Goal: Task Accomplishment & Management: Manage account settings

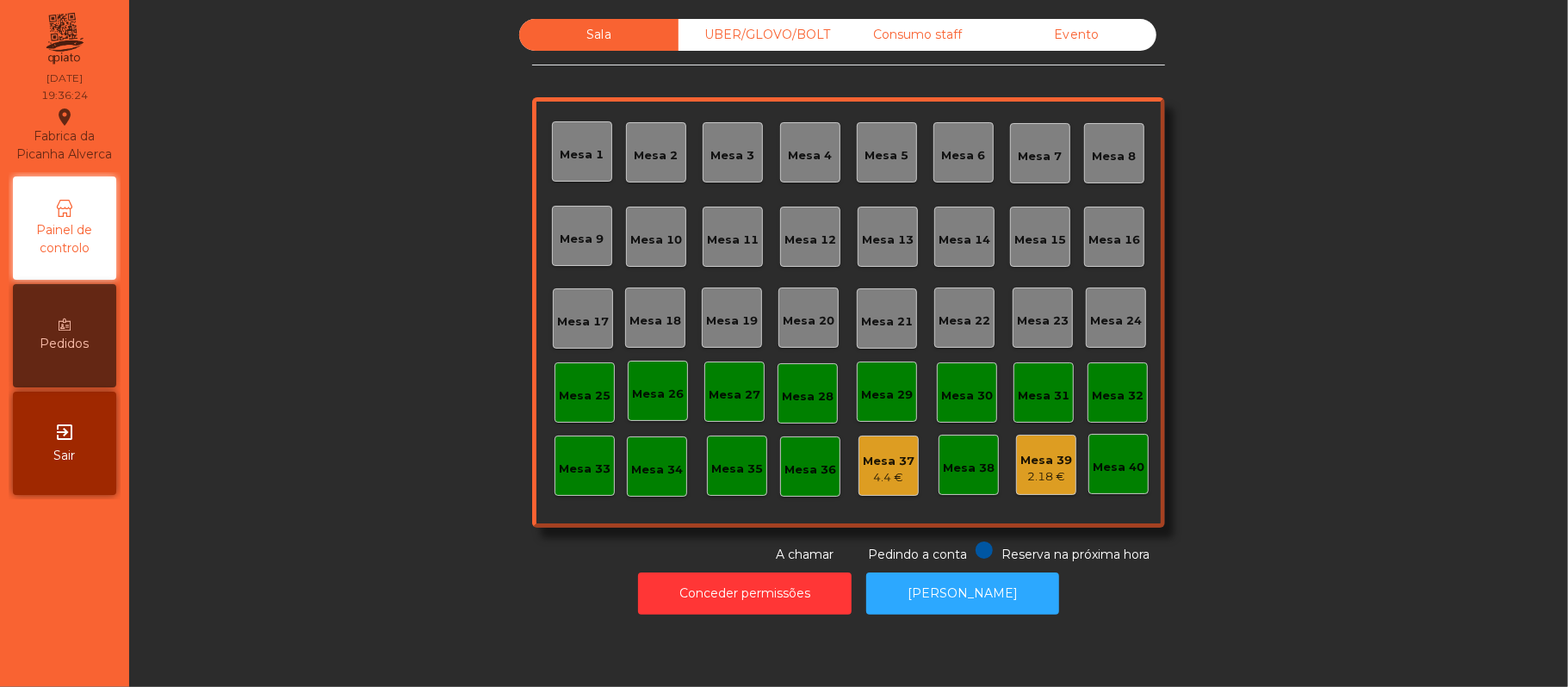
click at [755, 26] on div "UBER/GLOVO/BOLT" at bounding box center [758, 35] width 159 height 32
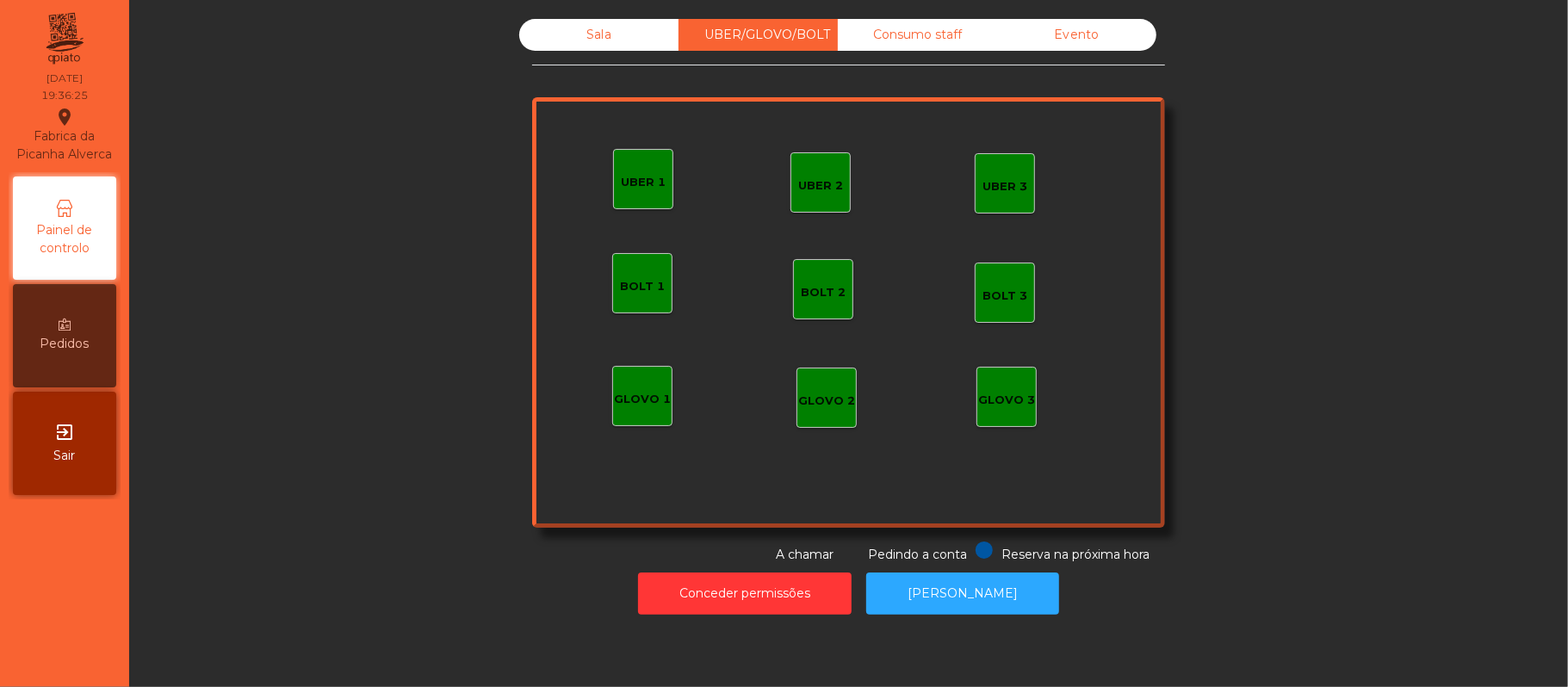
click at [635, 169] on div "UBER 1" at bounding box center [643, 179] width 45 height 24
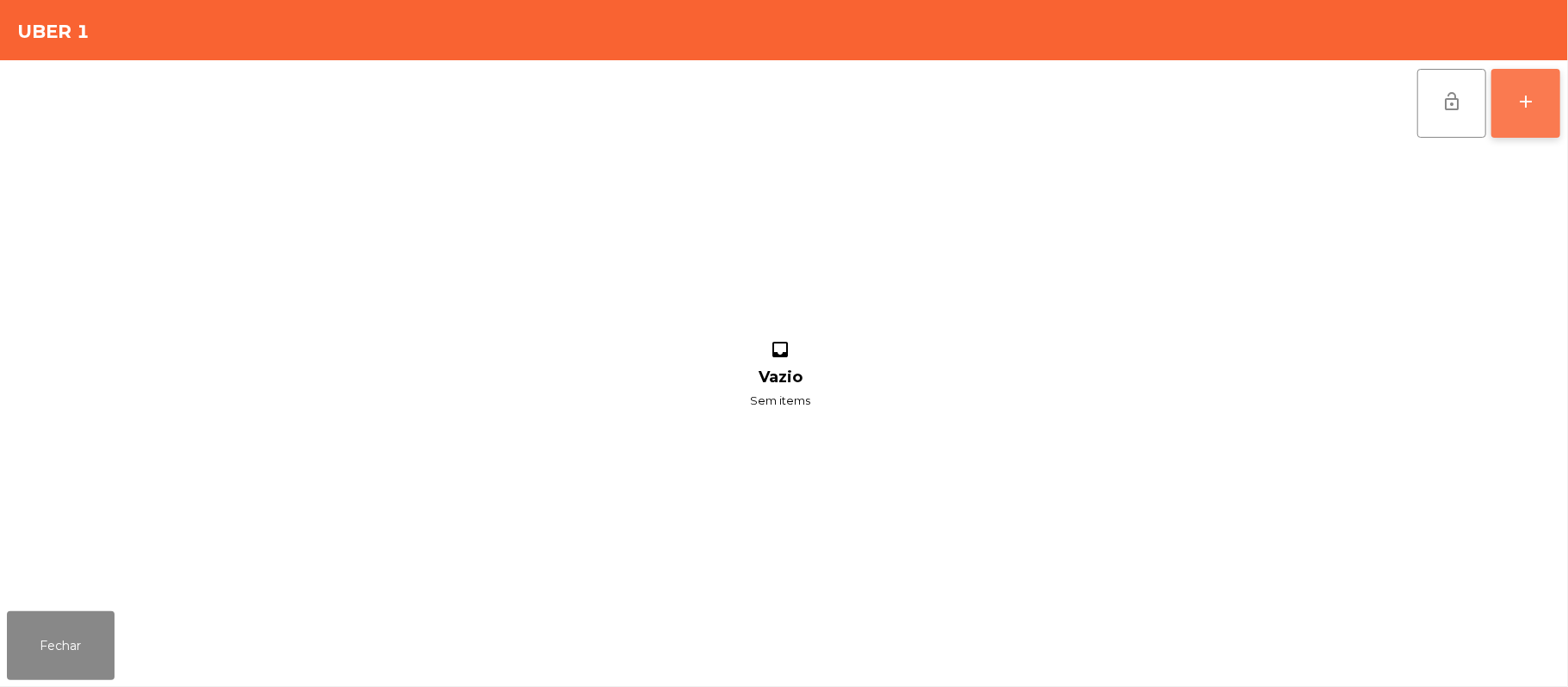
click at [1550, 111] on button "add" at bounding box center [1526, 103] width 69 height 69
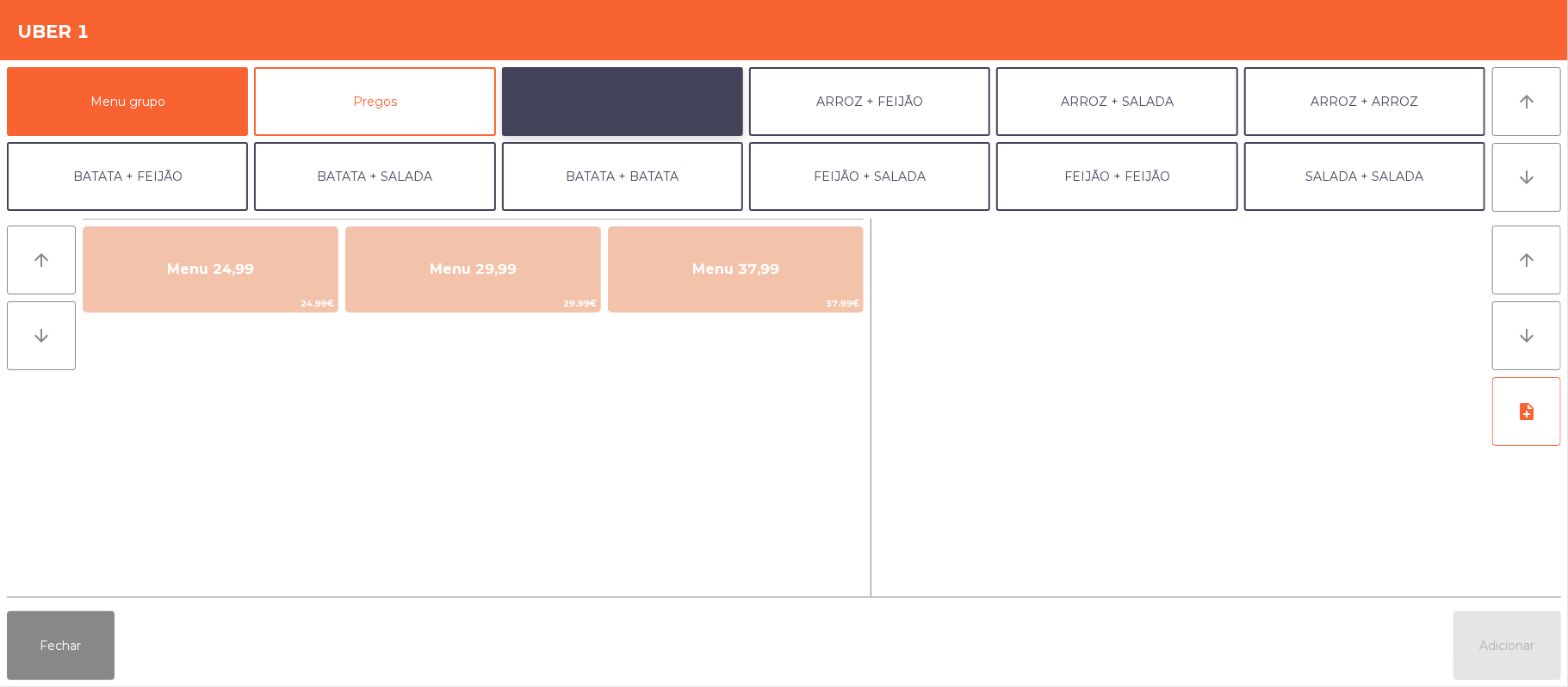
click at [672, 98] on button "ARROZ + BATATAS" at bounding box center [623, 101] width 241 height 69
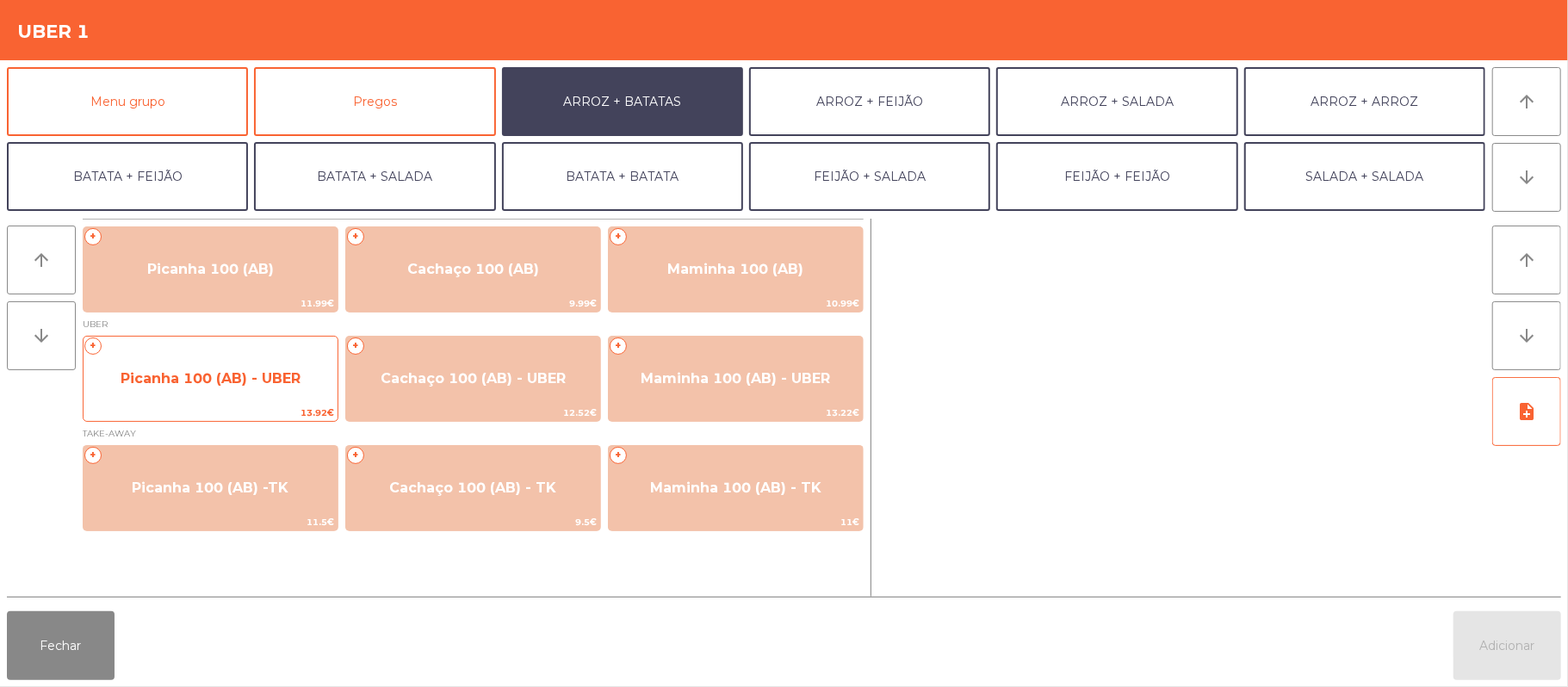
click at [220, 386] on span "Picanha 100 (AB) - UBER" at bounding box center [210, 378] width 180 height 17
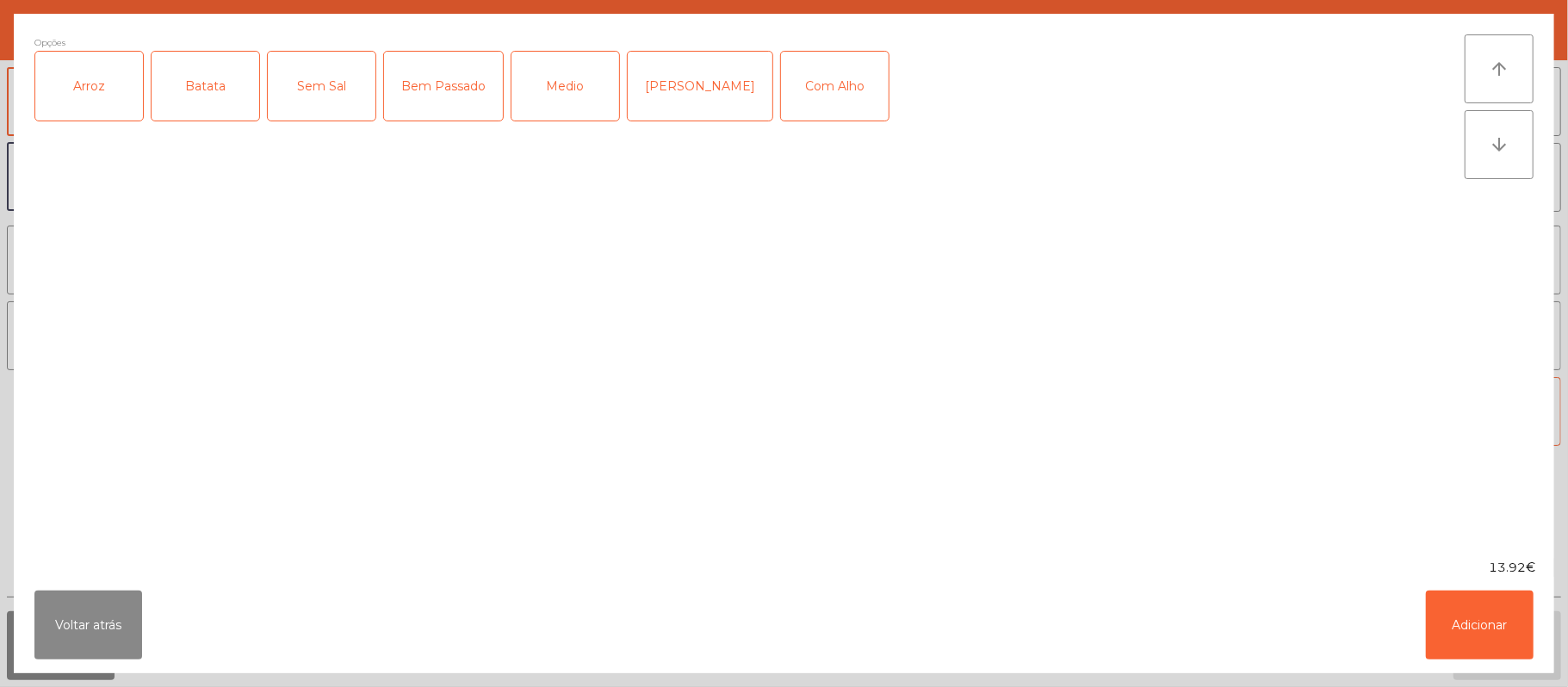
click at [91, 76] on div "Arroz" at bounding box center [88, 85] width 107 height 69
click at [207, 83] on div "Batata" at bounding box center [205, 85] width 107 height 69
click at [801, 98] on div "Com Alho" at bounding box center [834, 85] width 107 height 69
click at [442, 95] on div "Bem Passado" at bounding box center [443, 85] width 118 height 69
click at [1485, 618] on button "Adicionar" at bounding box center [1479, 625] width 107 height 69
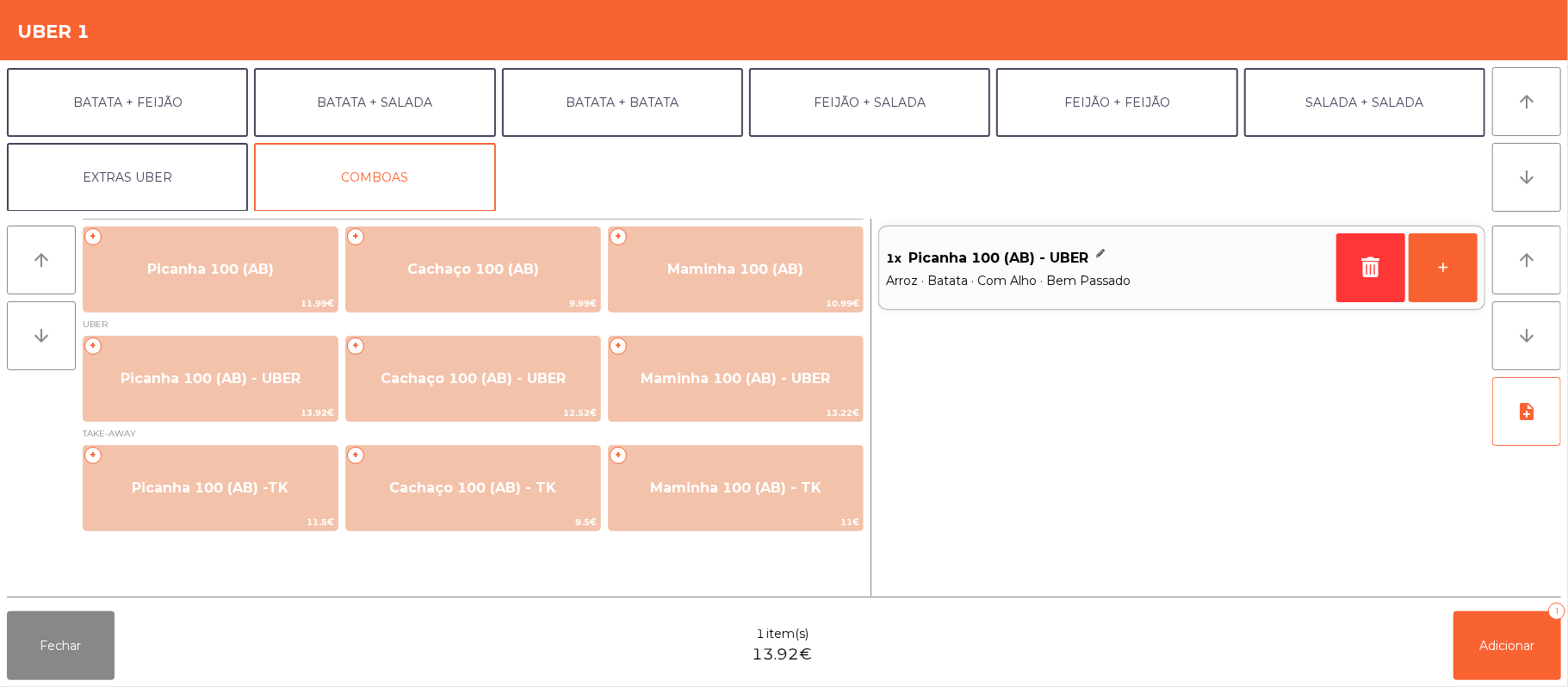
scroll to position [73, 0]
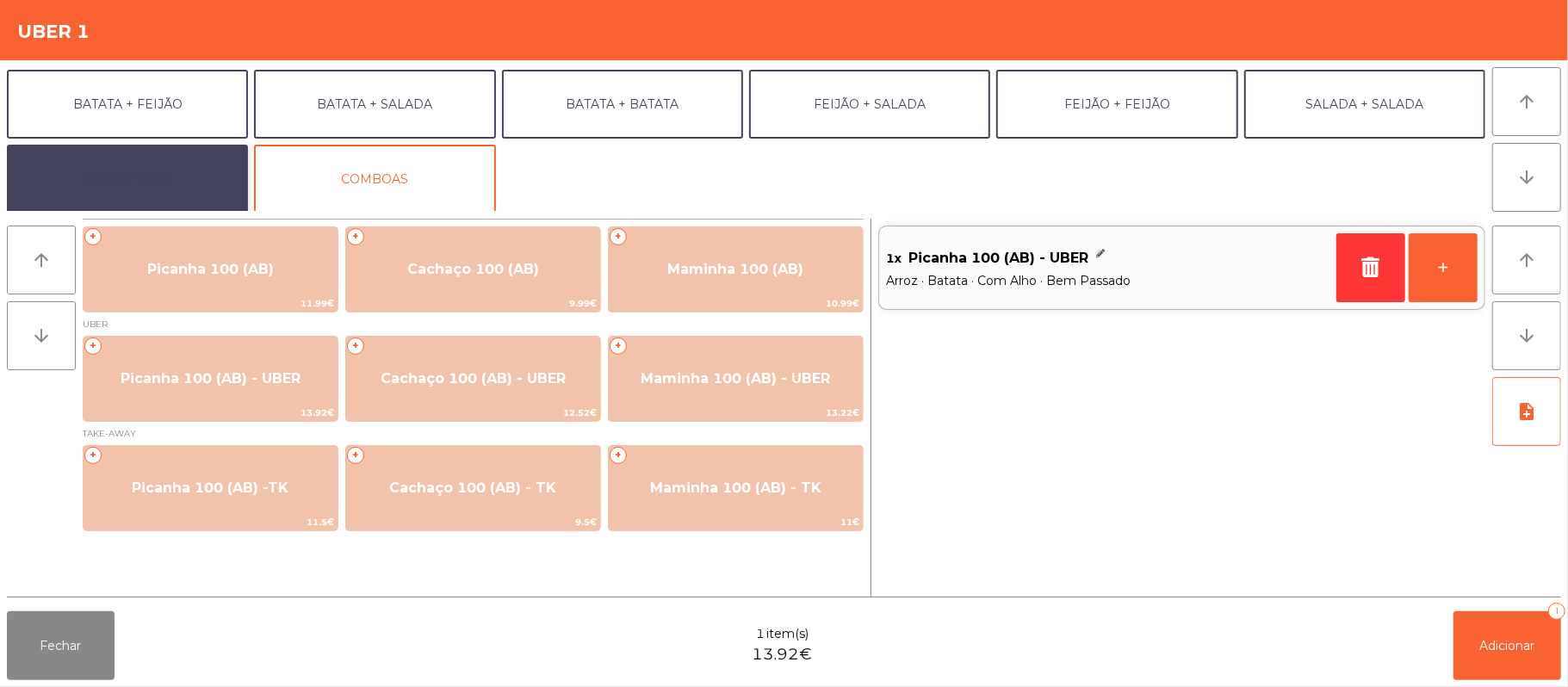
click at [175, 167] on button "EXTRAS UBER" at bounding box center [127, 178] width 241 height 69
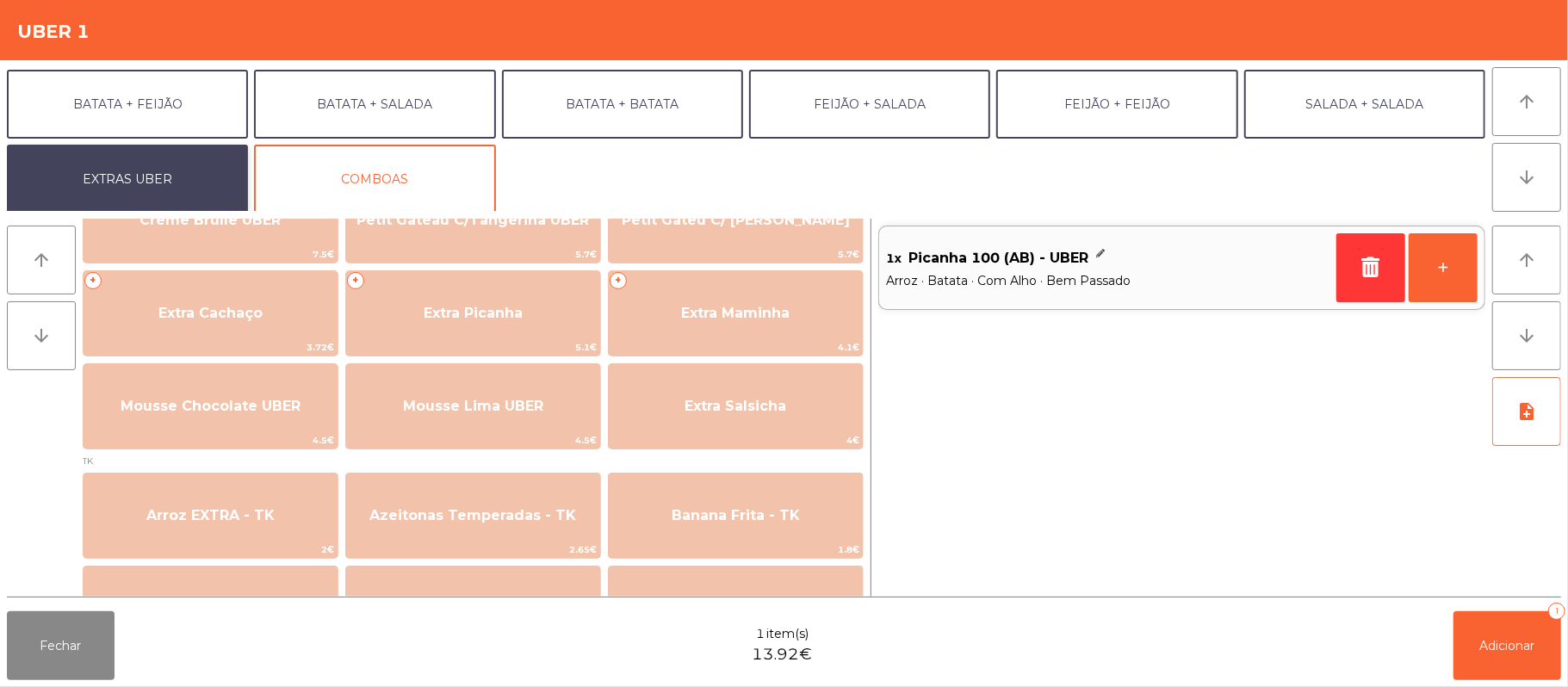
scroll to position [459, 0]
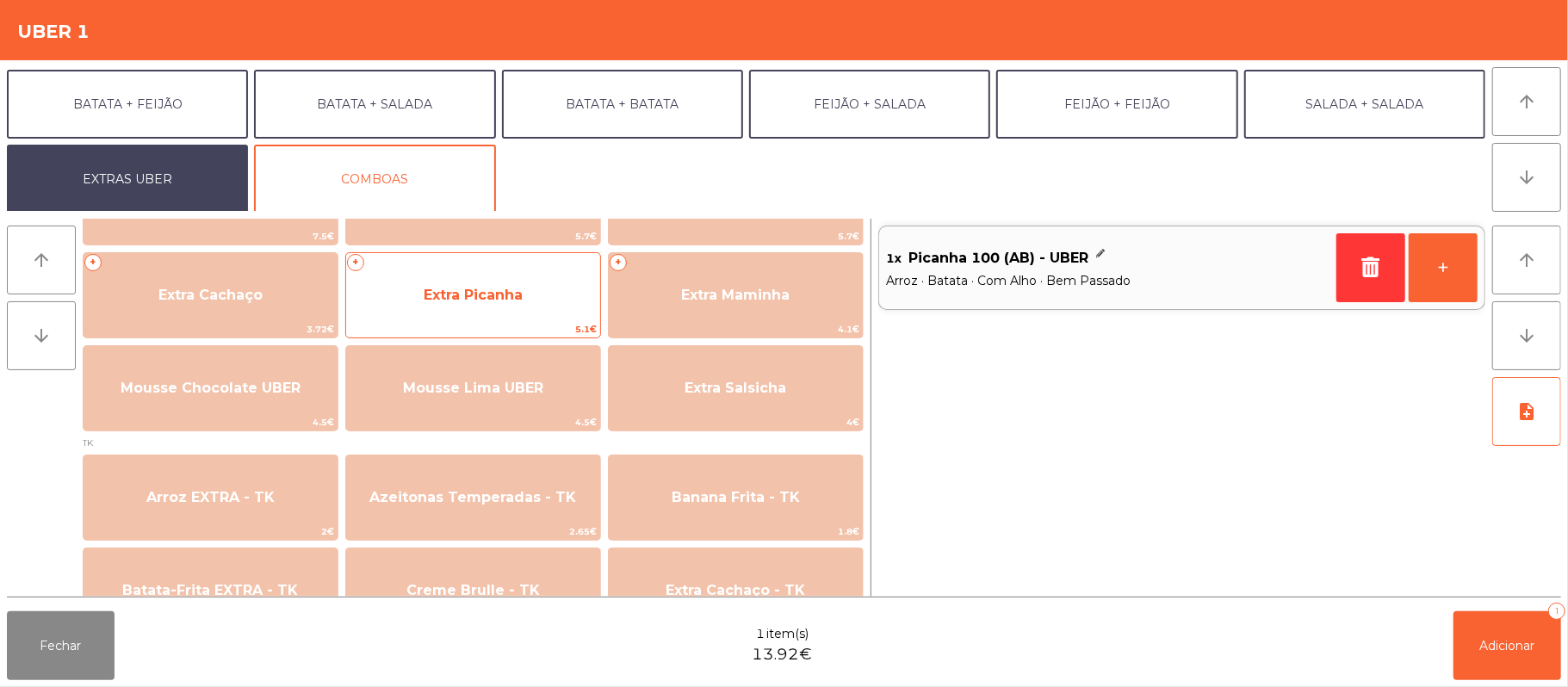
click at [448, 295] on span "Extra Picanha" at bounding box center [473, 295] width 99 height 17
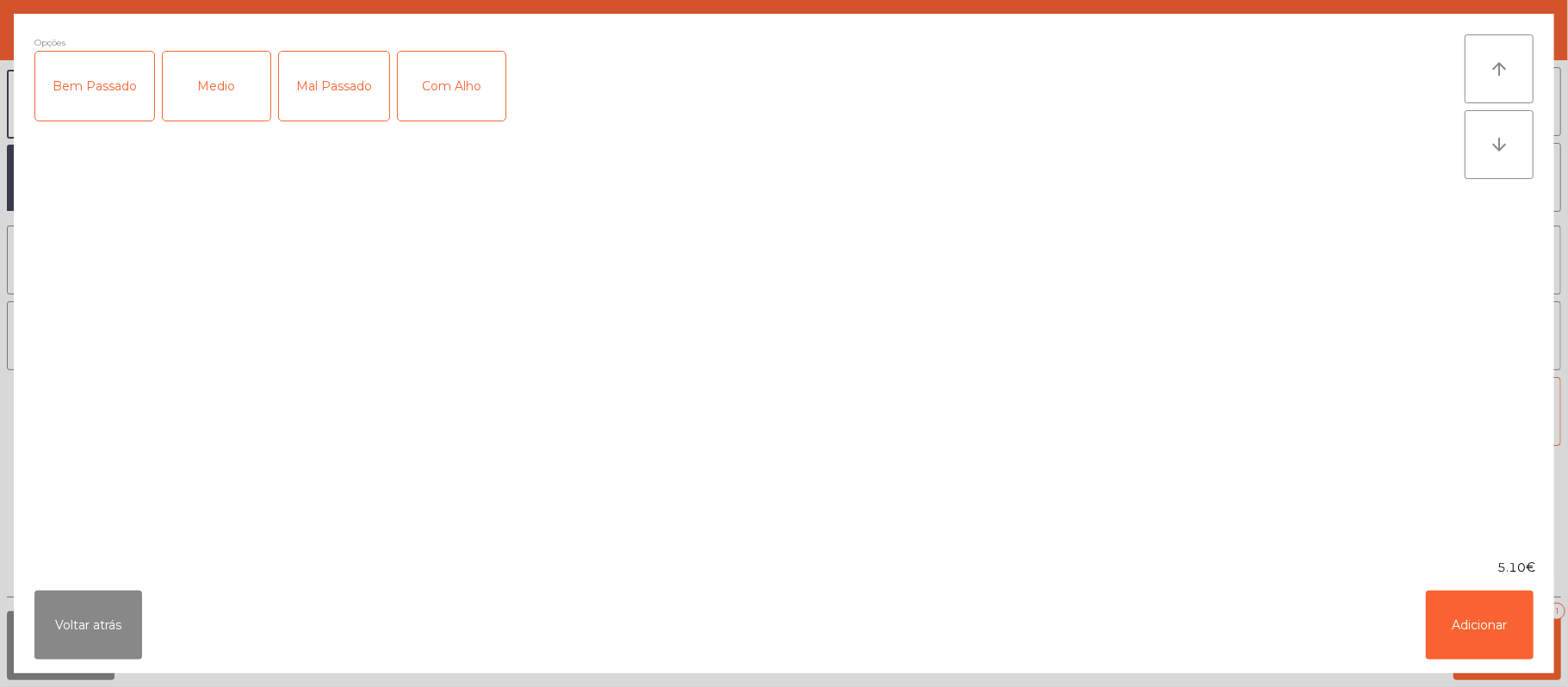
click at [121, 74] on div "Bem Passado" at bounding box center [94, 85] width 118 height 69
click at [457, 100] on div "Com Alho" at bounding box center [451, 85] width 107 height 69
click at [1475, 635] on button "Adicionar" at bounding box center [1479, 625] width 107 height 69
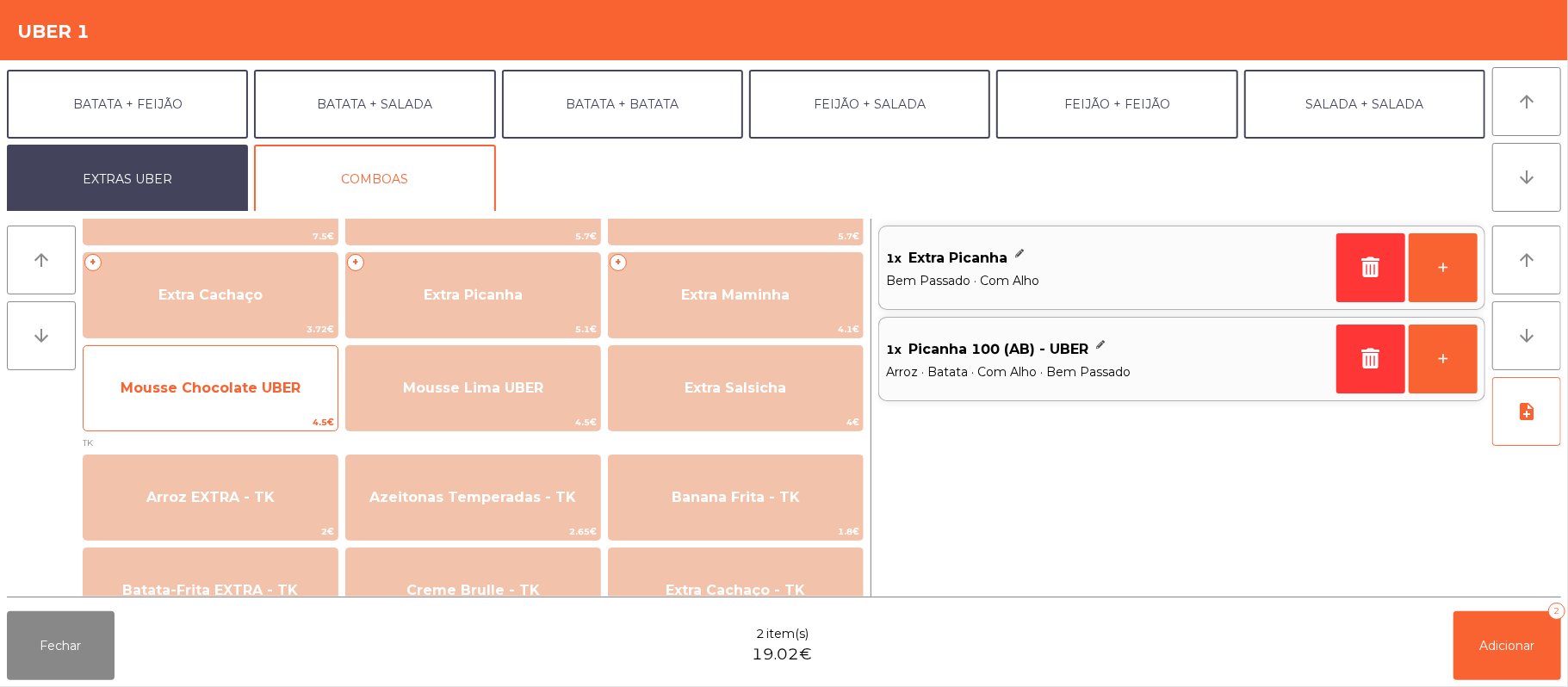
click at [277, 387] on span "Mousse Chocolate UBER" at bounding box center [210, 388] width 180 height 17
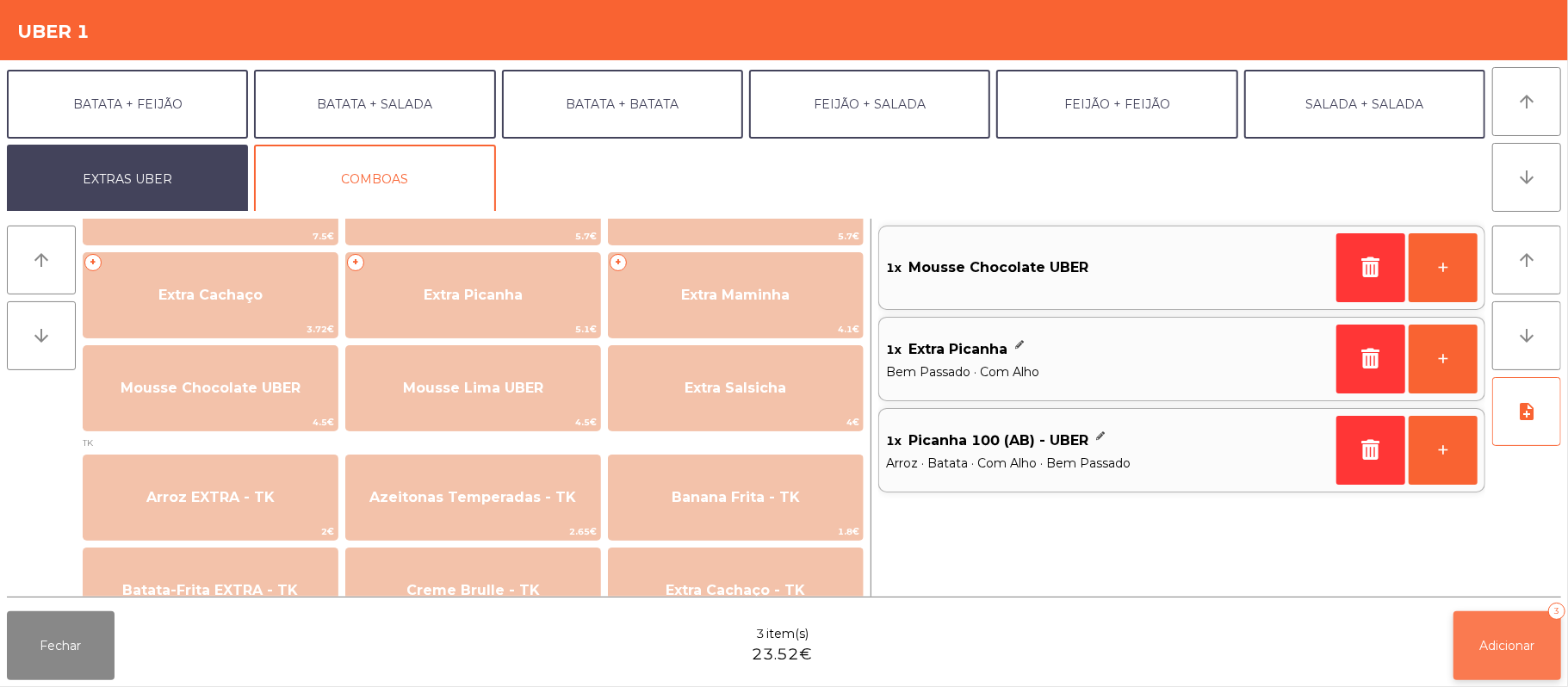
click at [1508, 659] on button "Adicionar 3" at bounding box center [1506, 646] width 107 height 69
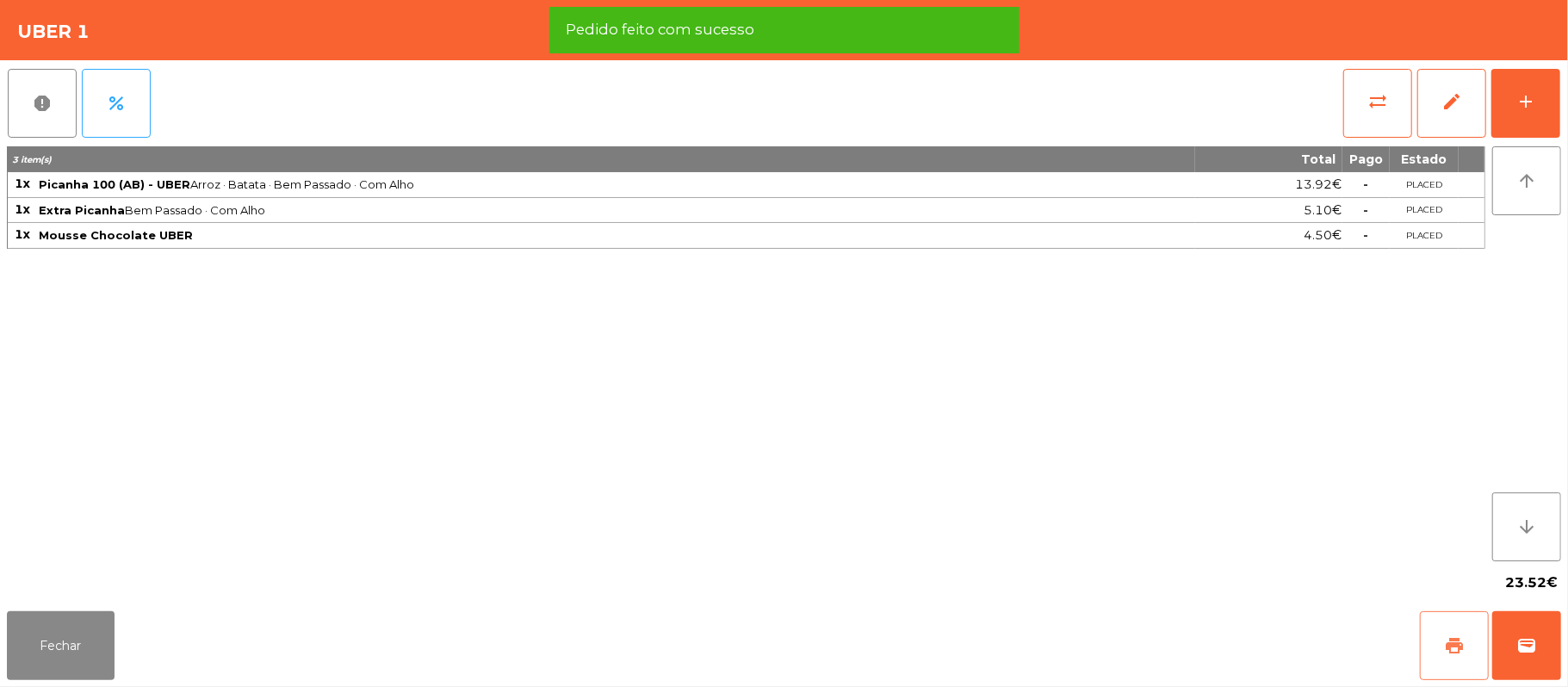
click at [1457, 649] on span "print" at bounding box center [1454, 646] width 20 height 20
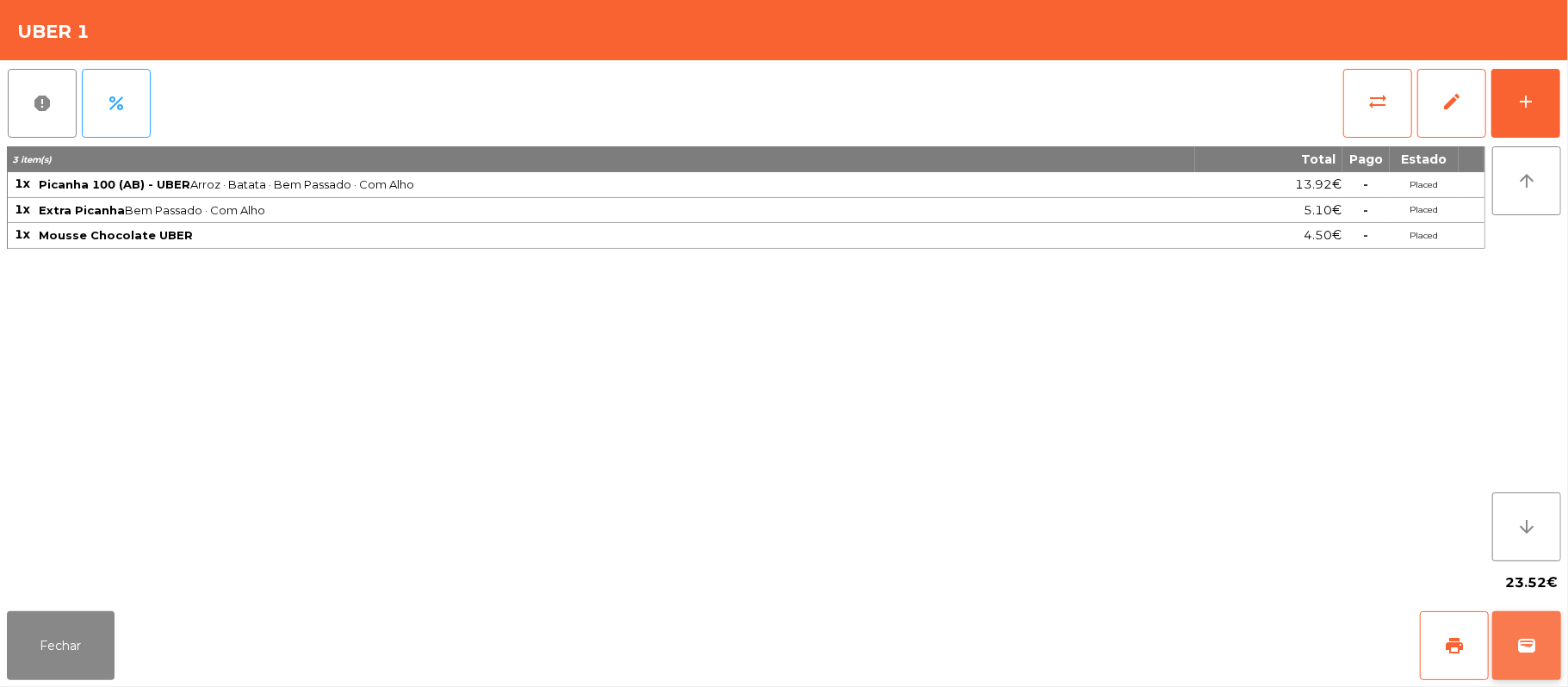
click at [1527, 651] on span "wallet" at bounding box center [1527, 646] width 20 height 20
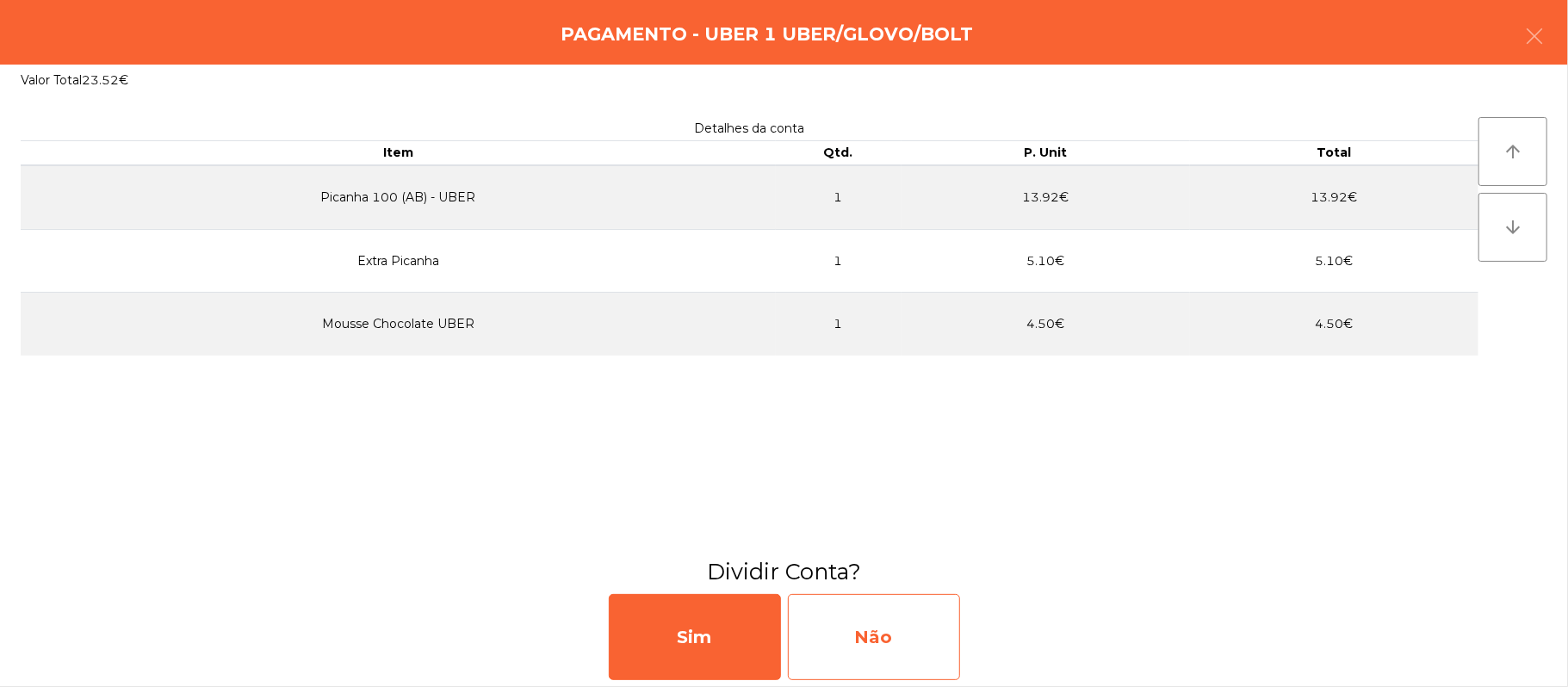
click at [821, 614] on div "Não" at bounding box center [874, 637] width 172 height 86
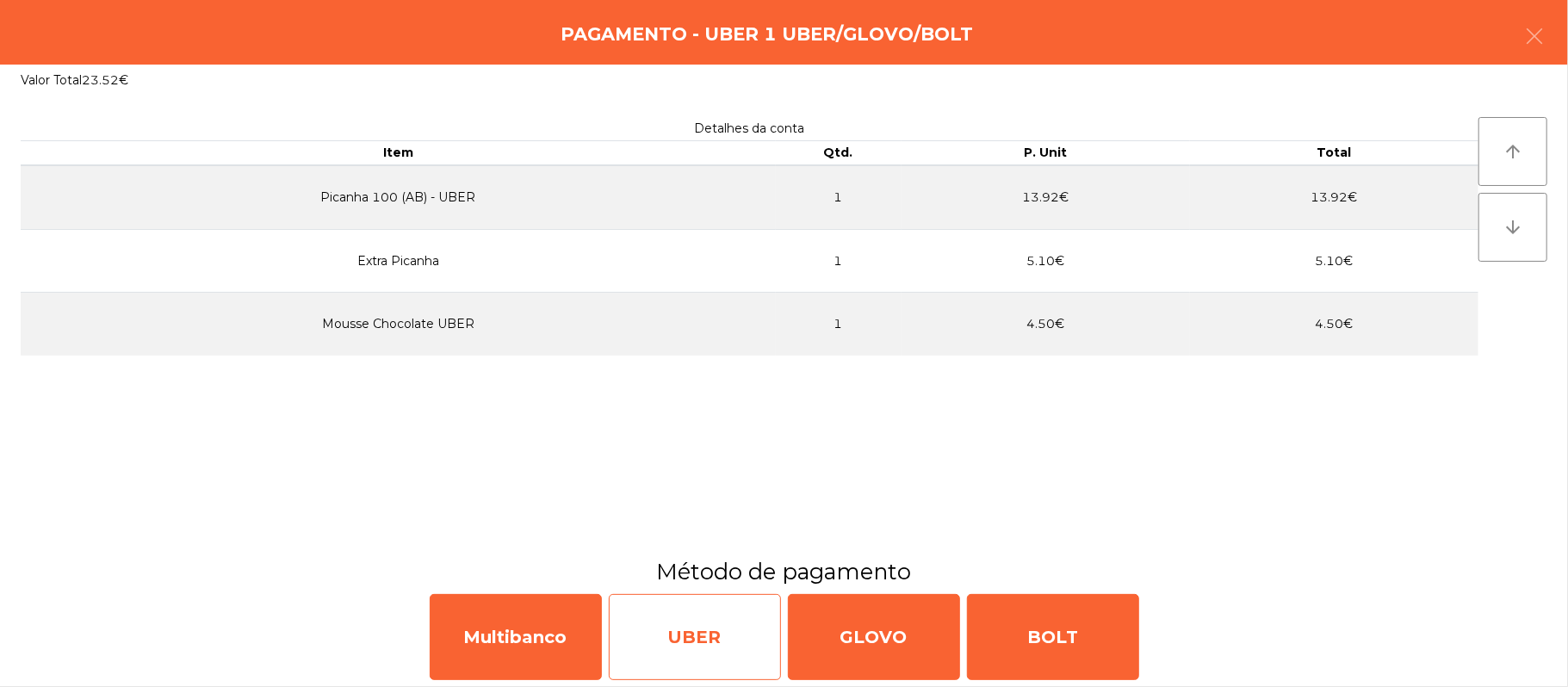
click at [699, 634] on div "UBER" at bounding box center [694, 637] width 172 height 86
select select "**"
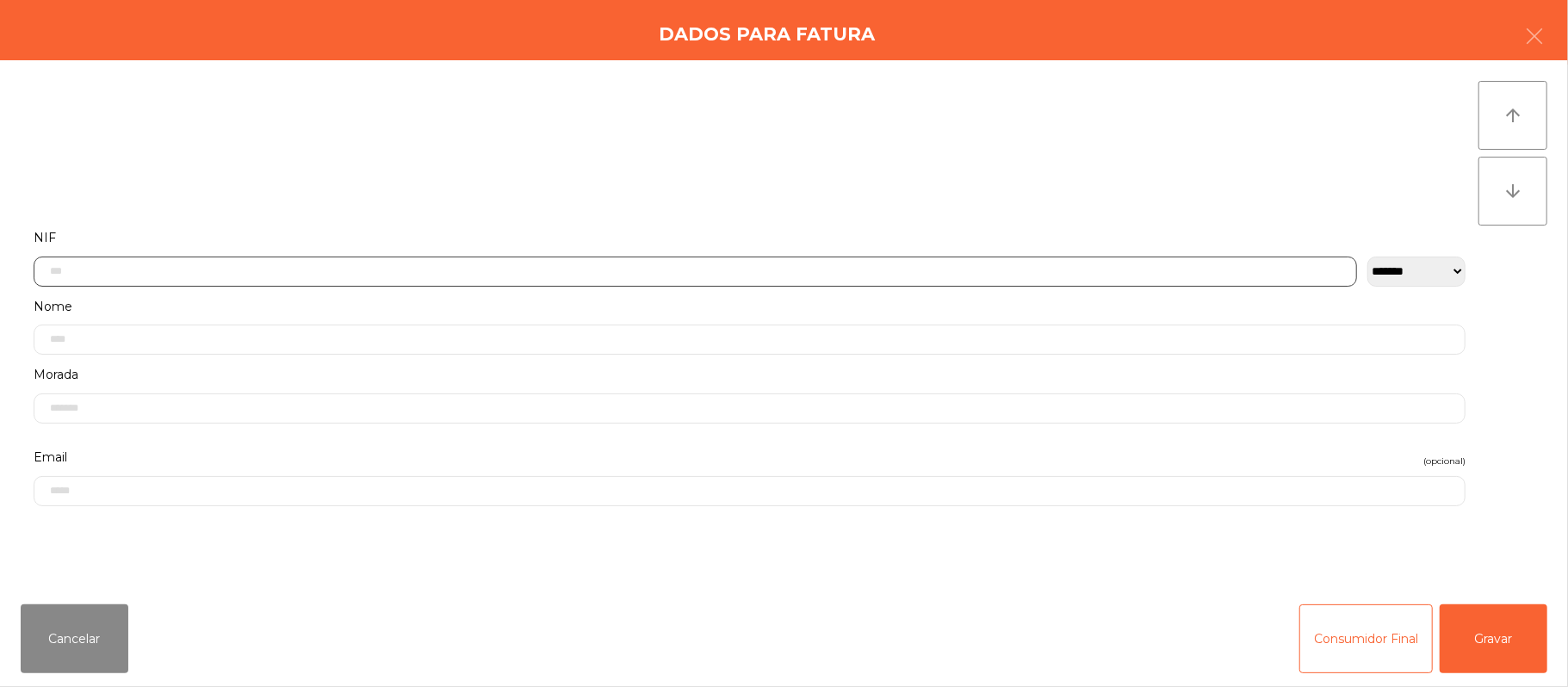
click at [527, 269] on input "text" at bounding box center [695, 271] width 1324 height 30
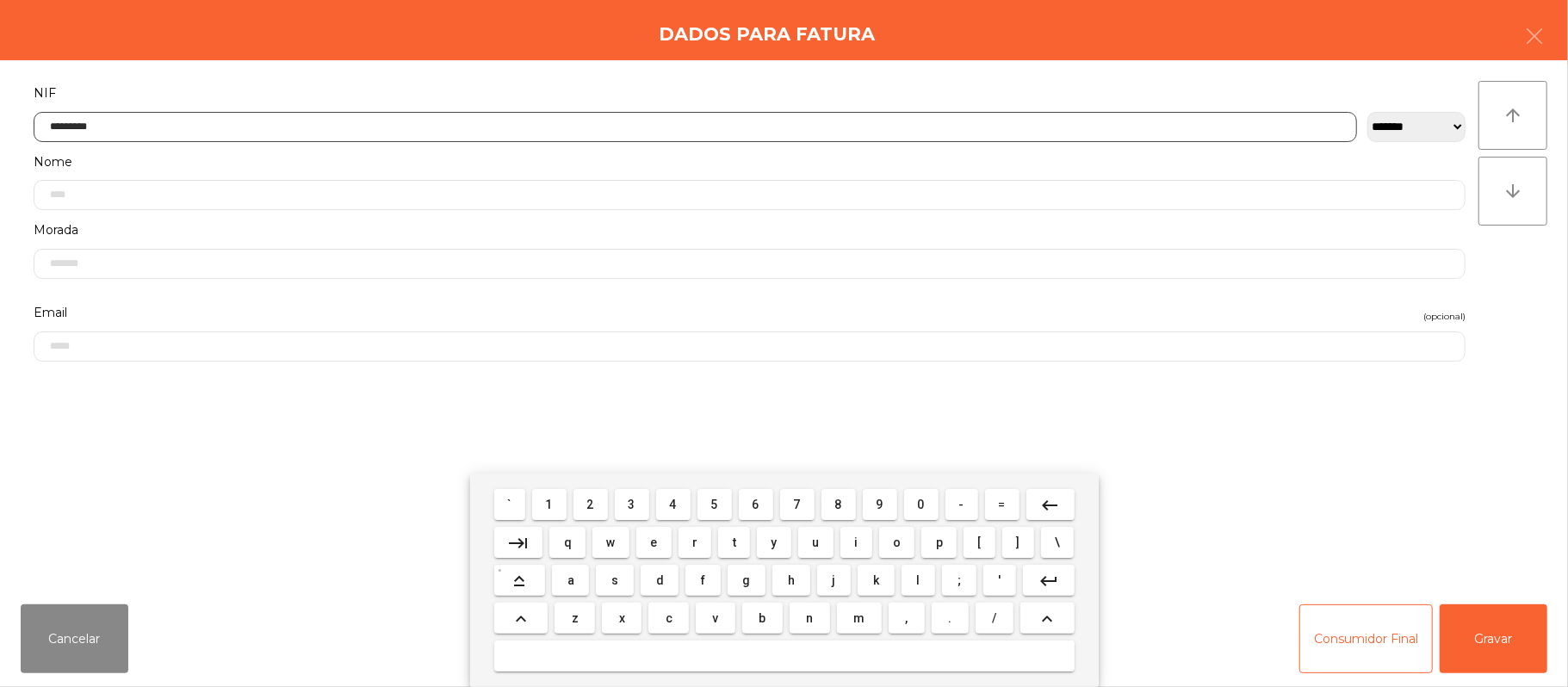
type input "*********"
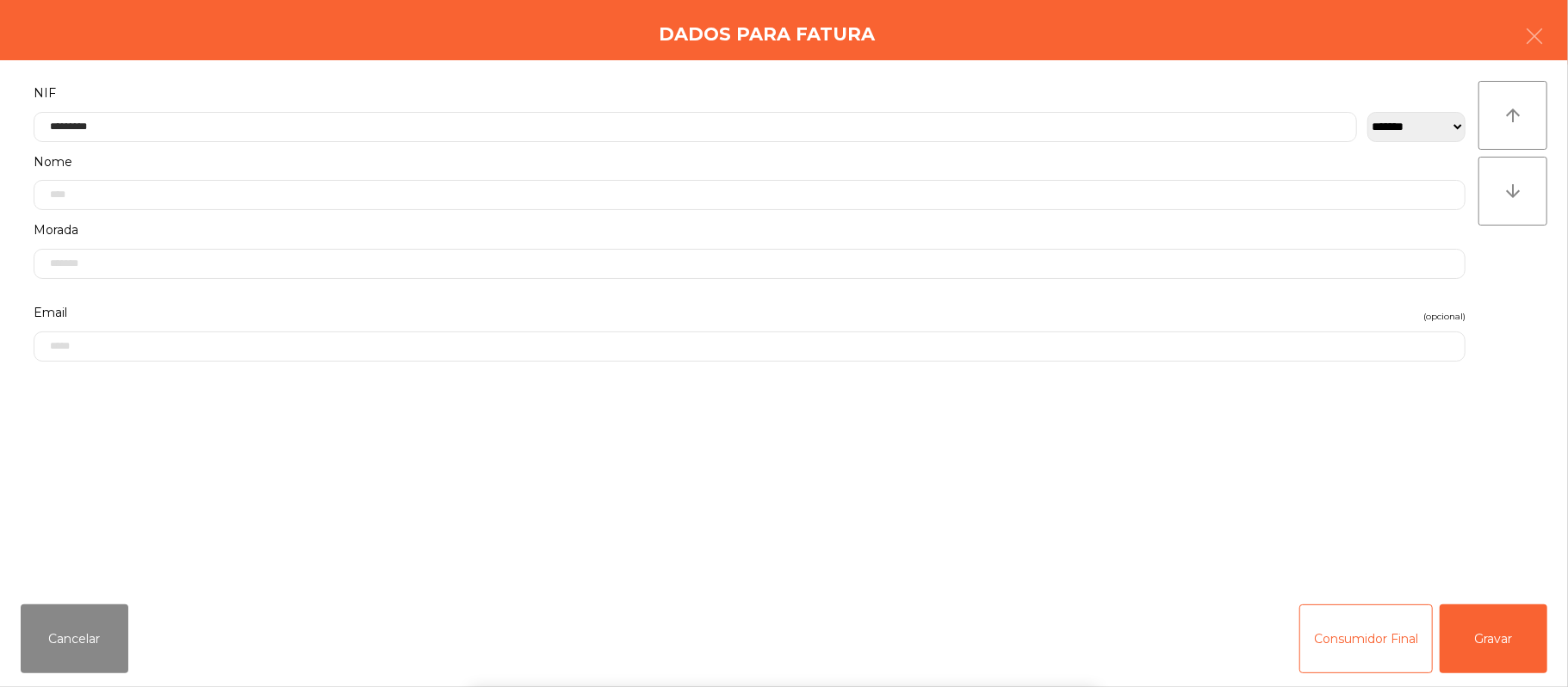
click at [1506, 637] on div "` 1 2 3 4 5 6 7 8 9 0 - = keyboard_backspace keyboard_tab q w e r t y u i o p […" at bounding box center [784, 580] width 1568 height 213
click at [1513, 651] on button "Gravar" at bounding box center [1493, 638] width 107 height 69
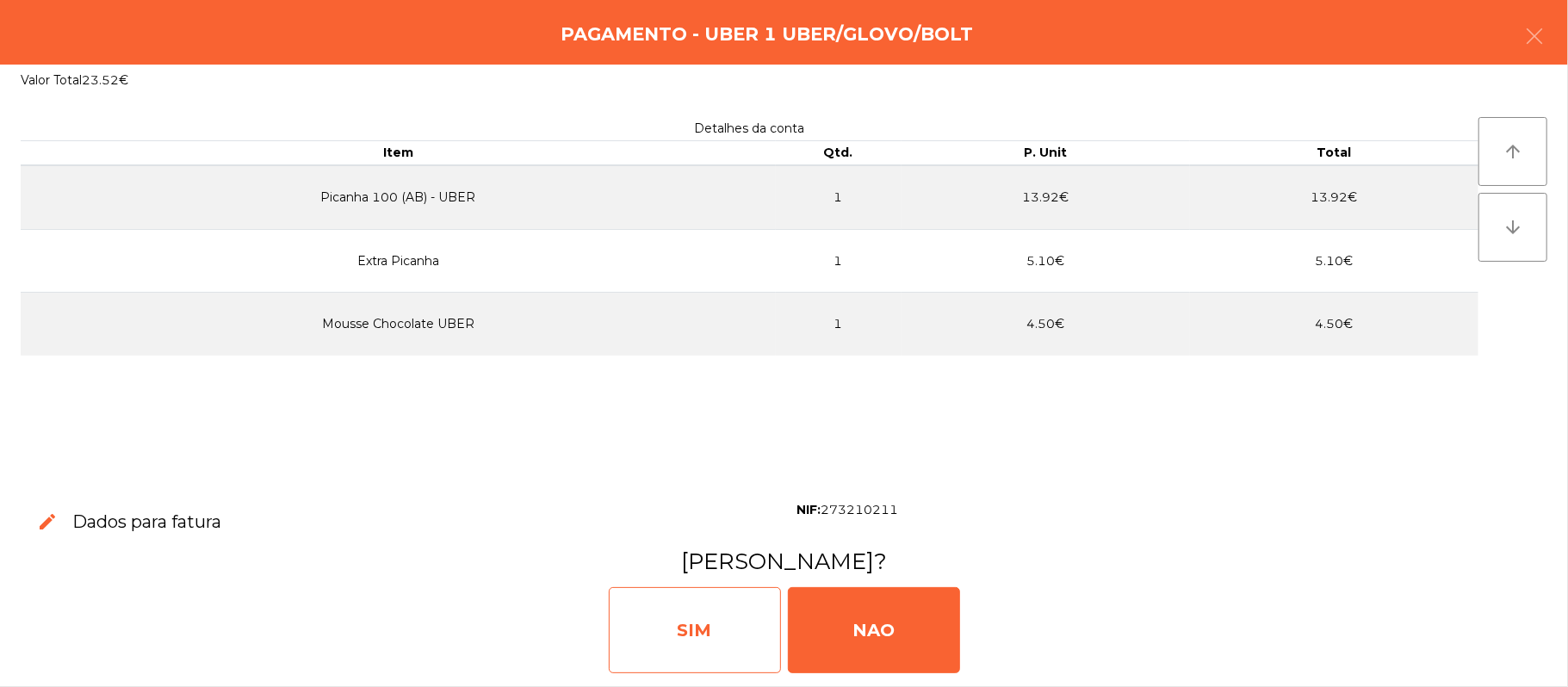
click at [681, 648] on div "SIM" at bounding box center [694, 630] width 172 height 86
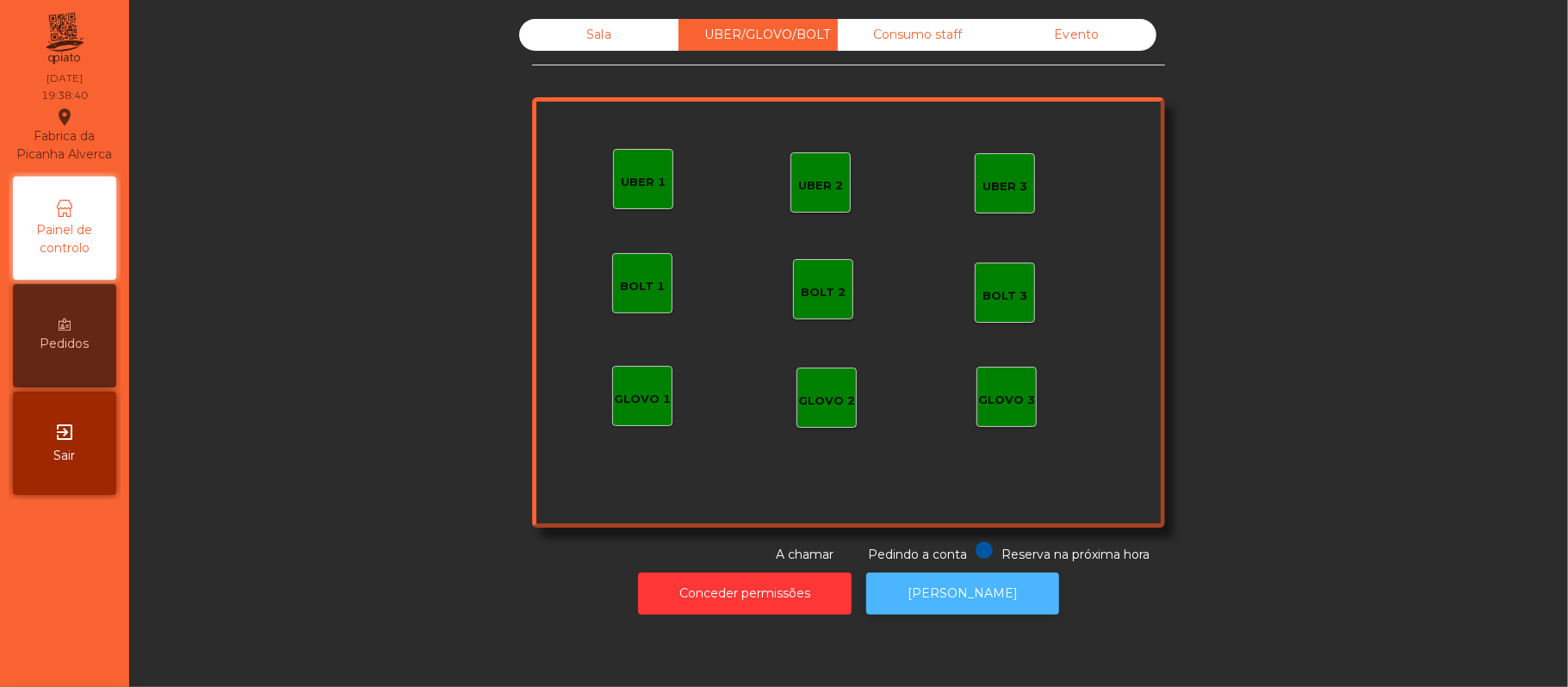
click at [965, 575] on button "[PERSON_NAME]" at bounding box center [963, 593] width 193 height 42
click at [928, 33] on div "Consumo staff" at bounding box center [917, 35] width 159 height 32
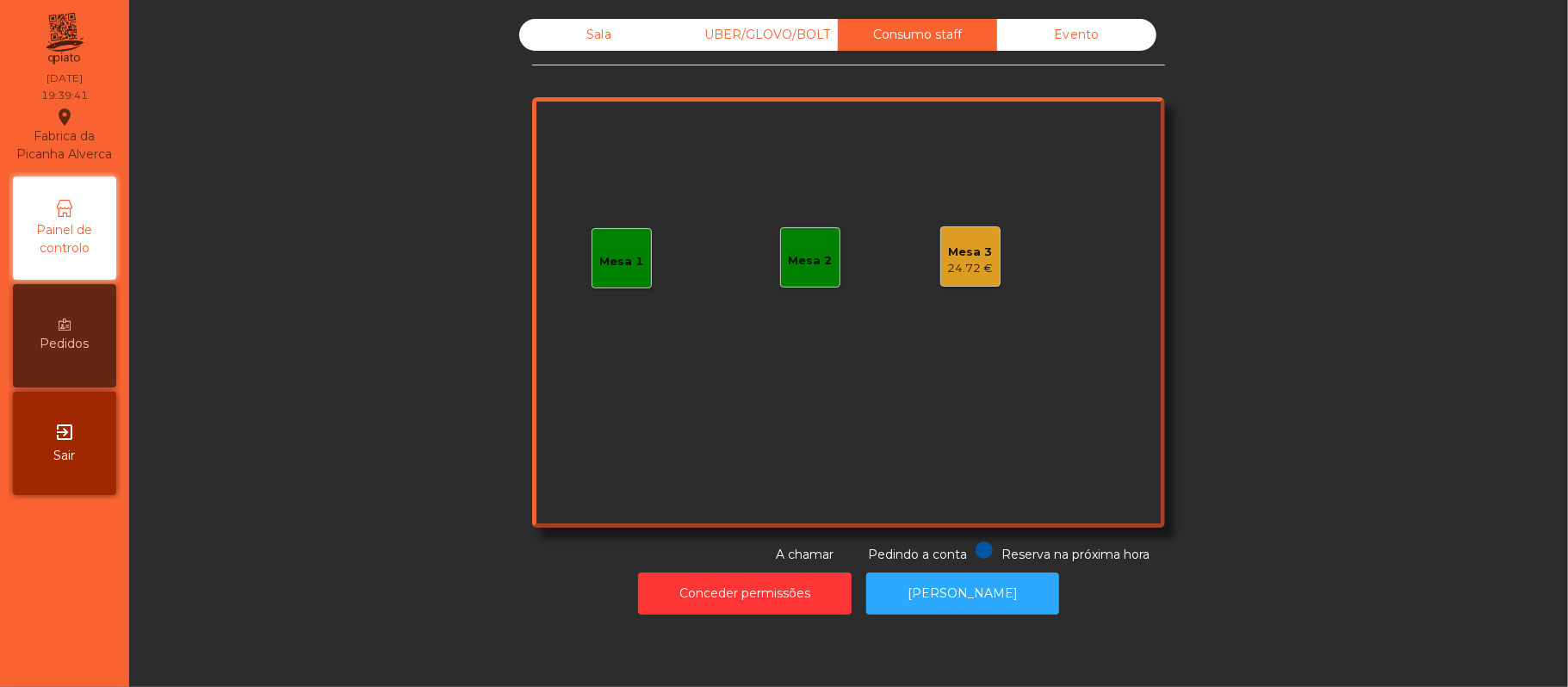
click at [604, 266] on div "Mesa 1" at bounding box center [622, 262] width 44 height 17
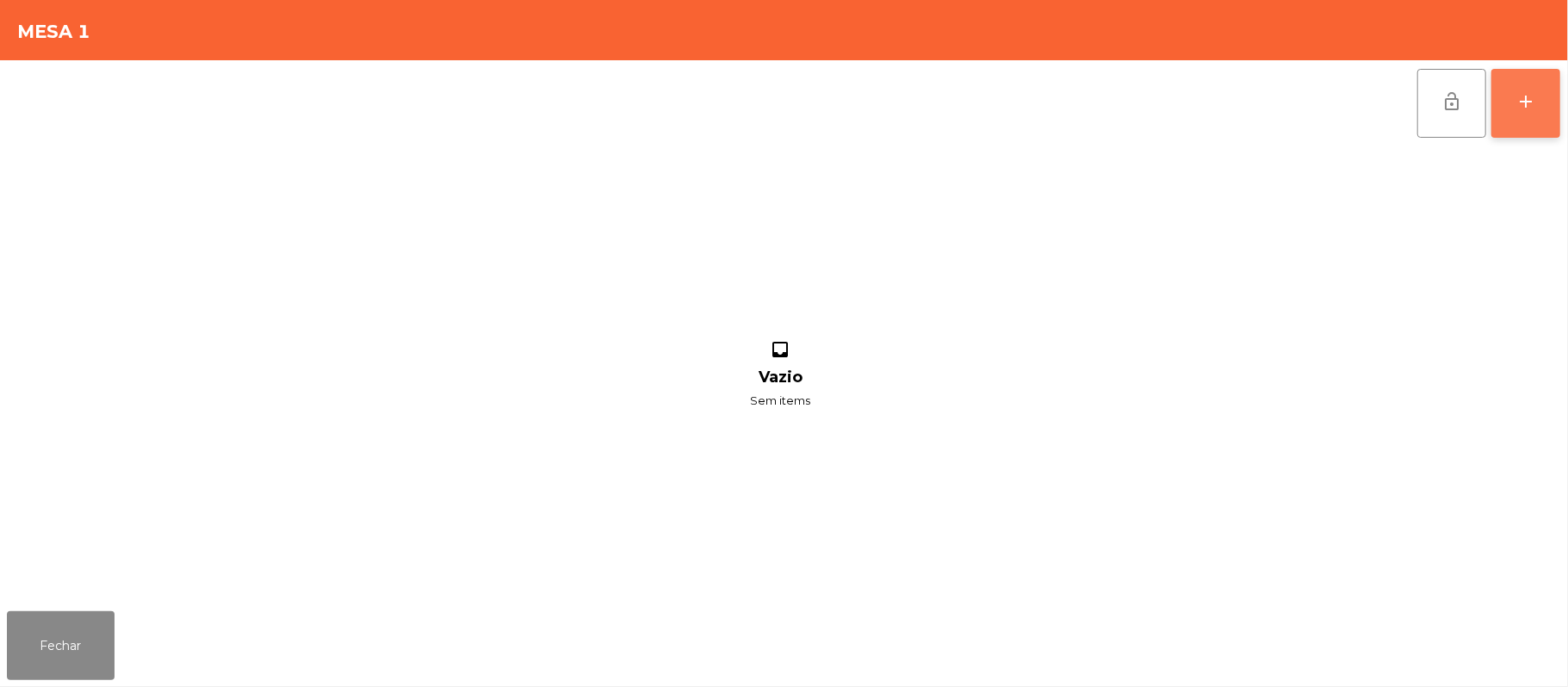
click at [1519, 93] on div "add" at bounding box center [1526, 101] width 20 height 20
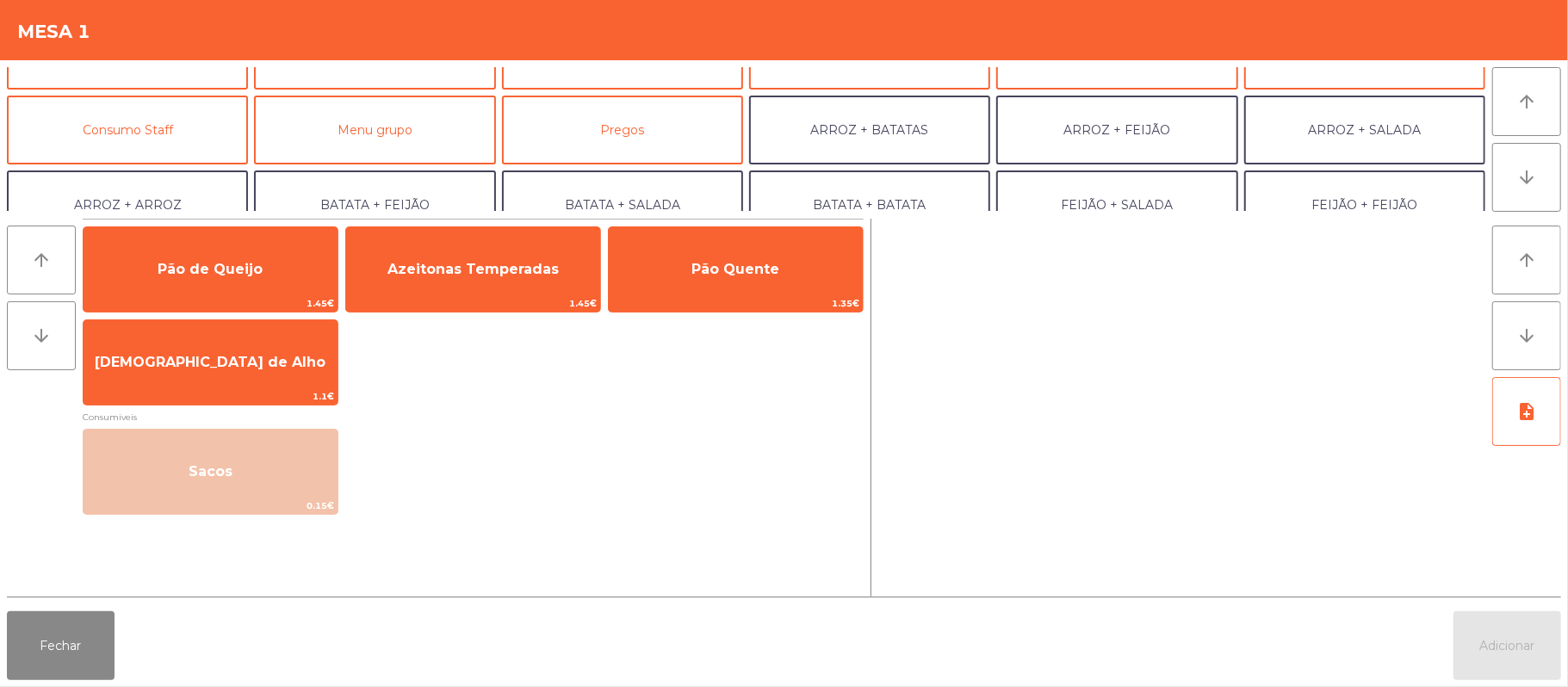
scroll to position [129, 0]
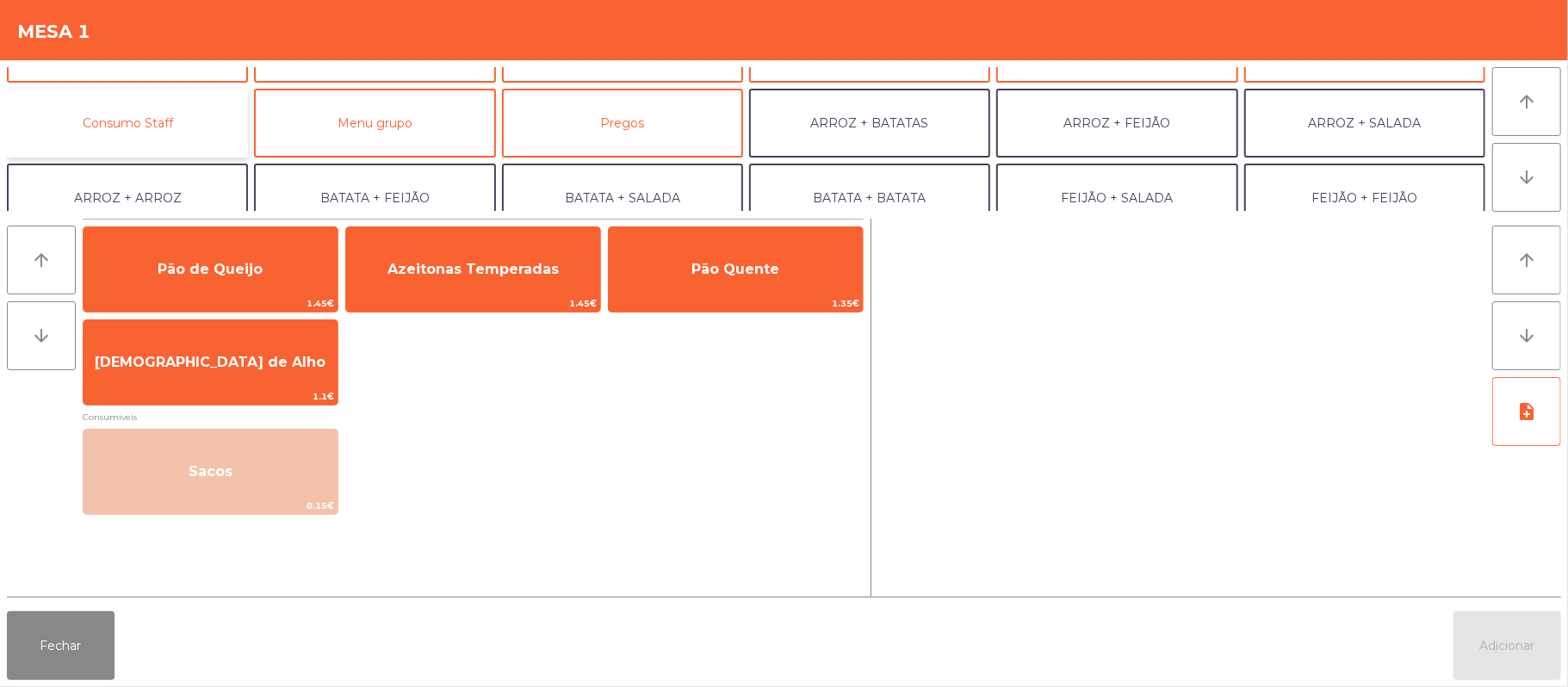
click at [194, 117] on button "Consumo Staff" at bounding box center [127, 123] width 241 height 69
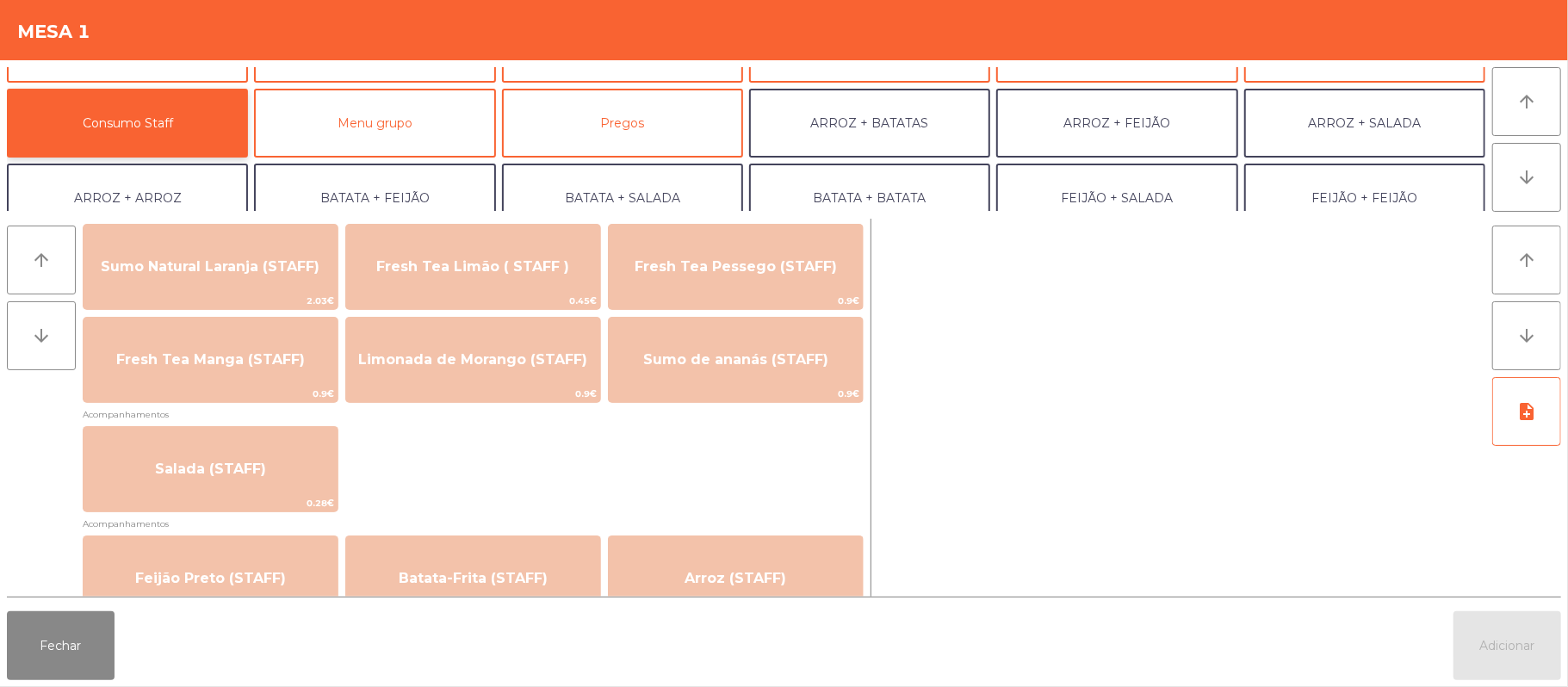
scroll to position [565, 0]
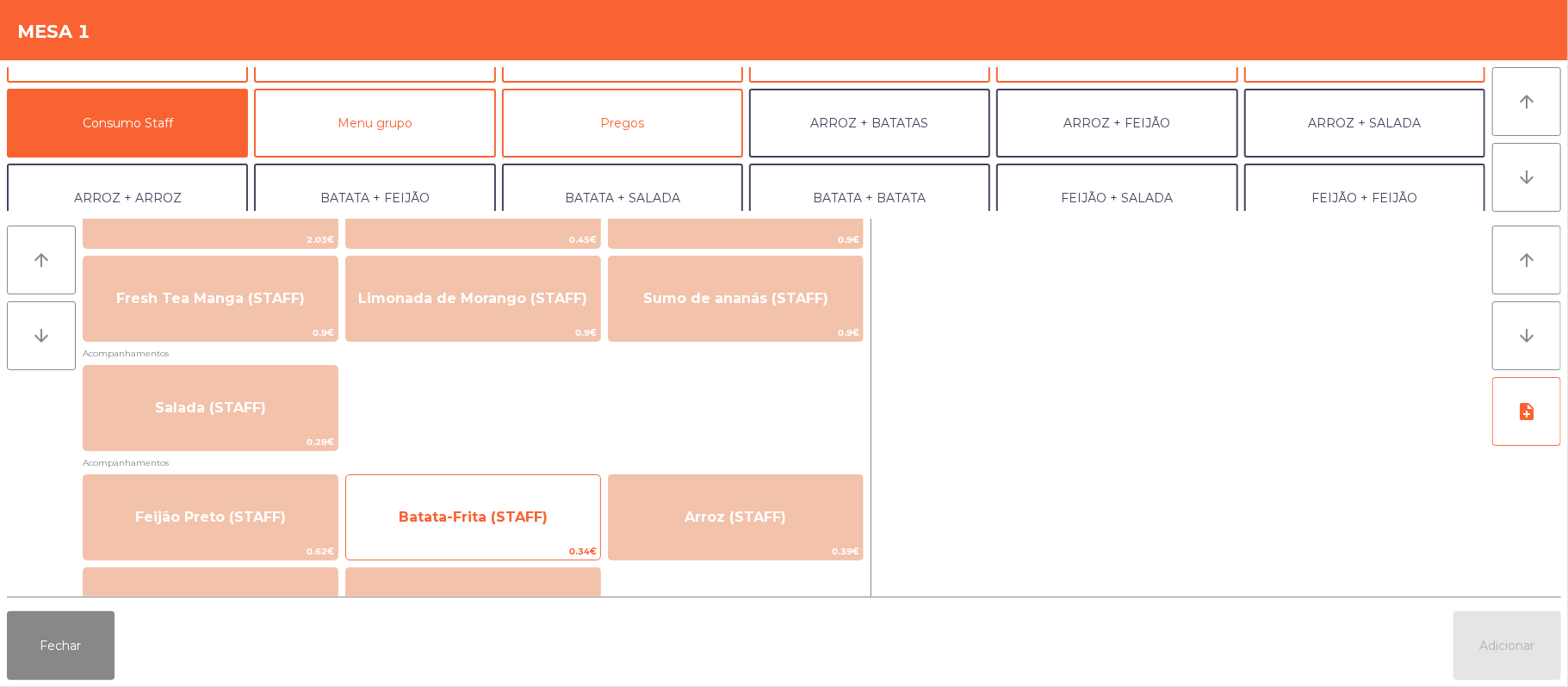
click at [498, 494] on span "Batata-Frita (STAFF)" at bounding box center [473, 517] width 254 height 47
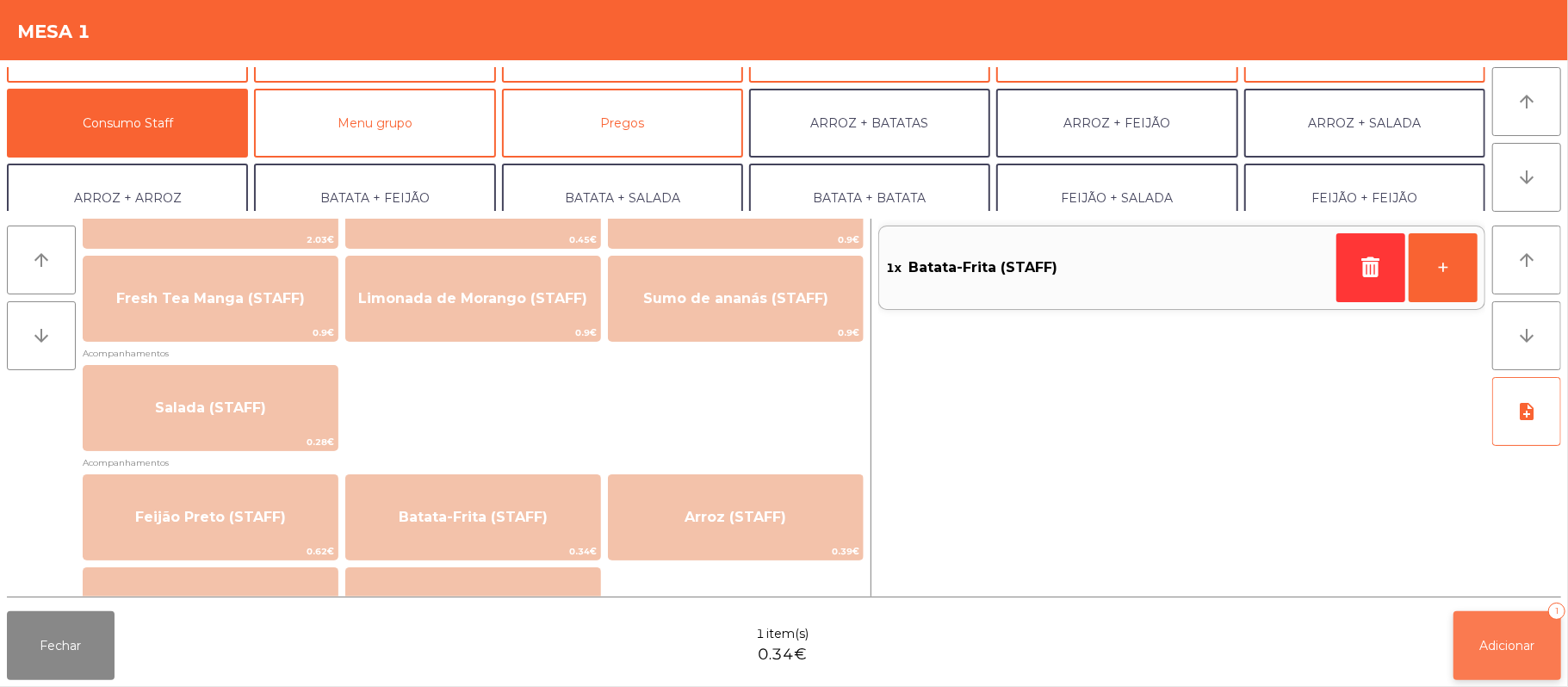
click at [1516, 645] on span "Adicionar" at bounding box center [1507, 646] width 55 height 16
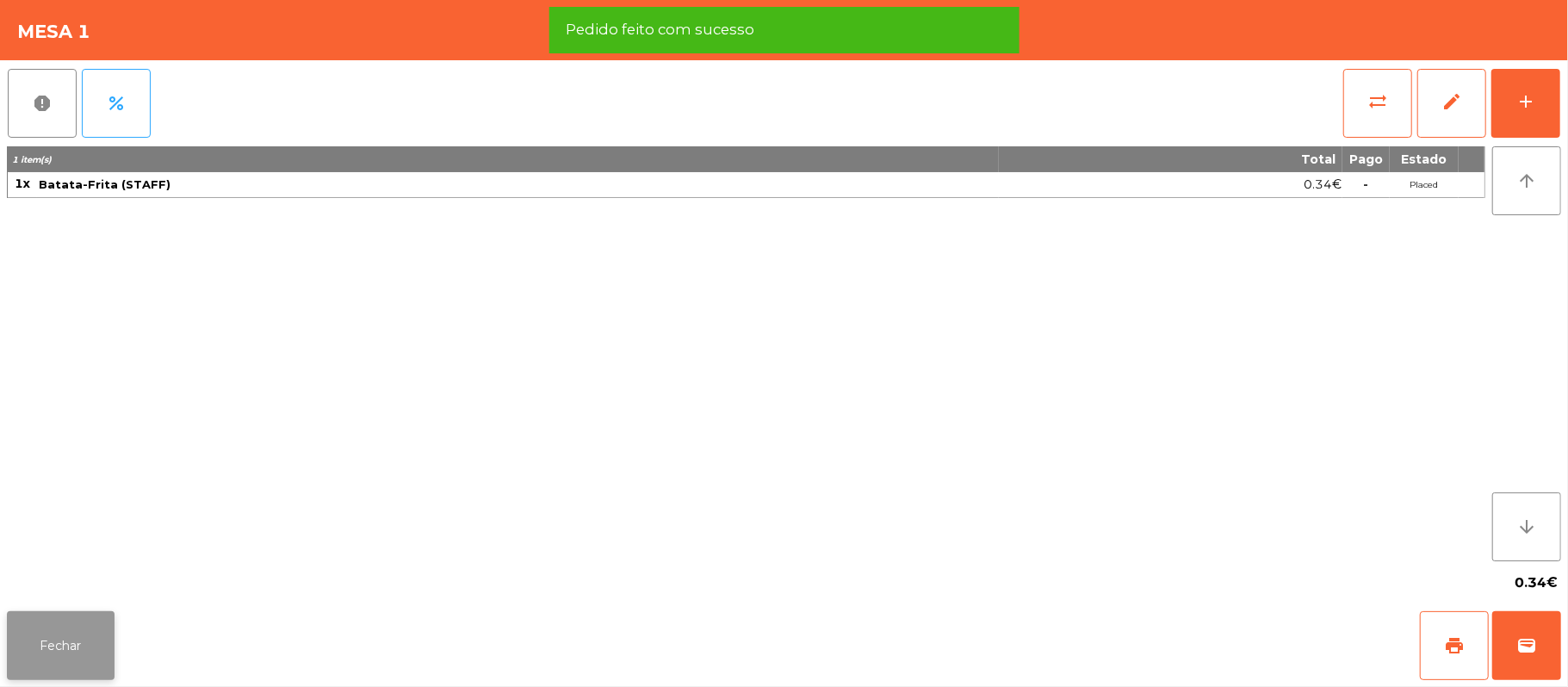
click at [95, 636] on button "Fechar" at bounding box center [60, 646] width 107 height 69
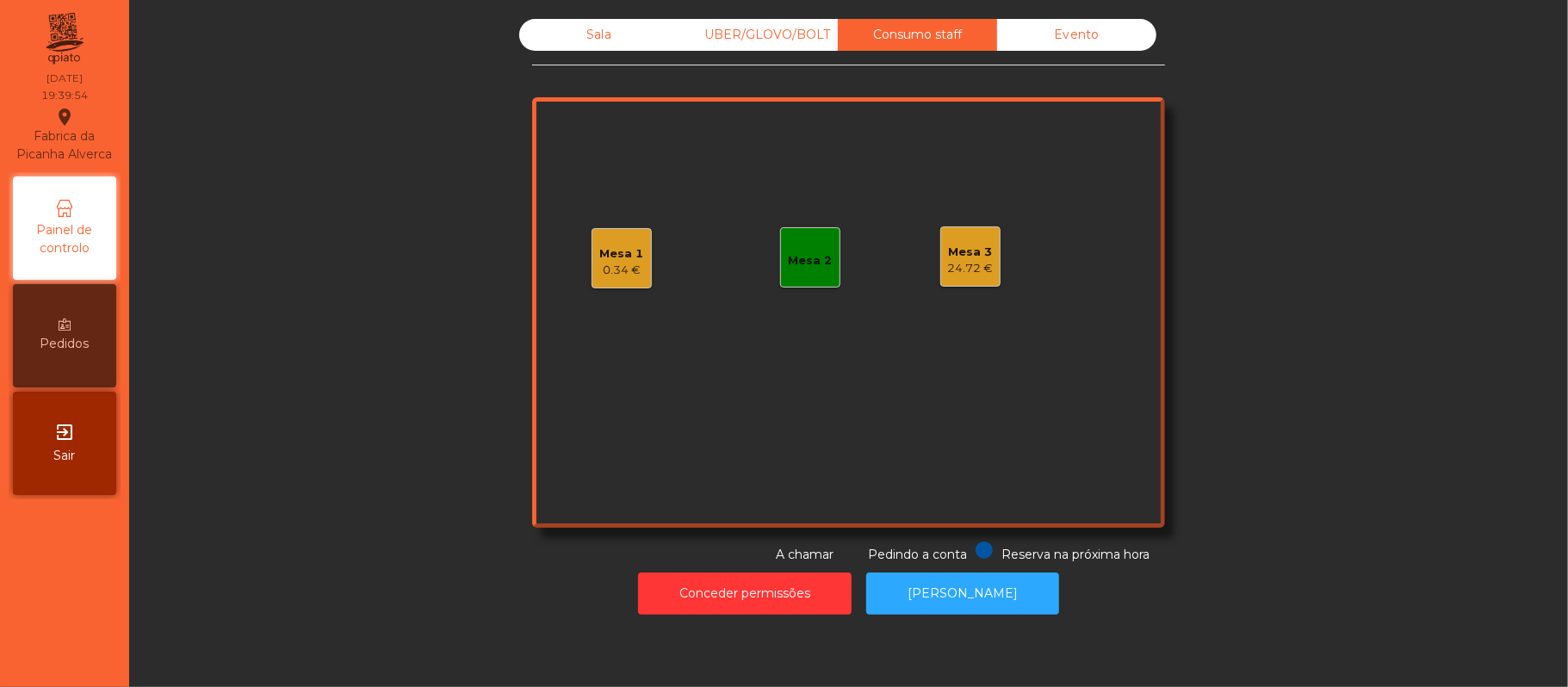
click at [976, 252] on div "Mesa 3" at bounding box center [971, 252] width 46 height 17
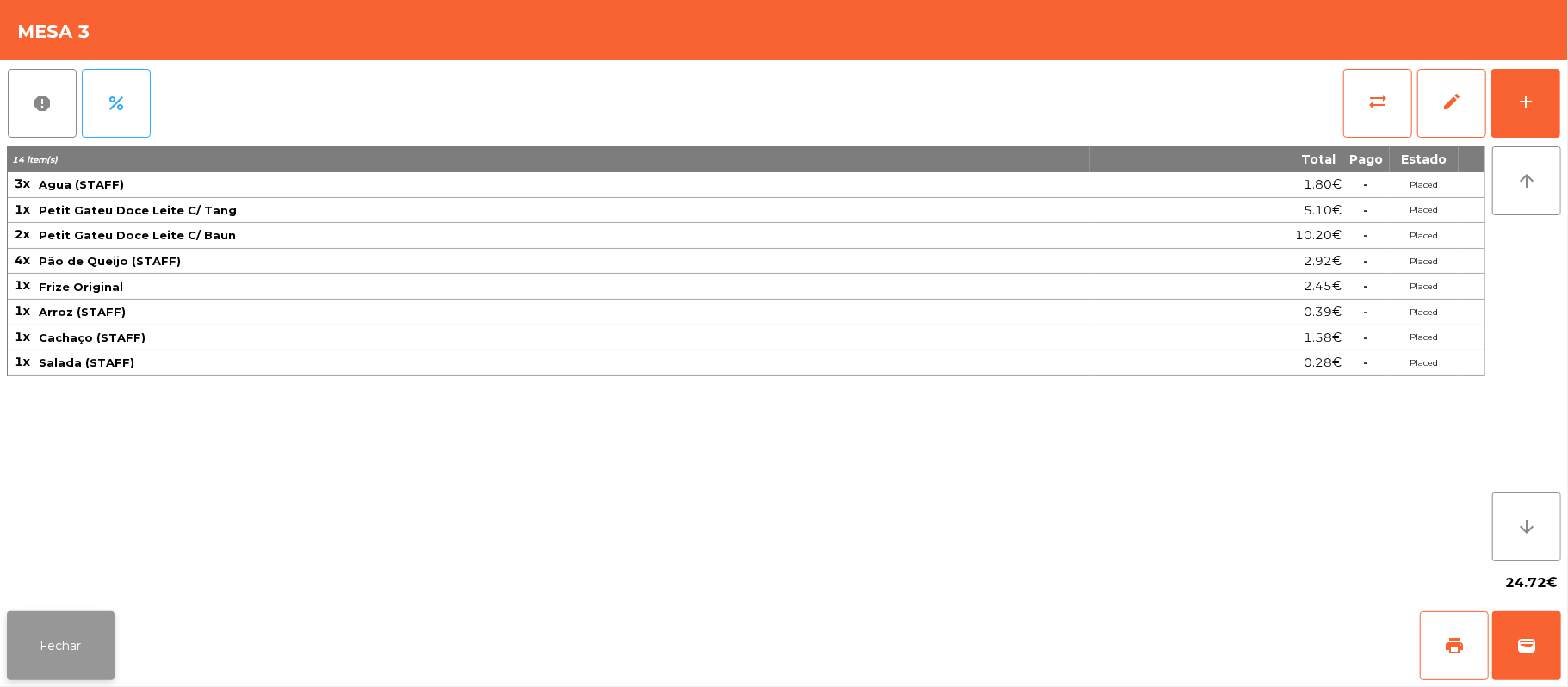
click at [59, 648] on button "Fechar" at bounding box center [60, 646] width 107 height 69
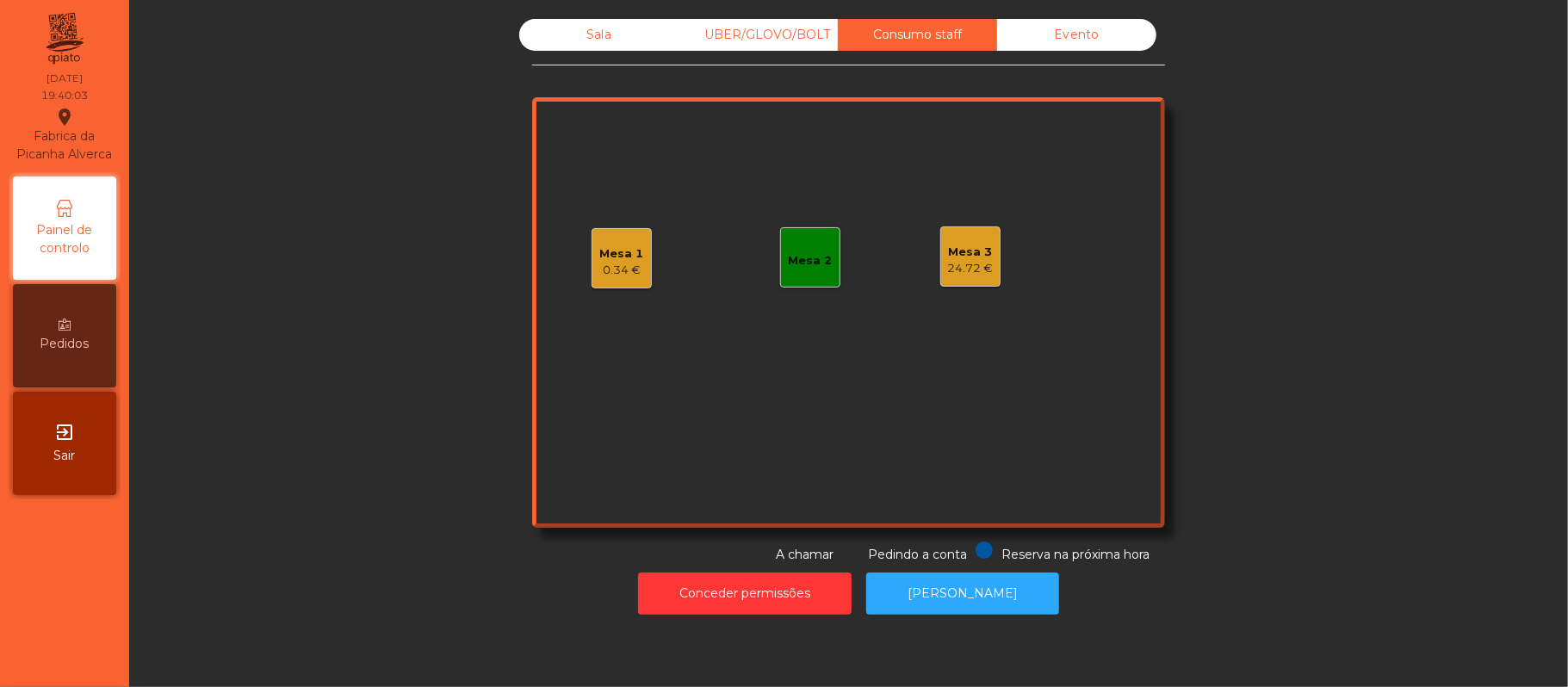
click at [611, 39] on div "Sala" at bounding box center [598, 35] width 159 height 32
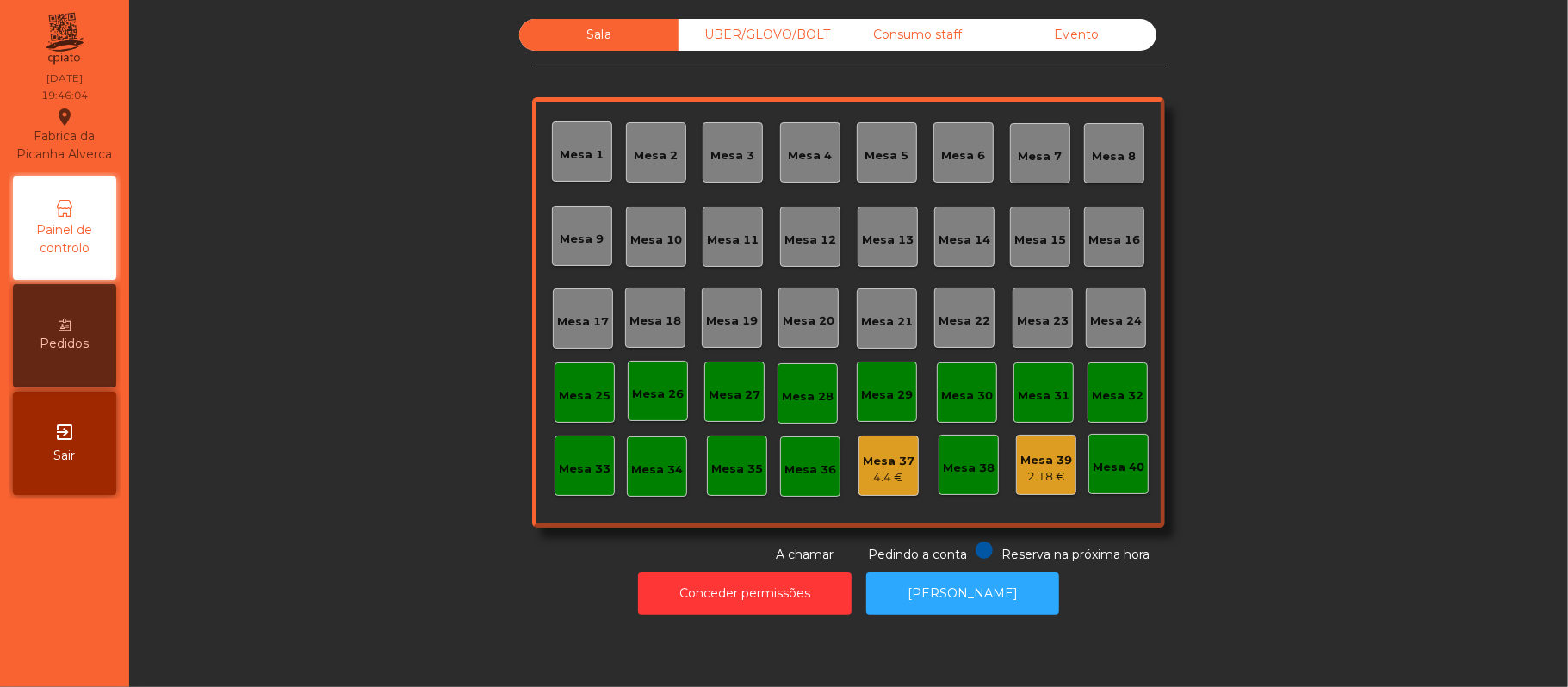
click at [1055, 460] on div "Mesa 39" at bounding box center [1046, 460] width 51 height 17
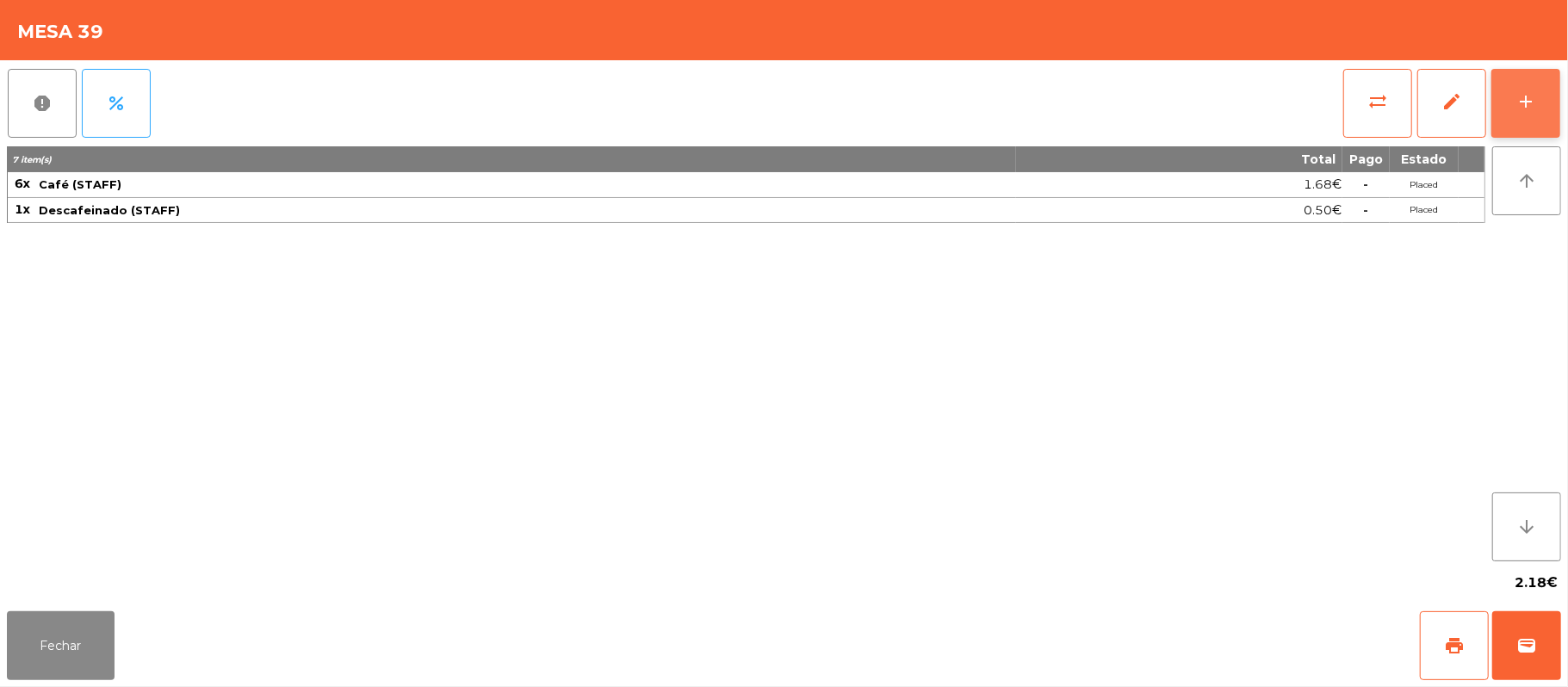
click at [1536, 101] on div "add" at bounding box center [1526, 101] width 20 height 20
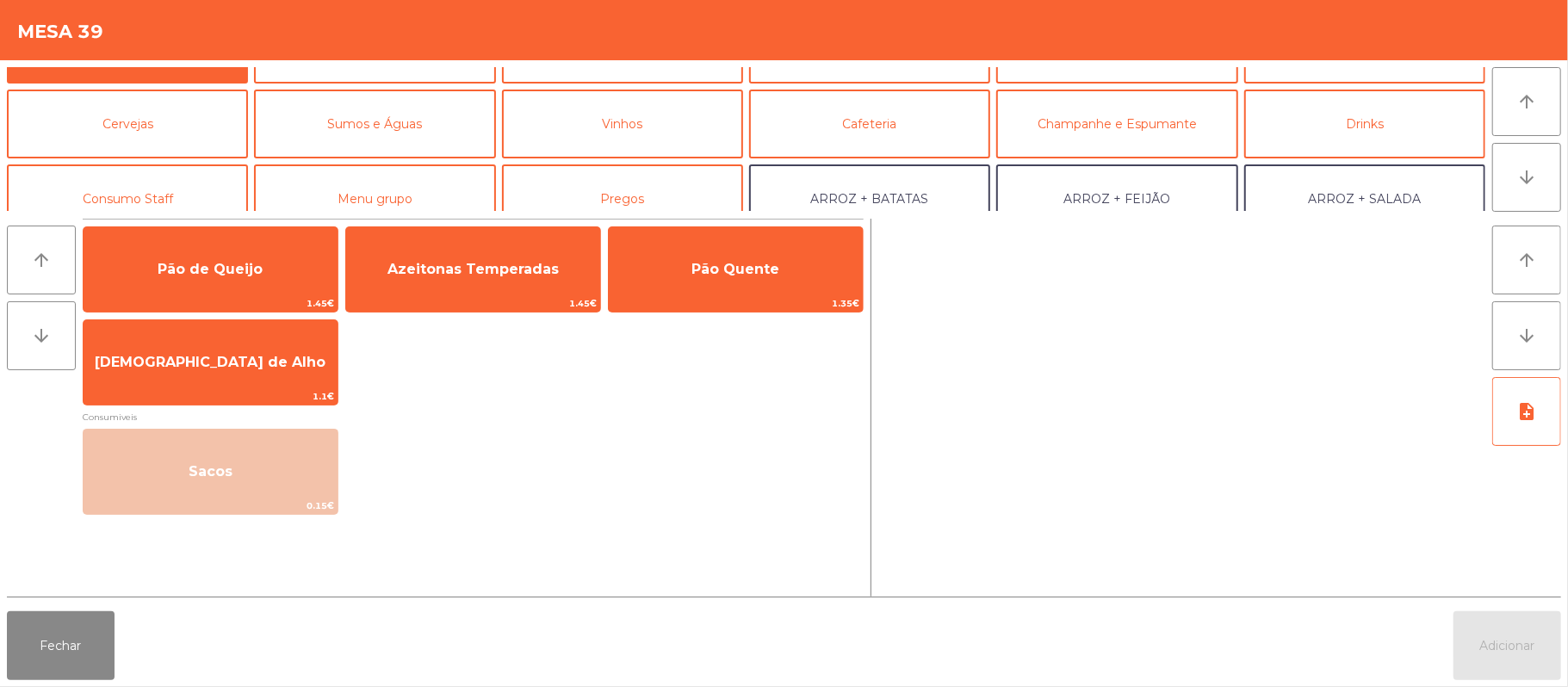
scroll to position [67, 0]
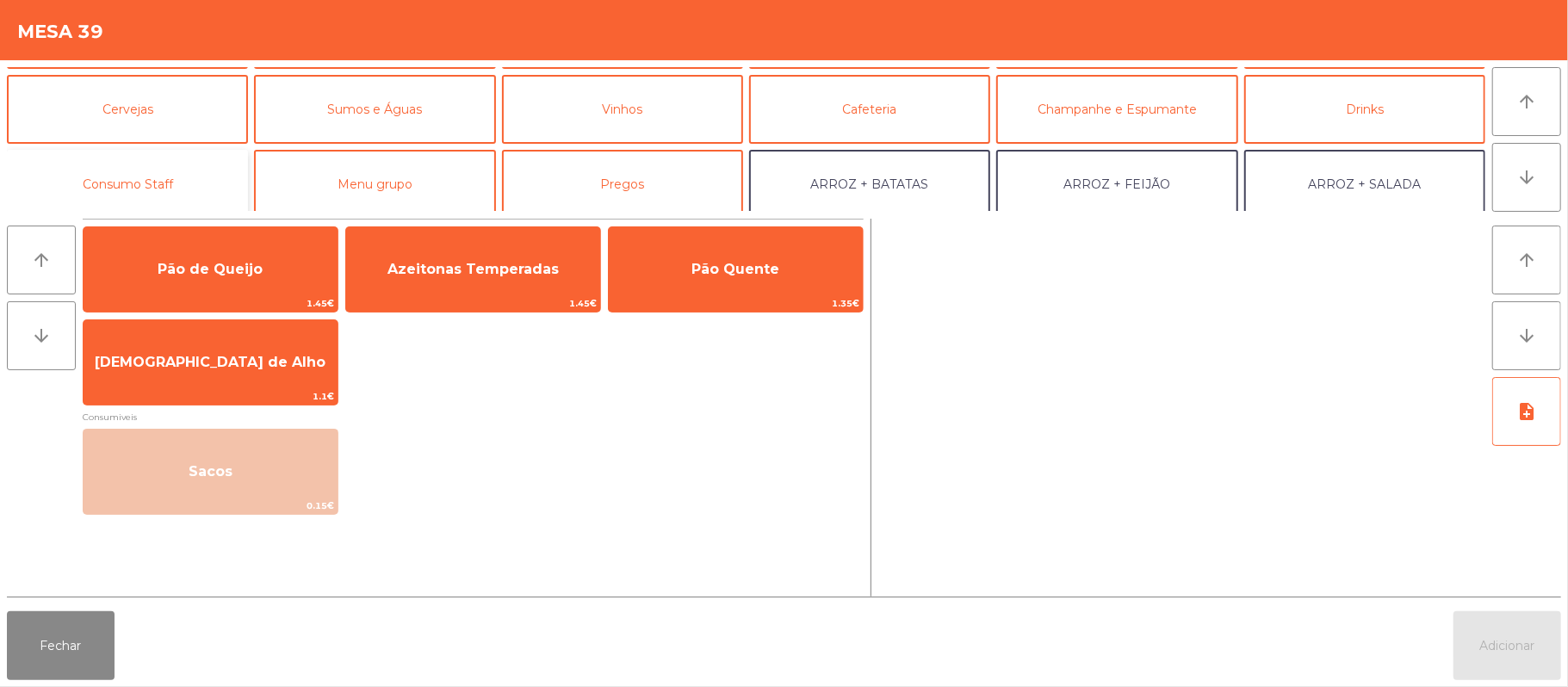
click at [204, 190] on button "Consumo Staff" at bounding box center [127, 184] width 241 height 69
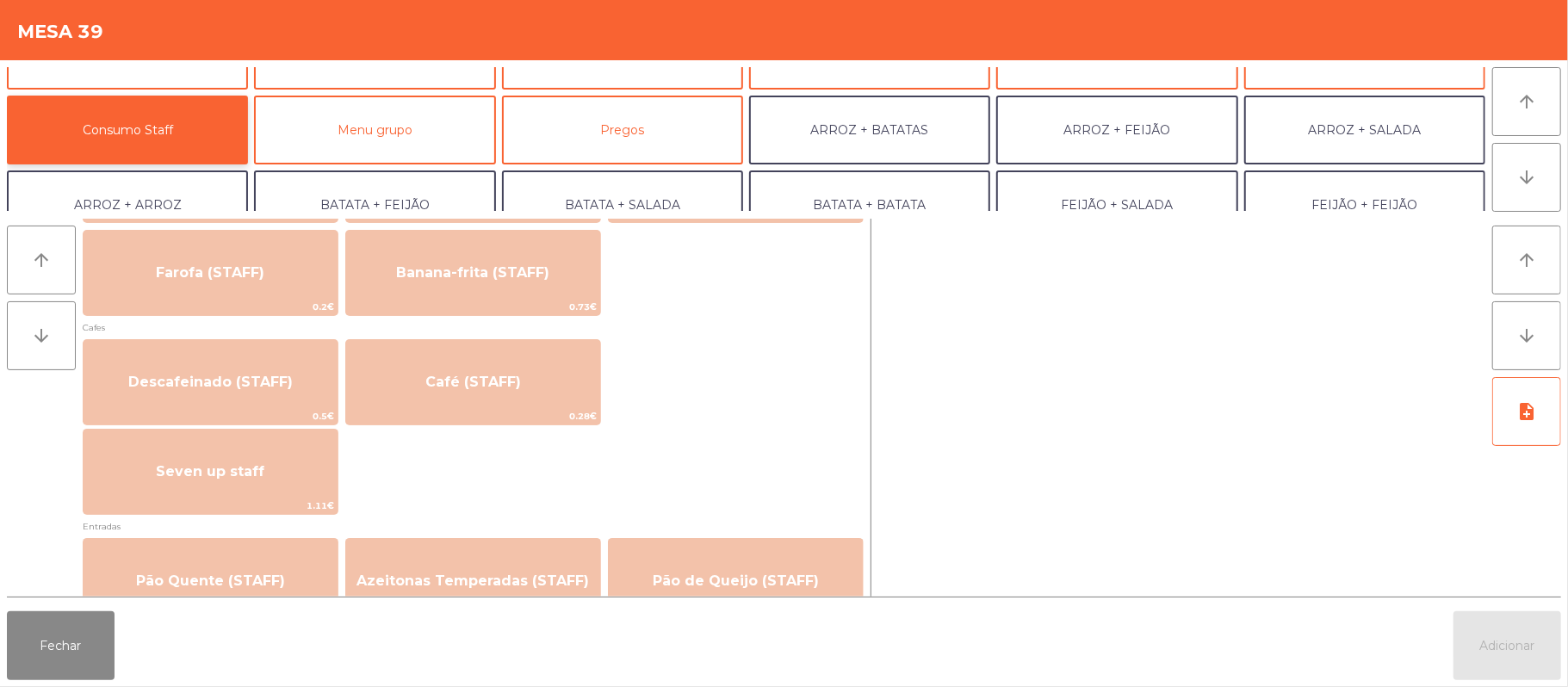
scroll to position [903, 0]
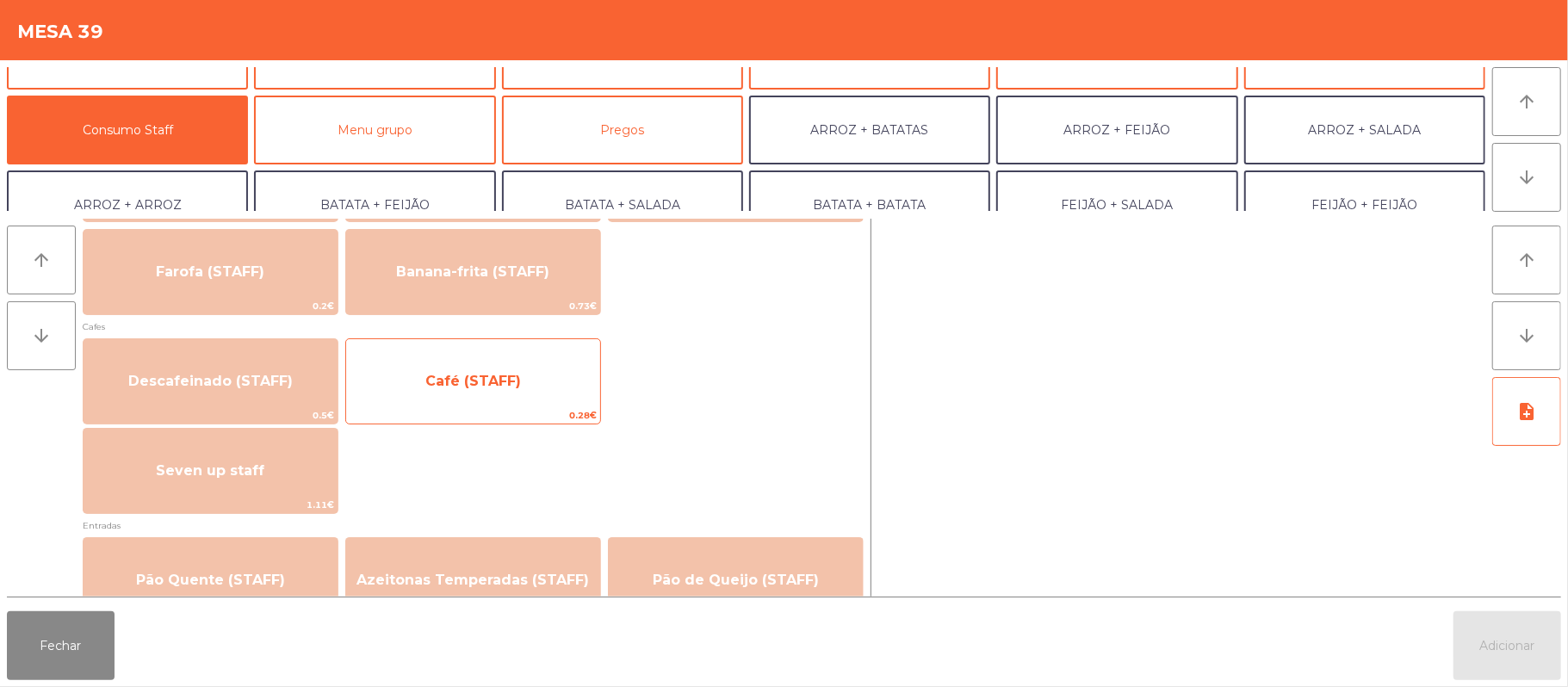
click at [530, 401] on span "Café (STAFF)" at bounding box center [473, 381] width 254 height 47
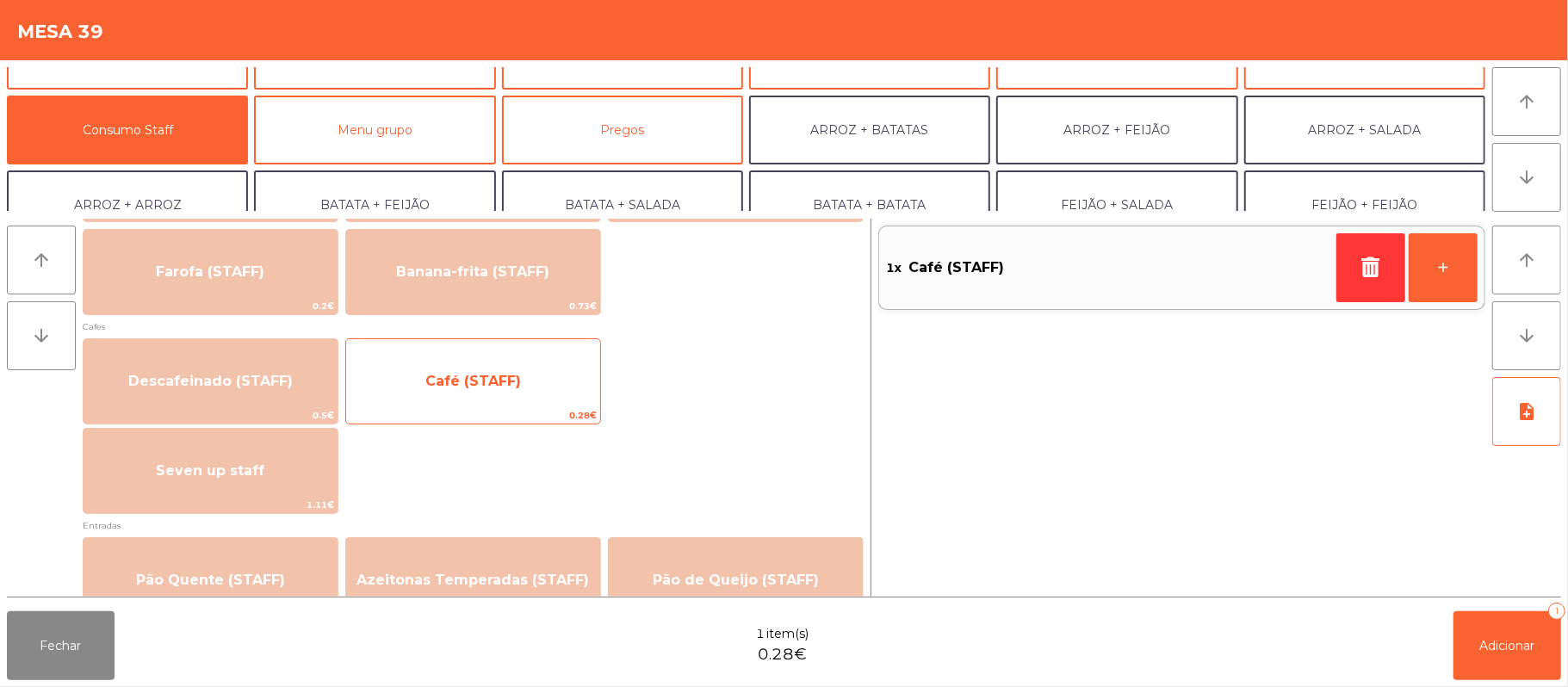
click at [524, 401] on span "Café (STAFF)" at bounding box center [473, 381] width 254 height 47
click at [525, 392] on span "Café (STAFF)" at bounding box center [473, 381] width 254 height 47
click at [500, 396] on span "Café (STAFF)" at bounding box center [473, 381] width 254 height 47
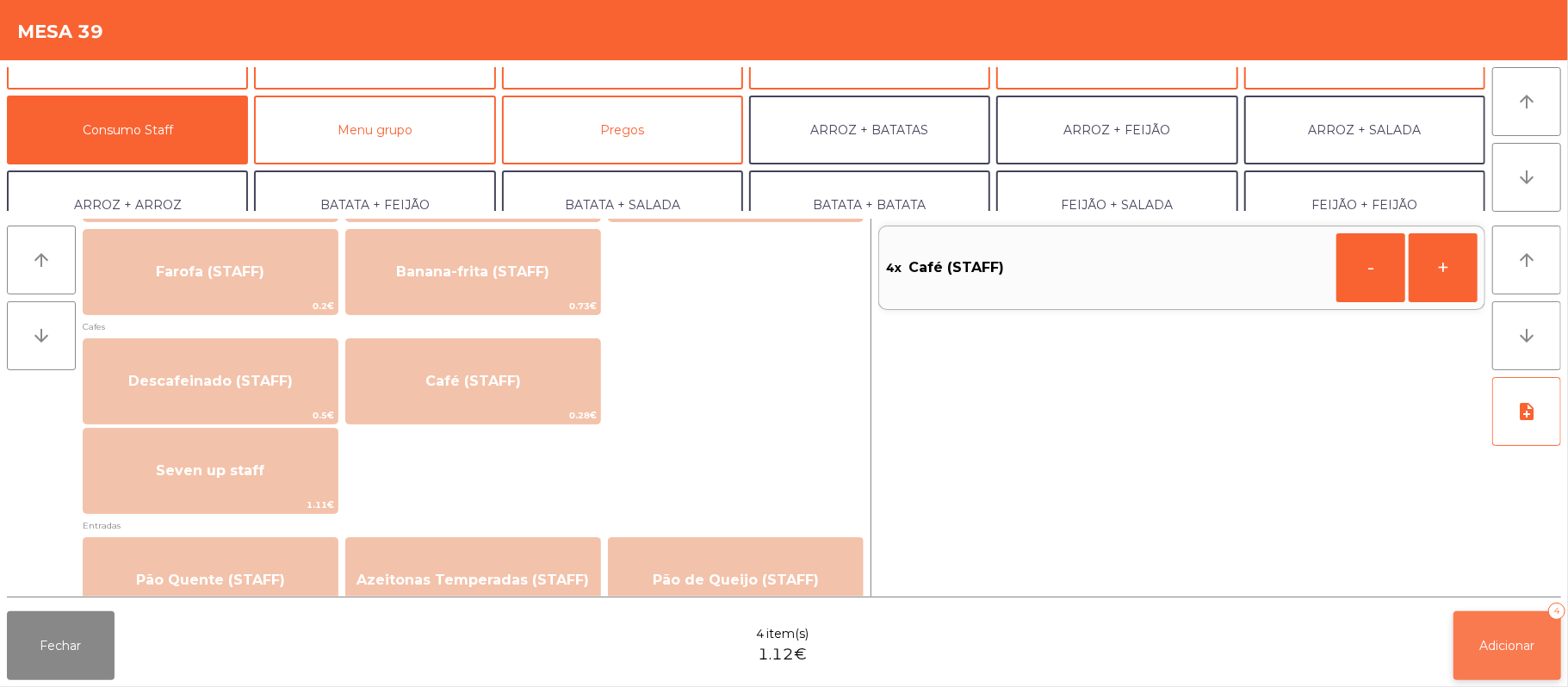
click at [1509, 627] on button "Adicionar 4" at bounding box center [1506, 646] width 107 height 69
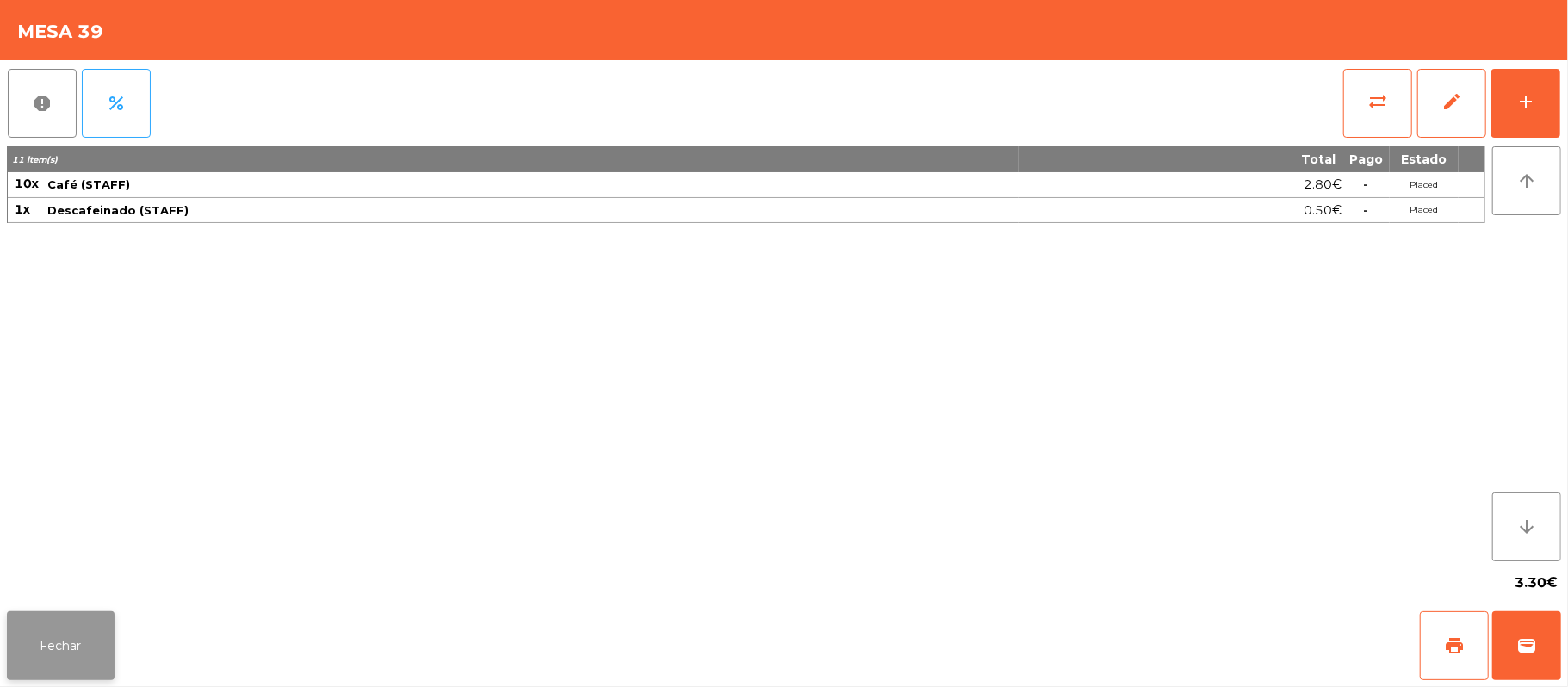
click at [42, 621] on button "Fechar" at bounding box center [60, 646] width 107 height 69
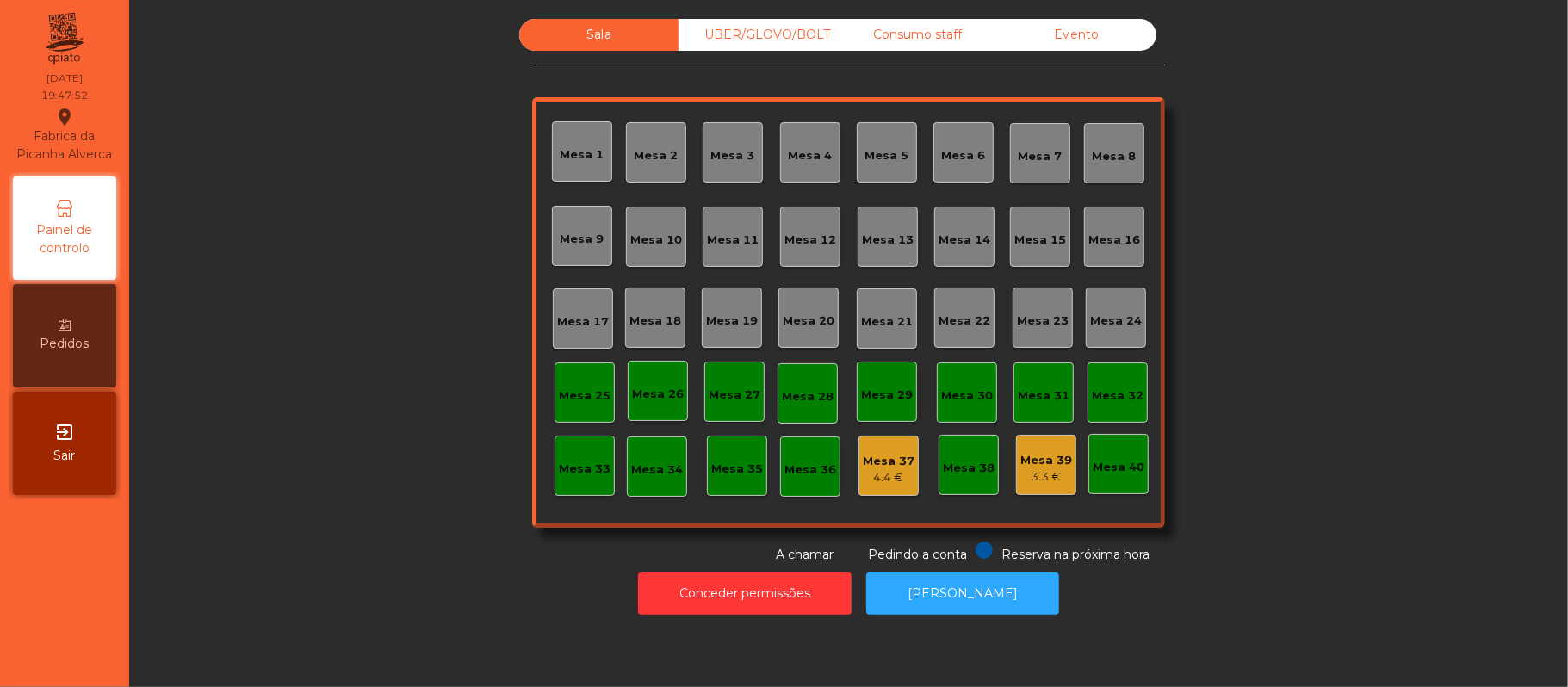
click at [736, 314] on div "Mesa 19" at bounding box center [732, 321] width 51 height 17
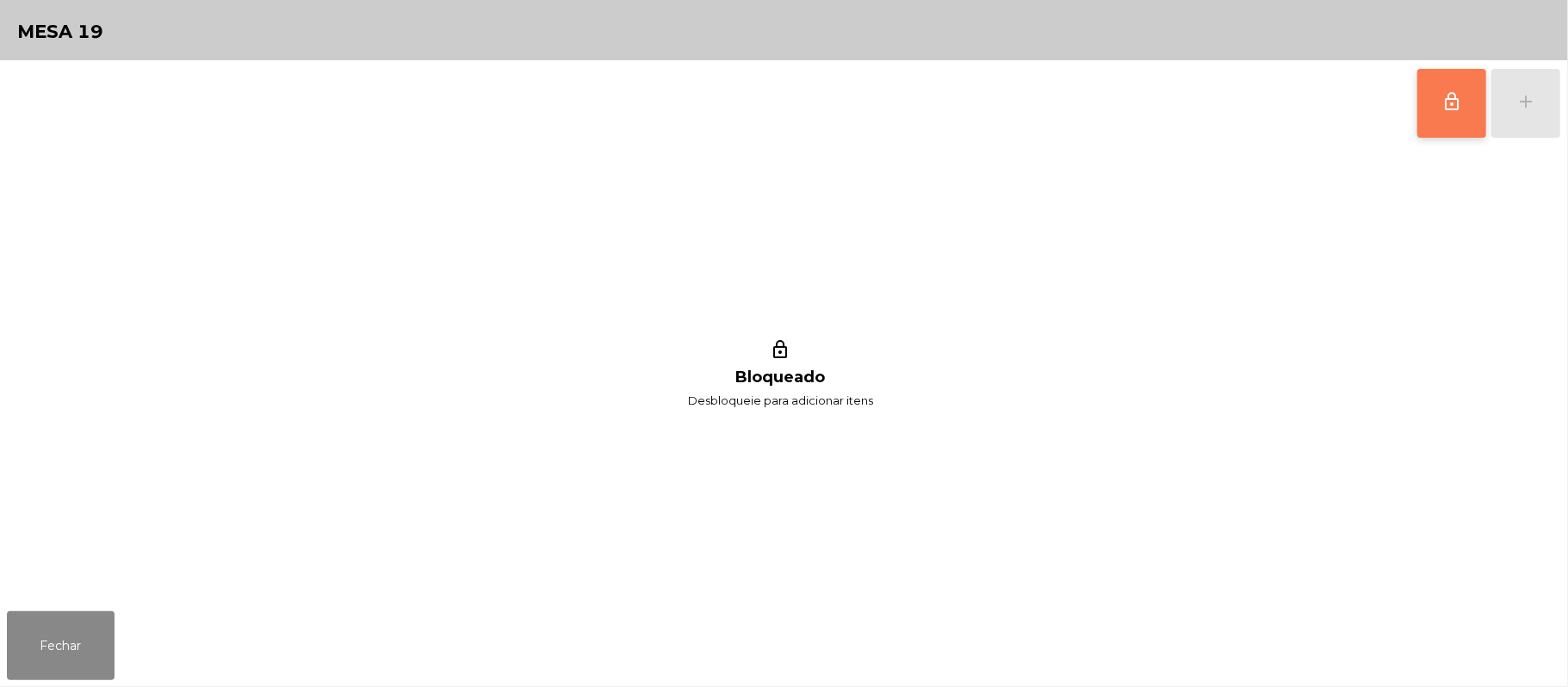
click at [1438, 110] on button "lock_outline" at bounding box center [1451, 103] width 69 height 69
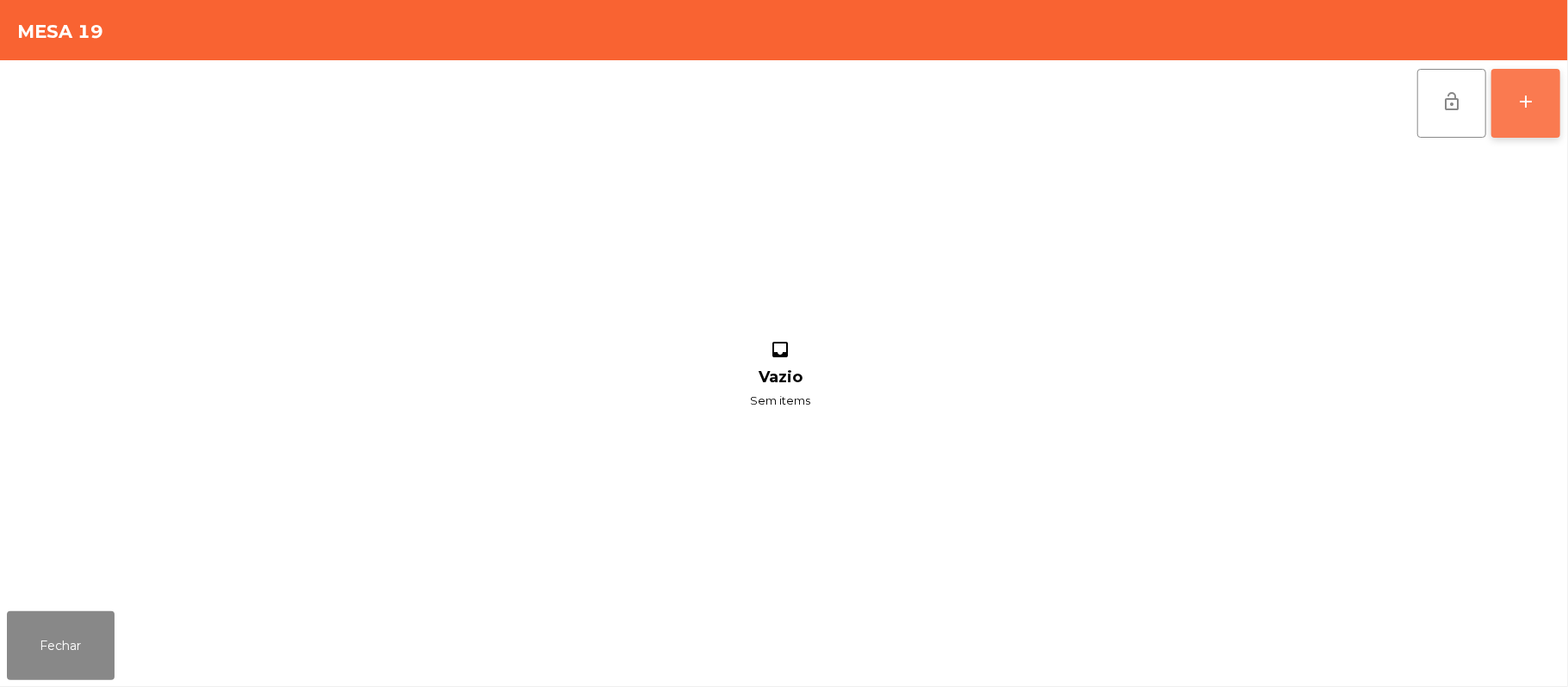
click at [1558, 100] on button "add" at bounding box center [1526, 103] width 69 height 69
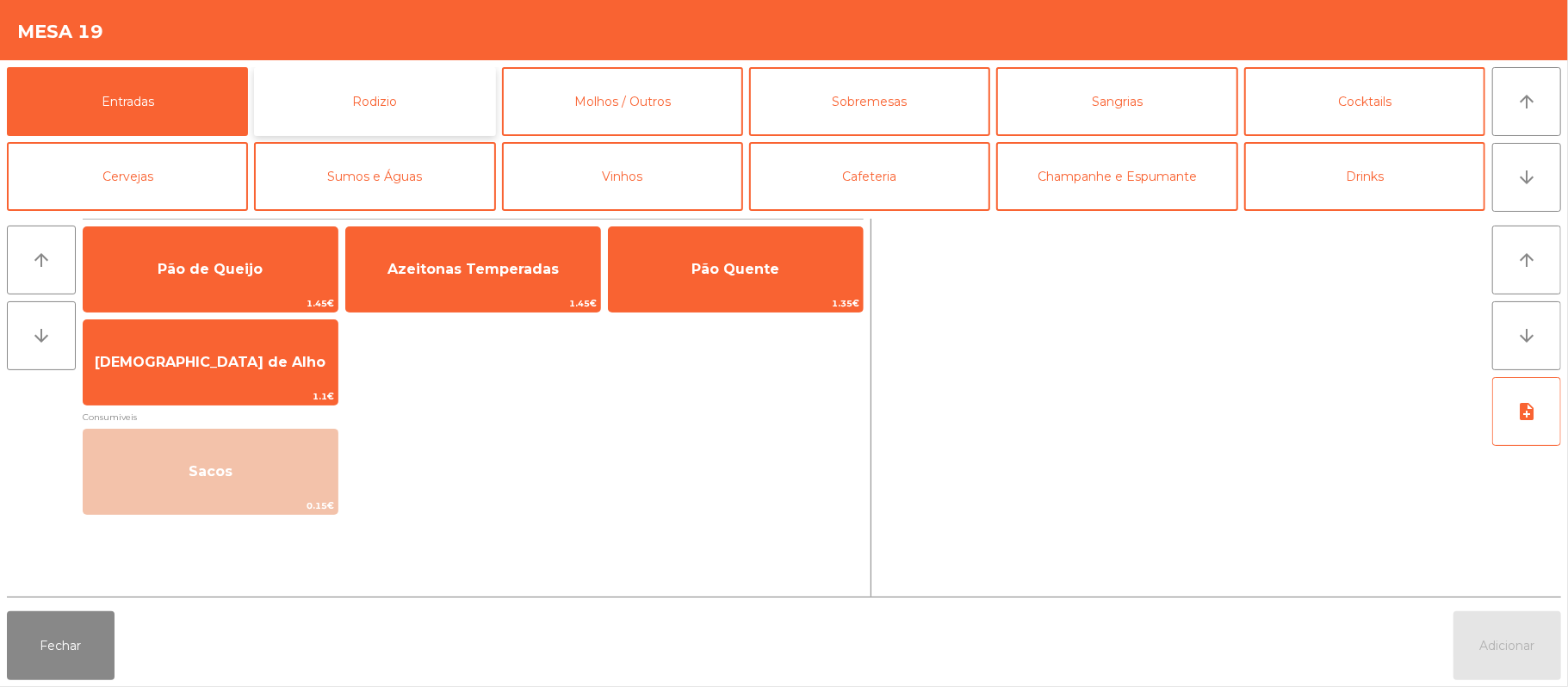
click at [438, 88] on button "Rodizio" at bounding box center [375, 101] width 241 height 69
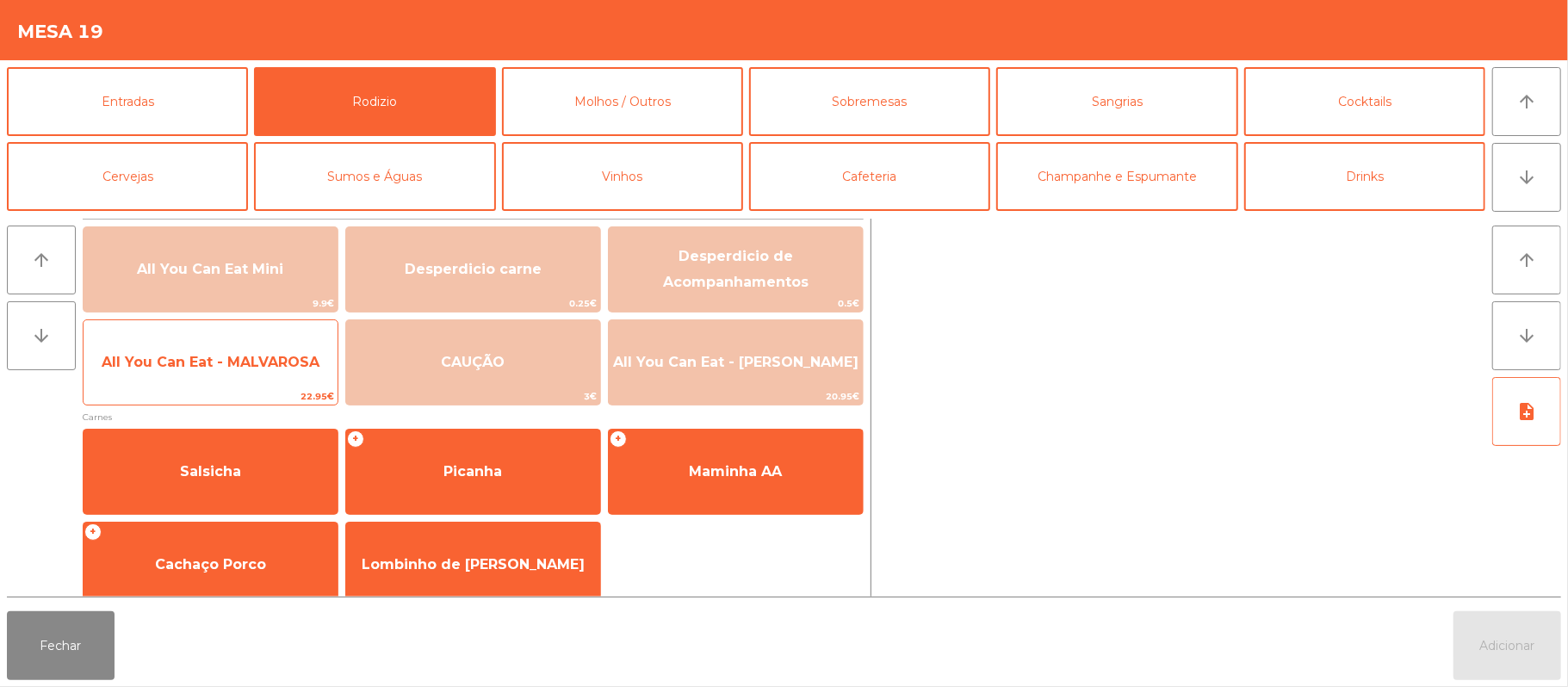
click at [272, 372] on span "All You Can Eat - MALVAROSA" at bounding box center [210, 362] width 254 height 47
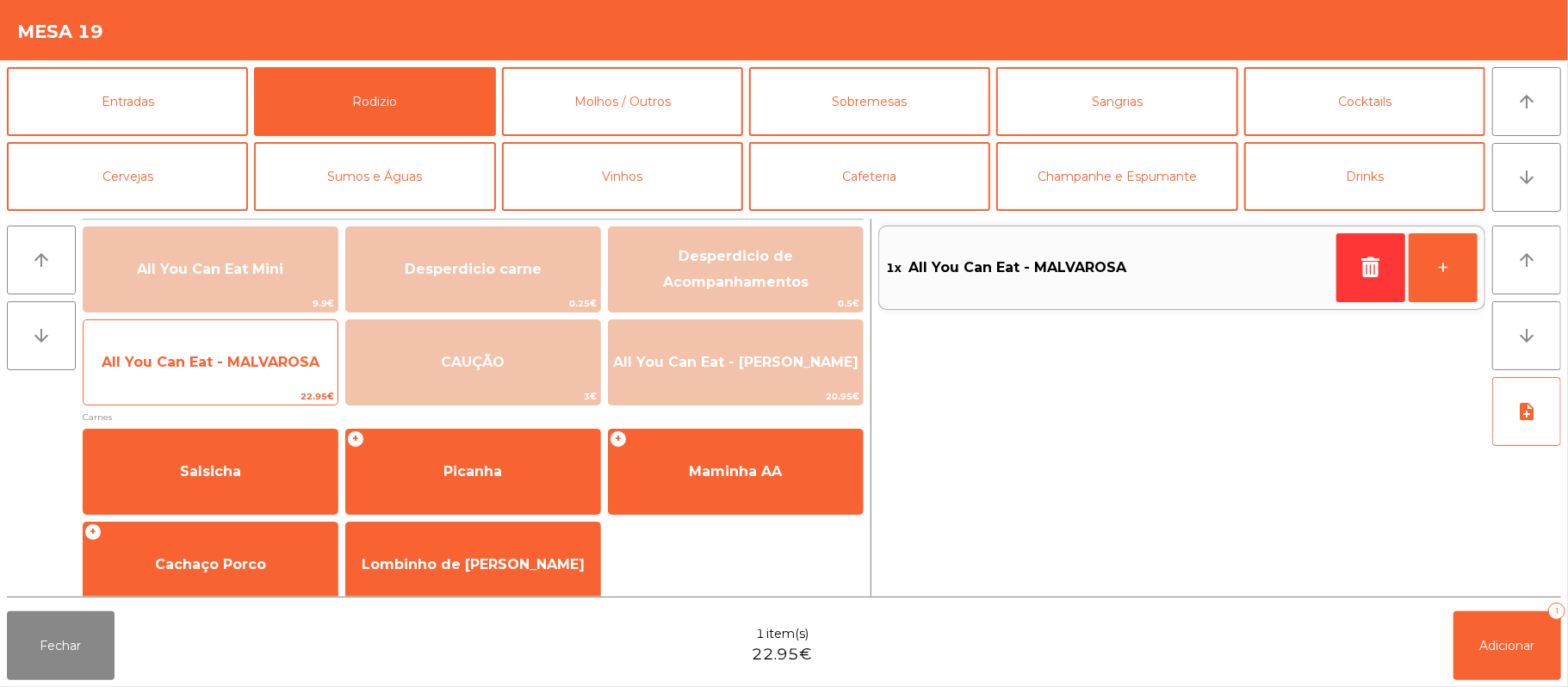
click at [259, 376] on span "All You Can Eat - MALVAROSA" at bounding box center [210, 362] width 254 height 47
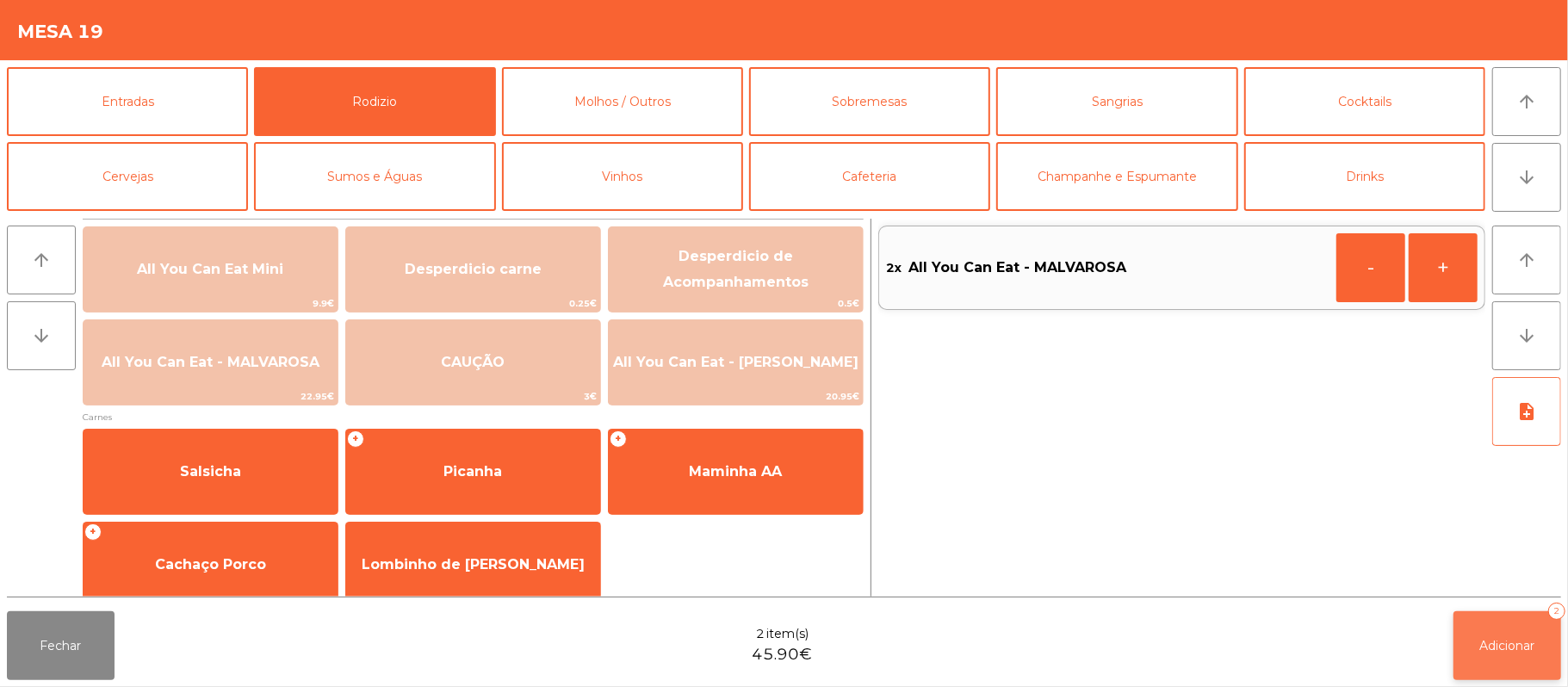
click at [1513, 646] on span "Adicionar" at bounding box center [1507, 646] width 55 height 16
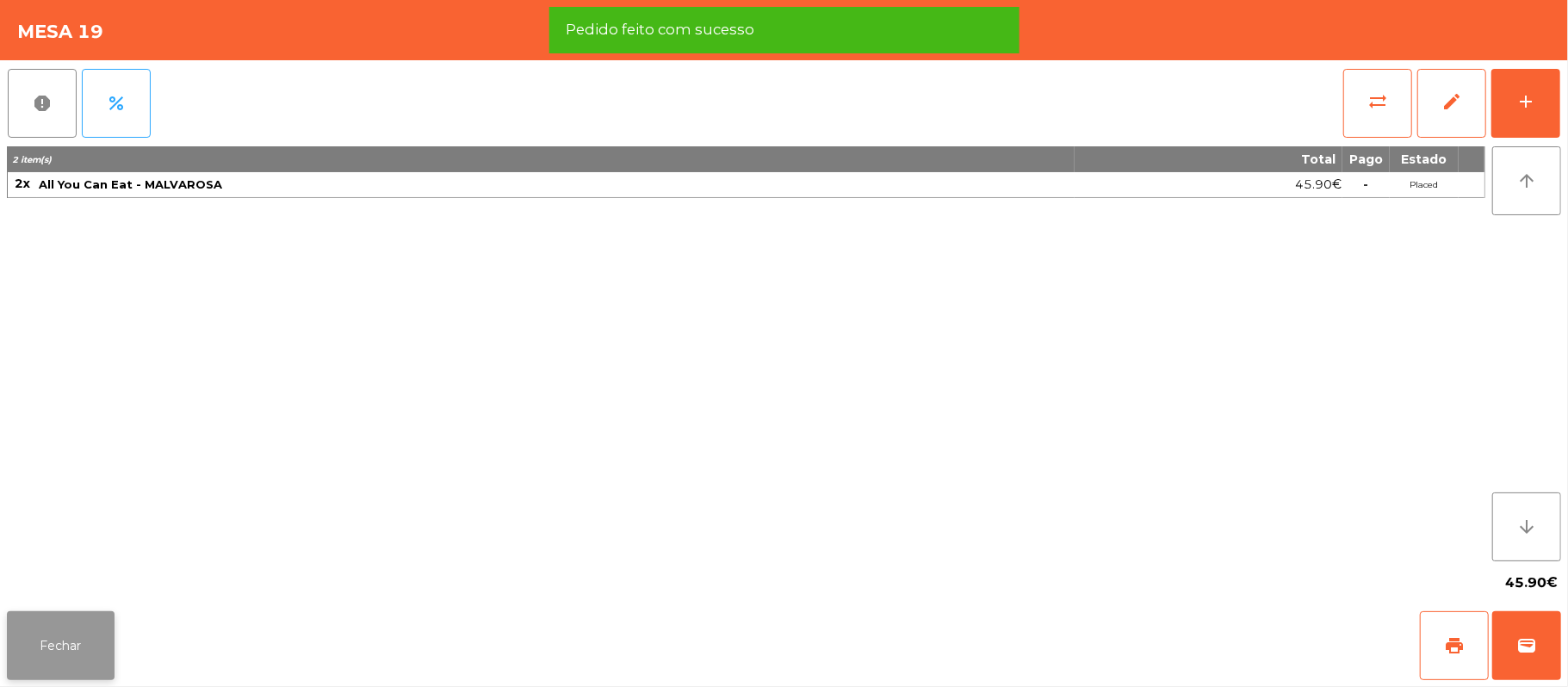
click at [66, 649] on button "Fechar" at bounding box center [60, 646] width 107 height 69
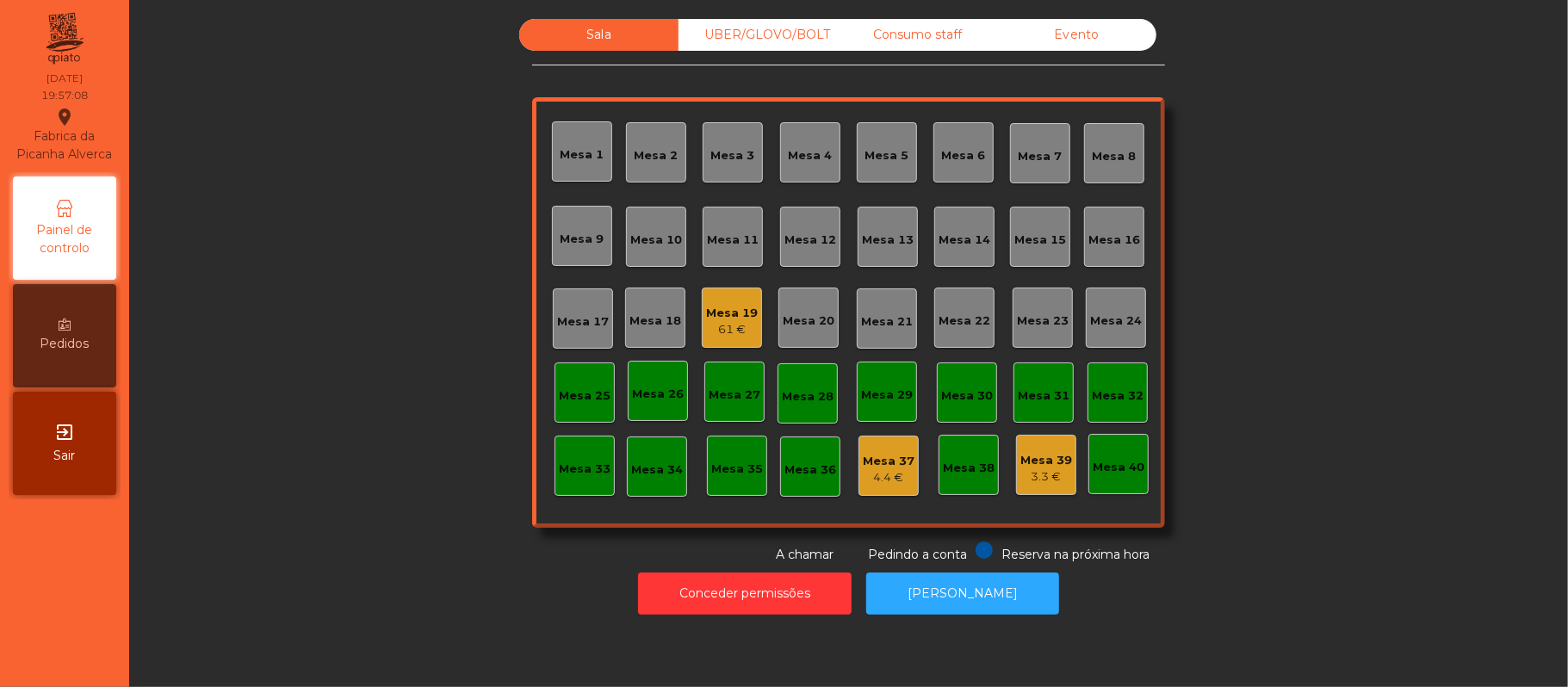
click at [875, 317] on div "Mesa 21" at bounding box center [886, 321] width 51 height 17
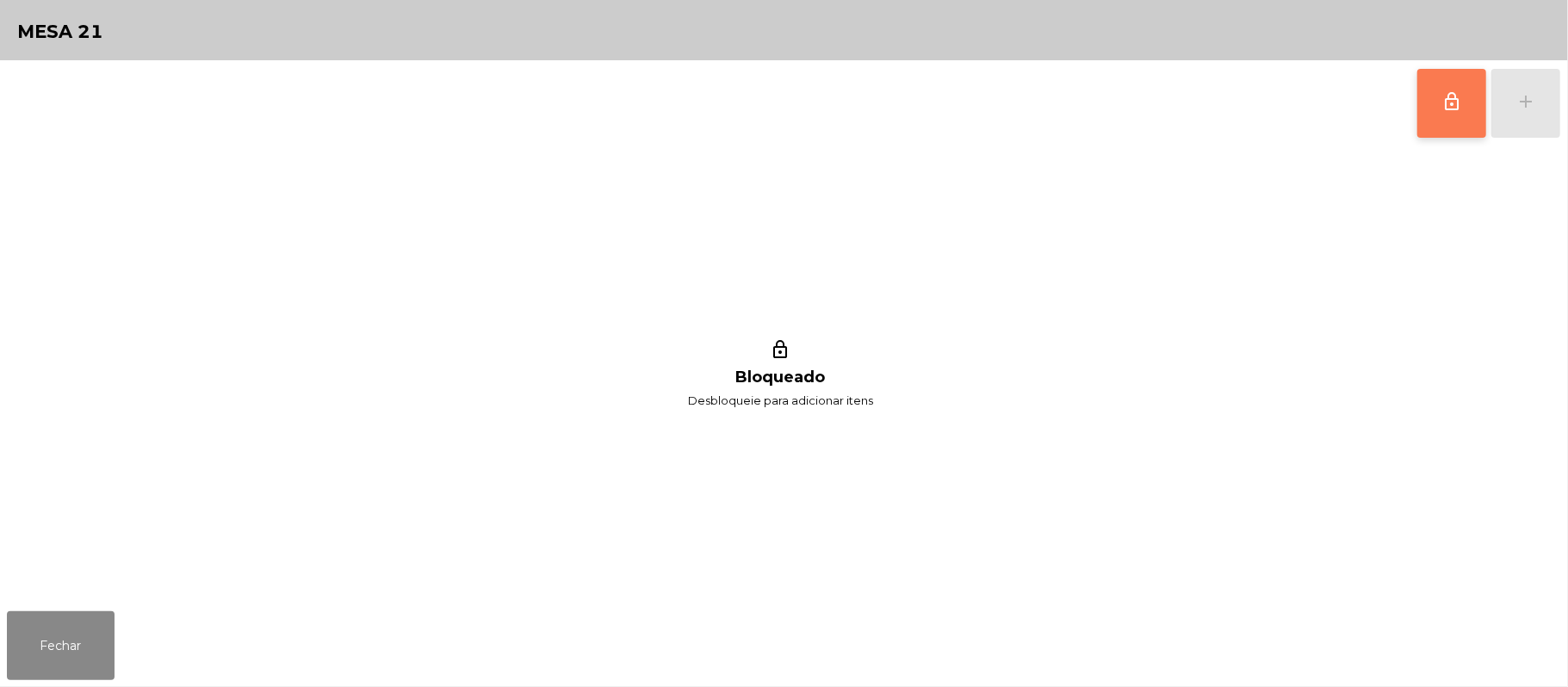
click at [1448, 107] on span "lock_outline" at bounding box center [1451, 101] width 20 height 20
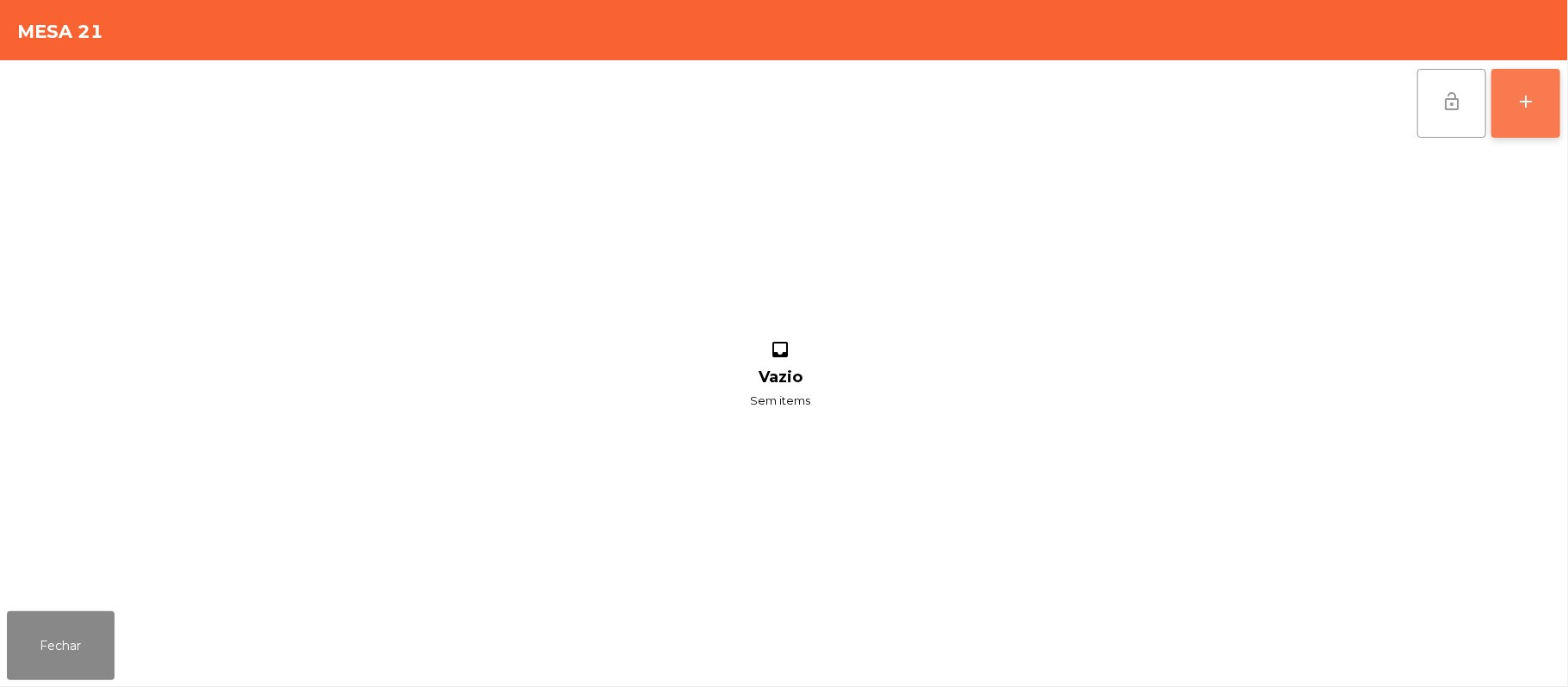
click at [1513, 104] on button "add" at bounding box center [1526, 103] width 69 height 69
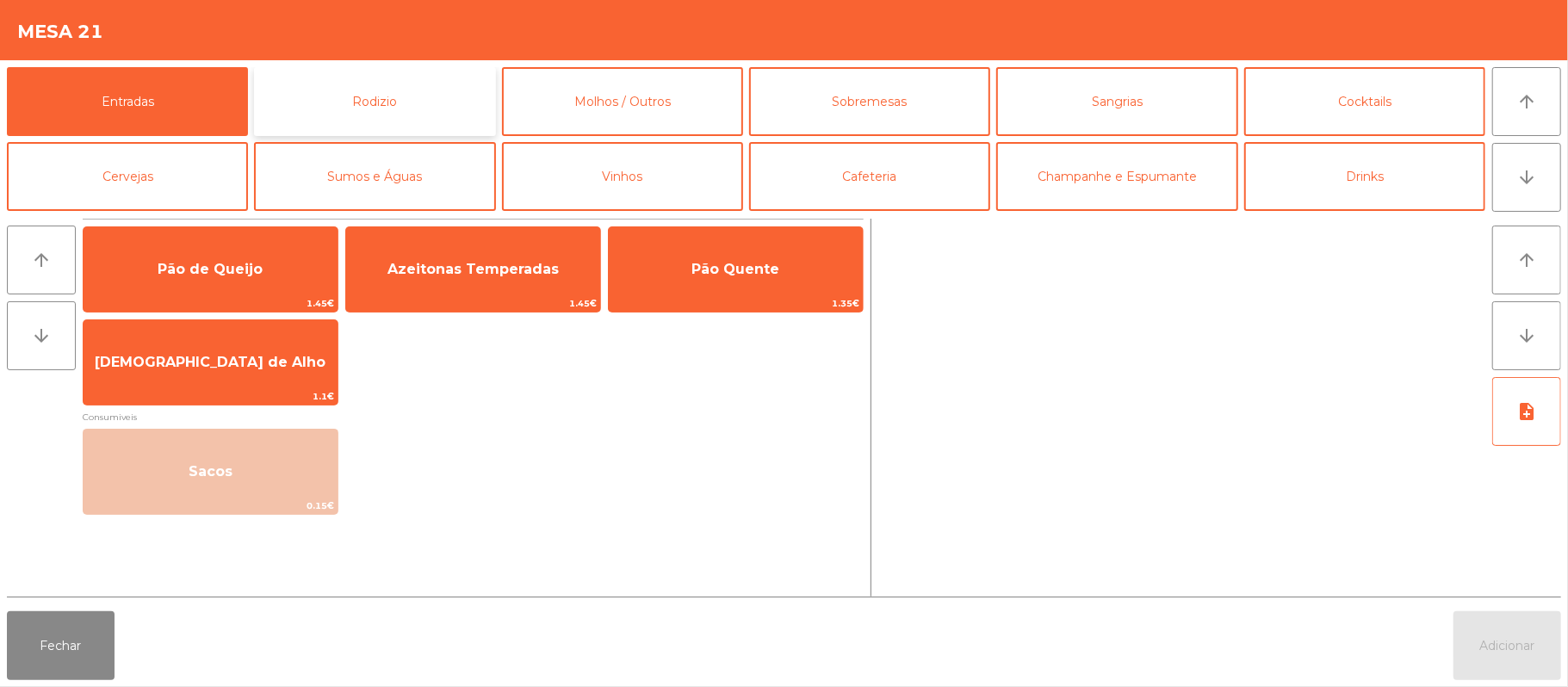
click at [427, 120] on button "Rodizio" at bounding box center [375, 101] width 241 height 69
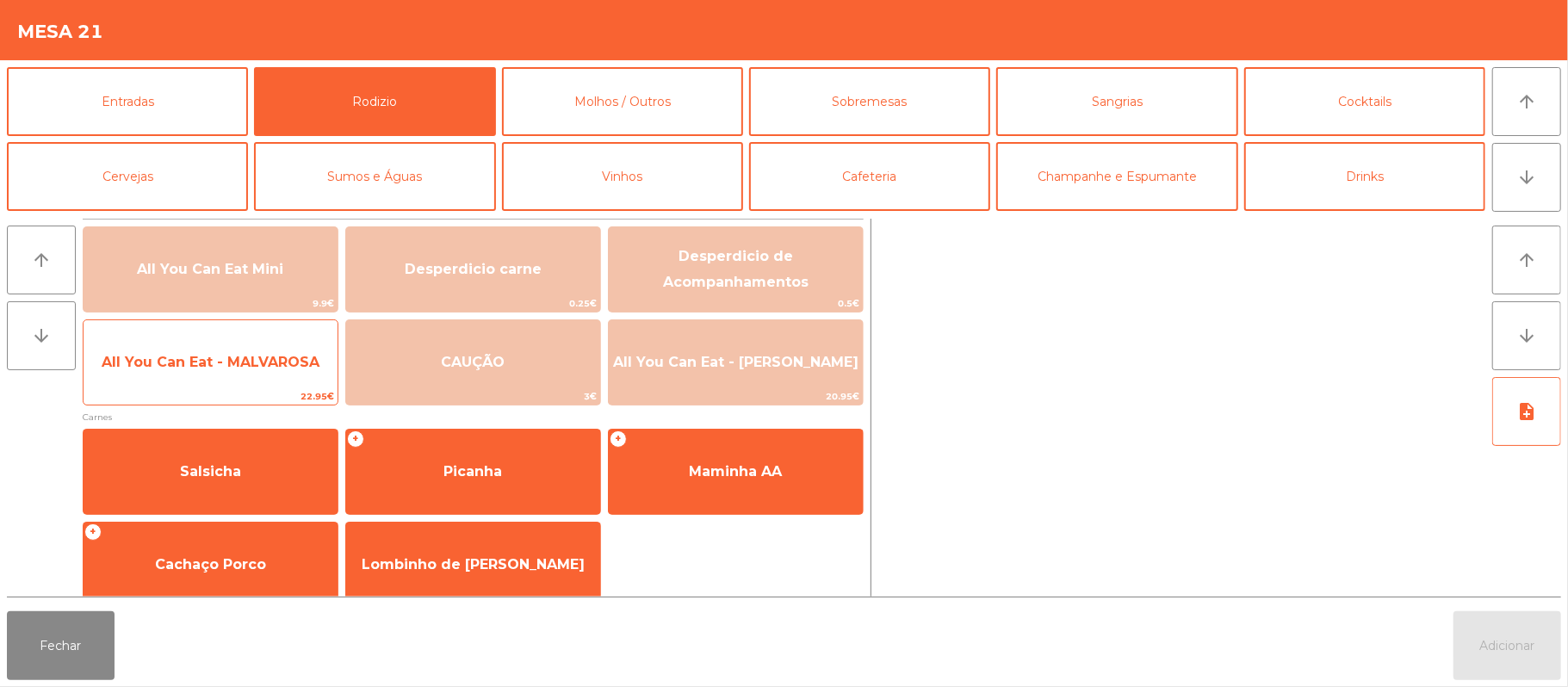
click at [254, 360] on span "All You Can Eat - MALVAROSA" at bounding box center [210, 362] width 218 height 17
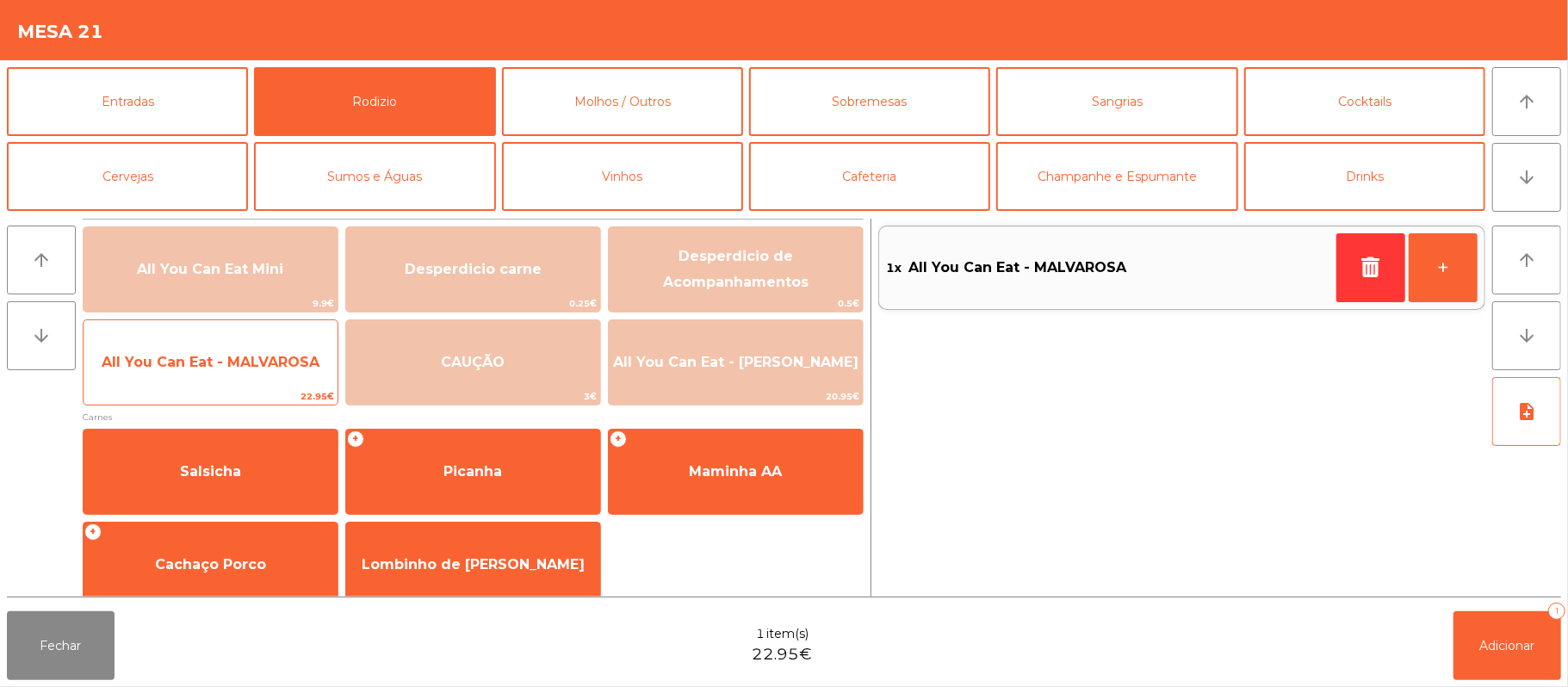
click at [248, 359] on span "All You Can Eat - MALVAROSA" at bounding box center [210, 362] width 218 height 17
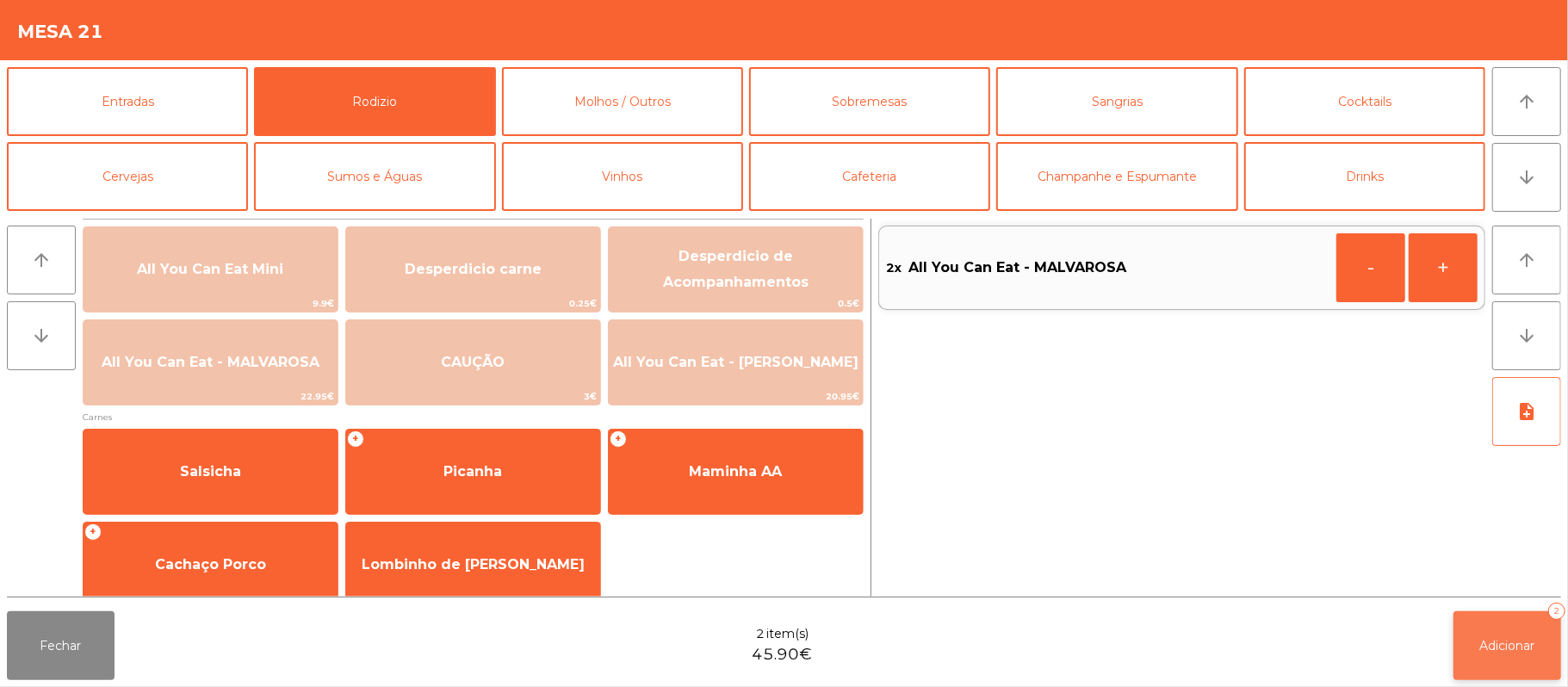
click at [1508, 639] on span "Adicionar" at bounding box center [1507, 646] width 55 height 16
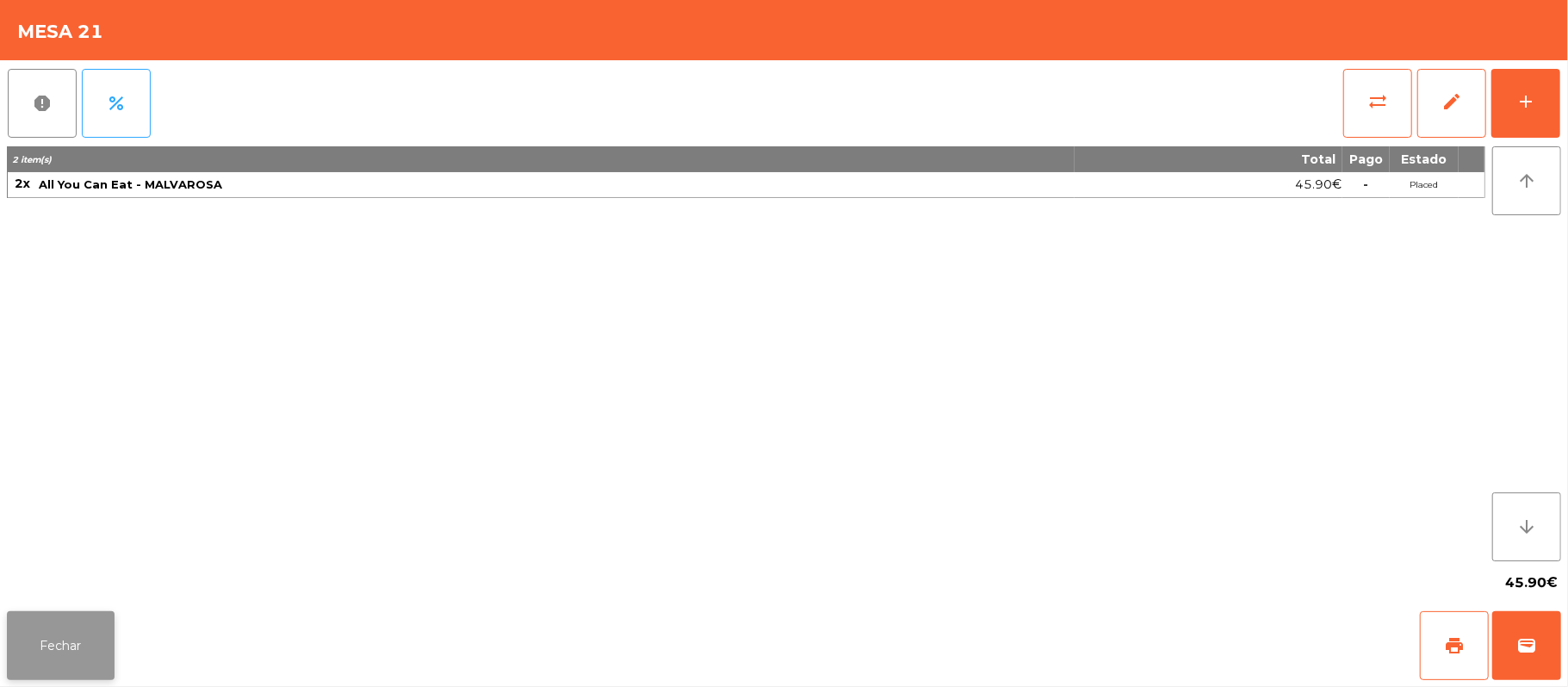
click at [57, 652] on button "Fechar" at bounding box center [60, 646] width 107 height 69
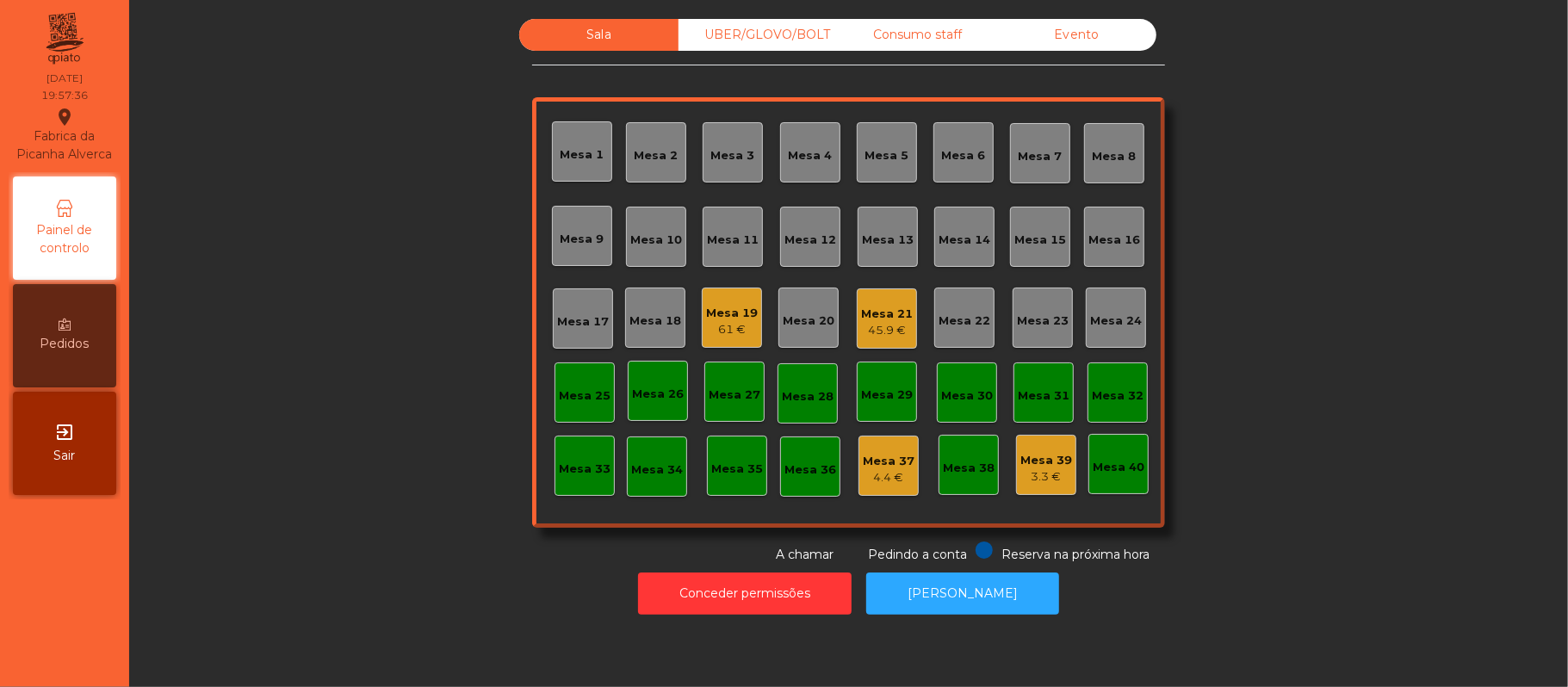
click at [709, 329] on div "61 €" at bounding box center [732, 330] width 51 height 17
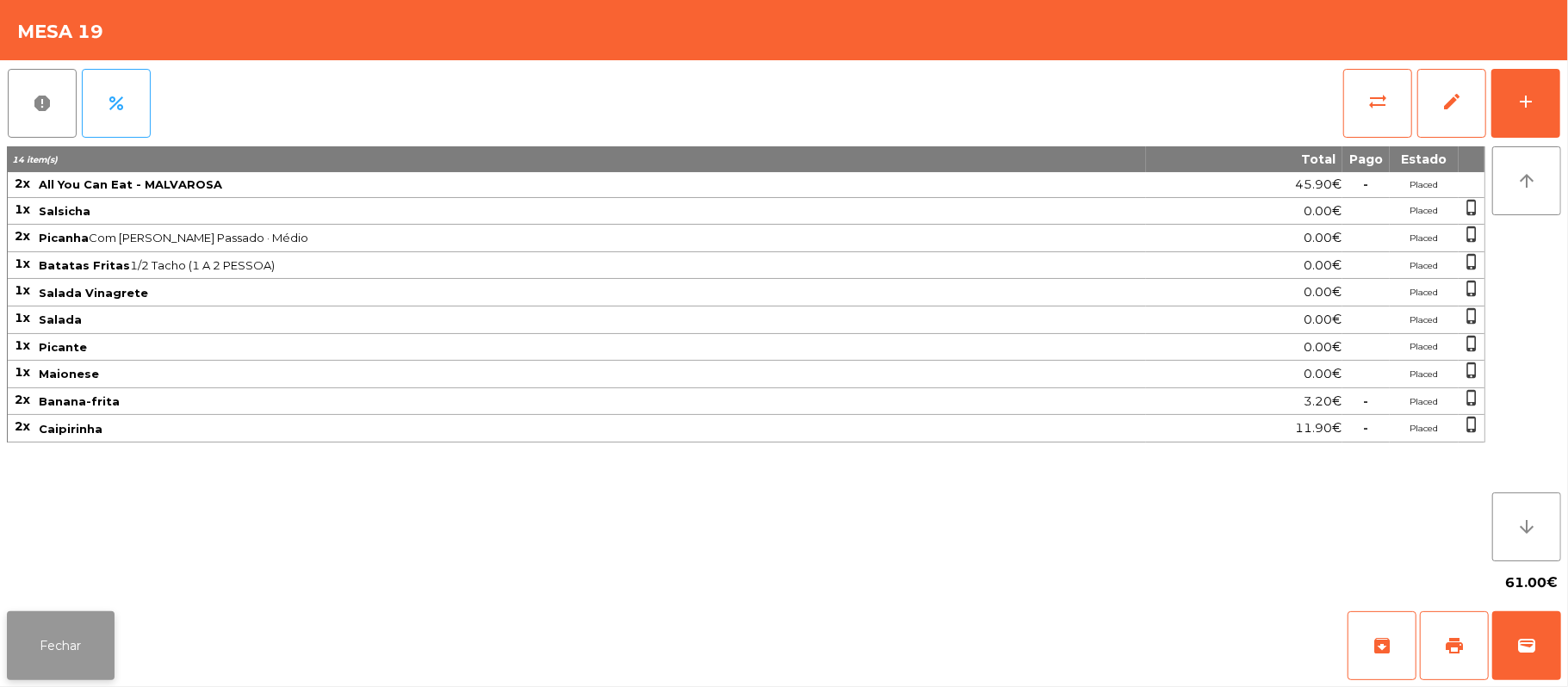
click at [62, 651] on button "Fechar" at bounding box center [60, 646] width 107 height 69
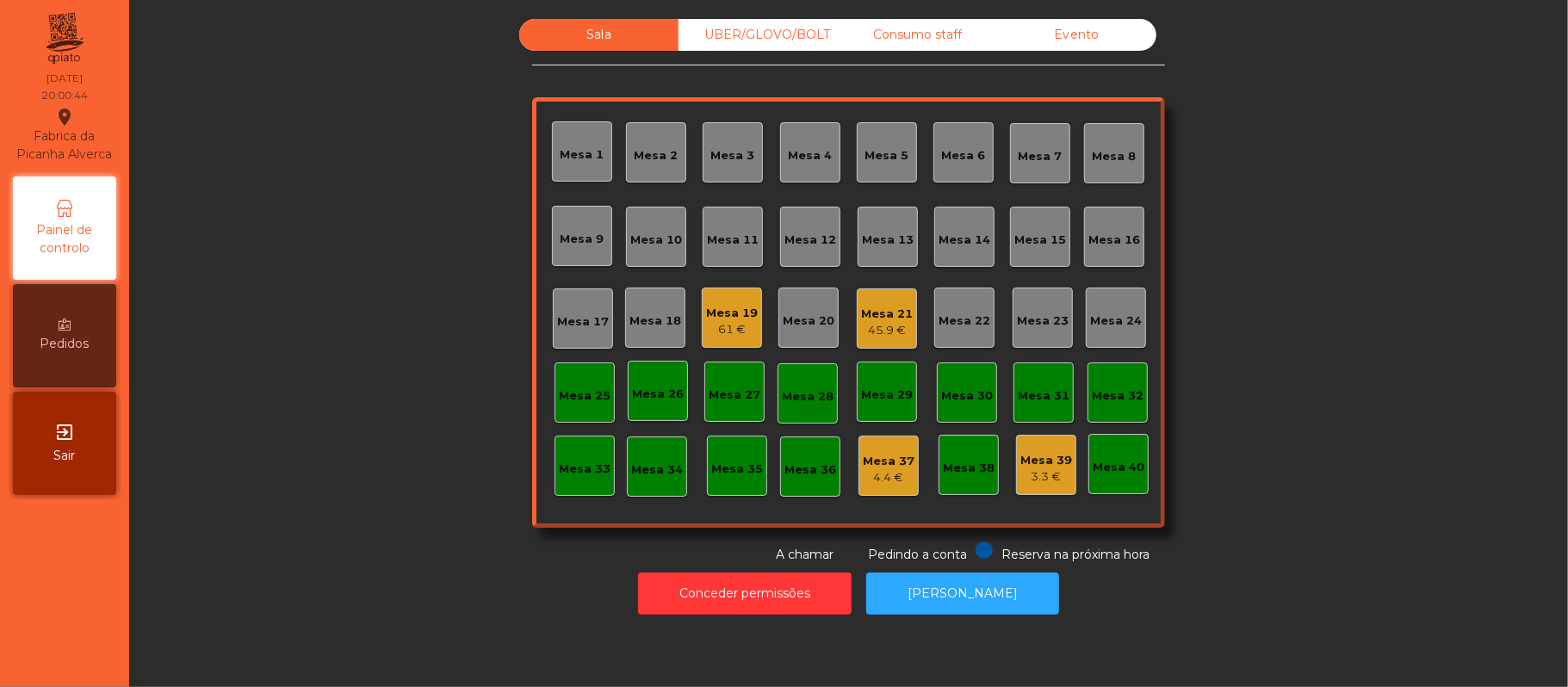
click at [780, 38] on div "UBER/GLOVO/BOLT" at bounding box center [758, 35] width 159 height 32
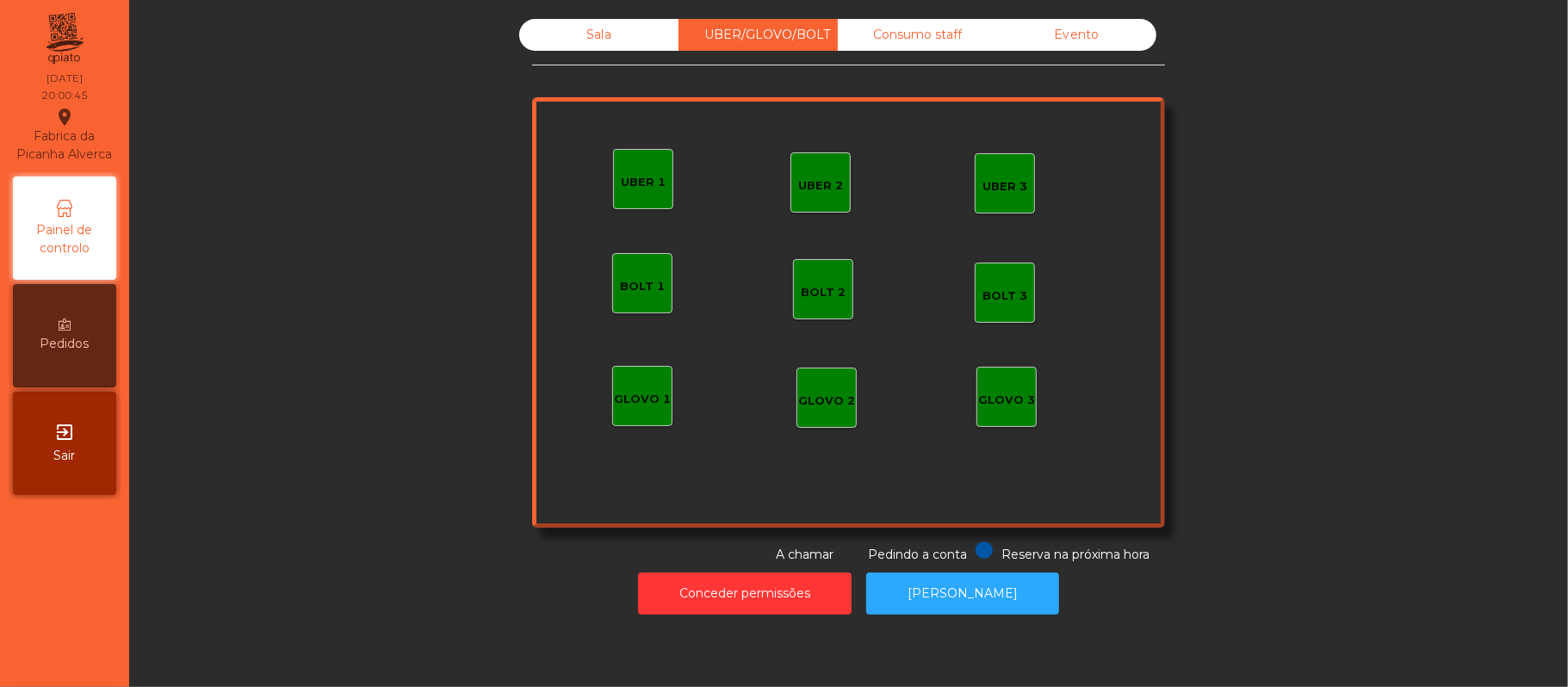
click at [639, 156] on div "UBER 1" at bounding box center [643, 179] width 61 height 61
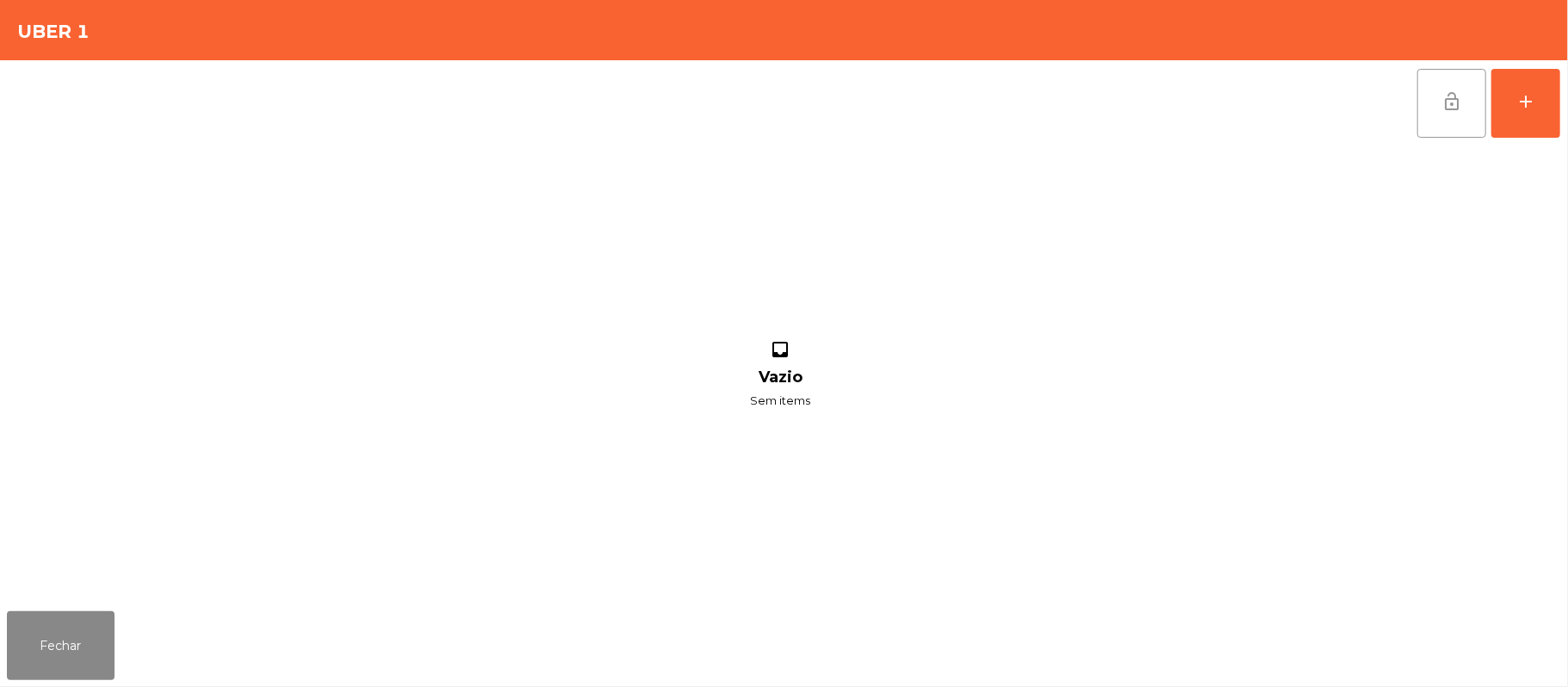
click at [1459, 100] on span "lock_open" at bounding box center [1451, 101] width 20 height 20
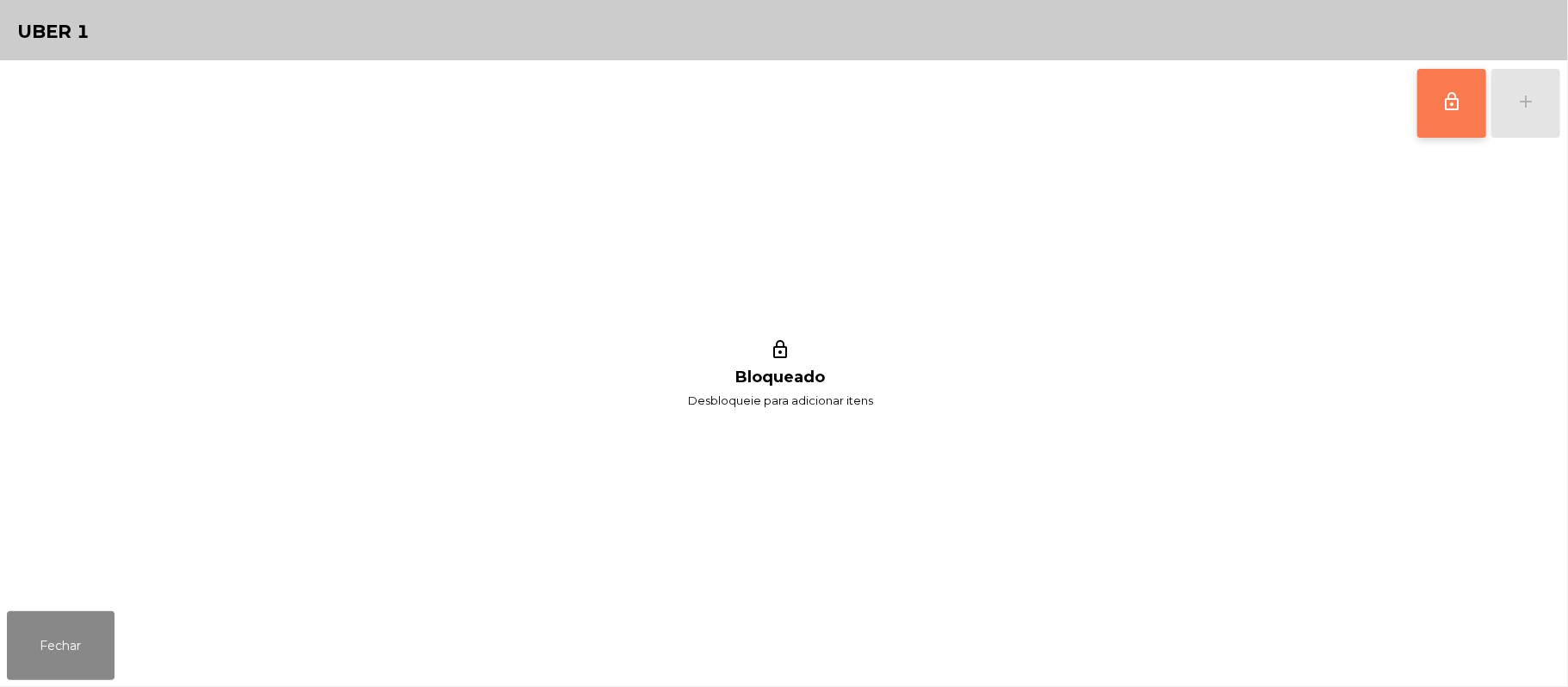
click at [1438, 81] on button "lock_outline" at bounding box center [1451, 103] width 69 height 69
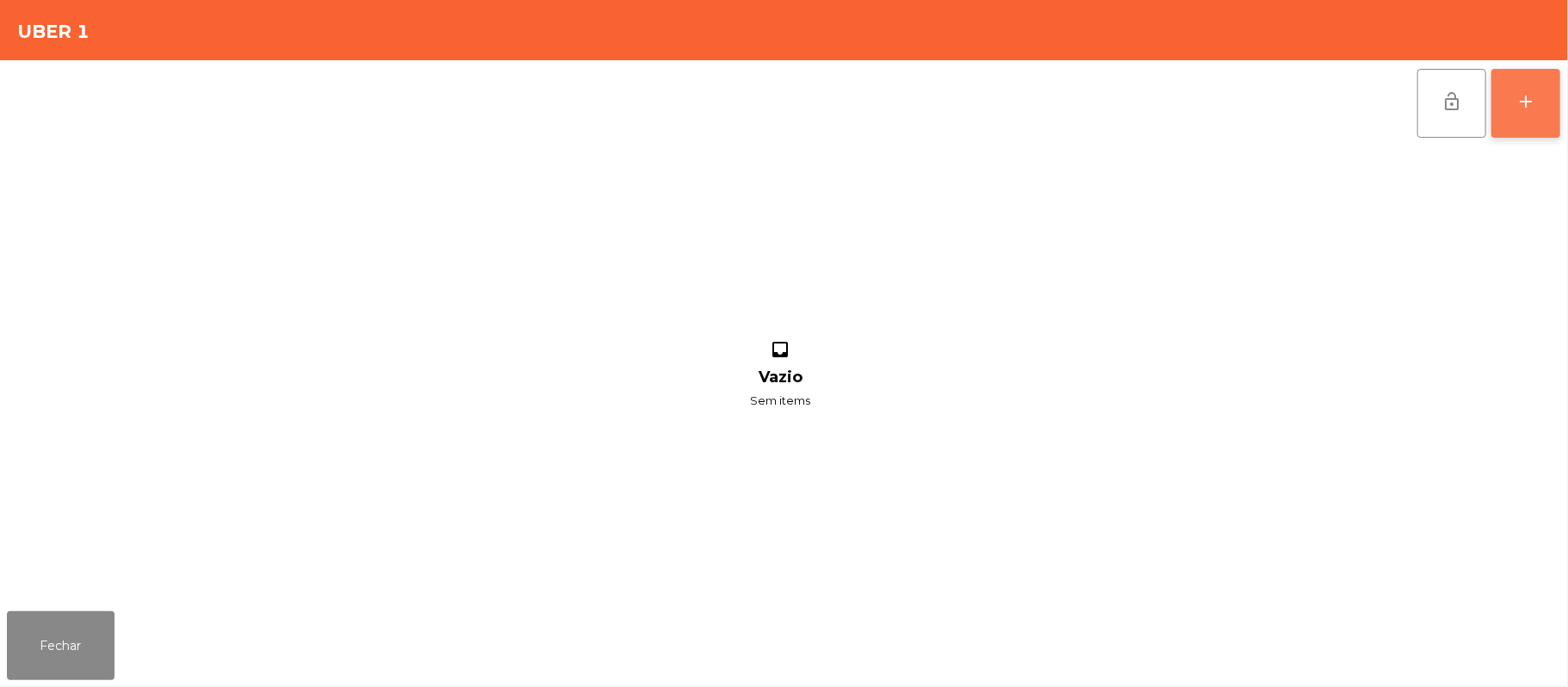
click at [1523, 94] on div "add" at bounding box center [1526, 101] width 20 height 20
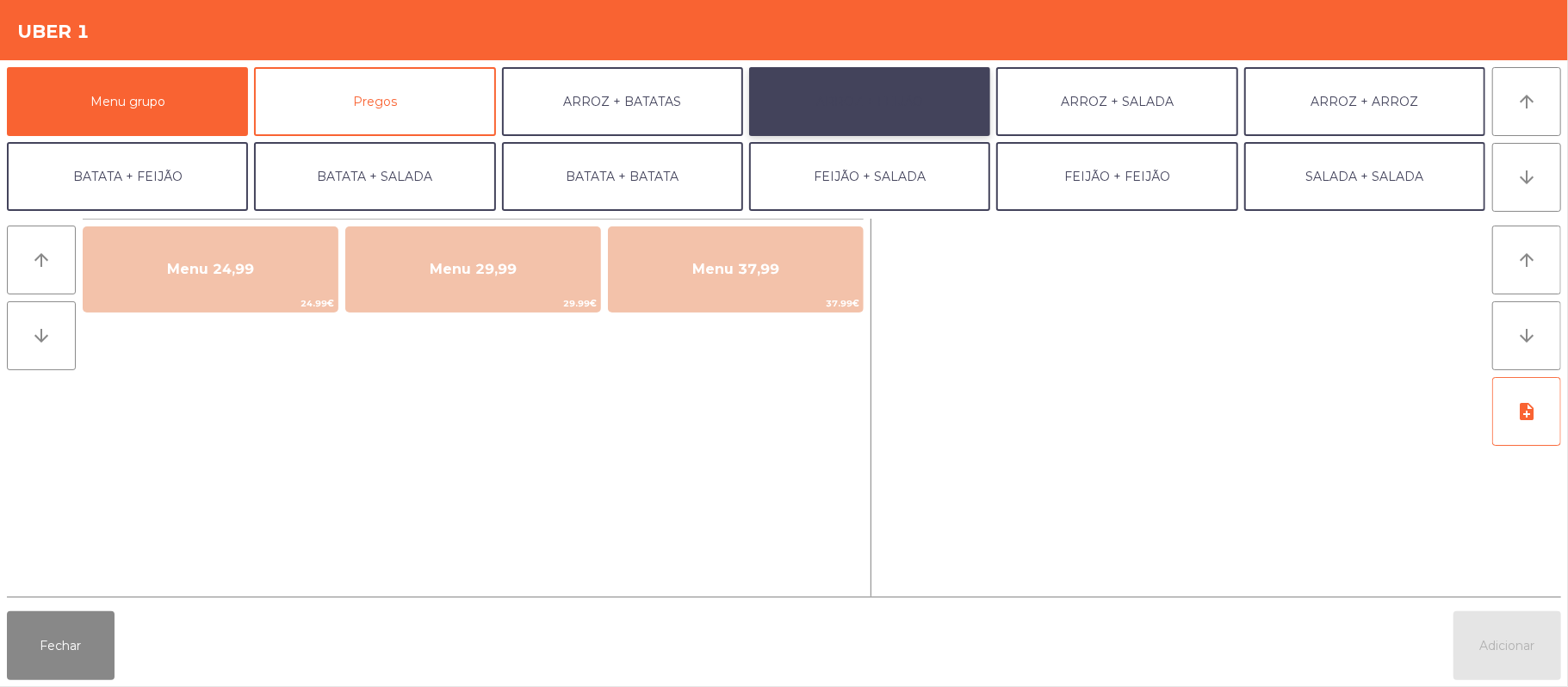
click at [919, 100] on button "ARROZ + FEIJÃO" at bounding box center [870, 101] width 241 height 69
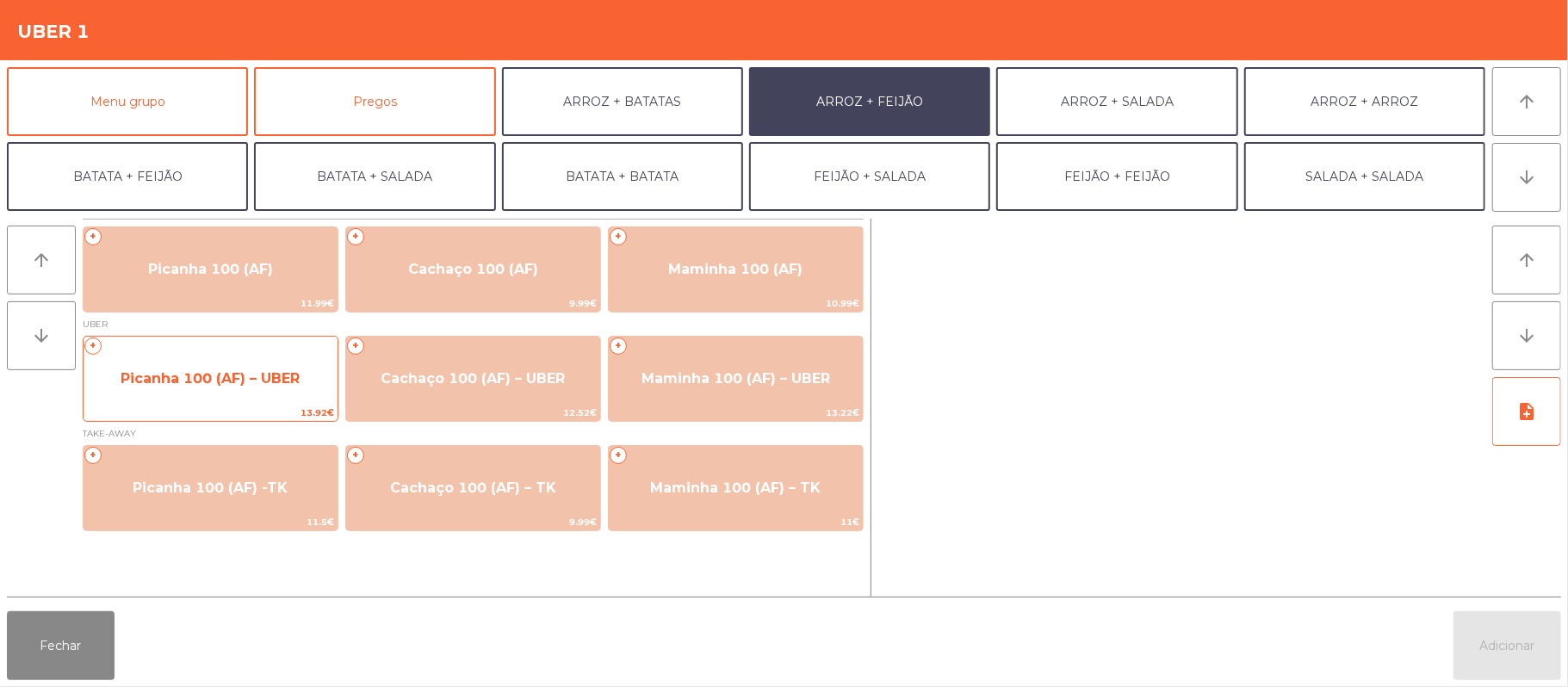
click at [197, 377] on span "Picanha 100 (AF) – UBER" at bounding box center [209, 378] width 179 height 17
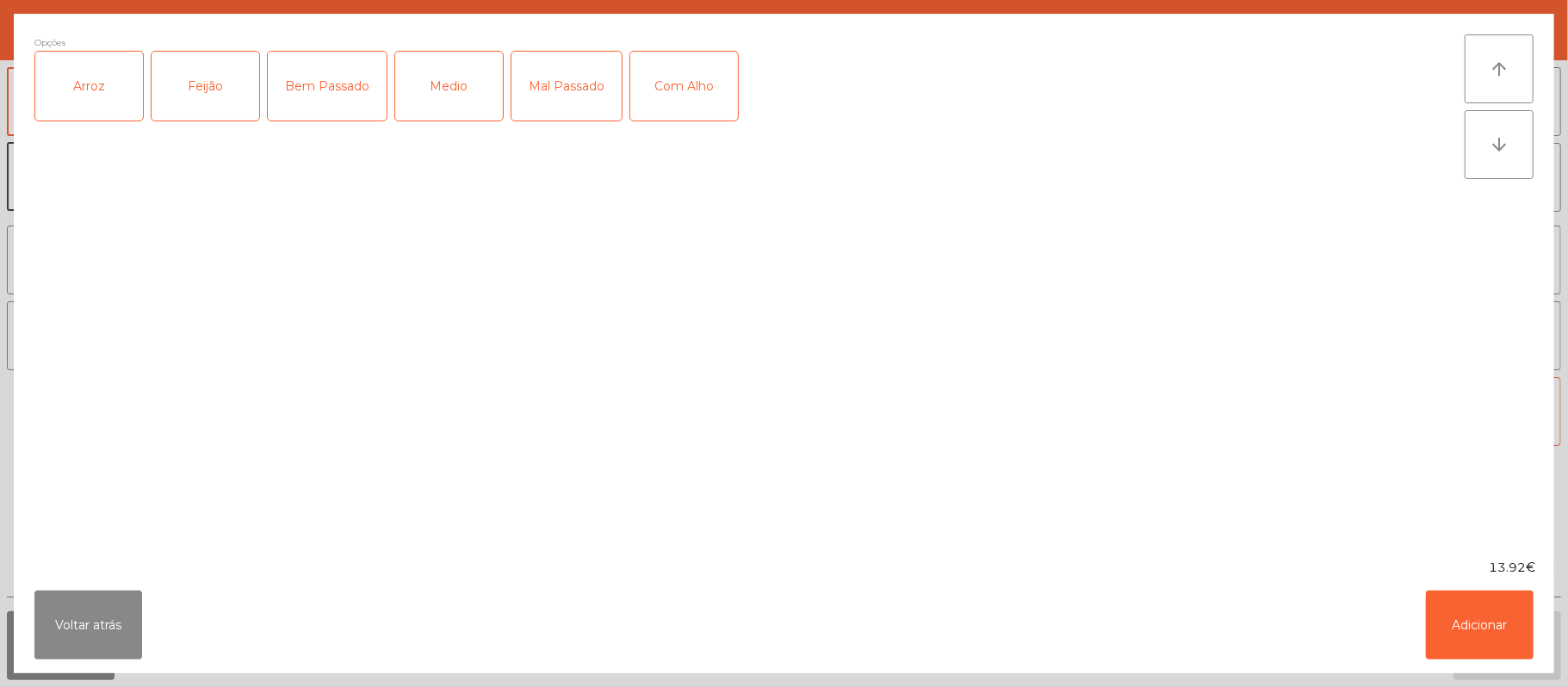
click at [95, 76] on div "Arroz" at bounding box center [88, 85] width 107 height 69
click at [189, 71] on div "Feijão" at bounding box center [205, 85] width 107 height 69
click at [327, 86] on div "Bem Passado" at bounding box center [327, 85] width 118 height 69
click at [1506, 614] on button "Adicionar" at bounding box center [1479, 625] width 107 height 69
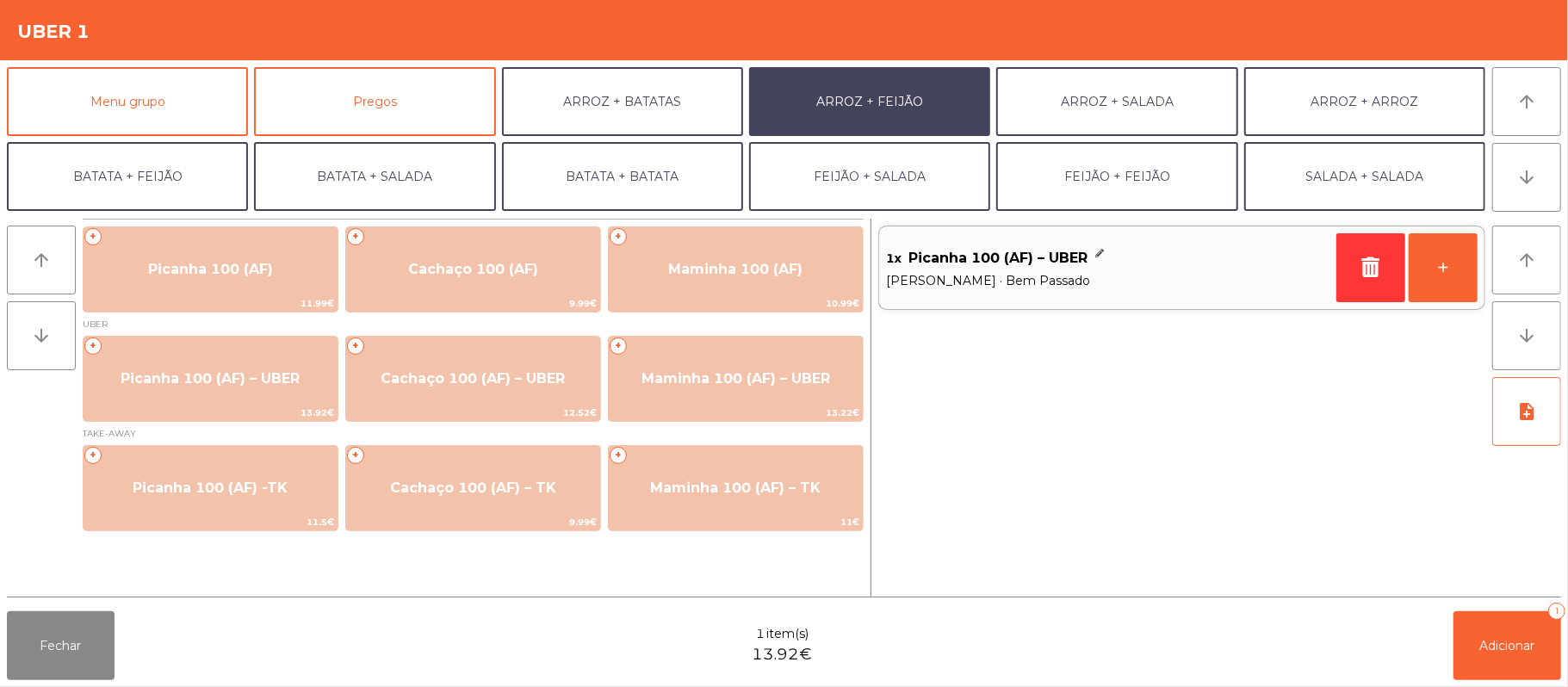
scroll to position [74, 0]
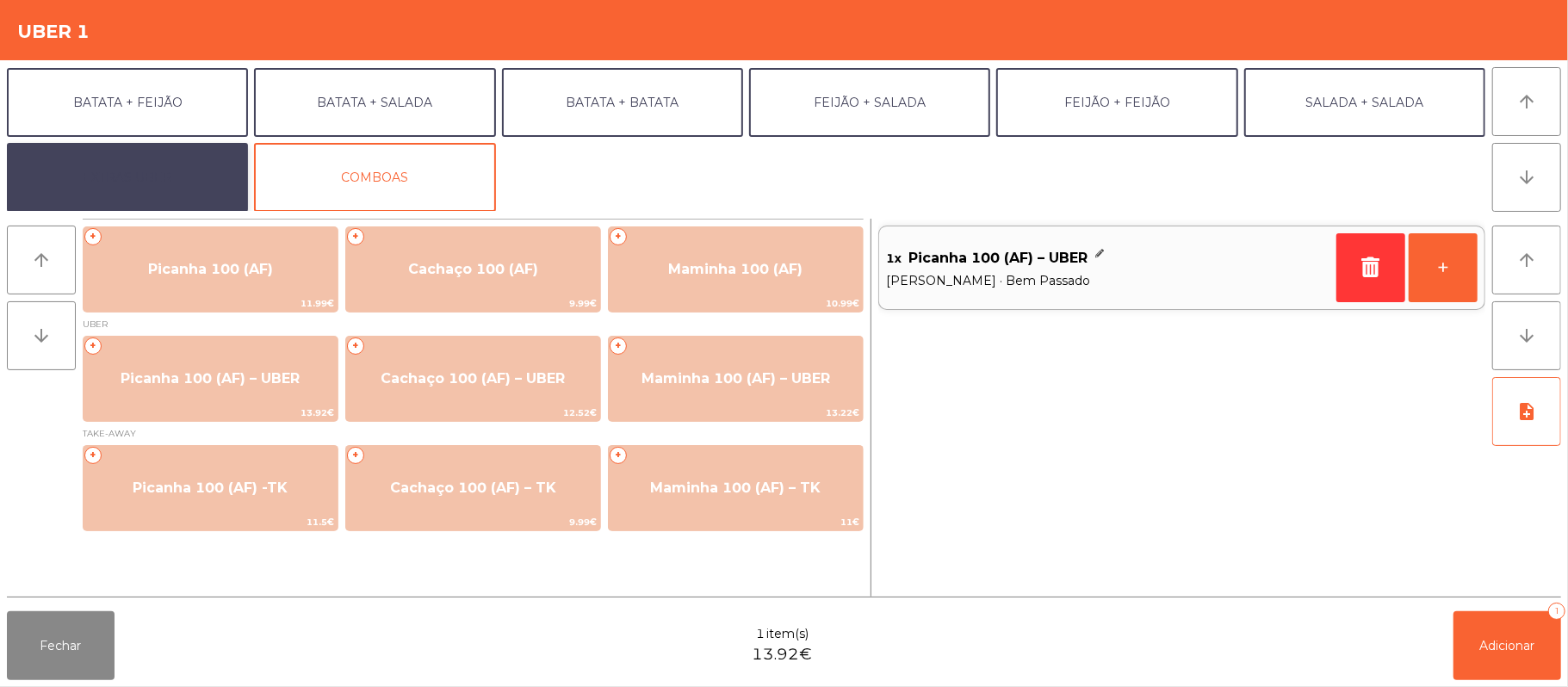
click at [174, 183] on button "EXTRAS UBER" at bounding box center [127, 177] width 241 height 69
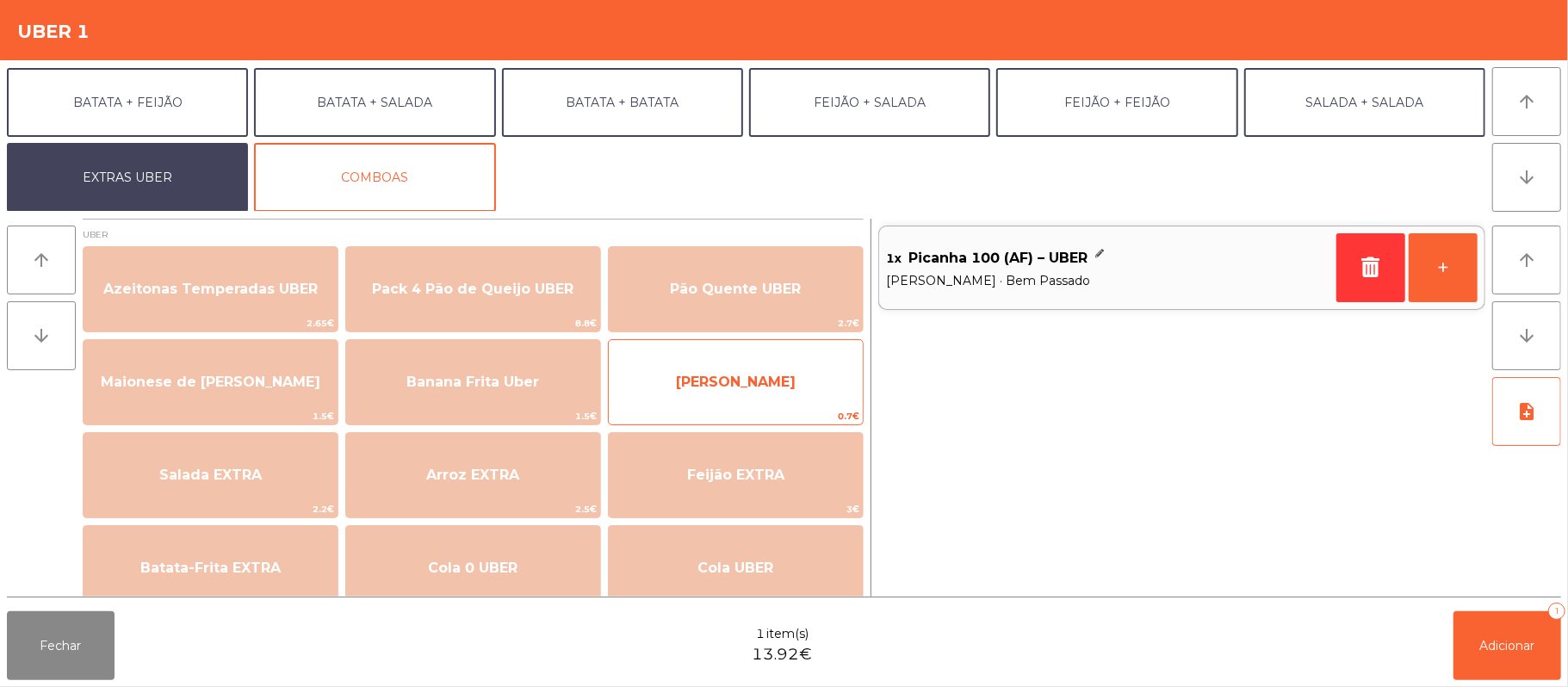
click at [777, 386] on span "Farofa Uber" at bounding box center [736, 382] width 119 height 17
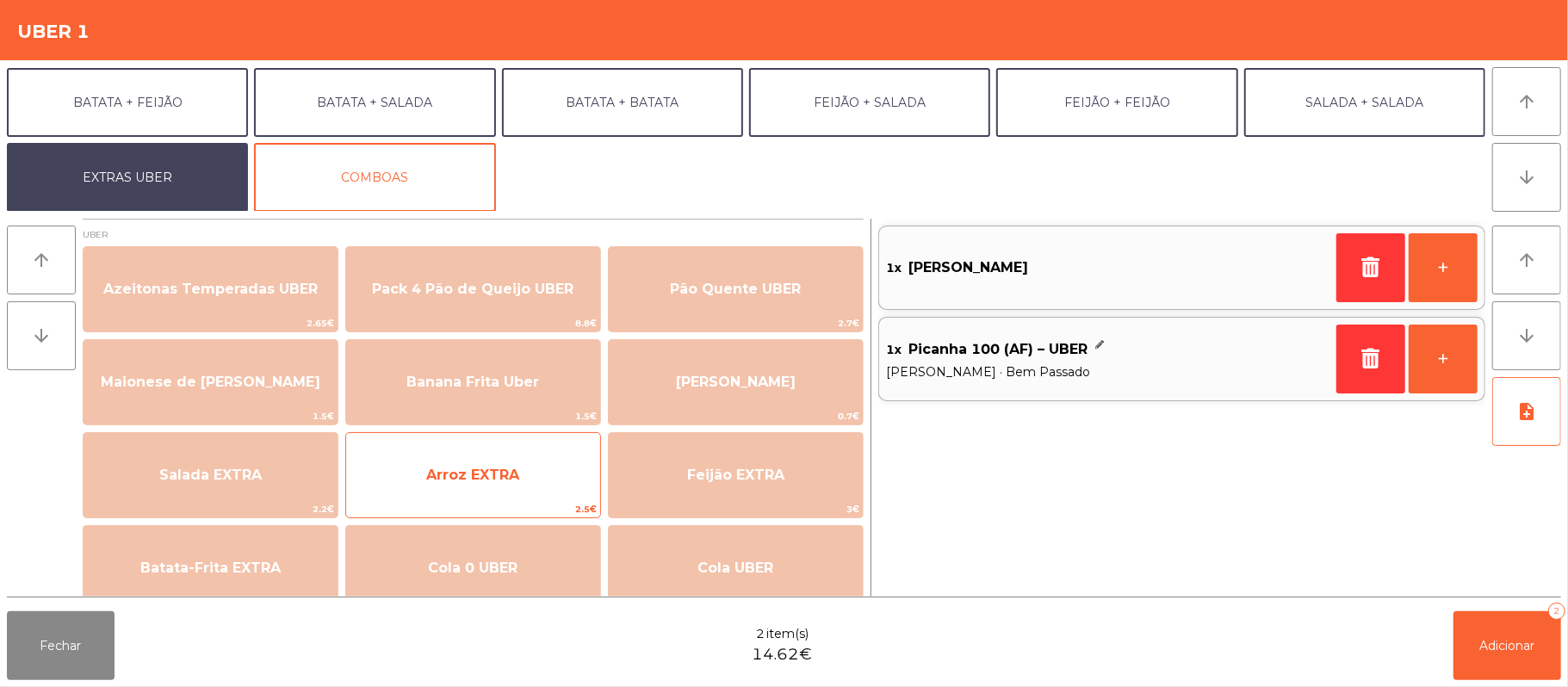
click at [515, 489] on span "Arroz EXTRA" at bounding box center [473, 475] width 254 height 47
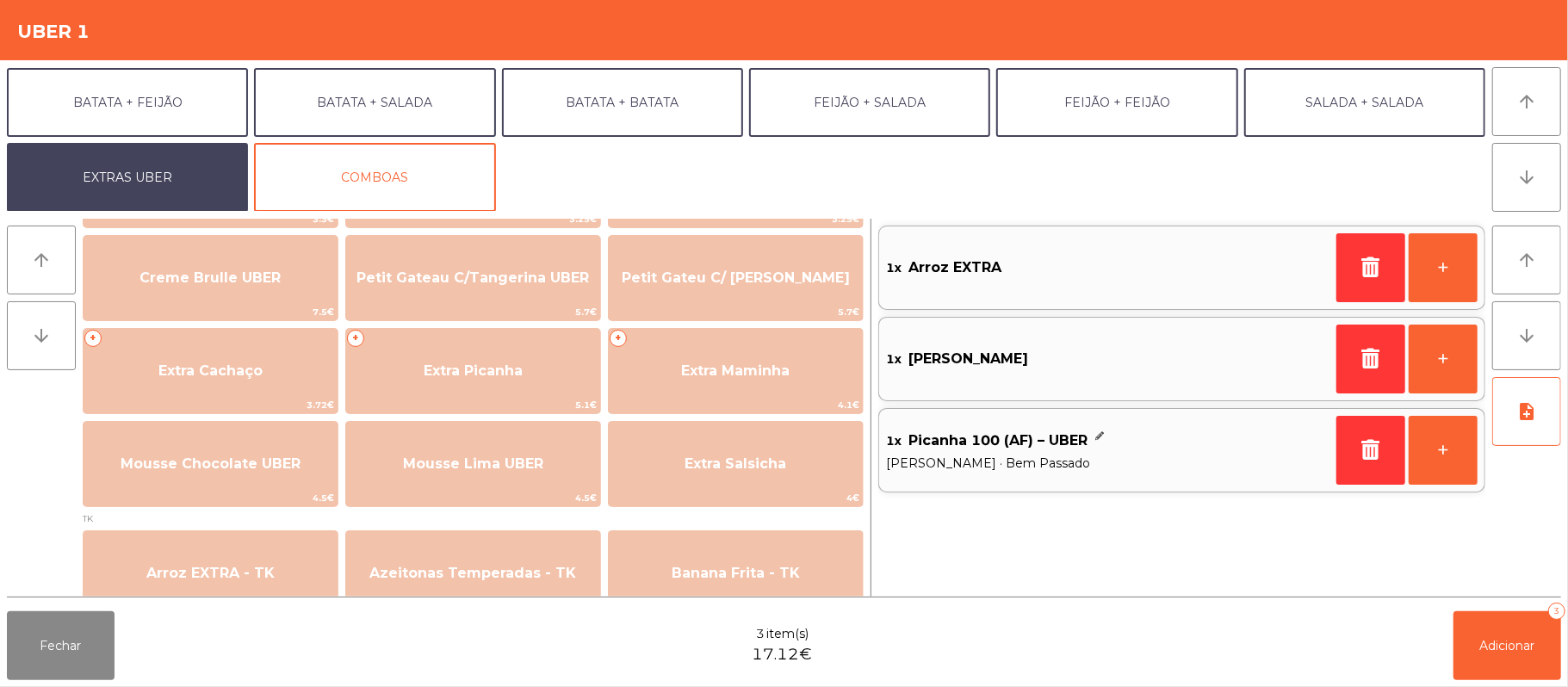
scroll to position [425, 0]
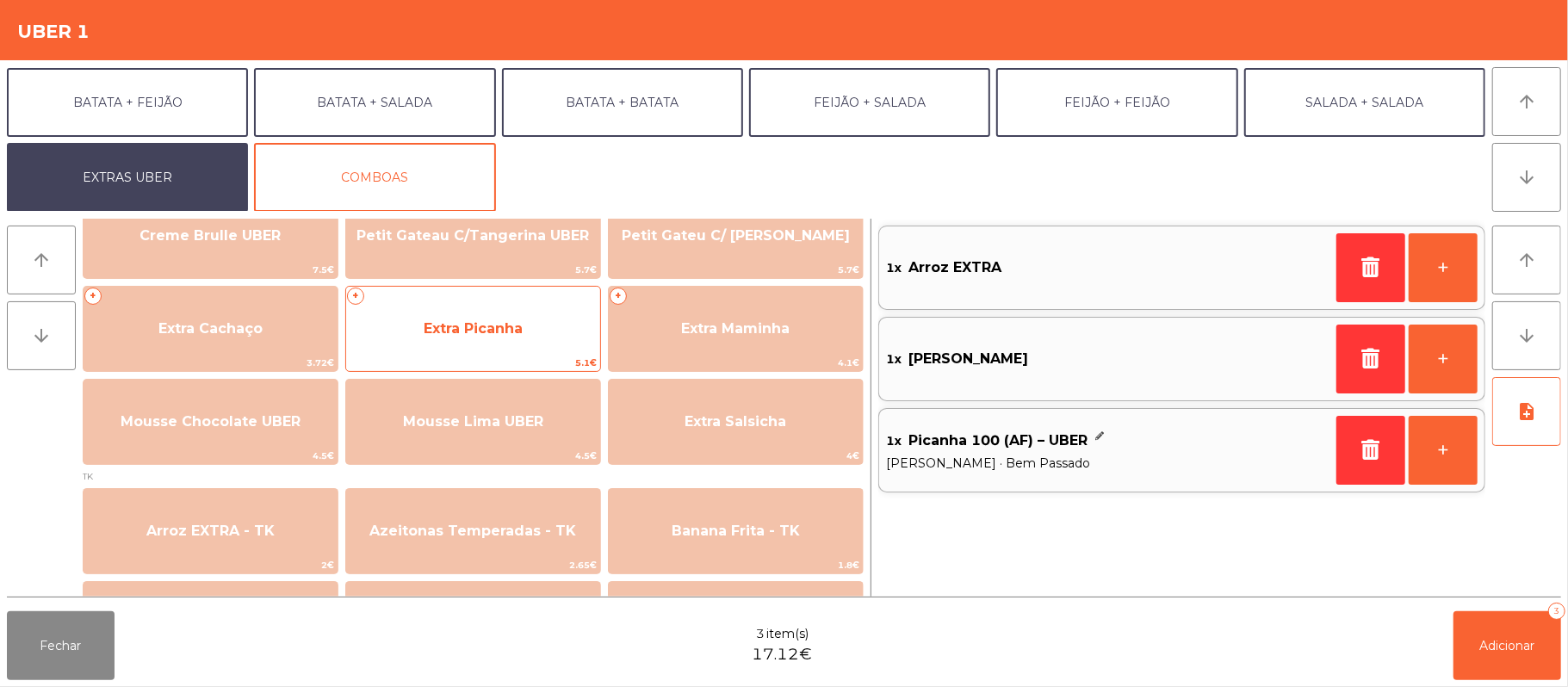
click at [520, 327] on span "Extra Picanha" at bounding box center [473, 329] width 99 height 17
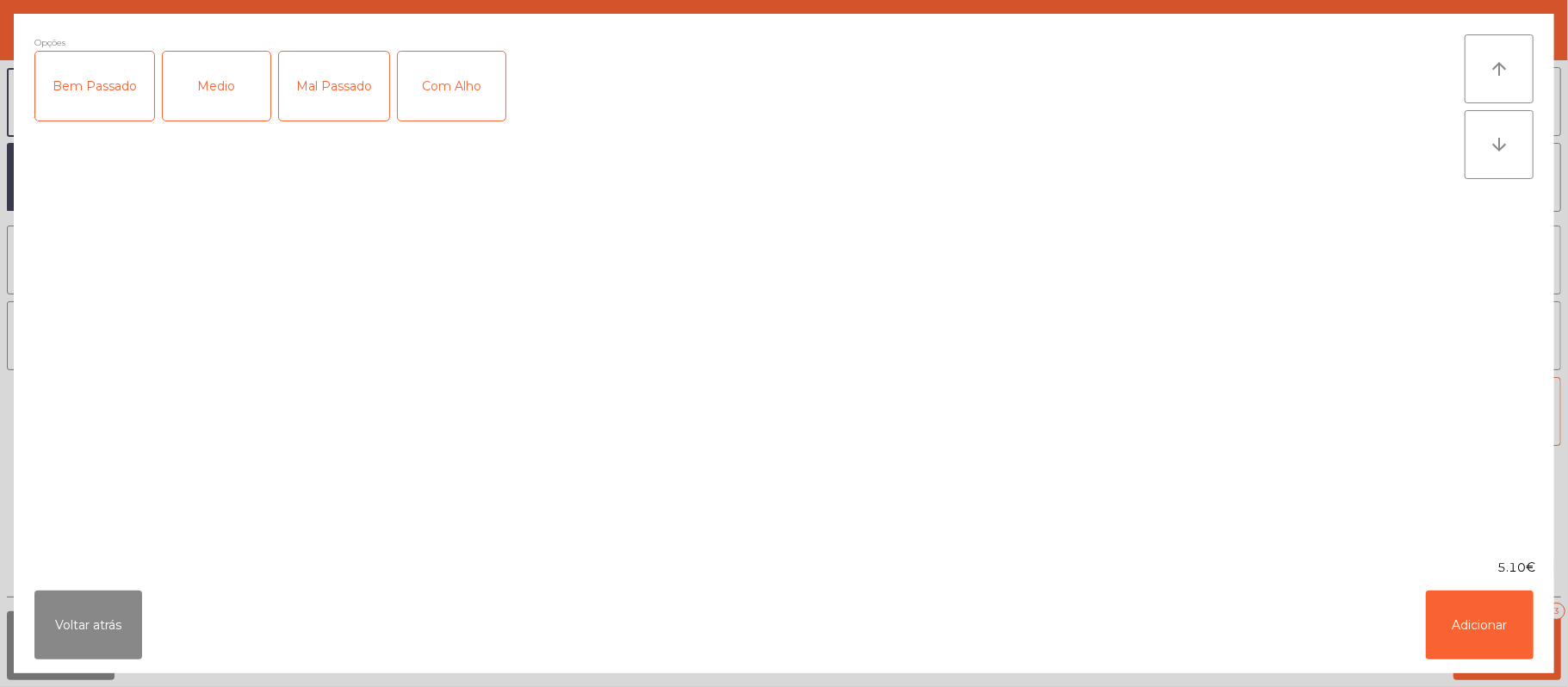
click at [514, 332] on div "Opções Bem Passado Medio Mal Passado Com Alho" at bounding box center [749, 286] width 1430 height 503
click at [120, 100] on div "Bem Passado" at bounding box center [94, 85] width 118 height 69
click at [1495, 639] on button "Adicionar" at bounding box center [1479, 625] width 107 height 69
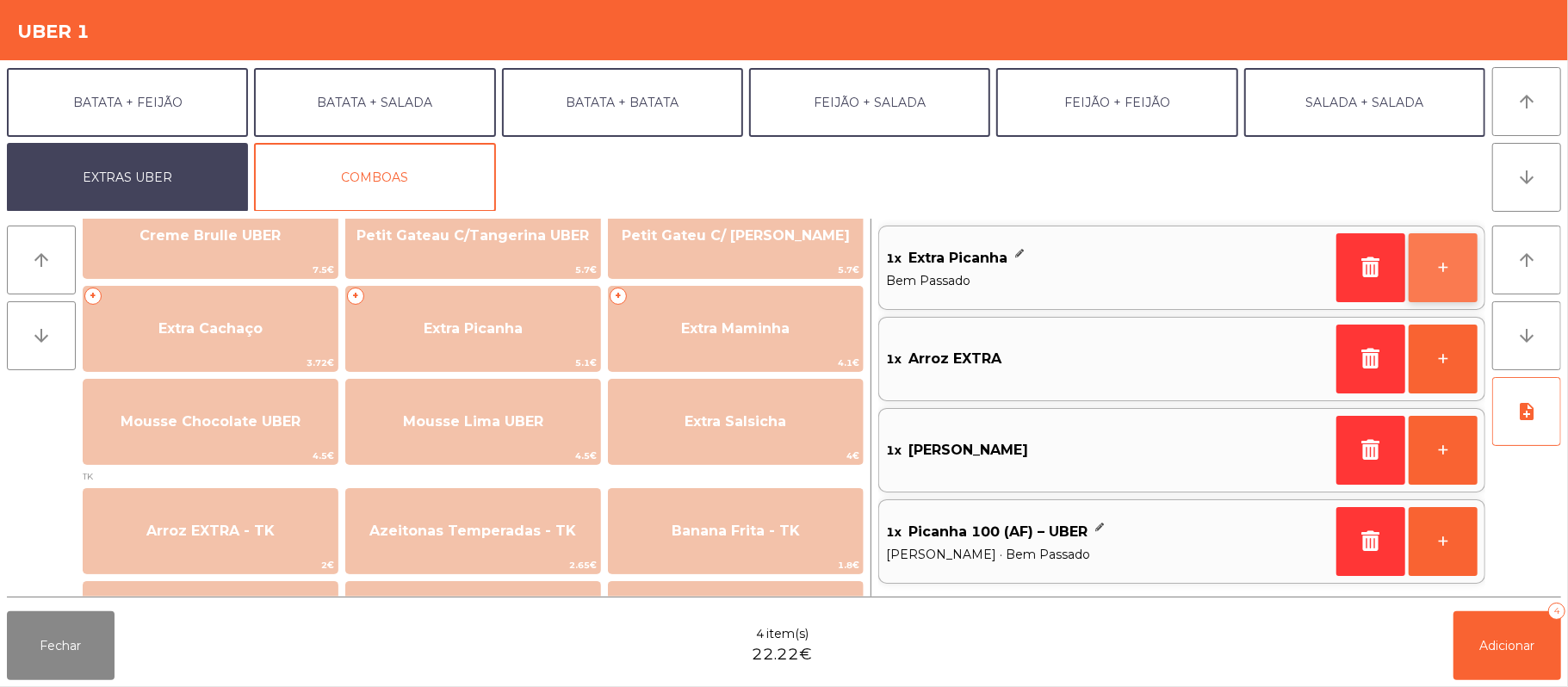
click at [1443, 267] on button "+" at bounding box center [1443, 267] width 69 height 69
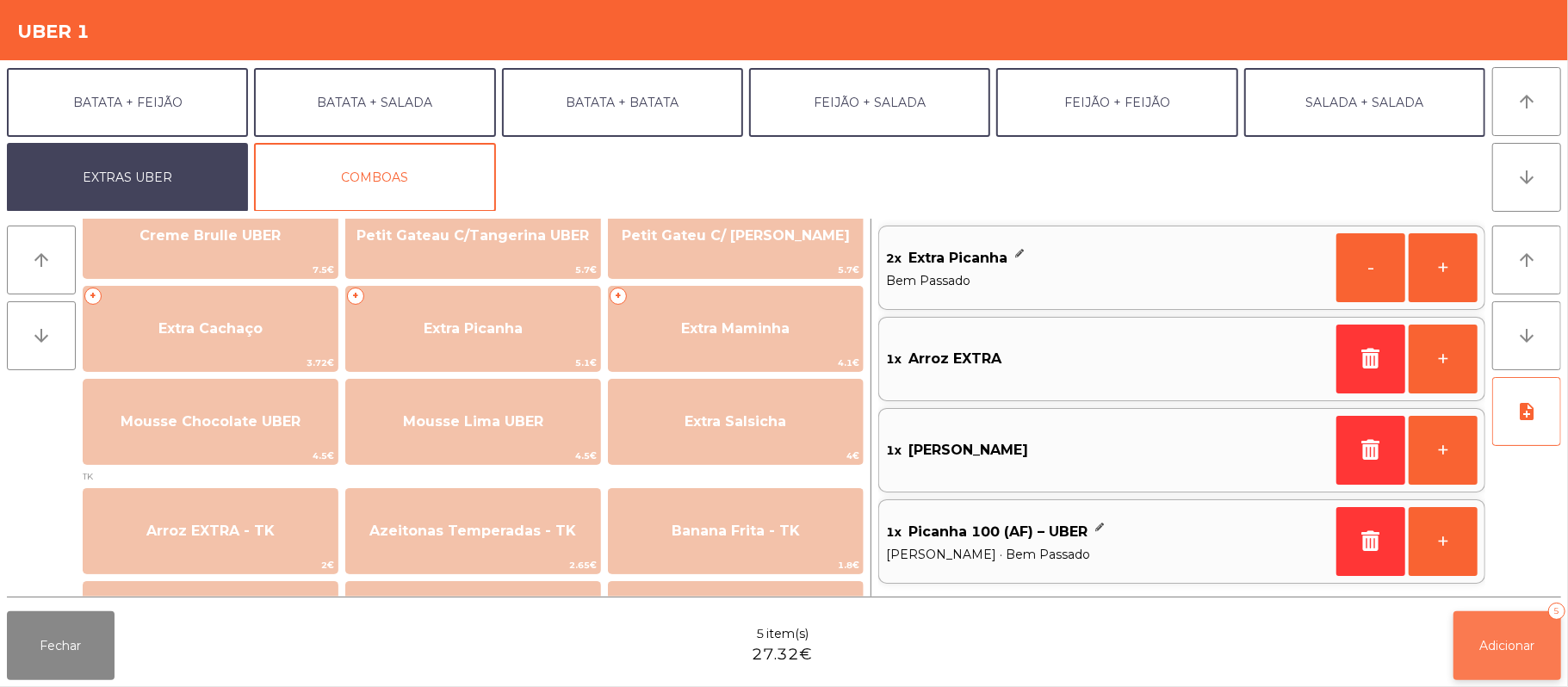
click at [1519, 655] on button "Adicionar 5" at bounding box center [1506, 646] width 107 height 69
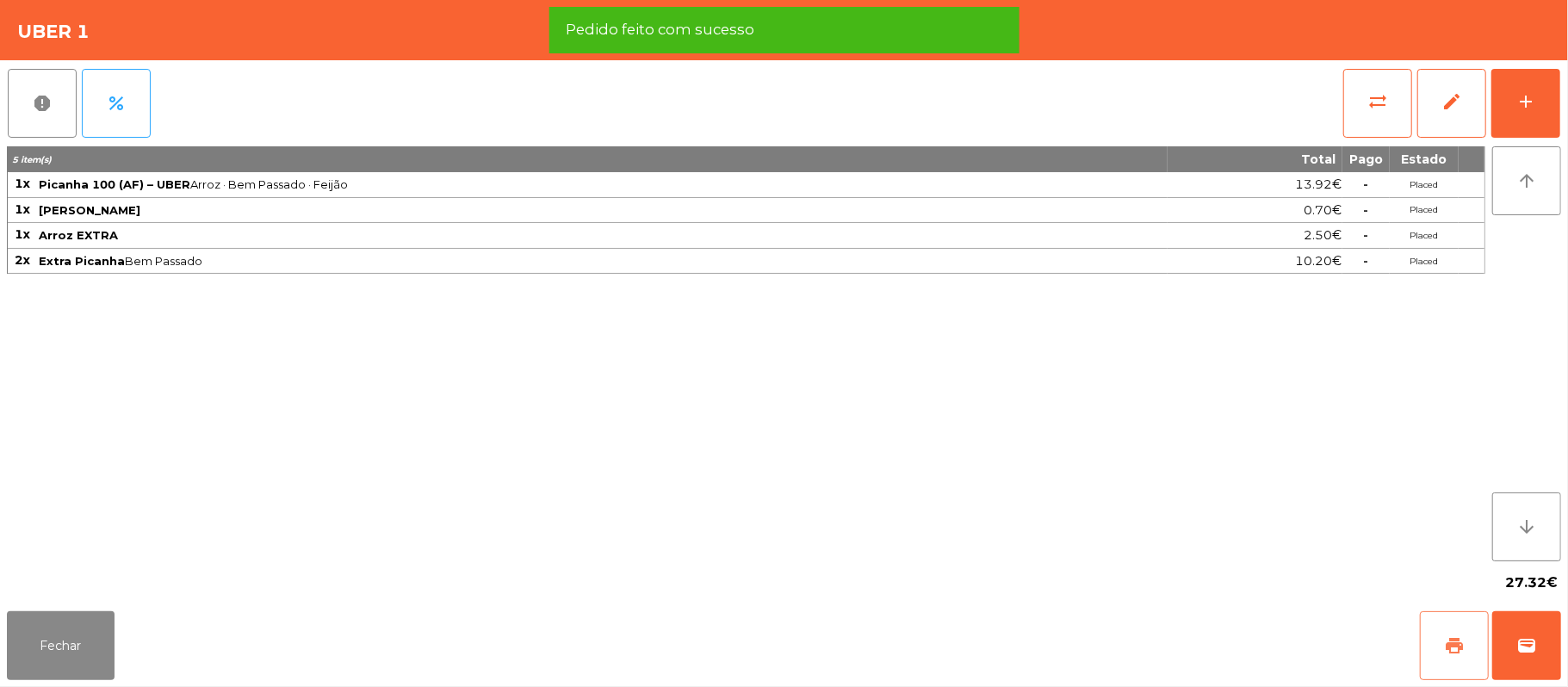
click at [1461, 645] on span "print" at bounding box center [1454, 646] width 20 height 20
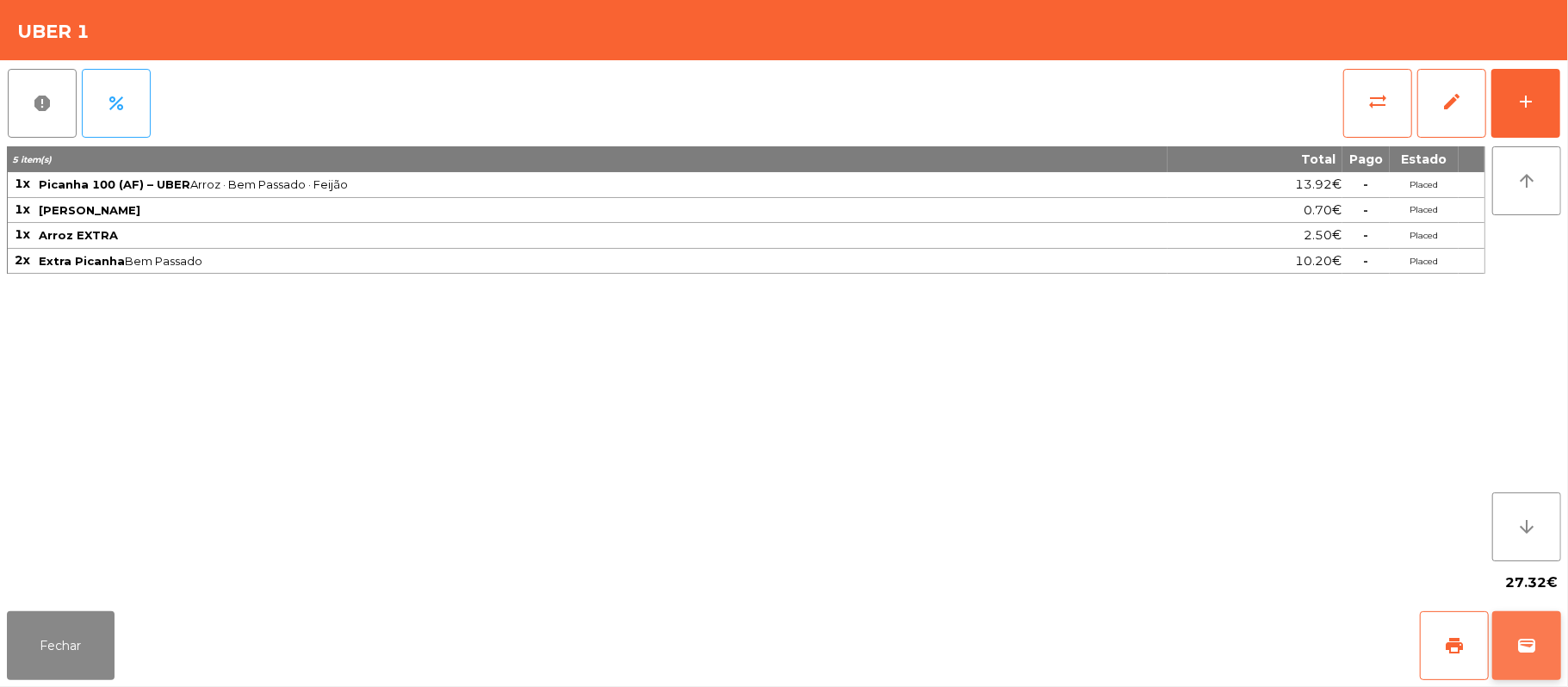
click at [1553, 659] on button "wallet" at bounding box center [1527, 646] width 69 height 69
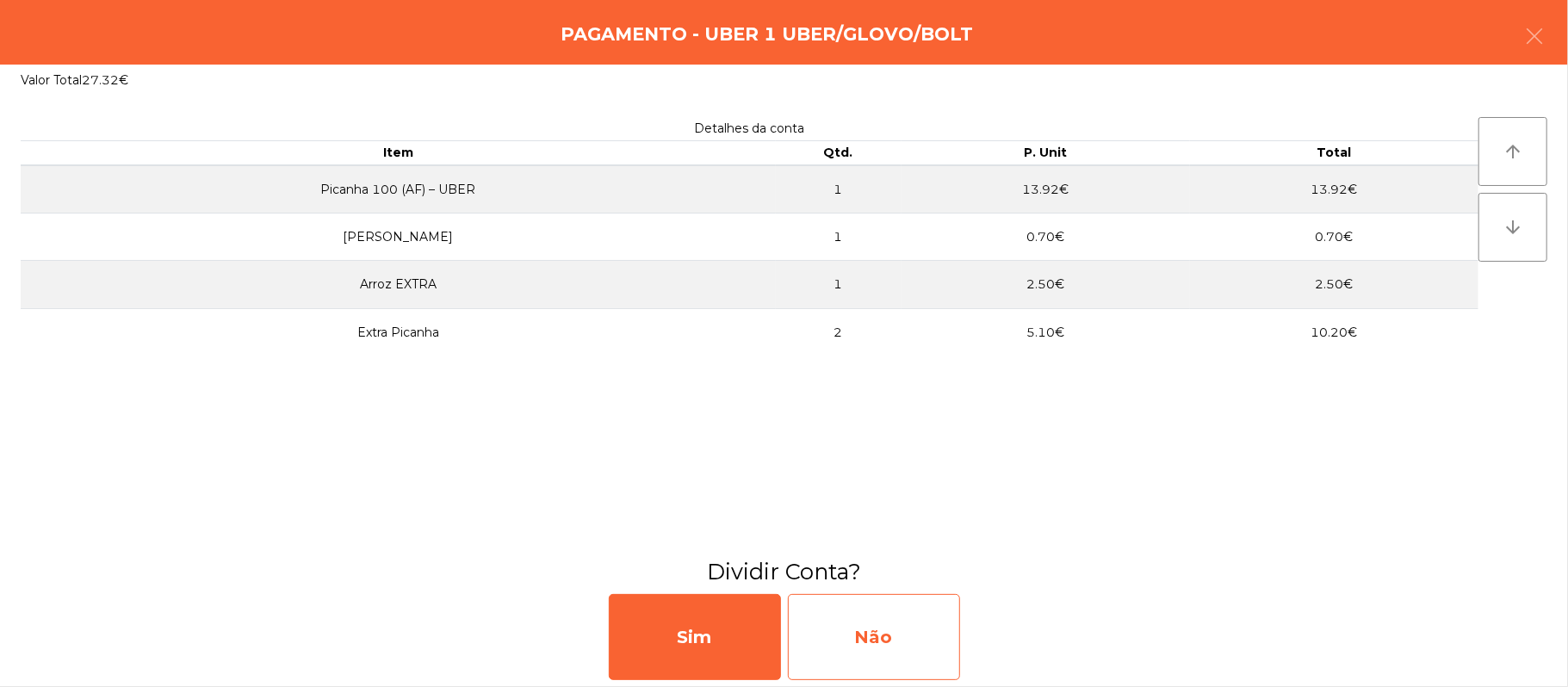
click at [872, 646] on div "Não" at bounding box center [874, 637] width 172 height 86
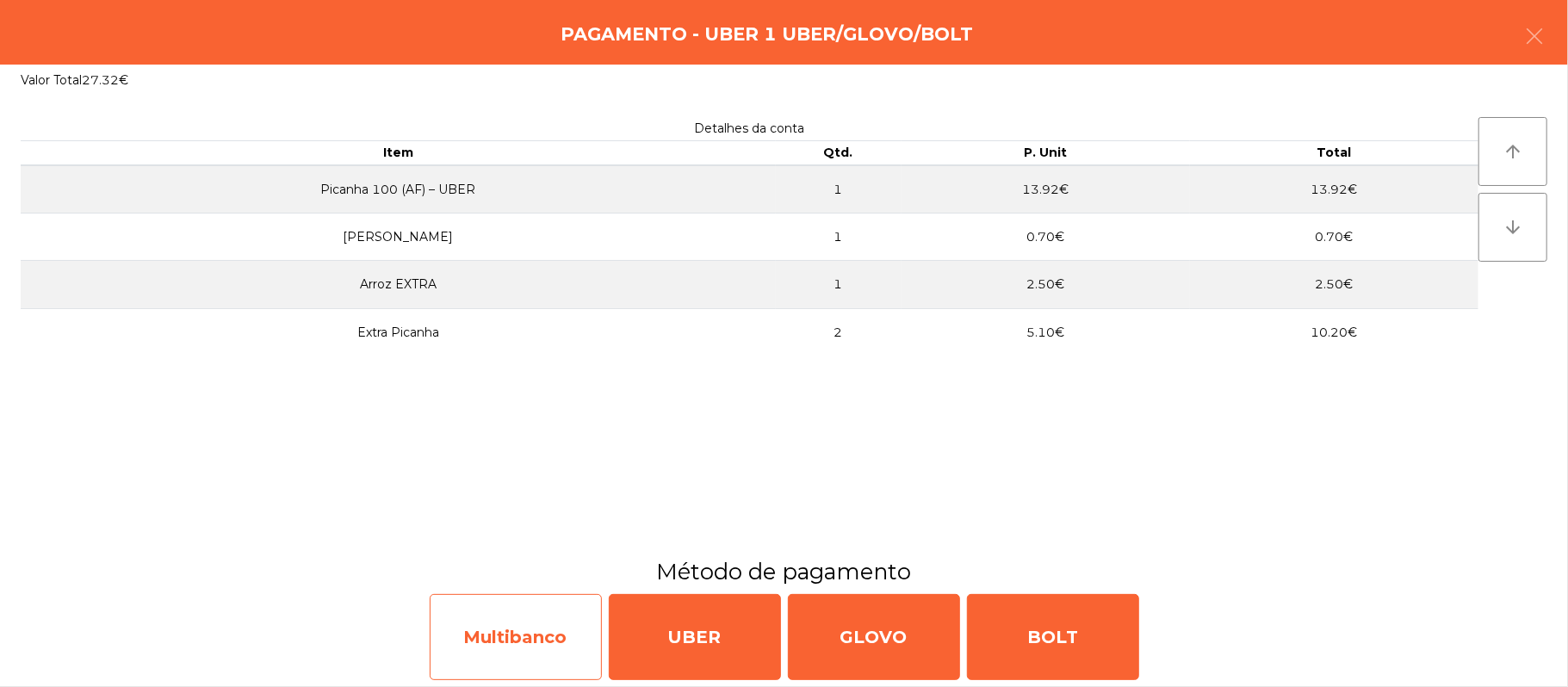
click at [542, 635] on div "Multibanco" at bounding box center [515, 637] width 172 height 86
select select "**"
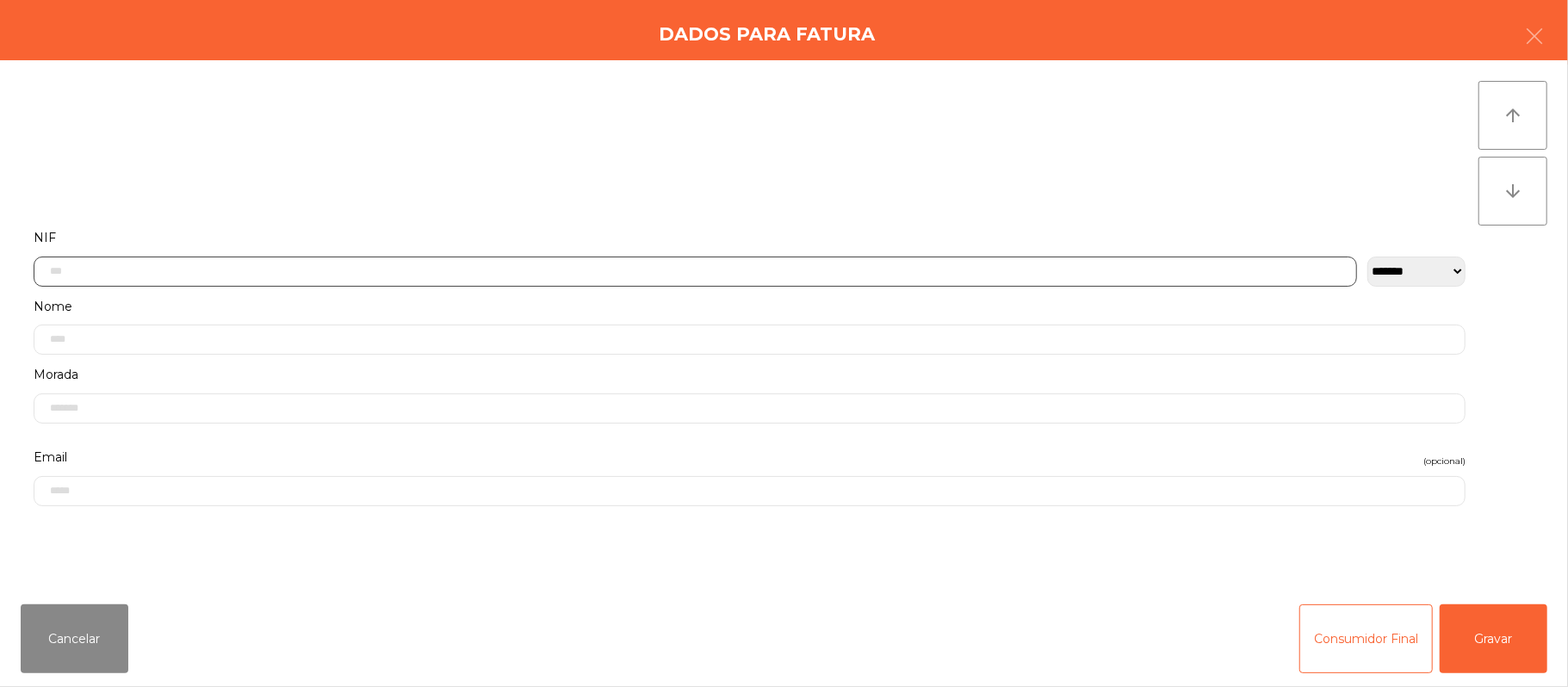
click at [419, 270] on input "text" at bounding box center [695, 271] width 1324 height 30
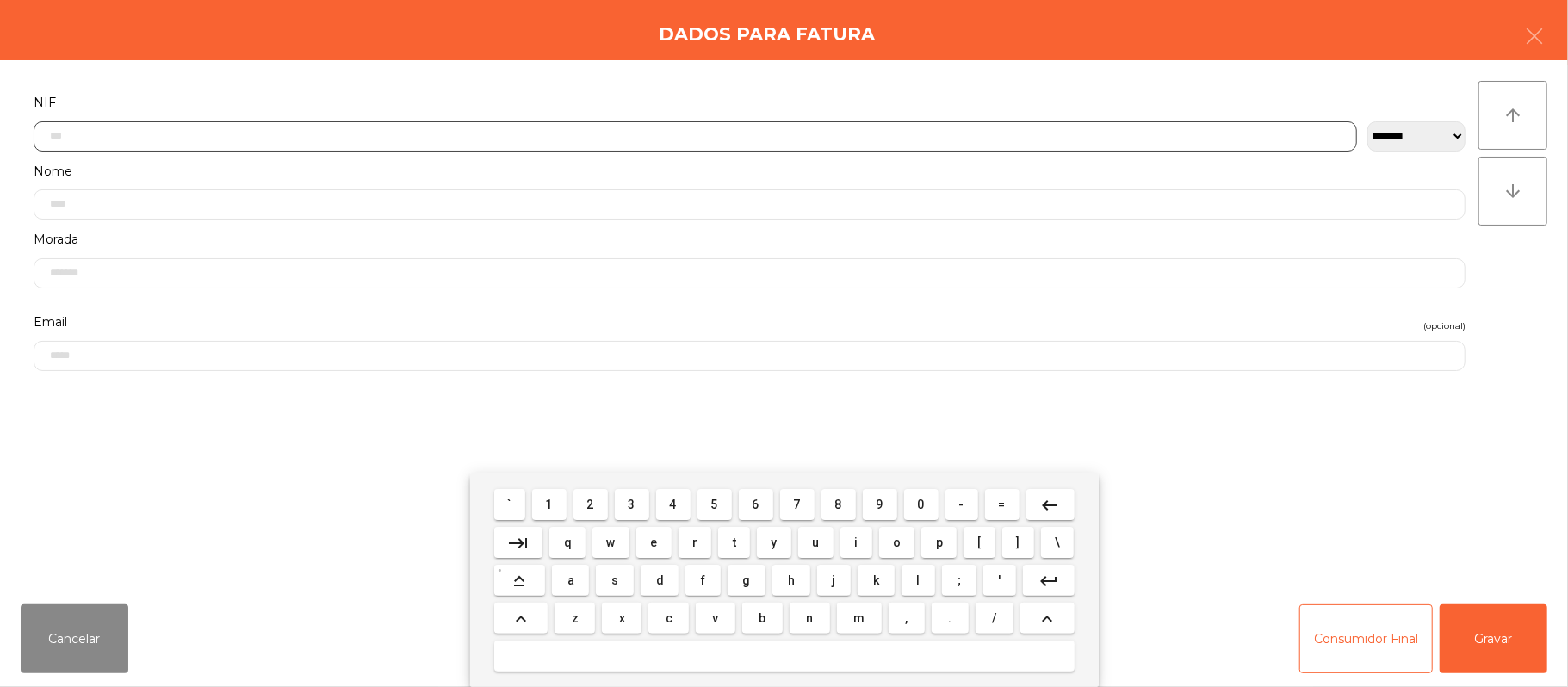
scroll to position [144, 0]
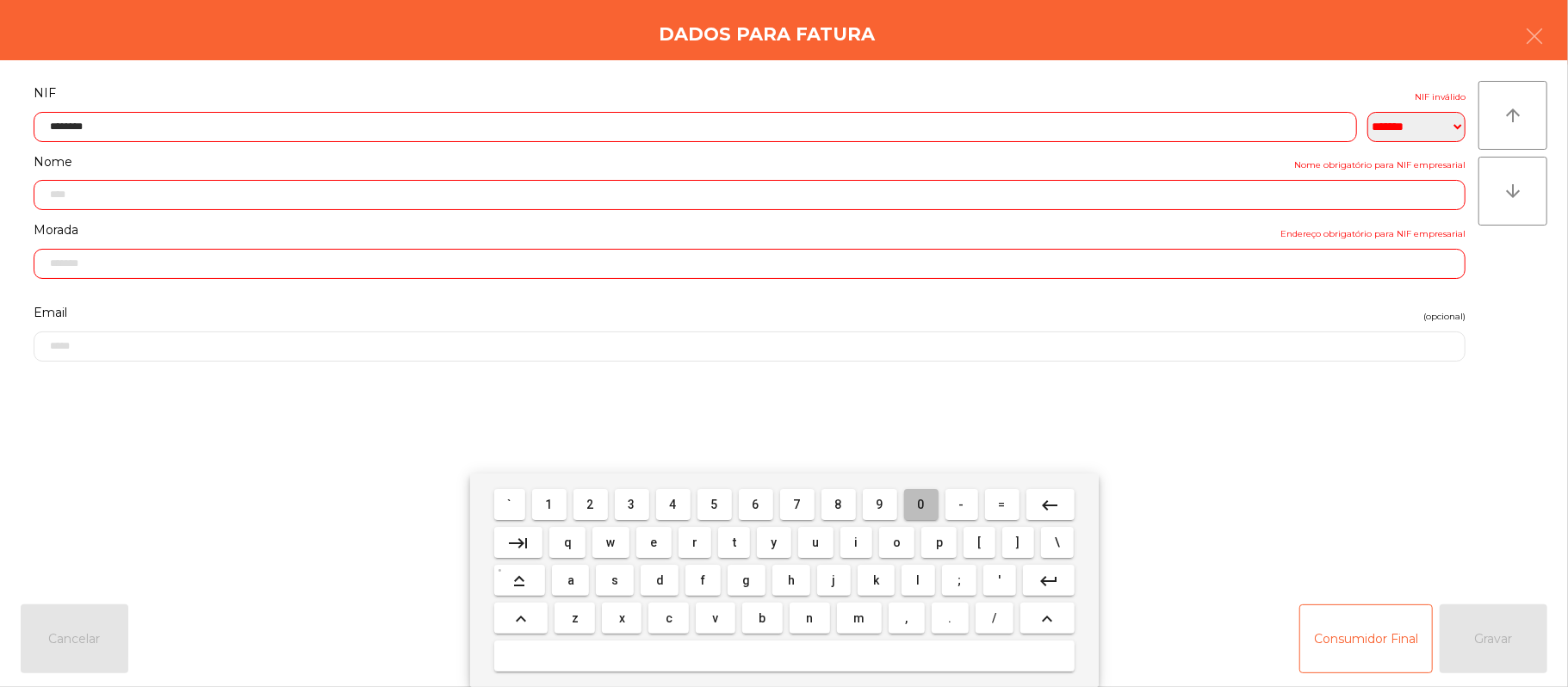
type input "*********"
type input "**********"
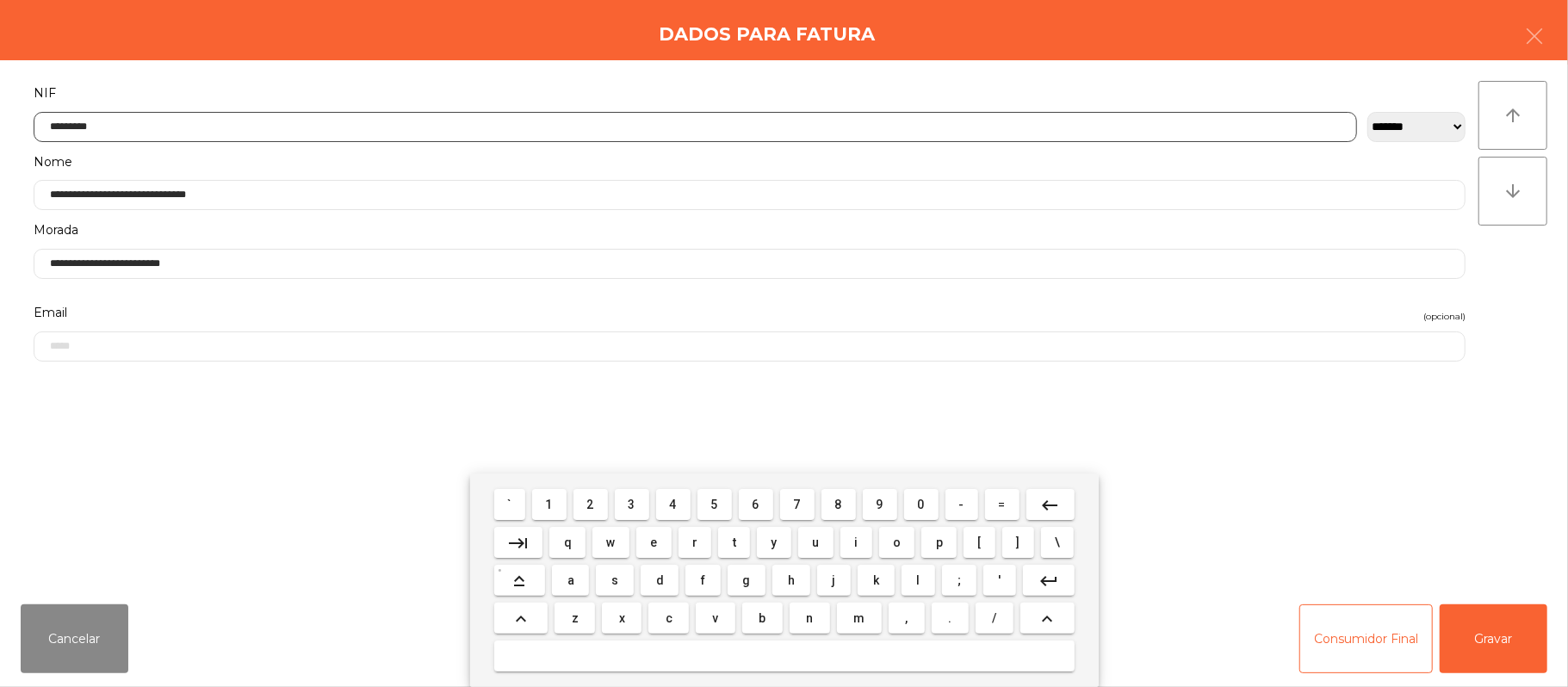
type input "*********"
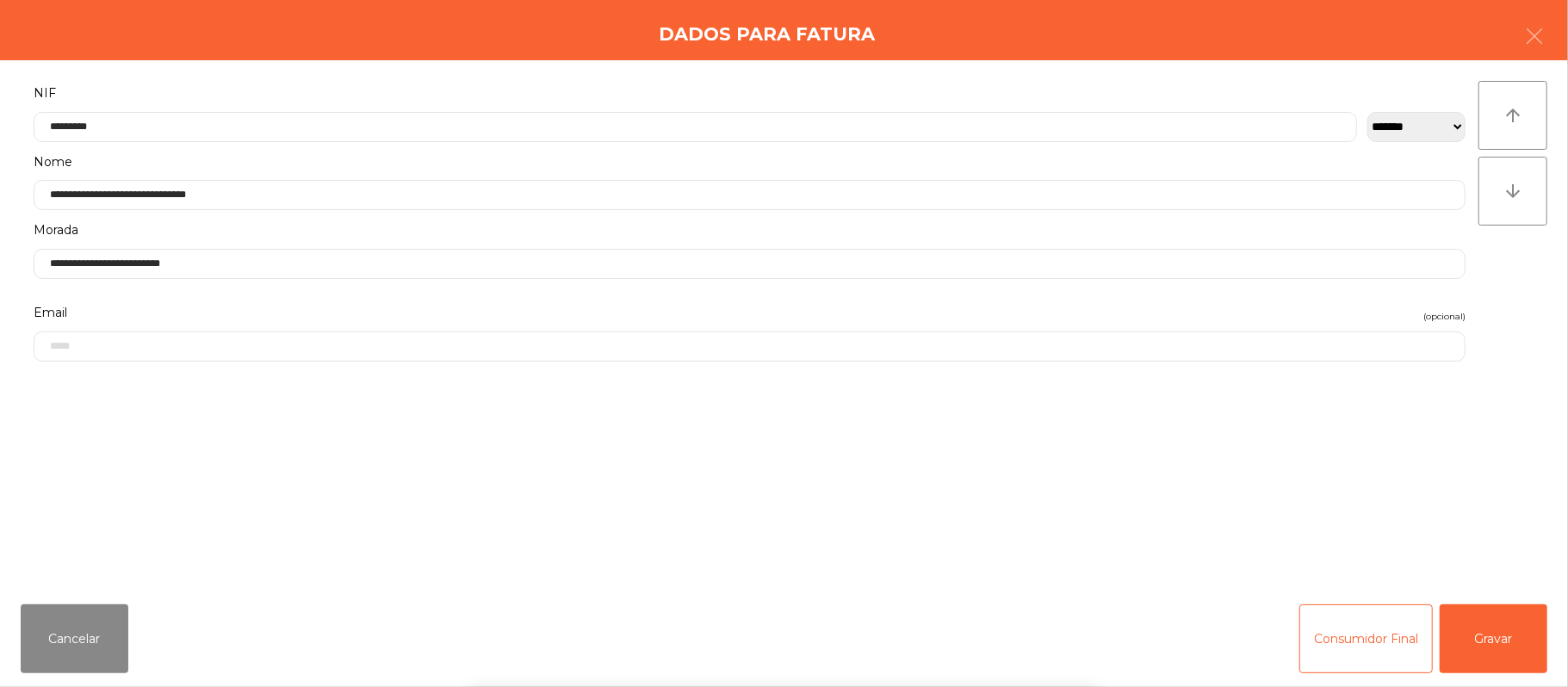
click at [1495, 631] on div "` 1 2 3 4 5 6 7 8 9 0 - = keyboard_backspace keyboard_tab q w e r t y u i o p […" at bounding box center [784, 580] width 1568 height 213
click at [1503, 637] on button "Gravar" at bounding box center [1493, 638] width 107 height 69
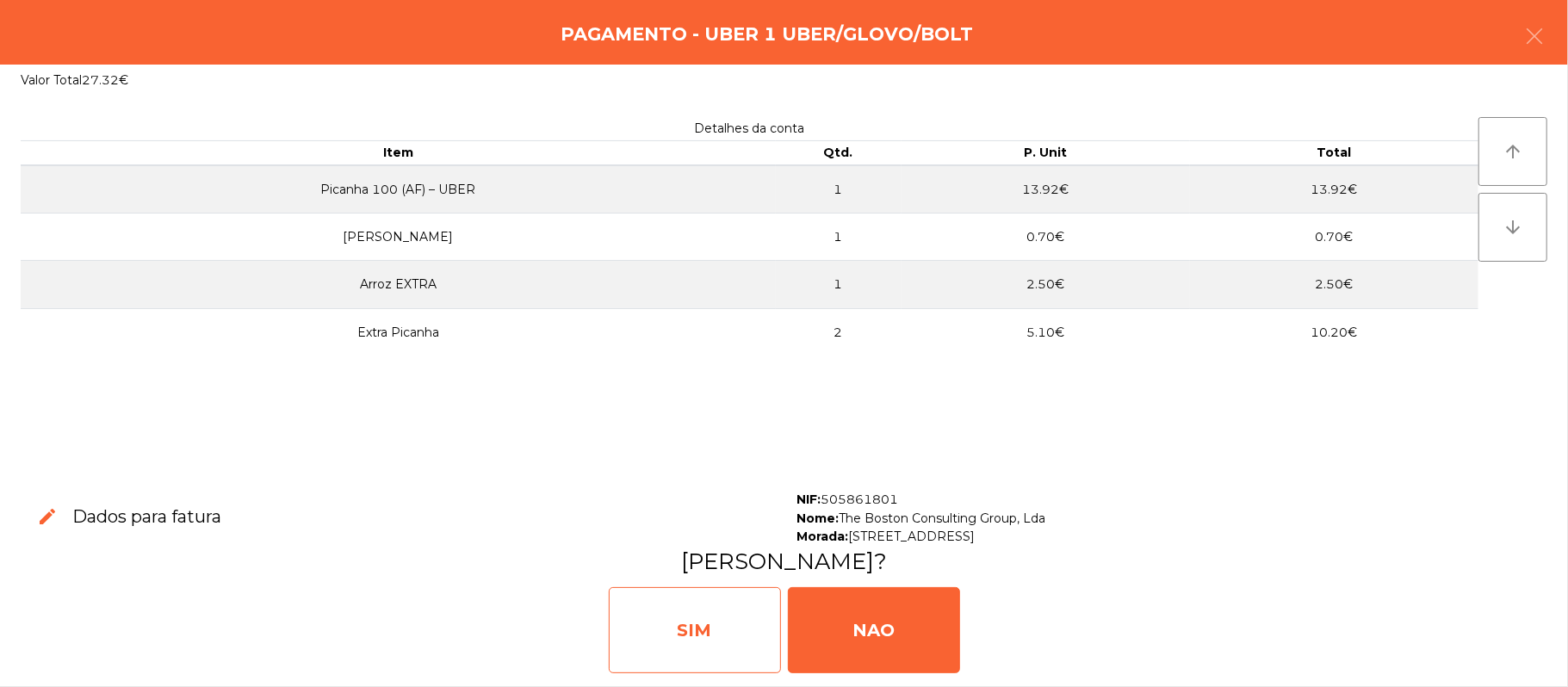
click at [711, 614] on div "SIM" at bounding box center [694, 630] width 172 height 86
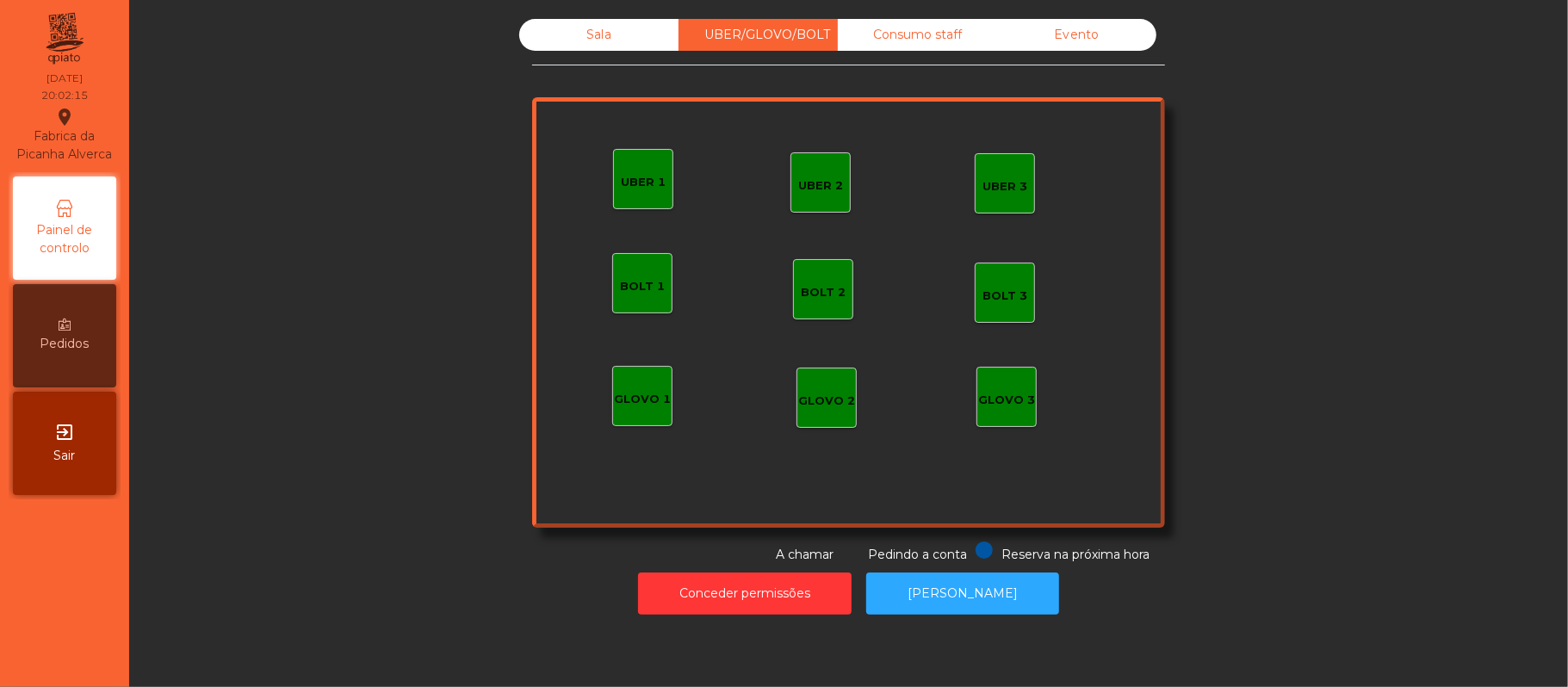
click at [558, 39] on div "Sala" at bounding box center [598, 35] width 159 height 32
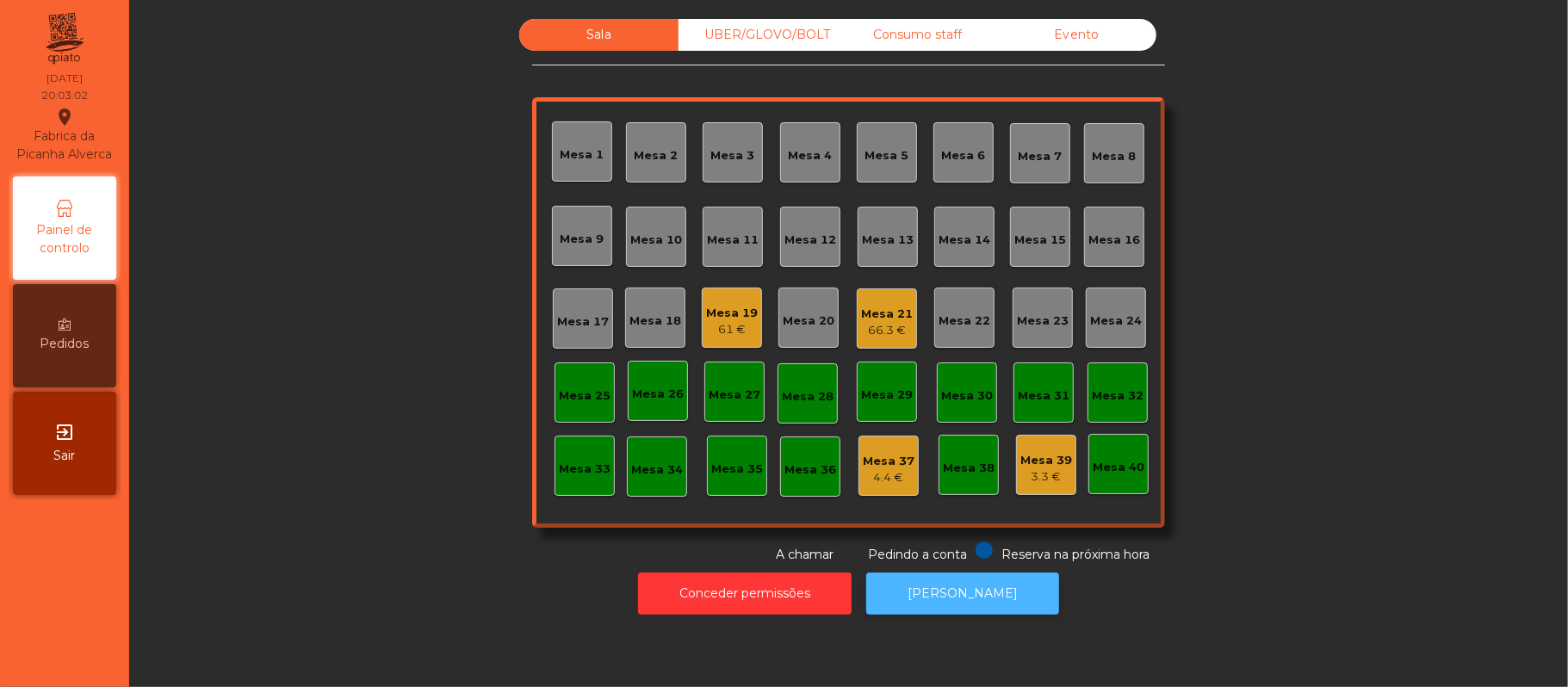
click at [976, 599] on button "[PERSON_NAME]" at bounding box center [963, 593] width 193 height 42
click at [1109, 238] on div "Mesa 16" at bounding box center [1114, 240] width 51 height 17
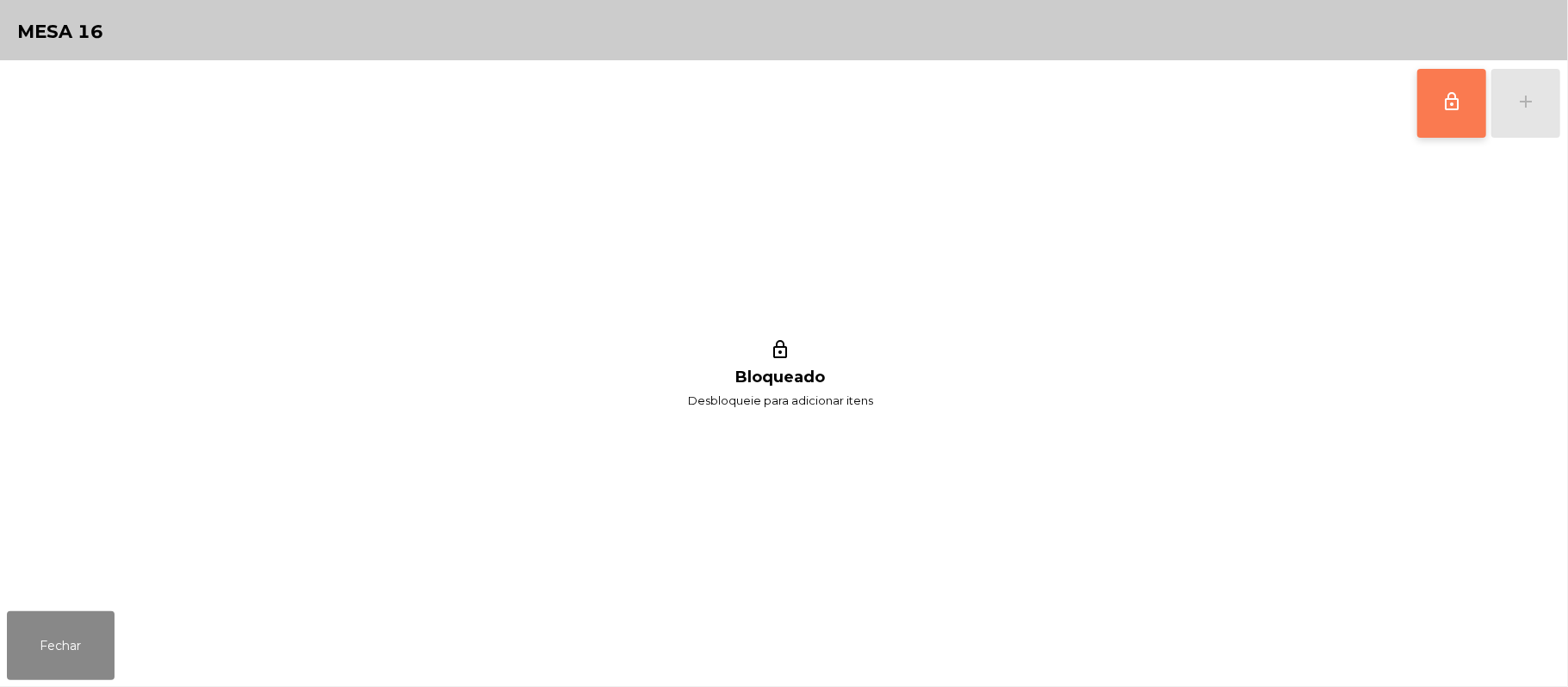
click at [1443, 110] on span "lock_outline" at bounding box center [1451, 101] width 20 height 20
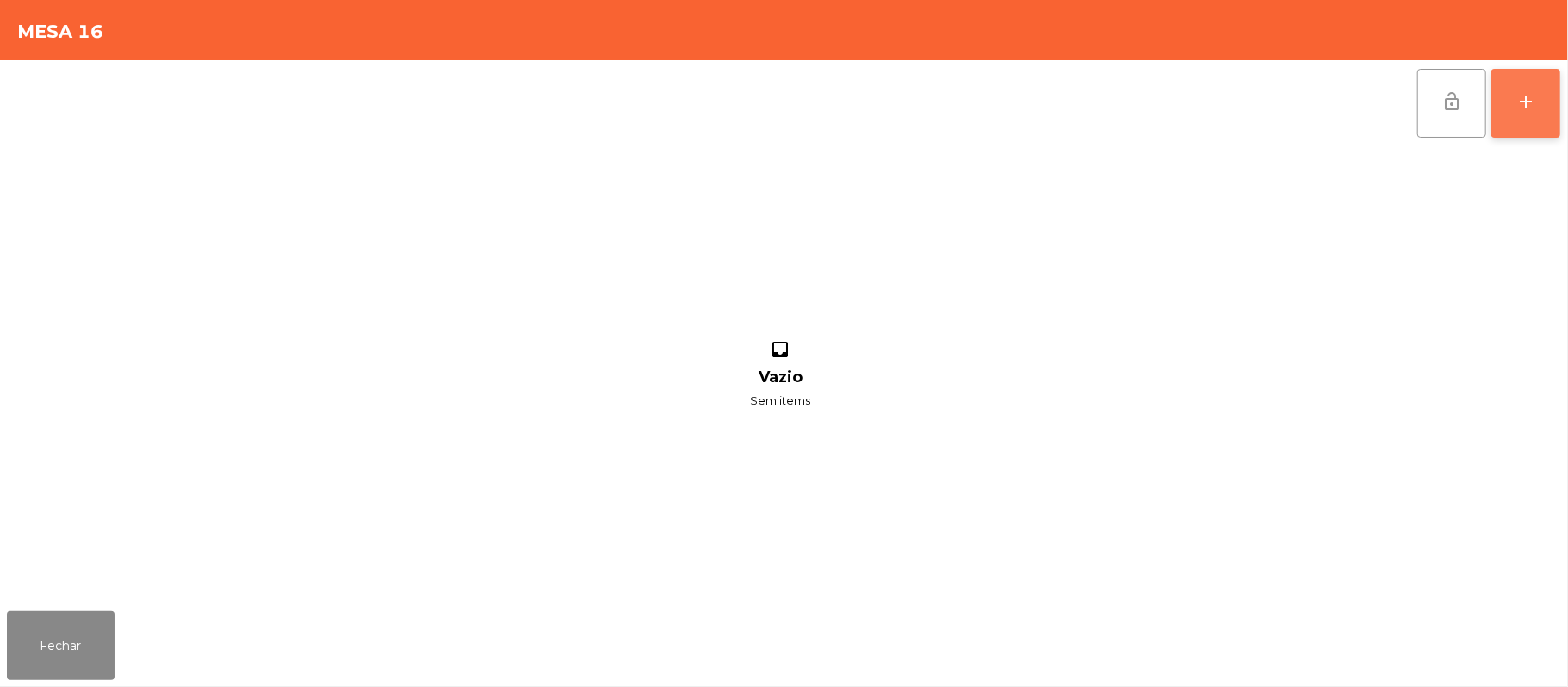
click at [1520, 98] on div "add" at bounding box center [1526, 101] width 20 height 20
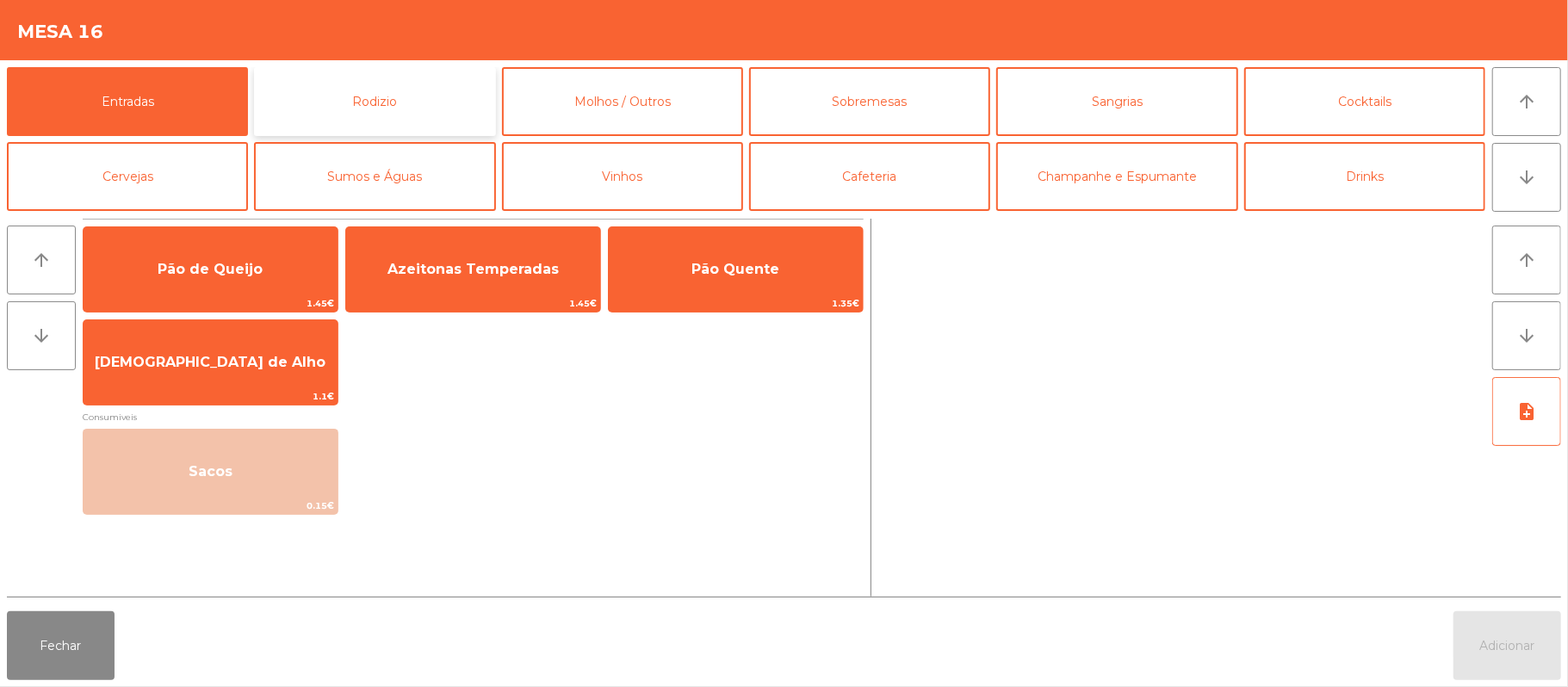
click at [411, 107] on button "Rodizio" at bounding box center [375, 101] width 241 height 69
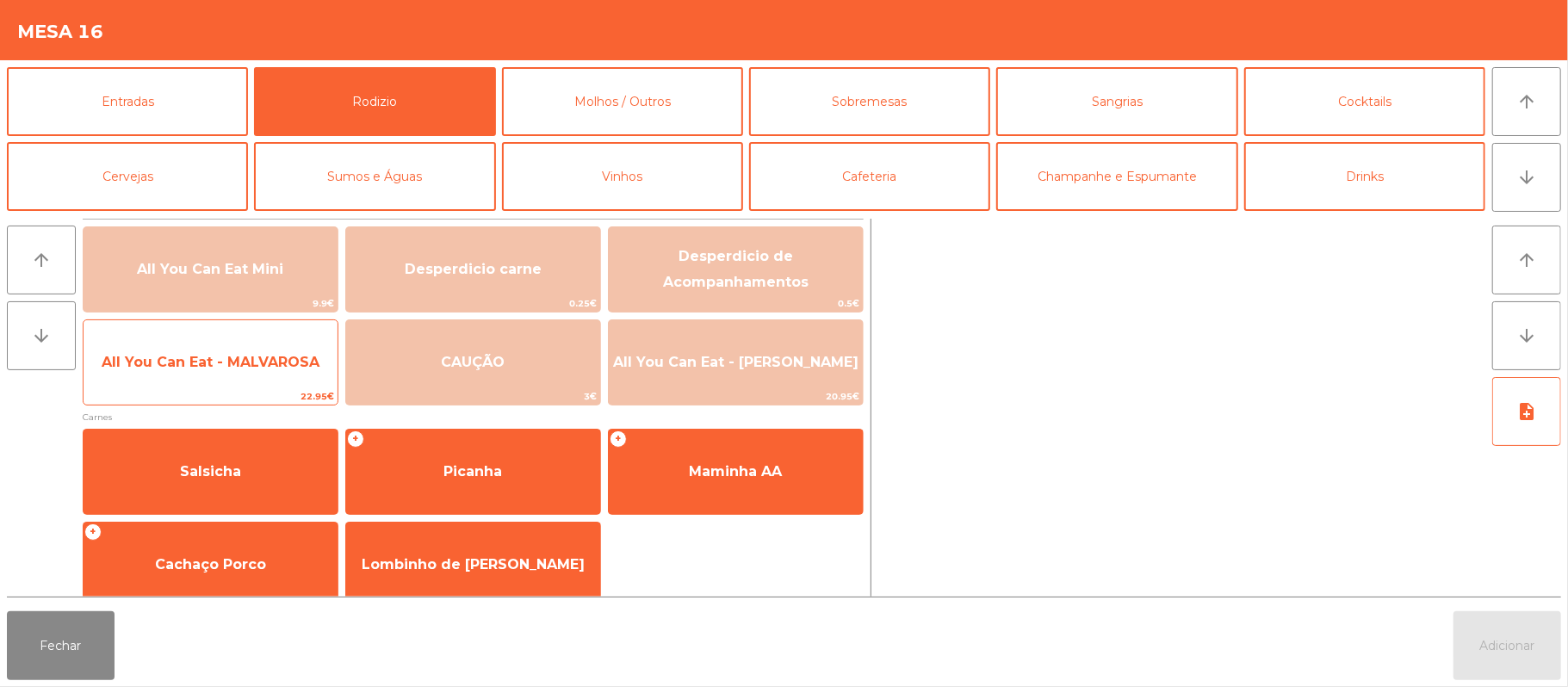
click at [235, 366] on span "All You Can Eat - MALVAROSA" at bounding box center [210, 362] width 218 height 17
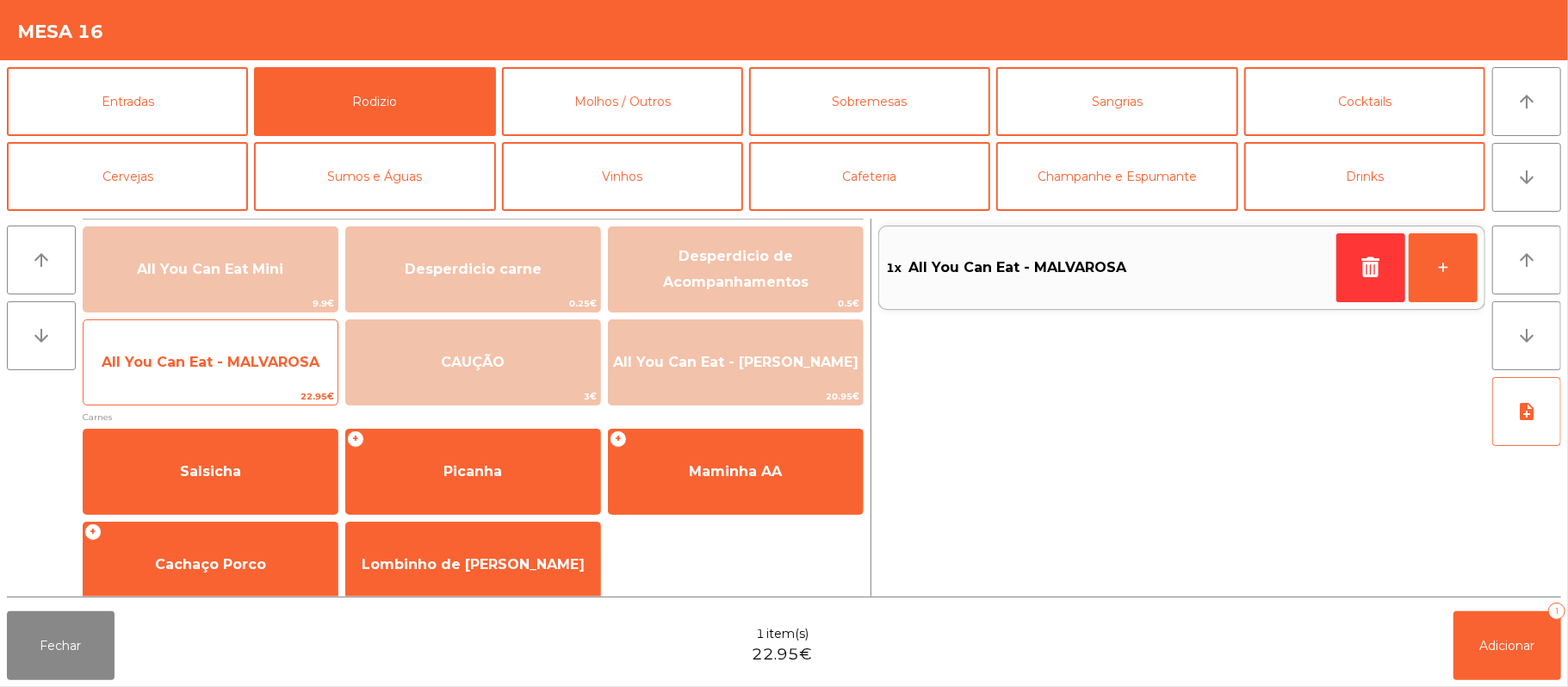
click at [217, 369] on span "All You Can Eat - MALVAROSA" at bounding box center [210, 362] width 218 height 17
click at [214, 366] on span "All You Can Eat - MALVAROSA" at bounding box center [210, 362] width 218 height 17
click at [211, 366] on span "All You Can Eat - MALVAROSA" at bounding box center [210, 362] width 218 height 17
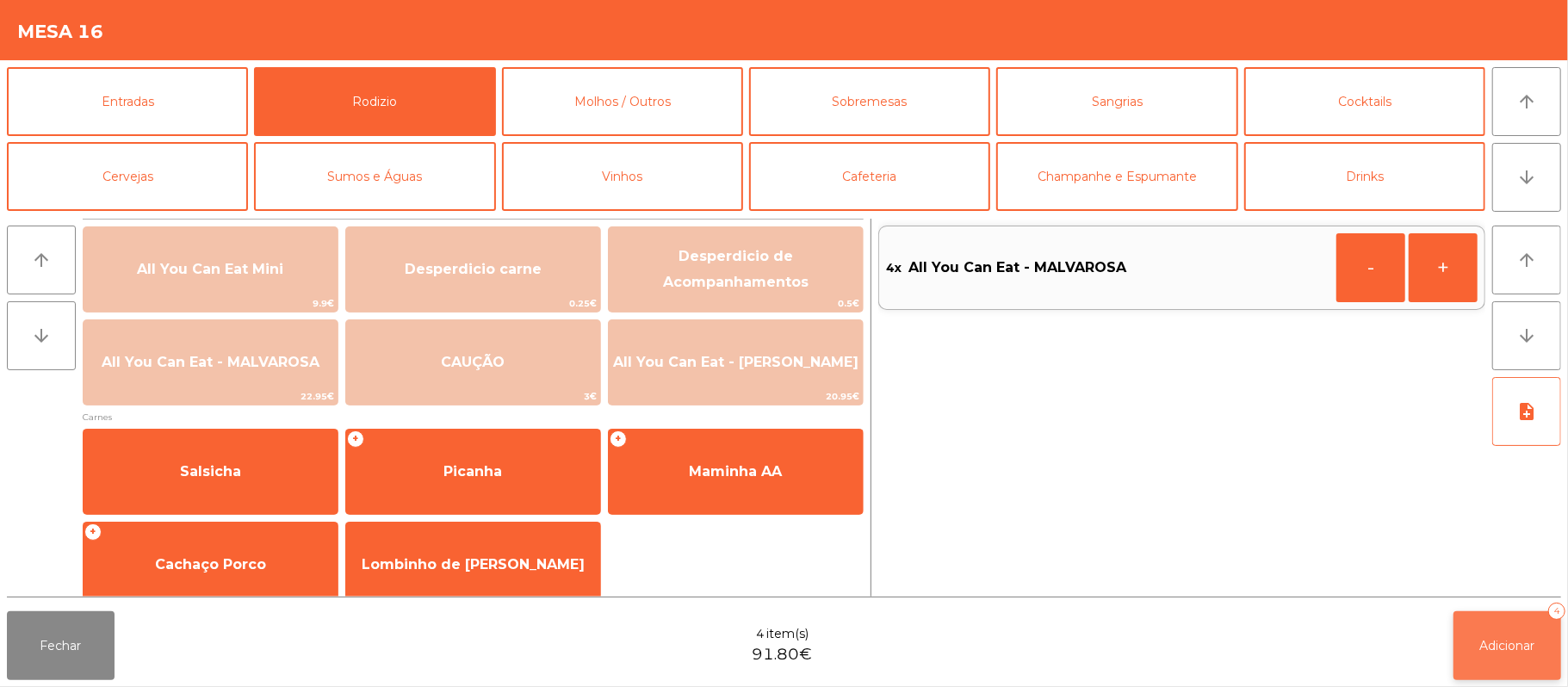
click at [1519, 635] on button "Adicionar 4" at bounding box center [1506, 646] width 107 height 69
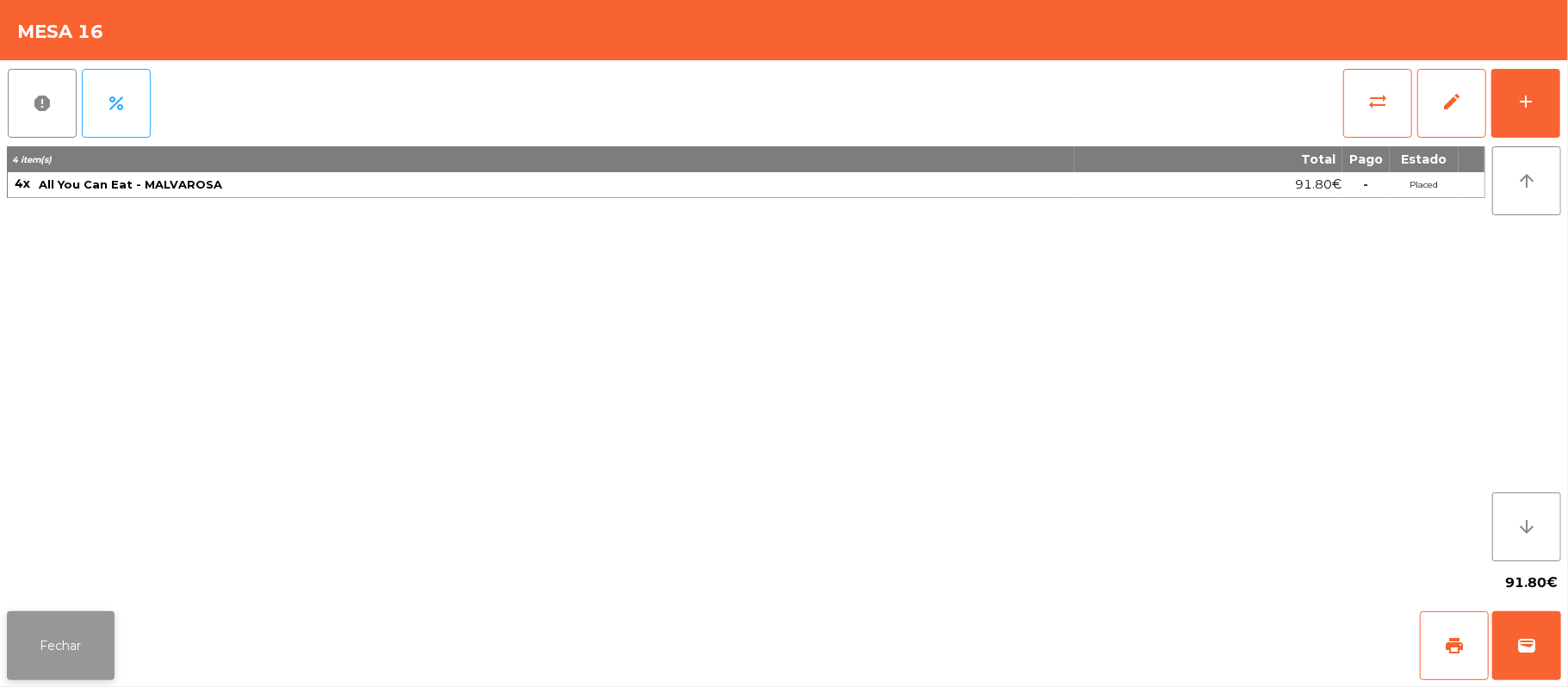
click at [51, 665] on button "Fechar" at bounding box center [60, 646] width 107 height 69
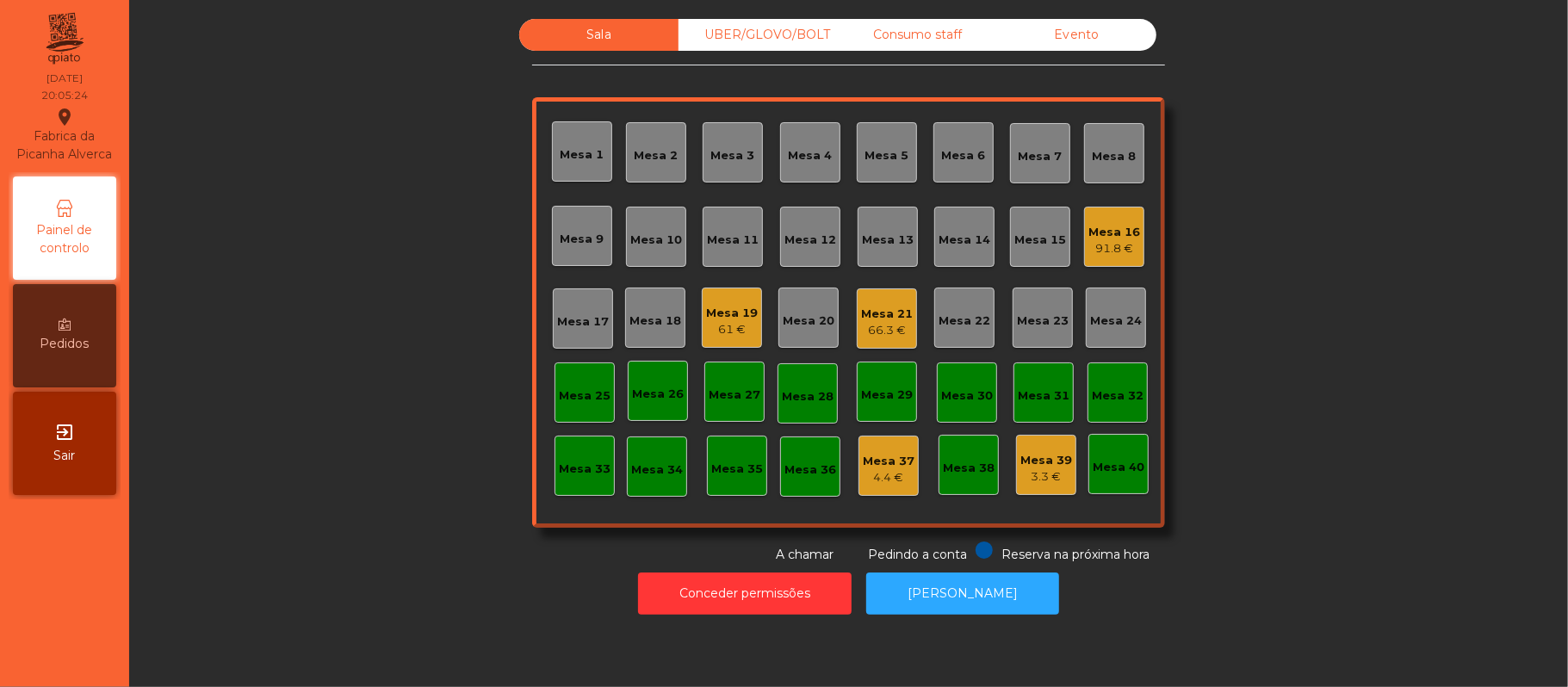
click at [1121, 231] on div "Mesa 16" at bounding box center [1114, 232] width 51 height 17
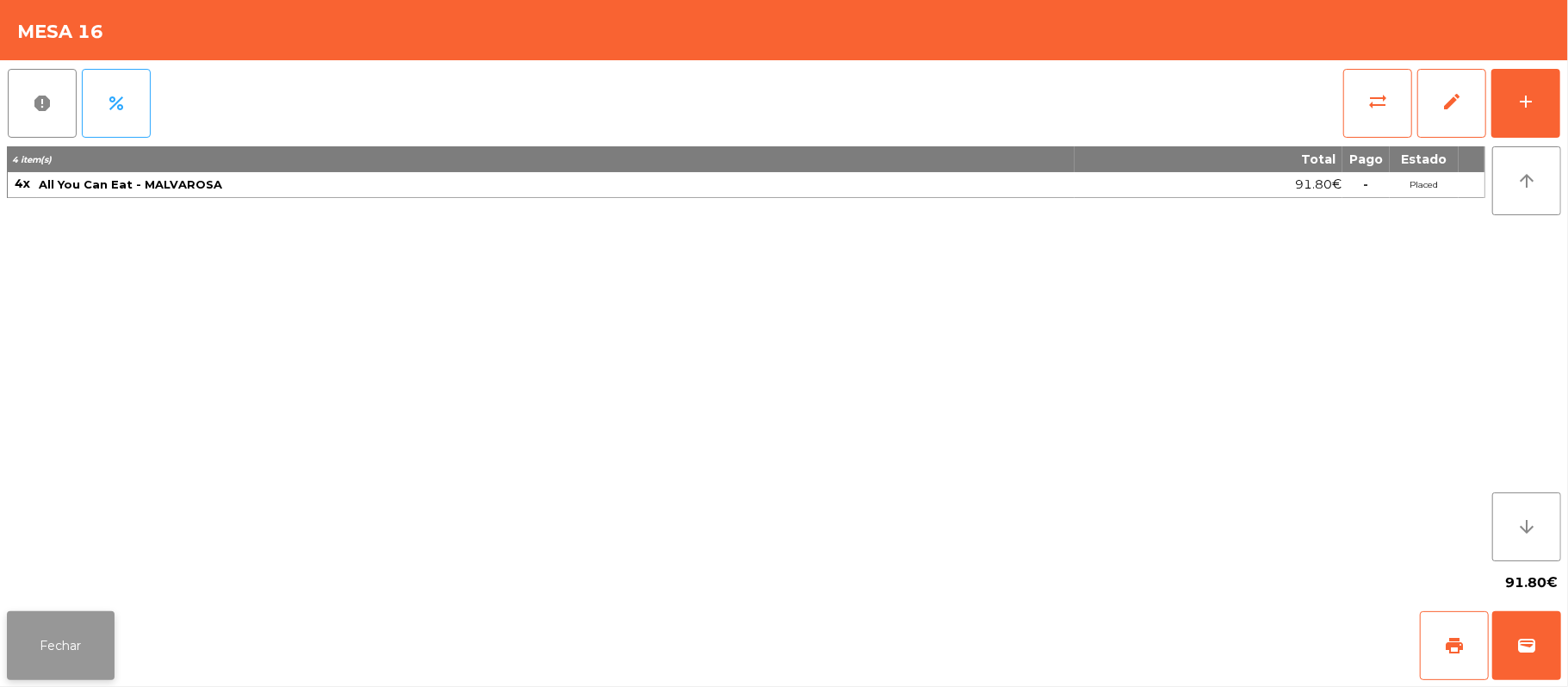
click at [47, 614] on button "Fechar" at bounding box center [60, 646] width 107 height 69
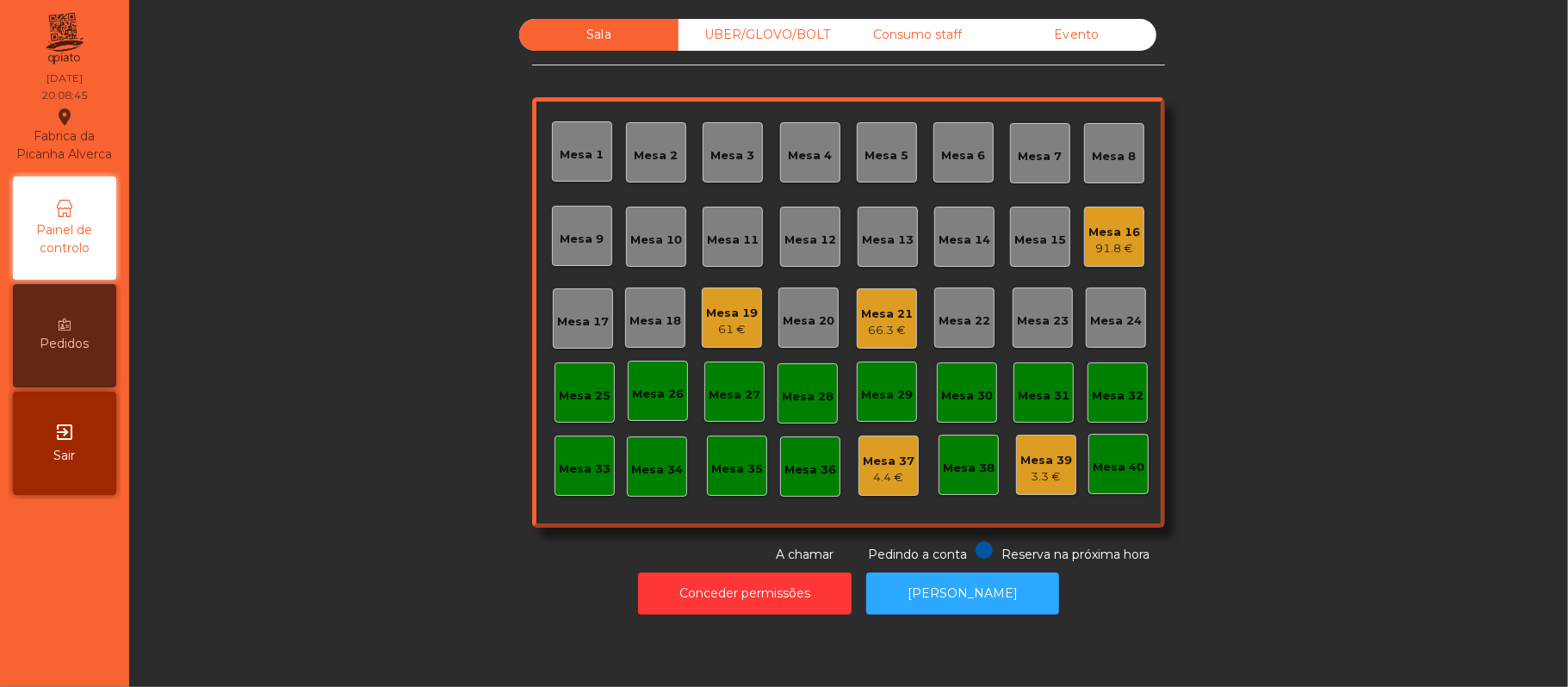
click at [785, 34] on div "UBER/GLOVO/BOLT" at bounding box center [758, 35] width 159 height 32
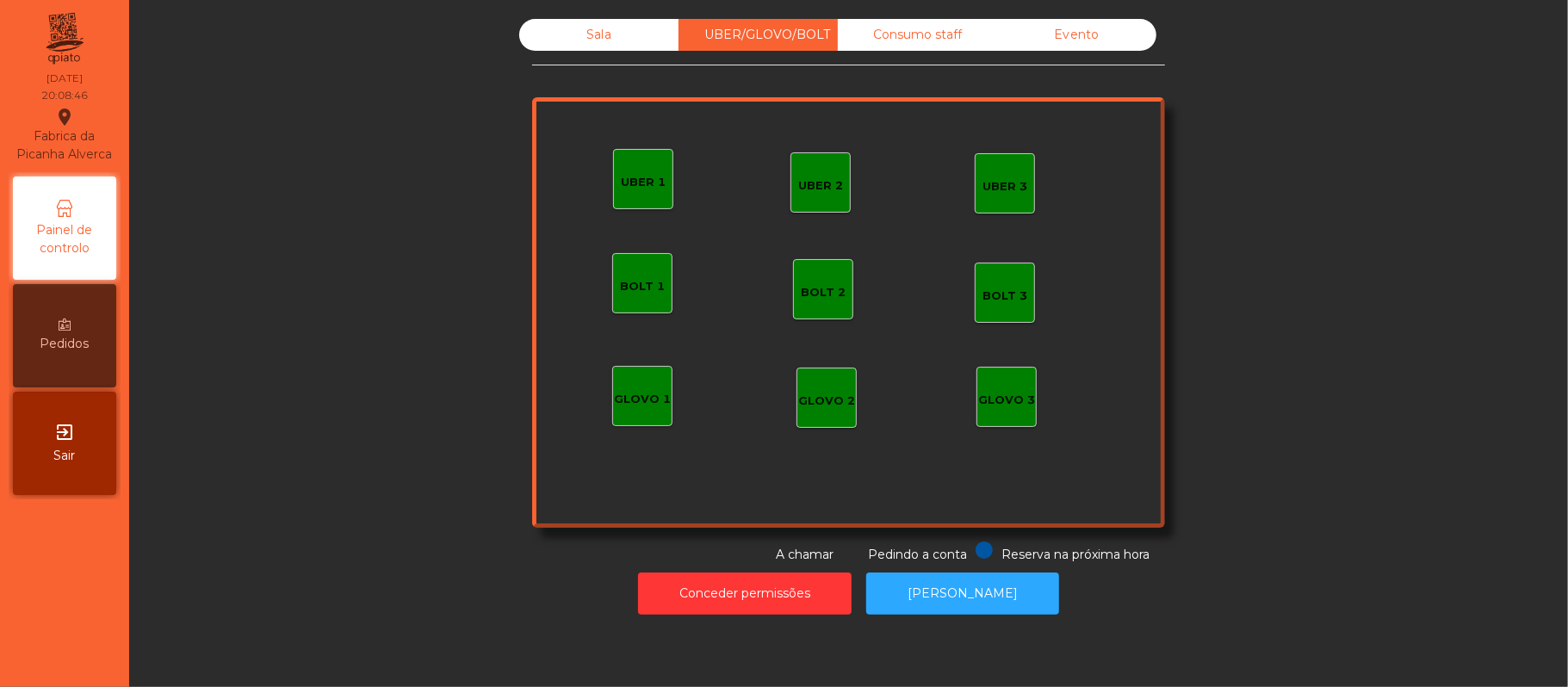
click at [663, 166] on div "UBER 1" at bounding box center [643, 179] width 61 height 61
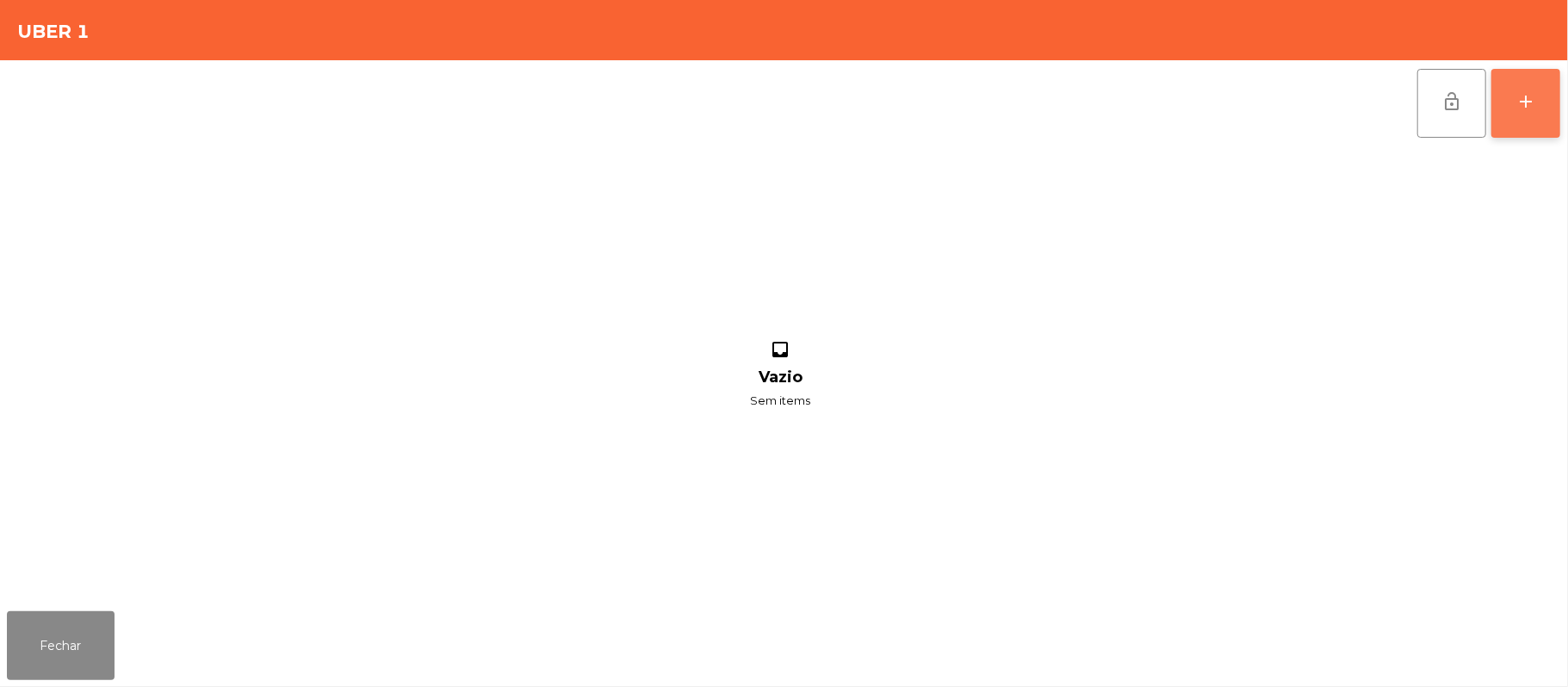
click at [1547, 107] on button "add" at bounding box center [1526, 103] width 69 height 69
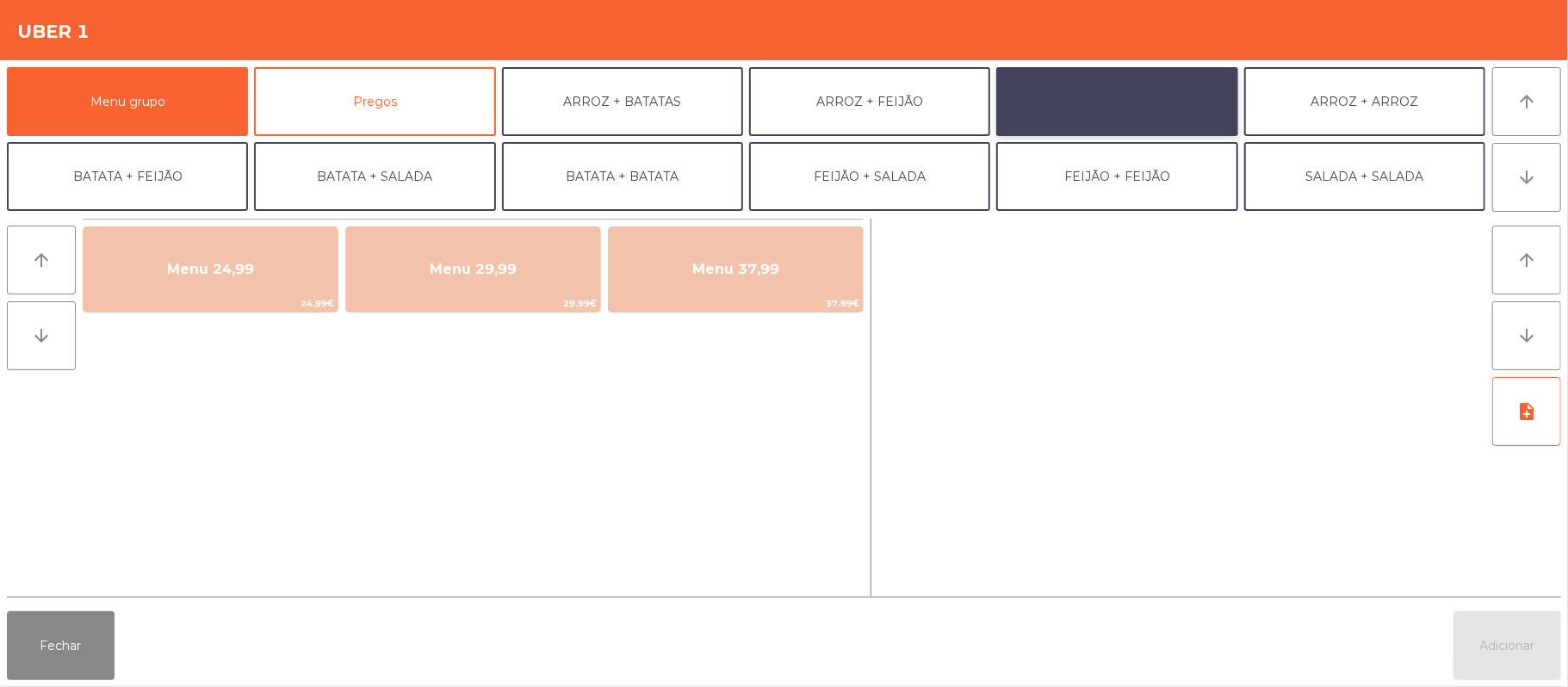
click at [1127, 107] on button "ARROZ + SALADA" at bounding box center [1117, 101] width 241 height 69
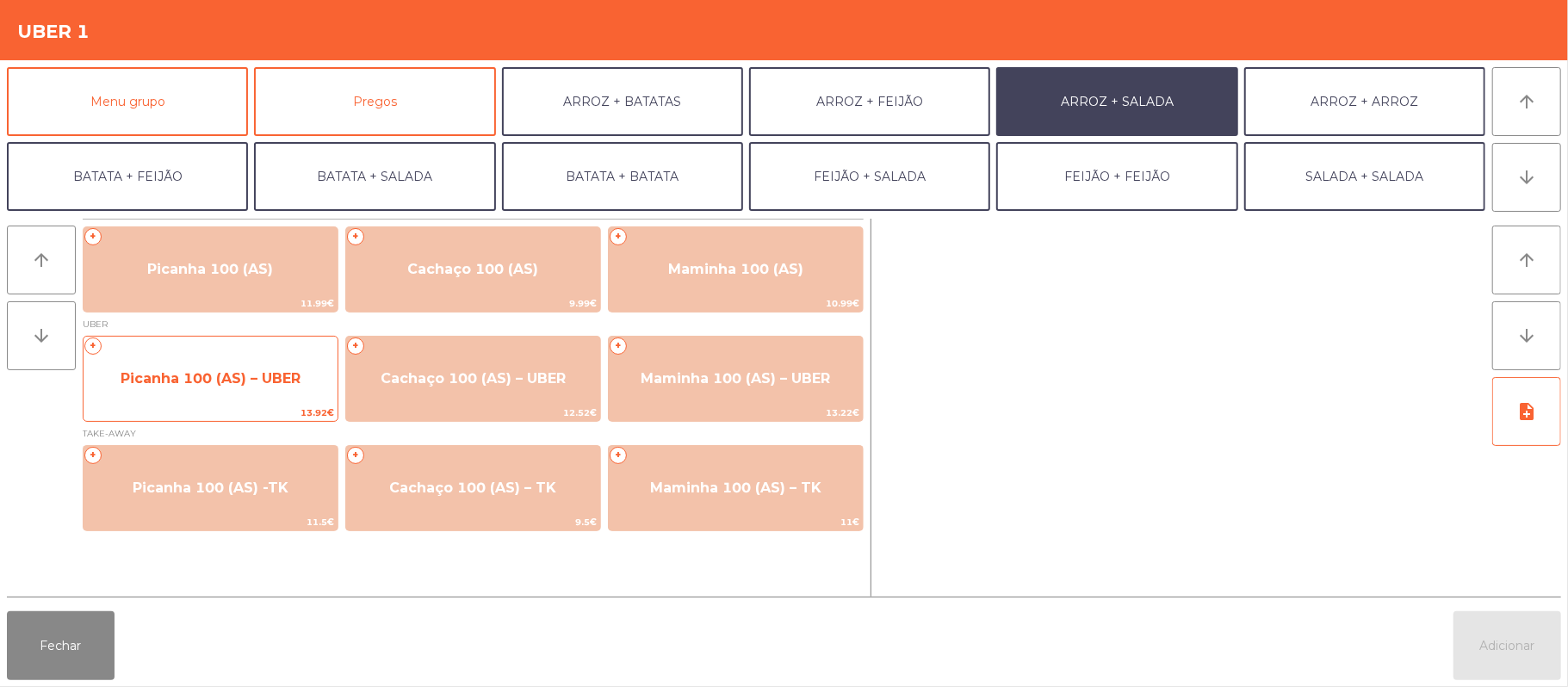
click at [276, 377] on span "Picanha 100 (AS) – UBER" at bounding box center [210, 378] width 180 height 17
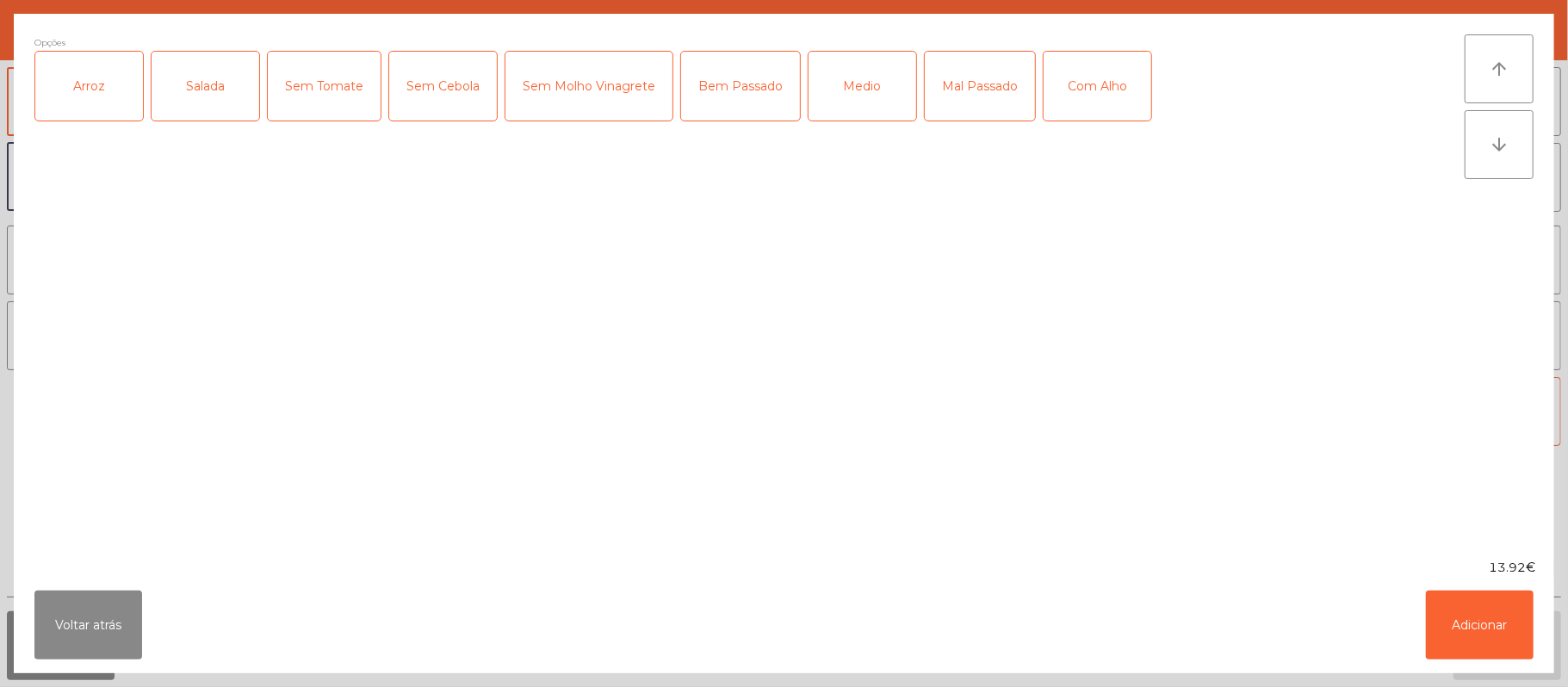
click at [111, 76] on div "Arroz" at bounding box center [88, 85] width 107 height 69
click at [203, 93] on div "Salada" at bounding box center [205, 85] width 107 height 69
click at [856, 79] on div "Medio" at bounding box center [862, 85] width 107 height 69
click at [1506, 616] on button "Adicionar" at bounding box center [1479, 625] width 107 height 69
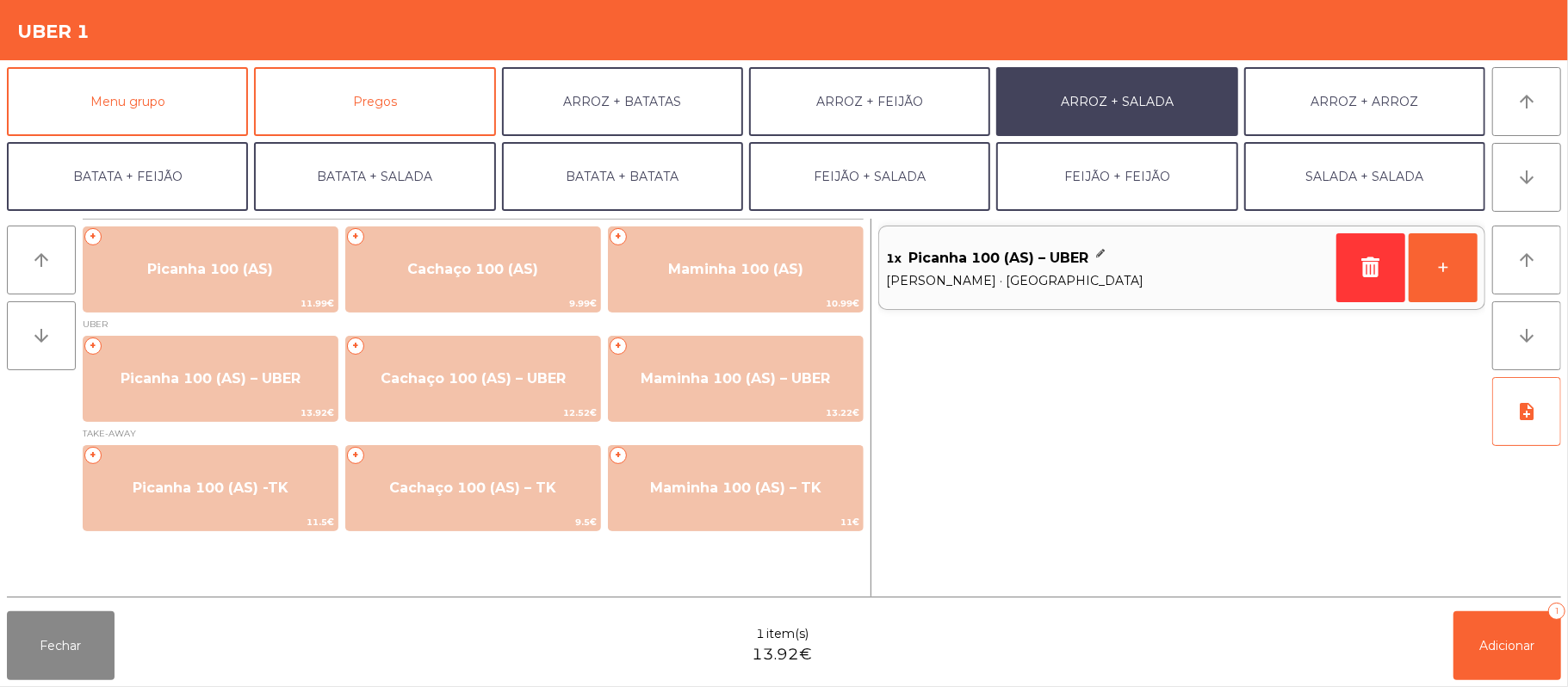
scroll to position [74, 0]
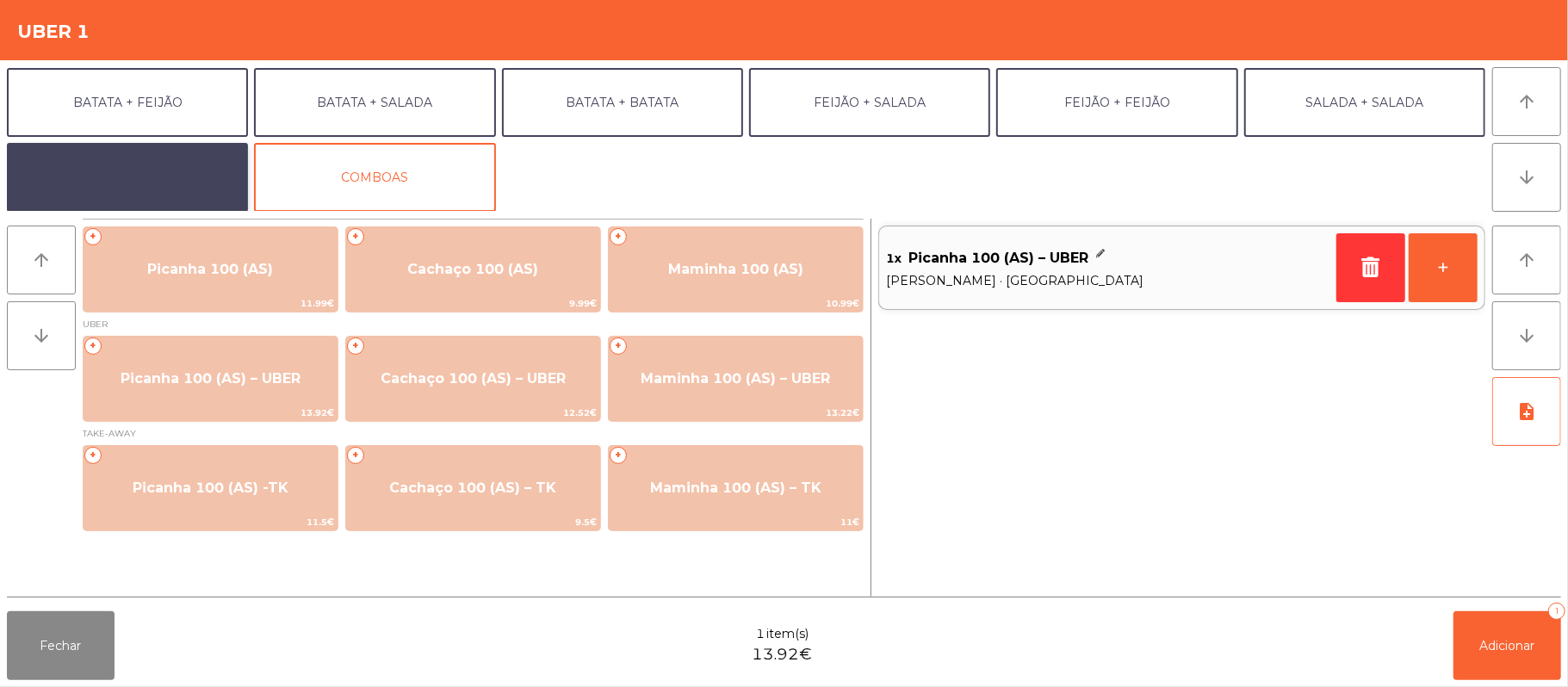
click at [174, 171] on button "EXTRAS UBER" at bounding box center [127, 177] width 241 height 69
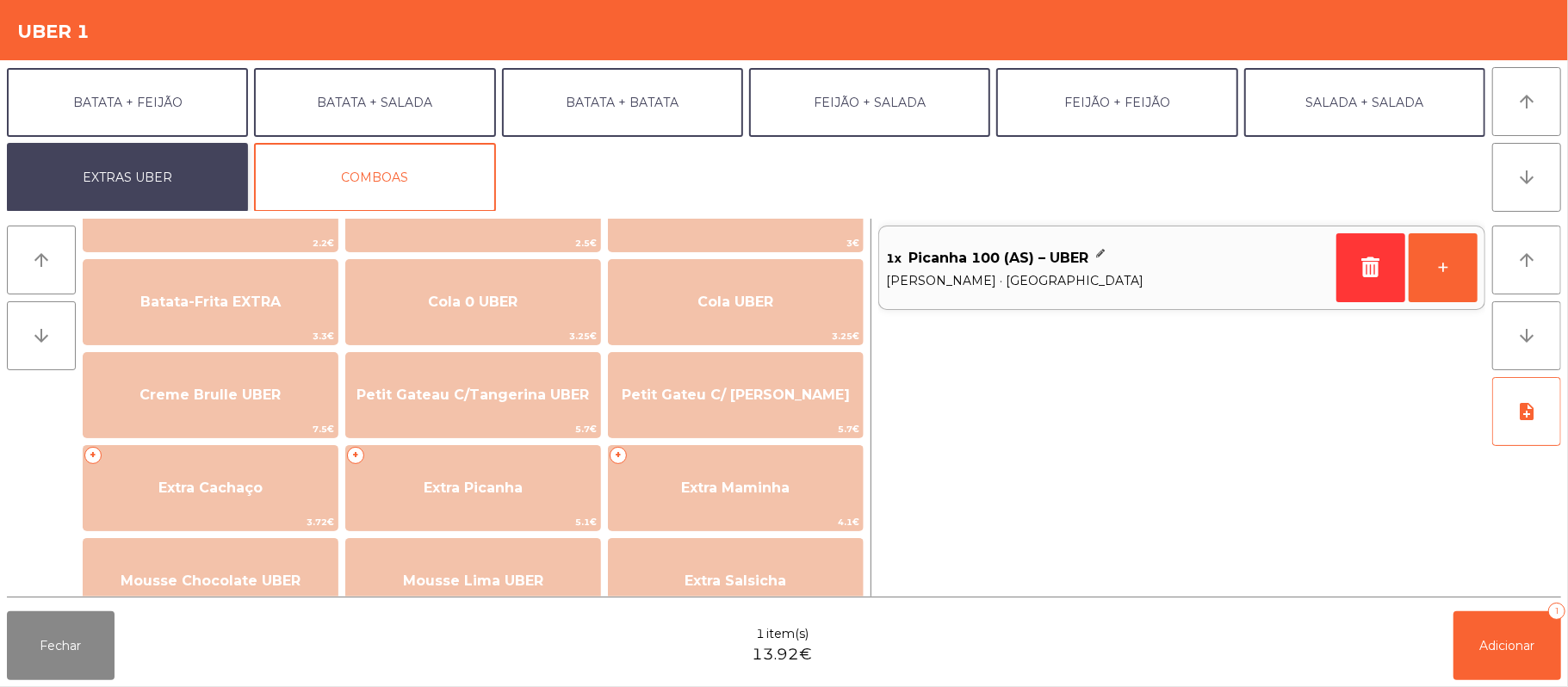
scroll to position [276, 0]
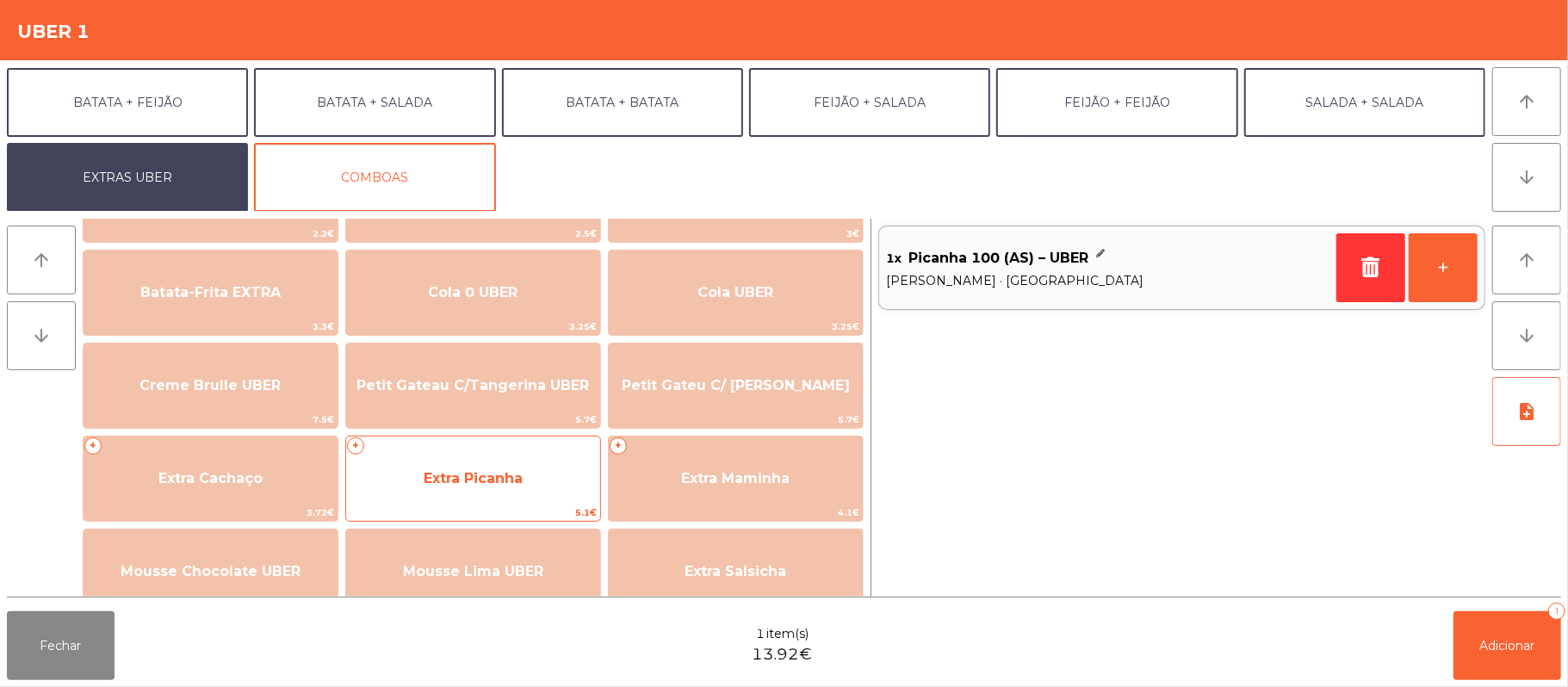
click at [528, 475] on span "Extra Picanha" at bounding box center [473, 479] width 254 height 47
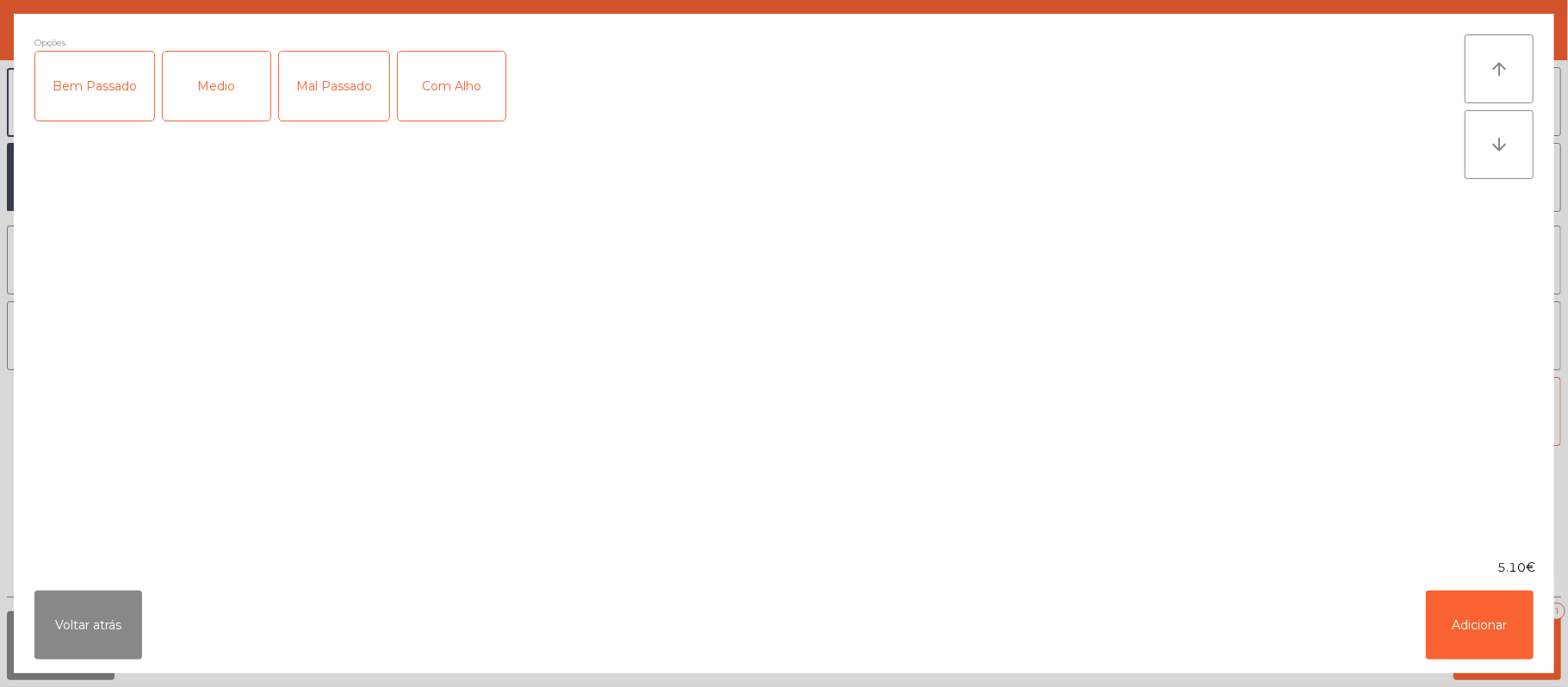
click at [210, 86] on div "Medio" at bounding box center [216, 85] width 107 height 69
click at [1508, 642] on button "Adicionar" at bounding box center [1479, 625] width 107 height 69
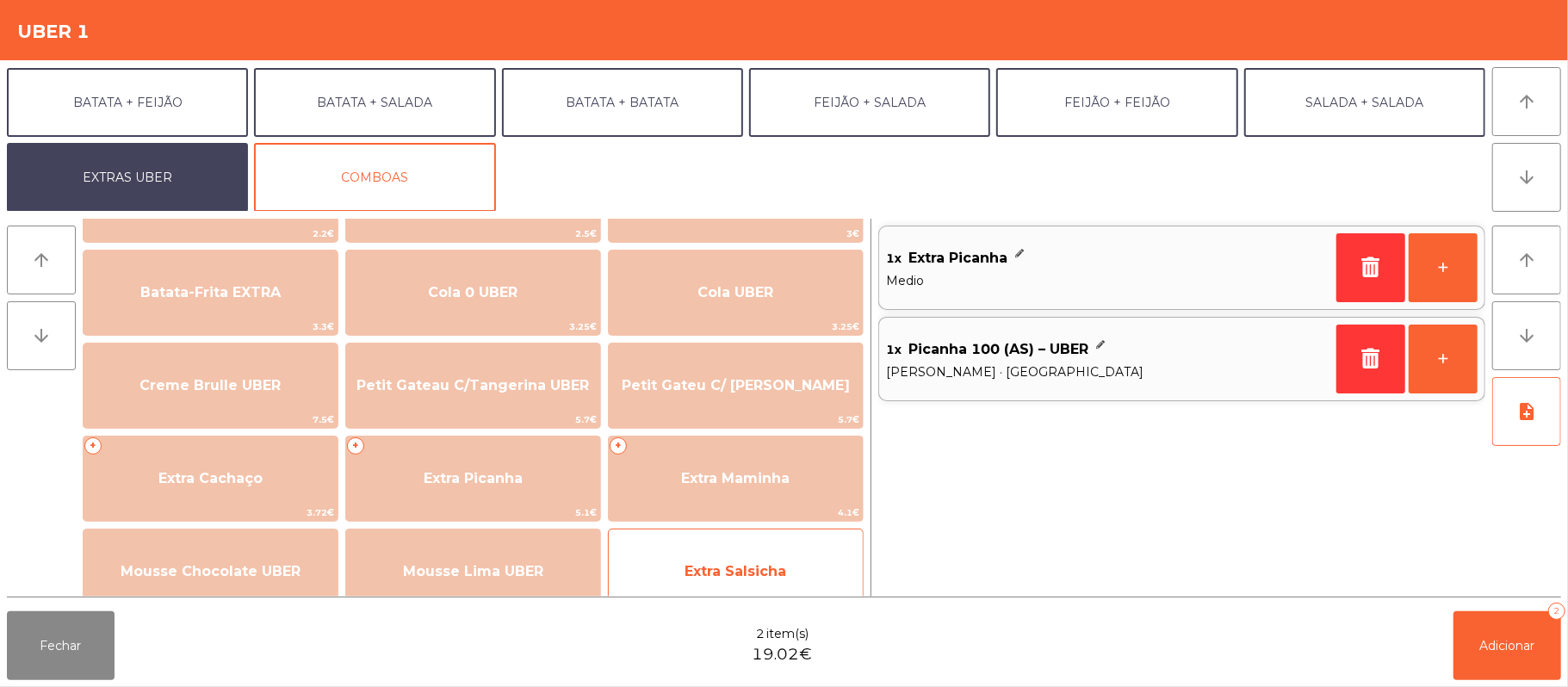
click at [737, 570] on span "Extra Salsicha" at bounding box center [735, 571] width 102 height 17
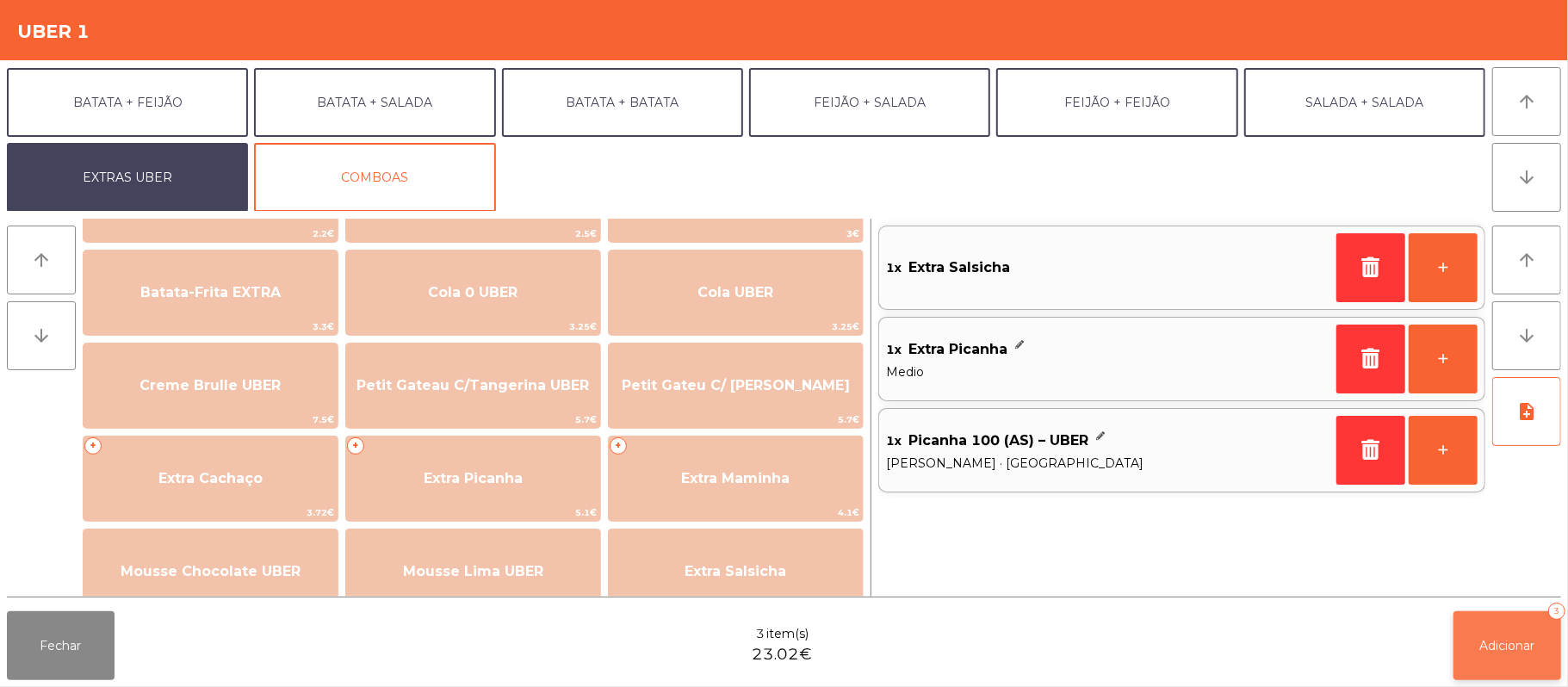
click at [1517, 639] on span "Adicionar" at bounding box center [1507, 646] width 55 height 16
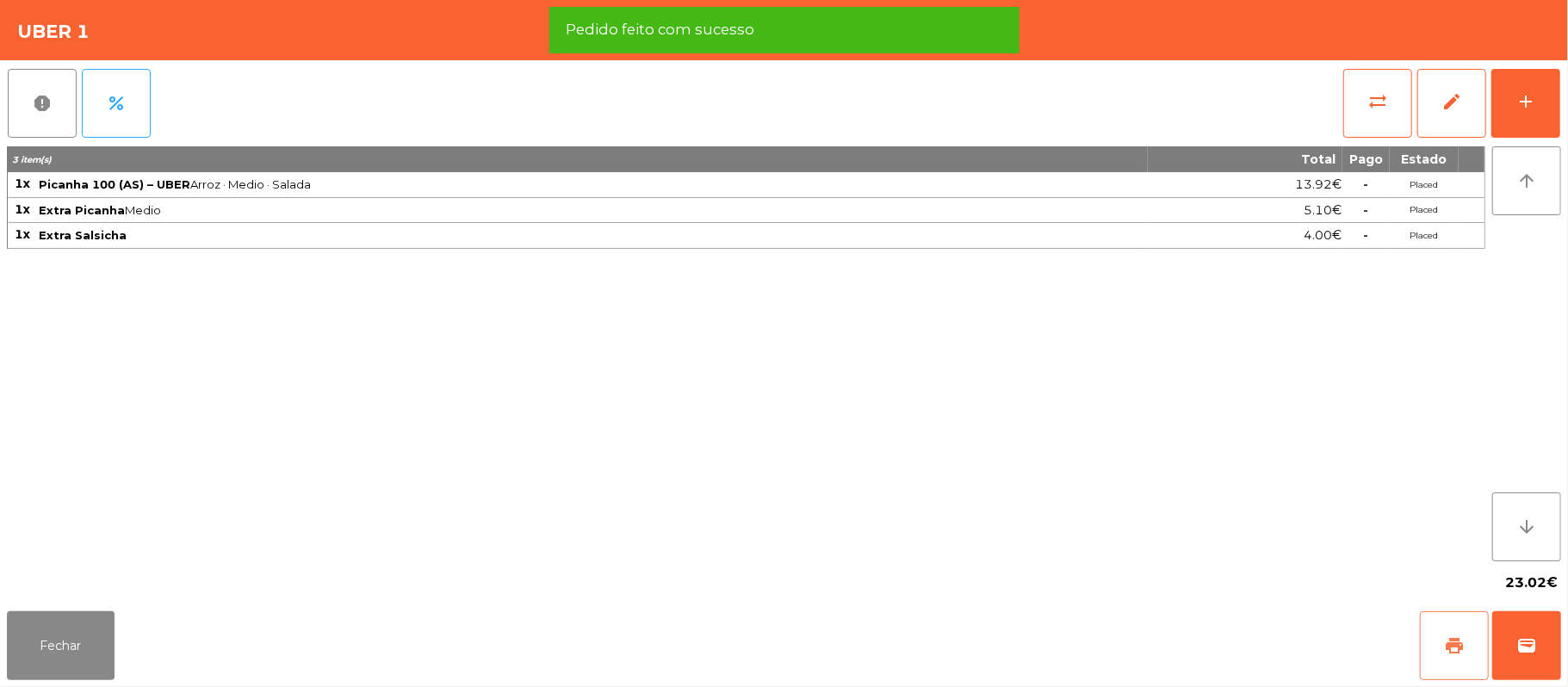
click at [1448, 644] on span "print" at bounding box center [1454, 646] width 20 height 20
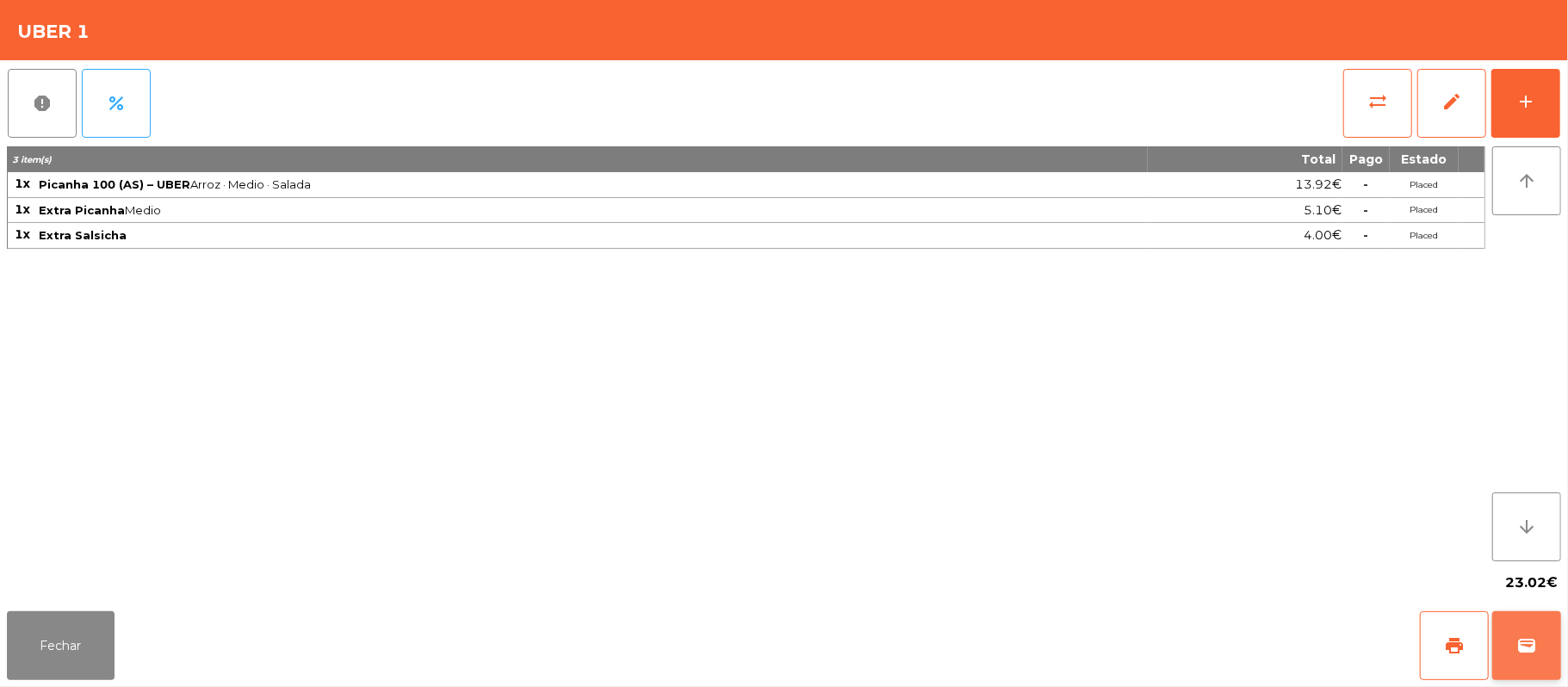
click at [1551, 645] on button "wallet" at bounding box center [1527, 646] width 69 height 69
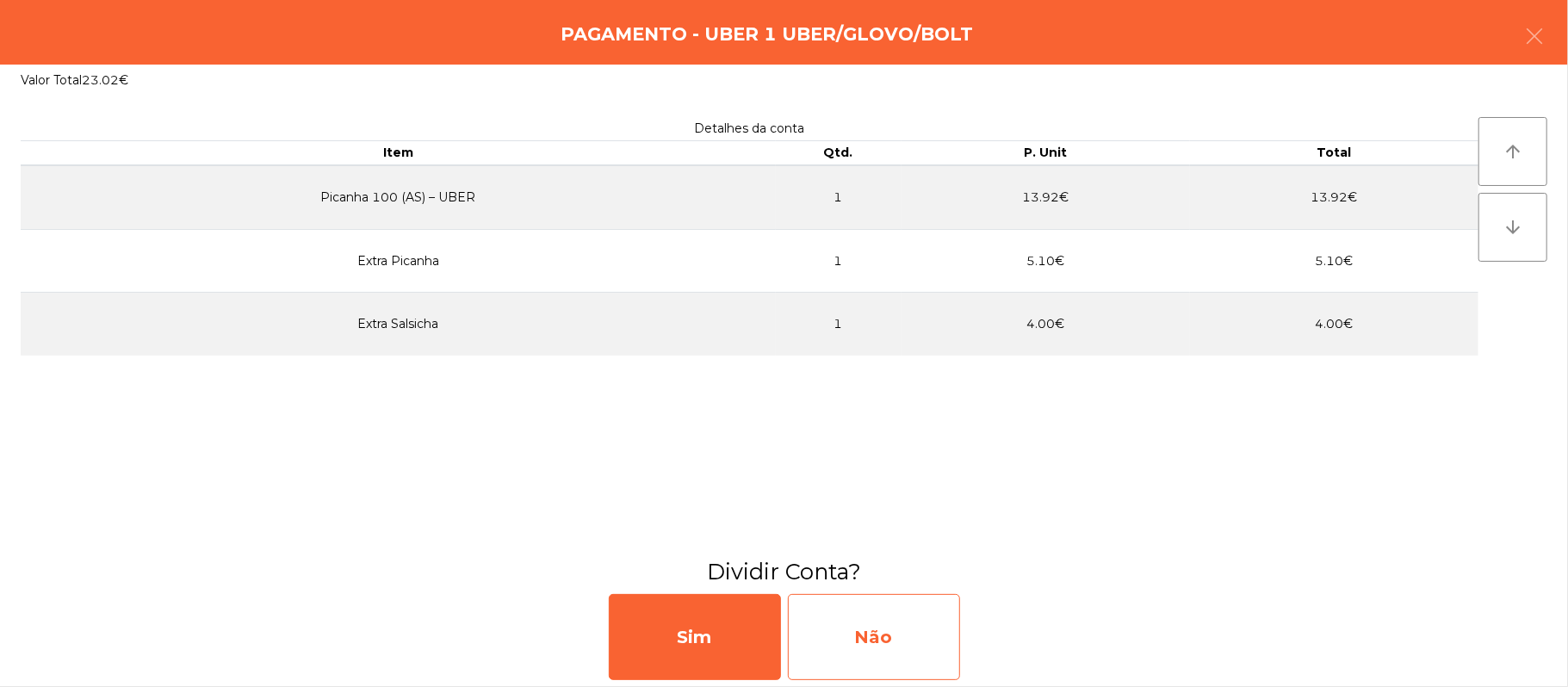
click at [866, 624] on div "Não" at bounding box center [874, 637] width 172 height 86
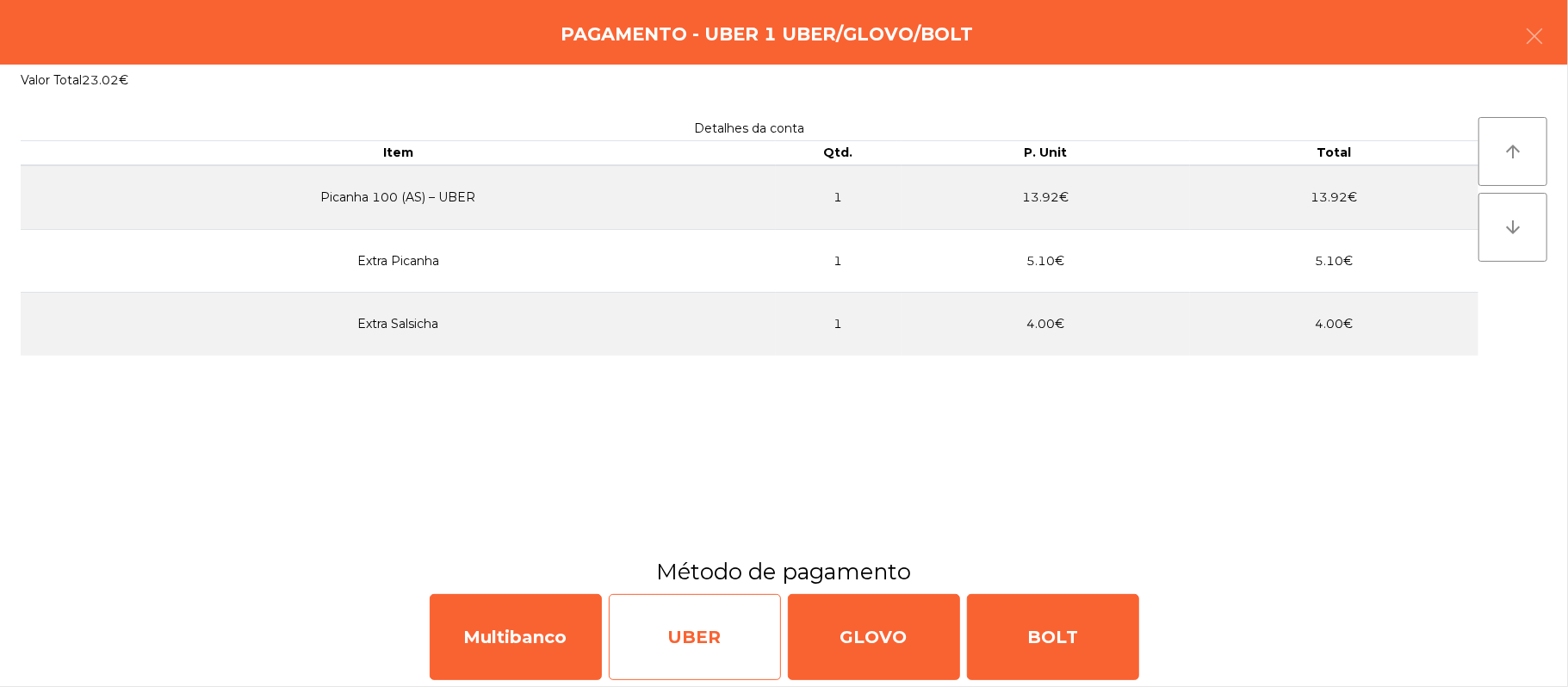
click at [707, 646] on div "UBER" at bounding box center [694, 637] width 172 height 86
select select "**"
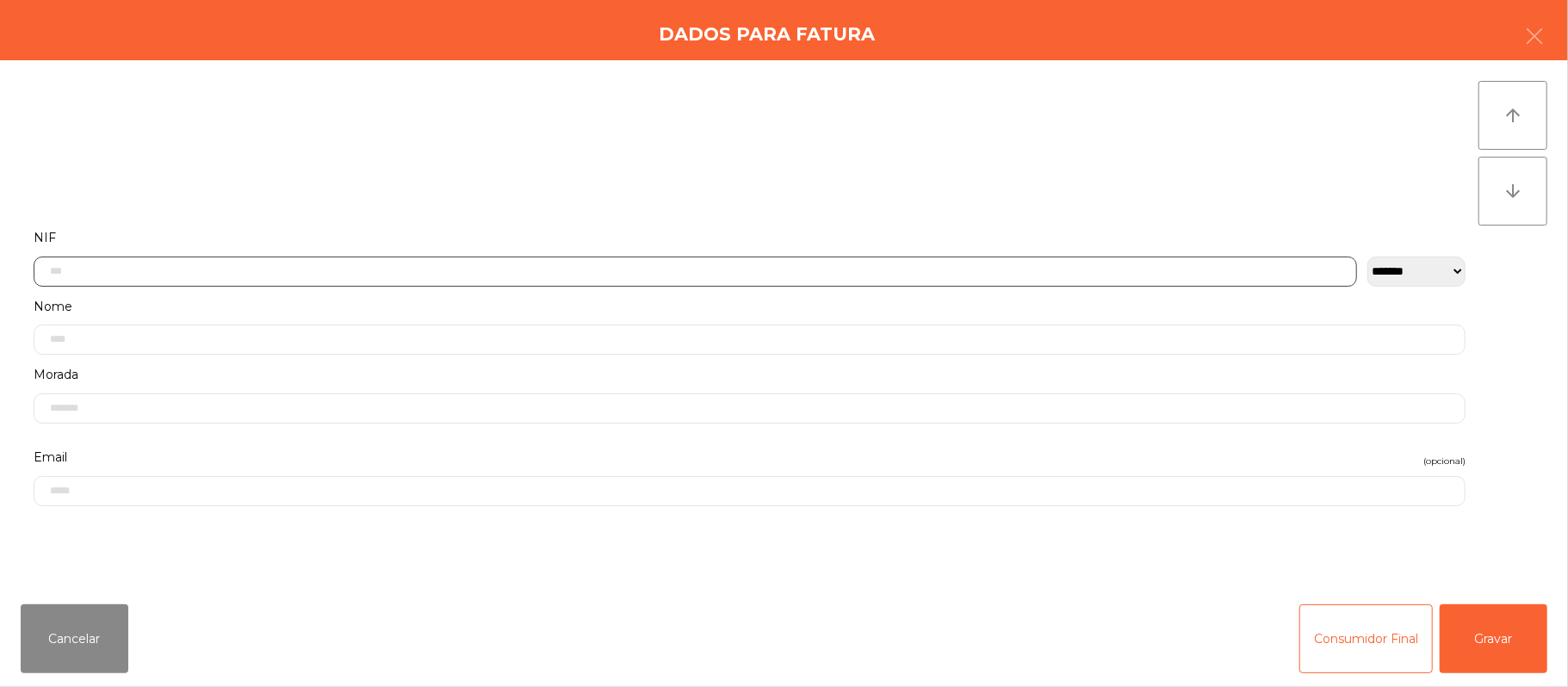
click at [408, 270] on input "text" at bounding box center [695, 271] width 1324 height 30
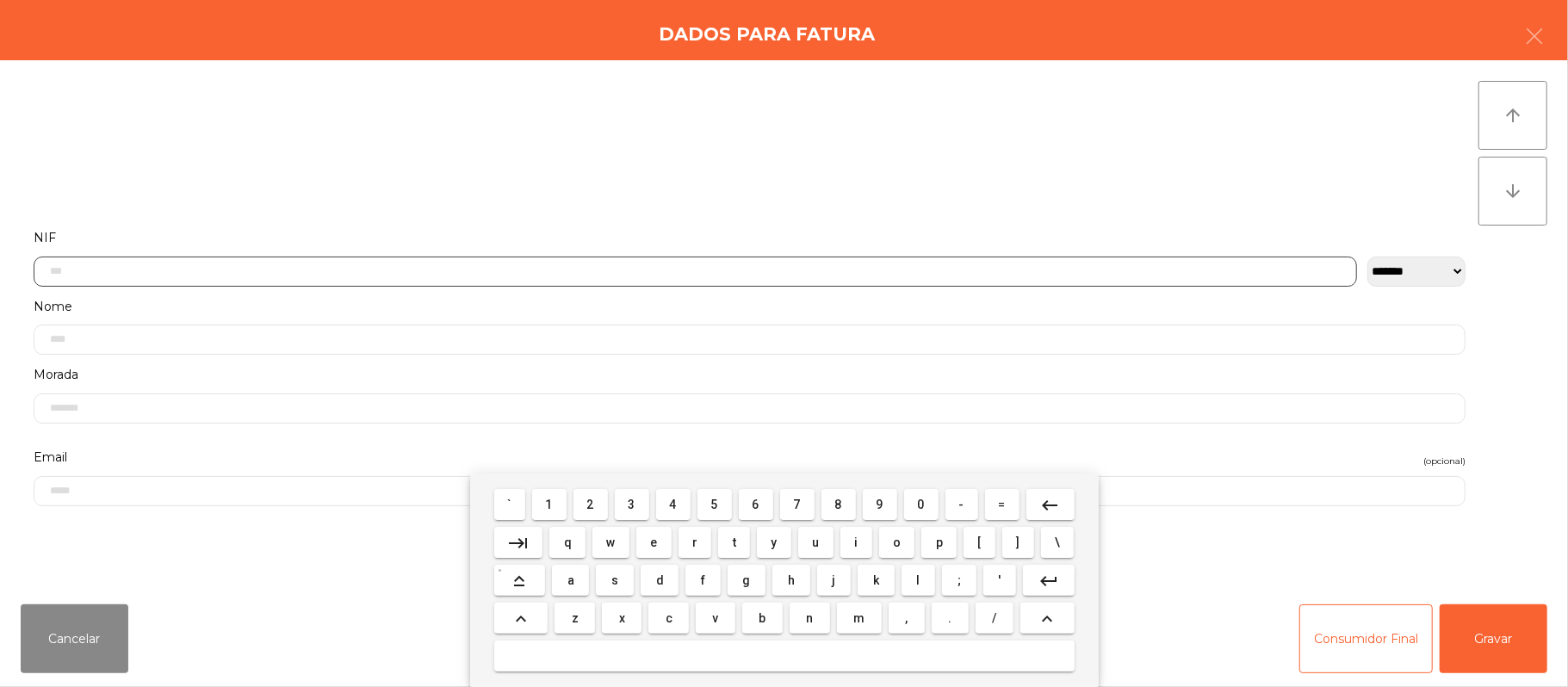
scroll to position [144, 0]
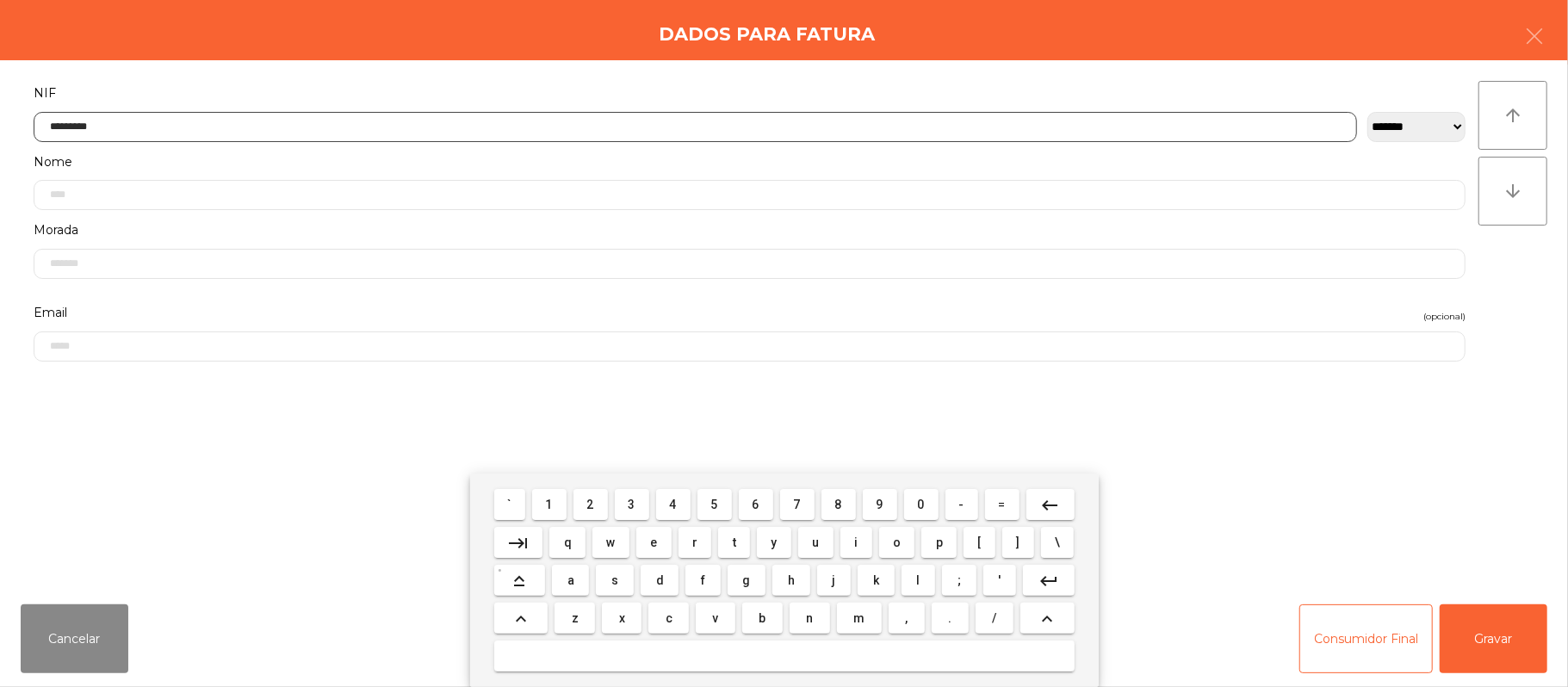
type input "*********"
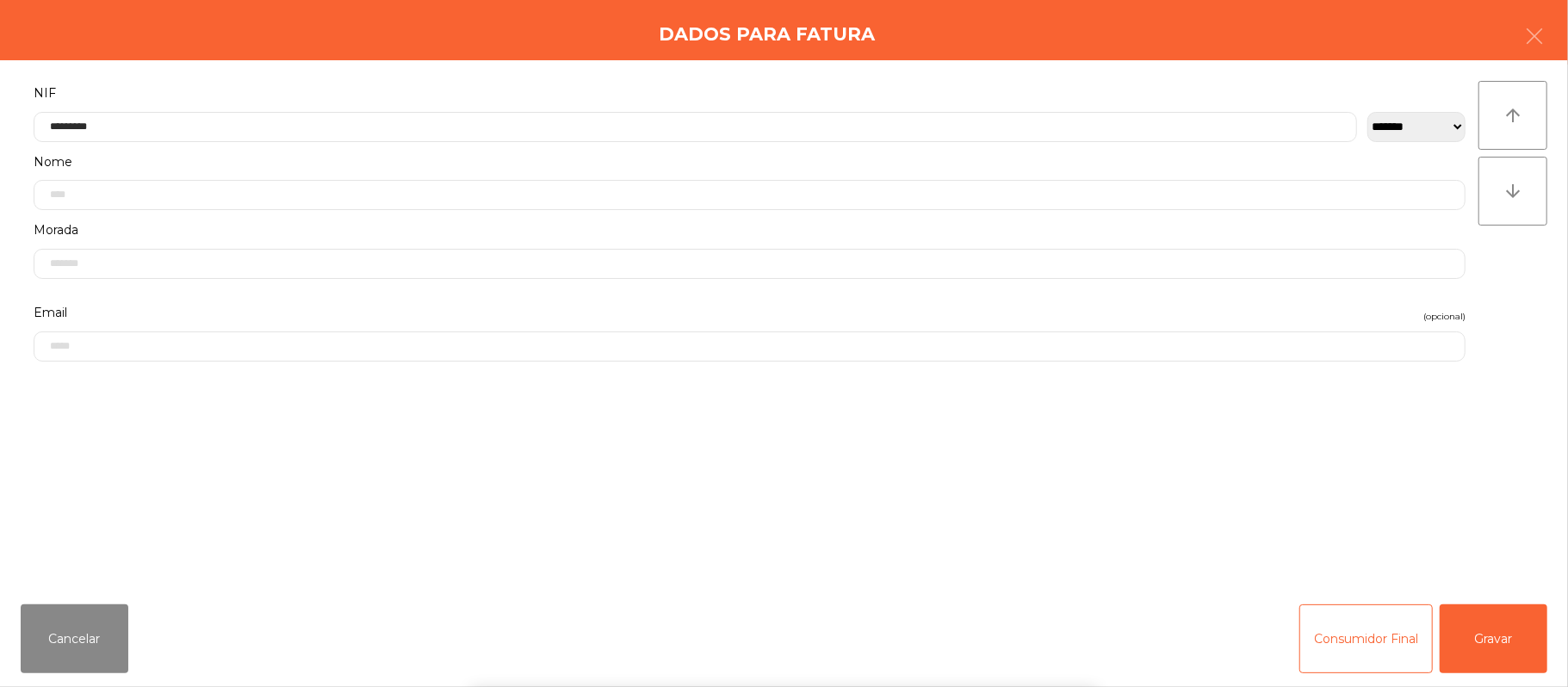
click at [1462, 639] on div "` 1 2 3 4 5 6 7 8 9 0 - = keyboard_backspace keyboard_tab q w e r t y u i o p […" at bounding box center [784, 580] width 1568 height 213
click at [1465, 646] on button "Gravar" at bounding box center [1493, 638] width 107 height 69
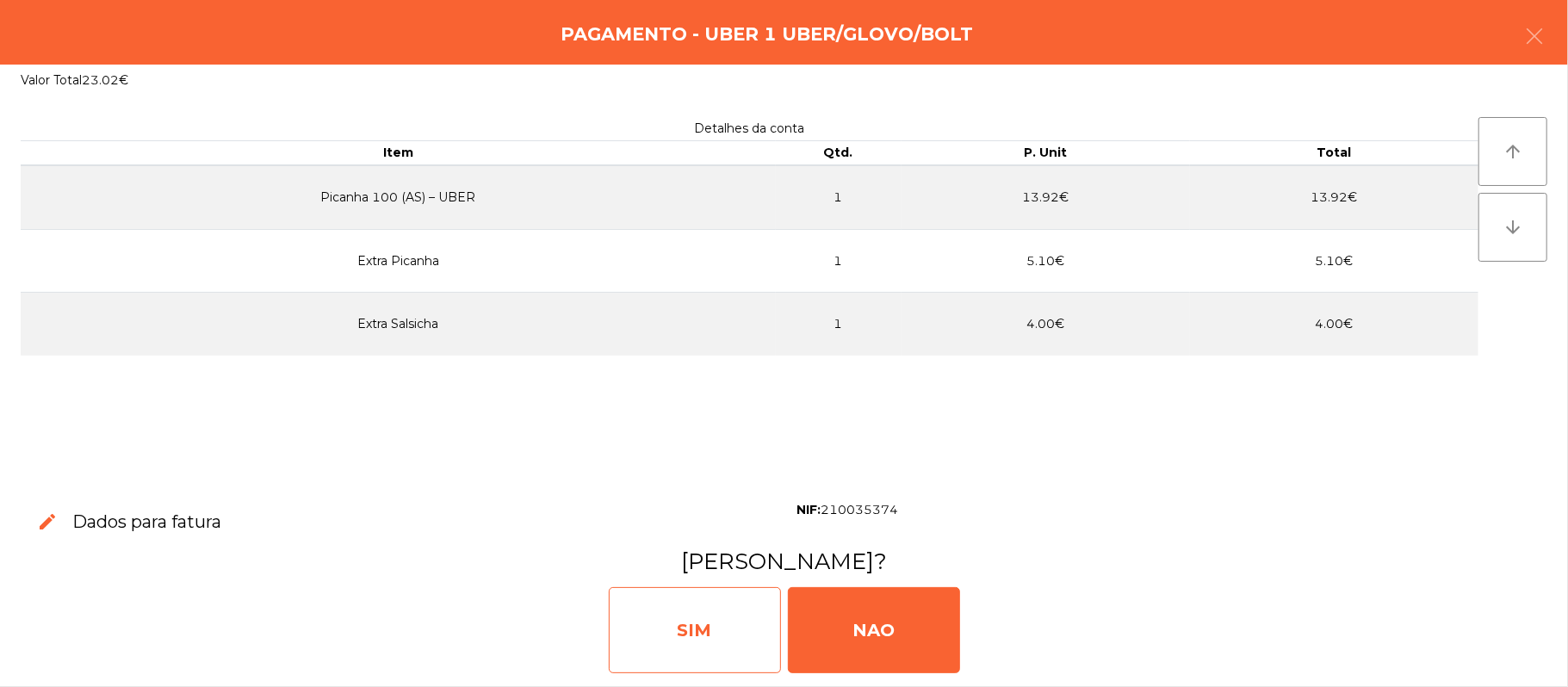
click at [730, 652] on div "SIM" at bounding box center [694, 630] width 172 height 86
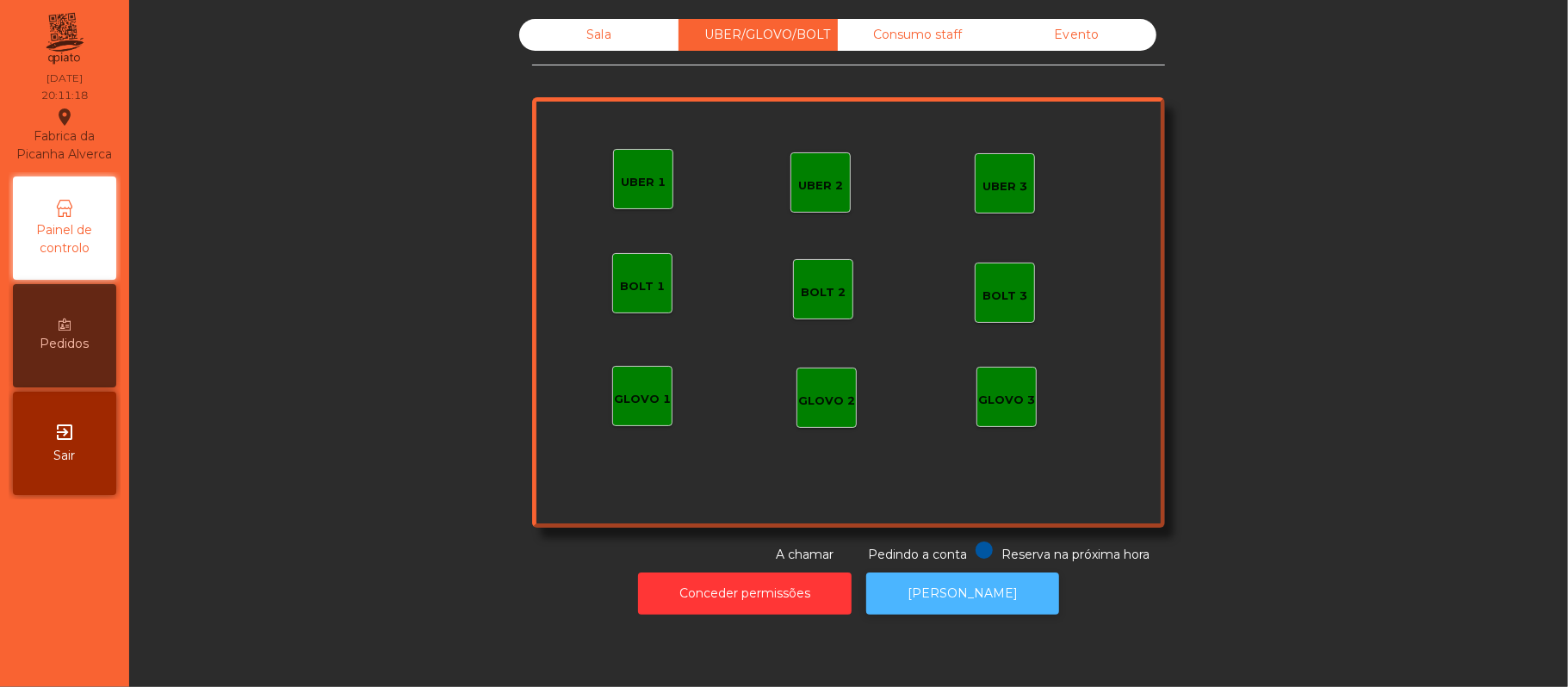
click at [982, 594] on button "[PERSON_NAME]" at bounding box center [963, 593] width 193 height 42
click at [638, 160] on div "UBER 1" at bounding box center [643, 179] width 61 height 61
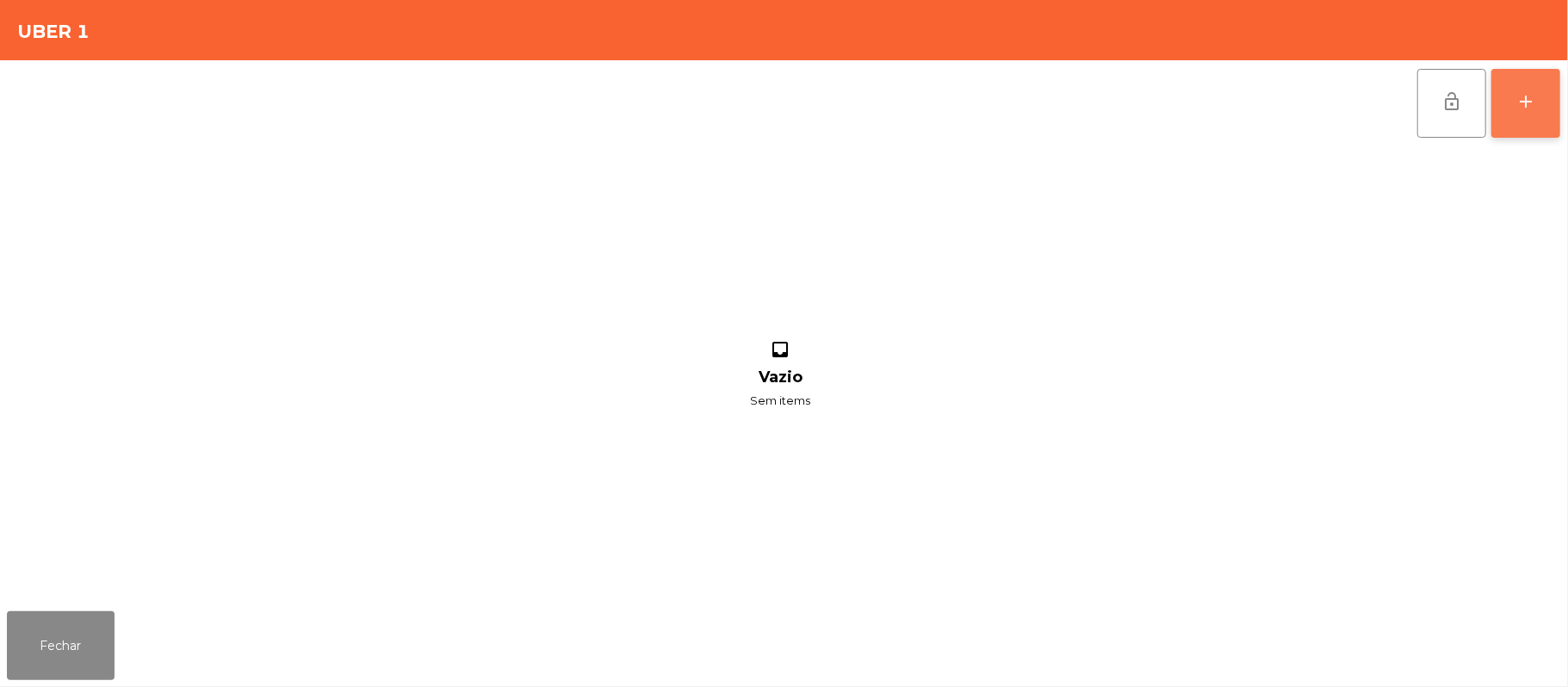
click at [1523, 95] on div "add" at bounding box center [1526, 101] width 20 height 20
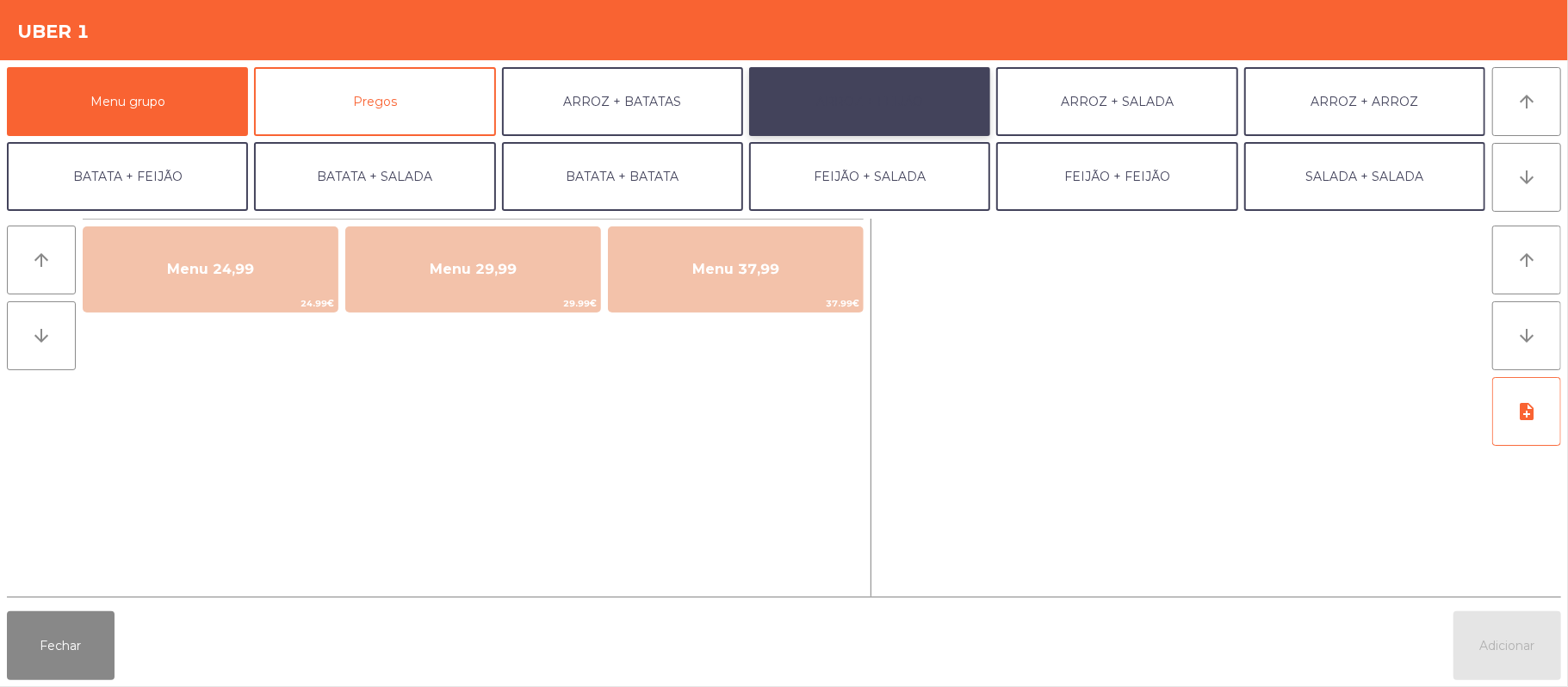
click at [906, 102] on button "ARROZ + FEIJÃO" at bounding box center [870, 101] width 241 height 69
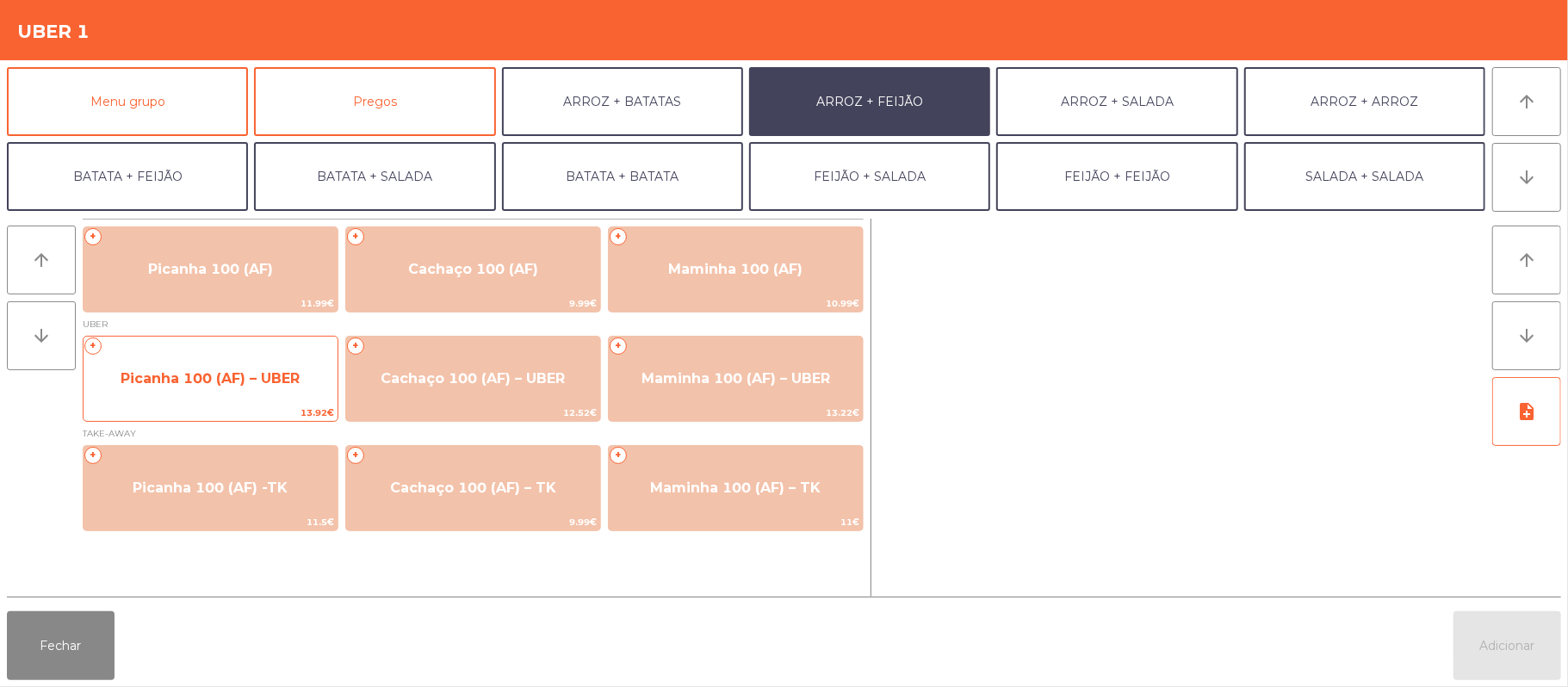
click at [254, 382] on span "Picanha 100 (AF) – UBER" at bounding box center [209, 378] width 179 height 17
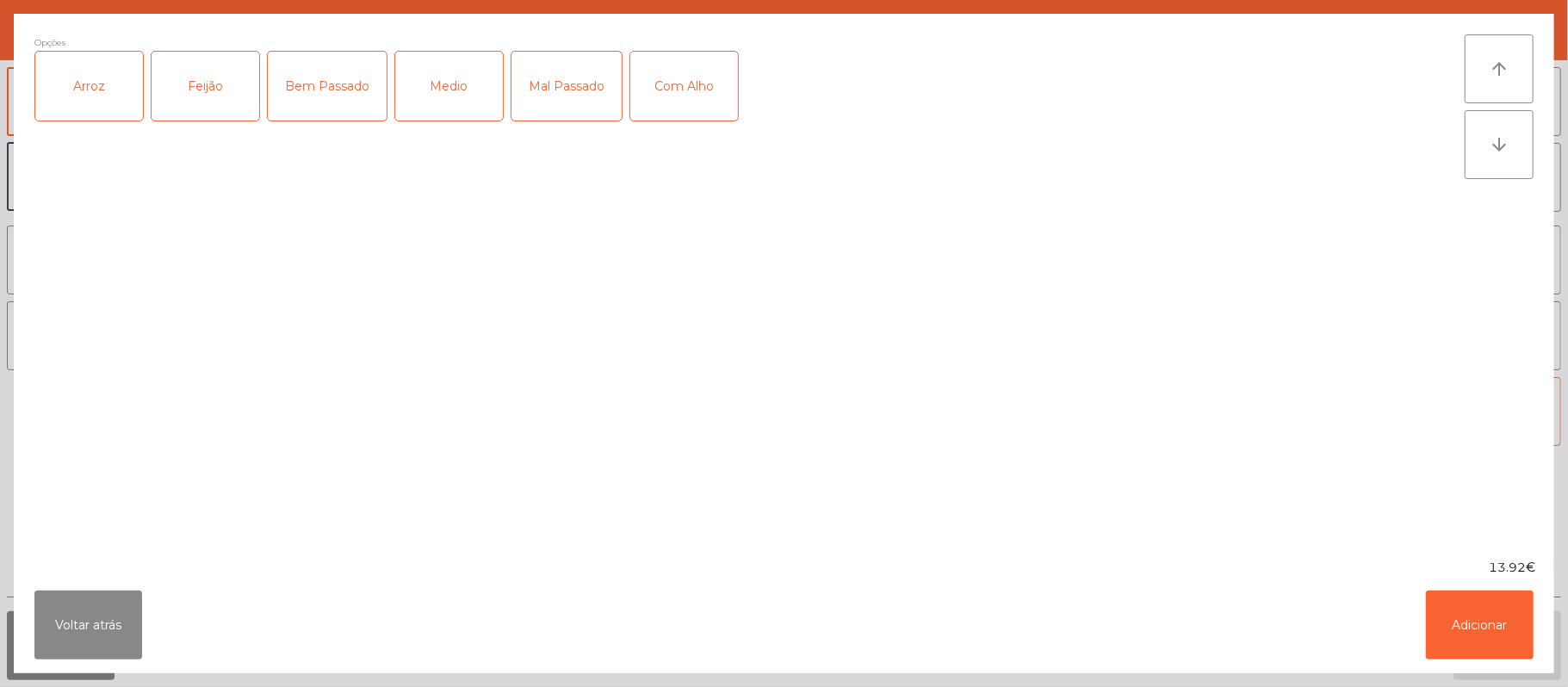
click at [96, 80] on div "Arroz" at bounding box center [88, 85] width 107 height 69
click at [209, 81] on div "Feijão" at bounding box center [205, 85] width 107 height 69
click at [590, 80] on div "Mal Passado" at bounding box center [567, 85] width 110 height 69
click at [1481, 631] on button "Adicionar" at bounding box center [1479, 625] width 107 height 69
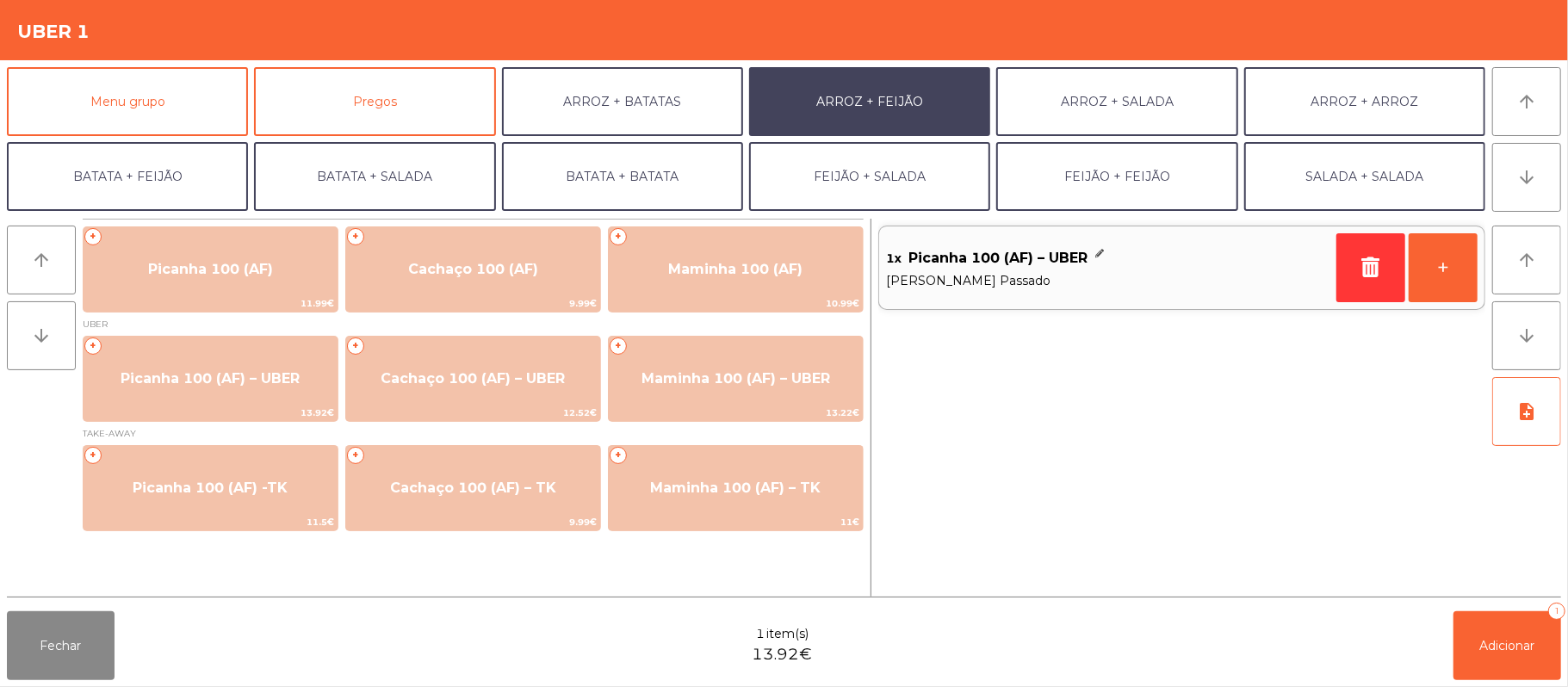
scroll to position [74, 0]
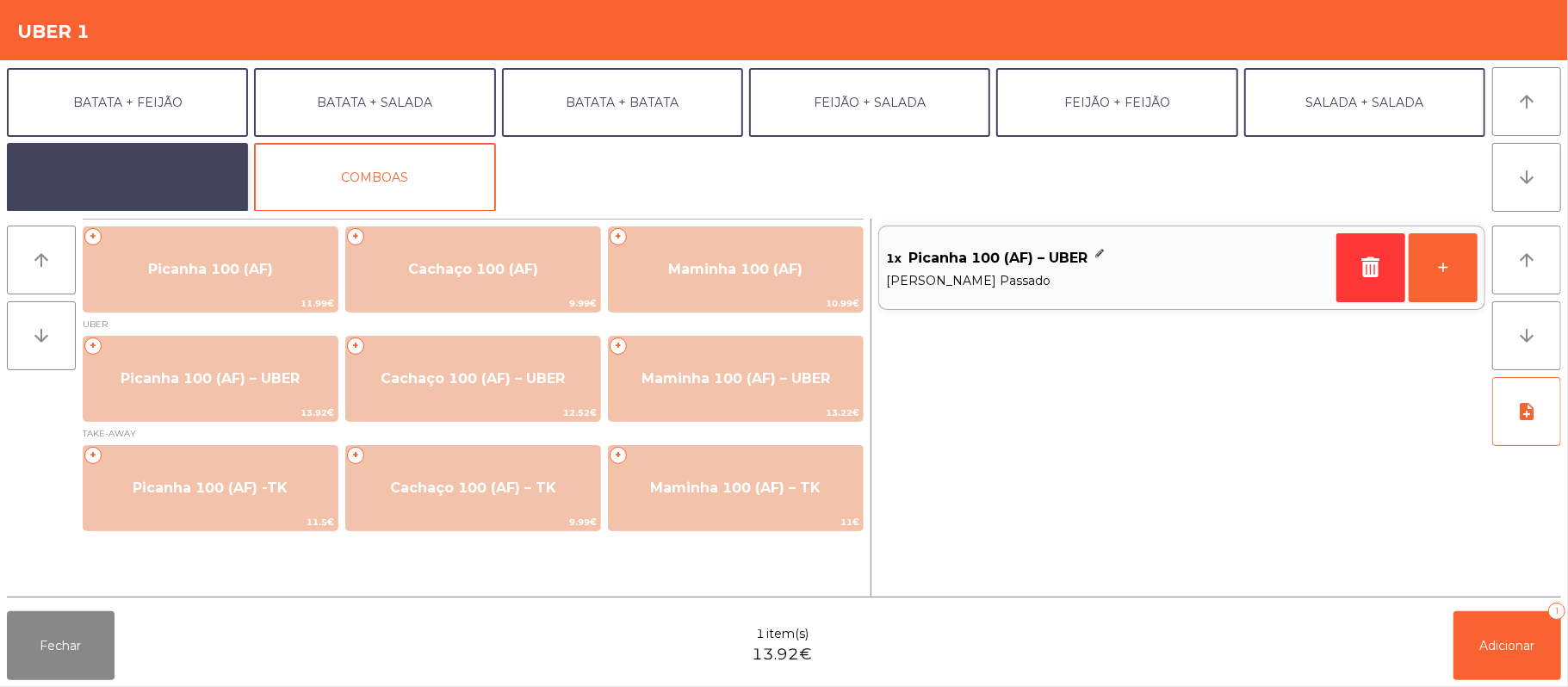
click at [169, 180] on button "EXTRAS UBER" at bounding box center [127, 177] width 241 height 69
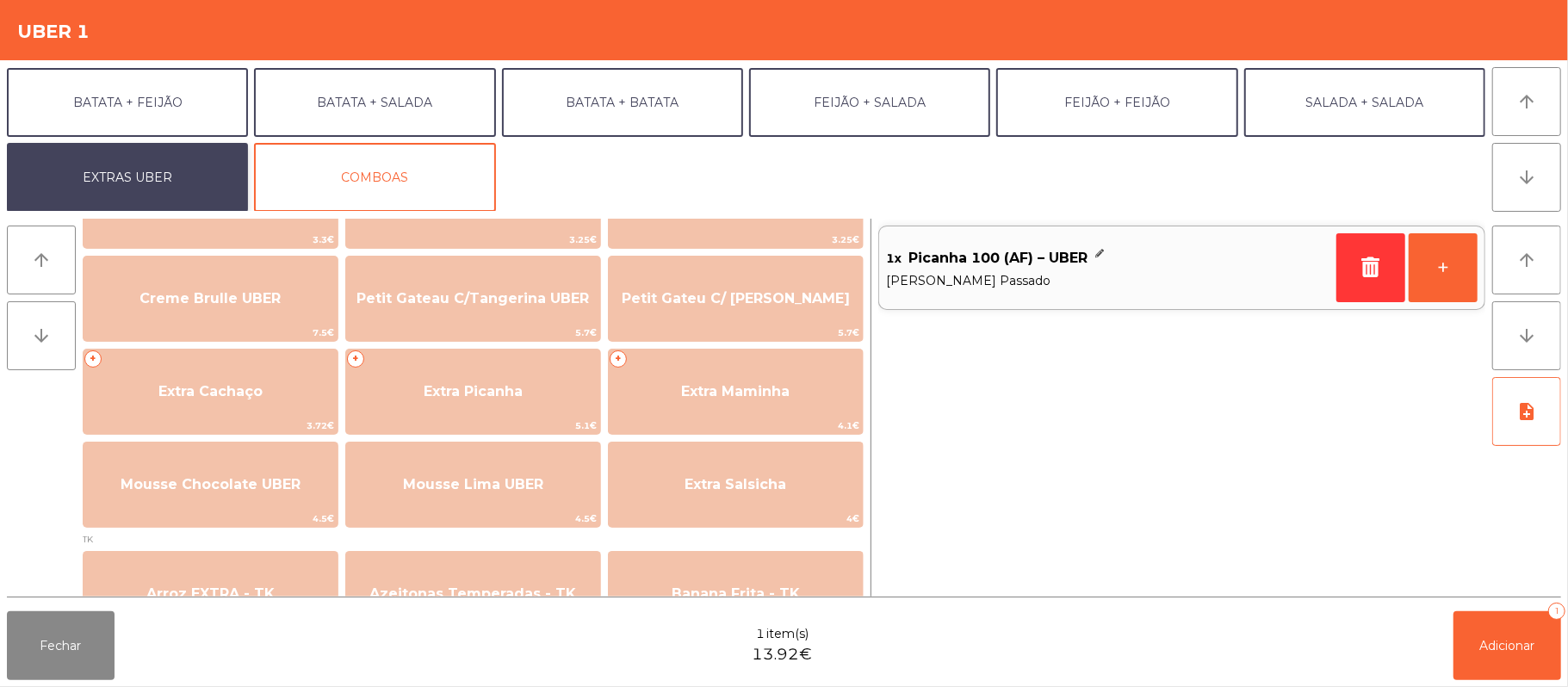
scroll to position [321, 0]
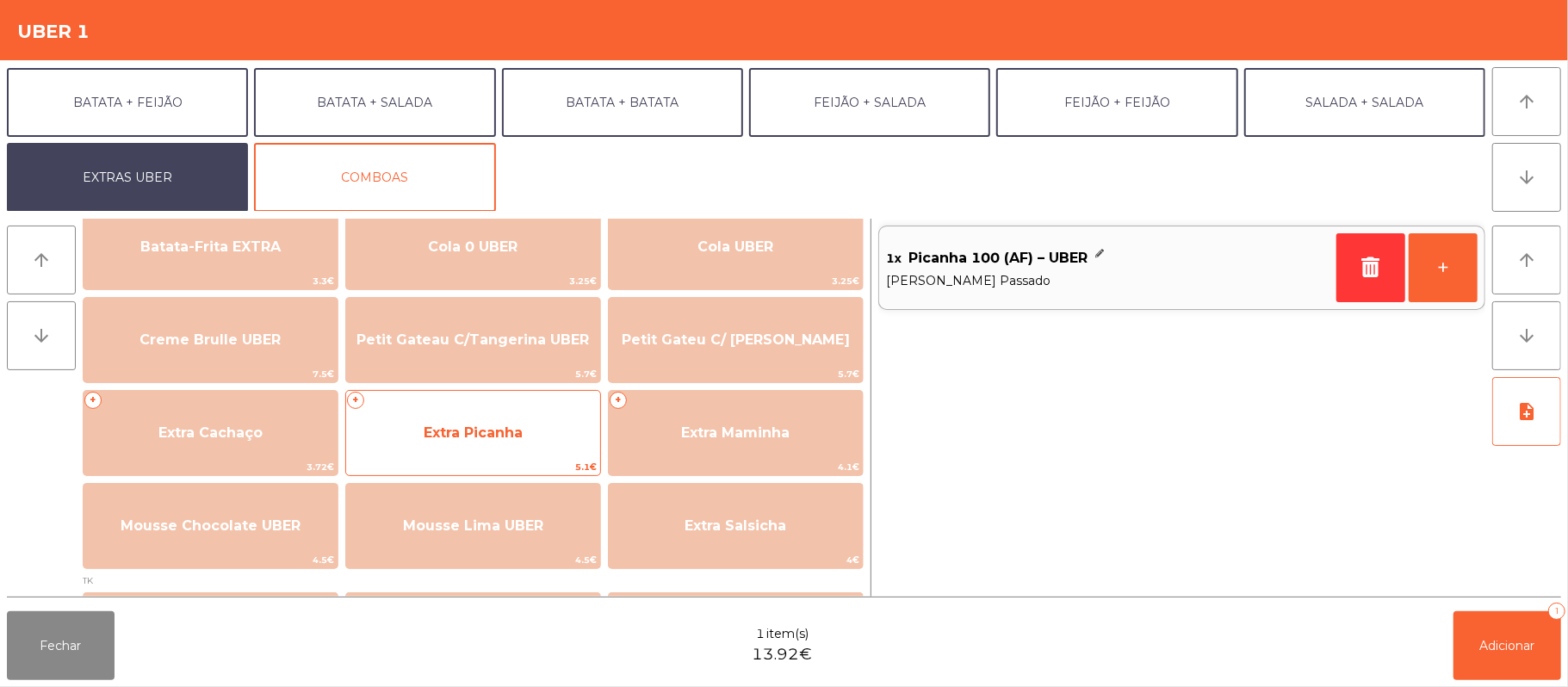
click at [521, 443] on span "Extra Picanha" at bounding box center [473, 433] width 254 height 47
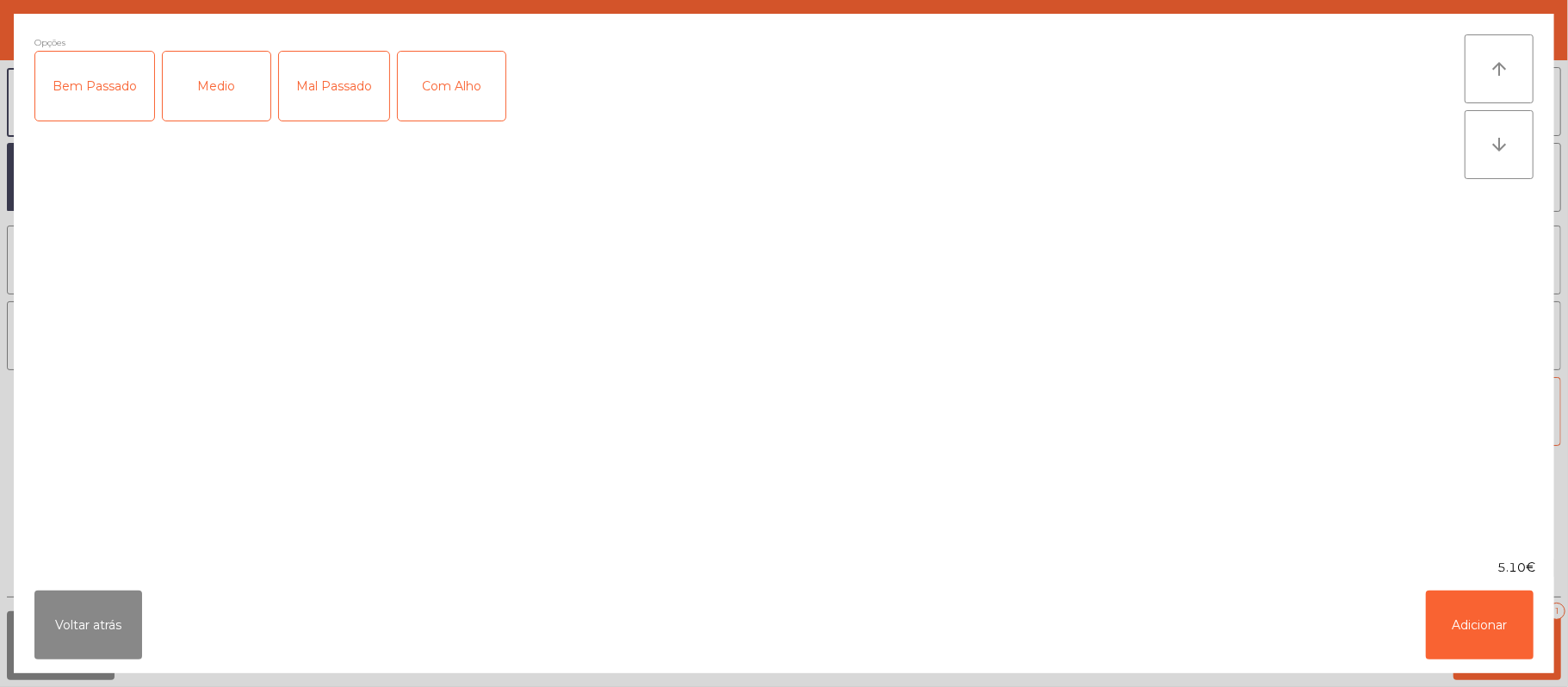
click at [342, 73] on div "Mal Passado" at bounding box center [334, 85] width 110 height 69
click at [1472, 626] on button "Adicionar" at bounding box center [1479, 625] width 107 height 69
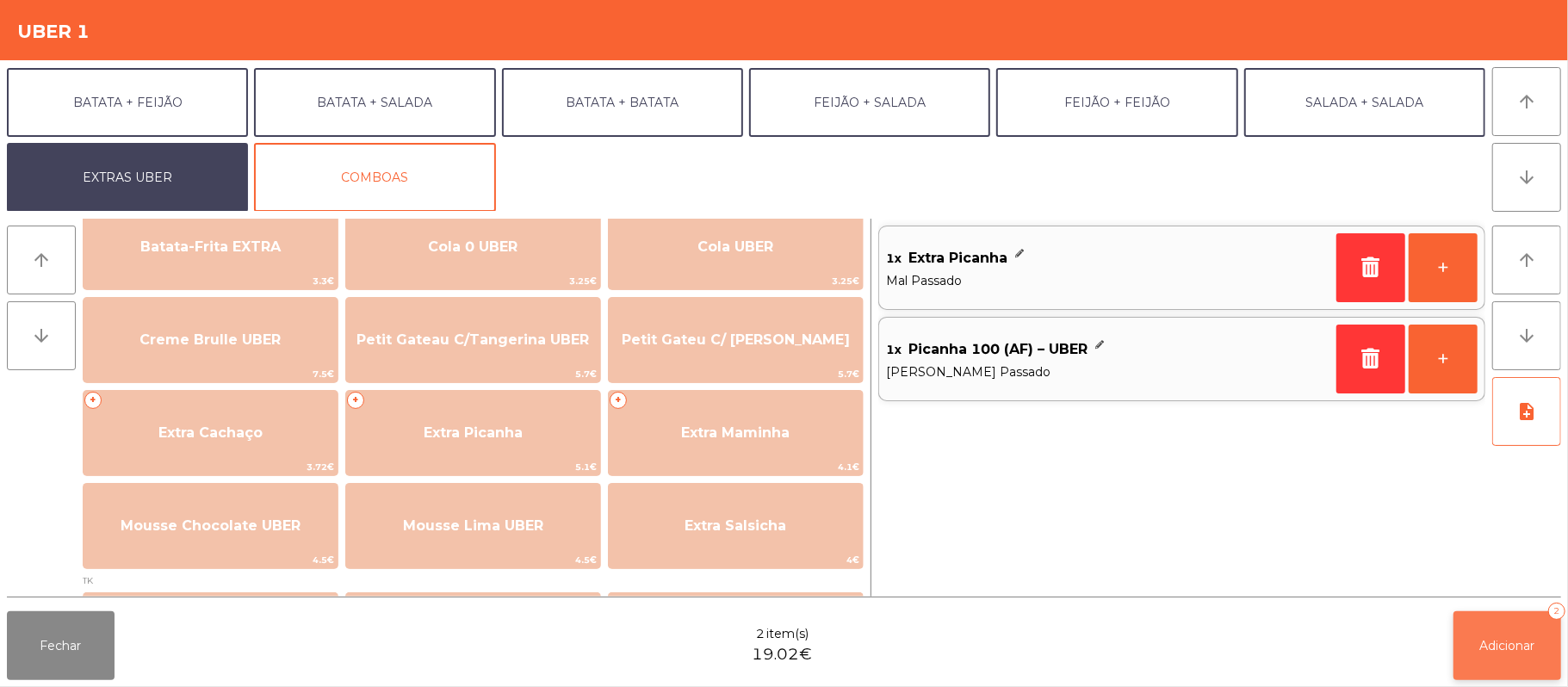
click at [1512, 642] on span "Adicionar" at bounding box center [1507, 646] width 55 height 16
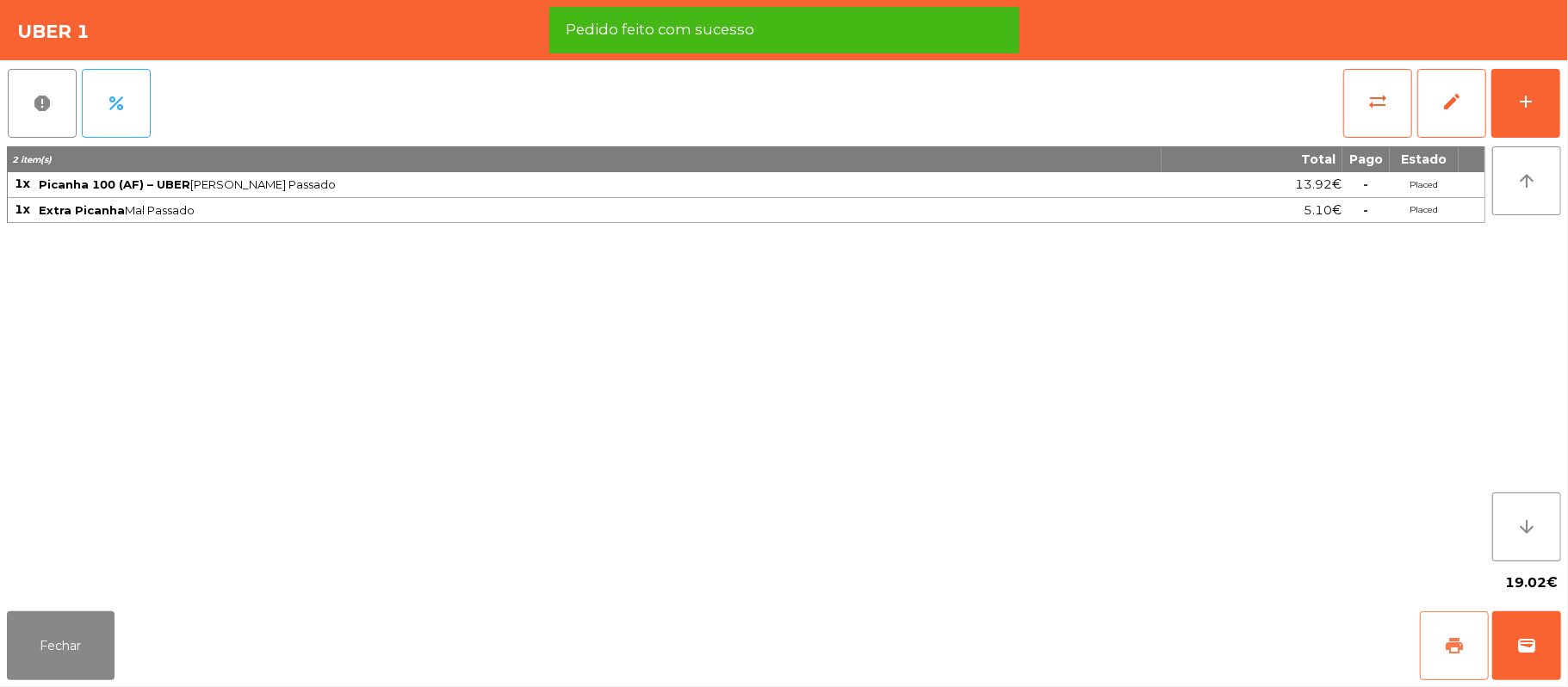
click at [1434, 652] on button "print" at bounding box center [1454, 646] width 69 height 69
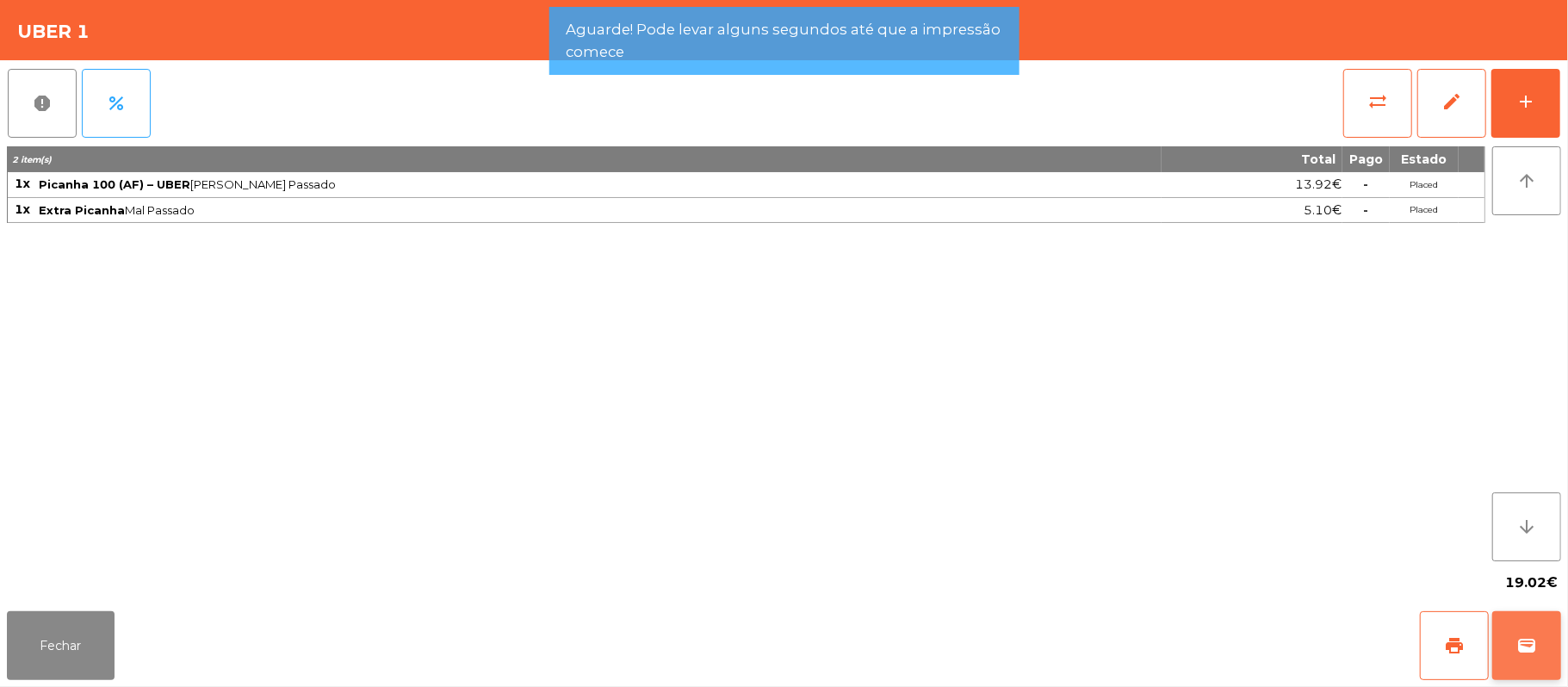
click at [1531, 648] on span "wallet" at bounding box center [1527, 646] width 20 height 20
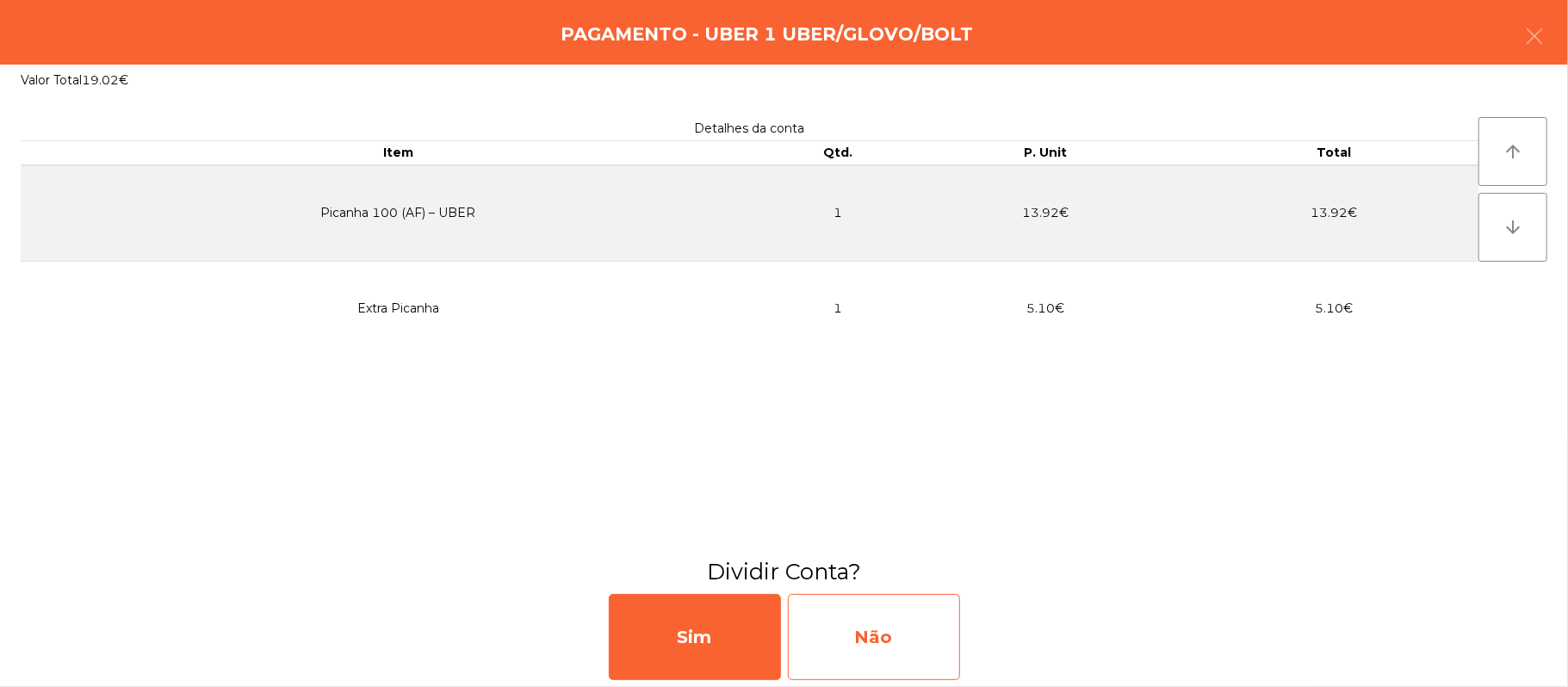
click at [901, 640] on div "Não" at bounding box center [874, 637] width 172 height 86
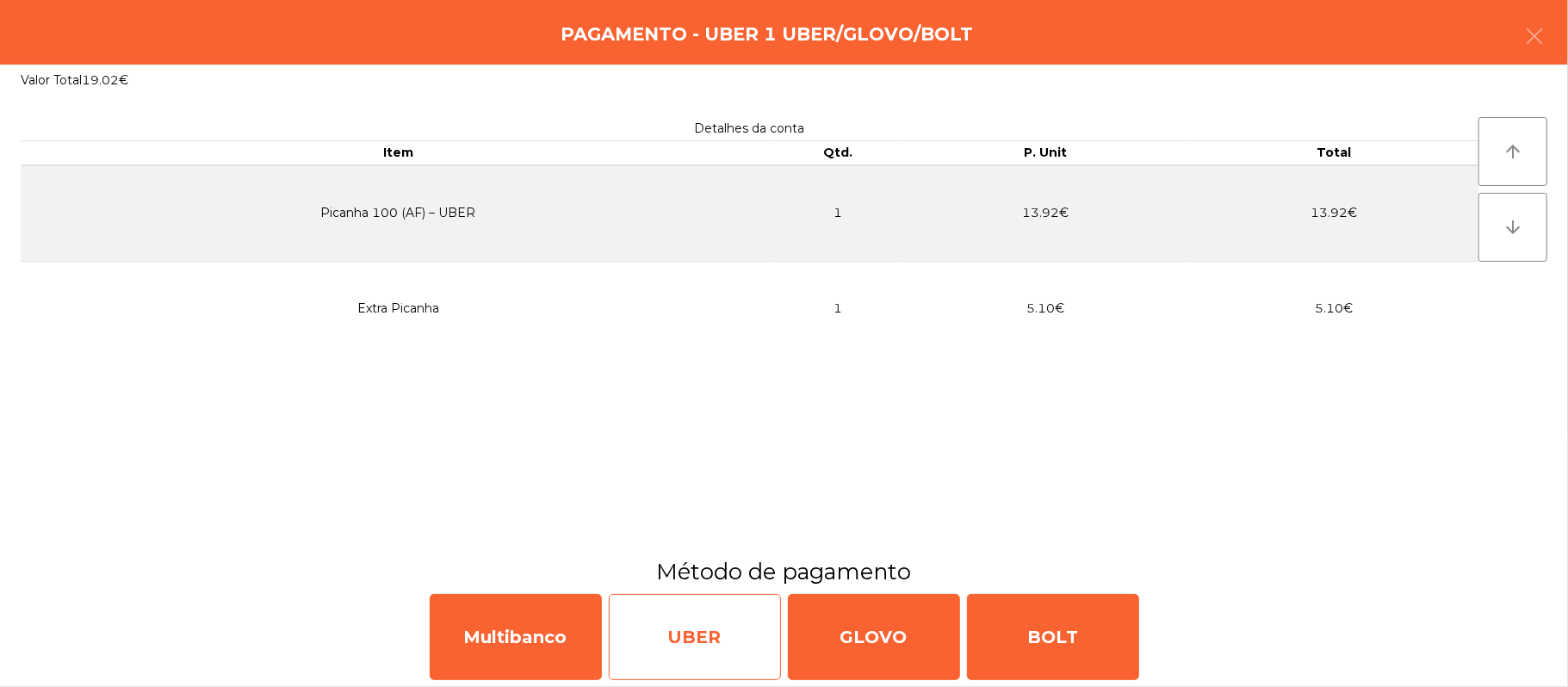
click at [707, 635] on div "UBER" at bounding box center [694, 637] width 172 height 86
select select "**"
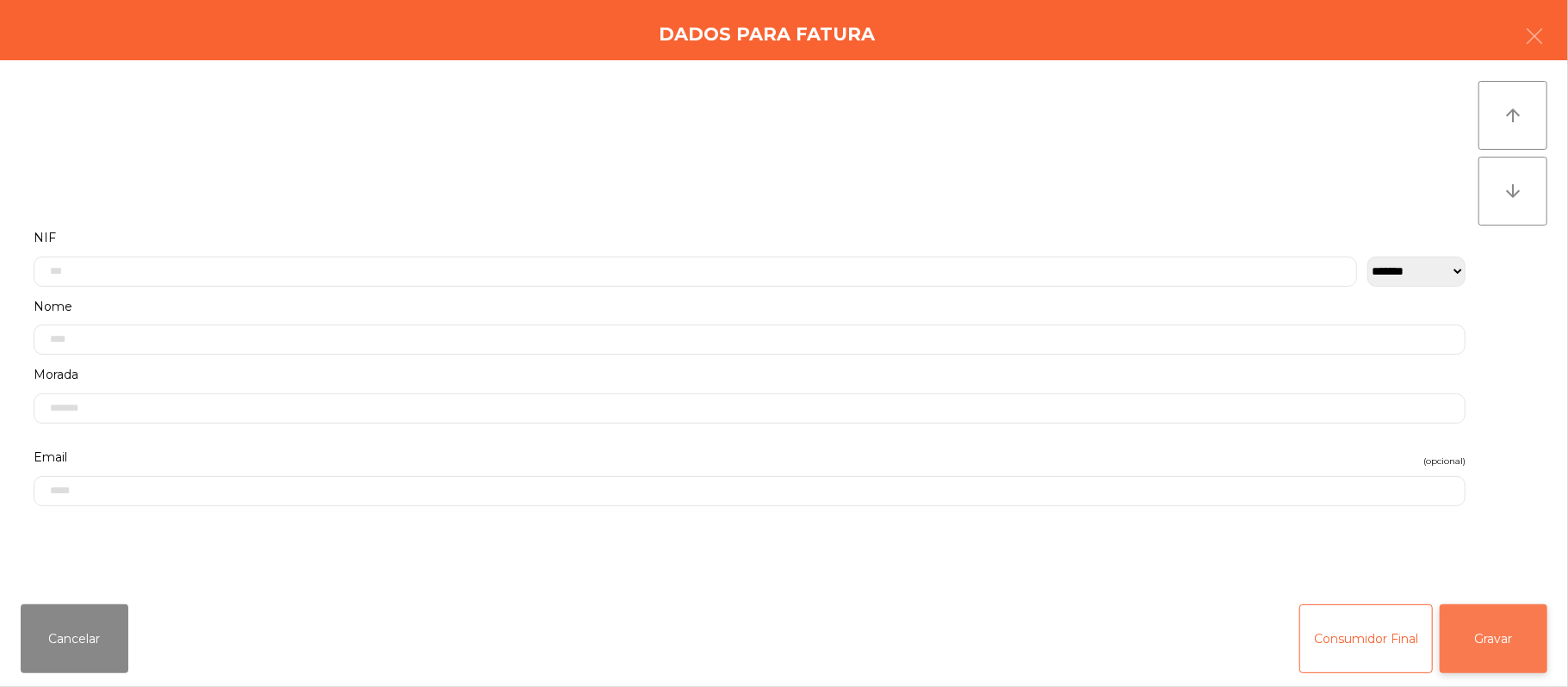
click at [1510, 638] on button "Gravar" at bounding box center [1493, 638] width 107 height 69
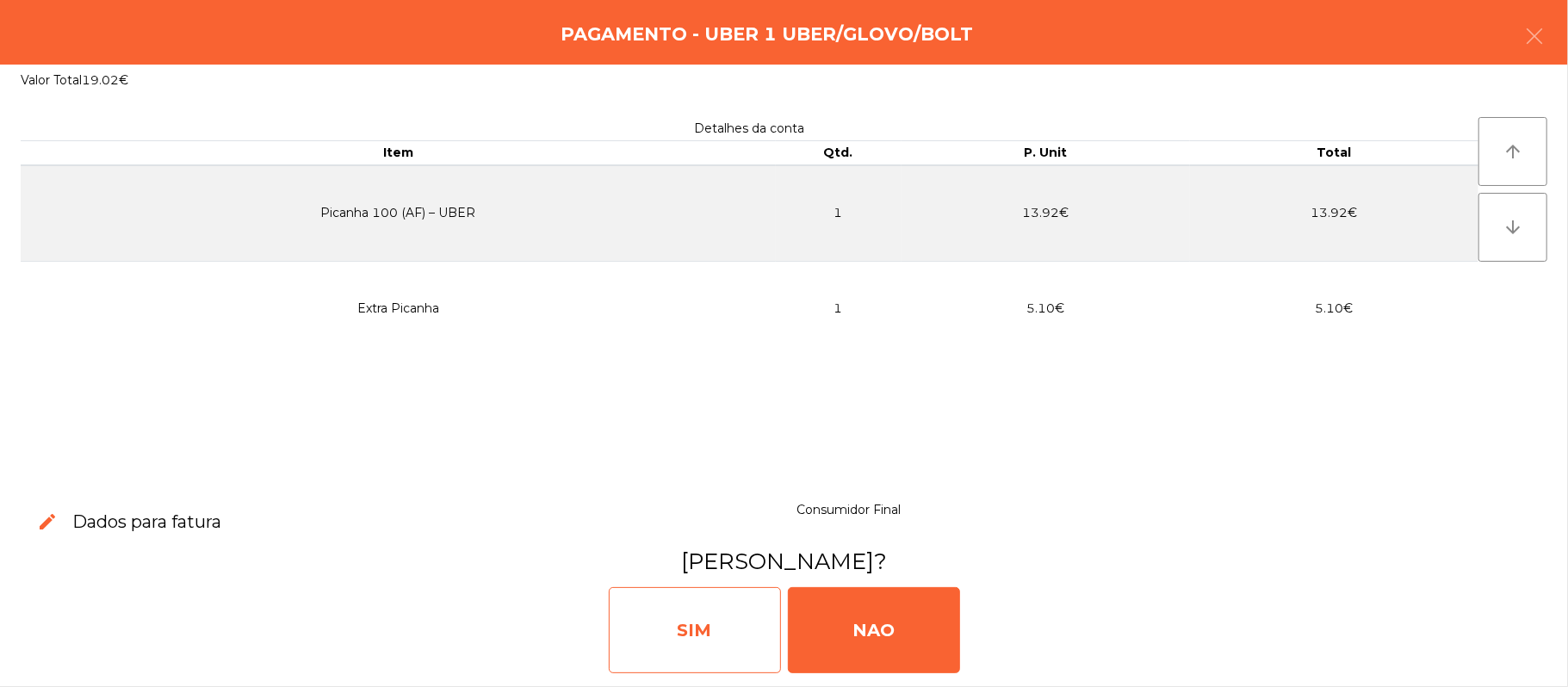
click at [742, 608] on div "SIM" at bounding box center [694, 630] width 172 height 86
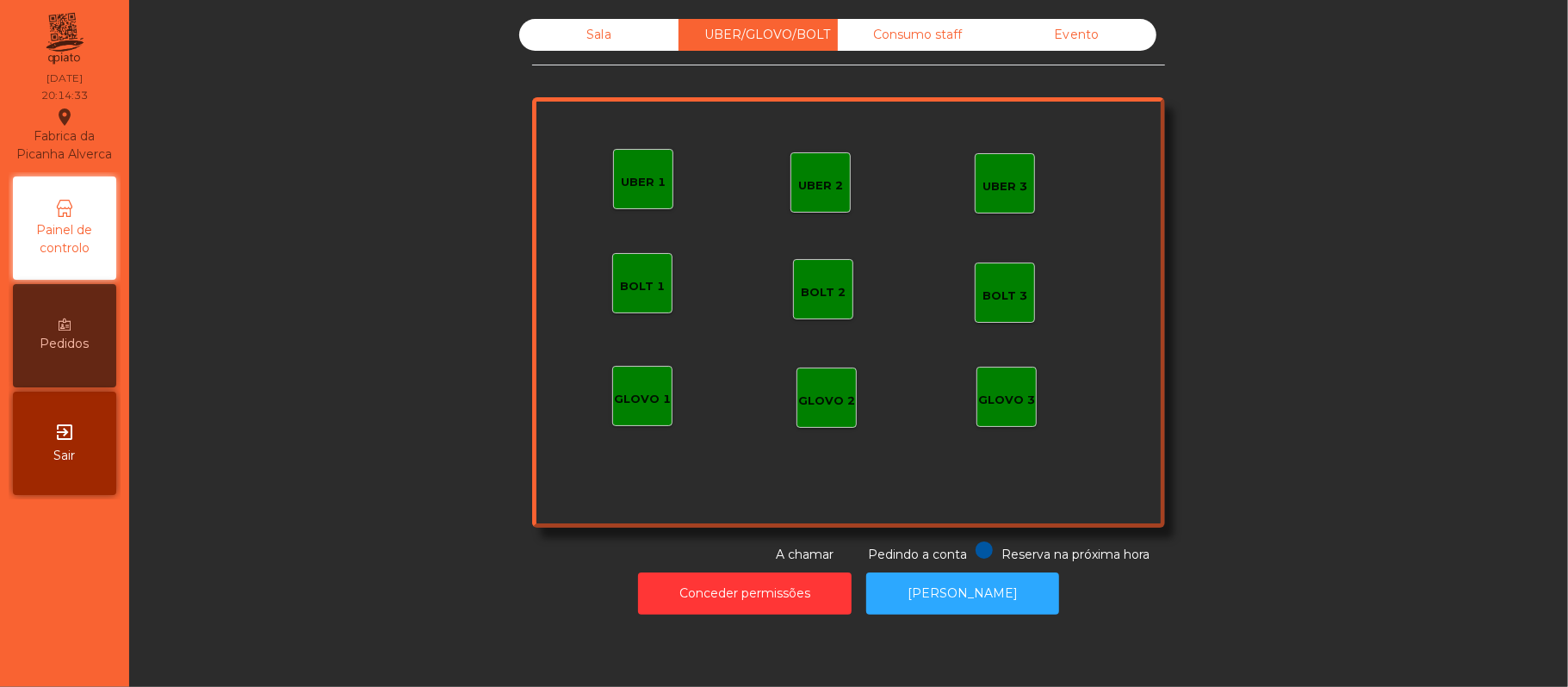
click at [599, 29] on div "Sala" at bounding box center [598, 35] width 159 height 32
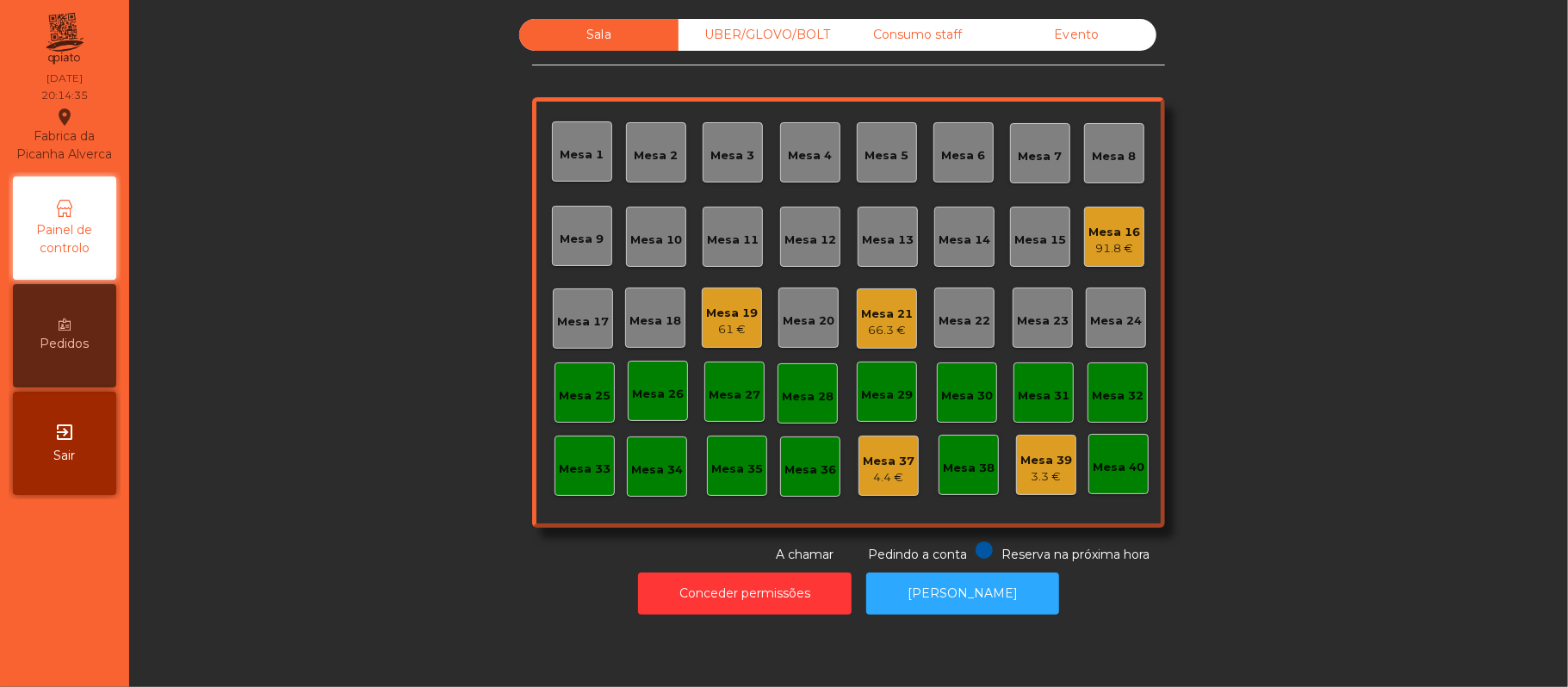
click at [1094, 246] on div "91.8 €" at bounding box center [1114, 249] width 51 height 17
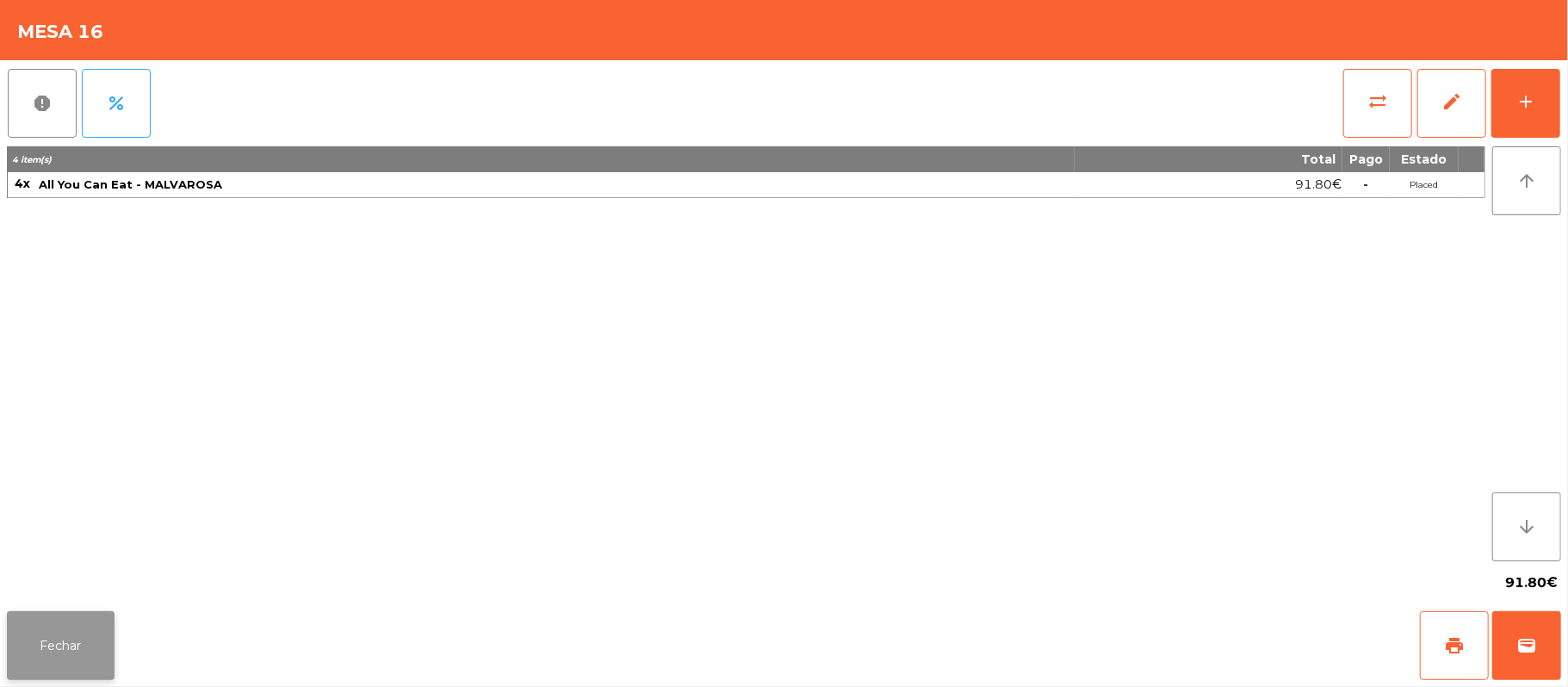
click at [86, 670] on button "Fechar" at bounding box center [60, 646] width 107 height 69
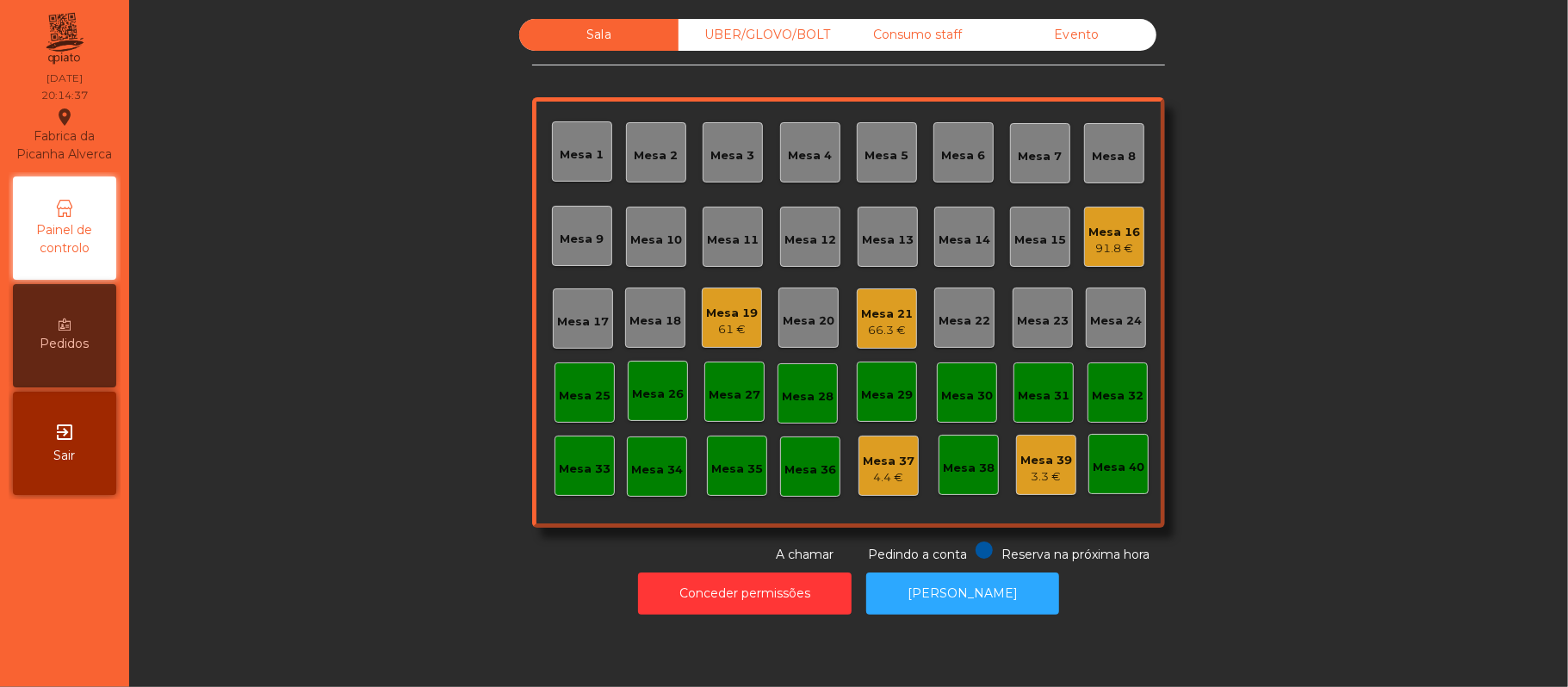
click at [809, 238] on div "Mesa 12" at bounding box center [810, 240] width 51 height 17
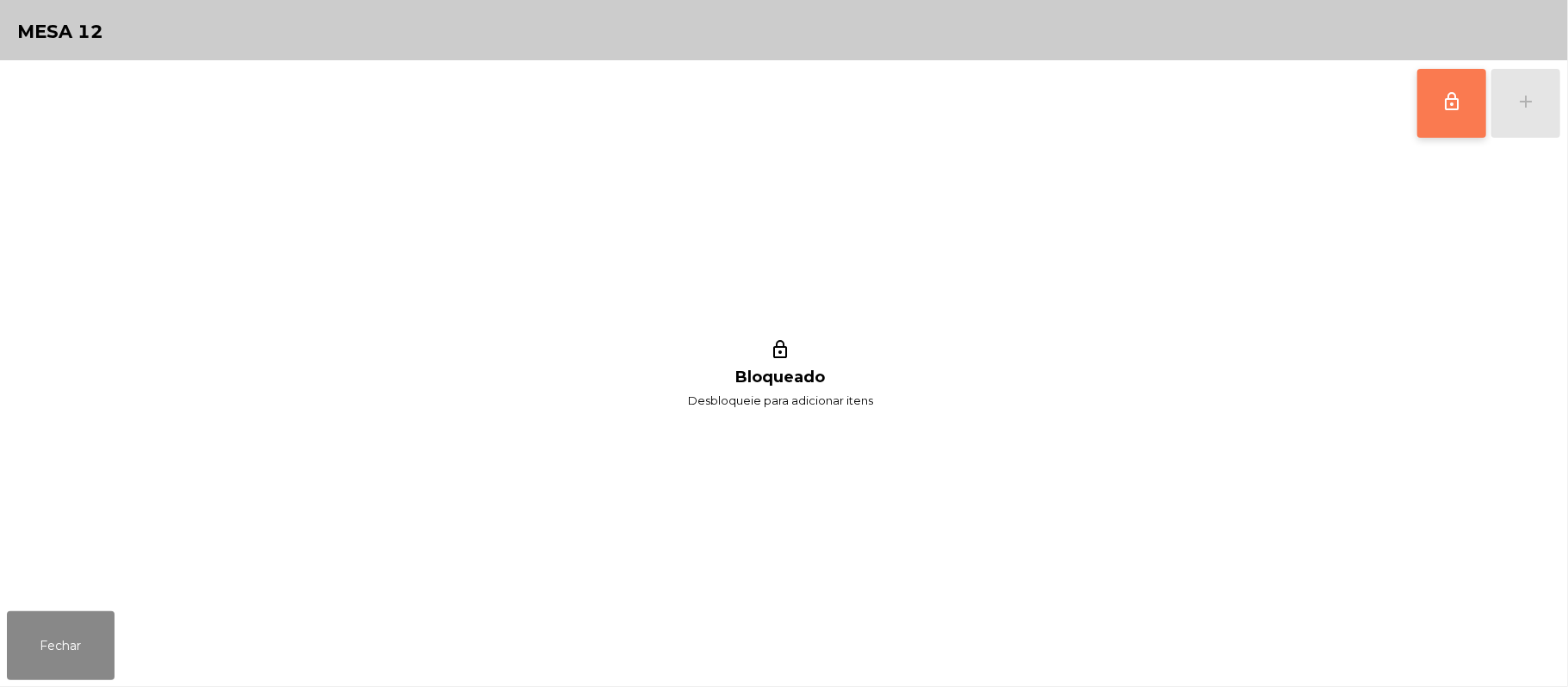
click at [1448, 114] on button "lock_outline" at bounding box center [1451, 103] width 69 height 69
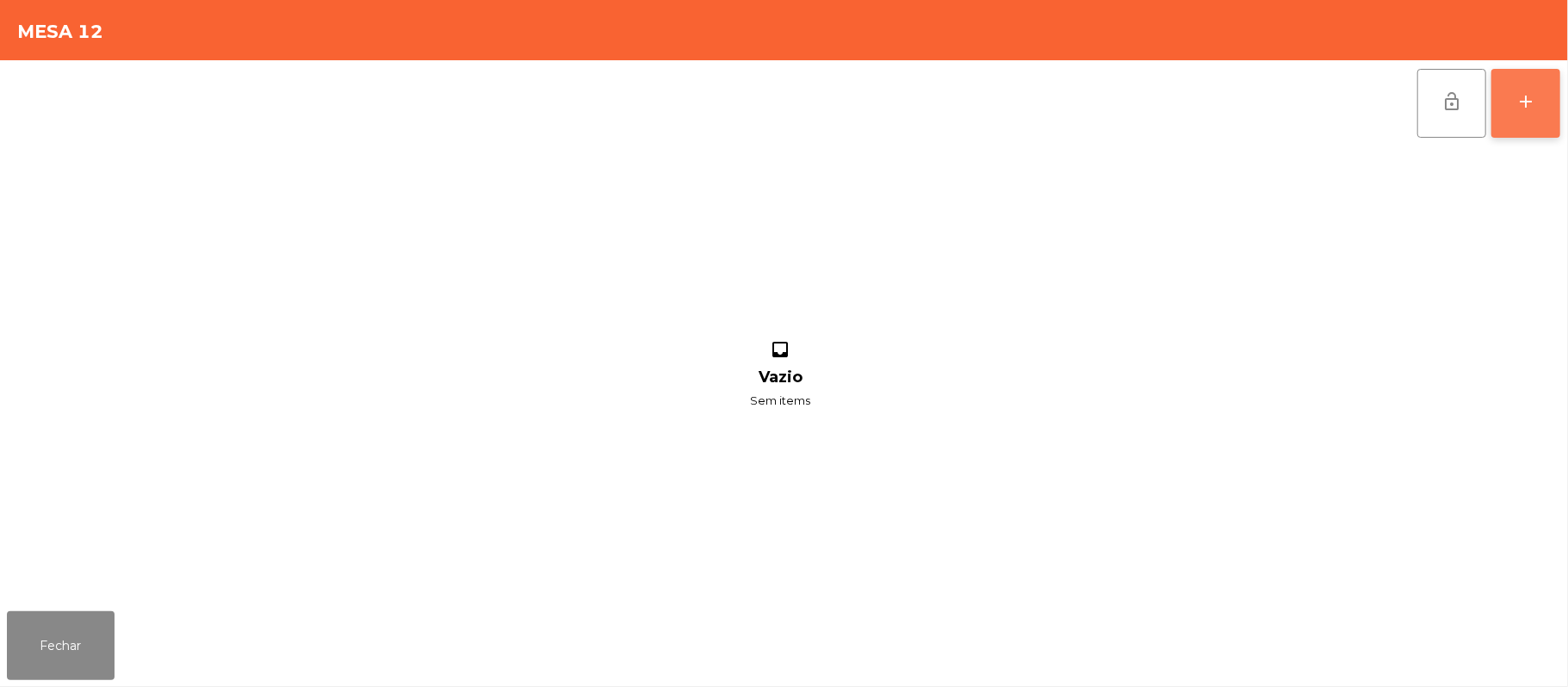
click at [1529, 97] on div "add" at bounding box center [1526, 101] width 20 height 20
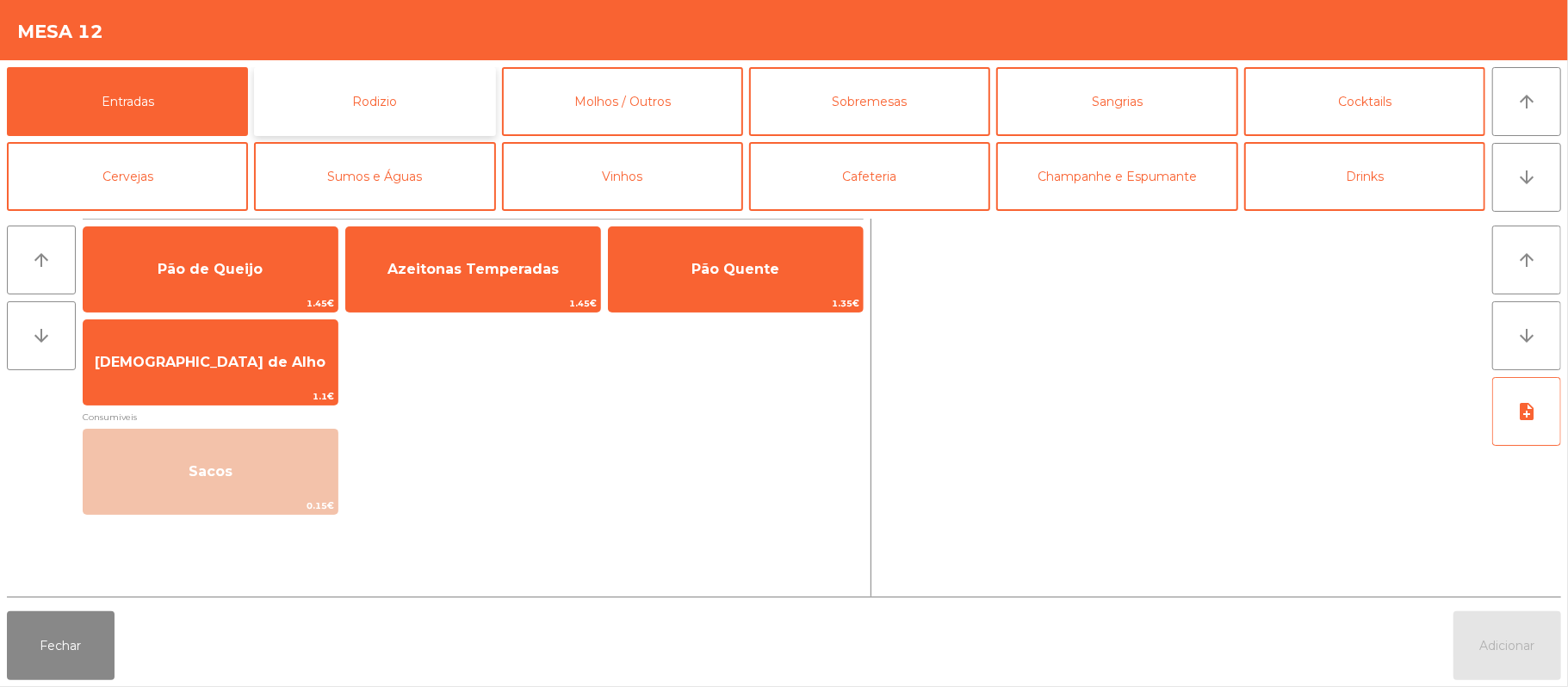
click at [403, 101] on button "Rodizio" at bounding box center [375, 101] width 241 height 69
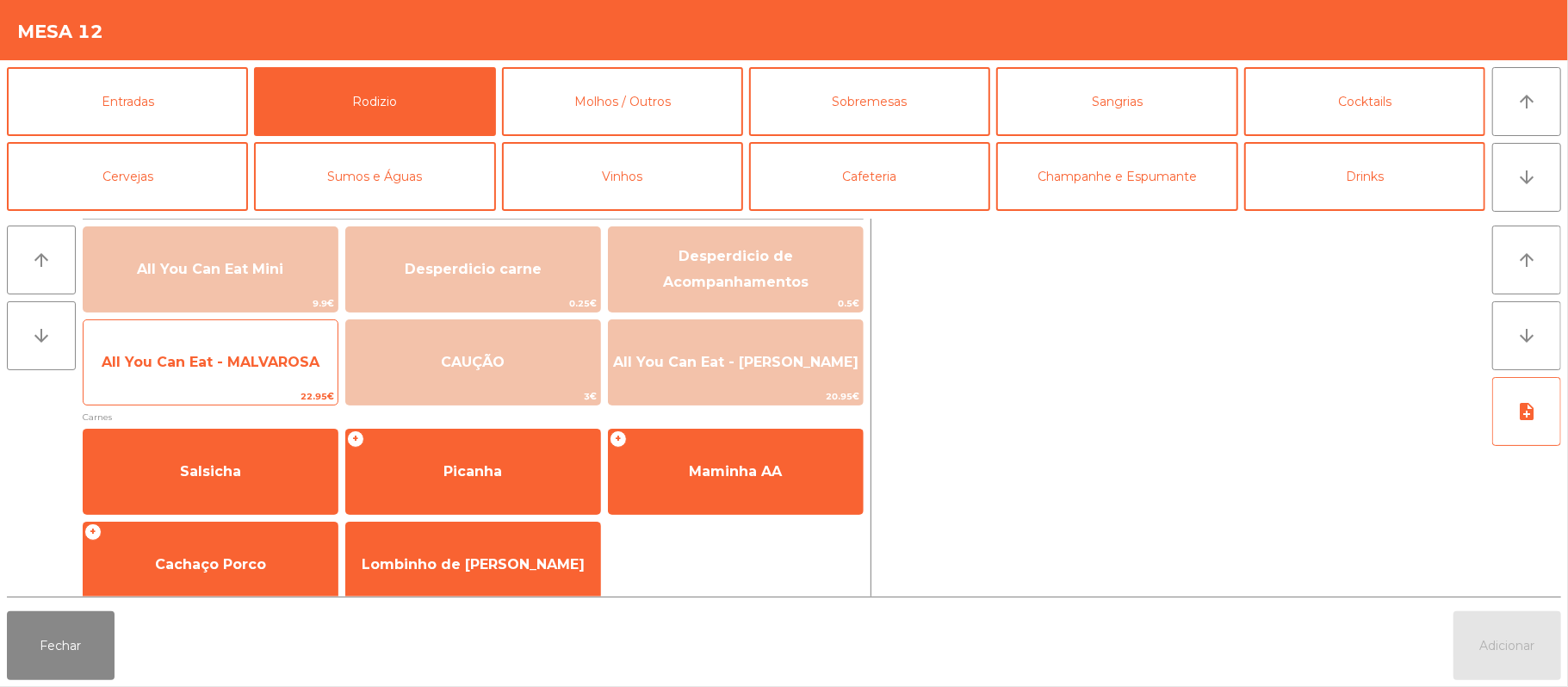
click at [254, 380] on span "All You Can Eat - MALVAROSA" at bounding box center [210, 362] width 254 height 47
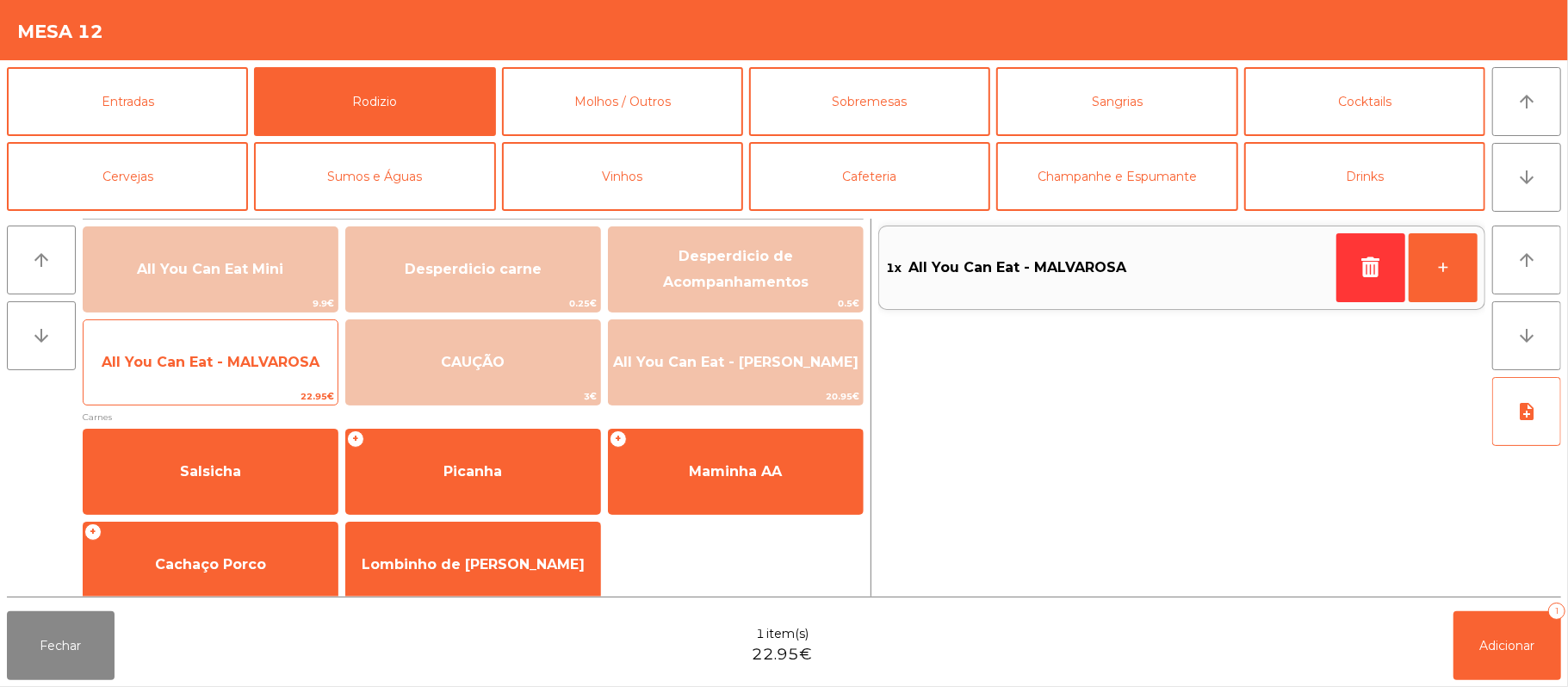
click at [253, 374] on span "All You Can Eat - MALVAROSA" at bounding box center [210, 362] width 254 height 47
click at [248, 380] on span "All You Can Eat - MALVAROSA" at bounding box center [210, 362] width 254 height 47
click at [248, 373] on span "All You Can Eat - MALVAROSA" at bounding box center [210, 362] width 254 height 47
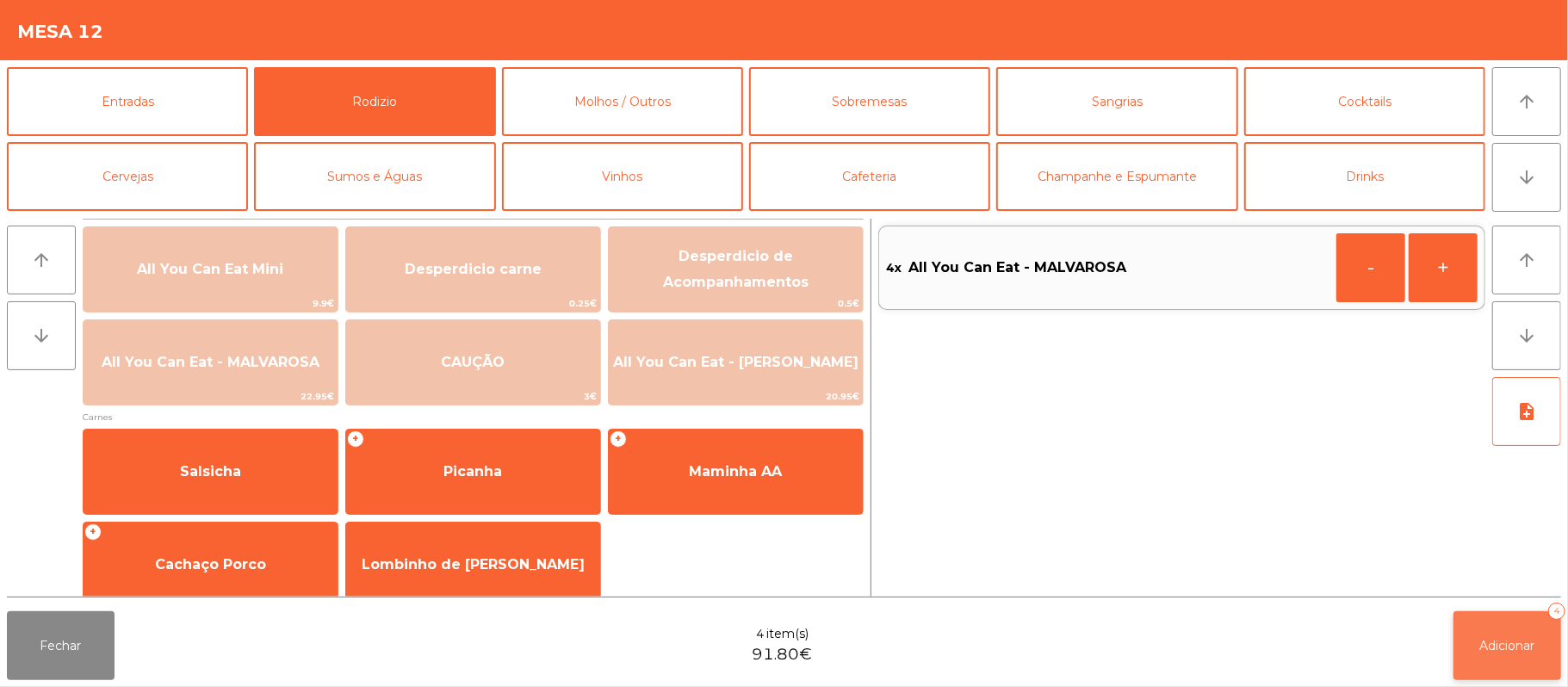
click at [1522, 653] on button "Adicionar 4" at bounding box center [1506, 646] width 107 height 69
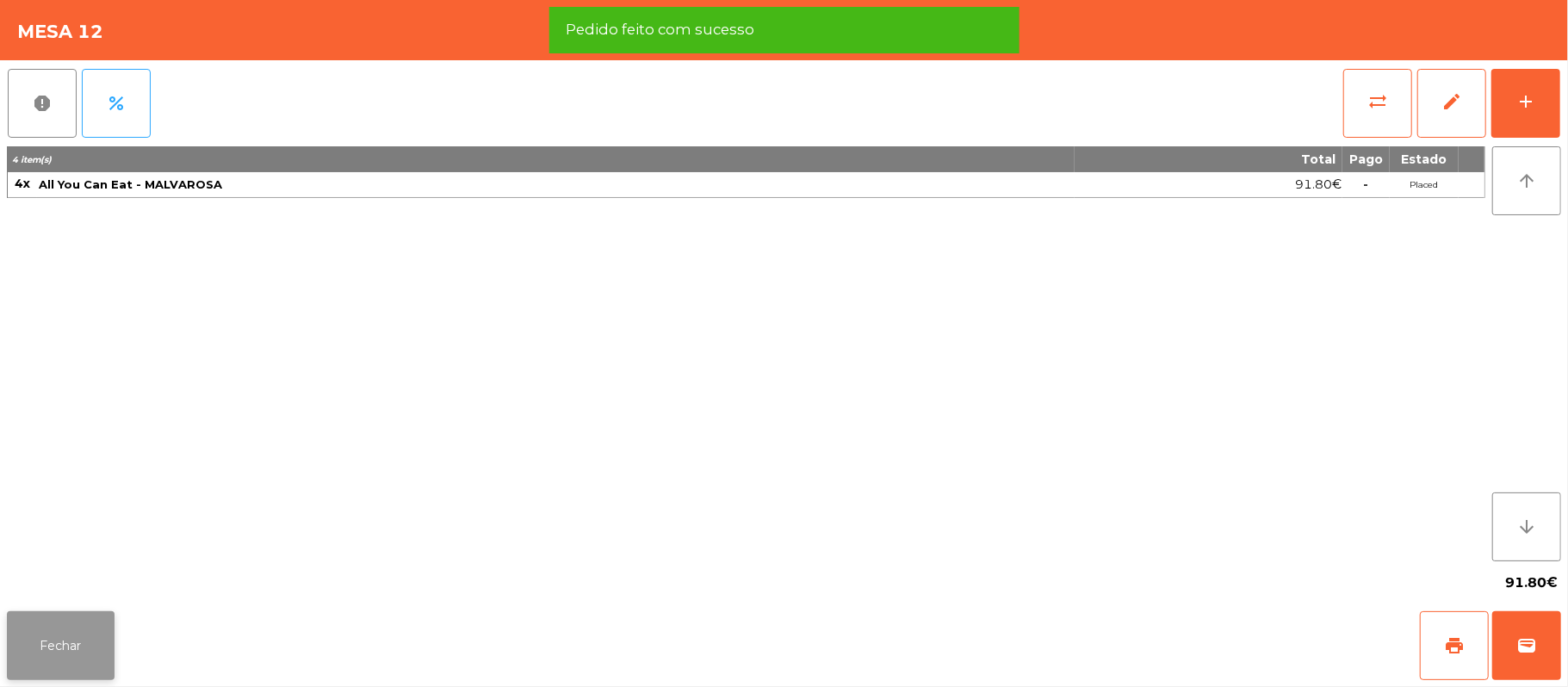
click at [63, 658] on button "Fechar" at bounding box center [60, 646] width 107 height 69
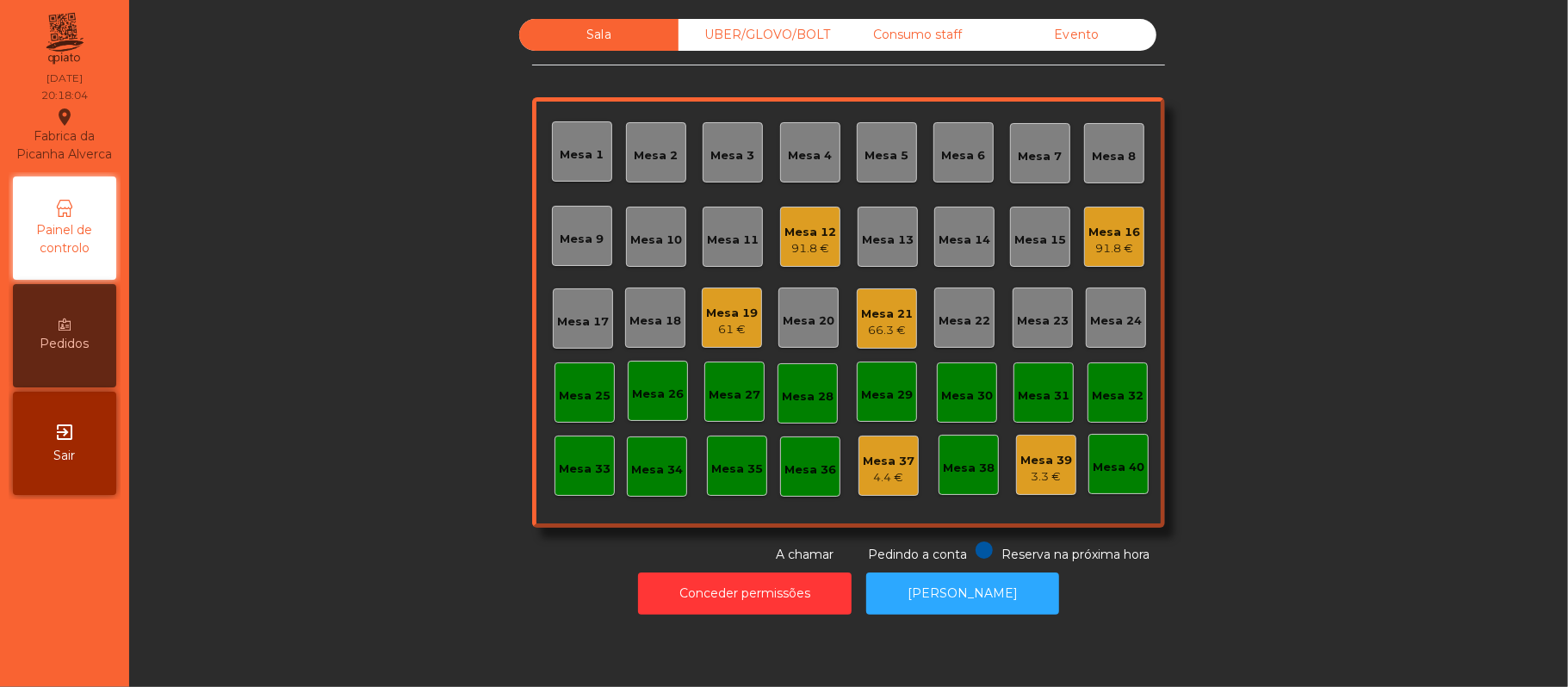
click at [944, 334] on div "Mesa 22" at bounding box center [964, 318] width 61 height 61
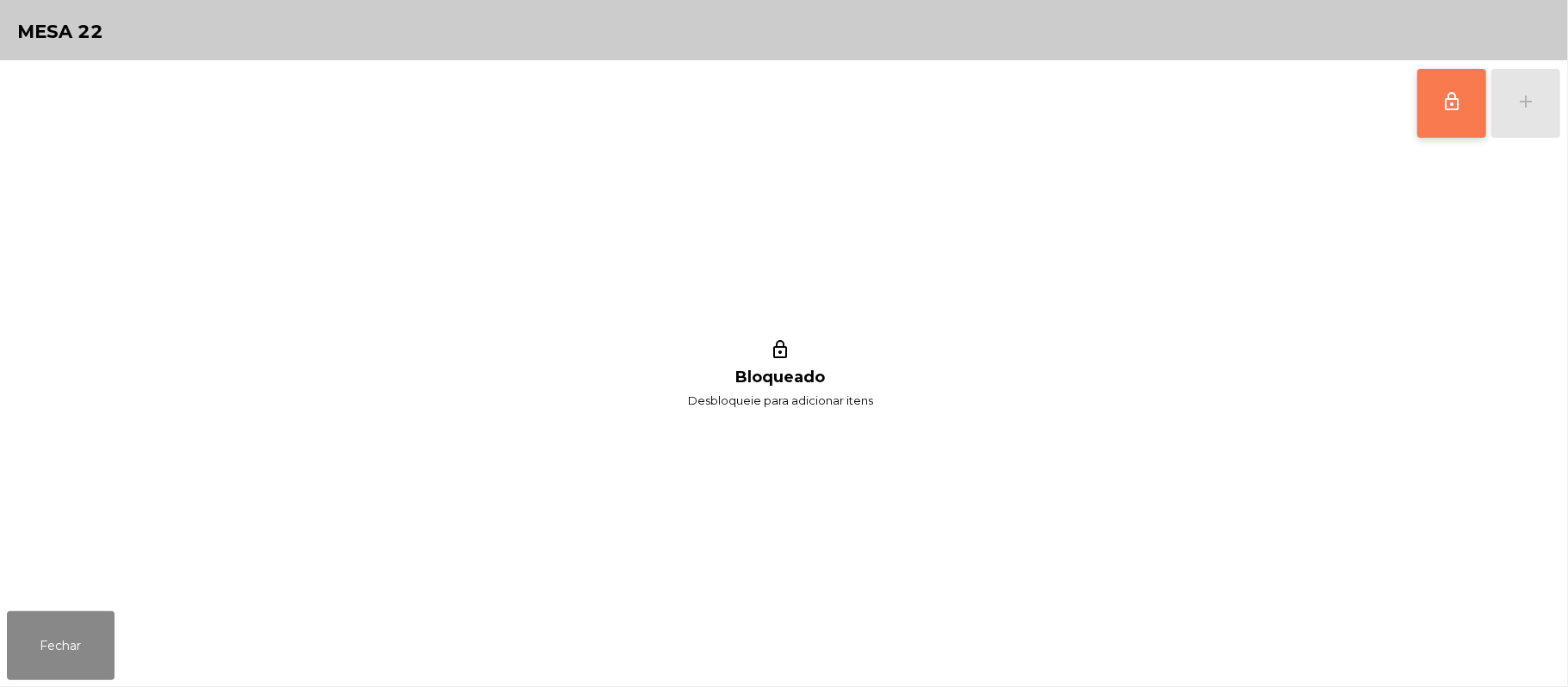
click at [1455, 111] on button "lock_outline" at bounding box center [1451, 103] width 69 height 69
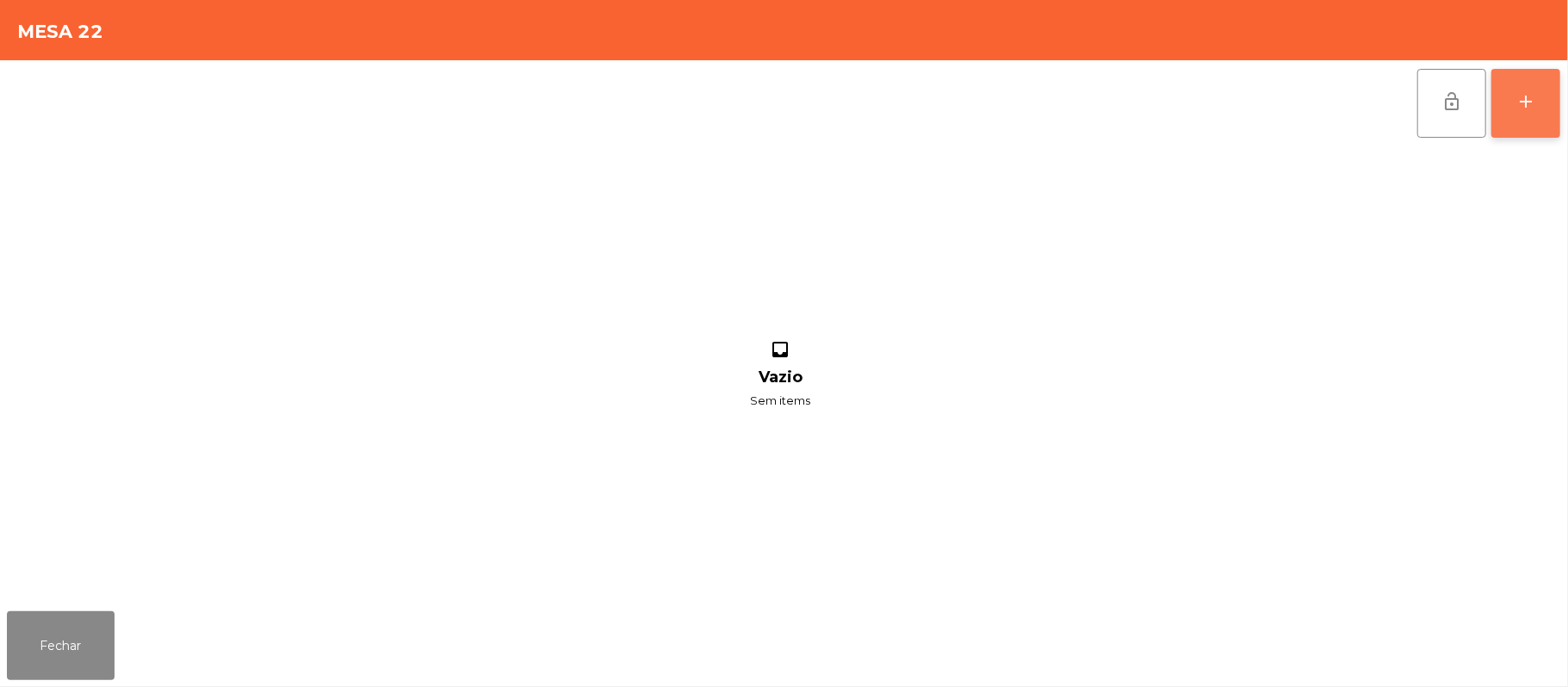
click at [1520, 105] on div "add" at bounding box center [1526, 101] width 20 height 20
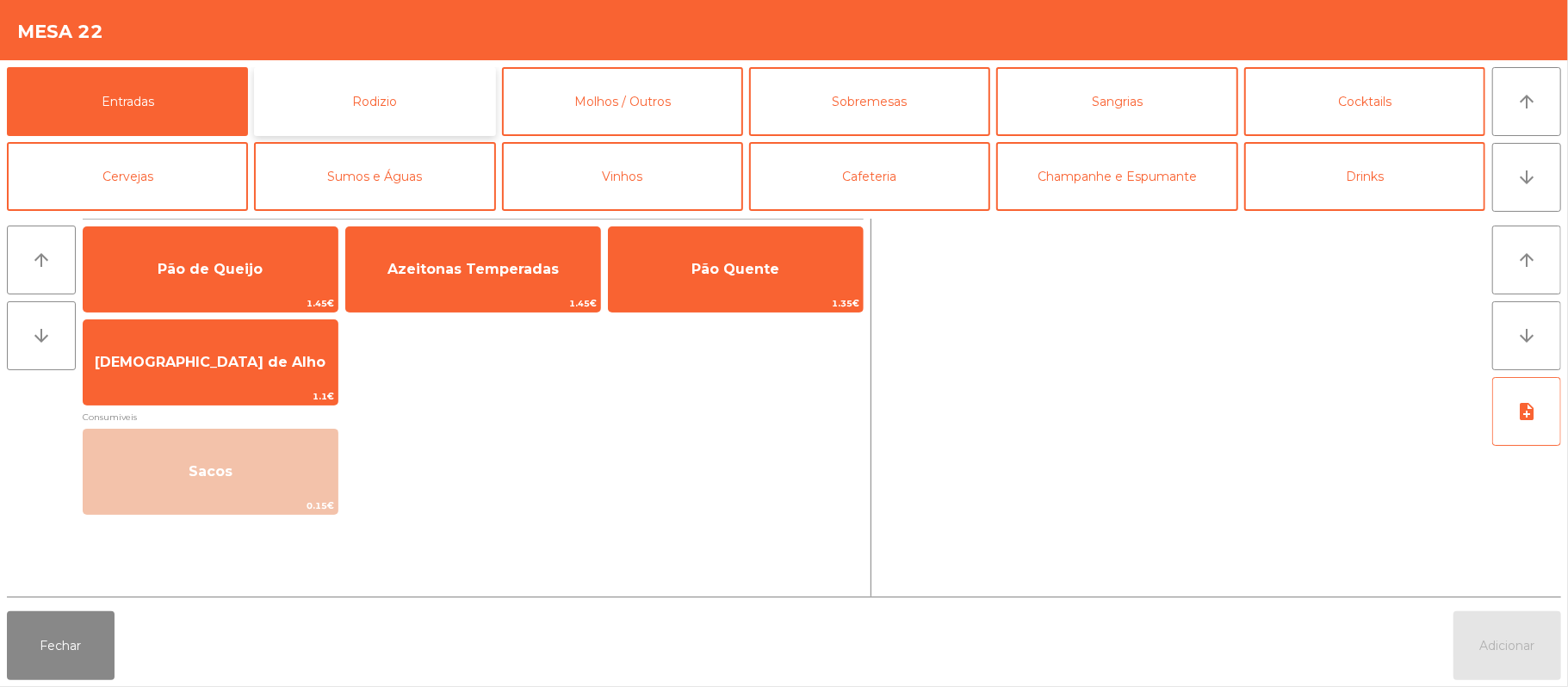
click at [404, 111] on button "Rodizio" at bounding box center [375, 101] width 241 height 69
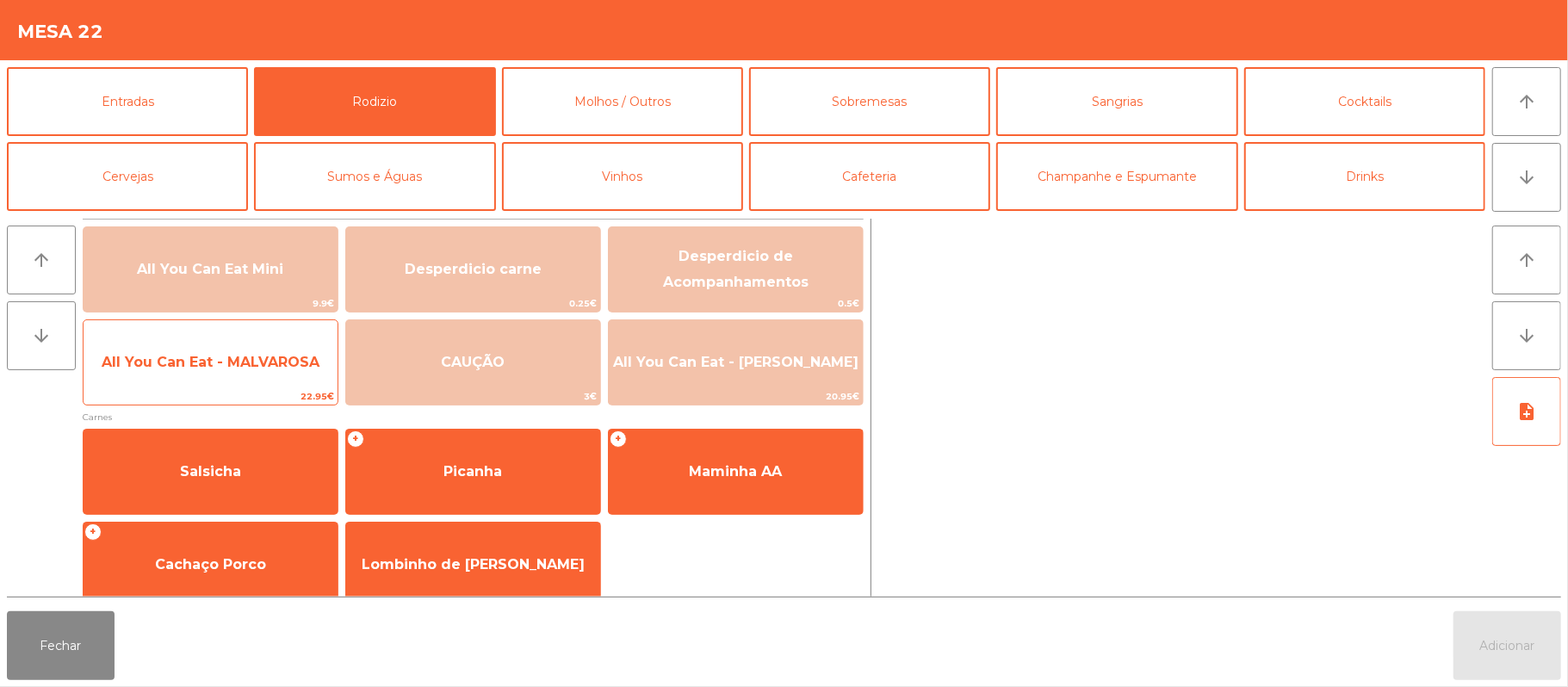
click at [212, 377] on span "All You Can Eat - MALVAROSA" at bounding box center [210, 362] width 254 height 47
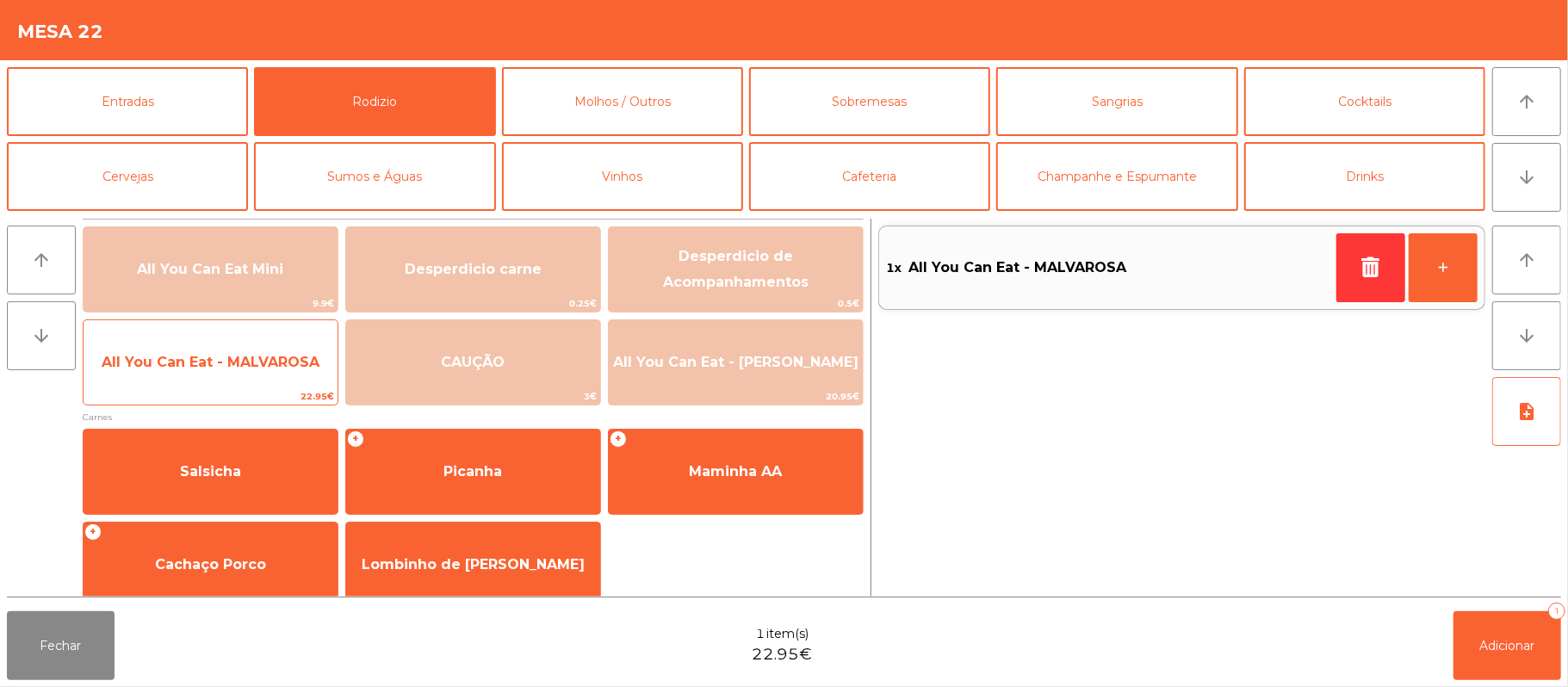
click at [217, 369] on span "All You Can Eat - MALVAROSA" at bounding box center [210, 362] width 218 height 17
click at [229, 372] on span "All You Can Eat - MALVAROSA" at bounding box center [210, 362] width 254 height 47
click at [217, 376] on span "All You Can Eat - MALVAROSA" at bounding box center [210, 362] width 254 height 47
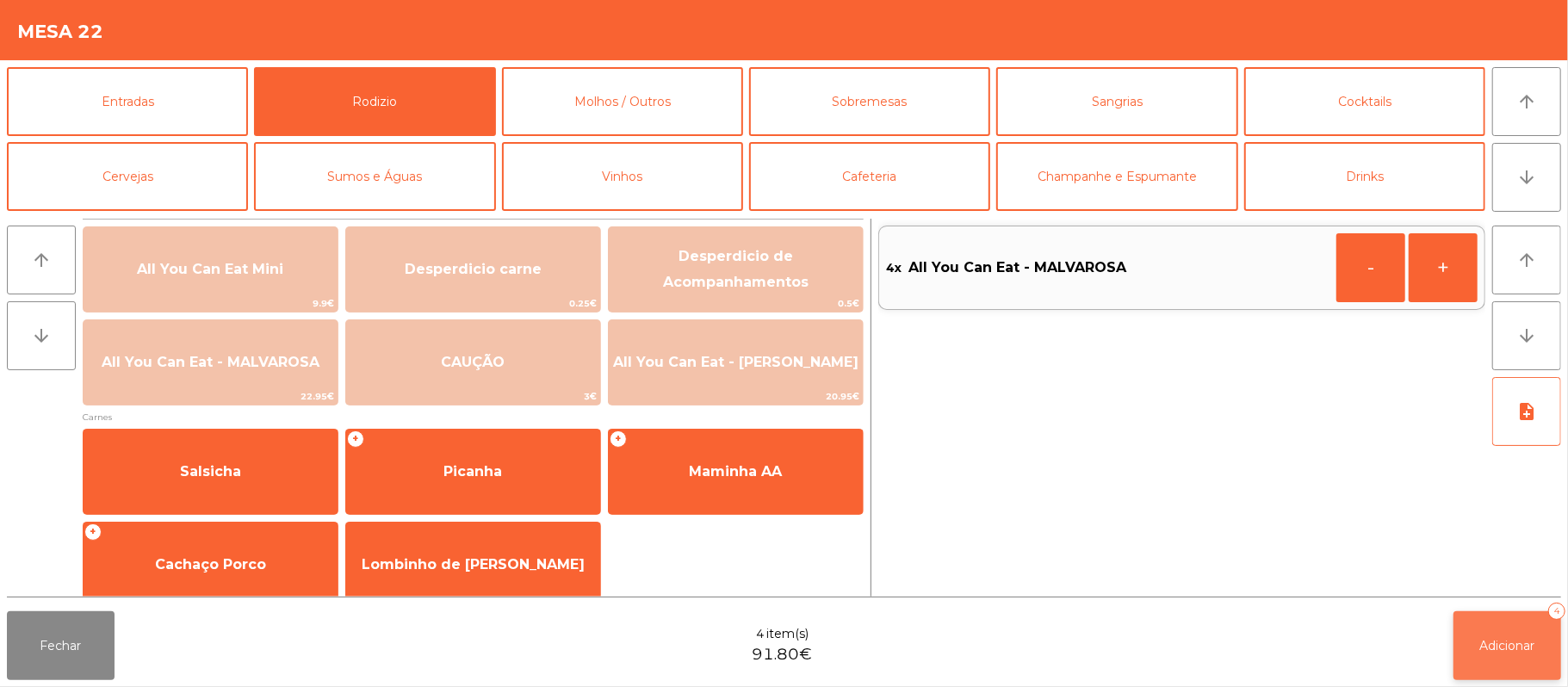
click at [1517, 646] on span "Adicionar" at bounding box center [1507, 646] width 55 height 16
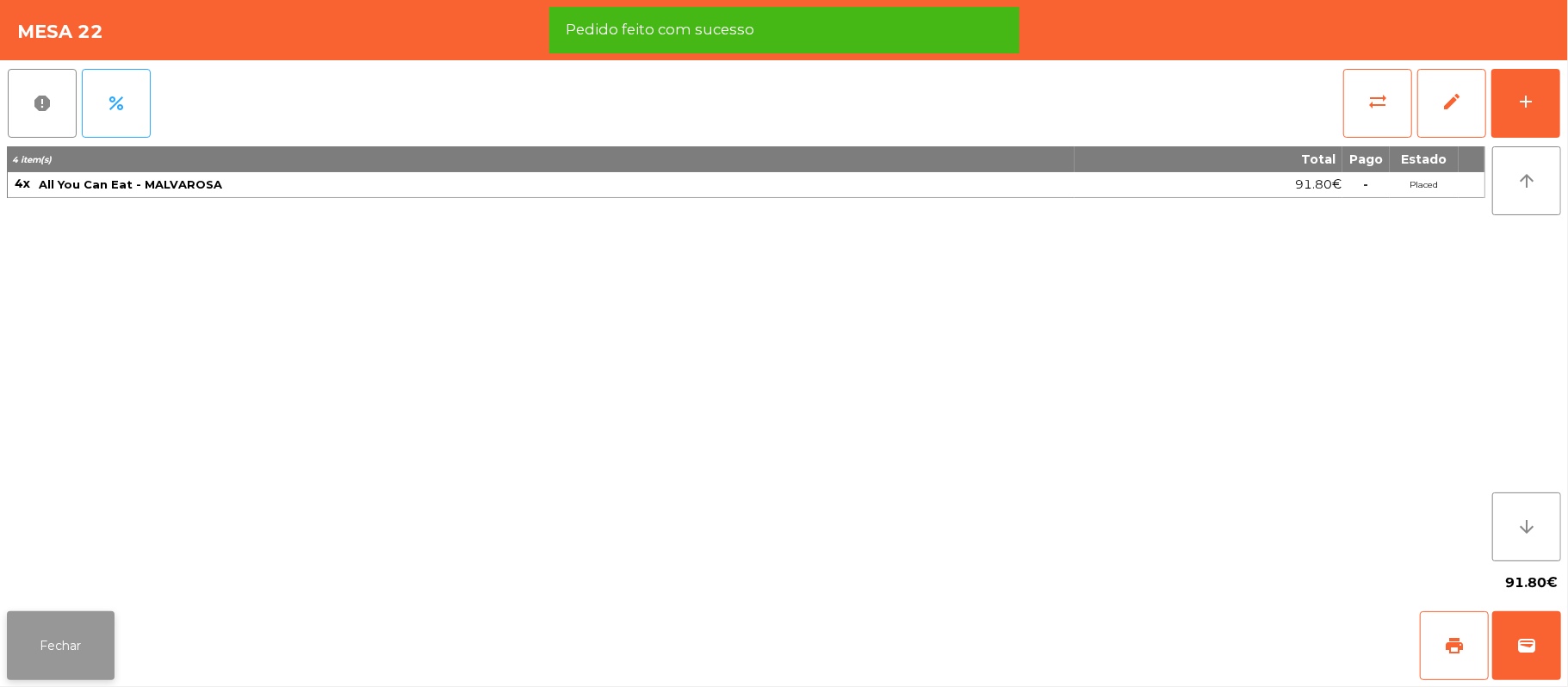
click at [59, 638] on button "Fechar" at bounding box center [60, 646] width 107 height 69
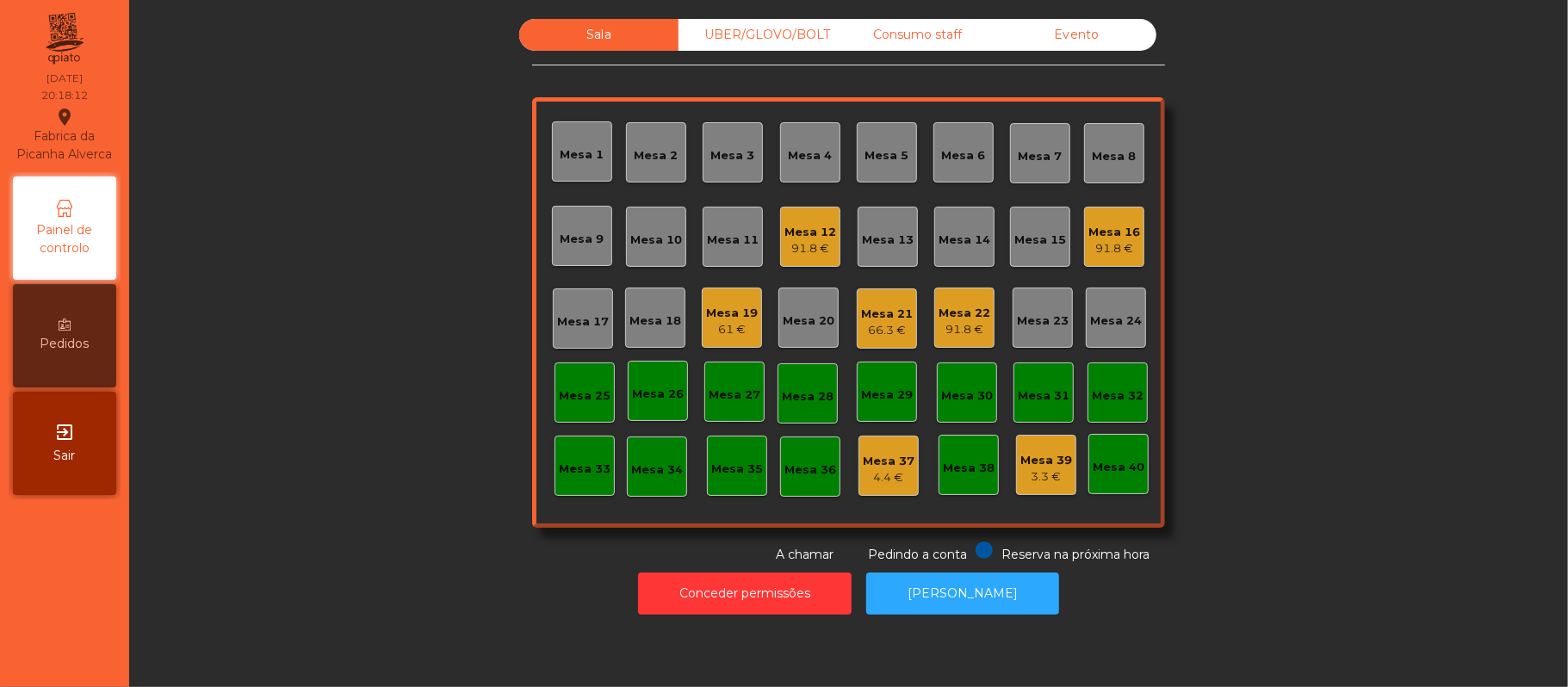
click at [1122, 229] on div "Mesa 16" at bounding box center [1114, 232] width 51 height 17
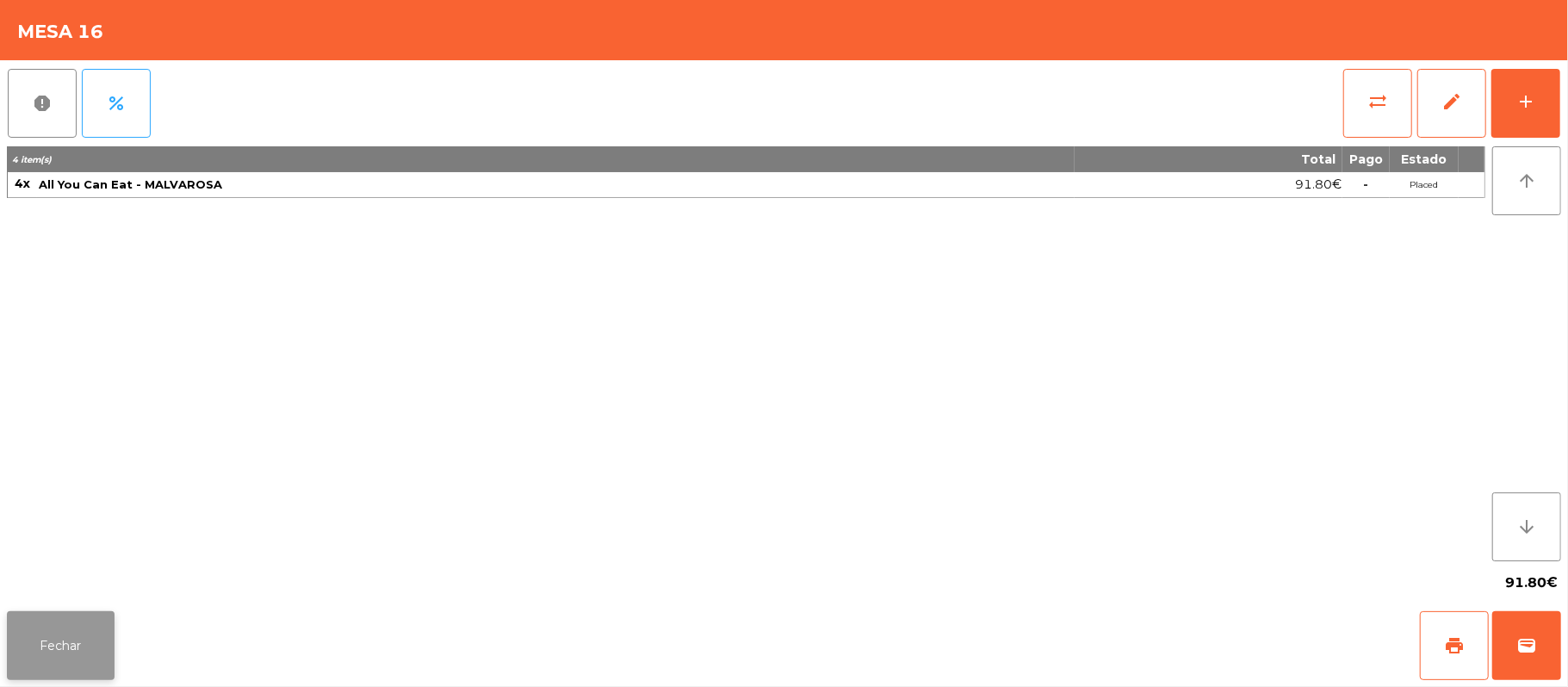
click at [61, 659] on button "Fechar" at bounding box center [60, 646] width 107 height 69
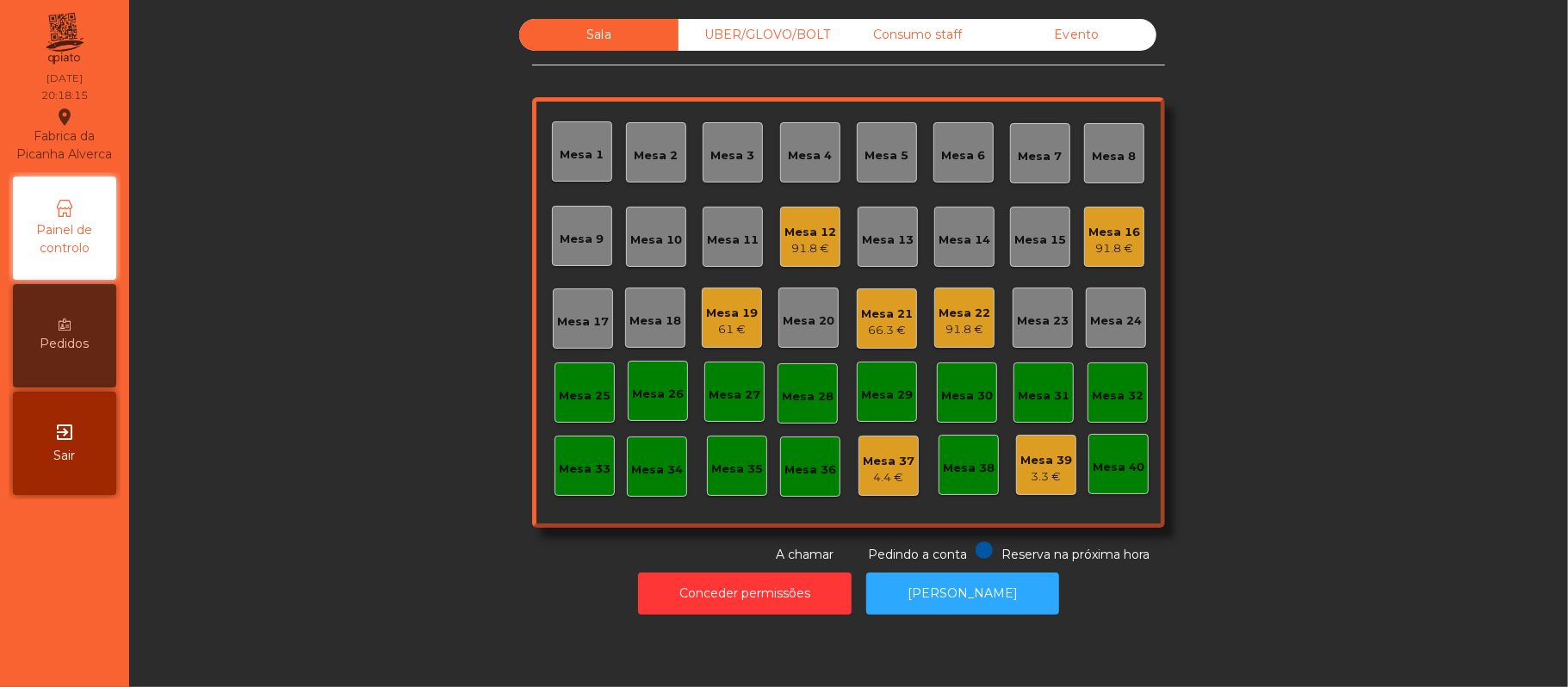
click at [750, 33] on div "UBER/GLOVO/BOLT" at bounding box center [758, 35] width 159 height 32
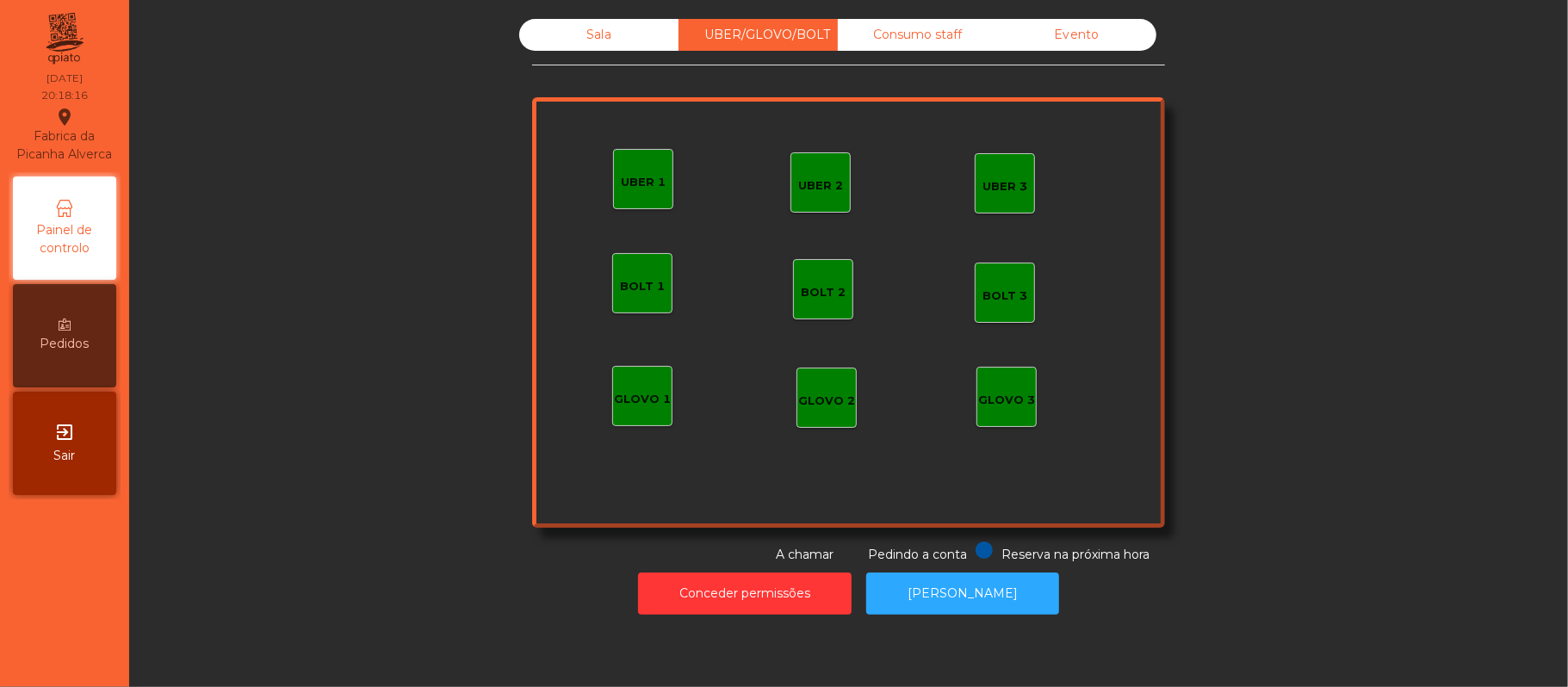
click at [642, 386] on div "GLOVO 1" at bounding box center [642, 396] width 57 height 24
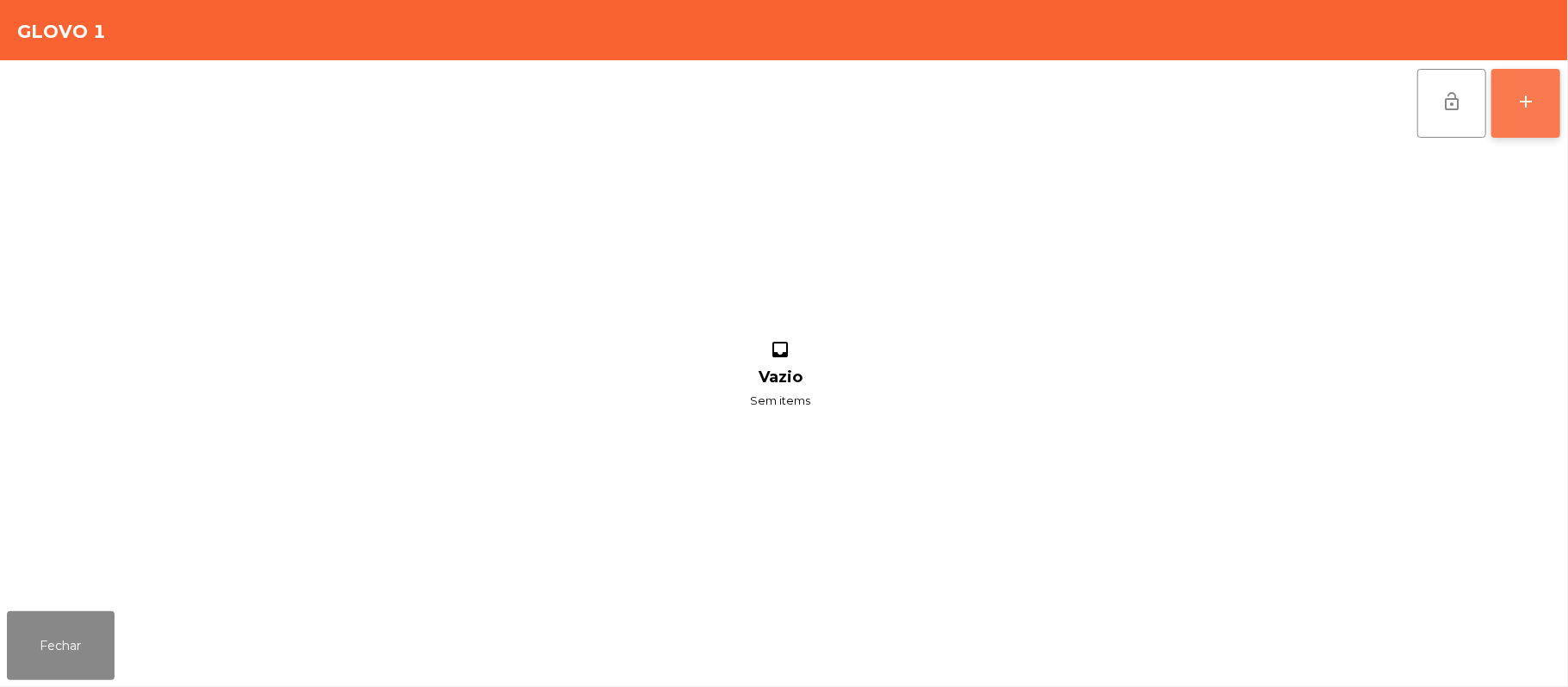
click at [1512, 115] on button "add" at bounding box center [1526, 103] width 69 height 69
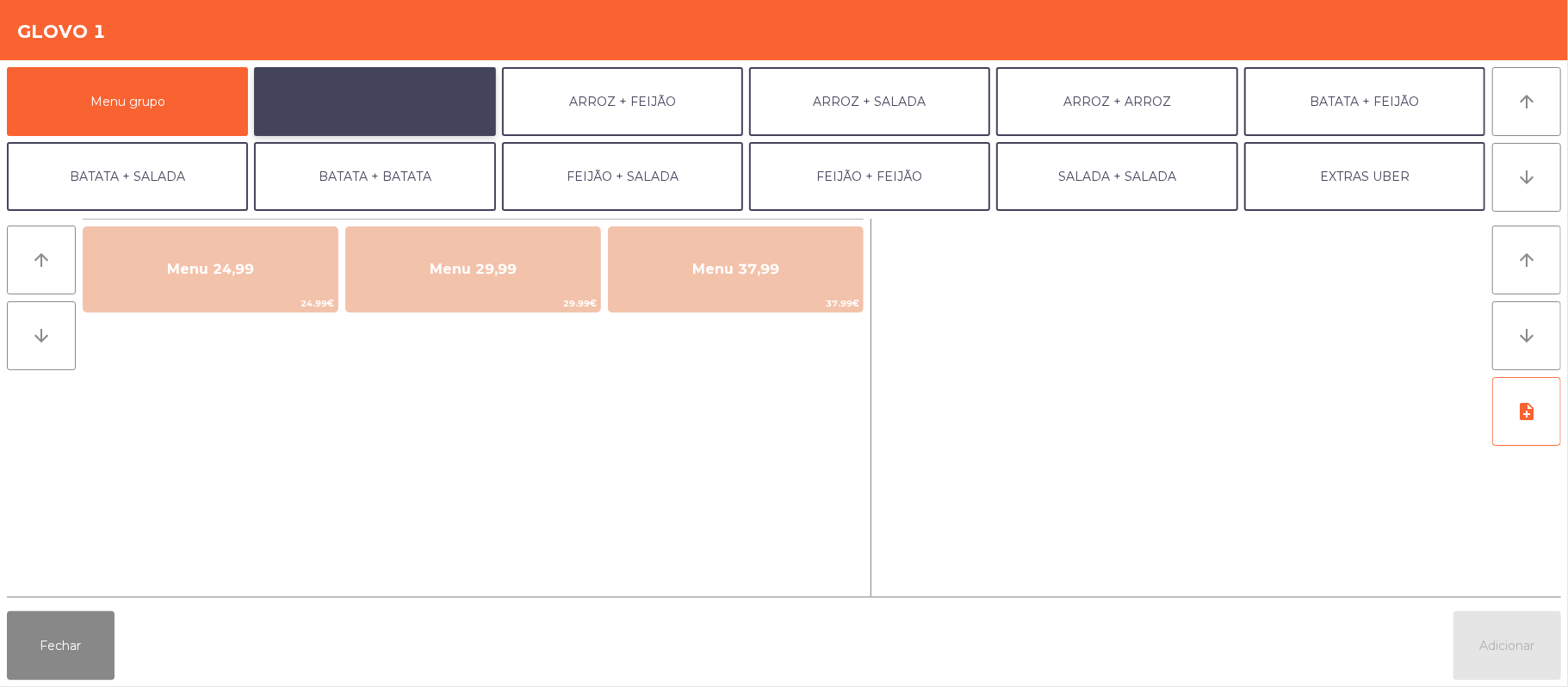
click at [391, 107] on button "ARROZ + BATATAS" at bounding box center [375, 101] width 241 height 69
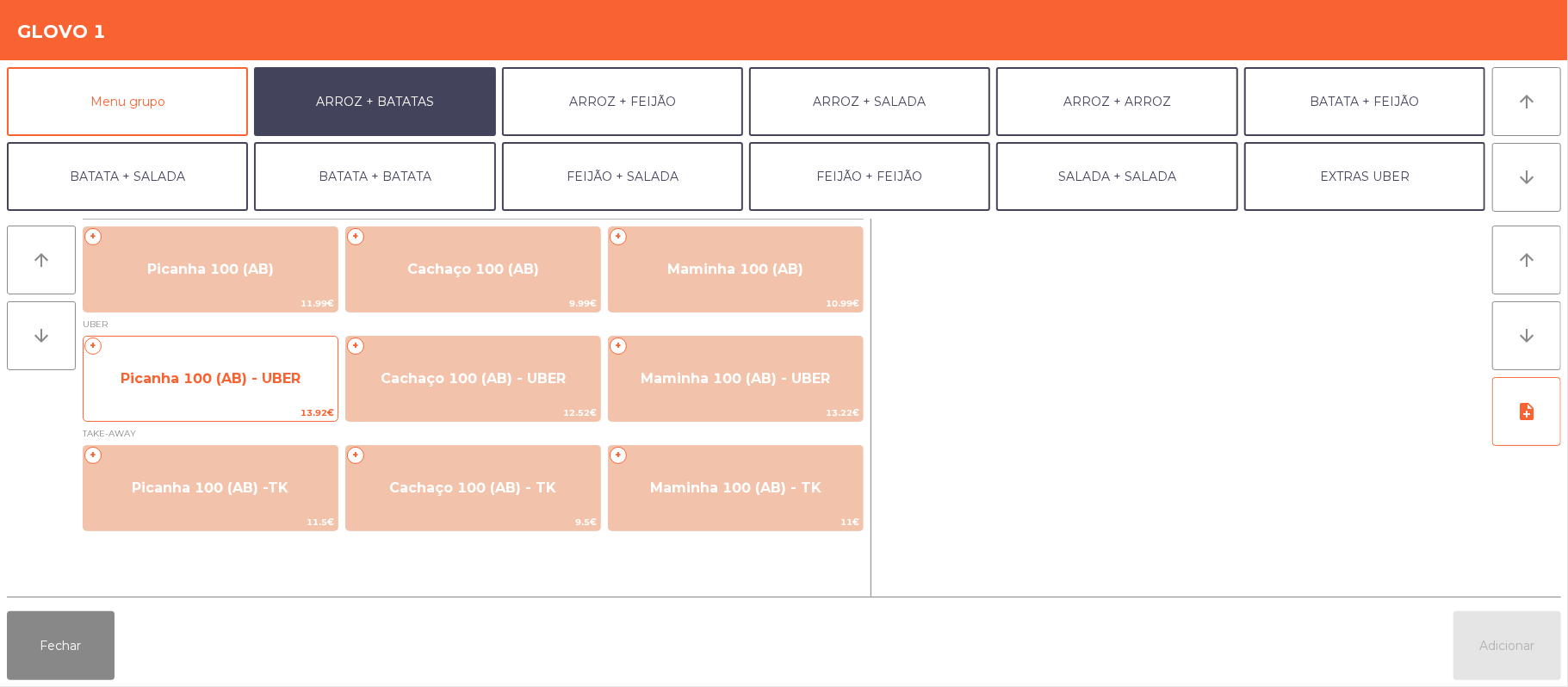
click at [244, 379] on span "Picanha 100 (AB) - UBER" at bounding box center [210, 378] width 180 height 17
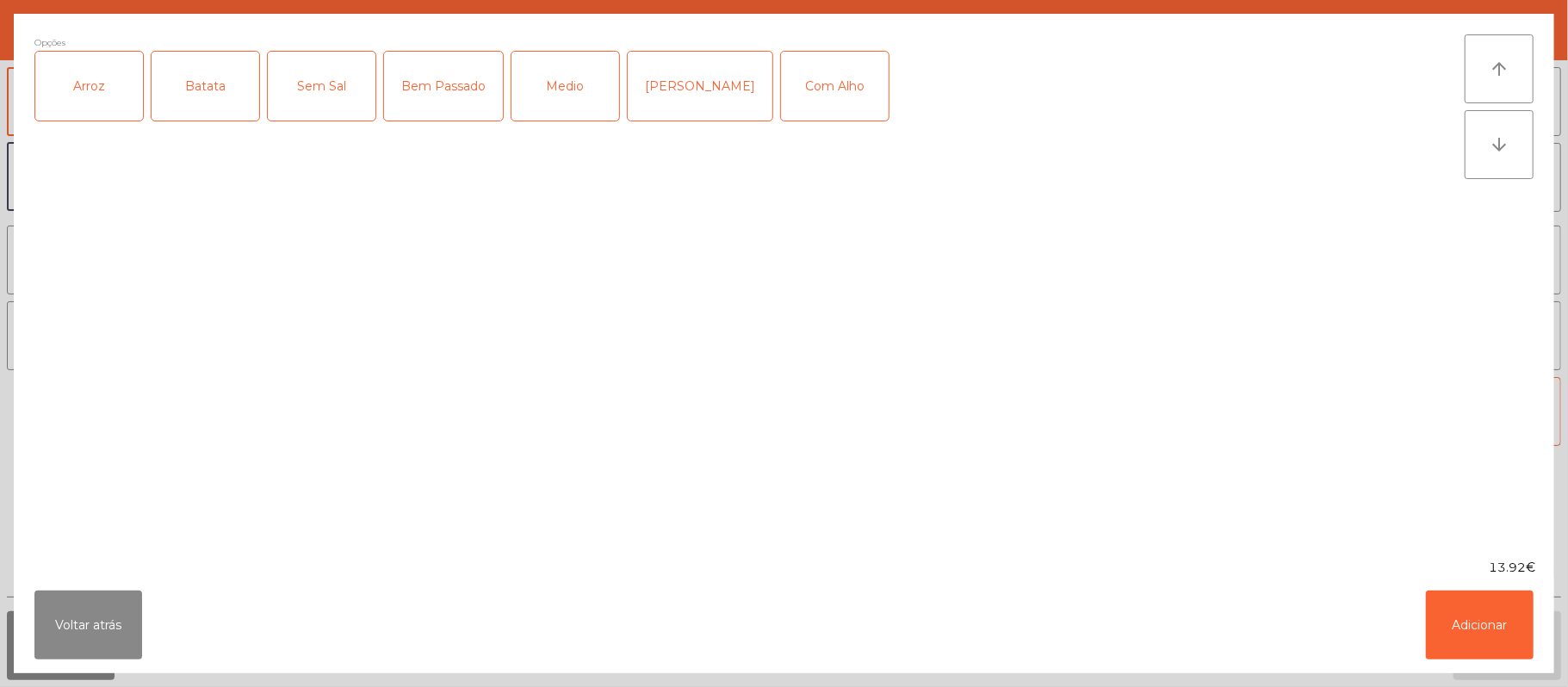
click at [85, 88] on div "Arroz" at bounding box center [88, 85] width 107 height 69
click at [207, 90] on div "Batata" at bounding box center [205, 85] width 107 height 69
click at [567, 98] on div "Medio" at bounding box center [565, 85] width 107 height 69
click at [1506, 624] on button "Adicionar" at bounding box center [1479, 625] width 107 height 69
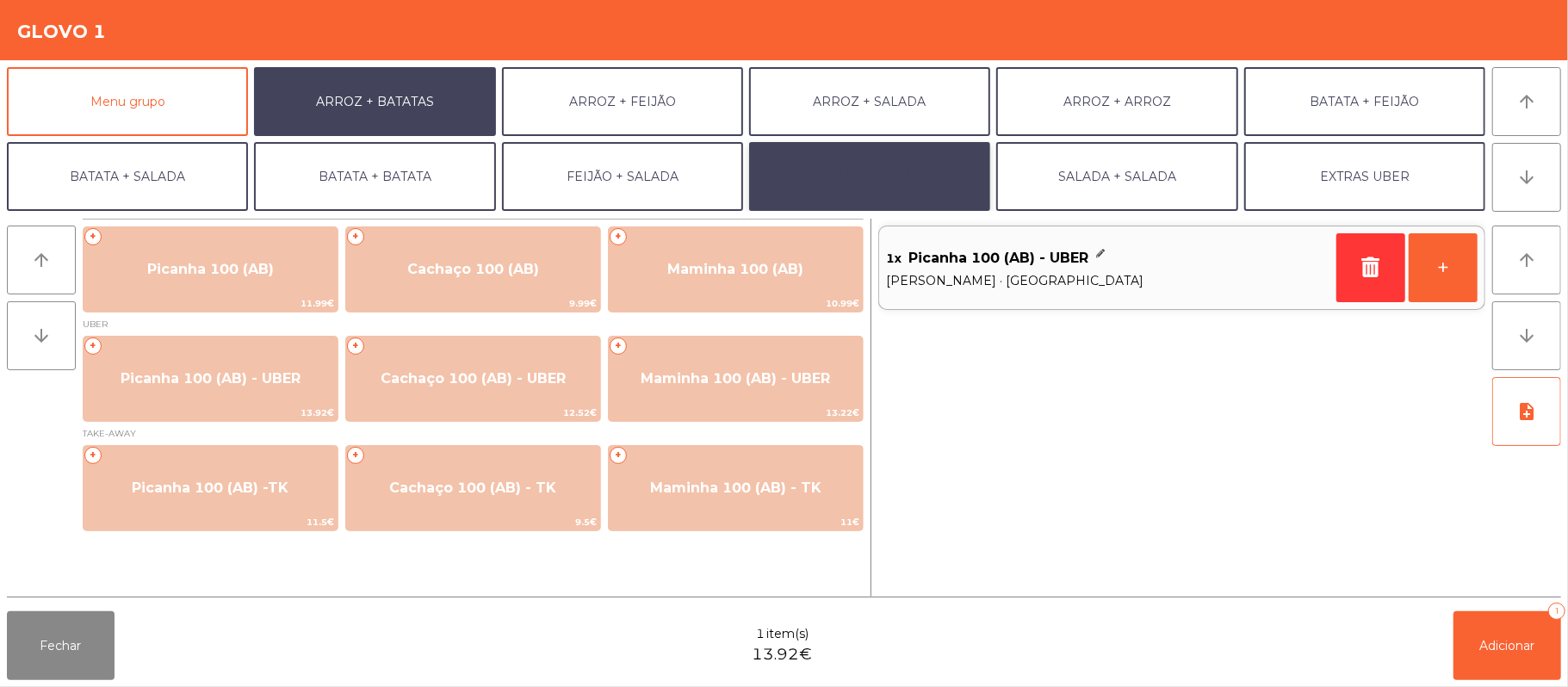
click at [863, 175] on button "FEIJÃO + FEIJÃO" at bounding box center [870, 176] width 241 height 69
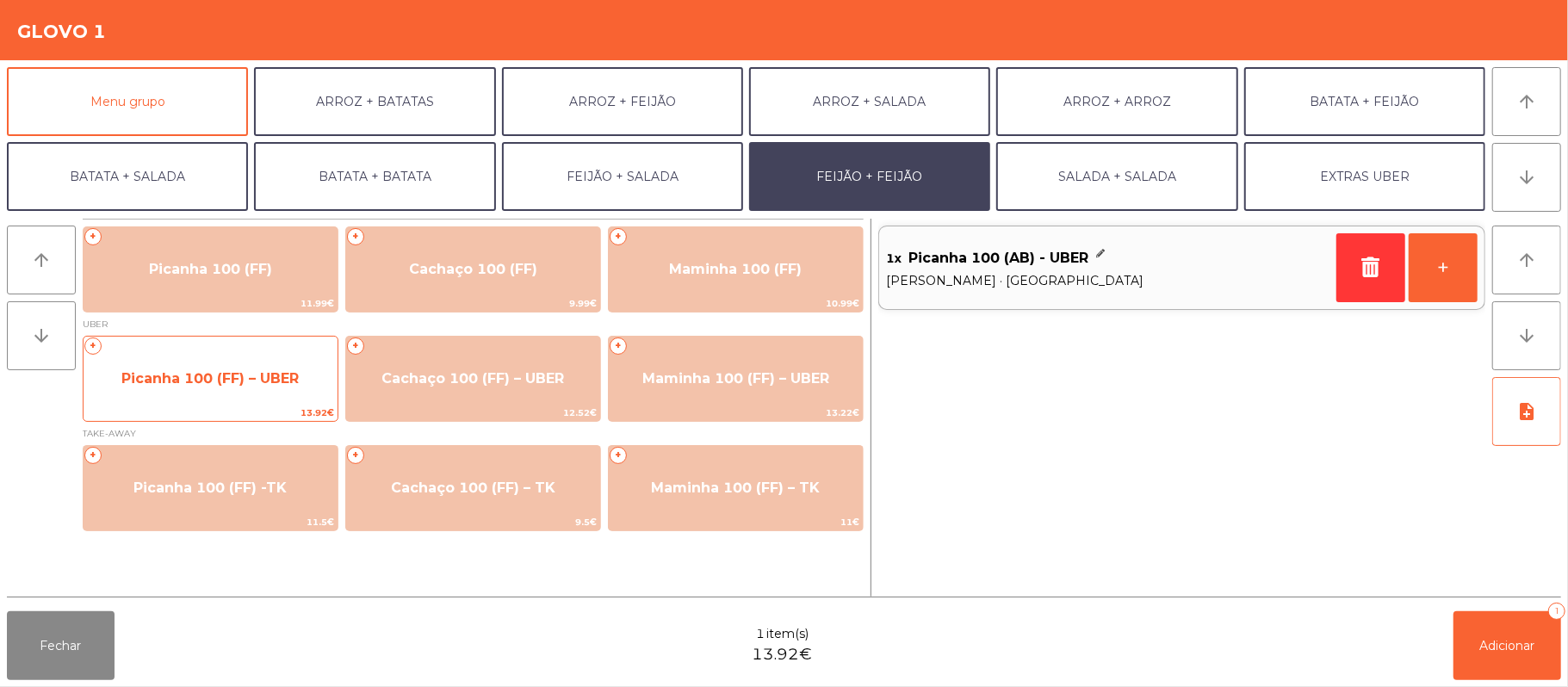
click at [274, 377] on span "Picanha 100 (FF) – UBER" at bounding box center [209, 378] width 177 height 17
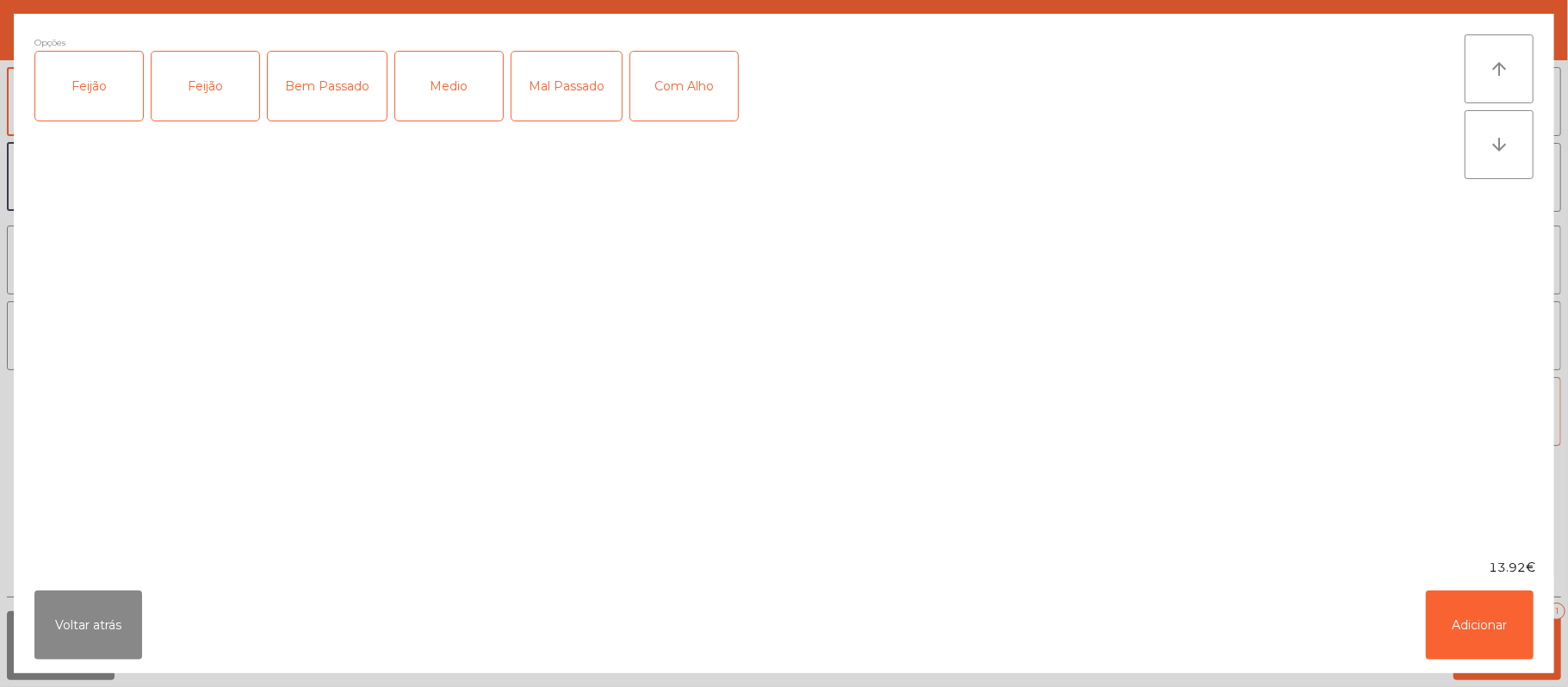
click at [85, 83] on div "Feijão" at bounding box center [88, 85] width 107 height 69
click at [460, 80] on div "Medio" at bounding box center [448, 85] width 107 height 69
click at [697, 97] on div "Com Alho" at bounding box center [683, 85] width 107 height 69
click at [1474, 625] on button "Adicionar" at bounding box center [1479, 625] width 107 height 69
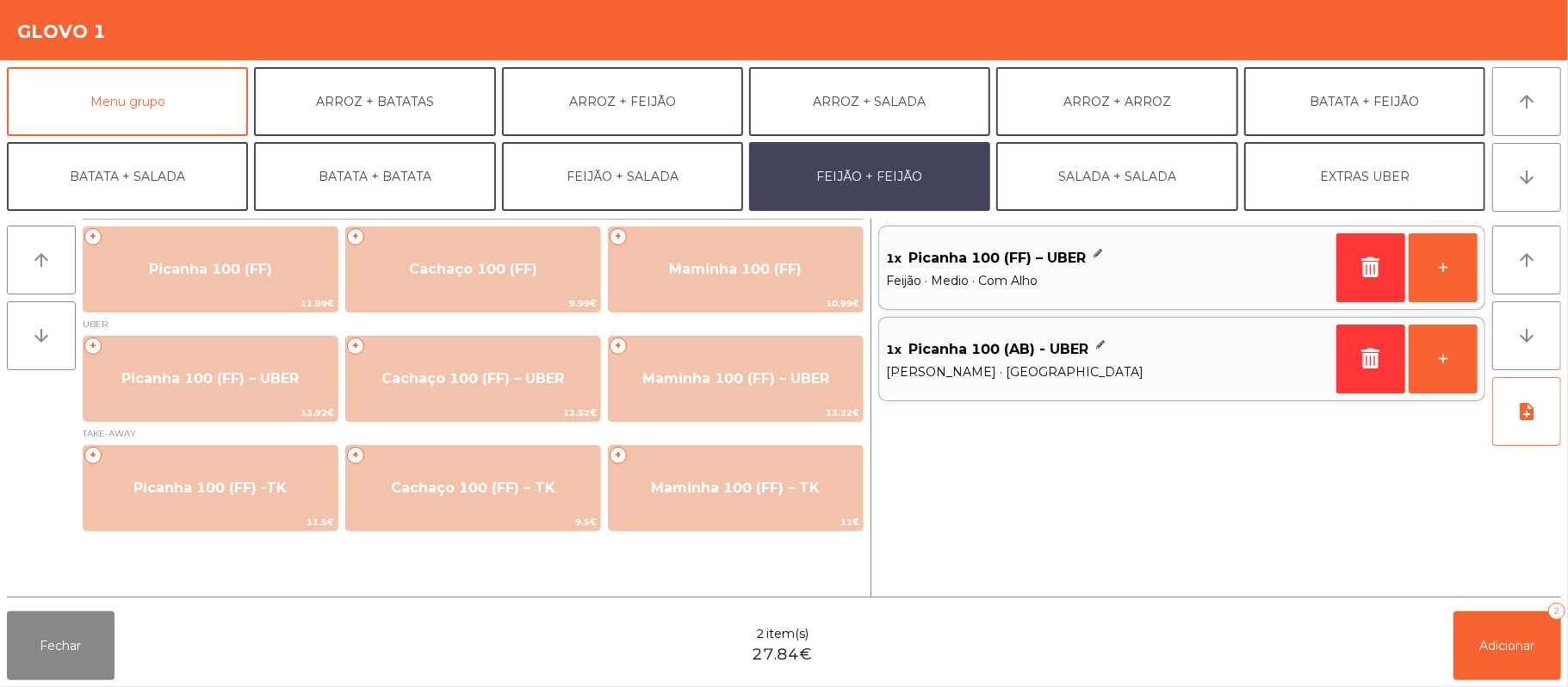
scroll to position [74, 0]
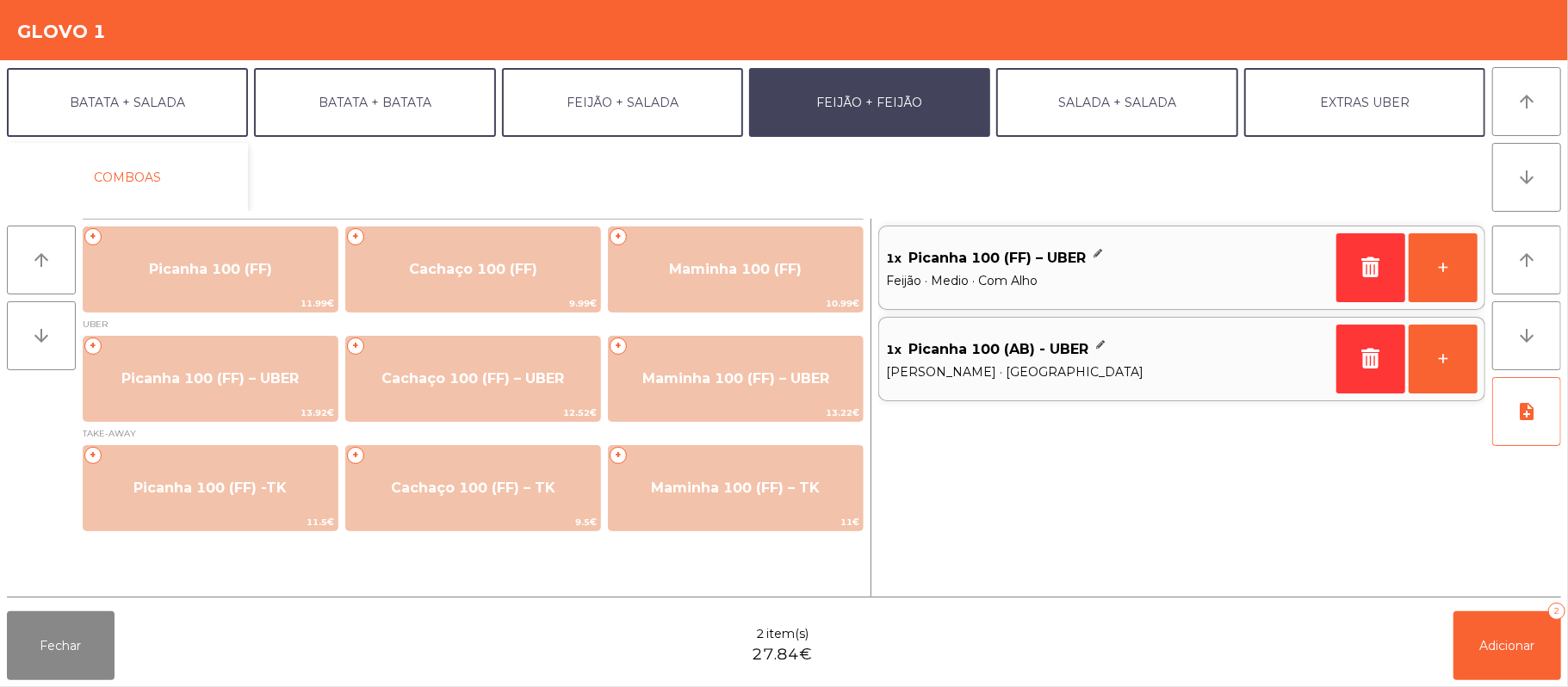
click at [186, 169] on button "COMBOAS" at bounding box center [127, 177] width 241 height 69
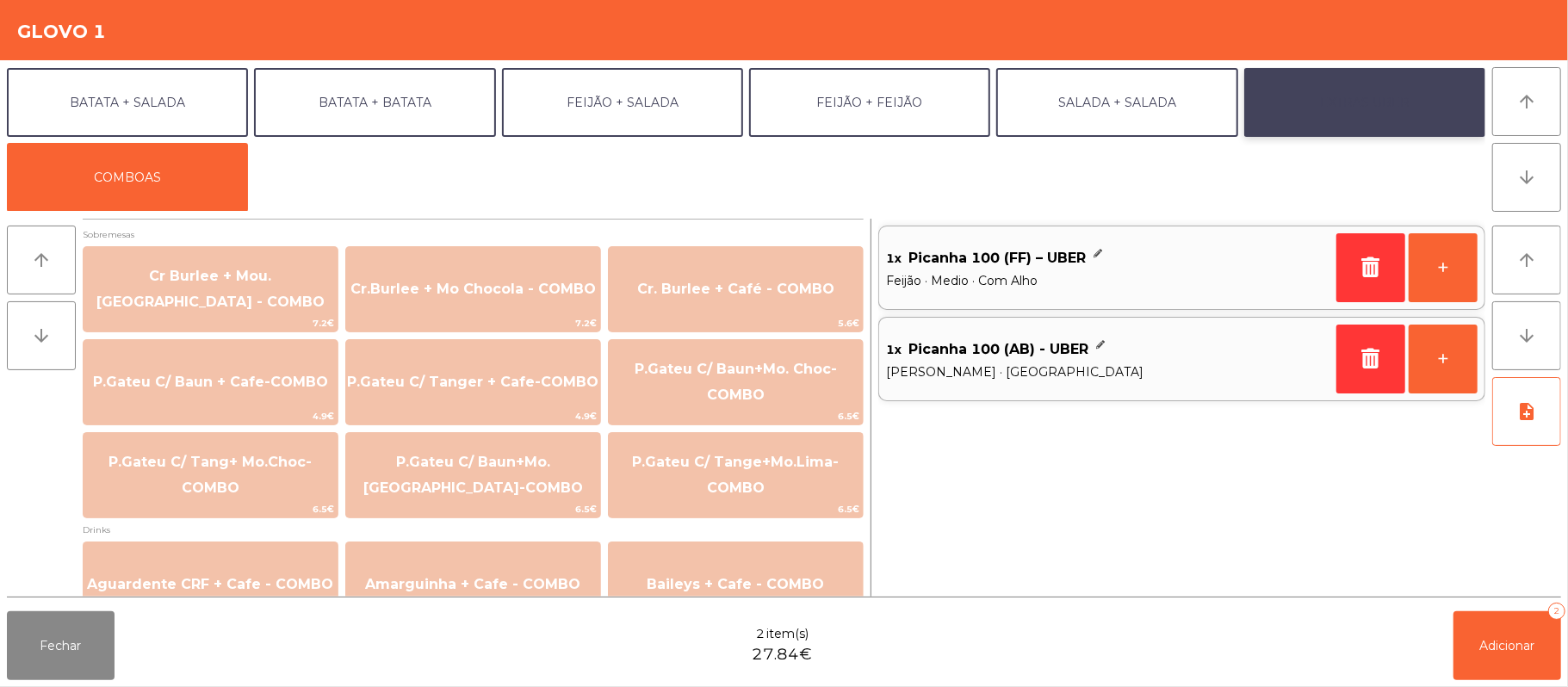
click at [1399, 111] on button "EXTRAS UBER" at bounding box center [1365, 102] width 241 height 69
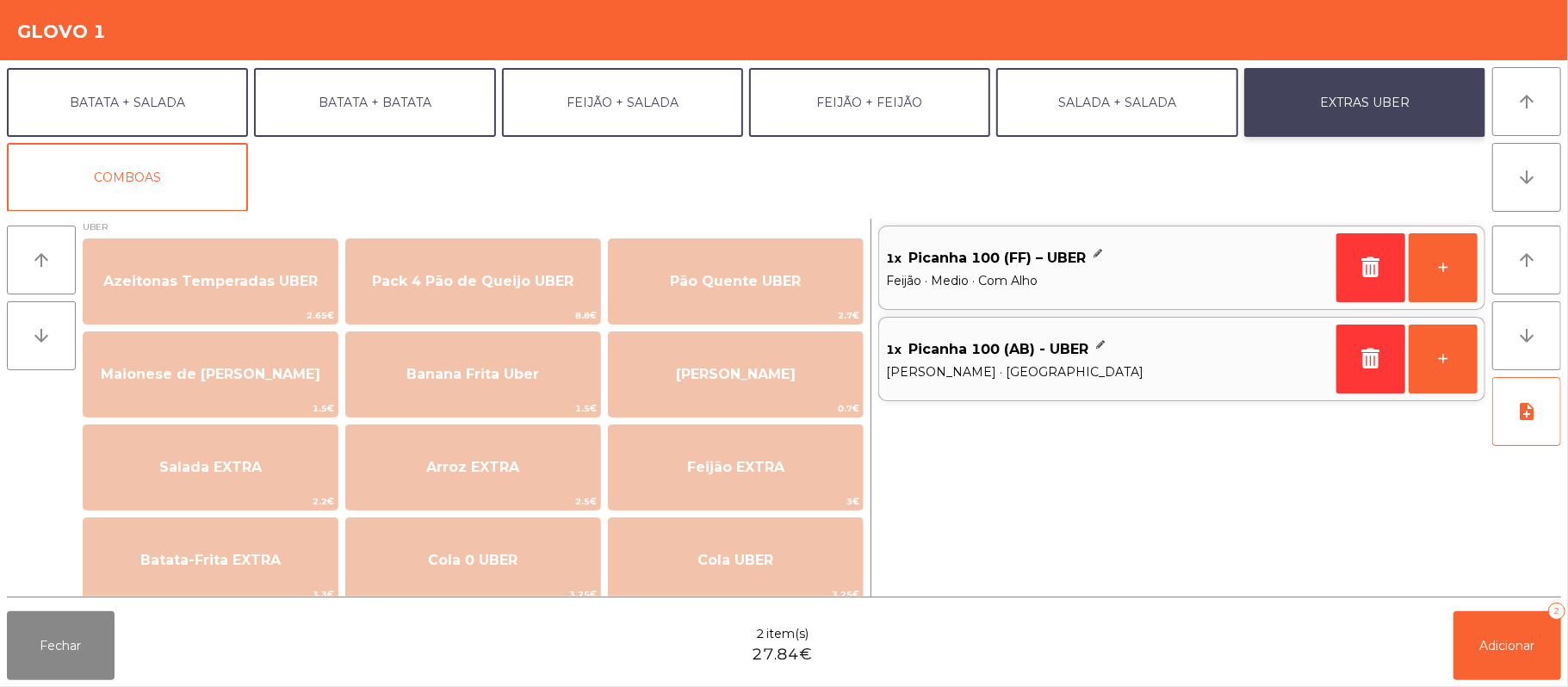
scroll to position [6, 0]
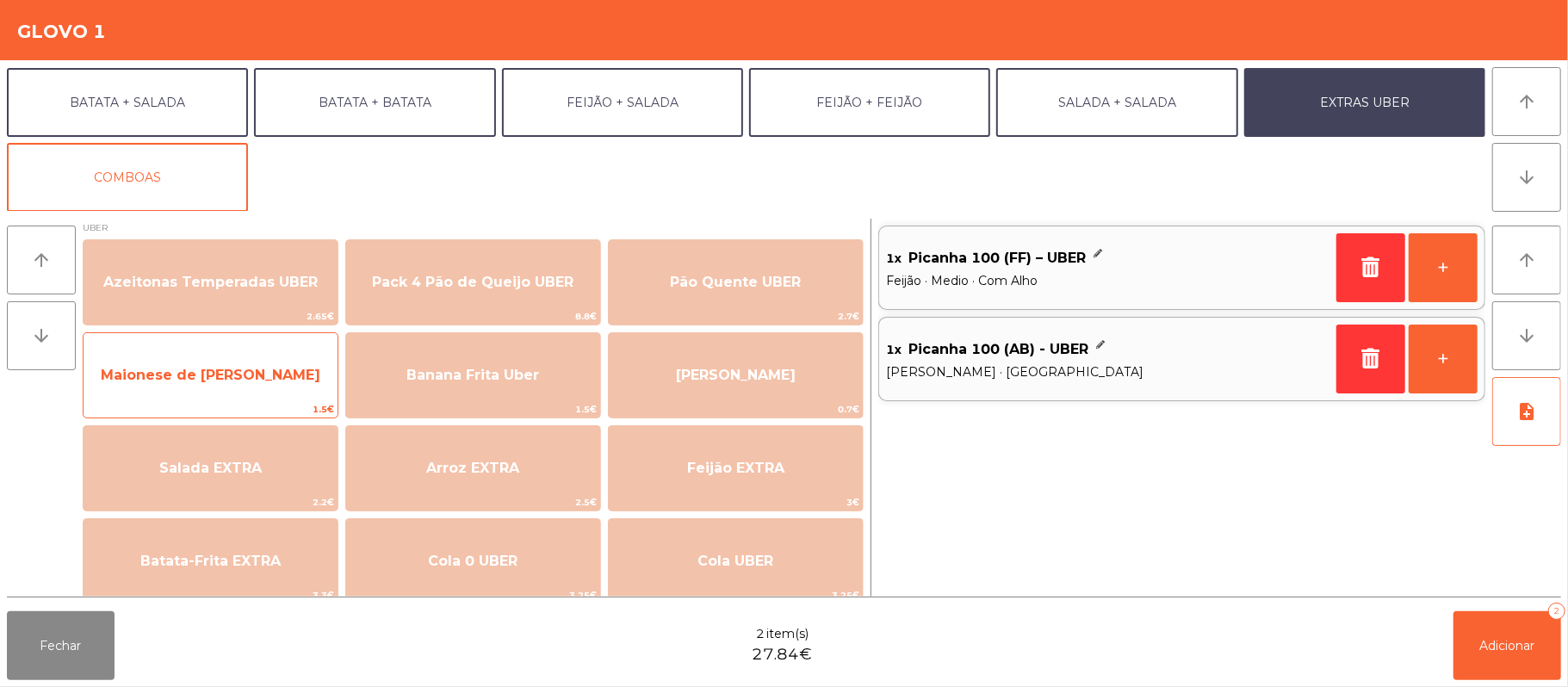
click at [284, 390] on span "Maionese de Alho UBER" at bounding box center [210, 375] width 254 height 47
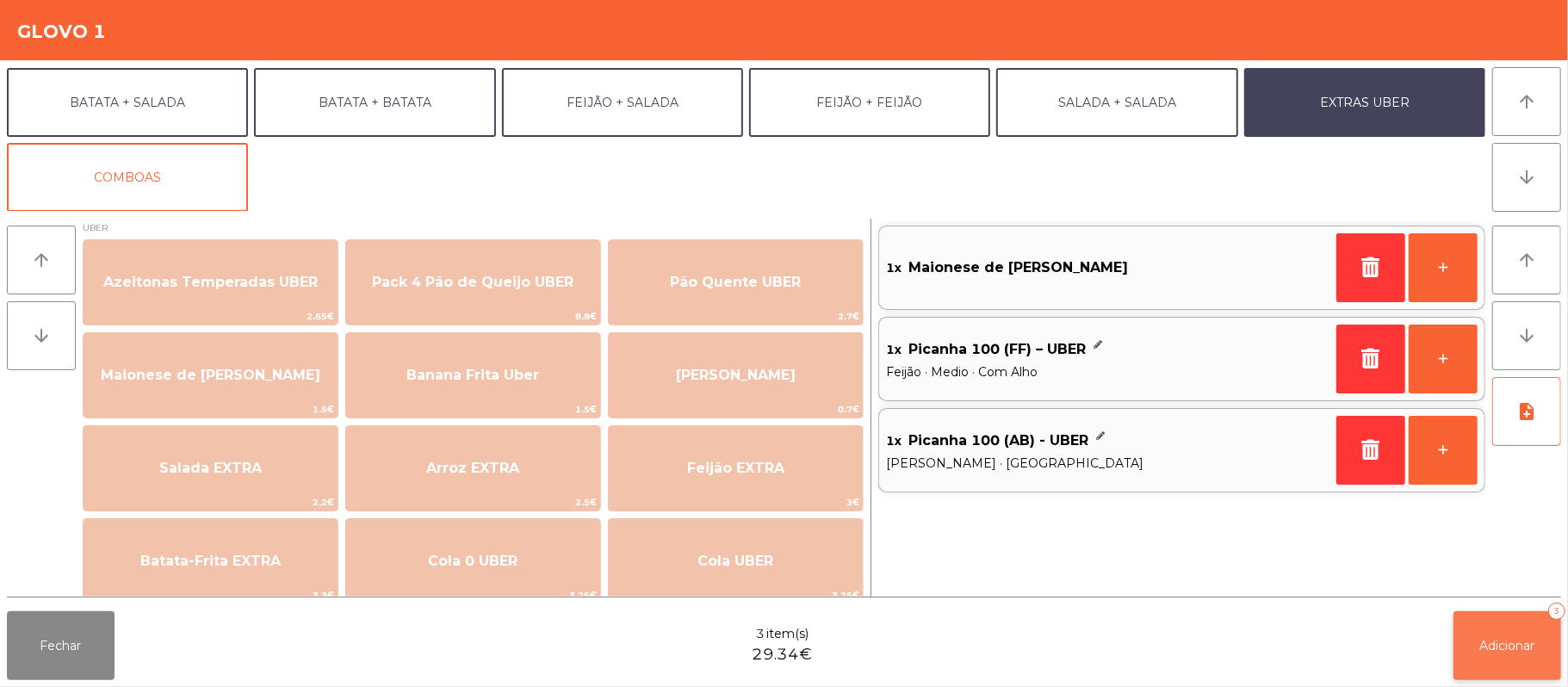
click at [1510, 654] on button "Adicionar 3" at bounding box center [1506, 646] width 107 height 69
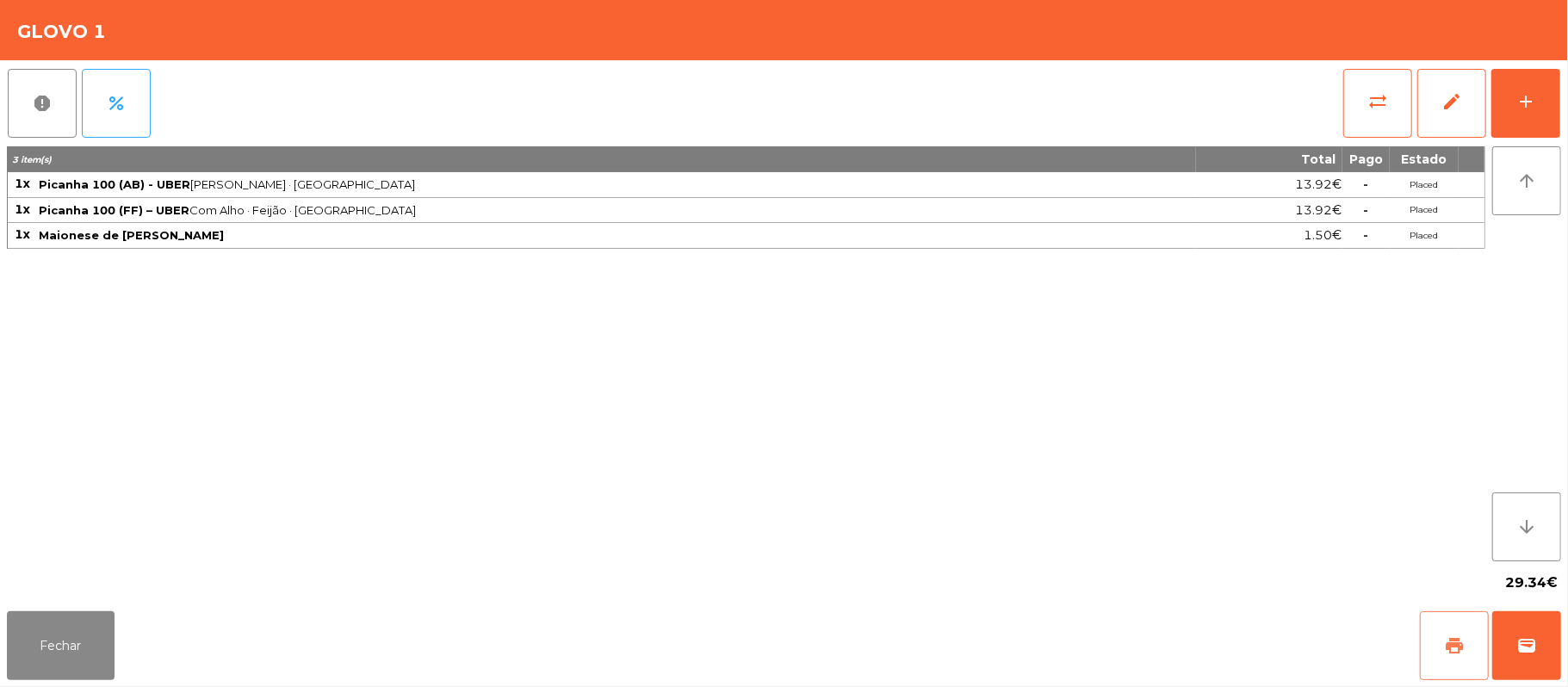
click at [1471, 646] on button "print" at bounding box center [1454, 646] width 69 height 69
click at [1540, 654] on button "wallet" at bounding box center [1527, 646] width 69 height 69
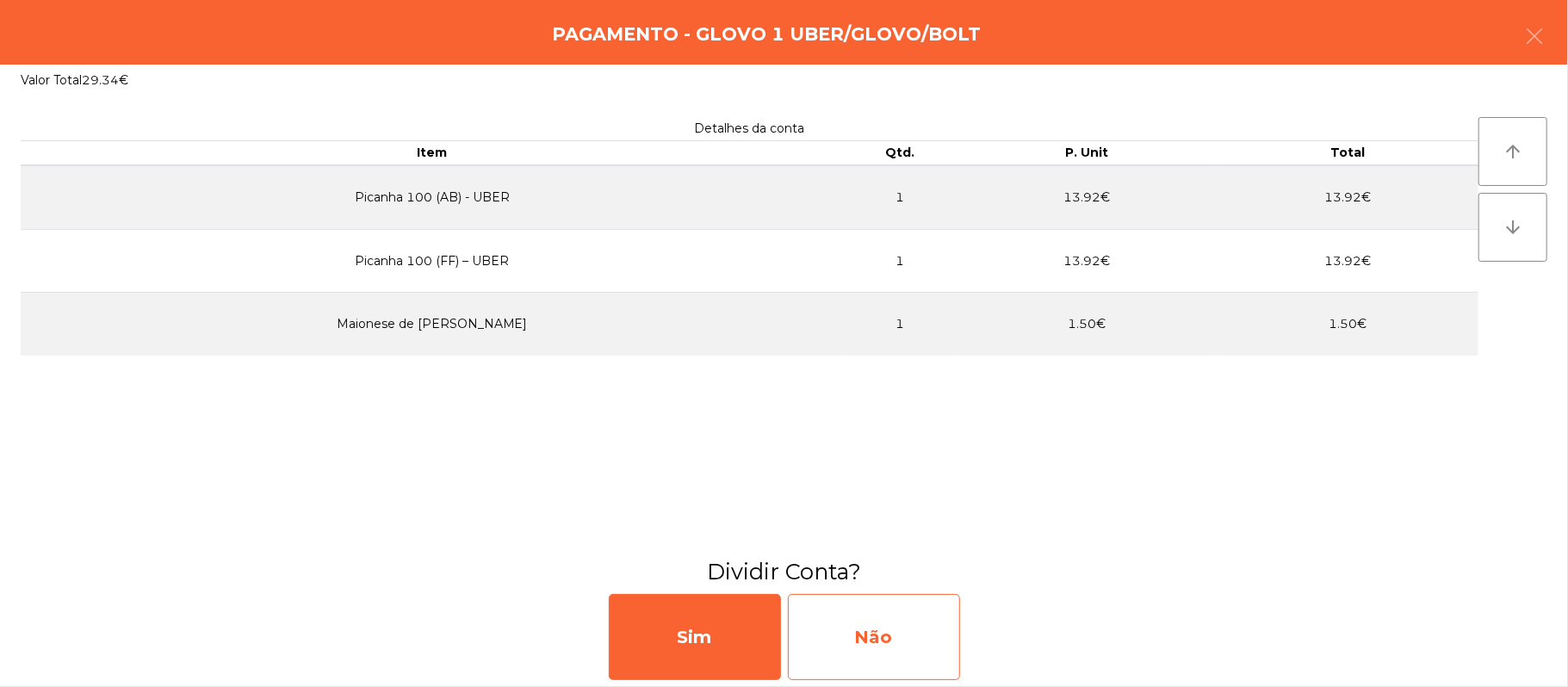
click at [890, 645] on div "Não" at bounding box center [874, 637] width 172 height 86
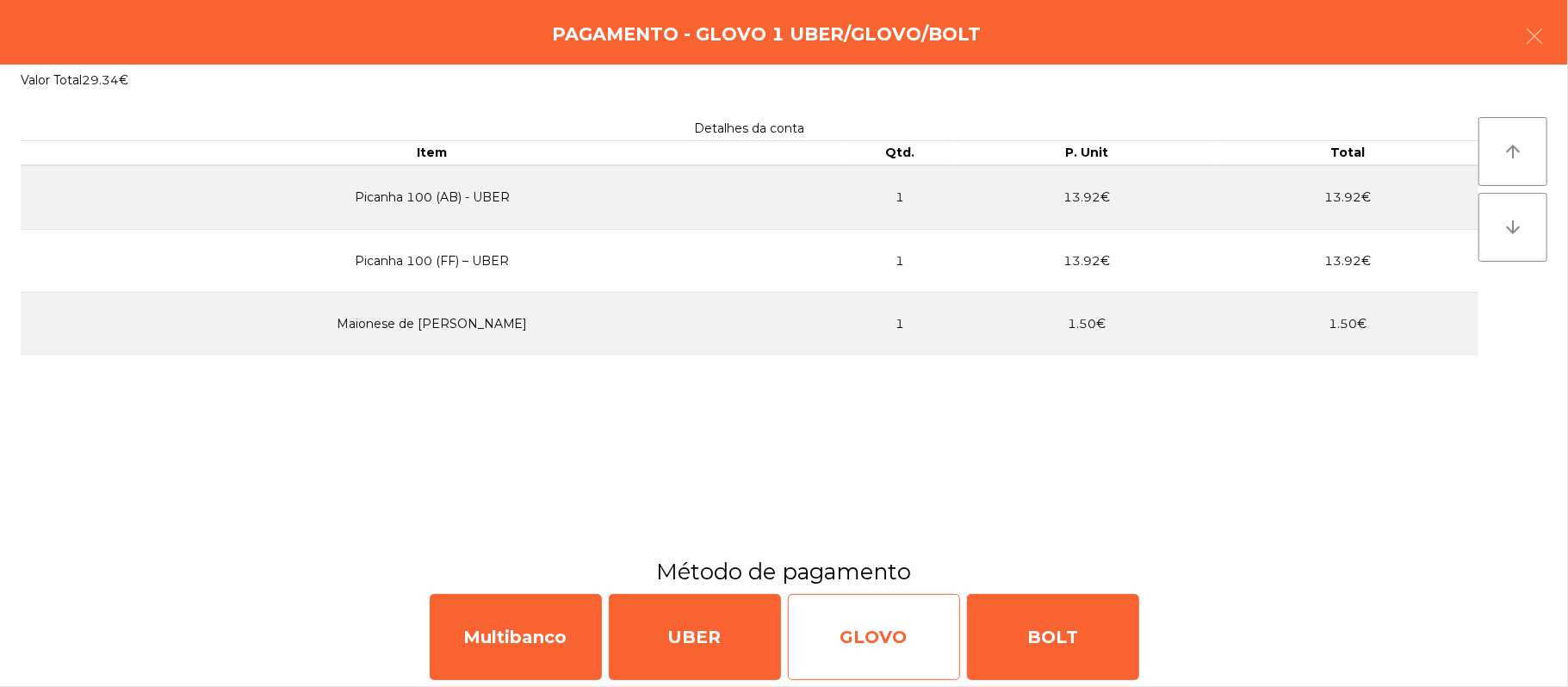
click at [880, 654] on div "GLOVO" at bounding box center [874, 637] width 172 height 86
select select "**"
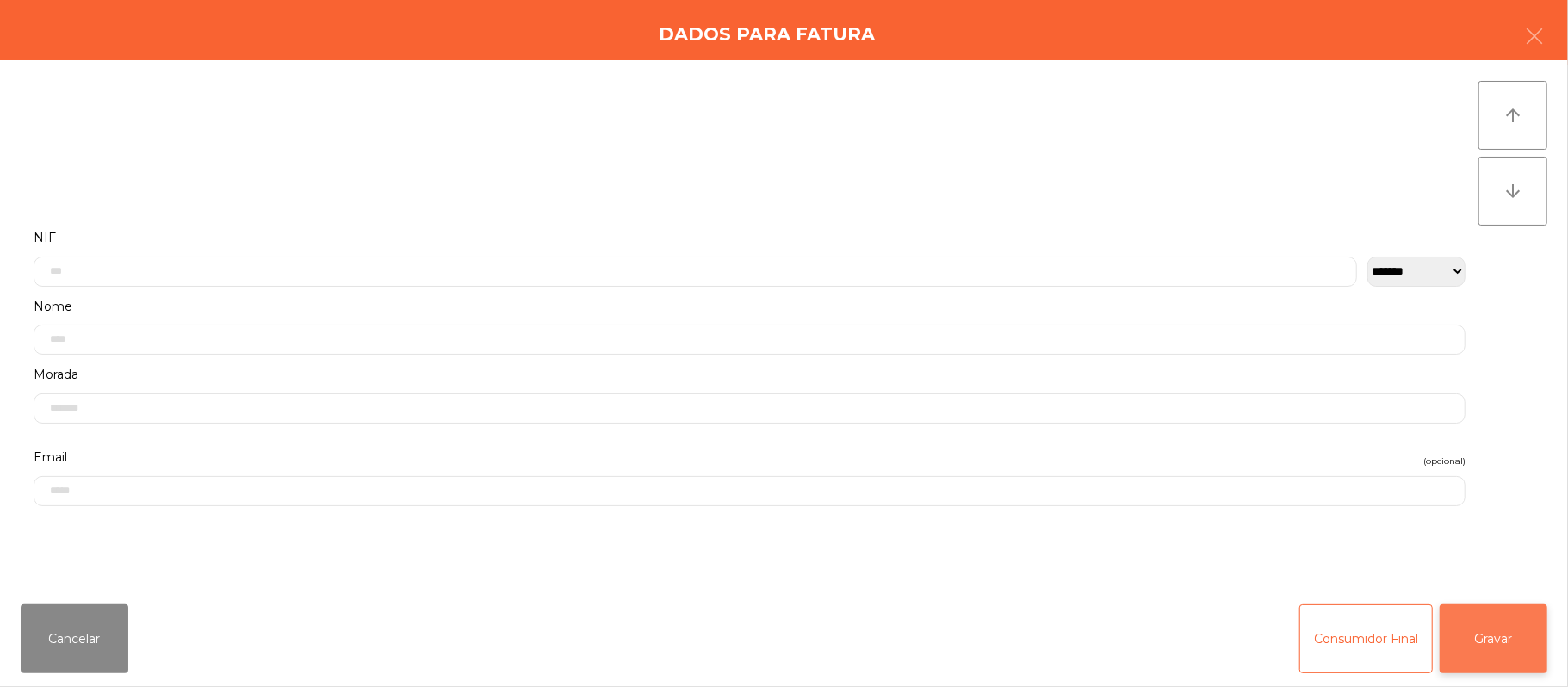
click at [1510, 639] on button "Gravar" at bounding box center [1493, 638] width 107 height 69
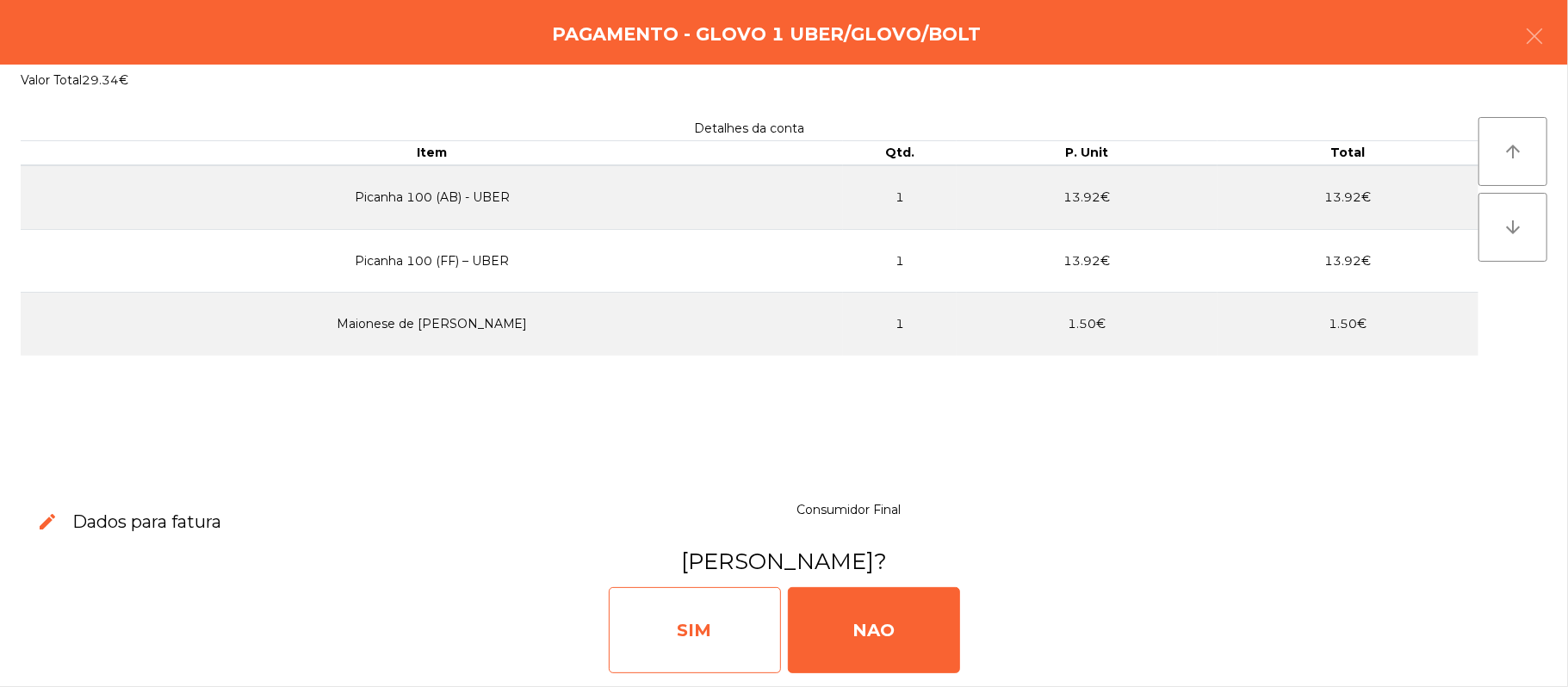
click at [705, 640] on div "SIM" at bounding box center [694, 630] width 172 height 86
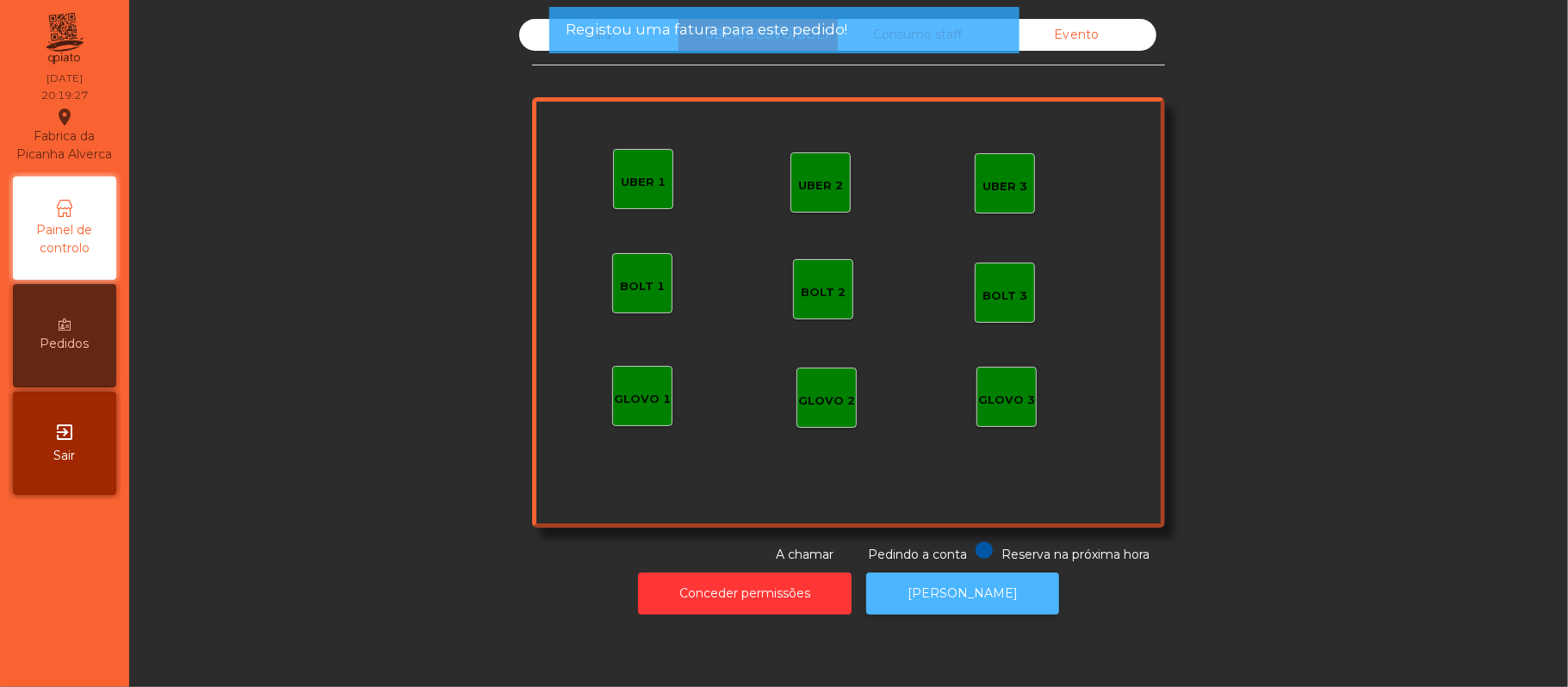
click at [986, 601] on button "[PERSON_NAME]" at bounding box center [963, 593] width 193 height 42
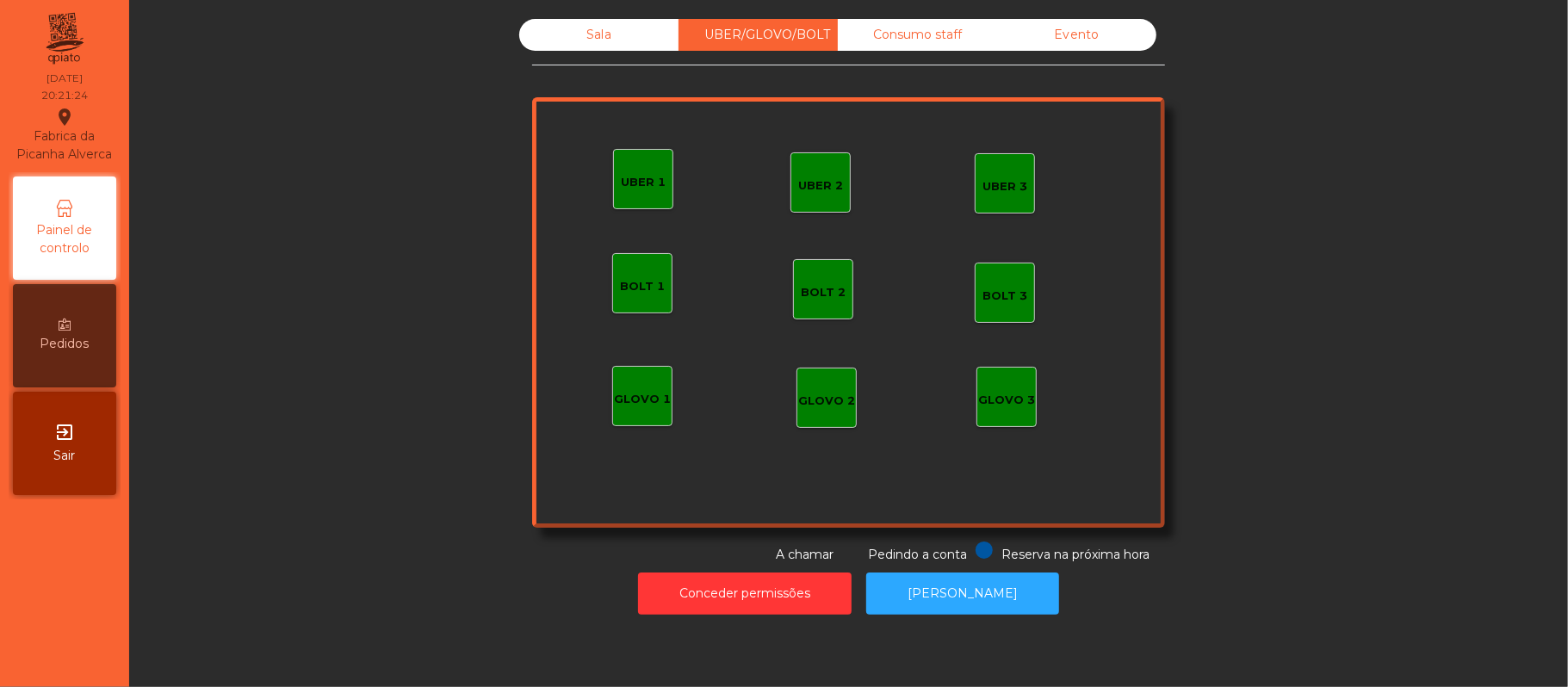
click at [596, 41] on div "Sala" at bounding box center [598, 35] width 159 height 32
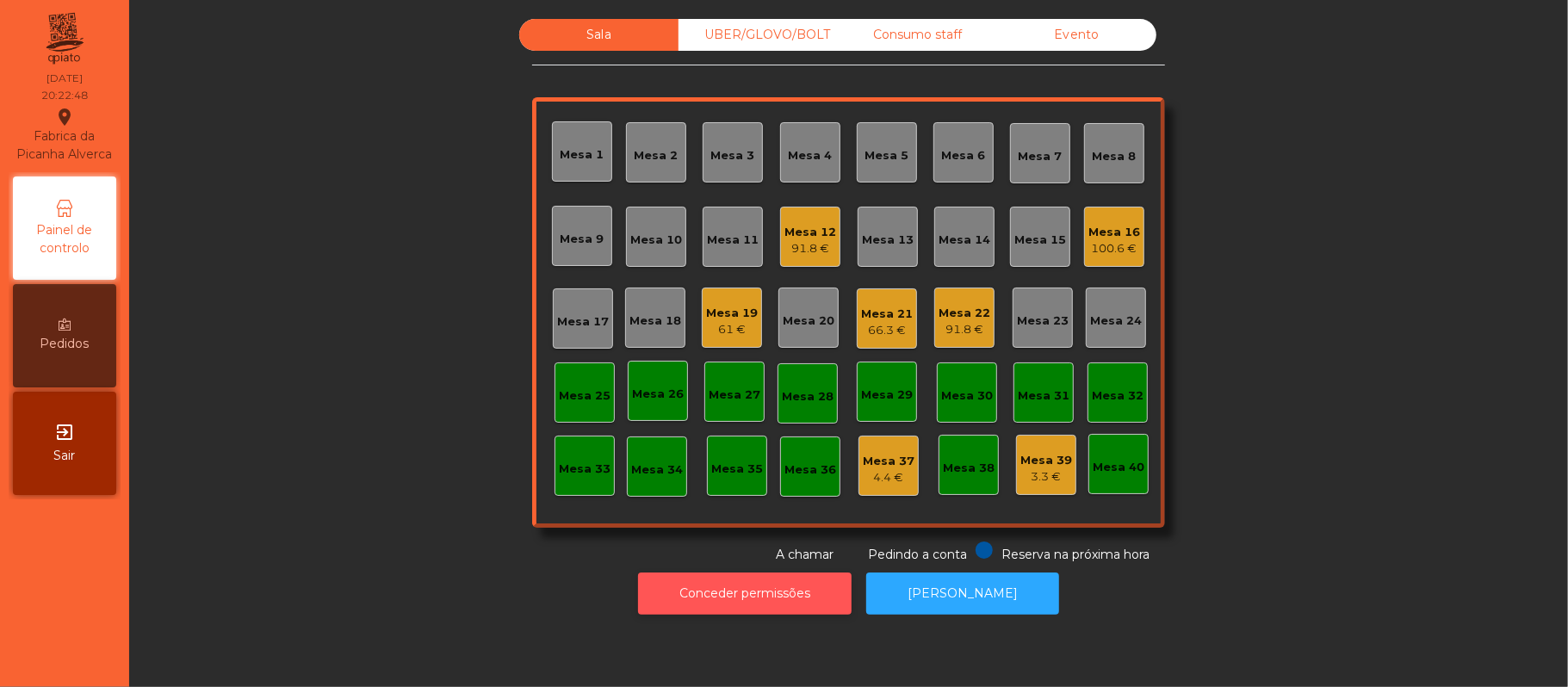
click at [800, 597] on button "Conceder permissões" at bounding box center [745, 593] width 213 height 42
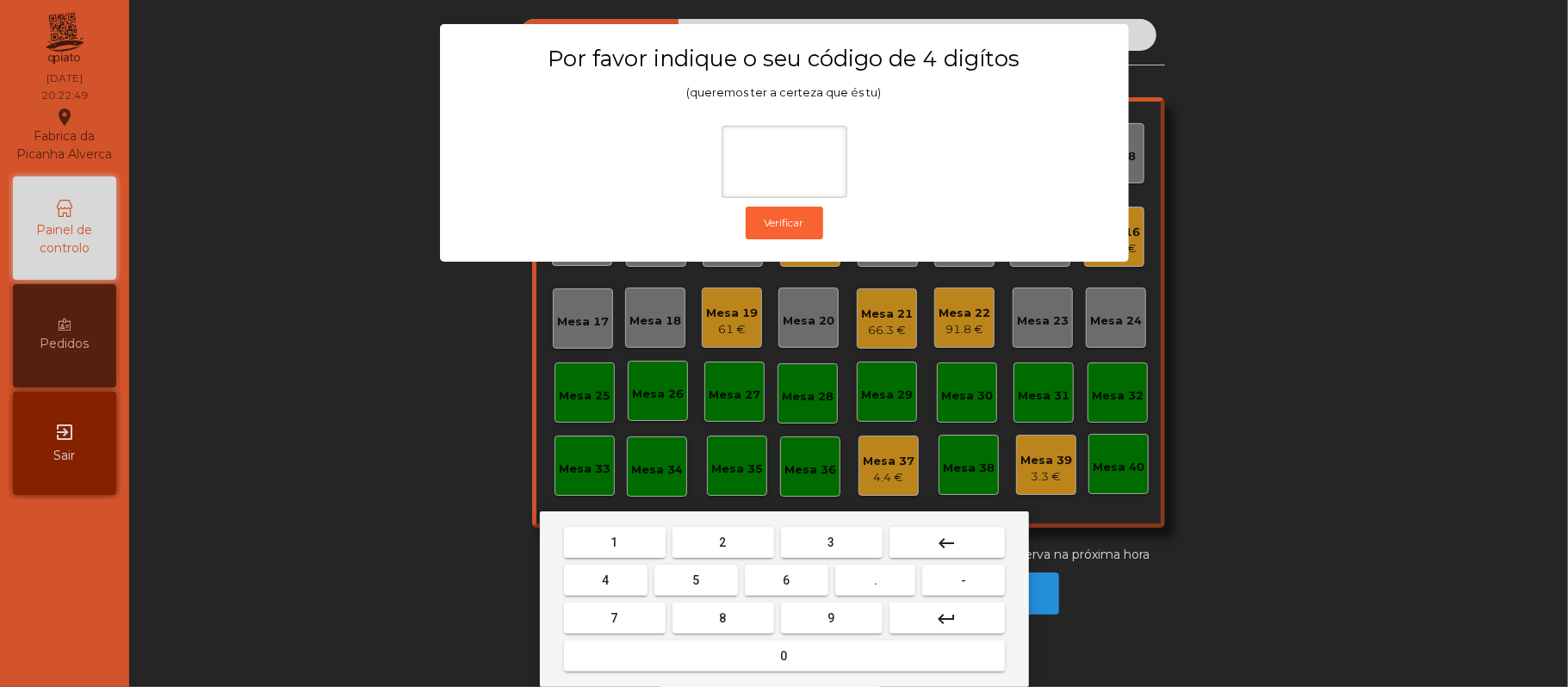
click at [741, 539] on button "2" at bounding box center [723, 543] width 102 height 31
click at [784, 579] on span "6" at bounding box center [786, 580] width 6 height 14
click at [637, 534] on button "1" at bounding box center [615, 543] width 102 height 31
click at [695, 580] on span "5" at bounding box center [695, 580] width 6 height 14
type input "****"
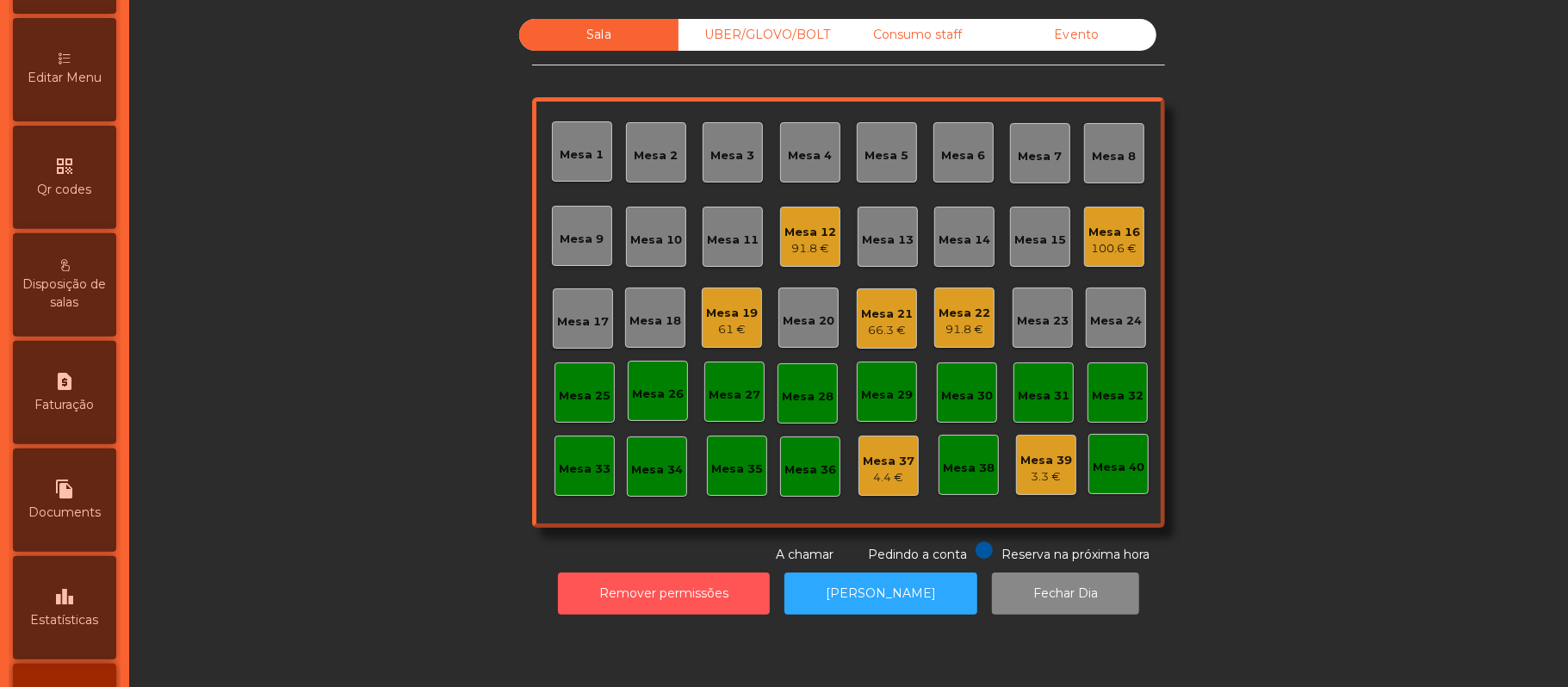
scroll to position [387, 0]
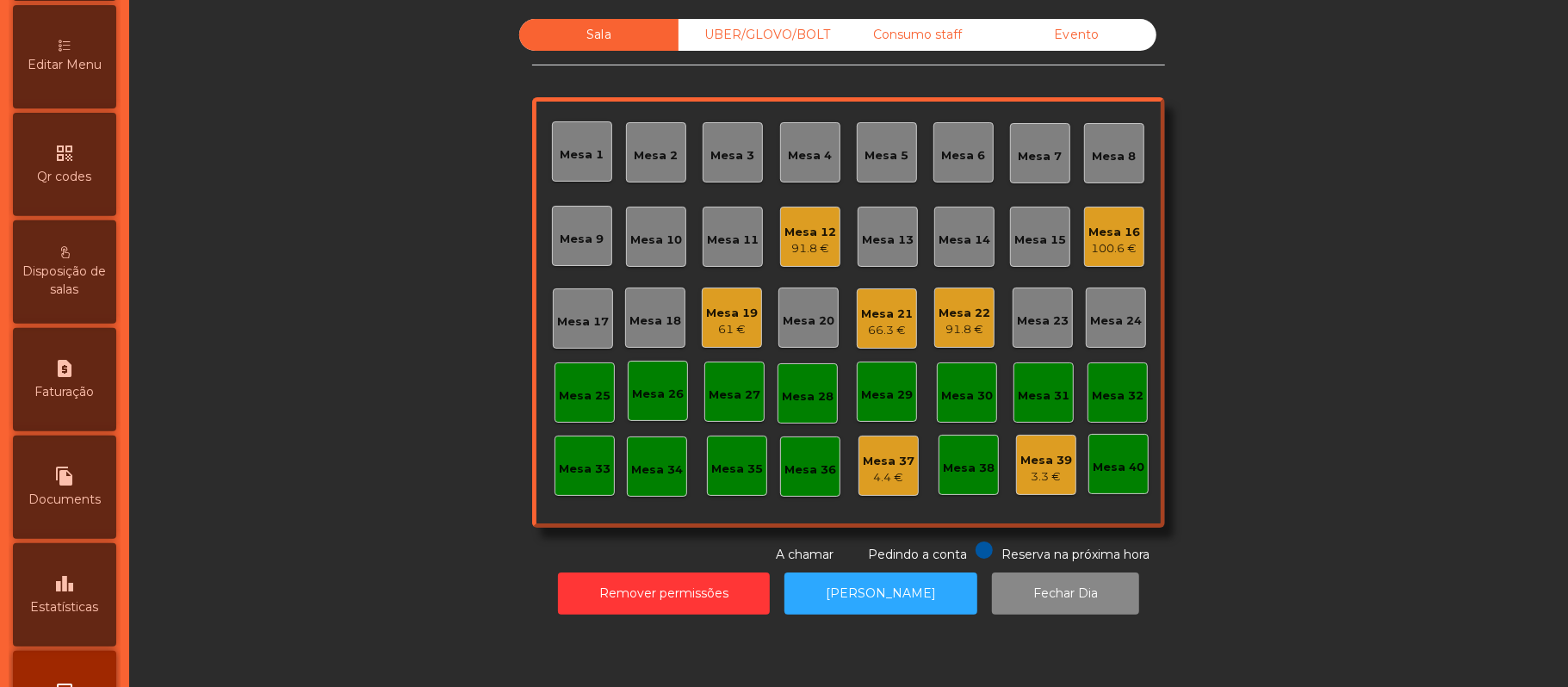
click at [90, 596] on div "leaderboard Estatísticas" at bounding box center [64, 595] width 103 height 103
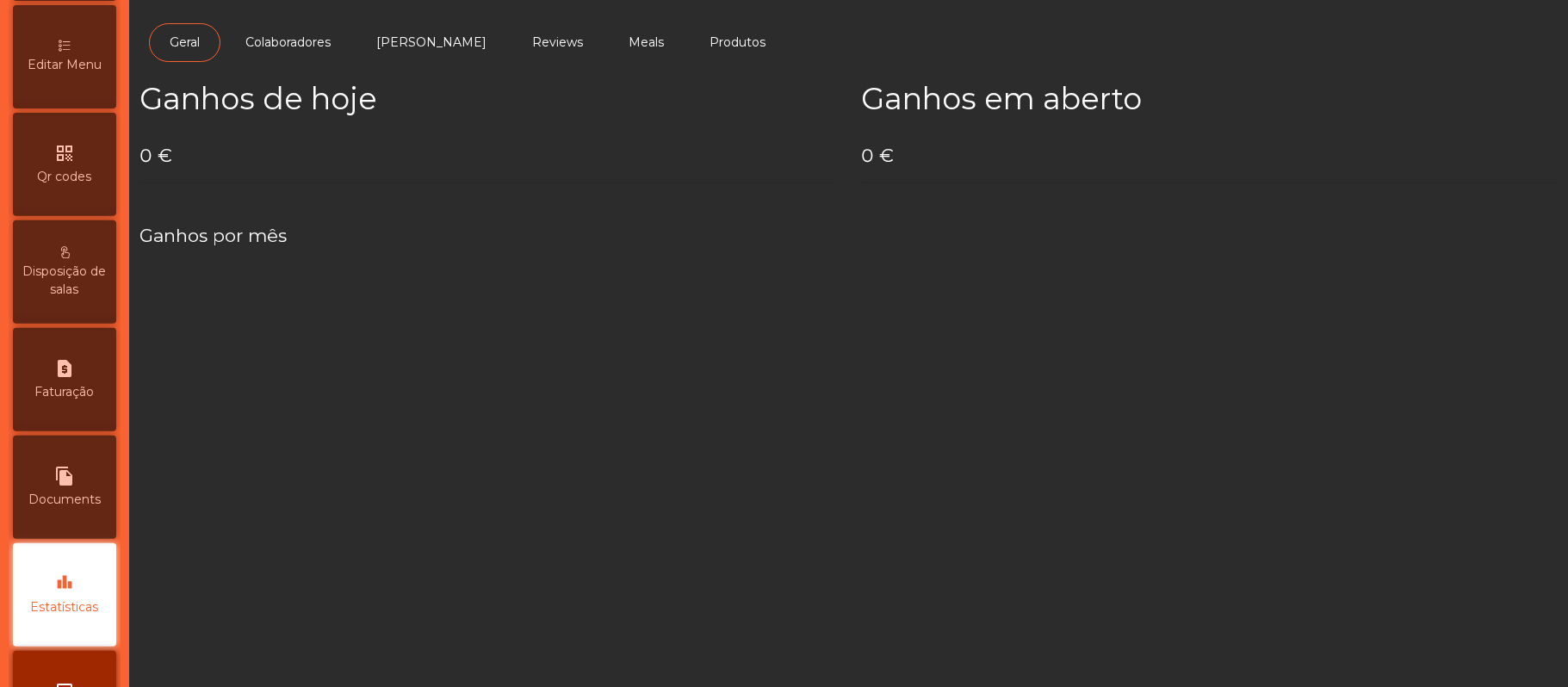
scroll to position [484, 0]
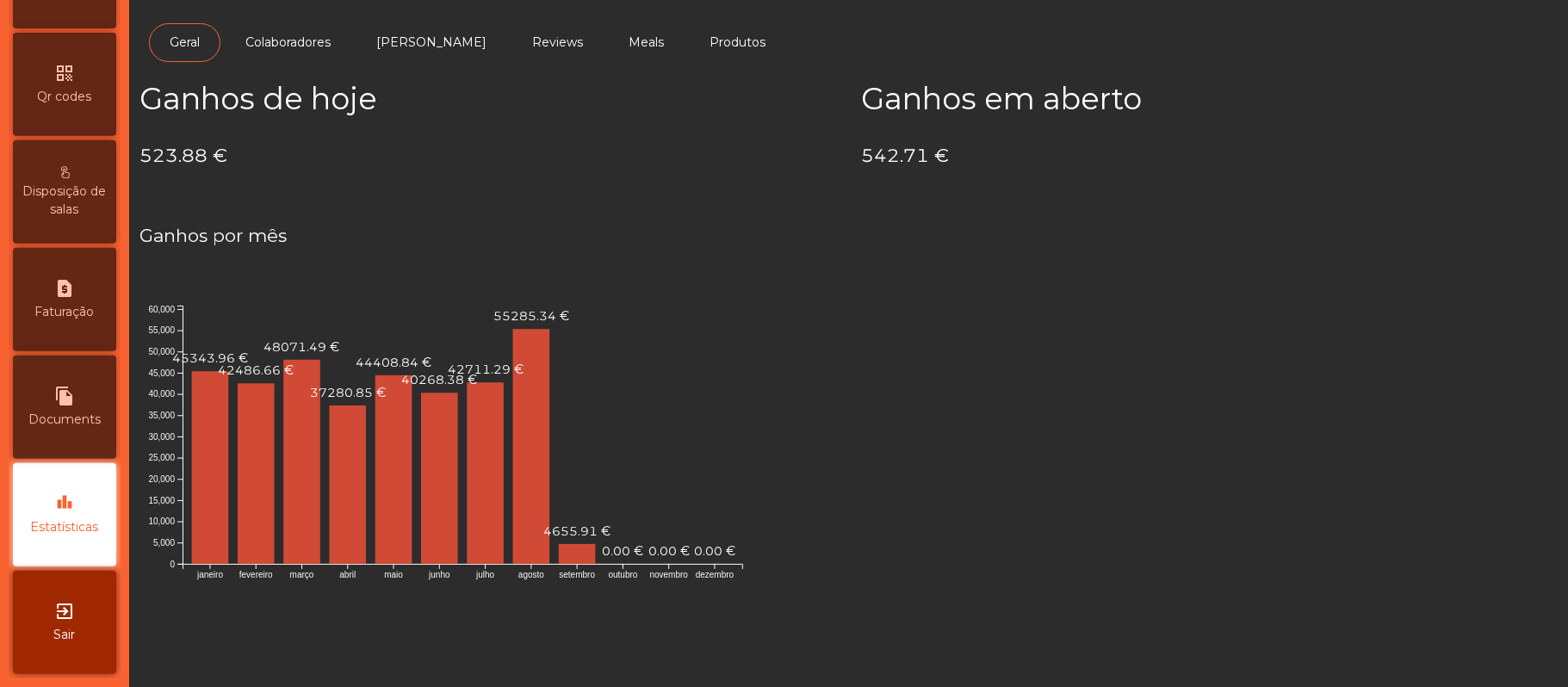
click at [69, 300] on div "request_page Faturação" at bounding box center [64, 299] width 103 height 103
select select "*"
select select "****"
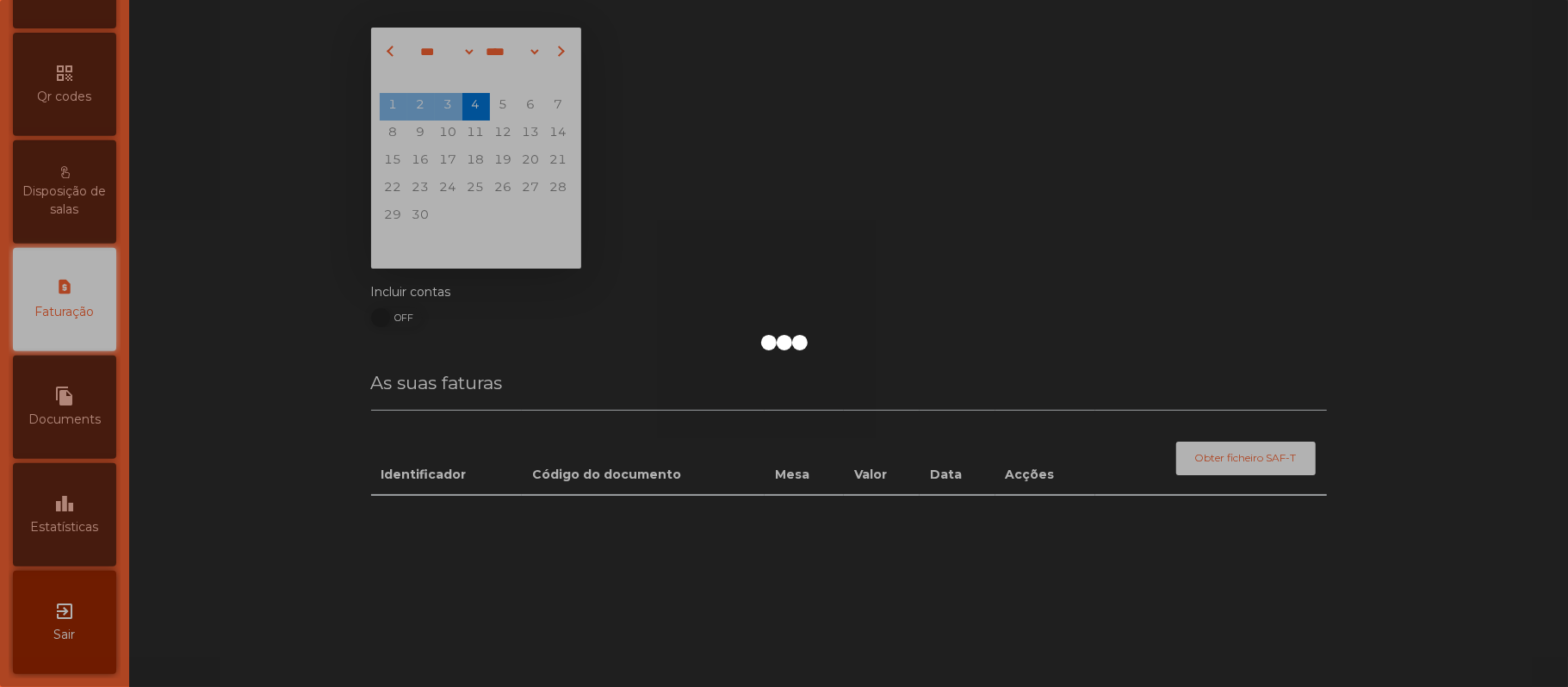
scroll to position [441, 0]
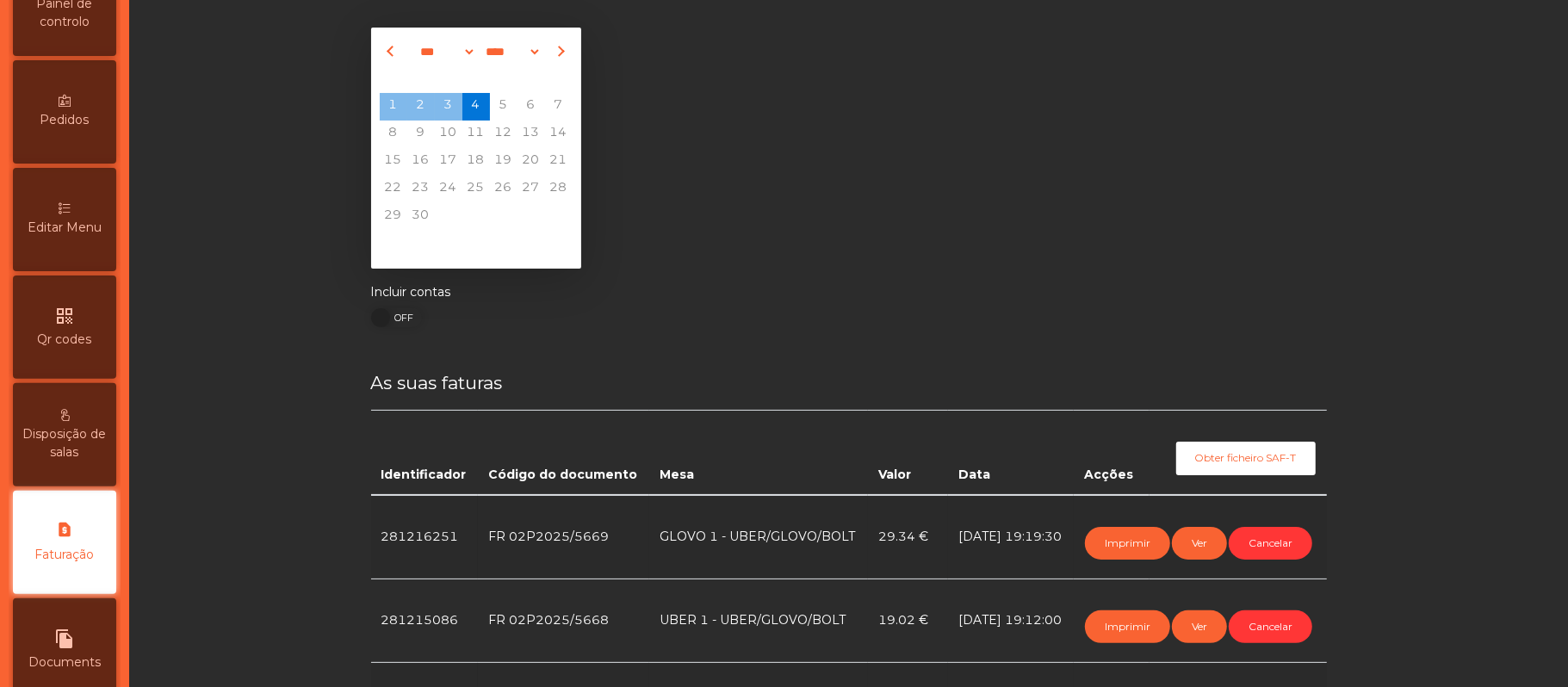
click at [86, 194] on div "Editar Menu" at bounding box center [64, 220] width 103 height 103
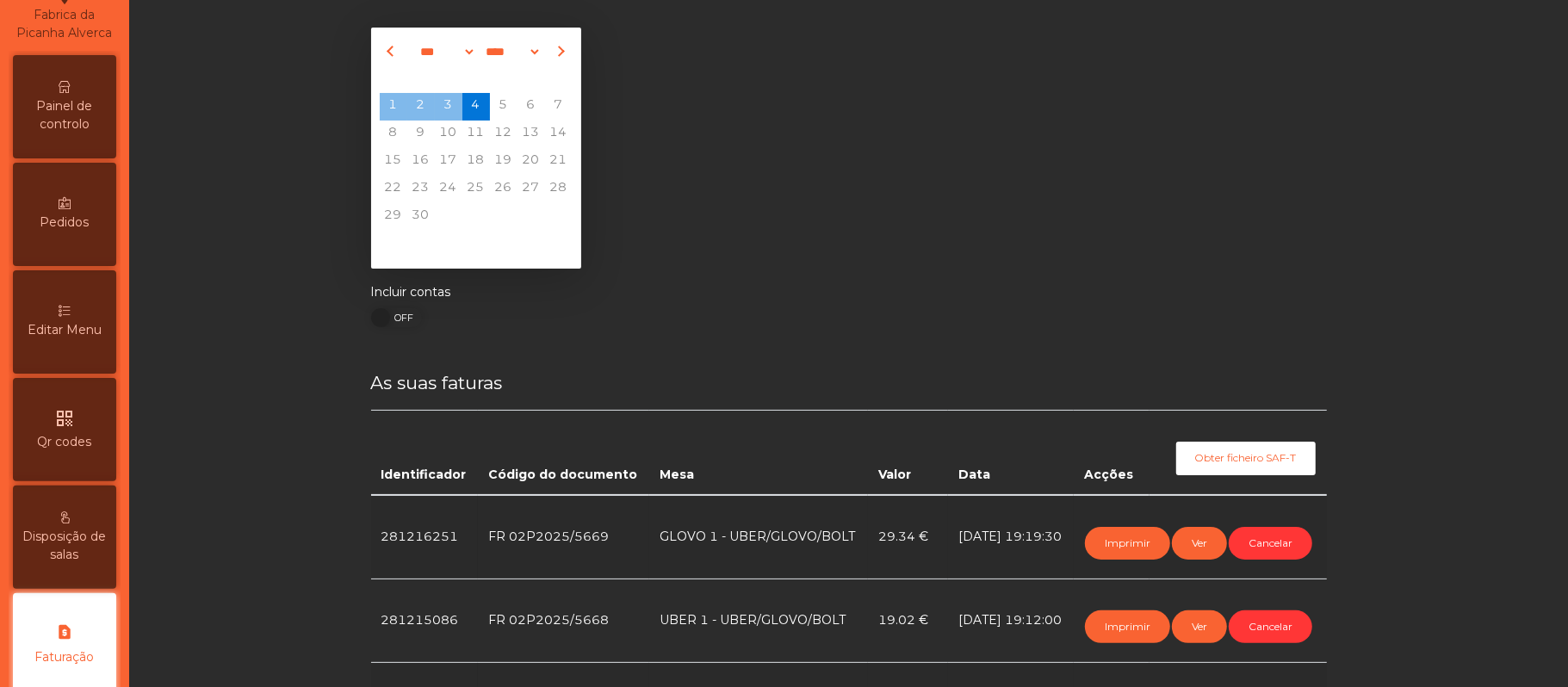
select select "*"
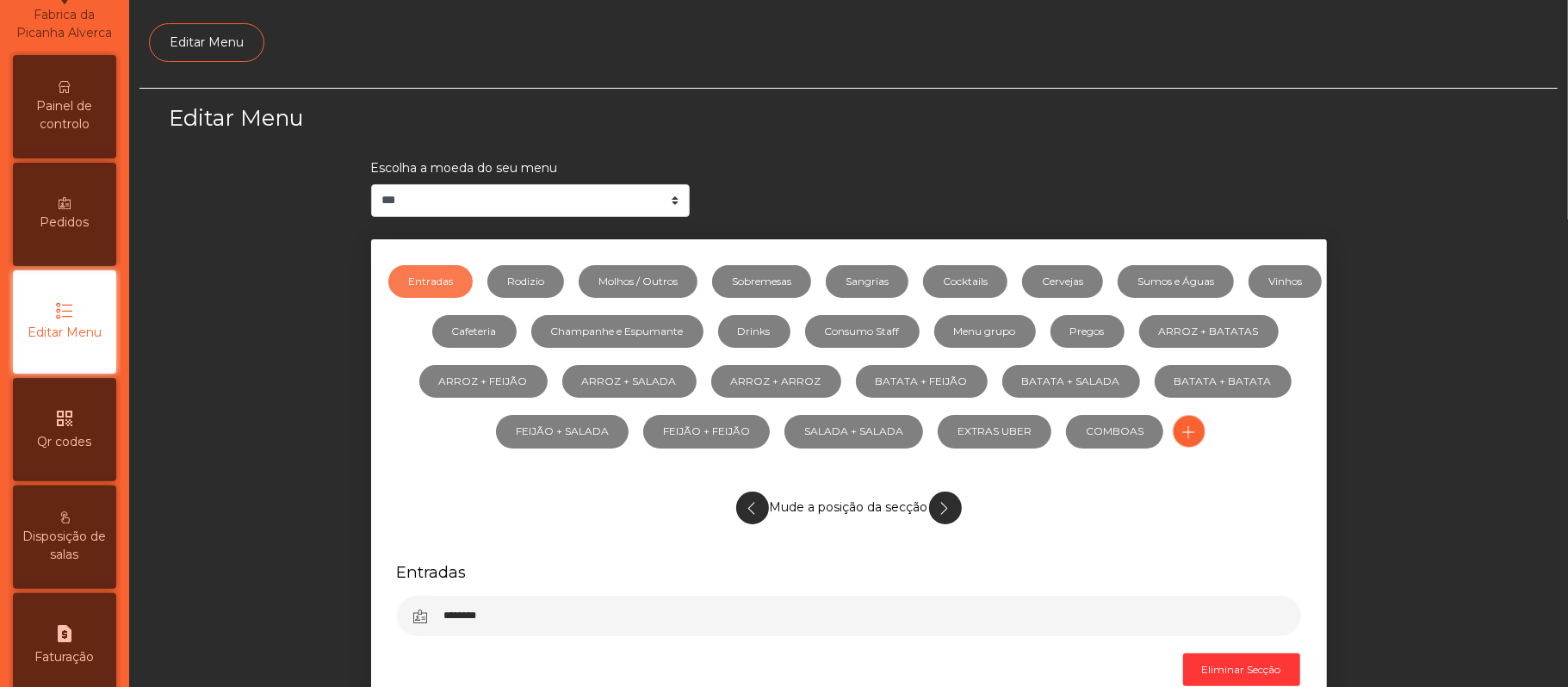
scroll to position [118, 0]
click at [1095, 287] on link "Cervejas" at bounding box center [1063, 282] width 81 height 33
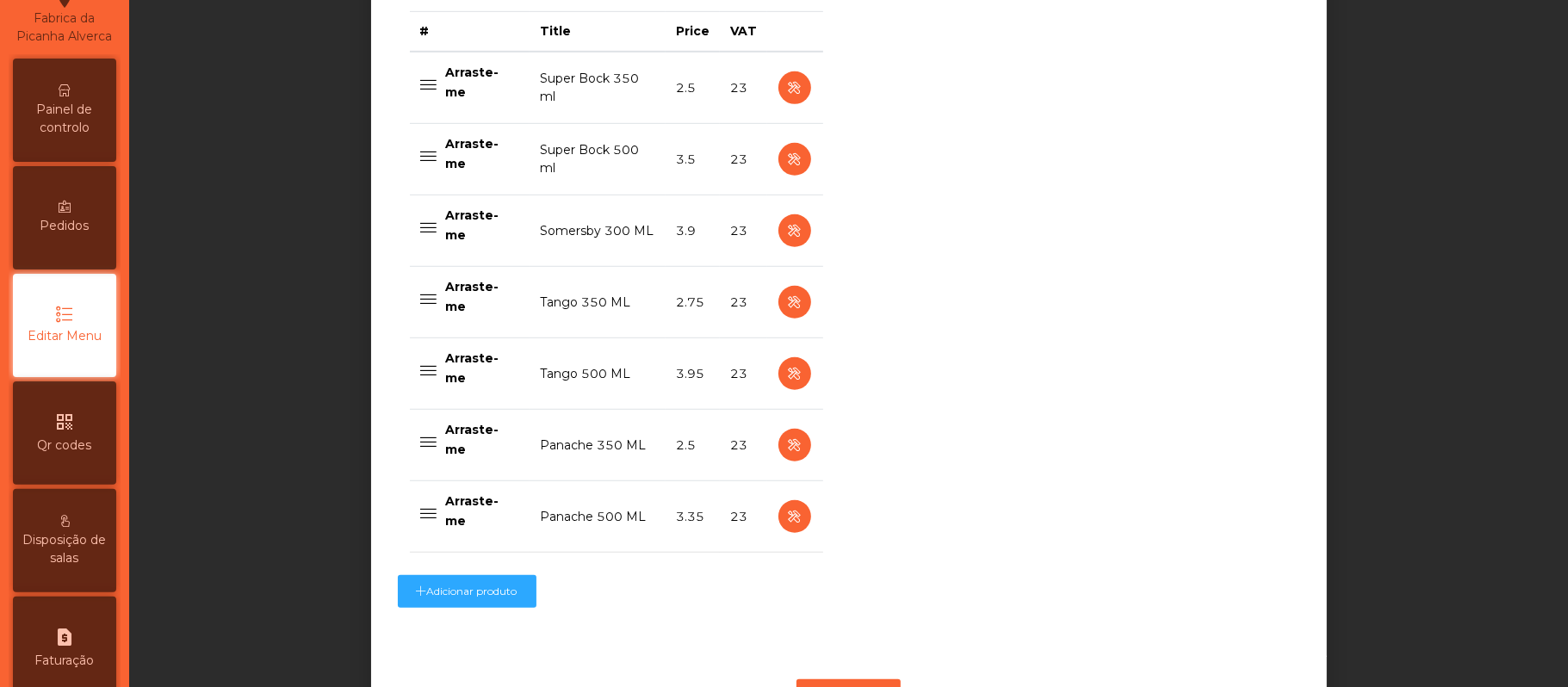
scroll to position [748, 0]
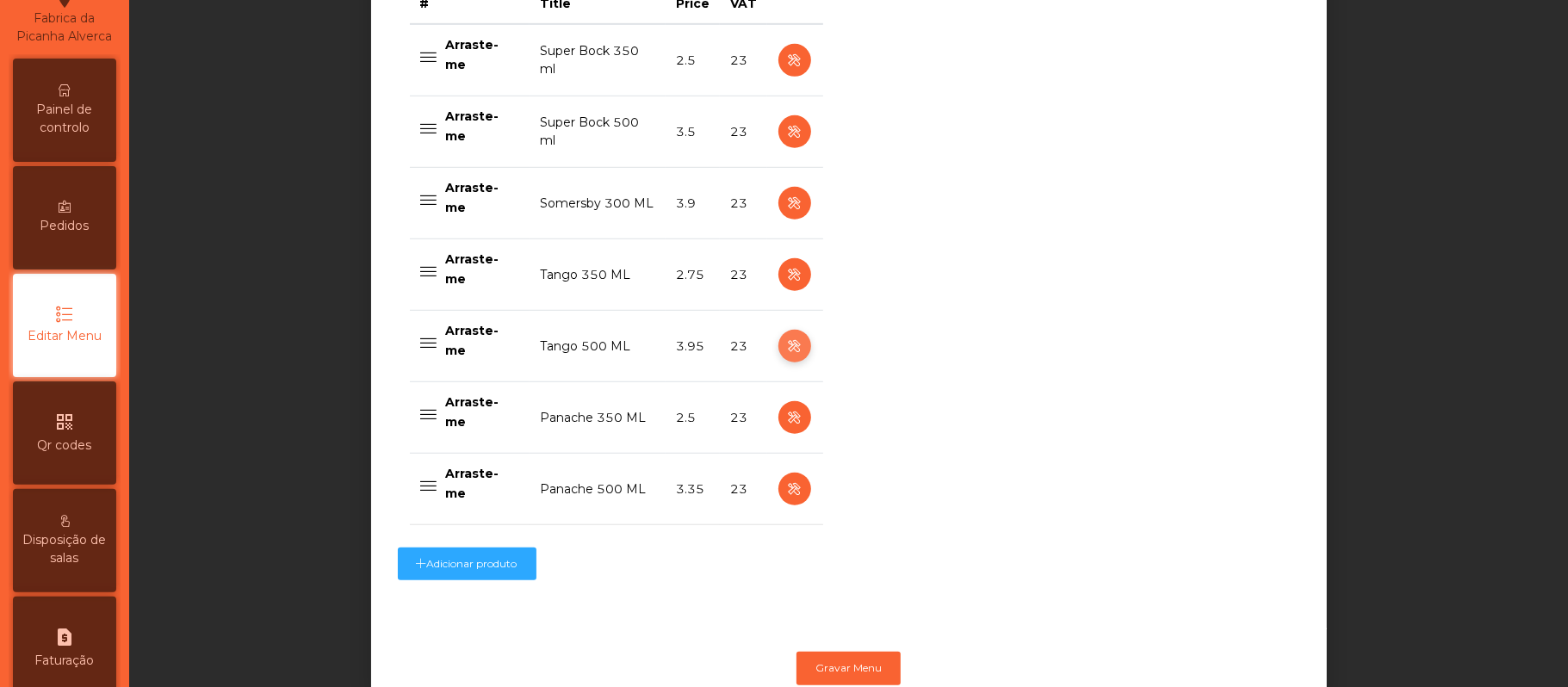
click at [785, 344] on icon "button" at bounding box center [795, 346] width 20 height 21
select select "***"
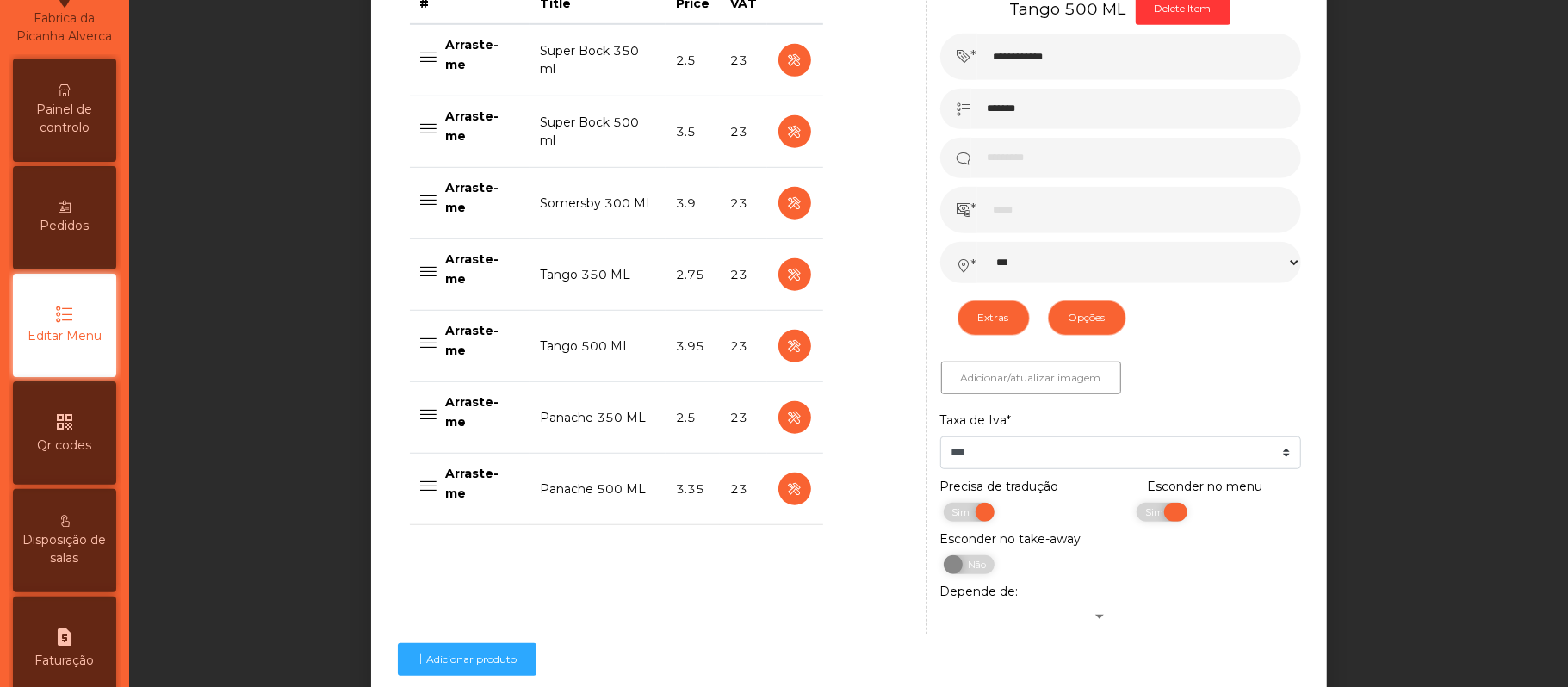
click at [1135, 515] on span "Sim" at bounding box center [1156, 512] width 43 height 19
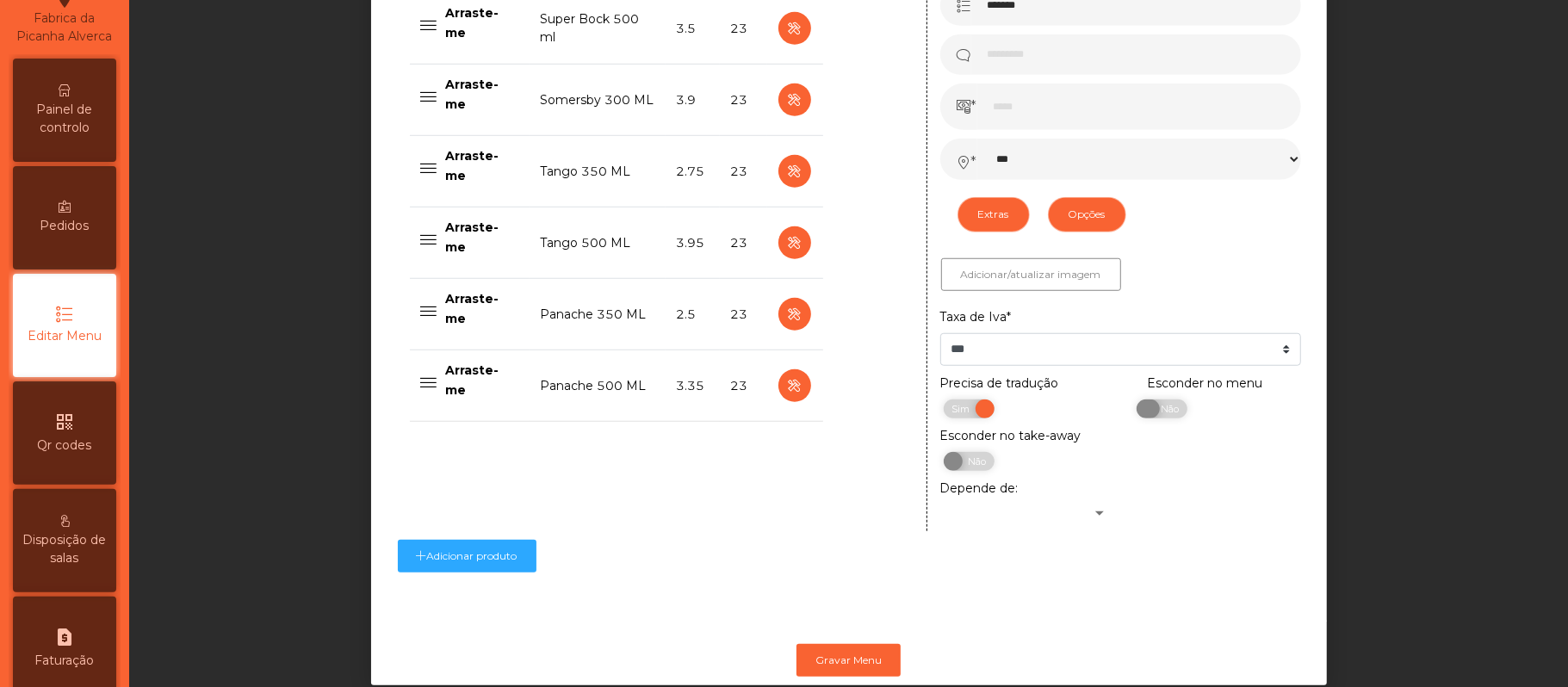
scroll to position [907, 0]
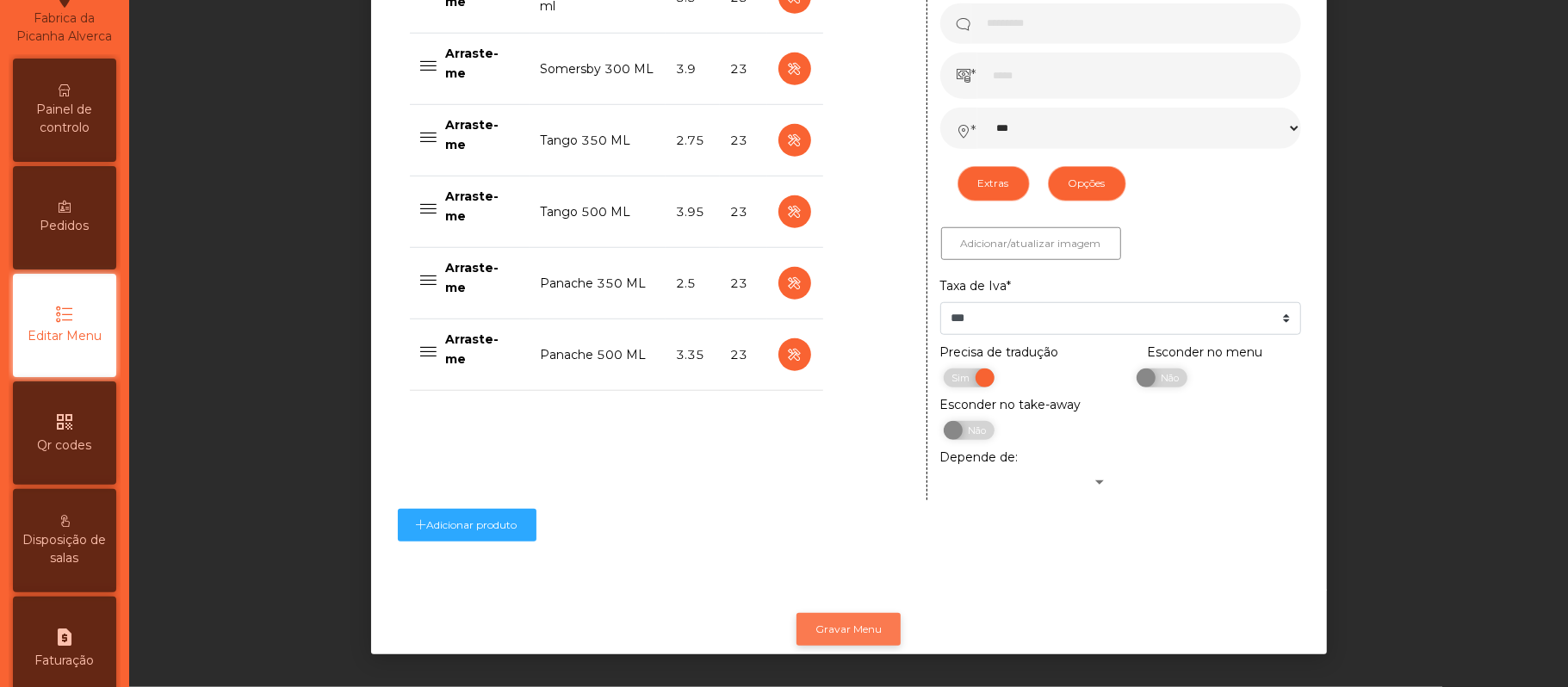
click at [862, 613] on button "Gravar Menu" at bounding box center [848, 629] width 104 height 33
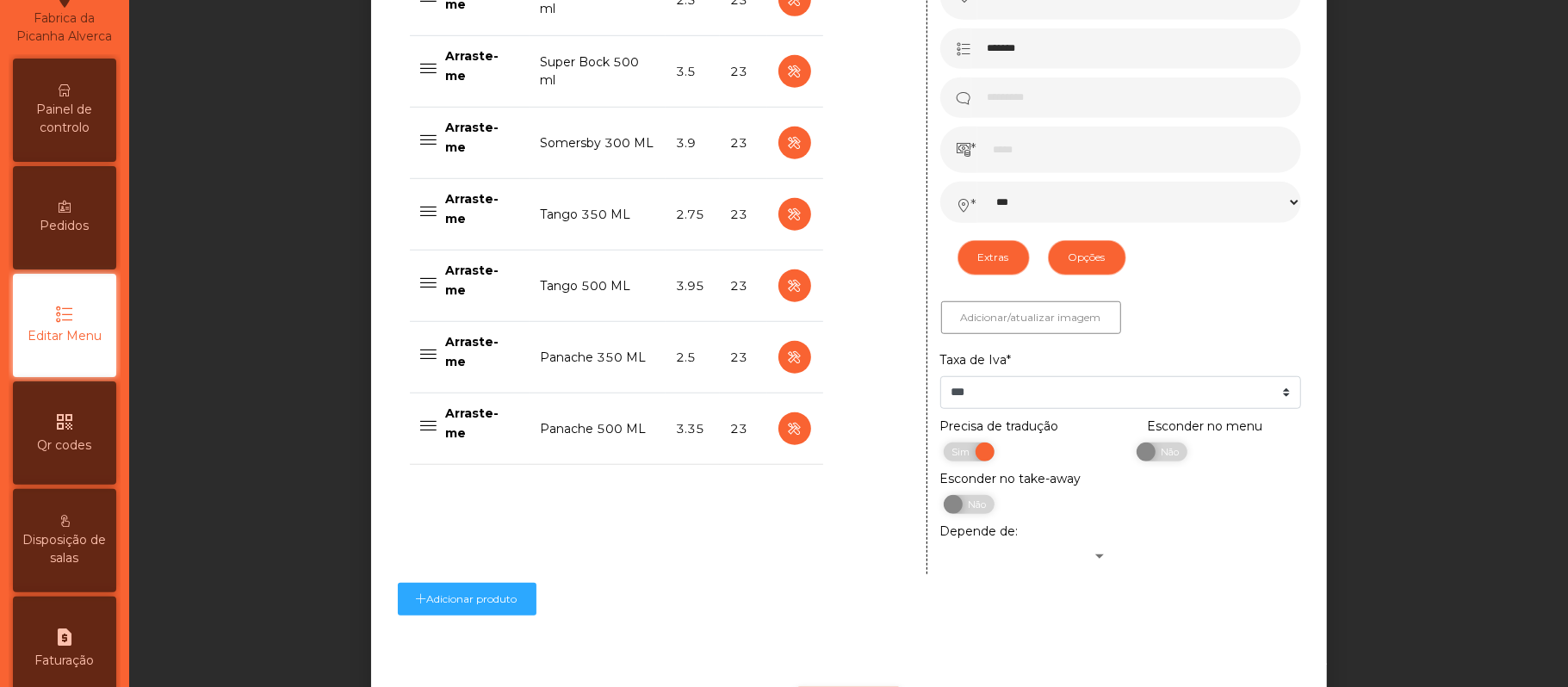
scroll to position [795, 0]
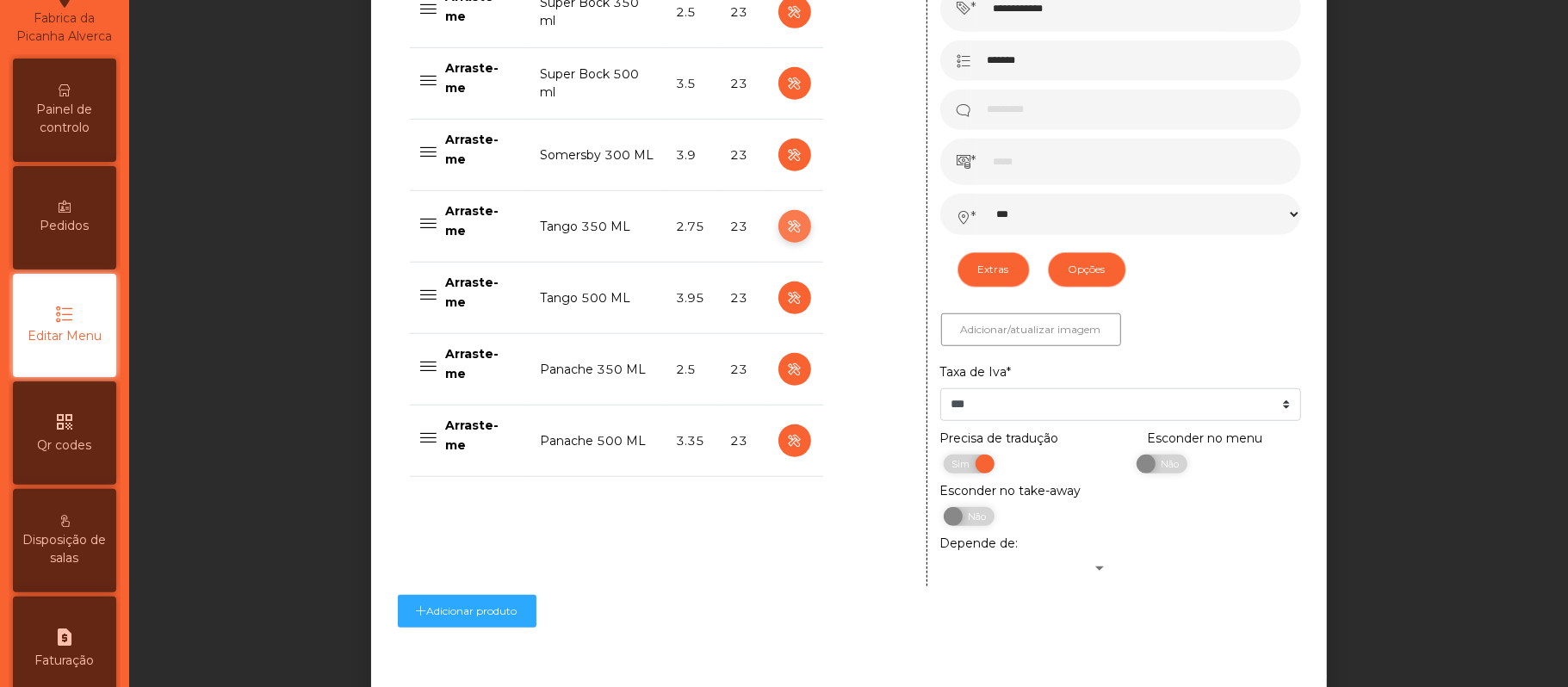
click at [785, 229] on icon "button" at bounding box center [795, 226] width 20 height 21
type input "**********"
type input "******"
type input "****"
select select "***"
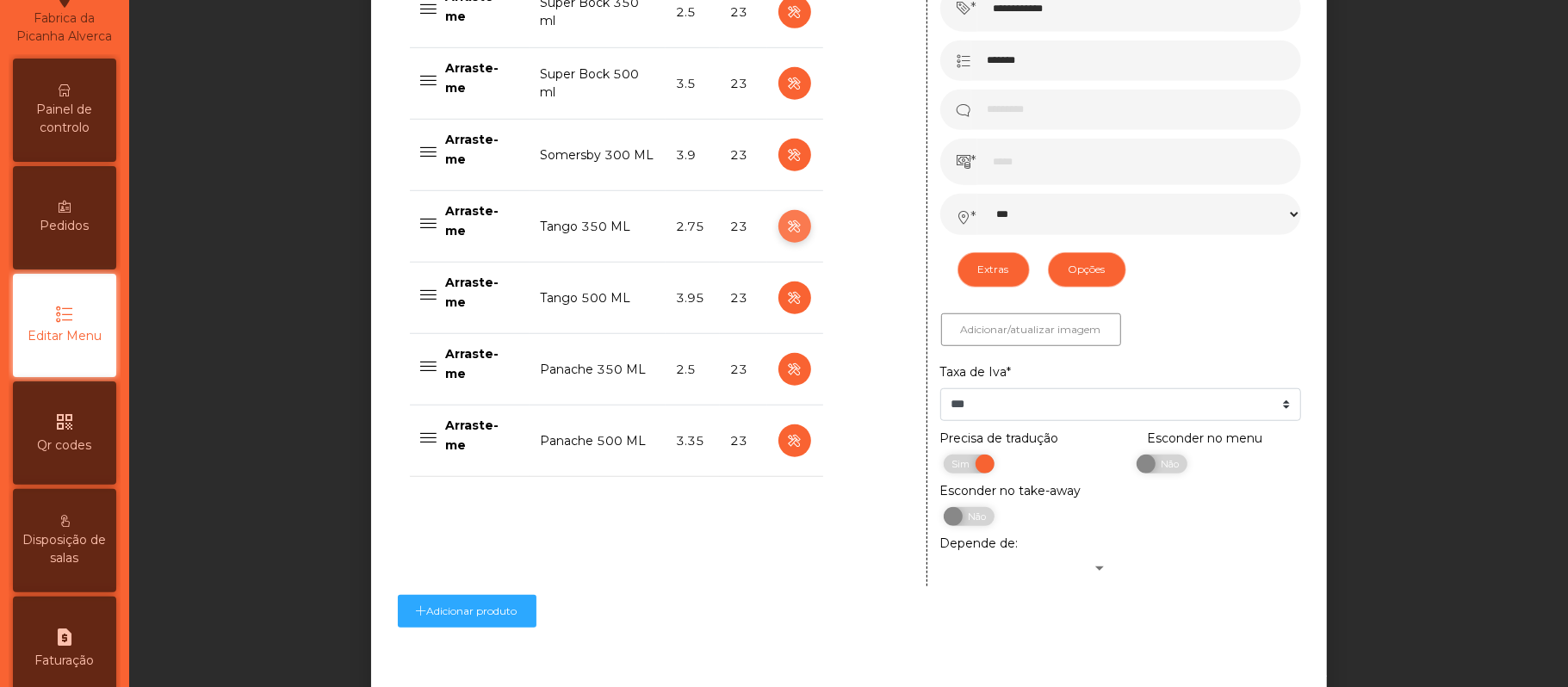
select select "**"
click at [1157, 462] on span "Sim" at bounding box center [1156, 464] width 43 height 19
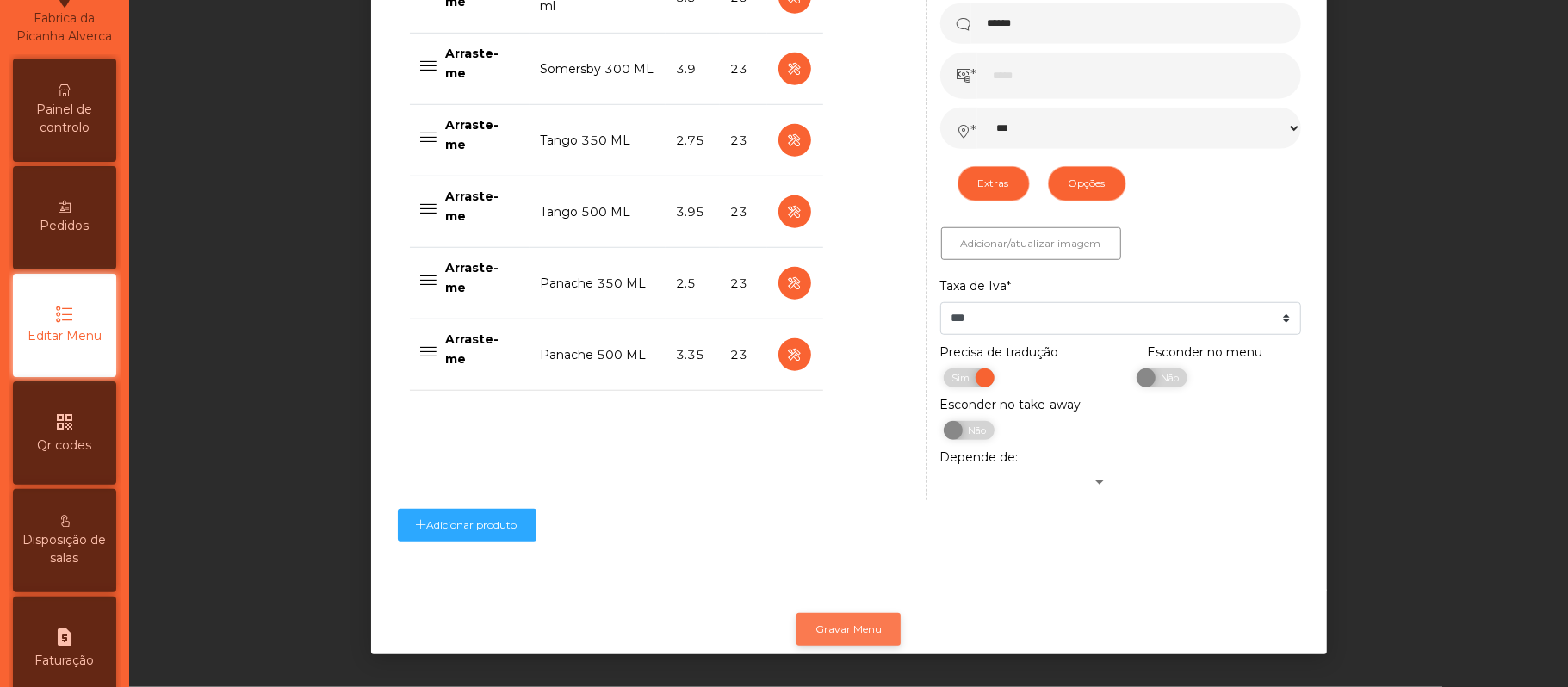
click at [848, 613] on button "Gravar Menu" at bounding box center [848, 629] width 104 height 33
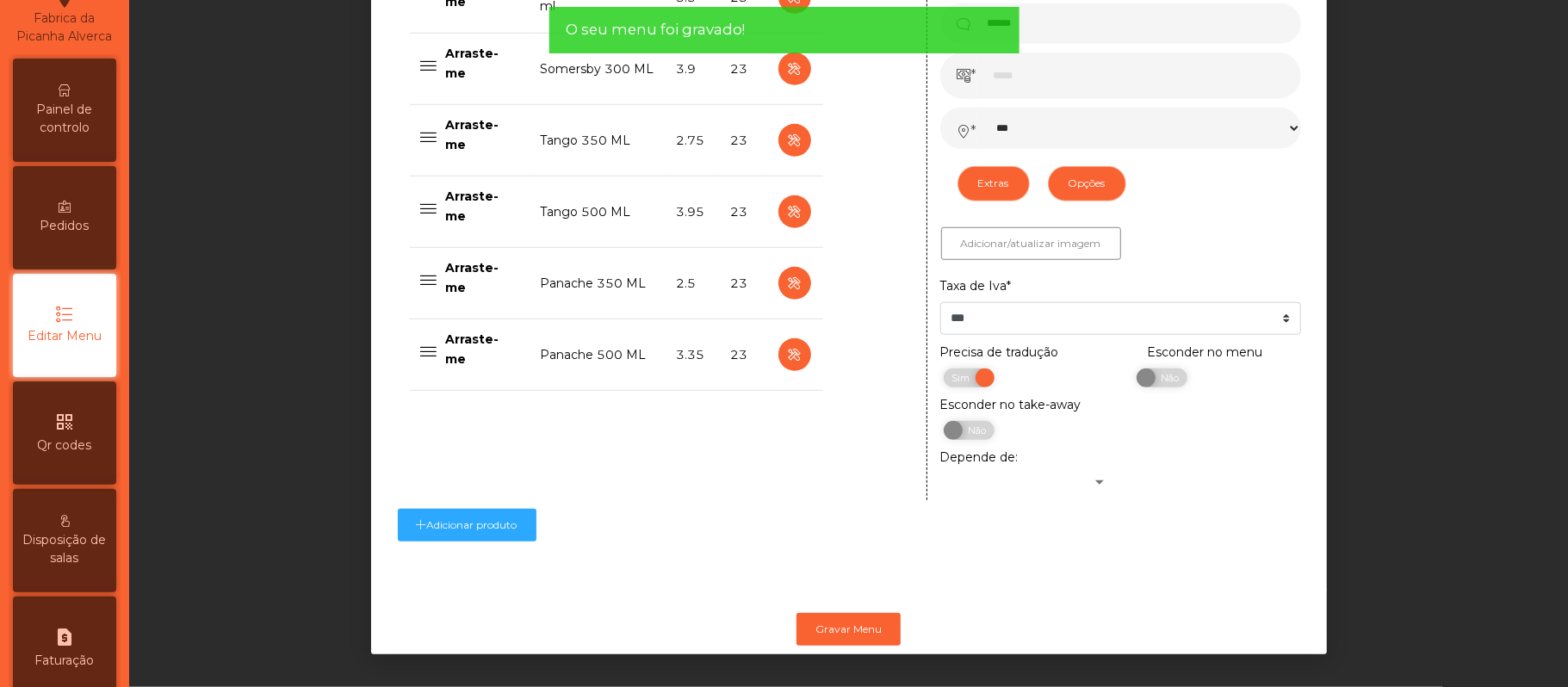
click at [84, 130] on span "Painel de controlo" at bounding box center [64, 118] width 95 height 36
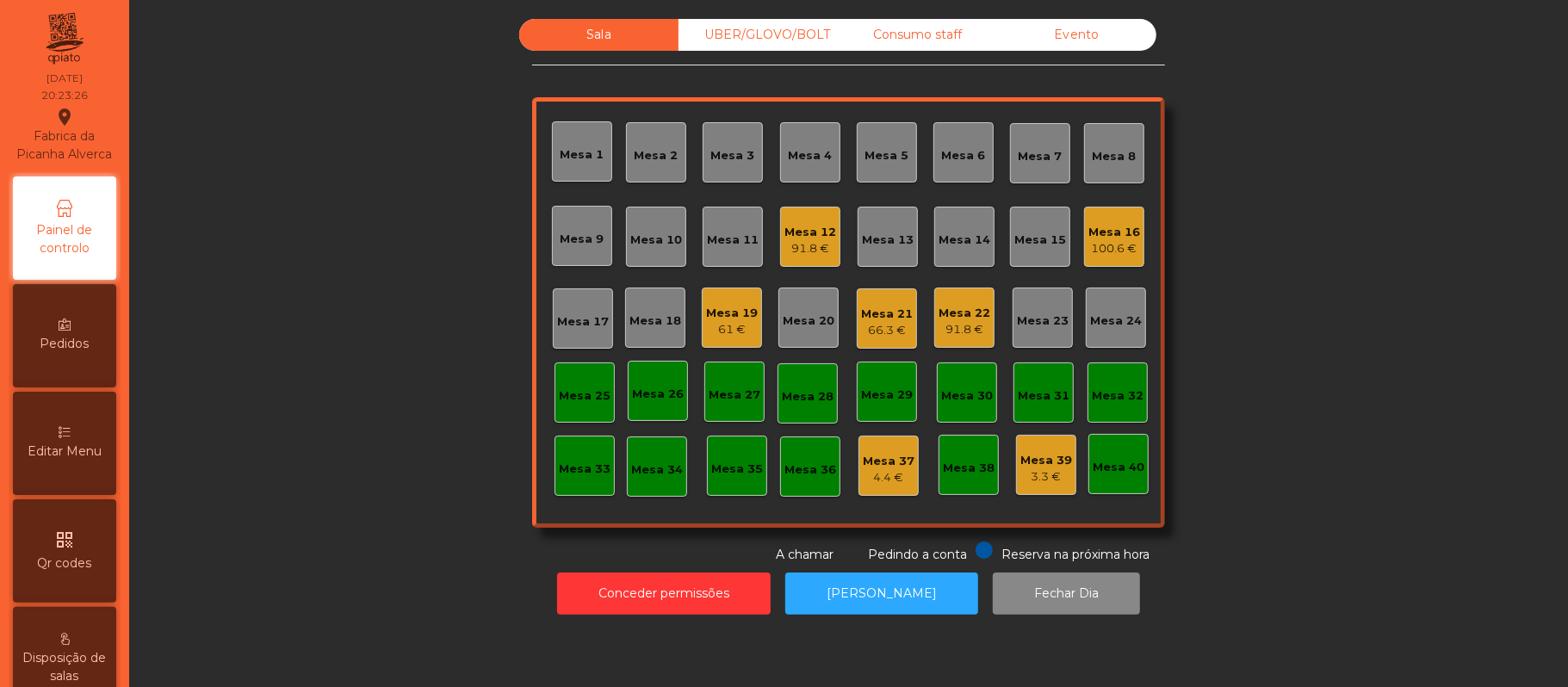
click at [652, 386] on div "Mesa 26" at bounding box center [658, 394] width 51 height 17
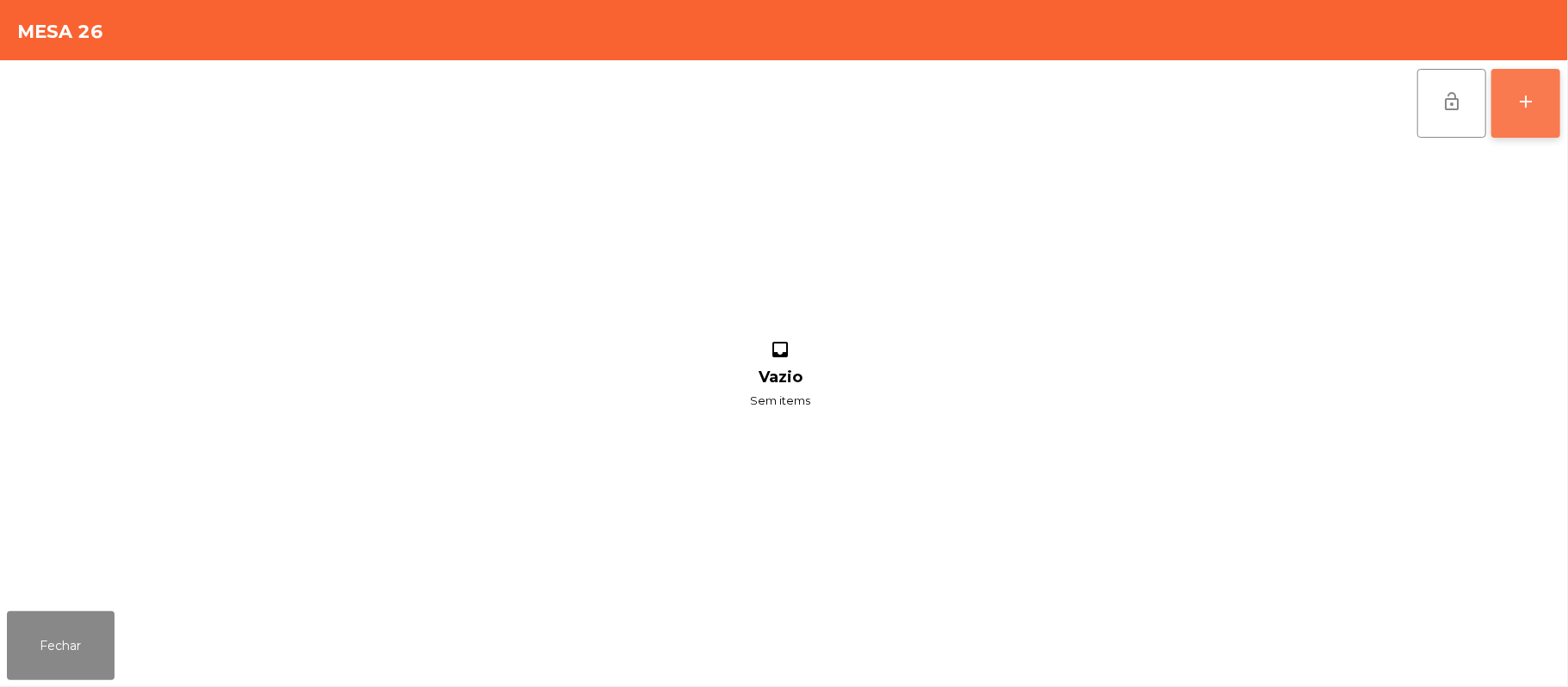
click at [1517, 107] on div "add" at bounding box center [1526, 101] width 20 height 20
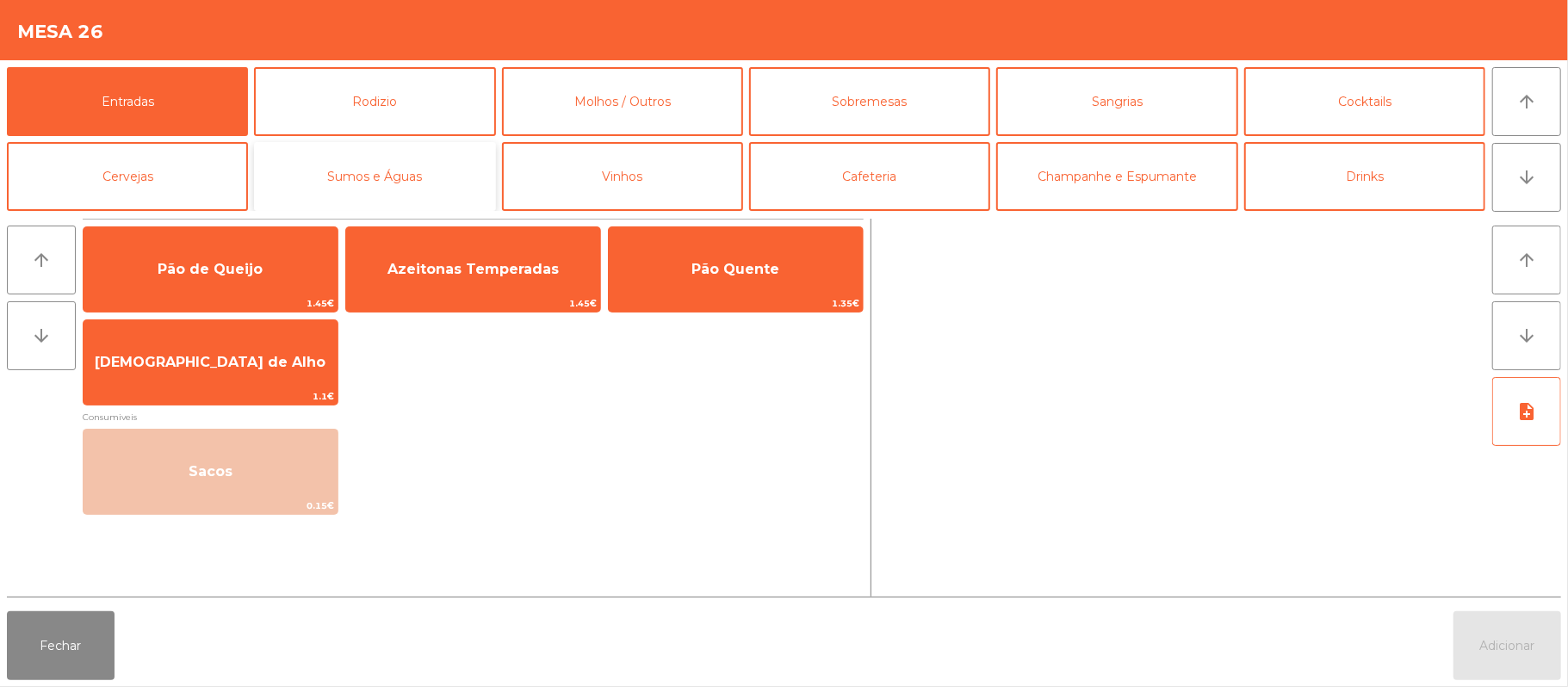
click at [356, 183] on button "Sumos e Águas" at bounding box center [375, 176] width 241 height 69
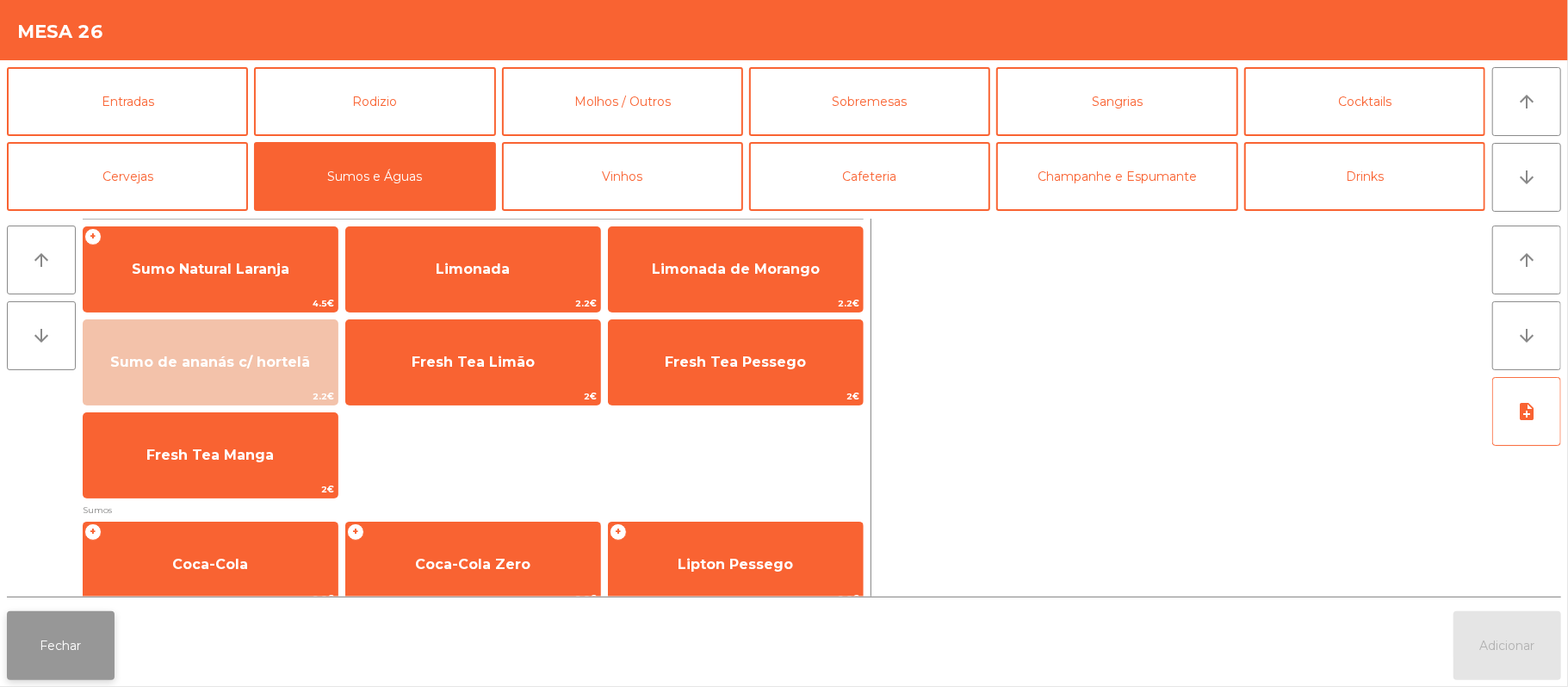
click at [55, 658] on button "Fechar" at bounding box center [60, 646] width 107 height 69
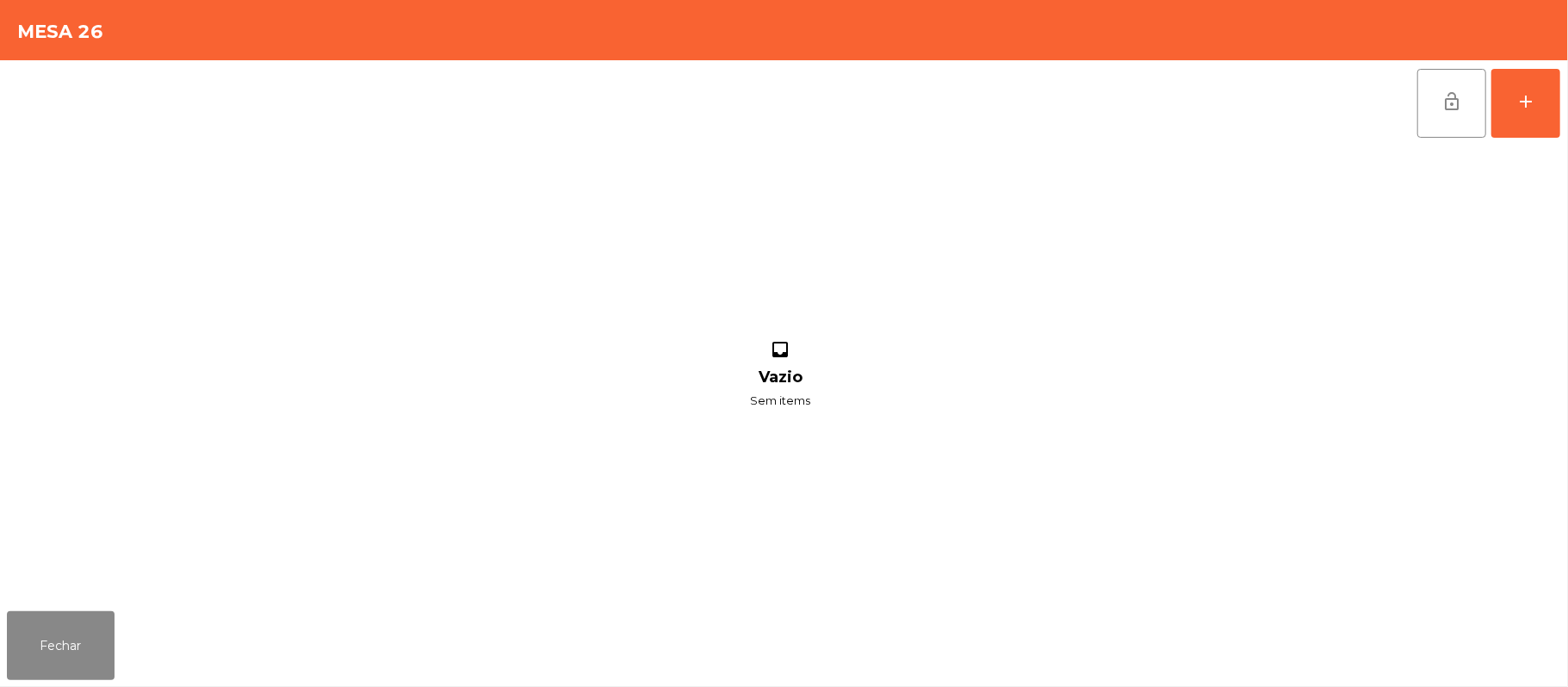
click at [25, 683] on div "Fechar" at bounding box center [784, 646] width 1568 height 83
click at [51, 651] on button "Fechar" at bounding box center [60, 646] width 107 height 69
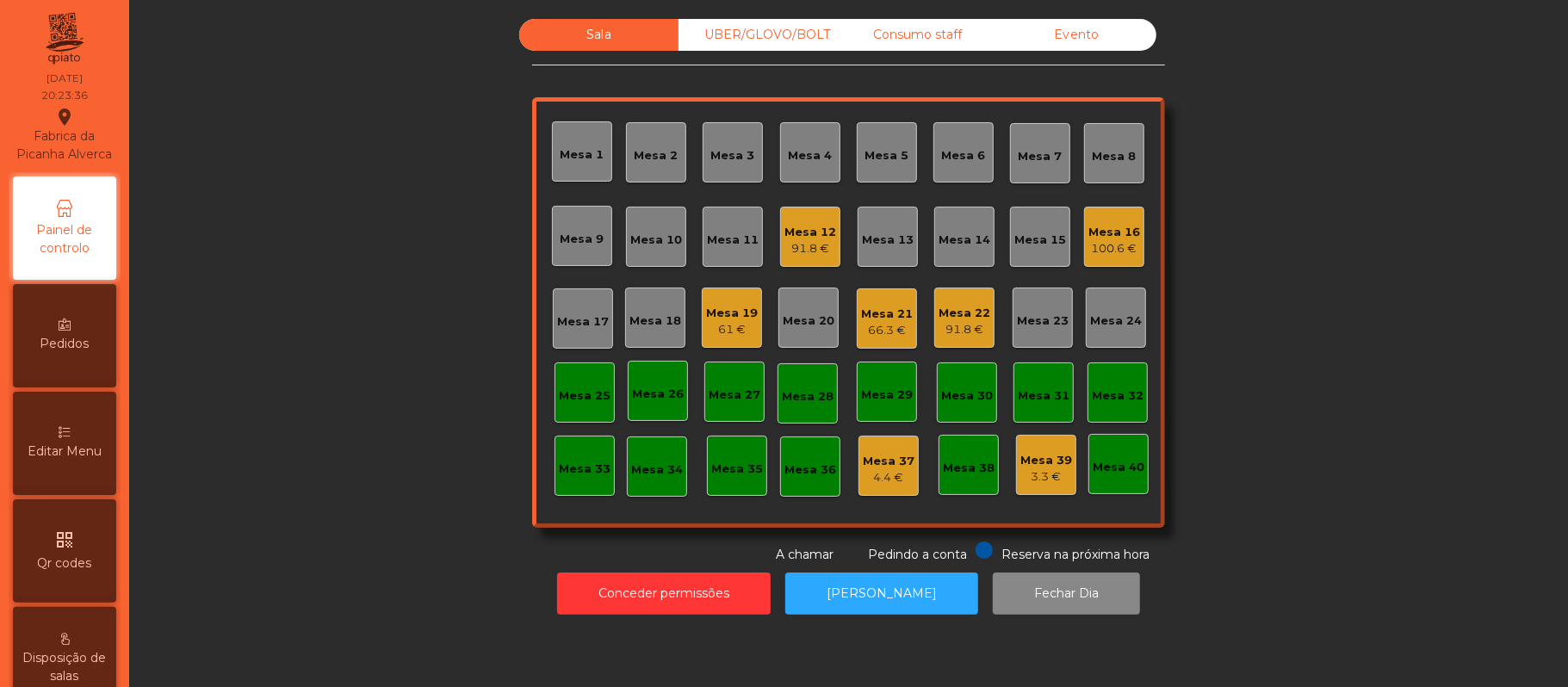
click at [88, 452] on div "Editar Menu" at bounding box center [64, 444] width 103 height 103
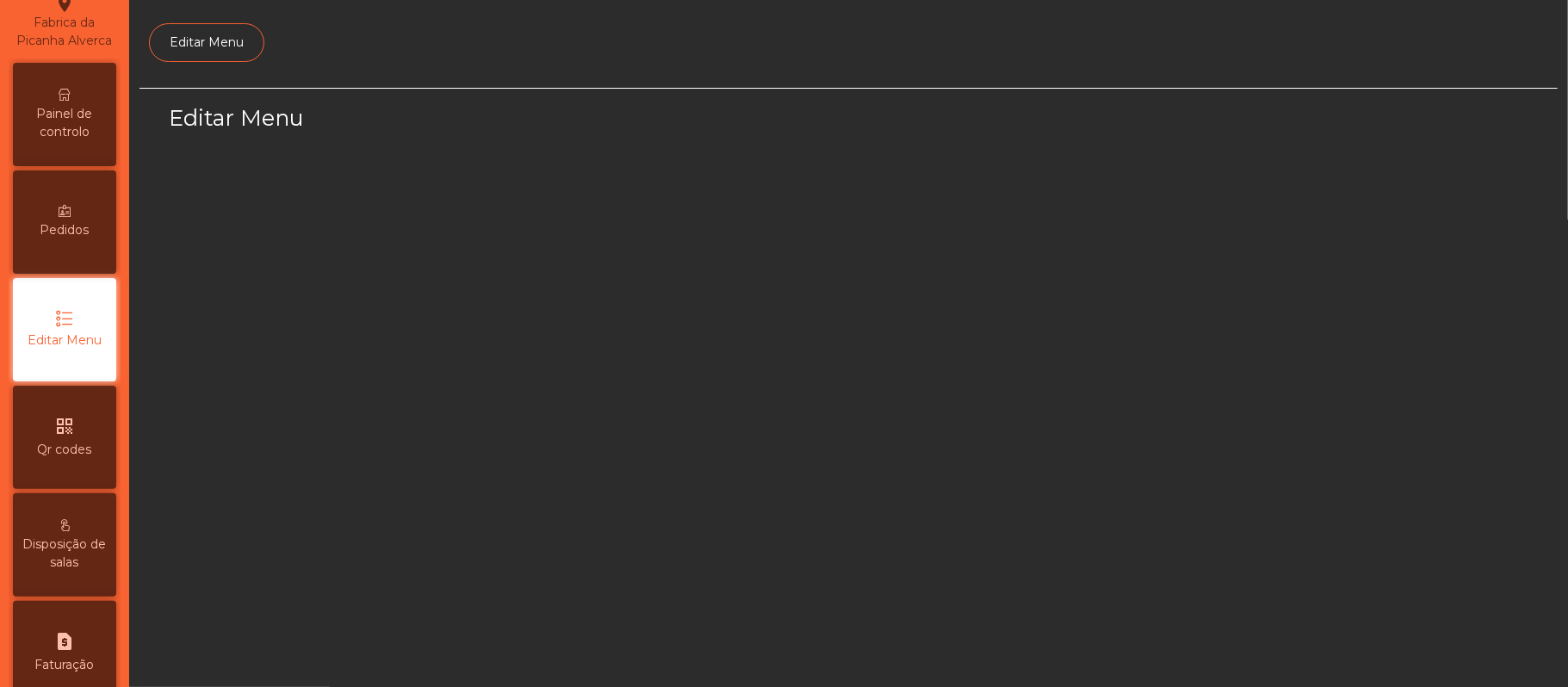
scroll to position [118, 0]
select select "*"
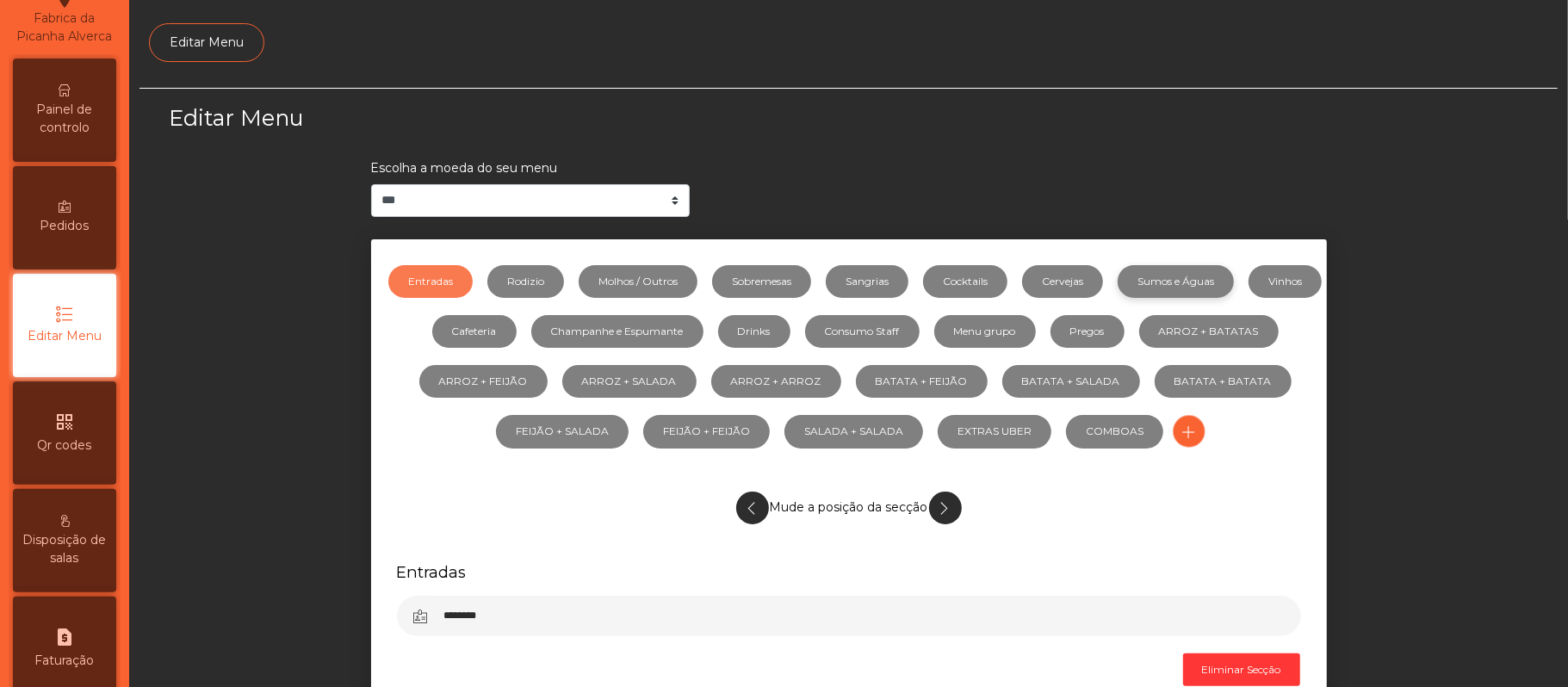
click at [1234, 283] on link "Sumos e Águas" at bounding box center [1176, 282] width 117 height 33
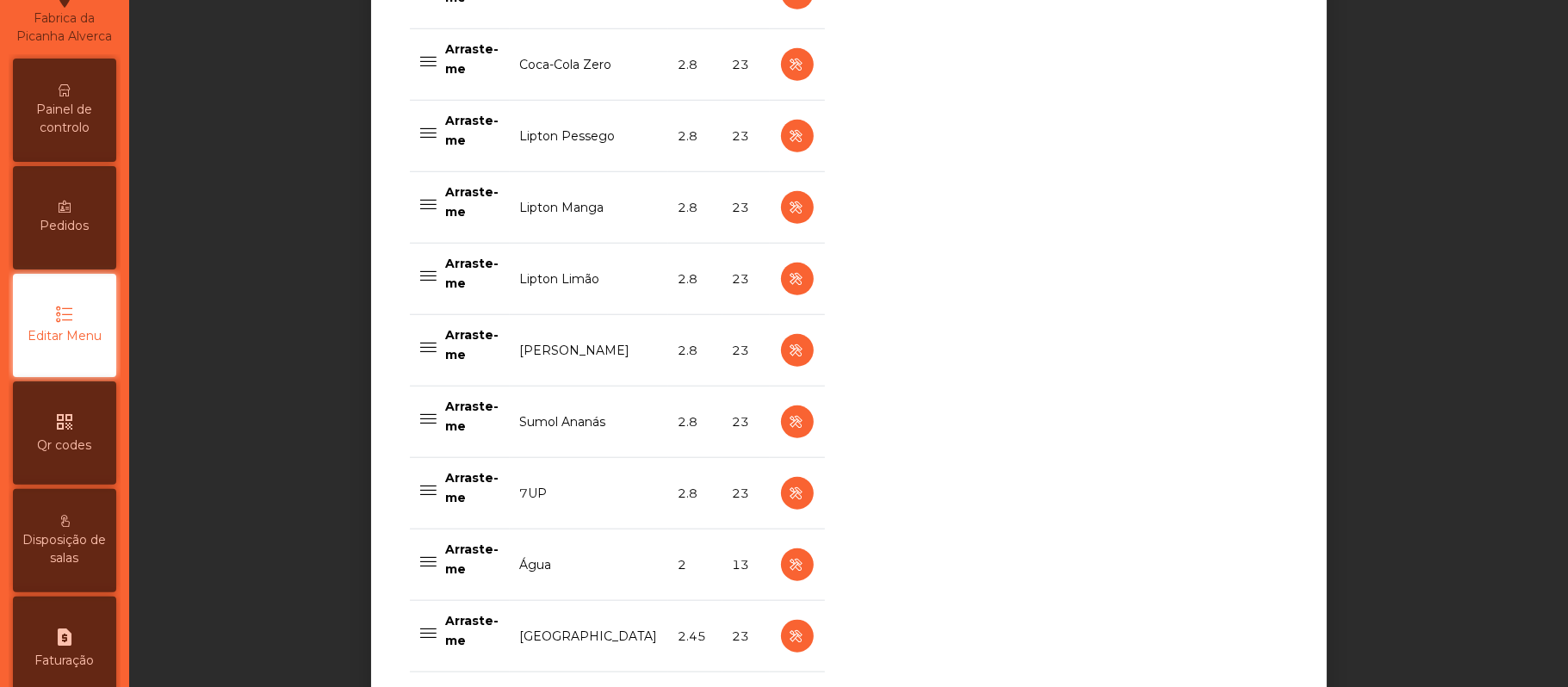
scroll to position [1052, 0]
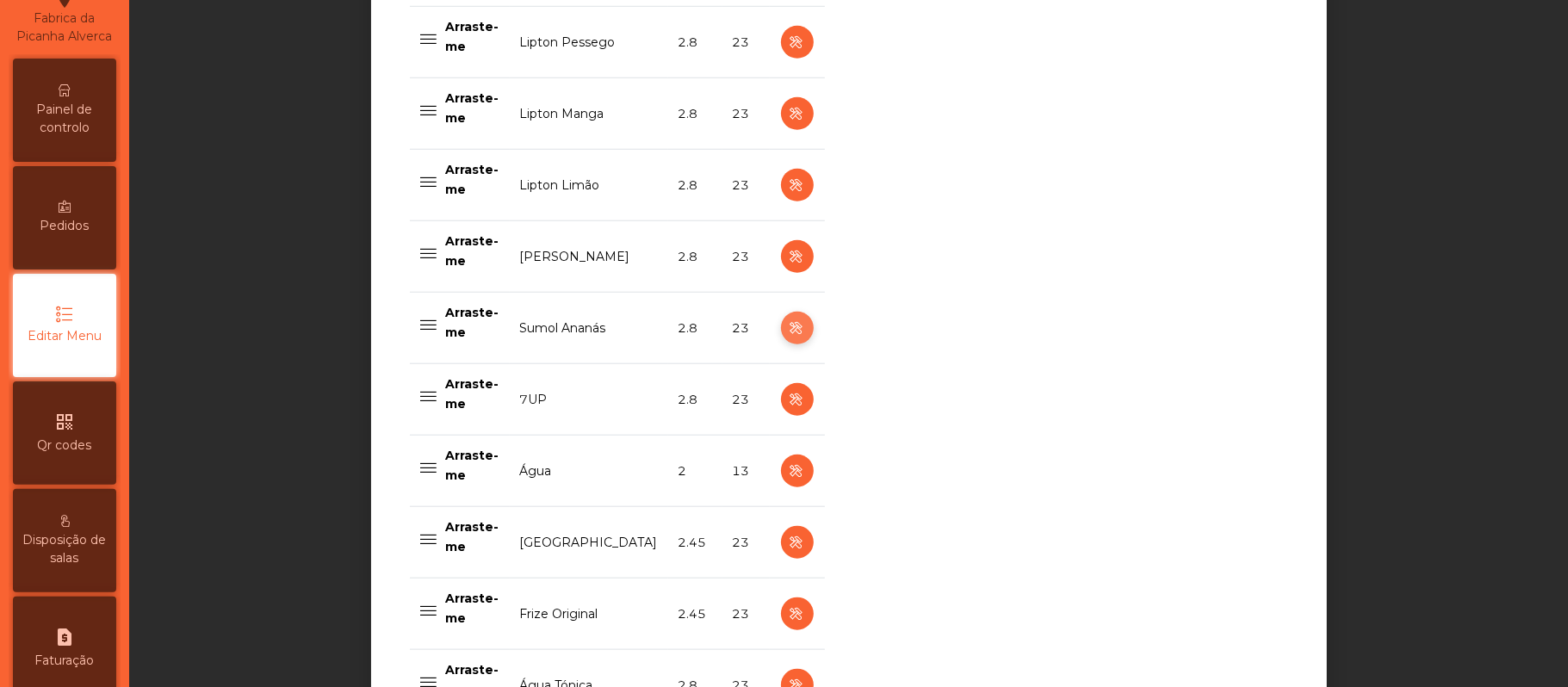
click at [787, 334] on icon "button" at bounding box center [797, 328] width 20 height 21
select select "***"
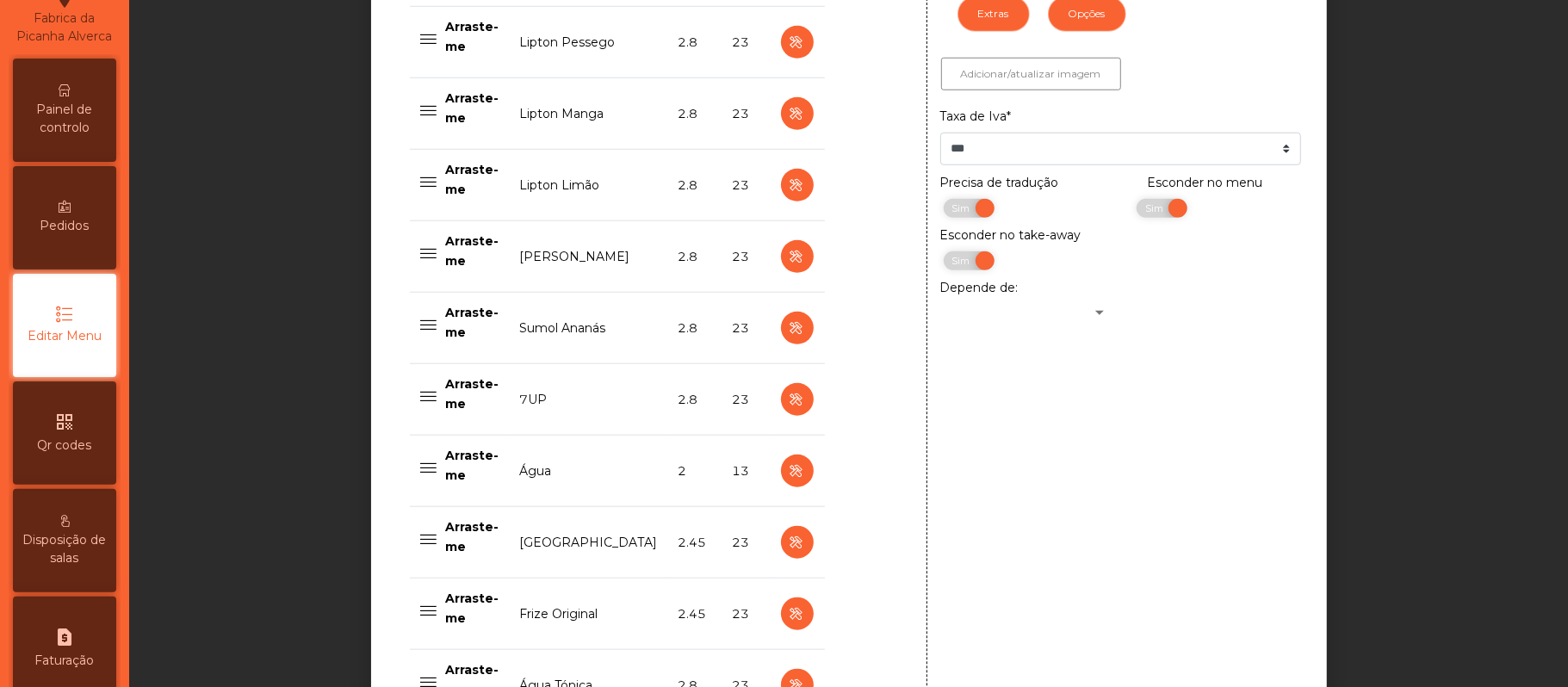
click at [596, 335] on td "Sumol Ananás" at bounding box center [589, 329] width 158 height 72
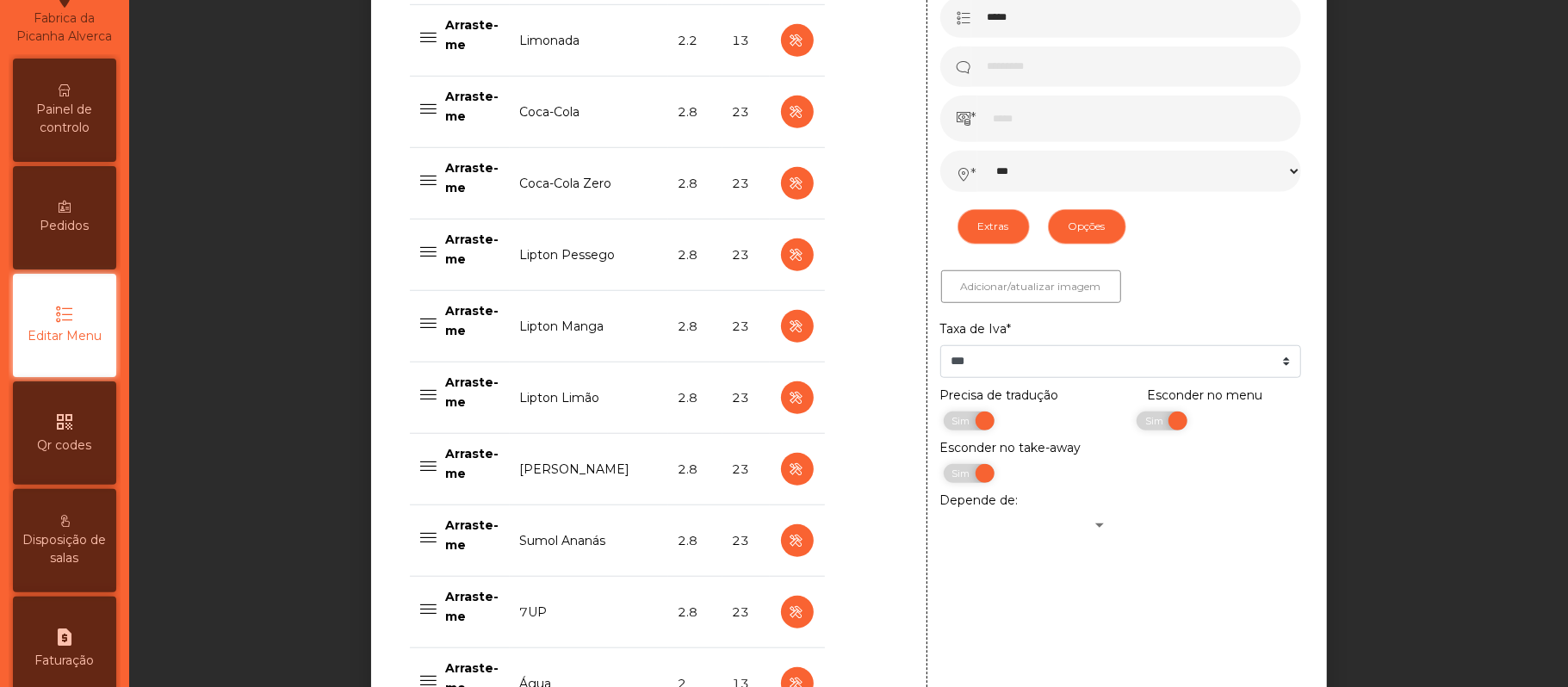
scroll to position [838, 0]
click at [84, 131] on span "Painel de controlo" at bounding box center [64, 118] width 95 height 36
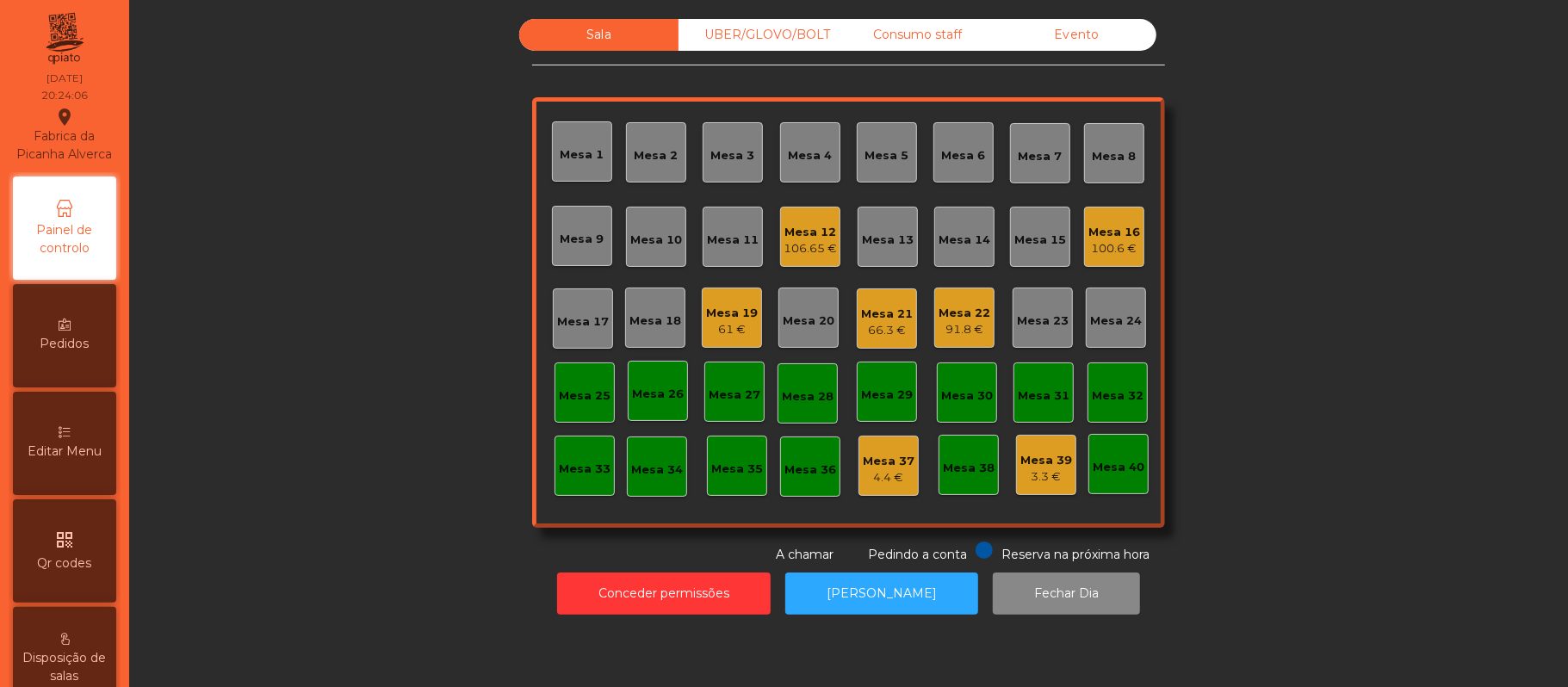
click at [640, 392] on div "Mesa 26" at bounding box center [658, 394] width 51 height 17
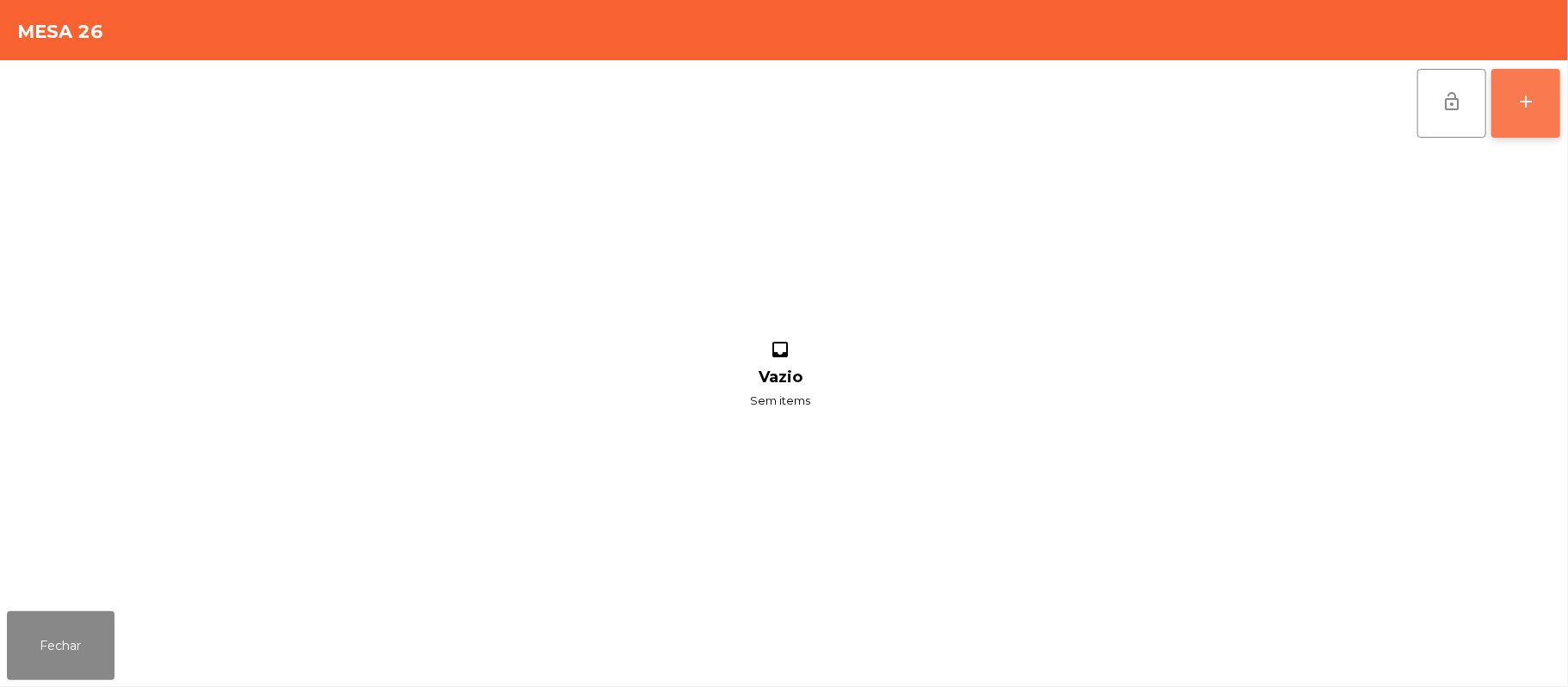
click at [1519, 102] on div "add" at bounding box center [1526, 101] width 20 height 20
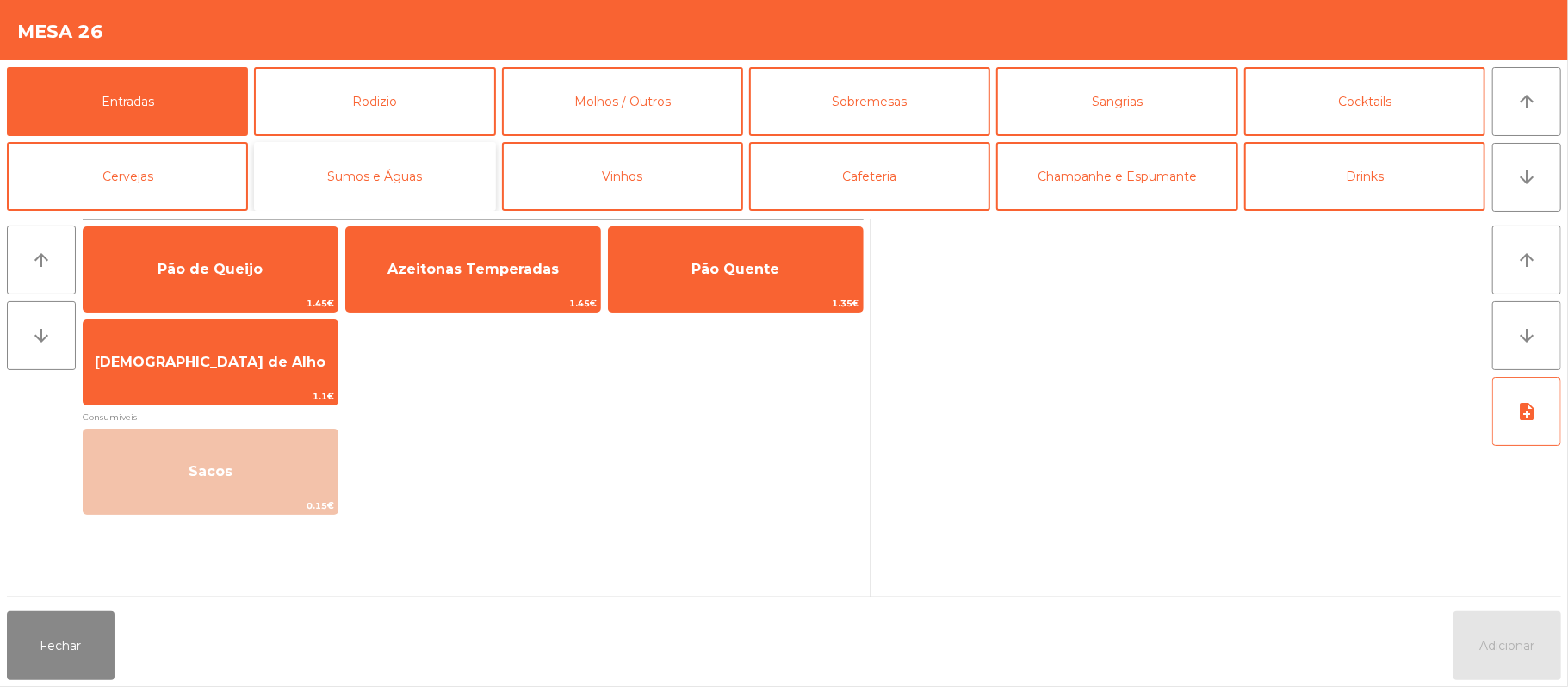
click at [411, 162] on button "Sumos e Águas" at bounding box center [375, 176] width 241 height 69
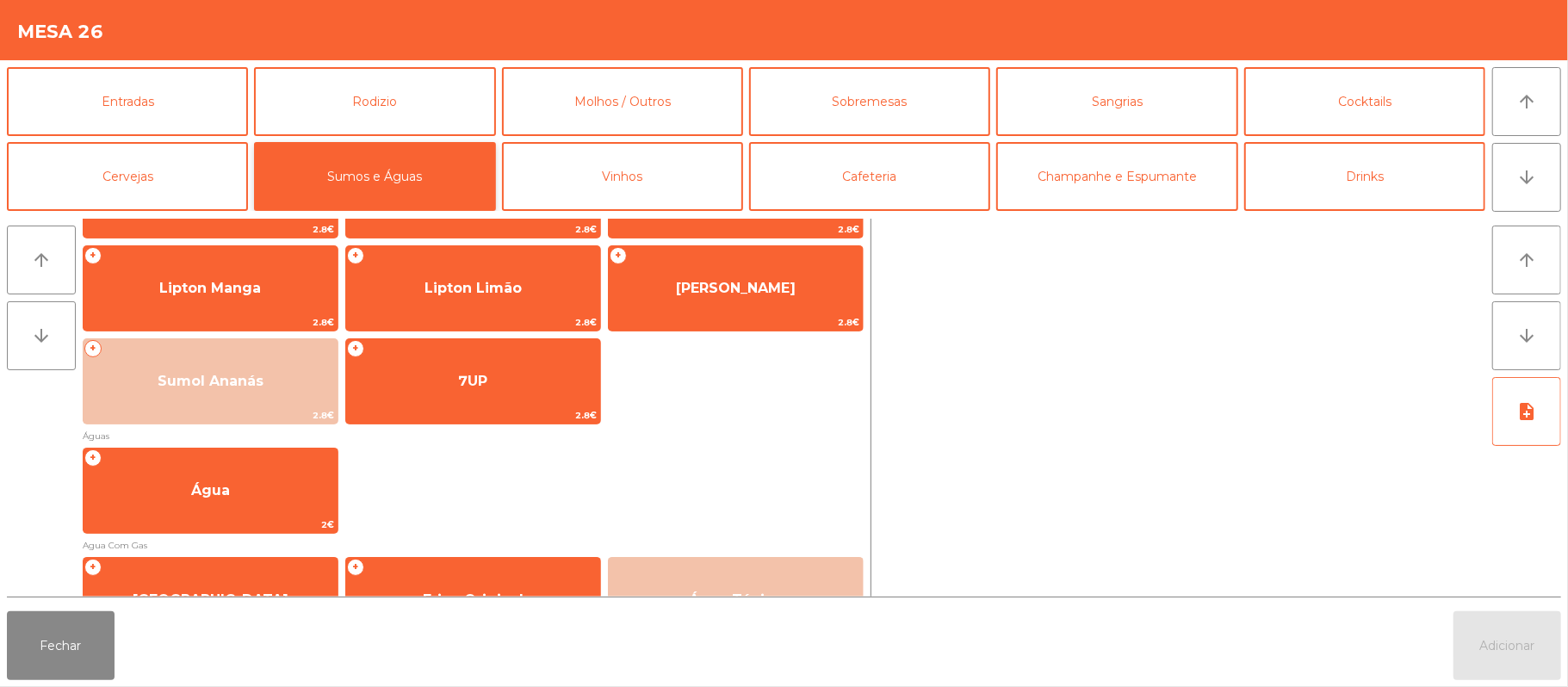
scroll to position [515, 0]
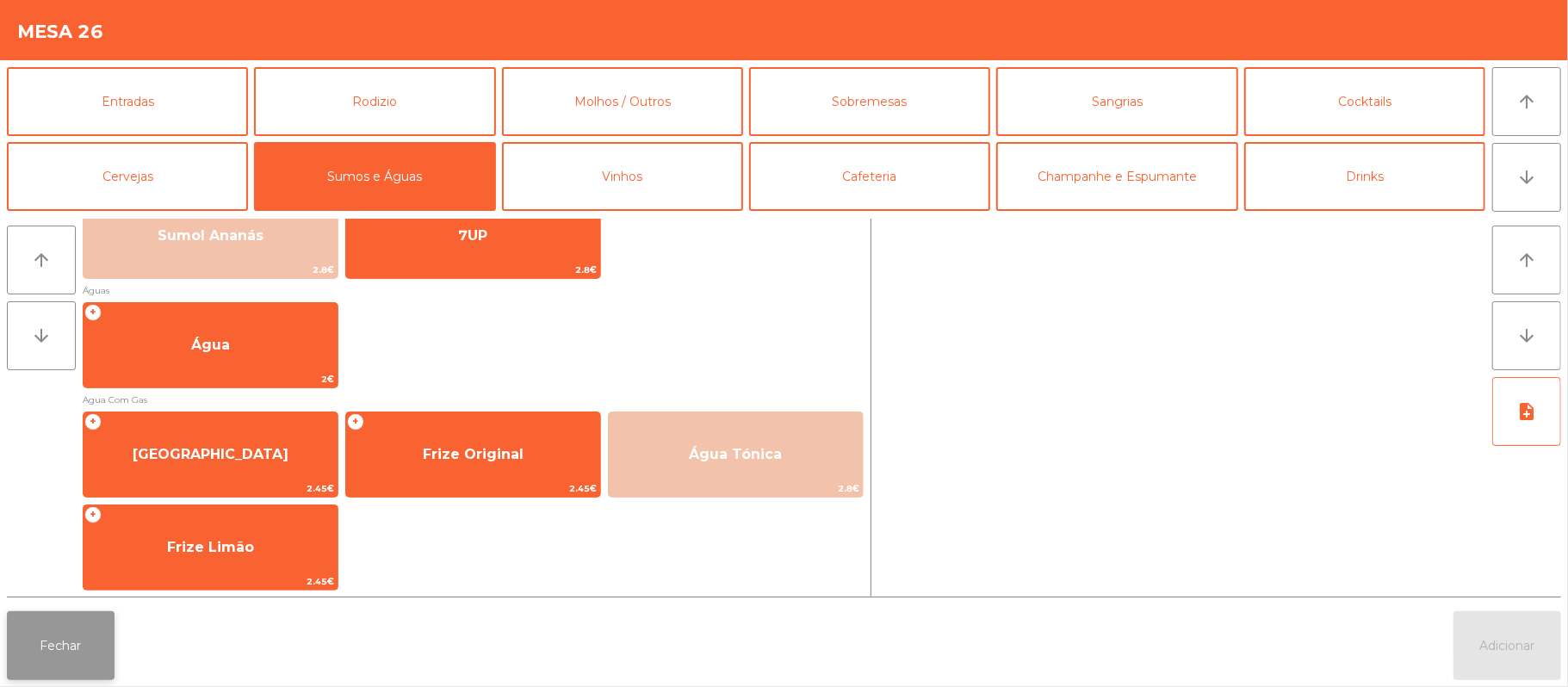
click at [66, 665] on button "Fechar" at bounding box center [60, 646] width 107 height 69
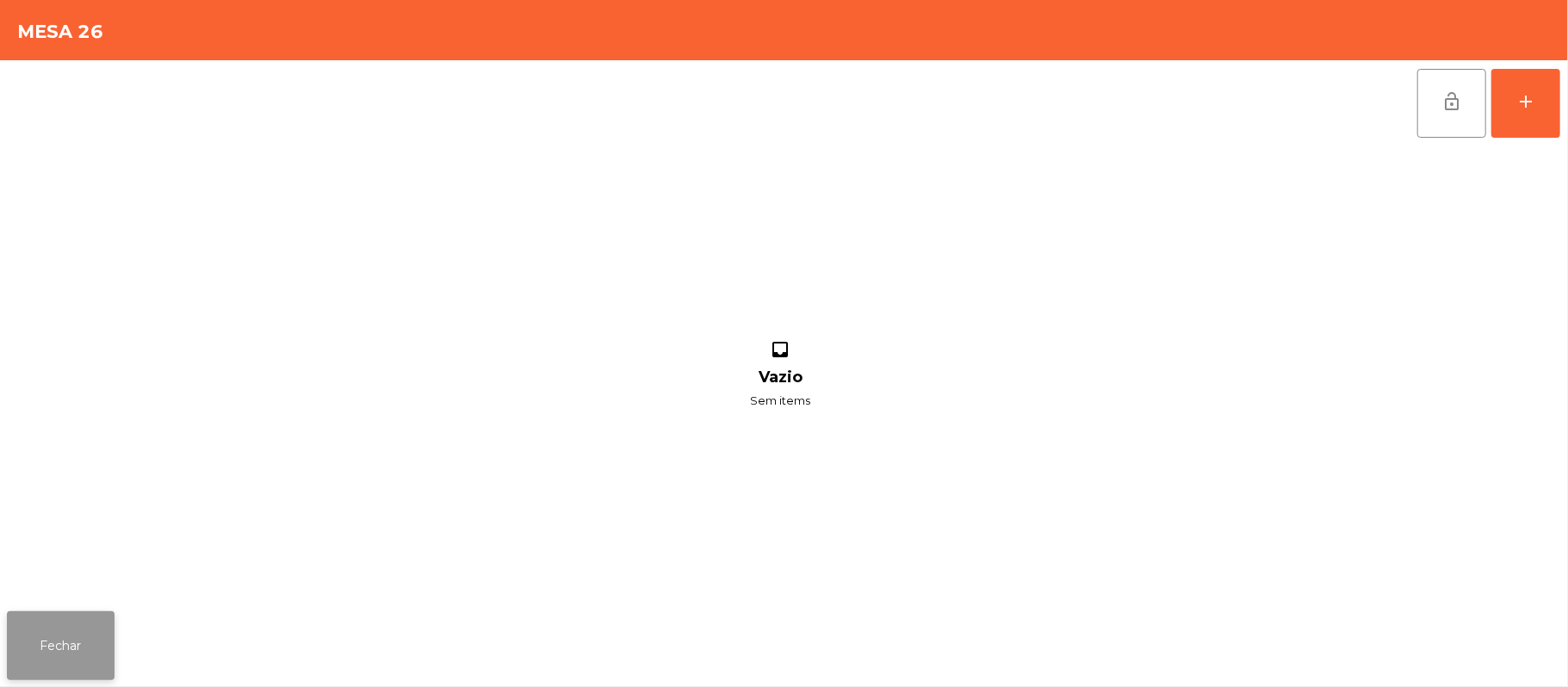
click at [81, 679] on button "Fechar" at bounding box center [60, 646] width 107 height 69
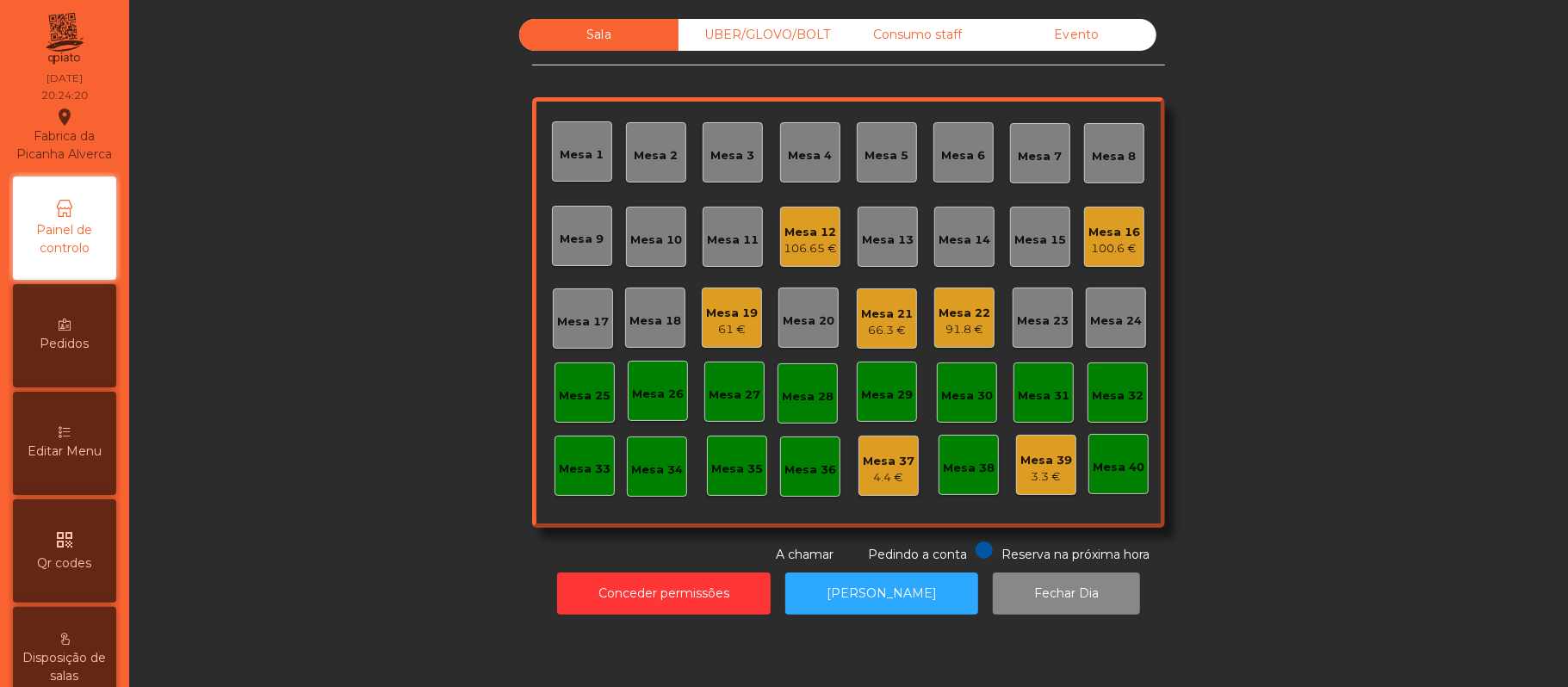
click at [83, 459] on div "Editar Menu" at bounding box center [64, 444] width 103 height 103
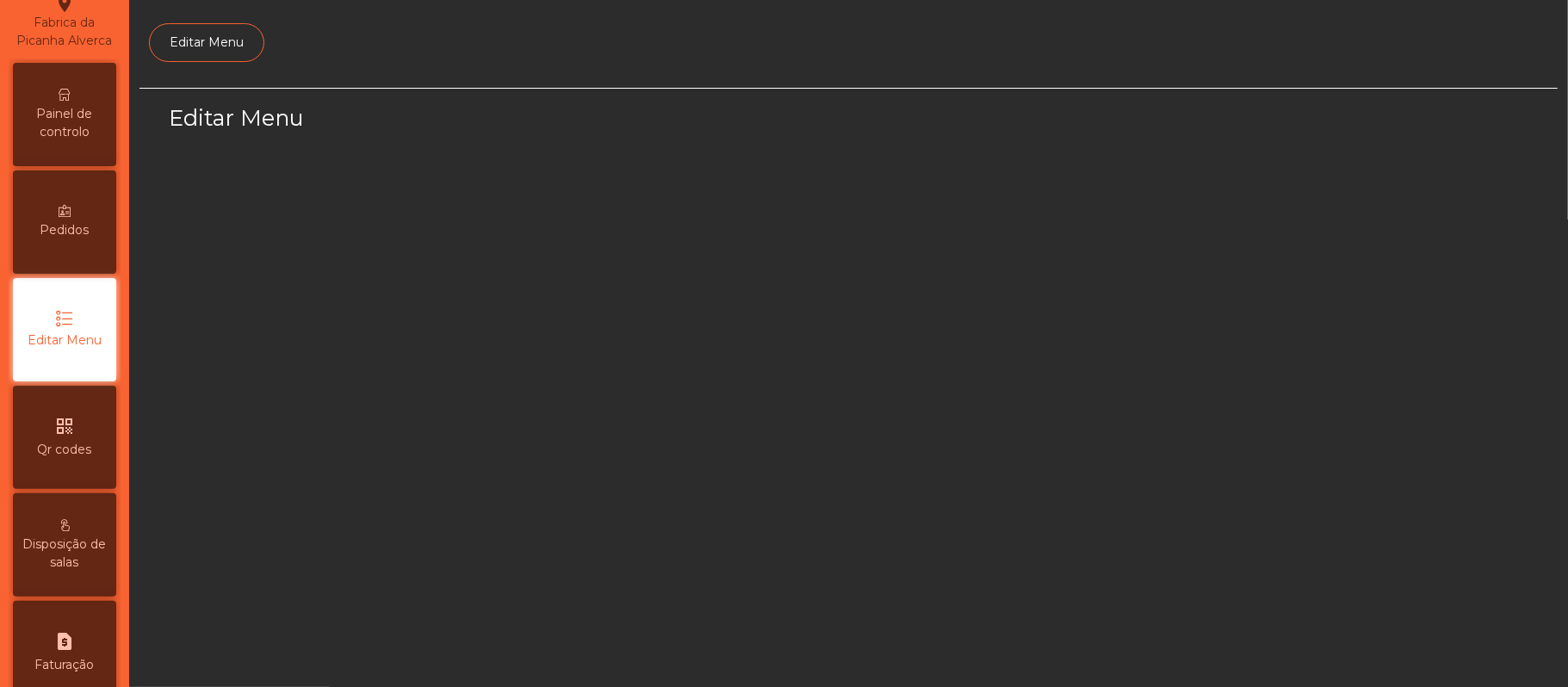
select select "*"
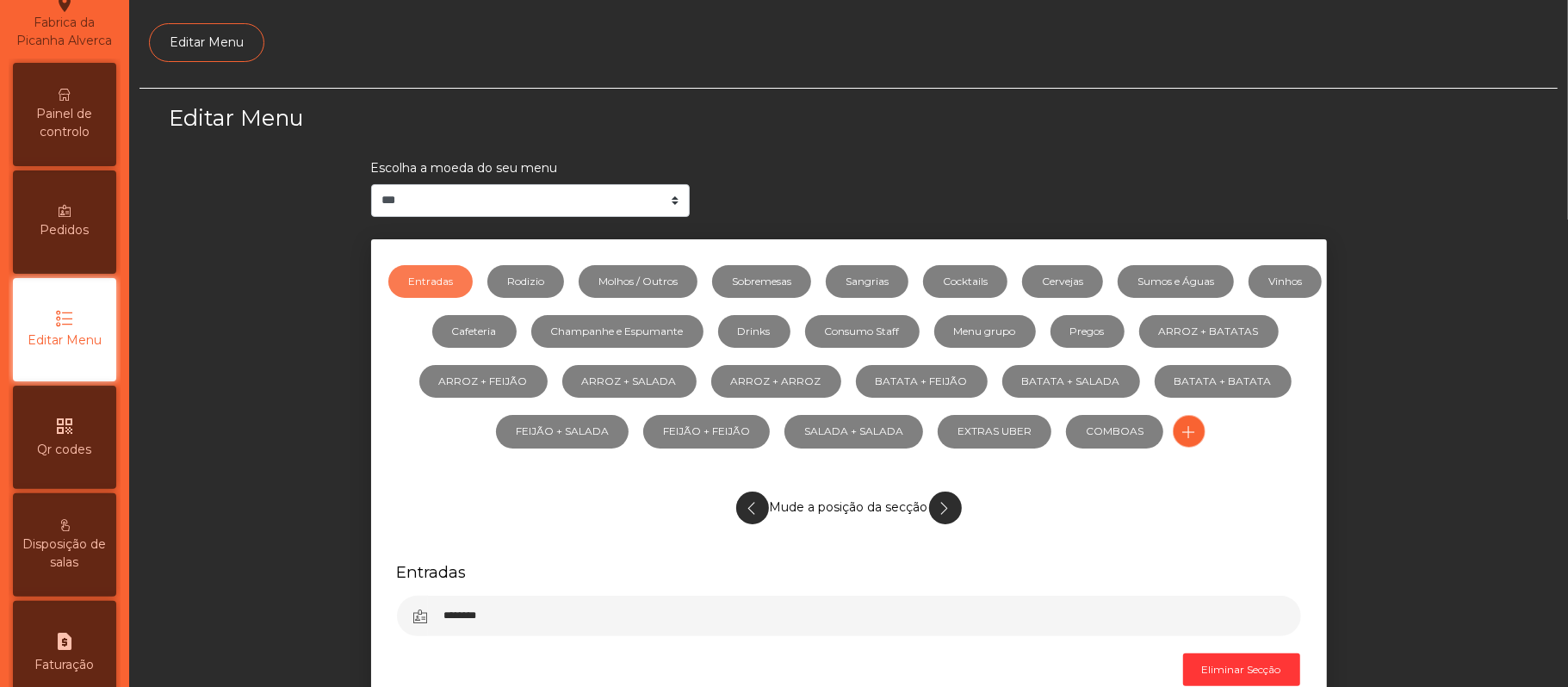
scroll to position [118, 0]
click at [1230, 287] on link "Sumos e Águas" at bounding box center [1176, 282] width 117 height 33
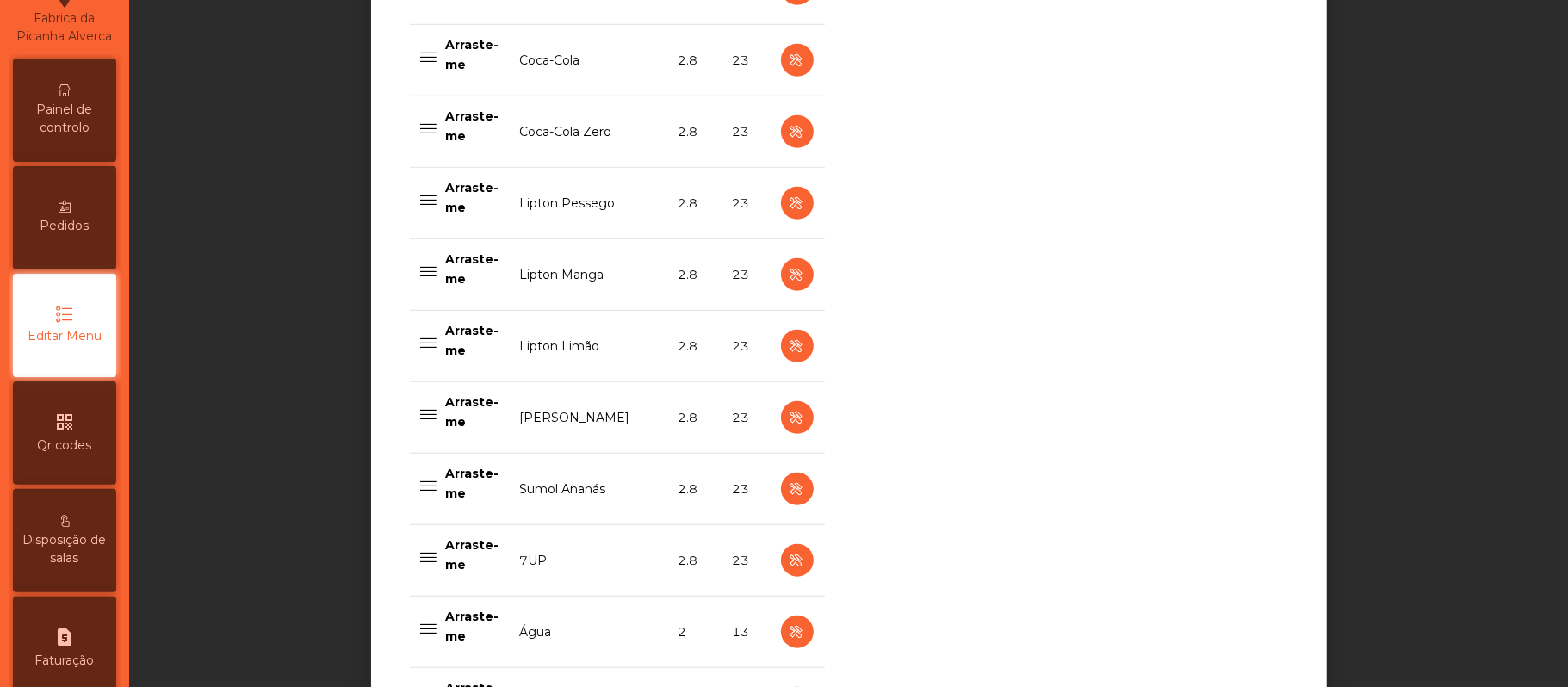
scroll to position [896, 0]
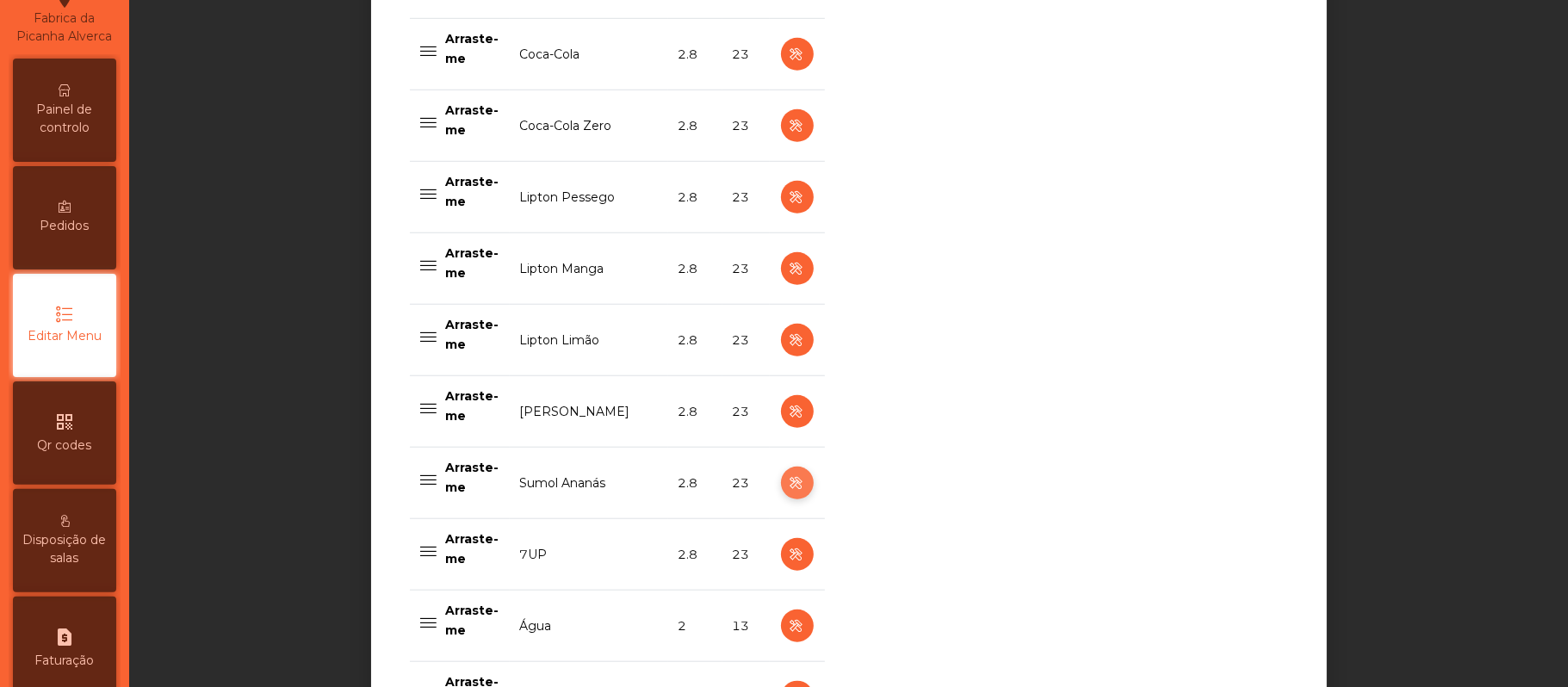
click at [787, 487] on icon "button" at bounding box center [797, 483] width 20 height 21
select select "***"
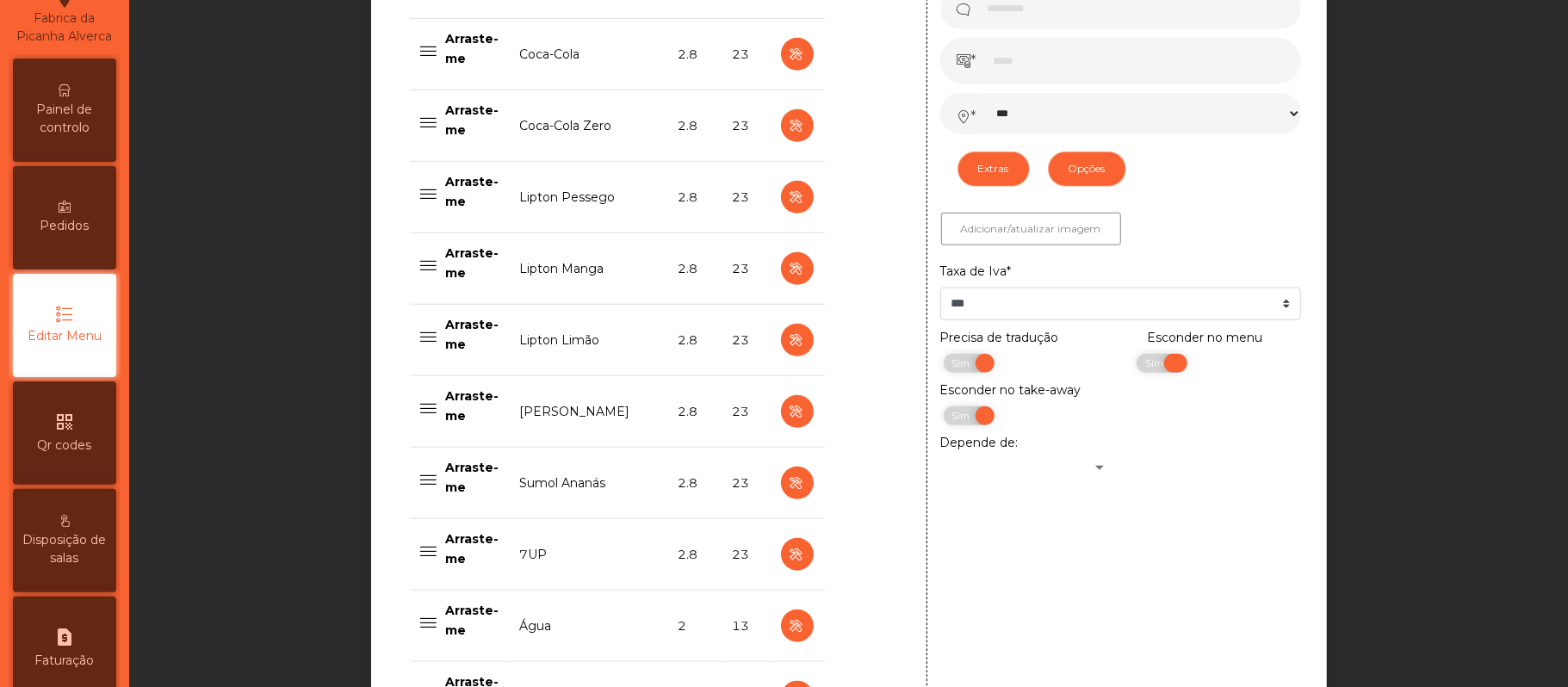
click at [1157, 372] on span "Sim" at bounding box center [1156, 363] width 43 height 19
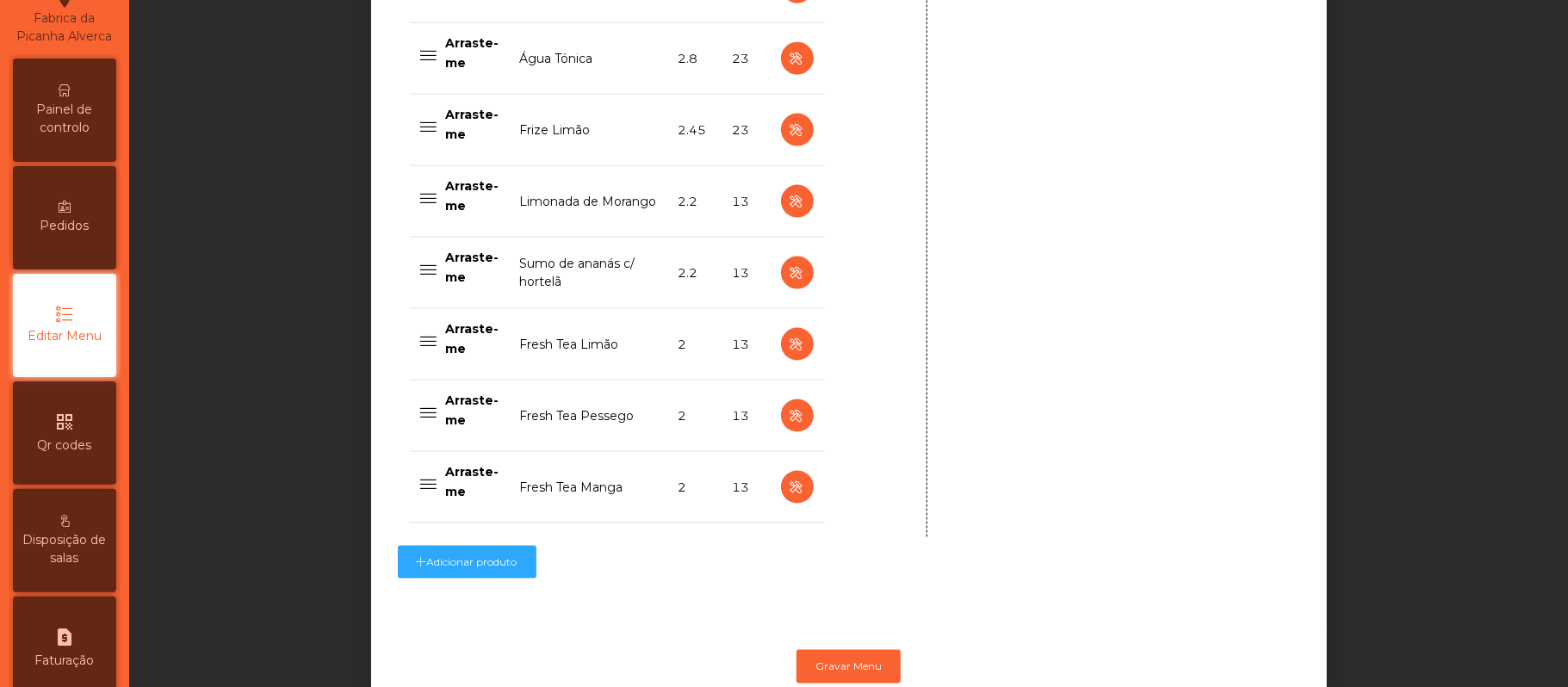
scroll to position [1740, 0]
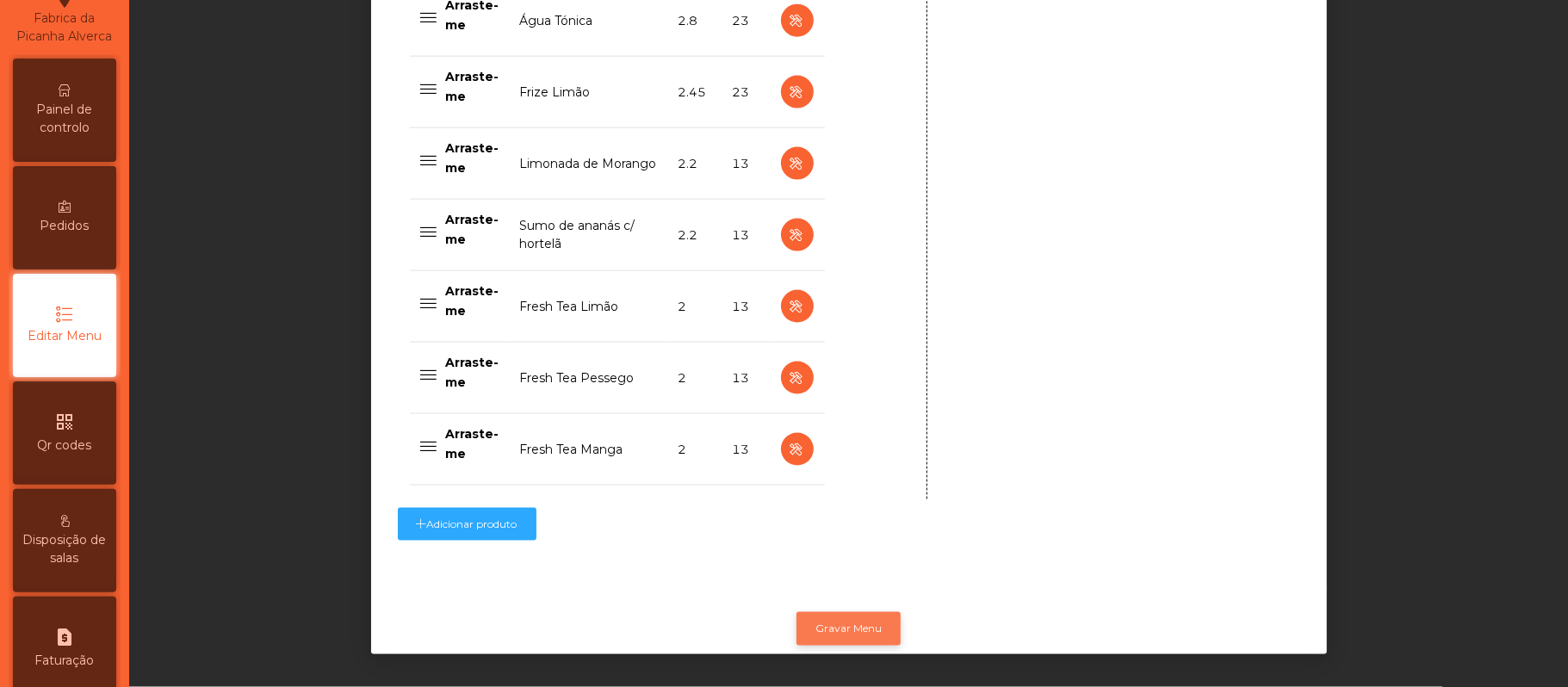
click at [833, 613] on button "Gravar Menu" at bounding box center [848, 629] width 104 height 33
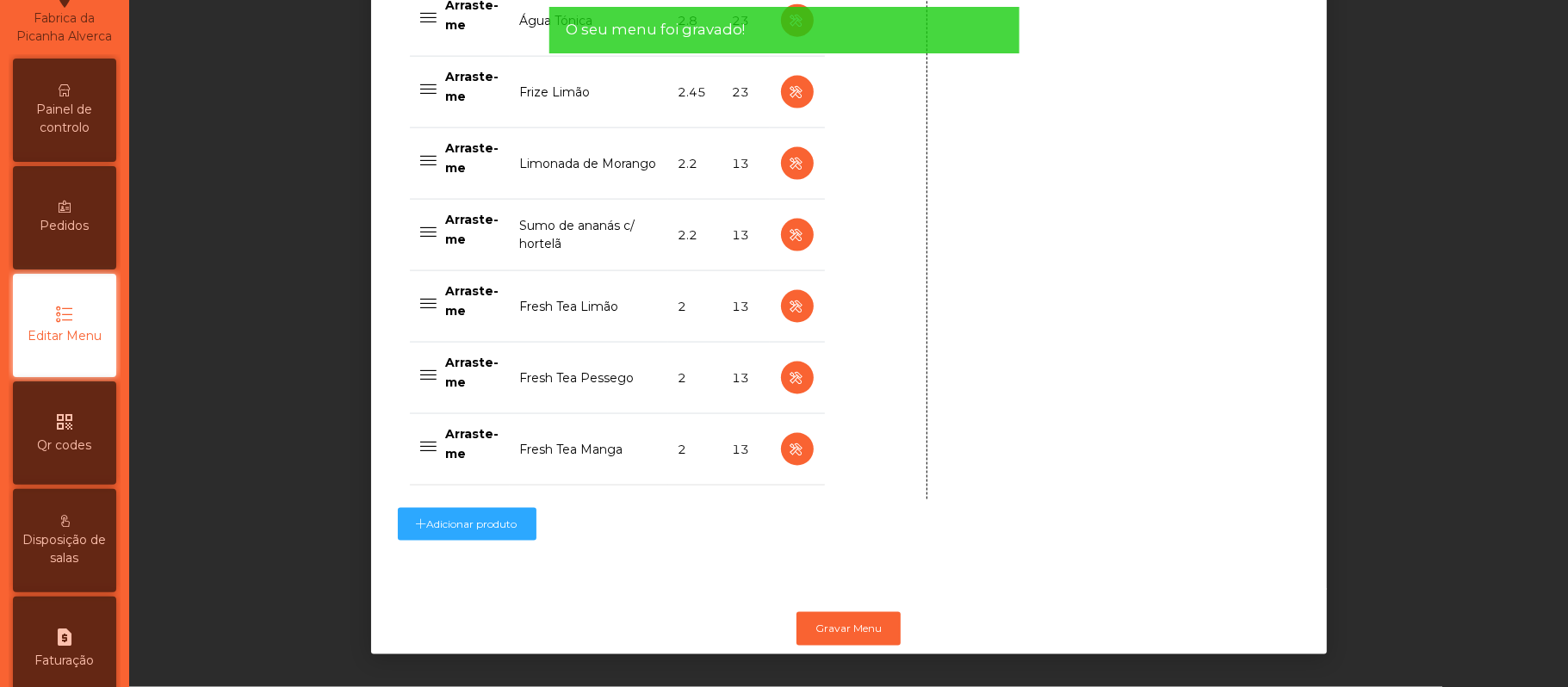
click at [62, 345] on span "Editar Menu" at bounding box center [64, 336] width 74 height 18
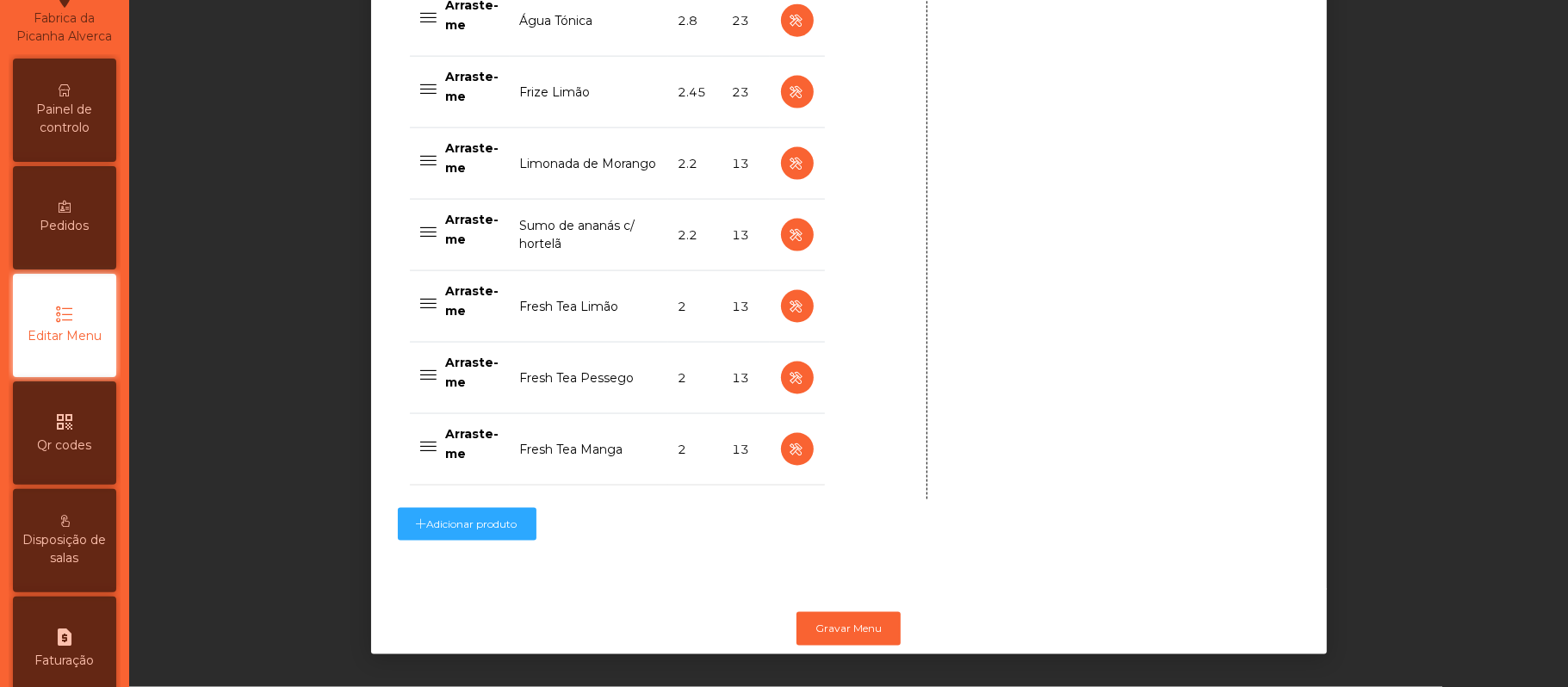
click at [73, 344] on span "Editar Menu" at bounding box center [64, 336] width 74 height 18
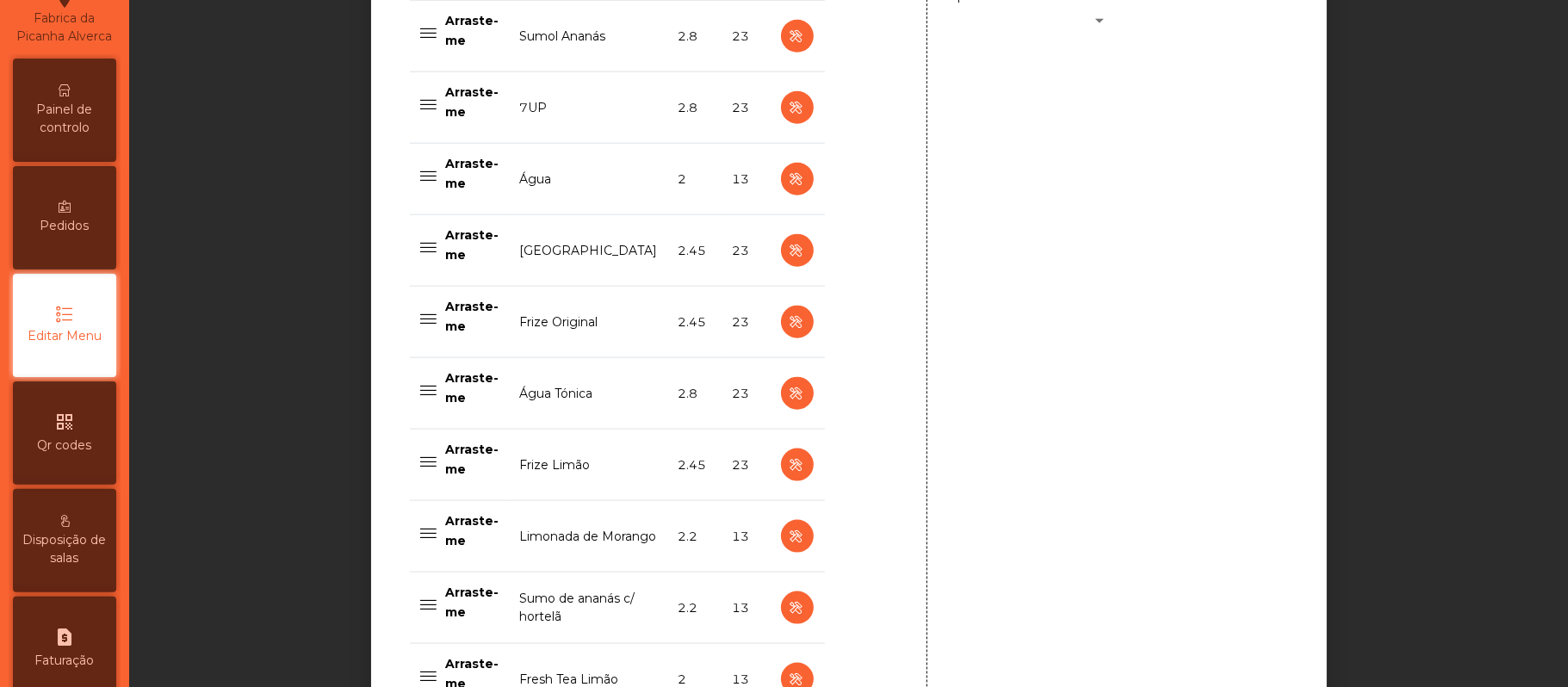
scroll to position [1370, 0]
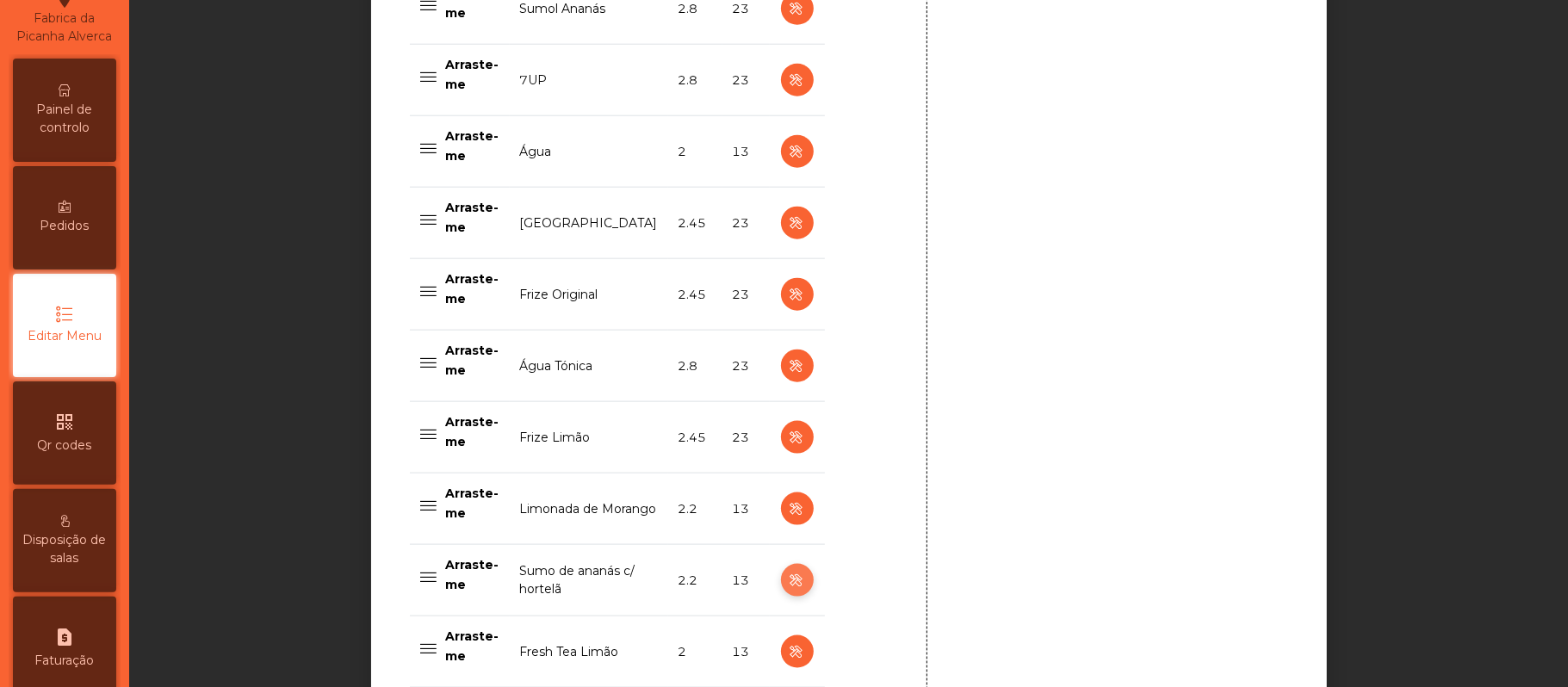
click at [787, 587] on icon "button" at bounding box center [797, 580] width 20 height 21
type input "**********"
type input "***"
select select "***"
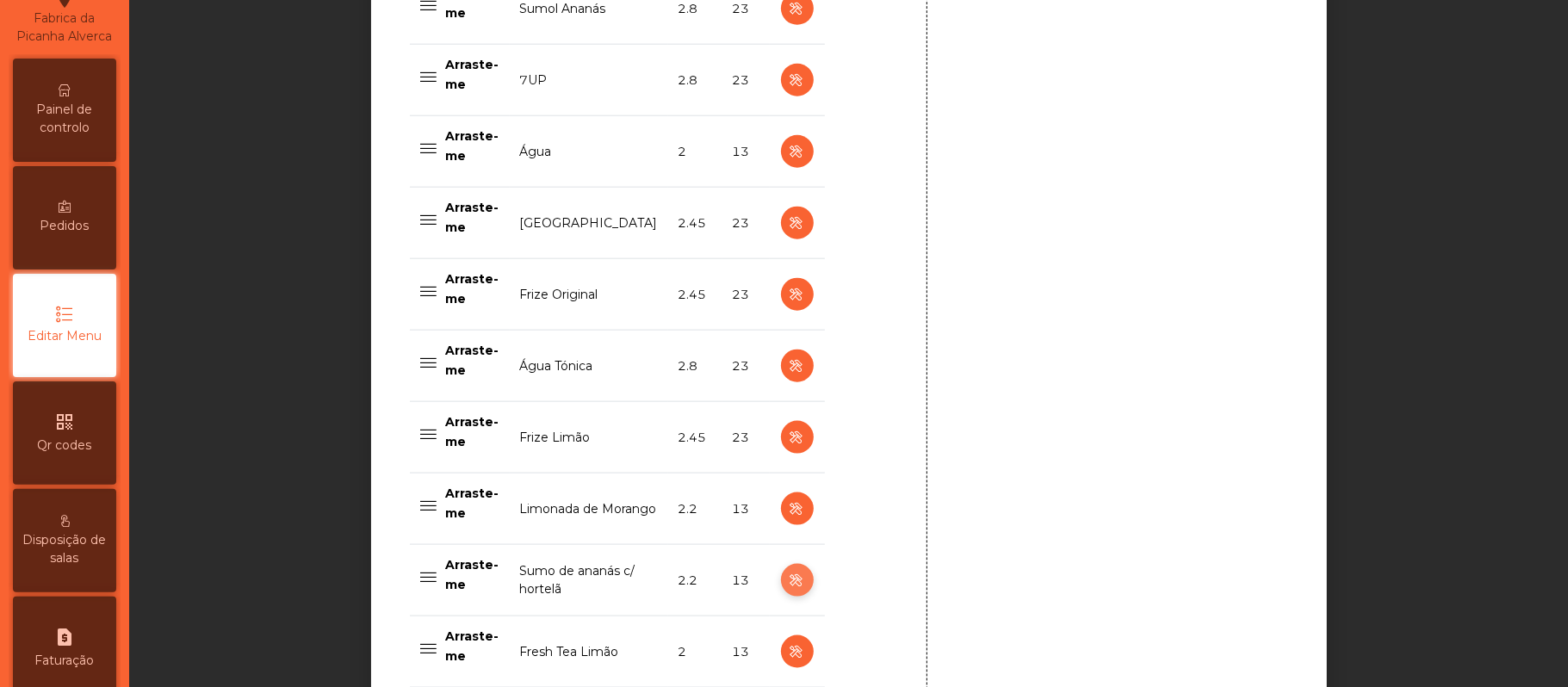
select select "**"
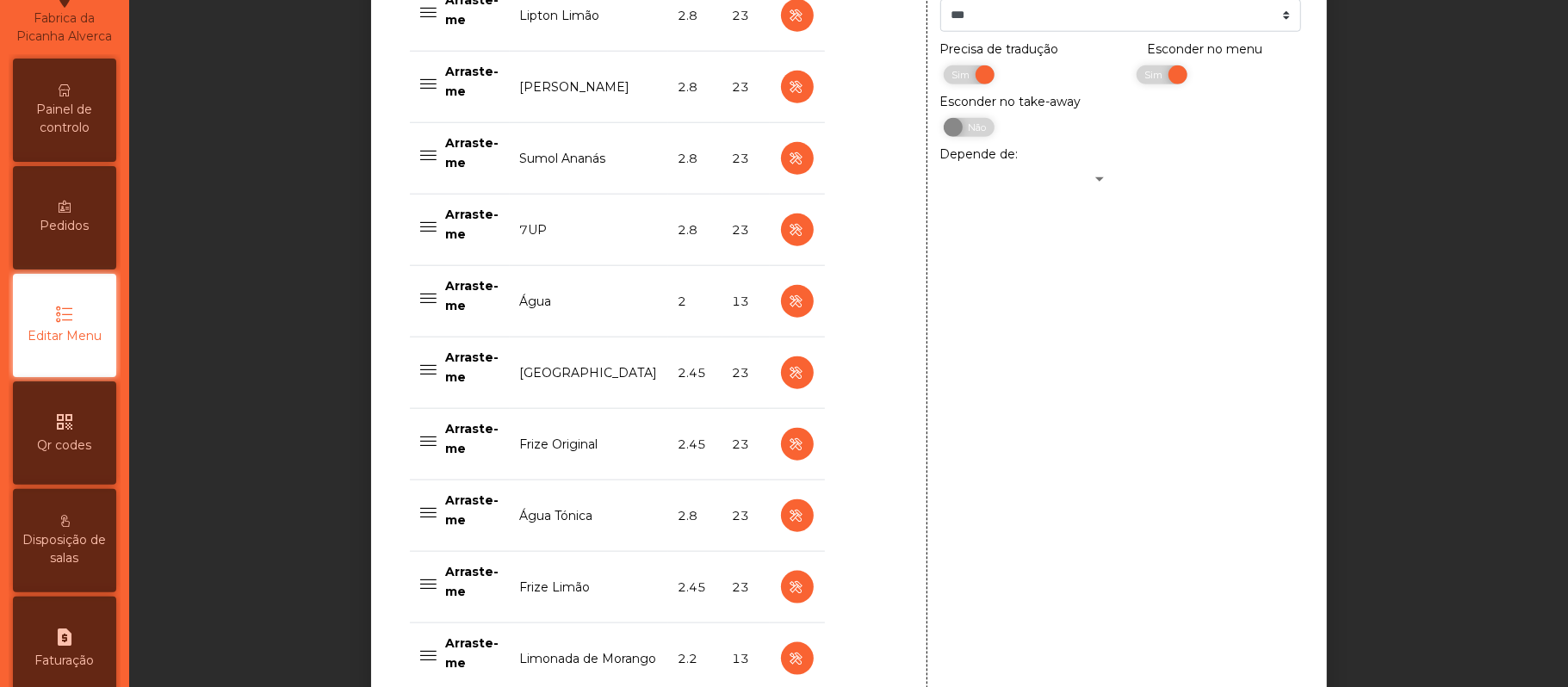
scroll to position [1095, 0]
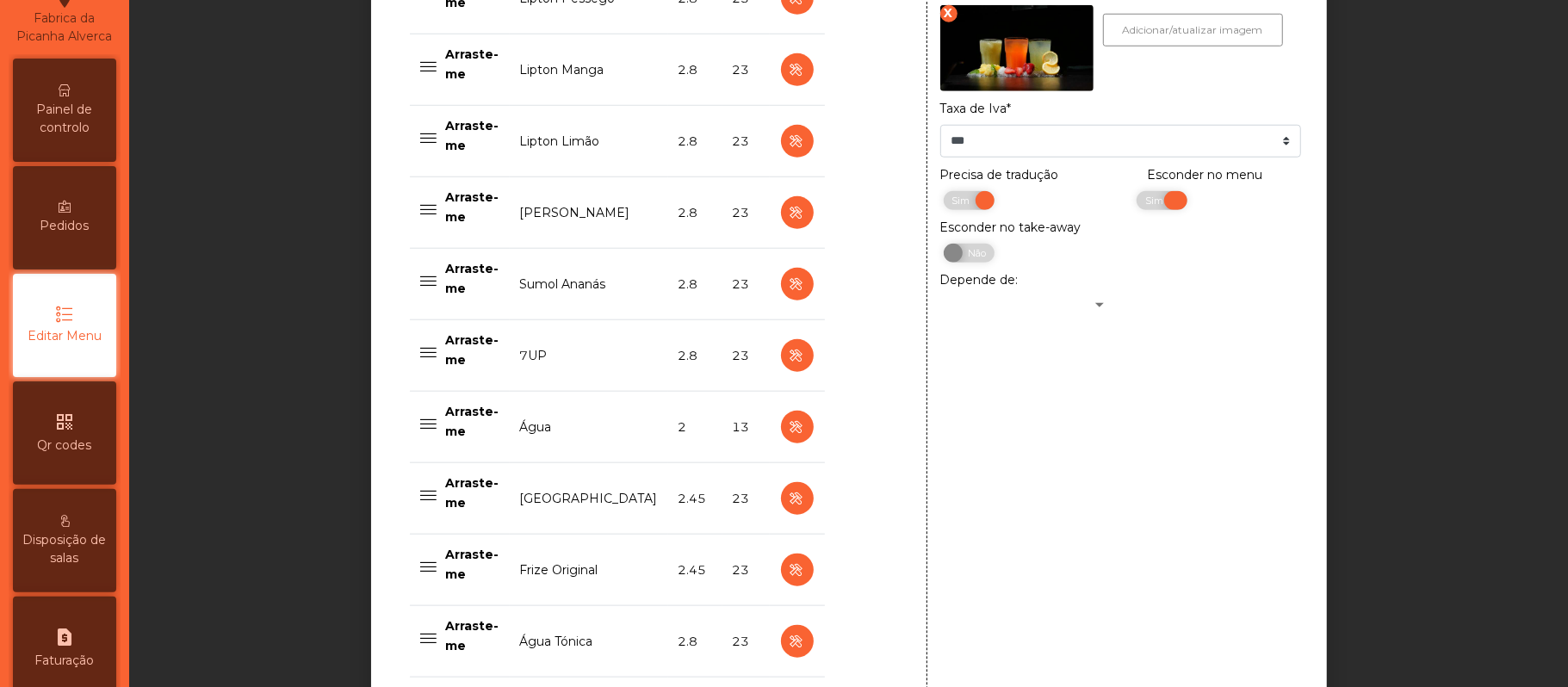
click at [1135, 203] on span "Sim" at bounding box center [1156, 200] width 43 height 19
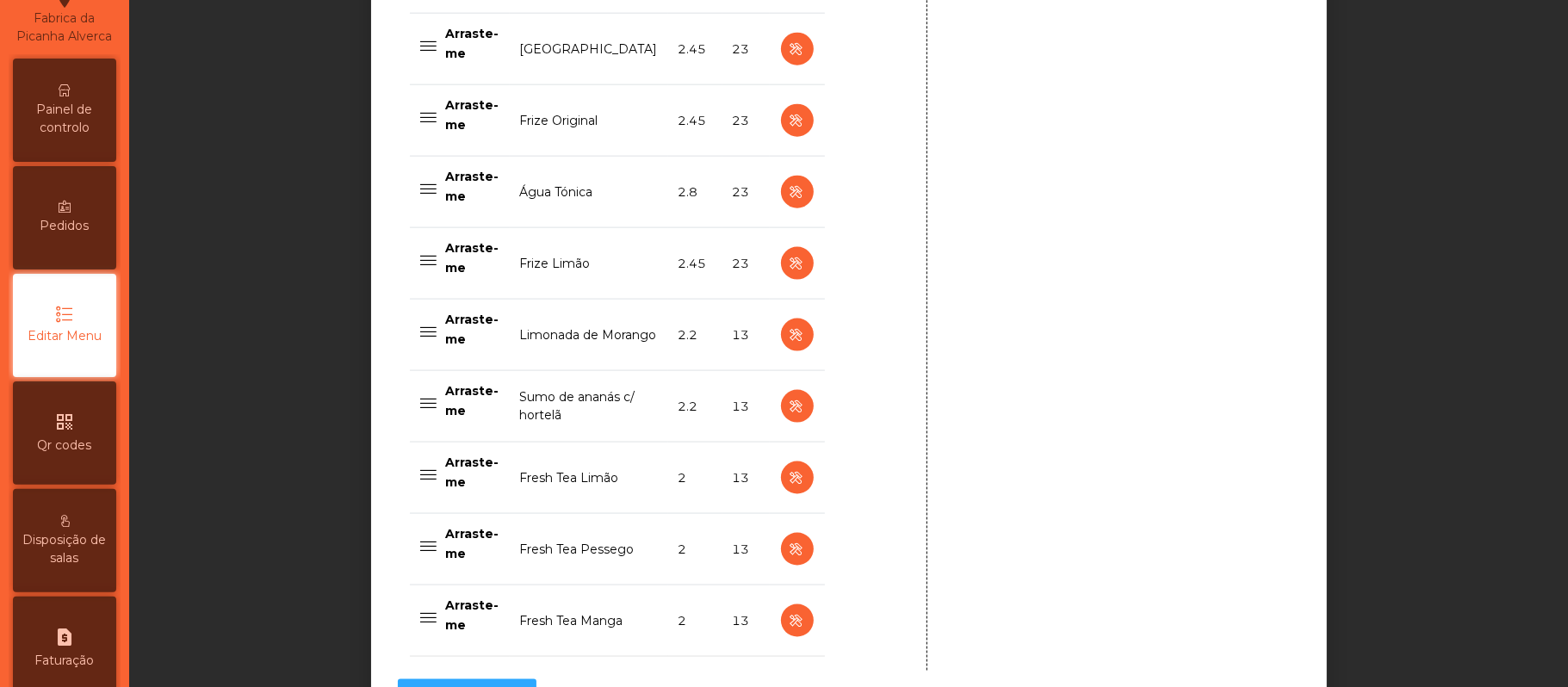
scroll to position [1740, 0]
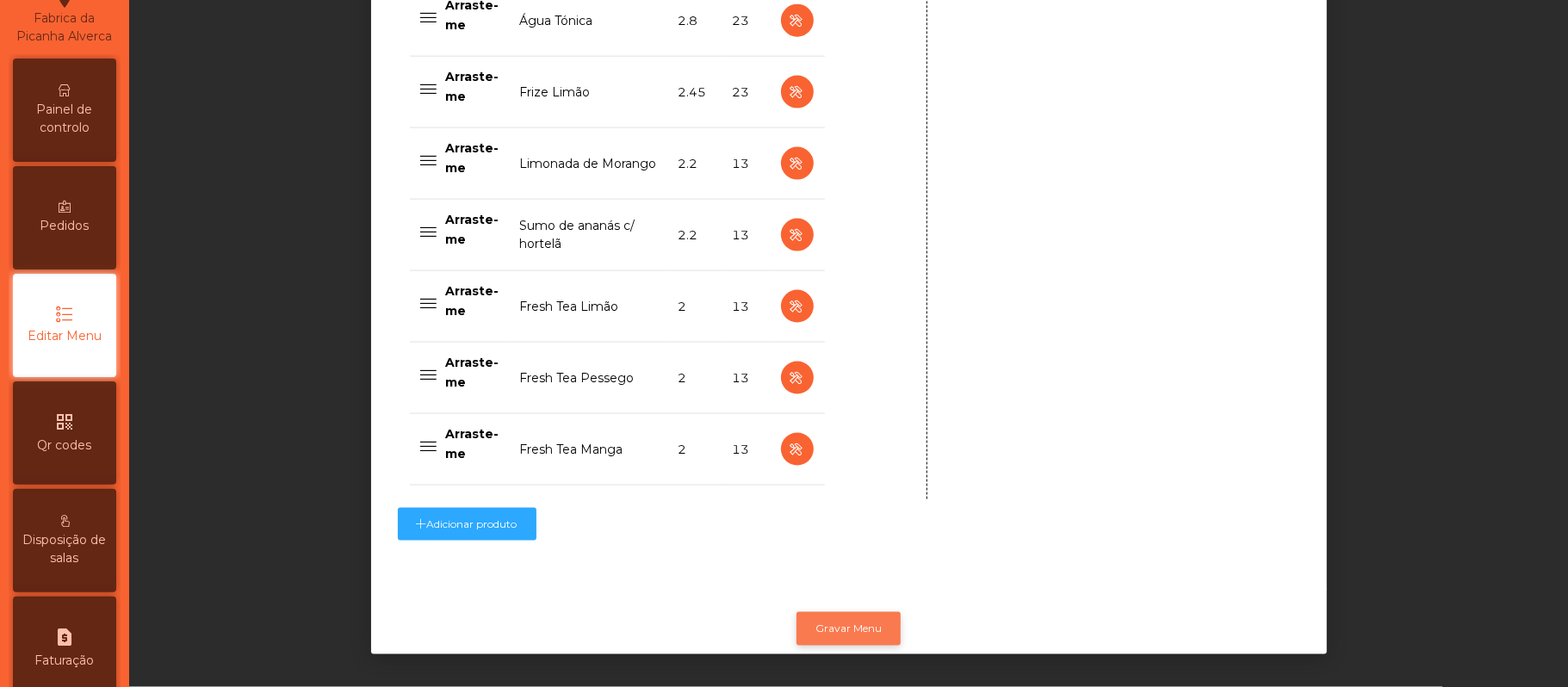
click at [859, 613] on button "Gravar Menu" at bounding box center [848, 629] width 104 height 33
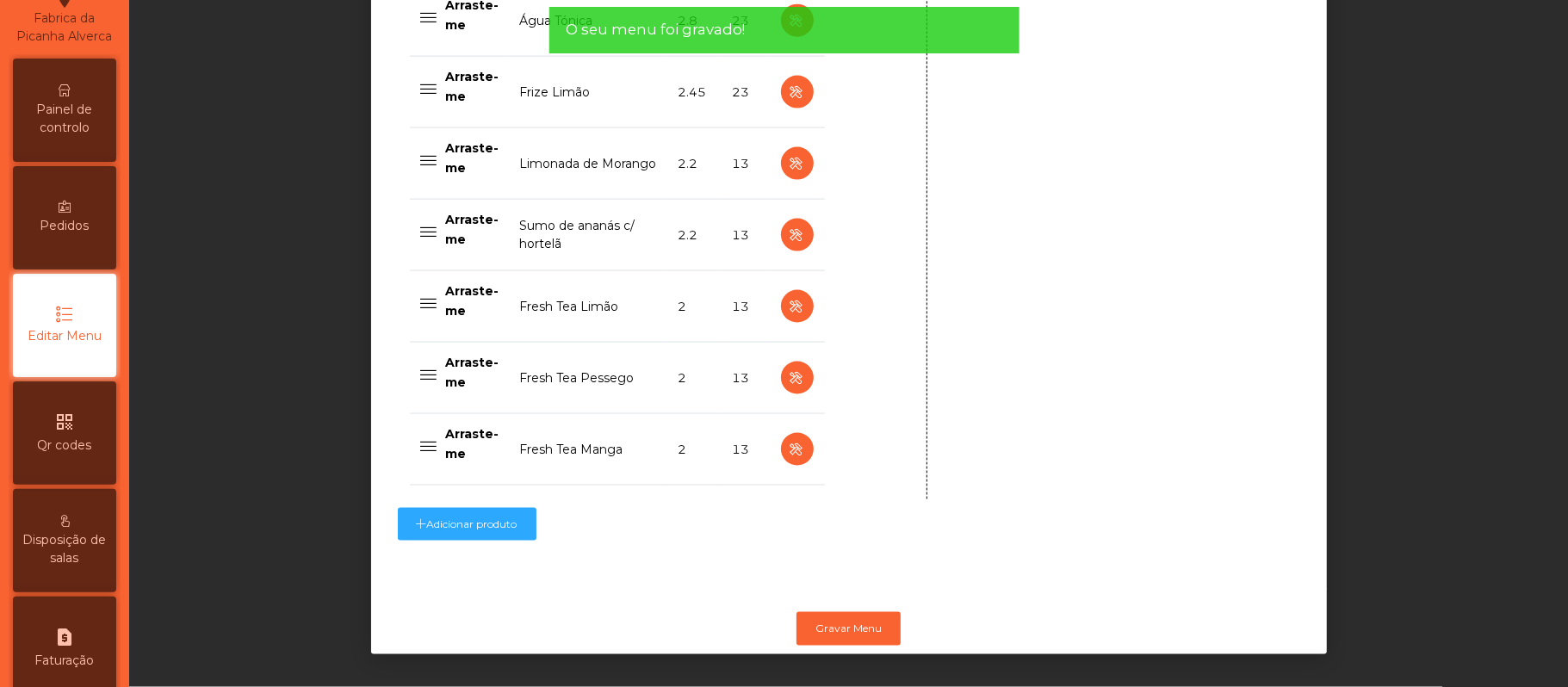
click at [80, 124] on span "Painel de controlo" at bounding box center [64, 118] width 95 height 36
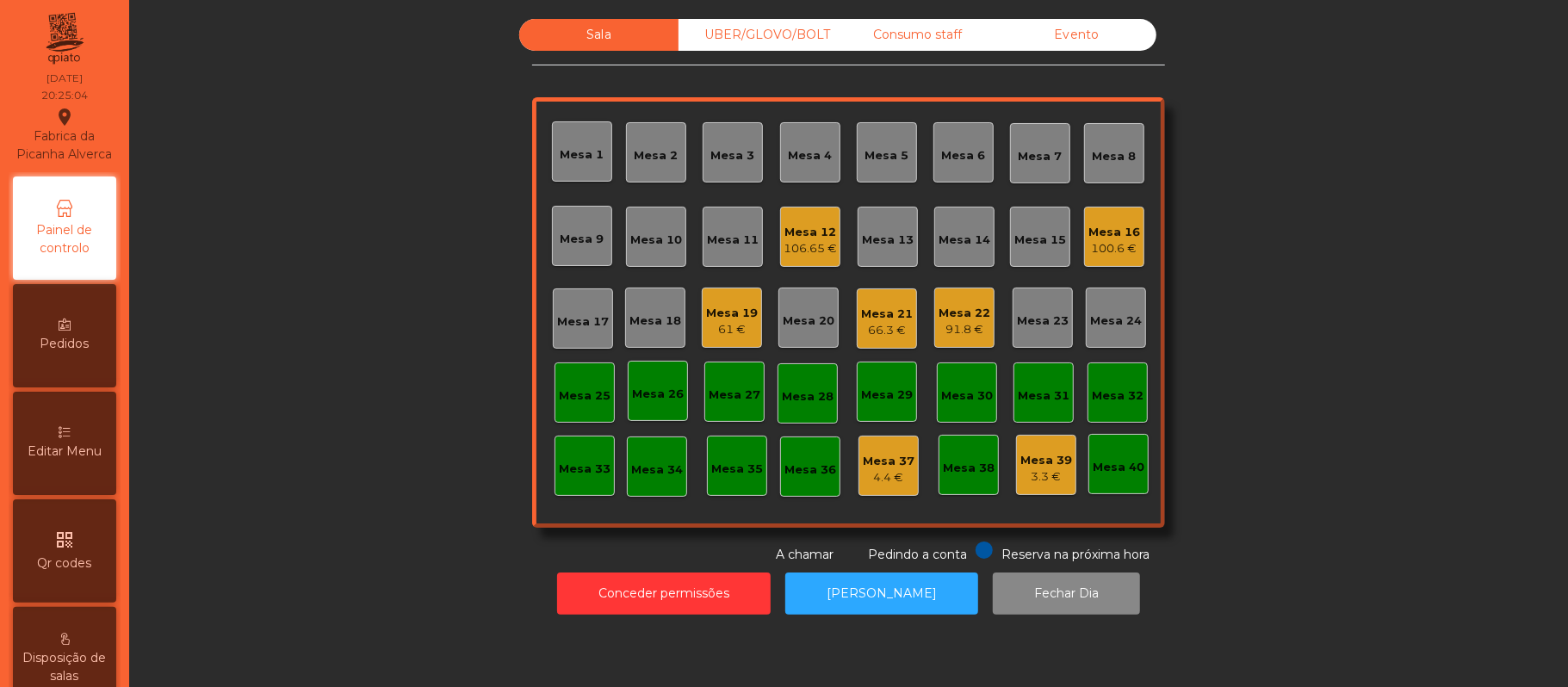
click at [1097, 393] on div "Mesa 32" at bounding box center [1118, 396] width 51 height 17
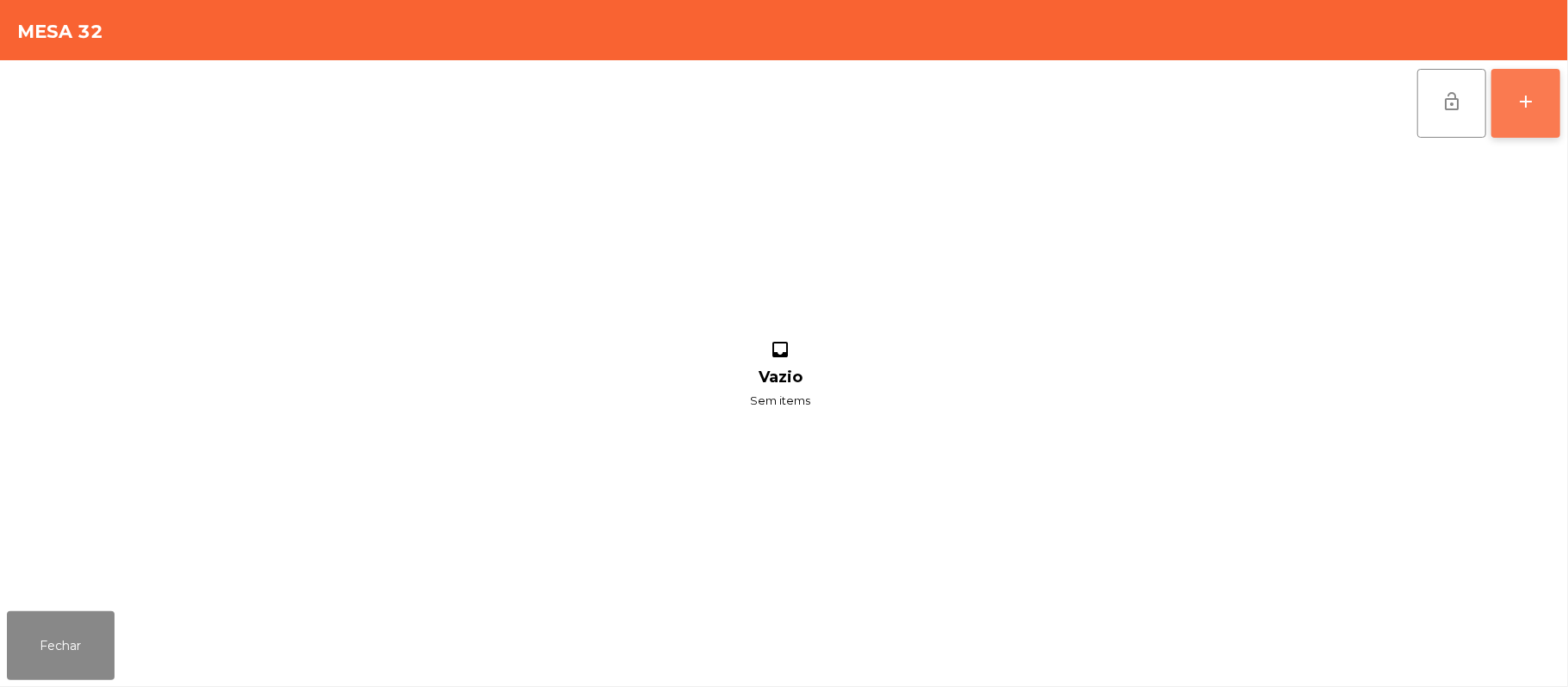
click at [1512, 115] on button "add" at bounding box center [1526, 103] width 69 height 69
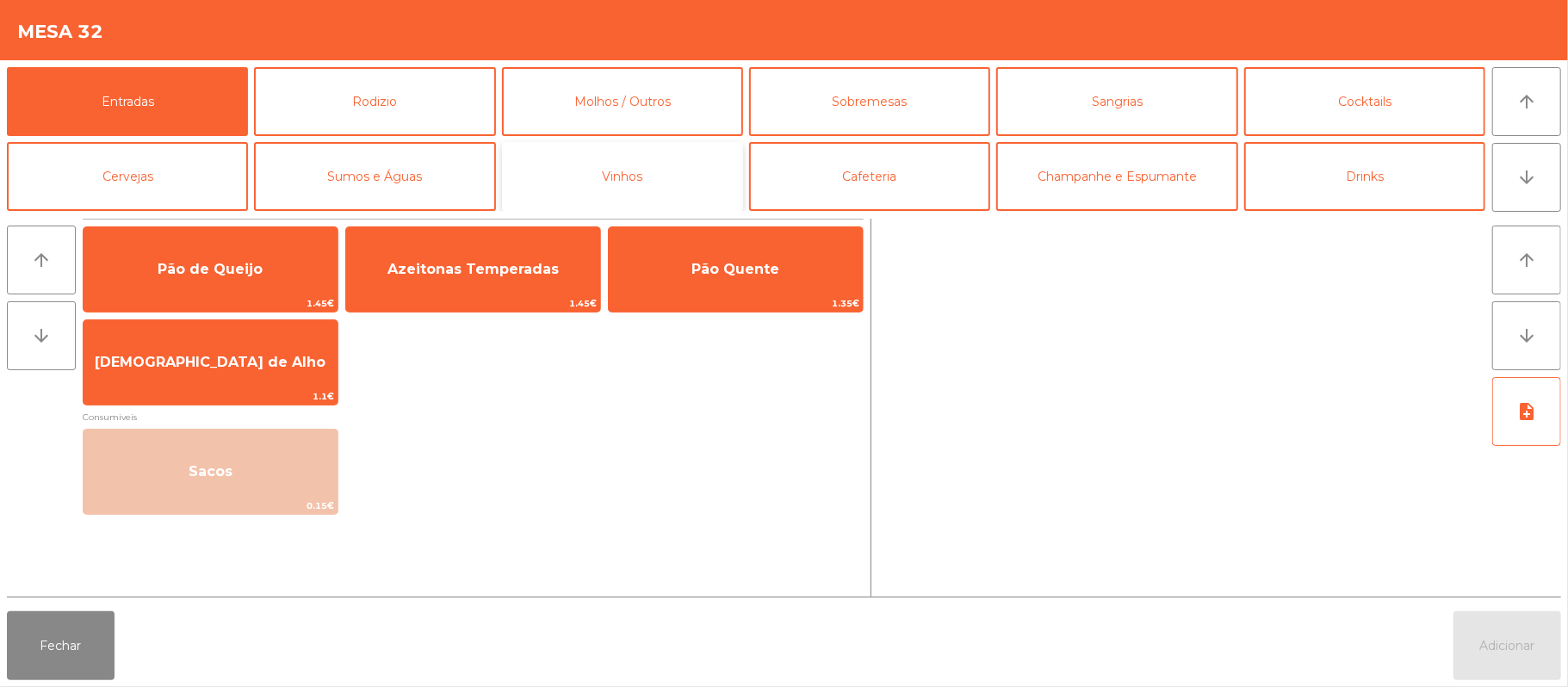
click at [666, 181] on button "Vinhos" at bounding box center [623, 176] width 241 height 69
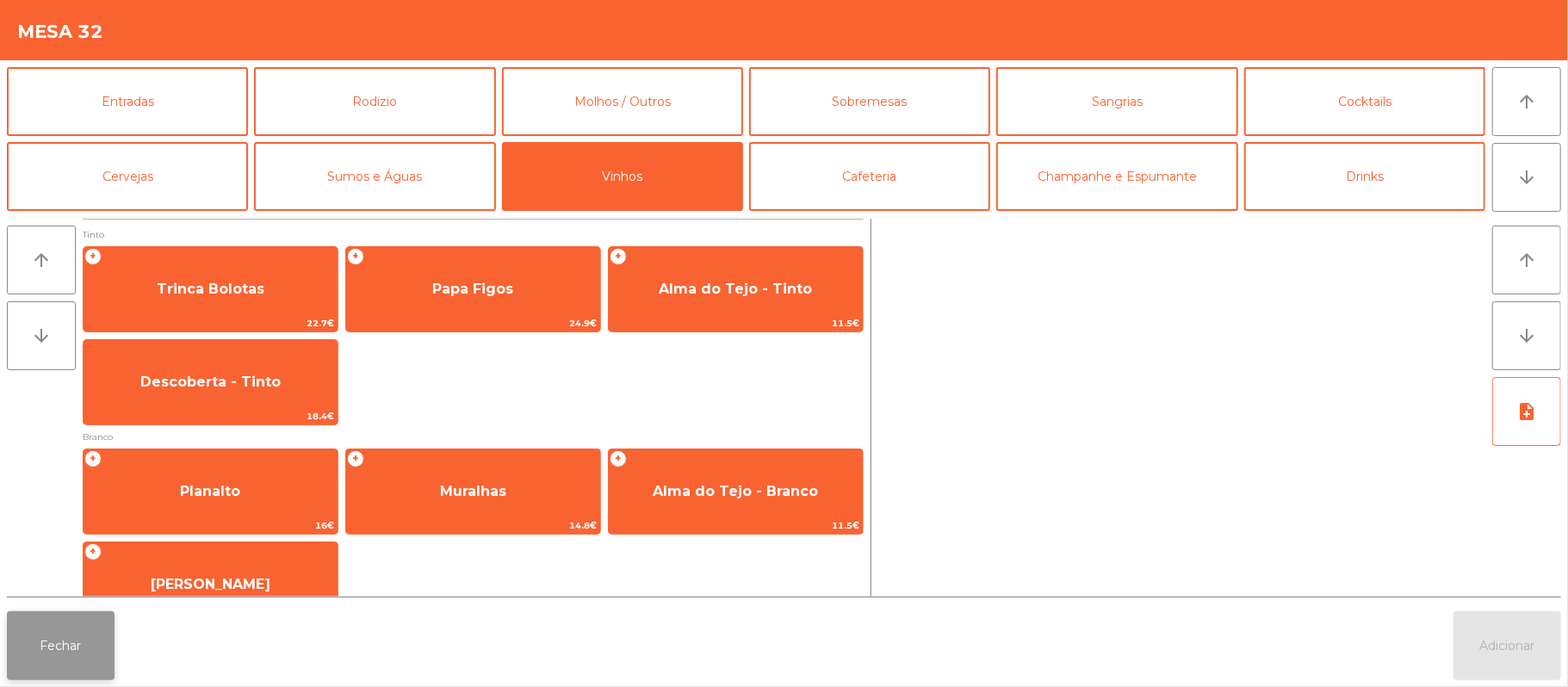
click at [57, 655] on button "Fechar" at bounding box center [60, 646] width 107 height 69
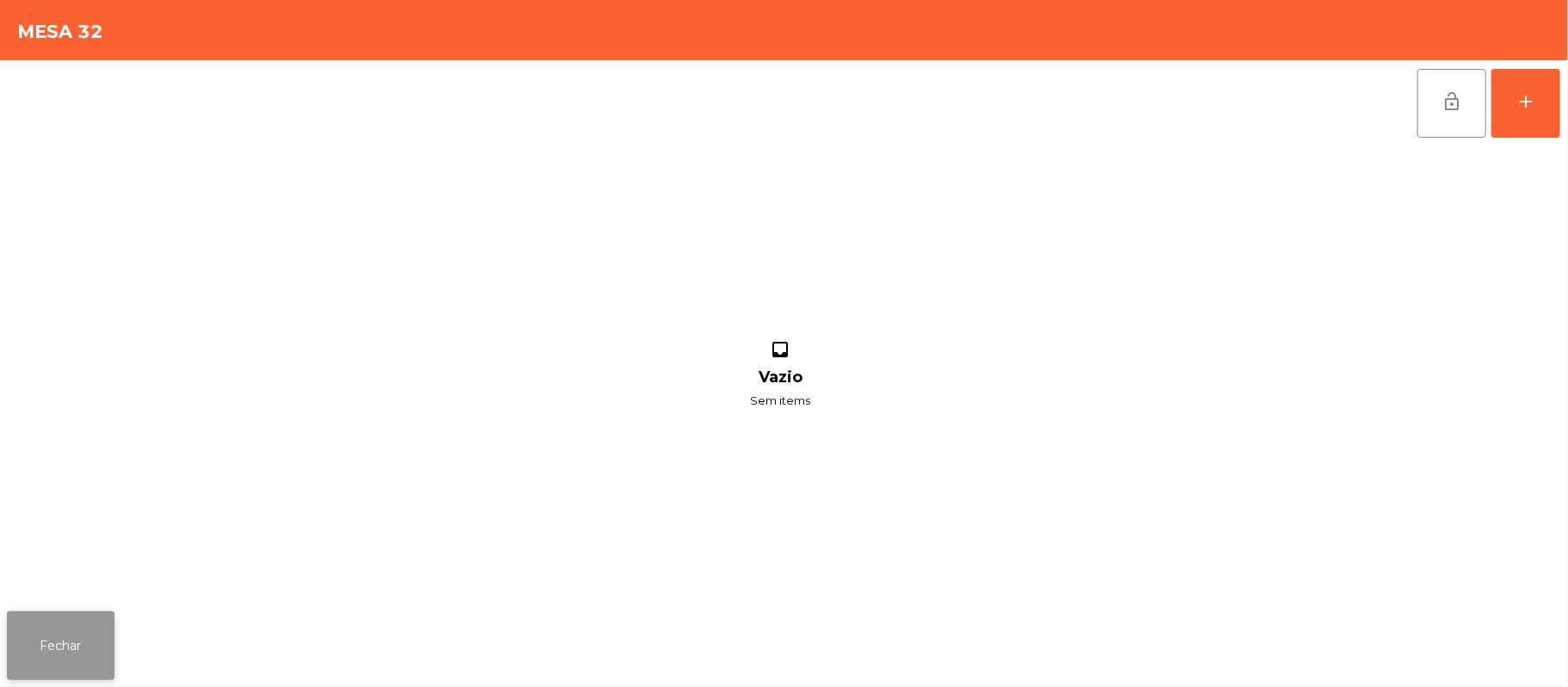
click at [50, 638] on button "Fechar" at bounding box center [60, 646] width 107 height 69
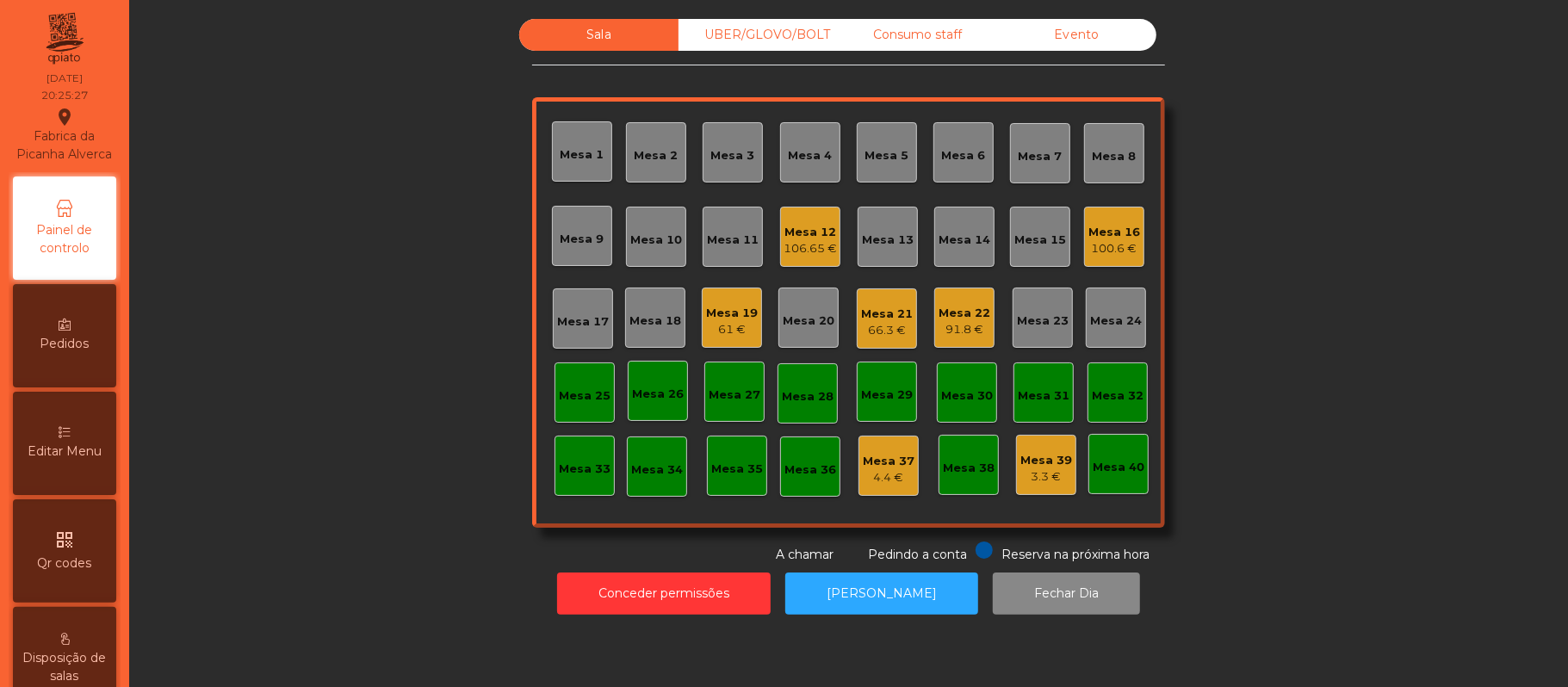
click at [62, 456] on div "Editar Menu" at bounding box center [64, 444] width 103 height 103
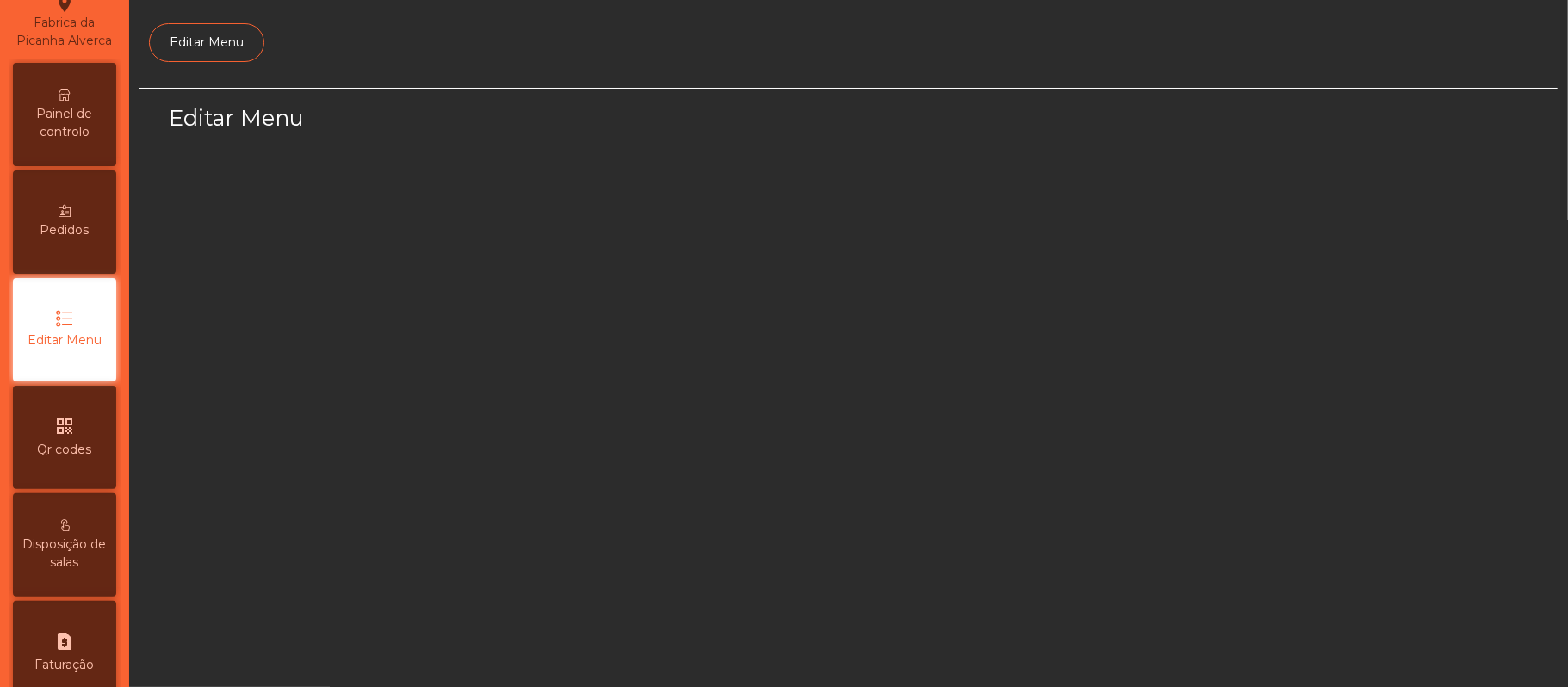
scroll to position [118, 0]
select select "*"
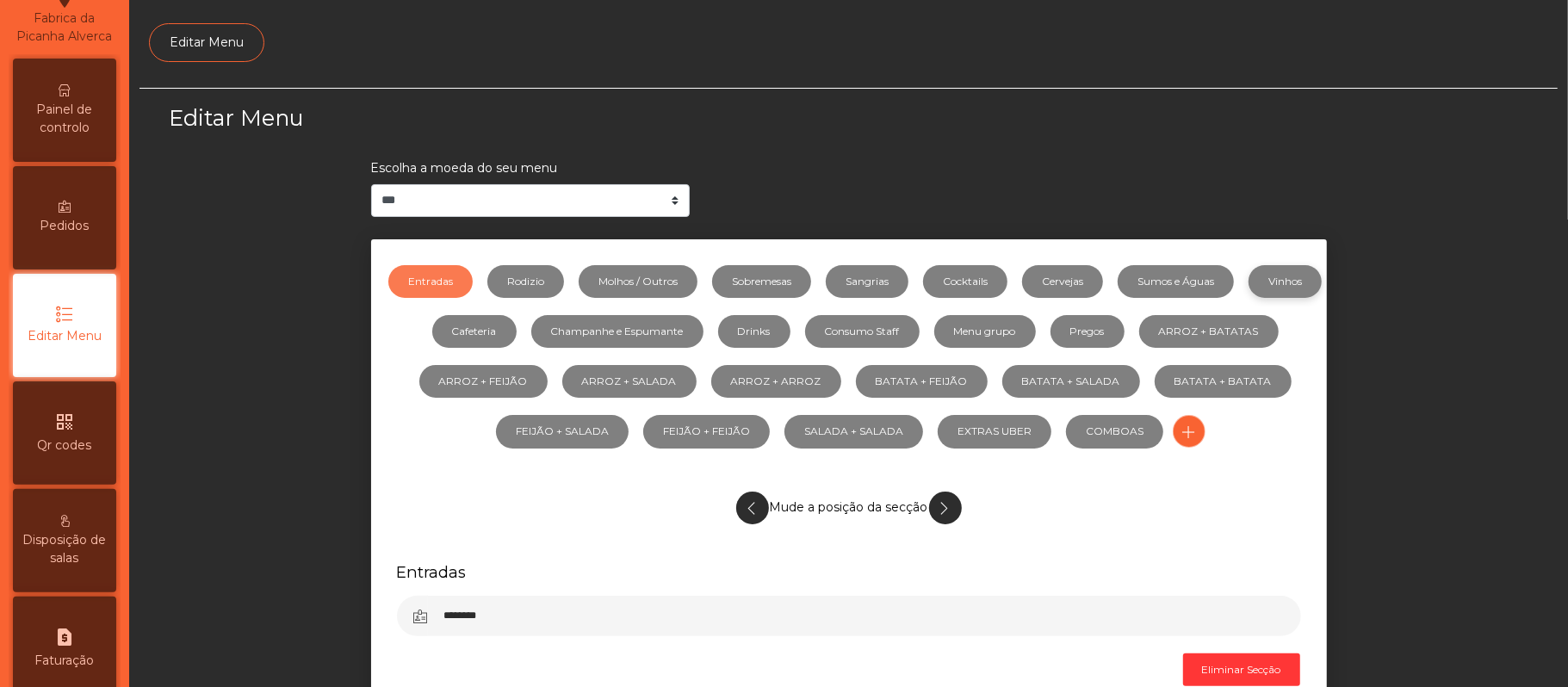
click at [1248, 298] on link "Vinhos" at bounding box center [1285, 282] width 73 height 33
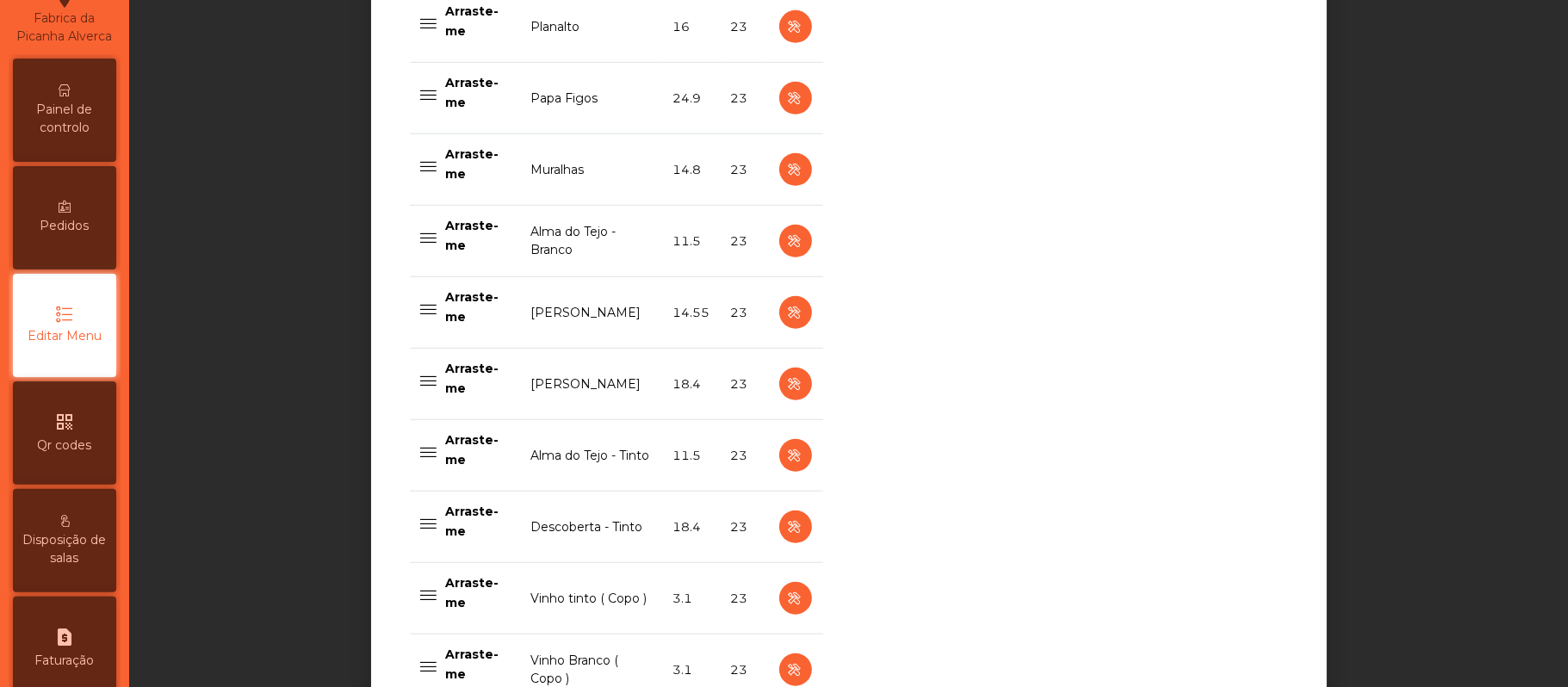
scroll to position [955, 0]
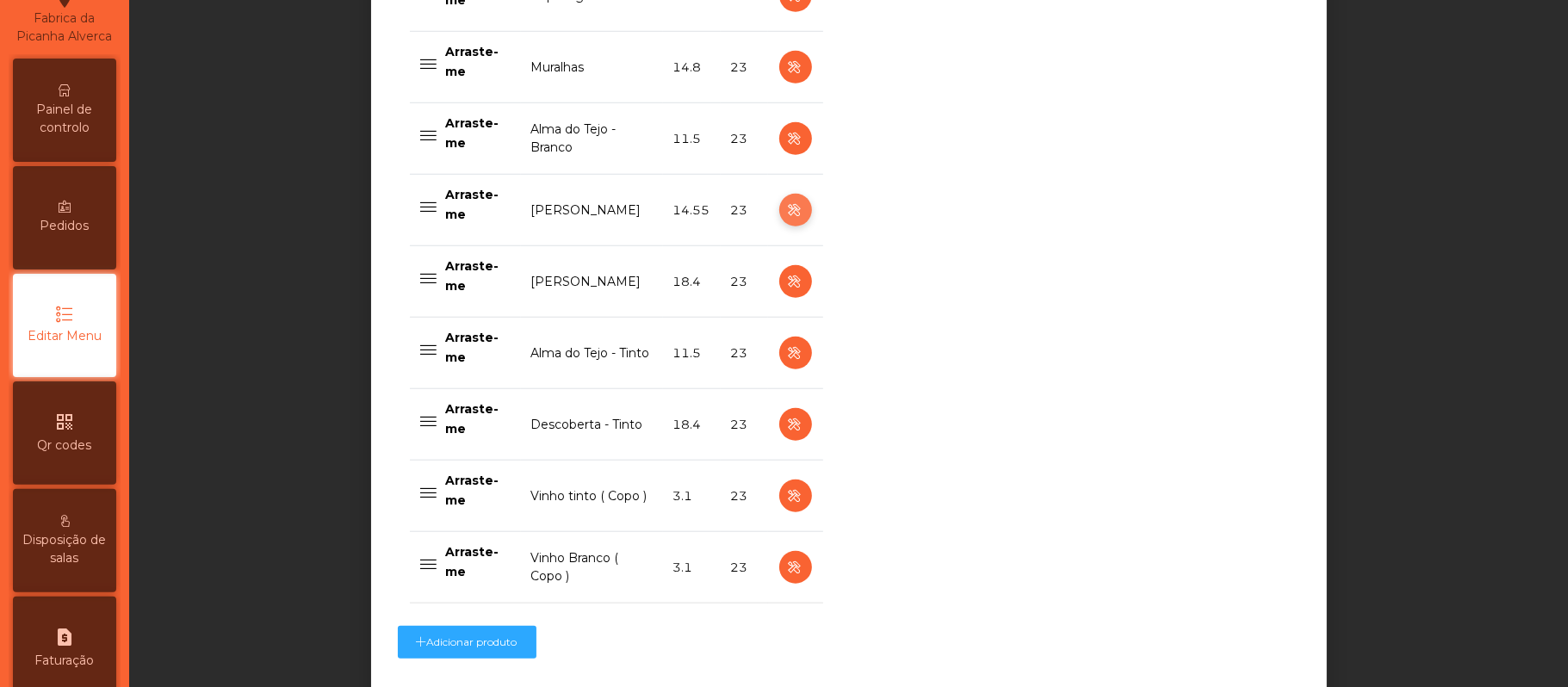
click at [785, 212] on icon "button" at bounding box center [795, 209] width 20 height 21
select select "***"
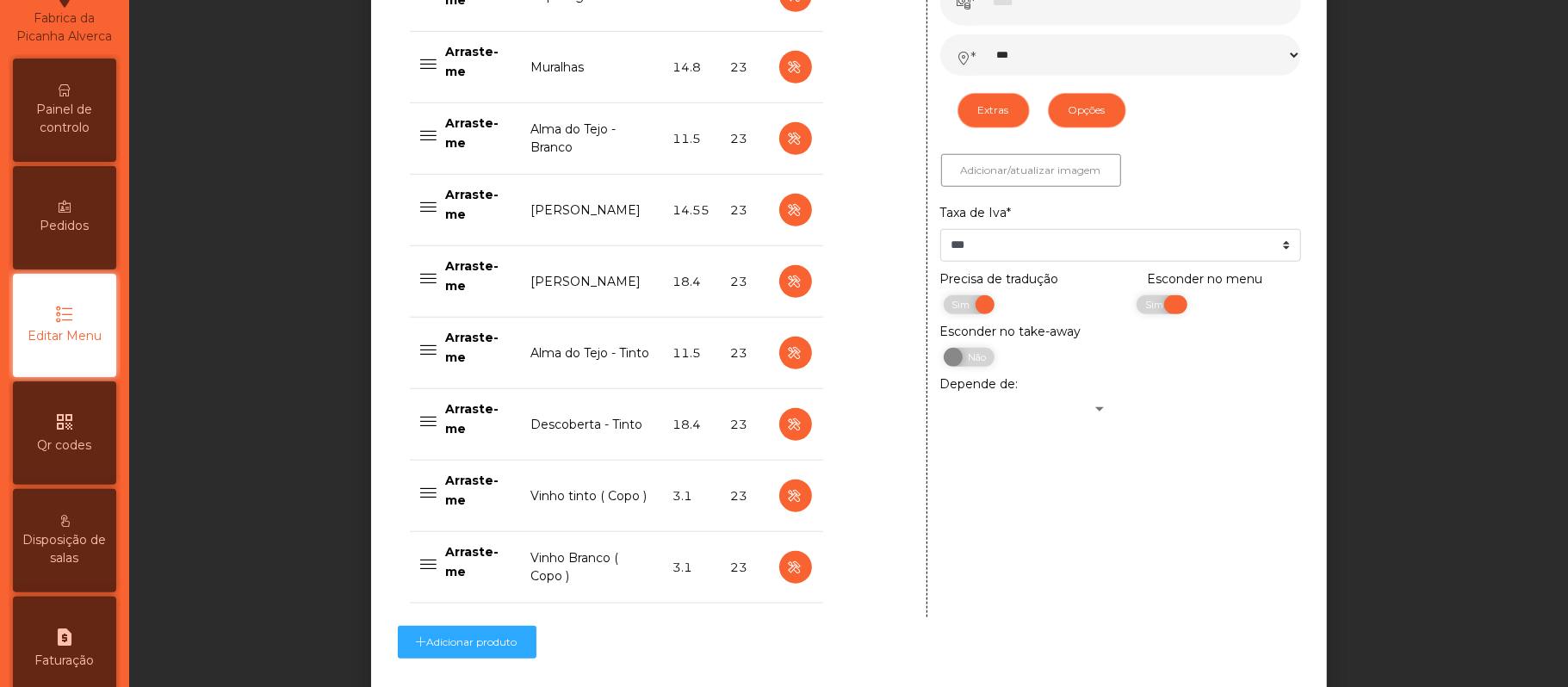
click at [1135, 308] on span "Sim" at bounding box center [1156, 305] width 43 height 19
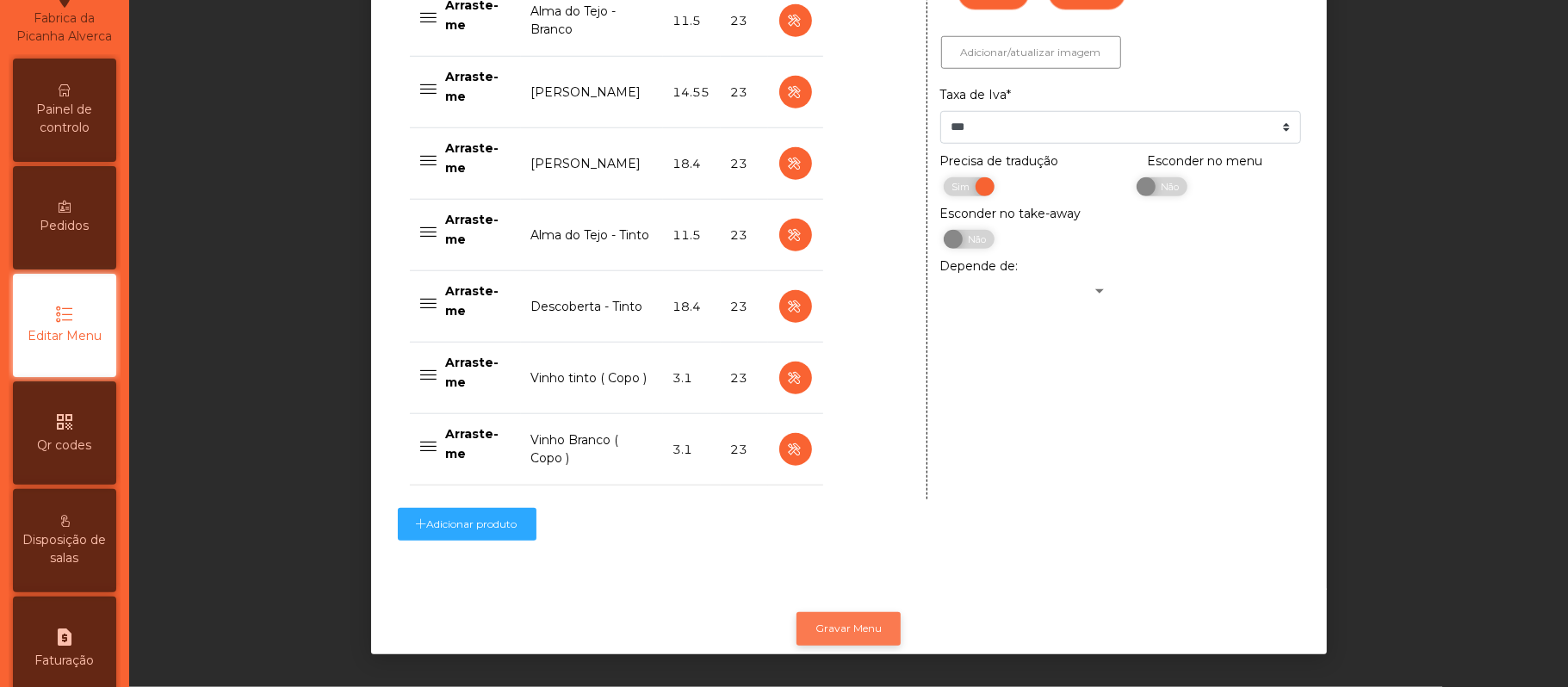
click at [856, 613] on button "Gravar Menu" at bounding box center [848, 629] width 104 height 33
click at [91, 134] on span "Painel de controlo" at bounding box center [64, 118] width 95 height 36
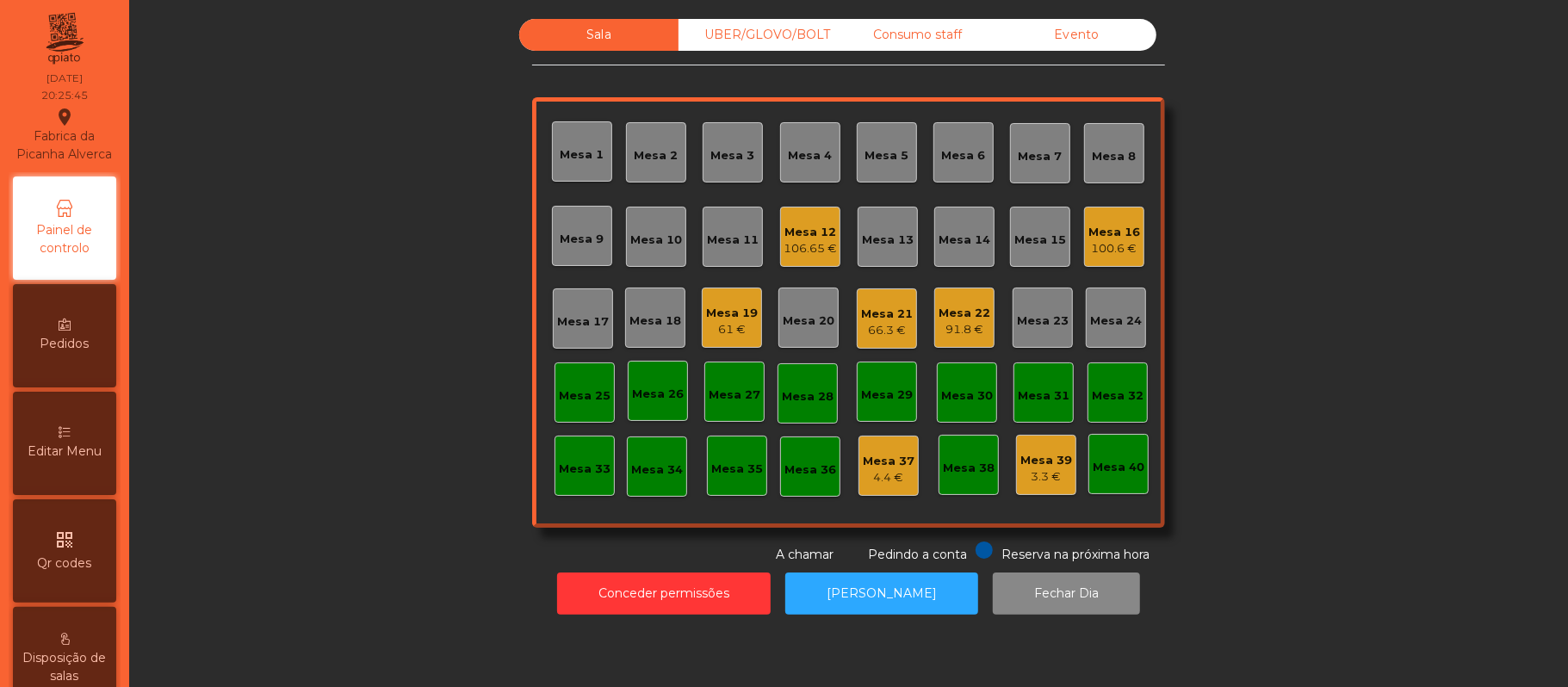
click at [634, 400] on div "Mesa 26" at bounding box center [658, 394] width 51 height 17
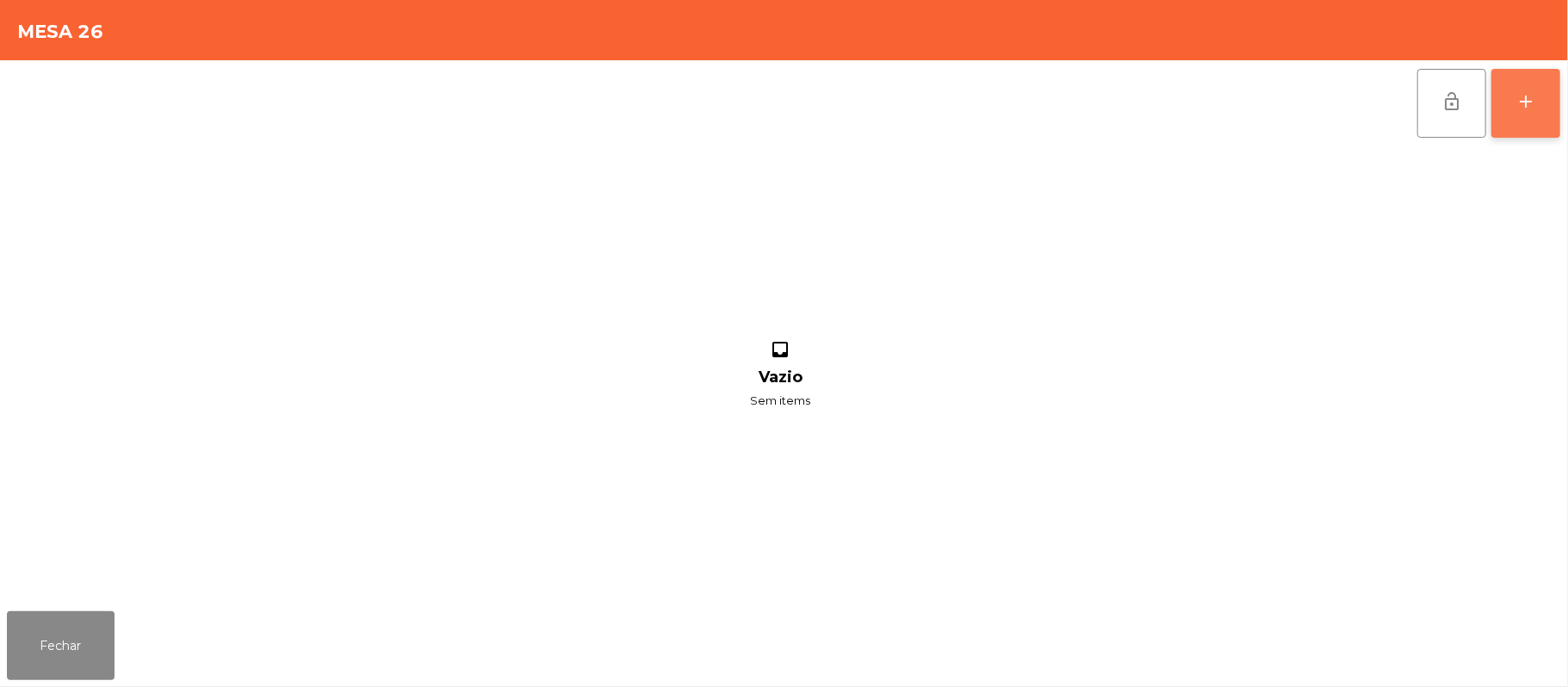
click at [1522, 118] on button "add" at bounding box center [1526, 103] width 69 height 69
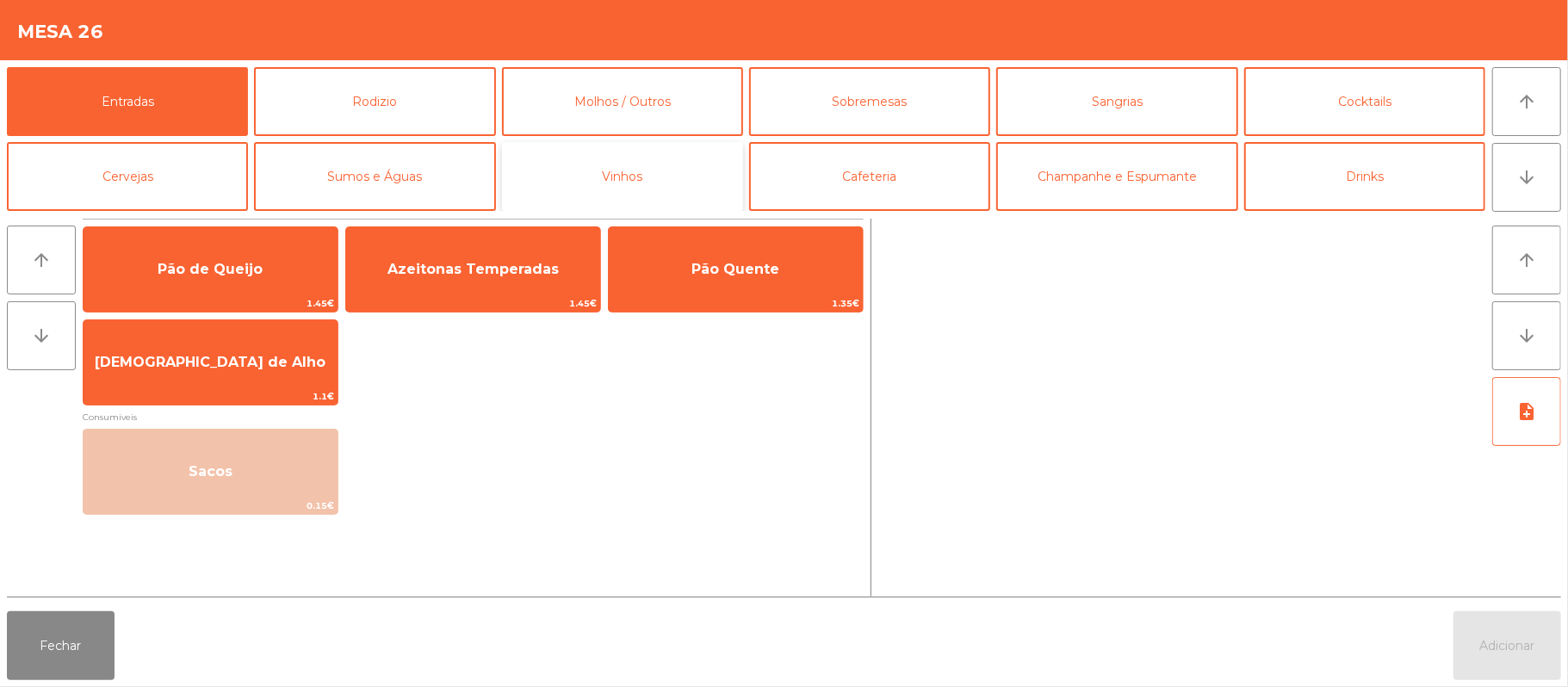
click at [680, 172] on button "Vinhos" at bounding box center [623, 176] width 241 height 69
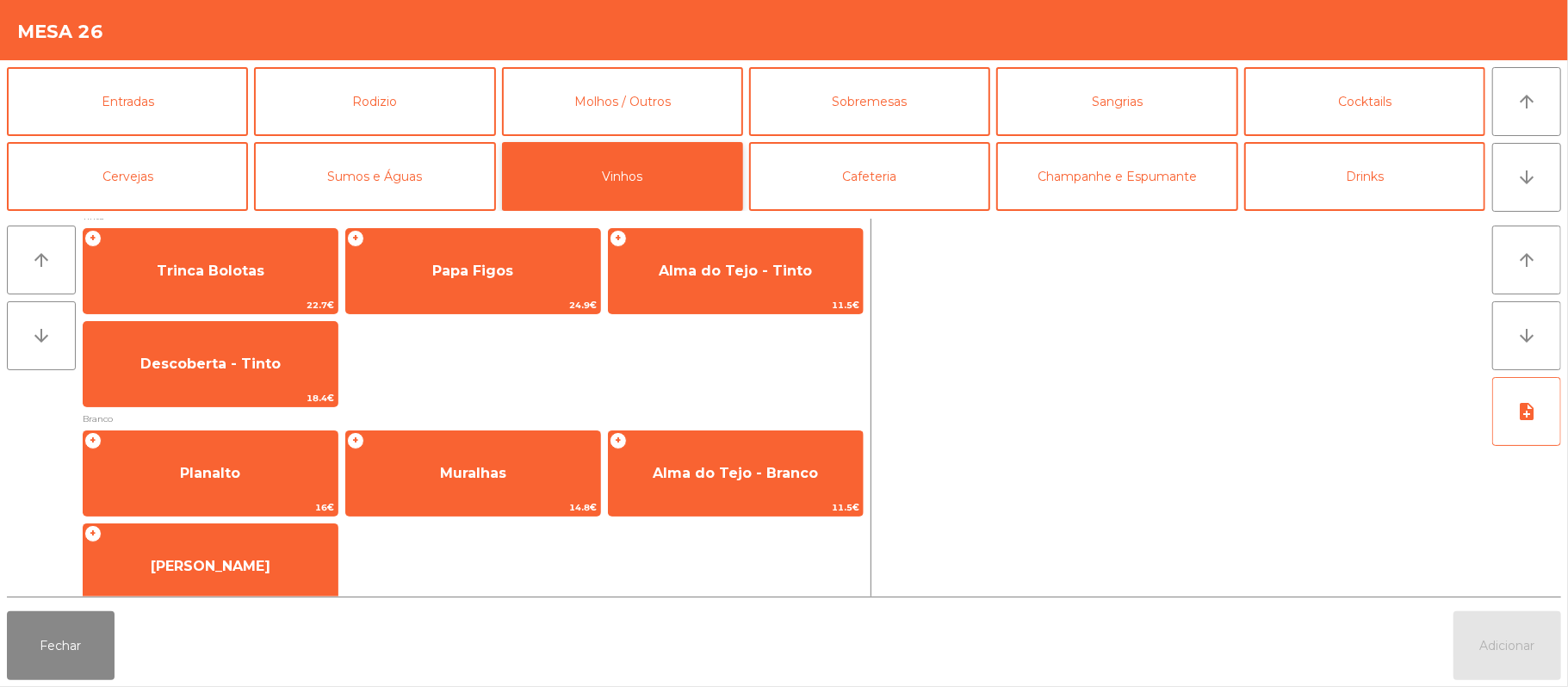
scroll to position [21, 0]
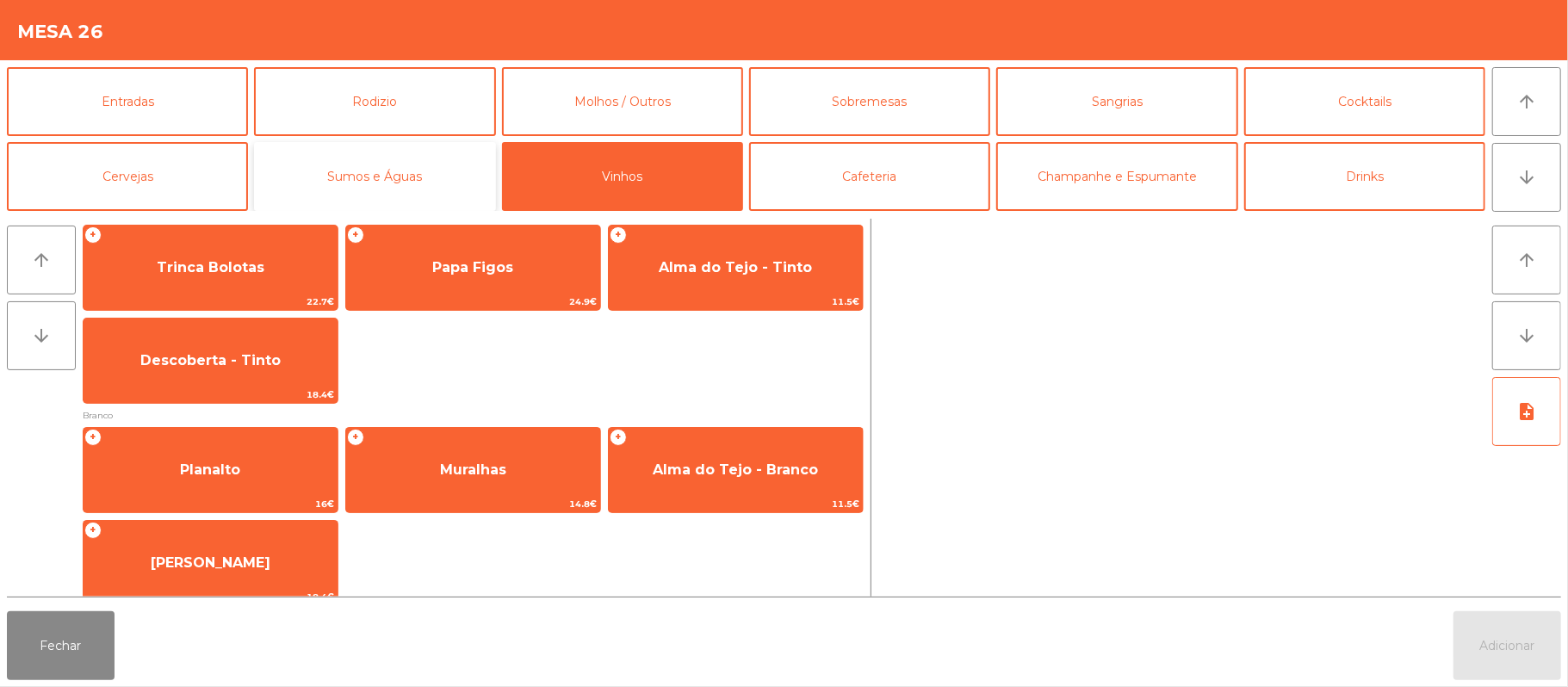
click at [411, 175] on button "Sumos e Águas" at bounding box center [375, 176] width 241 height 69
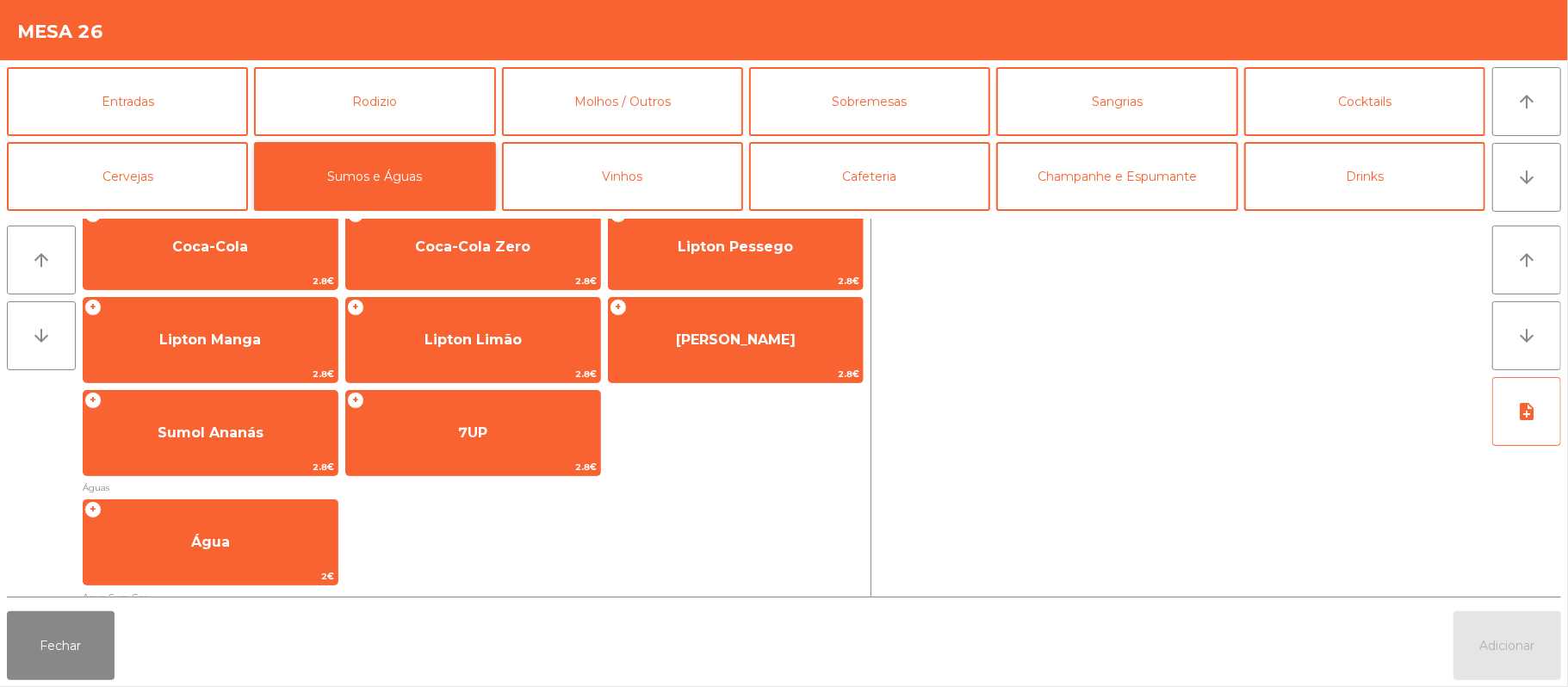
scroll to position [0, 0]
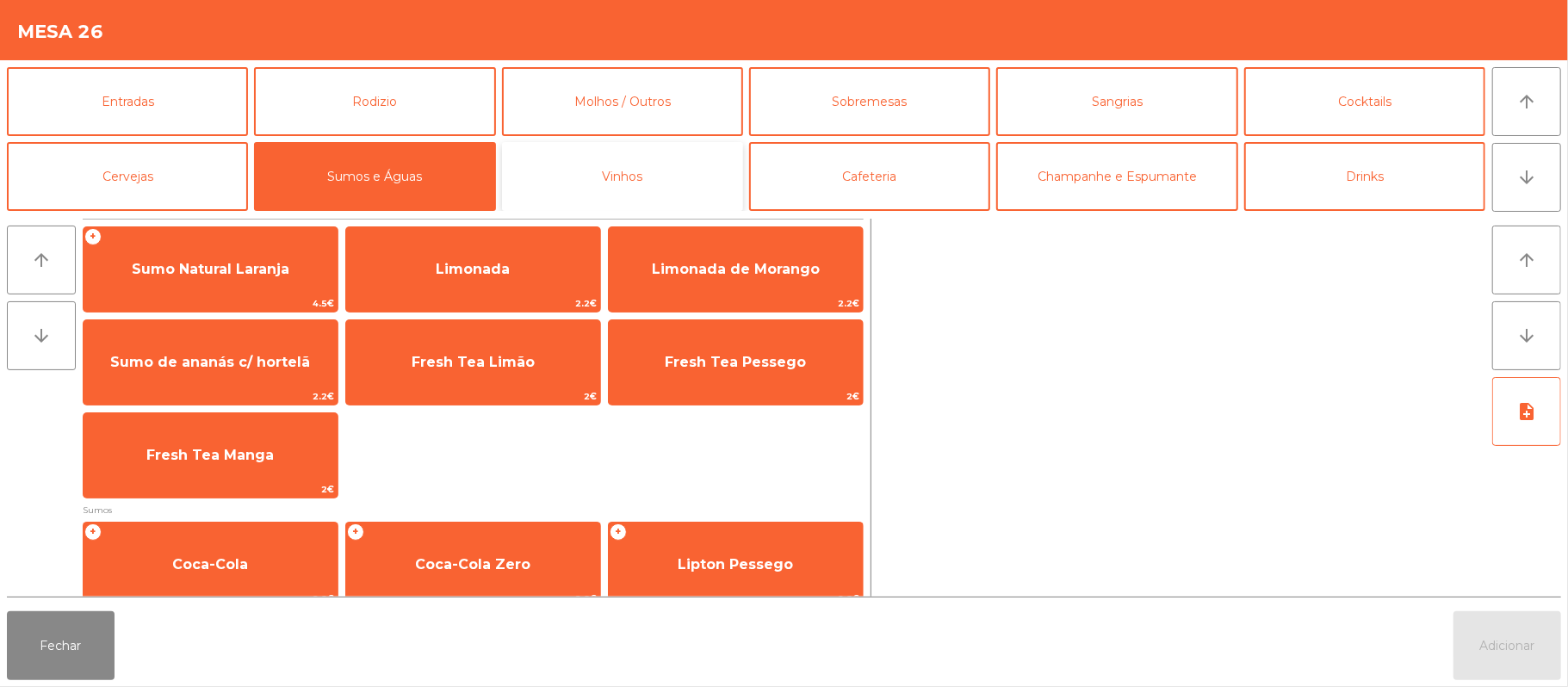
click at [679, 180] on button "Vinhos" at bounding box center [623, 176] width 241 height 69
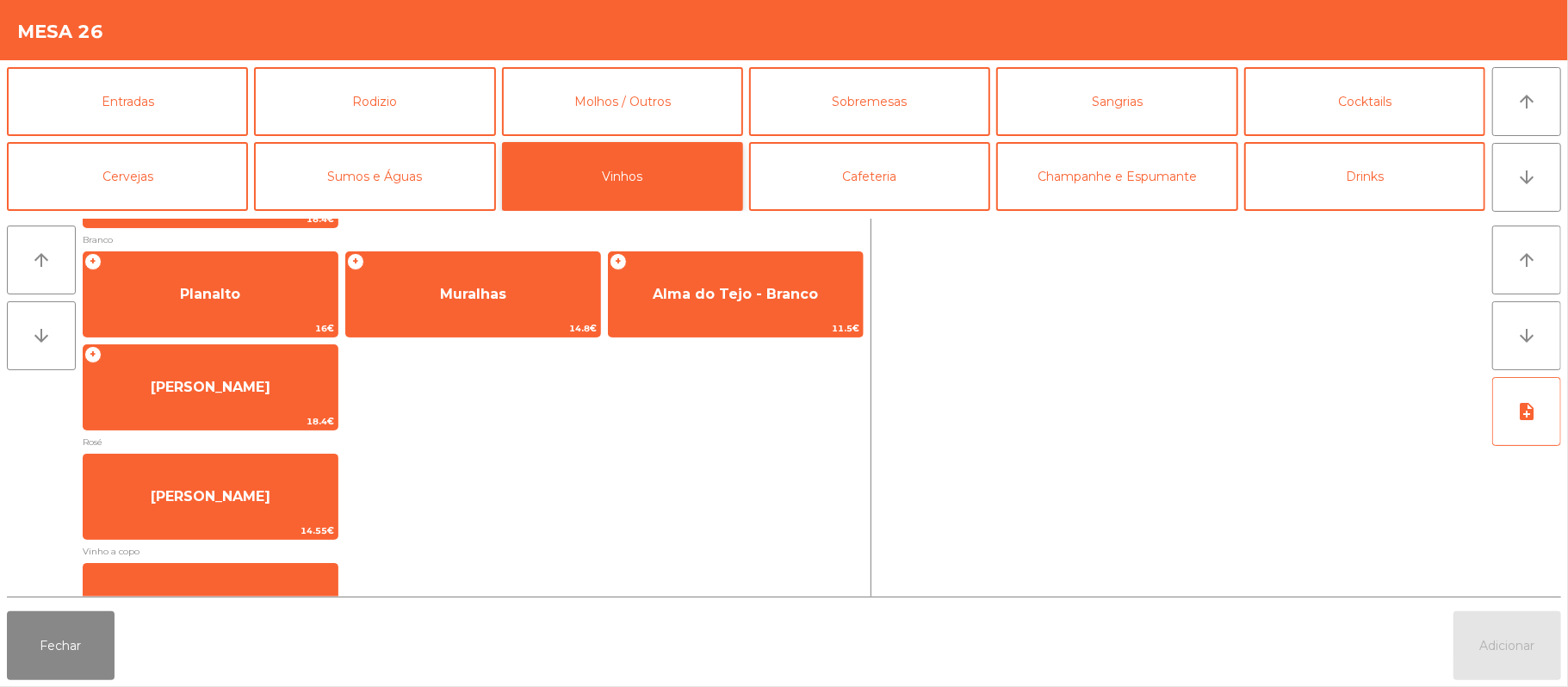
scroll to position [365, 0]
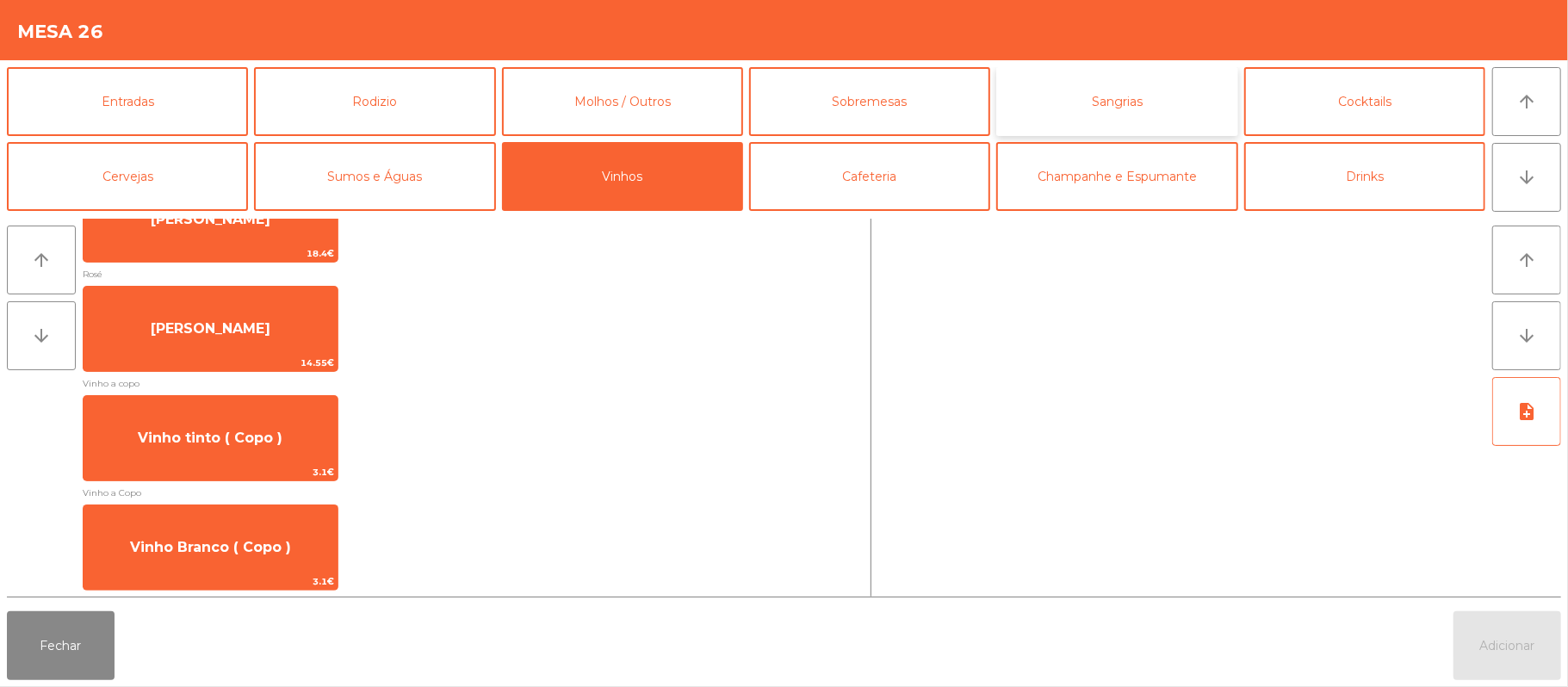
click at [1127, 115] on button "Sangrias" at bounding box center [1117, 101] width 241 height 69
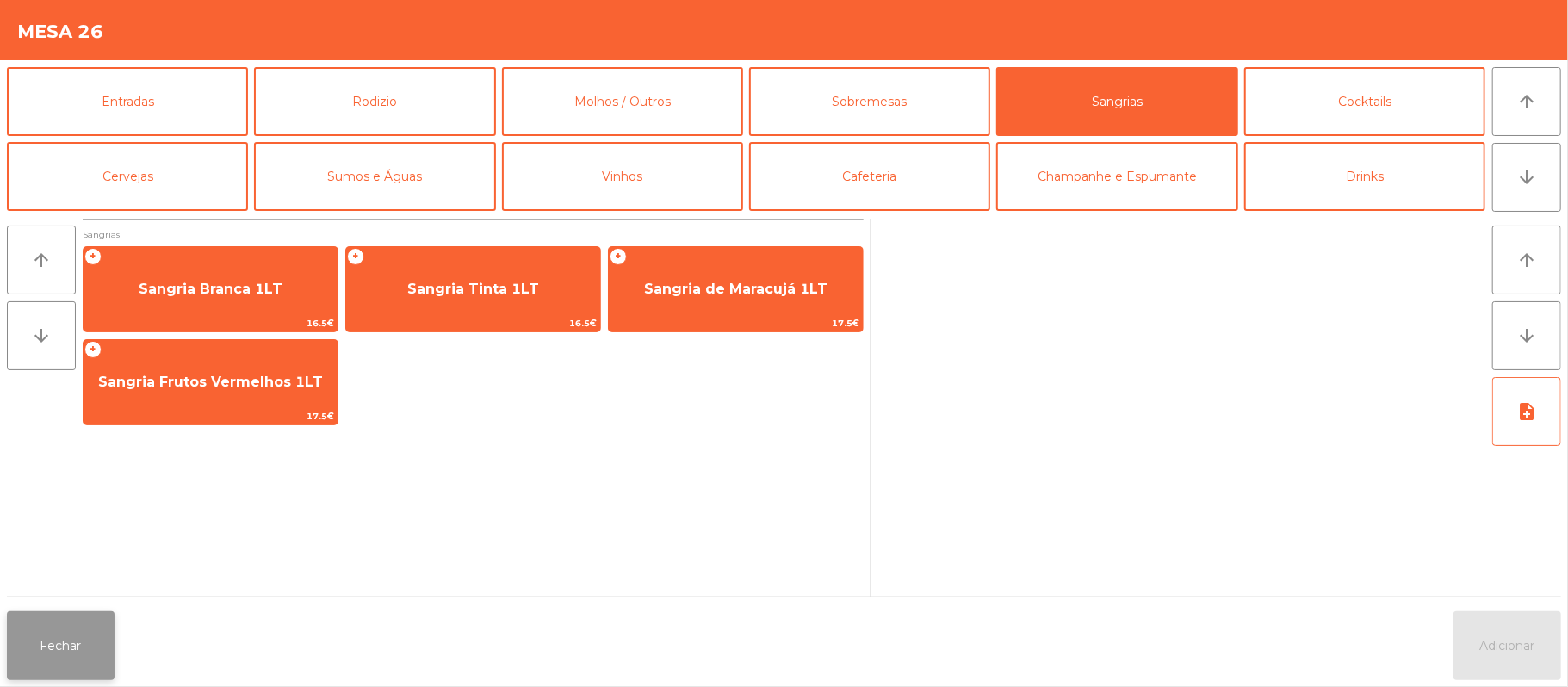
click at [84, 648] on button "Fechar" at bounding box center [60, 646] width 107 height 69
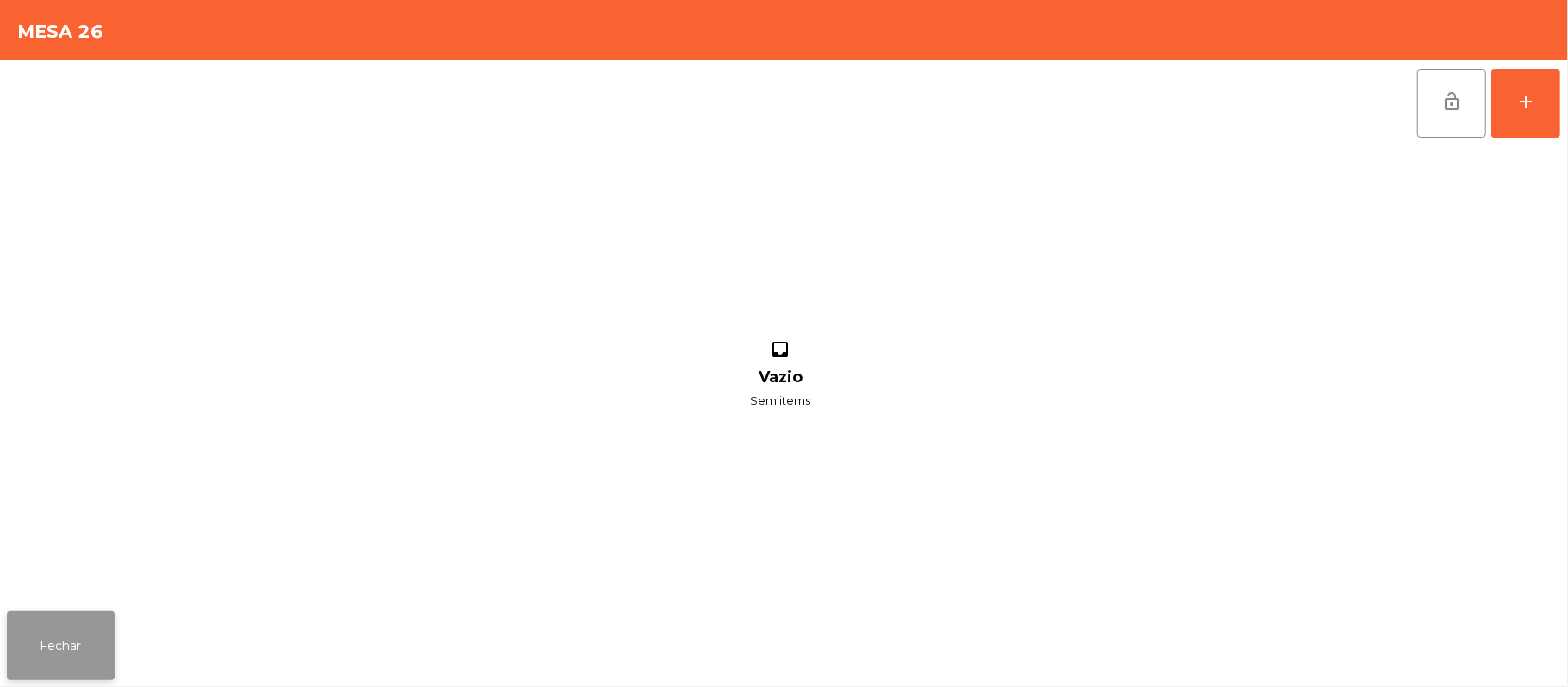
click at [79, 644] on button "Fechar" at bounding box center [60, 646] width 107 height 69
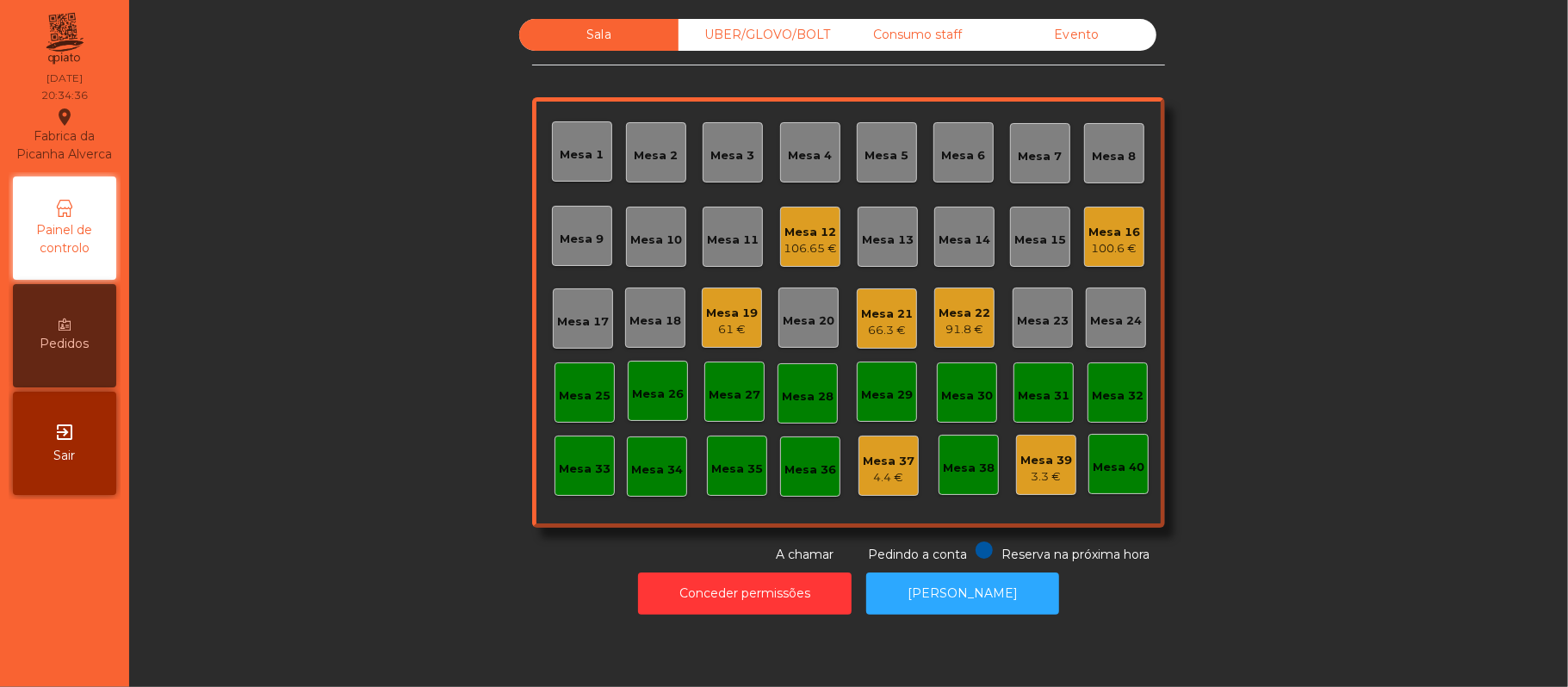
click at [589, 313] on div "Mesa 17" at bounding box center [583, 321] width 51 height 17
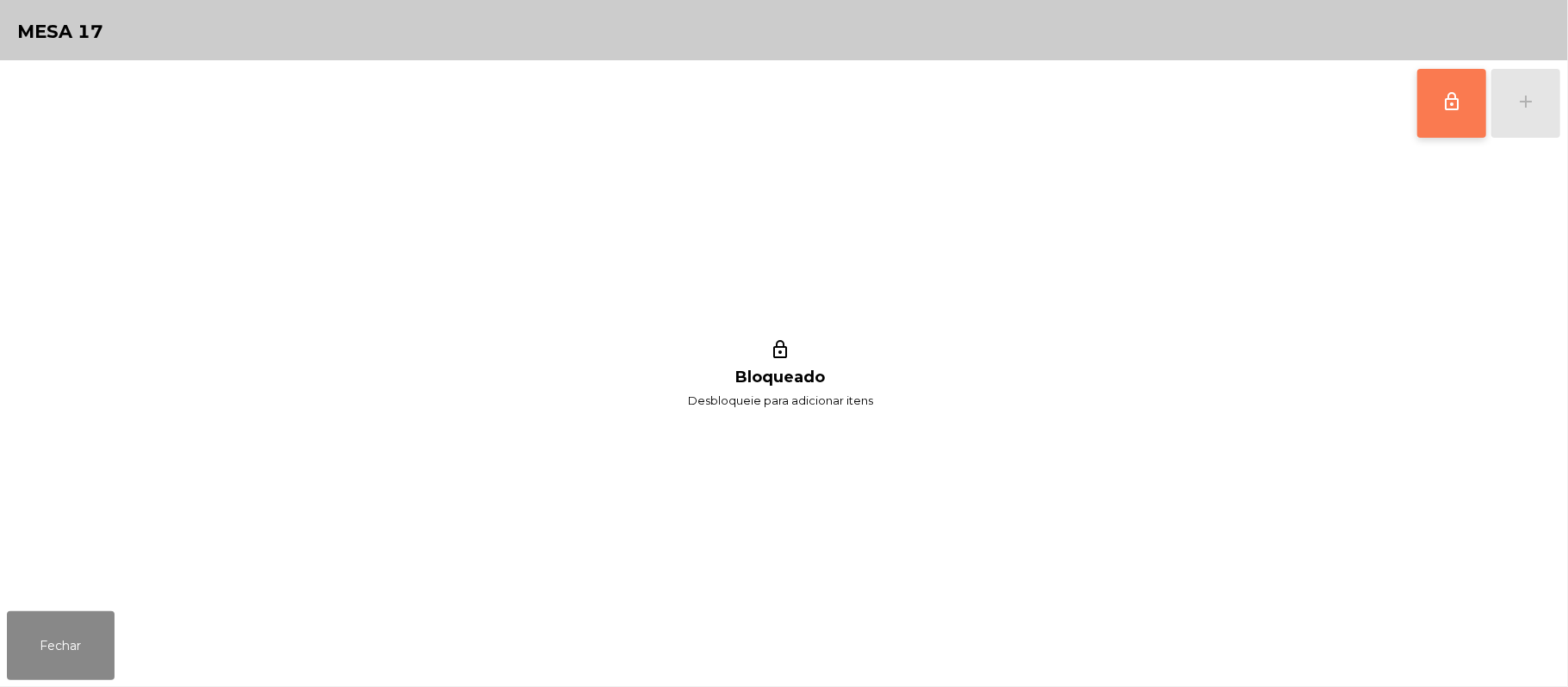
click at [1445, 112] on button "lock_outline" at bounding box center [1451, 103] width 69 height 69
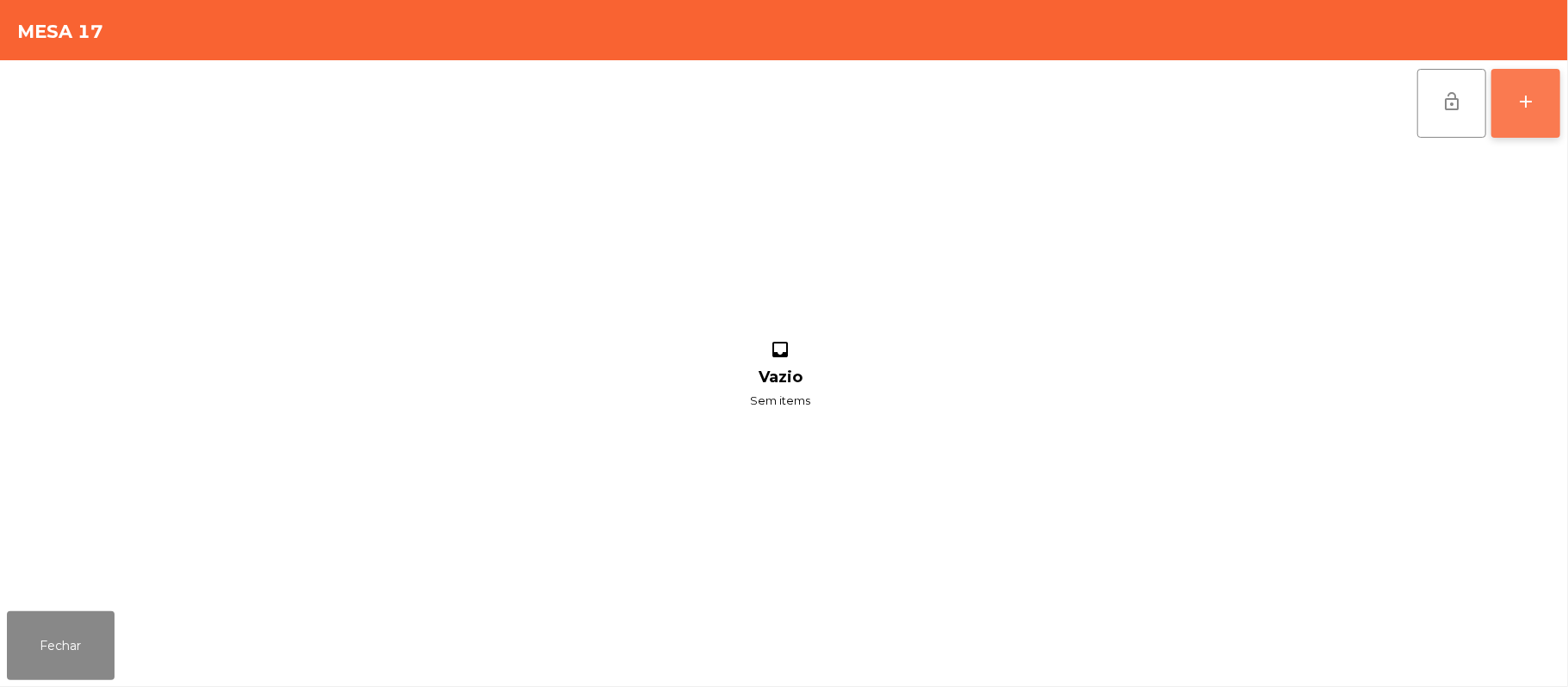
click at [1524, 91] on div "add" at bounding box center [1526, 101] width 20 height 20
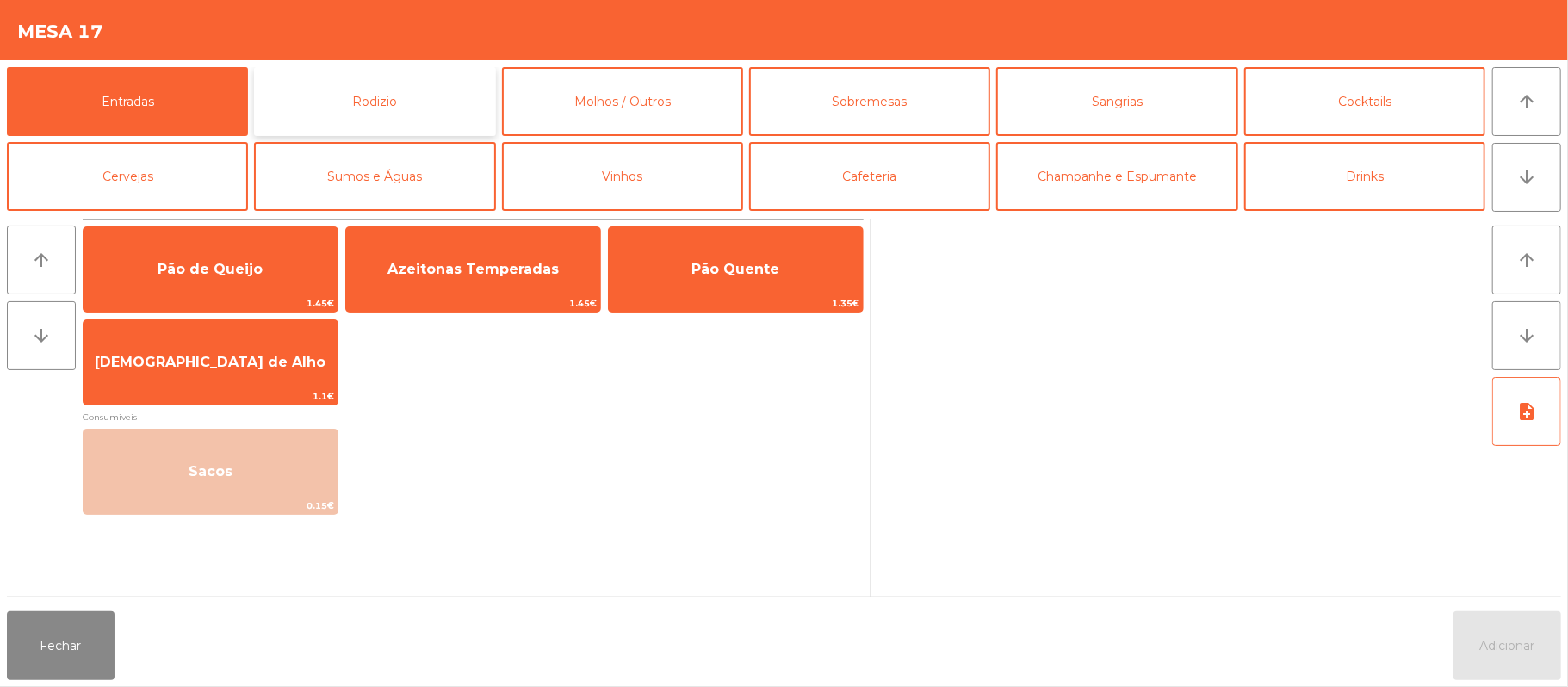
click at [396, 104] on button "Rodizio" at bounding box center [375, 101] width 241 height 69
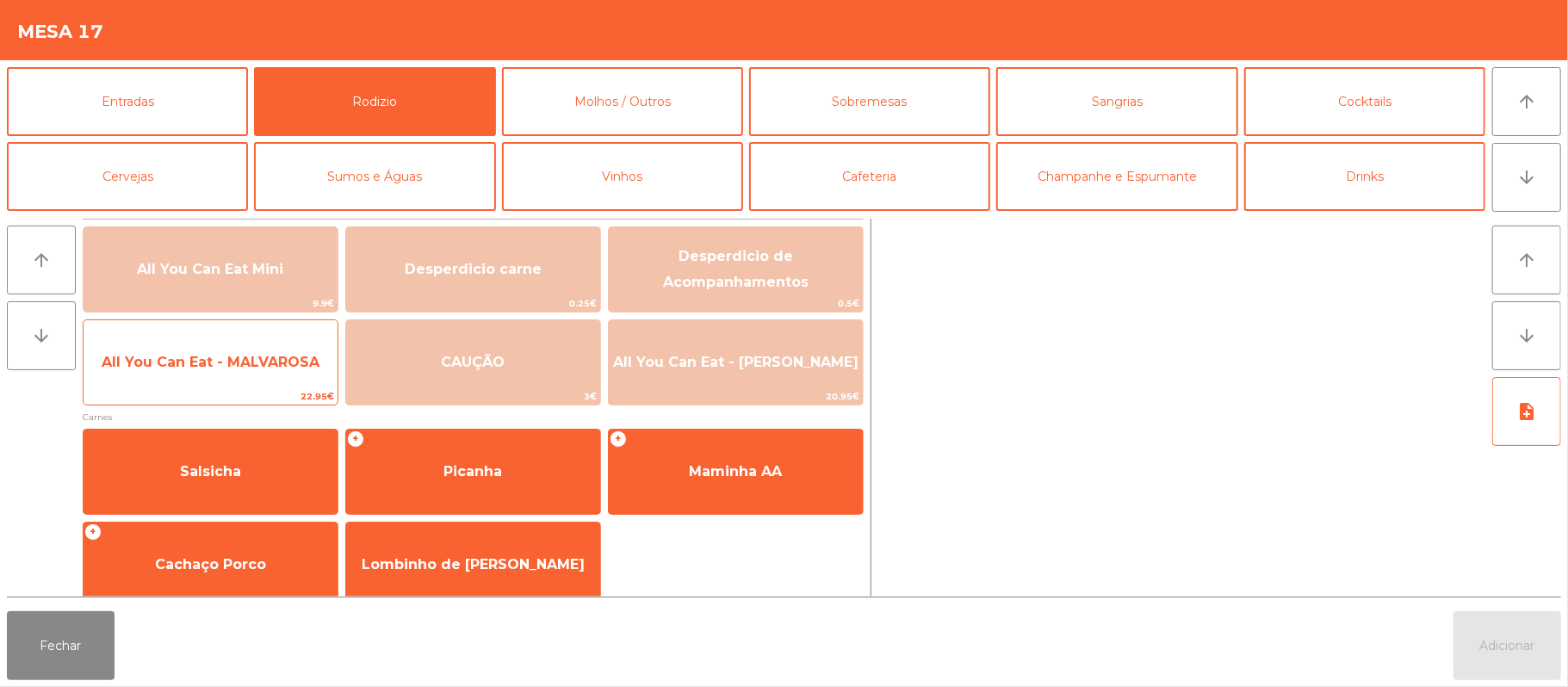
click at [204, 373] on span "All You Can Eat - MALVAROSA" at bounding box center [210, 362] width 254 height 47
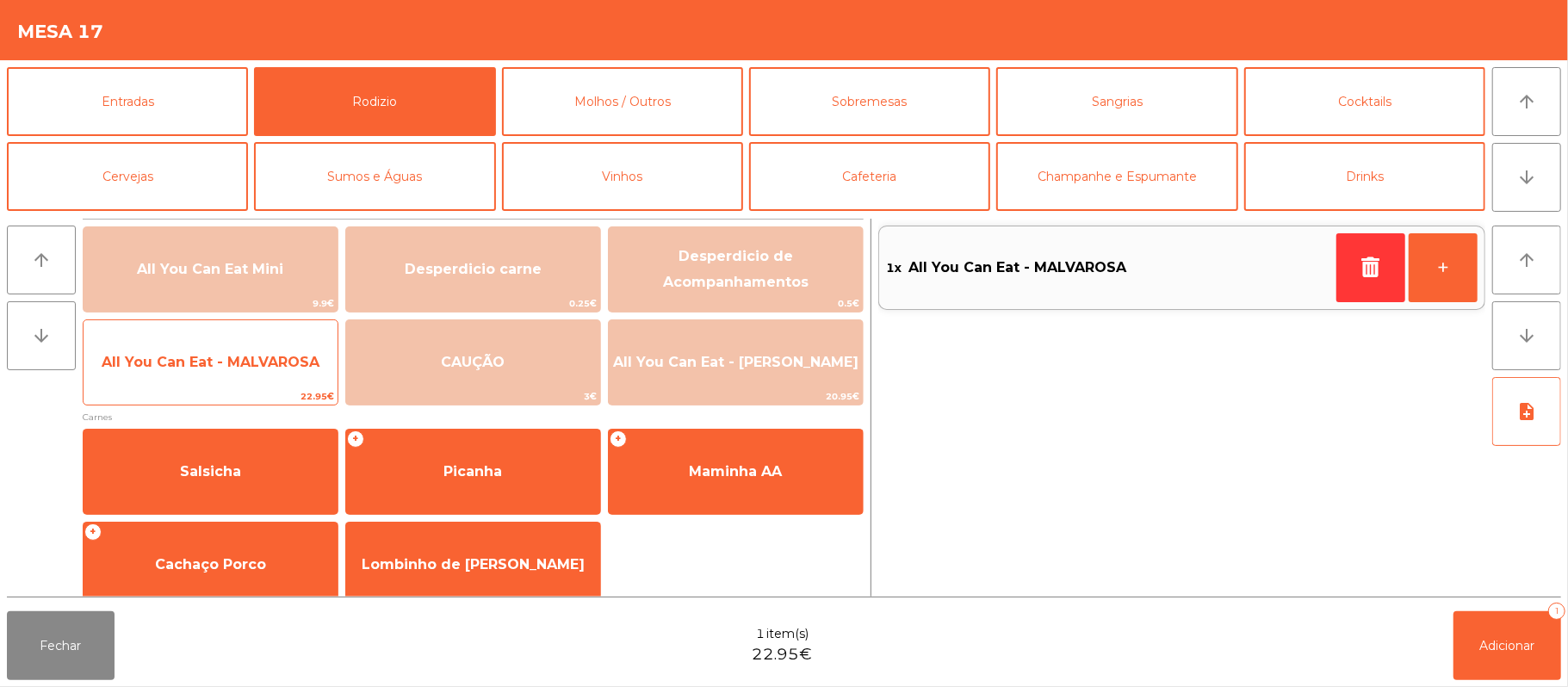
click at [200, 366] on span "All You Can Eat - MALVAROSA" at bounding box center [210, 362] width 218 height 17
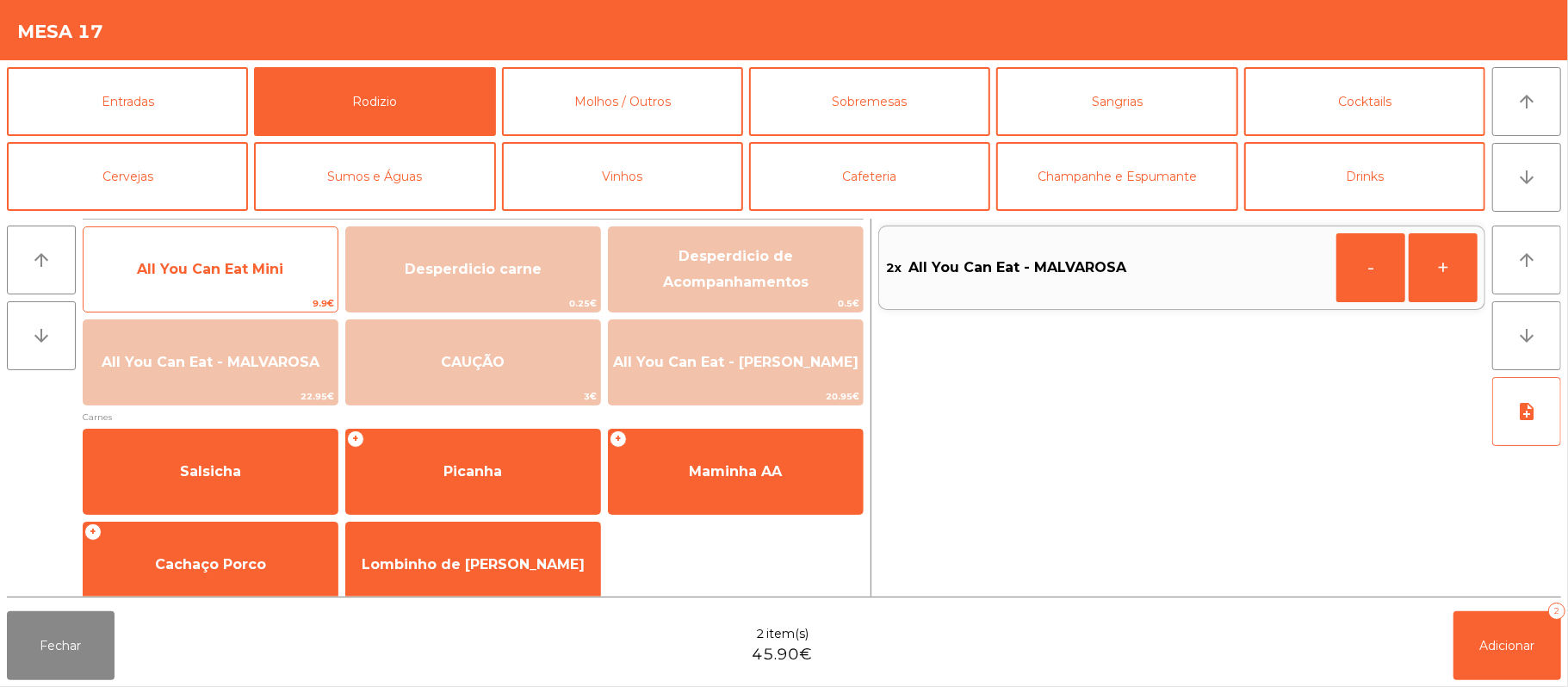
click at [243, 261] on span "All You Can Eat Mini" at bounding box center [209, 269] width 146 height 17
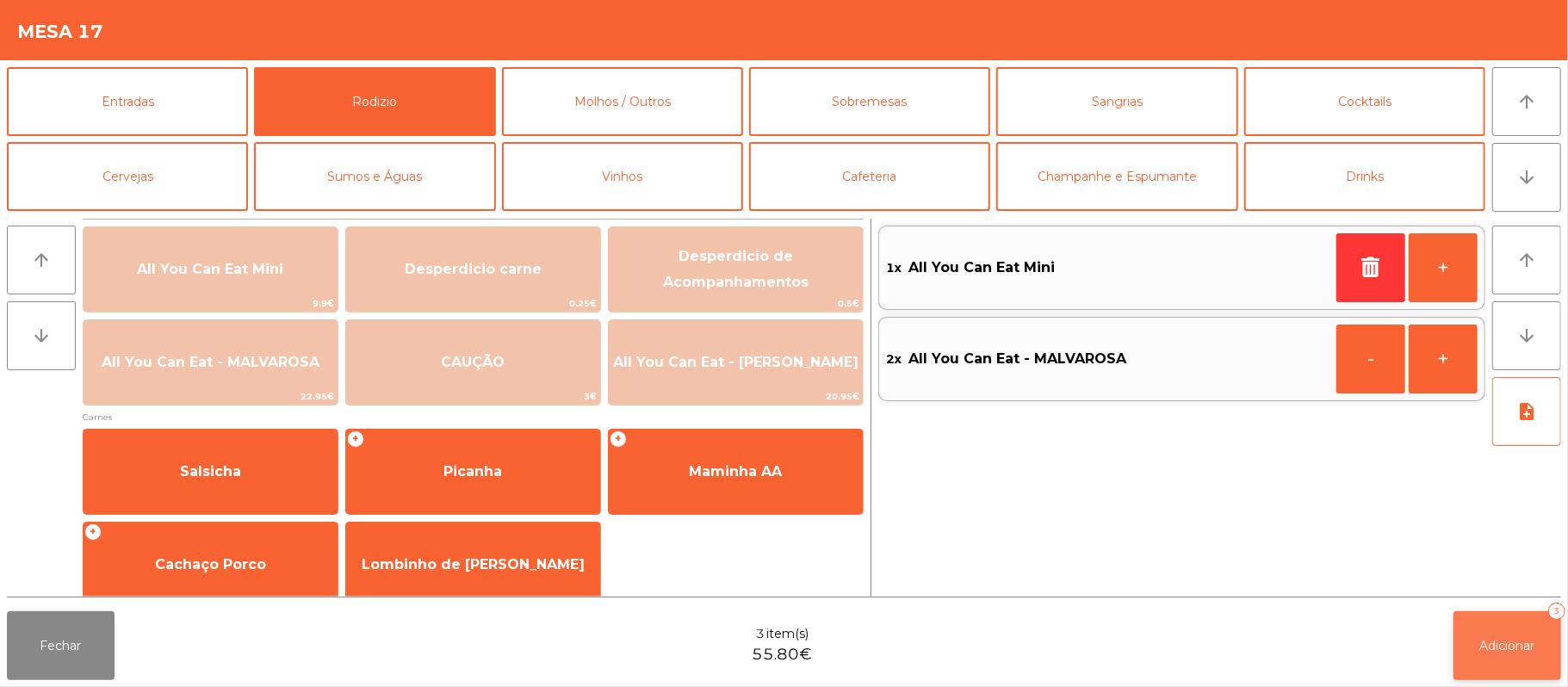
click at [1506, 638] on span "Adicionar" at bounding box center [1507, 646] width 55 height 16
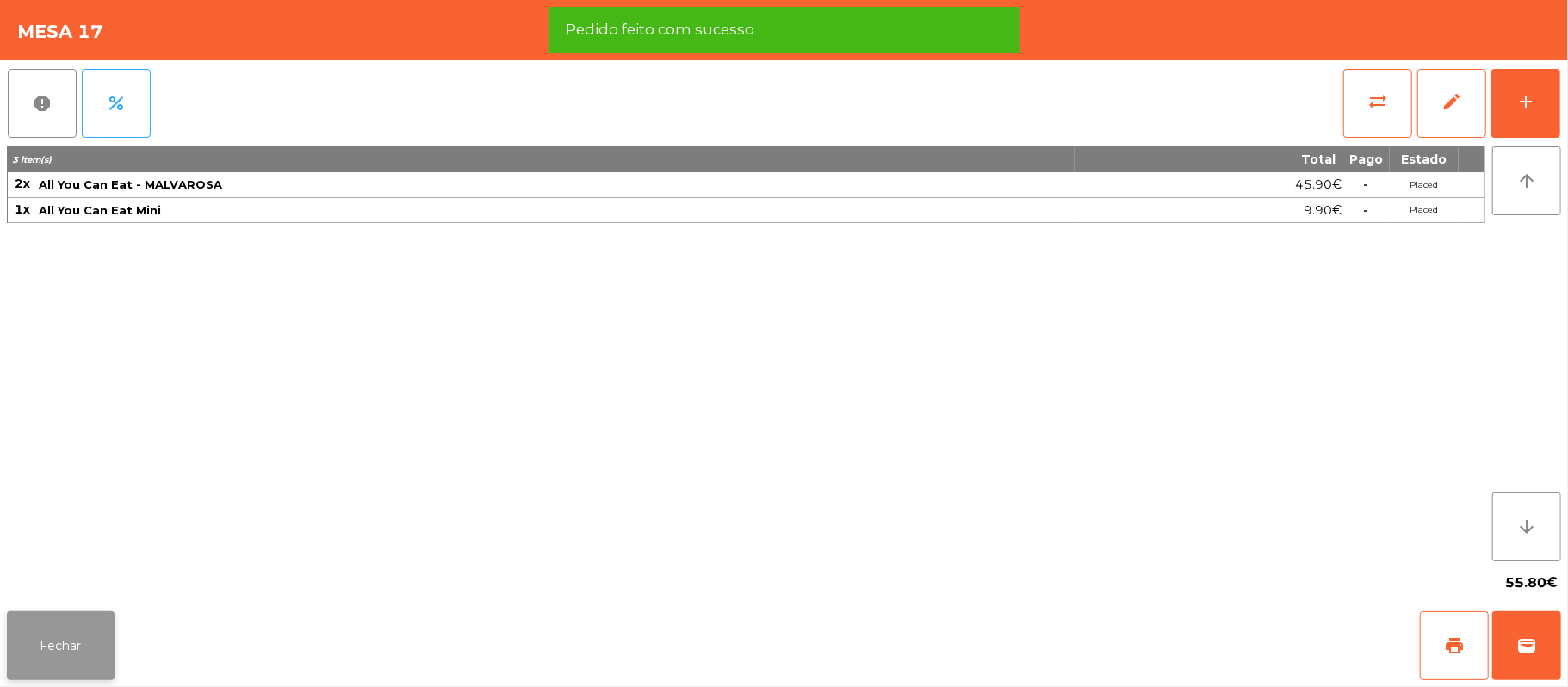
click at [56, 675] on button "Fechar" at bounding box center [60, 646] width 107 height 69
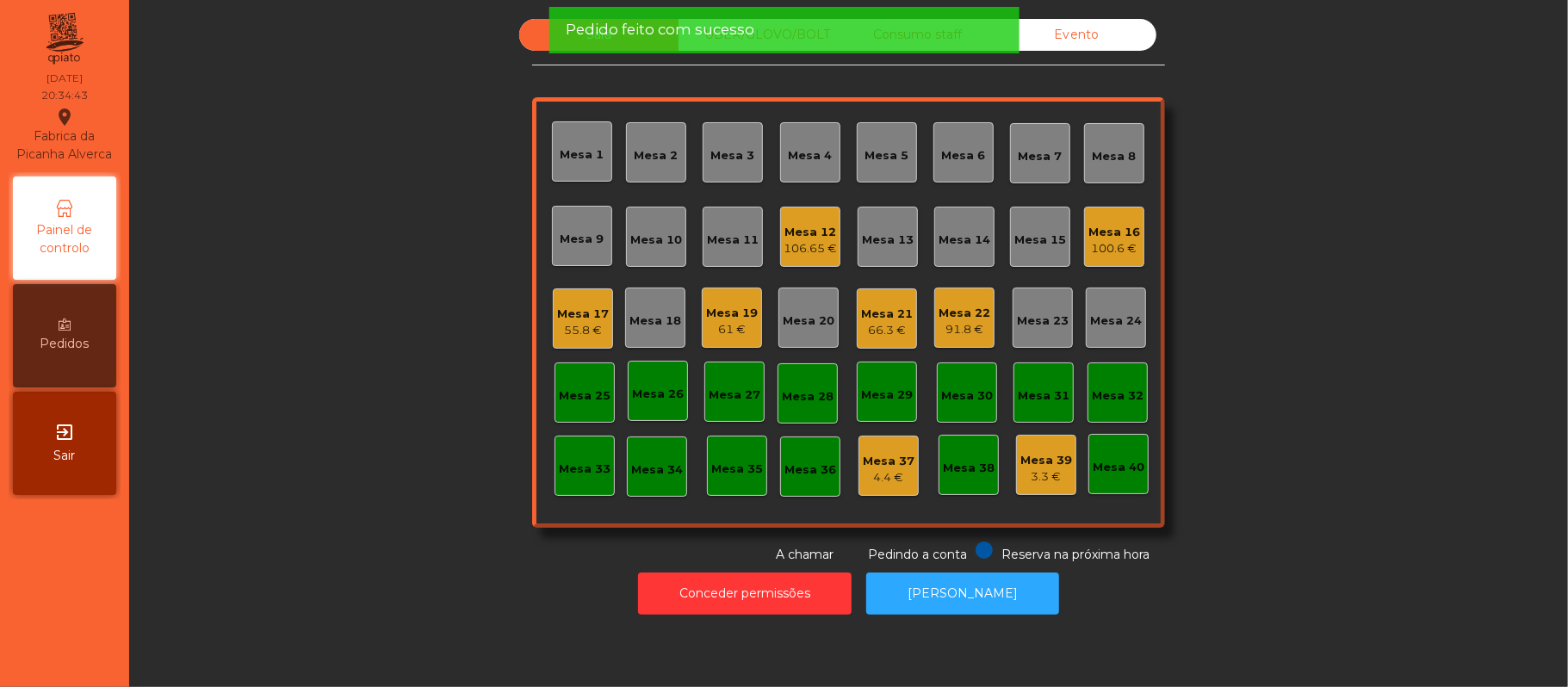
click at [586, 327] on div "55.8 €" at bounding box center [583, 331] width 51 height 17
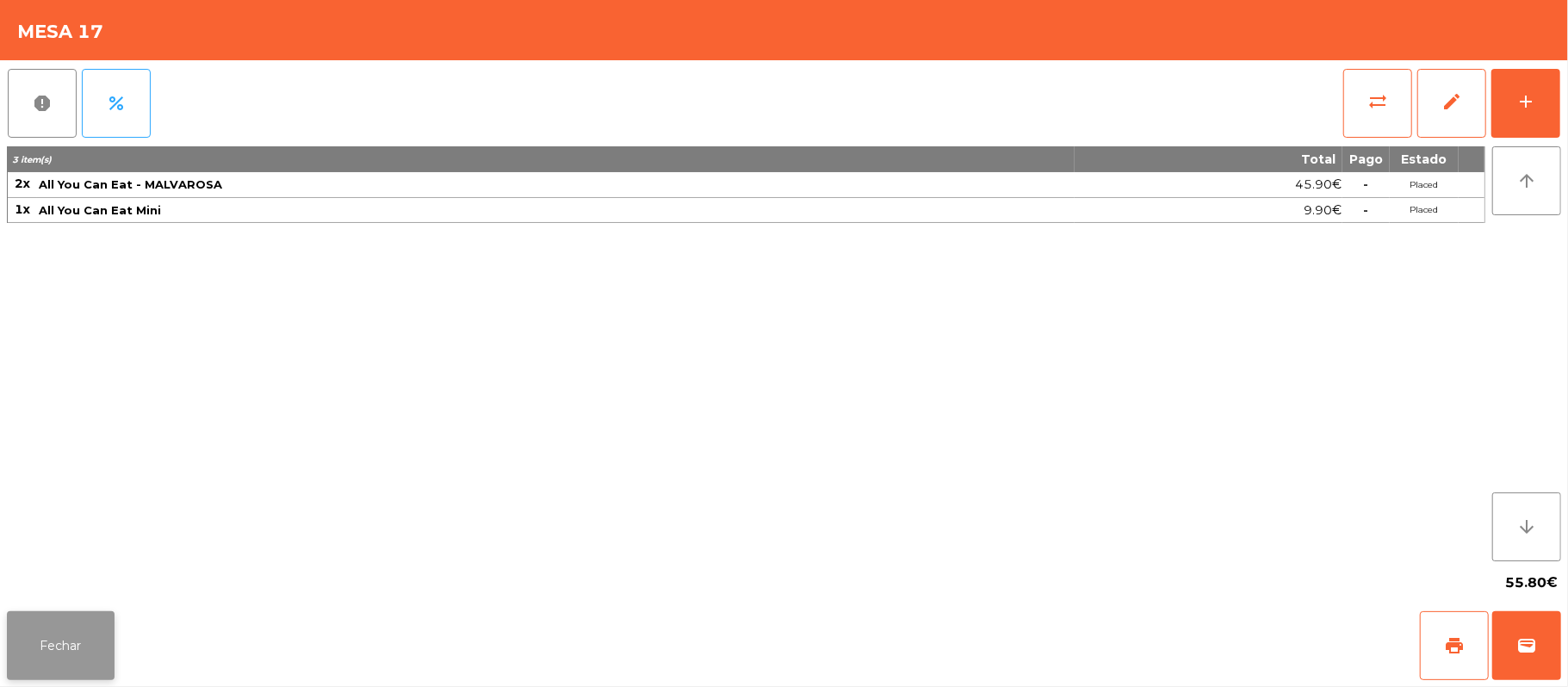
click at [39, 645] on button "Fechar" at bounding box center [60, 646] width 107 height 69
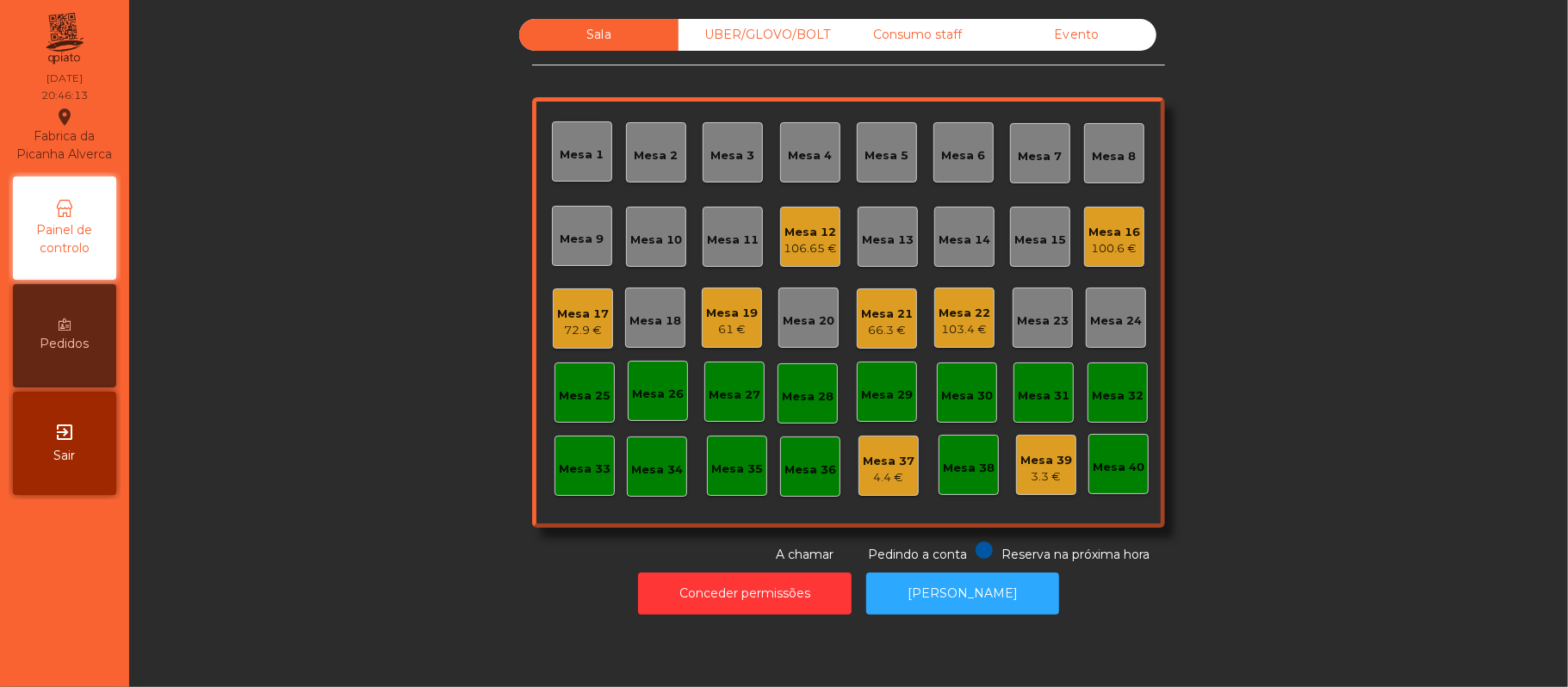
click at [892, 253] on div "Mesa 13" at bounding box center [888, 237] width 61 height 61
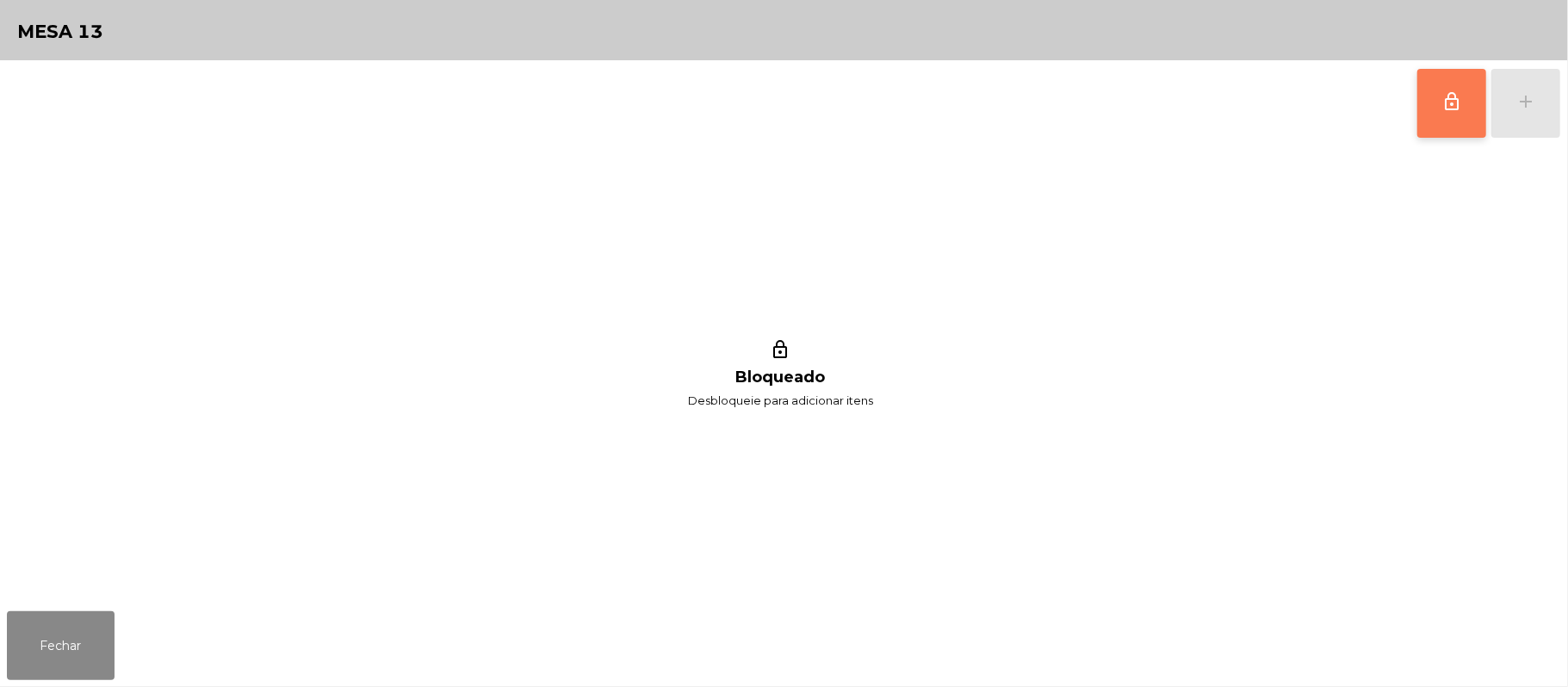
click at [1458, 118] on button "lock_outline" at bounding box center [1451, 103] width 69 height 69
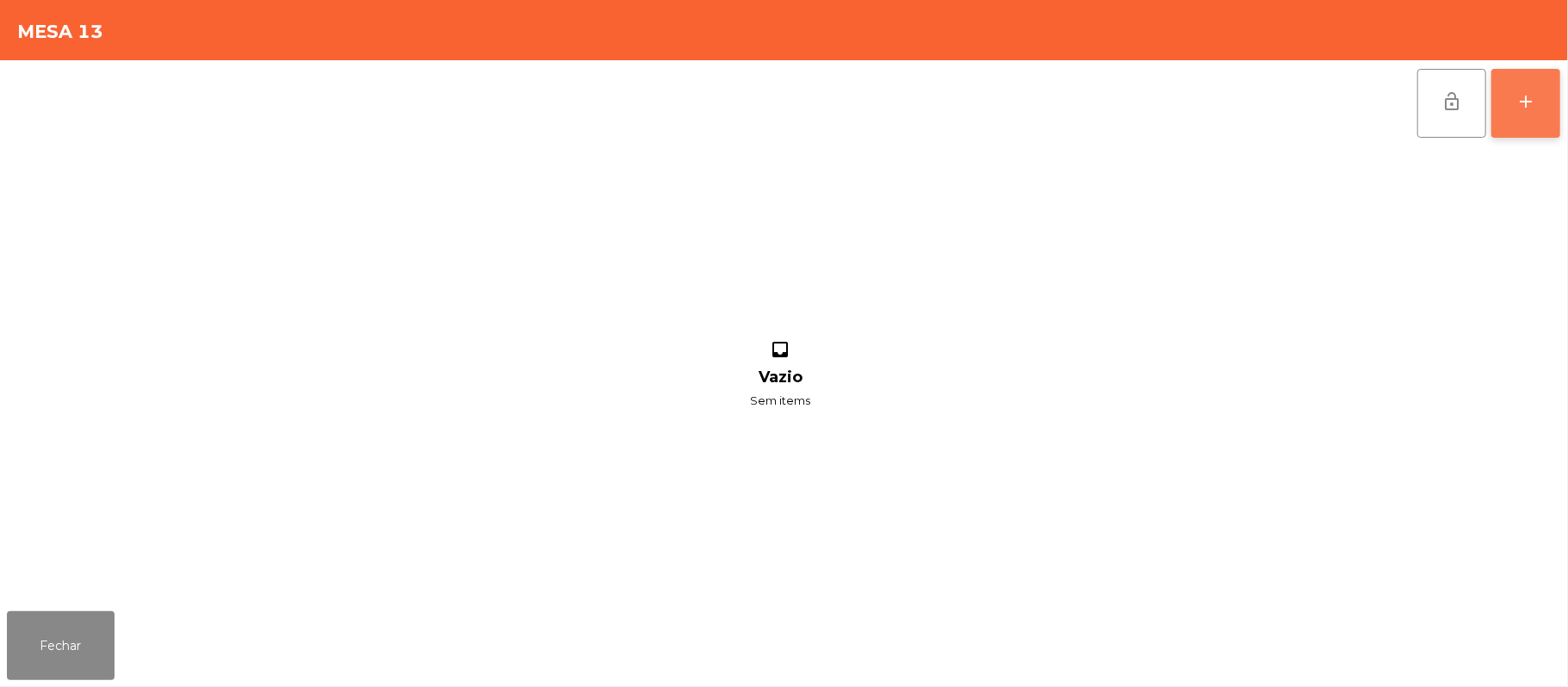
click at [1522, 110] on div "add" at bounding box center [1526, 101] width 20 height 20
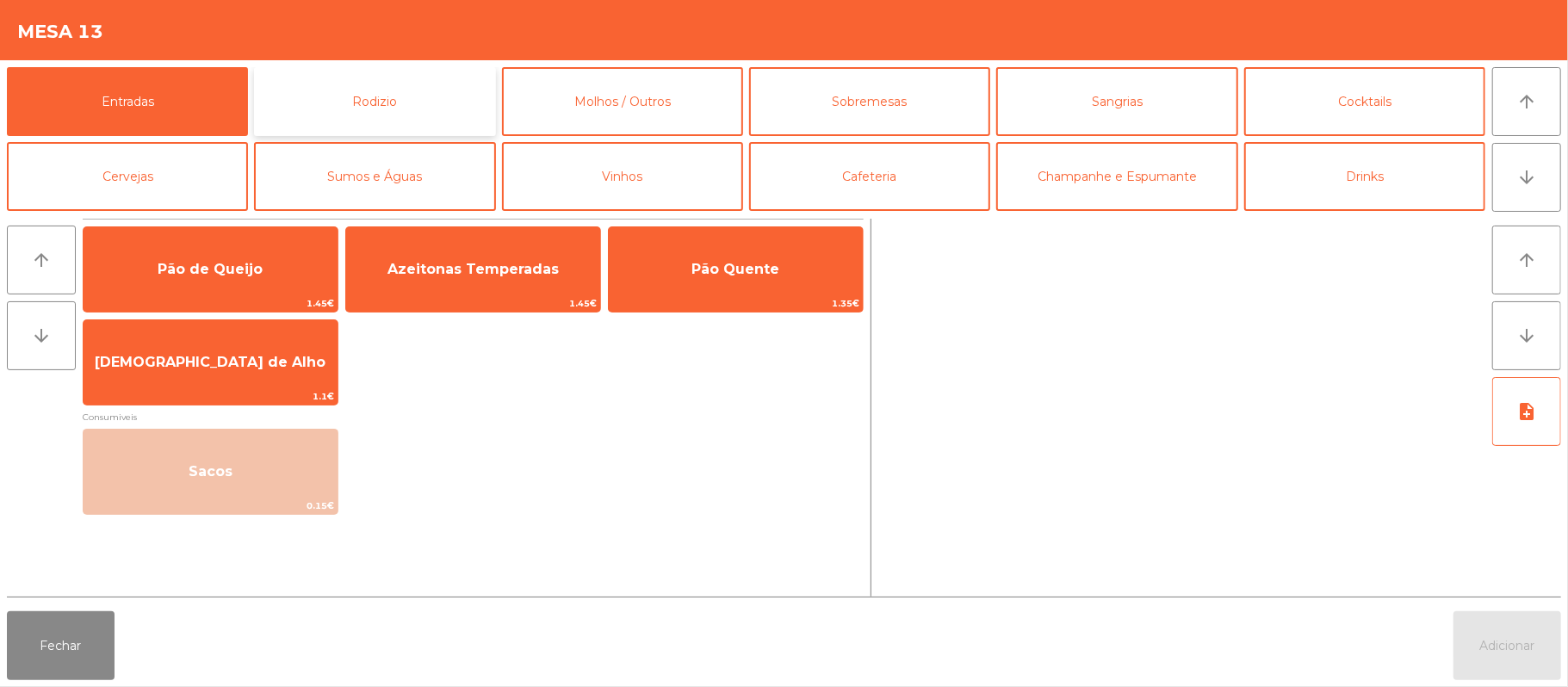
click at [427, 107] on button "Rodizio" at bounding box center [375, 101] width 241 height 69
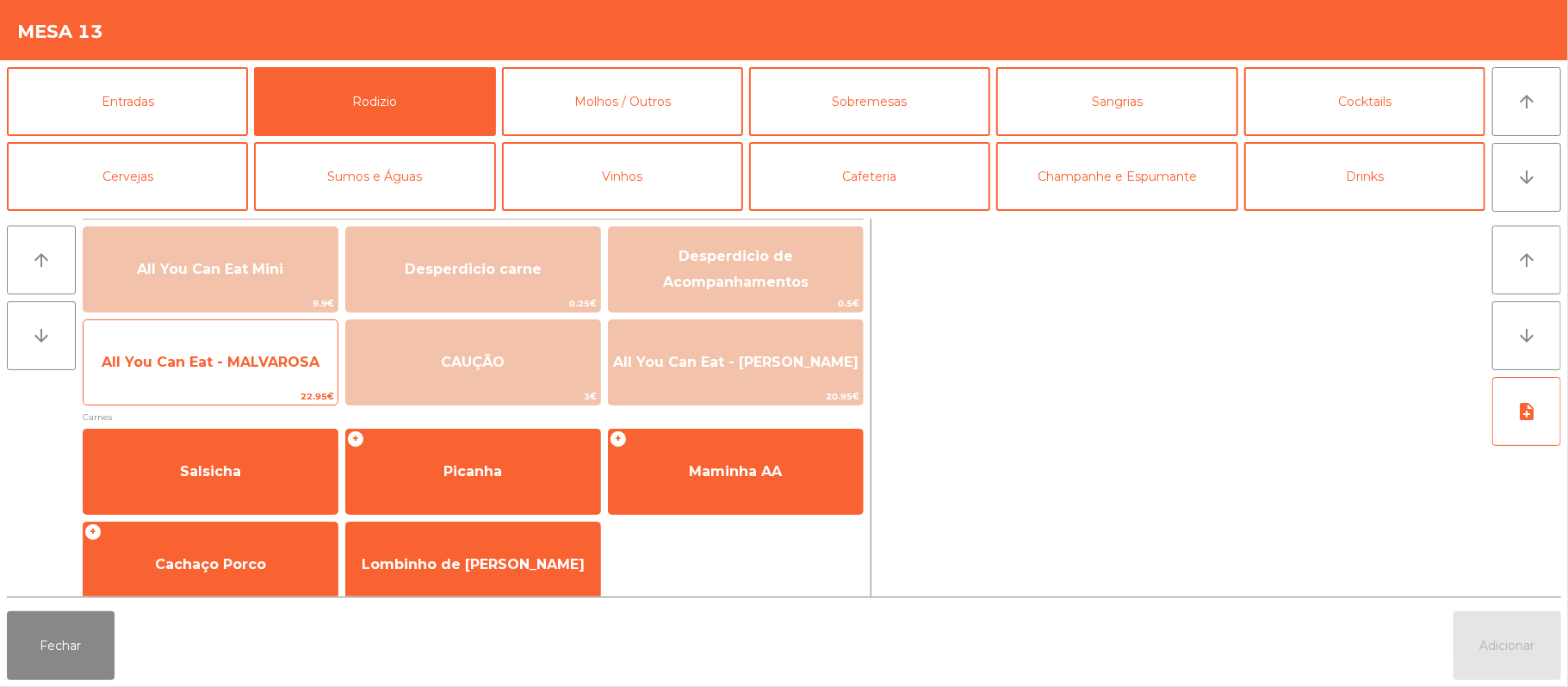
click at [229, 380] on span "All You Can Eat - MALVAROSA" at bounding box center [210, 362] width 254 height 47
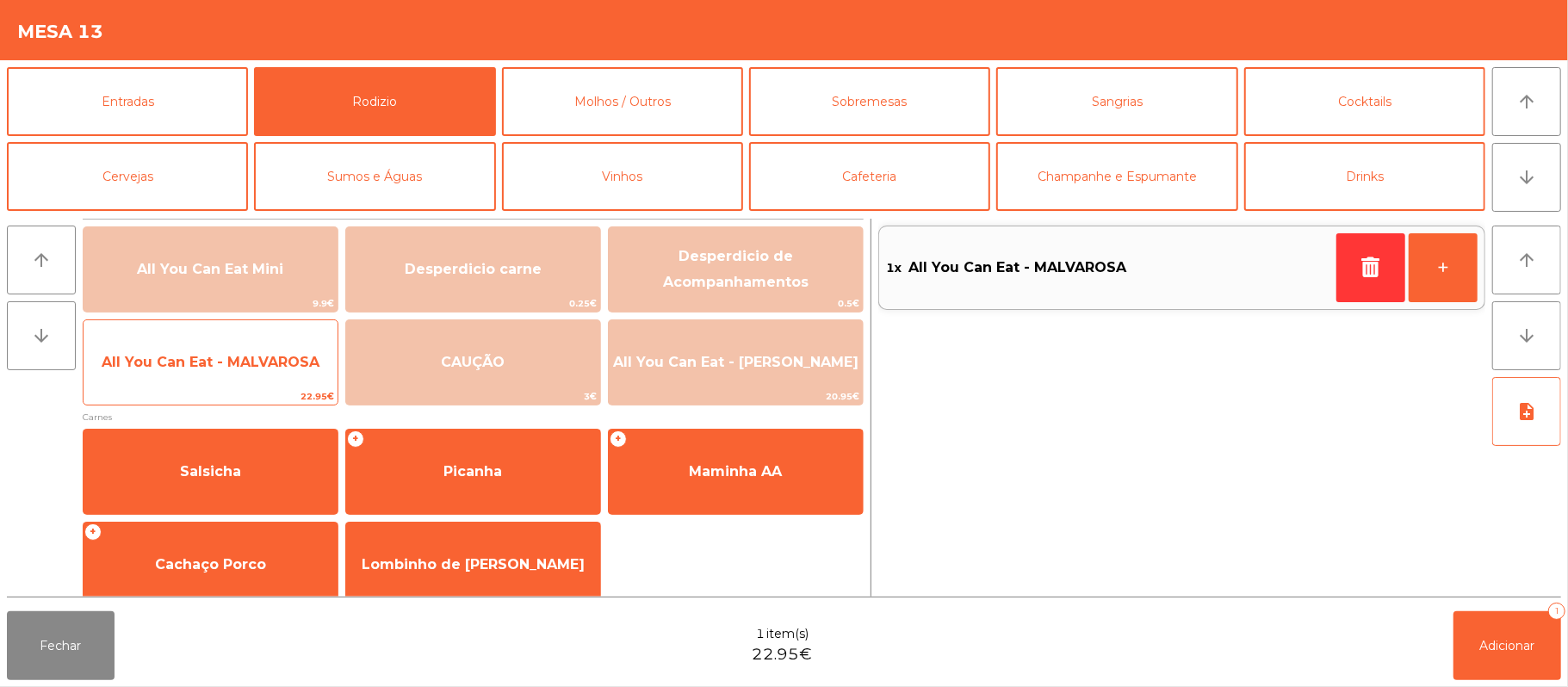
click at [231, 369] on span "All You Can Eat - MALVAROSA" at bounding box center [210, 362] width 218 height 17
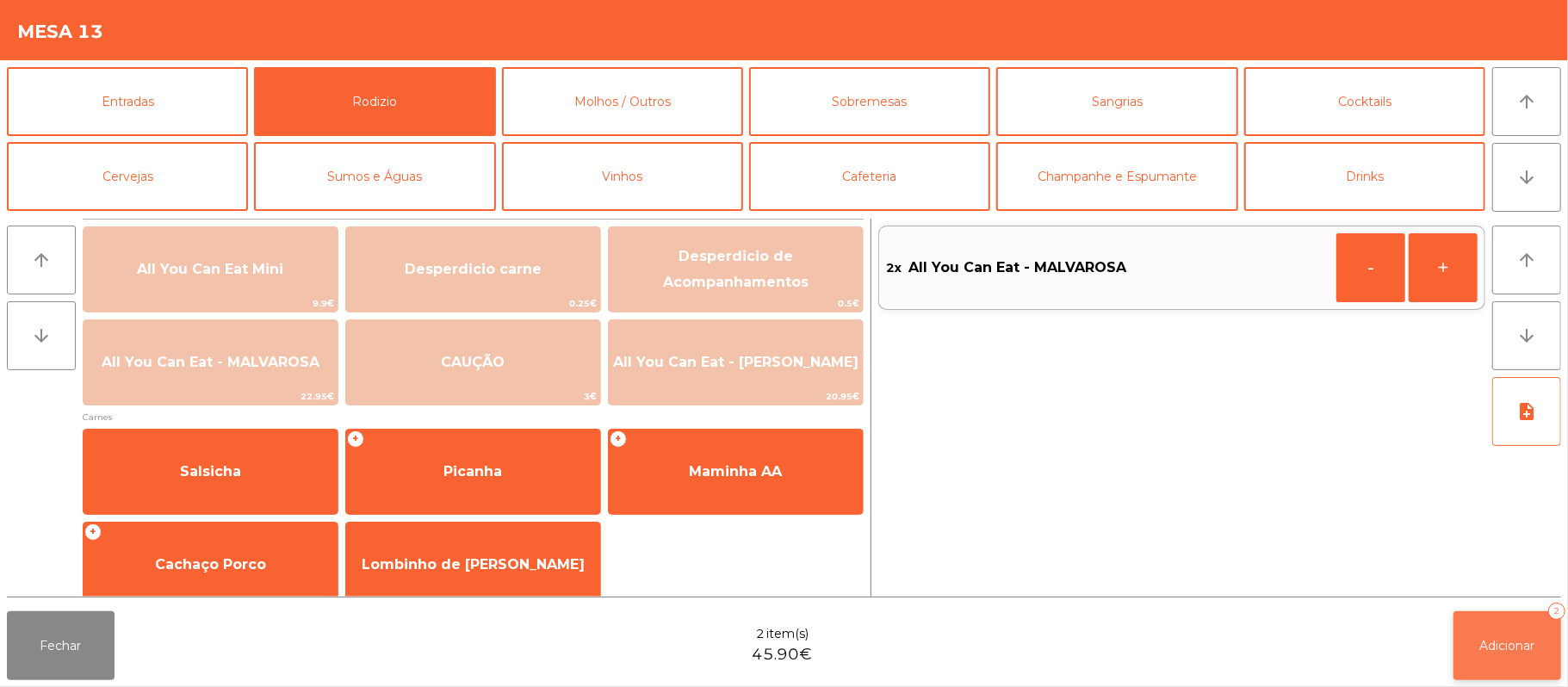
click at [1506, 641] on span "Adicionar" at bounding box center [1507, 646] width 55 height 16
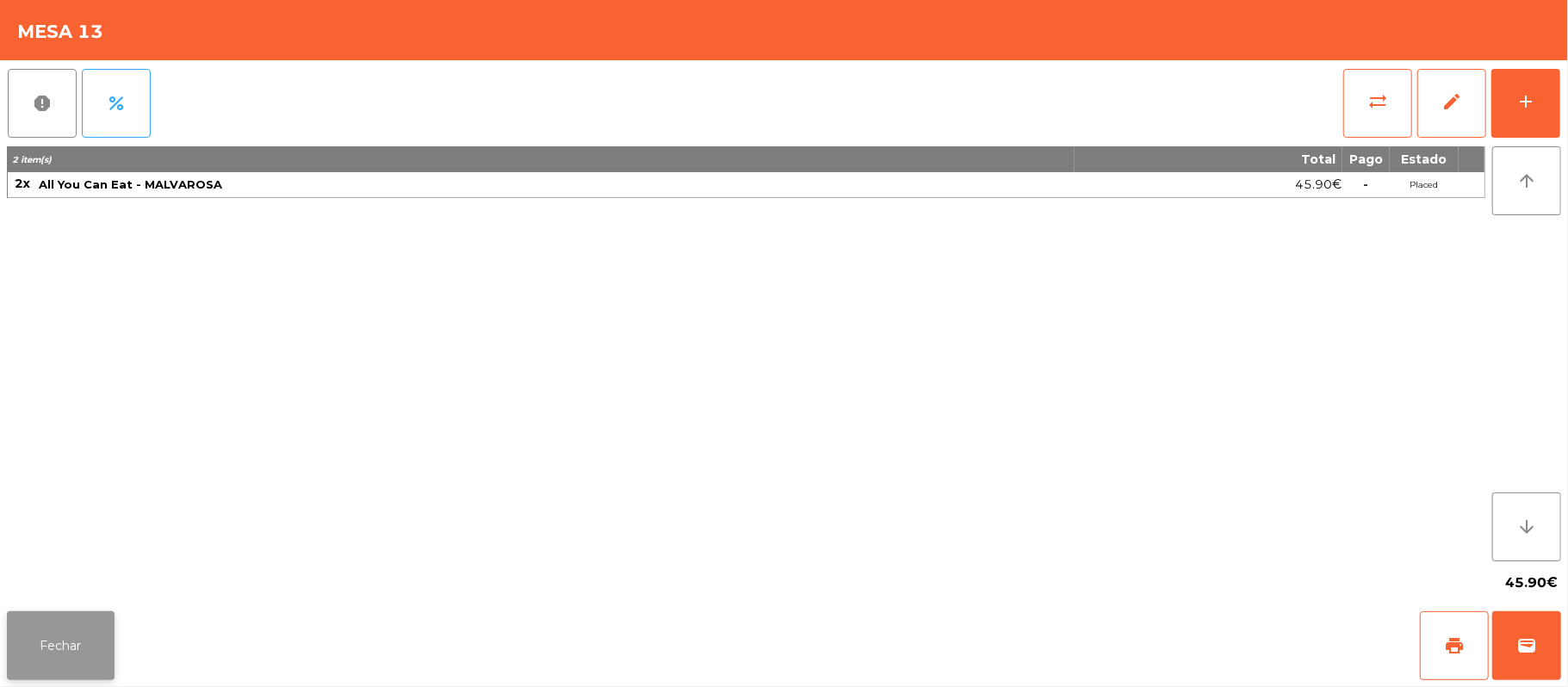
click at [45, 669] on button "Fechar" at bounding box center [60, 646] width 107 height 69
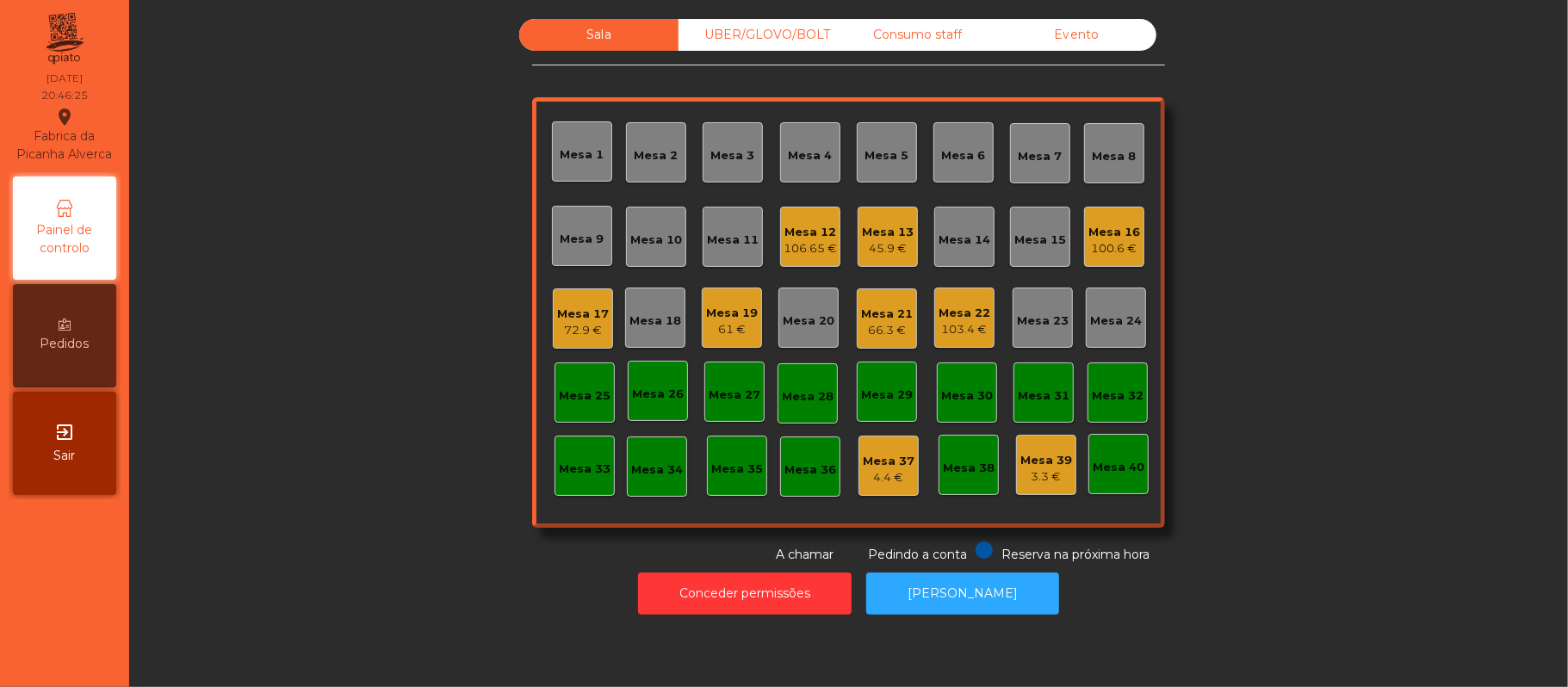
click at [968, 328] on div "103.4 €" at bounding box center [964, 330] width 51 height 17
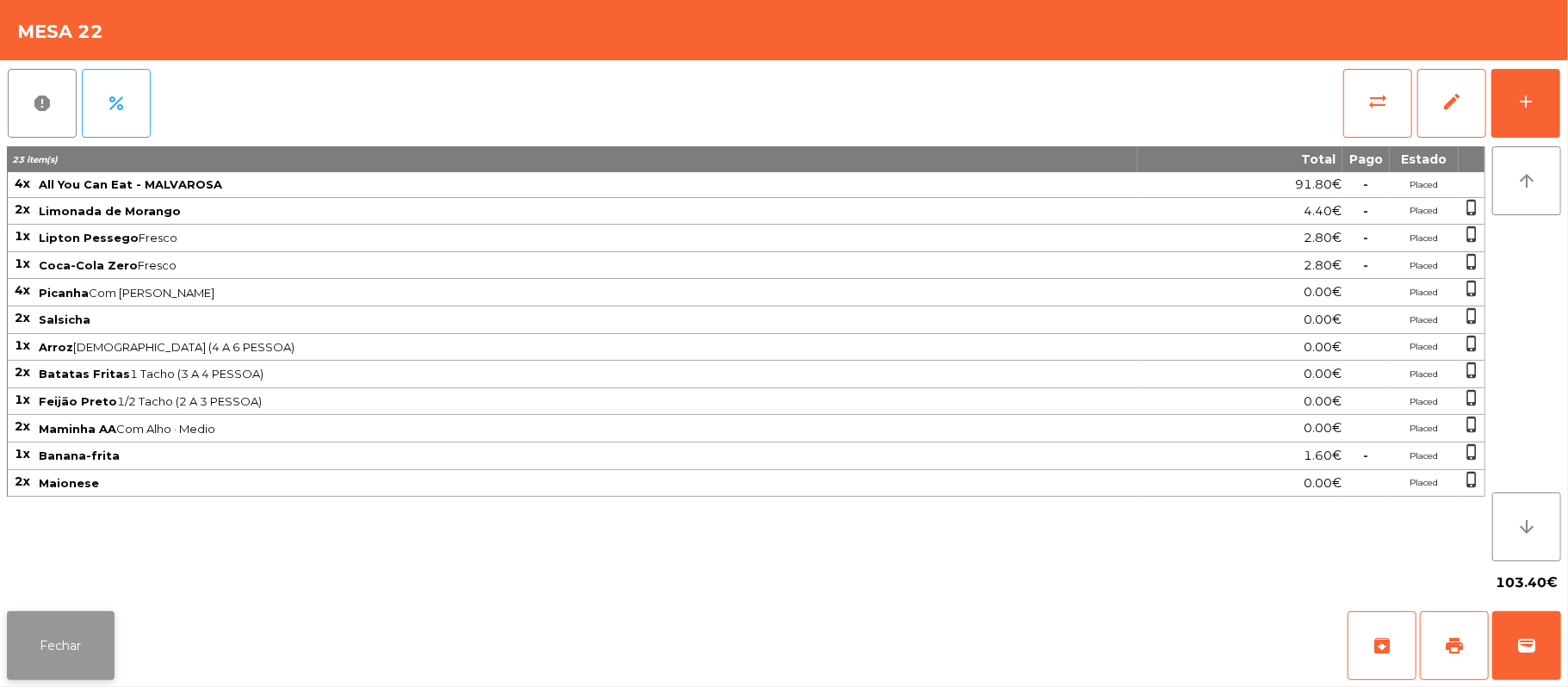
click at [53, 658] on button "Fechar" at bounding box center [60, 646] width 107 height 69
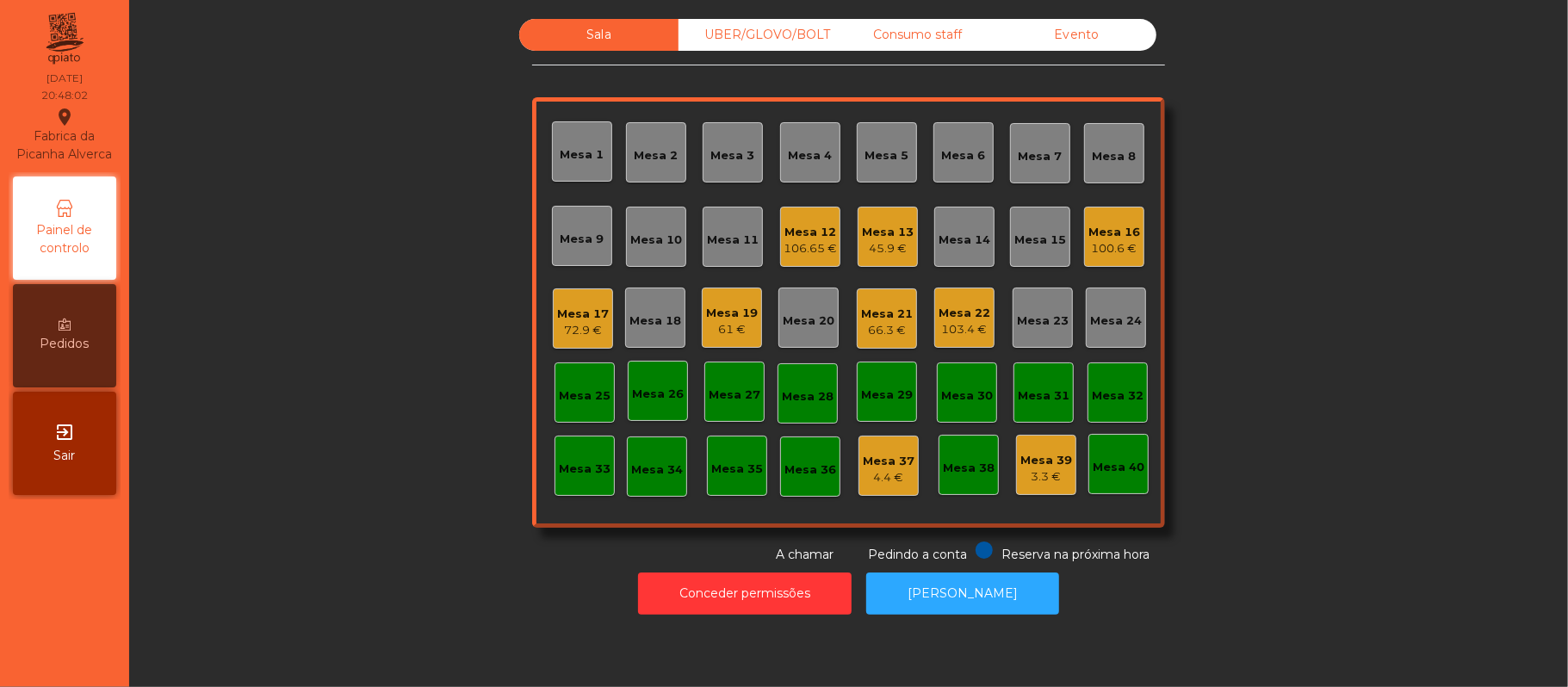
click at [758, 22] on div "UBER/GLOVO/BOLT" at bounding box center [758, 35] width 159 height 32
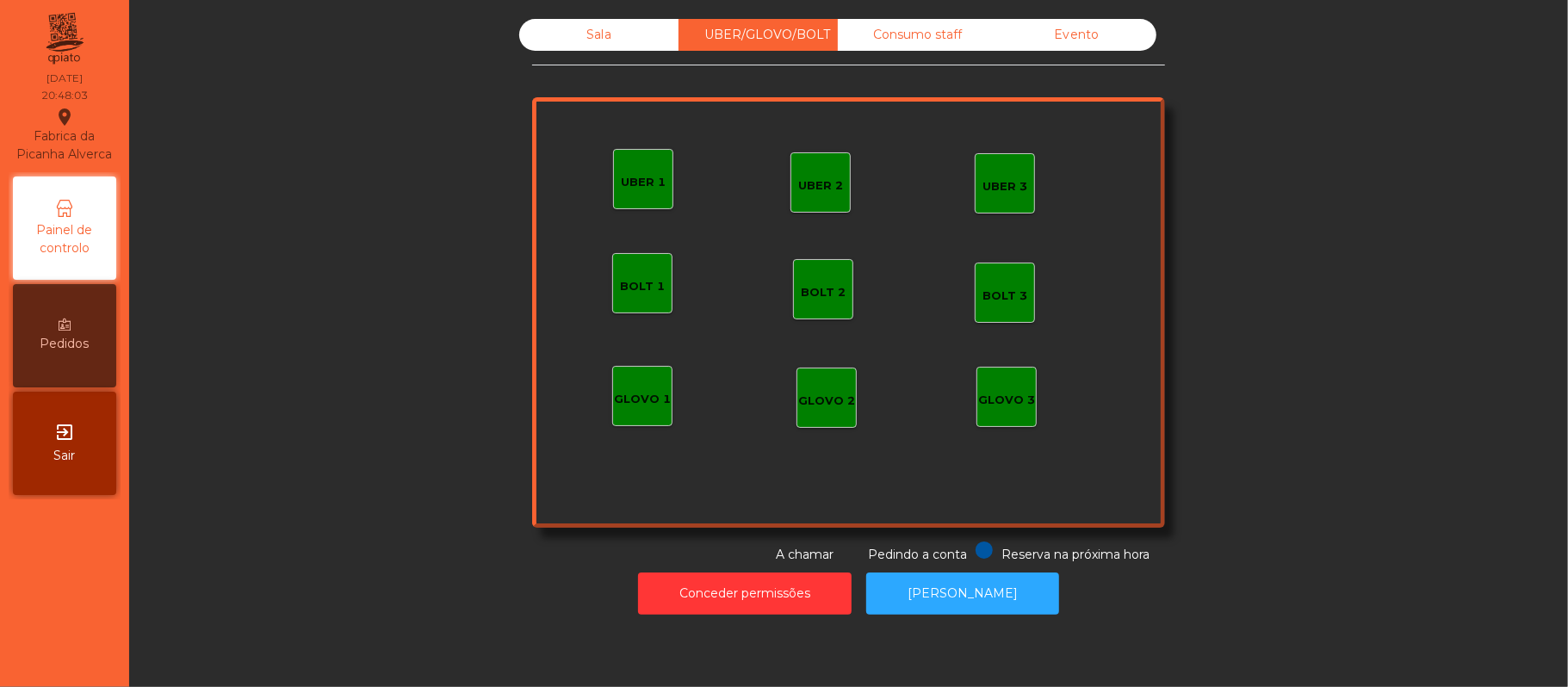
click at [637, 175] on div "UBER 1" at bounding box center [643, 182] width 45 height 17
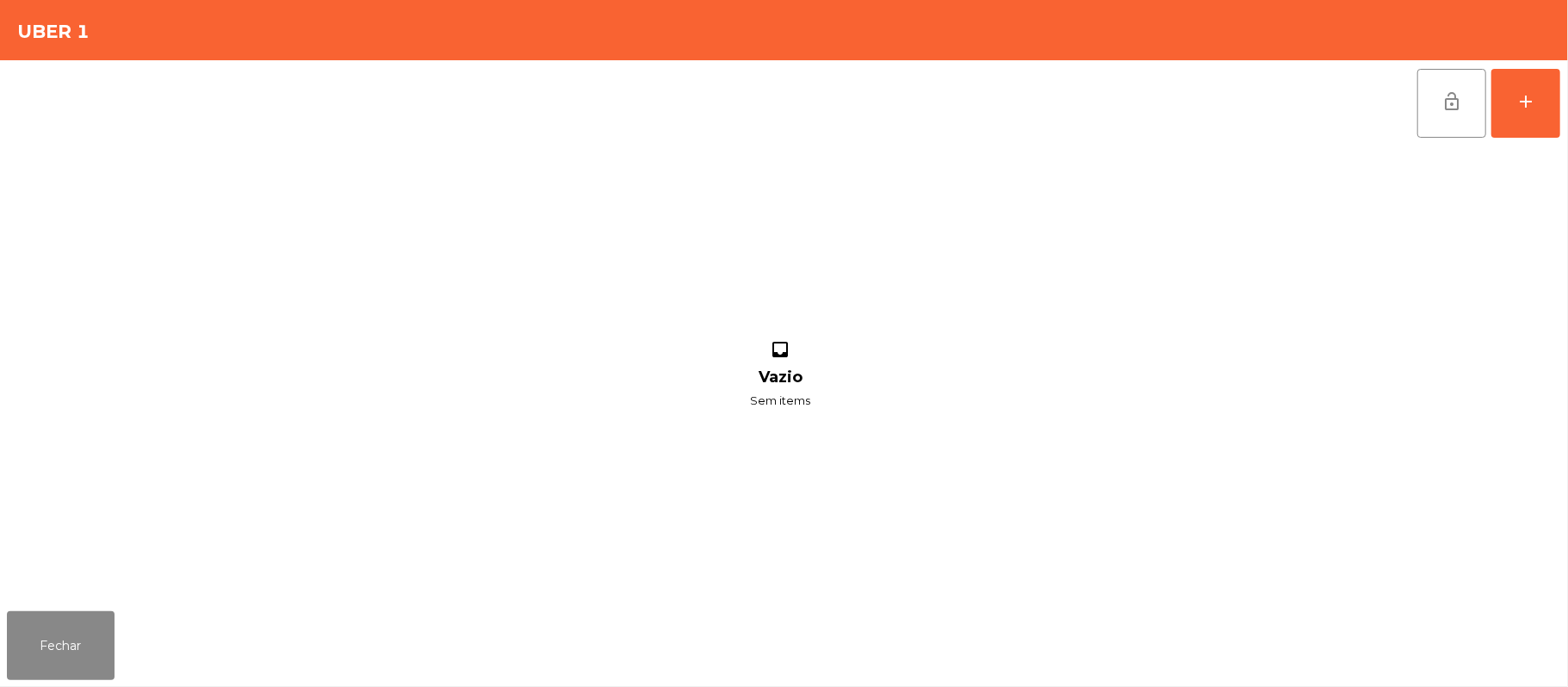
click at [1563, 101] on div "lock_open add inbox Vazio Sem items" at bounding box center [784, 332] width 1568 height 544
click at [1550, 107] on button "add" at bounding box center [1526, 103] width 69 height 69
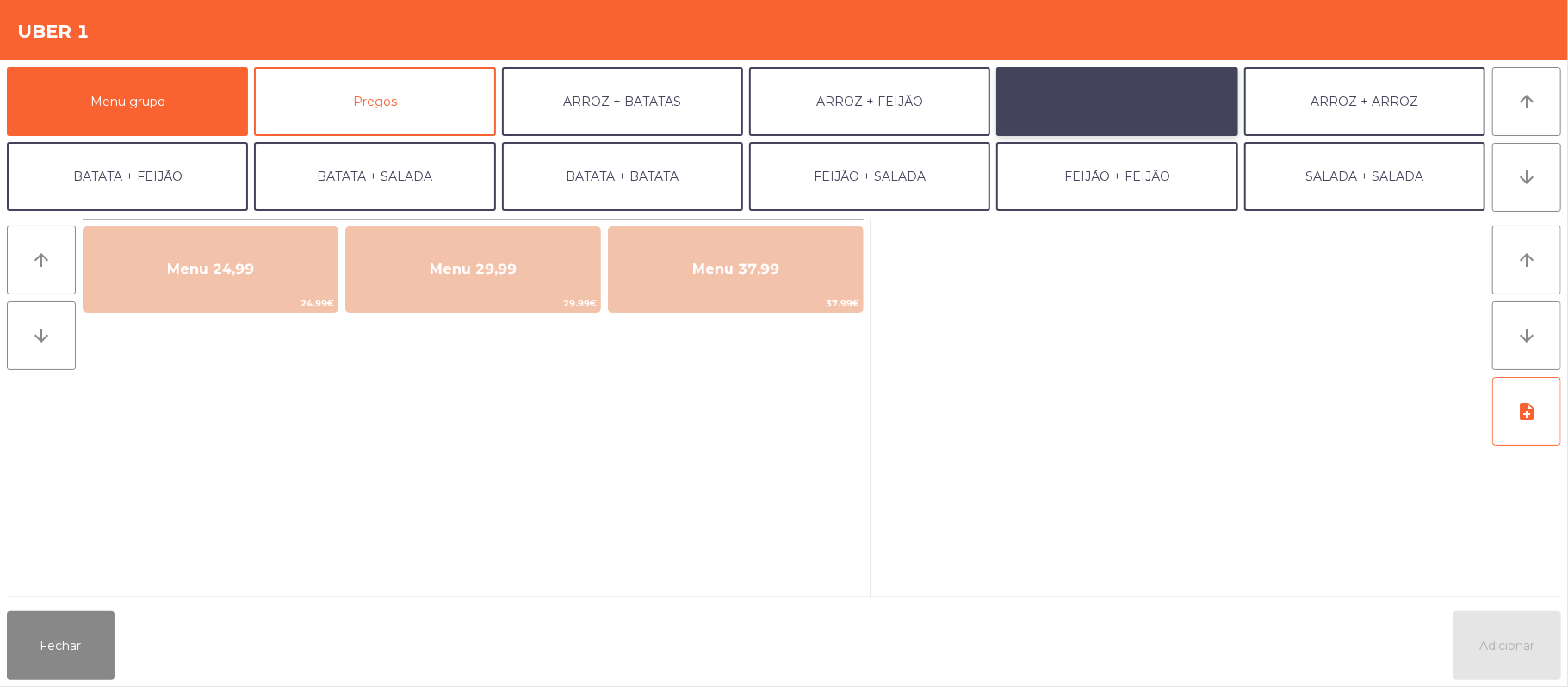
click at [1116, 115] on button "ARROZ + SALADA" at bounding box center [1117, 101] width 241 height 69
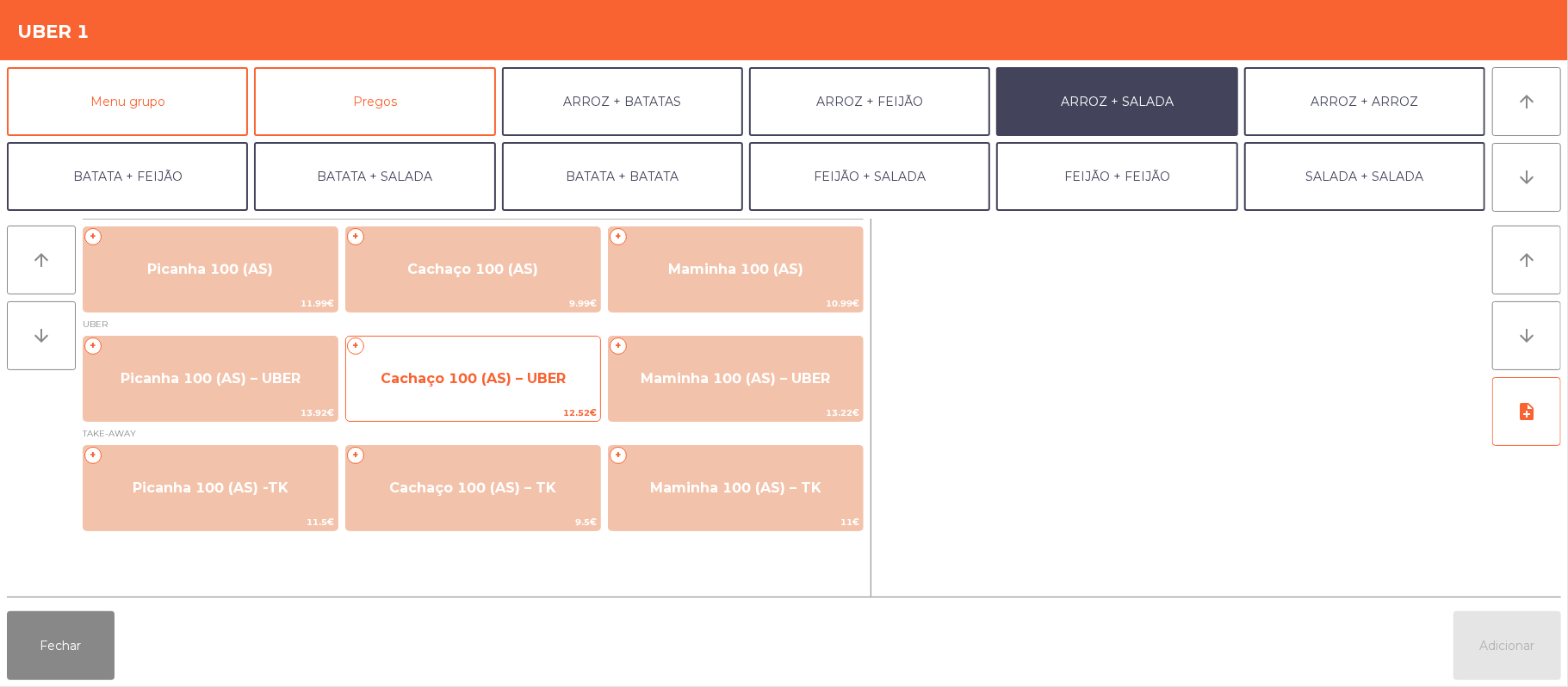
click at [518, 389] on span "Cachaço 100 (AS) – UBER" at bounding box center [473, 378] width 254 height 47
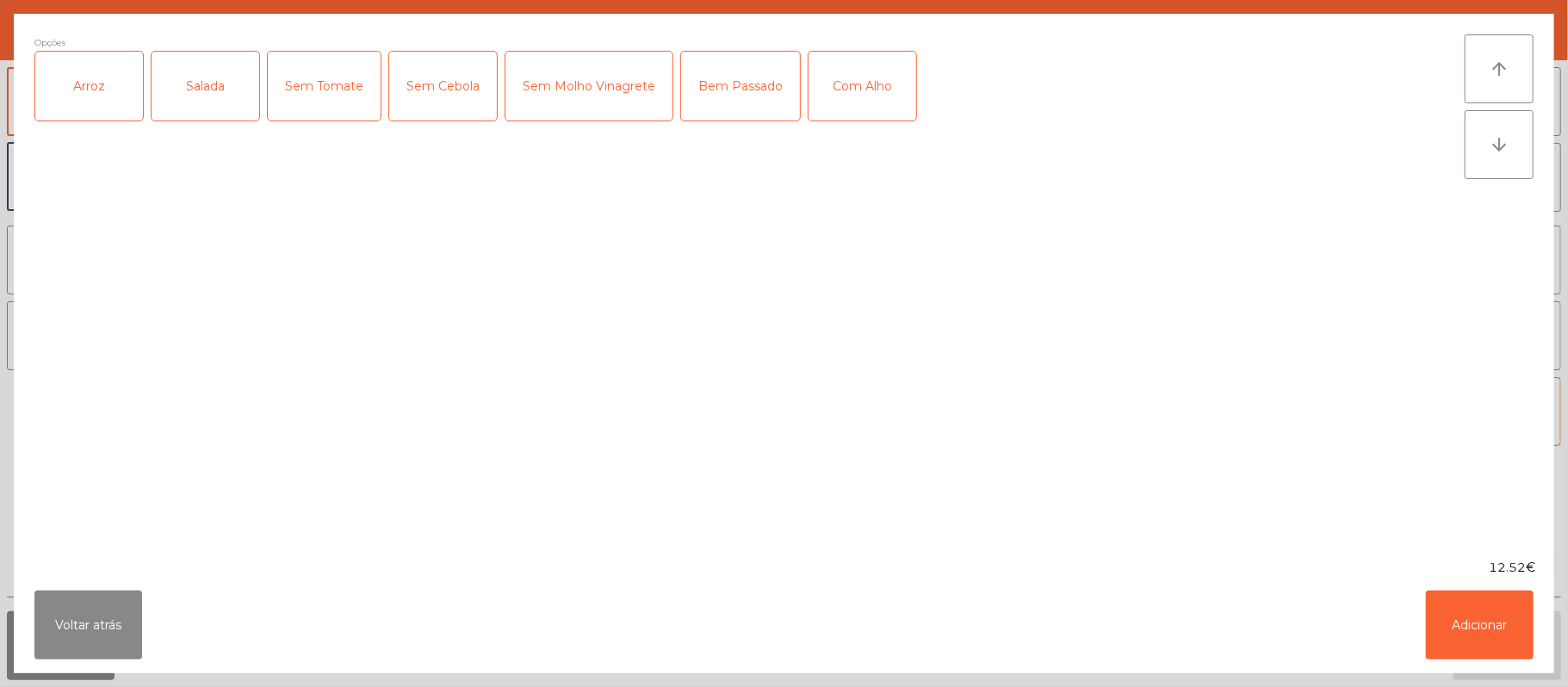
click at [132, 86] on div "Arroz" at bounding box center [88, 85] width 107 height 69
click at [193, 88] on div "Salada" at bounding box center [205, 85] width 107 height 69
click at [742, 93] on div "Bem Passado" at bounding box center [740, 85] width 118 height 69
click at [870, 83] on div "Com Alho" at bounding box center [862, 85] width 107 height 69
click at [1500, 648] on button "Adicionar" at bounding box center [1479, 625] width 107 height 69
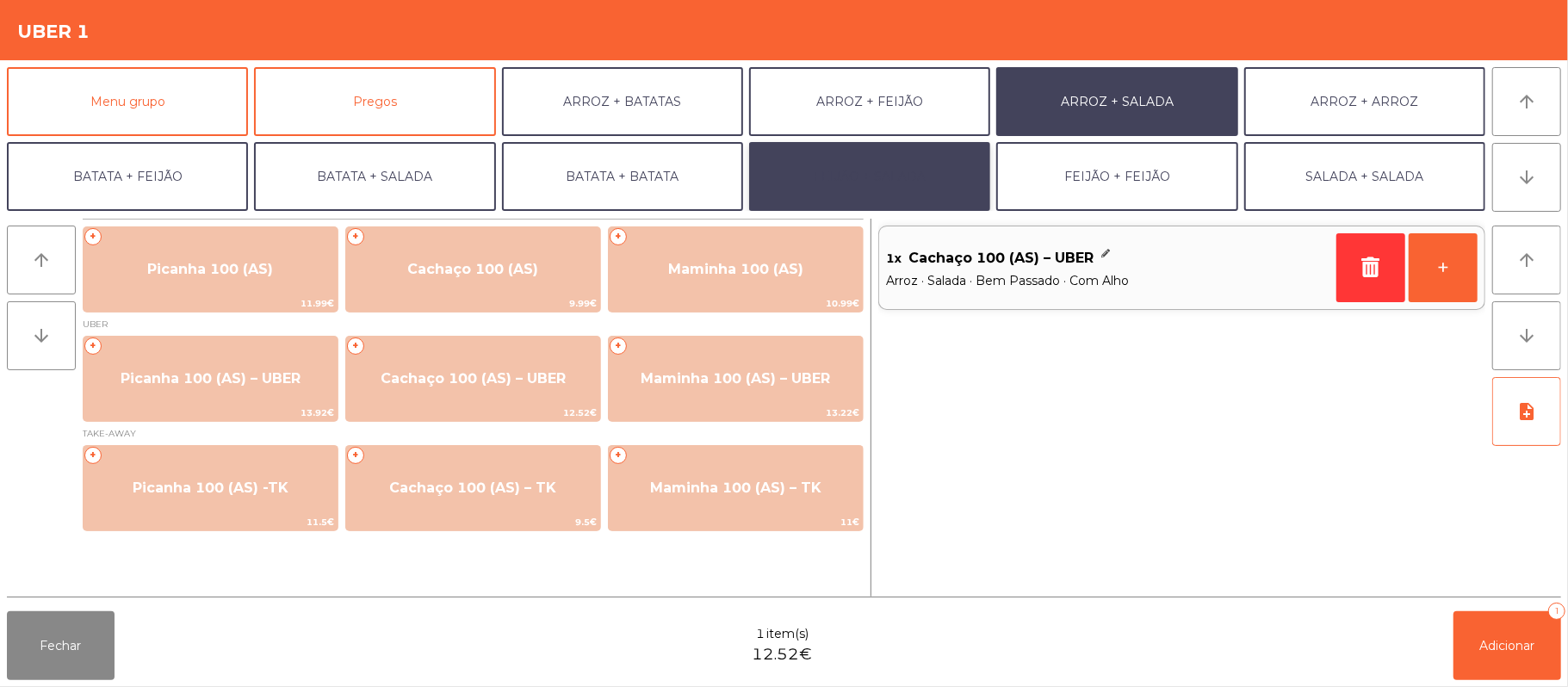
click at [944, 172] on button "FEIJÃO + SALADA" at bounding box center [870, 176] width 241 height 69
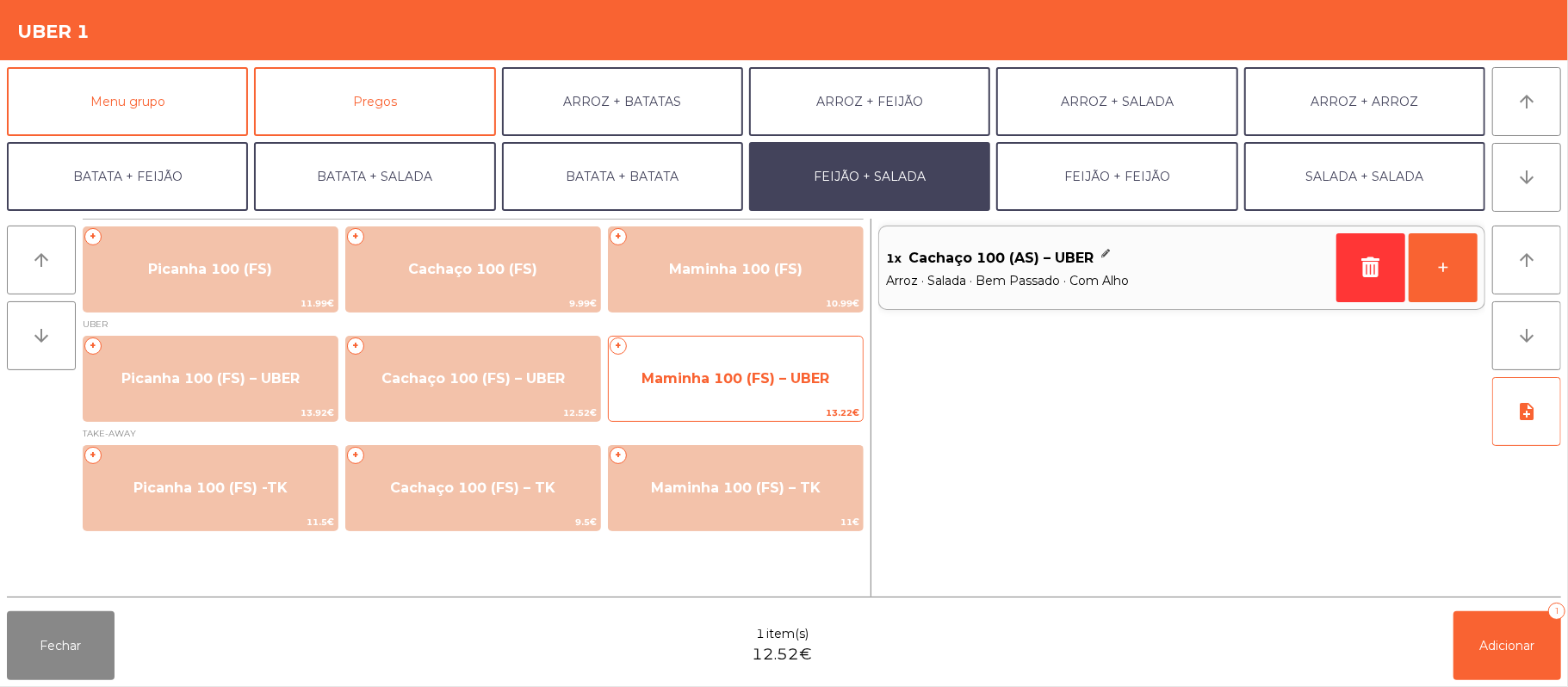
click at [718, 373] on span "Maminha 100 (FS) – UBER" at bounding box center [735, 378] width 187 height 17
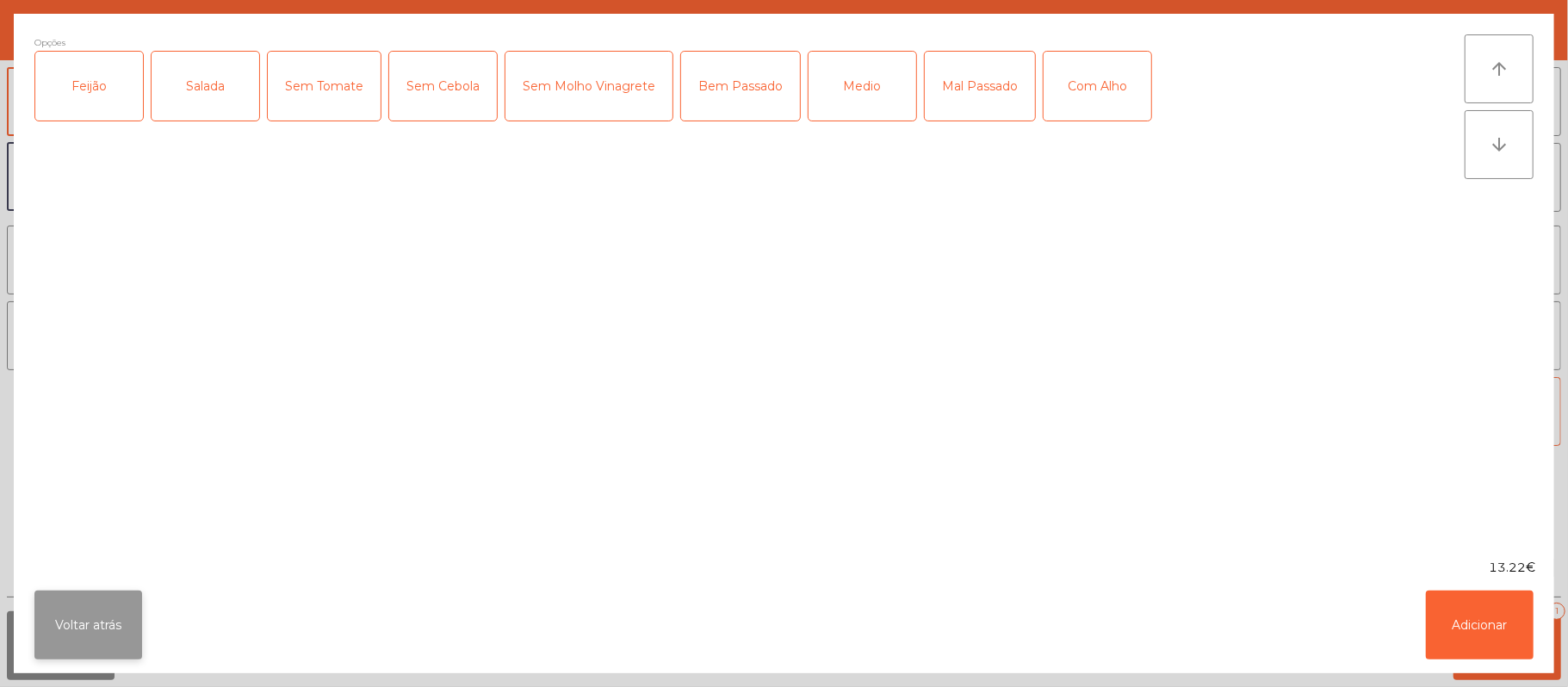
click at [107, 627] on button "Voltar atrás" at bounding box center [87, 625] width 107 height 69
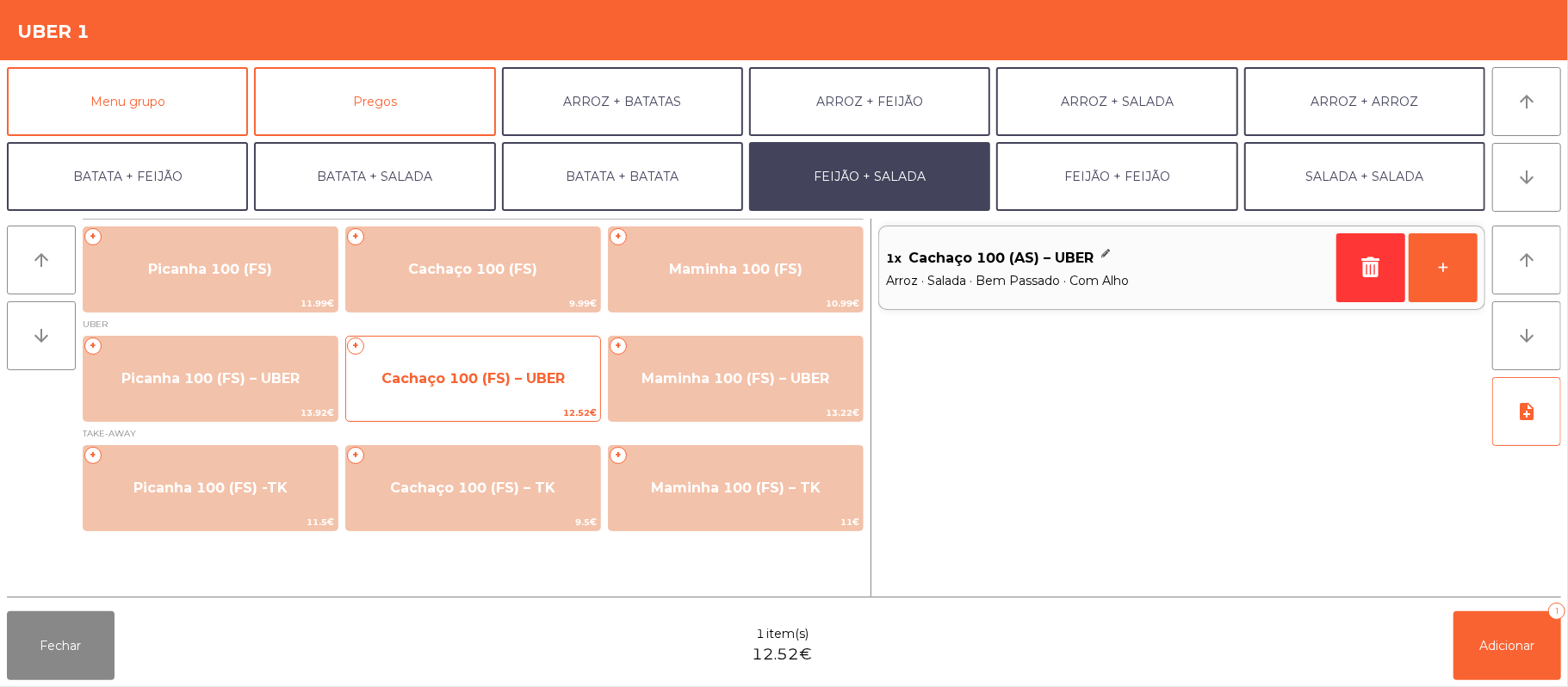
click at [542, 377] on span "Cachaço 100 (FS) – UBER" at bounding box center [473, 378] width 184 height 17
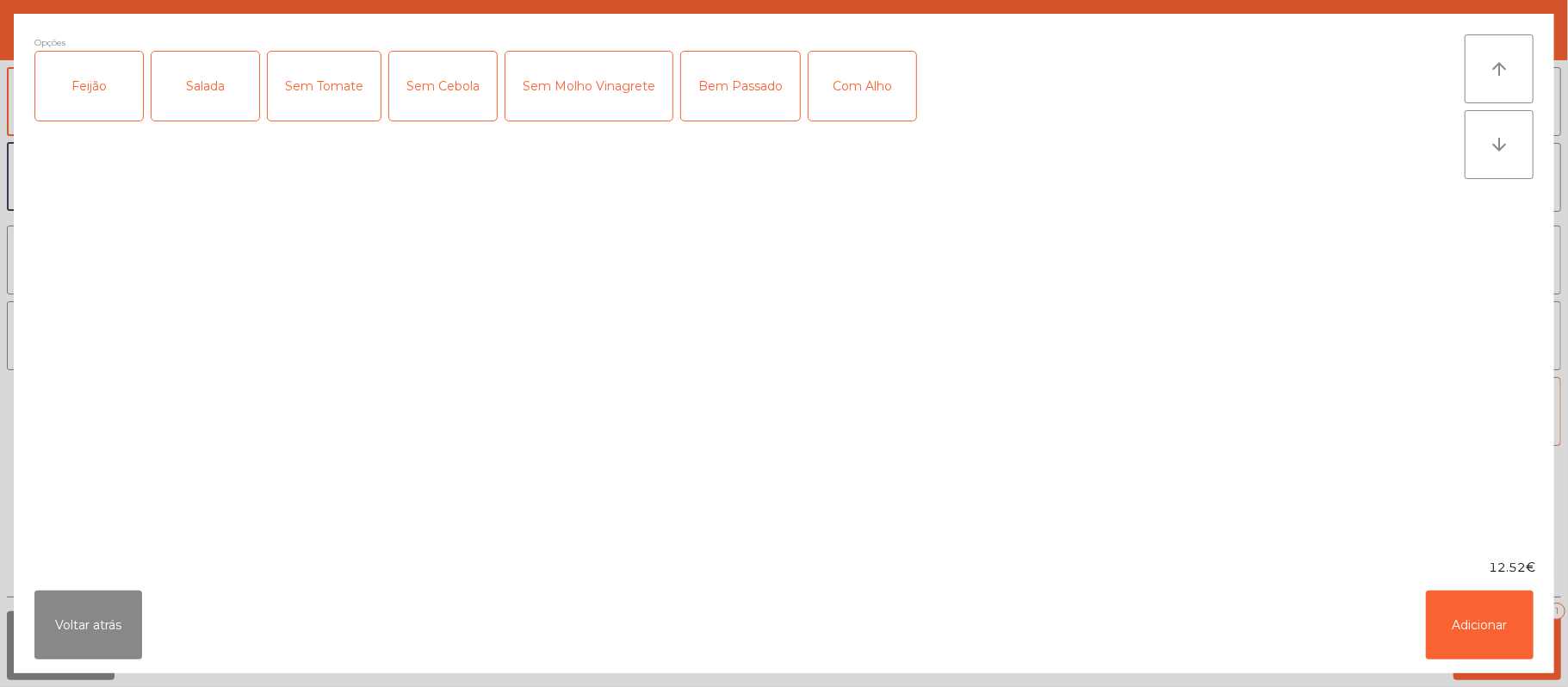
click at [90, 77] on div "Feijão" at bounding box center [88, 85] width 107 height 69
click at [181, 77] on div "Salada" at bounding box center [205, 85] width 107 height 69
click at [746, 70] on div "Bem Passado" at bounding box center [740, 85] width 118 height 69
click at [859, 79] on div "Com Alho" at bounding box center [862, 85] width 107 height 69
click at [1488, 636] on button "Adicionar" at bounding box center [1479, 625] width 107 height 69
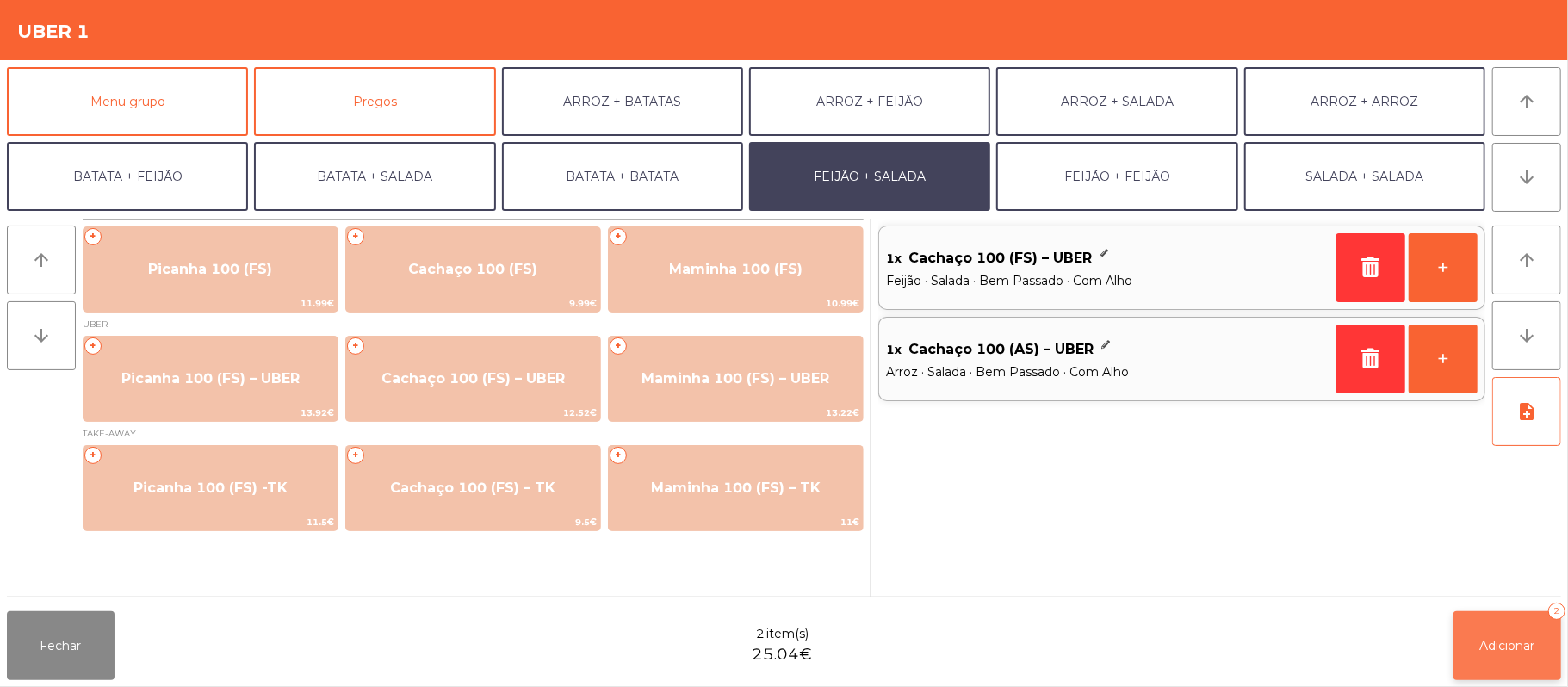
click at [1548, 636] on button "Adicionar 2" at bounding box center [1506, 646] width 107 height 69
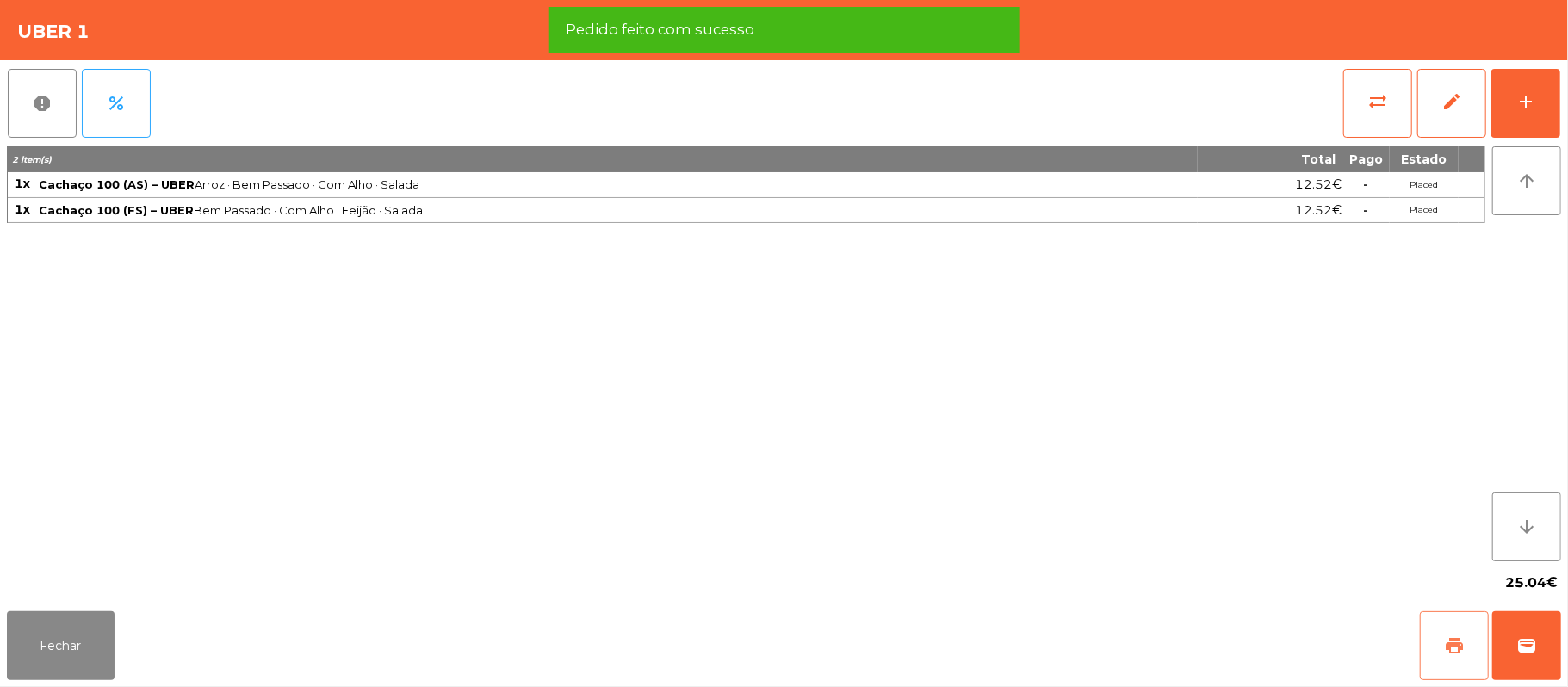
click at [1467, 641] on button "print" at bounding box center [1454, 646] width 69 height 69
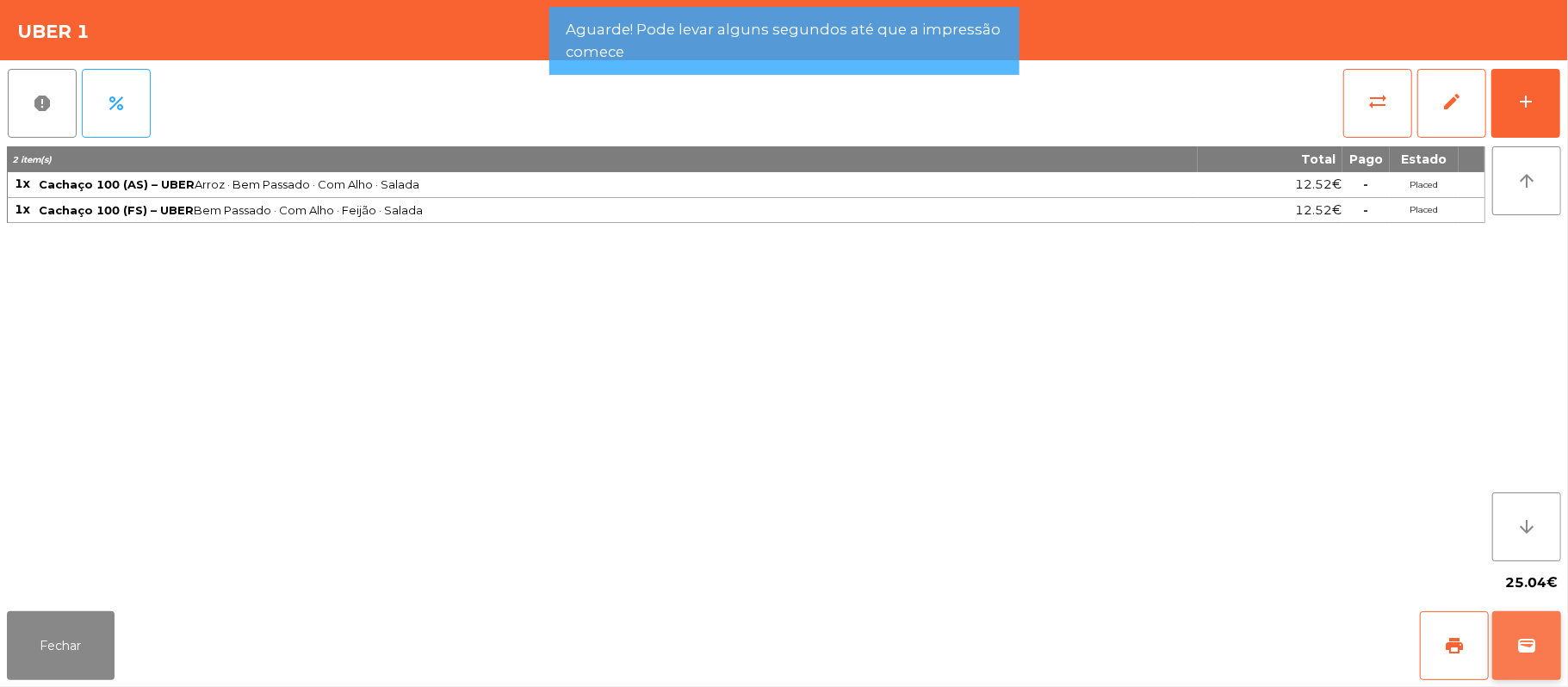
click at [1523, 662] on button "wallet" at bounding box center [1527, 646] width 69 height 69
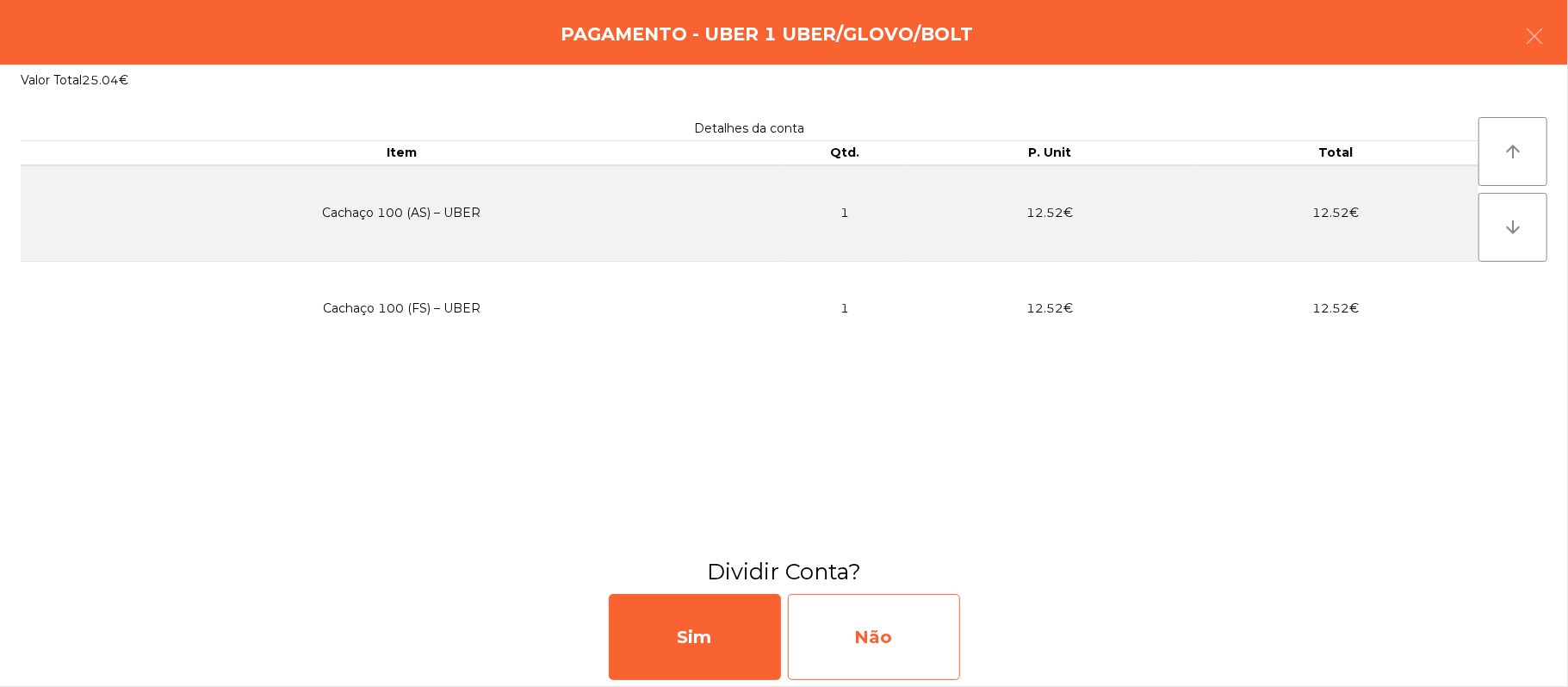
click at [874, 646] on div "Não" at bounding box center [874, 637] width 172 height 86
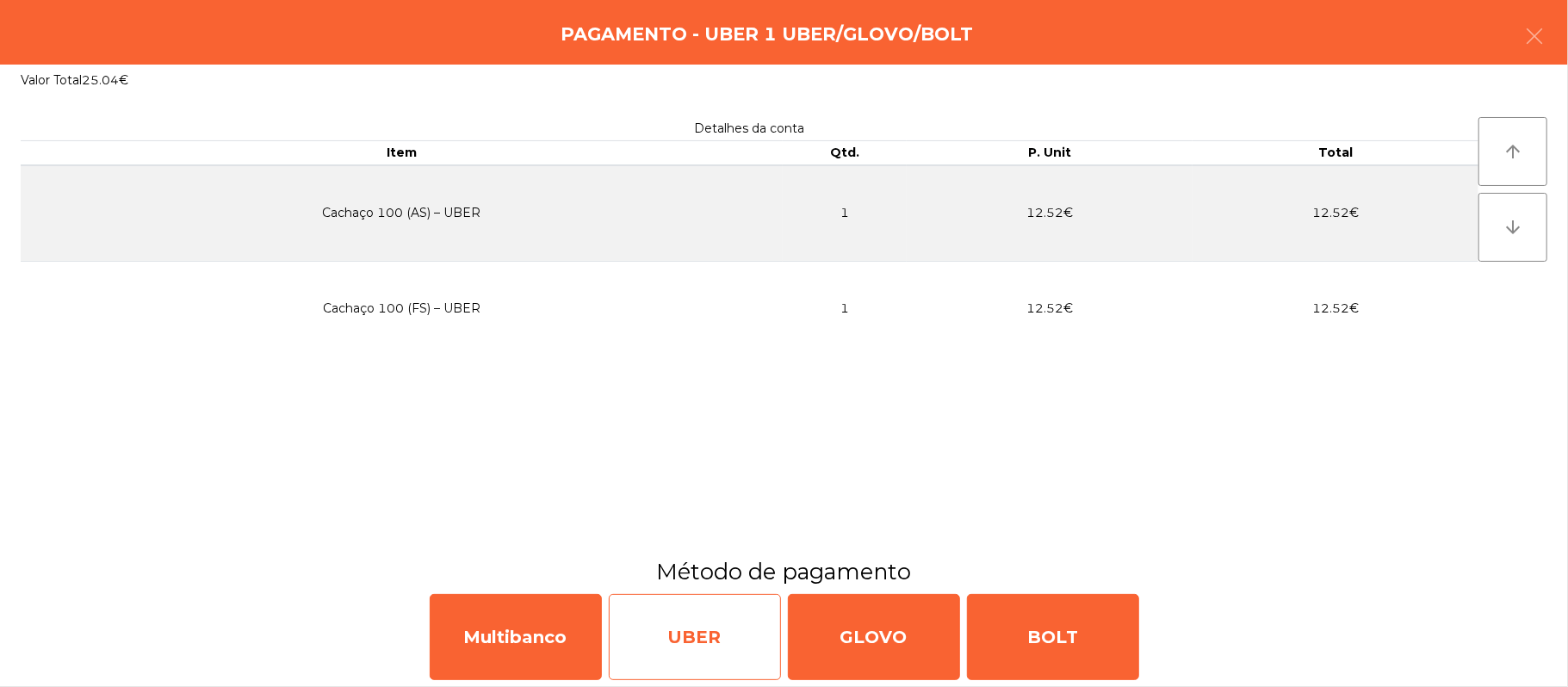
click at [682, 652] on div "UBER" at bounding box center [694, 637] width 172 height 86
select select "**"
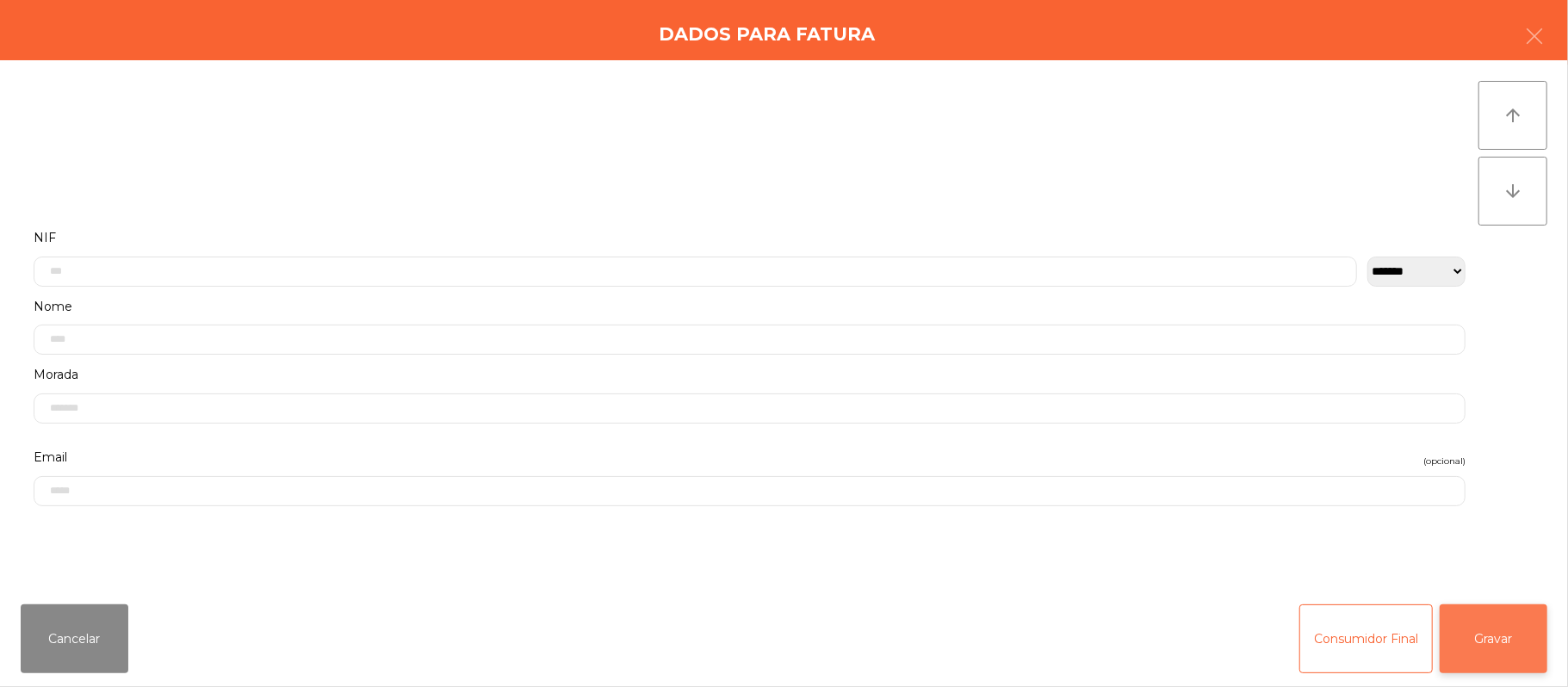
click at [1510, 636] on button "Gravar" at bounding box center [1493, 638] width 107 height 69
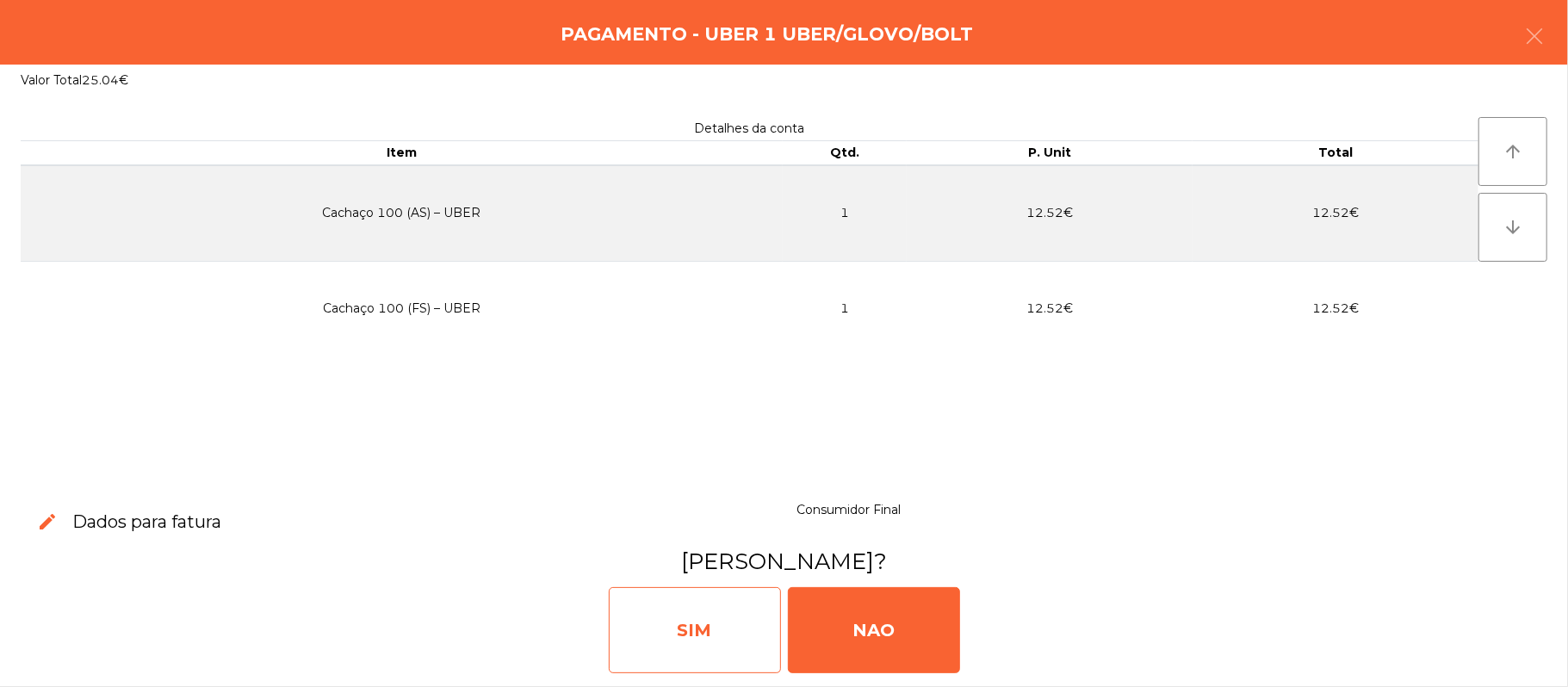
click at [717, 630] on div "SIM" at bounding box center [694, 630] width 172 height 86
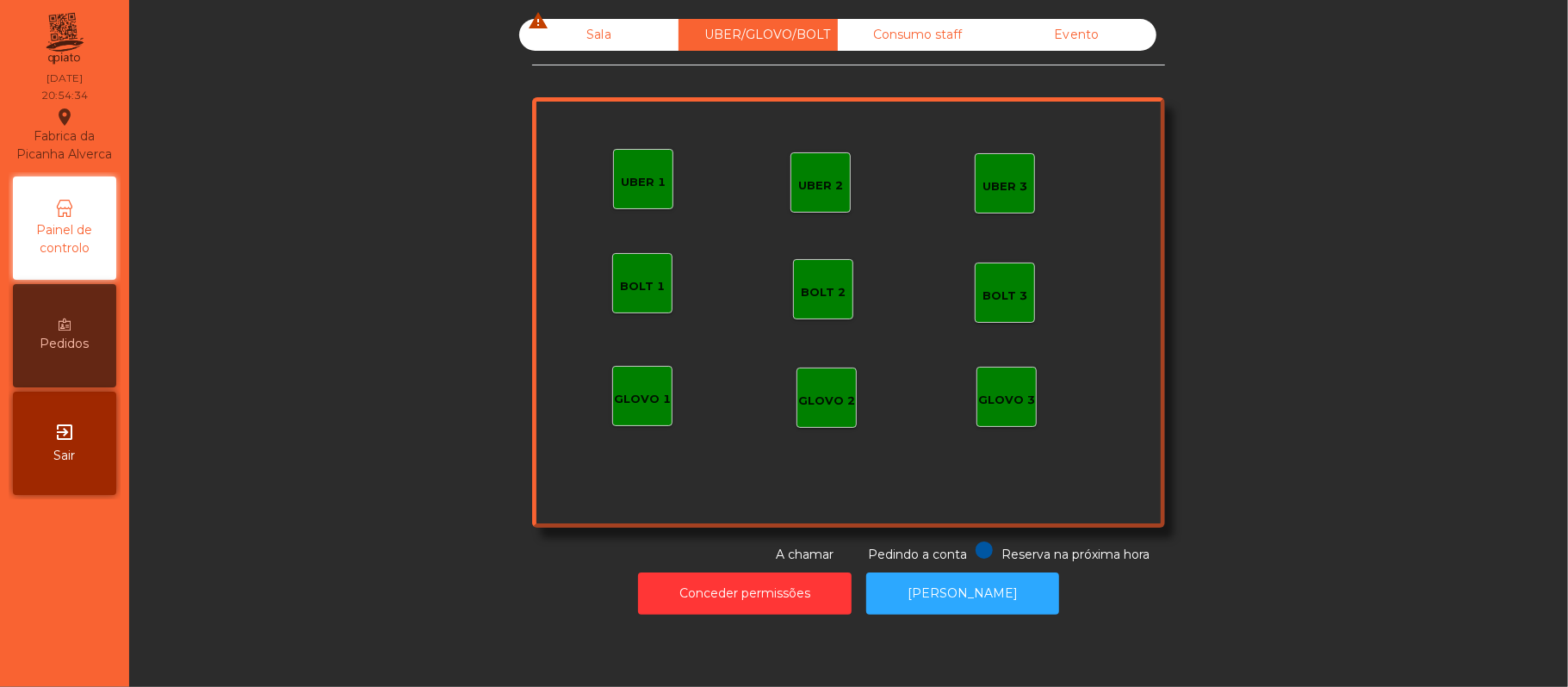
click at [585, 71] on div "Sala warning UBER/GLOVO/BOLT Consumo staff Evento UBER 2 UBER 3 BOLT 1 BOLT 2 B…" at bounding box center [848, 291] width 633 height 545
click at [592, 31] on div "Sala warning" at bounding box center [598, 35] width 159 height 32
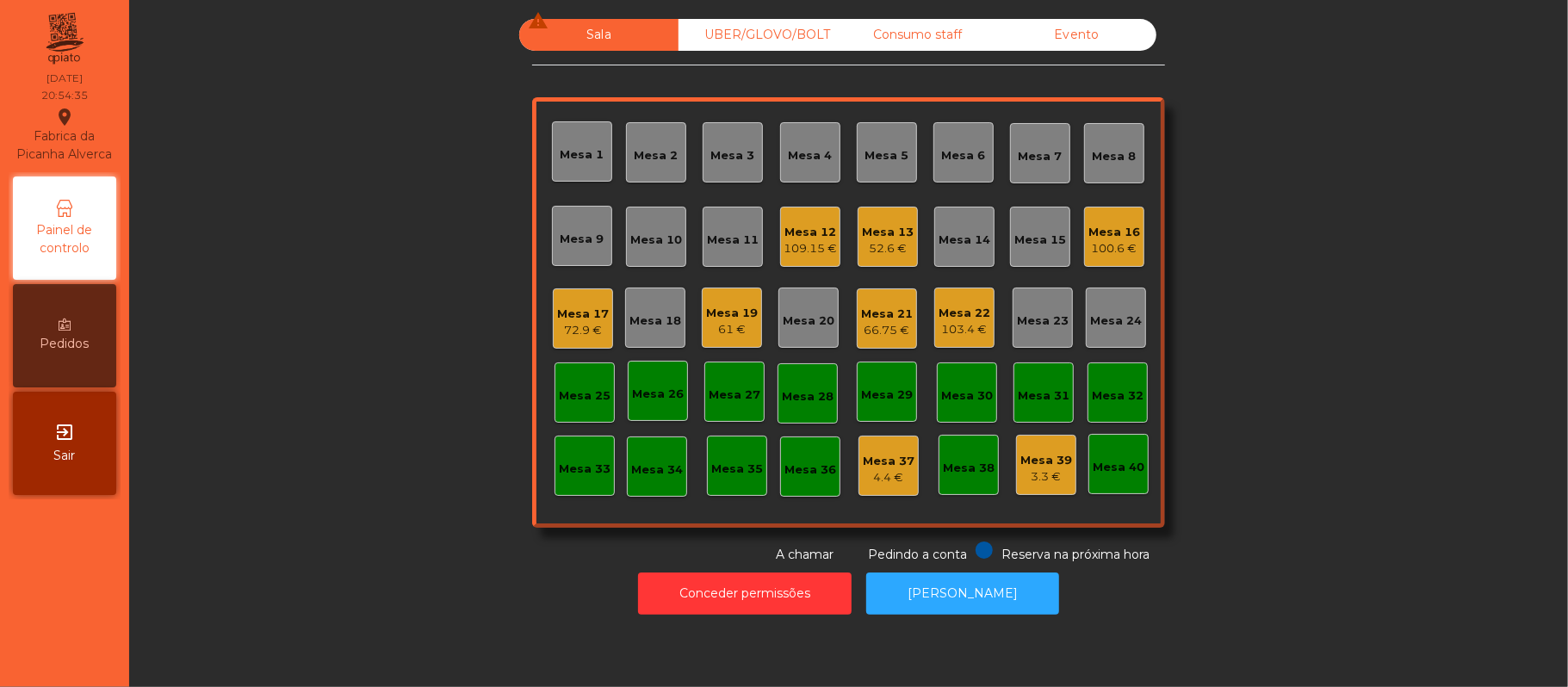
click at [717, 331] on div "61 €" at bounding box center [732, 330] width 51 height 17
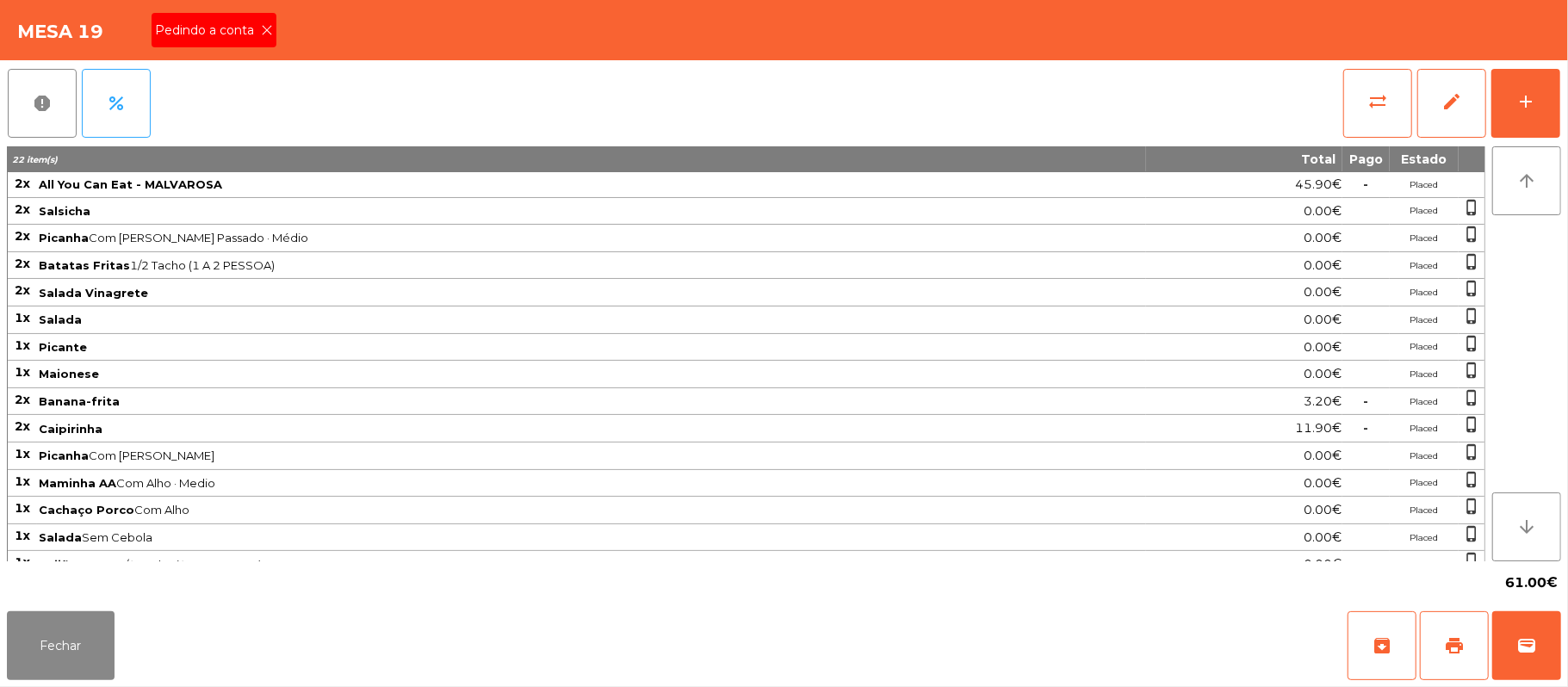
click at [207, 29] on span "Pedindo a conta" at bounding box center [208, 30] width 106 height 18
click at [1430, 648] on button "print" at bounding box center [1454, 646] width 69 height 69
click at [1517, 620] on button "wallet" at bounding box center [1527, 646] width 69 height 69
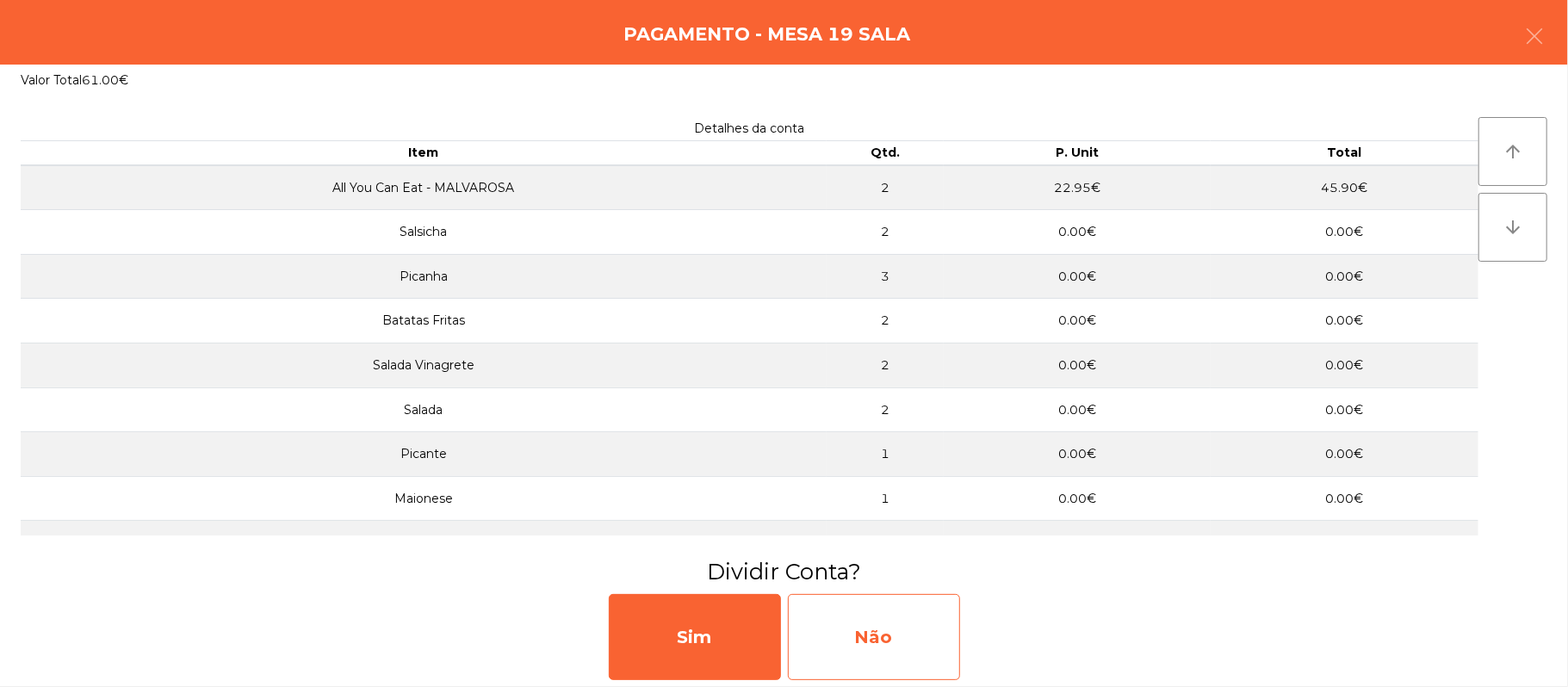
click at [900, 637] on div "Não" at bounding box center [874, 637] width 172 height 86
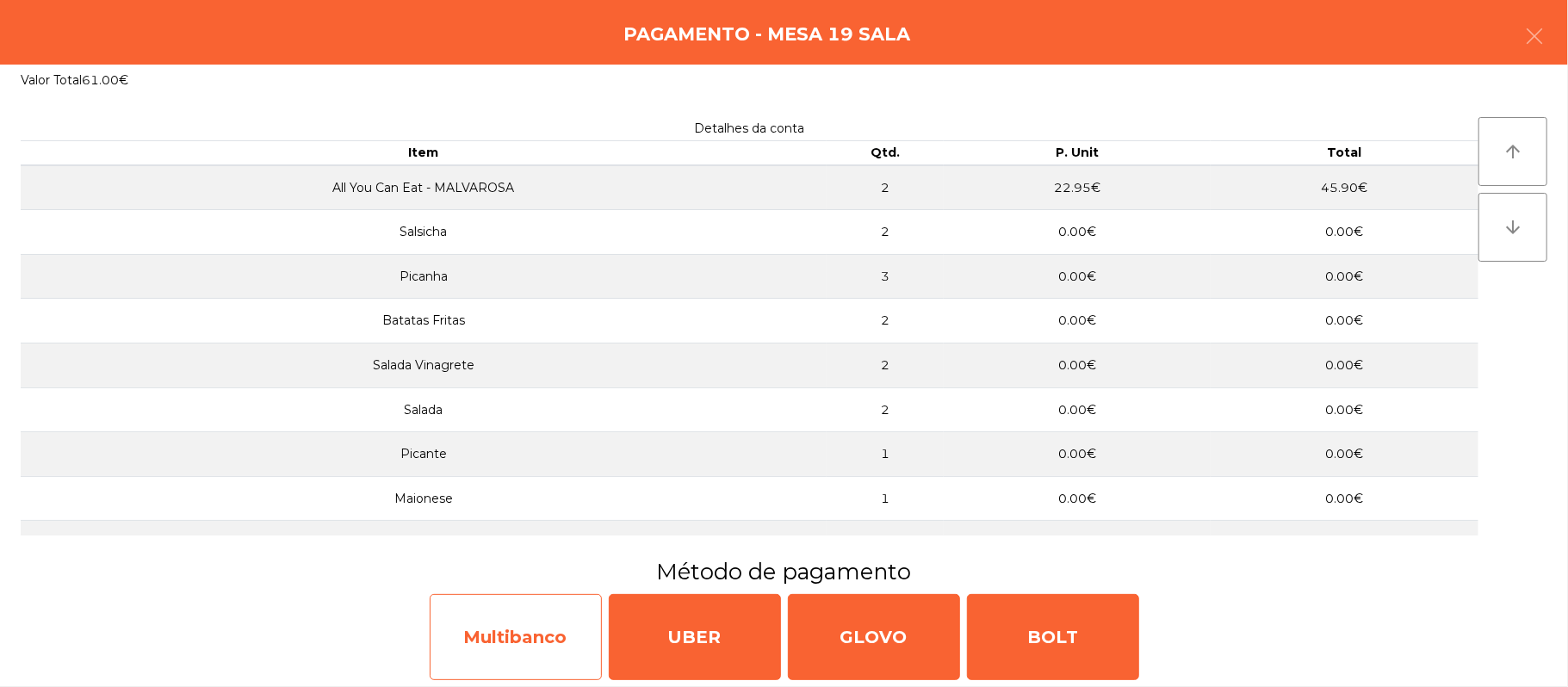
click at [518, 628] on div "Multibanco" at bounding box center [515, 637] width 172 height 86
select select "**"
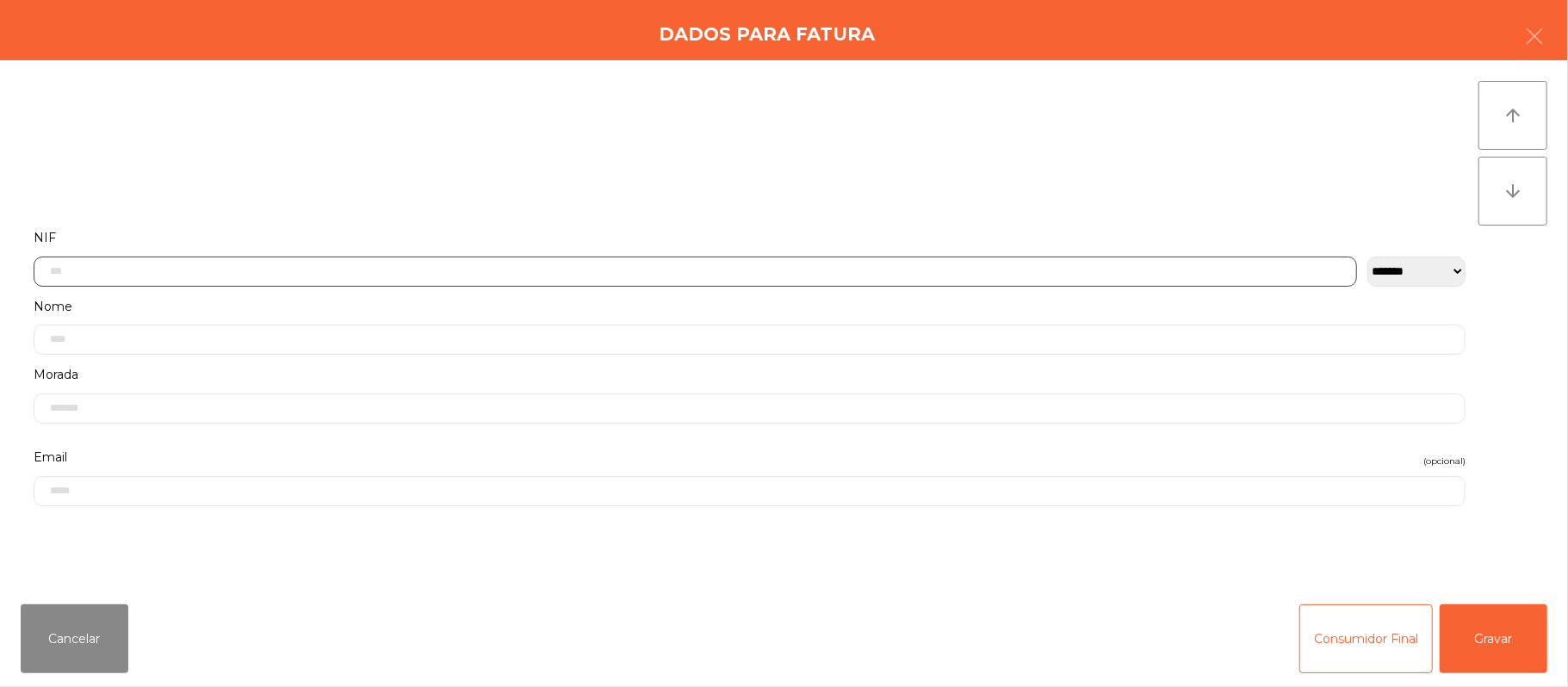
click at [434, 267] on input "text" at bounding box center [695, 271] width 1324 height 30
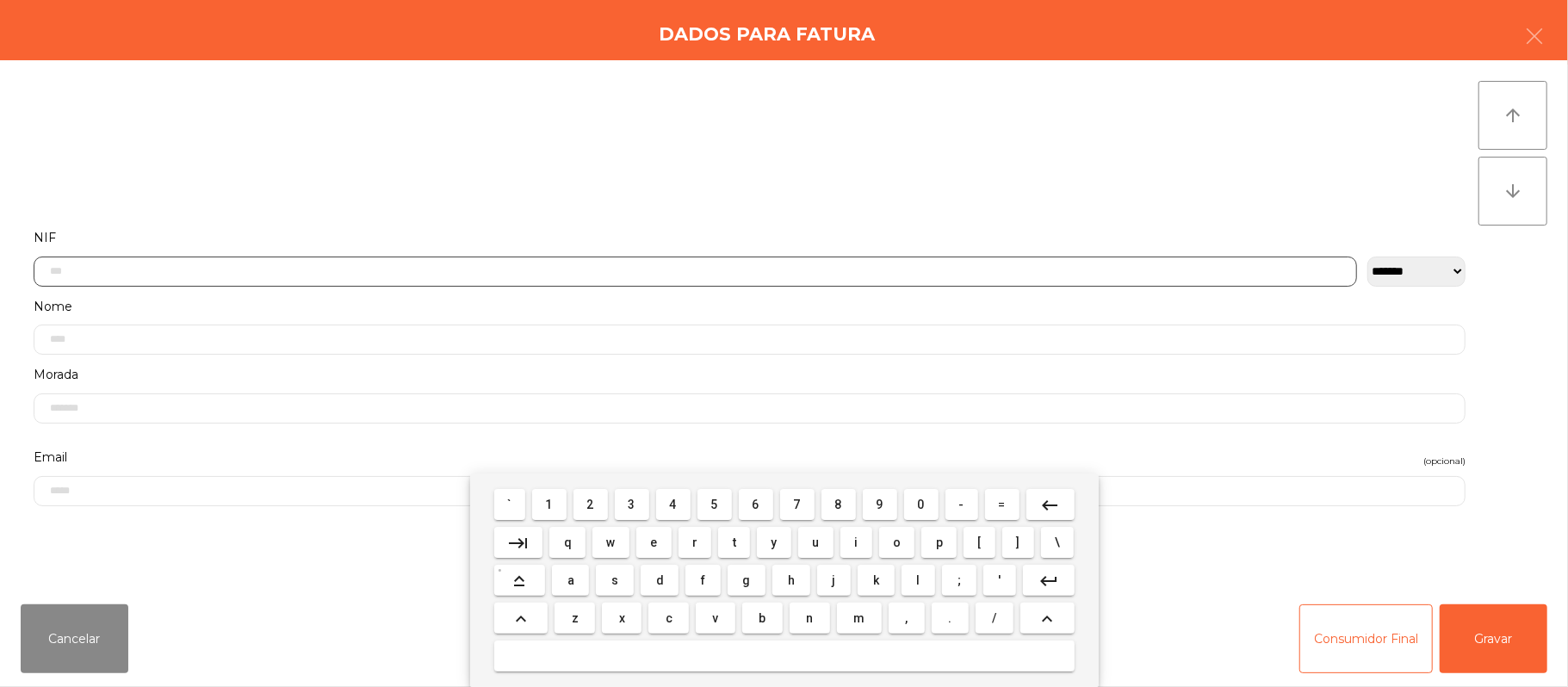
scroll to position [144, 0]
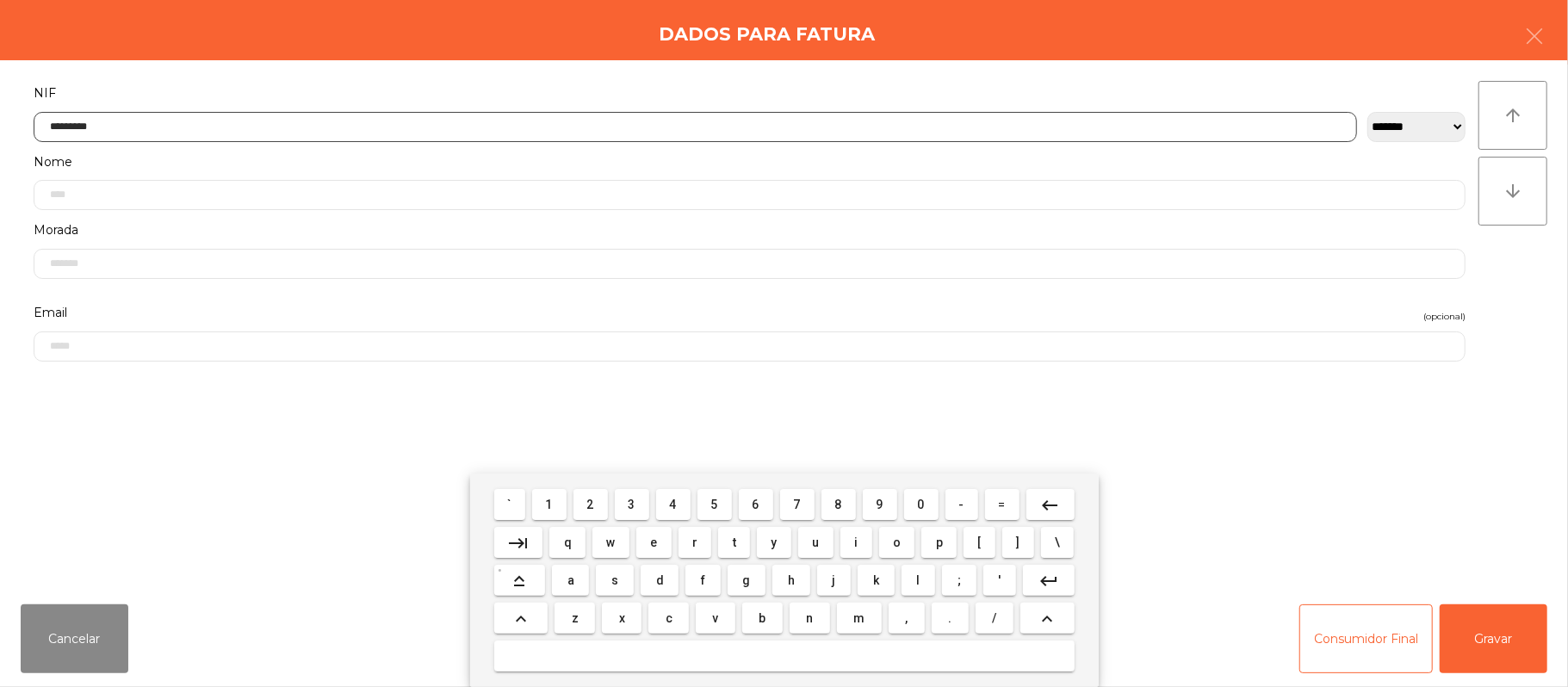
type input "*********"
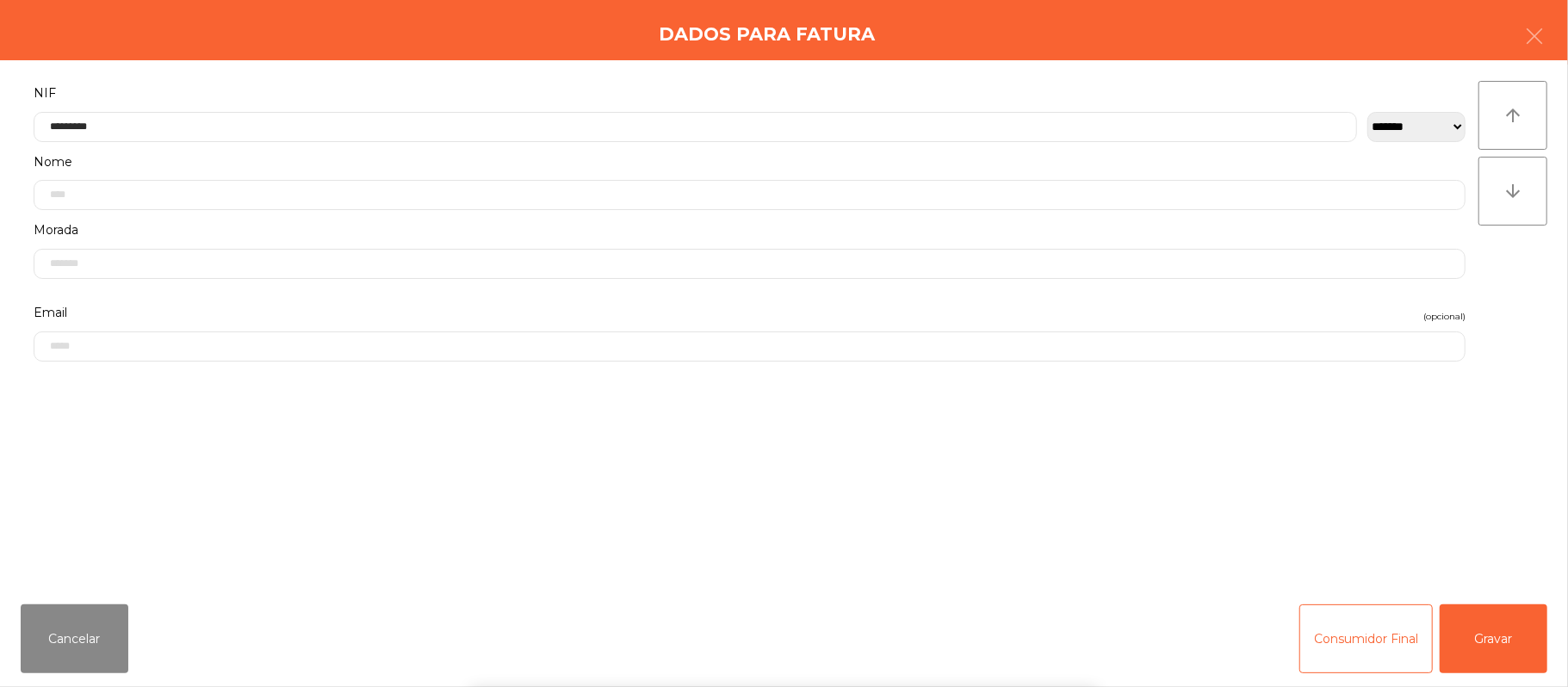
click at [1506, 649] on div "` 1 2 3 4 5 6 7 8 9 0 - = keyboard_backspace keyboard_tab q w e r t y u i o p […" at bounding box center [784, 580] width 1568 height 213
click at [1509, 637] on button "Gravar" at bounding box center [1493, 638] width 107 height 69
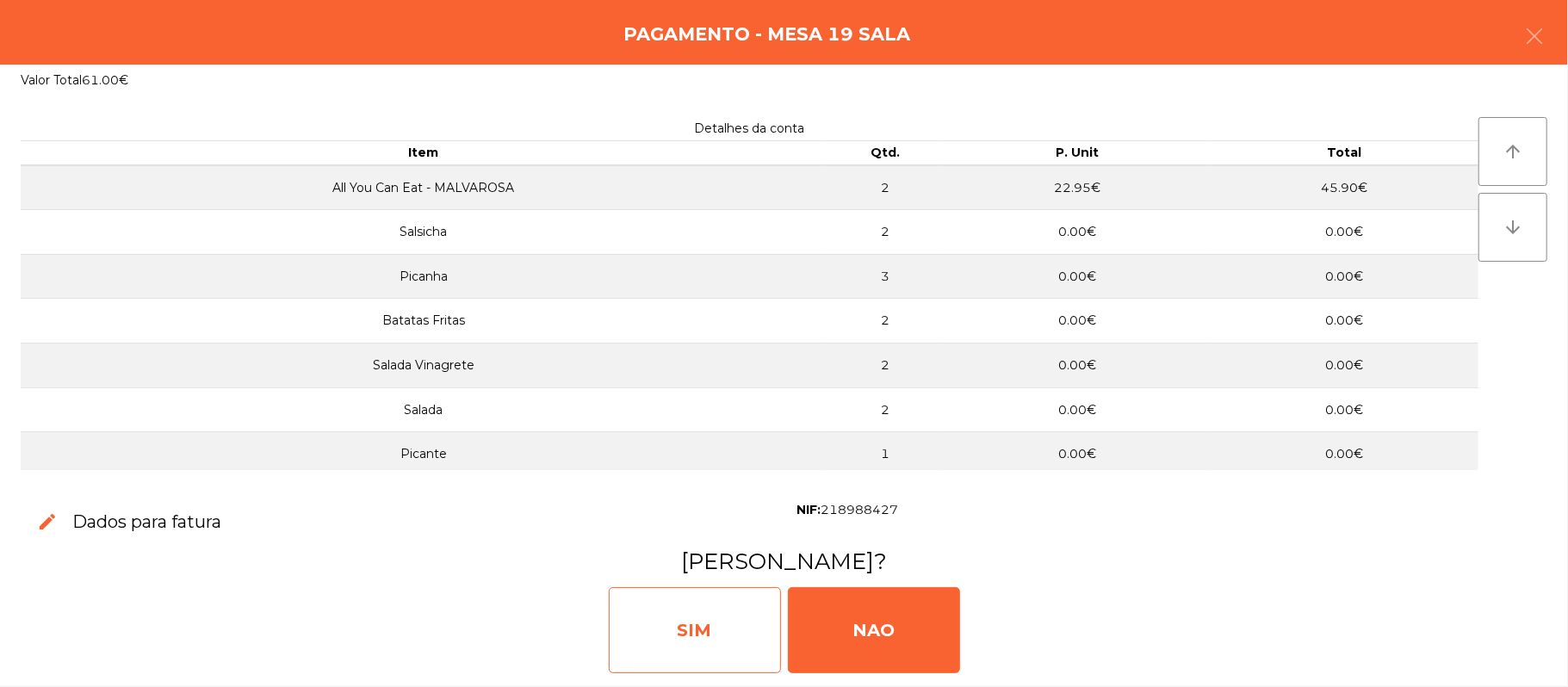
click at [694, 631] on div "SIM" at bounding box center [694, 630] width 172 height 86
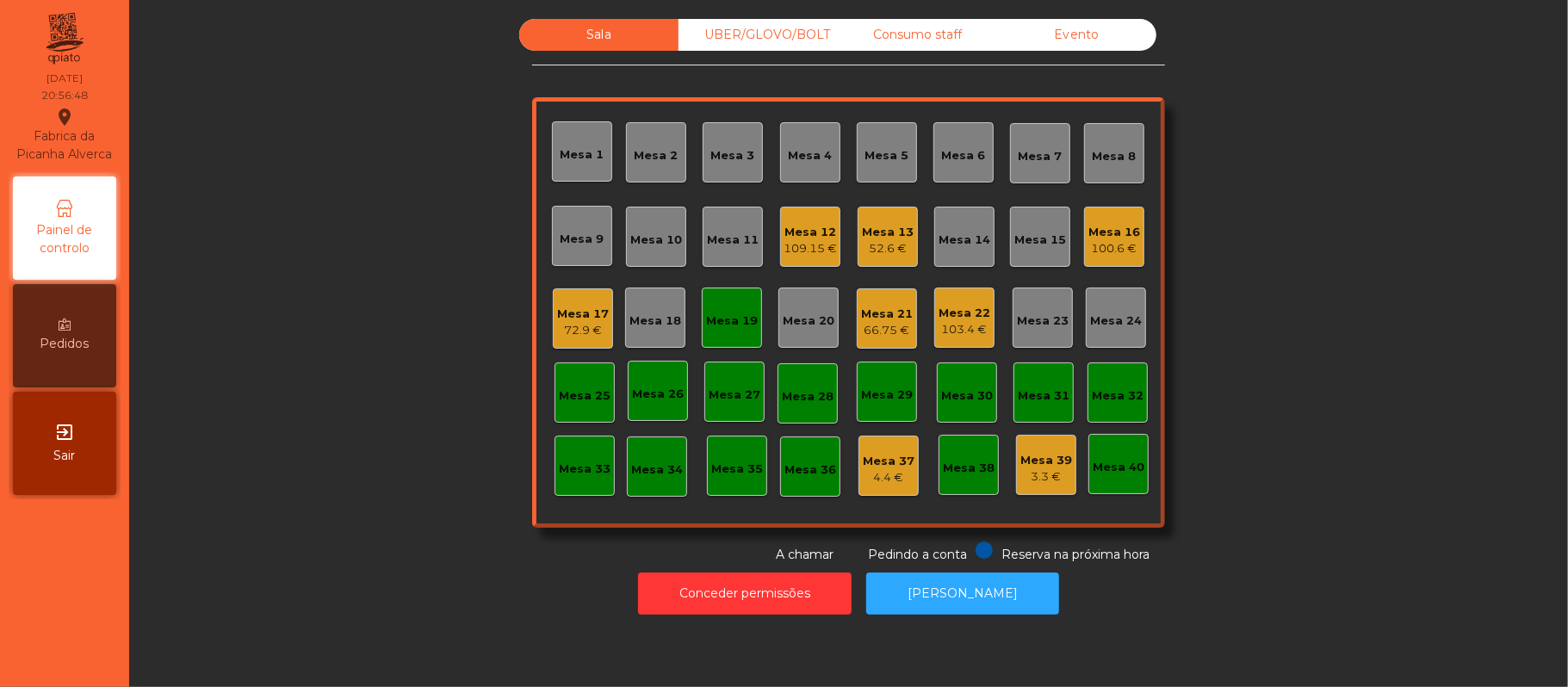
click at [720, 337] on div "Mesa 19" at bounding box center [732, 318] width 61 height 61
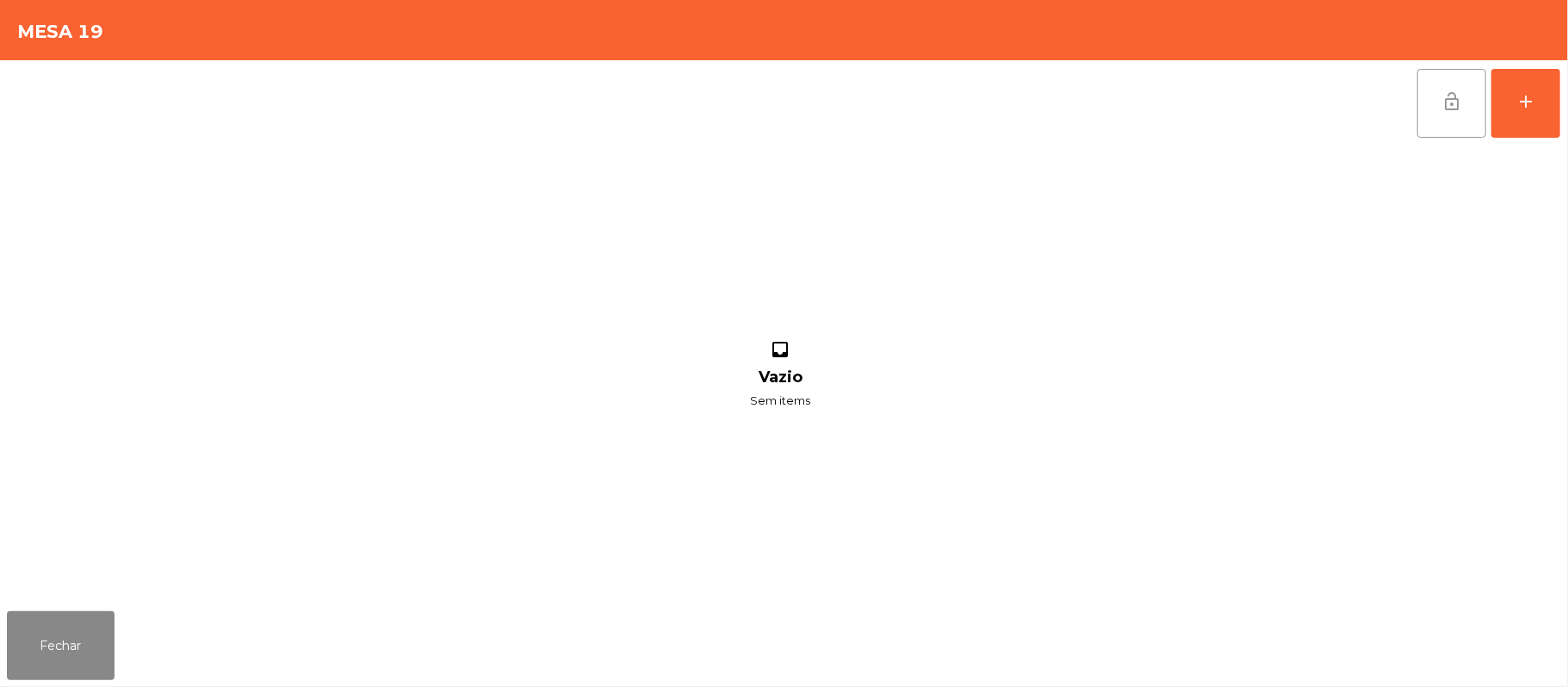
click at [1419, 105] on button "lock_open" at bounding box center [1451, 103] width 69 height 69
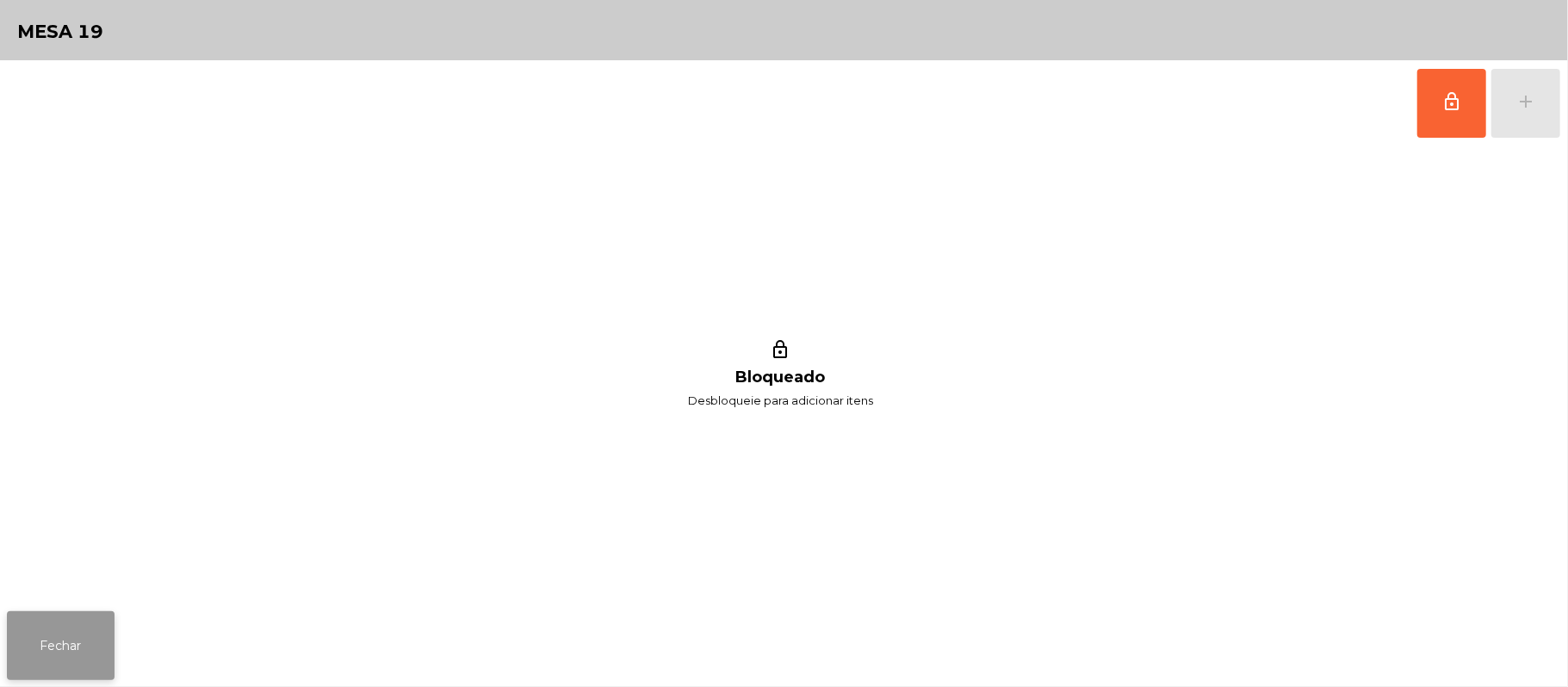
click at [70, 637] on button "Fechar" at bounding box center [60, 646] width 107 height 69
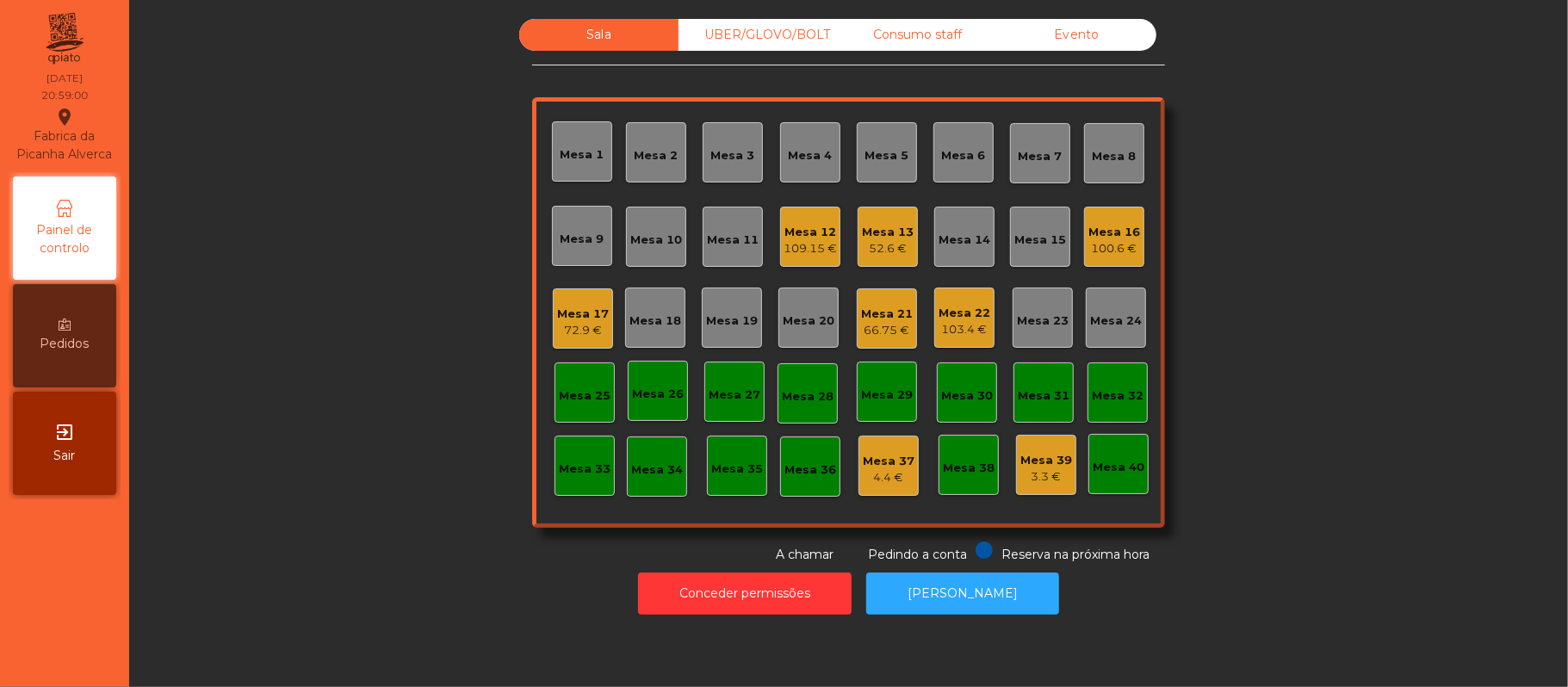
click at [772, 39] on div "UBER/GLOVO/BOLT" at bounding box center [758, 35] width 159 height 32
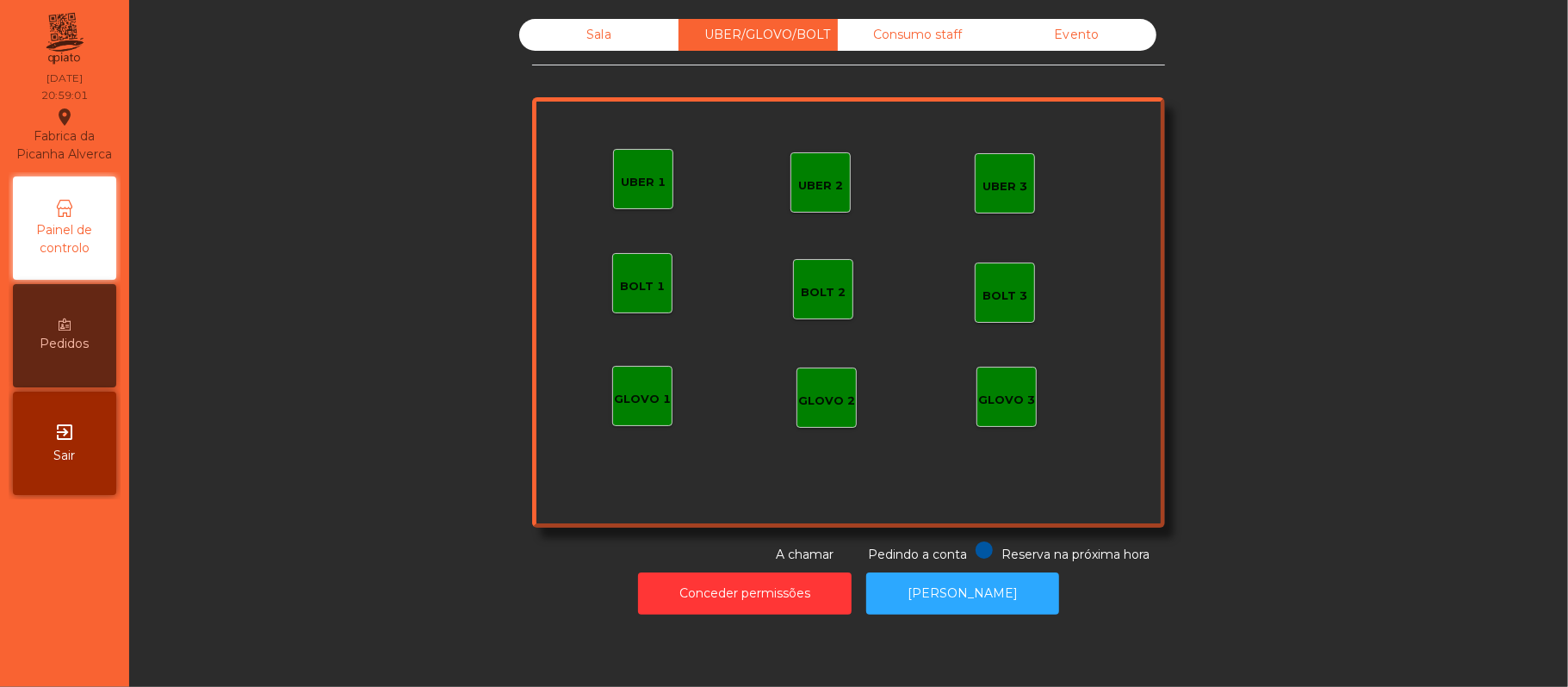
click at [634, 400] on div "GLOVO 1" at bounding box center [642, 400] width 57 height 17
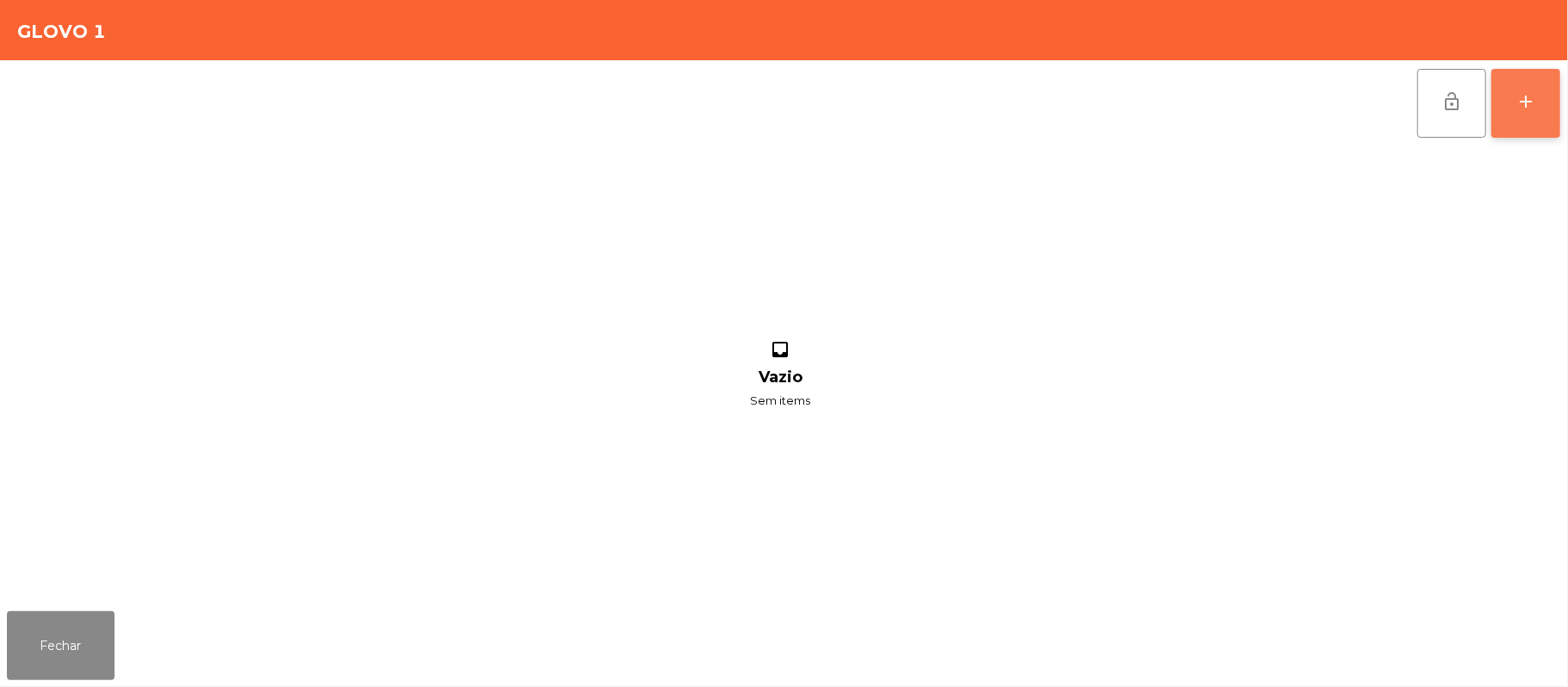
click at [1561, 77] on button "add" at bounding box center [1526, 103] width 69 height 69
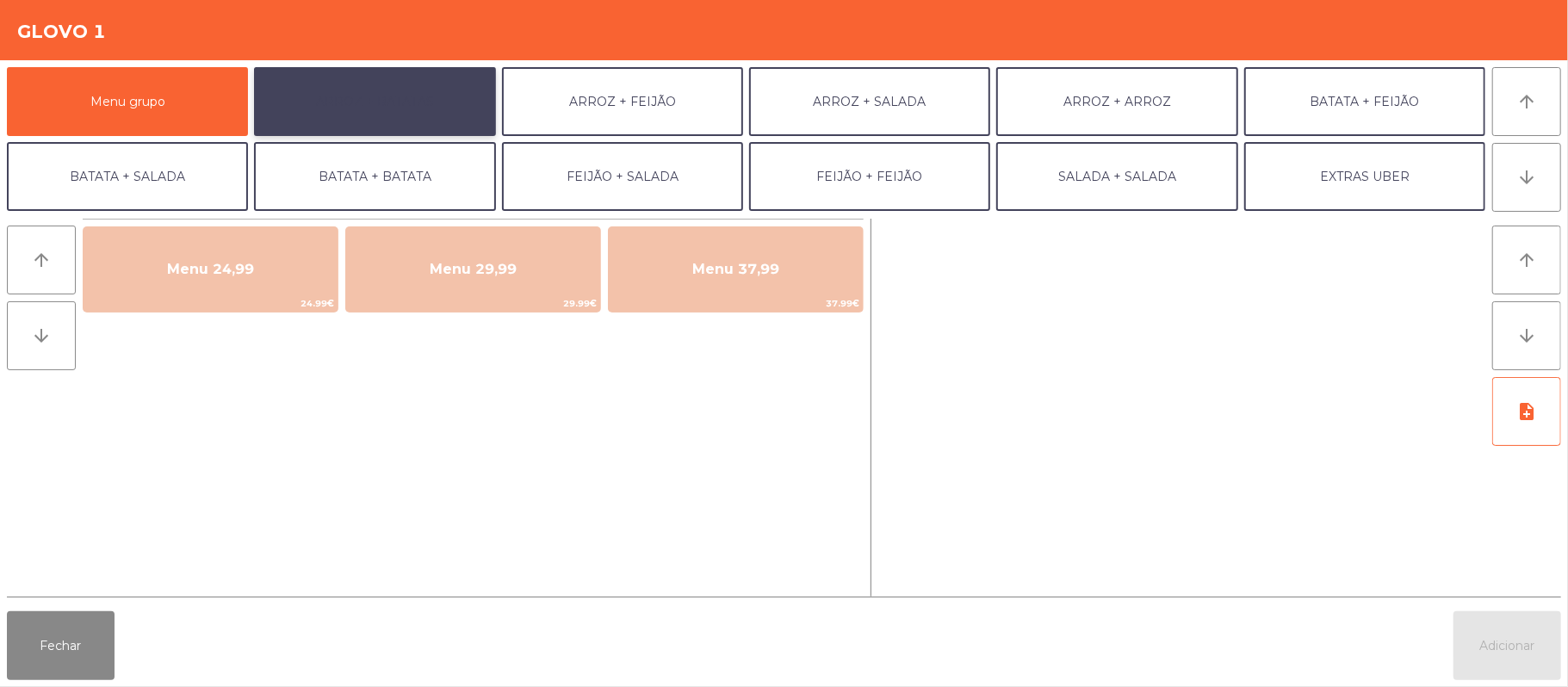
click at [415, 88] on button "ARROZ + BATATAS" at bounding box center [375, 101] width 241 height 69
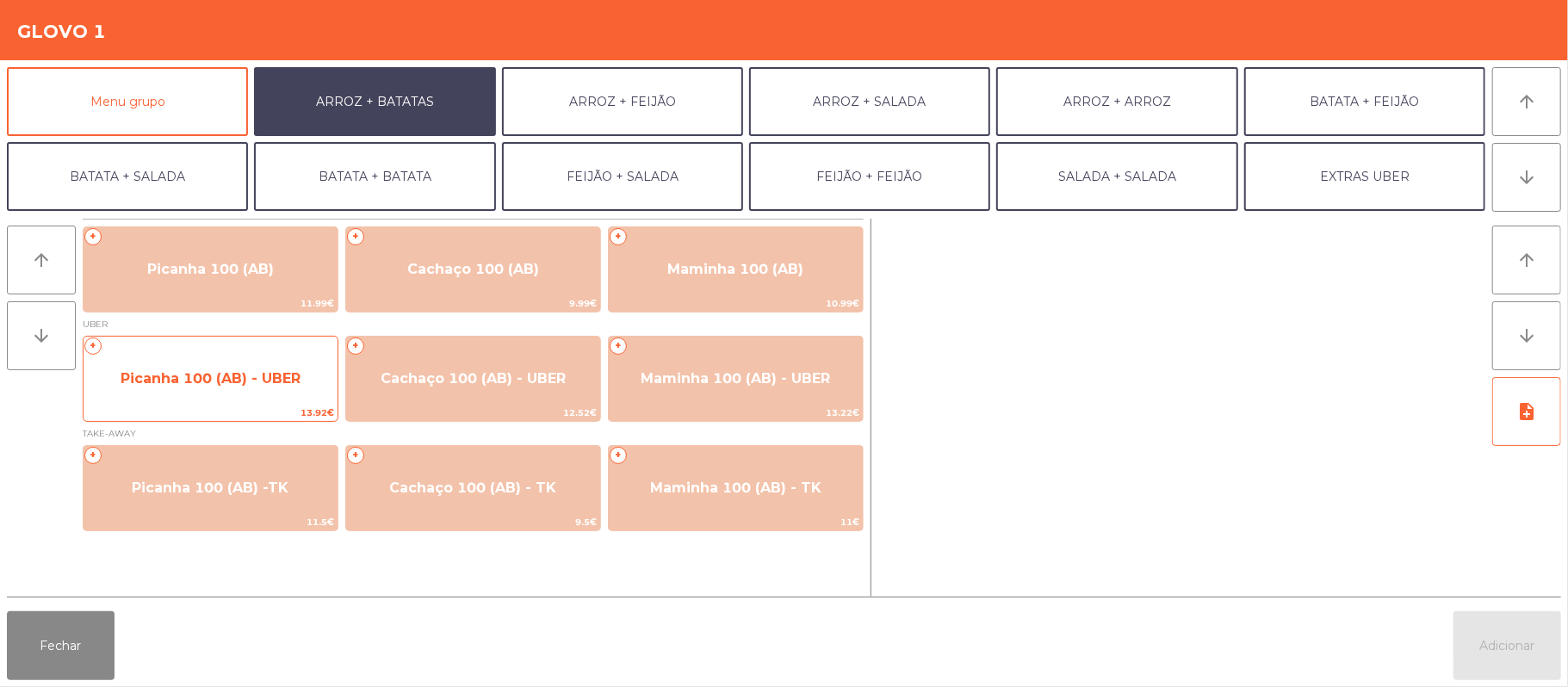
click at [250, 383] on span "Picanha 100 (AB) - UBER" at bounding box center [210, 378] width 180 height 17
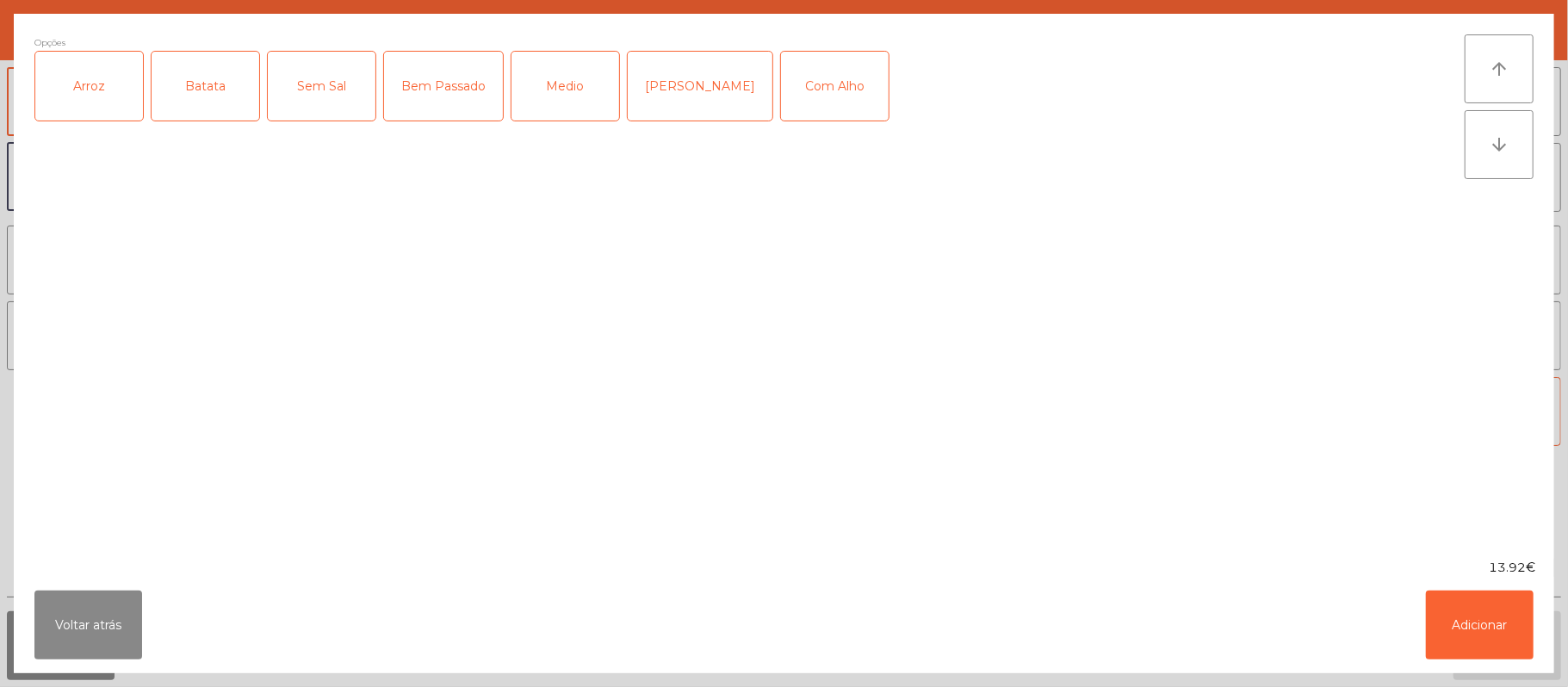
click at [117, 86] on div "Arroz" at bounding box center [88, 85] width 107 height 69
click at [208, 77] on div "Batata" at bounding box center [205, 85] width 107 height 69
click at [449, 75] on div "Bem Passado" at bounding box center [443, 85] width 118 height 69
click at [1508, 638] on button "Adicionar" at bounding box center [1479, 625] width 107 height 69
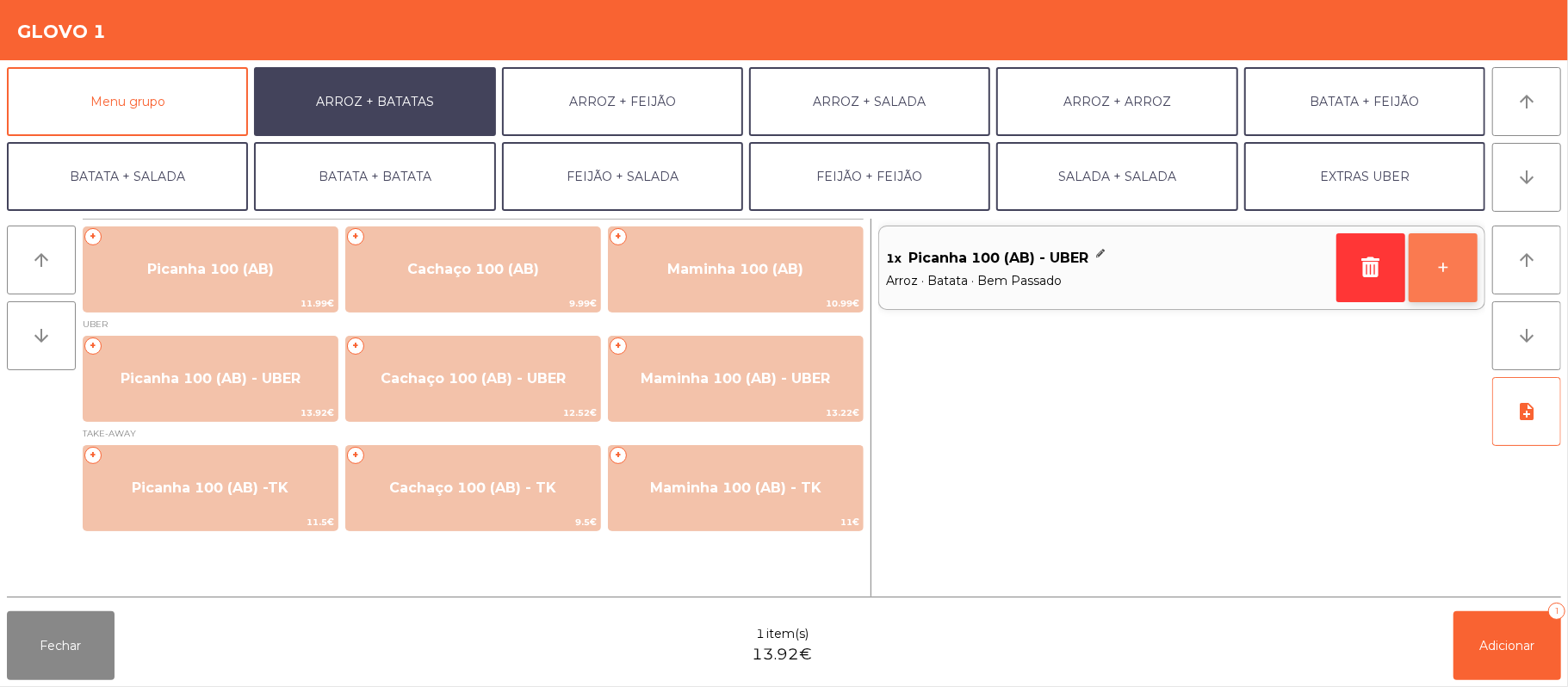
click at [1438, 269] on button "+" at bounding box center [1443, 267] width 69 height 69
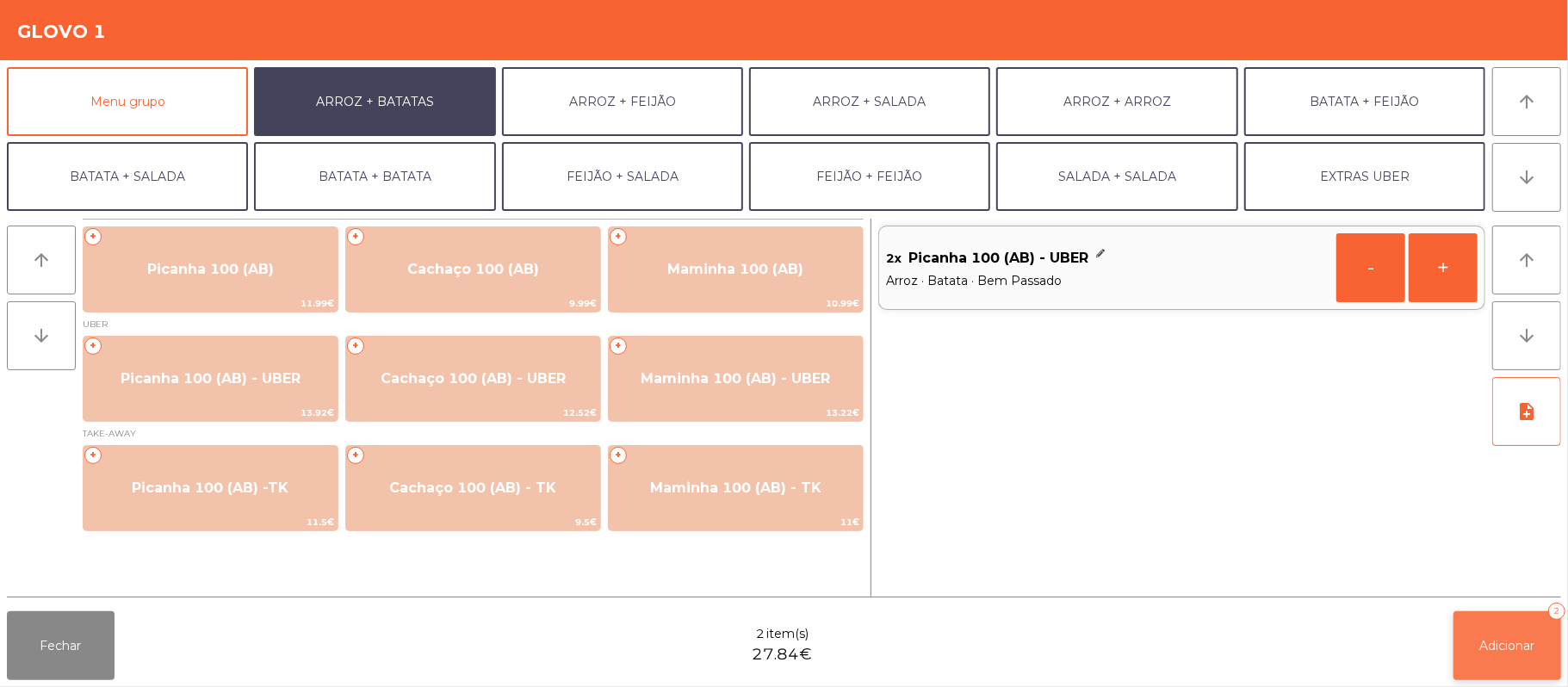
click at [1509, 655] on button "Adicionar 2" at bounding box center [1506, 646] width 107 height 69
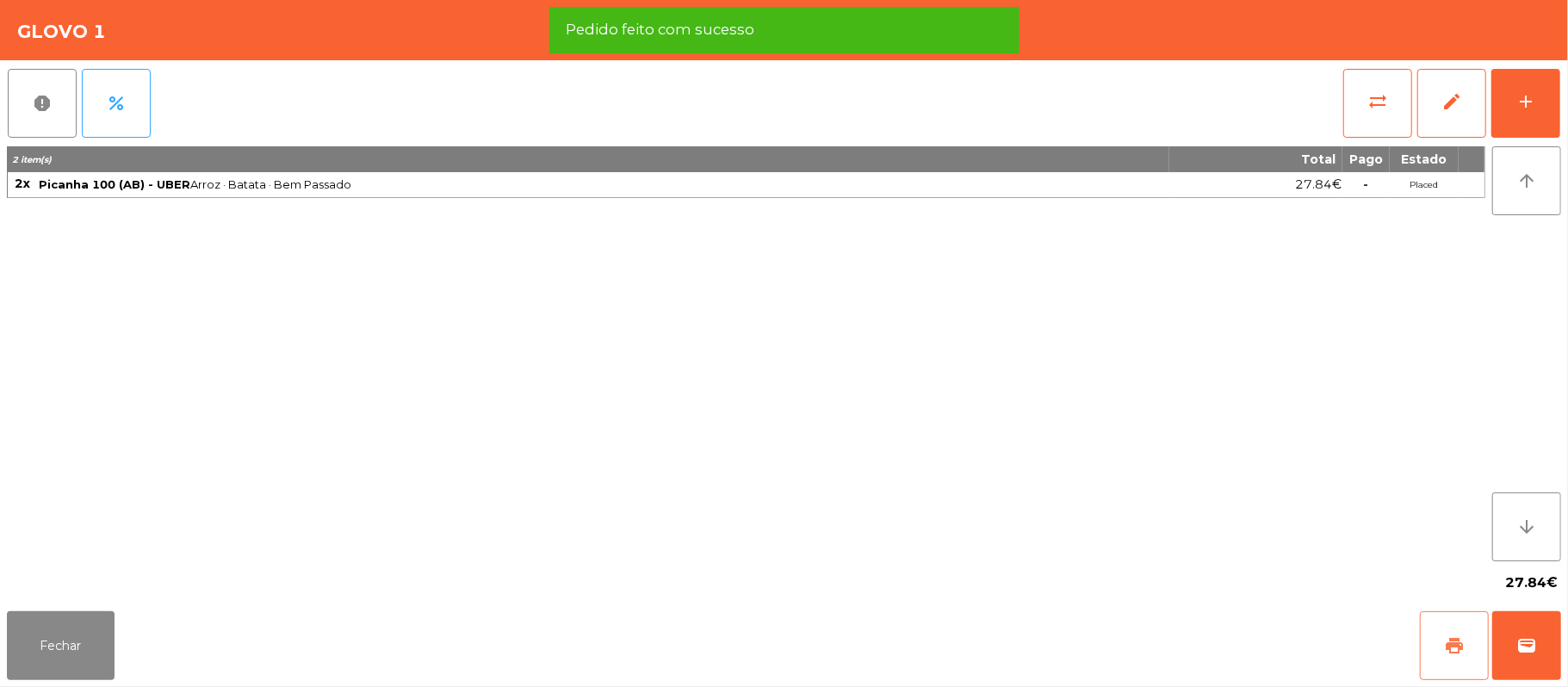
click at [1444, 642] on span "print" at bounding box center [1454, 646] width 20 height 20
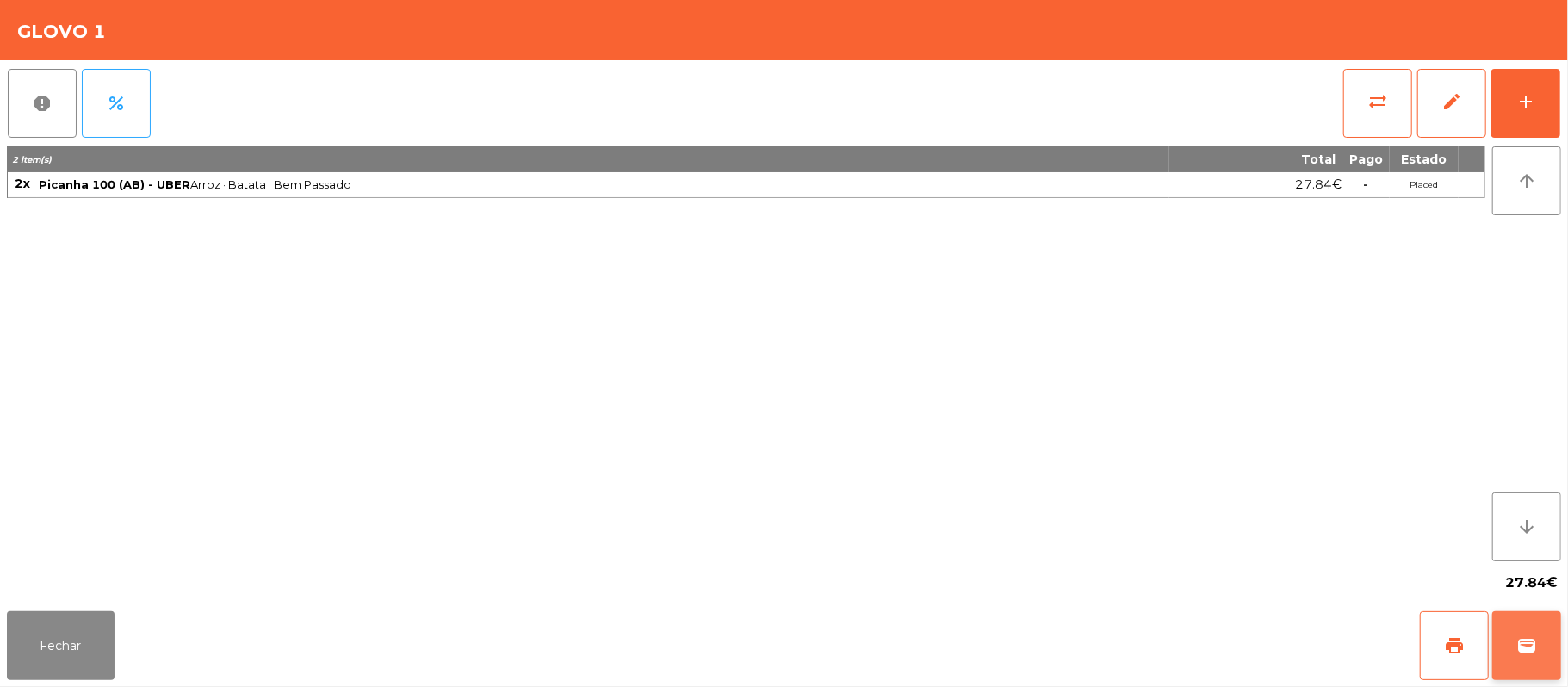
click at [1555, 653] on button "wallet" at bounding box center [1527, 646] width 69 height 69
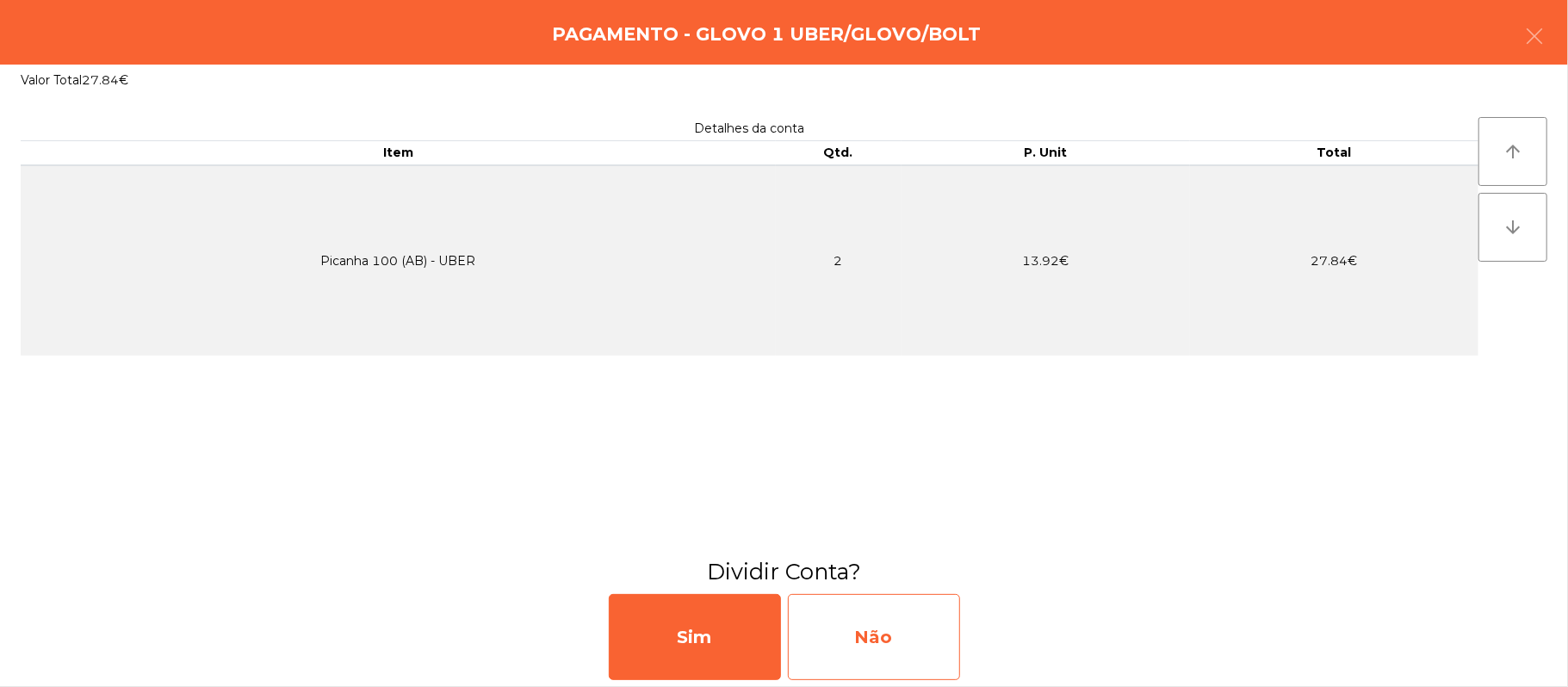
click at [856, 628] on div "Não" at bounding box center [874, 637] width 172 height 86
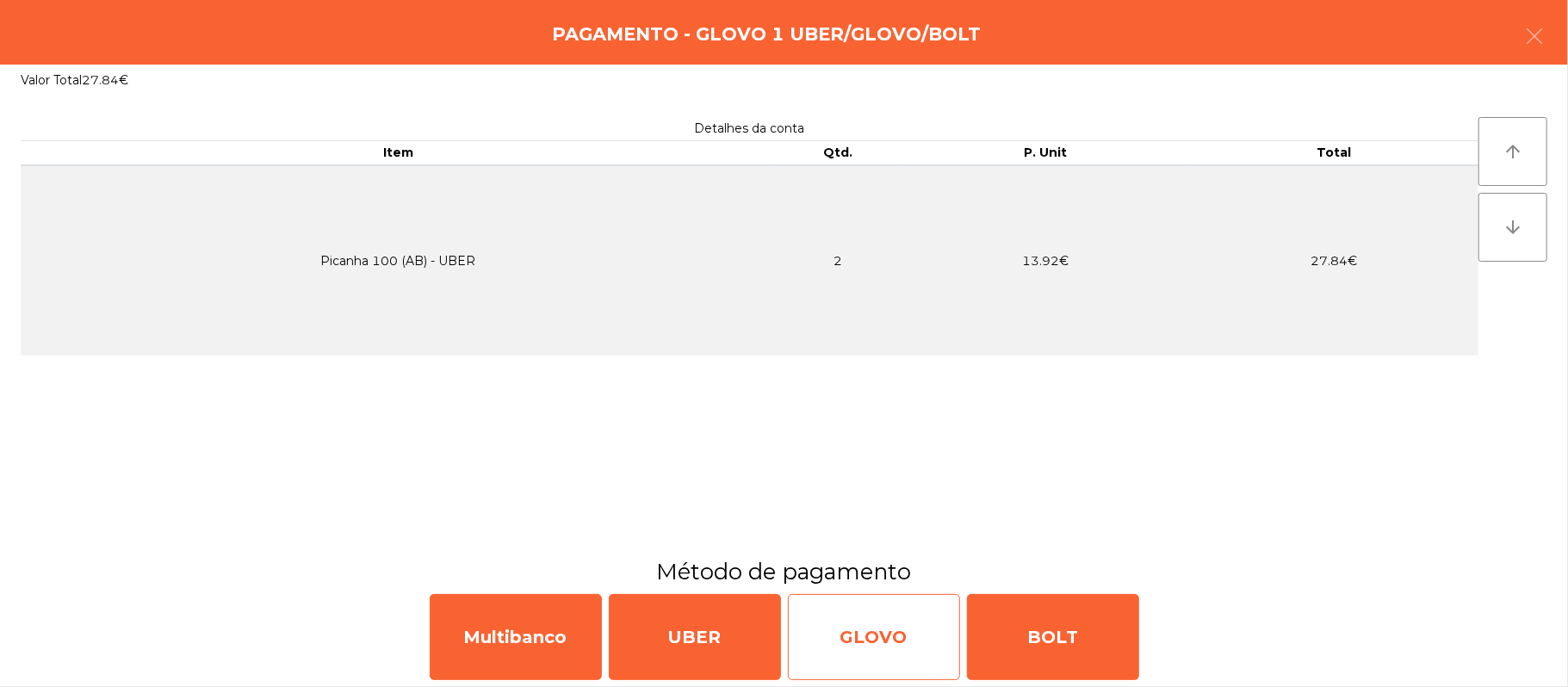
click at [929, 645] on div "GLOVO" at bounding box center [874, 637] width 172 height 86
select select "**"
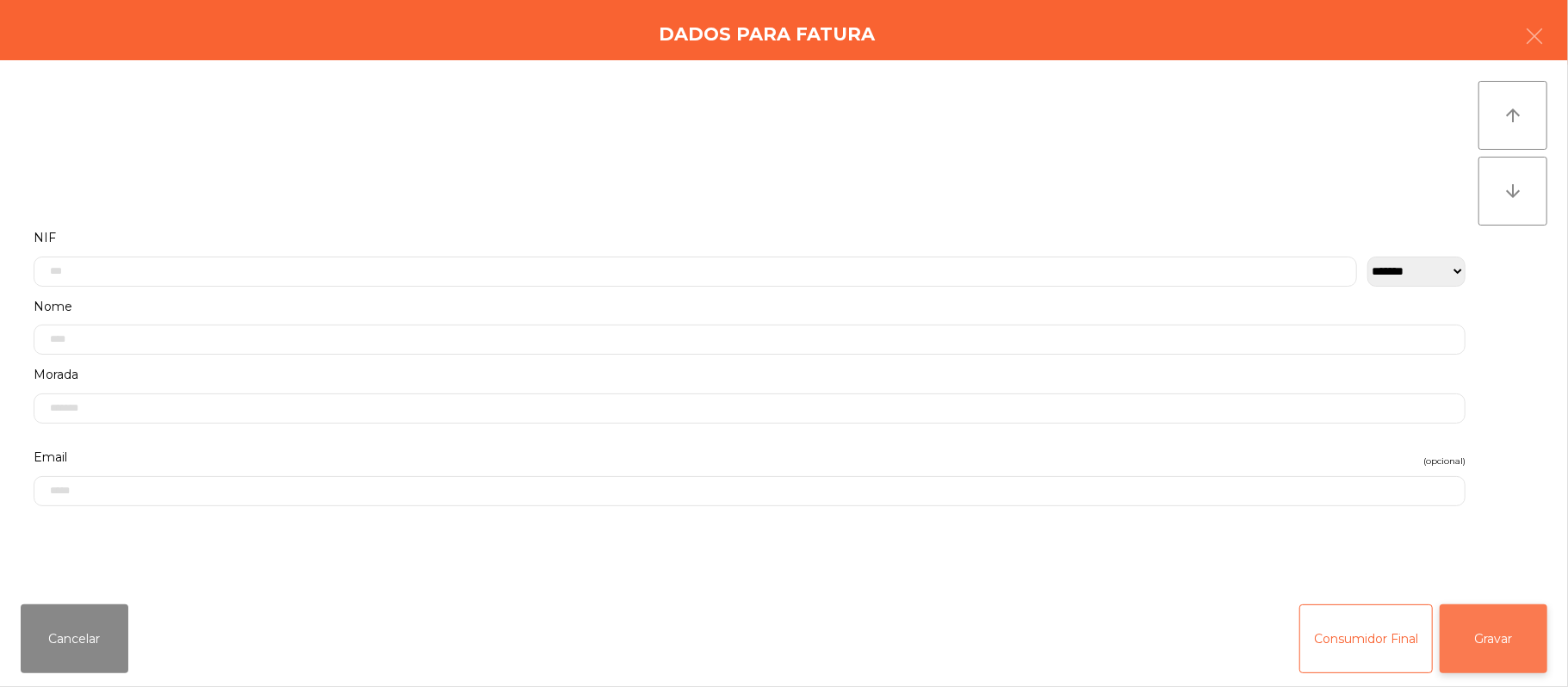
click at [1520, 640] on button "Gravar" at bounding box center [1493, 638] width 107 height 69
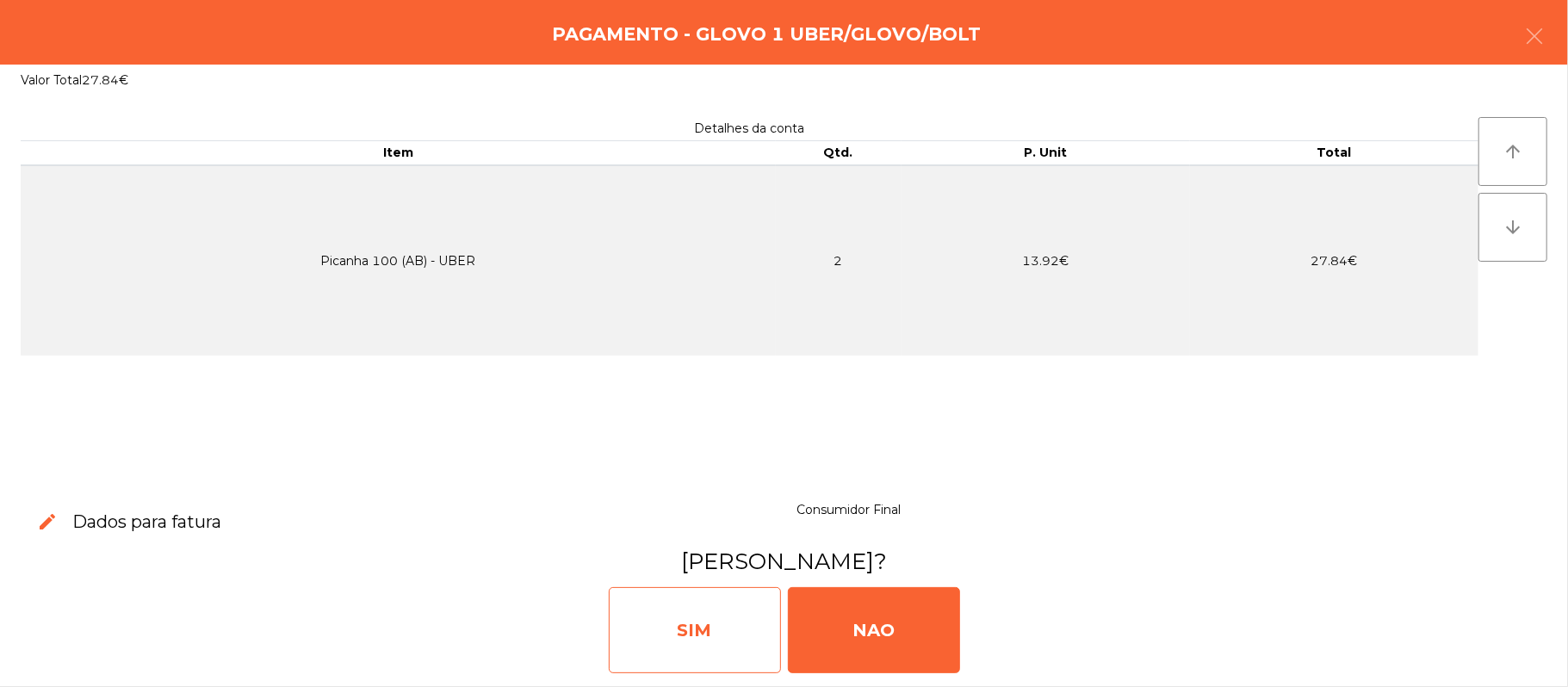
click at [741, 634] on div "SIM" at bounding box center [694, 630] width 172 height 86
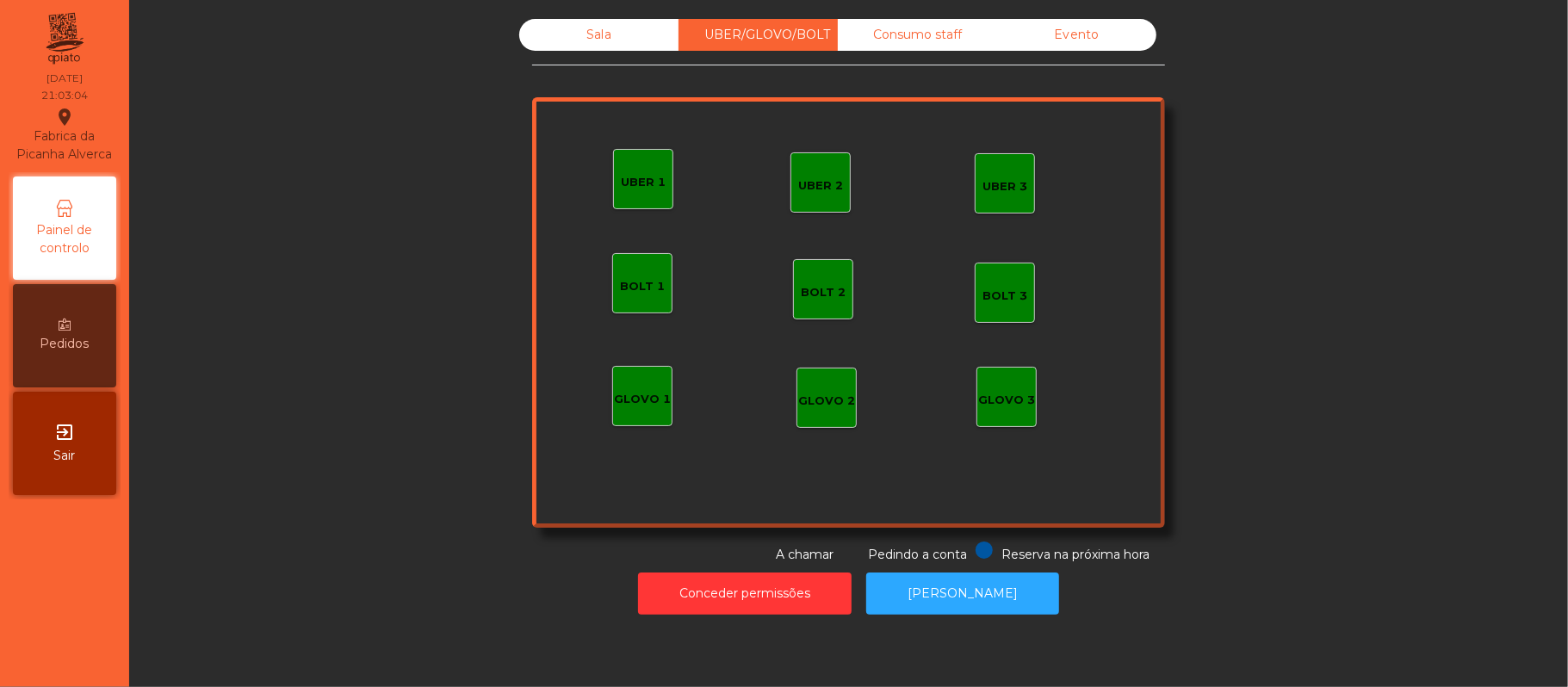
click at [627, 25] on div "Sala" at bounding box center [598, 35] width 159 height 32
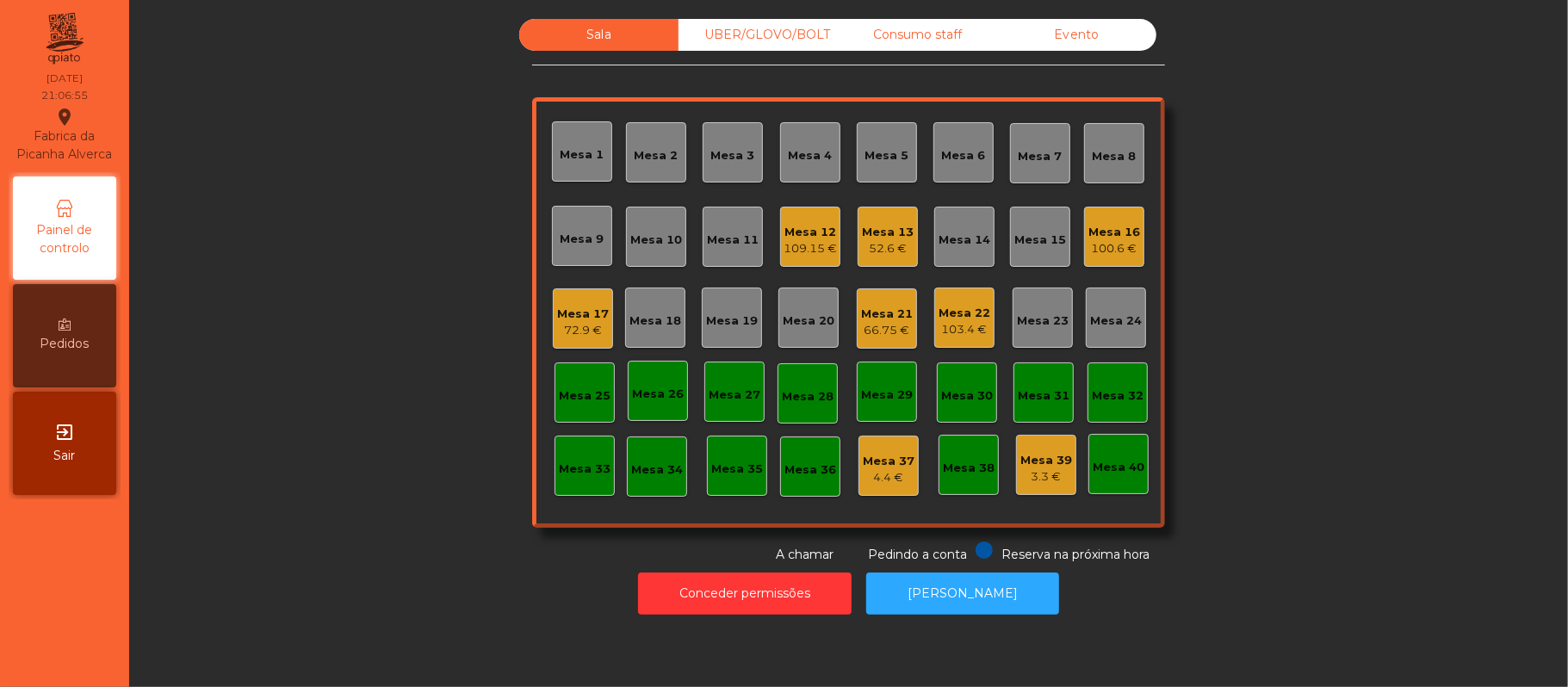
click at [721, 242] on div "Mesa 11" at bounding box center [733, 240] width 51 height 17
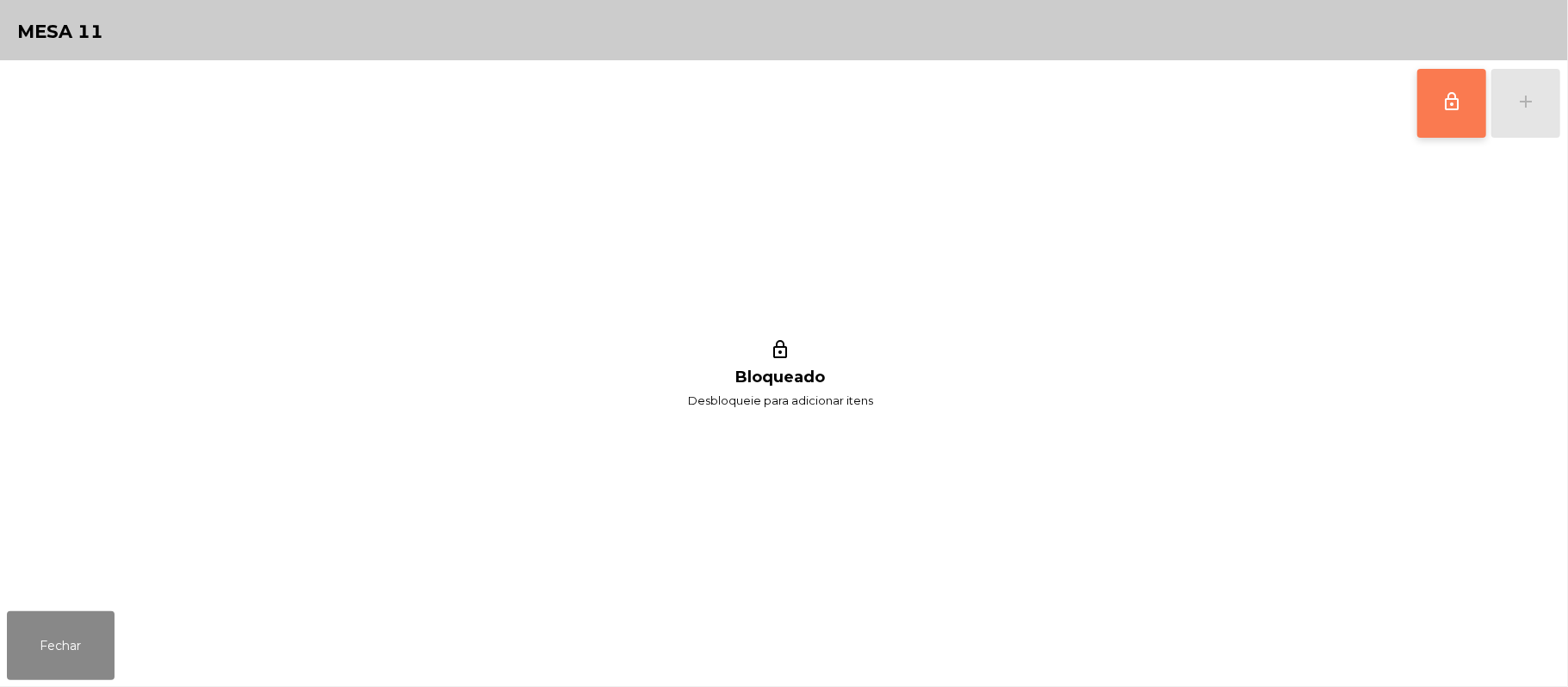
click at [1458, 108] on span "lock_outline" at bounding box center [1451, 101] width 20 height 20
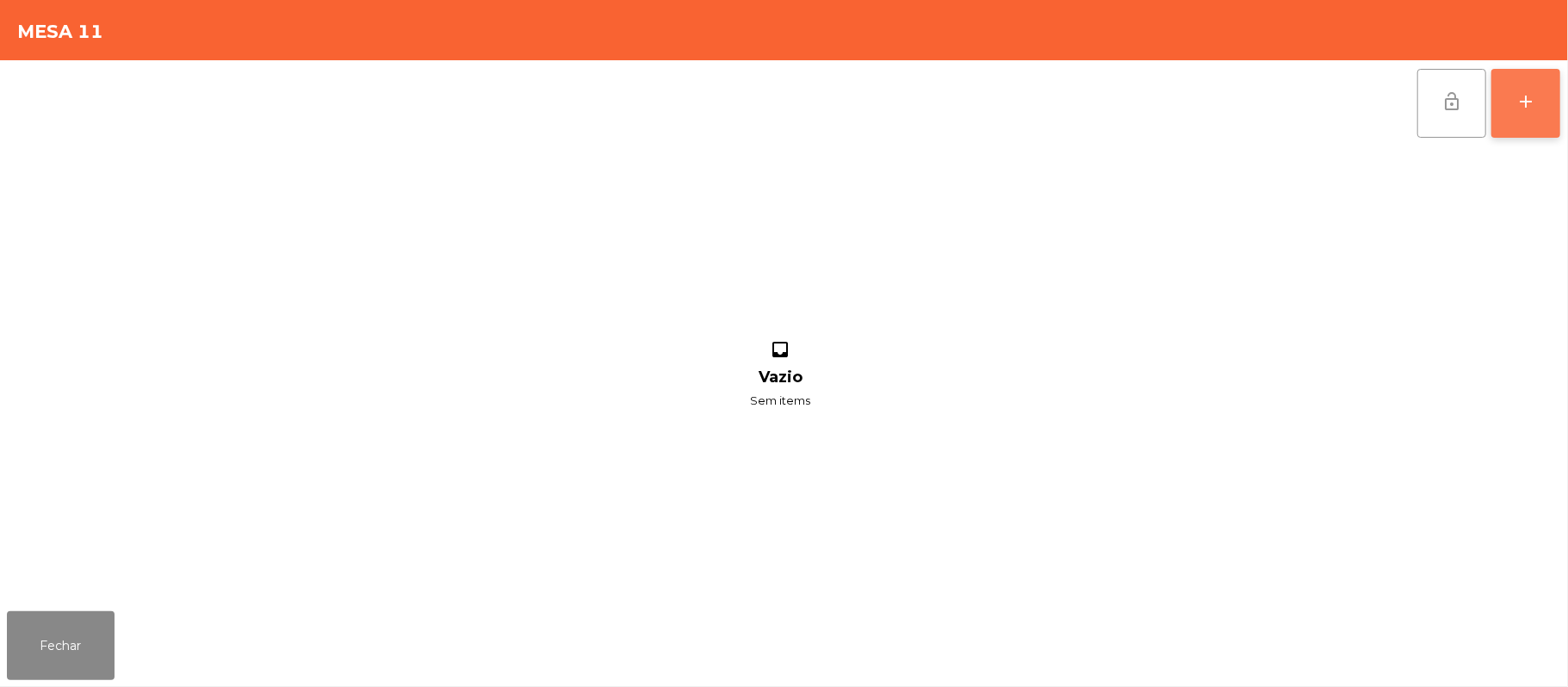
click at [1550, 104] on button "add" at bounding box center [1526, 103] width 69 height 69
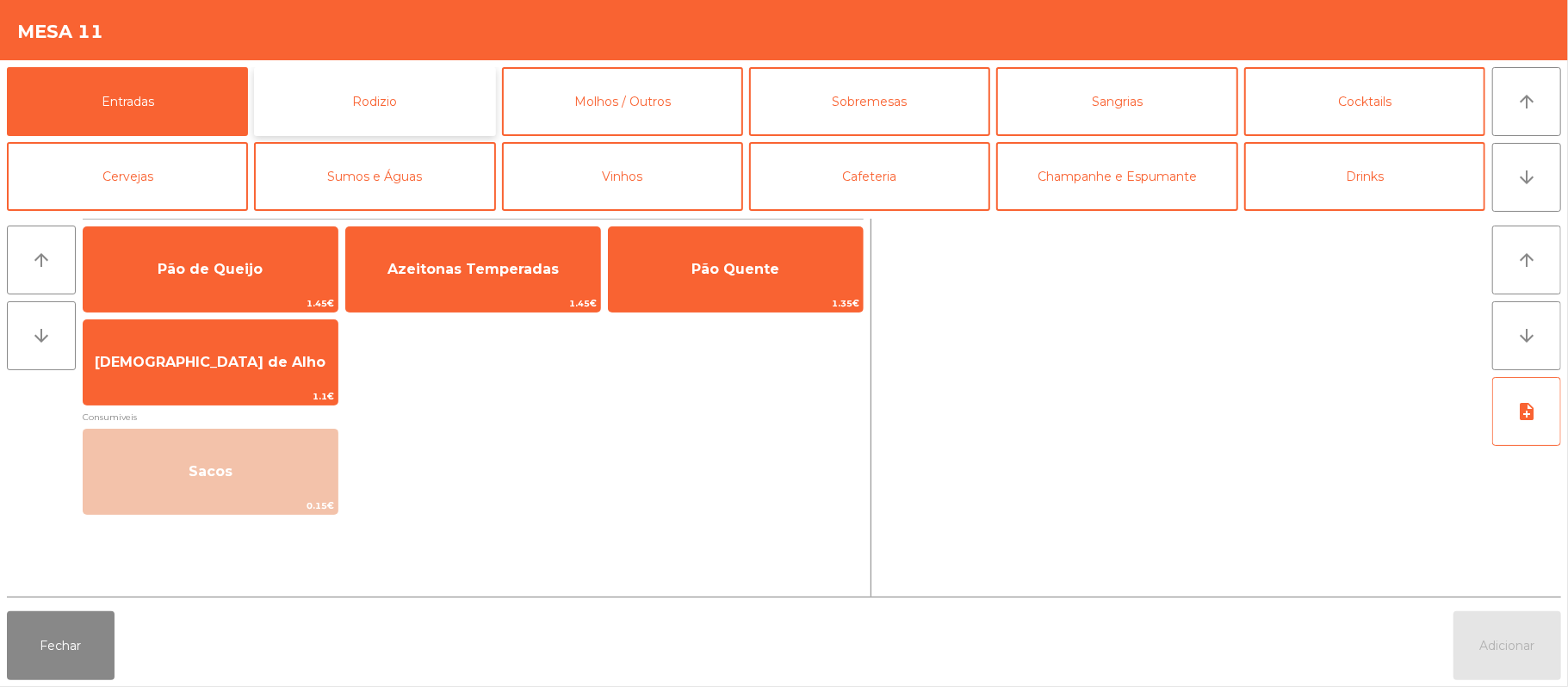
click at [405, 115] on button "Rodizio" at bounding box center [375, 101] width 241 height 69
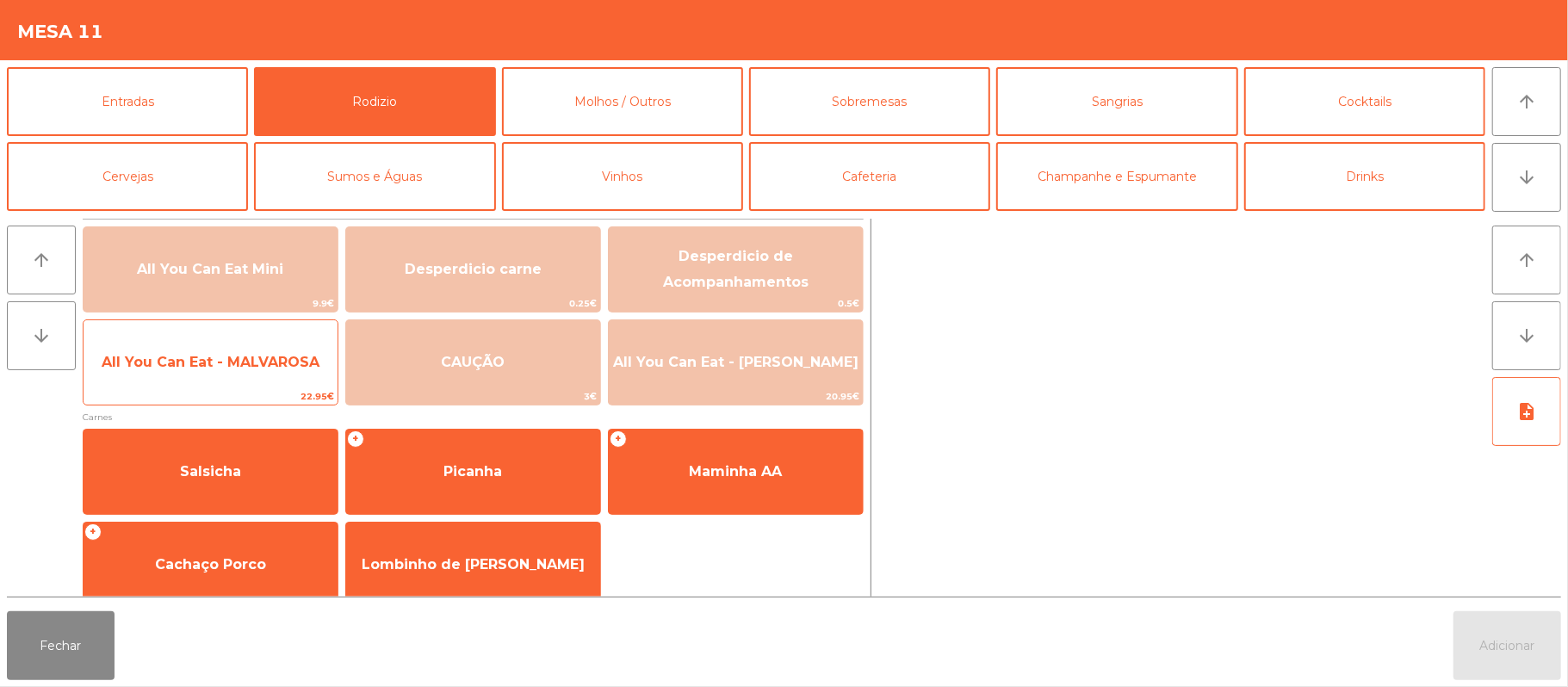
click at [227, 369] on span "All You Can Eat - MALVAROSA" at bounding box center [210, 362] width 218 height 17
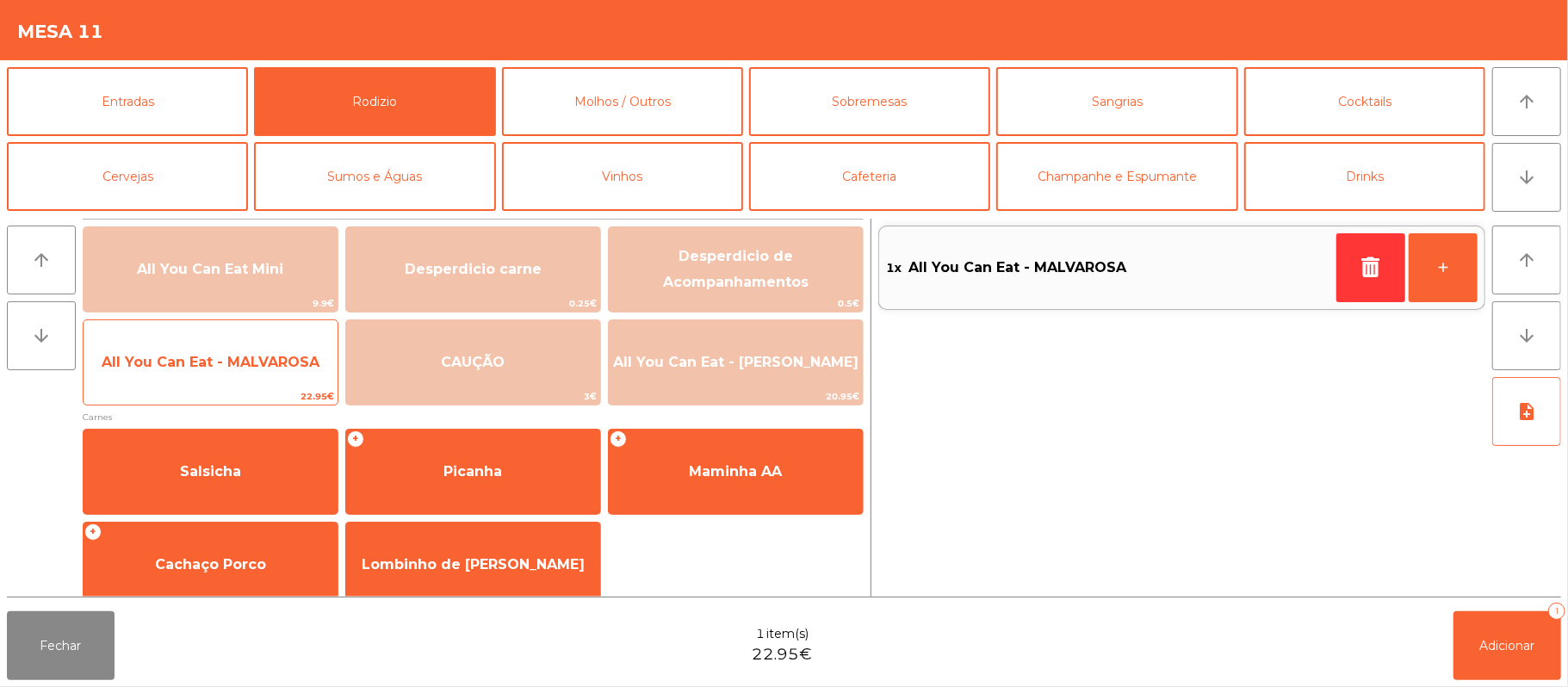
click at [207, 374] on span "All You Can Eat - MALVAROSA" at bounding box center [210, 362] width 254 height 47
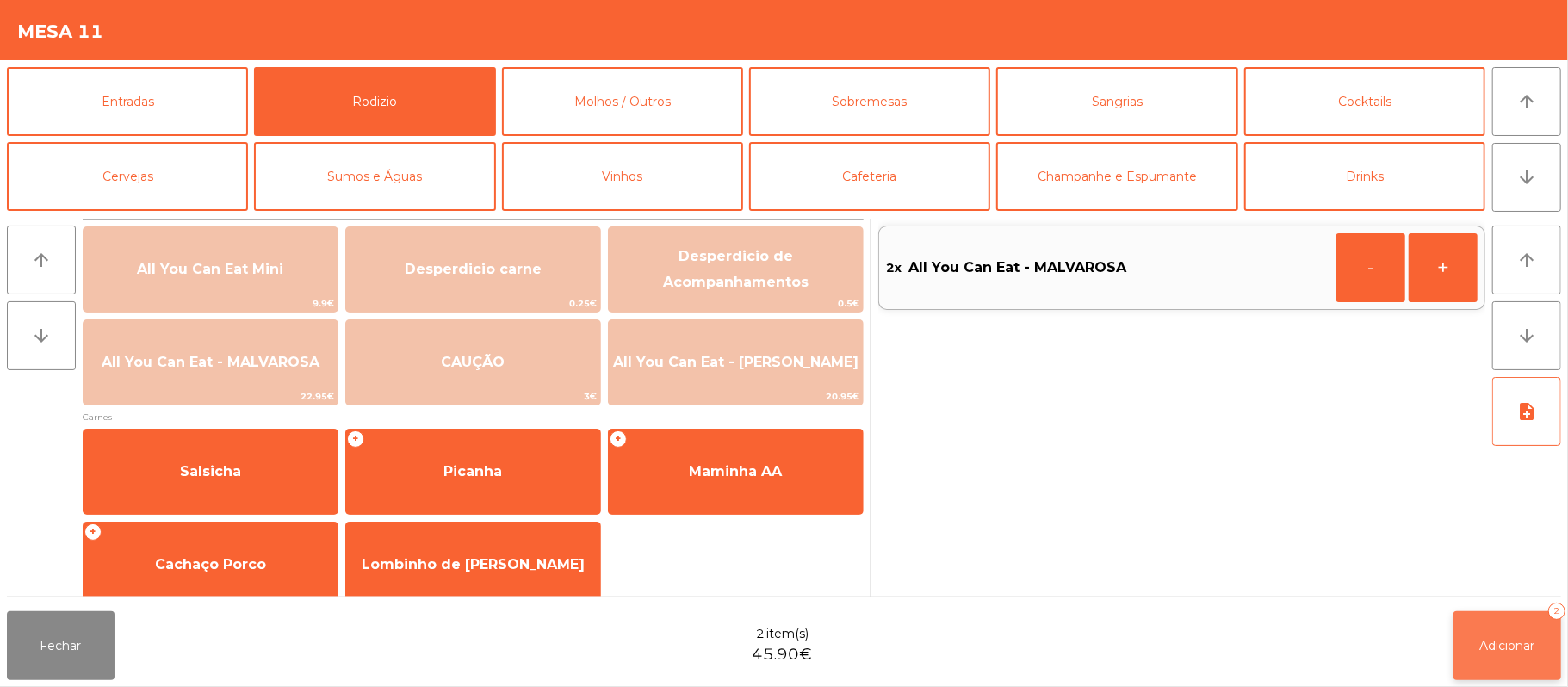
click at [1513, 626] on button "Adicionar 2" at bounding box center [1506, 646] width 107 height 69
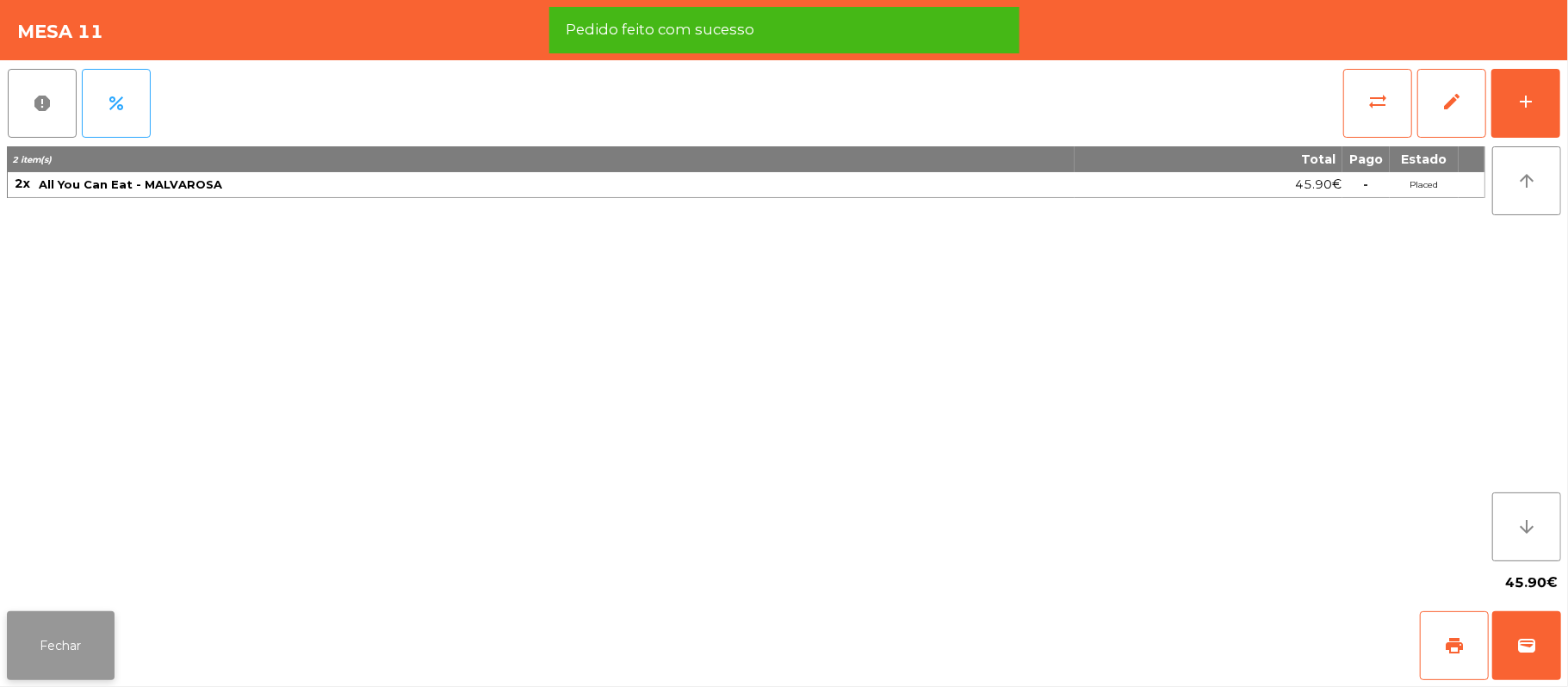
click at [66, 659] on button "Fechar" at bounding box center [60, 646] width 107 height 69
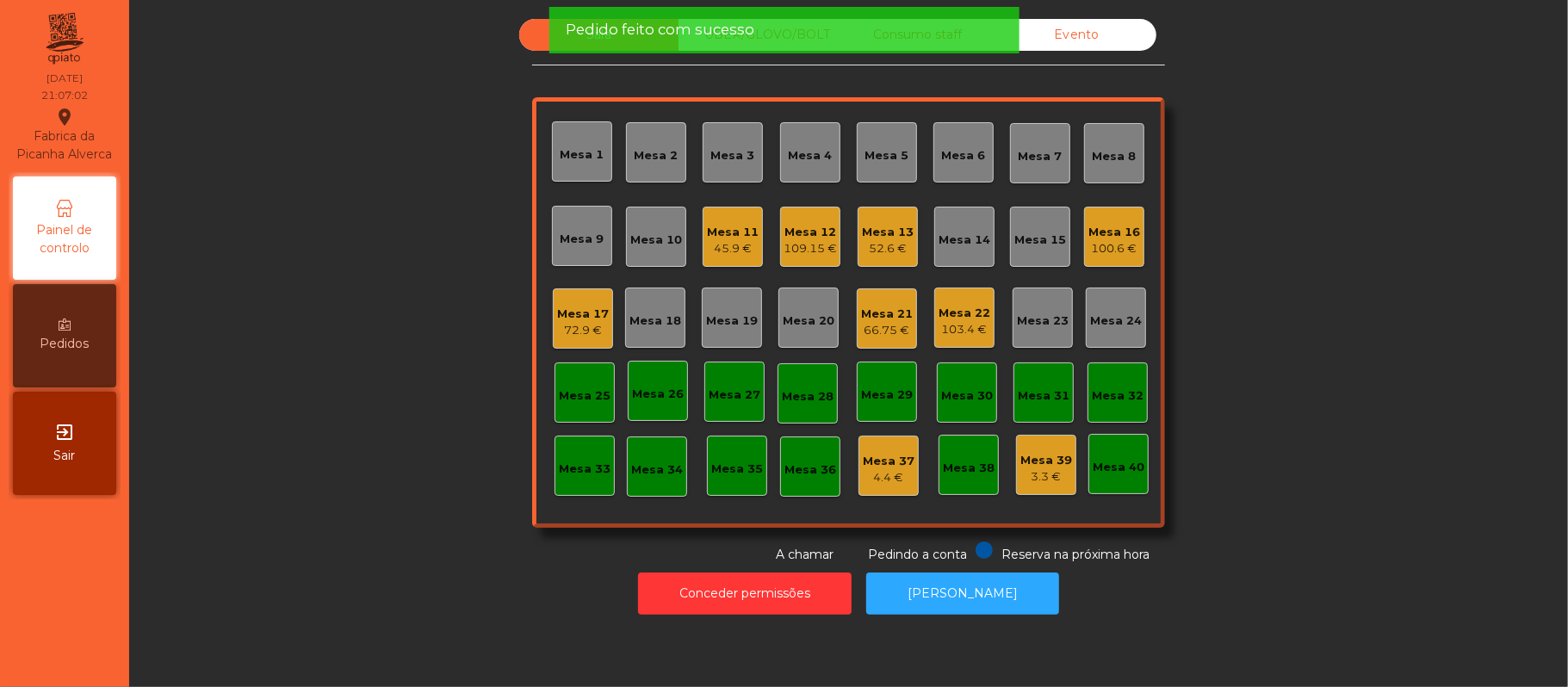
click at [732, 254] on div "45.9 €" at bounding box center [733, 249] width 51 height 17
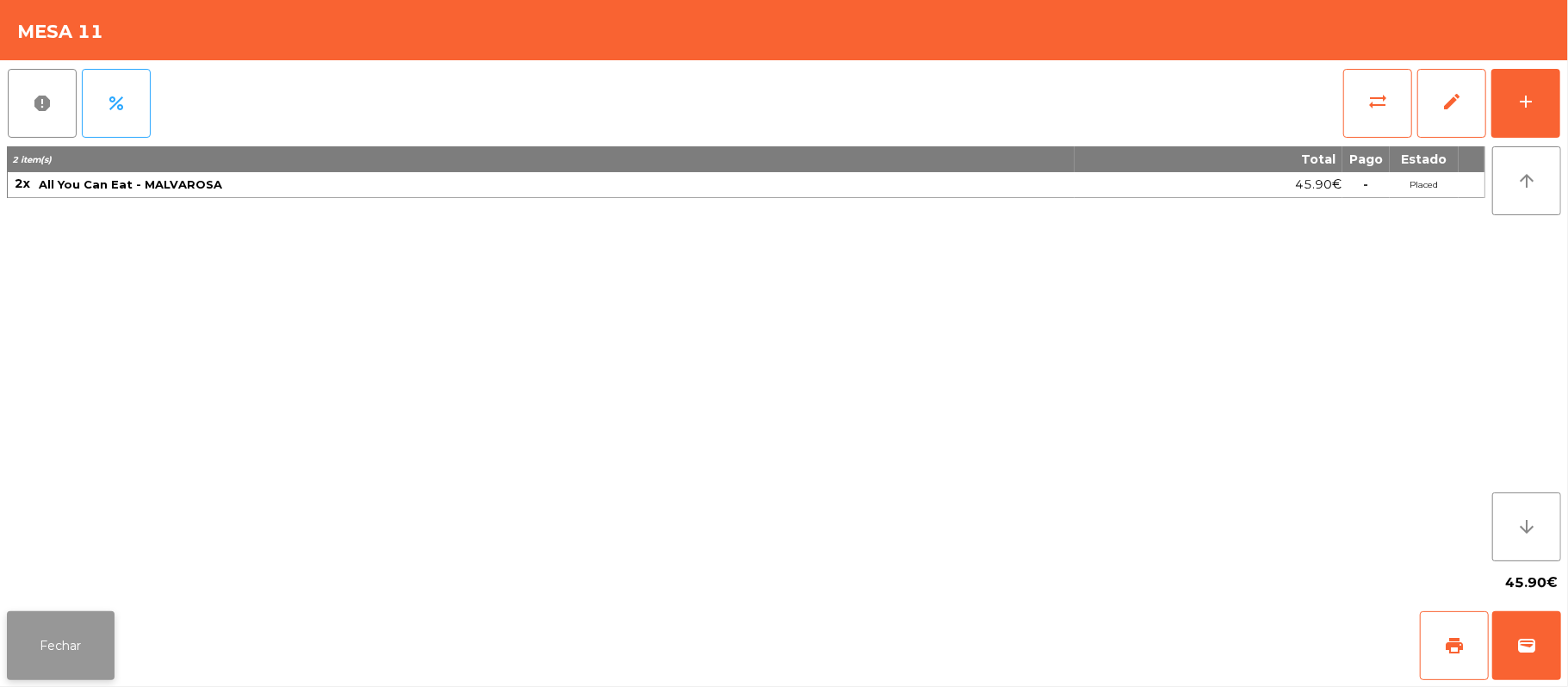
click at [8, 675] on button "Fechar" at bounding box center [60, 646] width 107 height 69
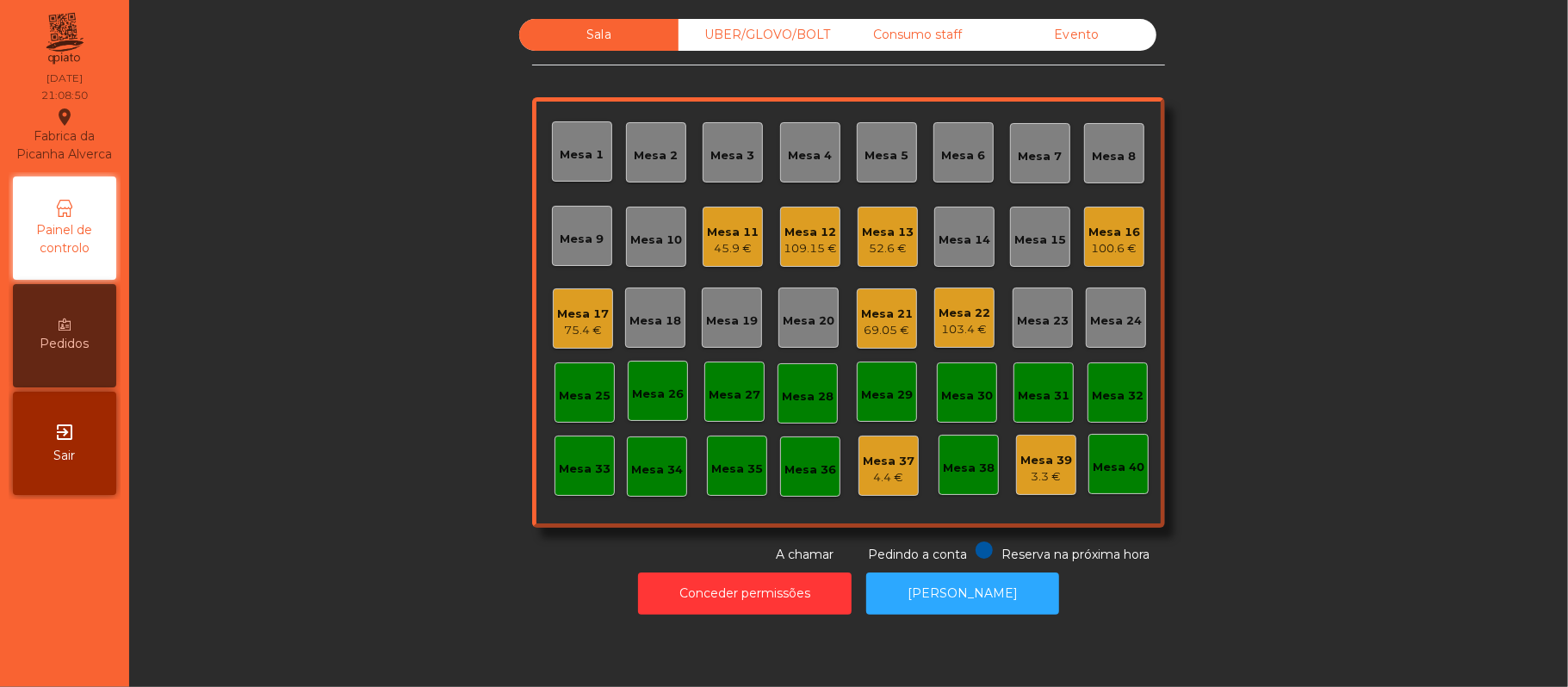
click at [809, 309] on div "Mesa 20" at bounding box center [808, 318] width 51 height 24
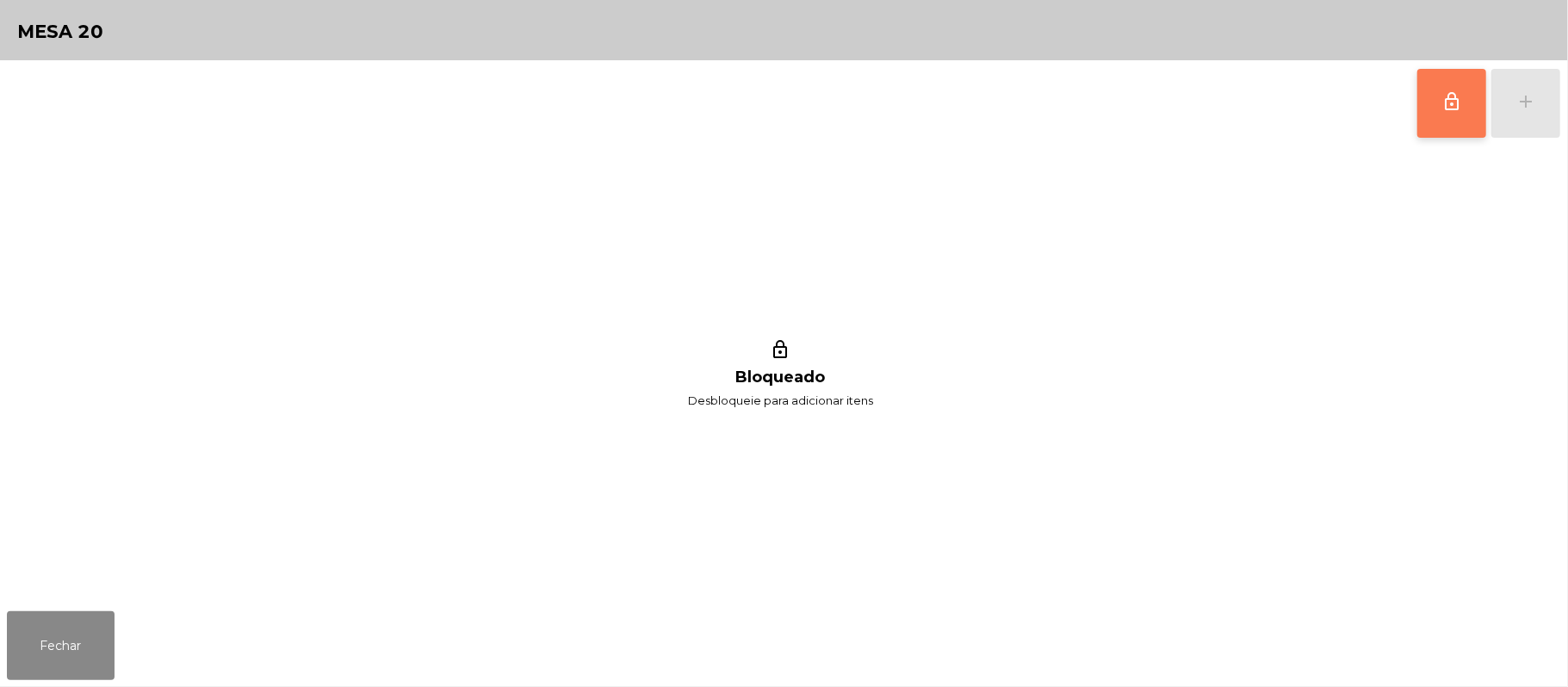
click at [1461, 108] on span "lock_outline" at bounding box center [1451, 101] width 20 height 20
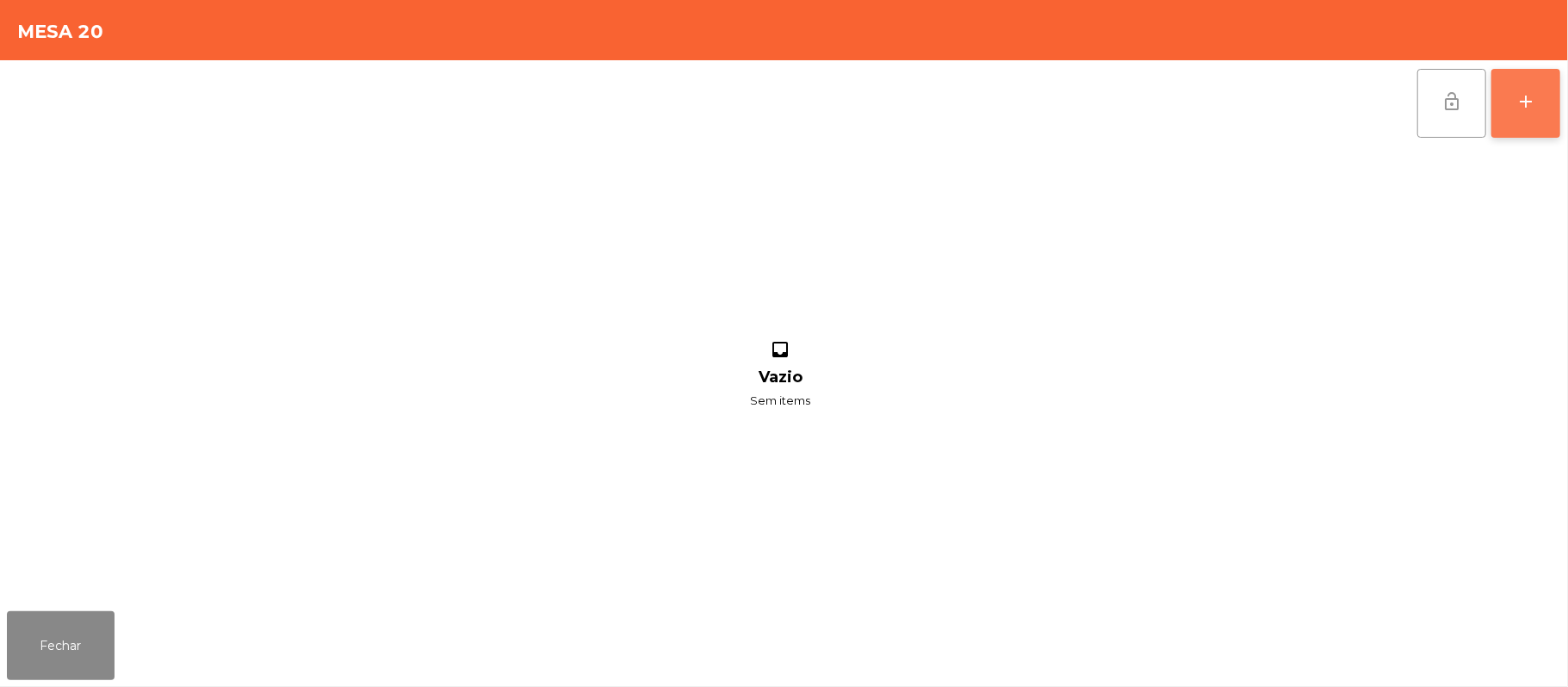
click at [1540, 98] on button "add" at bounding box center [1526, 103] width 69 height 69
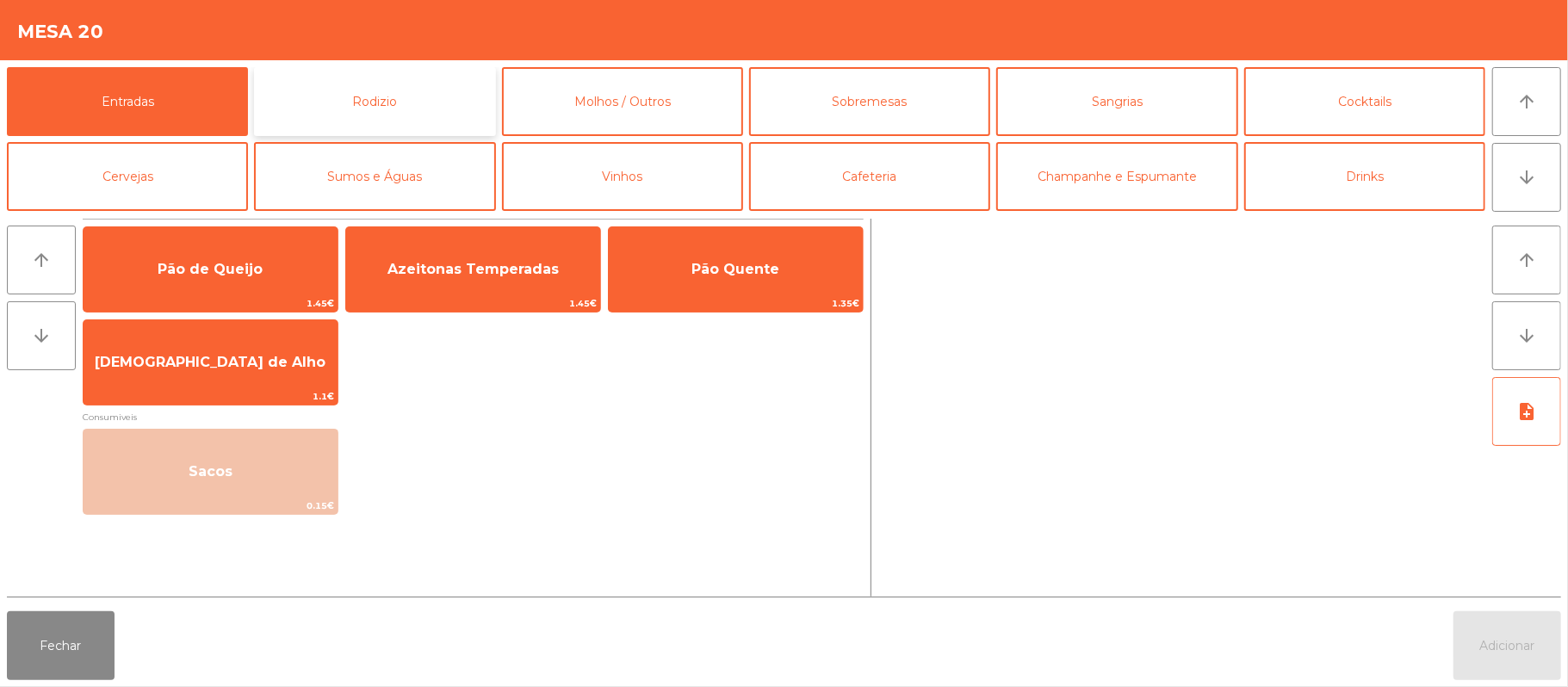
click at [411, 110] on button "Rodizio" at bounding box center [375, 101] width 241 height 69
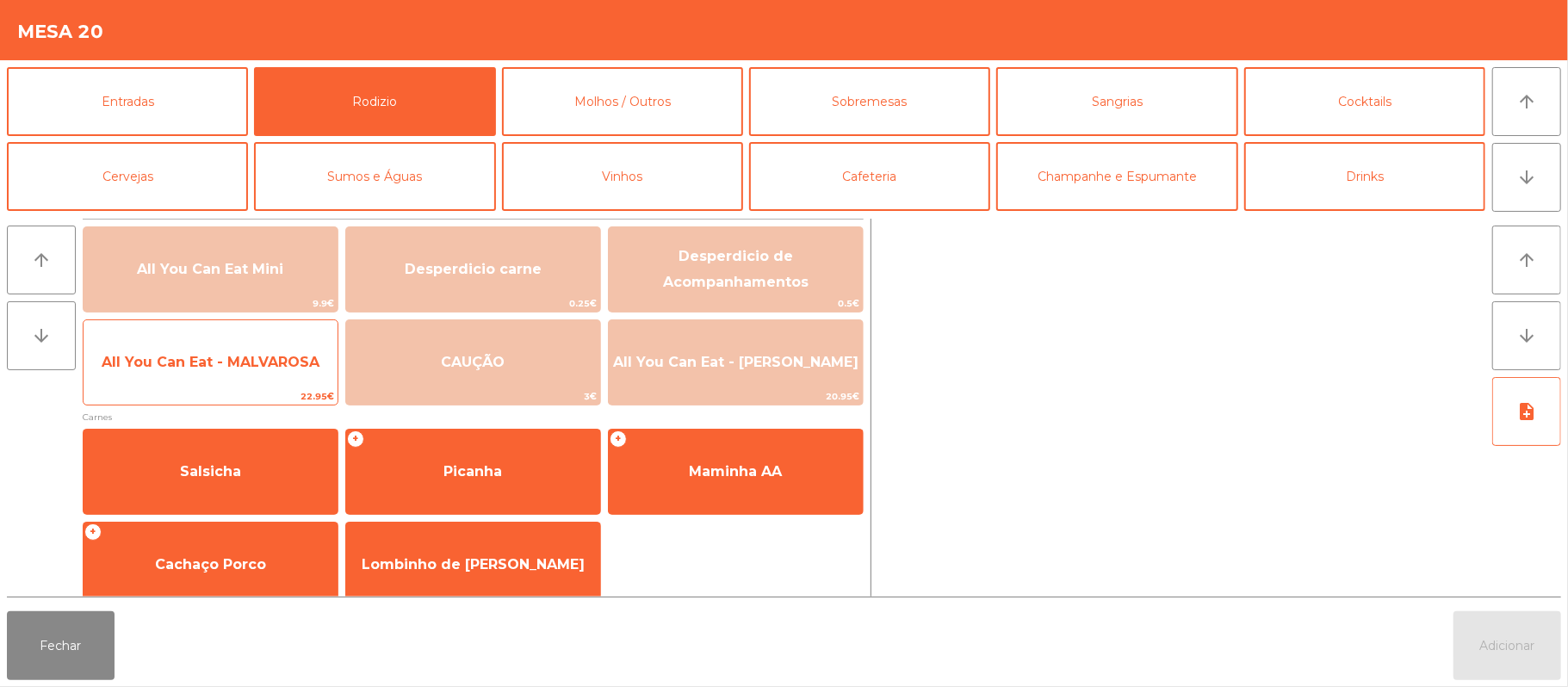
click at [205, 373] on span "All You Can Eat - MALVAROSA" at bounding box center [210, 362] width 254 height 47
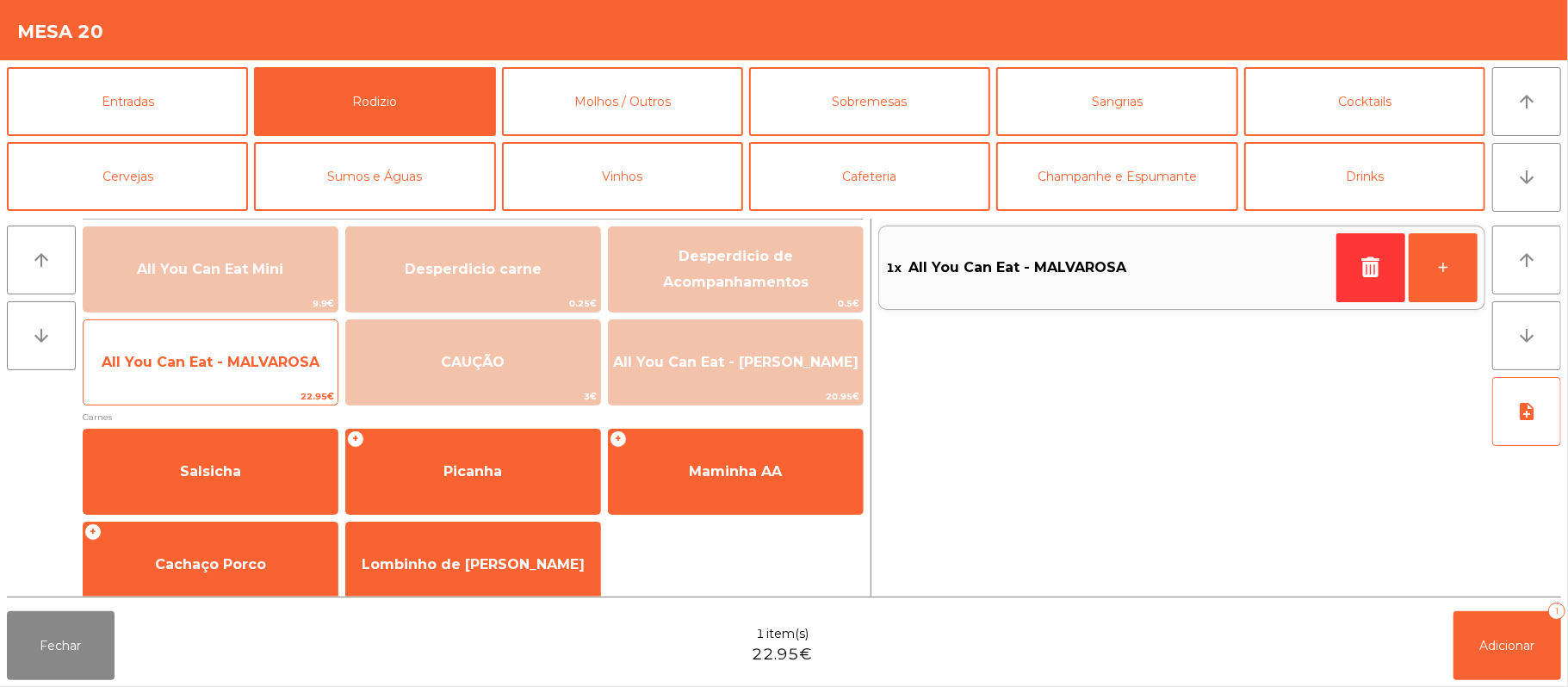
click at [208, 374] on span "All You Can Eat - MALVAROSA" at bounding box center [210, 362] width 254 height 47
click at [208, 366] on span "All You Can Eat - MALVAROSA" at bounding box center [210, 362] width 218 height 17
click at [201, 373] on span "All You Can Eat - MALVAROSA" at bounding box center [210, 362] width 254 height 47
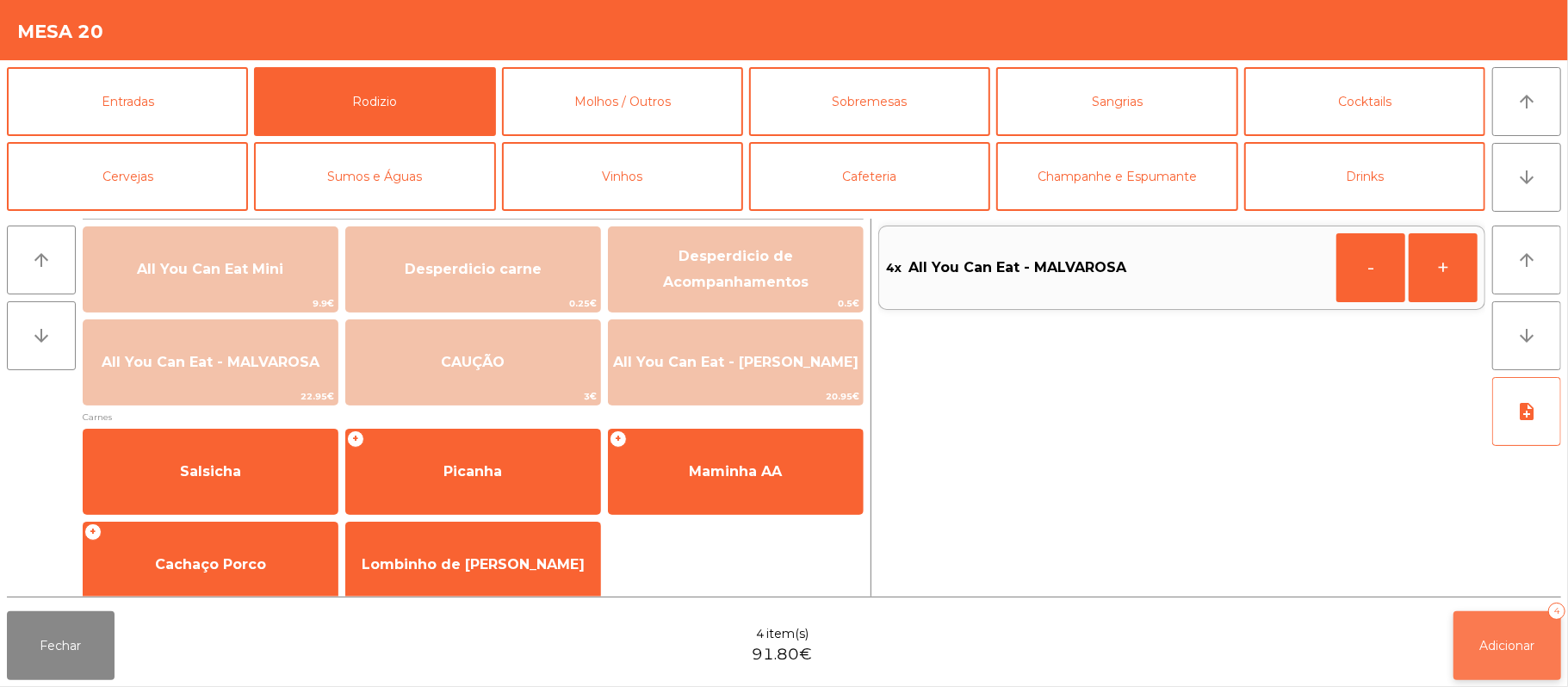
click at [1506, 625] on button "Adicionar 4" at bounding box center [1506, 646] width 107 height 69
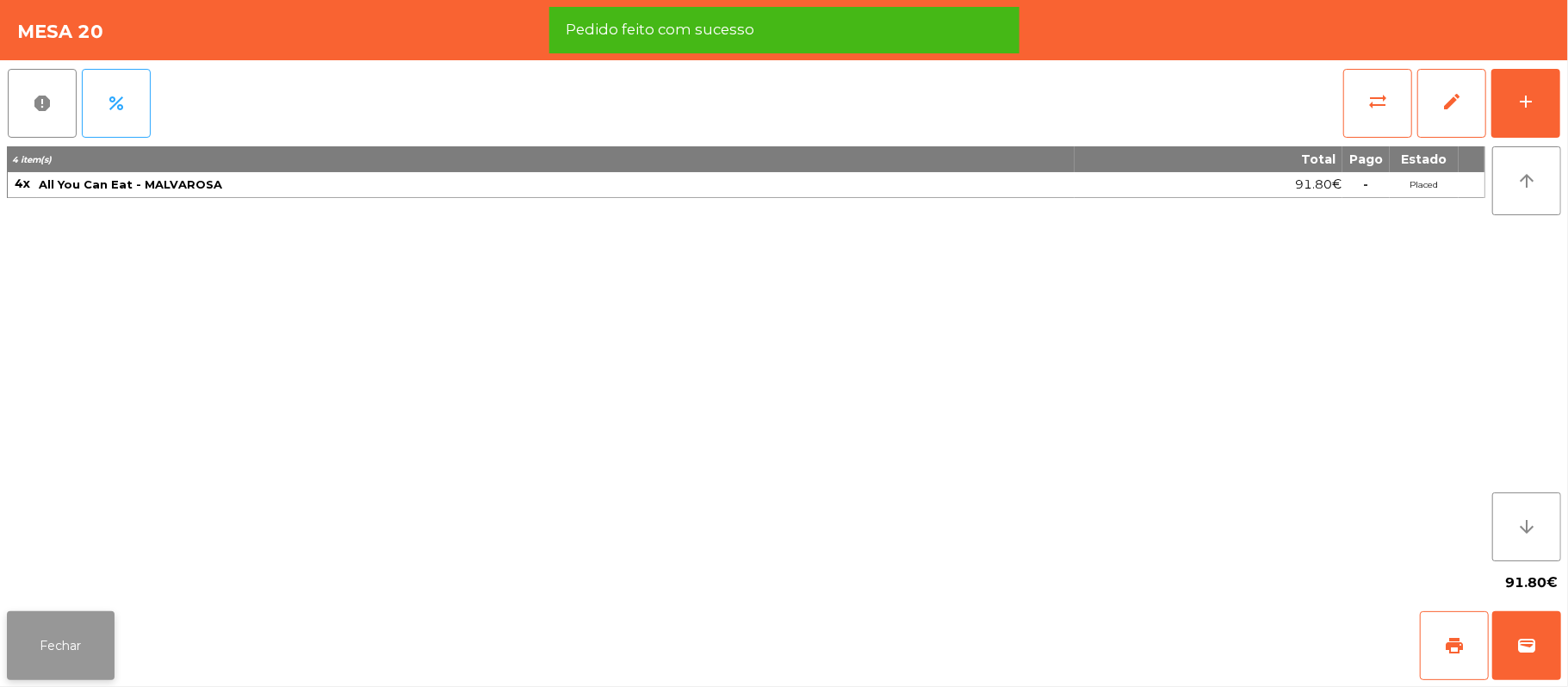
click at [62, 645] on button "Fechar" at bounding box center [60, 646] width 107 height 69
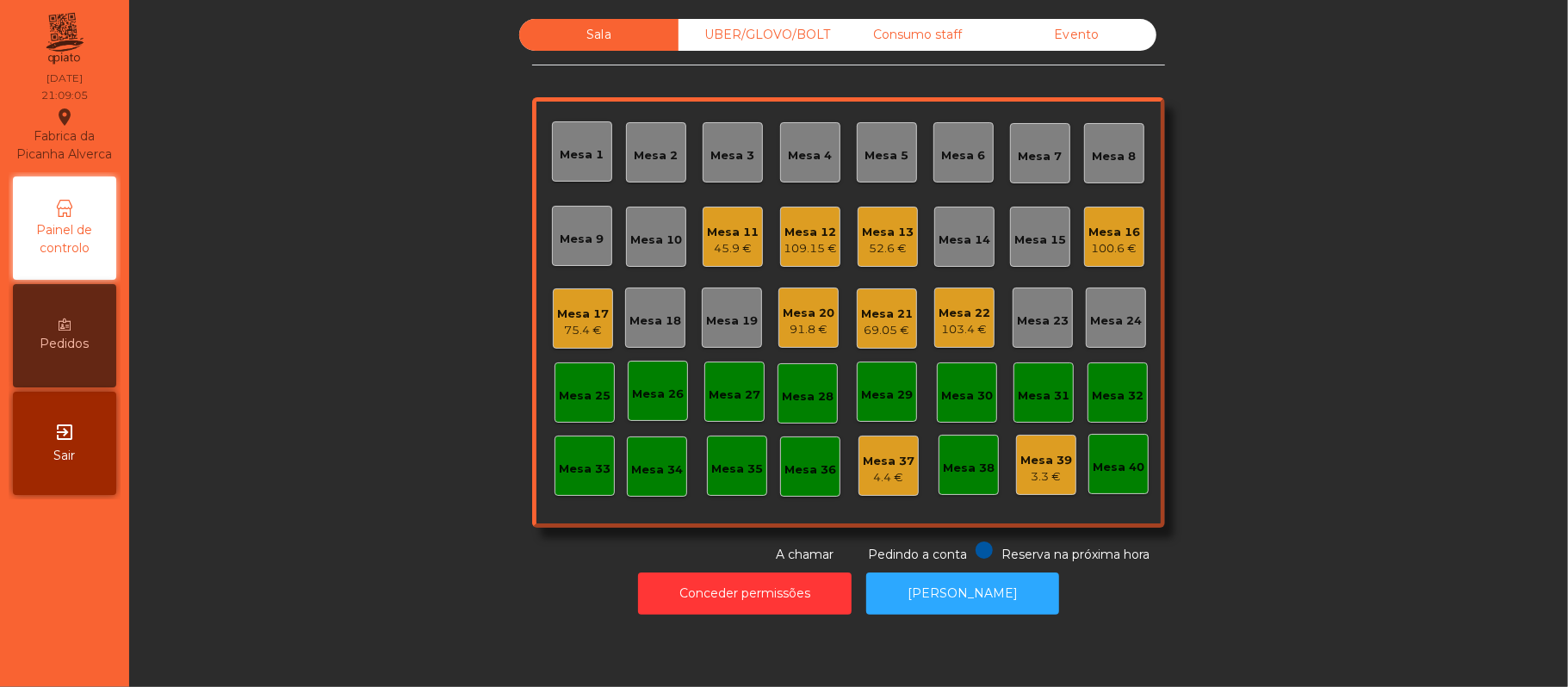
click at [813, 305] on div "Mesa 20" at bounding box center [808, 313] width 51 height 17
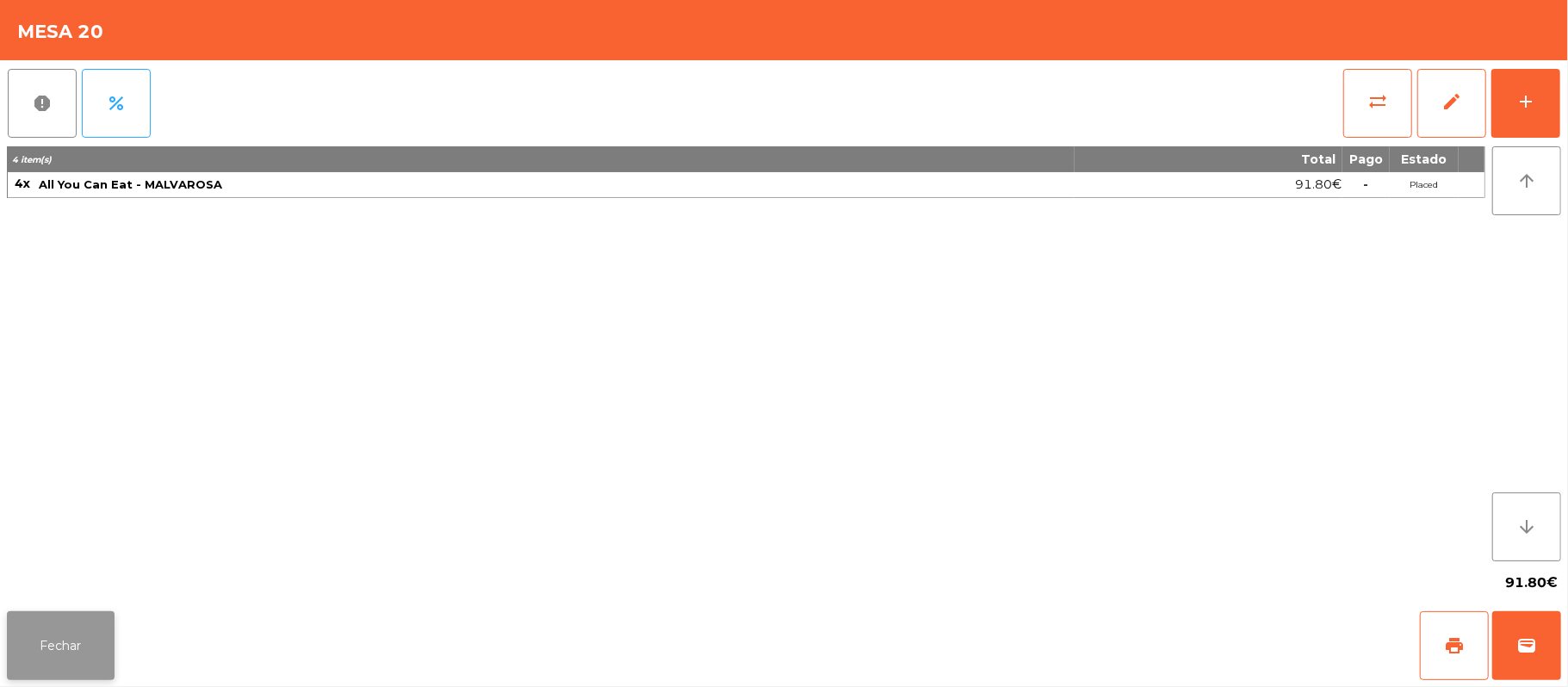
click at [60, 639] on button "Fechar" at bounding box center [60, 646] width 107 height 69
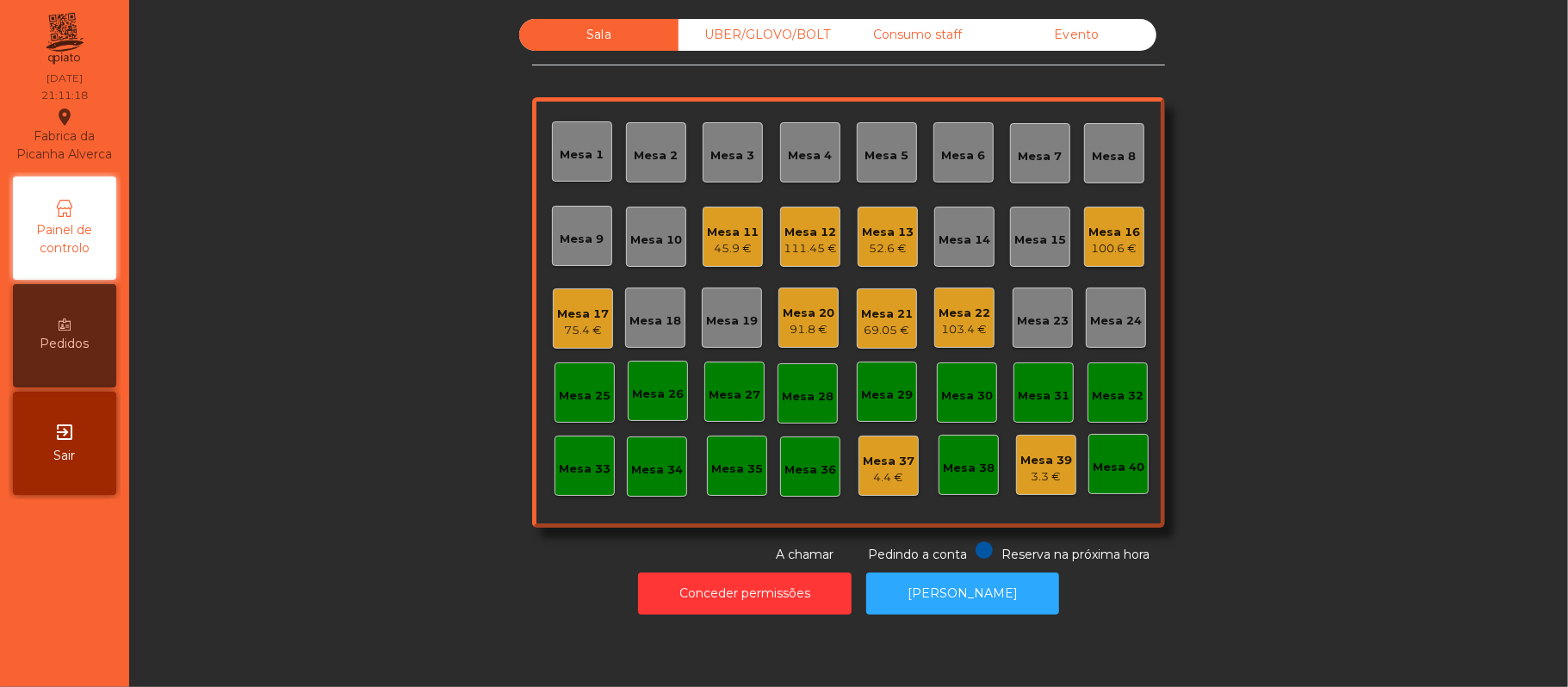
click at [725, 228] on div "Mesa 11" at bounding box center [733, 232] width 51 height 17
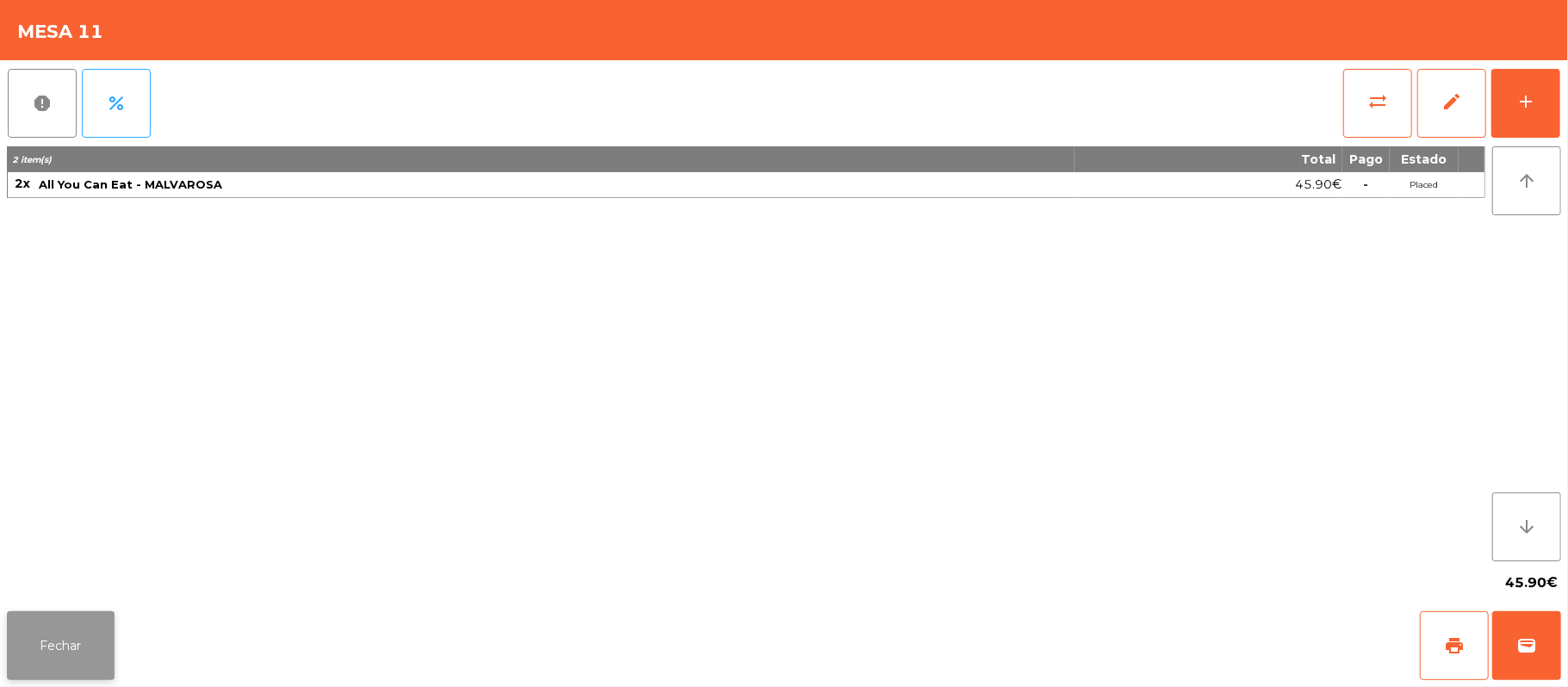
click at [66, 644] on button "Fechar" at bounding box center [60, 646] width 107 height 69
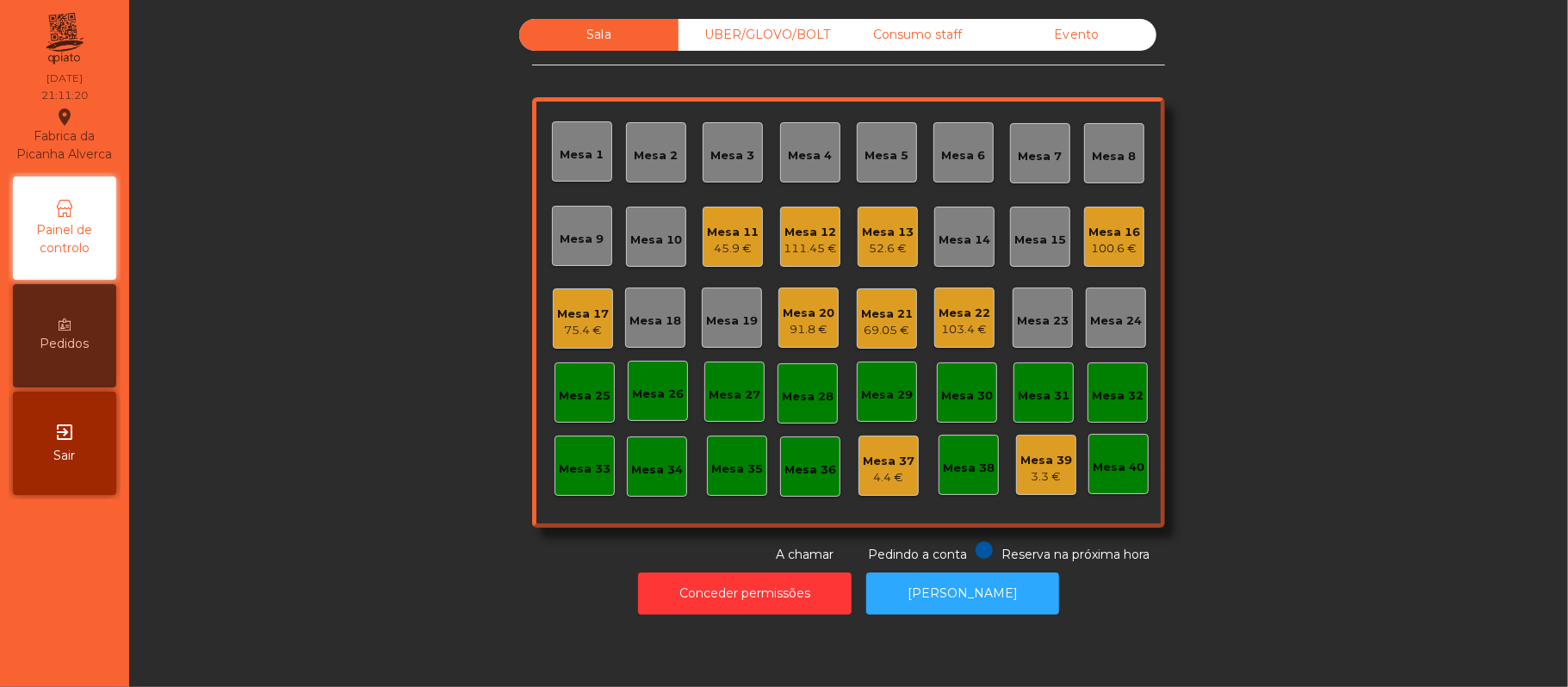
click at [789, 227] on div "Mesa 12" at bounding box center [810, 232] width 53 height 17
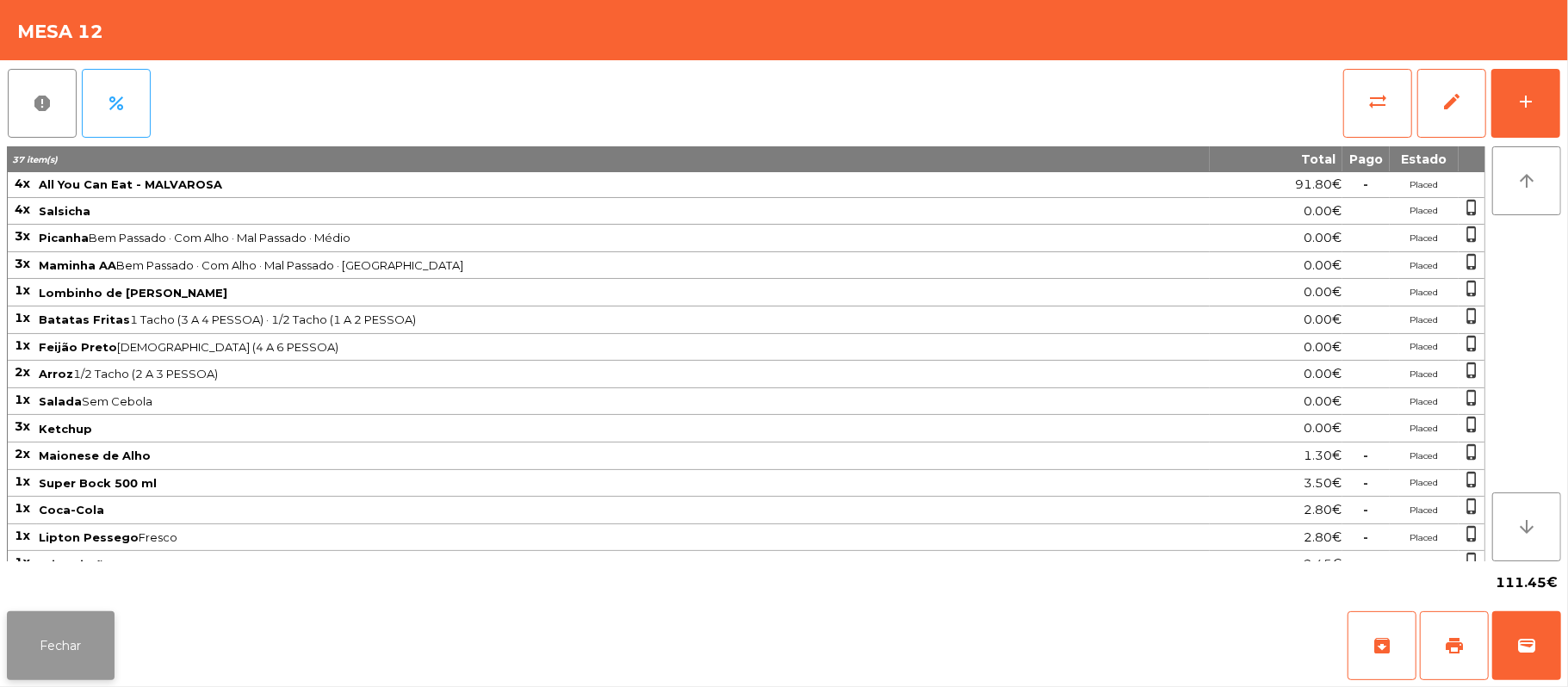
click at [77, 652] on button "Fechar" at bounding box center [60, 646] width 107 height 69
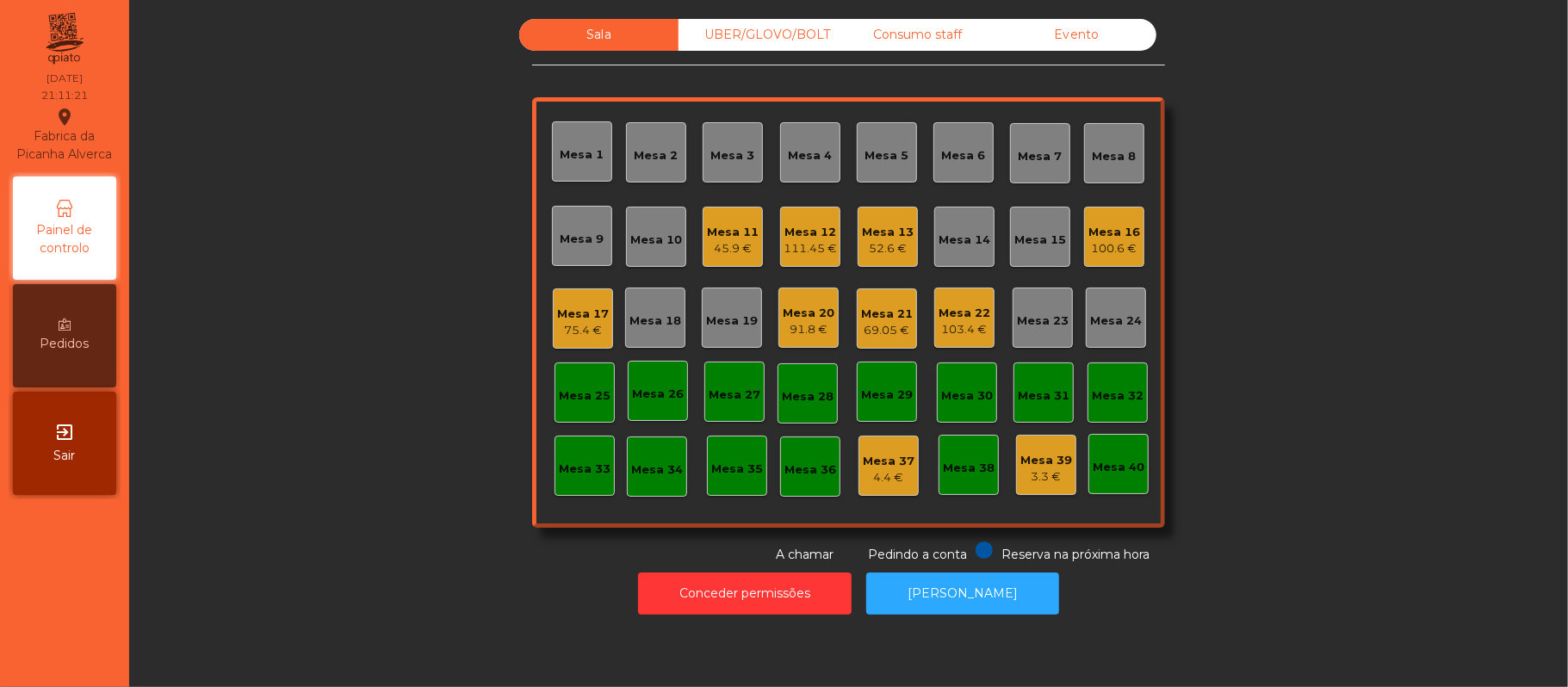
click at [896, 238] on div "Mesa 13" at bounding box center [887, 232] width 51 height 17
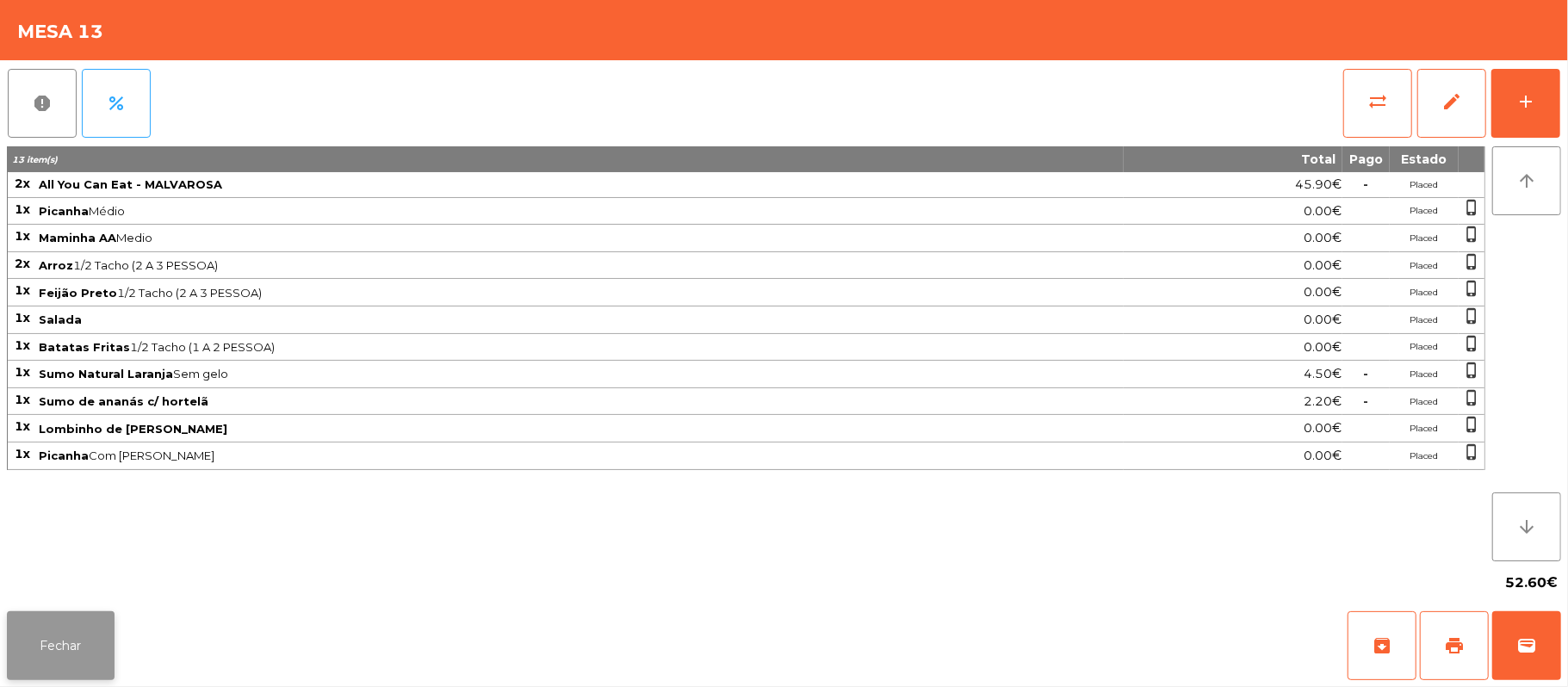
click at [71, 653] on button "Fechar" at bounding box center [60, 646] width 107 height 69
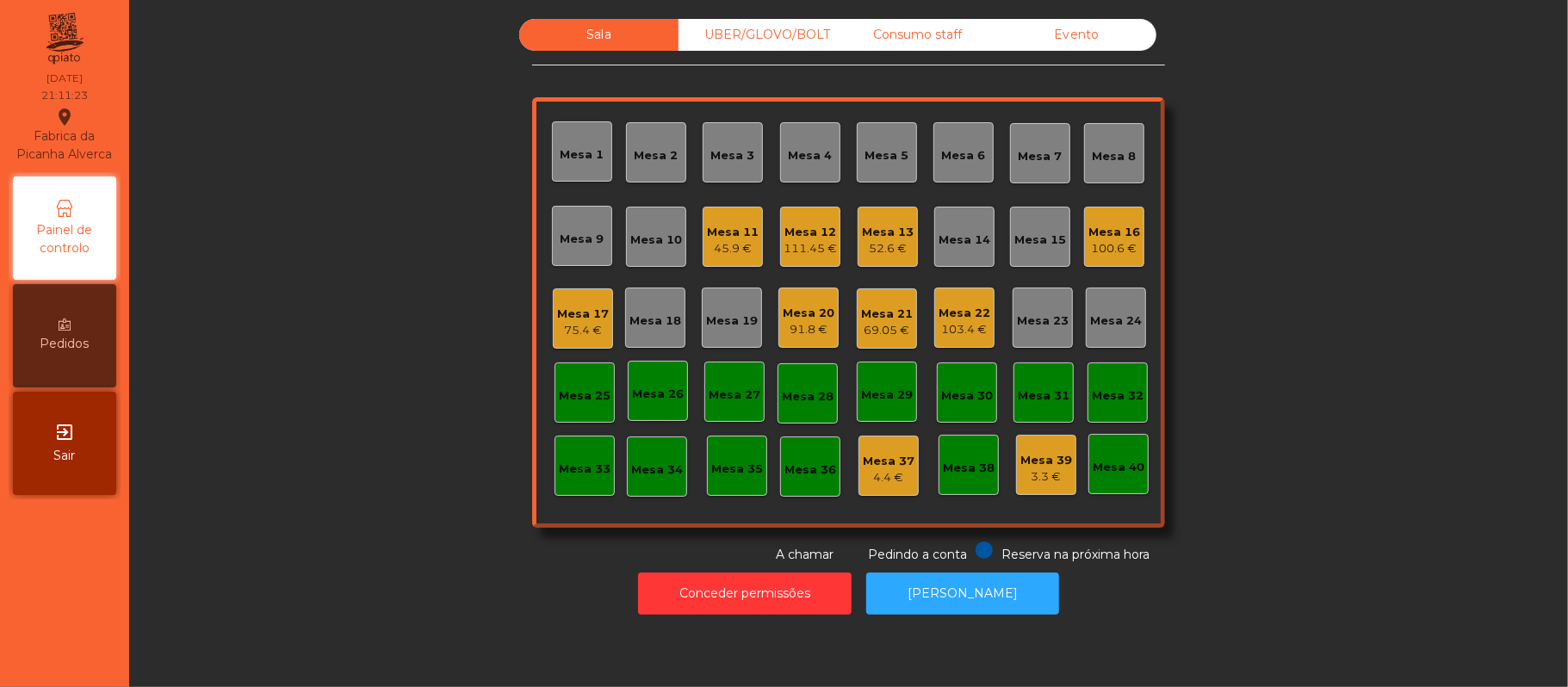
click at [1089, 234] on div "Mesa 16" at bounding box center [1114, 232] width 51 height 17
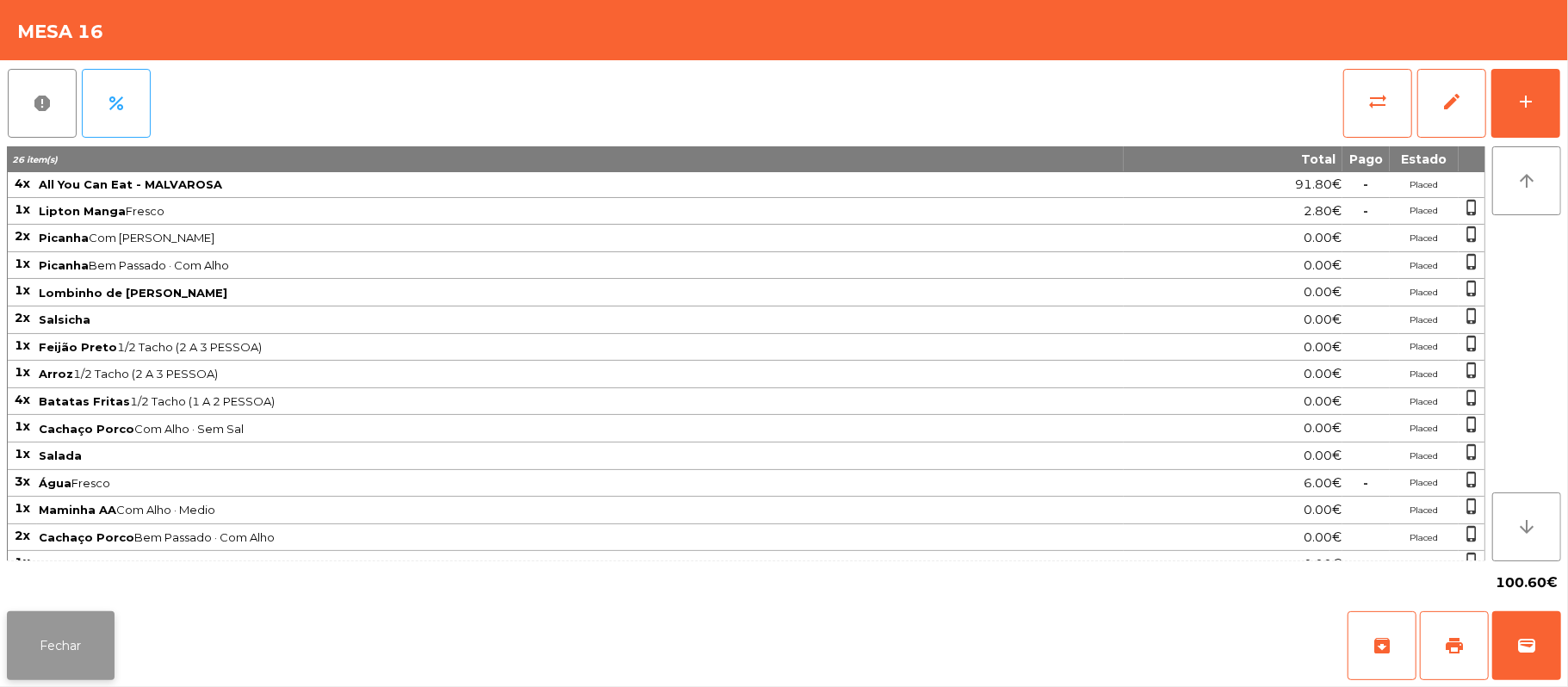
click at [59, 671] on button "Fechar" at bounding box center [60, 646] width 107 height 69
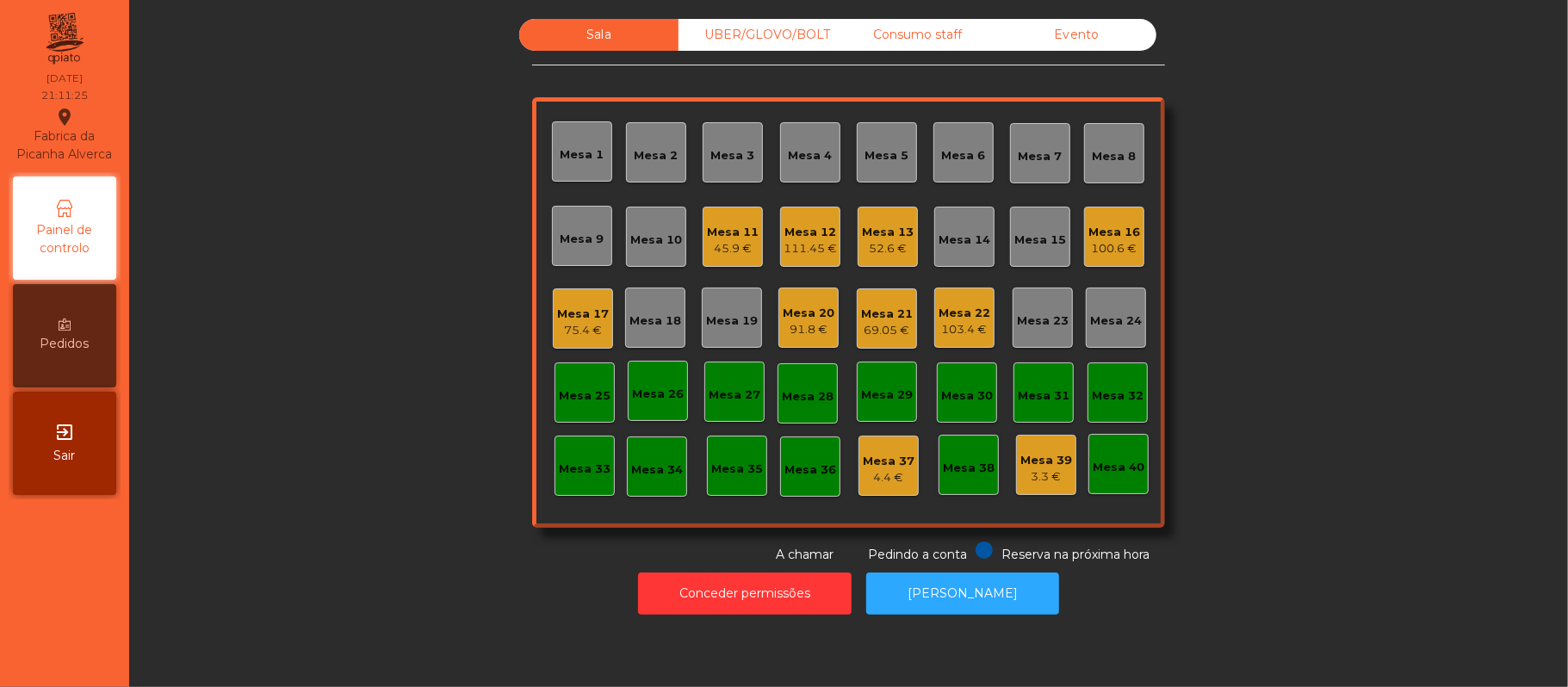
click at [585, 311] on div "Mesa 17" at bounding box center [583, 314] width 51 height 17
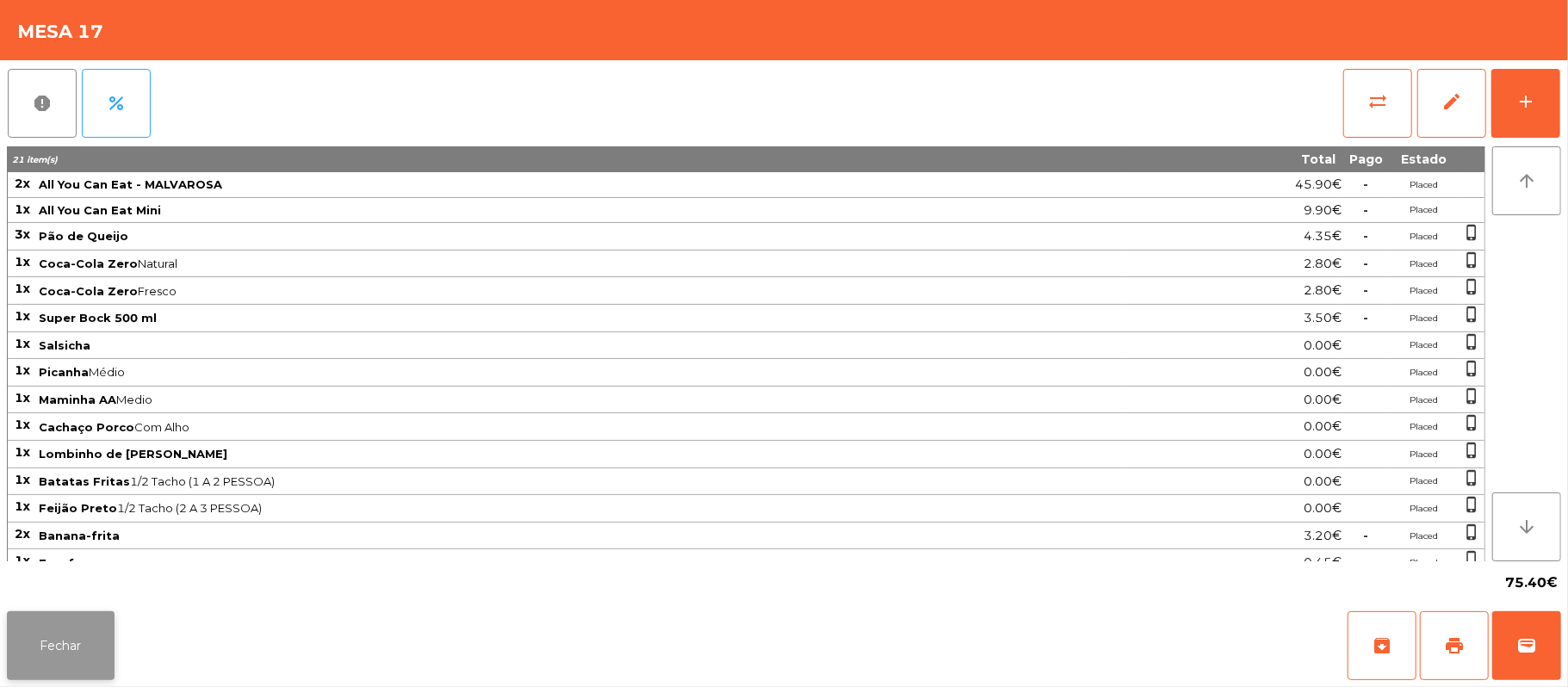
click at [63, 649] on button "Fechar" at bounding box center [60, 646] width 107 height 69
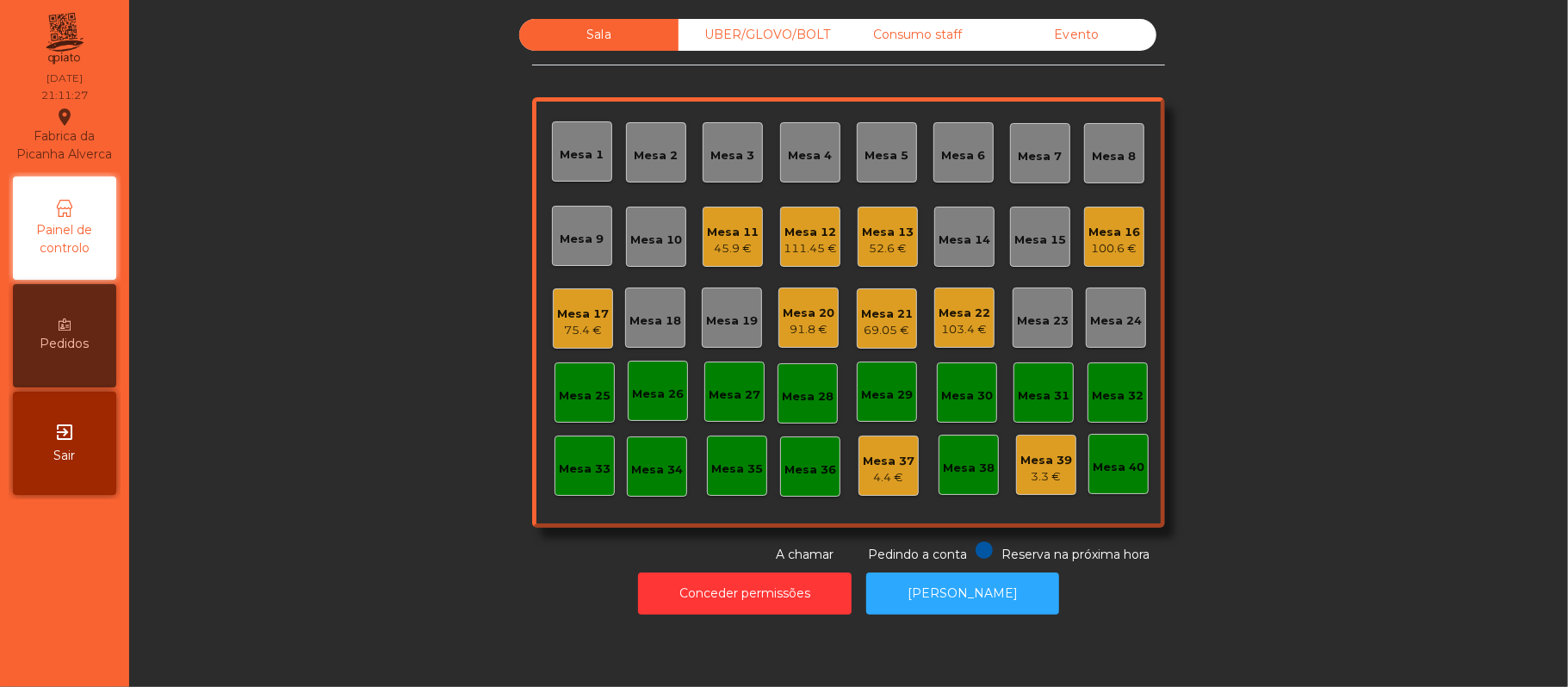
click at [796, 324] on div "91.8 €" at bounding box center [808, 330] width 51 height 17
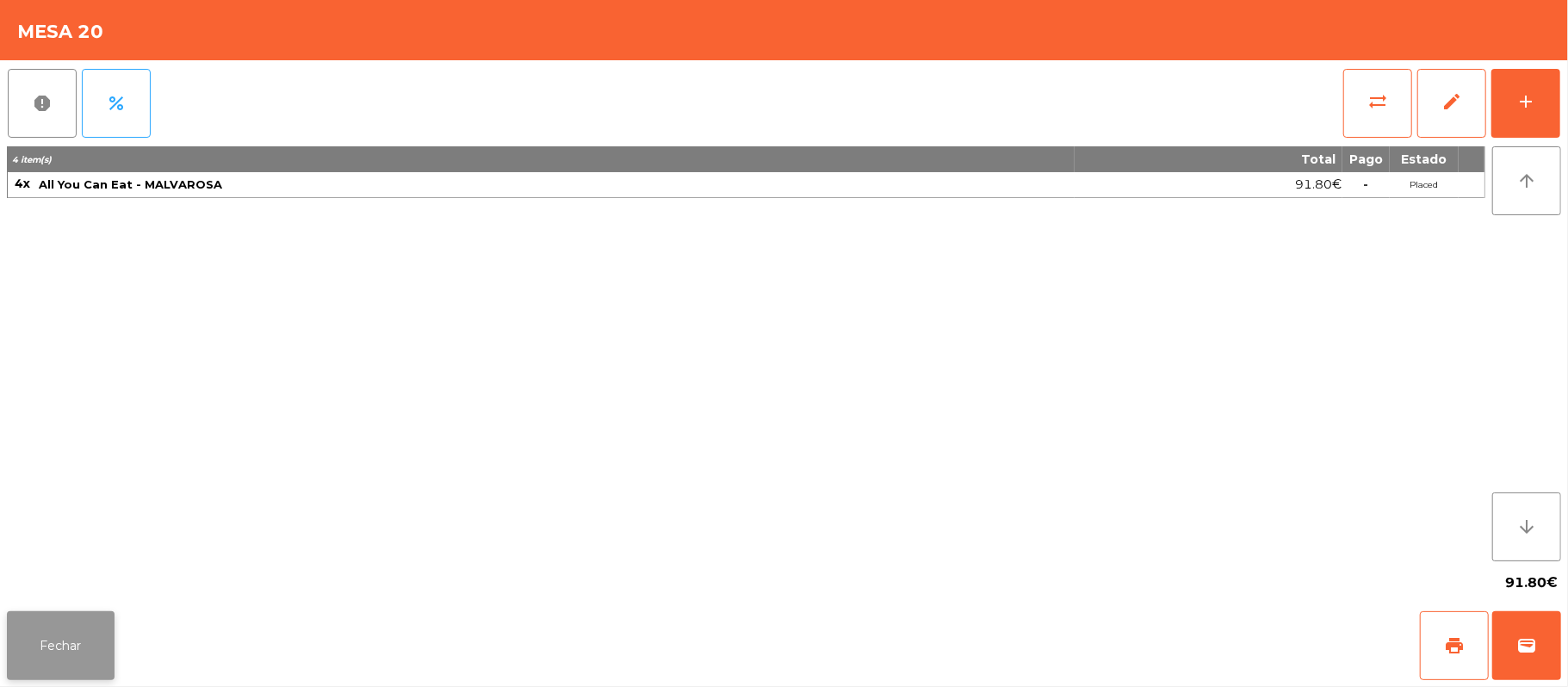
click at [55, 672] on button "Fechar" at bounding box center [60, 646] width 107 height 69
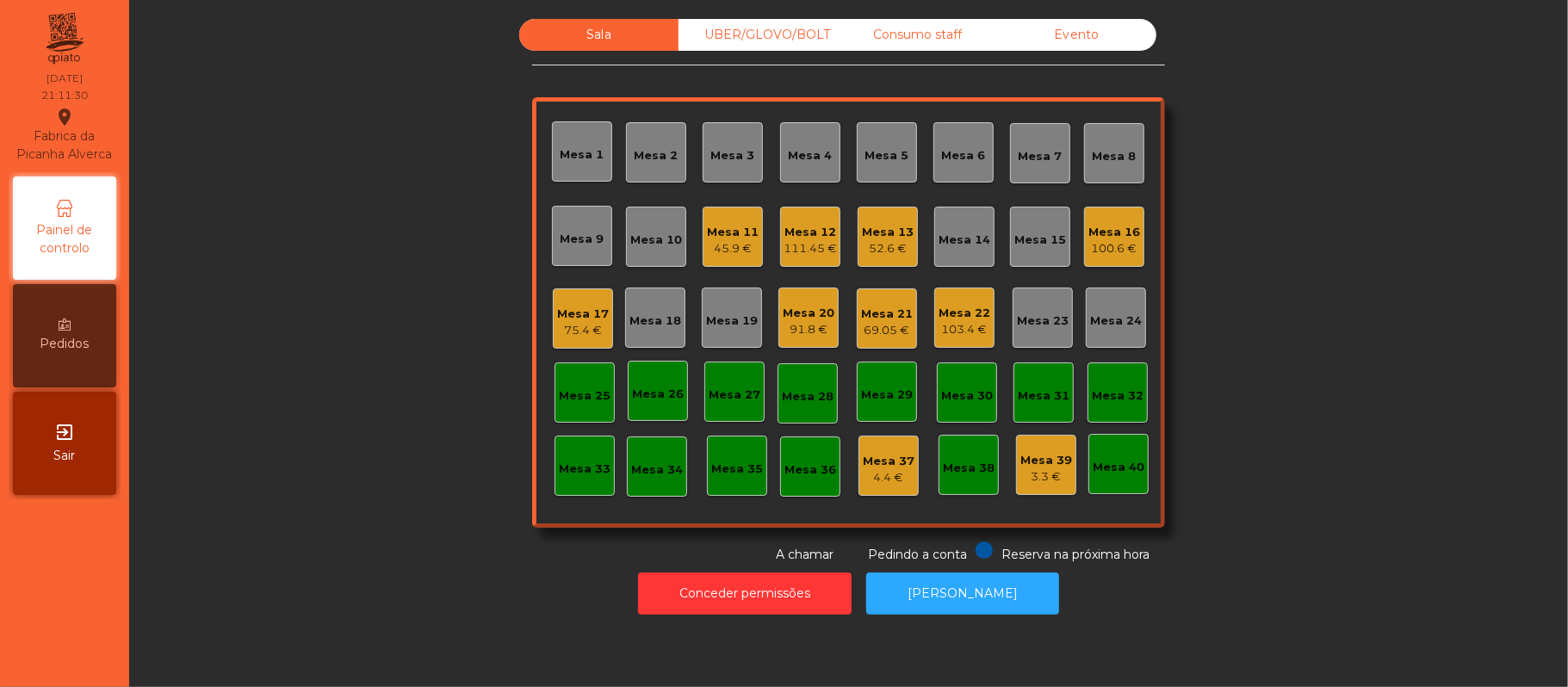
click at [782, 342] on div "Mesa 20 91.8 €" at bounding box center [808, 318] width 61 height 61
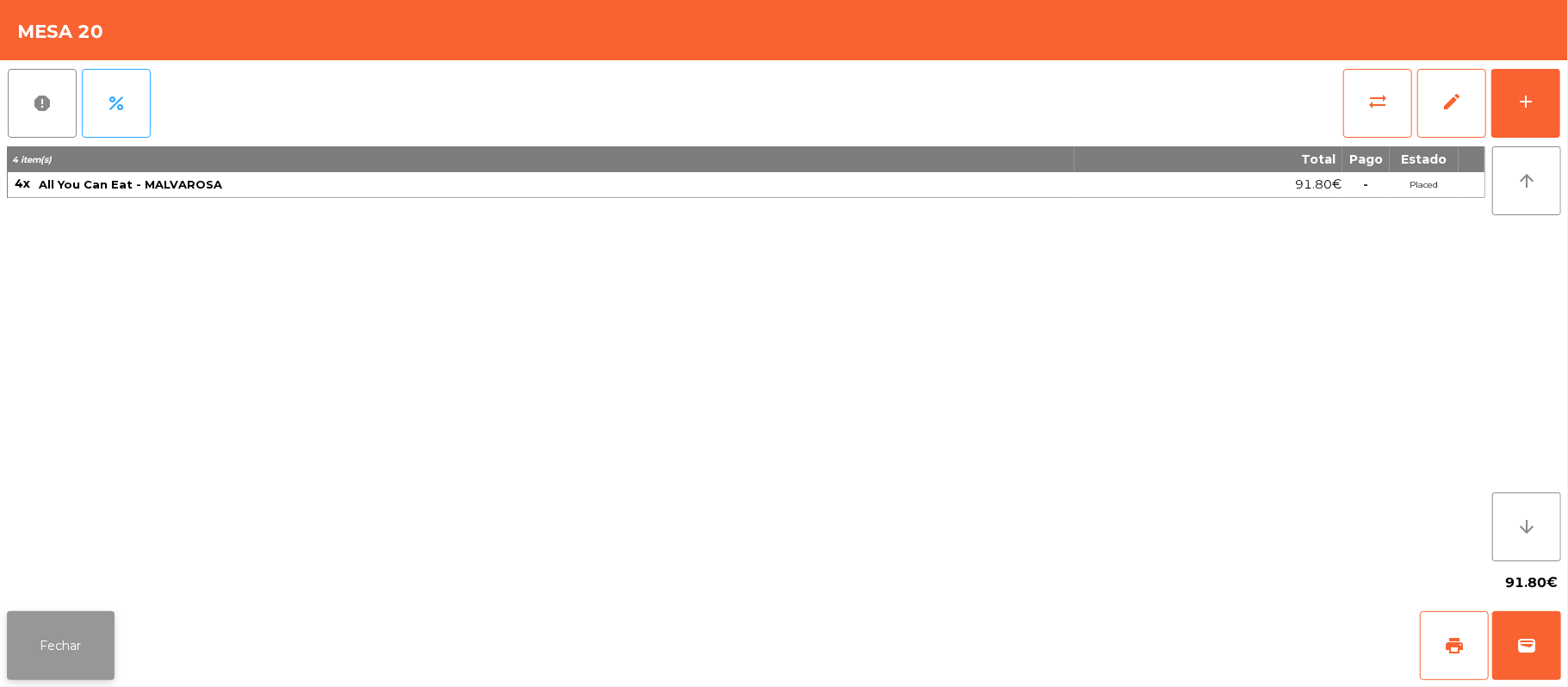
click at [52, 661] on button "Fechar" at bounding box center [60, 646] width 107 height 69
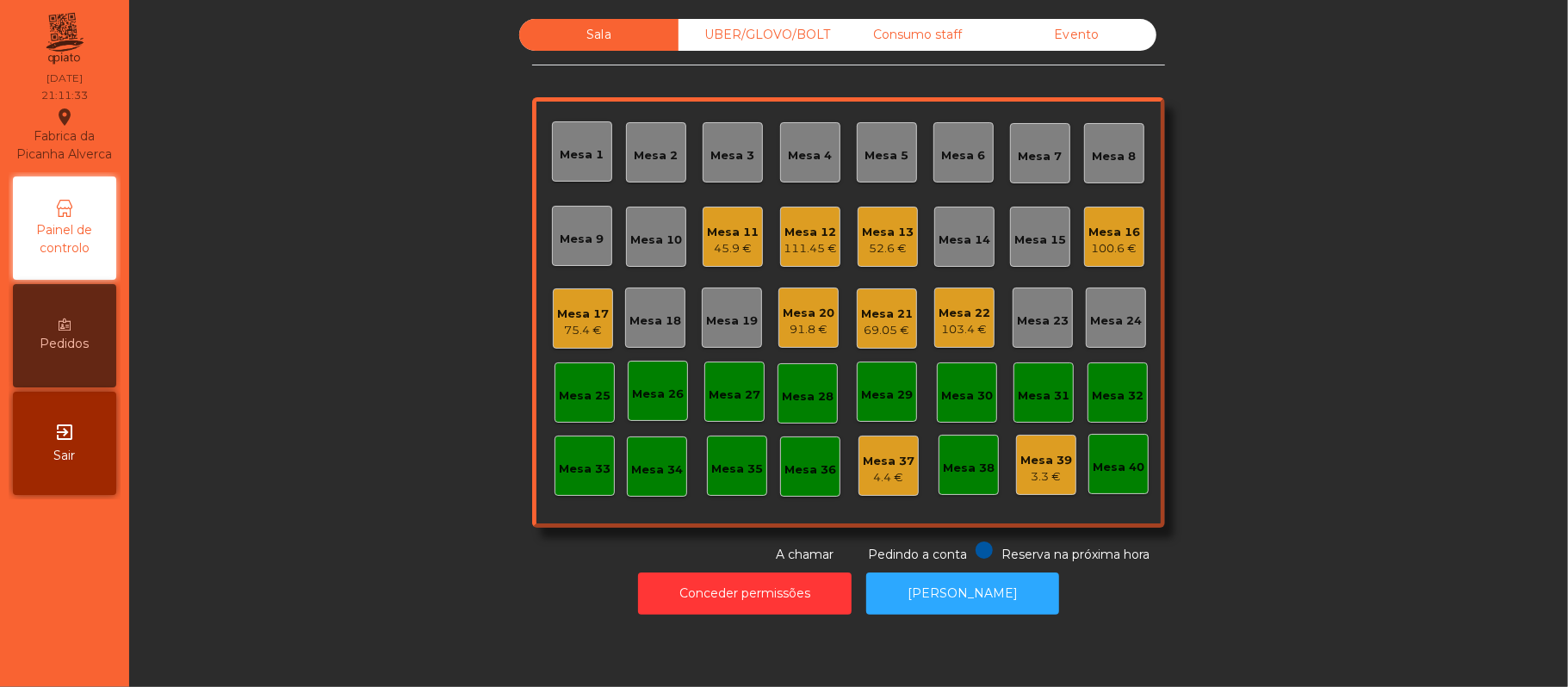
click at [865, 331] on div "69.05 €" at bounding box center [886, 331] width 51 height 17
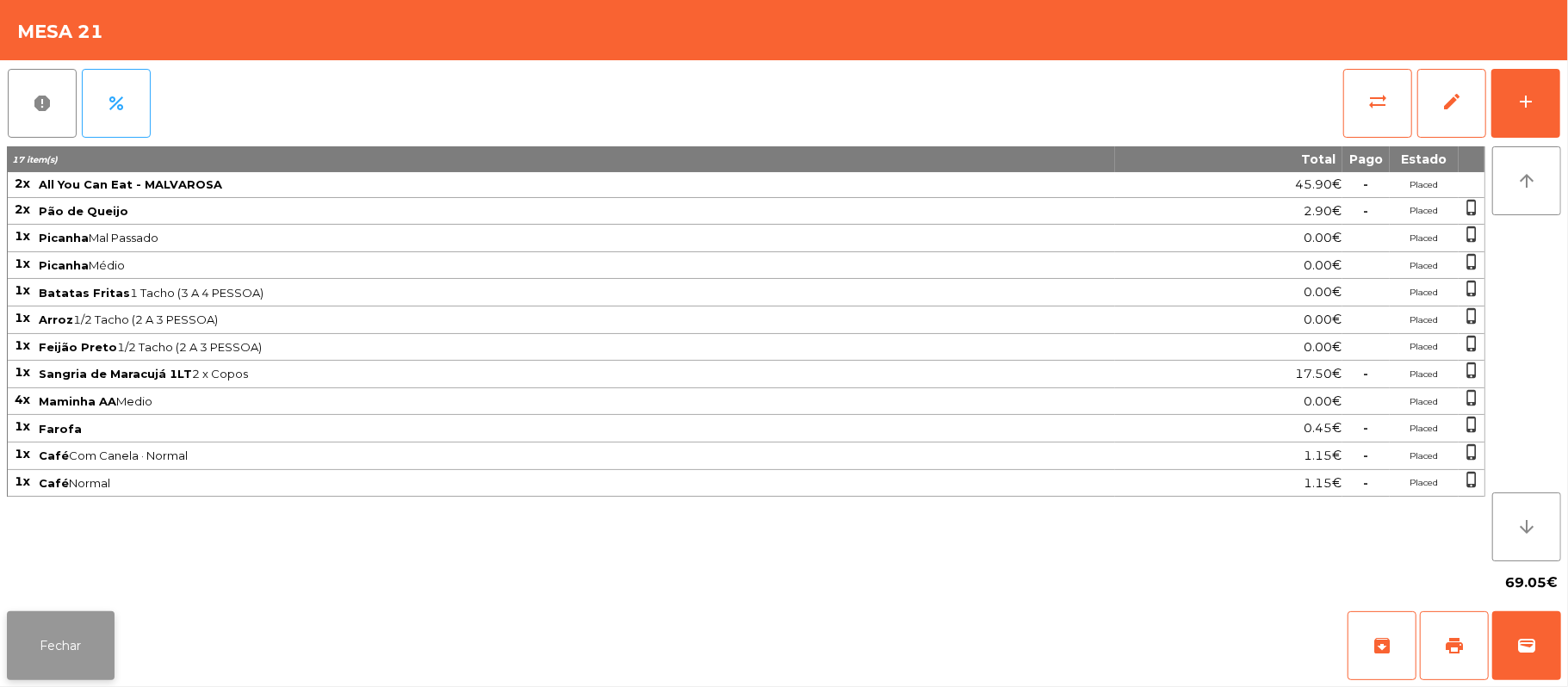
click at [56, 677] on button "Fechar" at bounding box center [60, 646] width 107 height 69
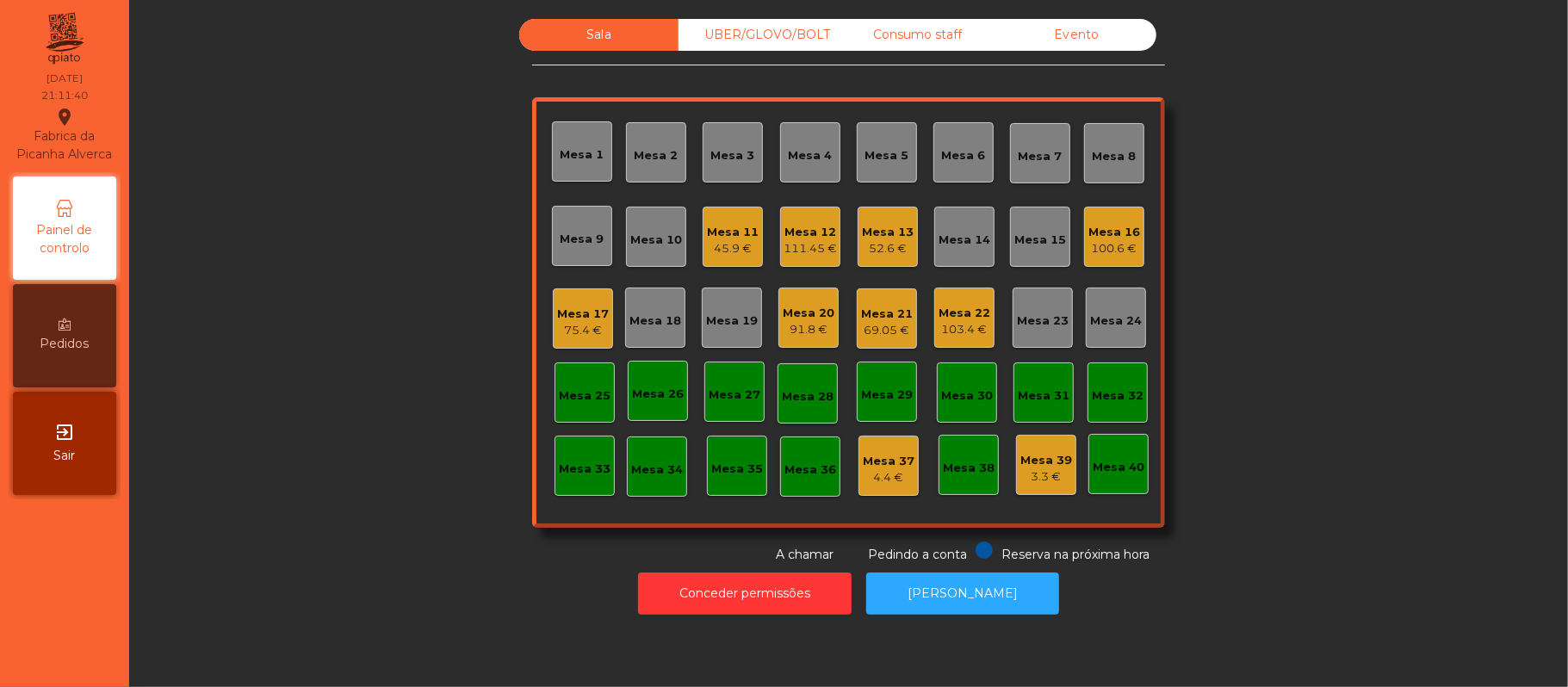
click at [956, 308] on div "Mesa 22" at bounding box center [964, 313] width 51 height 17
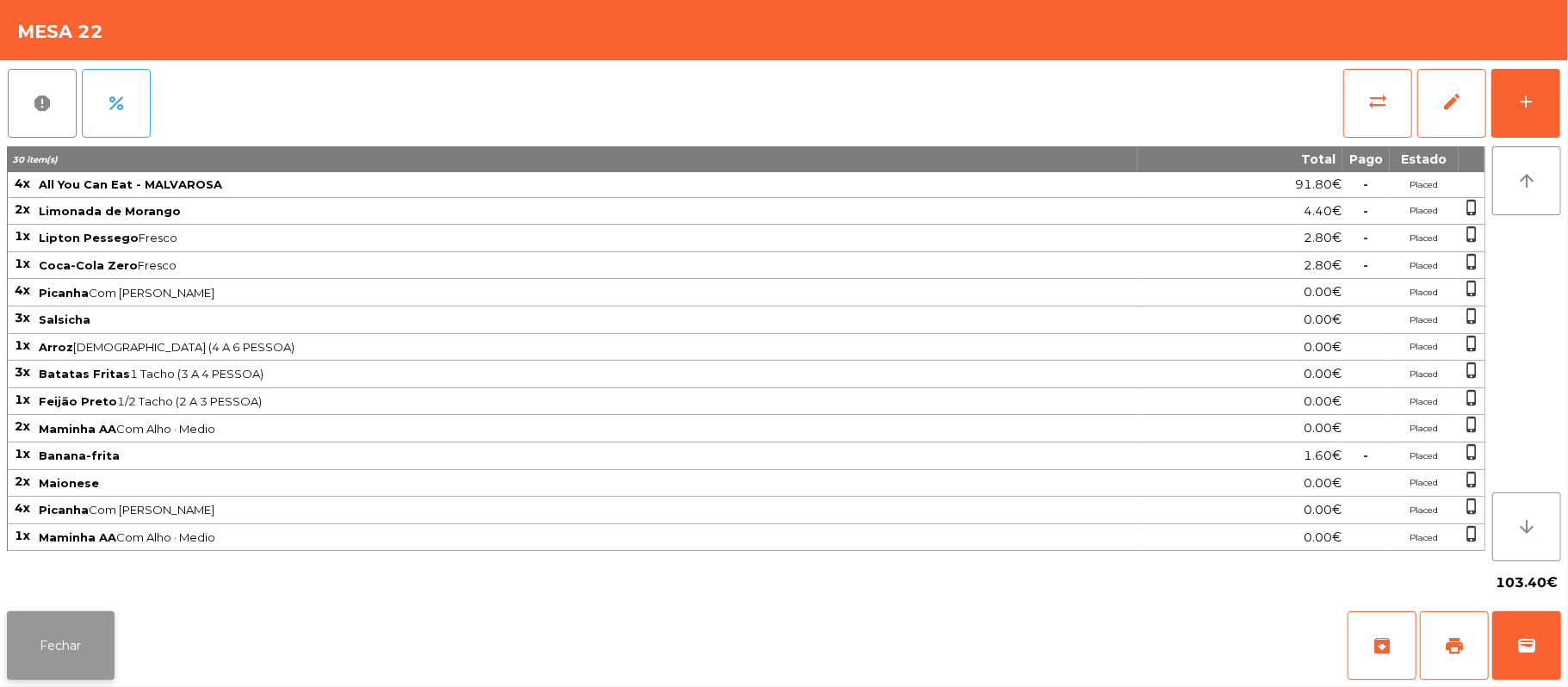
click at [77, 659] on button "Fechar" at bounding box center [60, 646] width 107 height 69
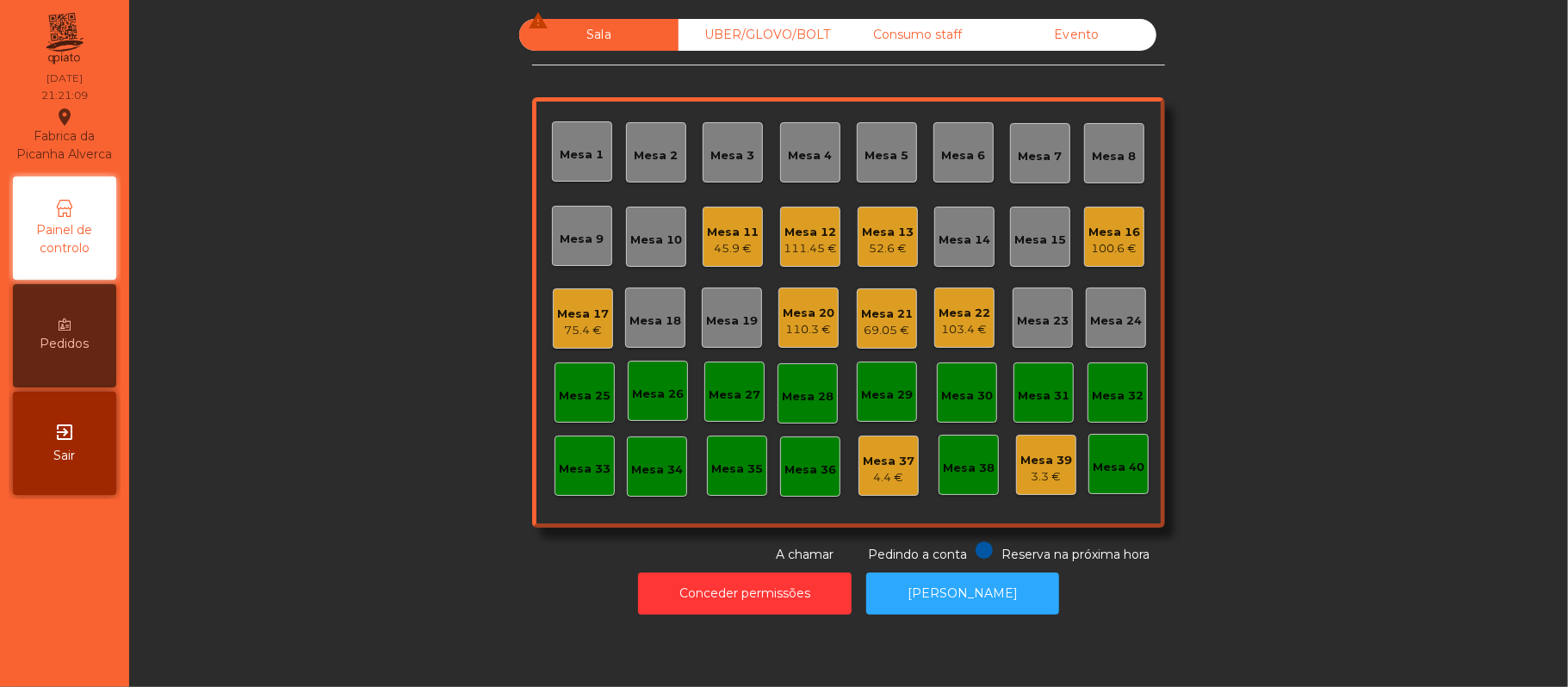
click at [707, 225] on div "Mesa 11" at bounding box center [733, 232] width 51 height 17
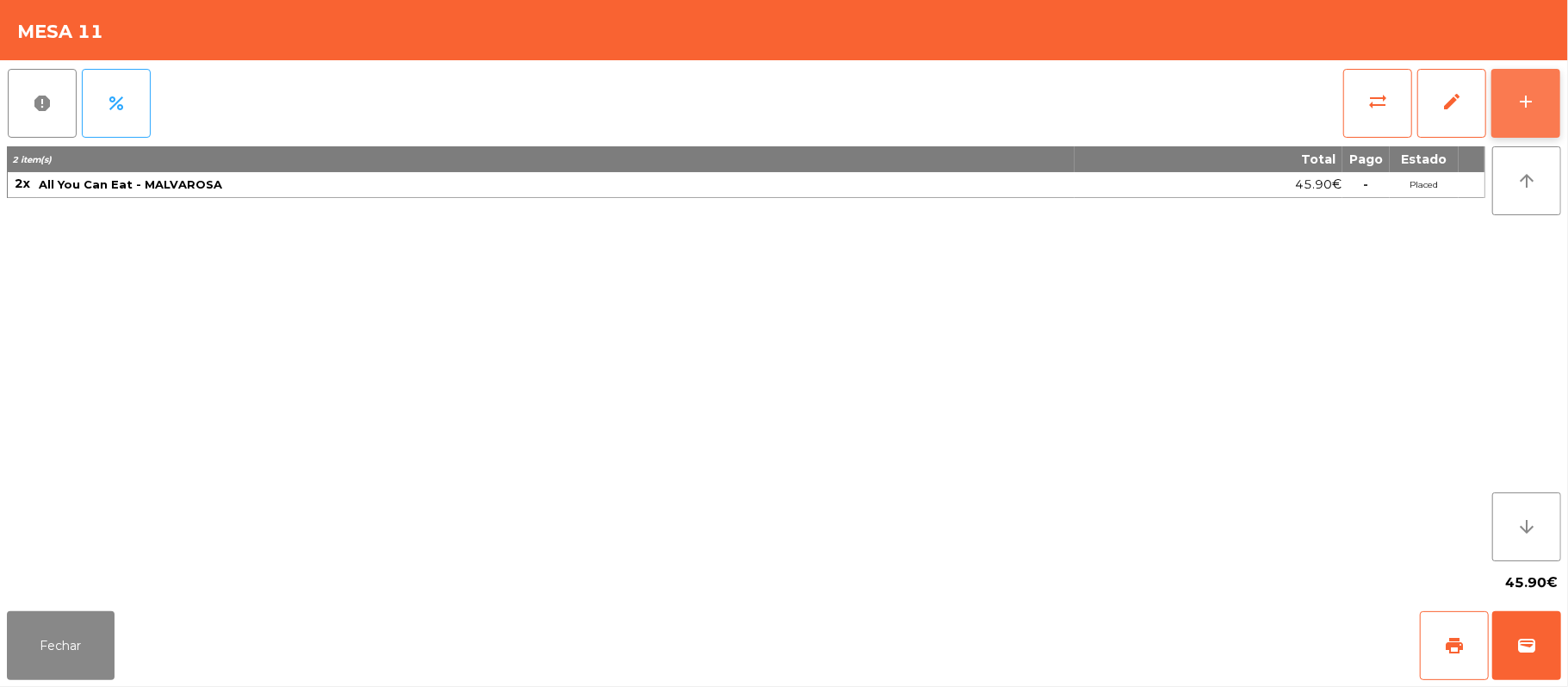
click at [1510, 108] on button "add" at bounding box center [1526, 103] width 69 height 69
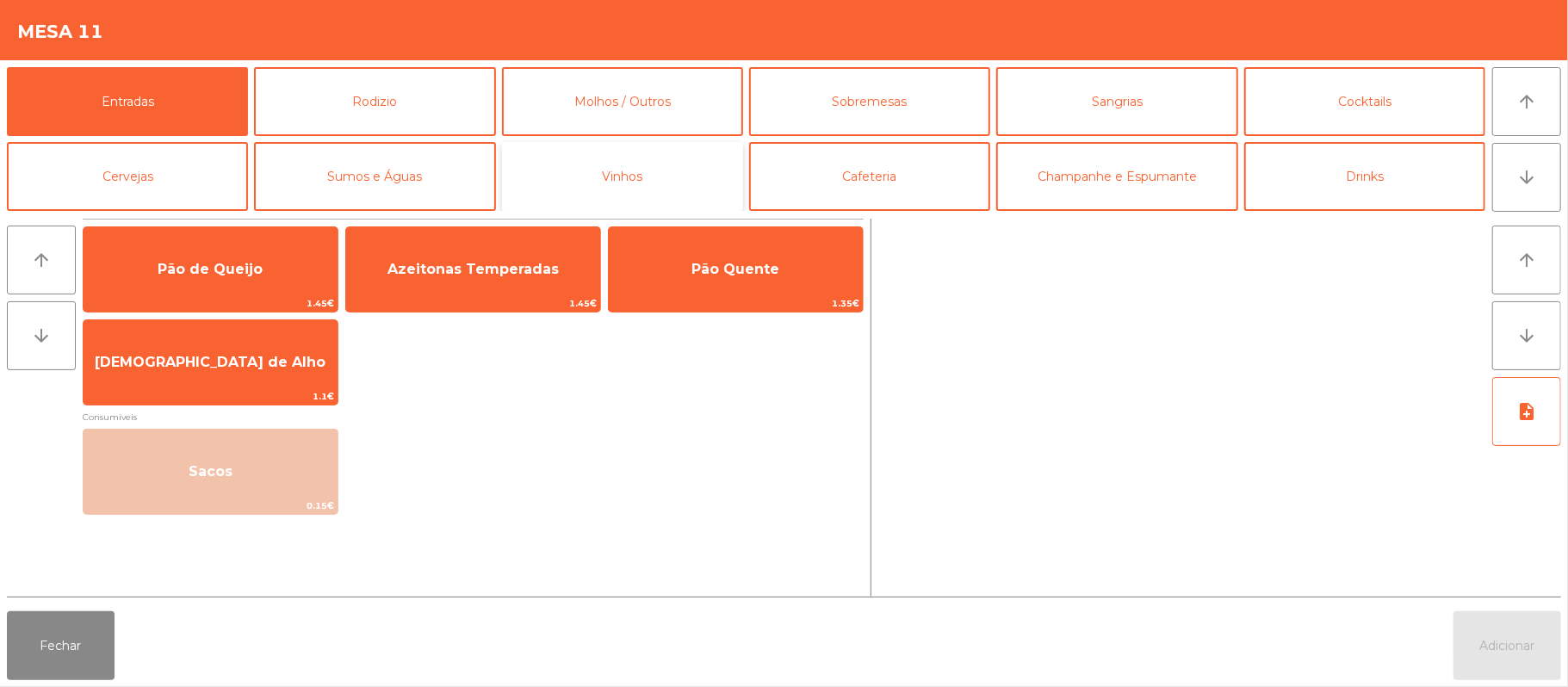
click at [642, 187] on button "Vinhos" at bounding box center [623, 176] width 241 height 69
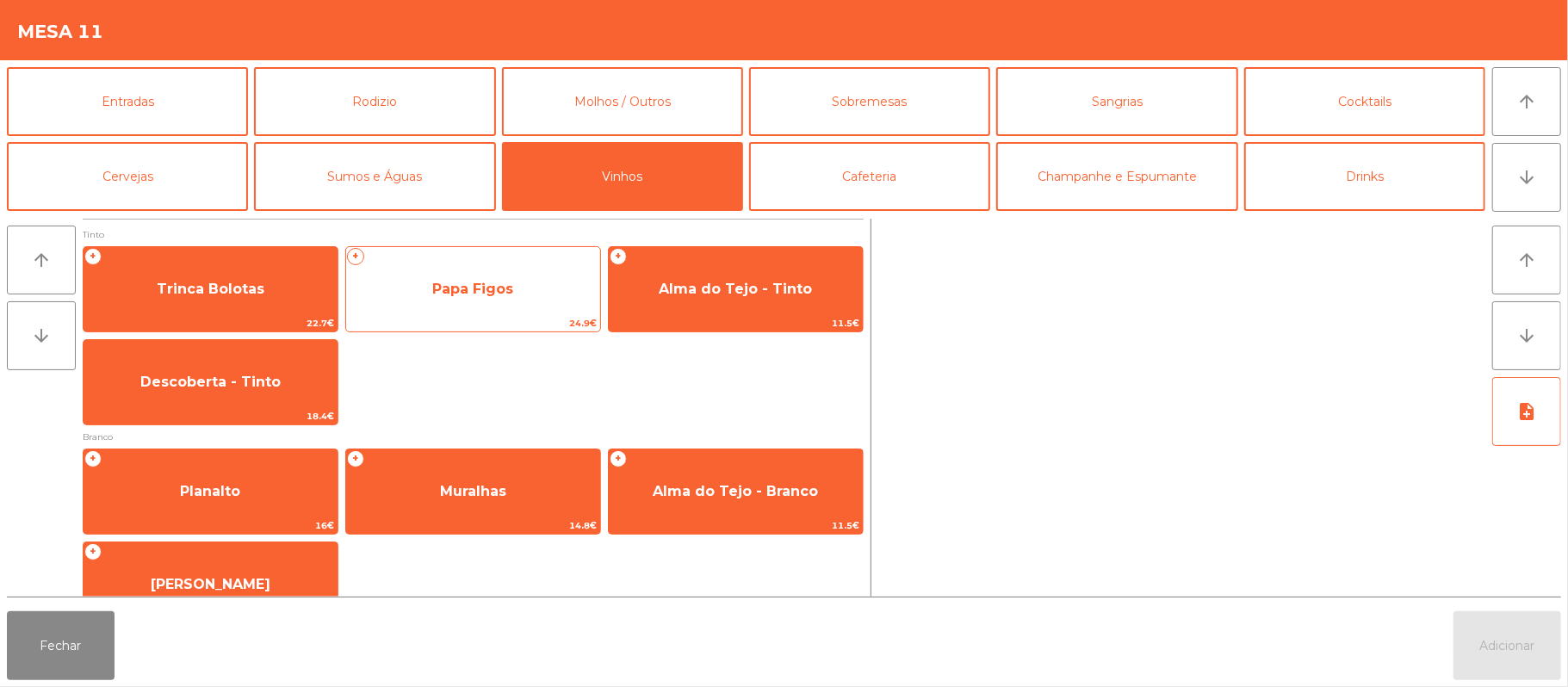
click at [508, 291] on span "Papa Figos" at bounding box center [473, 289] width 81 height 17
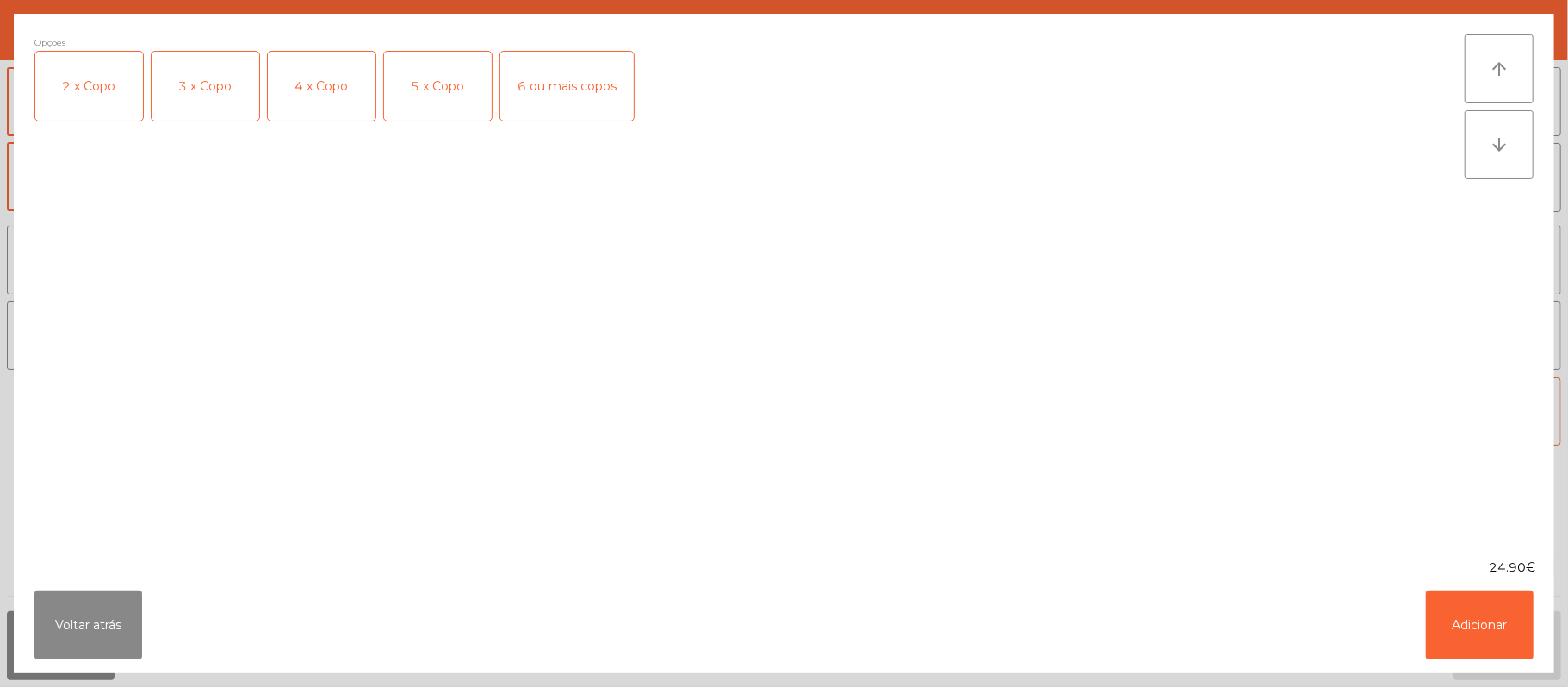
click at [95, 89] on div "2 x Copo" at bounding box center [88, 85] width 107 height 69
click at [1468, 622] on button "Adicionar" at bounding box center [1479, 625] width 107 height 69
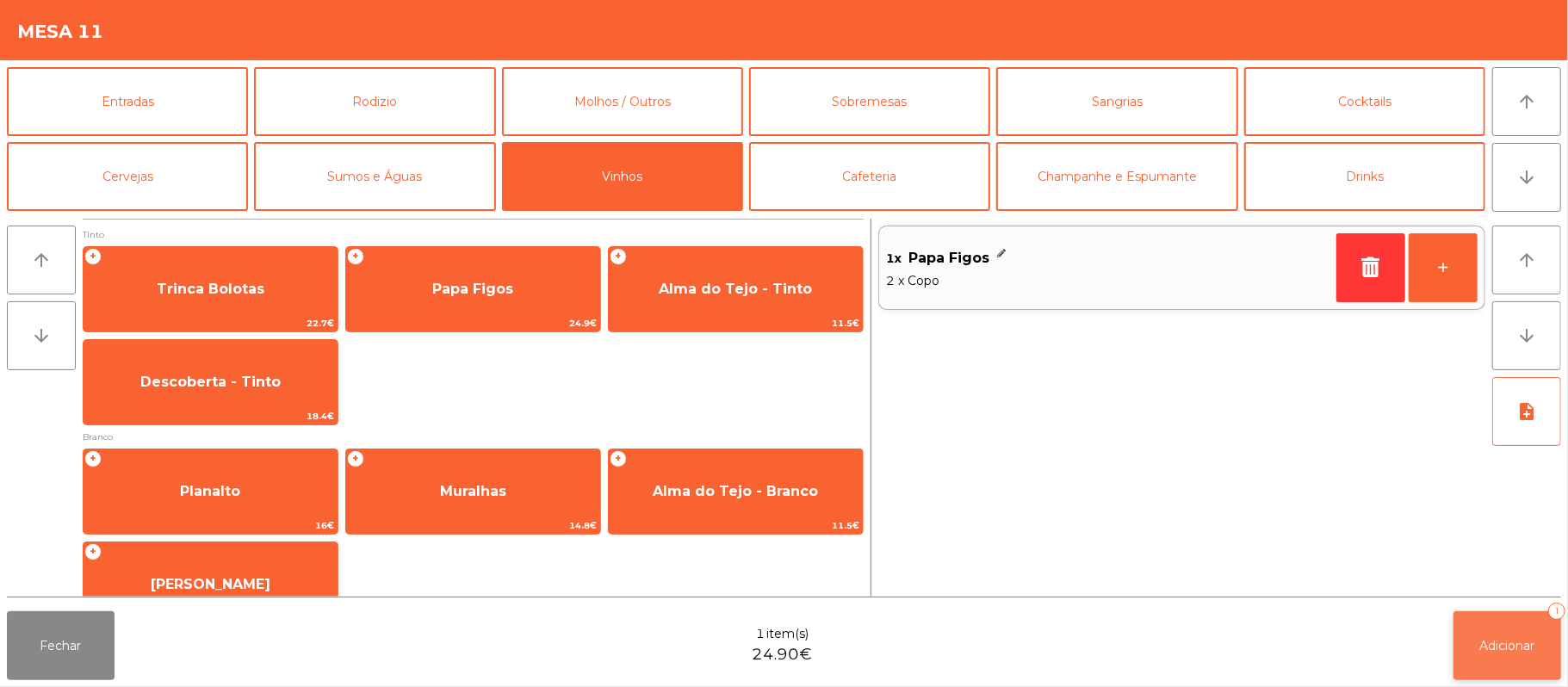
click at [1509, 648] on span "Adicionar" at bounding box center [1507, 646] width 55 height 16
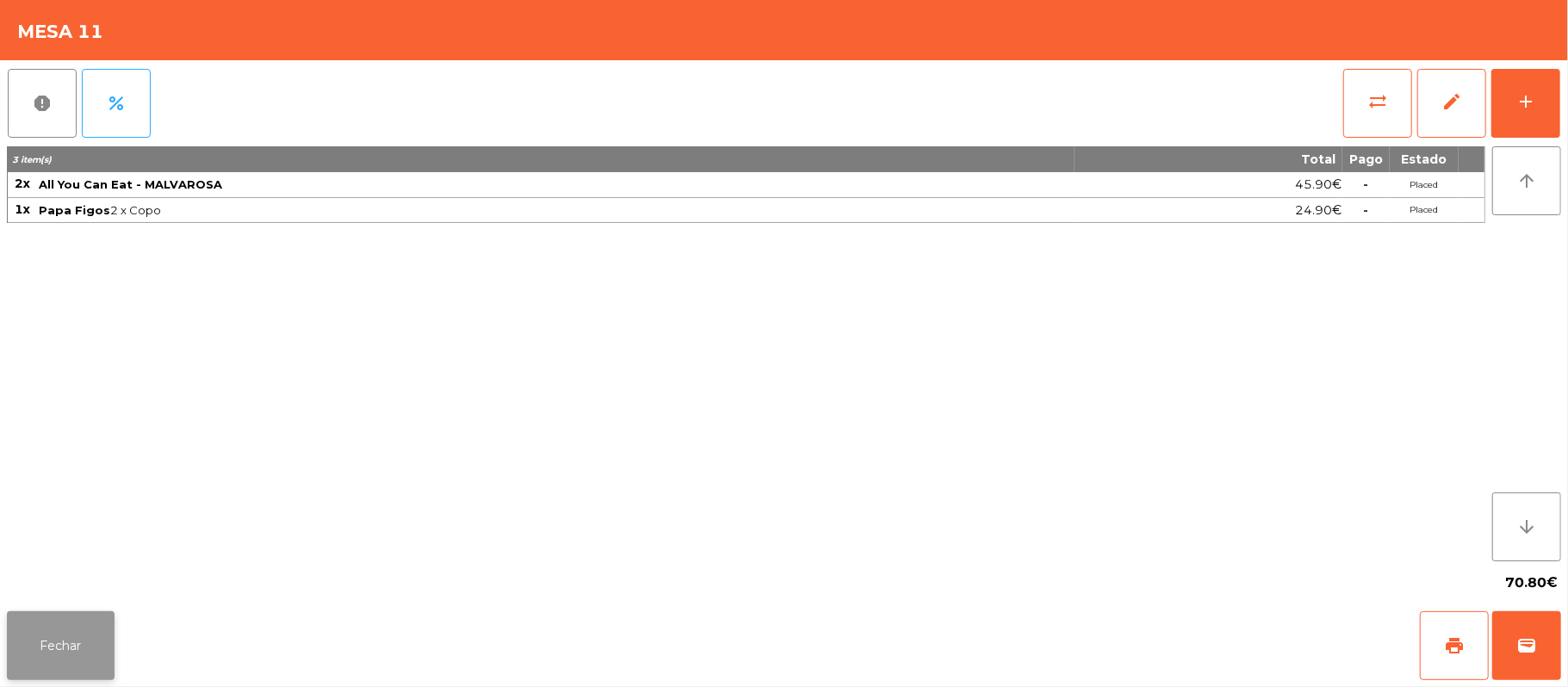
click at [110, 651] on button "Fechar" at bounding box center [60, 646] width 107 height 69
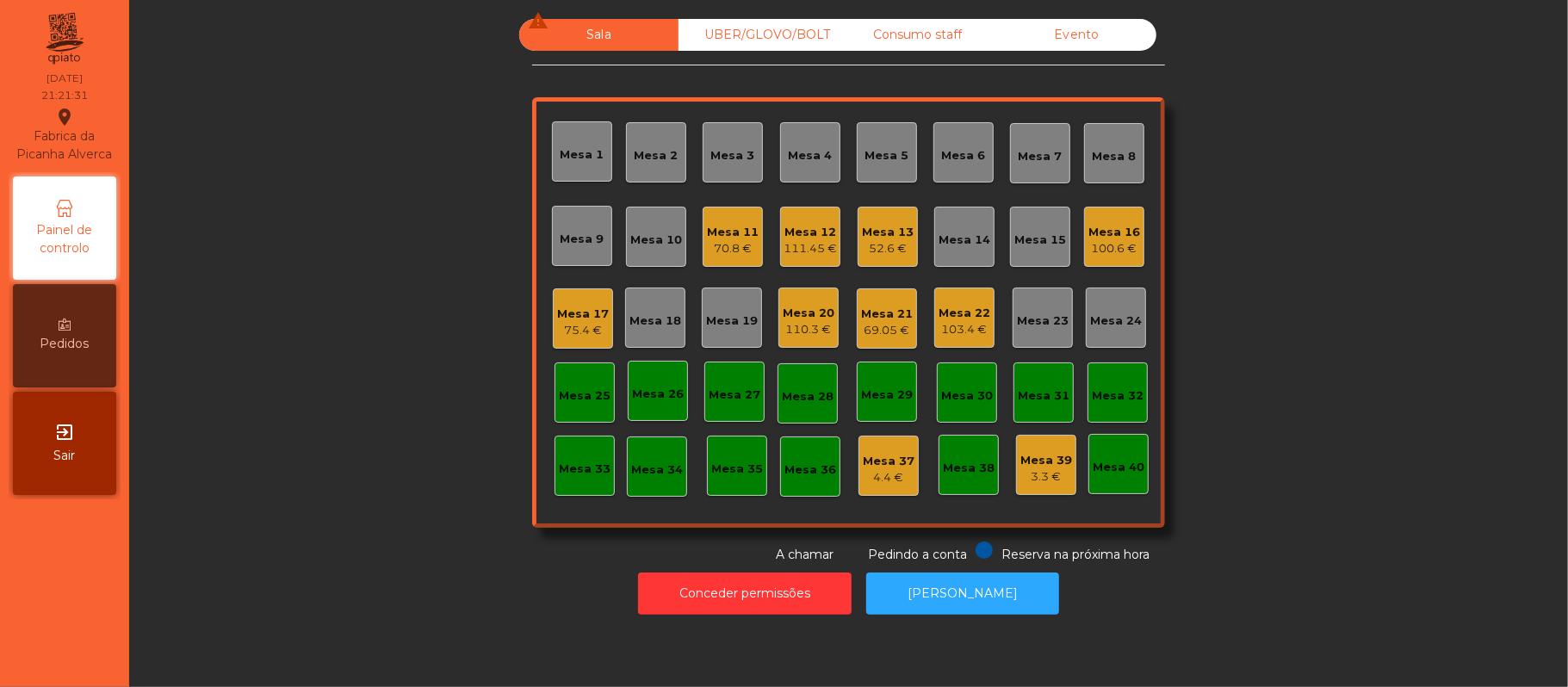
click at [864, 310] on div "Mesa 21" at bounding box center [886, 314] width 51 height 17
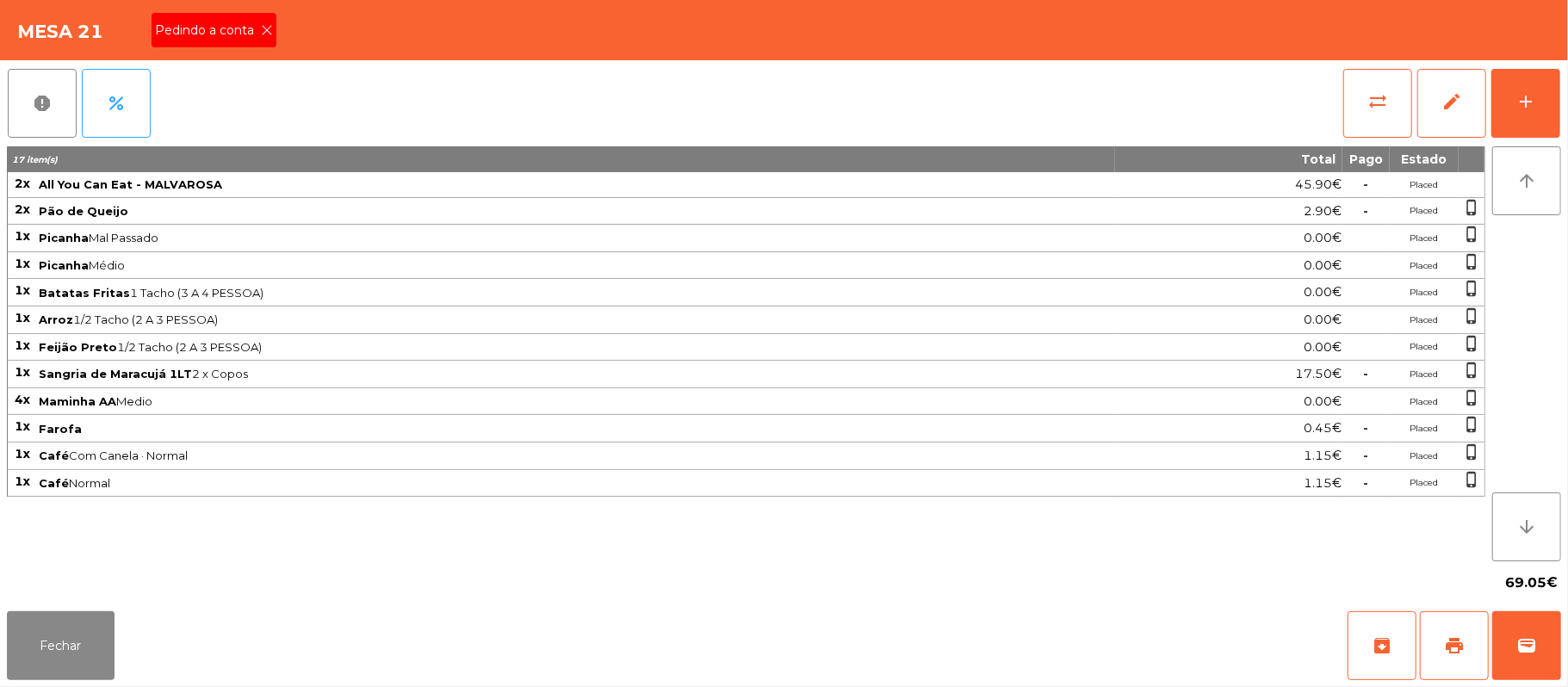
click at [246, 34] on span "Pedindo a conta" at bounding box center [208, 30] width 106 height 18
click at [1443, 637] on button "print" at bounding box center [1454, 646] width 69 height 69
click at [1522, 618] on button "wallet" at bounding box center [1527, 646] width 69 height 69
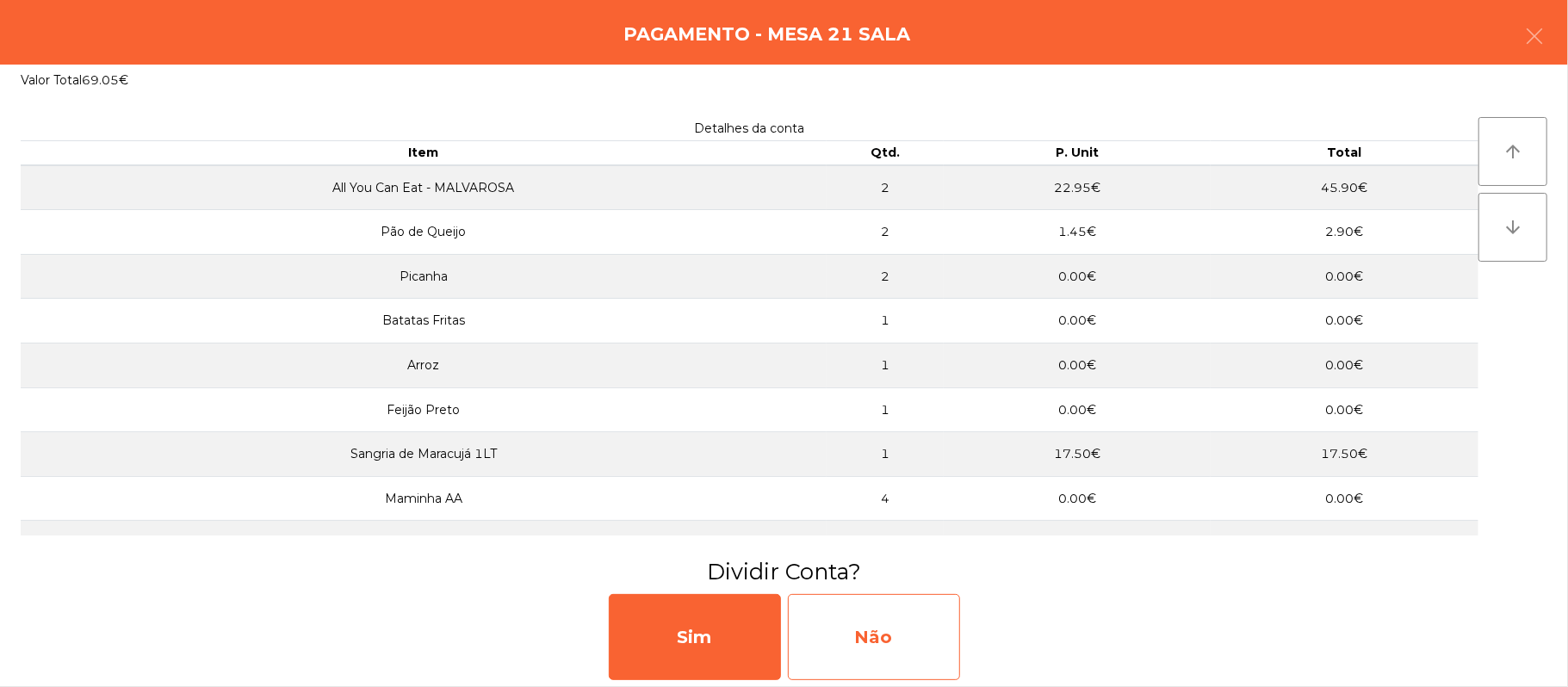
click at [906, 631] on div "Não" at bounding box center [874, 637] width 172 height 86
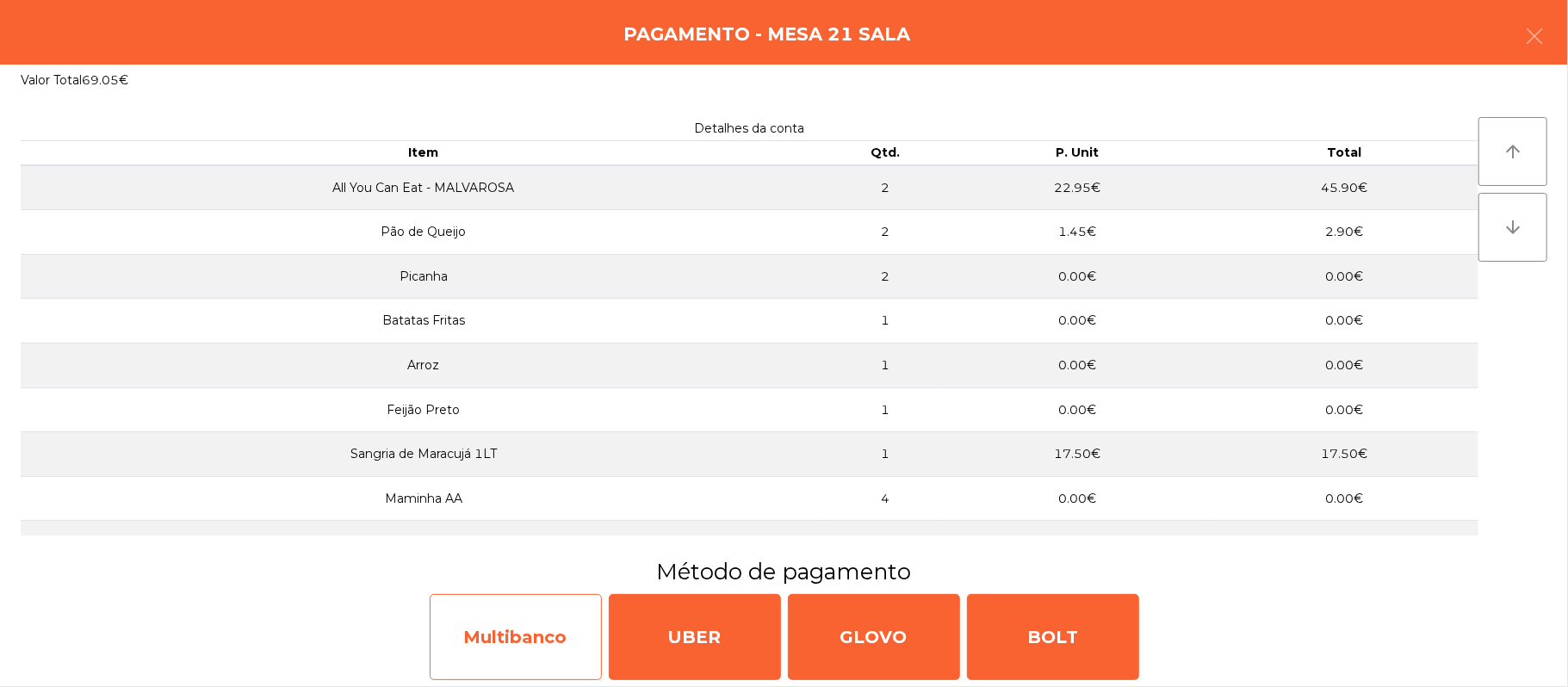
click at [507, 620] on div "Multibanco" at bounding box center [515, 637] width 172 height 86
select select "**"
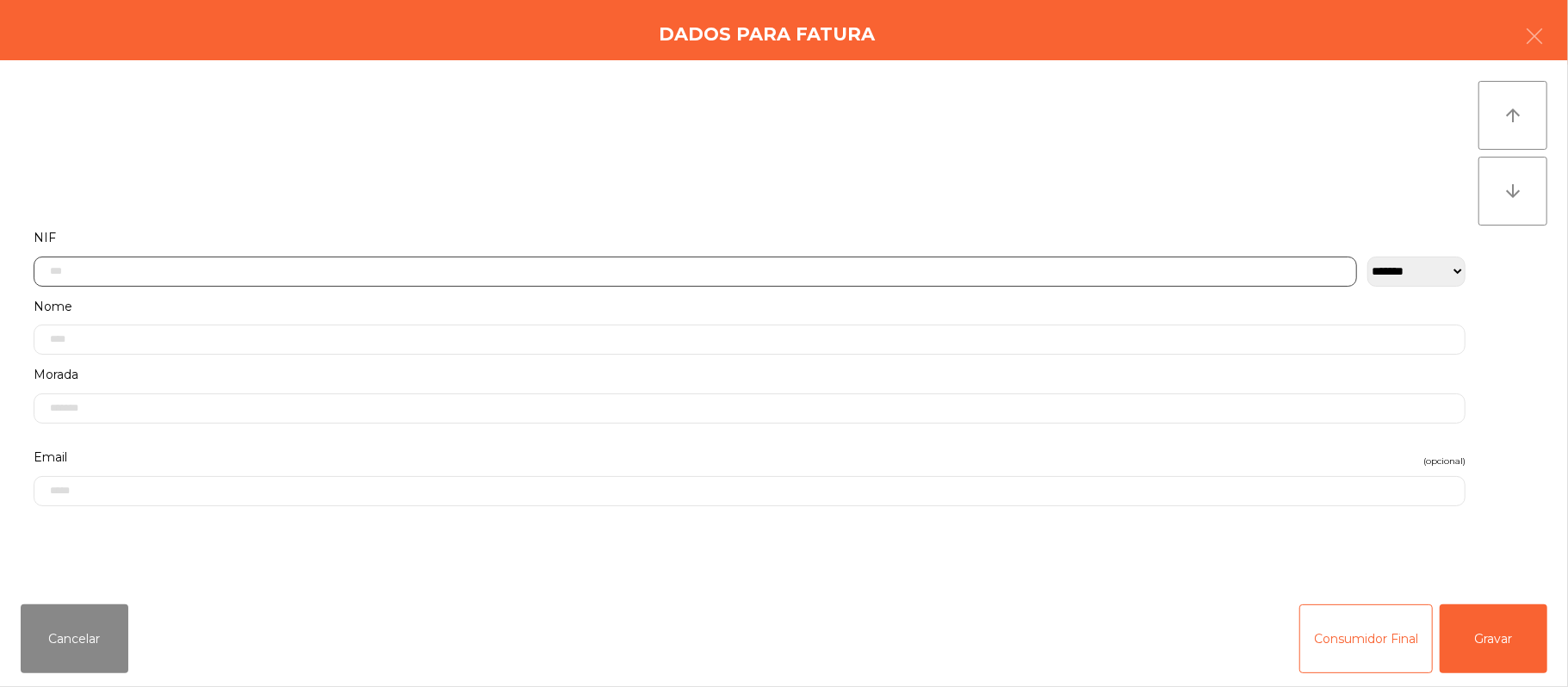
click at [446, 270] on input "text" at bounding box center [695, 271] width 1324 height 30
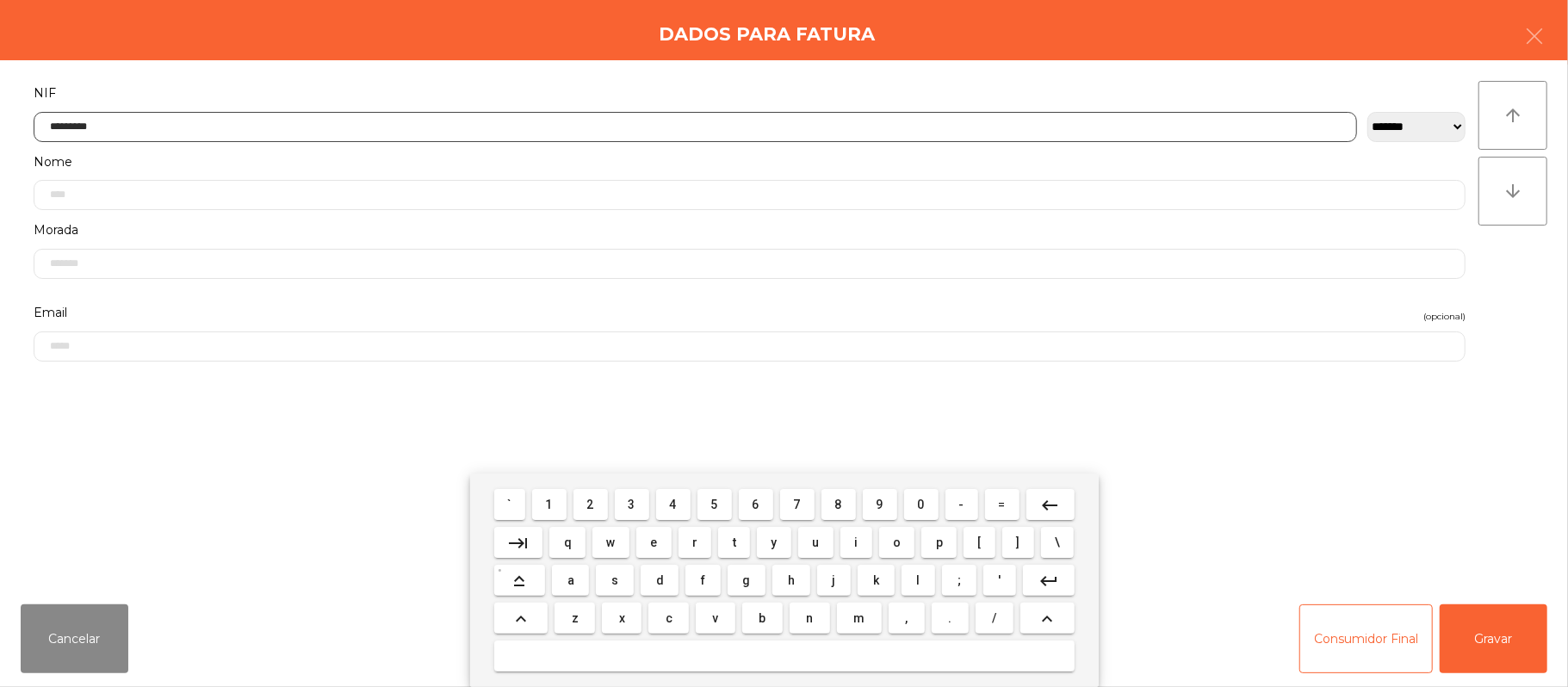
type input "*********"
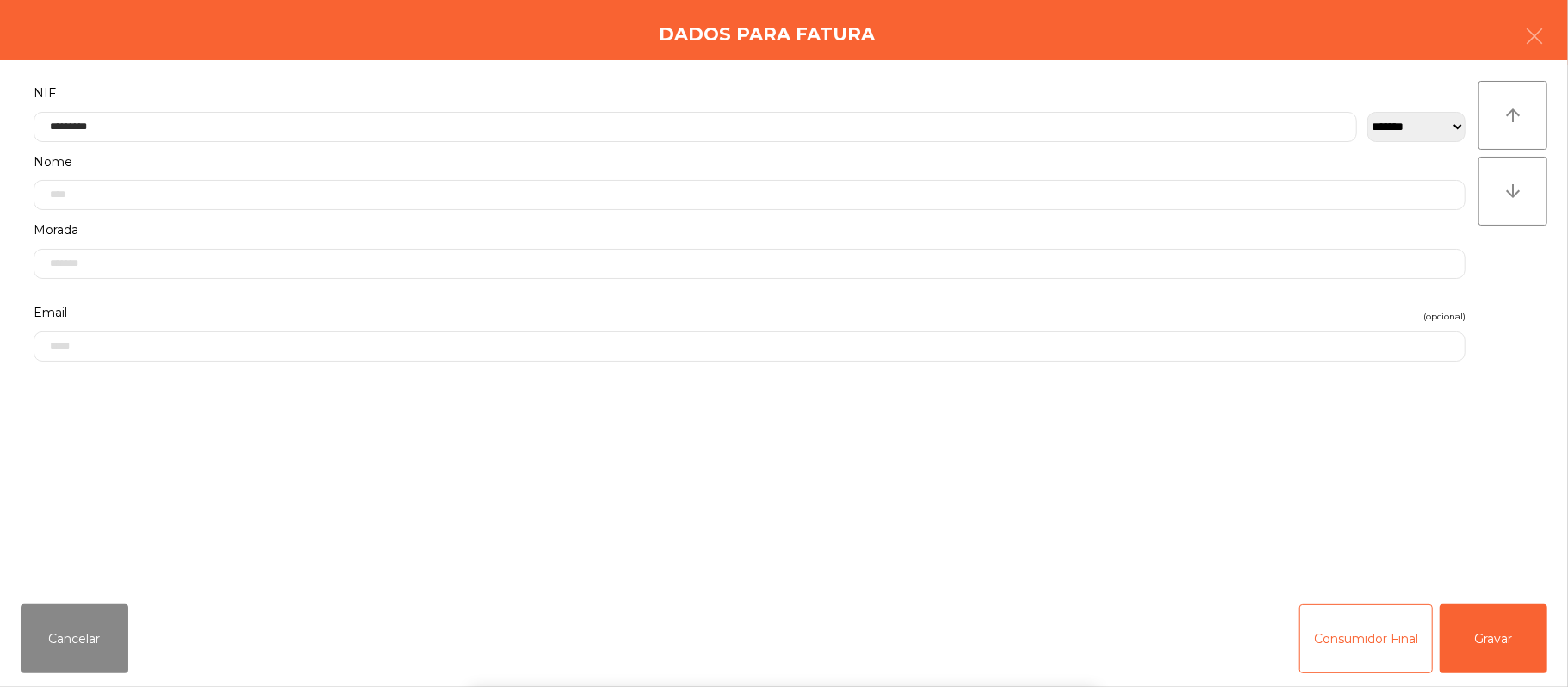
click at [1510, 642] on div "` 1 2 3 4 5 6 7 8 9 0 - = keyboard_backspace keyboard_tab q w e r t y u i o p […" at bounding box center [784, 580] width 1568 height 213
click at [1506, 636] on button "Gravar" at bounding box center [1493, 638] width 107 height 69
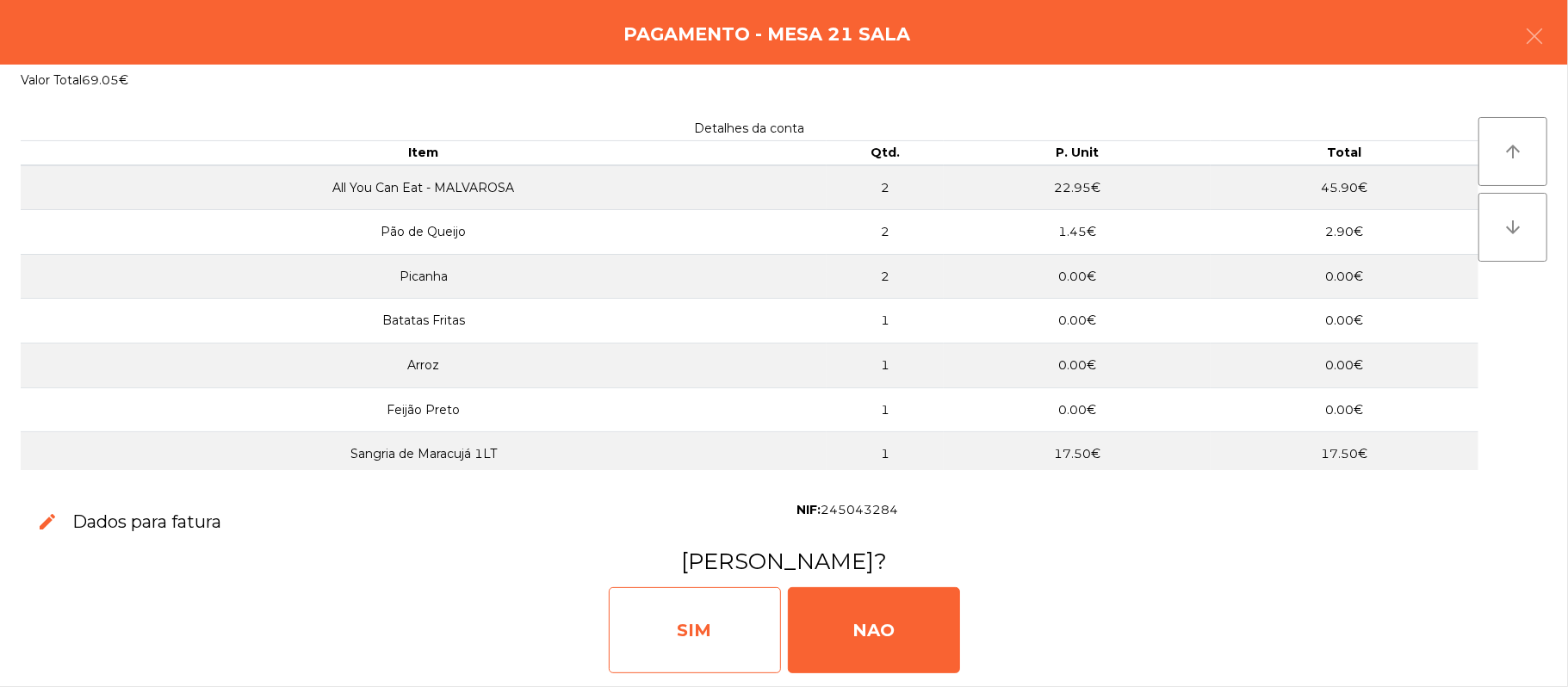
click at [711, 617] on div "SIM" at bounding box center [694, 630] width 172 height 86
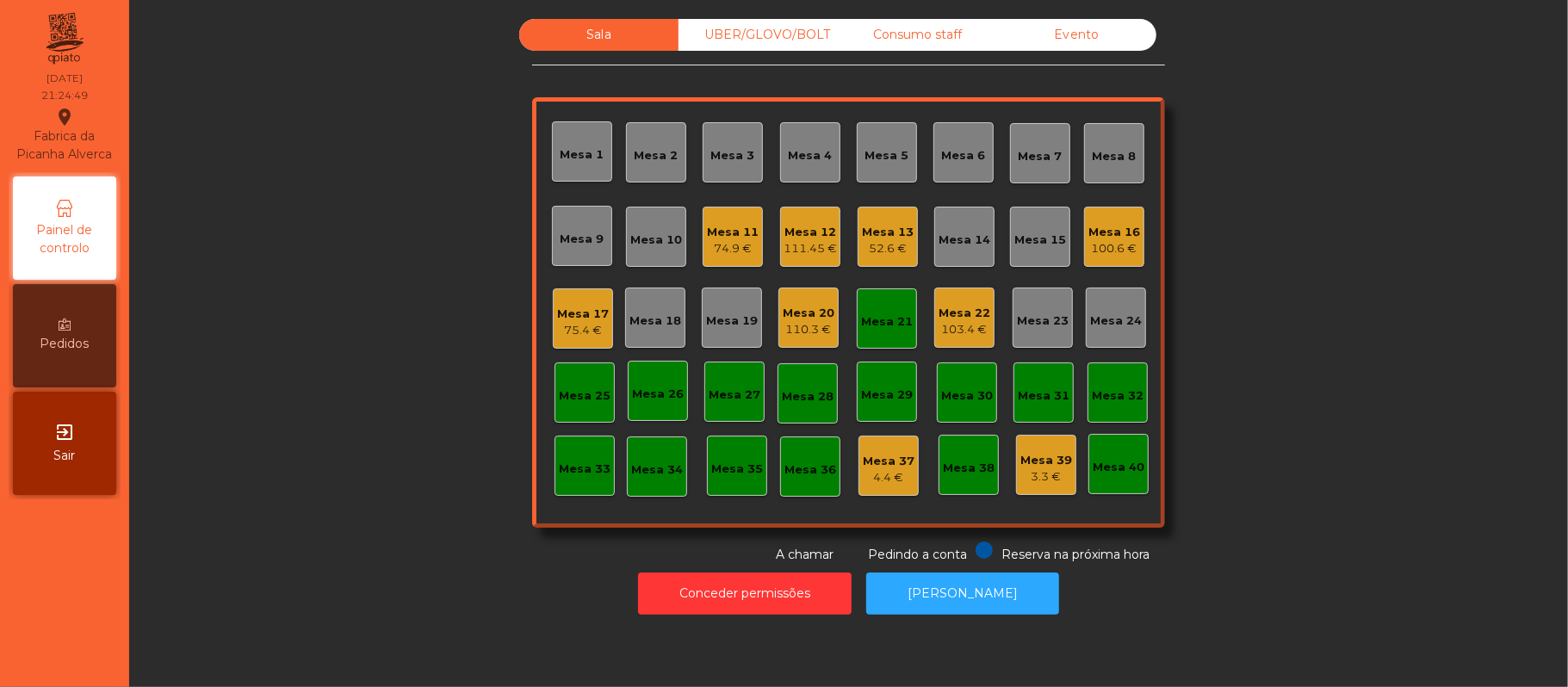
click at [886, 341] on div "Mesa 21" at bounding box center [887, 319] width 61 height 61
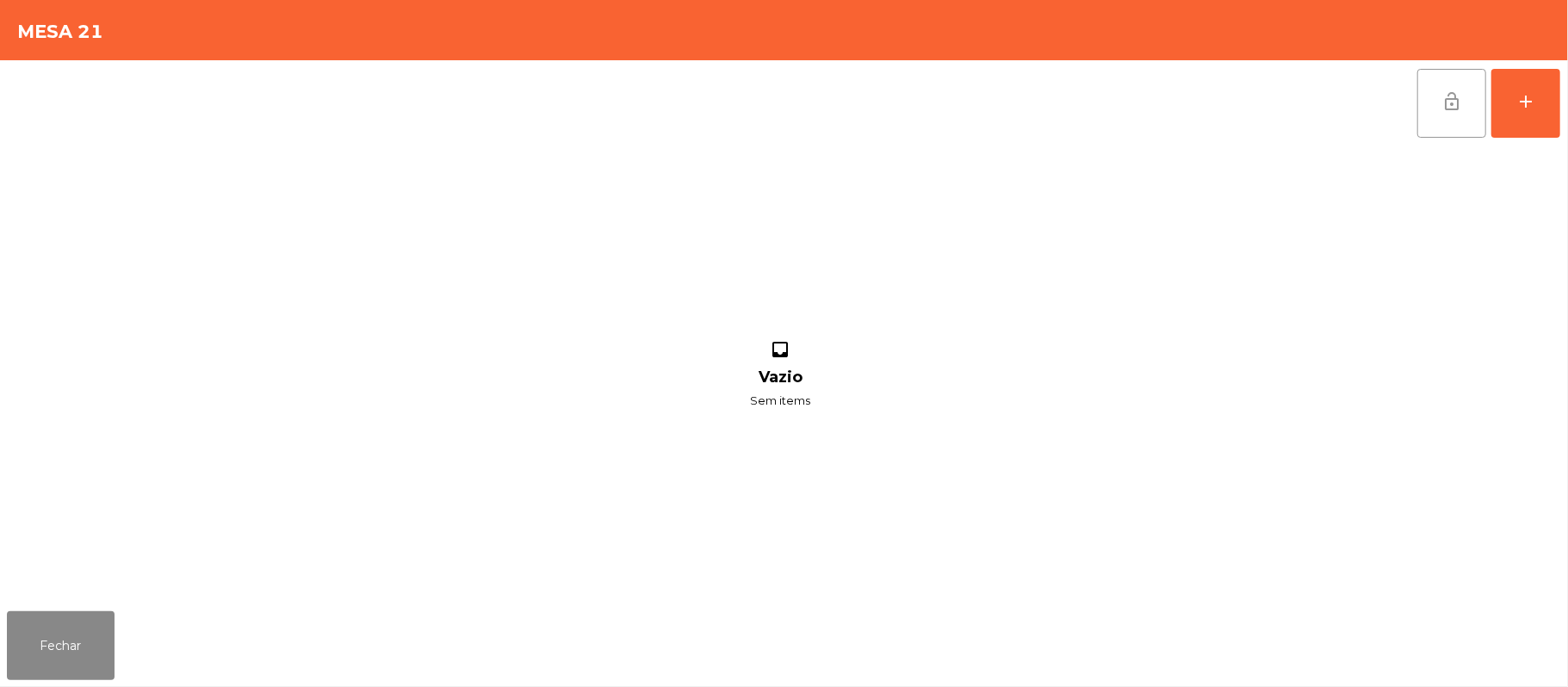
click at [1431, 103] on button "lock_open" at bounding box center [1451, 103] width 69 height 69
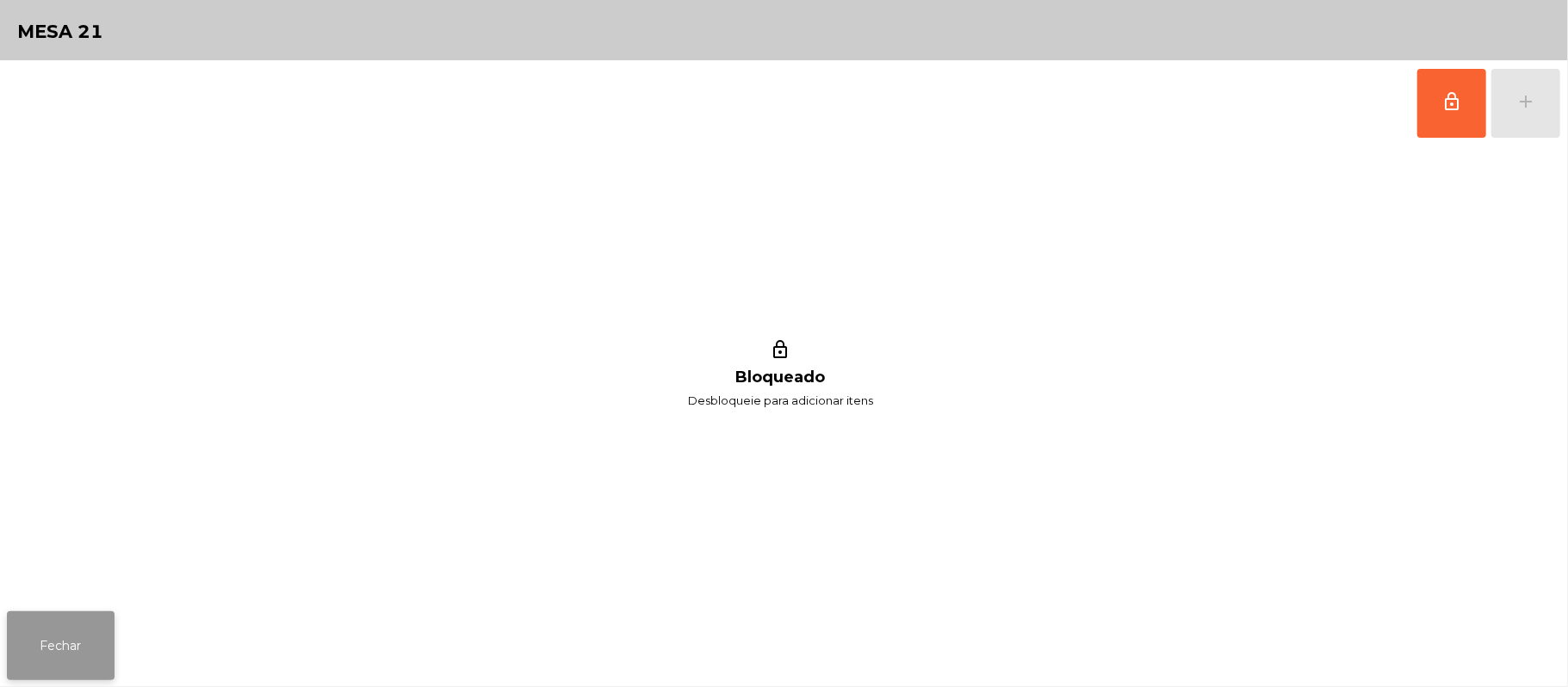
click at [6, 648] on button "Fechar" at bounding box center [60, 646] width 107 height 69
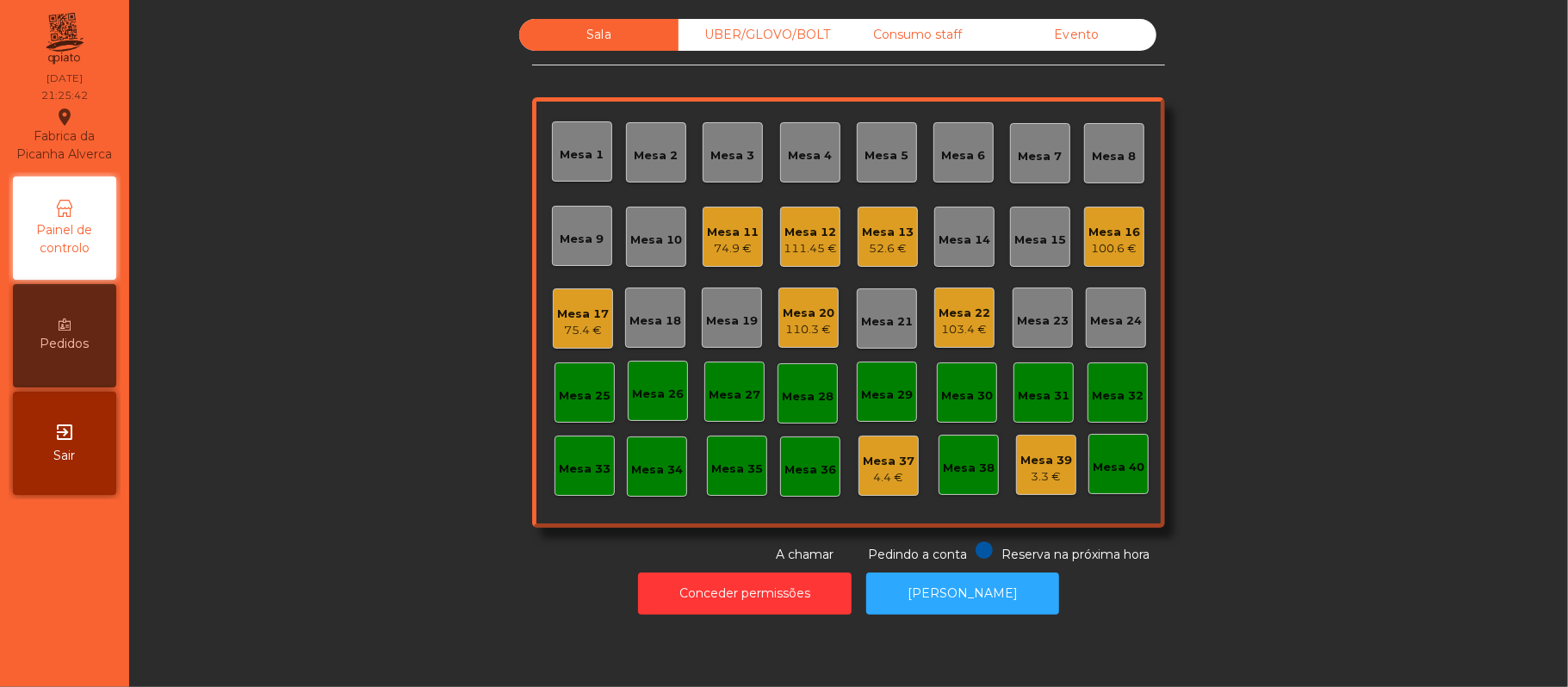
click at [794, 232] on div "Mesa 12" at bounding box center [810, 232] width 53 height 17
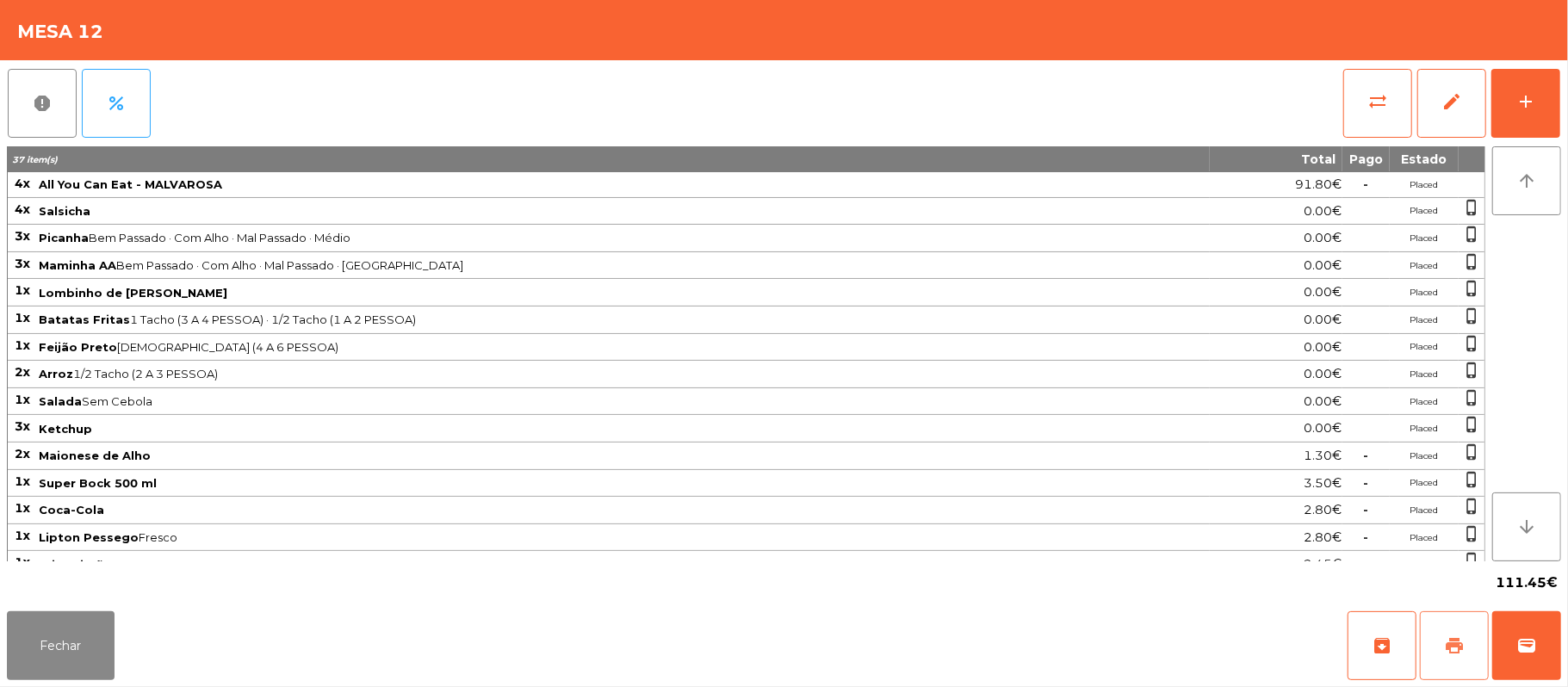
click at [1430, 644] on button "print" at bounding box center [1454, 646] width 69 height 69
click at [1544, 651] on button "wallet" at bounding box center [1527, 646] width 69 height 69
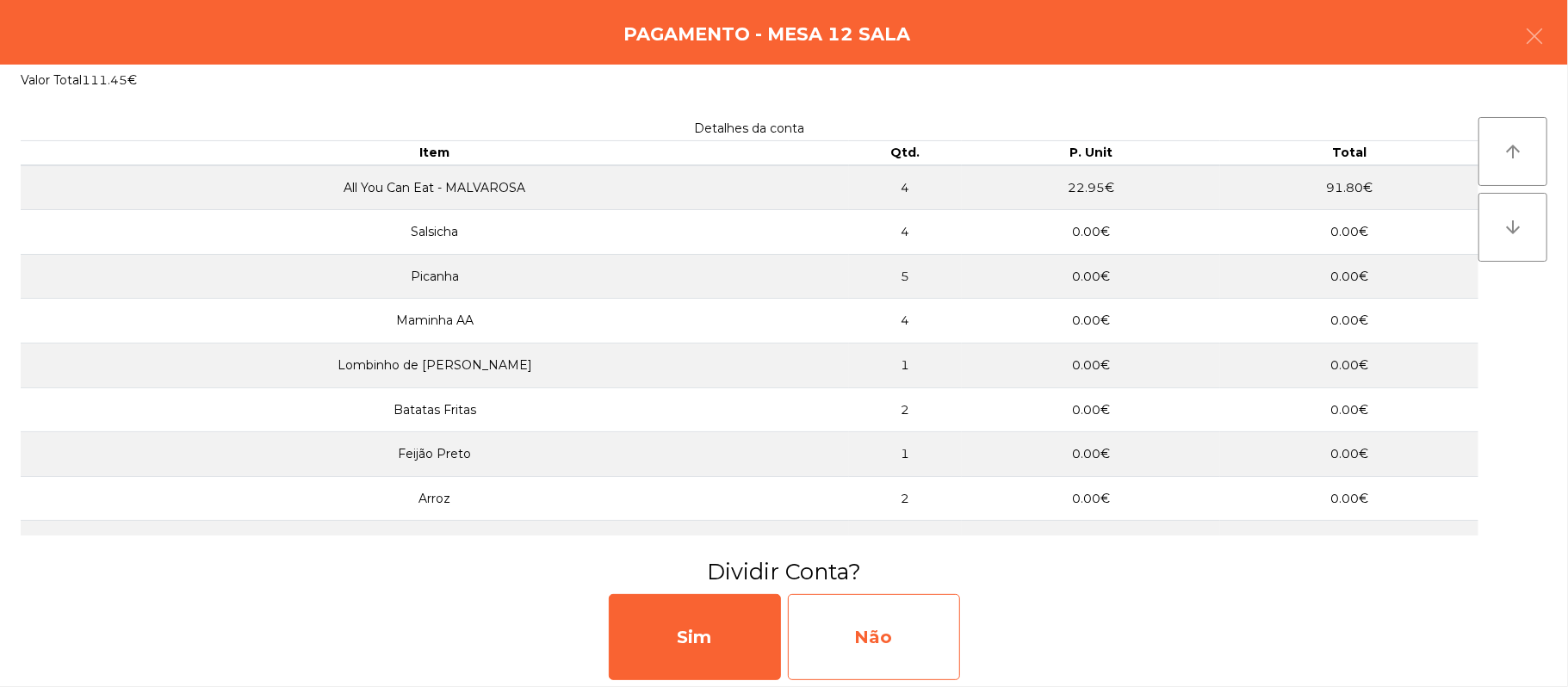
click at [911, 617] on div "Não" at bounding box center [874, 637] width 172 height 86
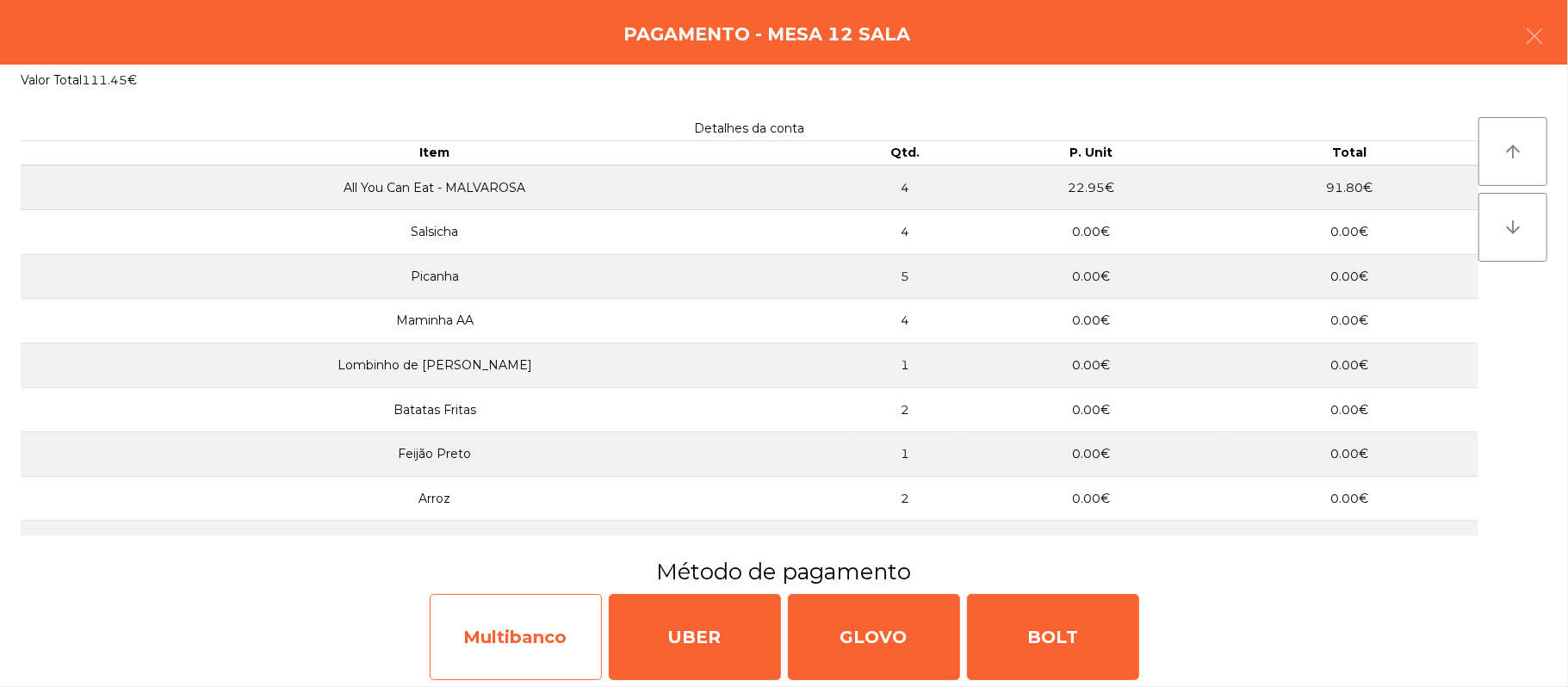
click at [504, 620] on div "Multibanco" at bounding box center [515, 637] width 172 height 86
select select "**"
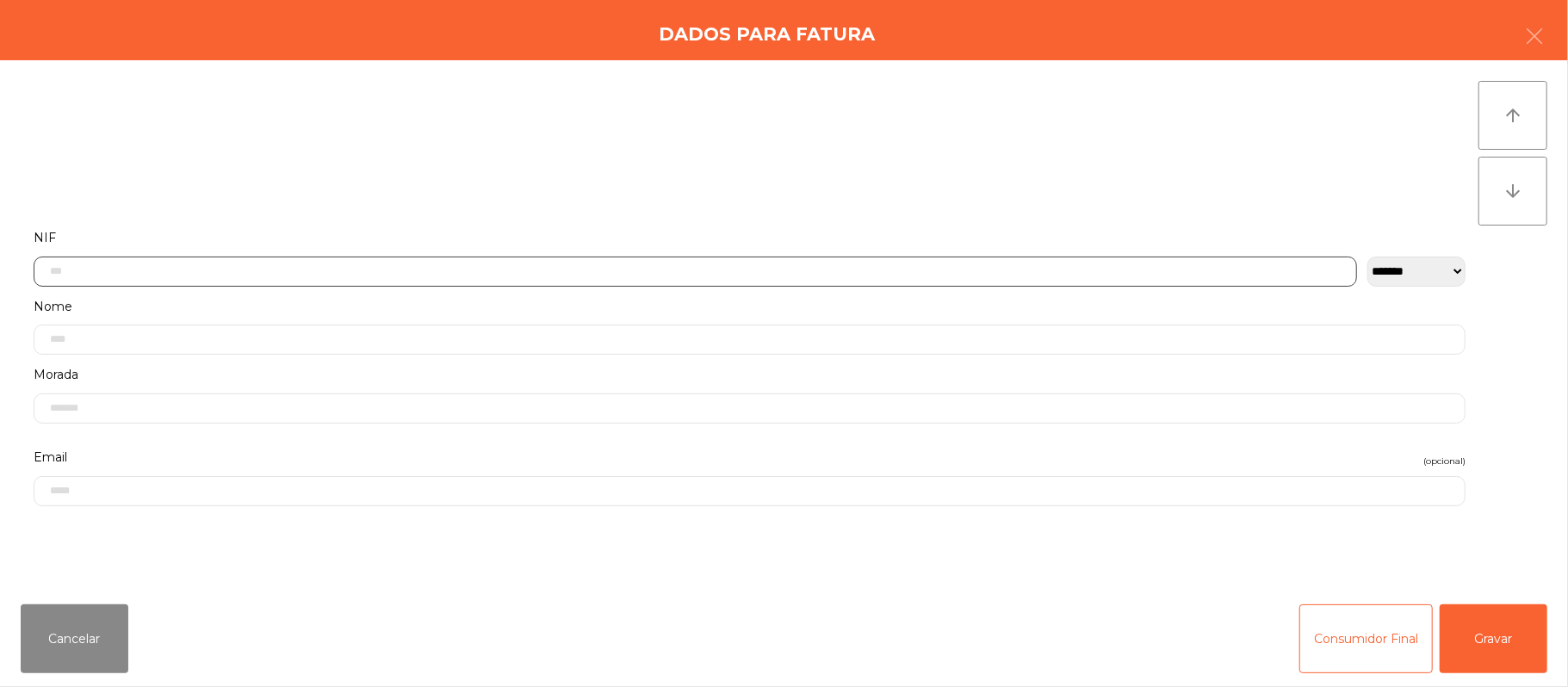
click at [508, 270] on input "text" at bounding box center [695, 271] width 1324 height 30
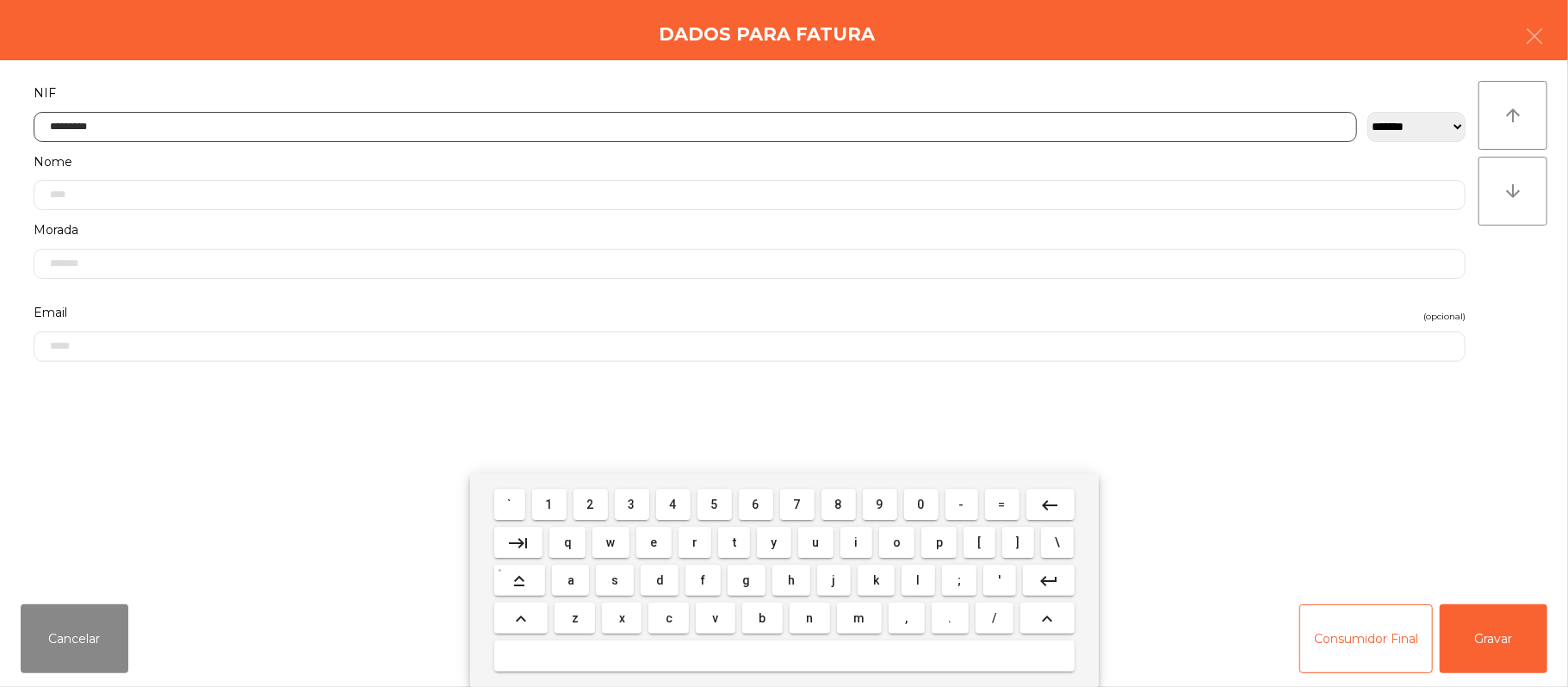
type input "*********"
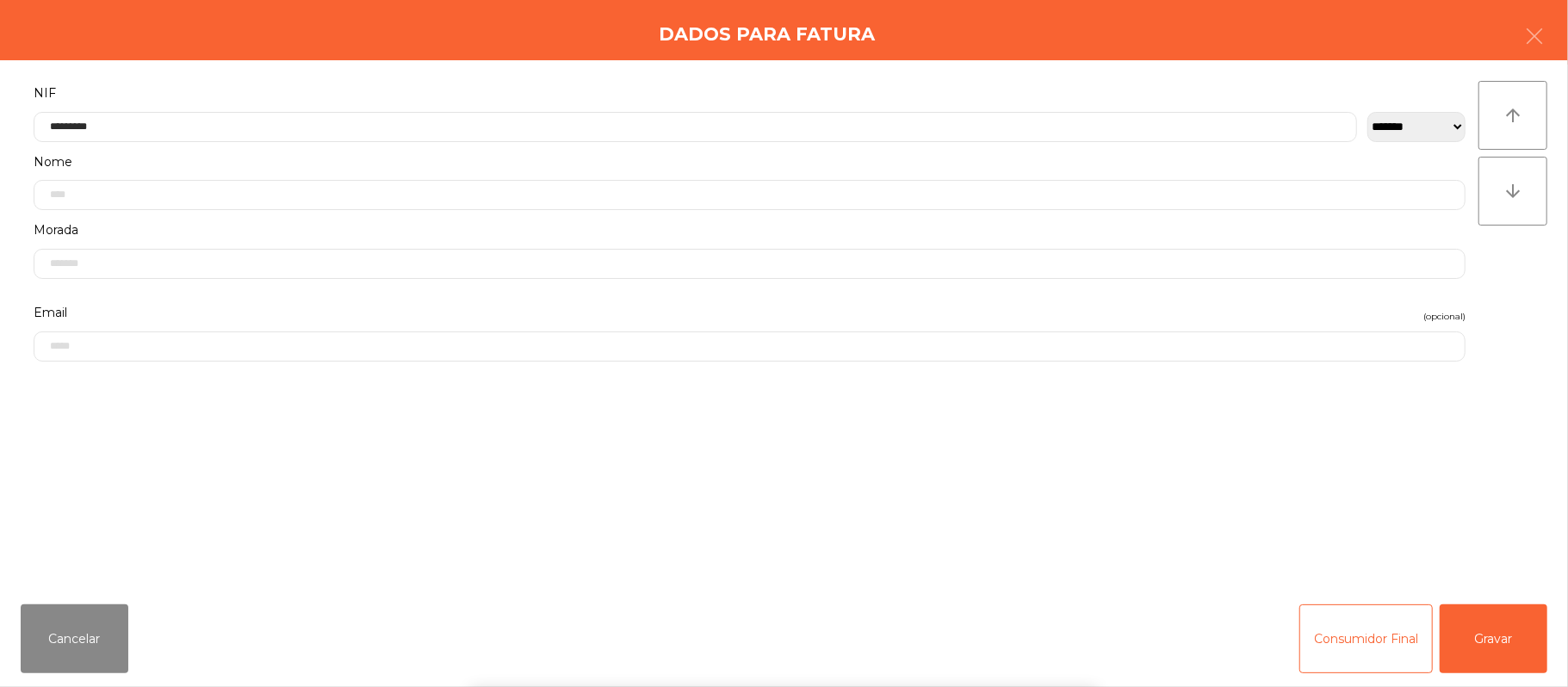
click at [1506, 638] on div "` 1 2 3 4 5 6 7 8 9 0 - = keyboard_backspace keyboard_tab q w e r t y u i o p […" at bounding box center [784, 580] width 1568 height 213
click at [1486, 642] on button "Gravar" at bounding box center [1493, 638] width 107 height 69
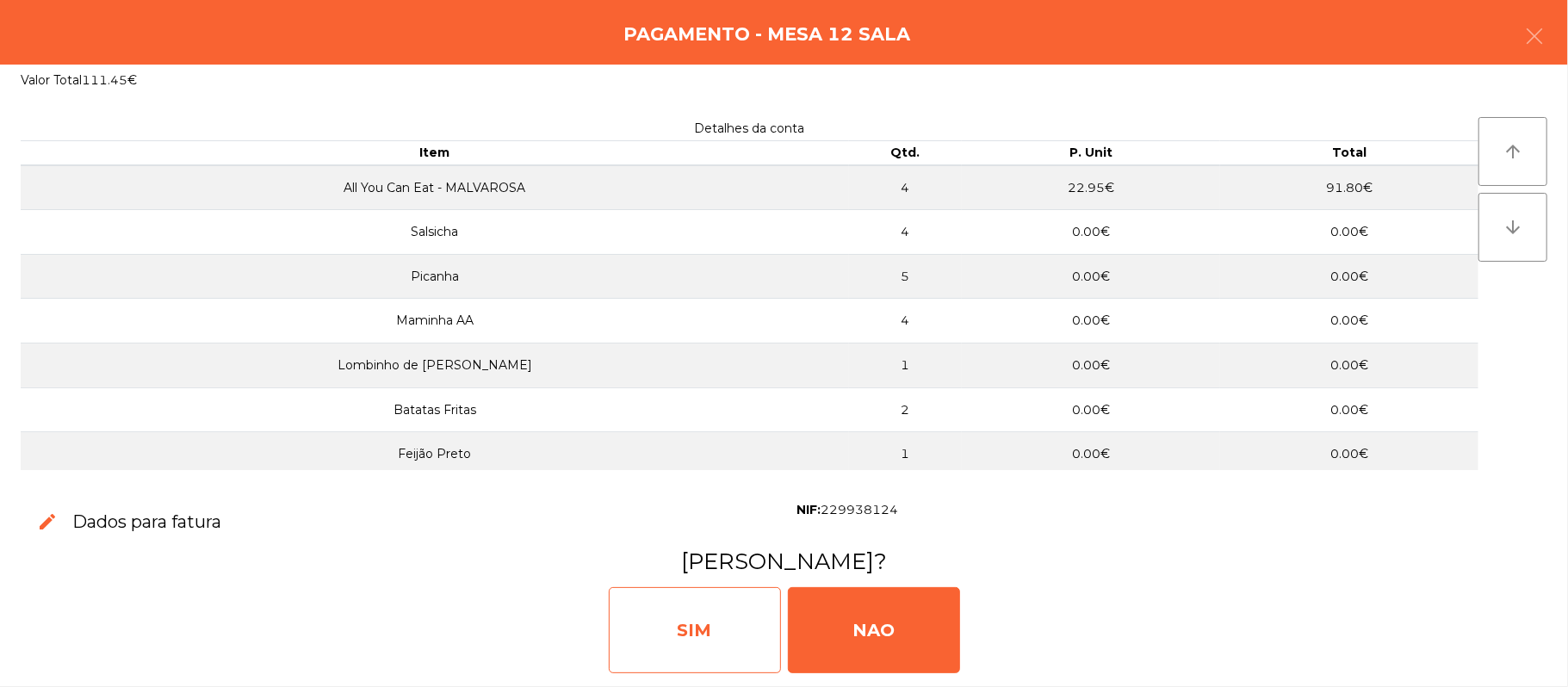
click at [681, 635] on div "SIM" at bounding box center [694, 630] width 172 height 86
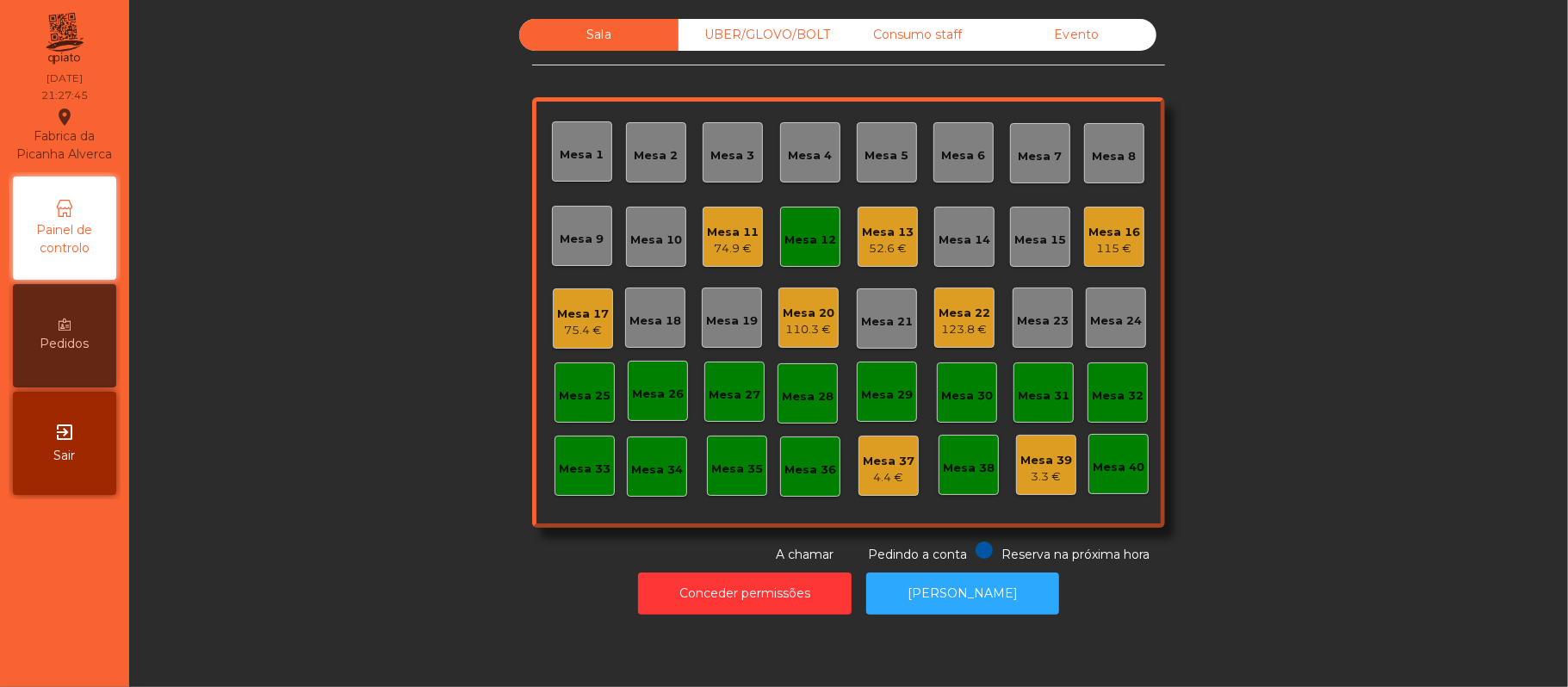
click at [818, 250] on div "Mesa 12" at bounding box center [810, 237] width 61 height 61
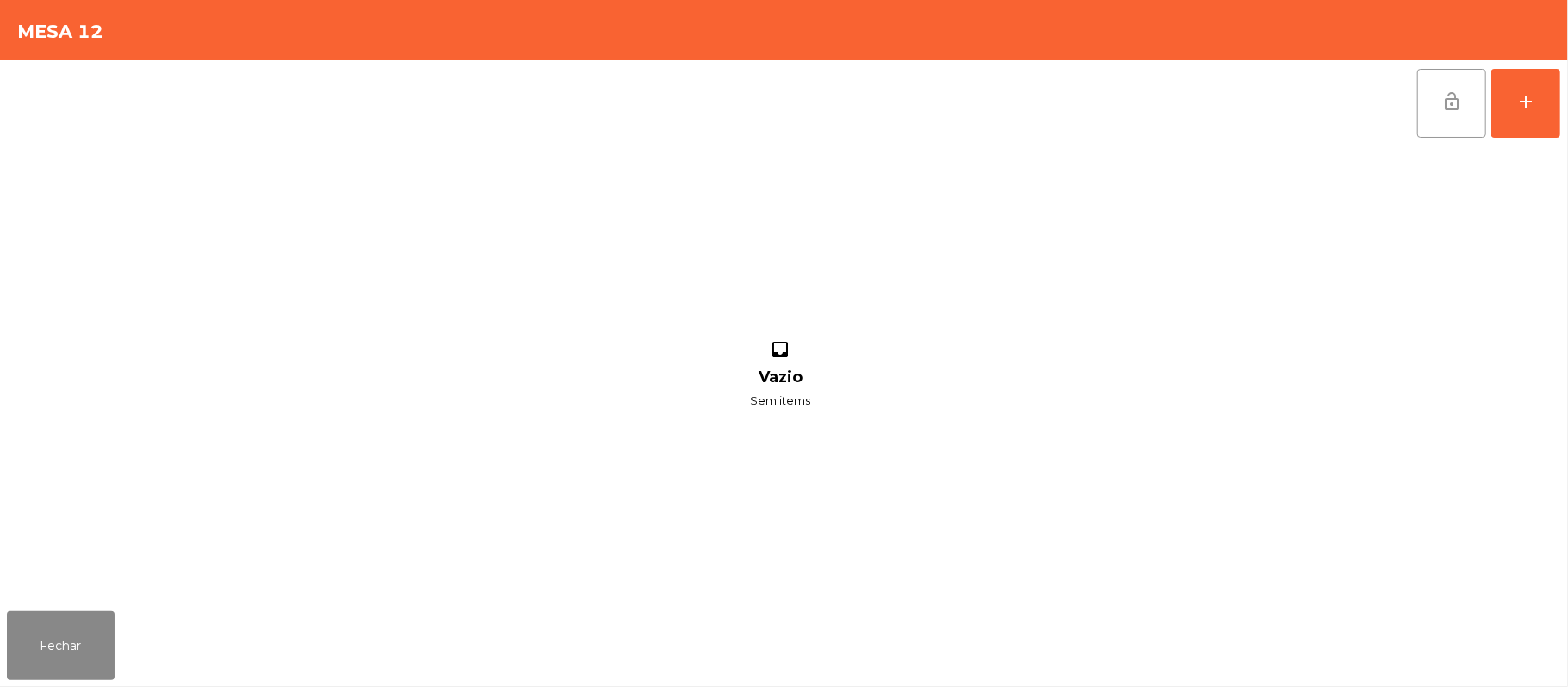
click at [1437, 97] on button "lock_open" at bounding box center [1451, 103] width 69 height 69
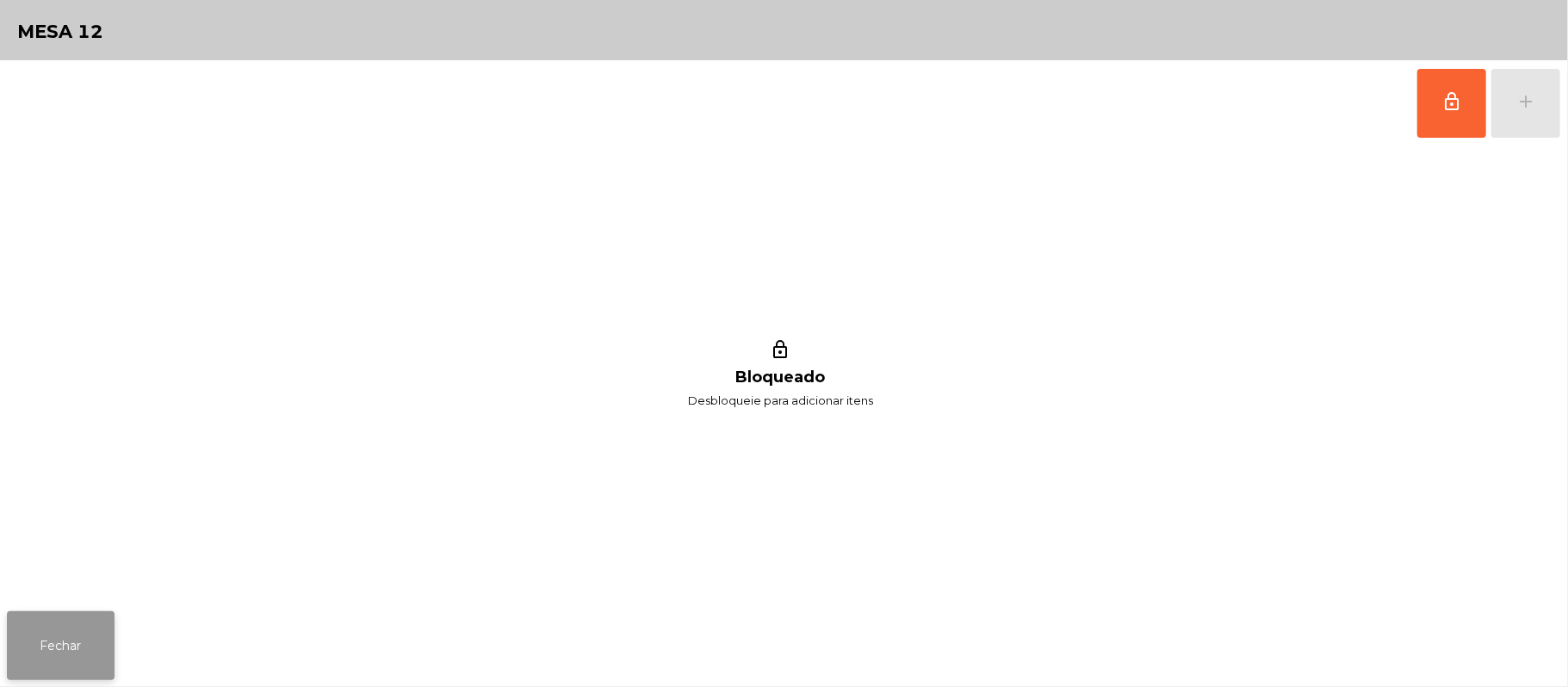
click at [57, 614] on button "Fechar" at bounding box center [60, 646] width 107 height 69
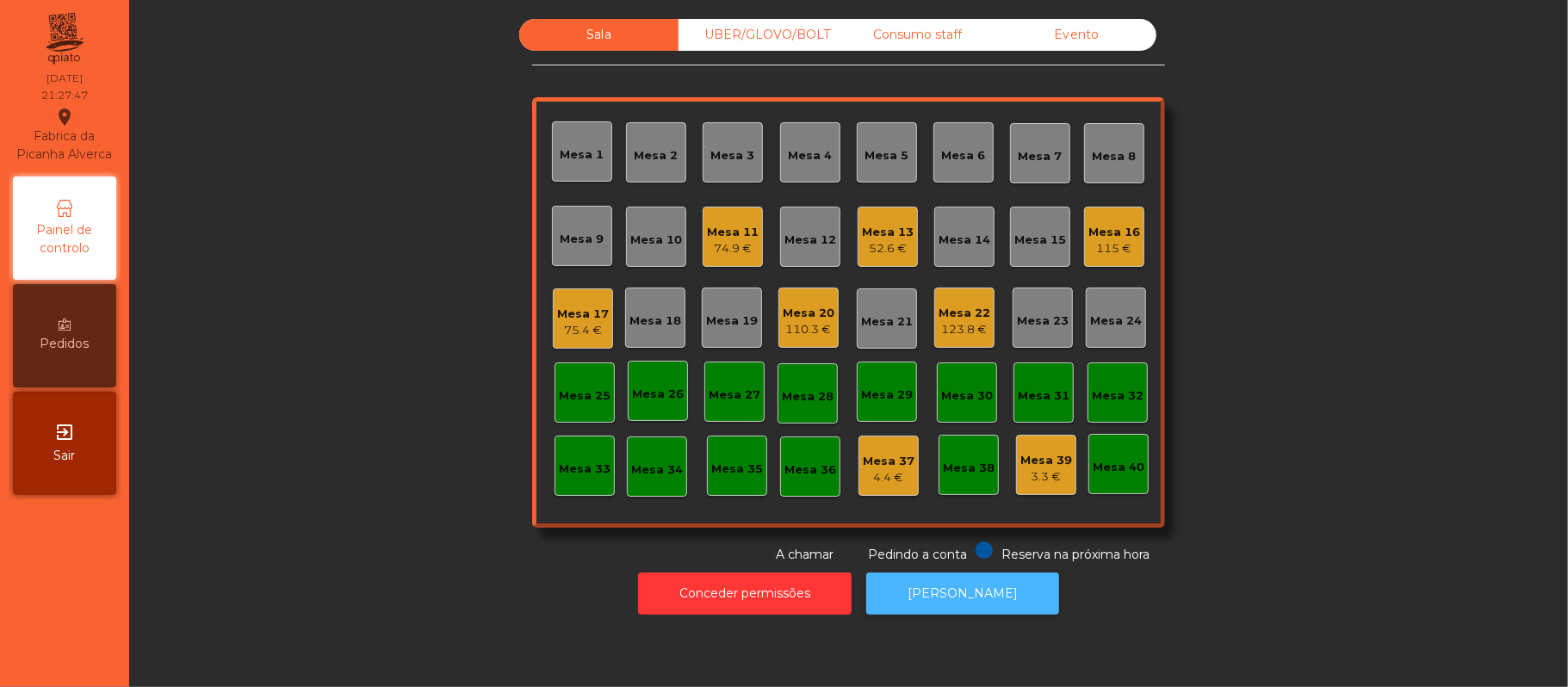
click at [945, 594] on button "[PERSON_NAME]" at bounding box center [963, 593] width 193 height 42
click at [715, 315] on div "Mesa 19" at bounding box center [732, 321] width 51 height 17
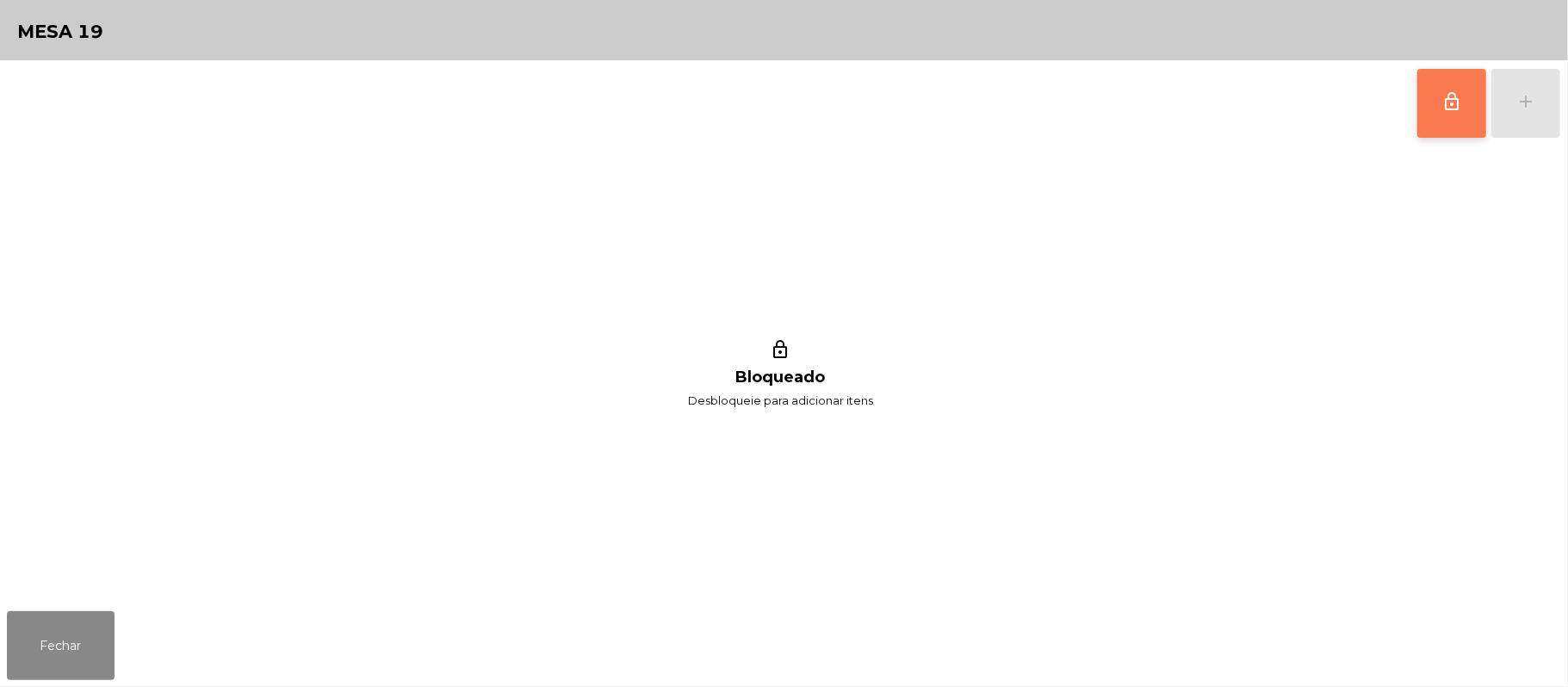
click at [1461, 107] on span "lock_outline" at bounding box center [1451, 101] width 20 height 20
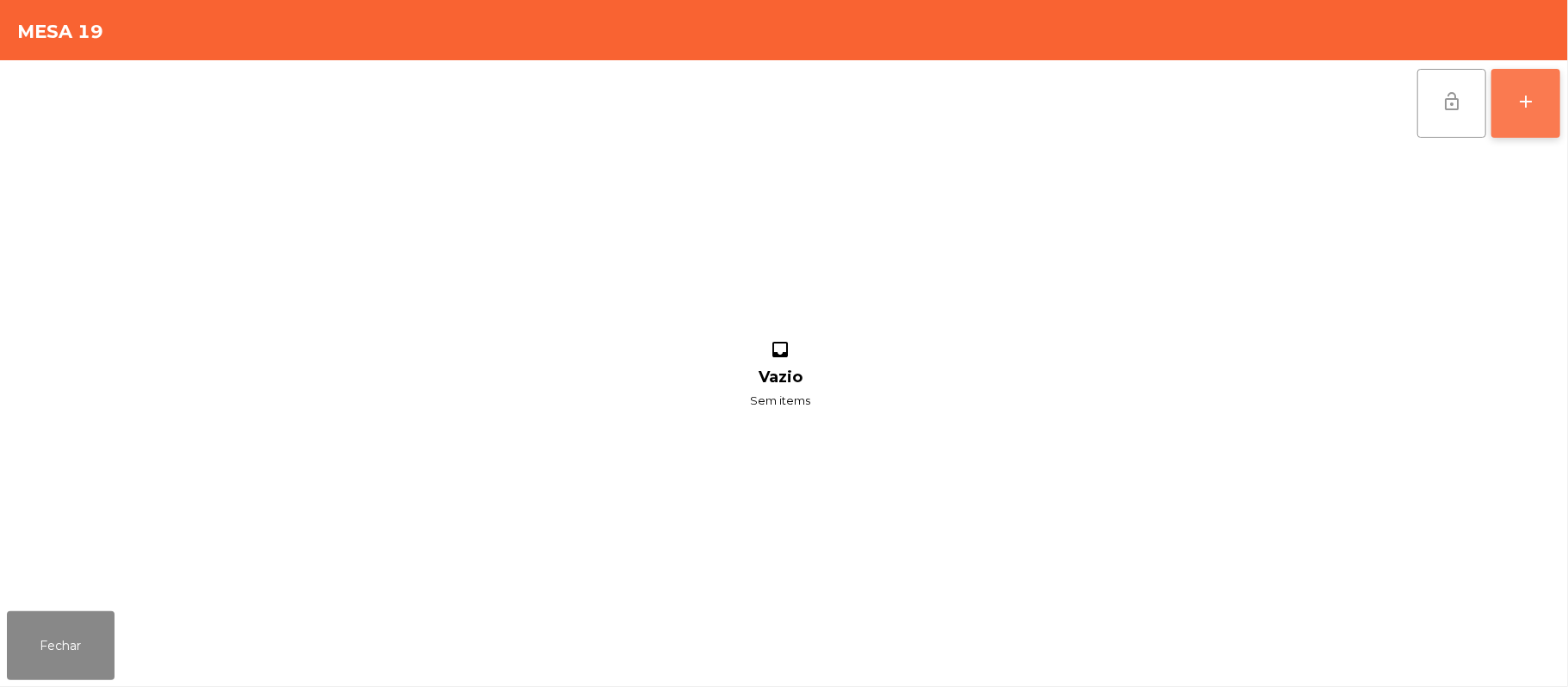
click at [1523, 102] on div "add" at bounding box center [1526, 101] width 20 height 20
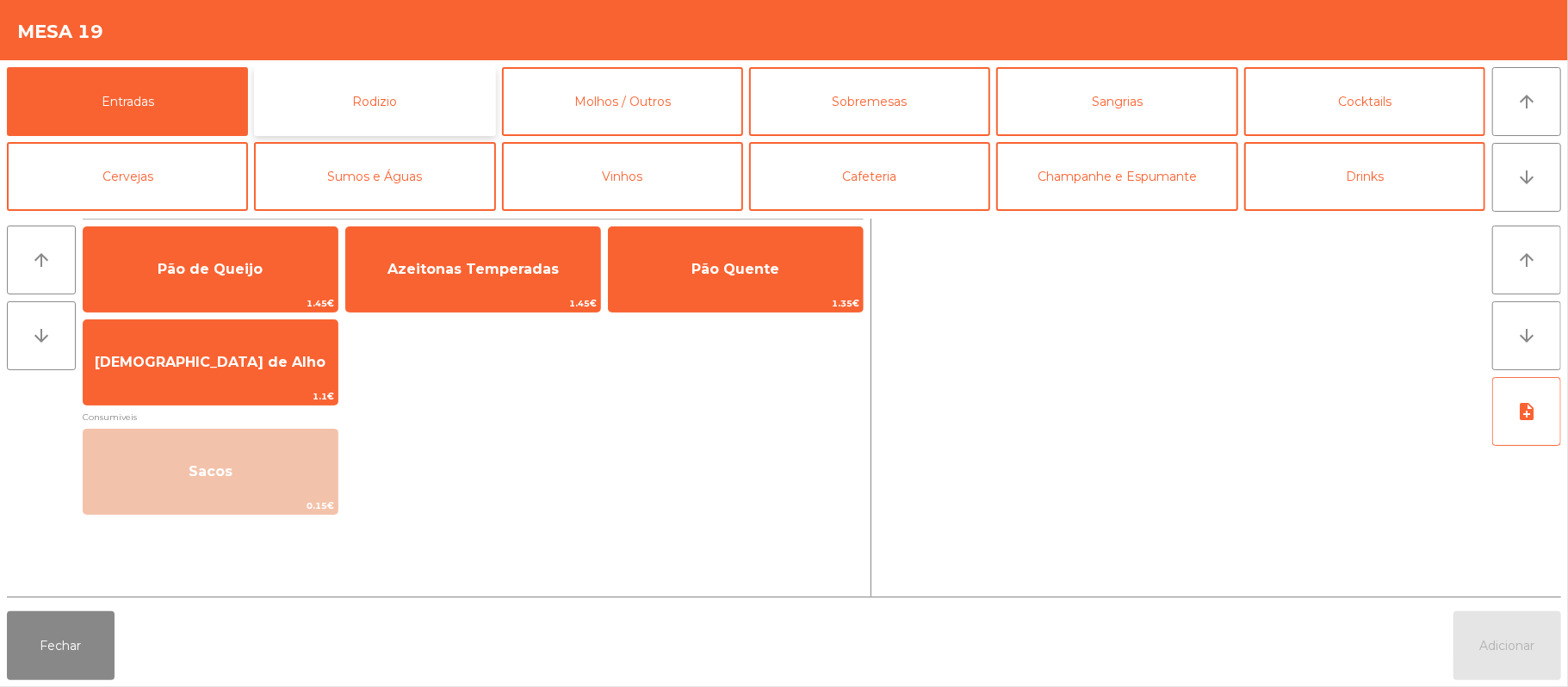
click at [411, 102] on button "Rodizio" at bounding box center [375, 101] width 241 height 69
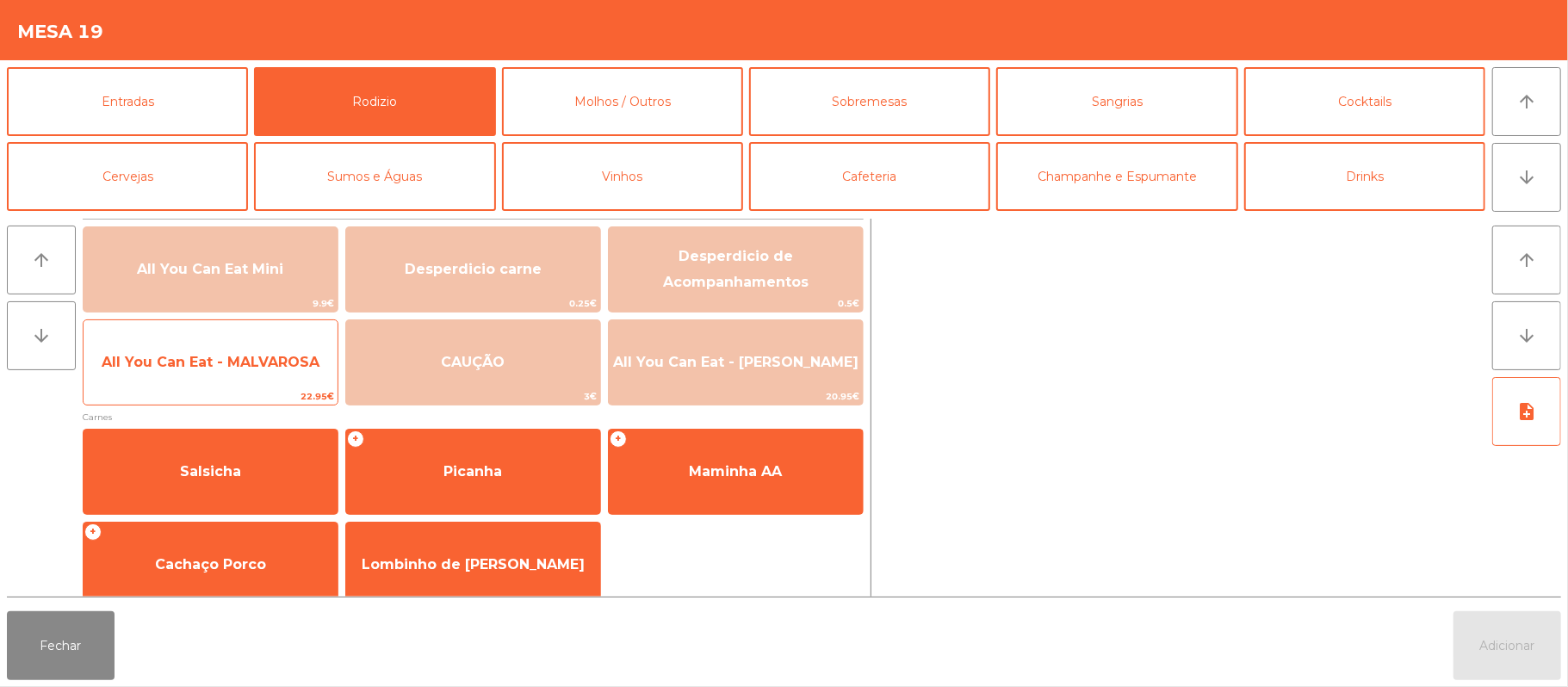
click at [242, 362] on span "All You Can Eat - MALVAROSA" at bounding box center [210, 362] width 218 height 17
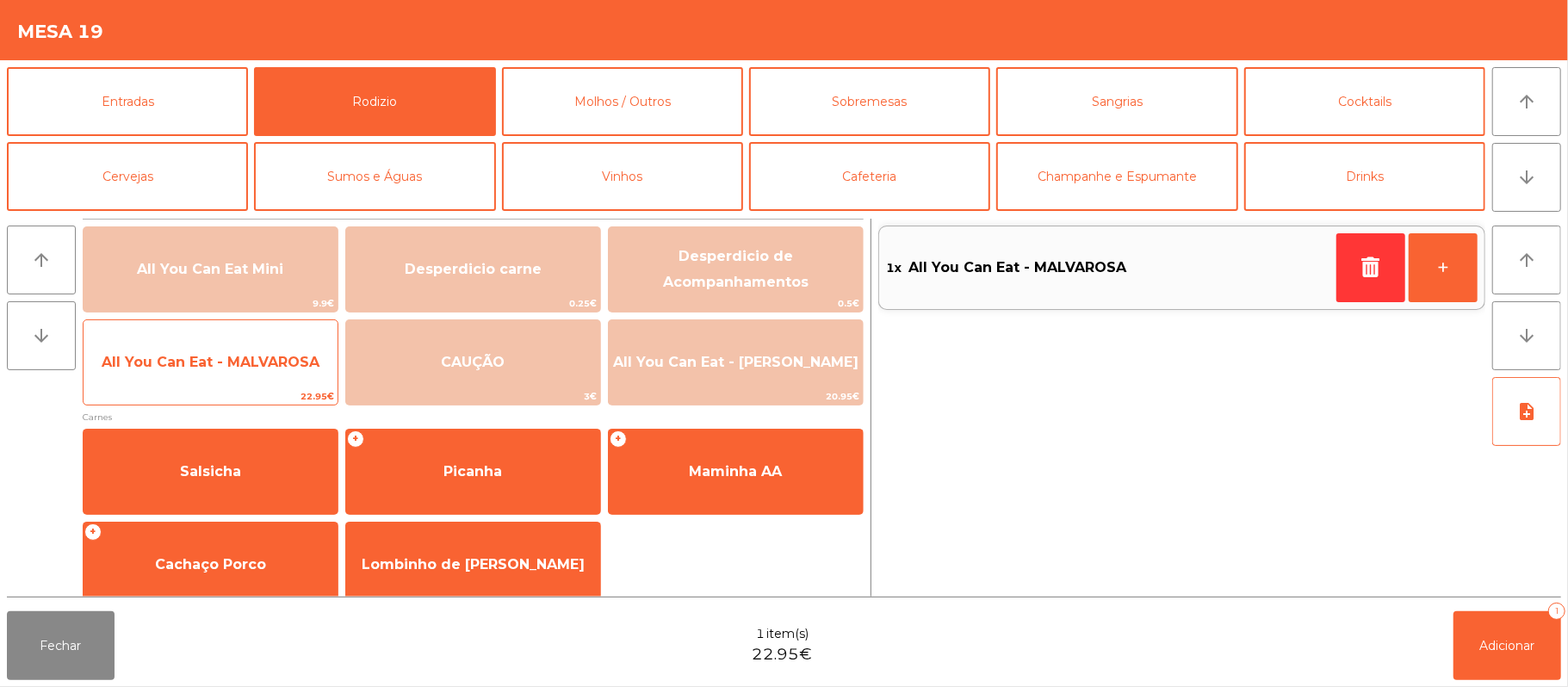
click at [244, 366] on span "All You Can Eat - MALVAROSA" at bounding box center [210, 362] width 218 height 17
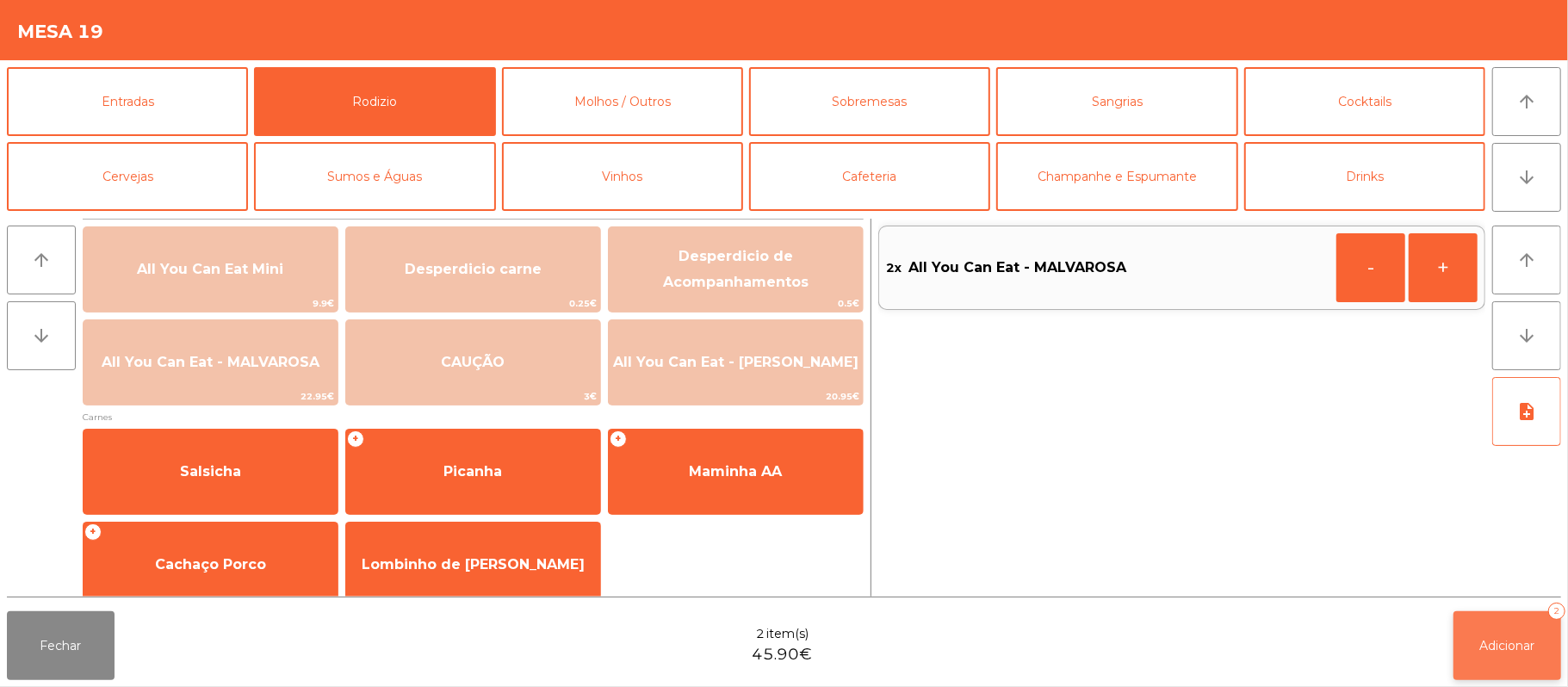
click at [1517, 652] on span "Adicionar" at bounding box center [1507, 646] width 55 height 16
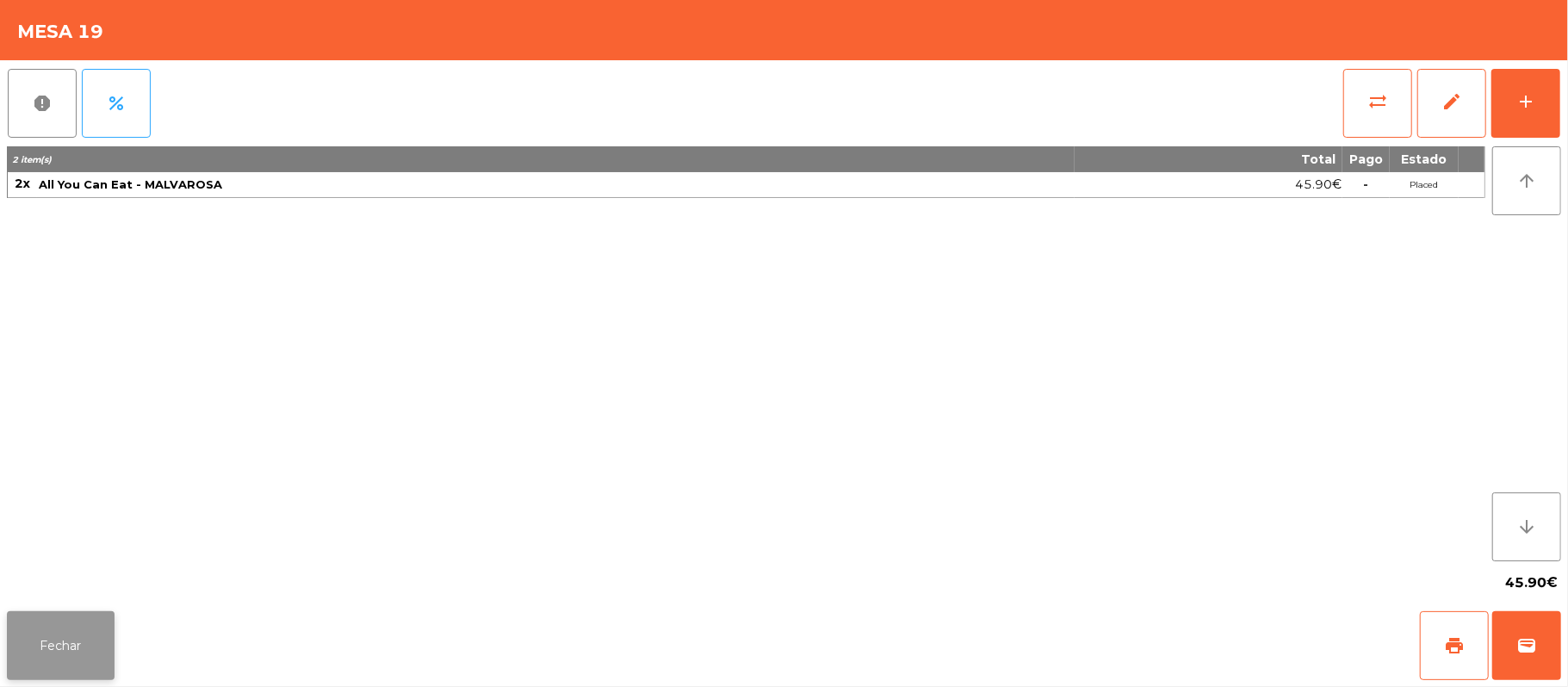
click at [83, 649] on button "Fechar" at bounding box center [60, 646] width 107 height 69
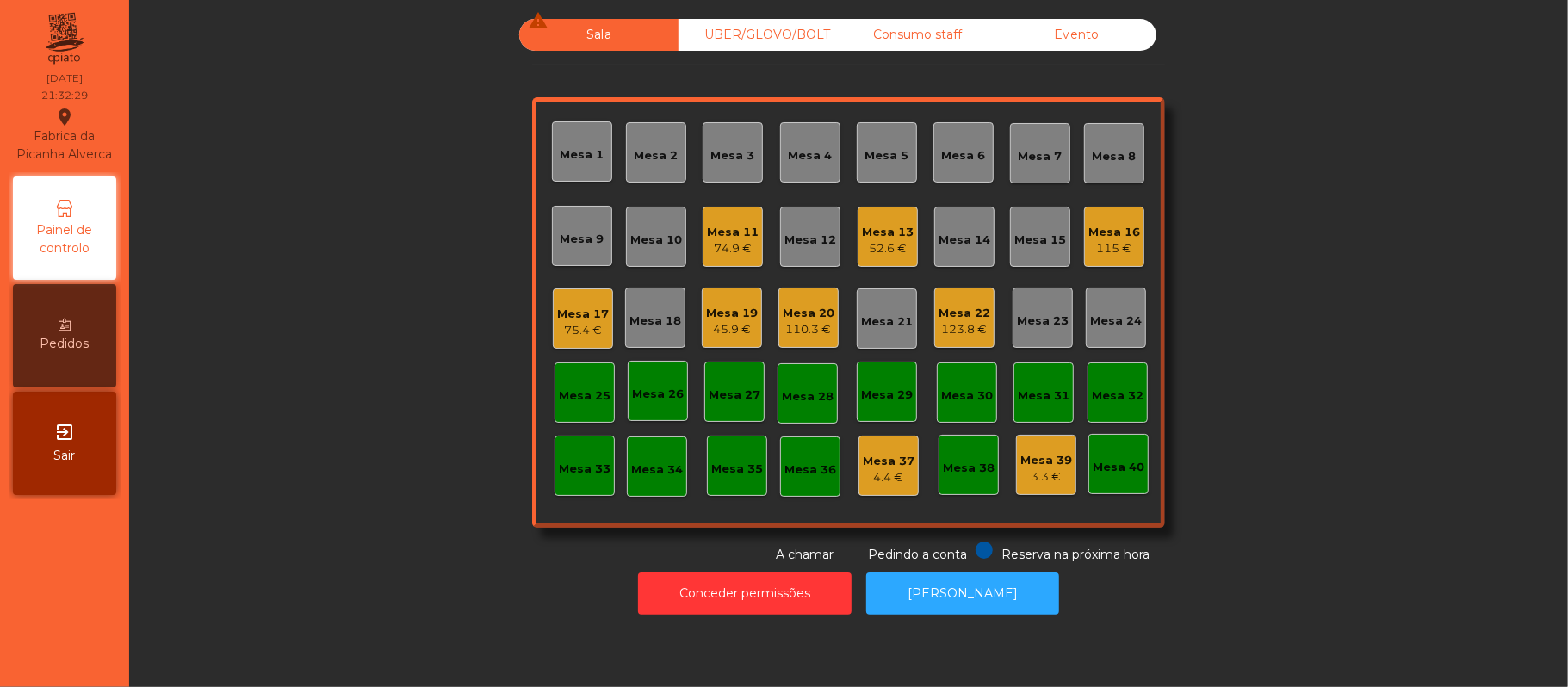
click at [874, 241] on div "52.6 €" at bounding box center [887, 249] width 51 height 17
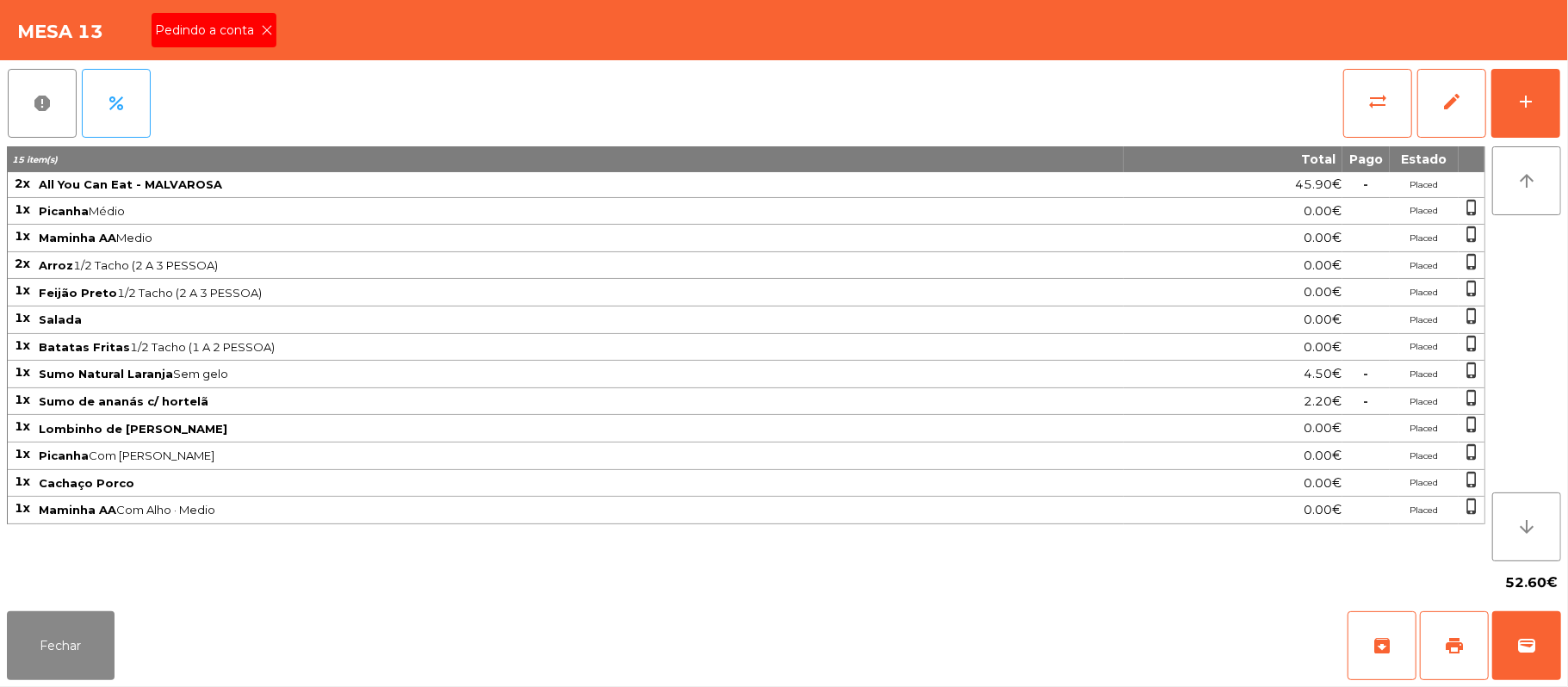
click at [227, 29] on span "Pedindo a conta" at bounding box center [208, 30] width 106 height 18
click at [1441, 642] on button "print" at bounding box center [1454, 646] width 69 height 69
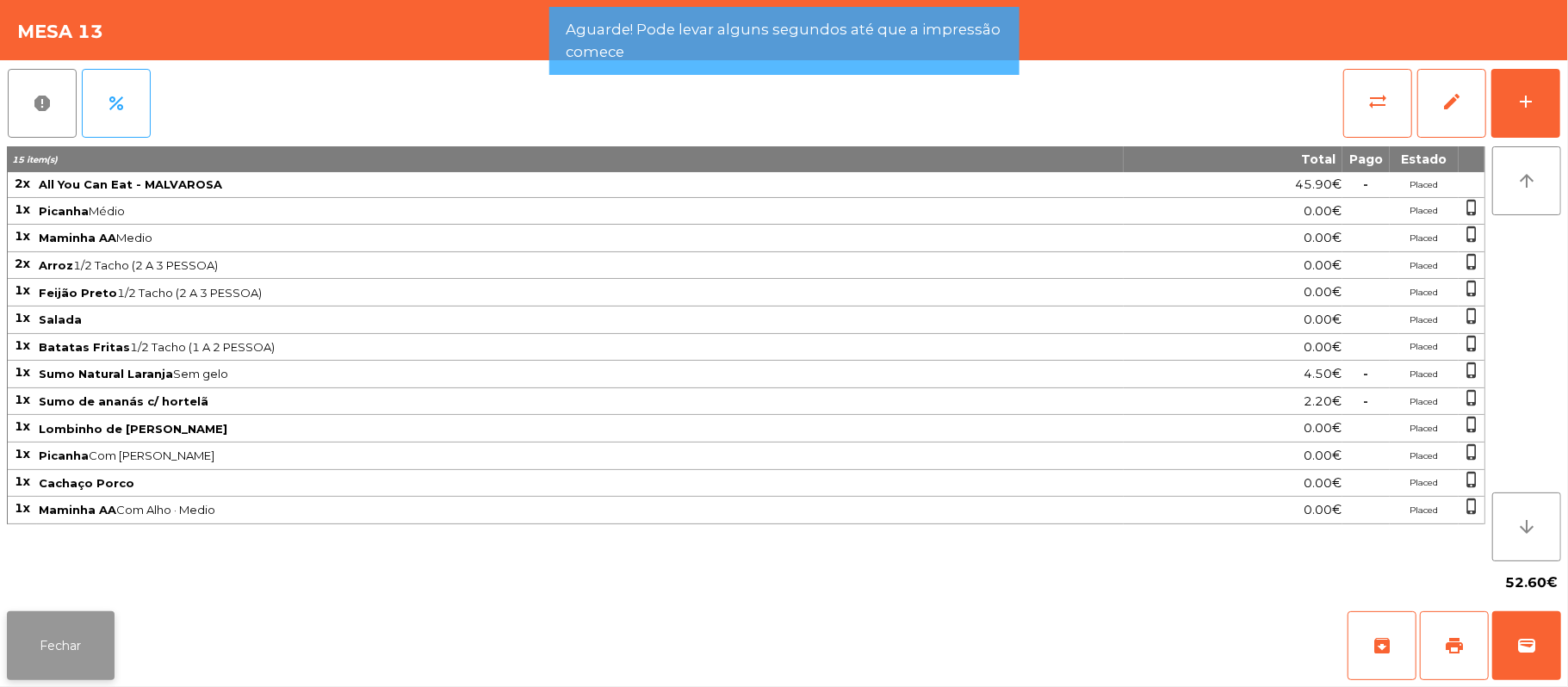
click at [84, 645] on button "Fechar" at bounding box center [60, 646] width 107 height 69
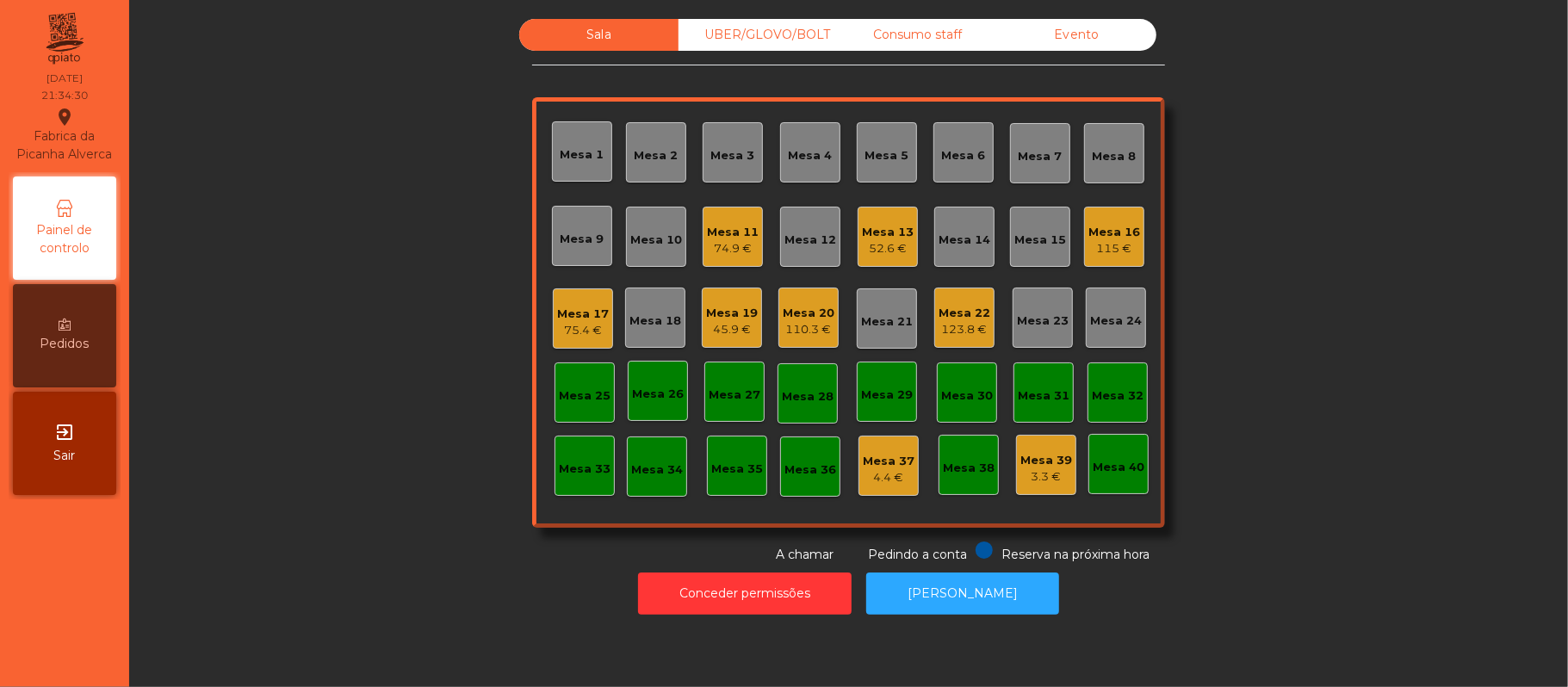
click at [888, 141] on div "Mesa 5" at bounding box center [887, 152] width 44 height 24
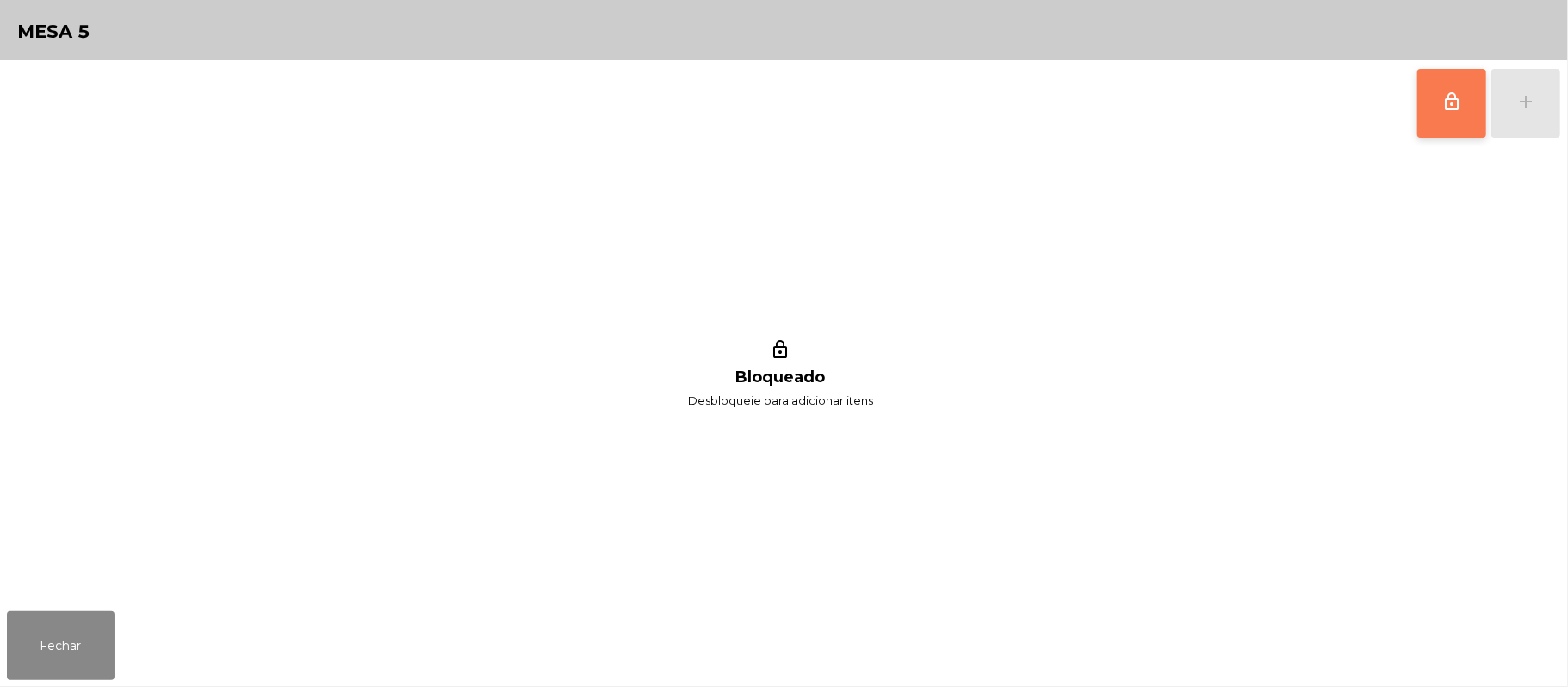
click at [1449, 93] on span "lock_outline" at bounding box center [1451, 101] width 20 height 20
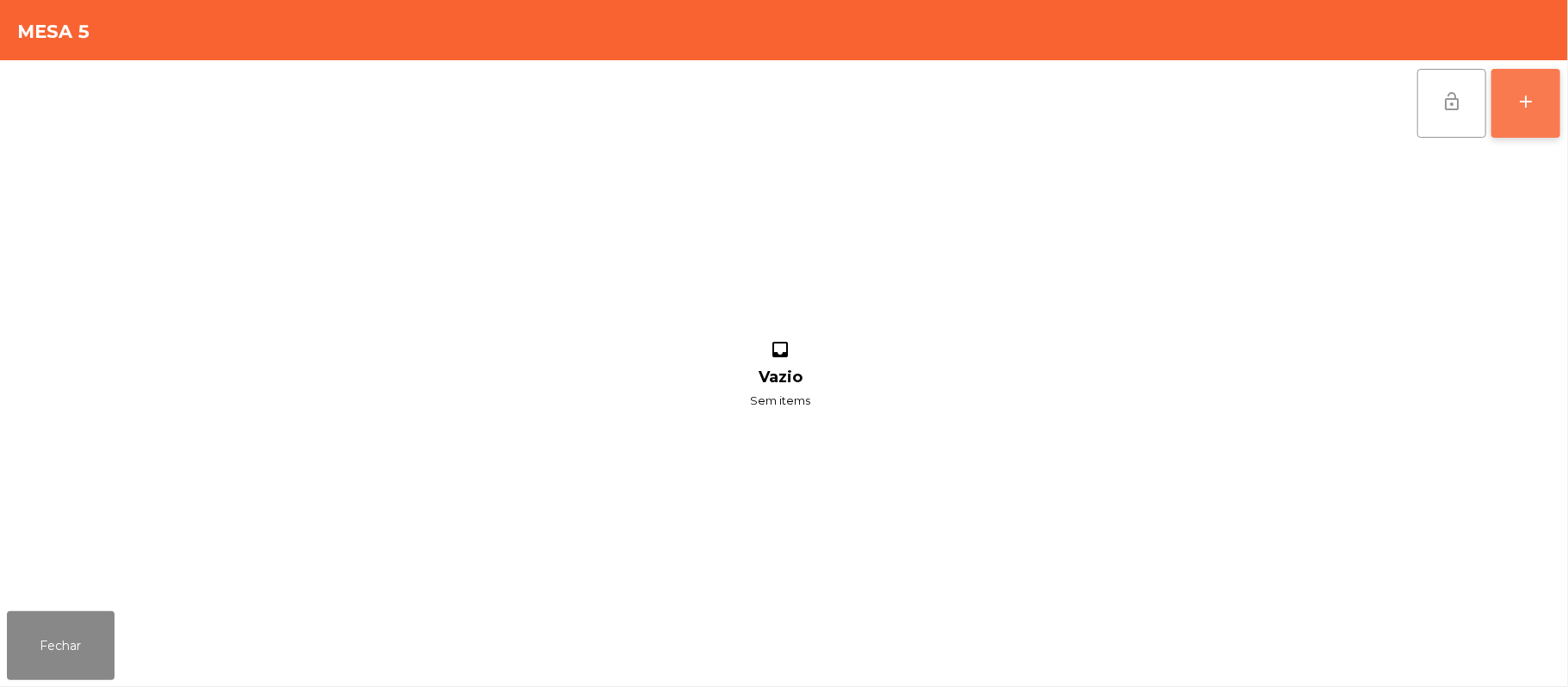
click at [1522, 112] on button "add" at bounding box center [1526, 103] width 69 height 69
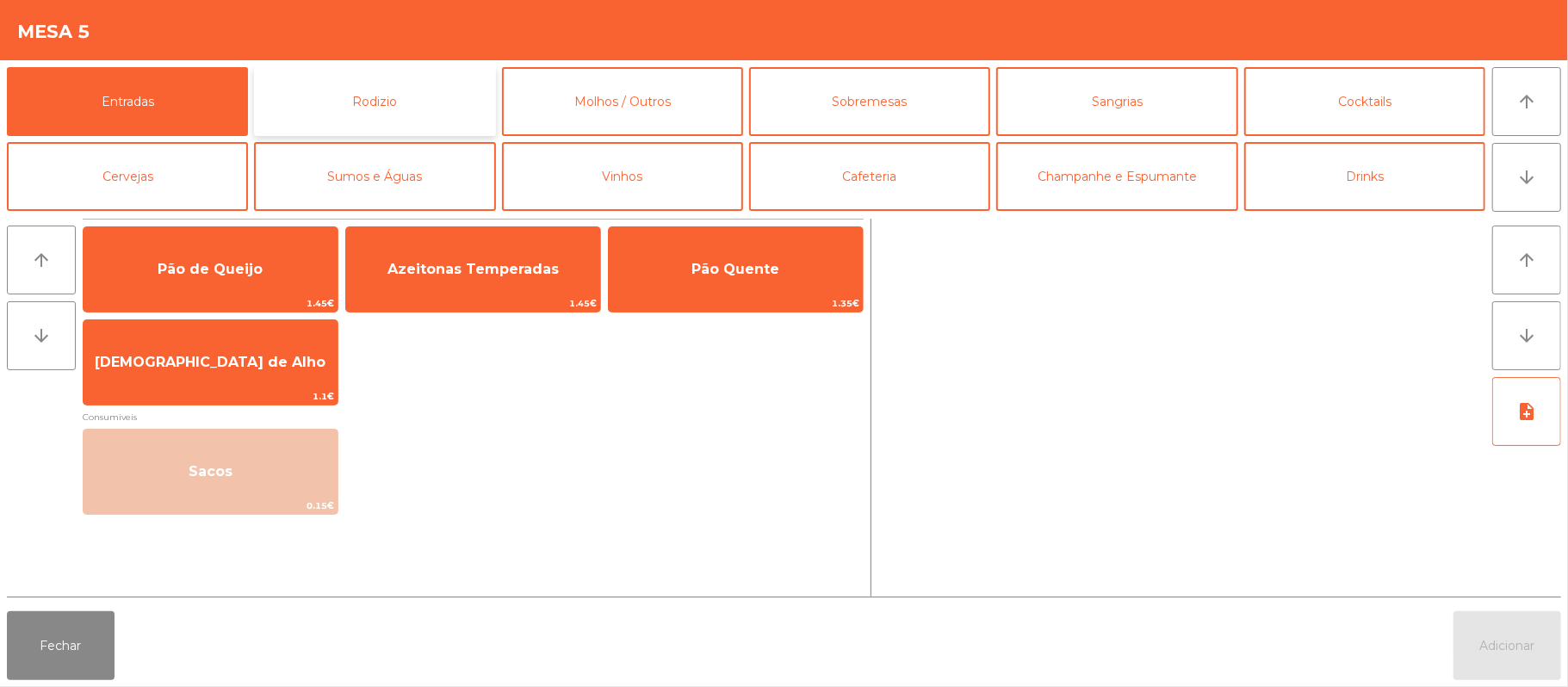
click at [406, 112] on button "Rodizio" at bounding box center [375, 101] width 241 height 69
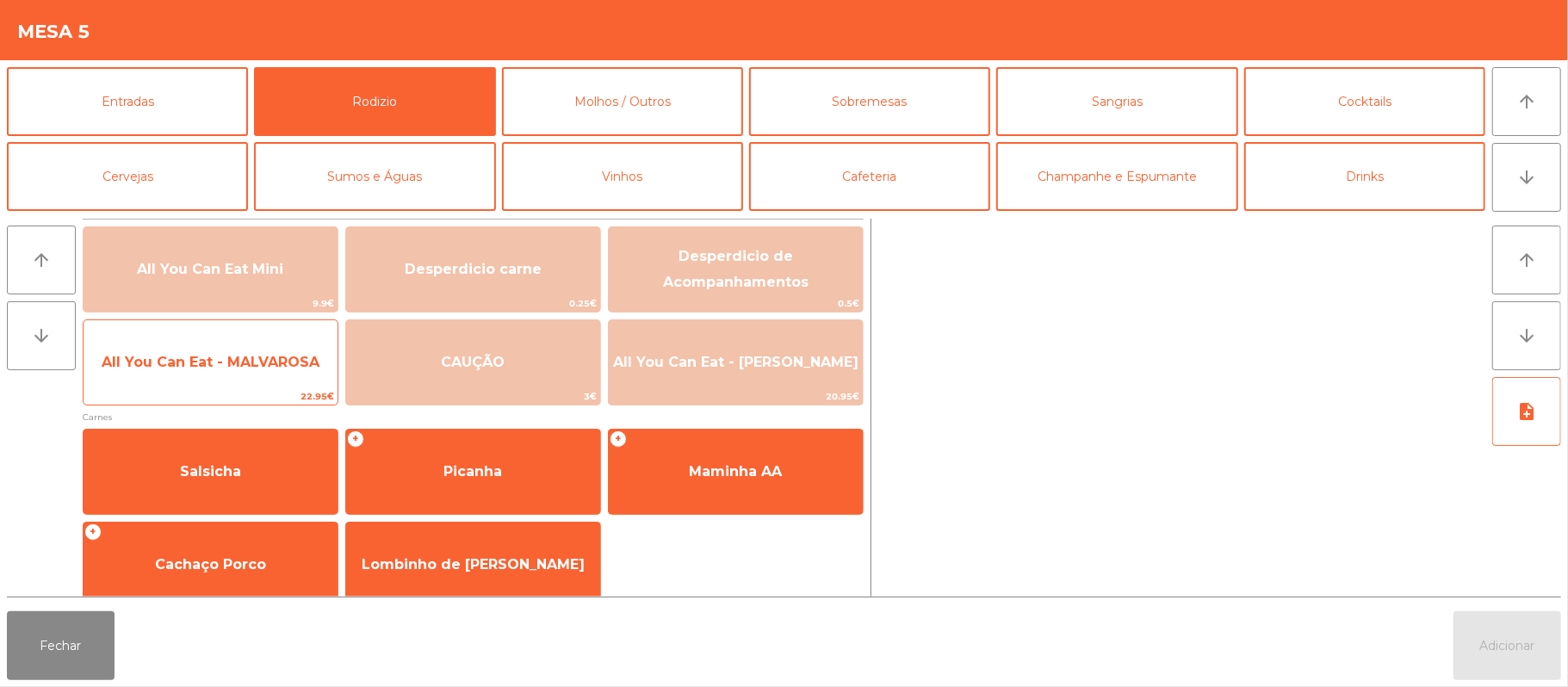
click at [232, 386] on span "All You Can Eat - MALVAROSA" at bounding box center [210, 362] width 254 height 47
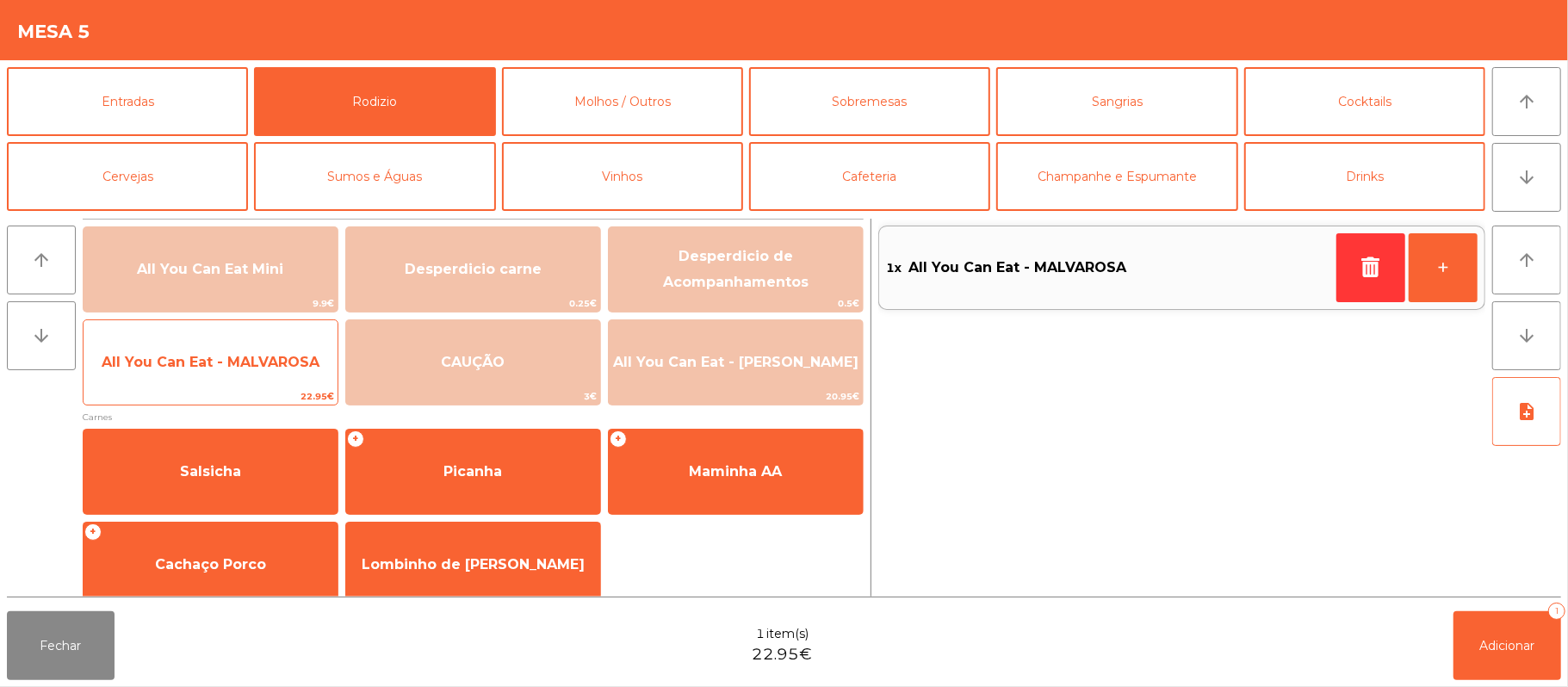
click at [242, 374] on span "All You Can Eat - MALVAROSA" at bounding box center [210, 362] width 254 height 47
click at [245, 372] on span "All You Can Eat - MALVAROSA" at bounding box center [210, 362] width 254 height 47
click at [244, 369] on span "All You Can Eat - MALVAROSA" at bounding box center [210, 362] width 218 height 17
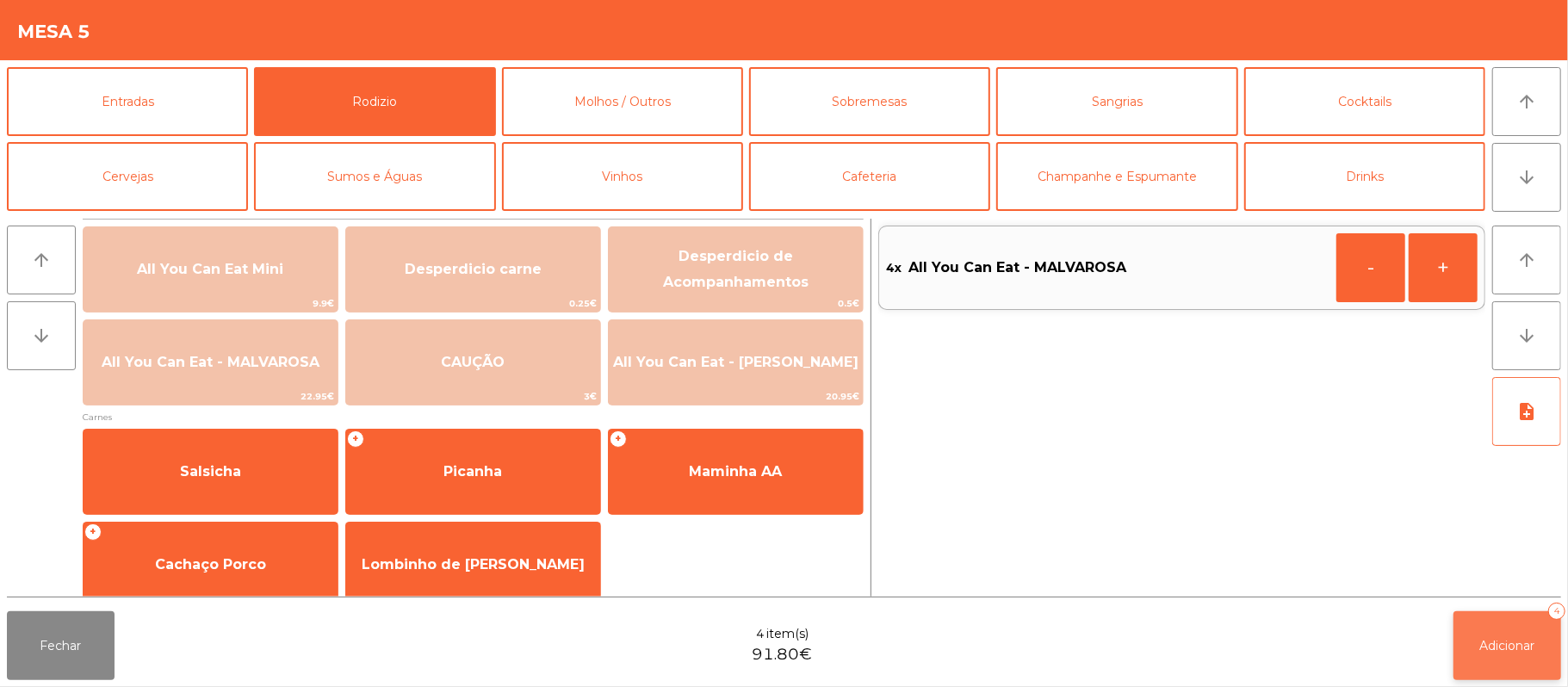
click at [1513, 645] on span "Adicionar" at bounding box center [1507, 646] width 55 height 16
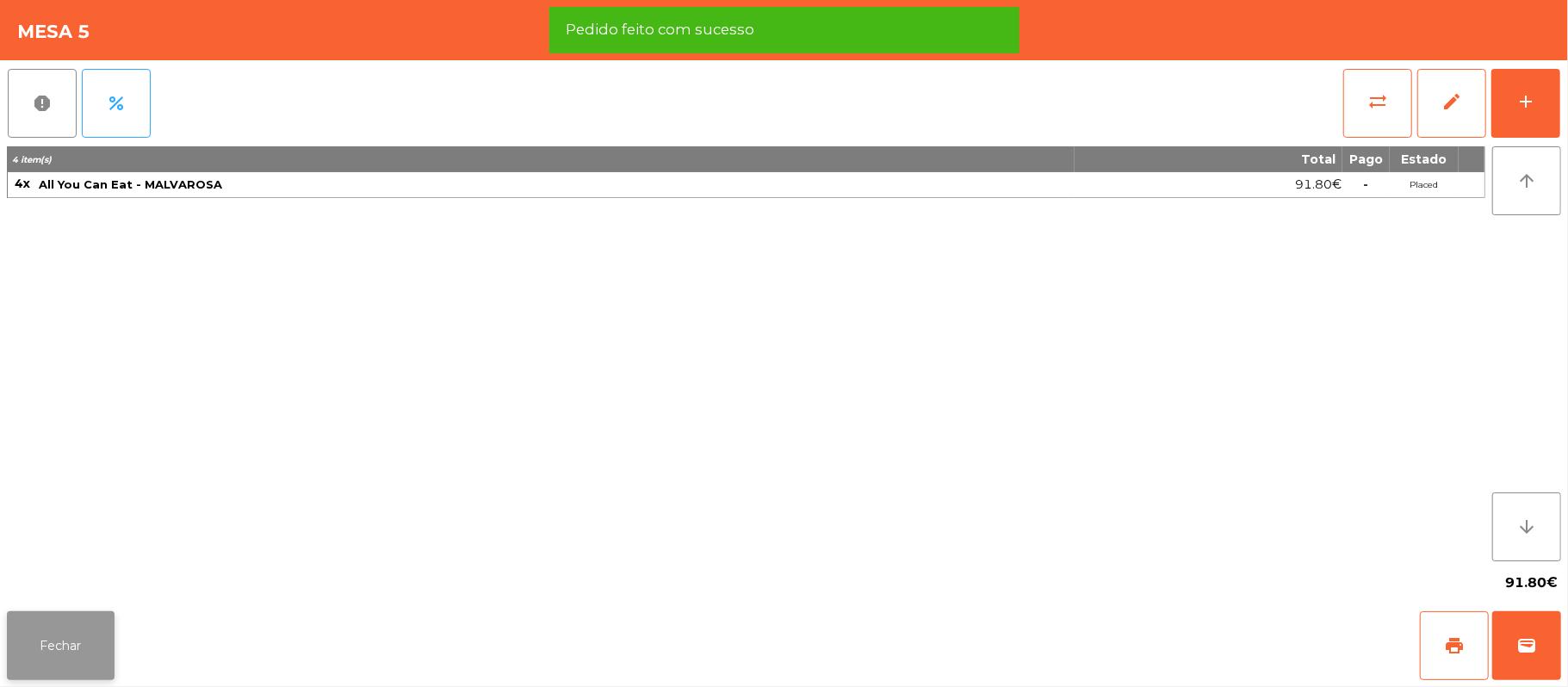
click at [55, 651] on button "Fechar" at bounding box center [60, 646] width 107 height 69
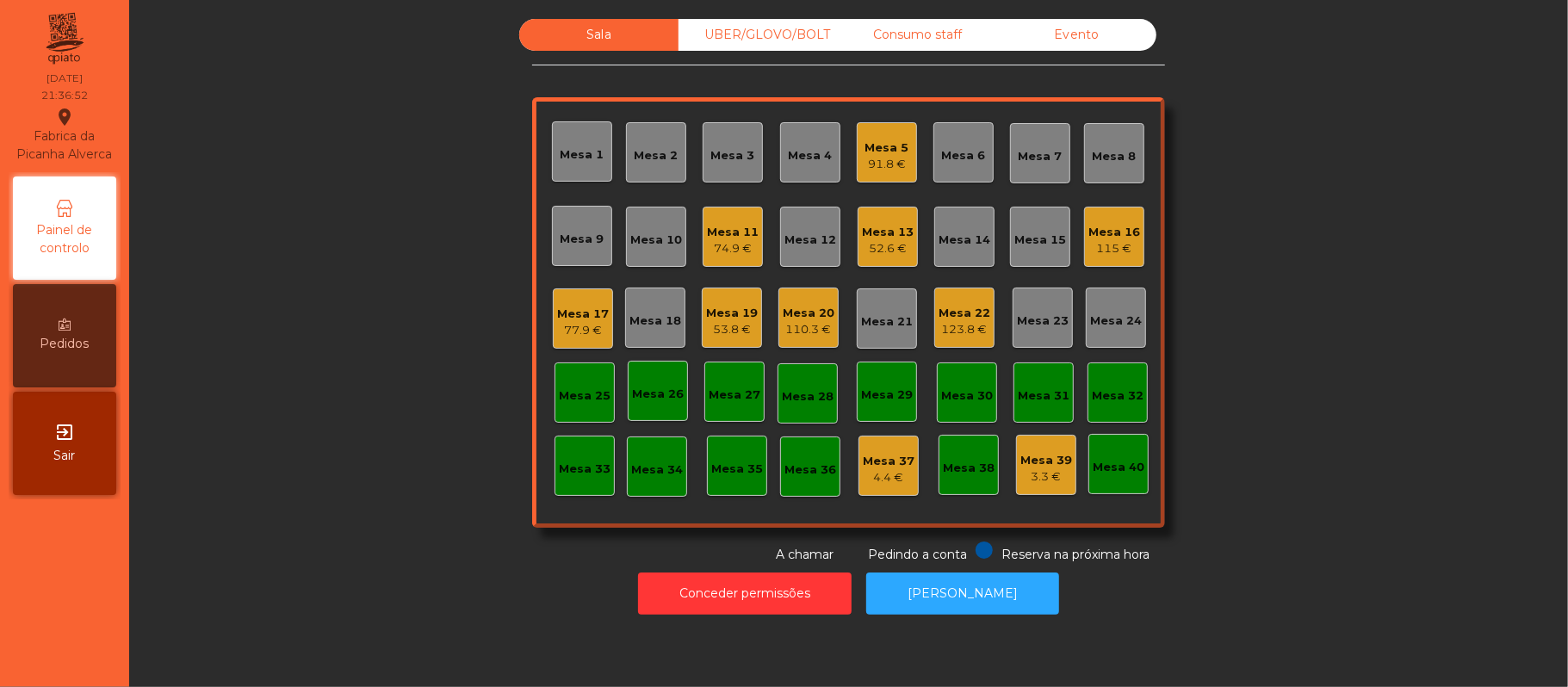
click at [893, 249] on div "52.6 €" at bounding box center [887, 249] width 51 height 17
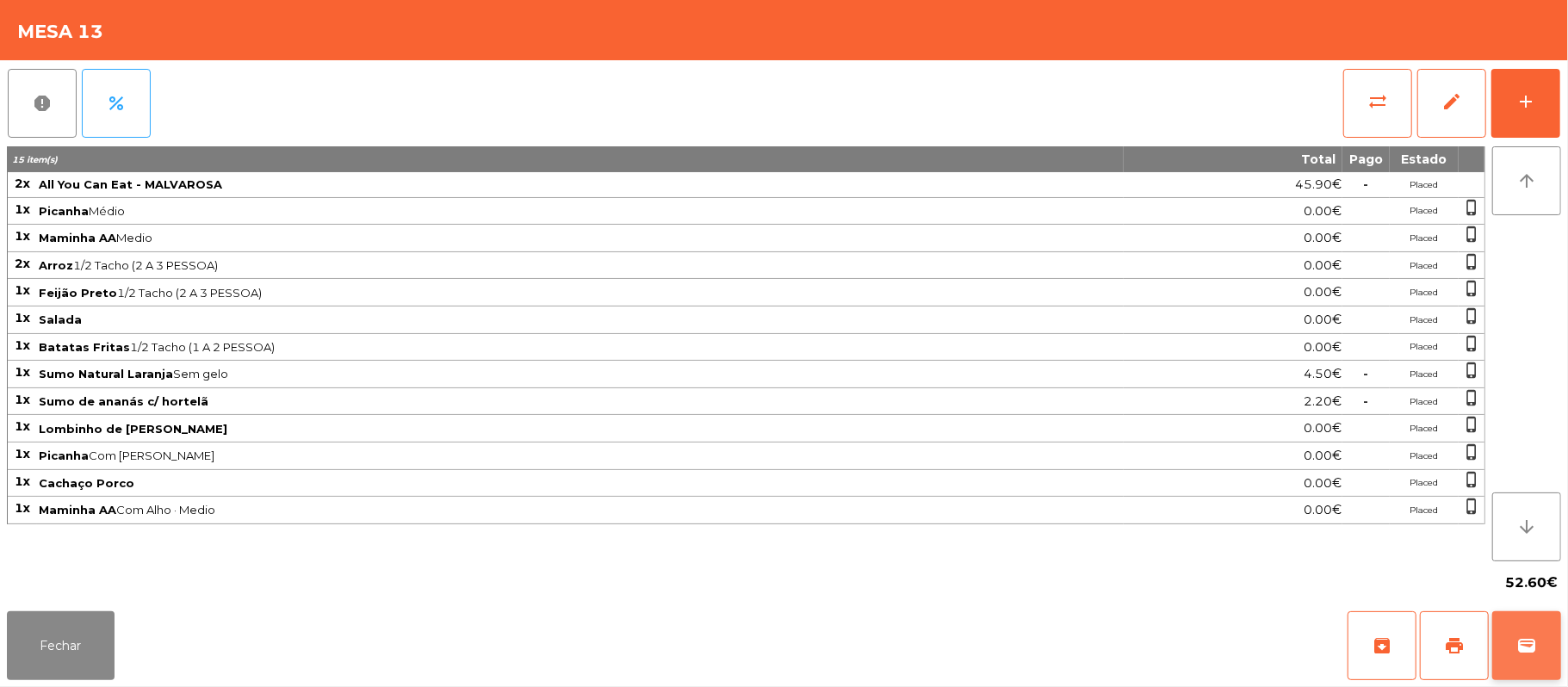
click at [1534, 640] on span "wallet" at bounding box center [1527, 646] width 20 height 20
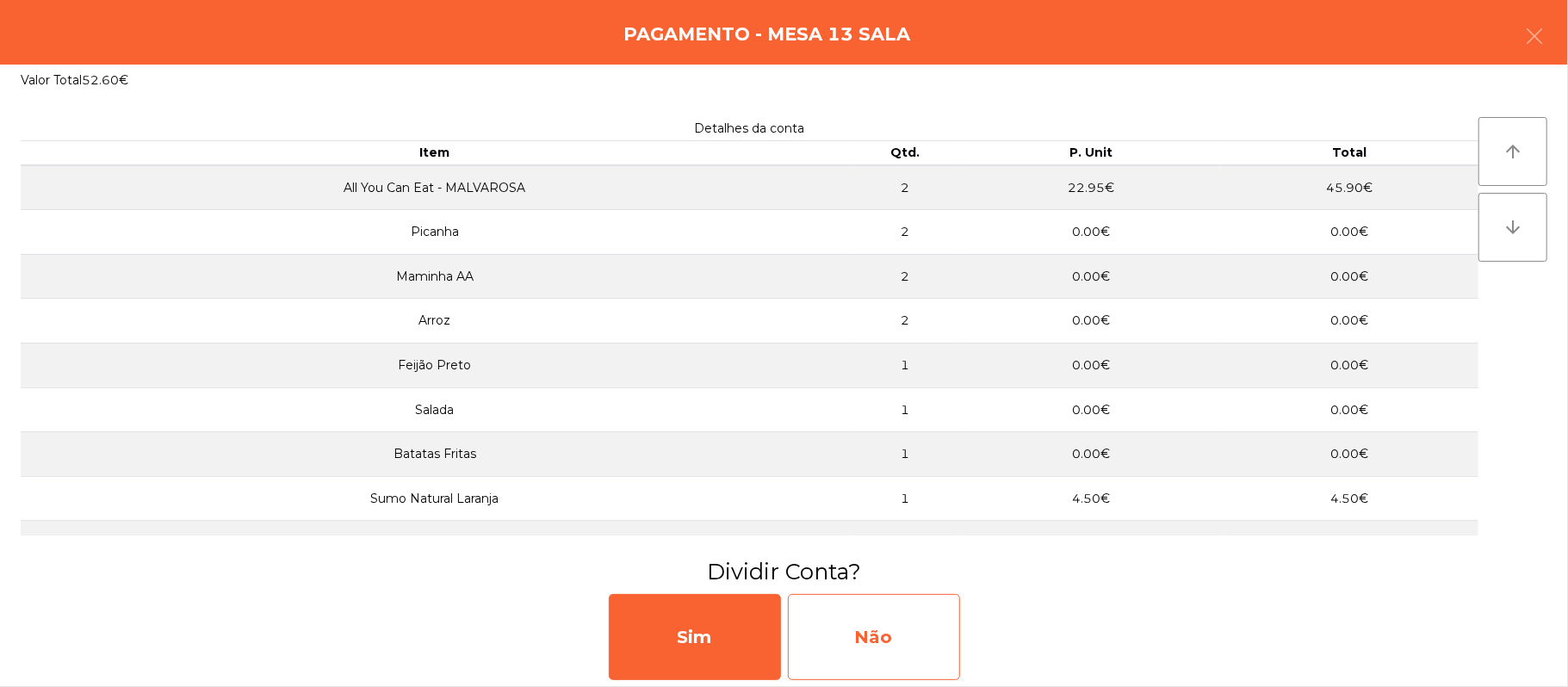
click at [910, 636] on div "Não" at bounding box center [874, 637] width 172 height 86
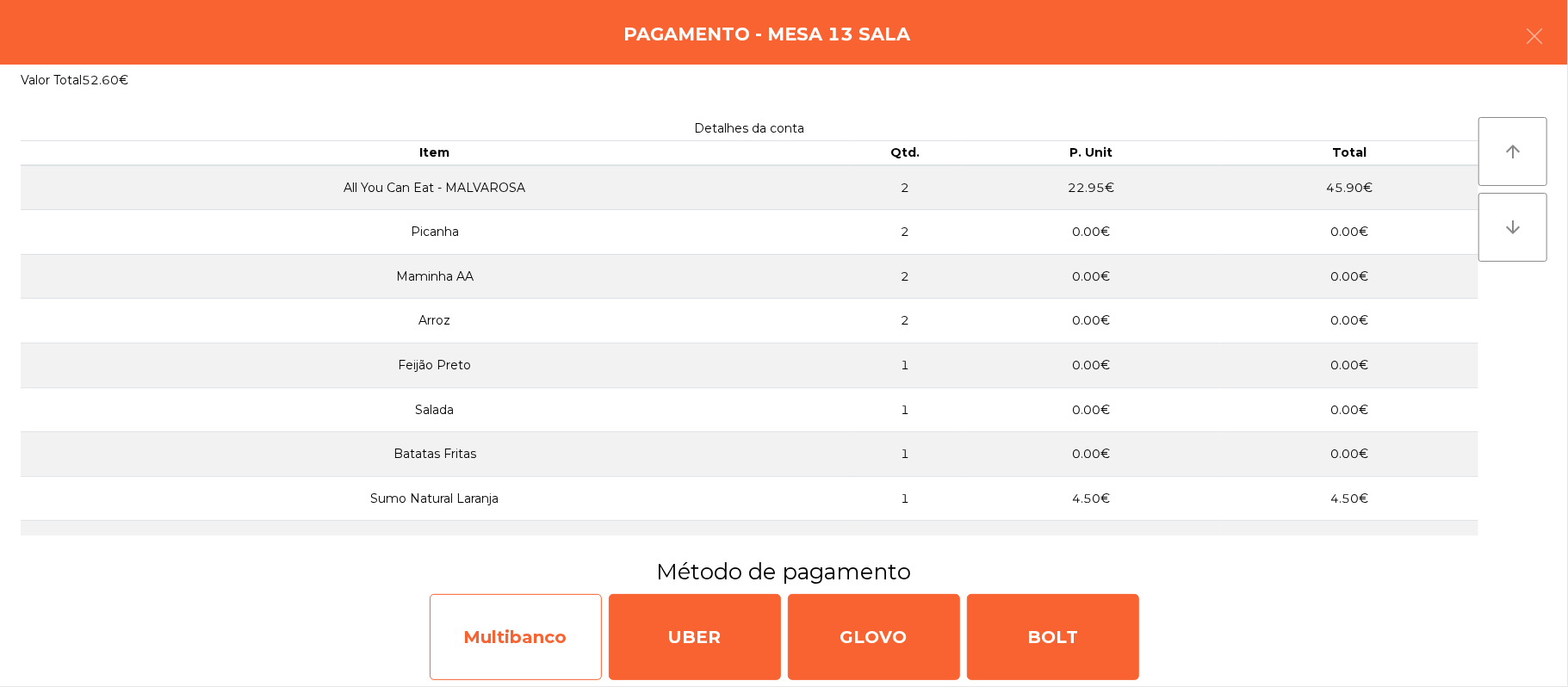
click at [521, 639] on div "Multibanco" at bounding box center [515, 637] width 172 height 86
select select "**"
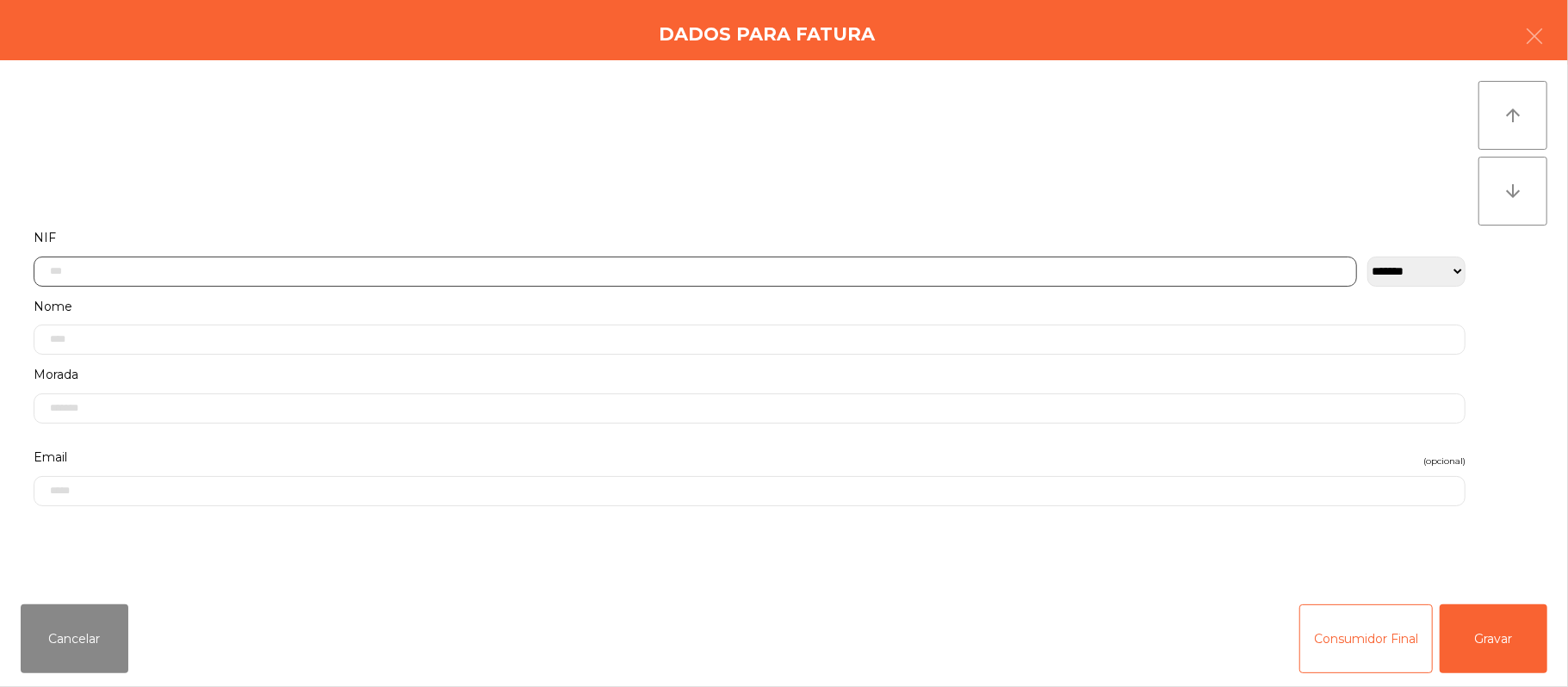
click at [524, 268] on input "text" at bounding box center [695, 271] width 1324 height 30
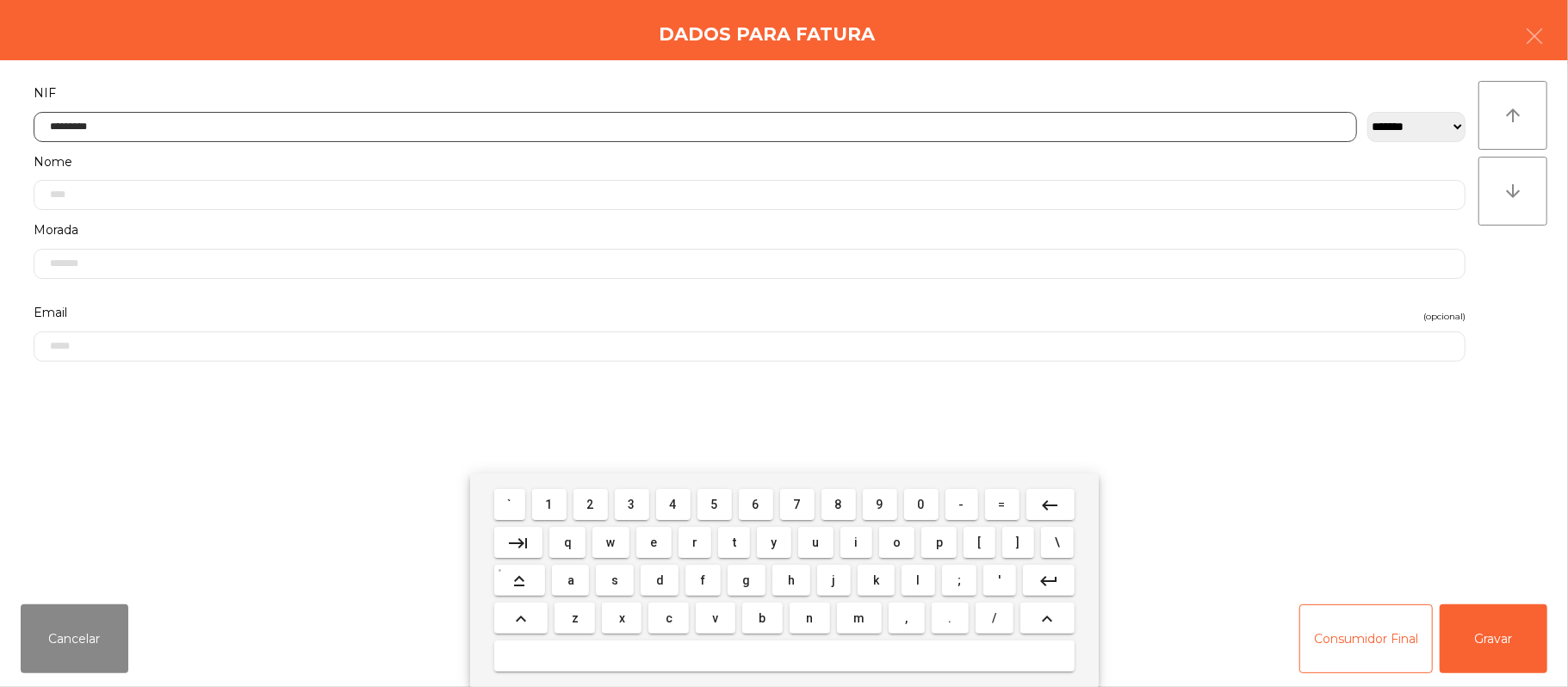
type input "*********"
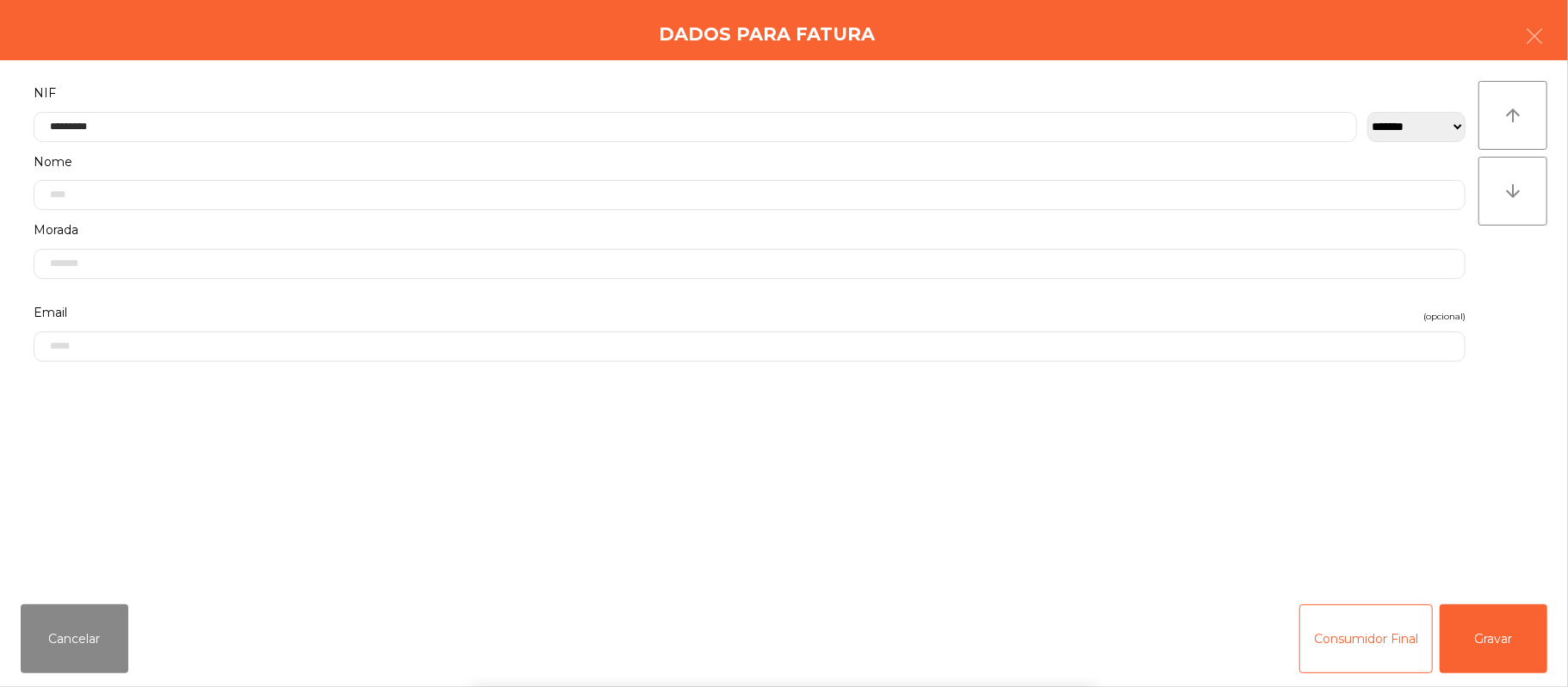
click at [1483, 644] on div "` 1 2 3 4 5 6 7 8 9 0 - = keyboard_backspace keyboard_tab q w e r t y u i o p […" at bounding box center [784, 580] width 1568 height 213
click at [1508, 645] on button "Gravar" at bounding box center [1493, 638] width 107 height 69
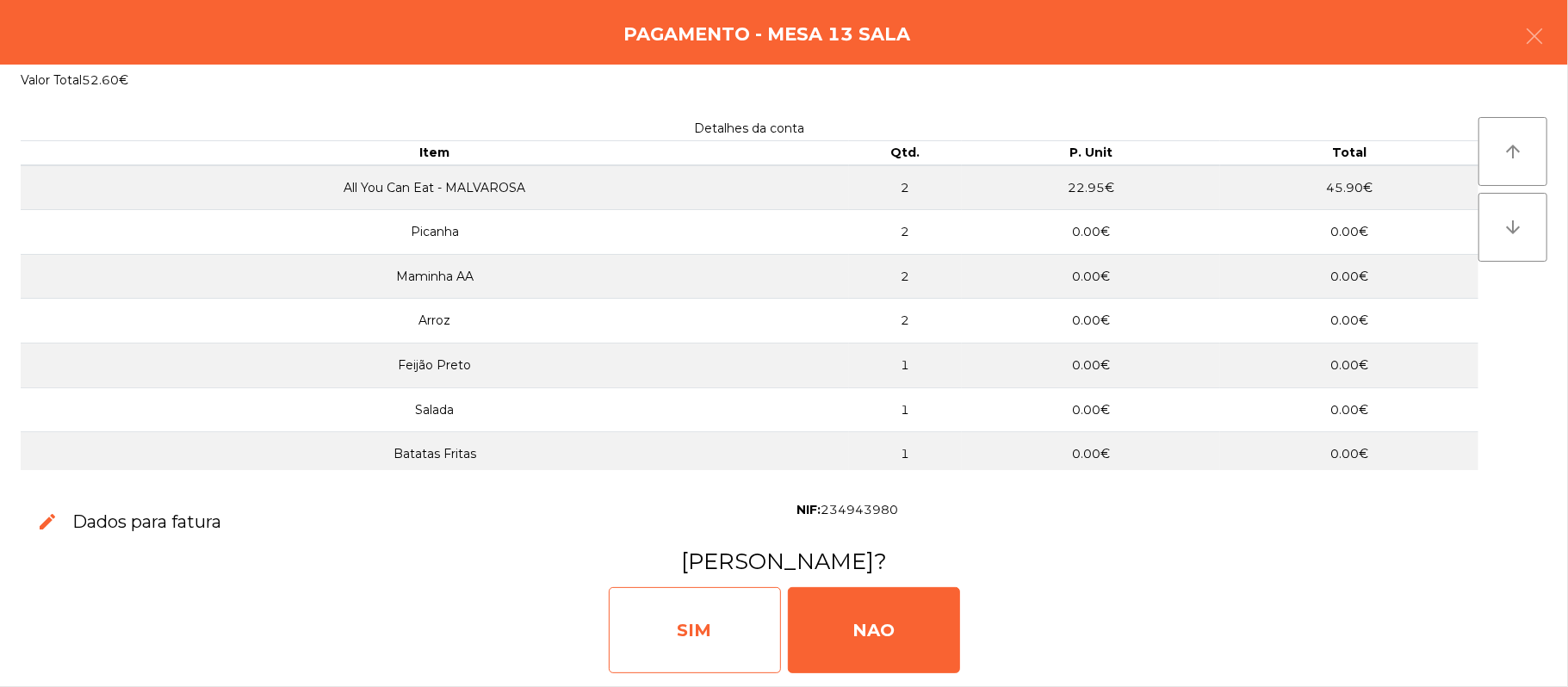
click at [711, 620] on div "SIM" at bounding box center [694, 630] width 172 height 86
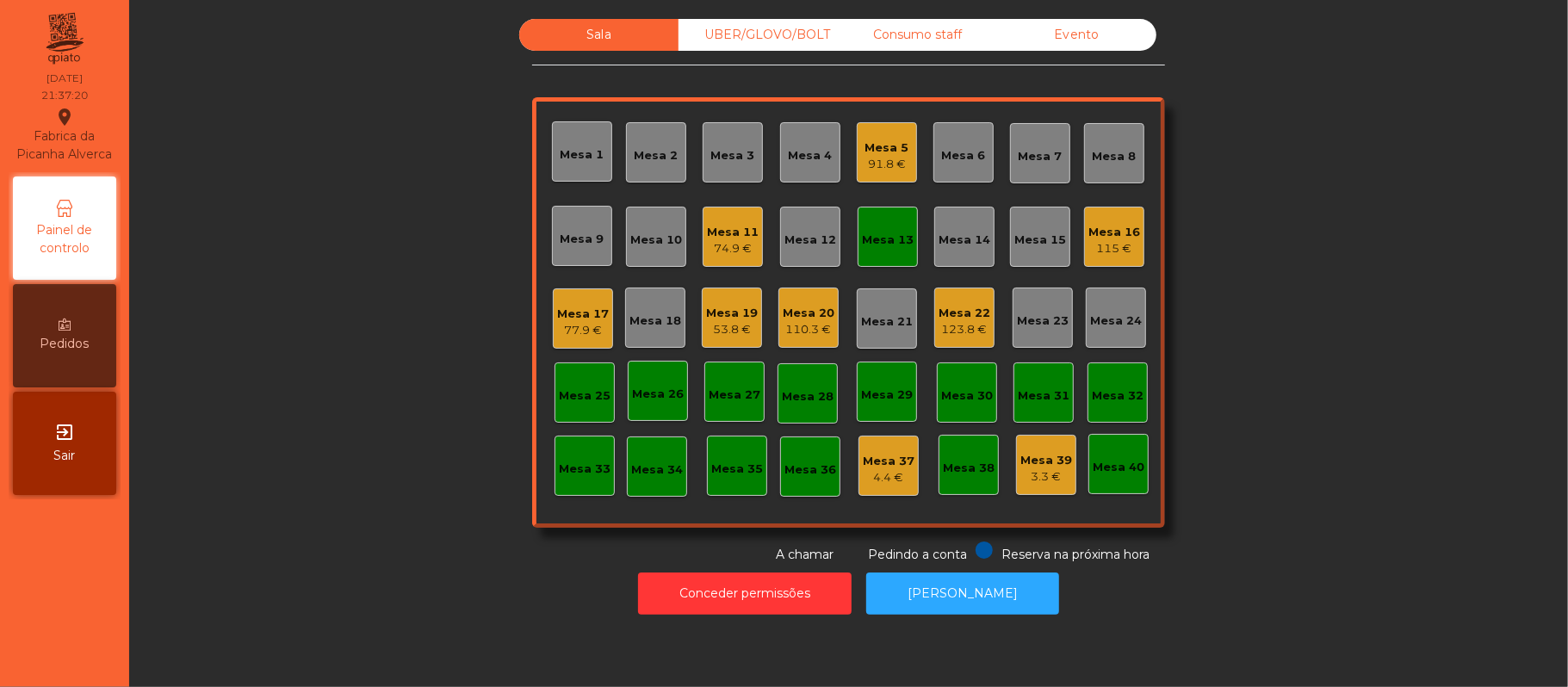
click at [878, 235] on div "Mesa 13" at bounding box center [887, 240] width 51 height 17
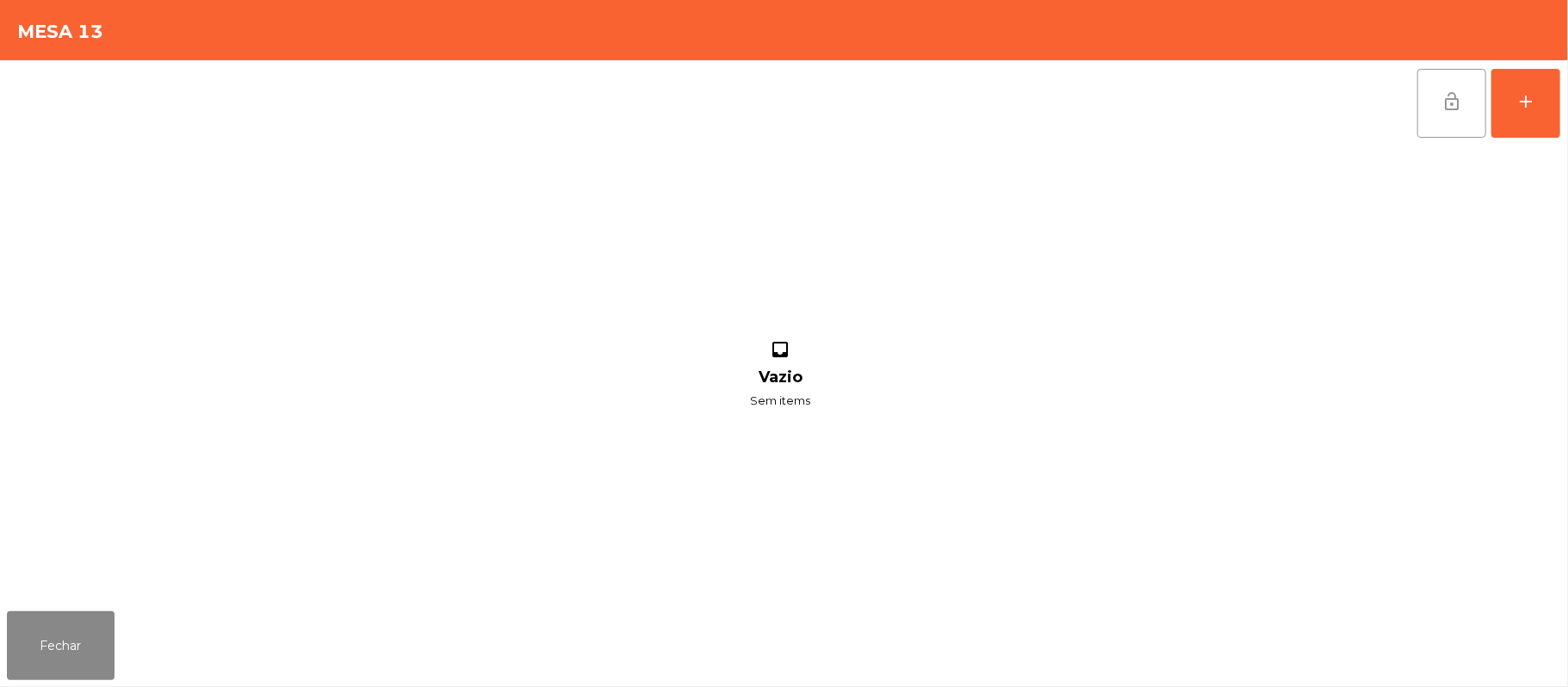
click at [1441, 108] on span "lock_open" at bounding box center [1451, 101] width 20 height 20
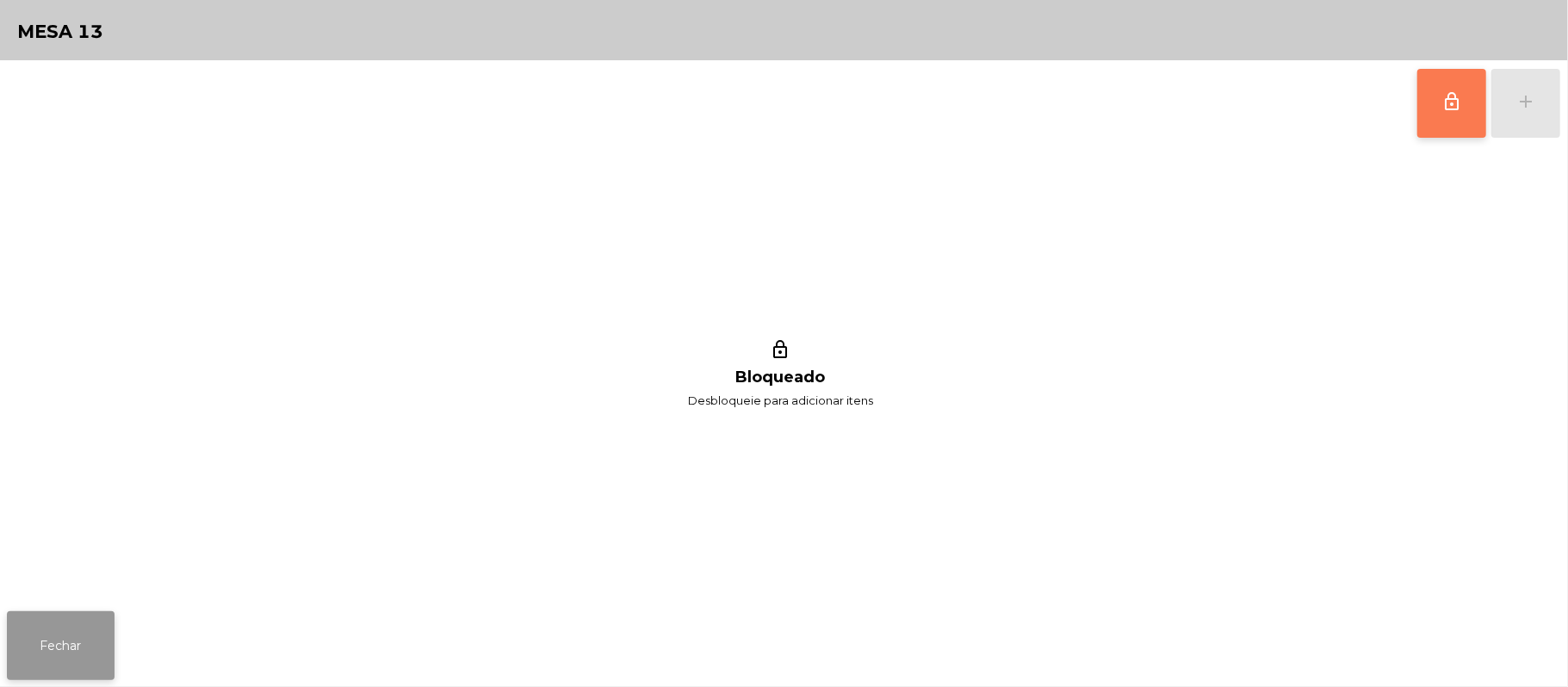
click at [41, 646] on button "Fechar" at bounding box center [60, 646] width 107 height 69
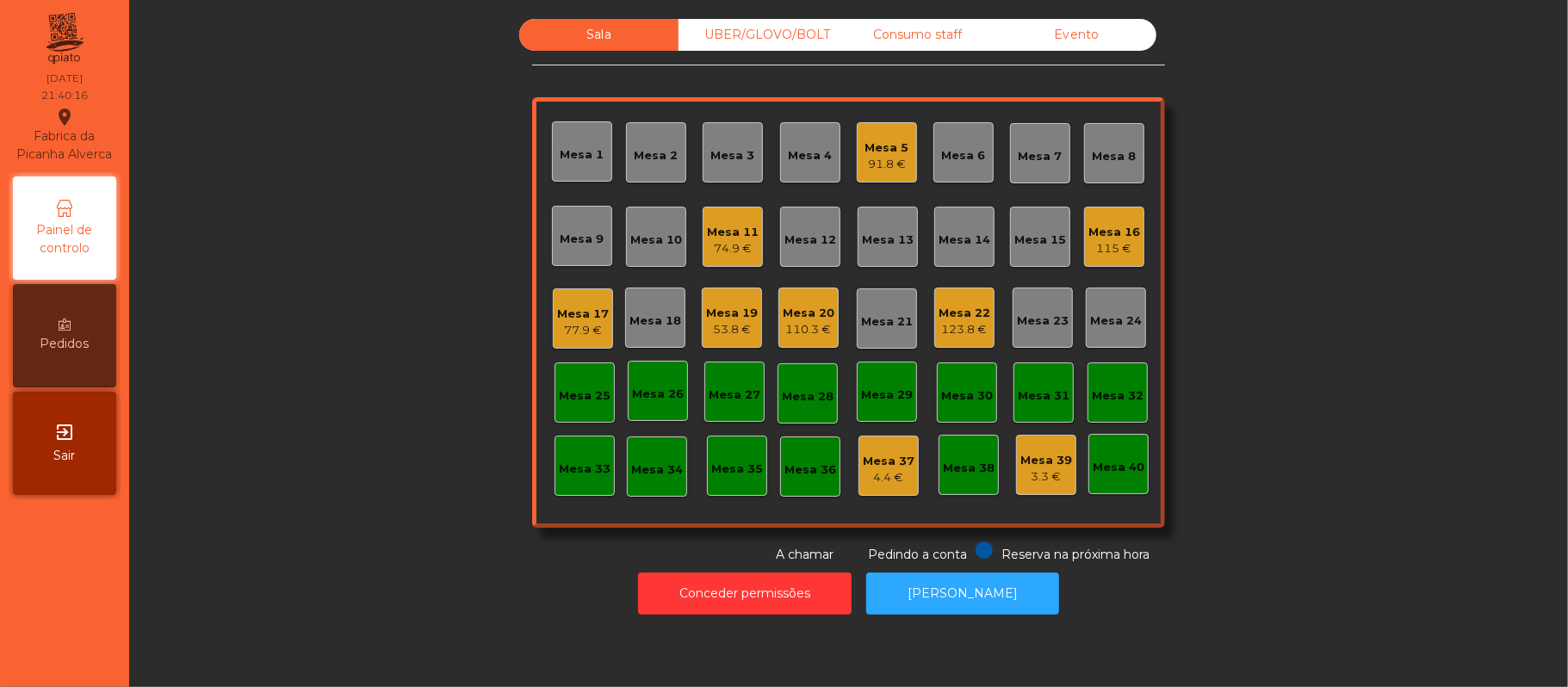
click at [724, 313] on div "Mesa 19" at bounding box center [732, 313] width 51 height 17
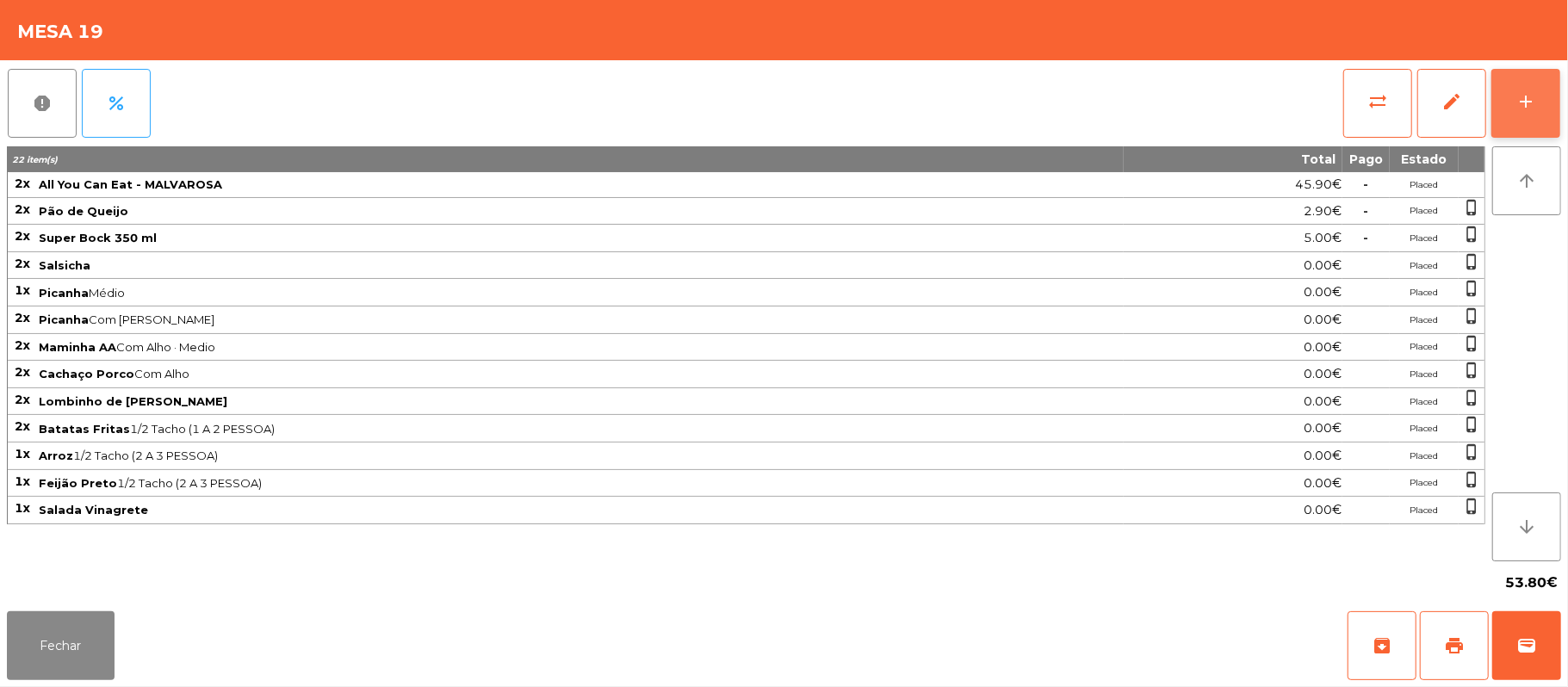
click at [1514, 108] on button "add" at bounding box center [1526, 103] width 69 height 69
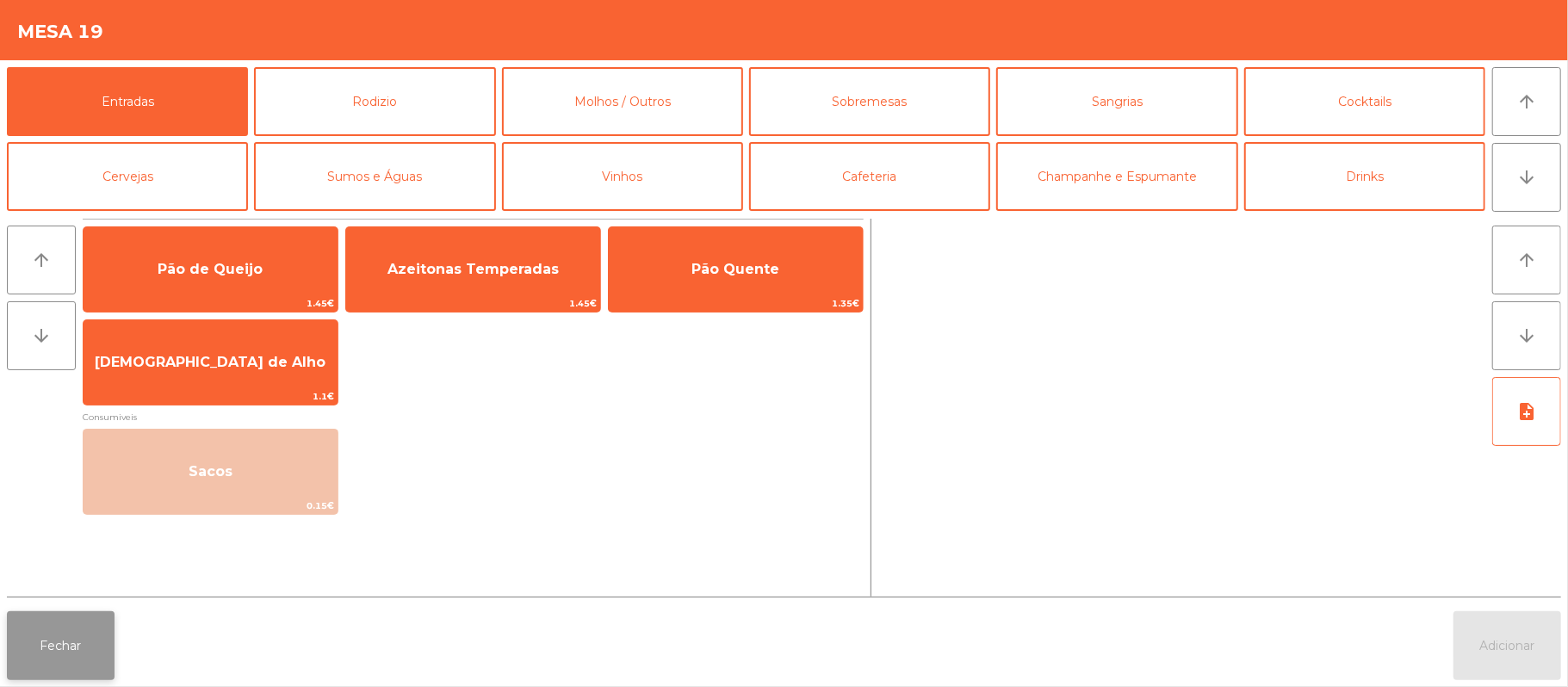
click at [63, 670] on button "Fechar" at bounding box center [60, 646] width 107 height 69
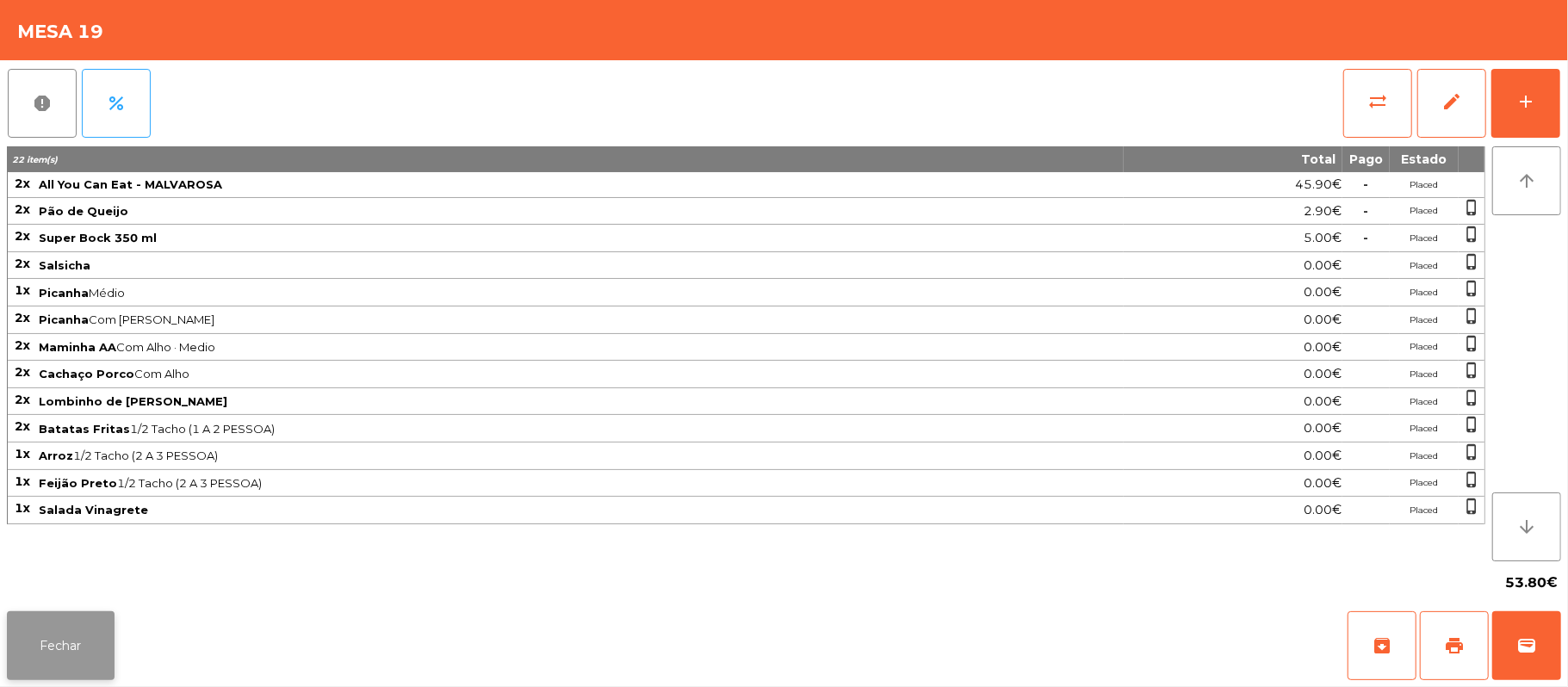
click at [48, 669] on button "Fechar" at bounding box center [60, 646] width 107 height 69
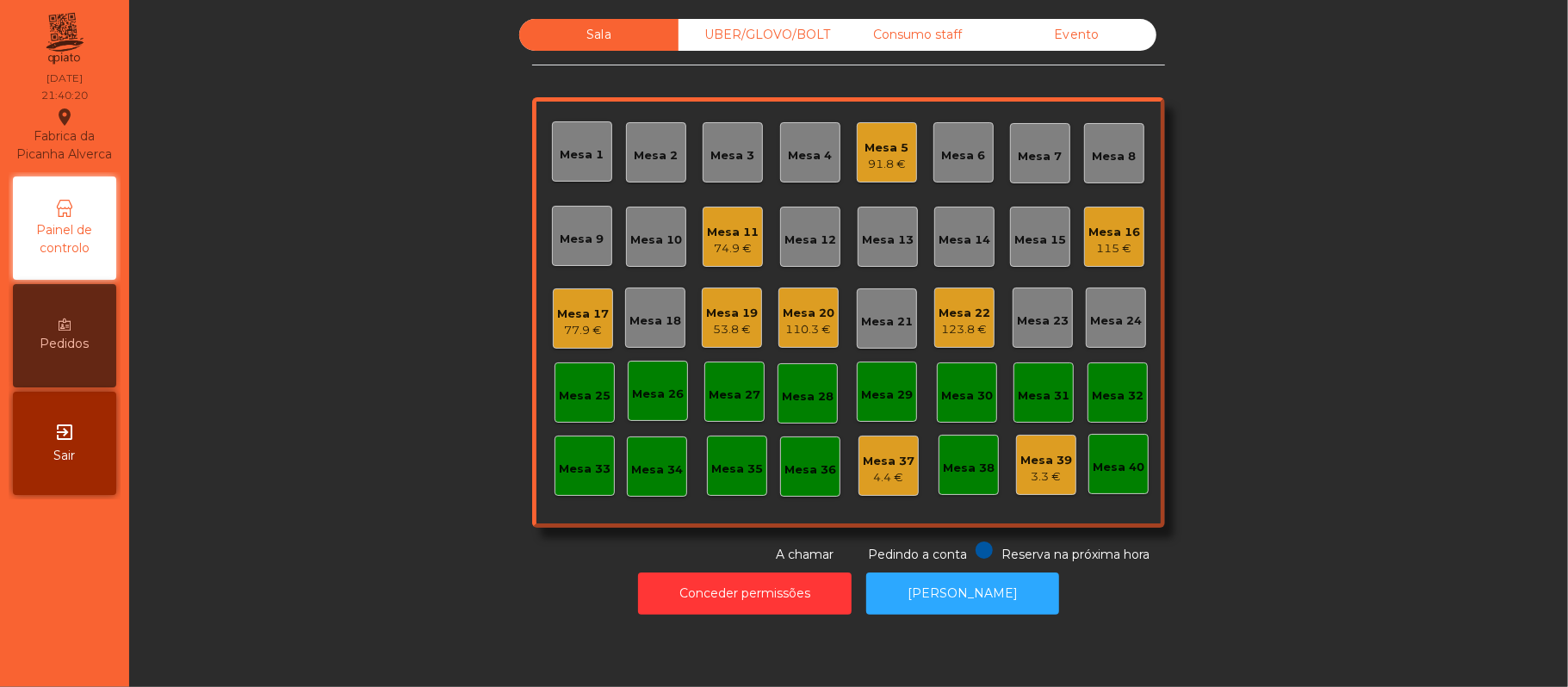
click at [581, 390] on div "Mesa 25" at bounding box center [584, 396] width 51 height 17
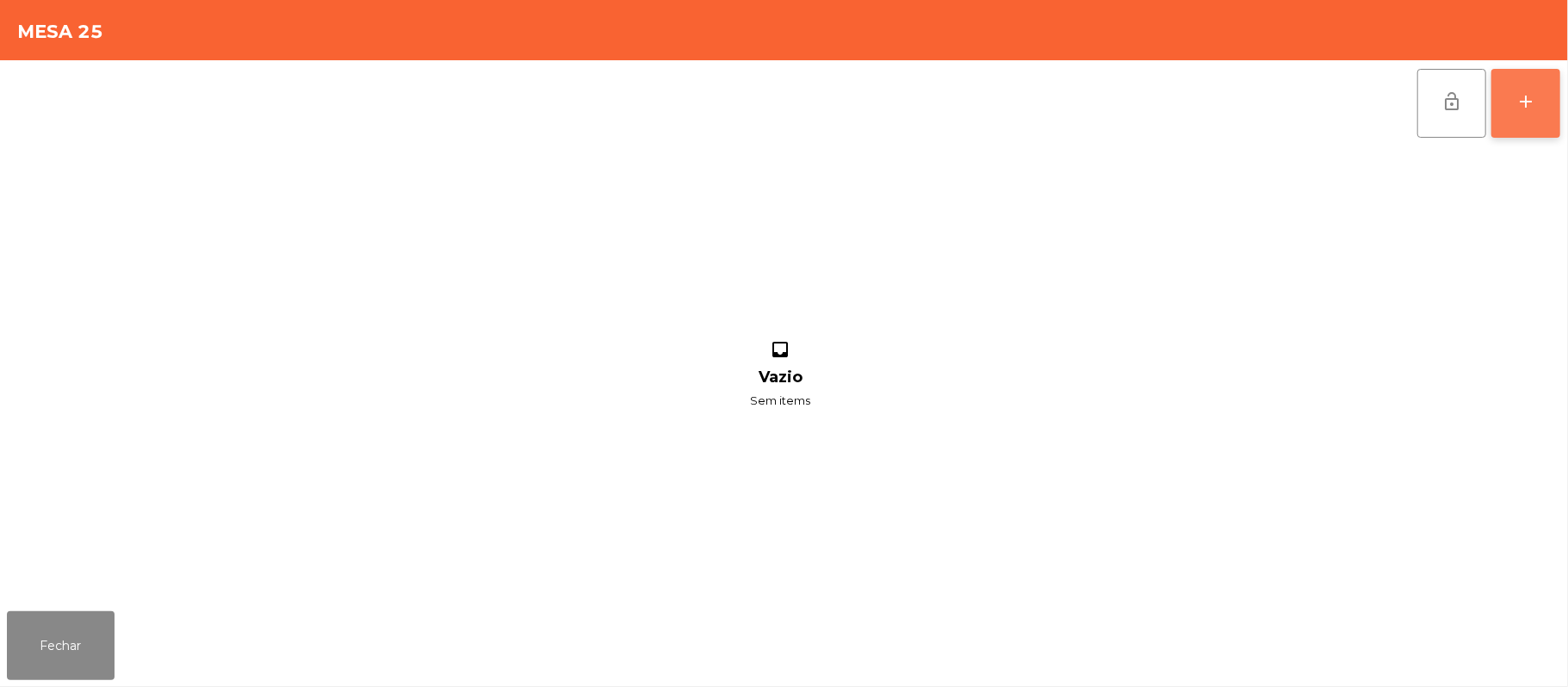
click at [1519, 107] on div "add" at bounding box center [1526, 101] width 20 height 20
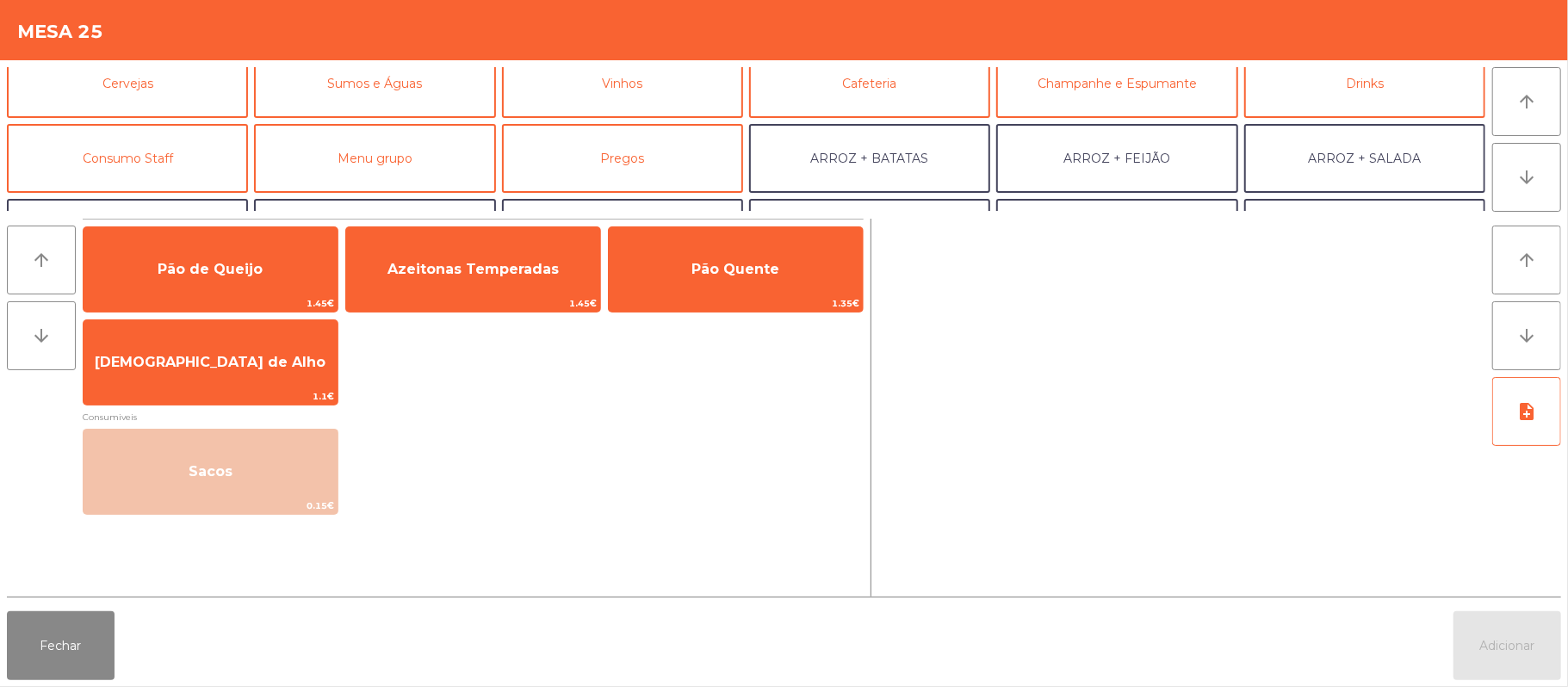
scroll to position [121, 0]
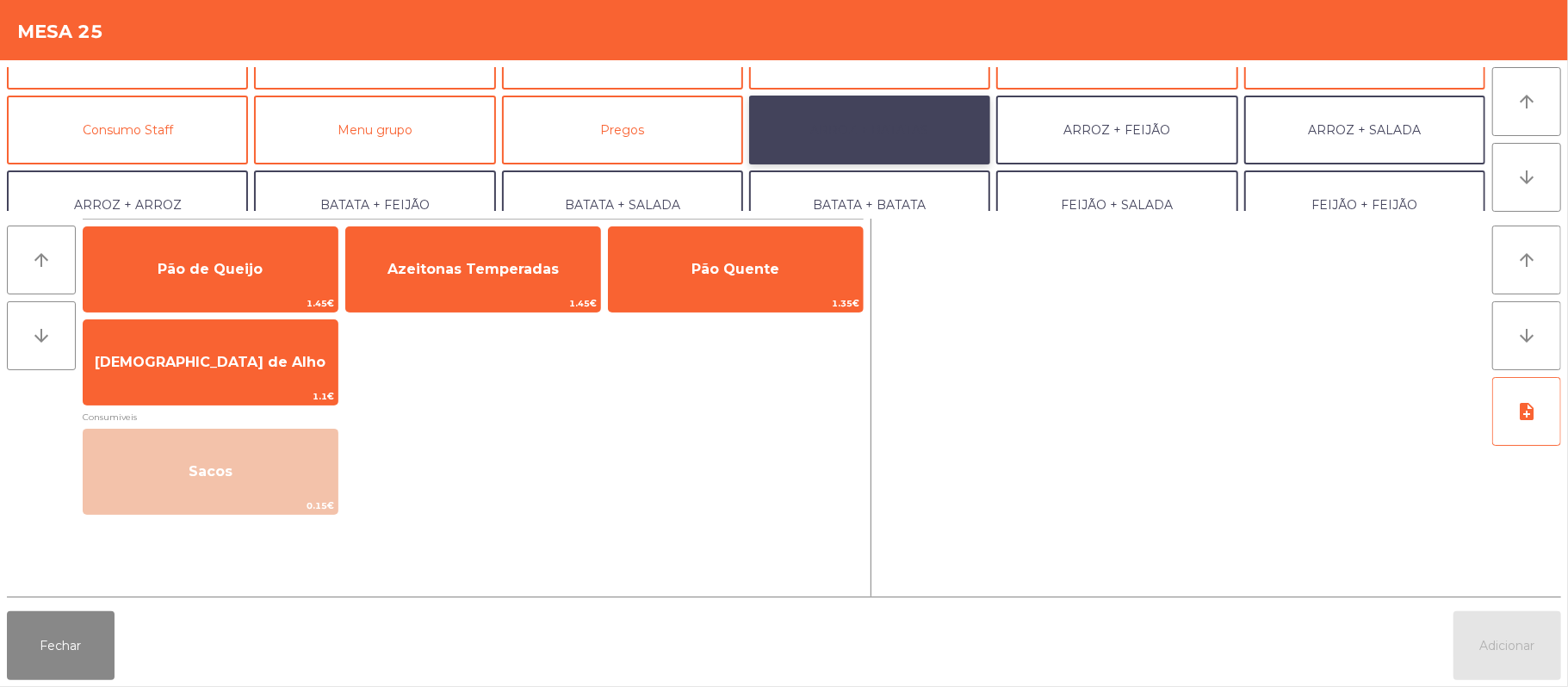
click at [900, 120] on button "ARROZ + BATATAS" at bounding box center [870, 130] width 241 height 69
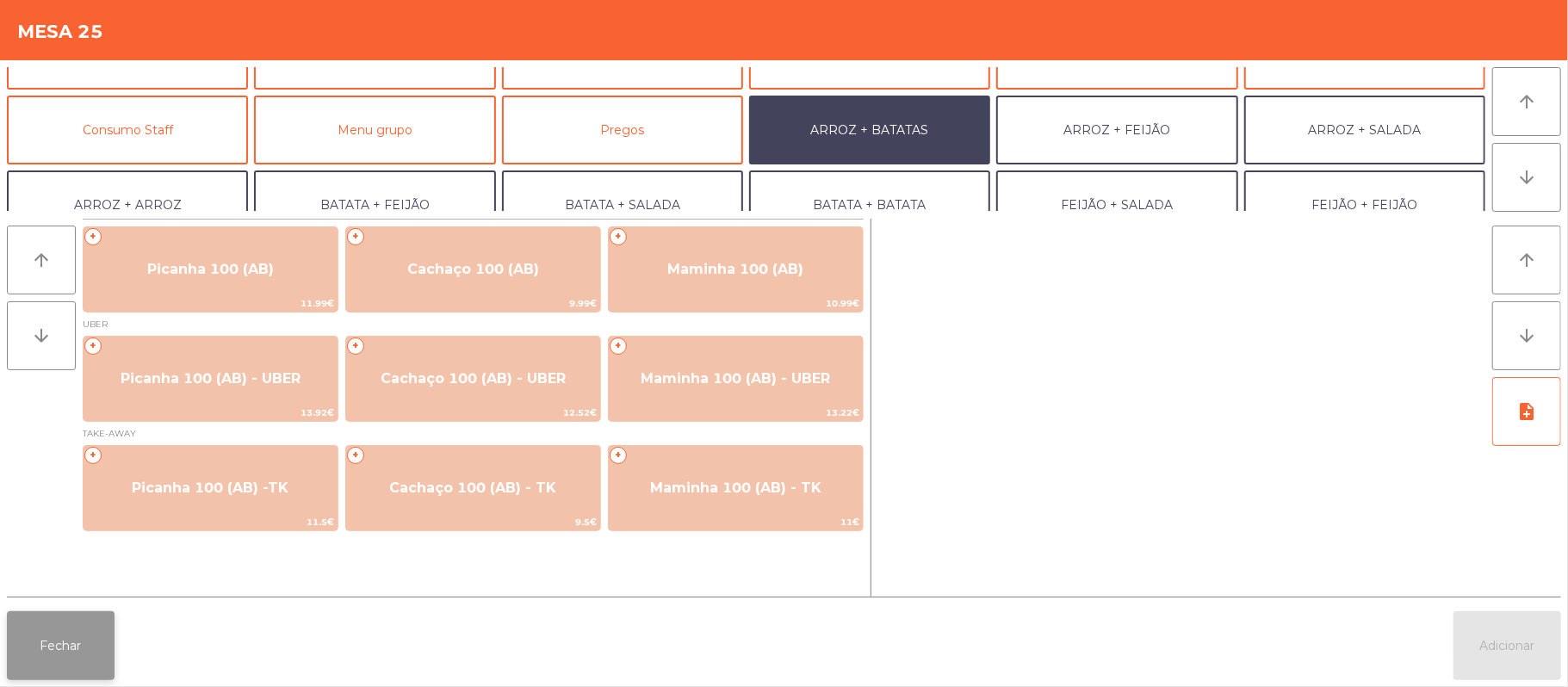
click at [21, 671] on button "Fechar" at bounding box center [60, 646] width 107 height 69
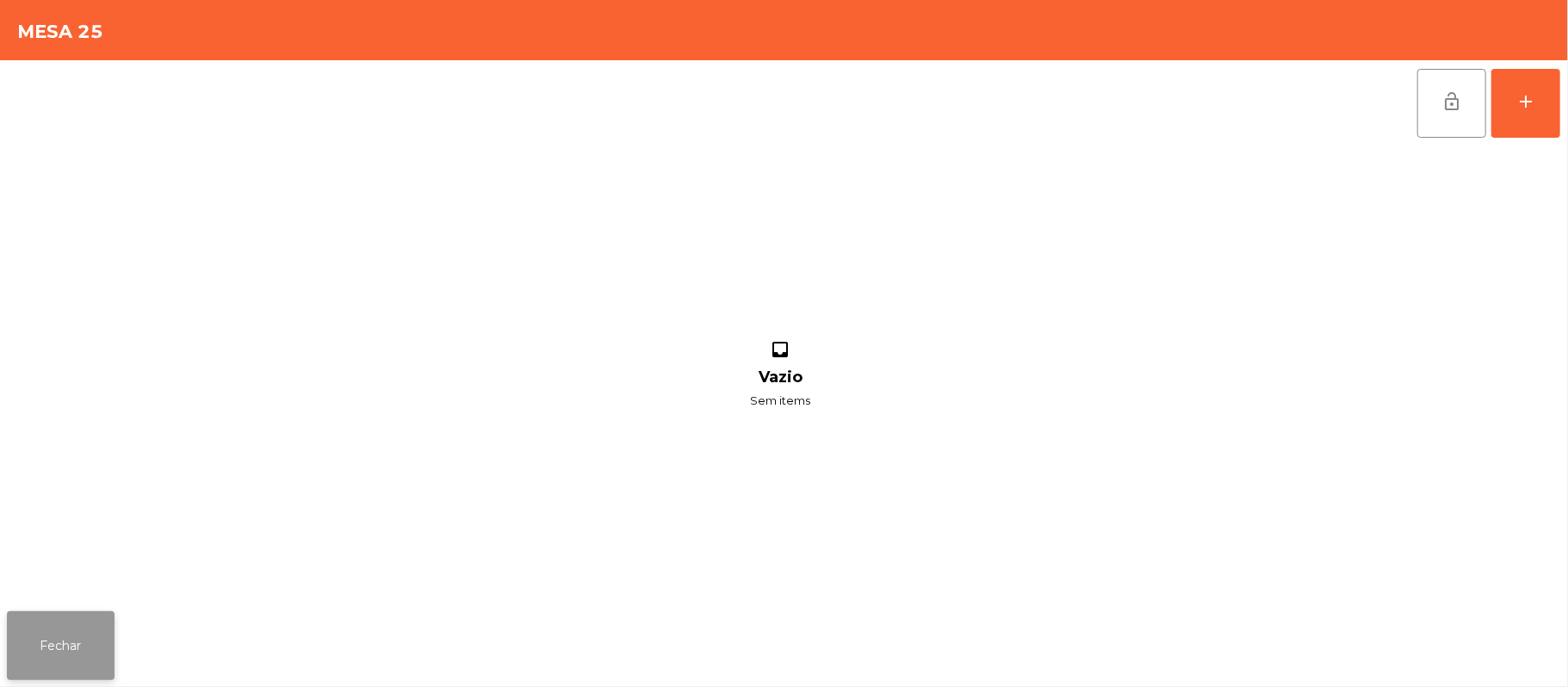
click at [50, 668] on button "Fechar" at bounding box center [60, 646] width 107 height 69
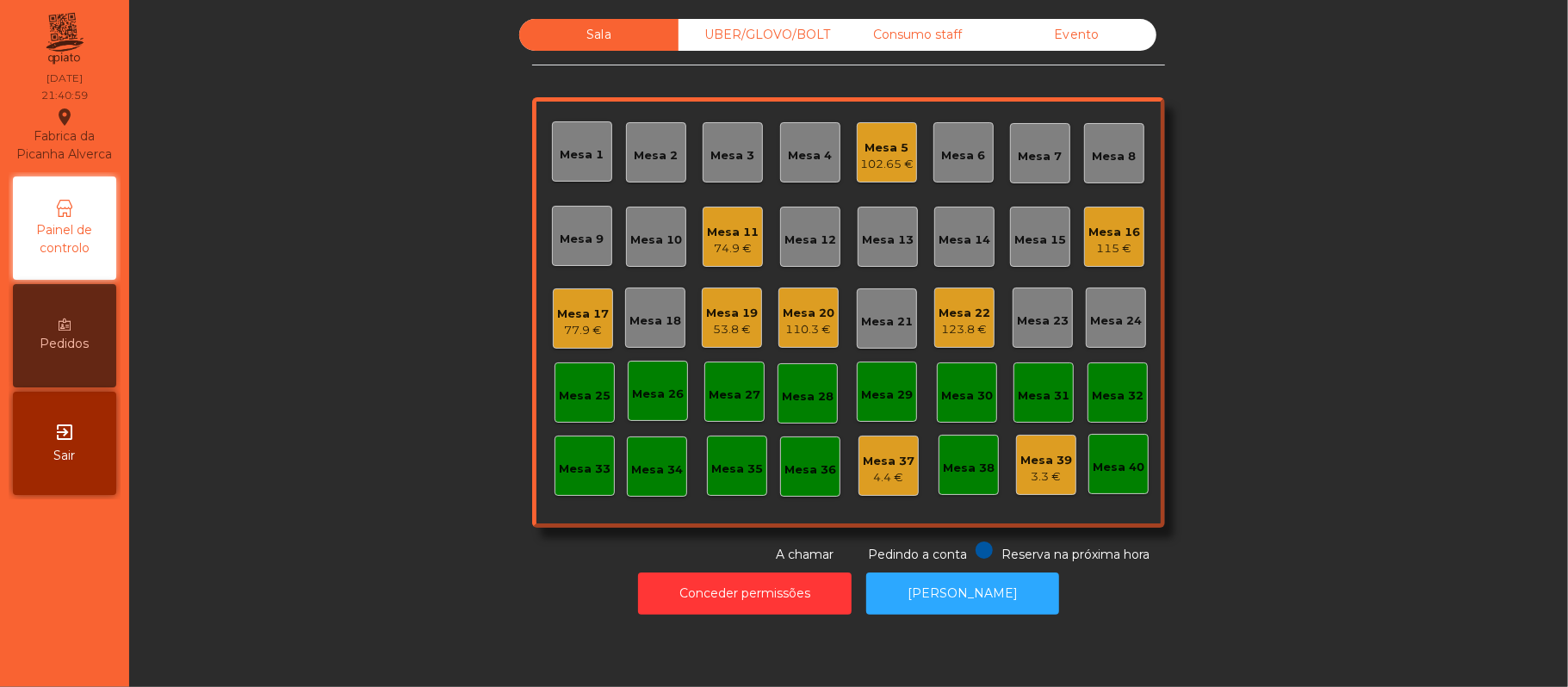
click at [591, 408] on div "Mesa 25" at bounding box center [585, 393] width 61 height 61
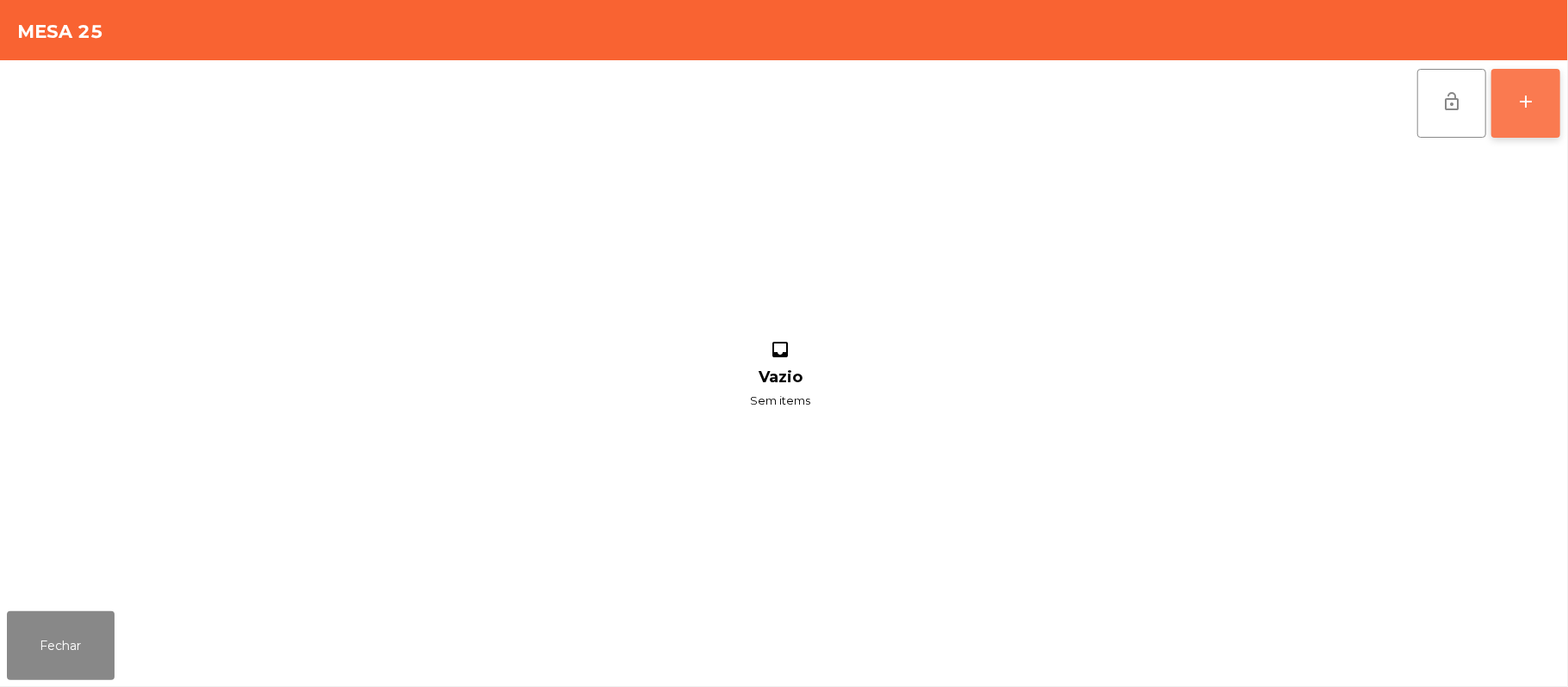
click at [1520, 114] on button "add" at bounding box center [1526, 103] width 69 height 69
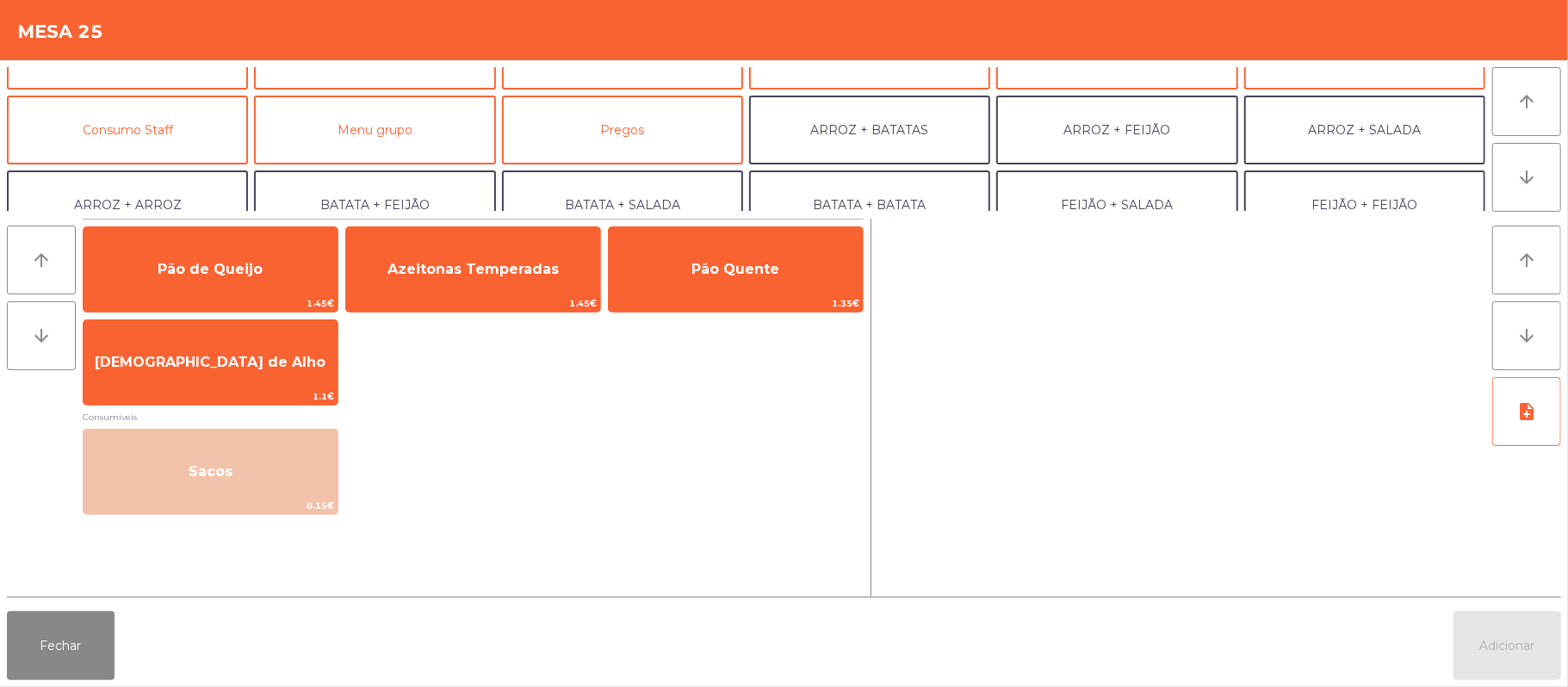
scroll to position [153, 0]
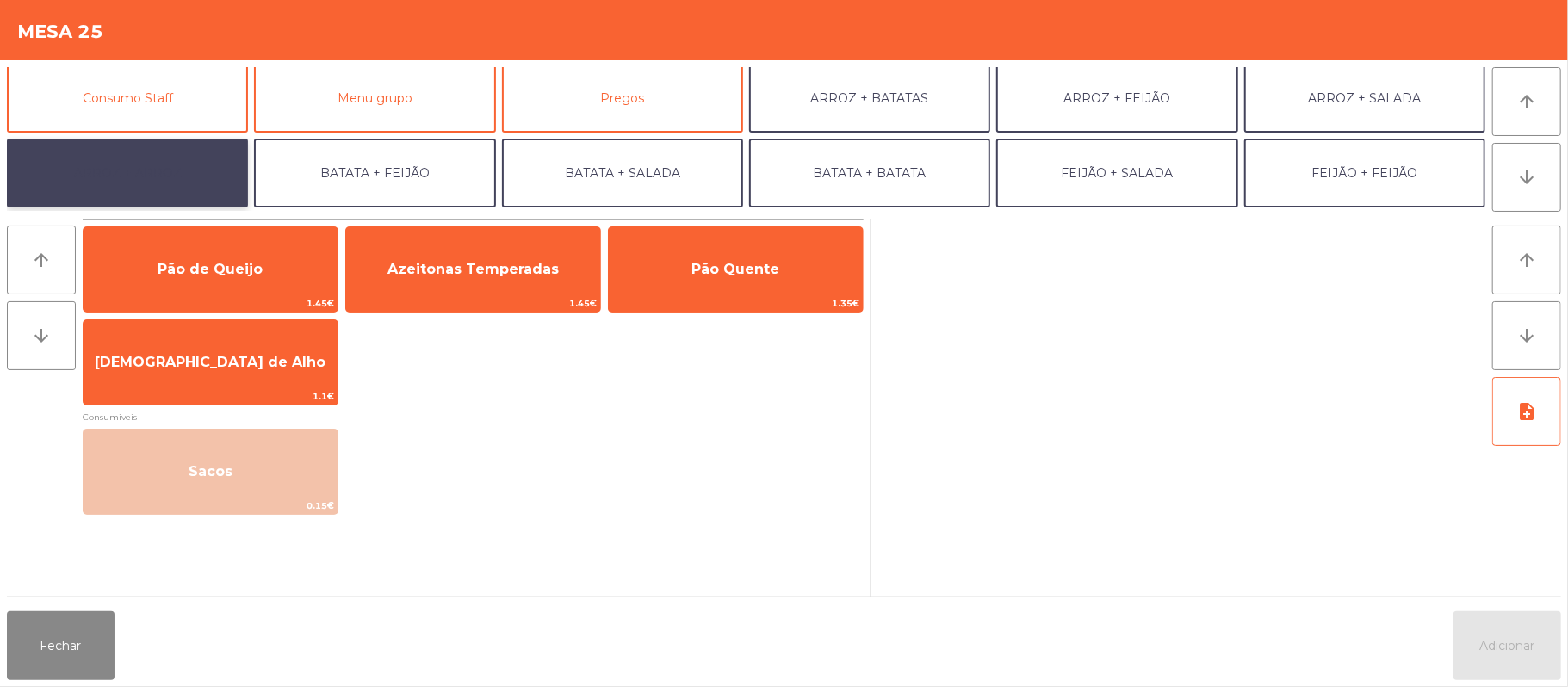
click at [209, 167] on button "ARROZ + ARROZ" at bounding box center [127, 173] width 241 height 69
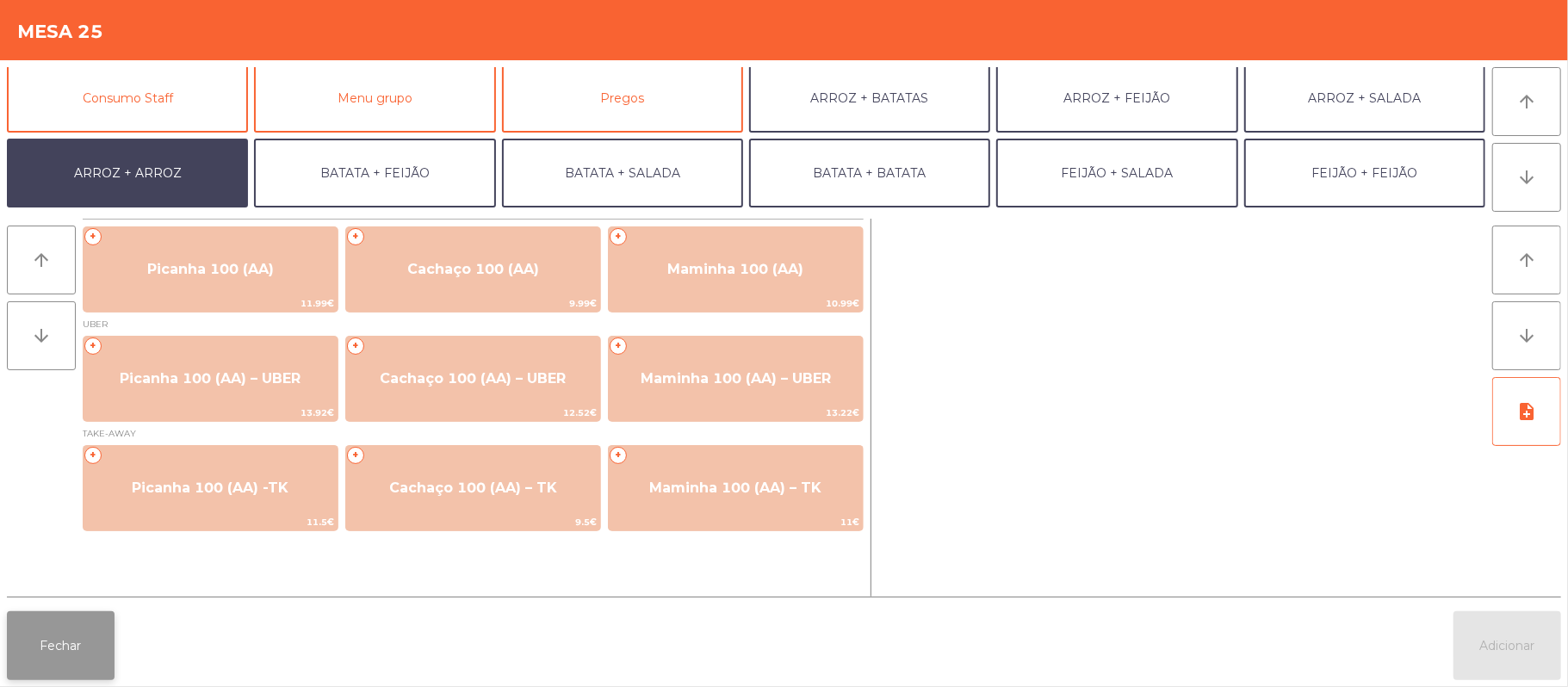
click at [55, 672] on button "Fechar" at bounding box center [60, 646] width 107 height 69
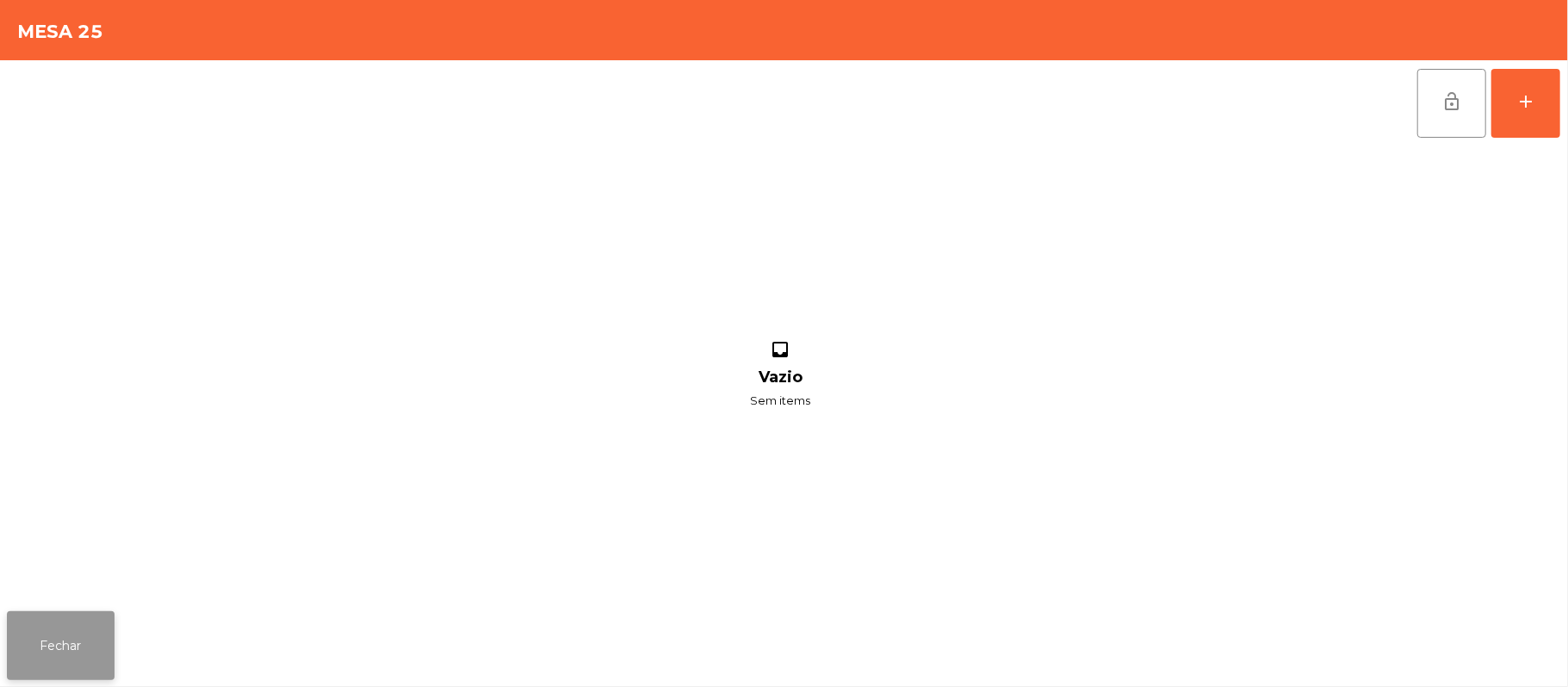
click at [95, 612] on button "Fechar" at bounding box center [60, 646] width 107 height 69
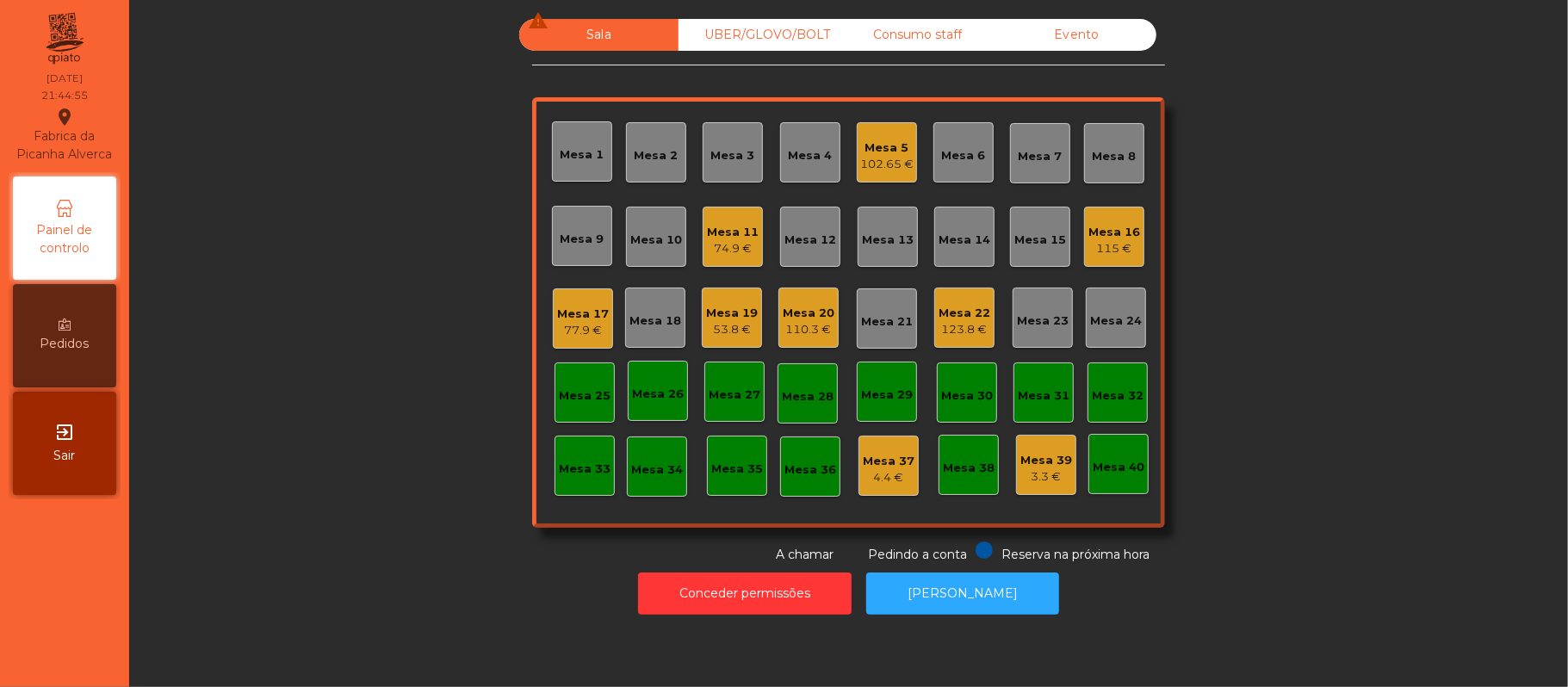
click at [565, 299] on div "Mesa 17 77.9 €" at bounding box center [583, 319] width 51 height 40
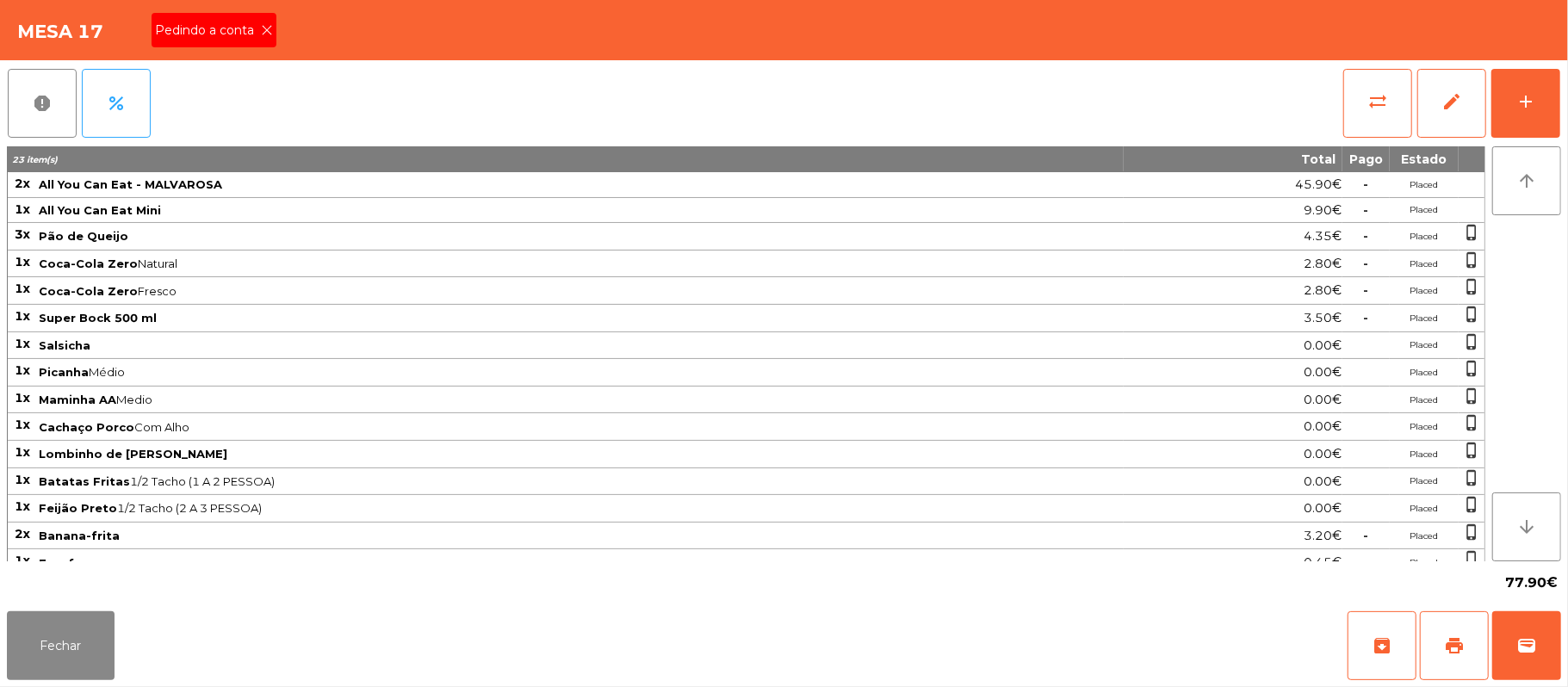
click at [244, 36] on span "Pedindo a conta" at bounding box center [208, 30] width 106 height 18
click at [1434, 665] on button "print" at bounding box center [1454, 646] width 69 height 69
click at [96, 636] on button "Fechar" at bounding box center [60, 646] width 107 height 69
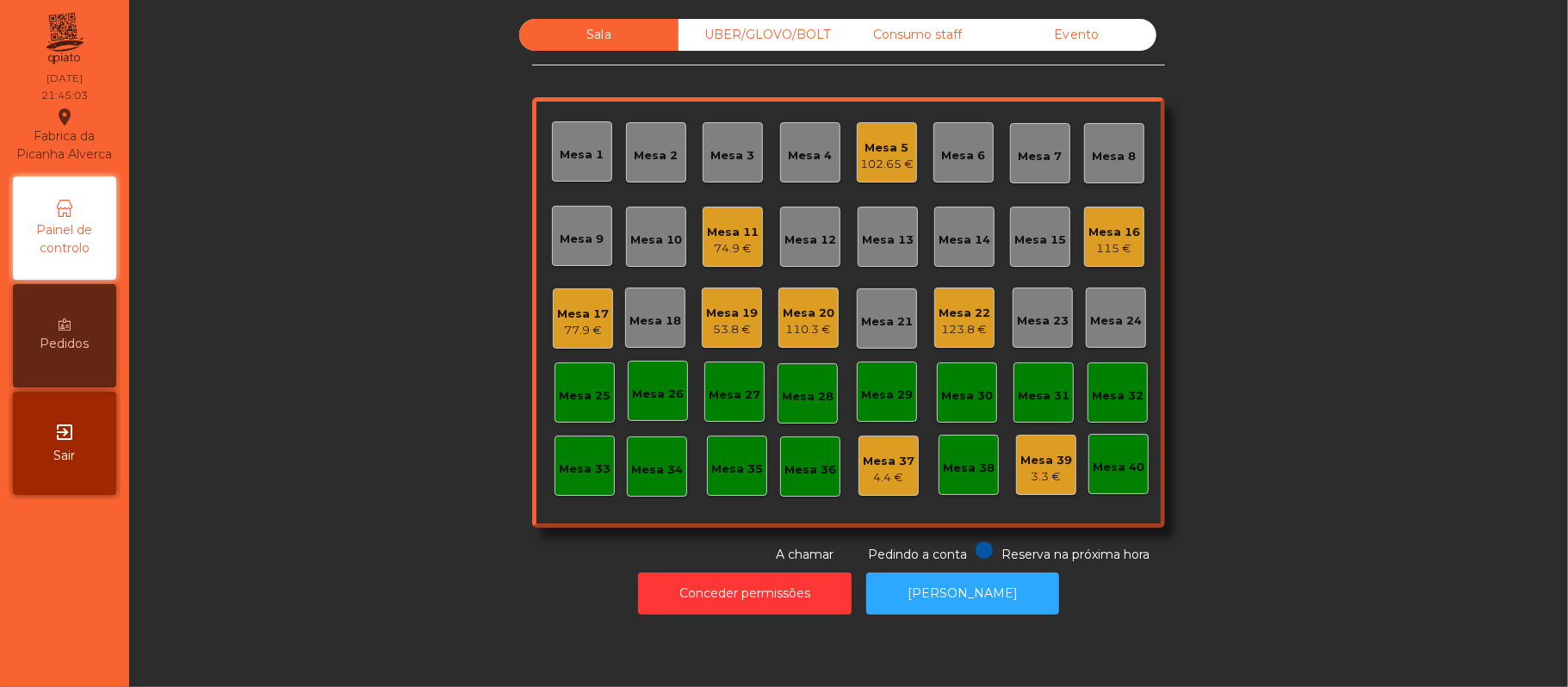
click at [566, 408] on div "Mesa 25" at bounding box center [585, 393] width 61 height 61
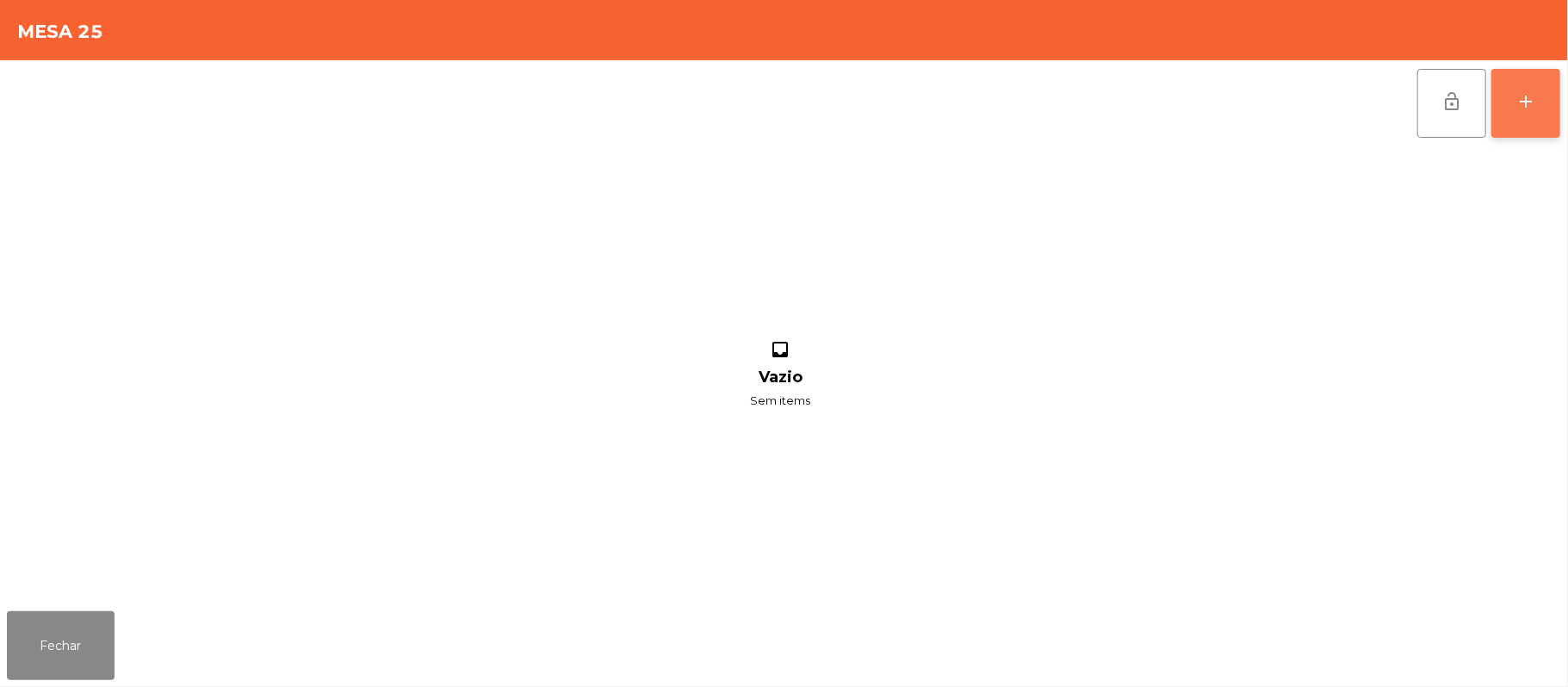
click at [1517, 108] on div "add" at bounding box center [1526, 101] width 20 height 20
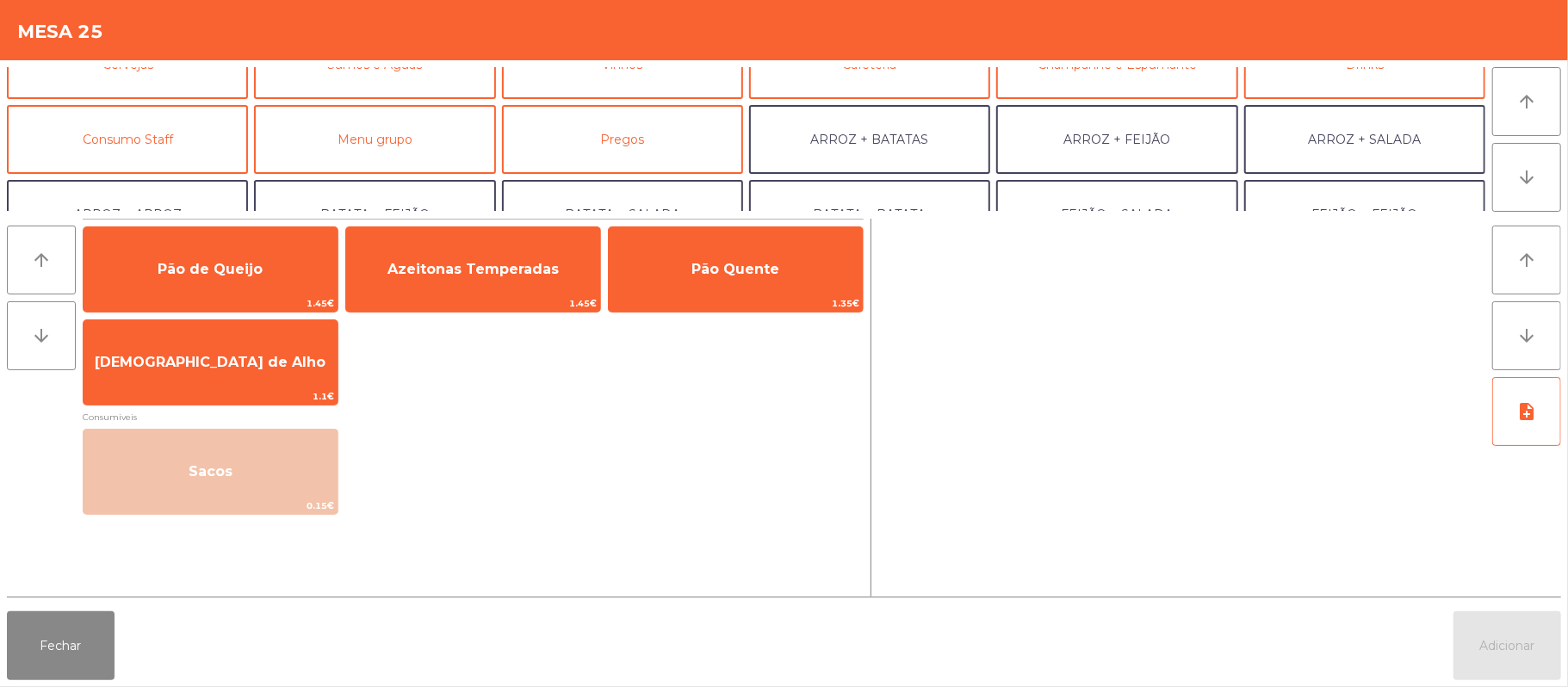
scroll to position [179, 0]
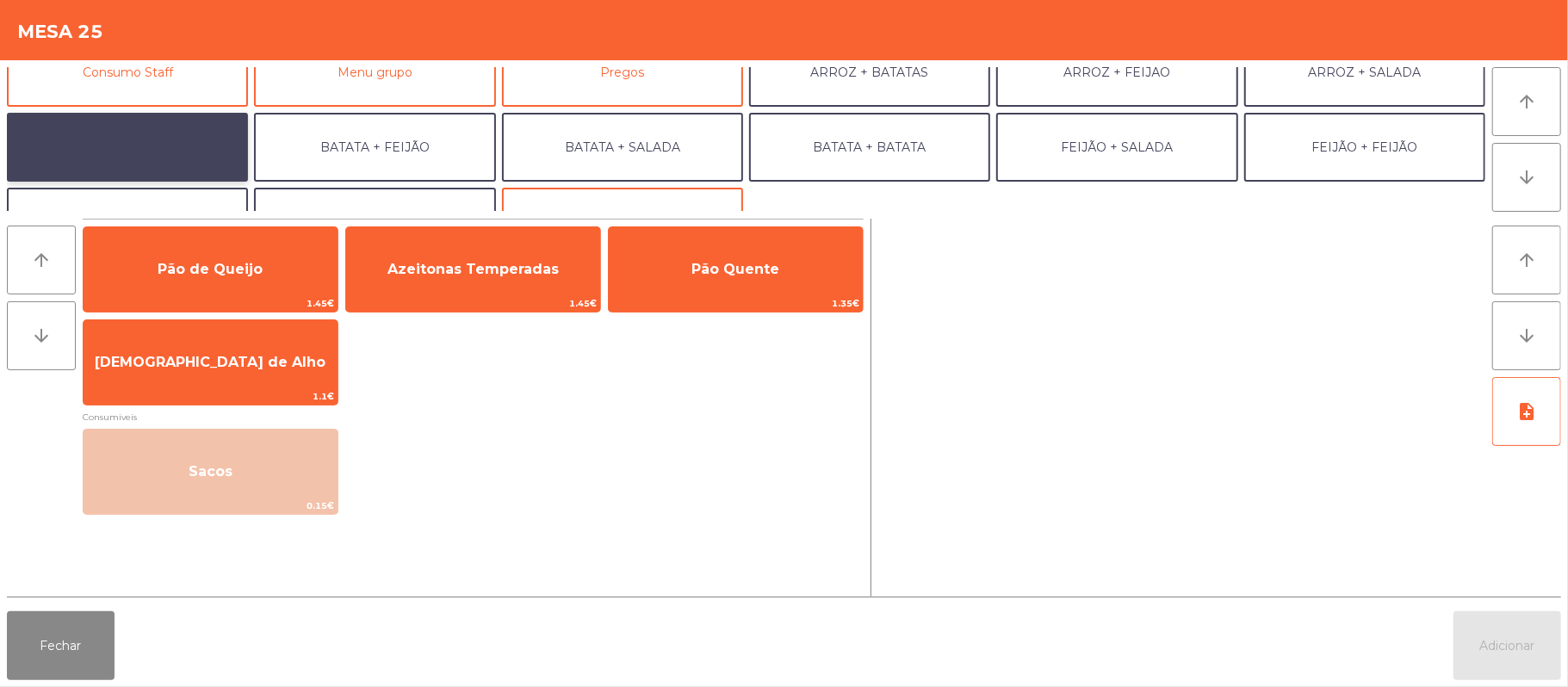
click at [207, 152] on button "ARROZ + ARROZ" at bounding box center [127, 147] width 241 height 69
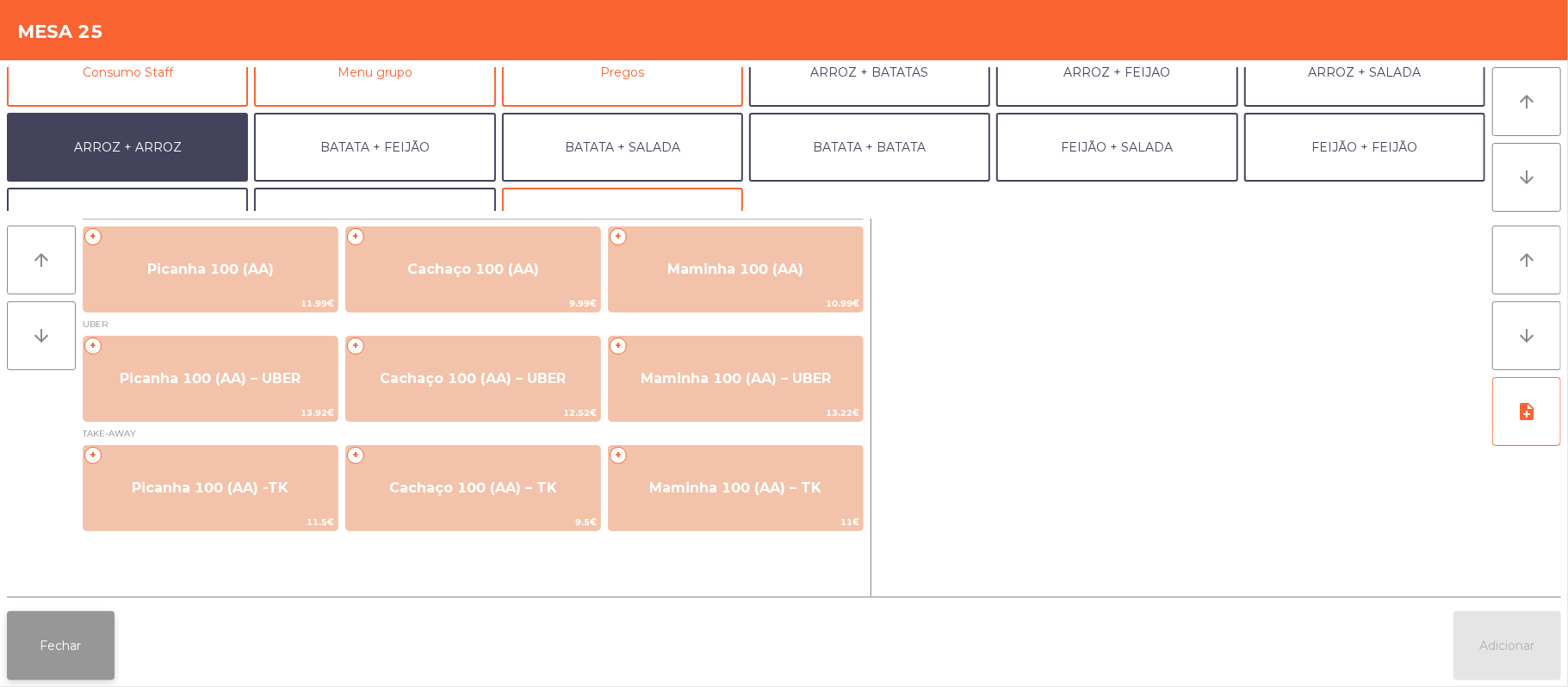
click at [91, 614] on button "Fechar" at bounding box center [60, 646] width 107 height 69
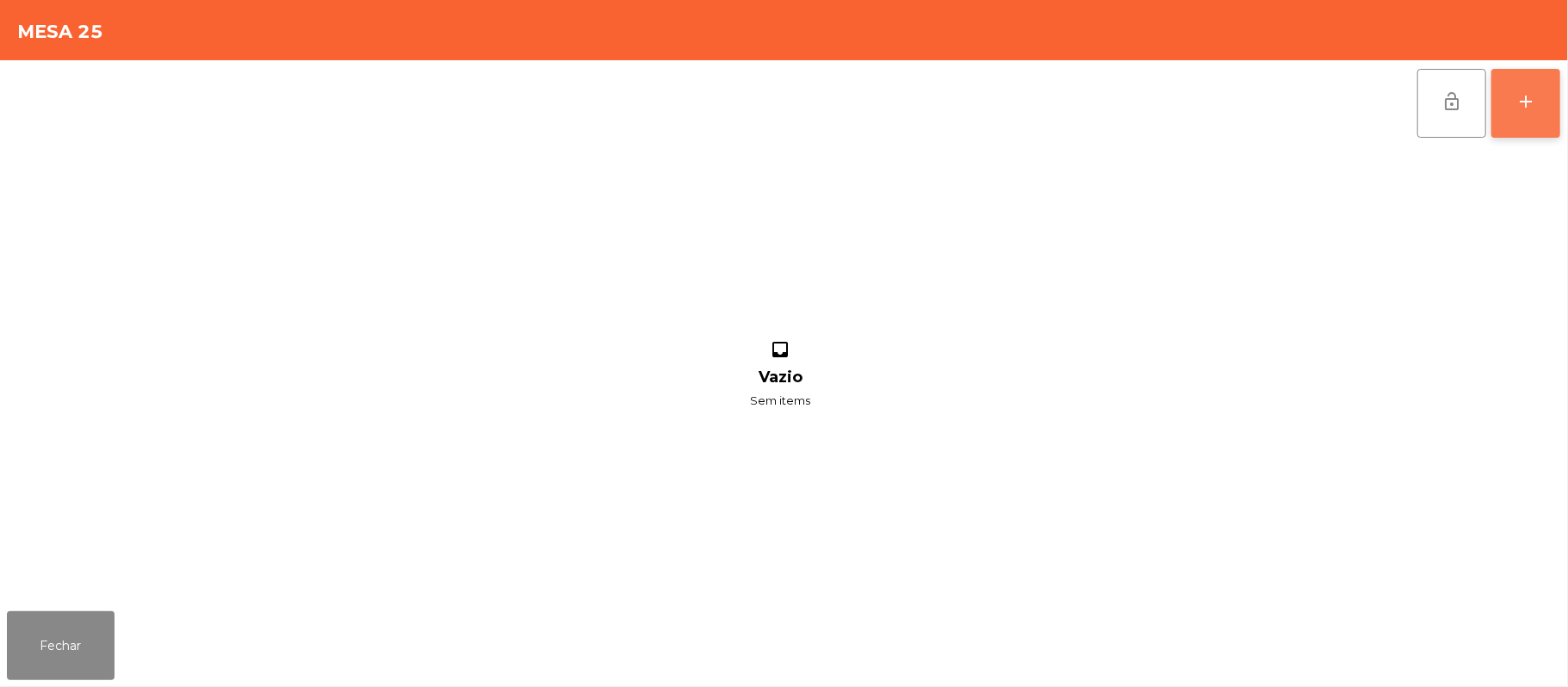
click at [1527, 111] on button "add" at bounding box center [1526, 103] width 69 height 69
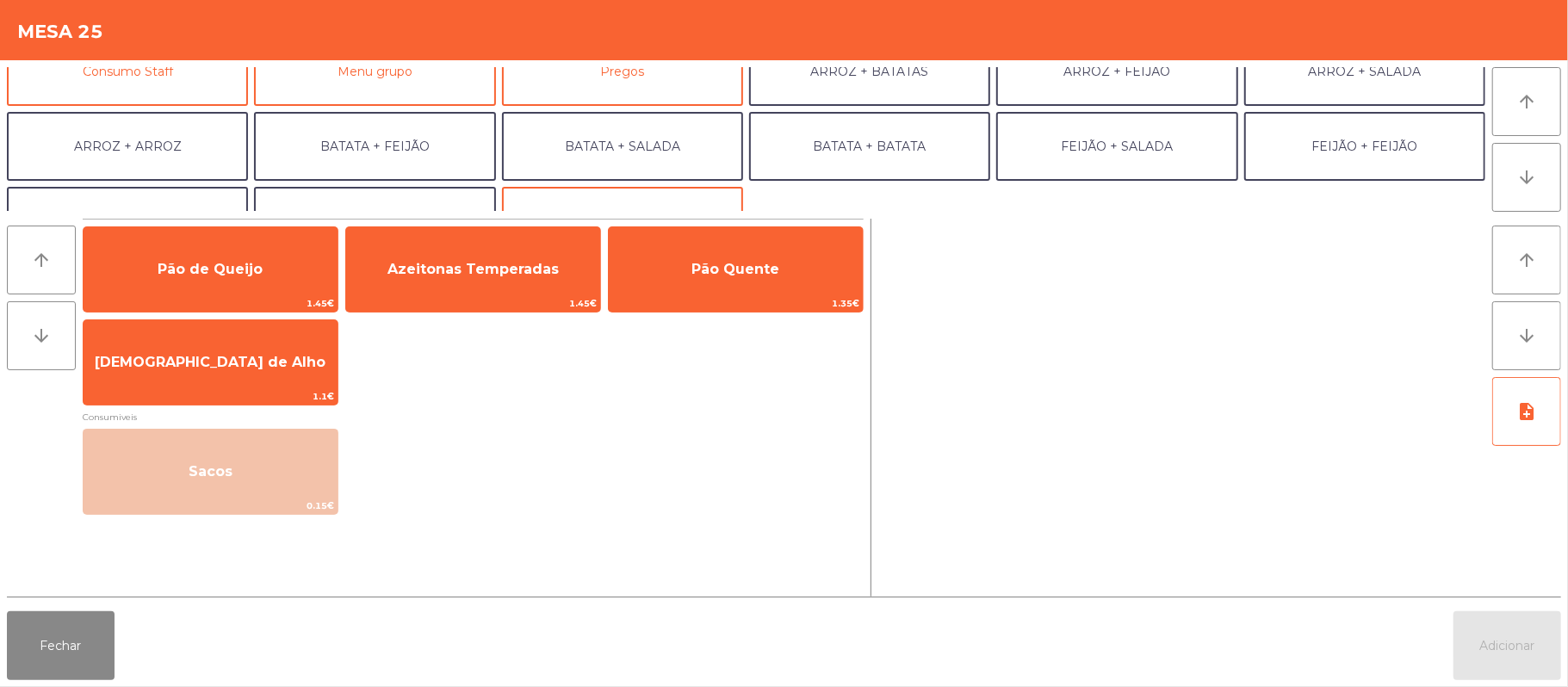
scroll to position [197, 0]
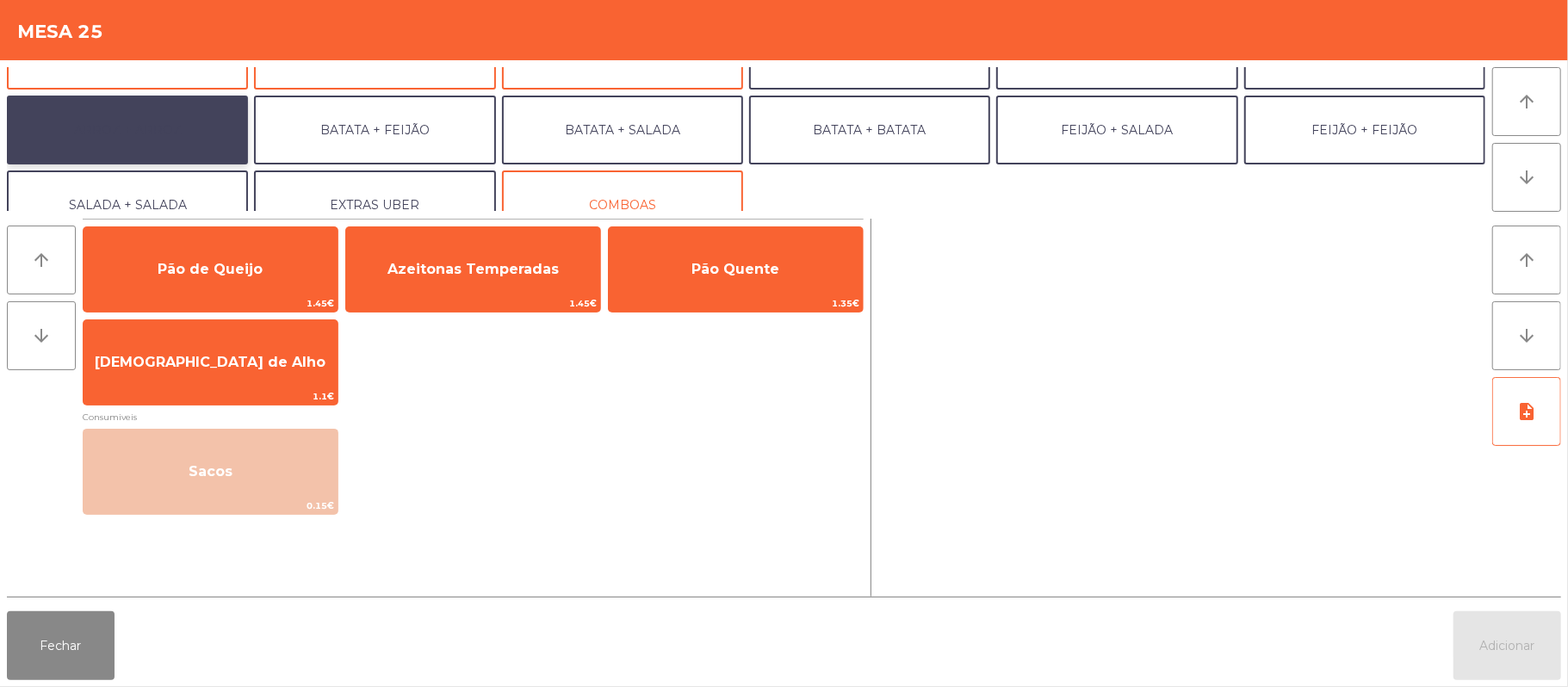
click at [174, 129] on button "ARROZ + ARROZ" at bounding box center [127, 130] width 241 height 69
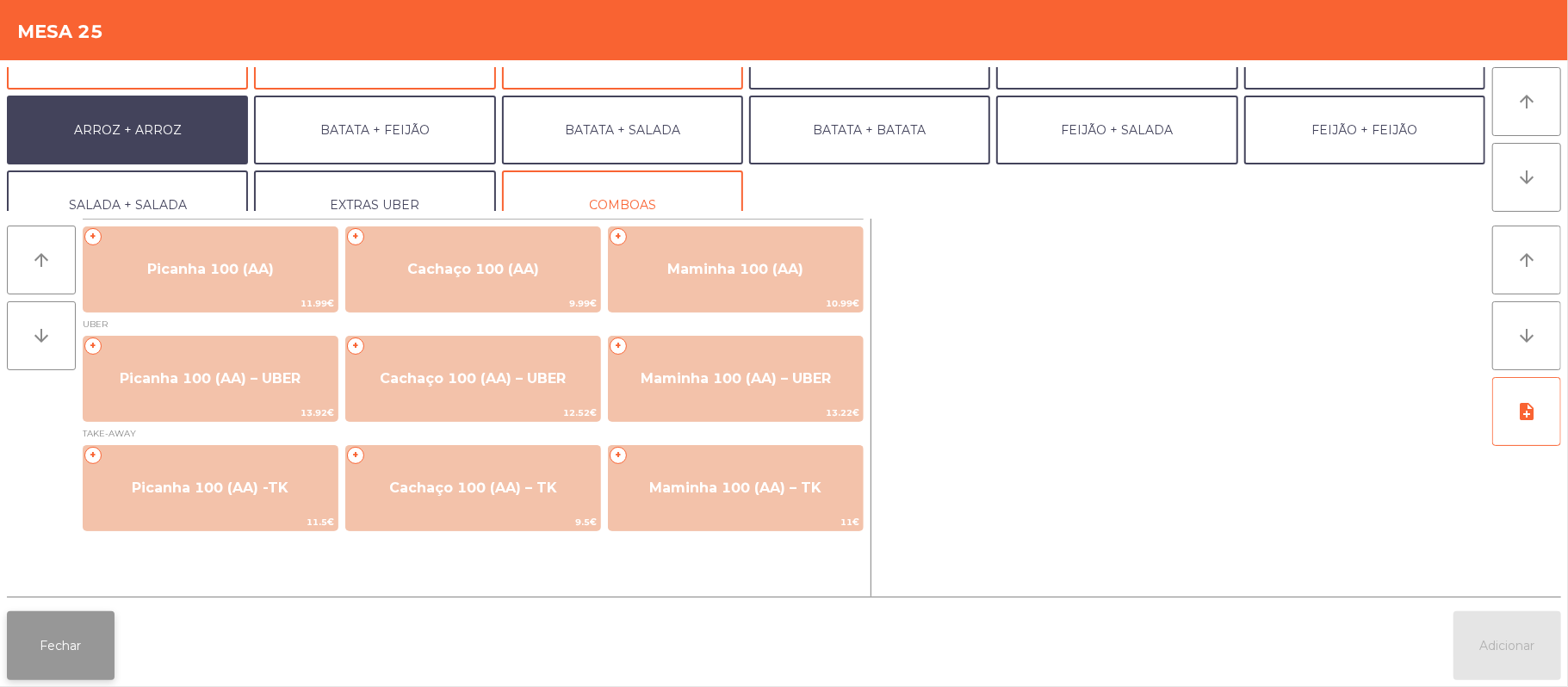
click at [66, 673] on button "Fechar" at bounding box center [60, 646] width 107 height 69
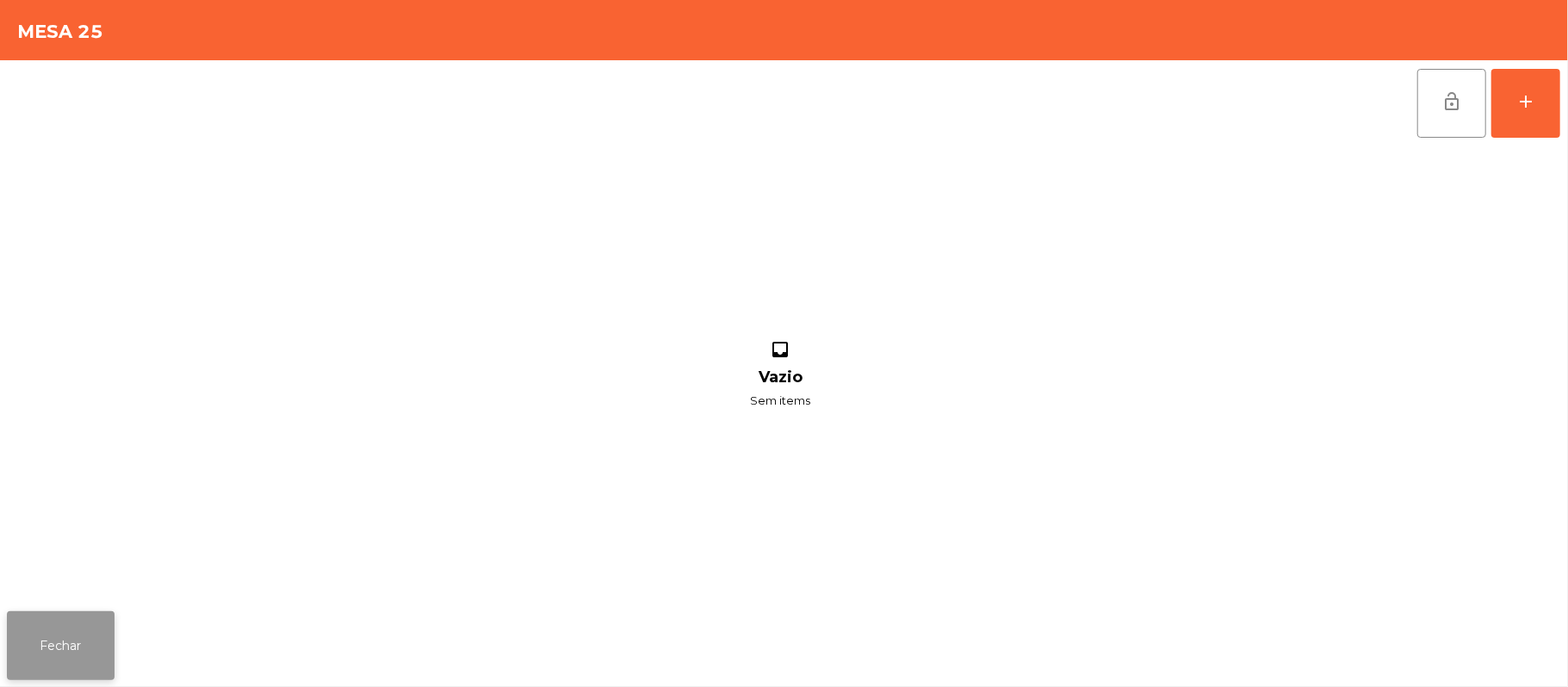
click at [17, 626] on button "Fechar" at bounding box center [60, 646] width 107 height 69
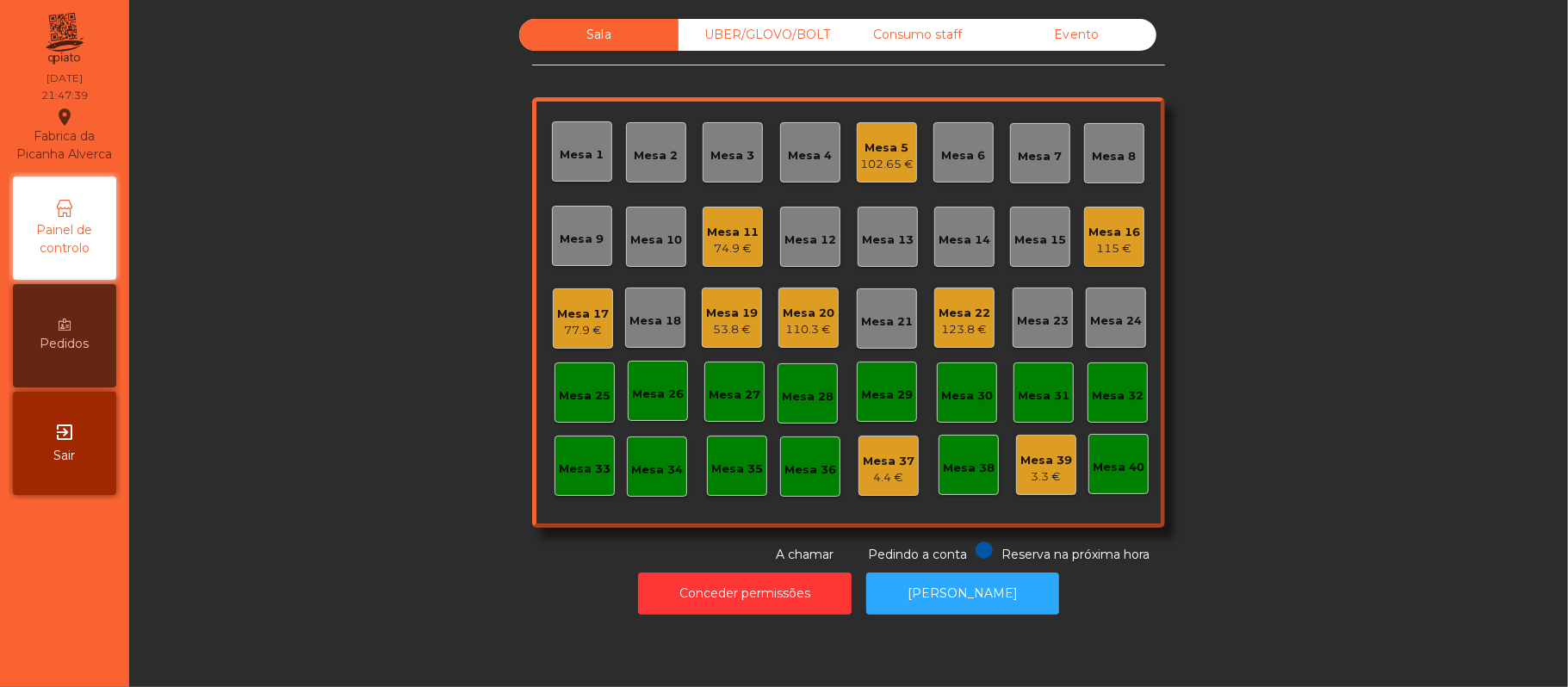
click at [577, 310] on div "Mesa 17" at bounding box center [583, 314] width 51 height 17
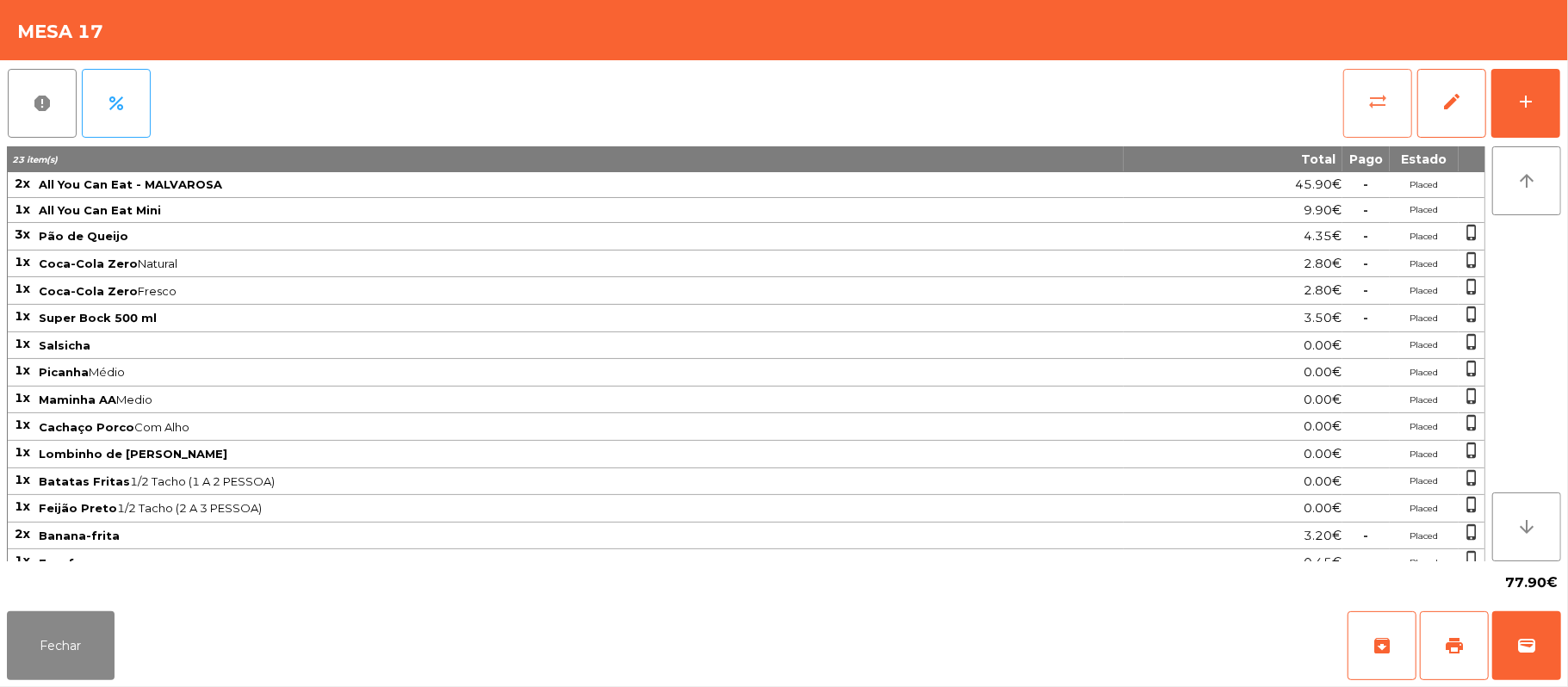
click at [1361, 105] on button "sync_alt" at bounding box center [1377, 103] width 69 height 69
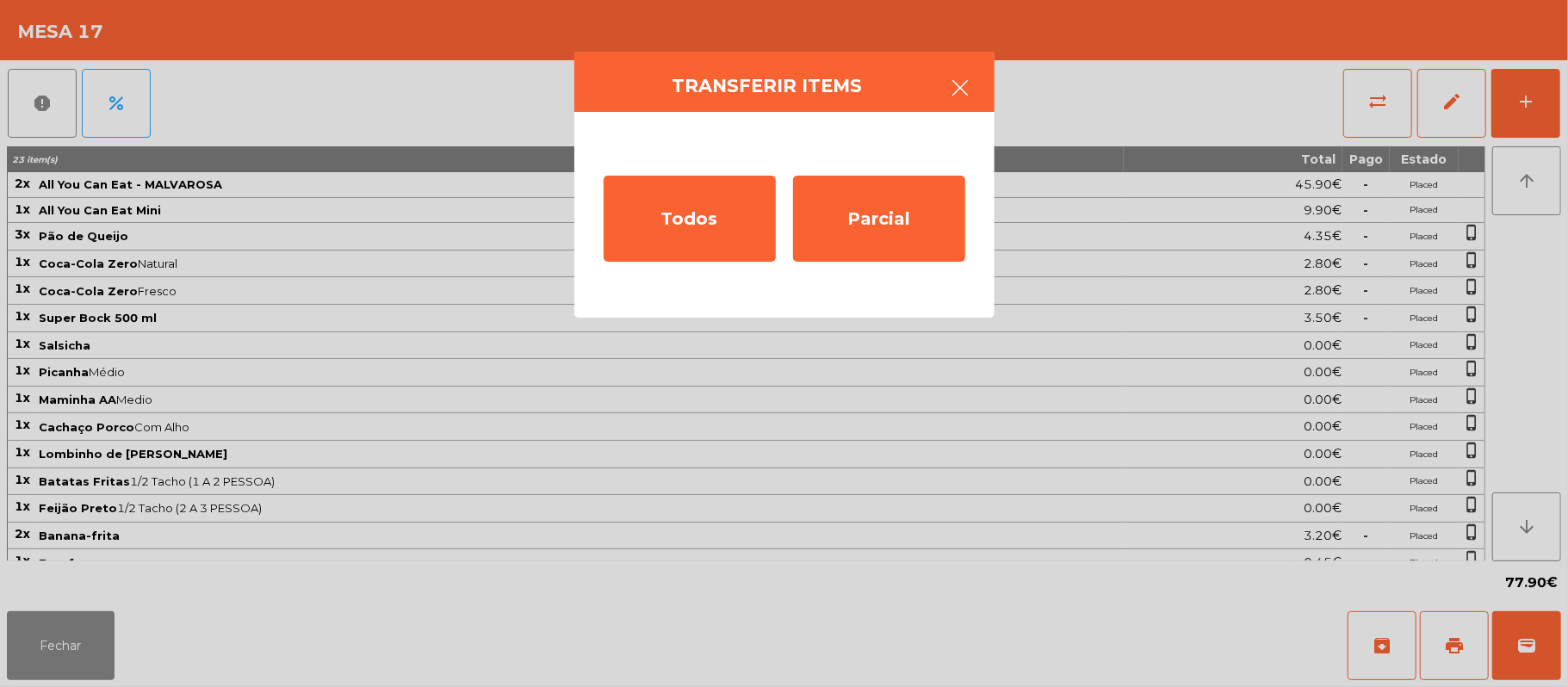
click at [976, 77] on button "button" at bounding box center [961, 89] width 48 height 51
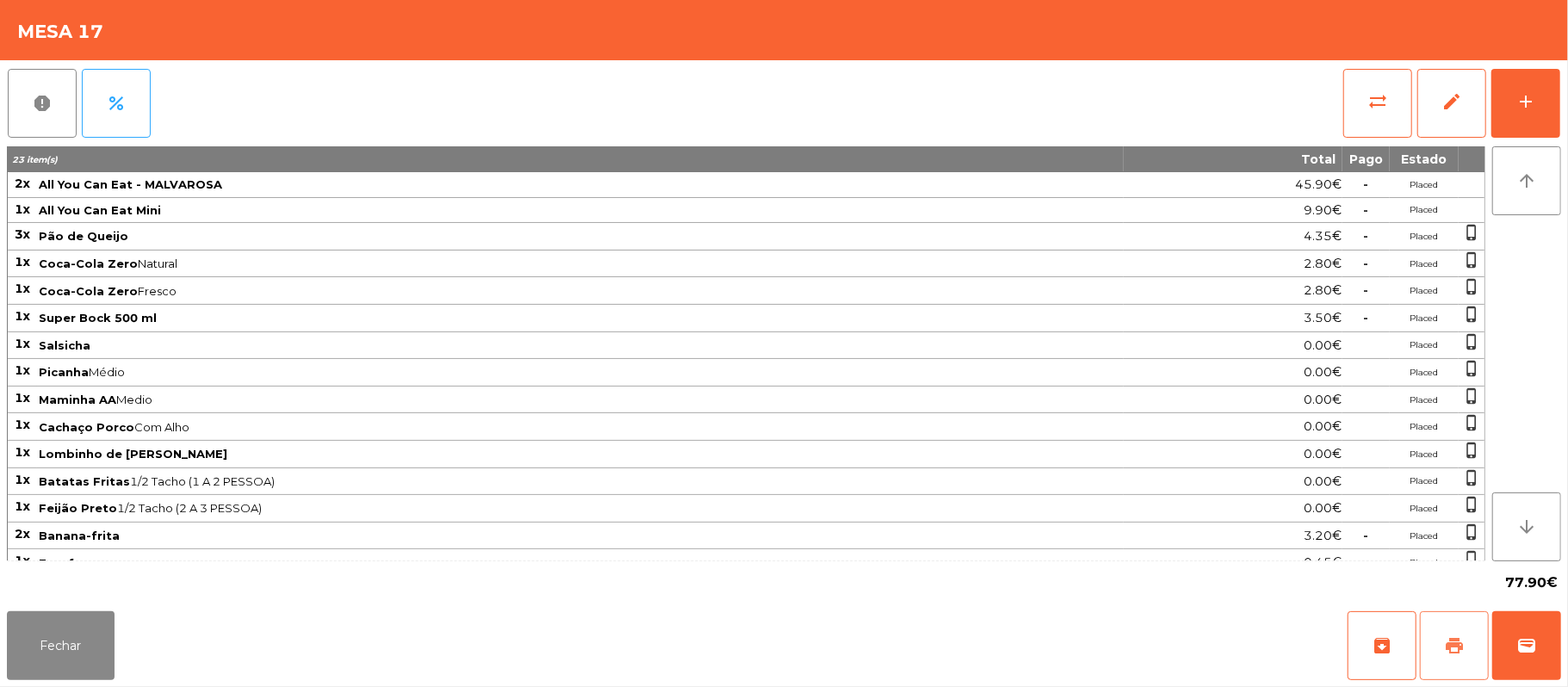
click at [1451, 645] on span "print" at bounding box center [1454, 646] width 20 height 20
click at [1365, 77] on button "sync_alt" at bounding box center [1377, 103] width 69 height 69
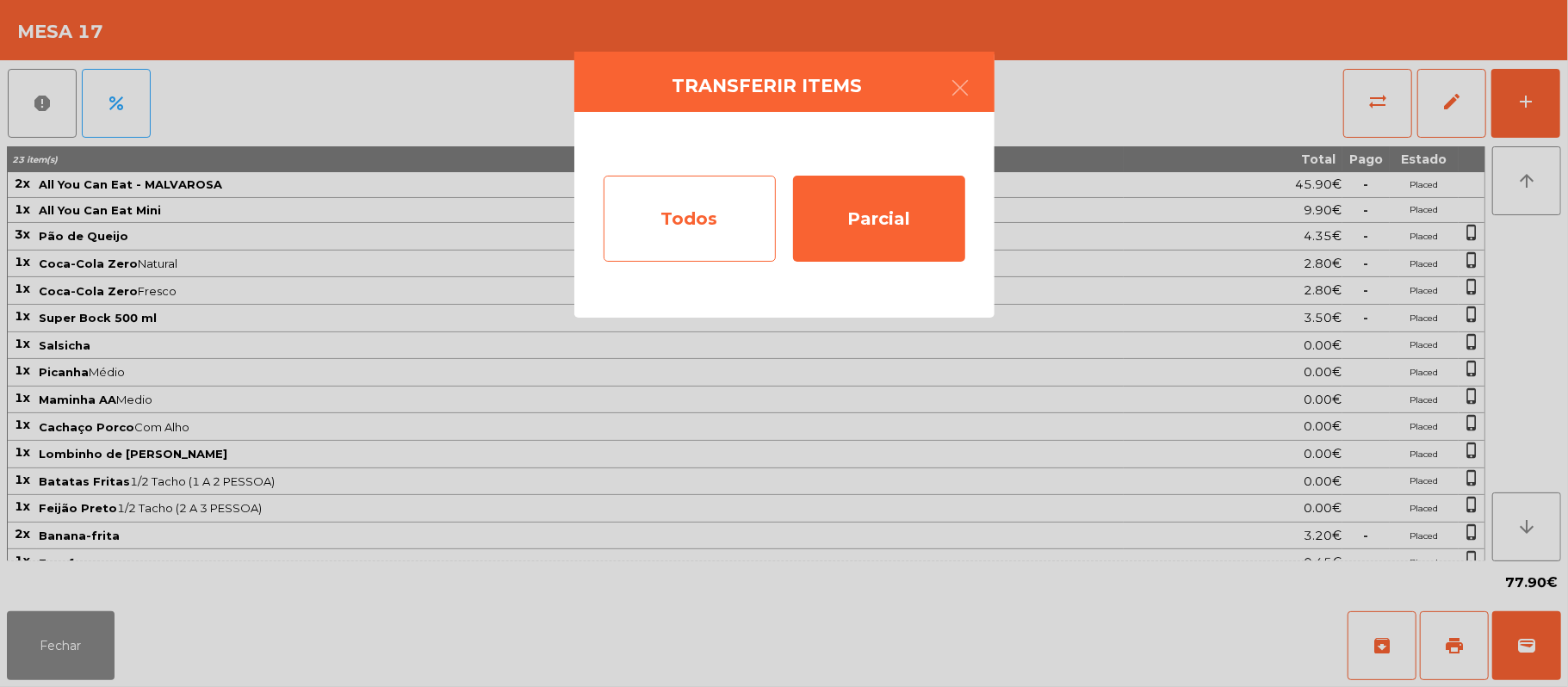
click at [703, 218] on div "Todos" at bounding box center [689, 219] width 172 height 86
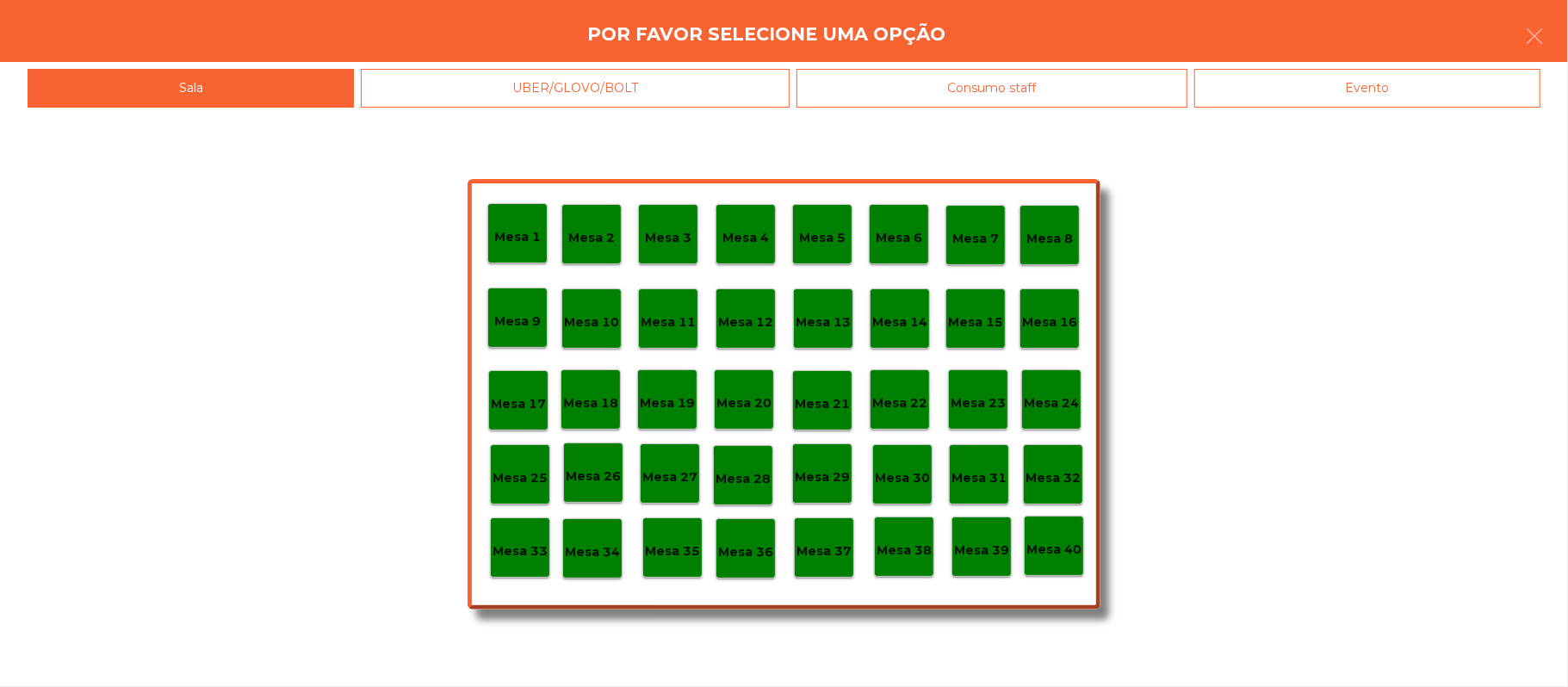
click at [1429, 97] on div "Evento" at bounding box center [1367, 88] width 346 height 39
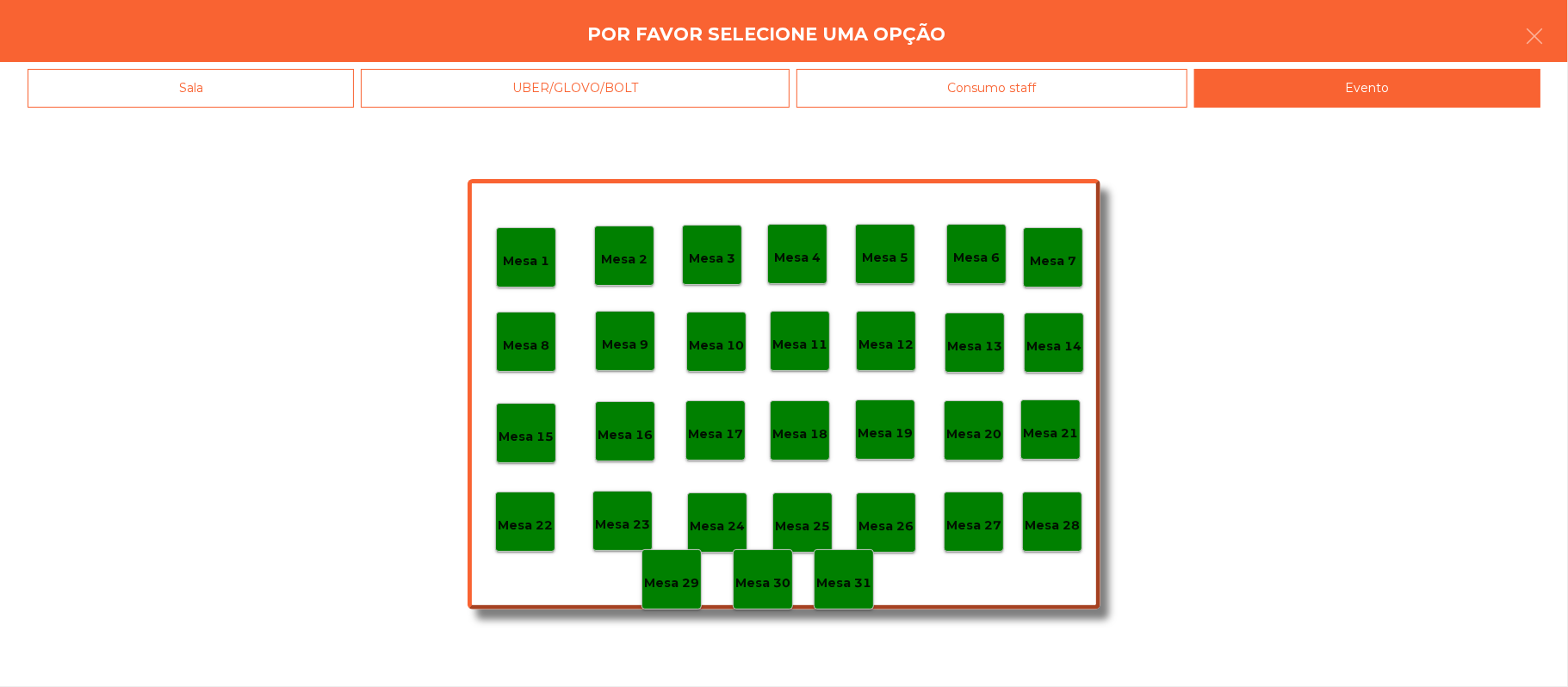
click at [1063, 517] on p "Mesa 28" at bounding box center [1053, 526] width 55 height 20
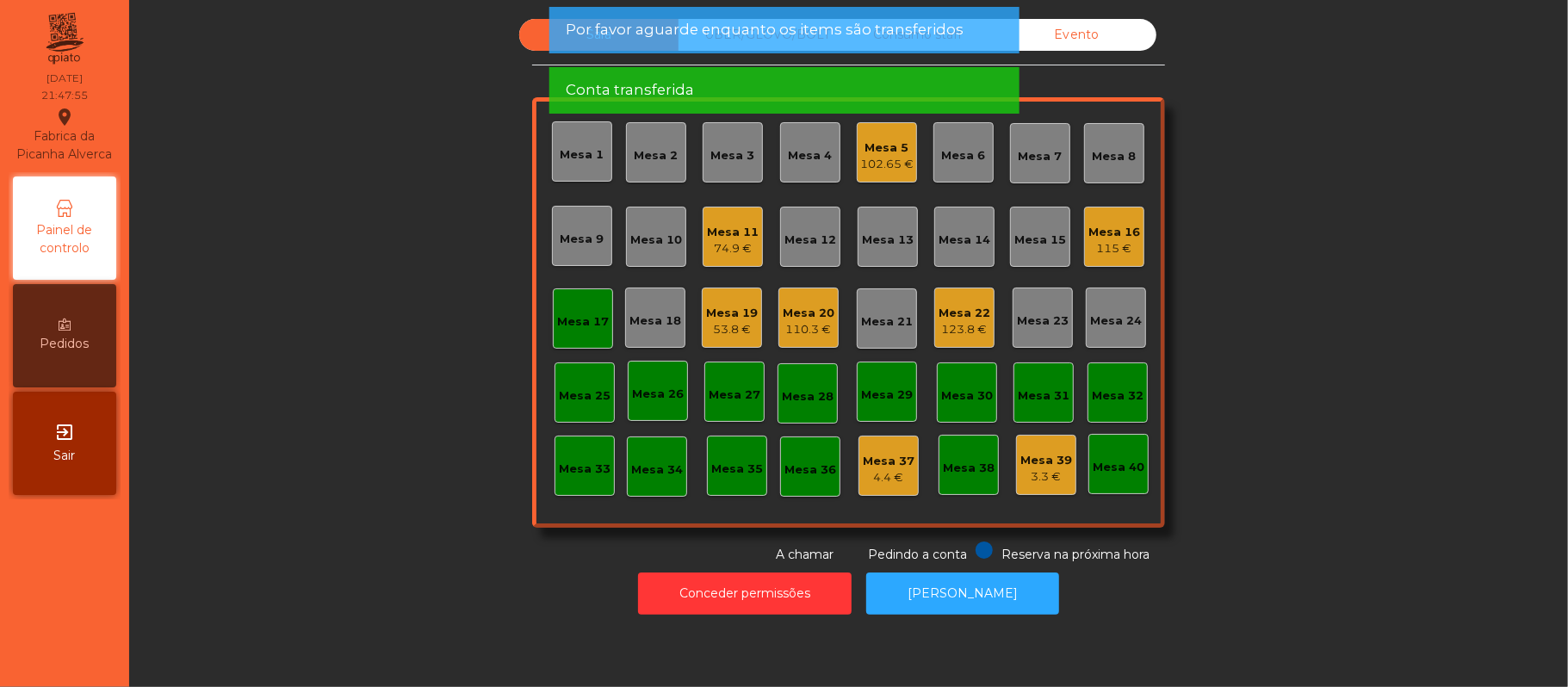
click at [572, 329] on div "Mesa 17" at bounding box center [583, 321] width 51 height 17
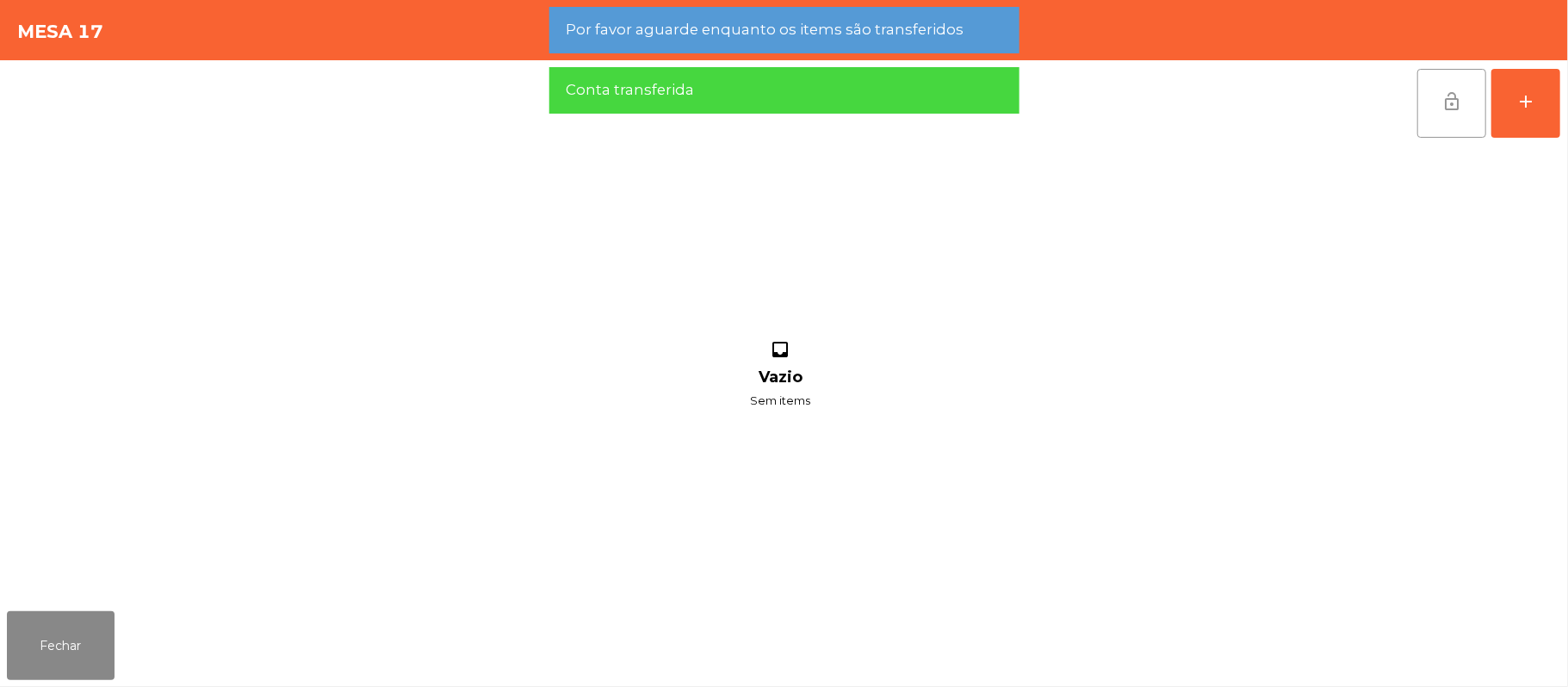
click at [1457, 118] on button "lock_open" at bounding box center [1451, 103] width 69 height 69
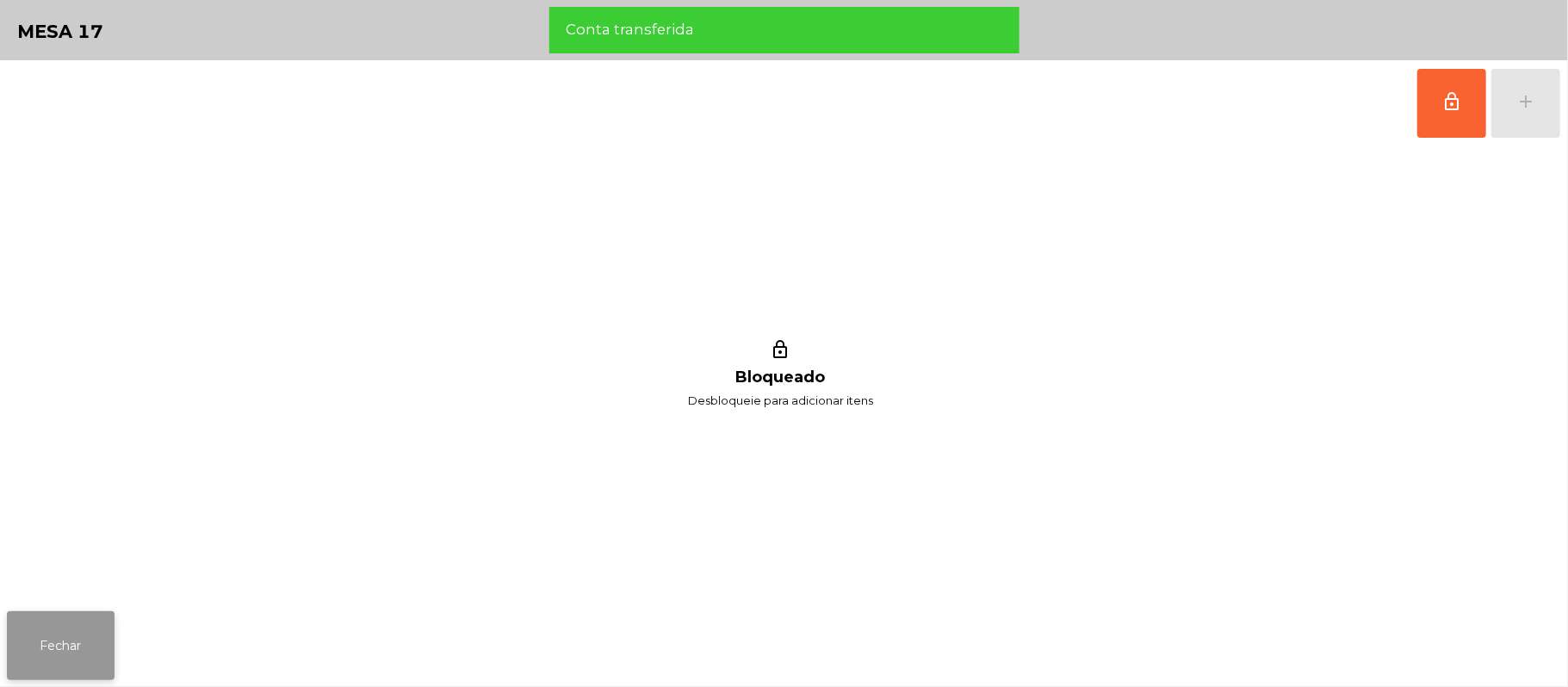
click at [42, 642] on button "Fechar" at bounding box center [60, 646] width 107 height 69
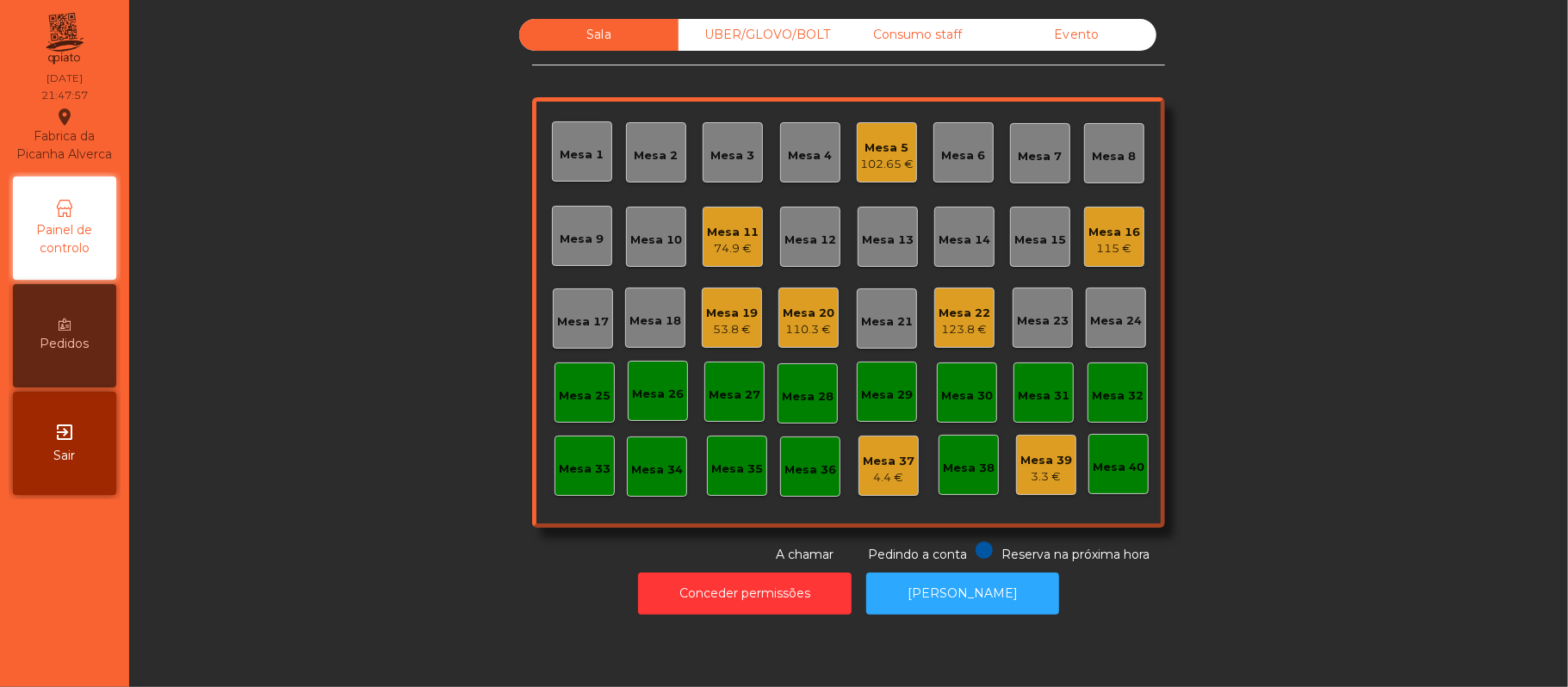
click at [630, 31] on div "Sala" at bounding box center [598, 35] width 159 height 32
click at [929, 33] on div "Consumo staff" at bounding box center [917, 35] width 159 height 32
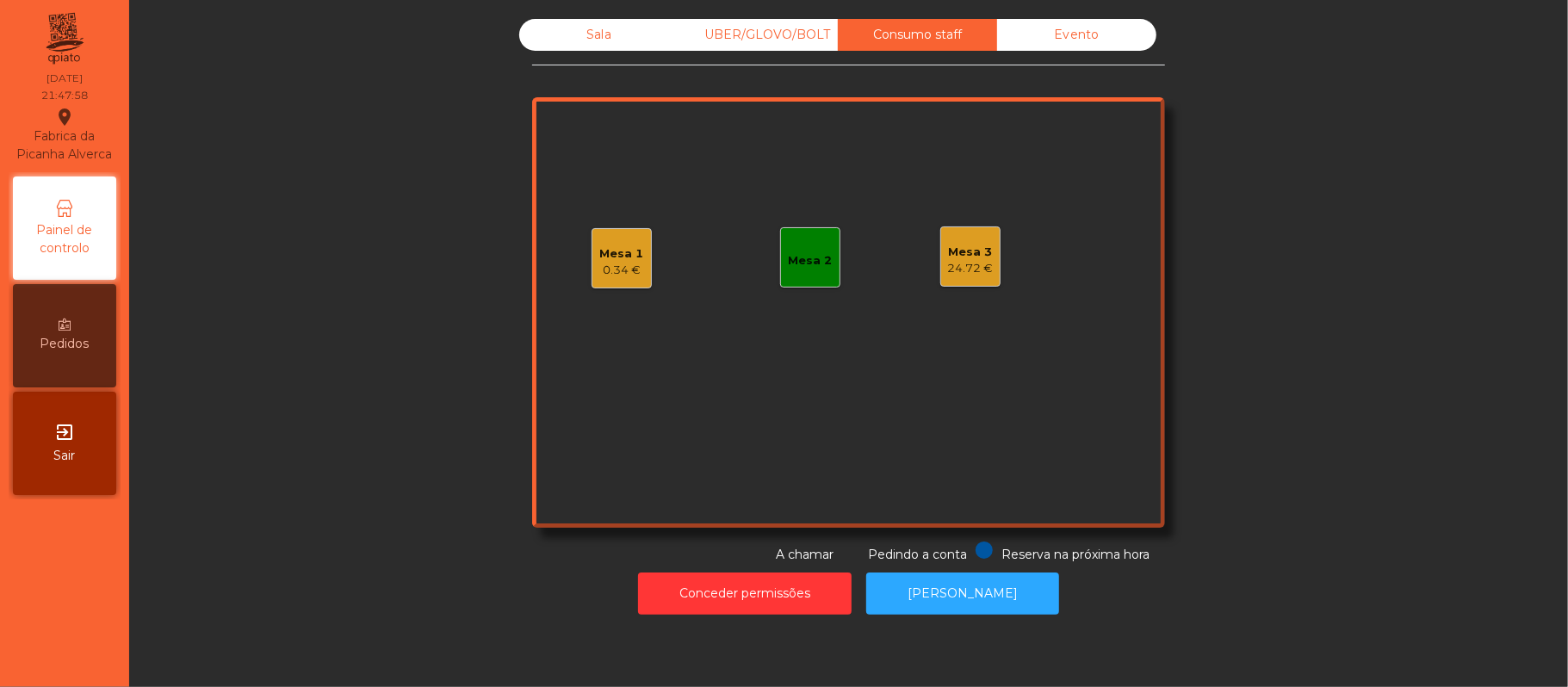
click at [1093, 38] on div "Evento" at bounding box center [1077, 35] width 159 height 32
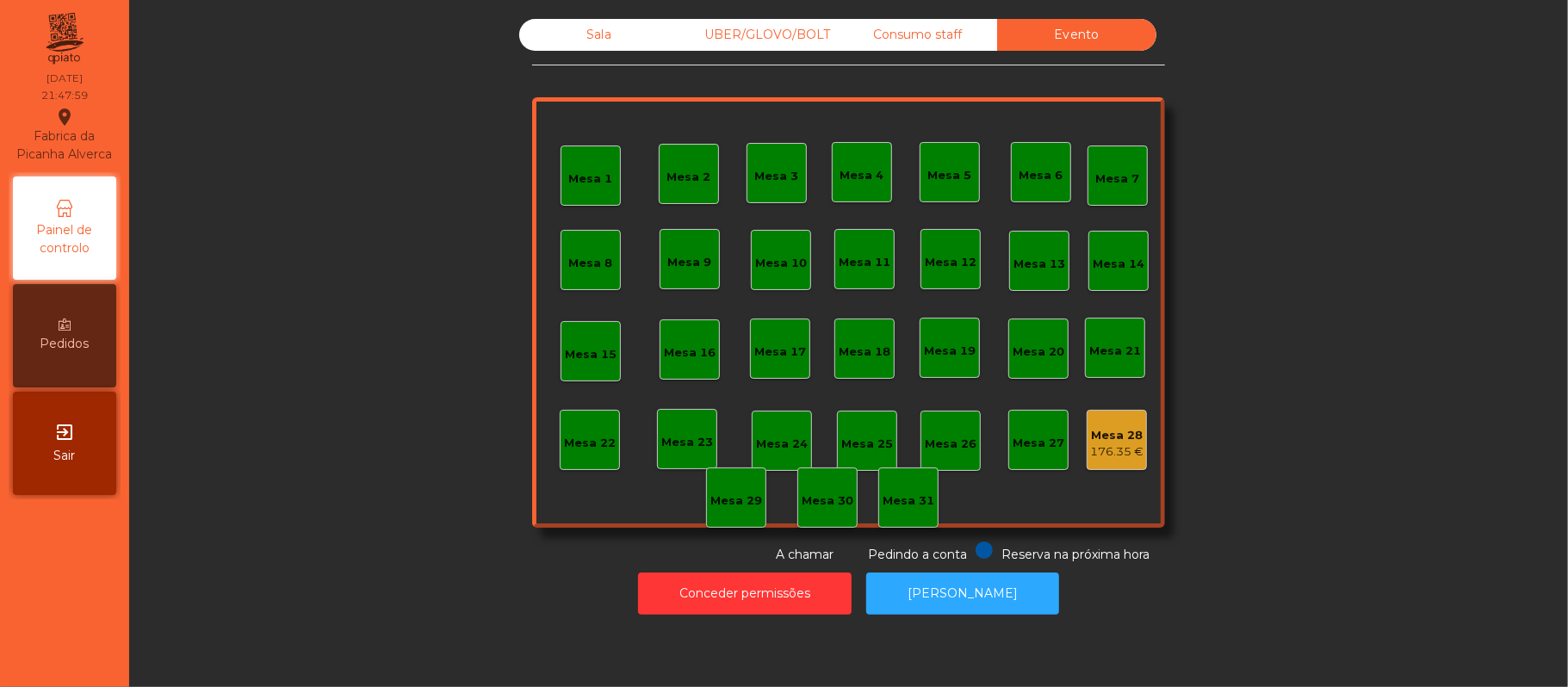
click at [909, 35] on div "Consumo staff" at bounding box center [917, 35] width 159 height 32
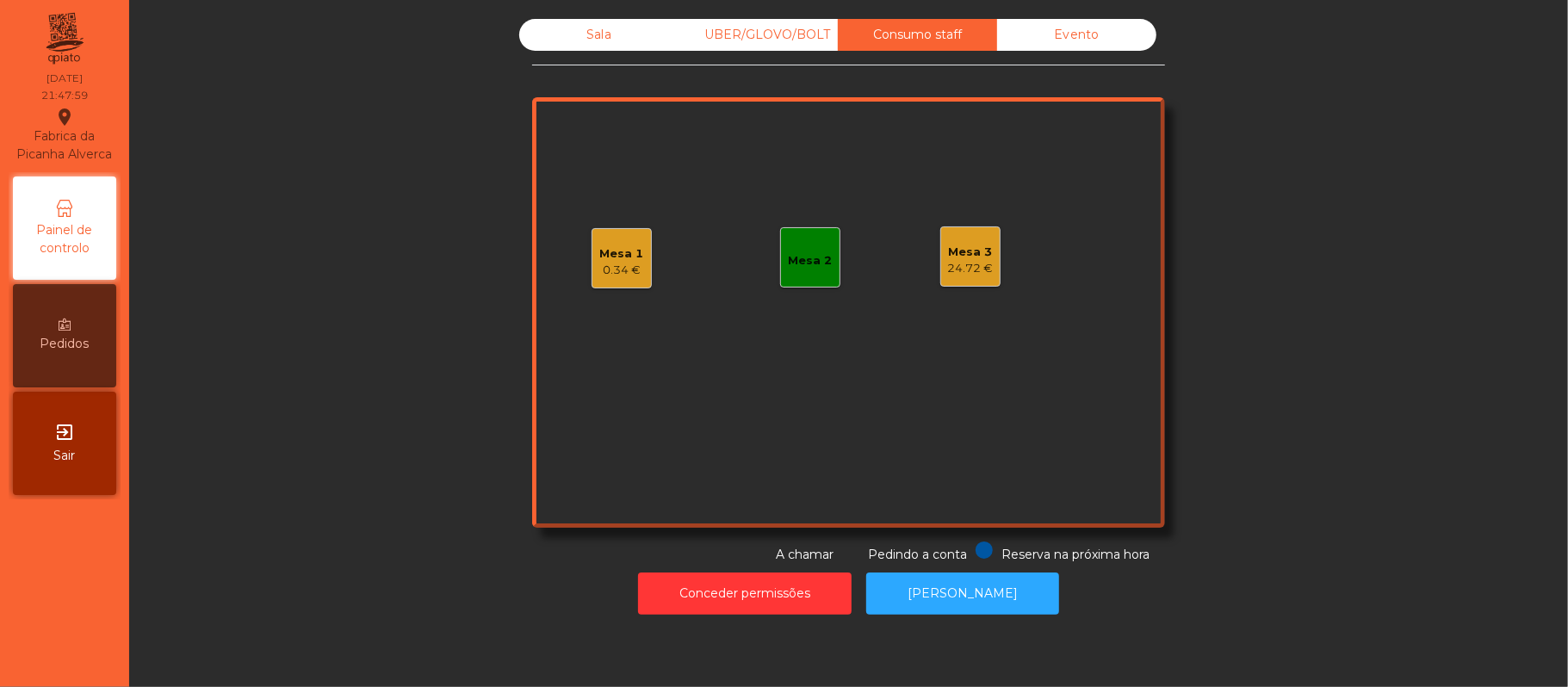
click at [736, 50] on div "UBER/GLOVO/BOLT" at bounding box center [758, 35] width 159 height 32
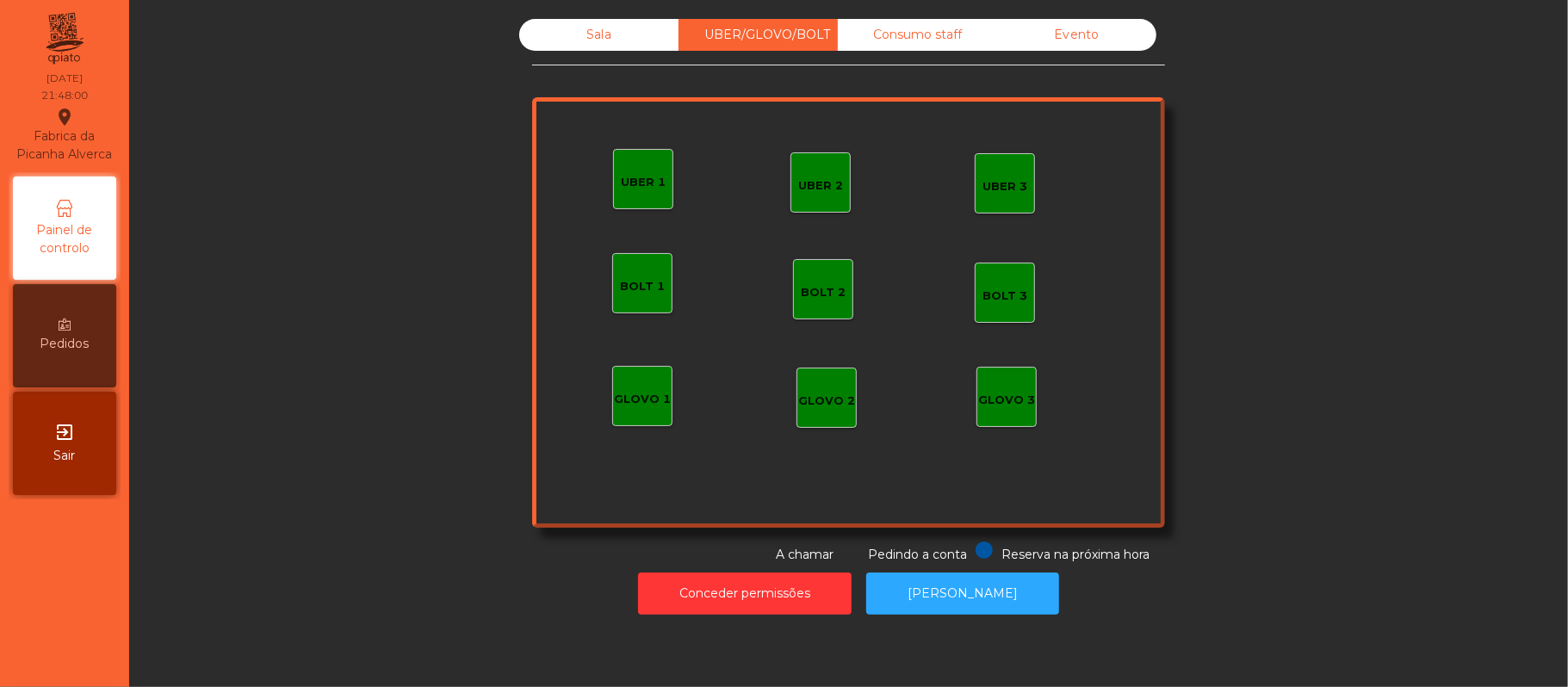
click at [600, 31] on div "Sala" at bounding box center [598, 35] width 159 height 32
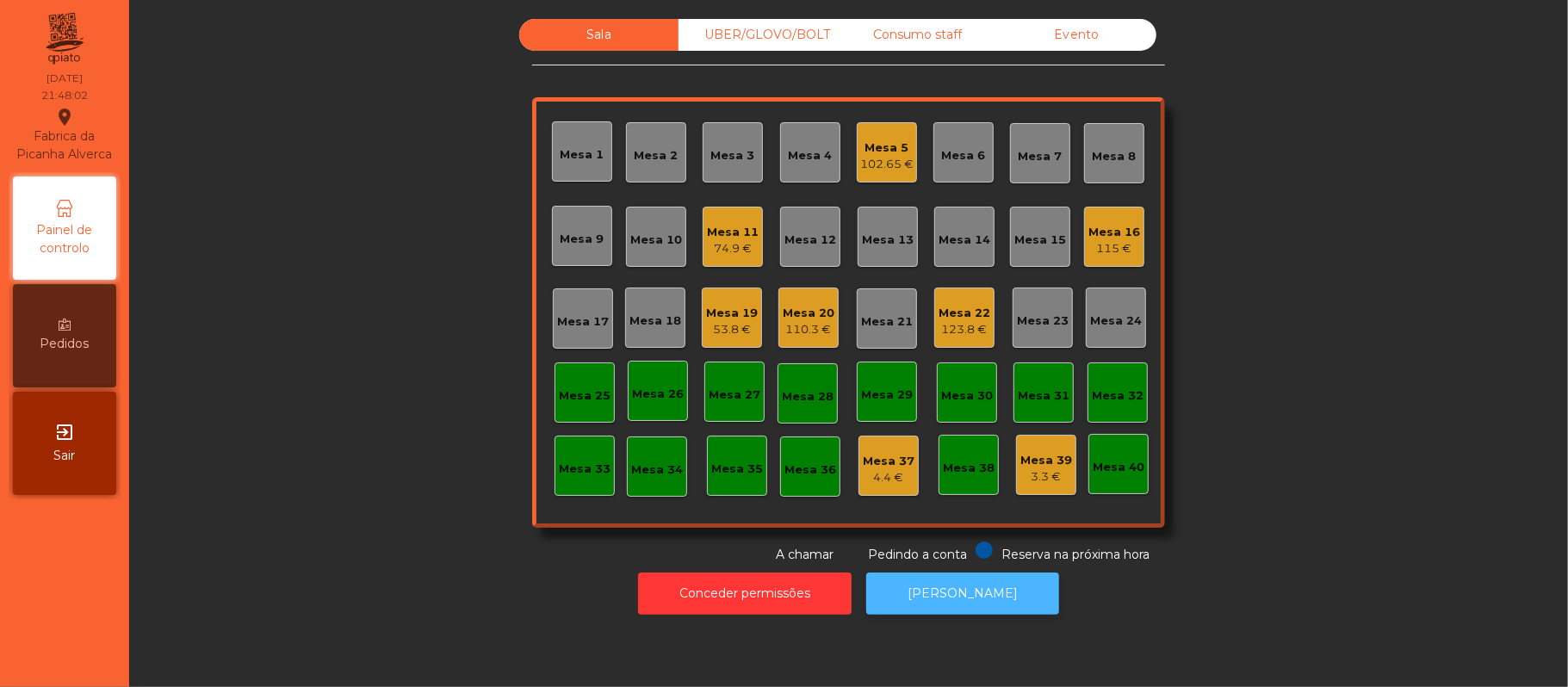
click at [972, 593] on button "[PERSON_NAME]" at bounding box center [963, 593] width 193 height 42
click at [1055, 479] on div "3.3 €" at bounding box center [1046, 477] width 51 height 17
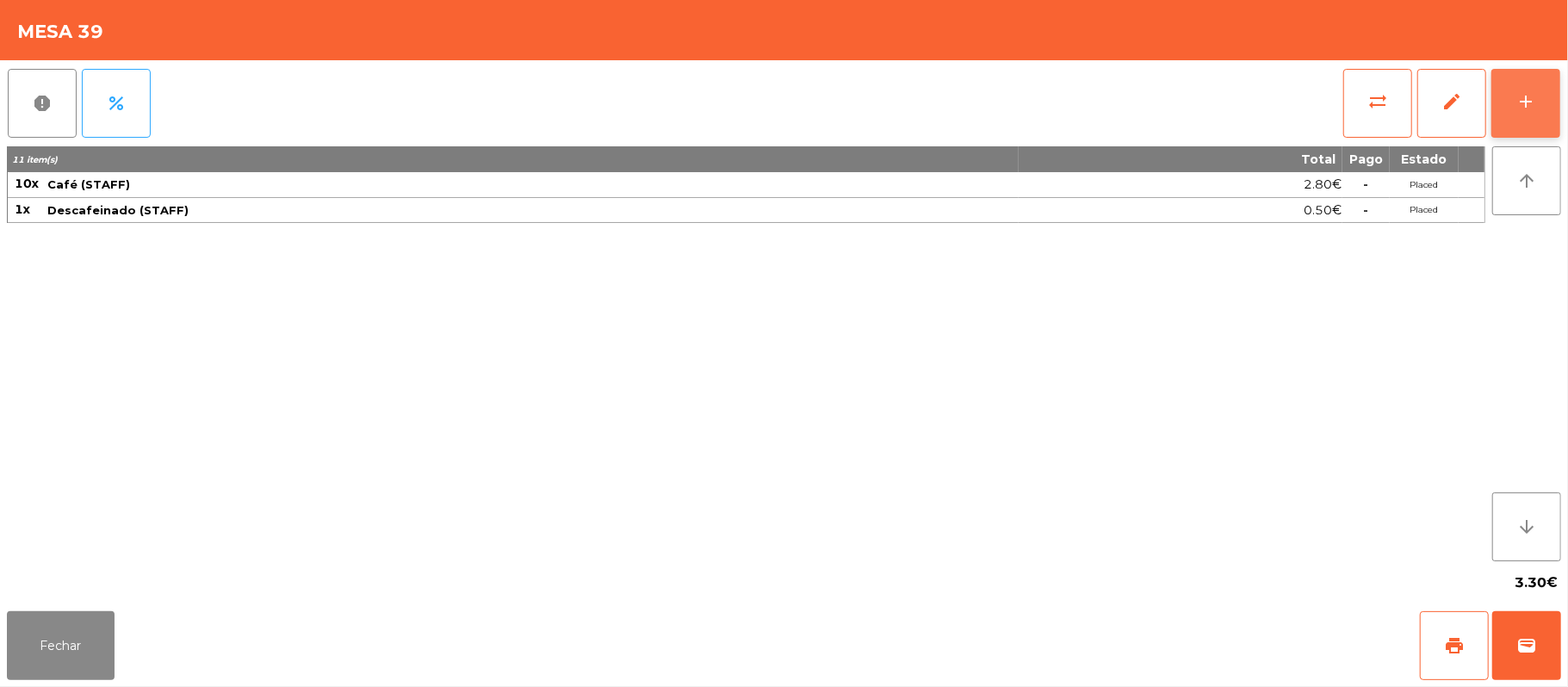
click at [1514, 115] on button "add" at bounding box center [1526, 103] width 69 height 69
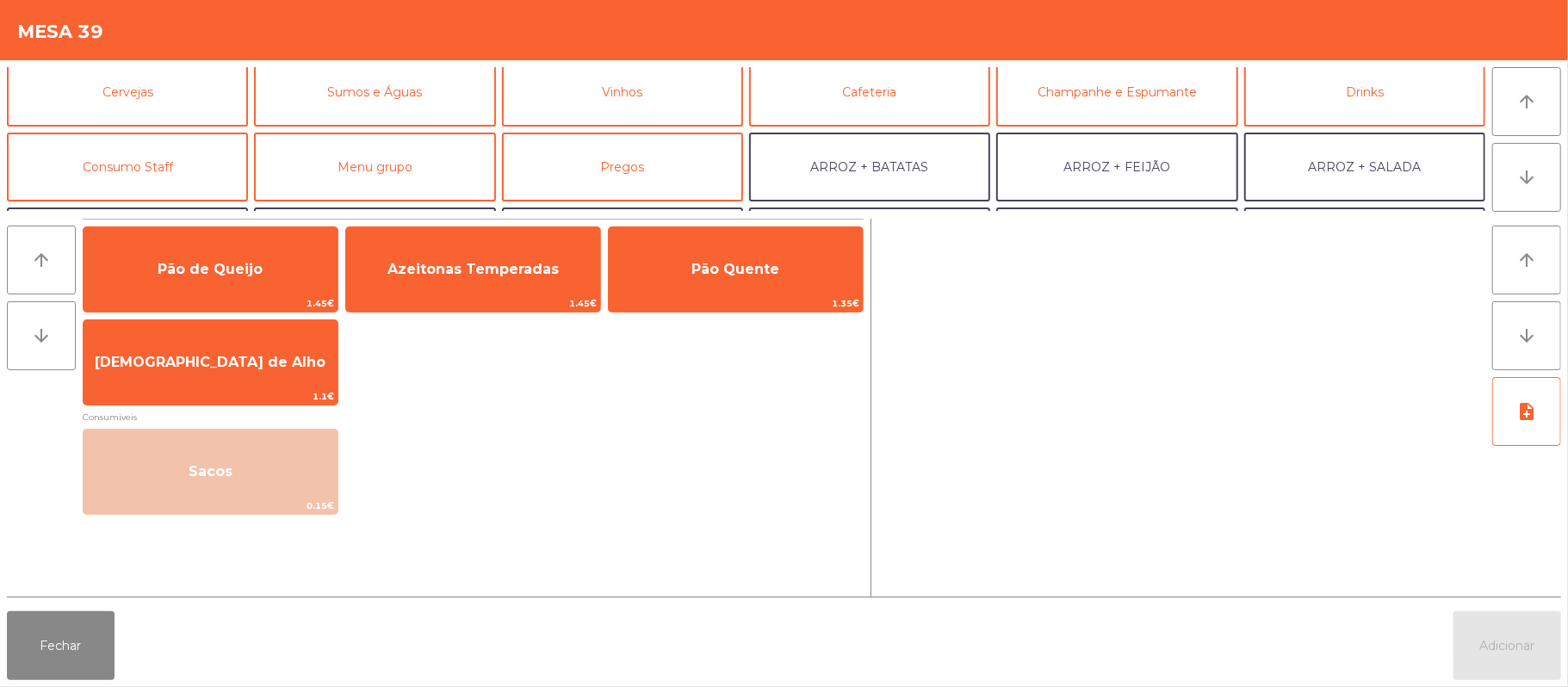
scroll to position [88, 0]
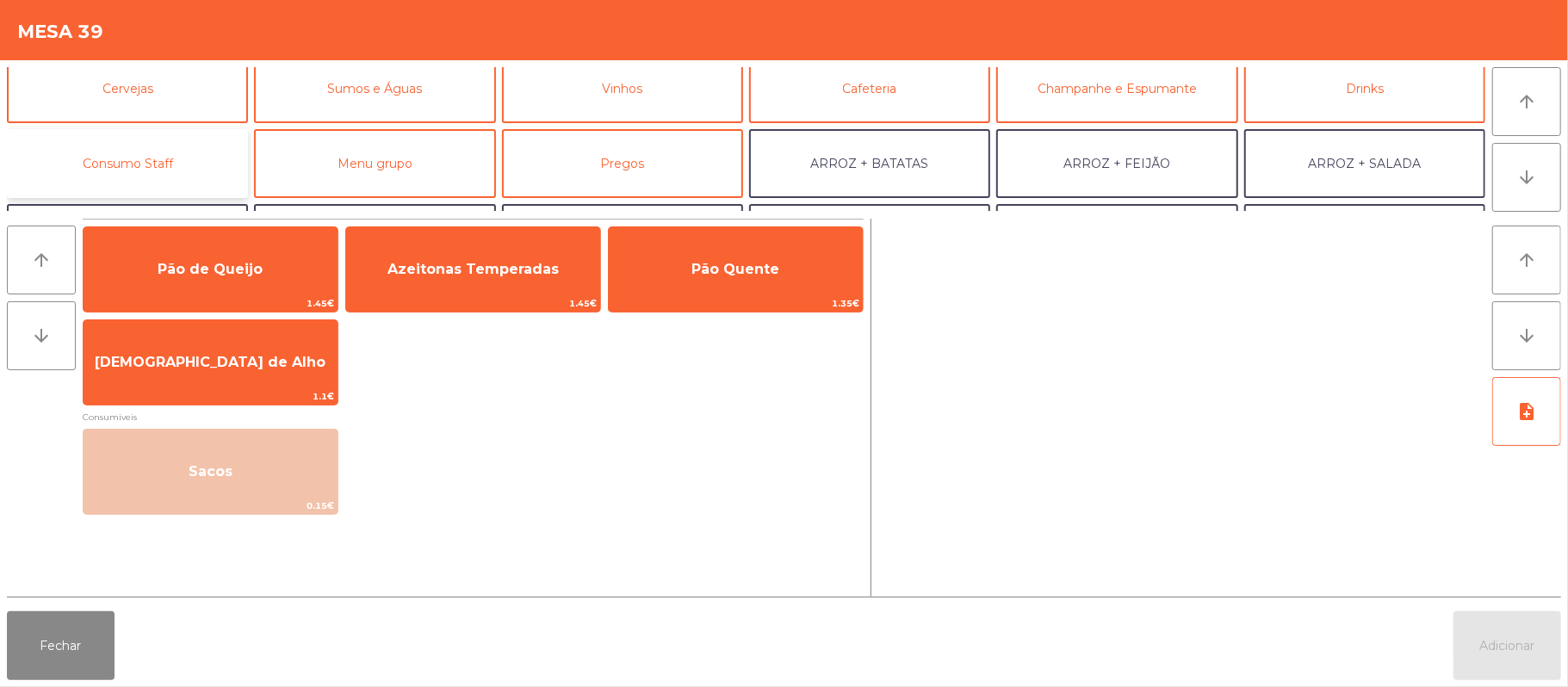
click at [205, 156] on button "Consumo Staff" at bounding box center [127, 163] width 241 height 69
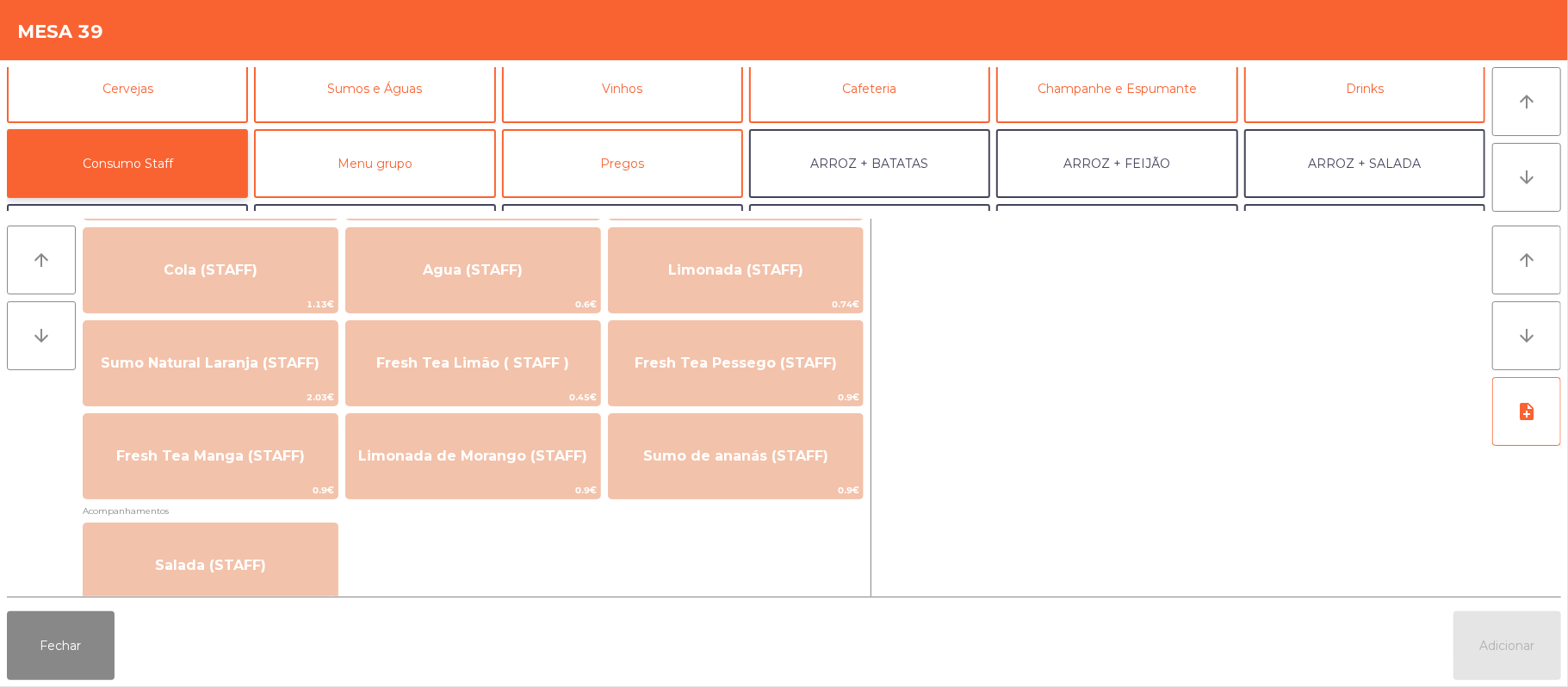
scroll to position [445, 0]
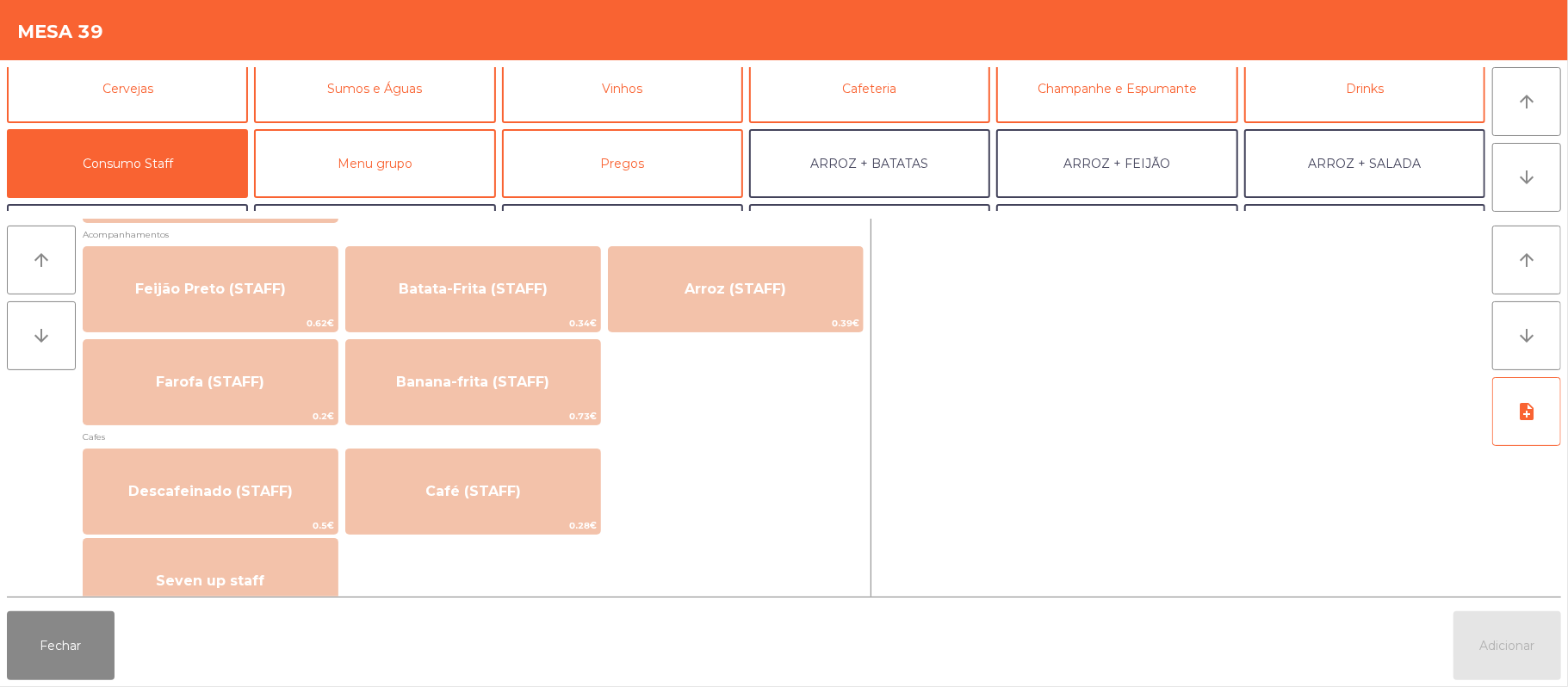
click at [642, 469] on div "Descafeinado (STAFF) 0.5€ Café (STAFF) 0.28€" at bounding box center [473, 491] width 781 height 86
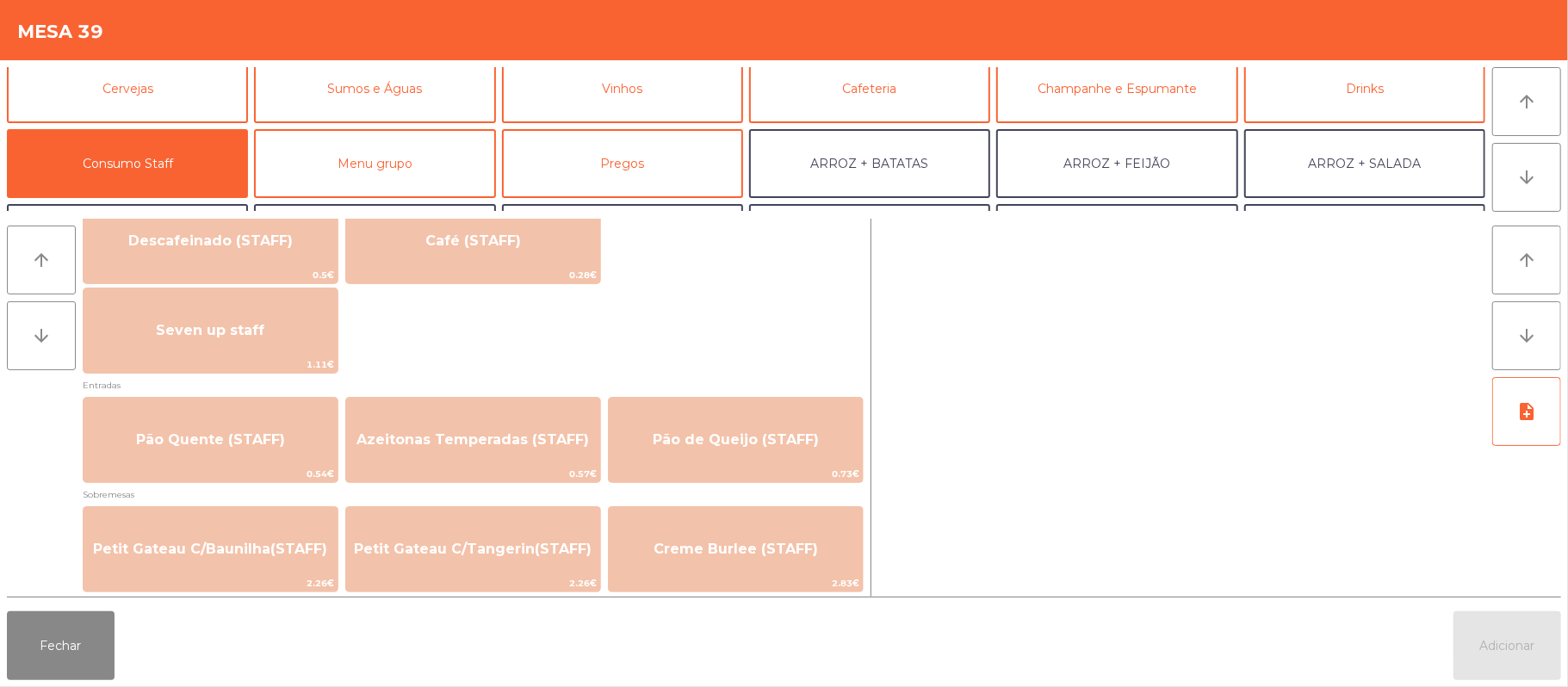
scroll to position [1053, 0]
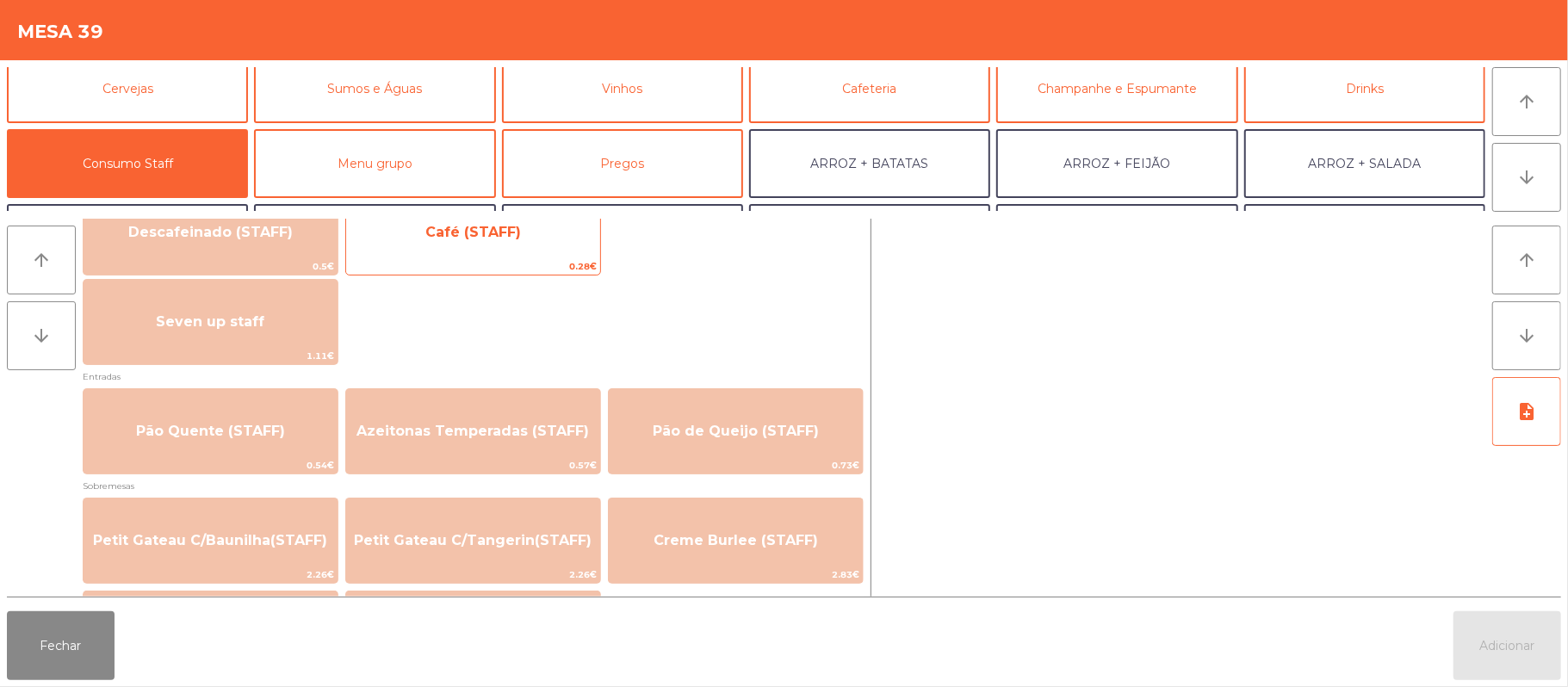
click at [525, 244] on span "Café (STAFF)" at bounding box center [473, 232] width 254 height 47
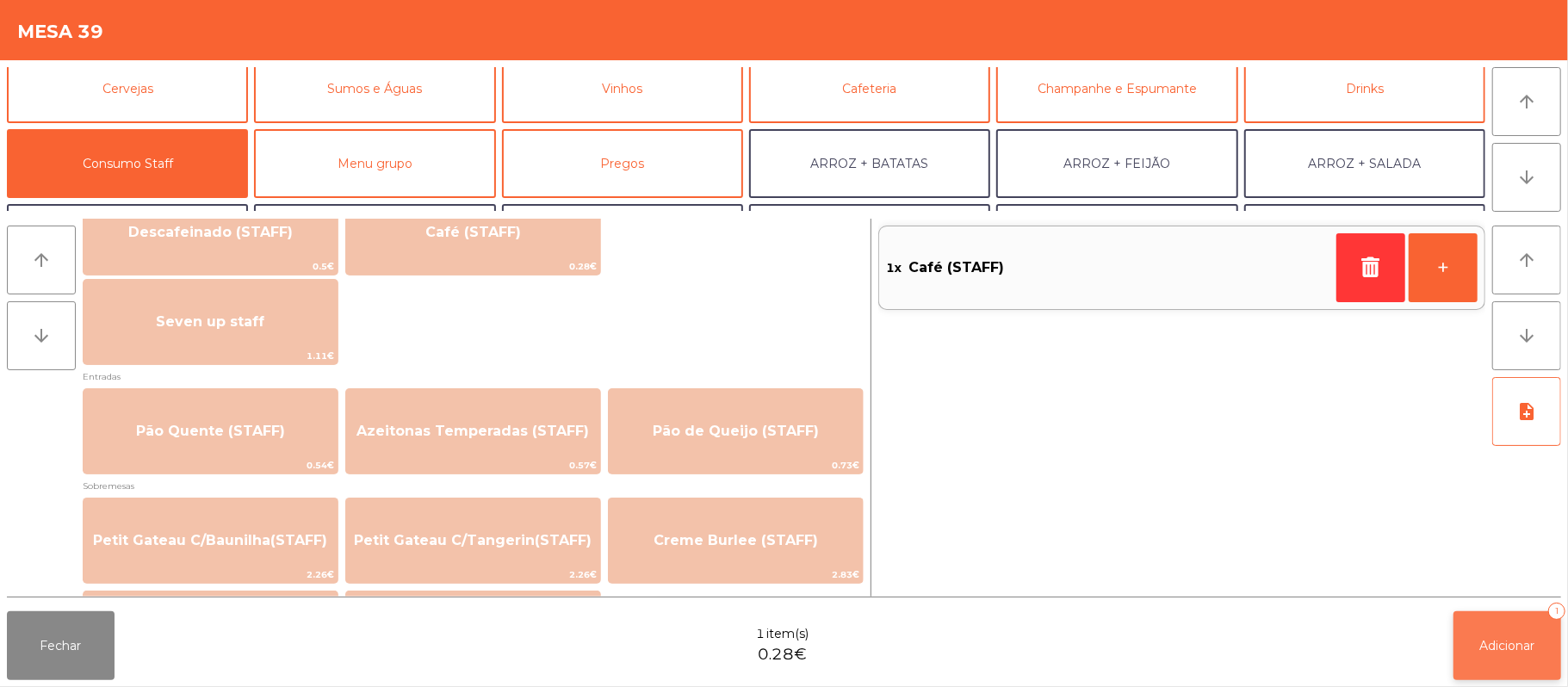
click at [1509, 667] on button "Adicionar 1" at bounding box center [1506, 646] width 107 height 69
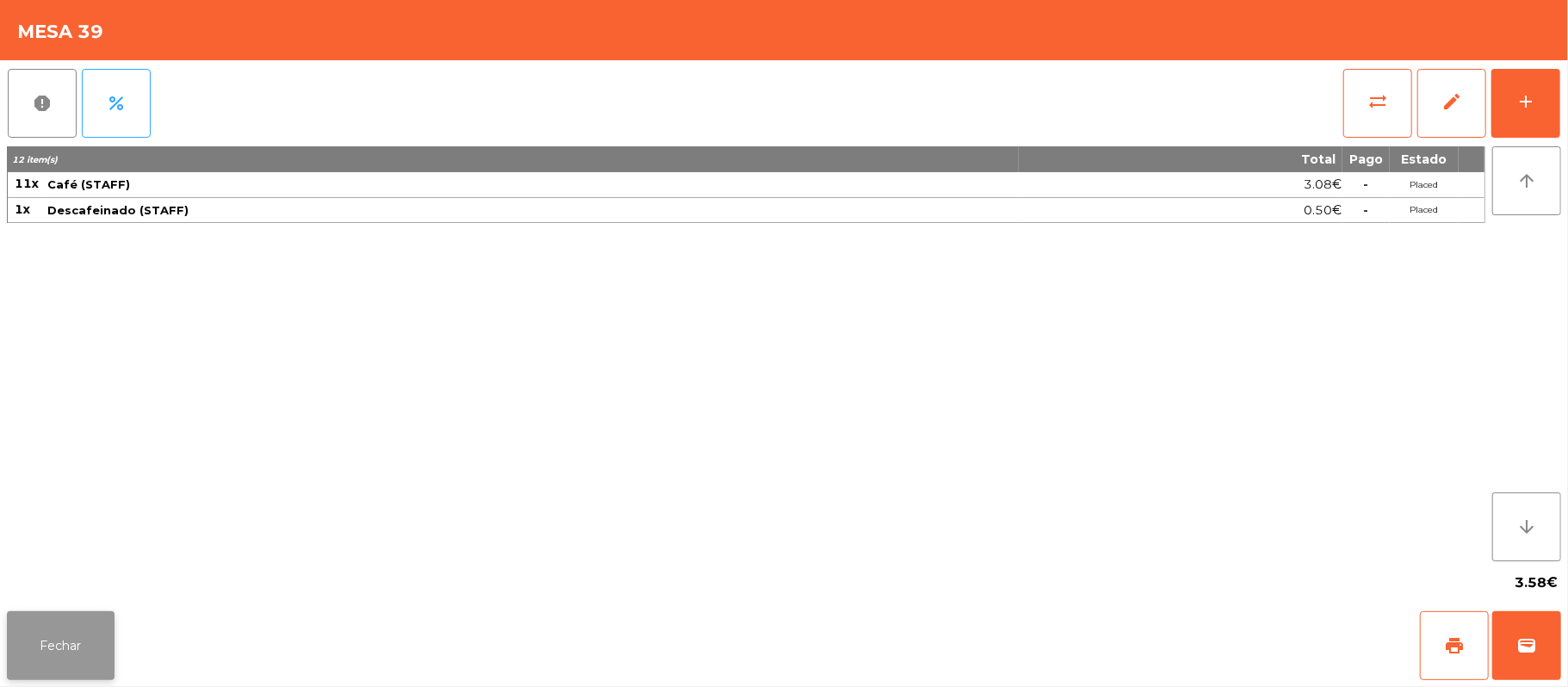
click at [56, 632] on button "Fechar" at bounding box center [60, 646] width 107 height 69
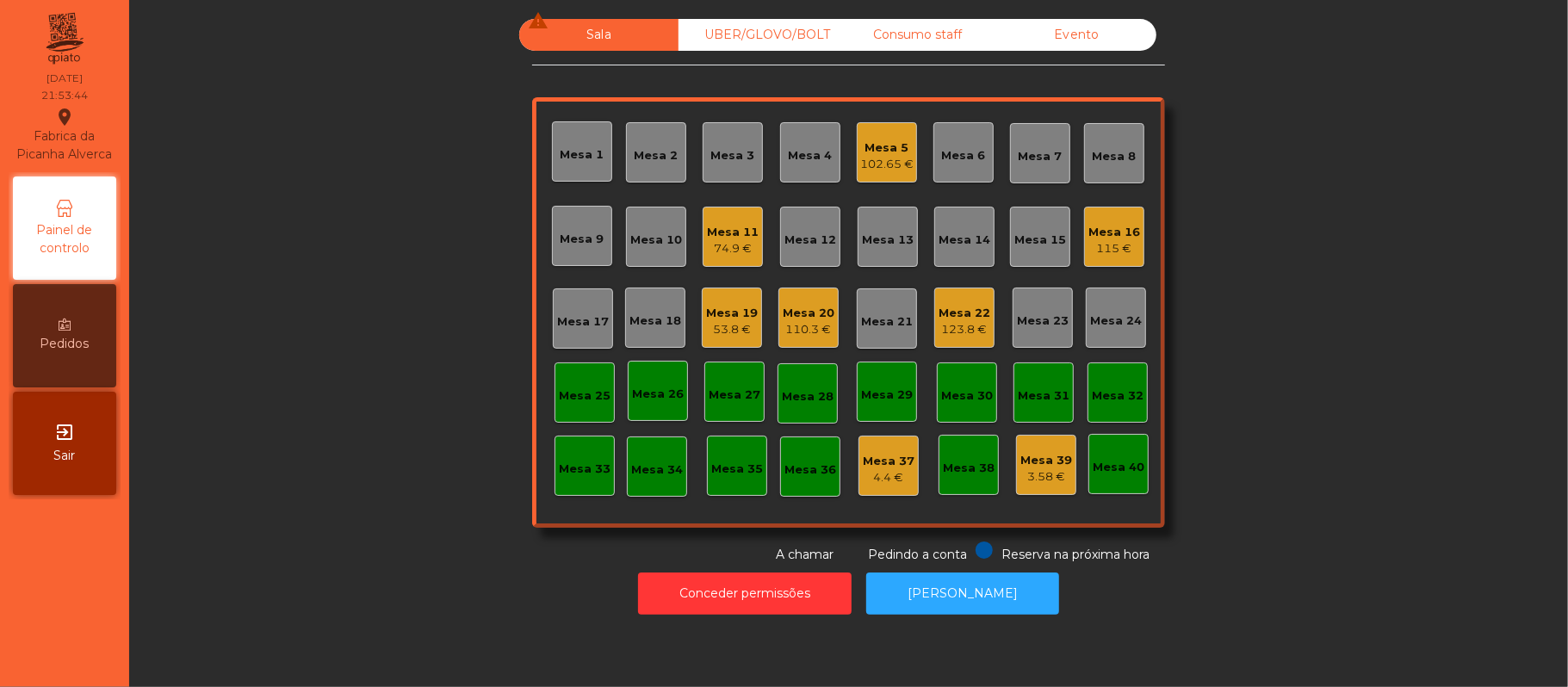
click at [1100, 226] on div "Mesa 16" at bounding box center [1114, 232] width 51 height 17
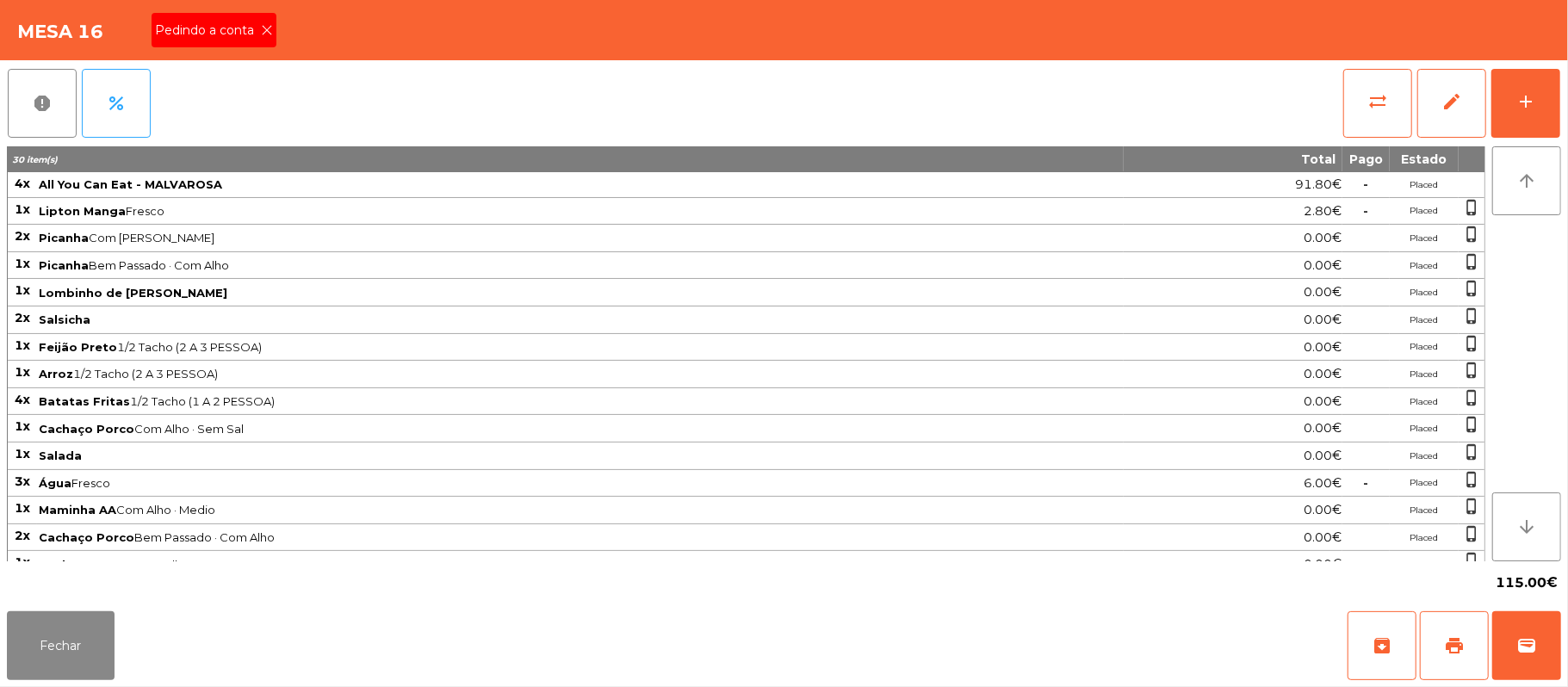
click at [242, 33] on span "Pedindo a conta" at bounding box center [208, 30] width 106 height 18
click at [1476, 638] on button "print" at bounding box center [1454, 646] width 69 height 69
click at [50, 632] on button "Fechar" at bounding box center [60, 646] width 107 height 69
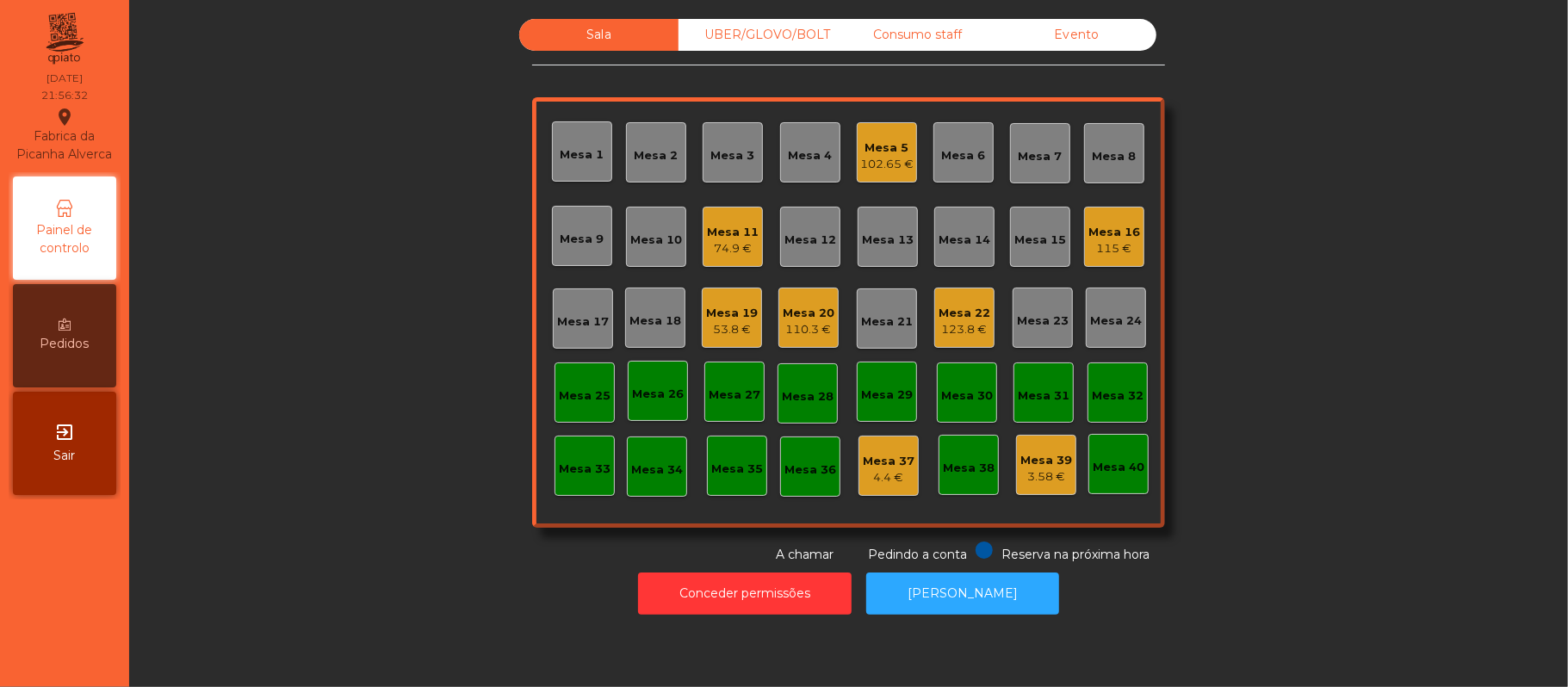
click at [1118, 250] on div "115 €" at bounding box center [1114, 249] width 51 height 17
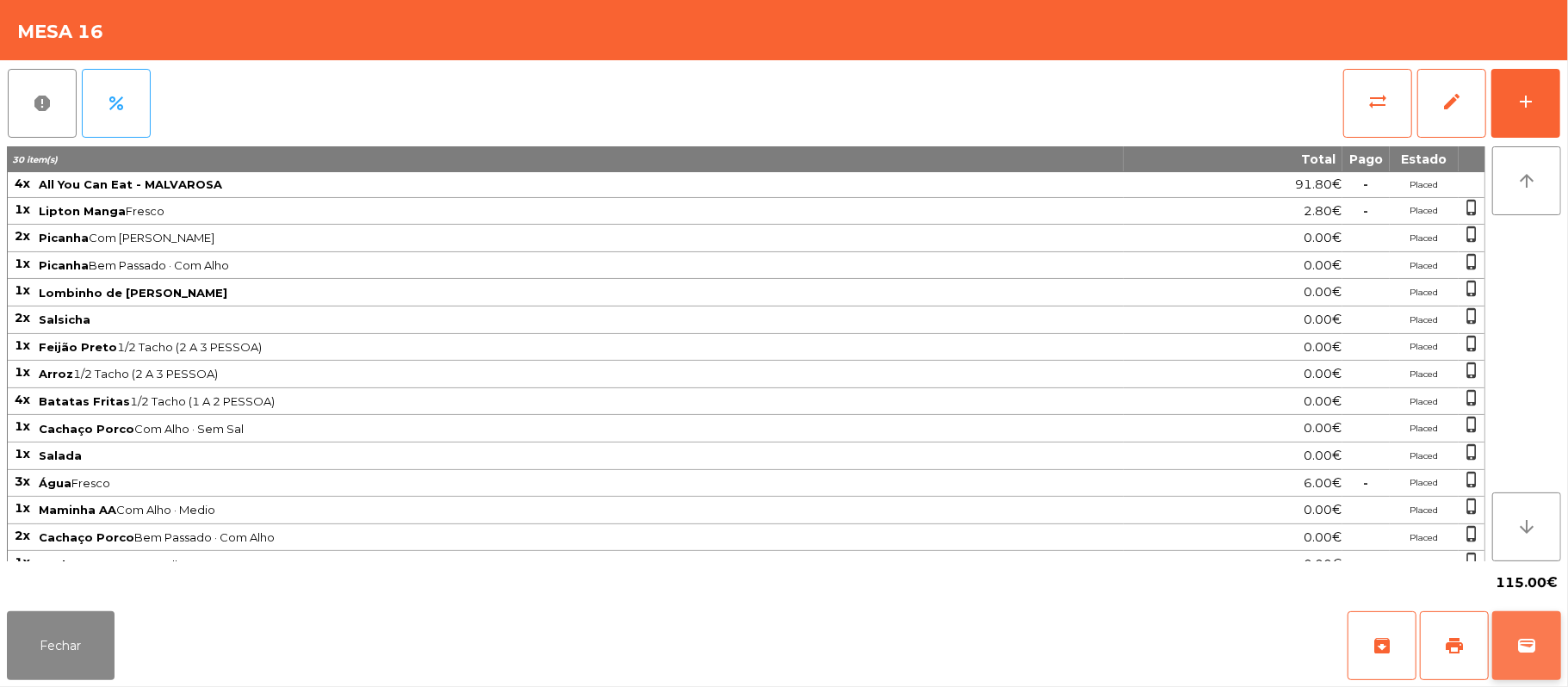
click at [1526, 645] on span "wallet" at bounding box center [1527, 646] width 20 height 20
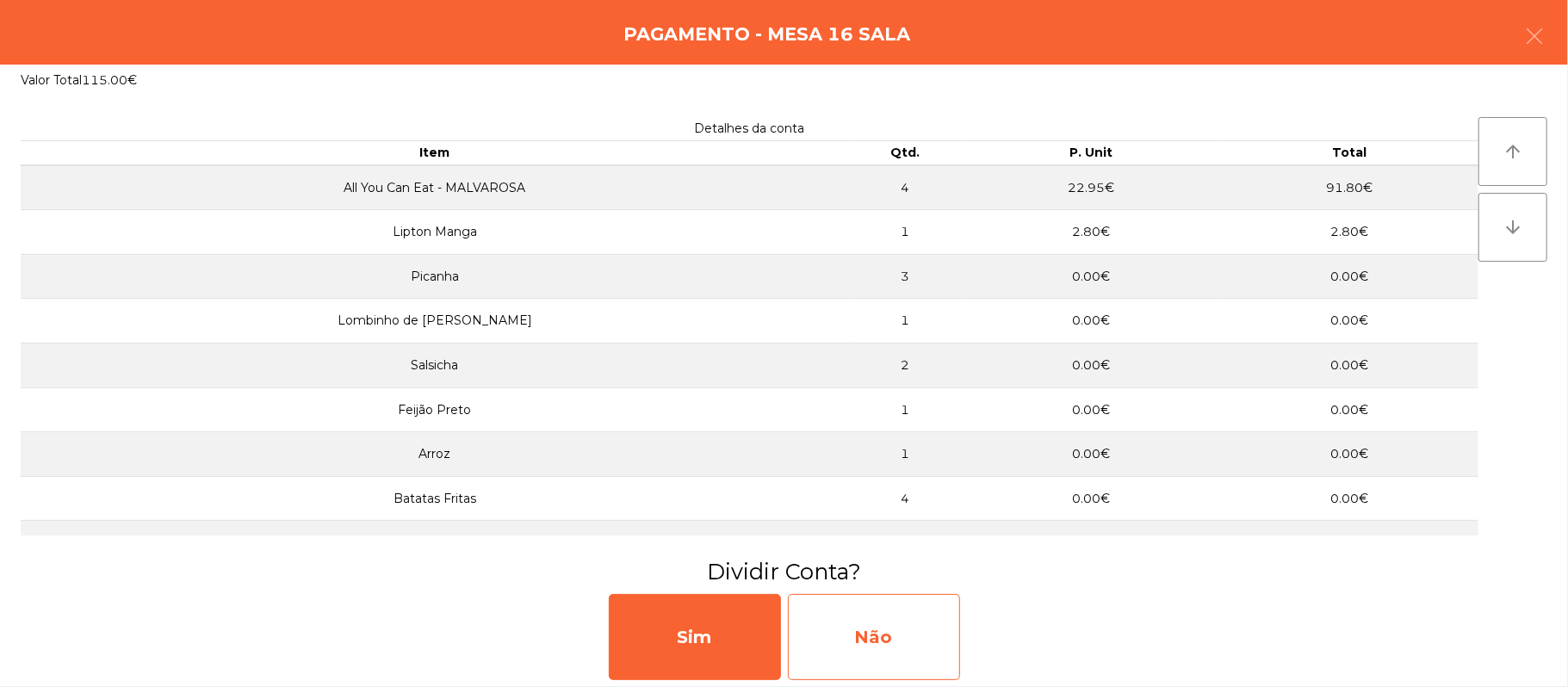
click at [863, 635] on div "Não" at bounding box center [874, 637] width 172 height 86
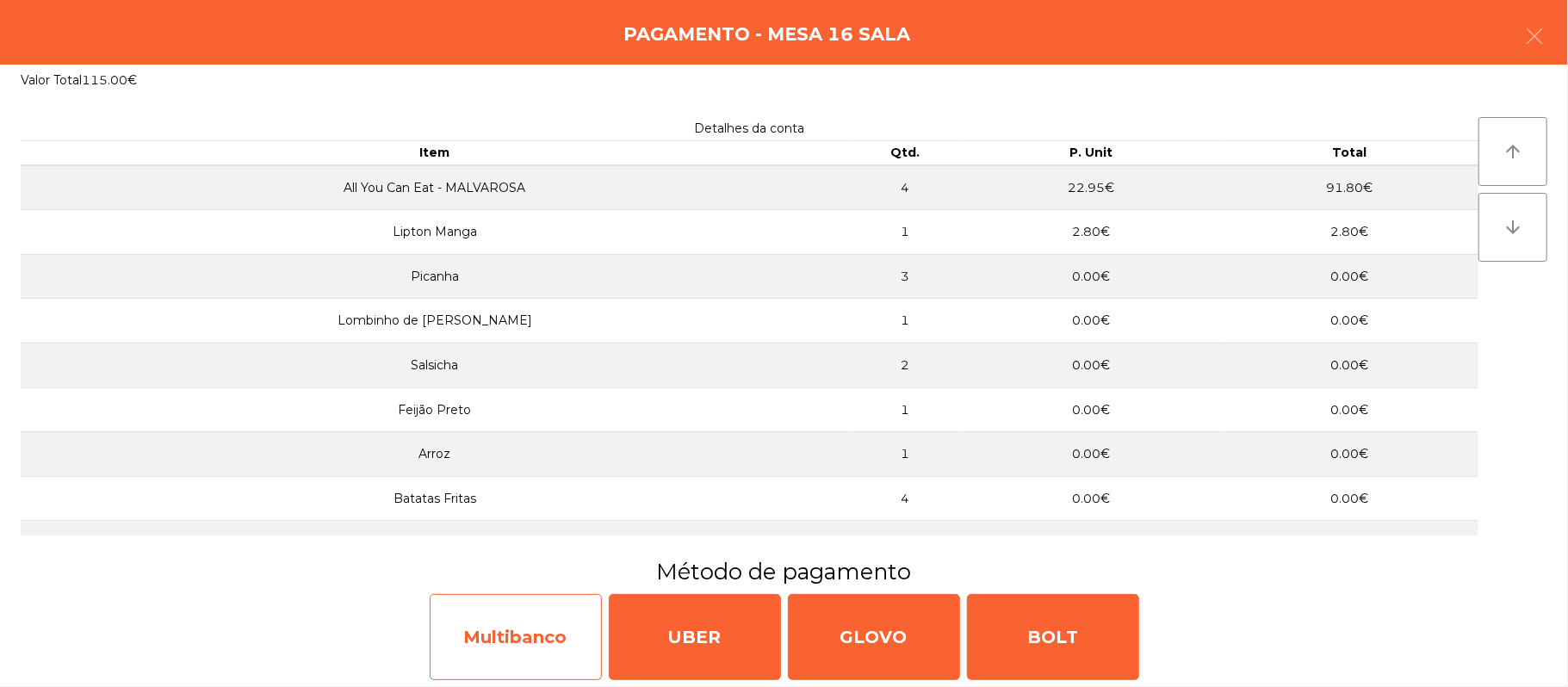
click at [543, 628] on div "Multibanco" at bounding box center [515, 637] width 172 height 86
select select "**"
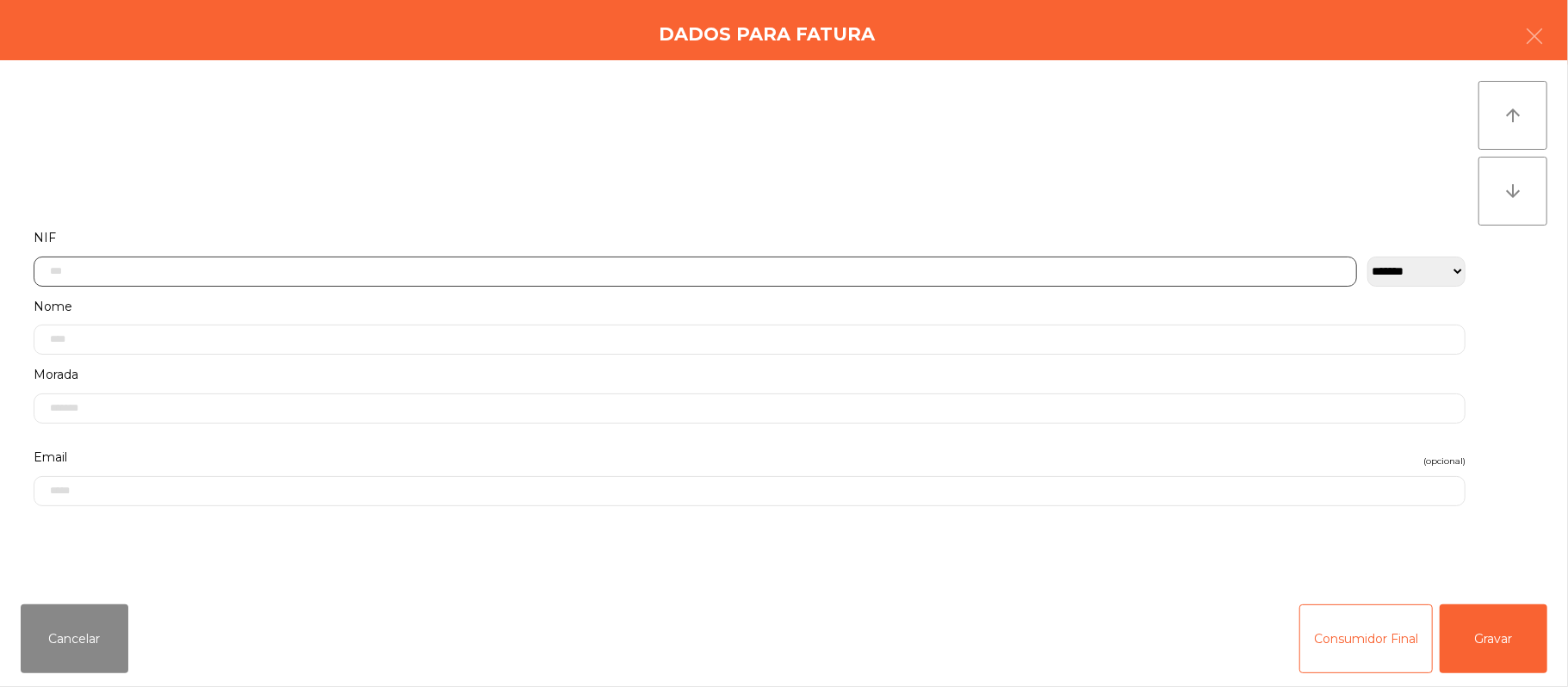
click at [680, 269] on input "text" at bounding box center [695, 271] width 1324 height 30
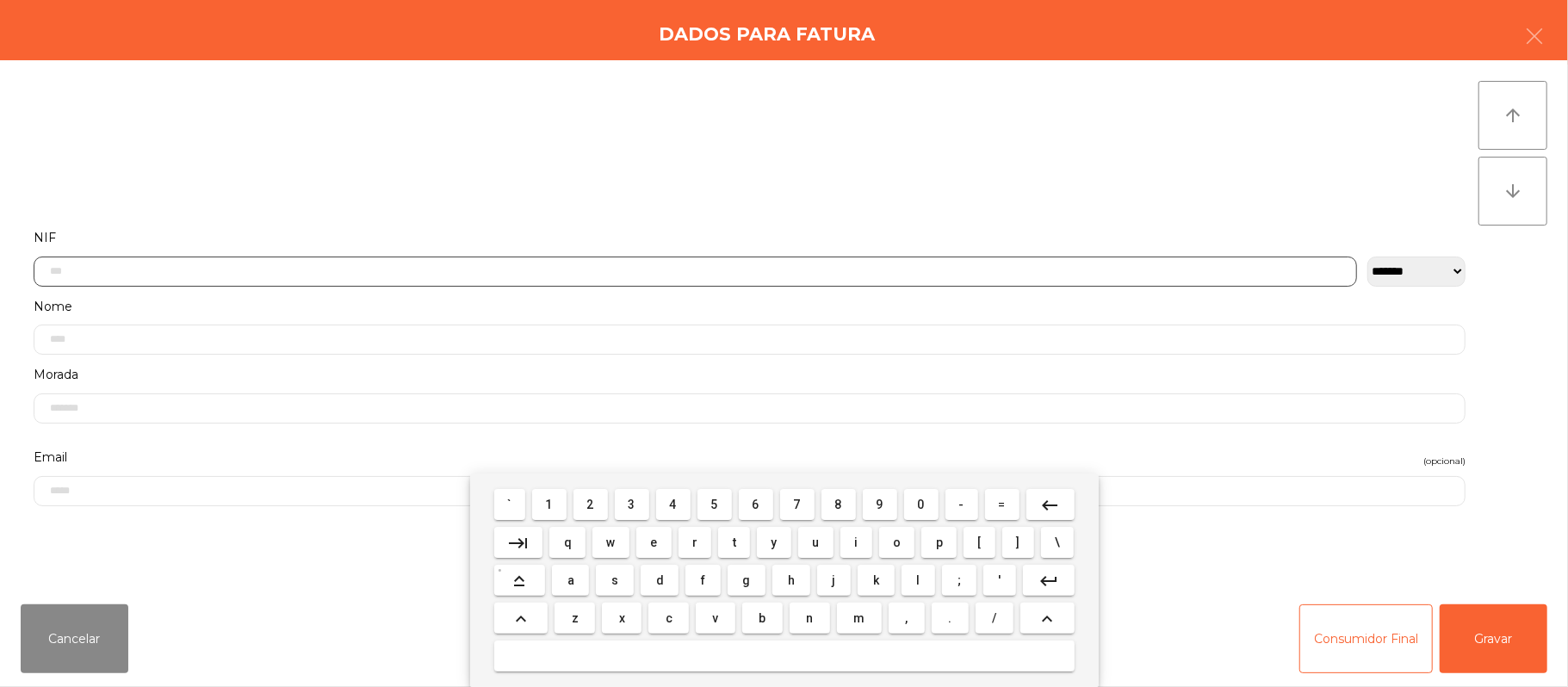
scroll to position [144, 0]
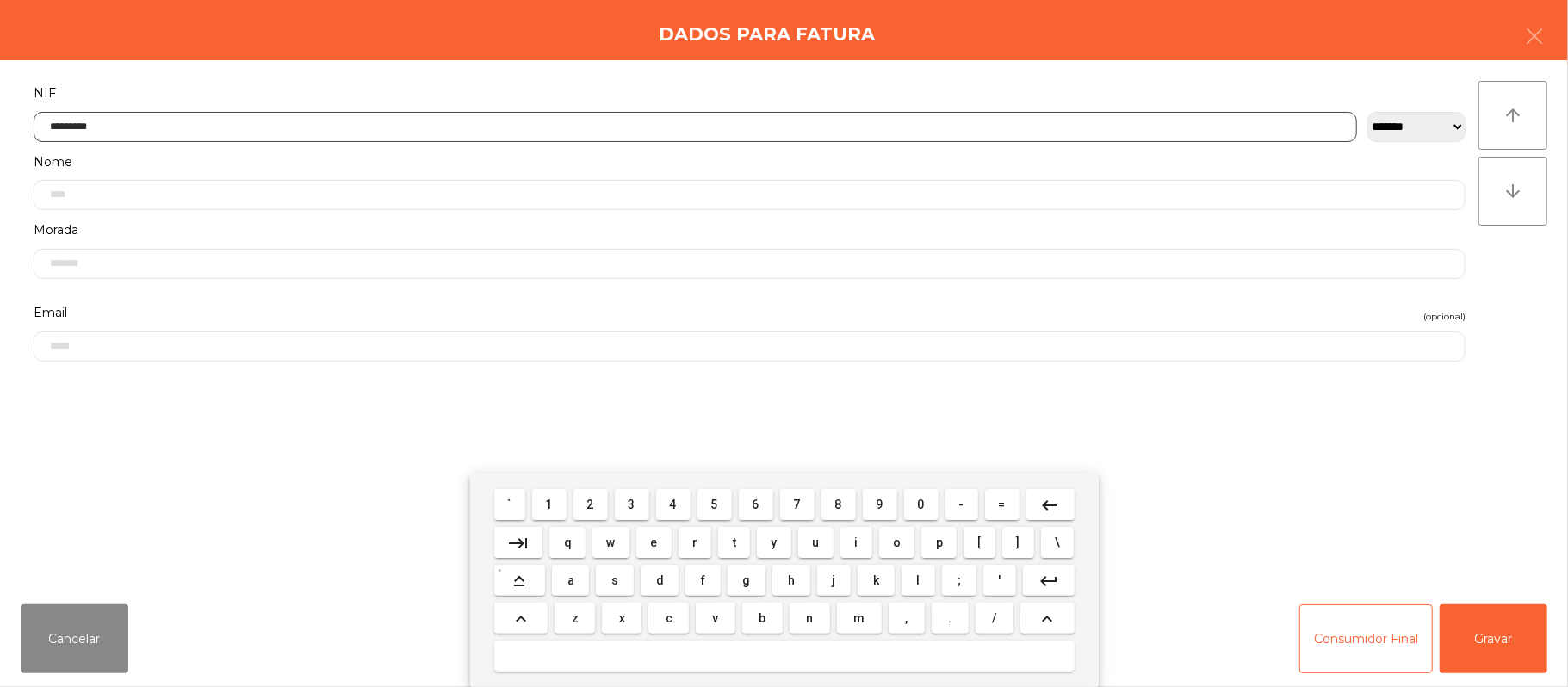
type input "*********"
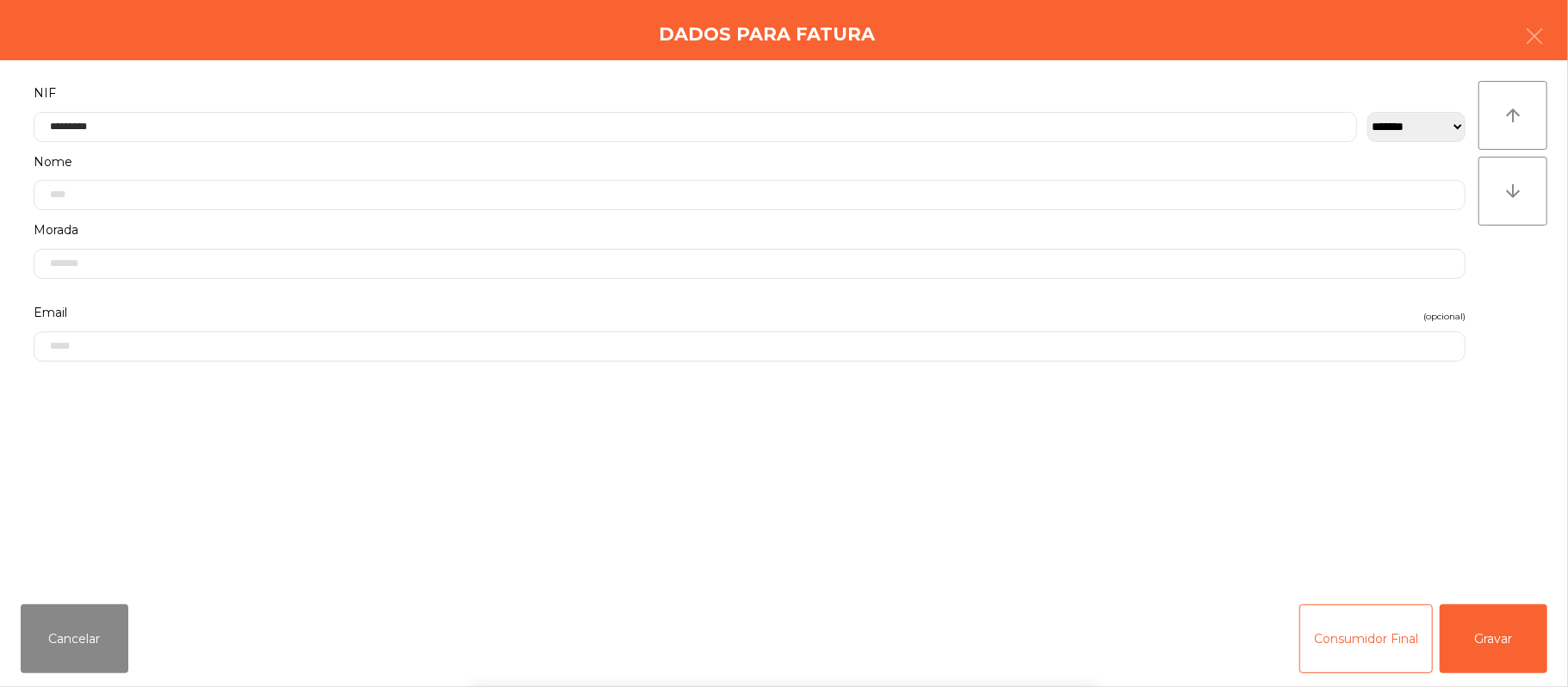
click at [1506, 616] on div "` 1 2 3 4 5 6 7 8 9 0 - = keyboard_backspace keyboard_tab q w e r t y u i o p […" at bounding box center [784, 580] width 1568 height 213
click at [1516, 655] on button "Gravar" at bounding box center [1493, 638] width 107 height 69
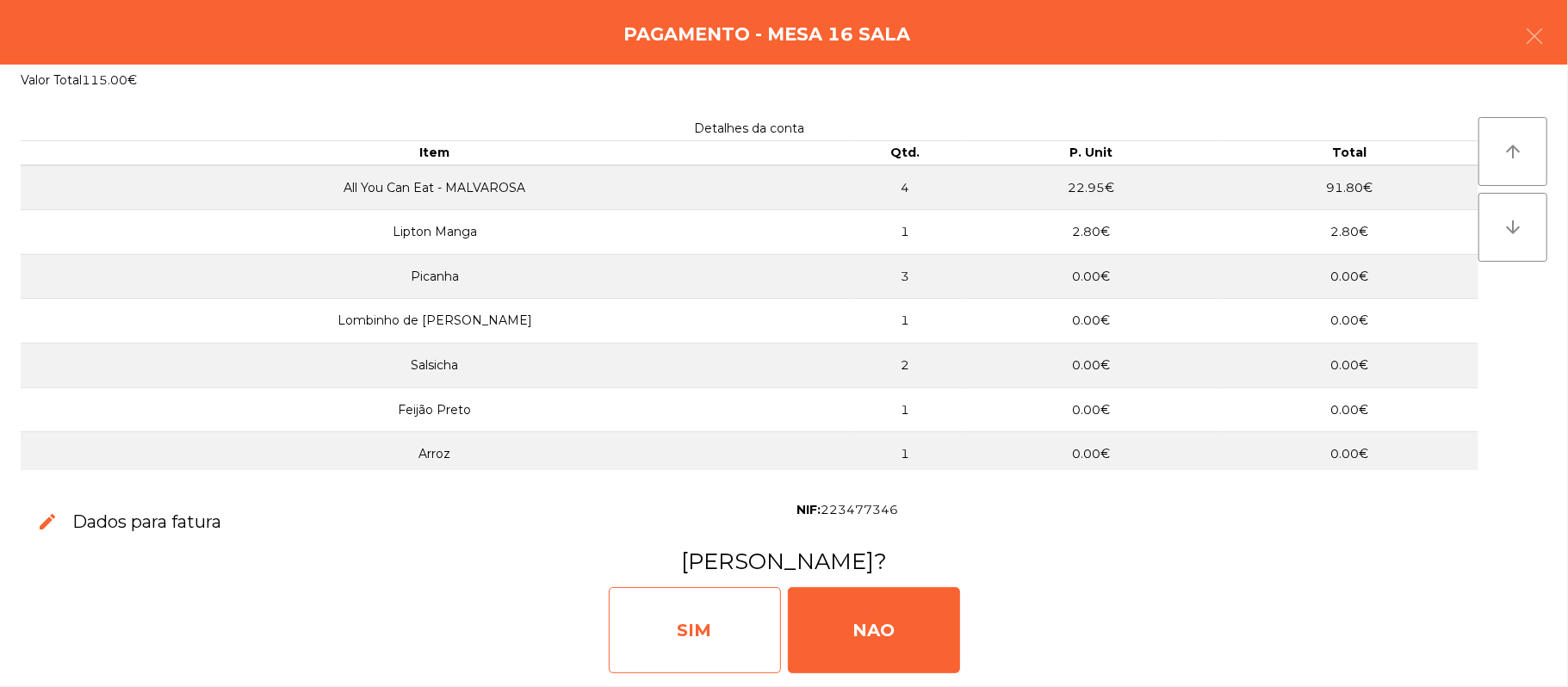
click at [716, 632] on div "SIM" at bounding box center [694, 630] width 172 height 86
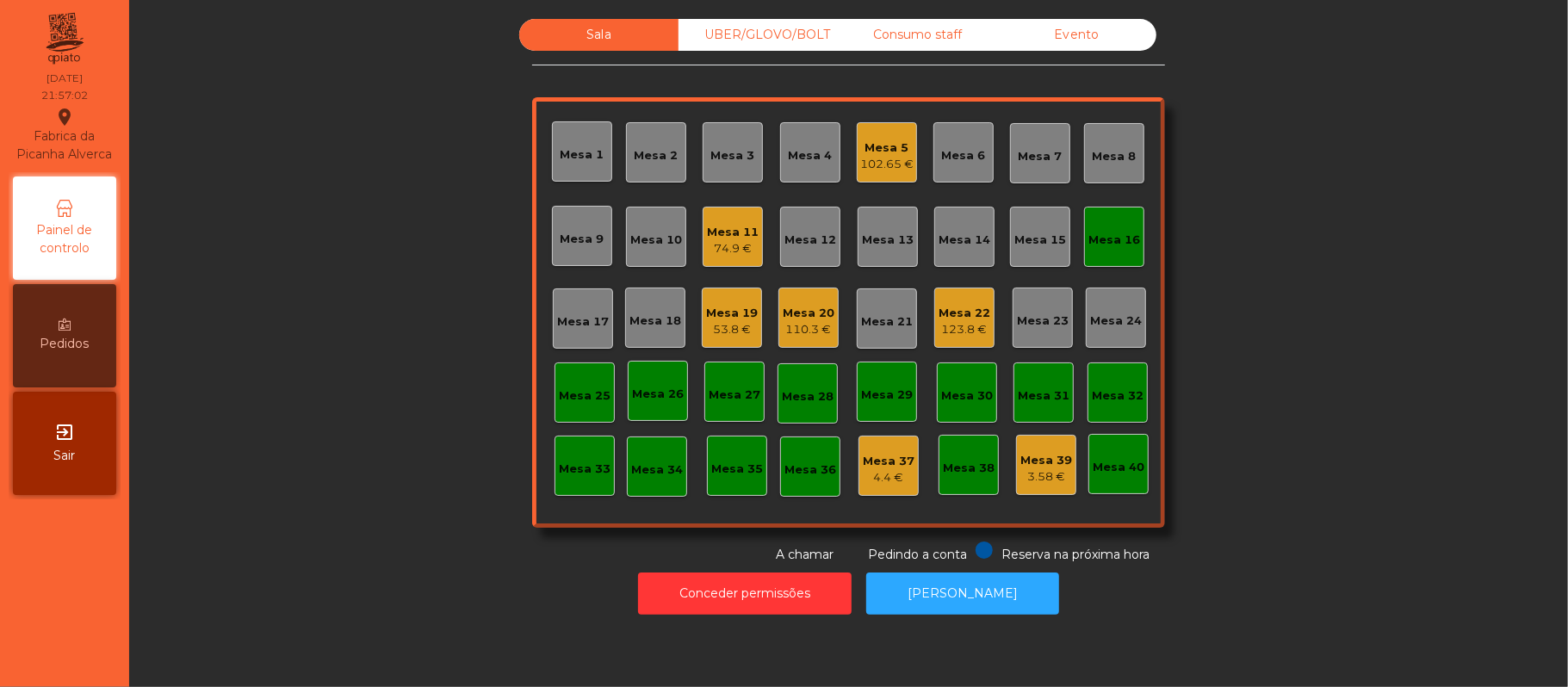
click at [1113, 242] on div "Mesa 16" at bounding box center [1114, 240] width 51 height 17
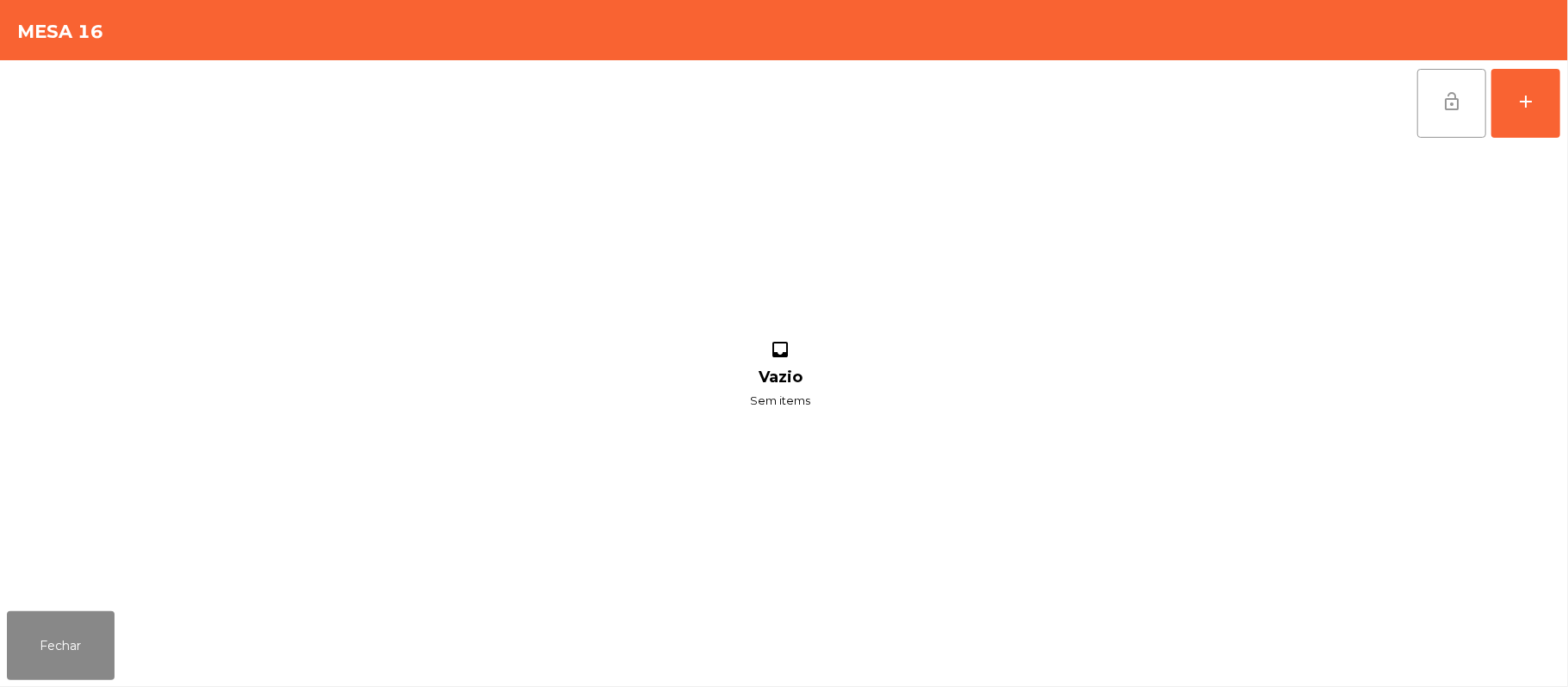
click at [1434, 87] on button "lock_open" at bounding box center [1451, 103] width 69 height 69
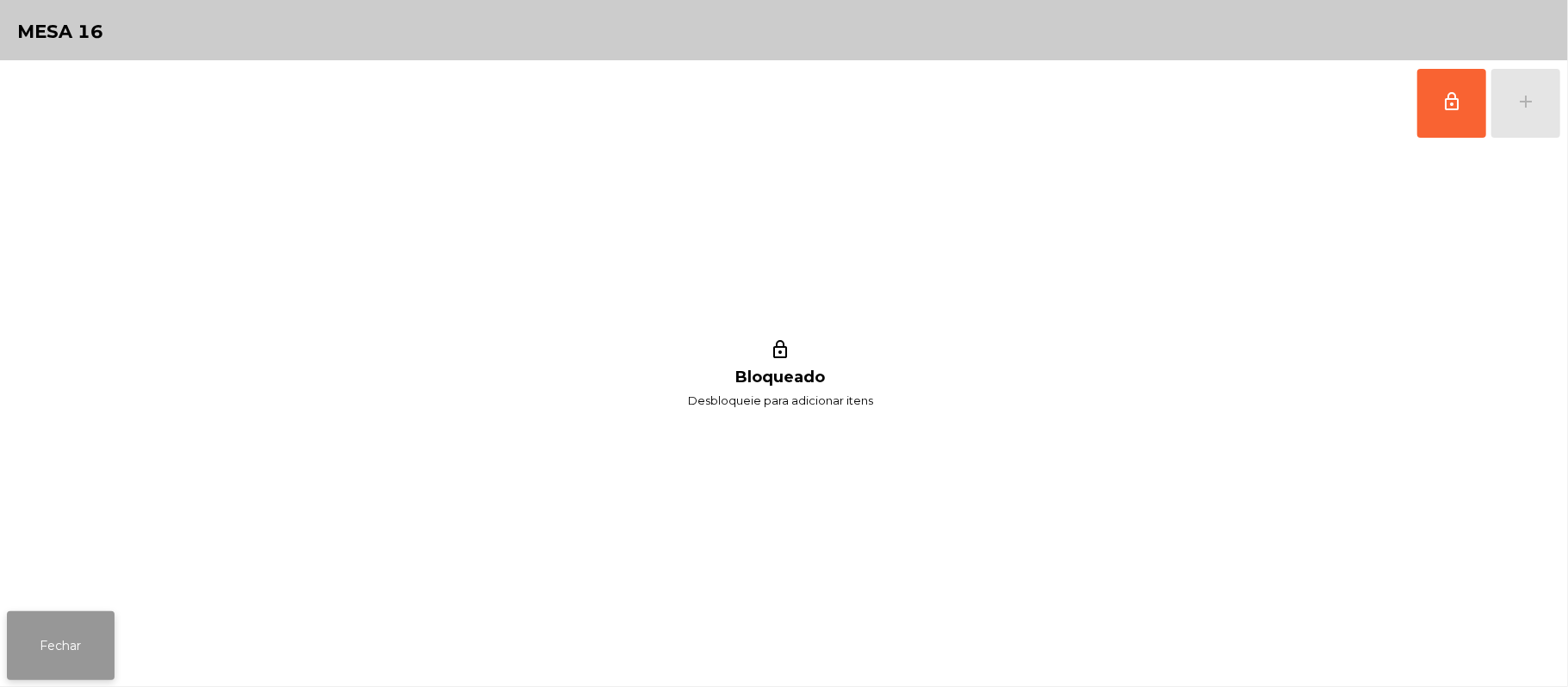
click at [59, 645] on button "Fechar" at bounding box center [60, 646] width 107 height 69
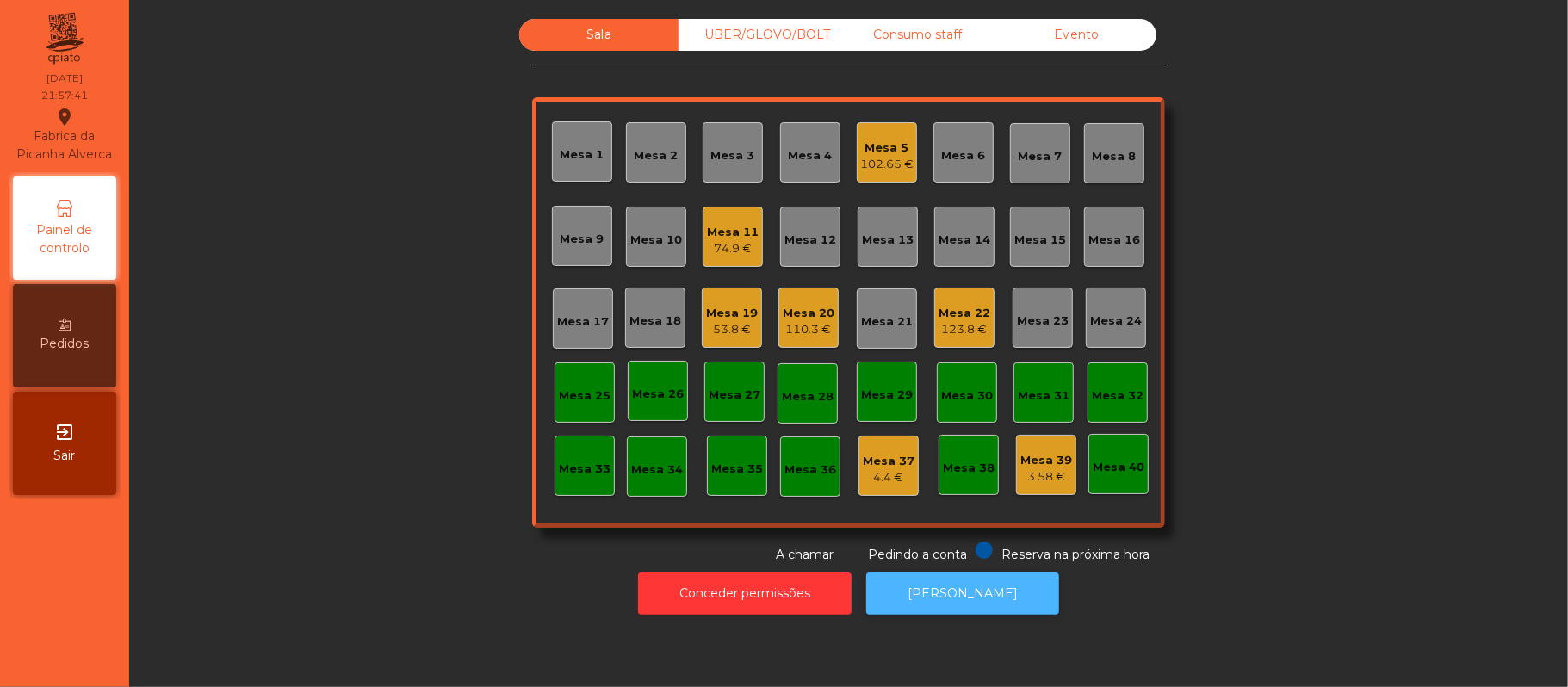
click at [976, 594] on button "[PERSON_NAME]" at bounding box center [963, 593] width 193 height 42
click at [736, 235] on div "Mesa 11" at bounding box center [733, 232] width 51 height 17
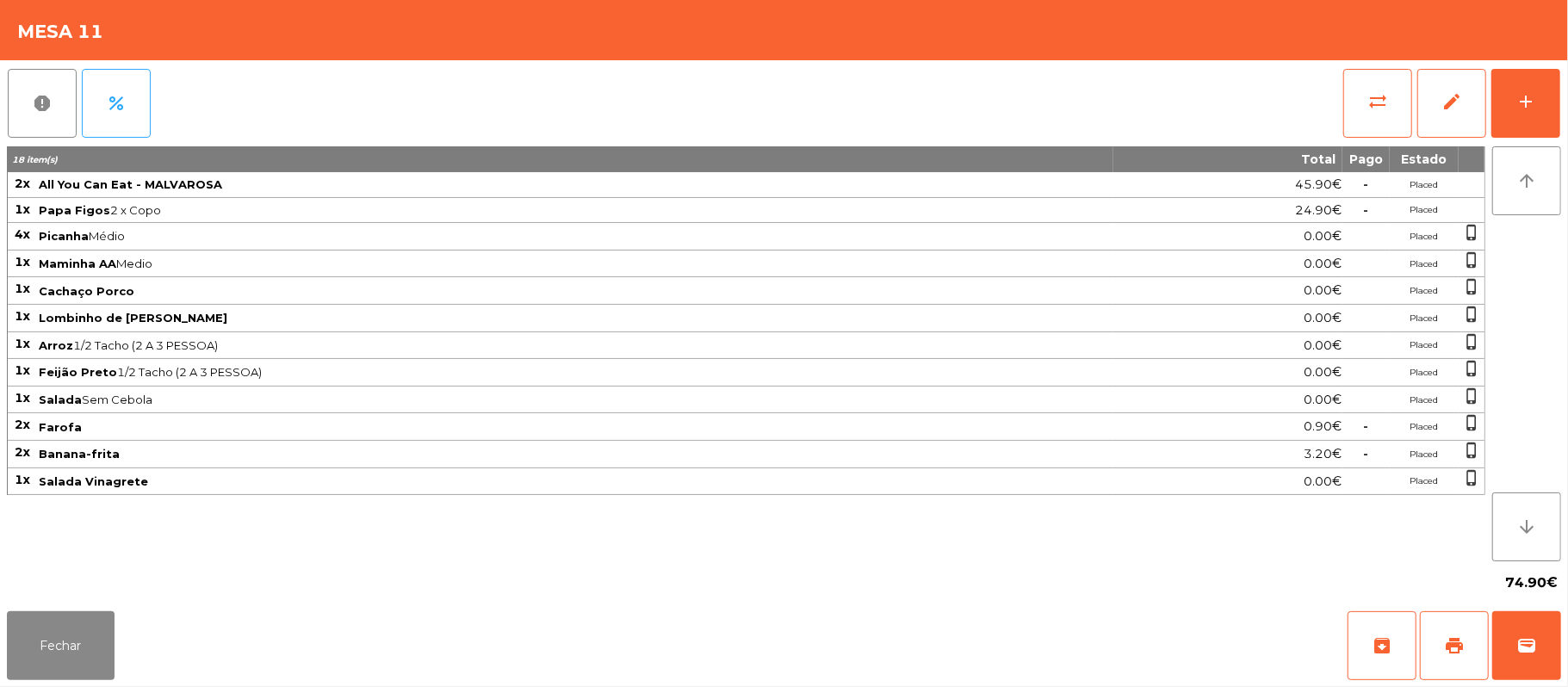
click at [1513, 31] on div "Mesa 11" at bounding box center [784, 30] width 1568 height 61
click at [1551, 36] on div "Mesa 11" at bounding box center [784, 30] width 1568 height 61
click at [87, 673] on button "Fechar" at bounding box center [60, 646] width 107 height 69
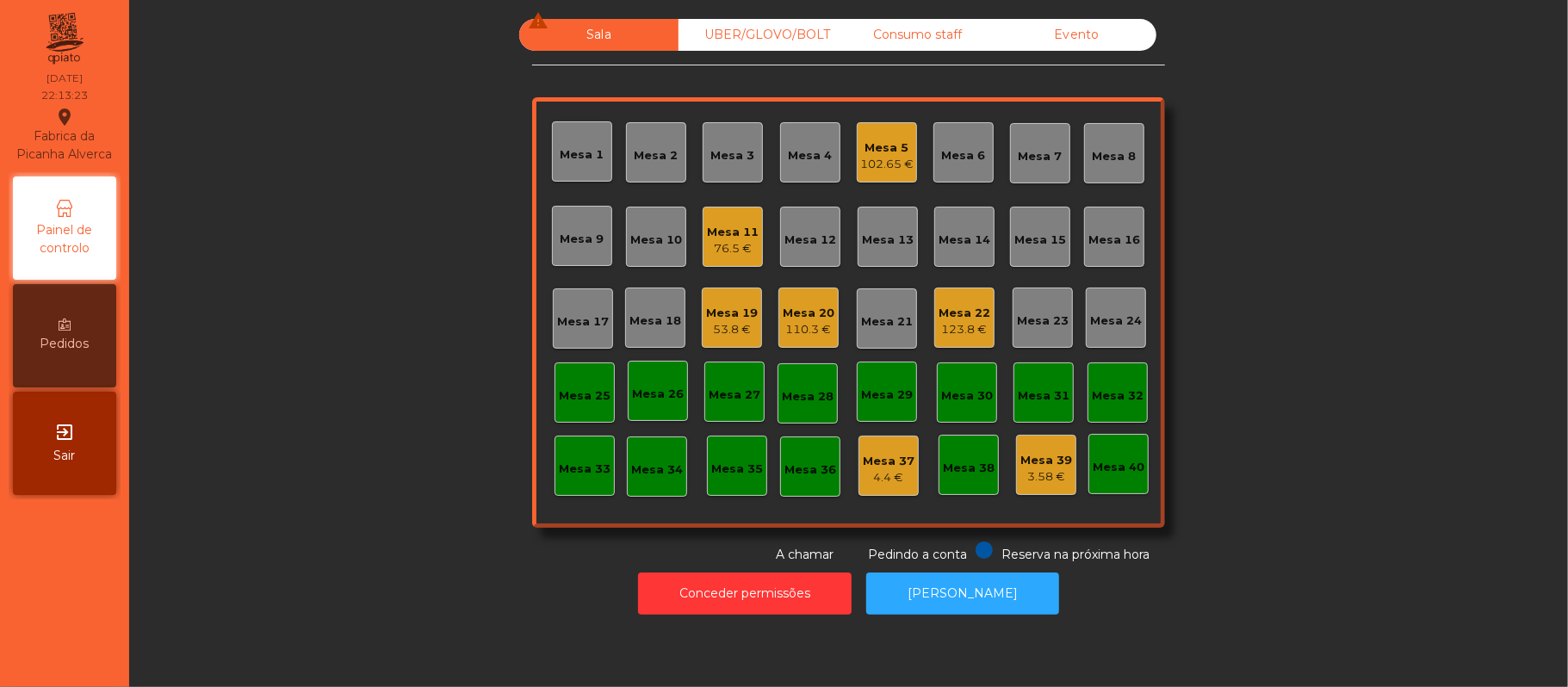
click at [939, 334] on div "123.8 €" at bounding box center [964, 330] width 51 height 17
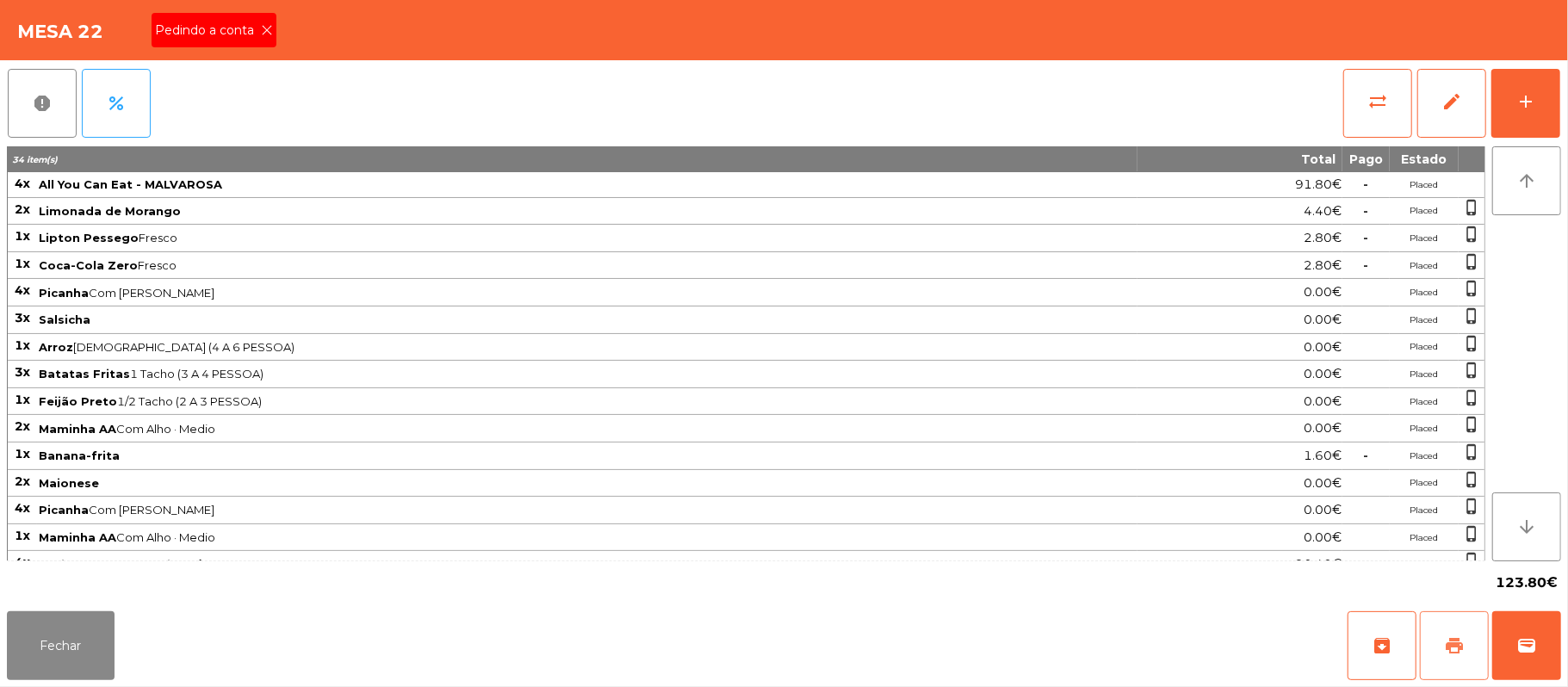
click at [1479, 613] on button "print" at bounding box center [1454, 646] width 69 height 69
click at [52, 652] on button "Fechar" at bounding box center [60, 646] width 107 height 69
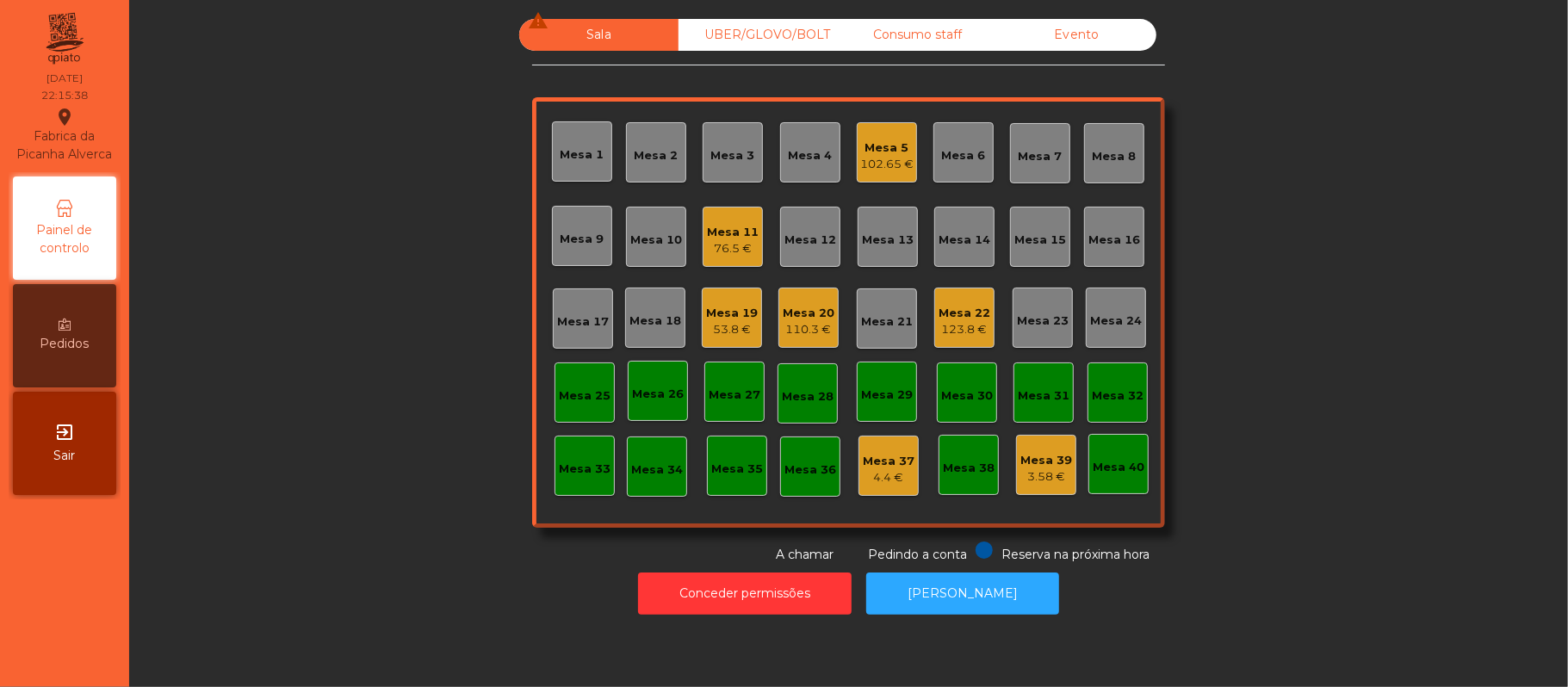
click at [942, 309] on div "Mesa 22" at bounding box center [964, 313] width 51 height 17
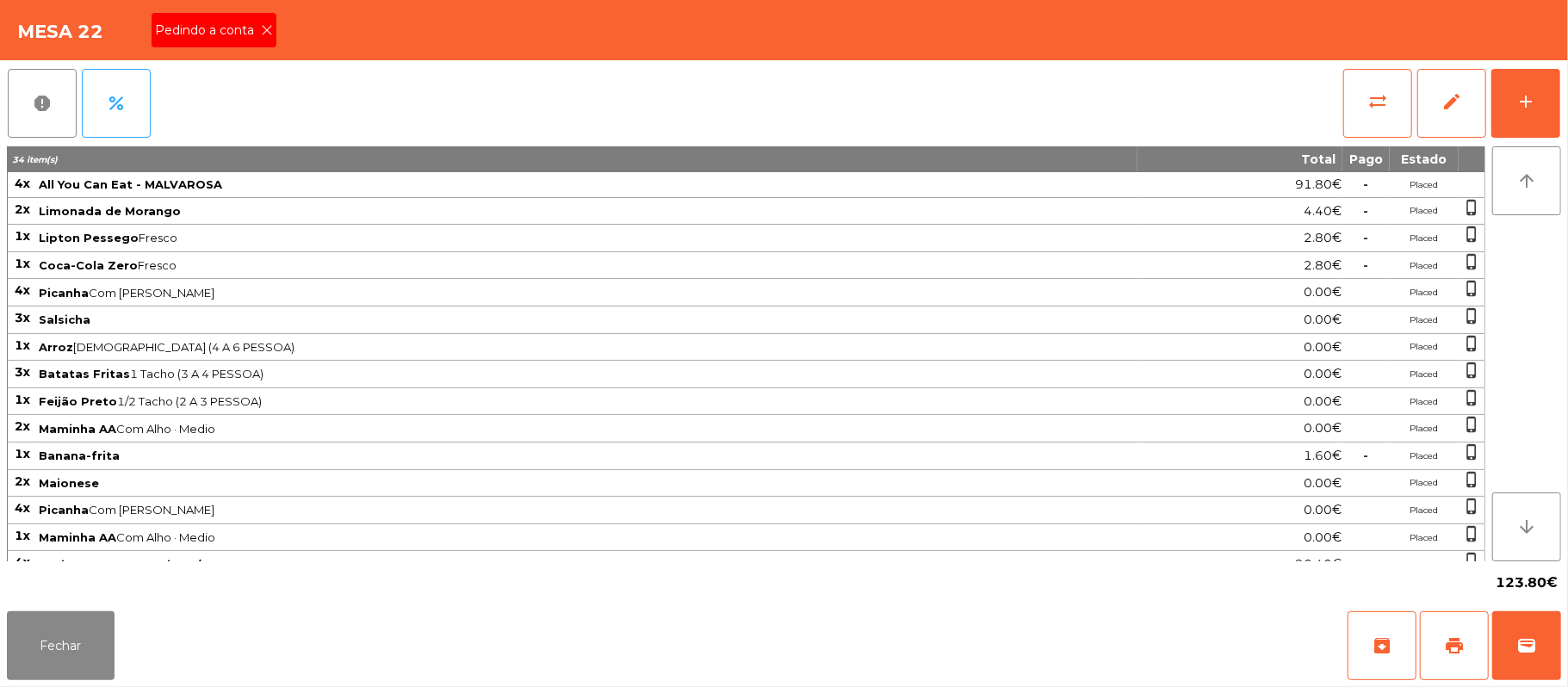
click at [234, 33] on span "Pedindo a conta" at bounding box center [208, 30] width 106 height 18
click at [57, 649] on button "Fechar" at bounding box center [60, 646] width 107 height 69
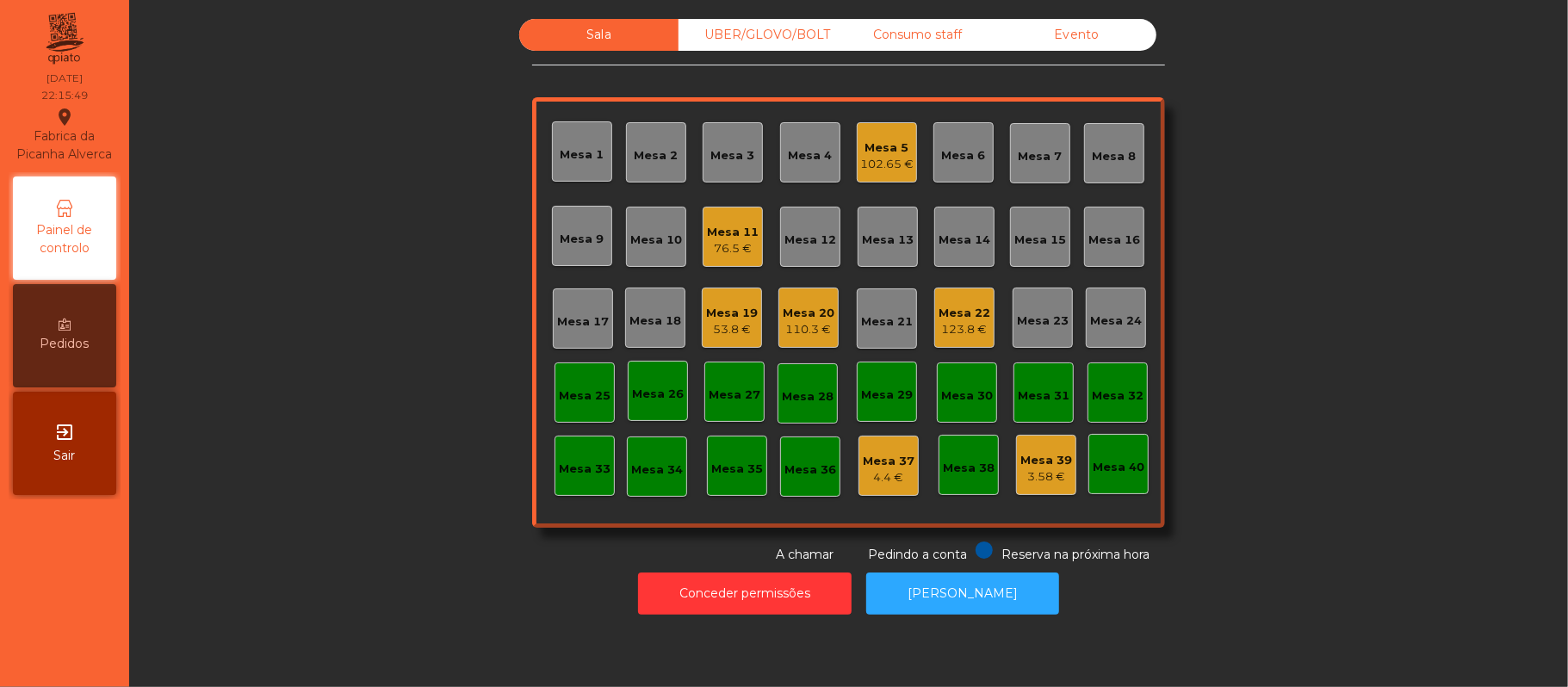
click at [777, 34] on div "UBER/GLOVO/BOLT" at bounding box center [758, 35] width 159 height 32
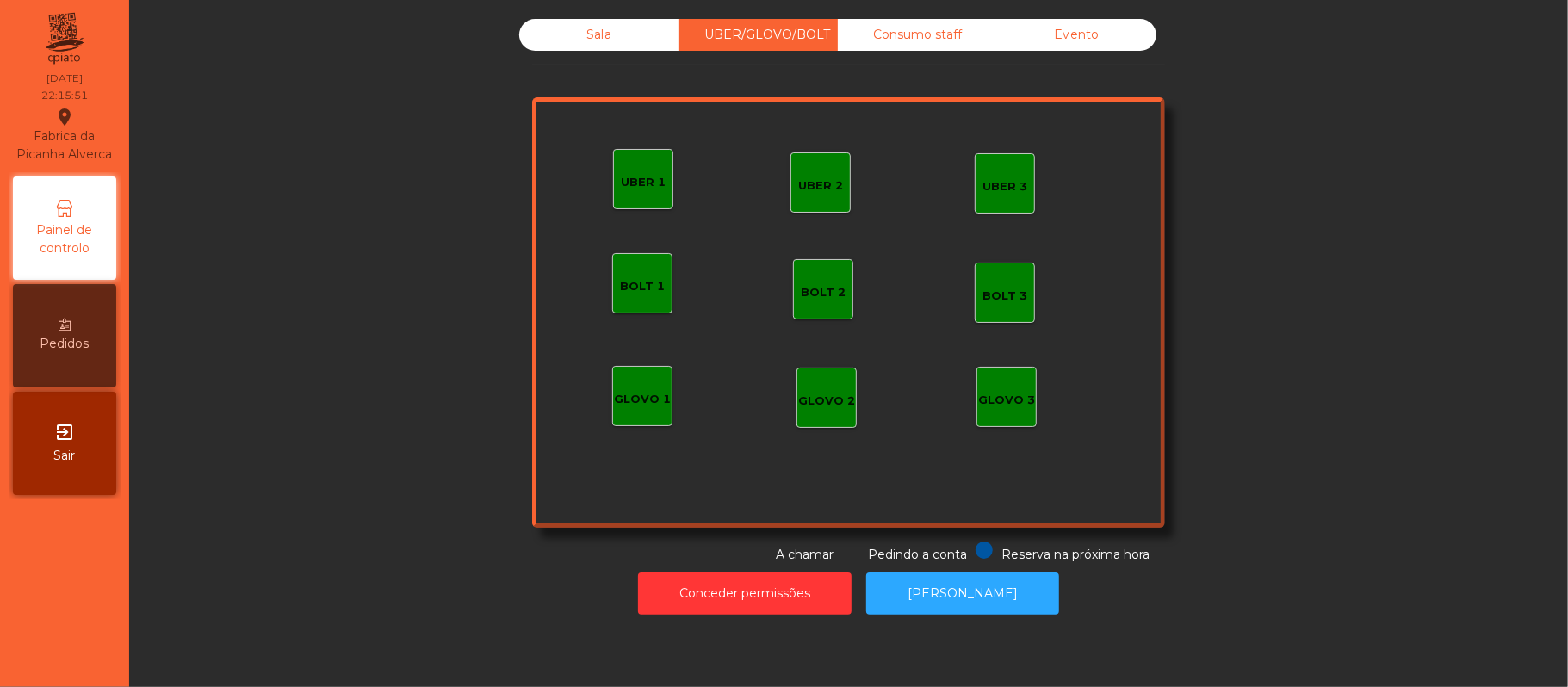
click at [638, 181] on div "UBER 1" at bounding box center [643, 182] width 45 height 17
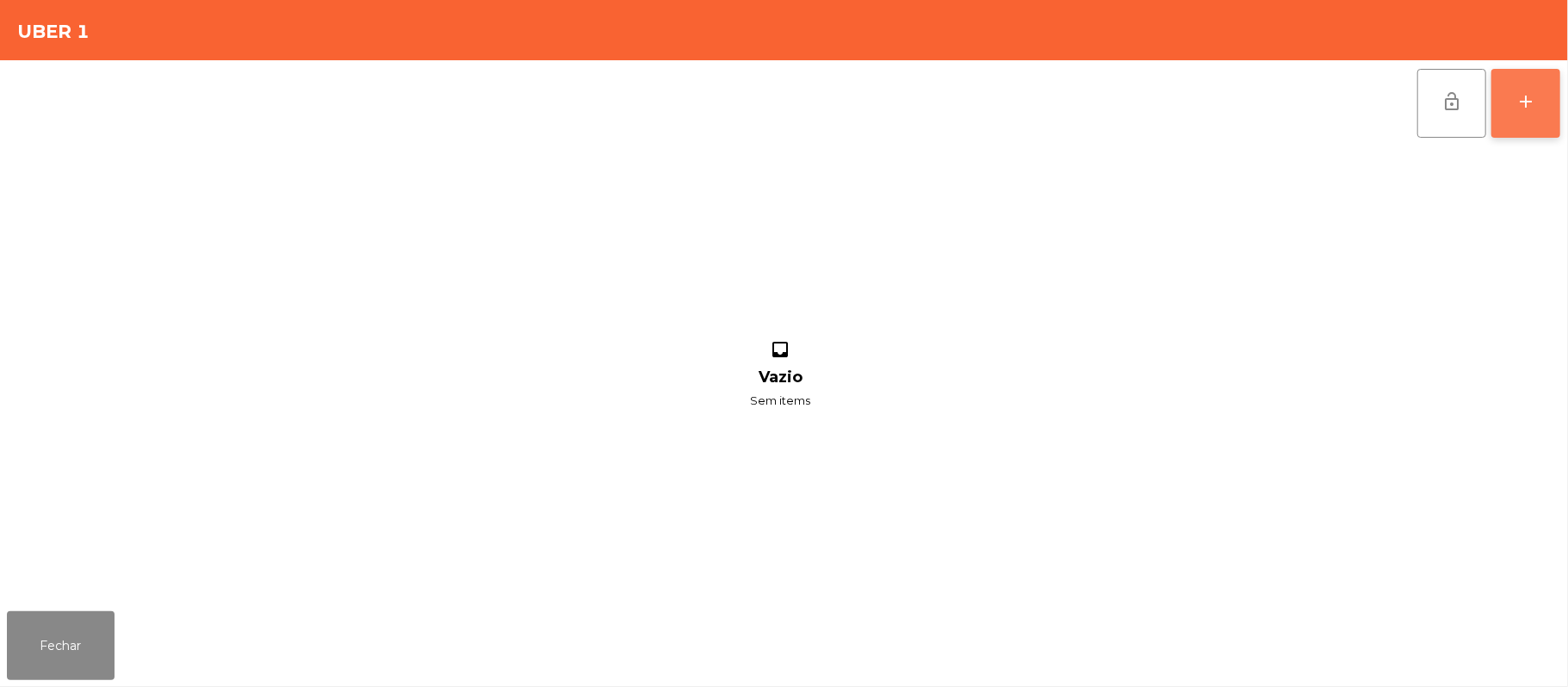
click at [1526, 98] on div "add" at bounding box center [1526, 101] width 20 height 20
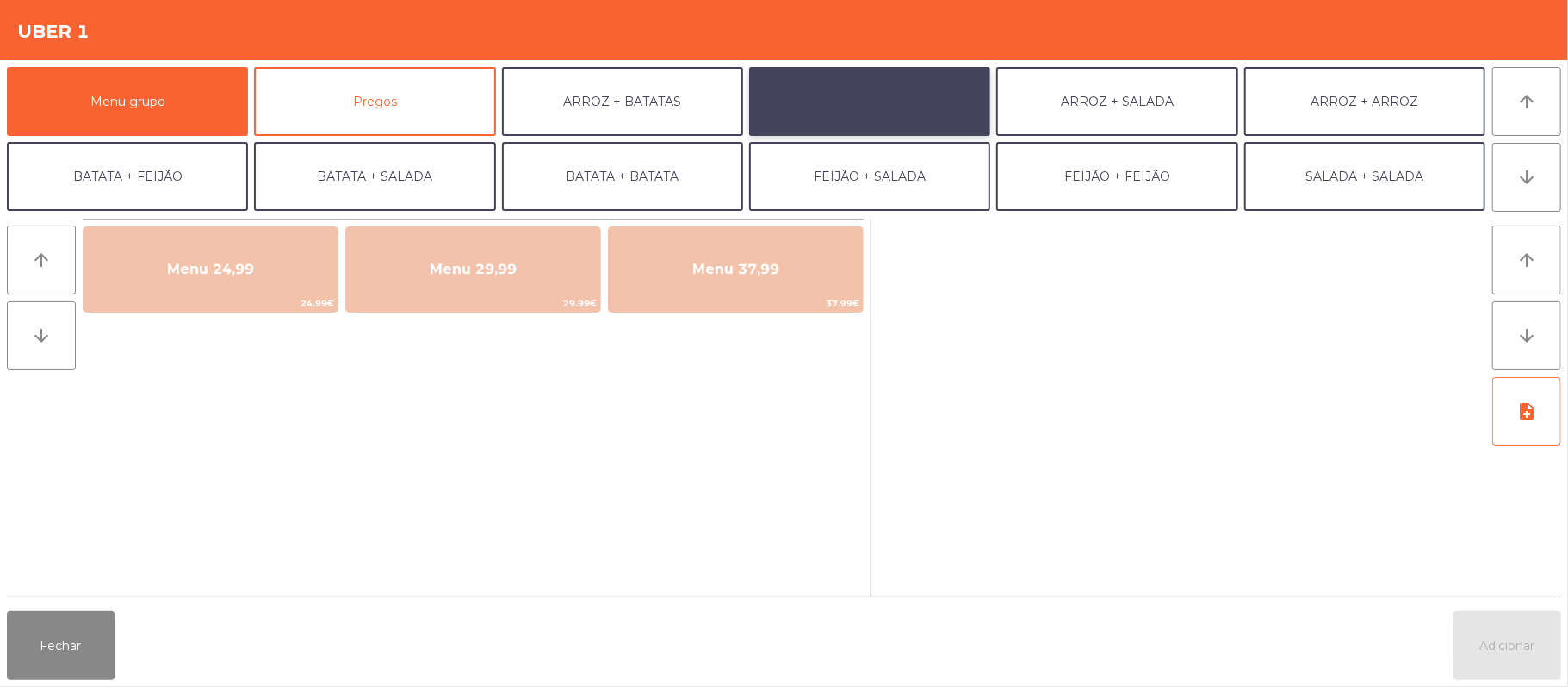
click at [908, 103] on button "ARROZ + FEIJÃO" at bounding box center [870, 101] width 241 height 69
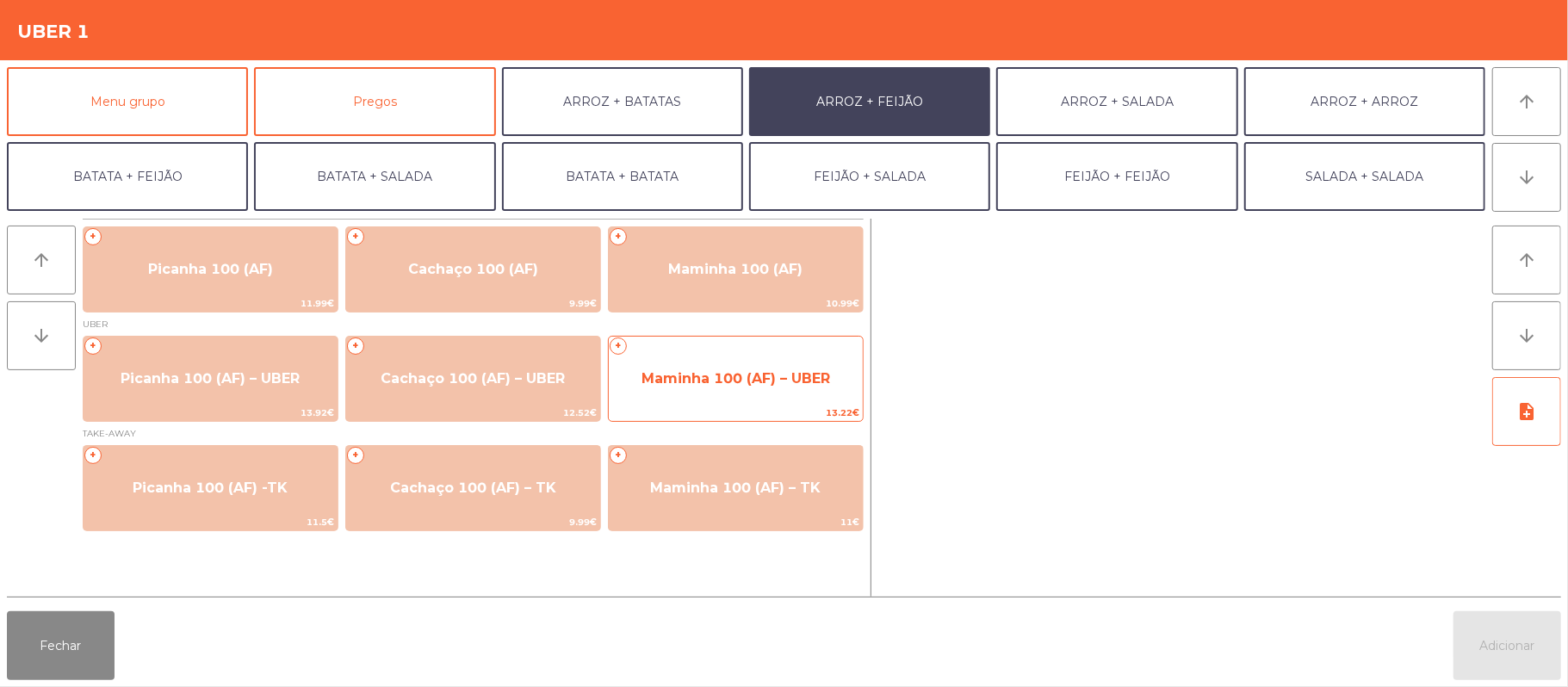
click at [713, 408] on span "13.22€" at bounding box center [736, 413] width 254 height 17
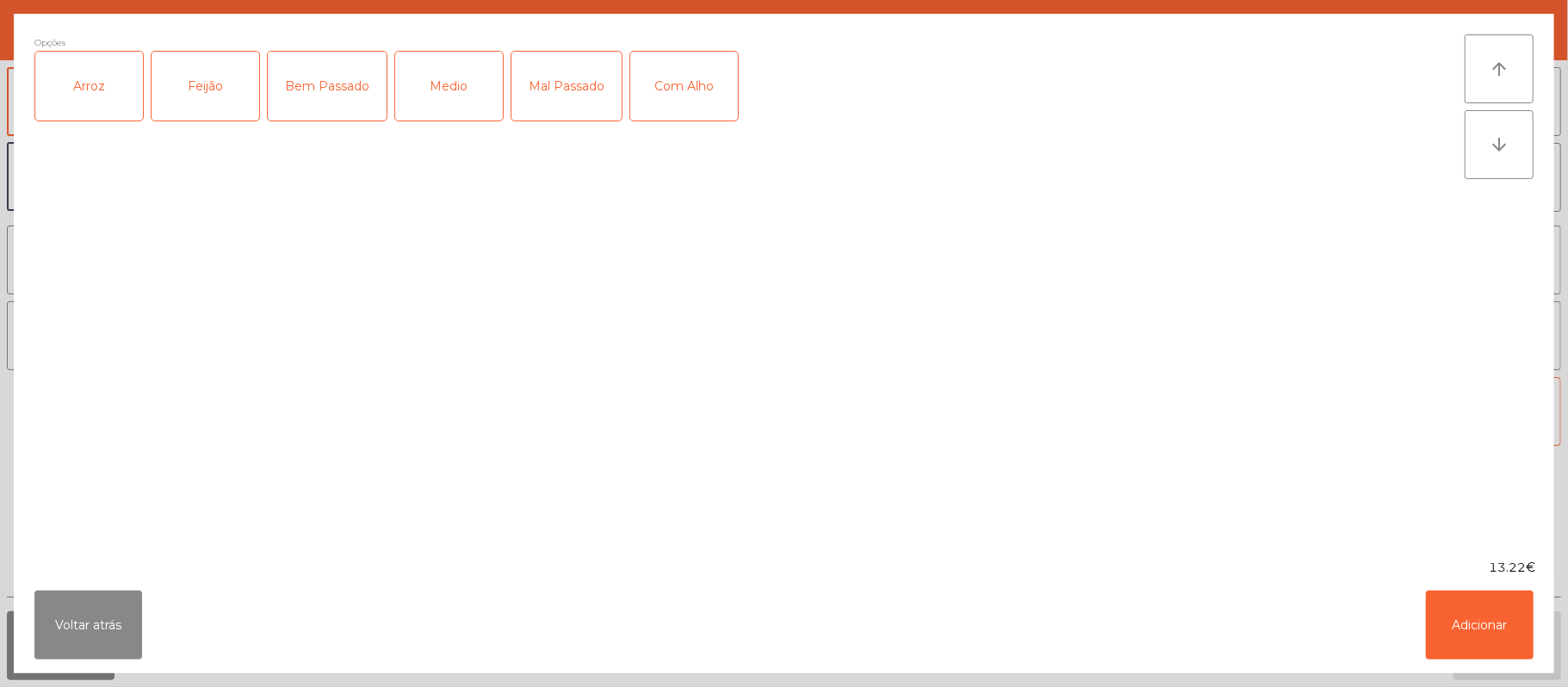
click at [439, 91] on div "Medio" at bounding box center [448, 85] width 107 height 69
click at [95, 77] on div "Arroz" at bounding box center [88, 85] width 107 height 69
click at [215, 79] on div "Feijão" at bounding box center [205, 85] width 107 height 69
click at [1468, 638] on button "Adicionar" at bounding box center [1479, 625] width 107 height 69
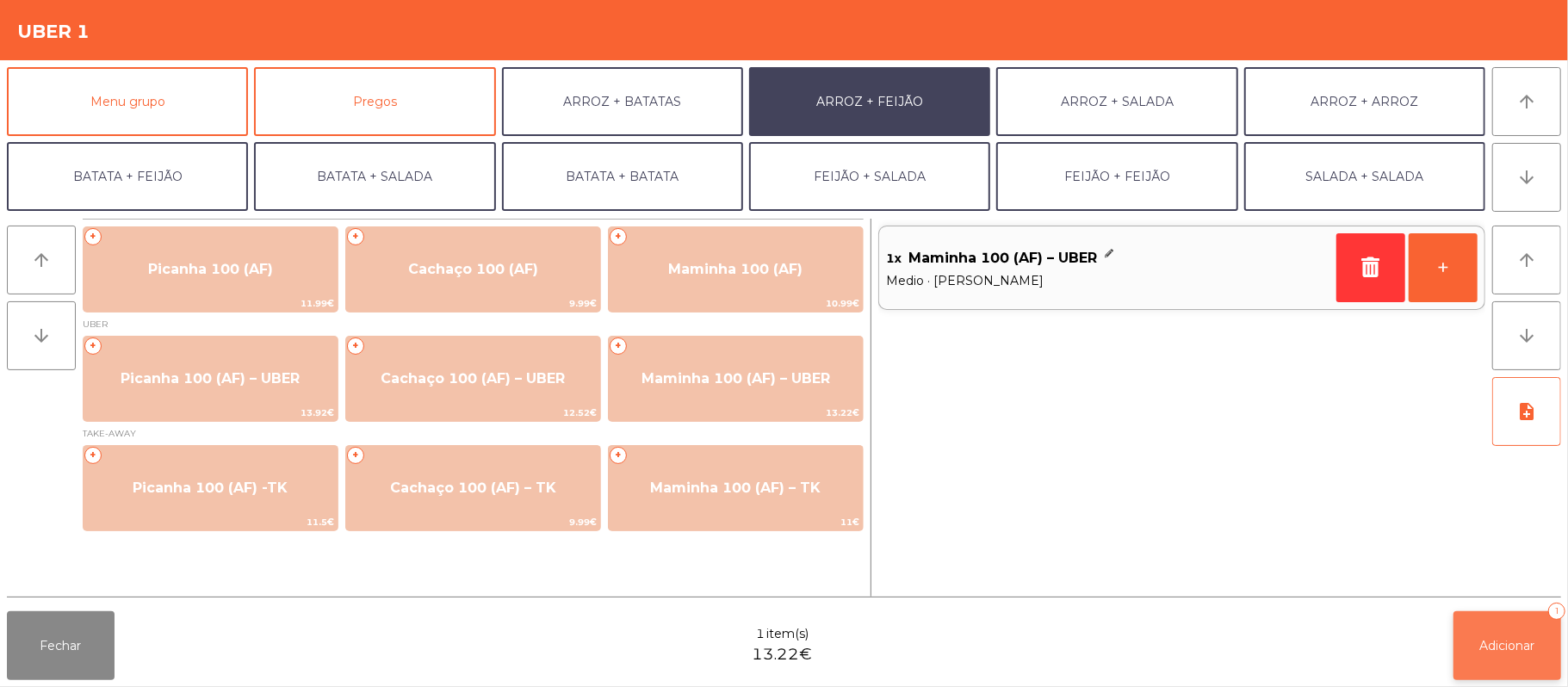
click at [1500, 646] on span "Adicionar" at bounding box center [1507, 646] width 55 height 16
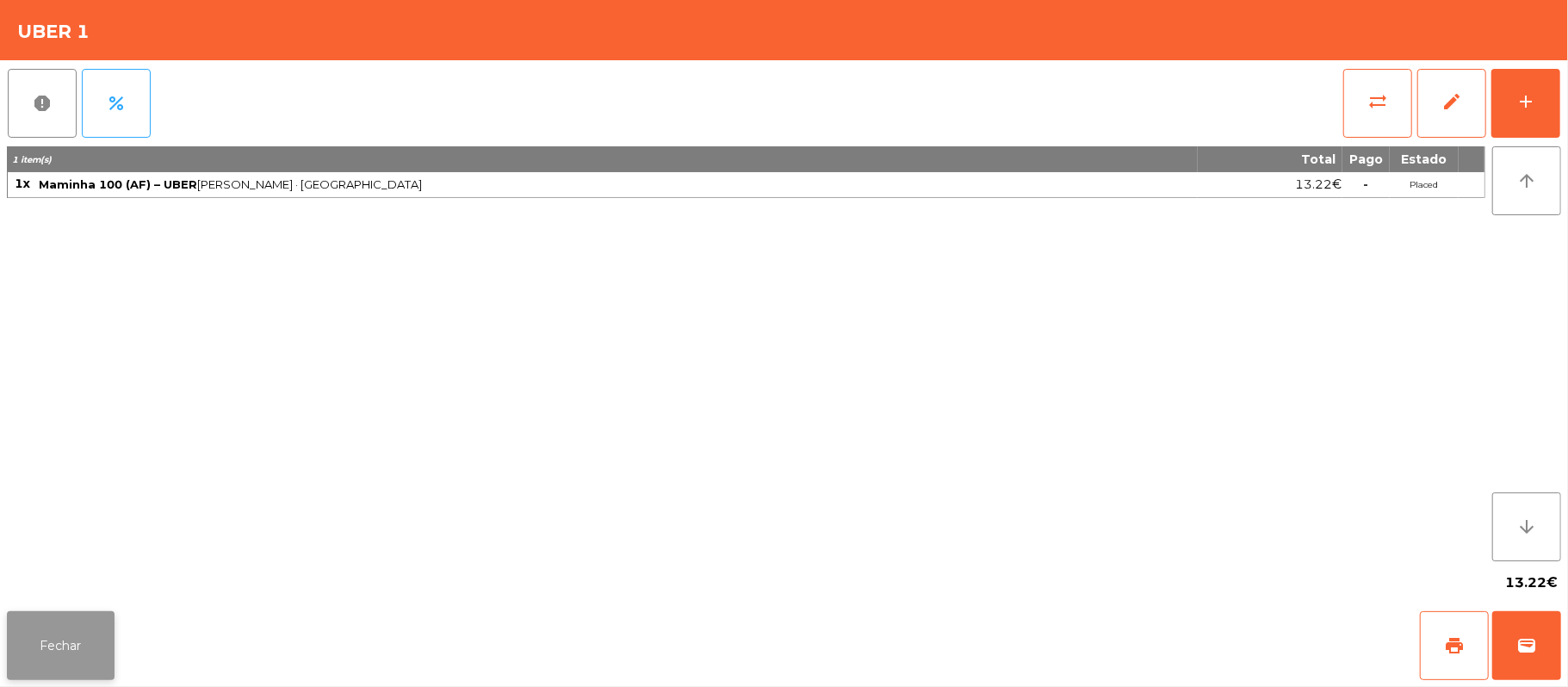
click at [53, 653] on button "Fechar" at bounding box center [60, 646] width 107 height 69
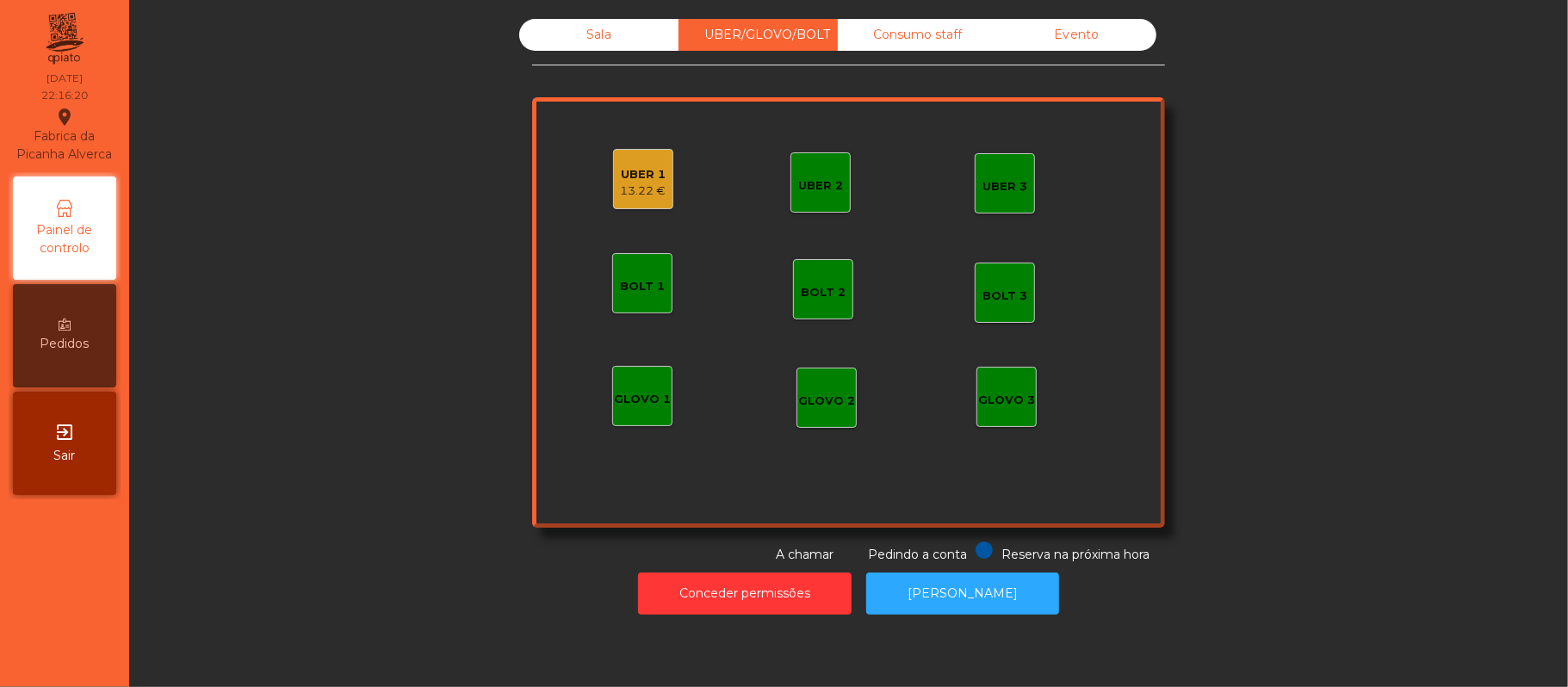
click at [582, 43] on div "Sala" at bounding box center [598, 35] width 159 height 32
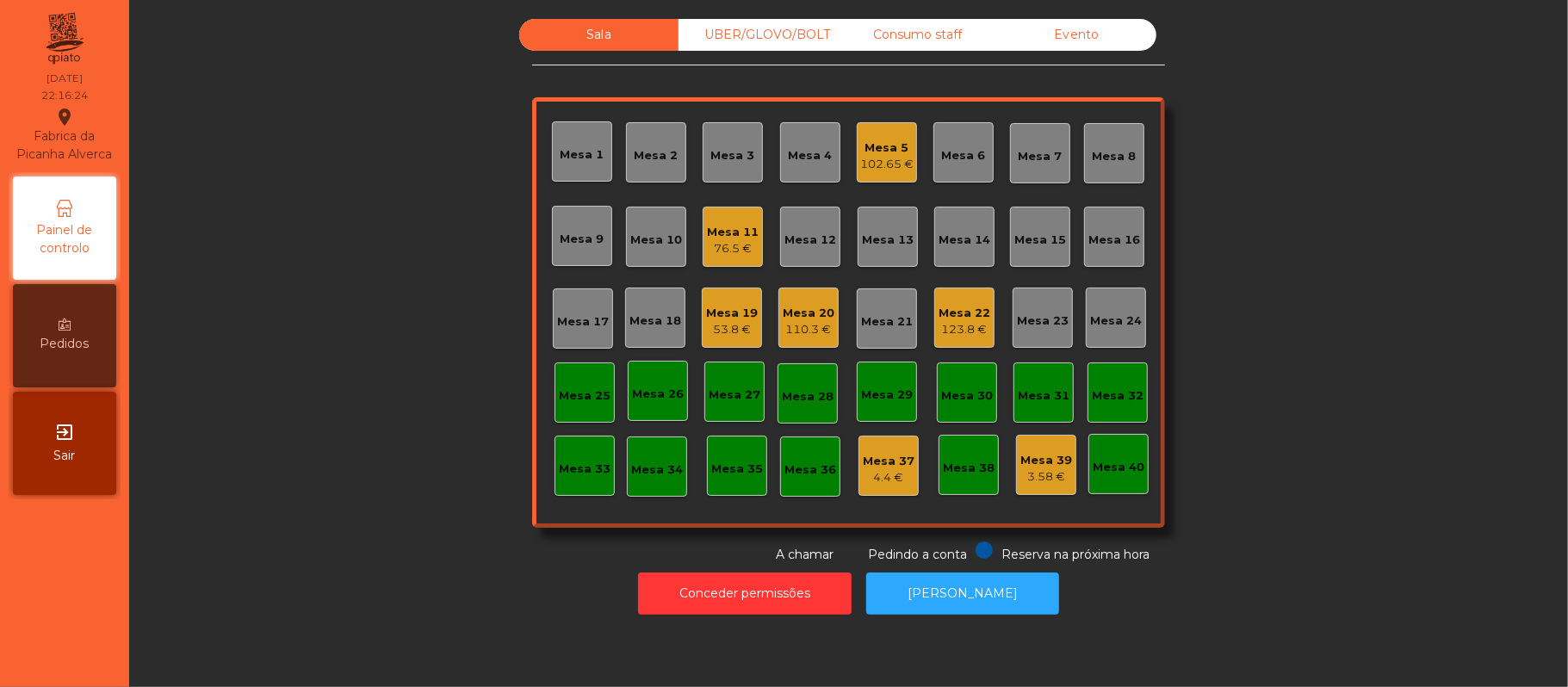
click at [713, 328] on div "53.8 €" at bounding box center [732, 330] width 51 height 17
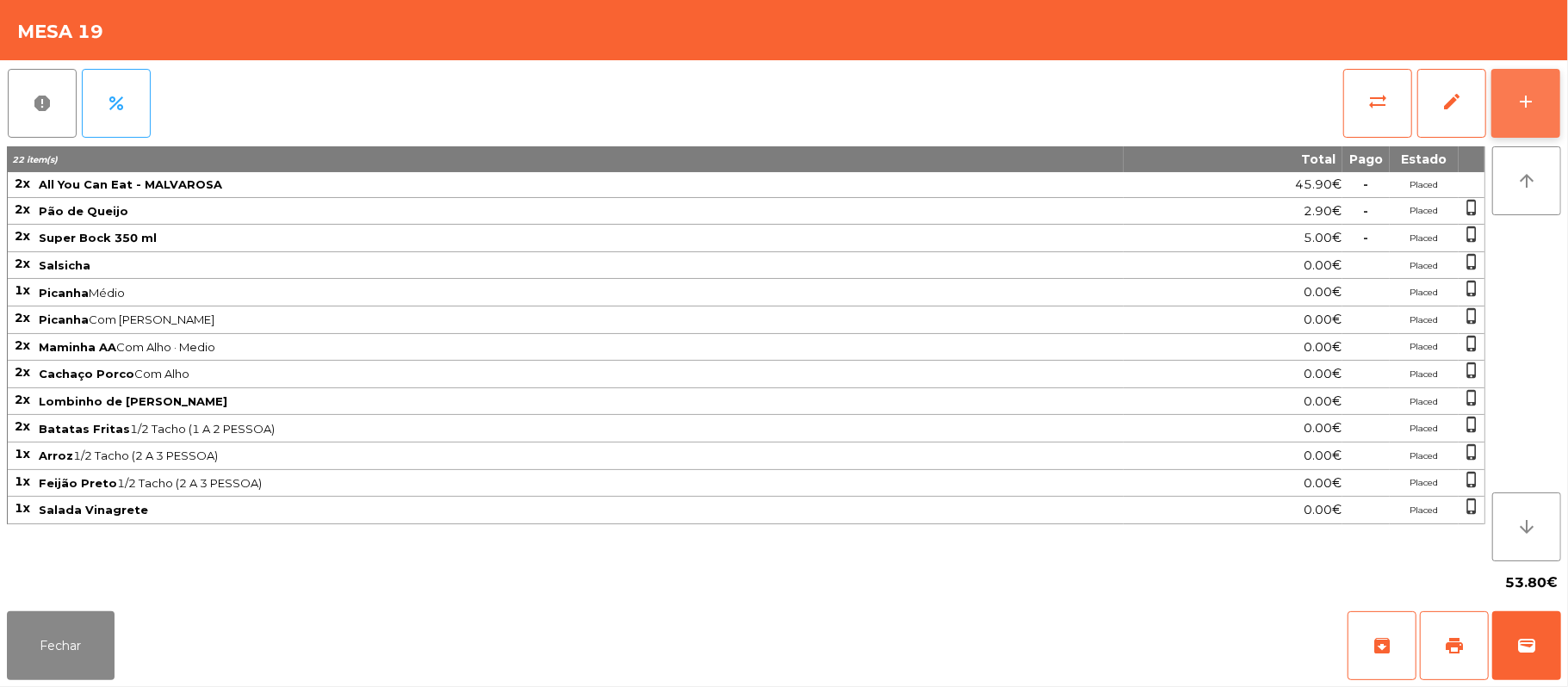
click at [1517, 108] on div "add" at bounding box center [1526, 101] width 20 height 20
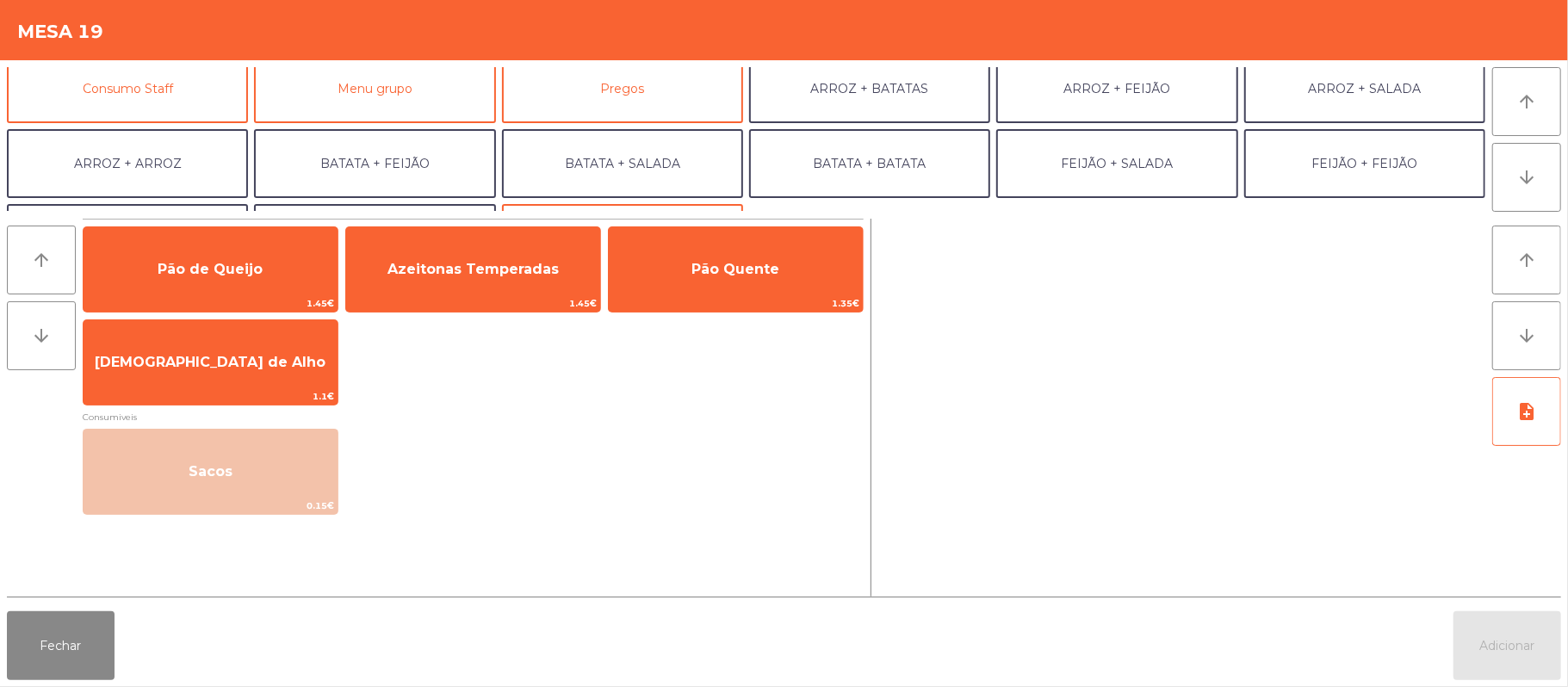
scroll to position [163, 0]
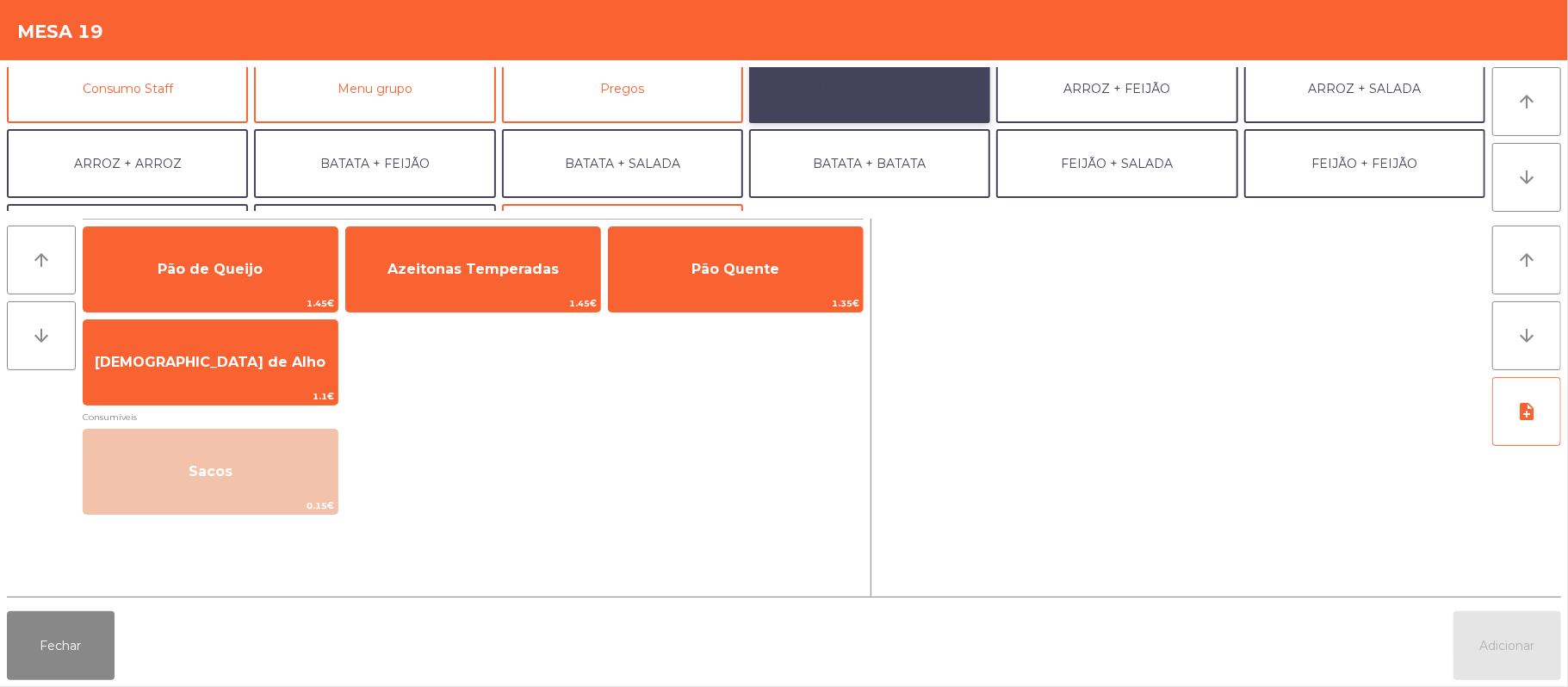
click at [894, 101] on button "ARROZ + BATATAS" at bounding box center [870, 88] width 241 height 69
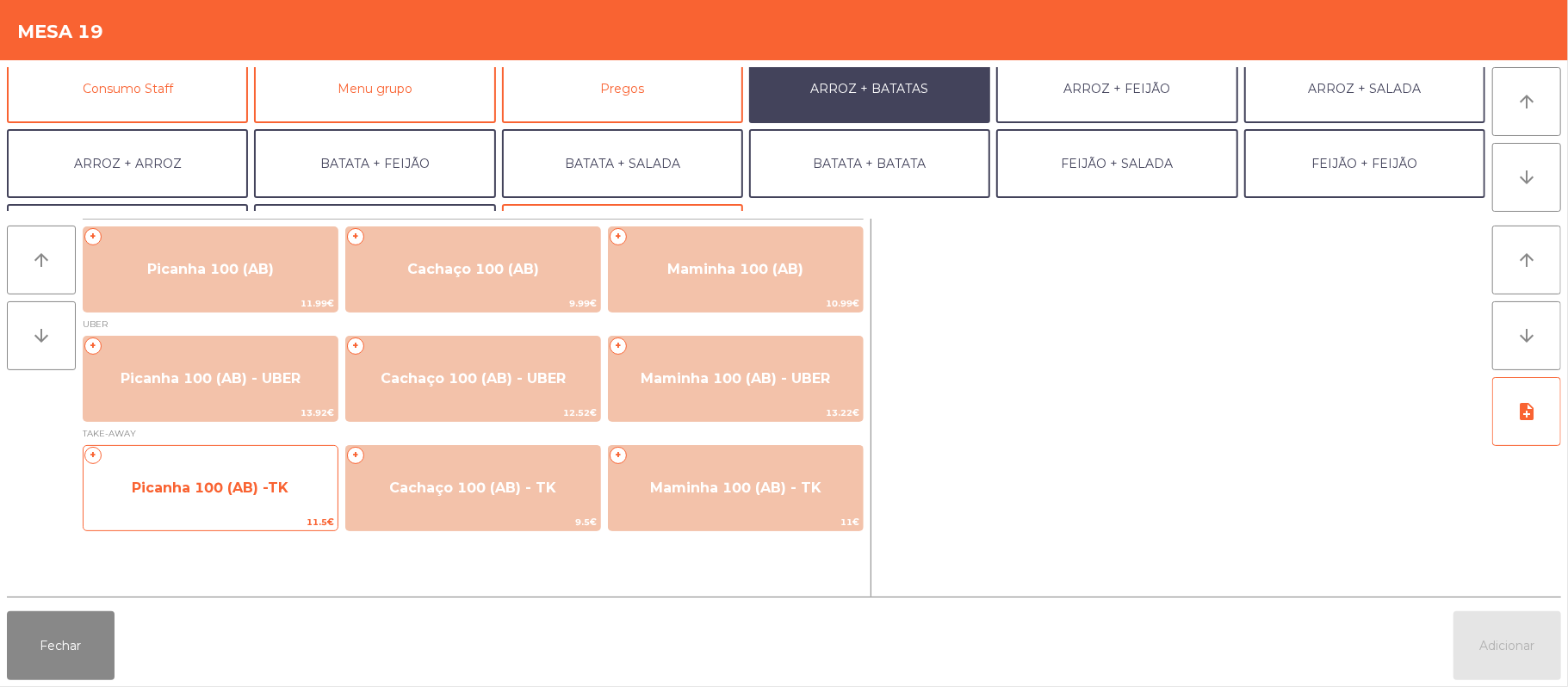
click at [231, 496] on span "Picanha 100 (AB) -TK" at bounding box center [209, 488] width 157 height 17
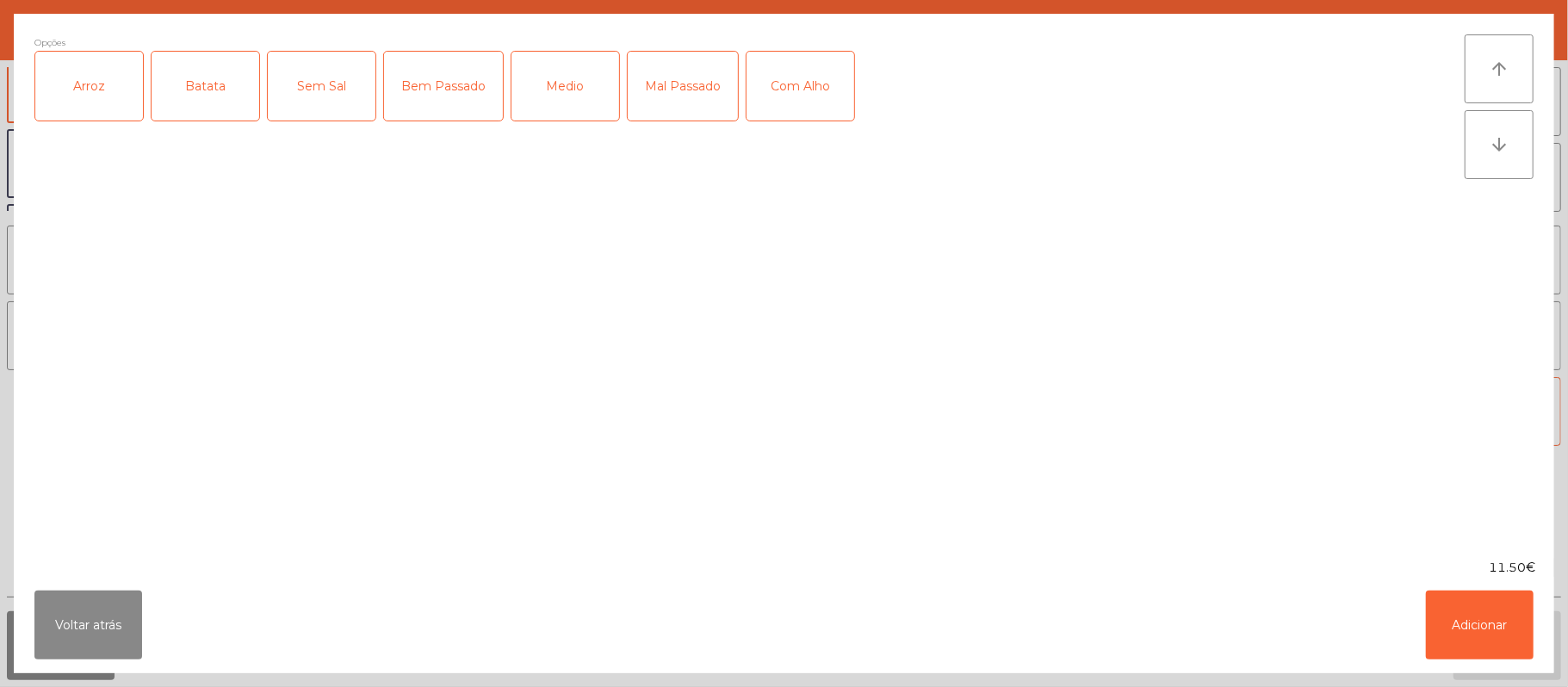
click at [100, 73] on div "Arroz" at bounding box center [88, 85] width 107 height 69
click at [212, 83] on div "Batata" at bounding box center [205, 85] width 107 height 69
click at [555, 110] on div "Medio" at bounding box center [565, 85] width 107 height 69
click at [787, 107] on div "Com Alho" at bounding box center [800, 85] width 107 height 69
click at [1502, 599] on button "Adicionar" at bounding box center [1479, 625] width 107 height 69
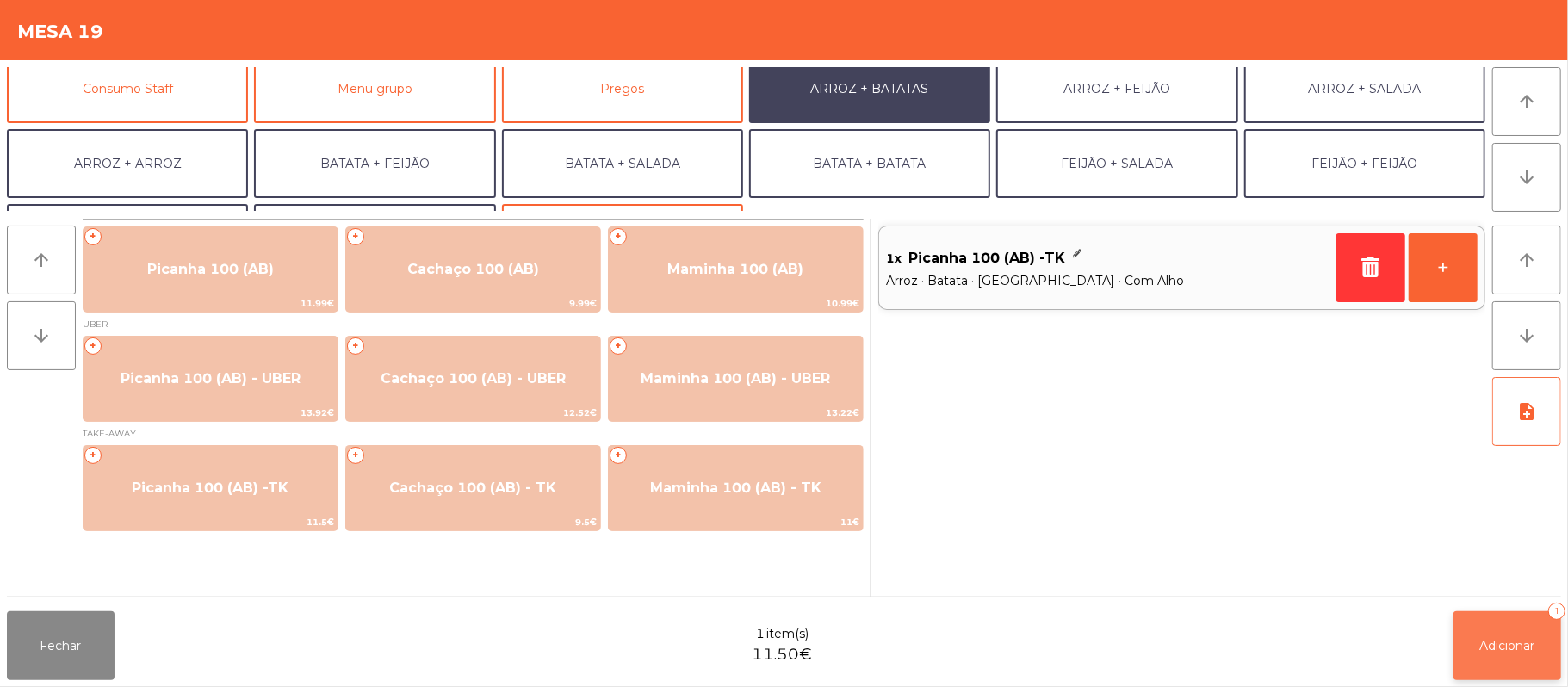
click at [1516, 618] on button "Adicionar 1" at bounding box center [1506, 646] width 107 height 69
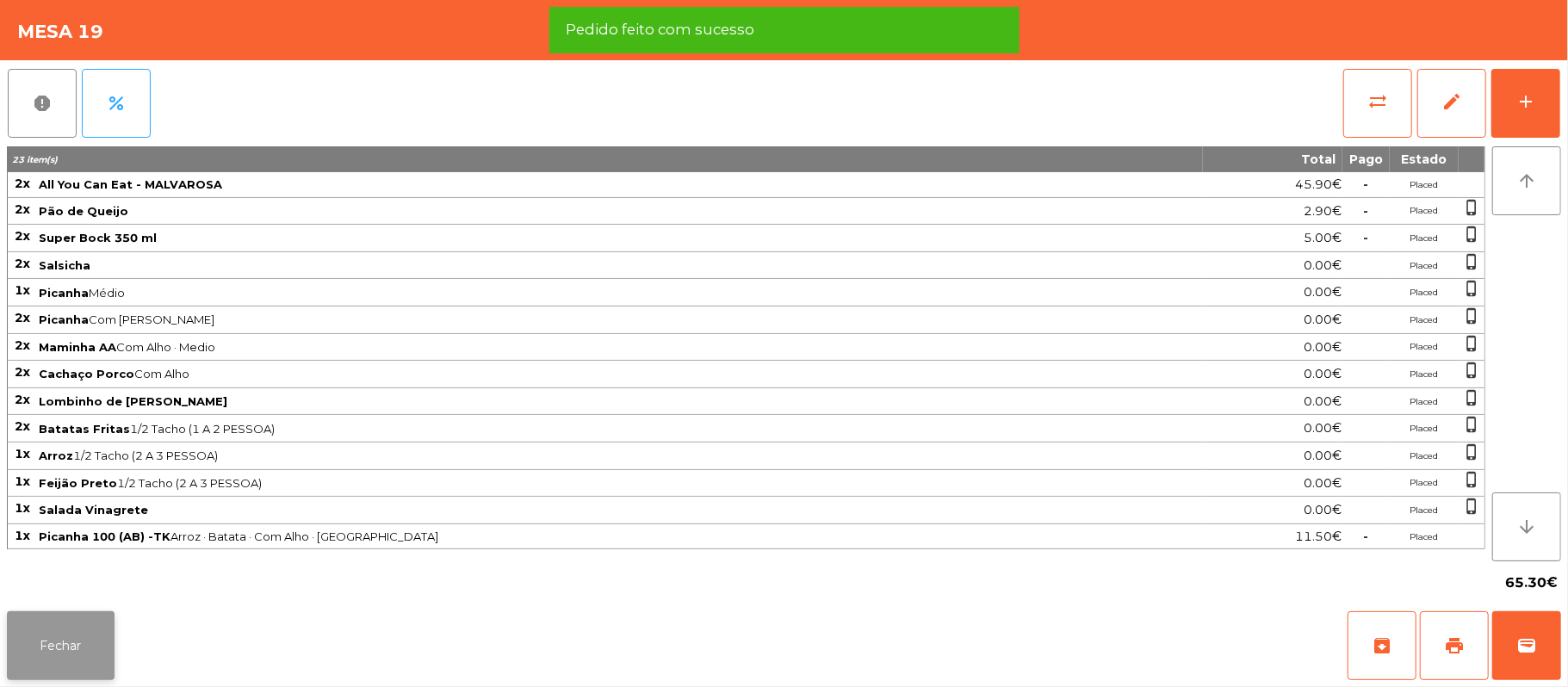
click at [51, 672] on button "Fechar" at bounding box center [60, 646] width 107 height 69
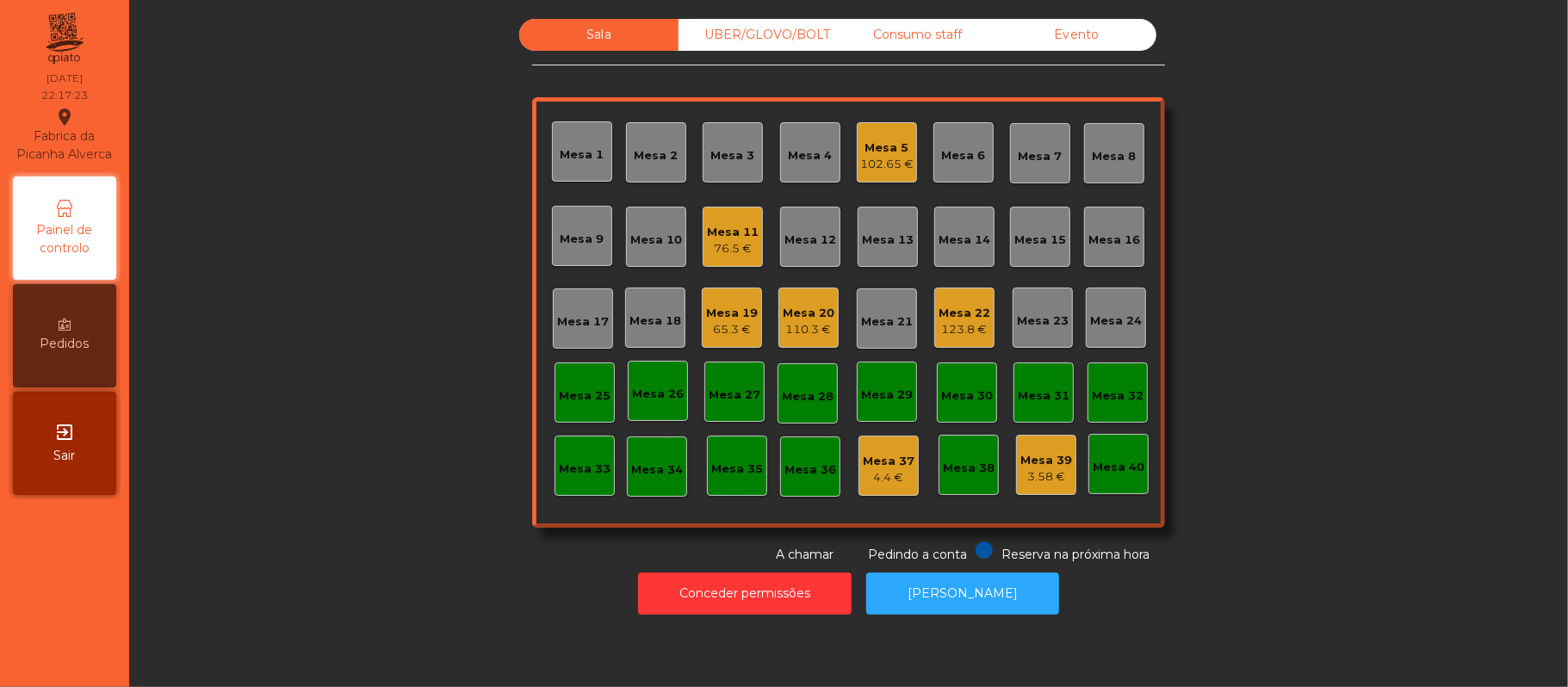
click at [945, 305] on div "Mesa 22" at bounding box center [964, 313] width 51 height 17
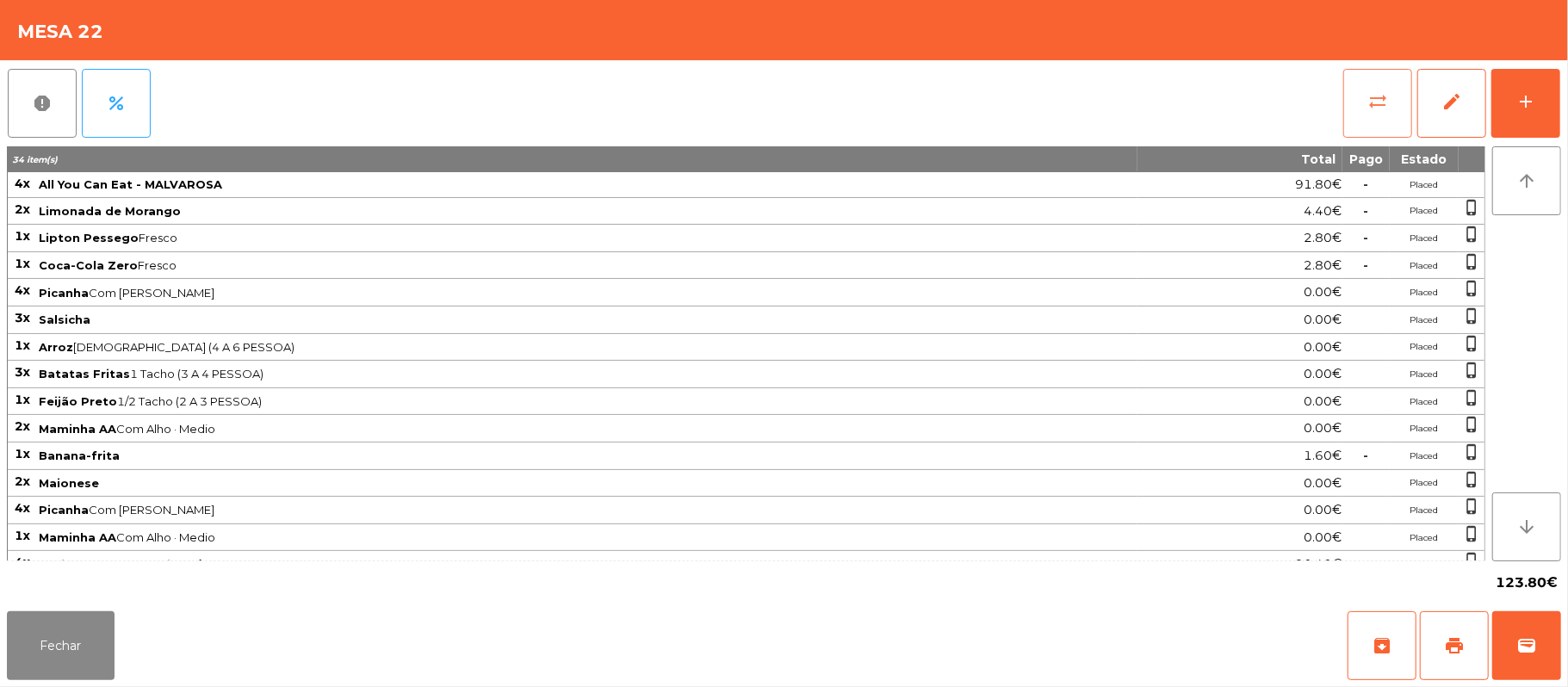
click at [1395, 105] on button "sync_alt" at bounding box center [1377, 103] width 69 height 69
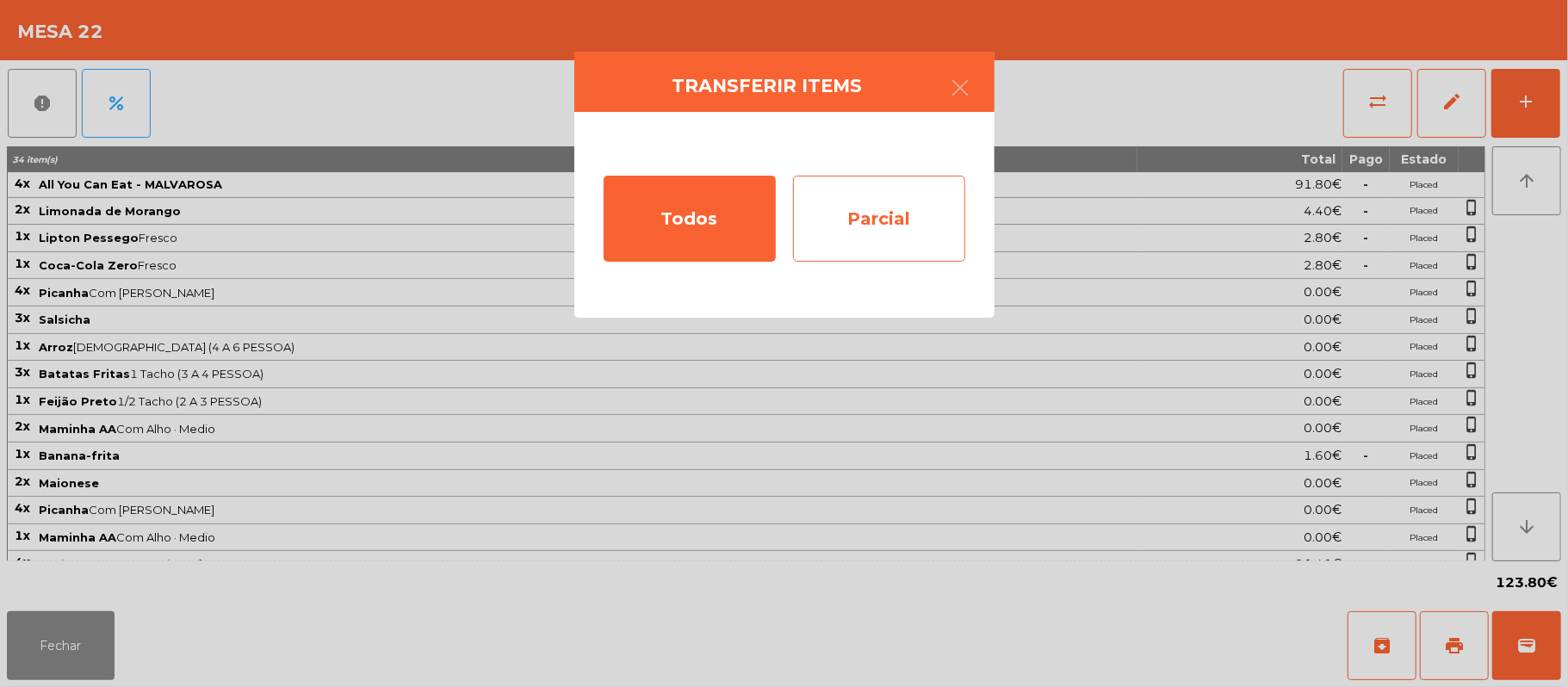
click at [896, 220] on div "Parcial" at bounding box center [878, 219] width 172 height 86
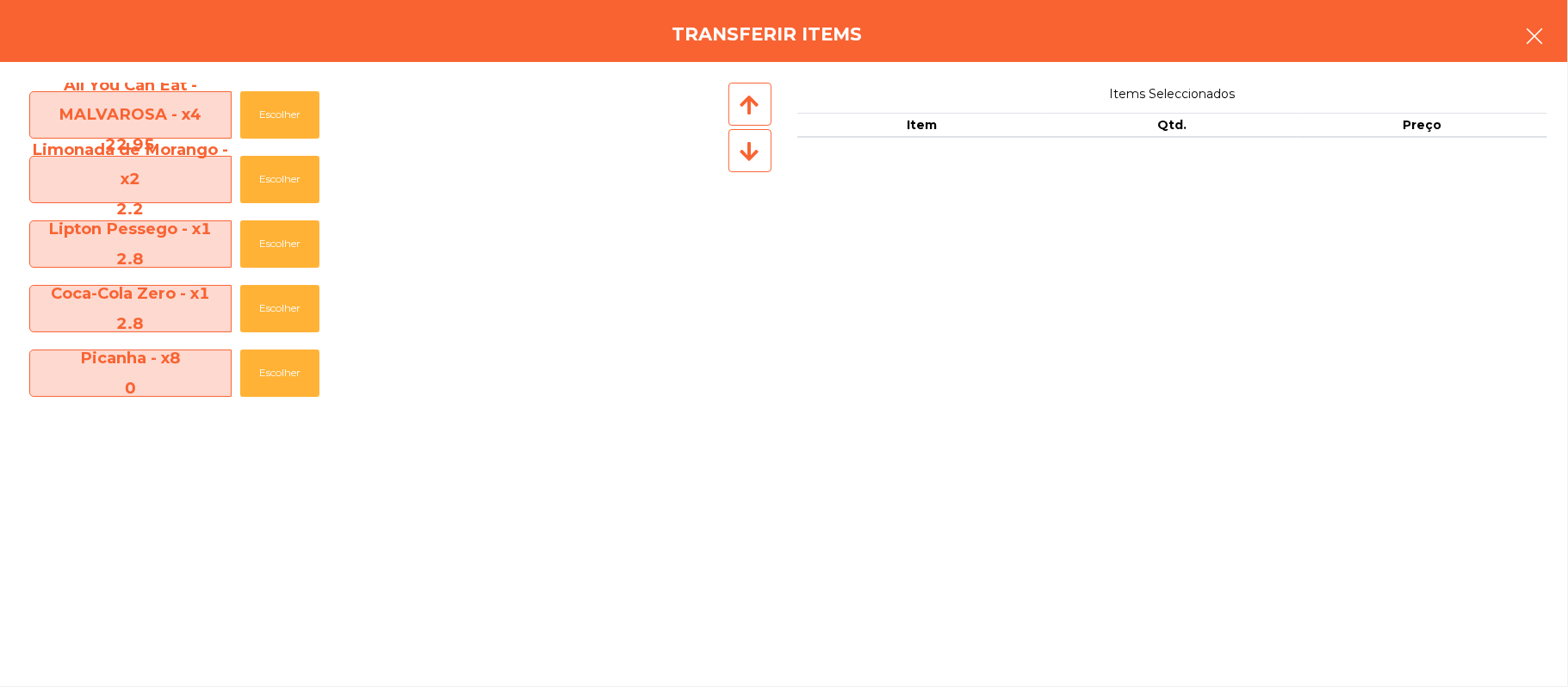
click at [1526, 55] on button "button" at bounding box center [1534, 38] width 48 height 51
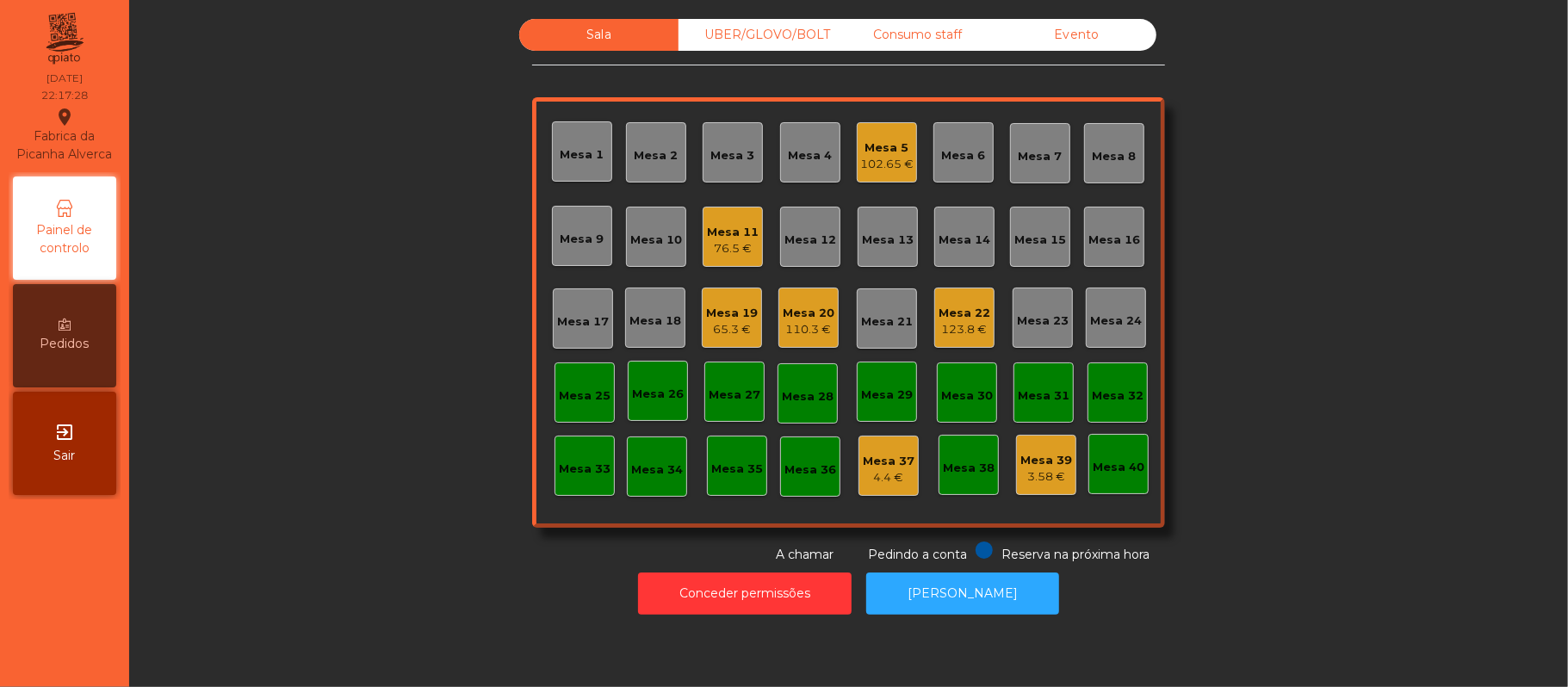
click at [972, 317] on div "Mesa 22" at bounding box center [964, 313] width 51 height 17
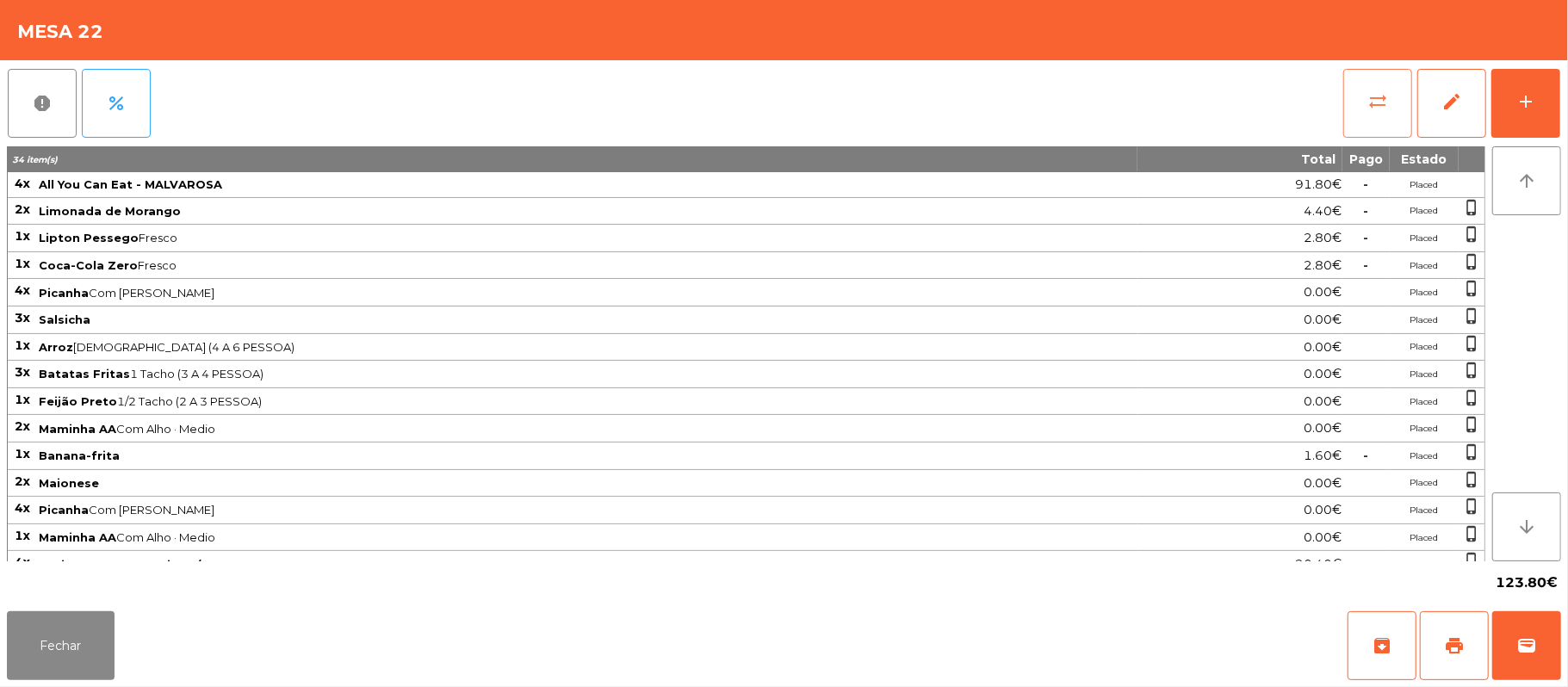
click at [1362, 93] on button "sync_alt" at bounding box center [1377, 103] width 69 height 69
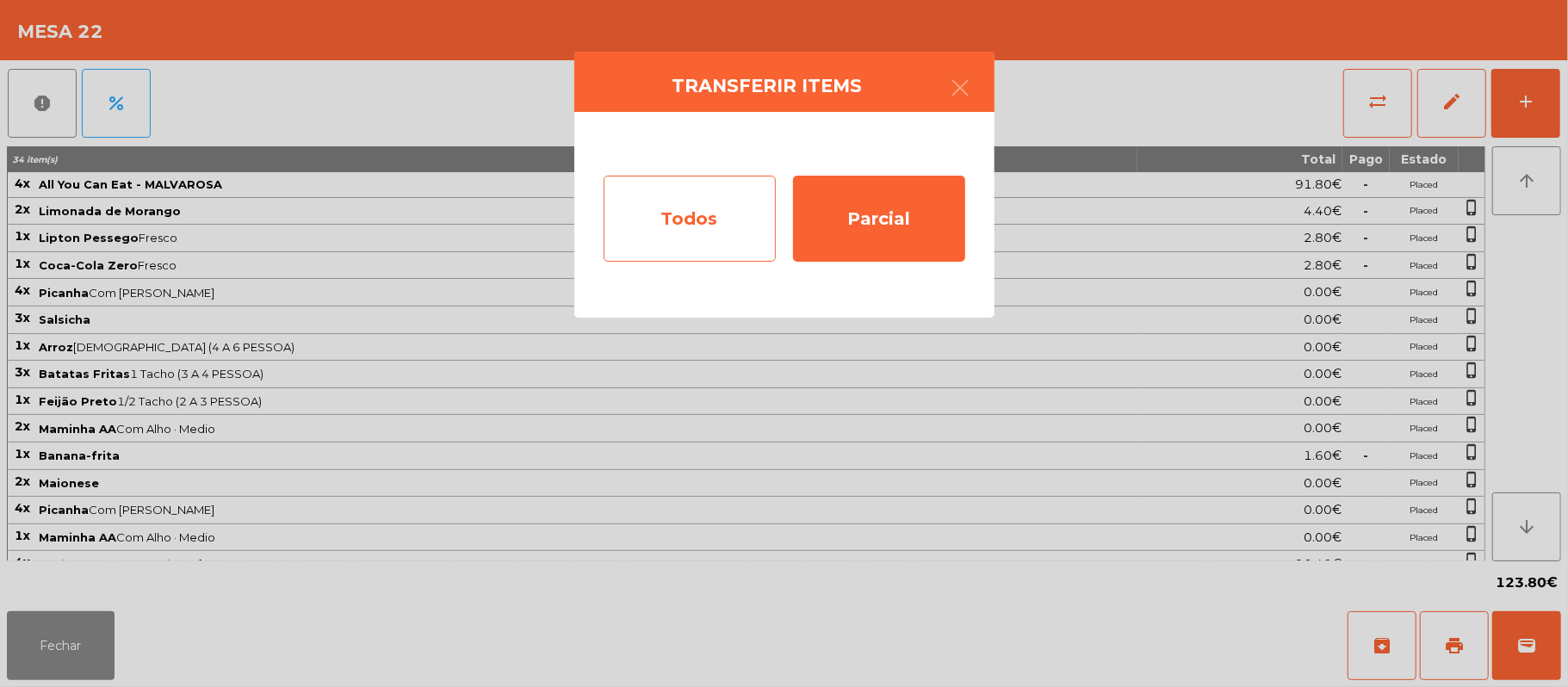
click at [694, 218] on div "Todos" at bounding box center [689, 219] width 172 height 86
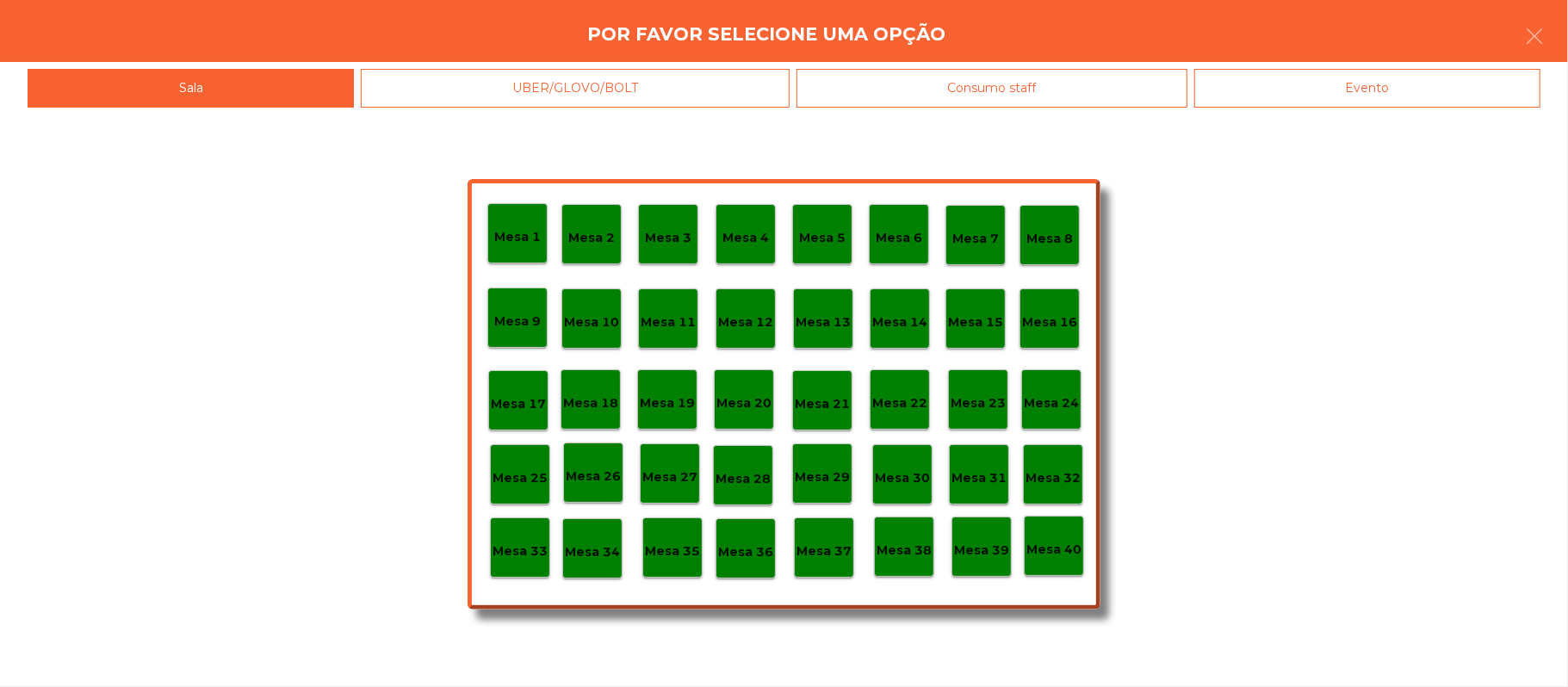
click at [1290, 88] on div "Evento" at bounding box center [1367, 88] width 346 height 39
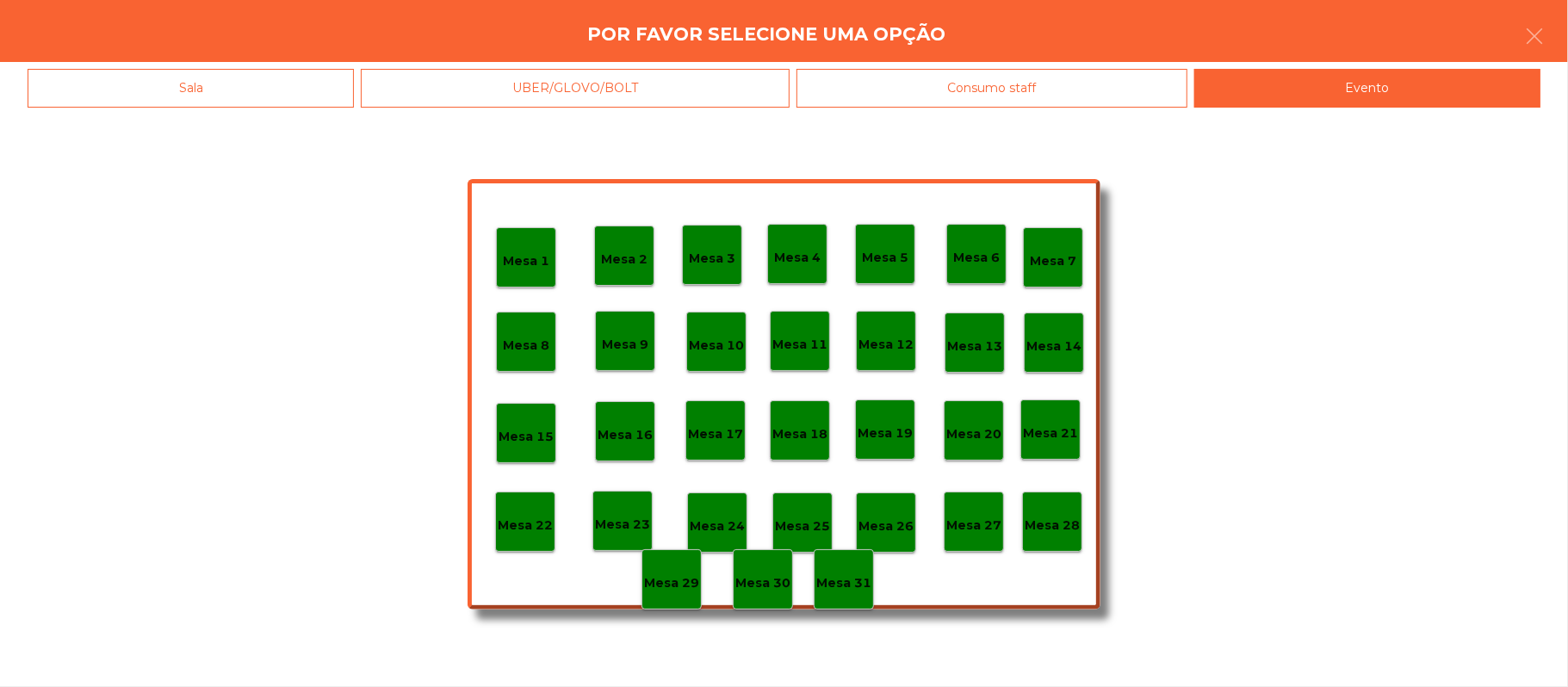
click at [1054, 528] on p "Mesa 28" at bounding box center [1053, 526] width 55 height 20
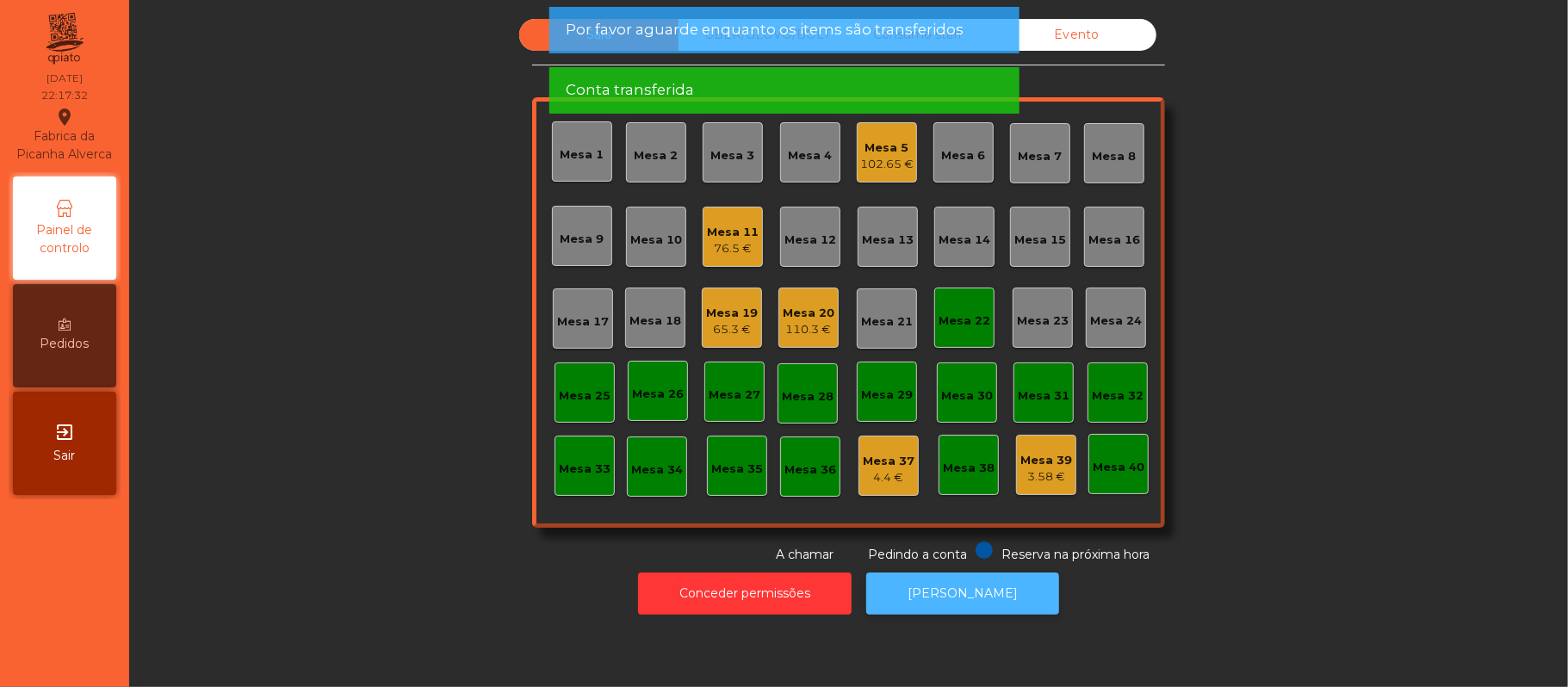
click at [949, 592] on button "[PERSON_NAME]" at bounding box center [963, 593] width 193 height 42
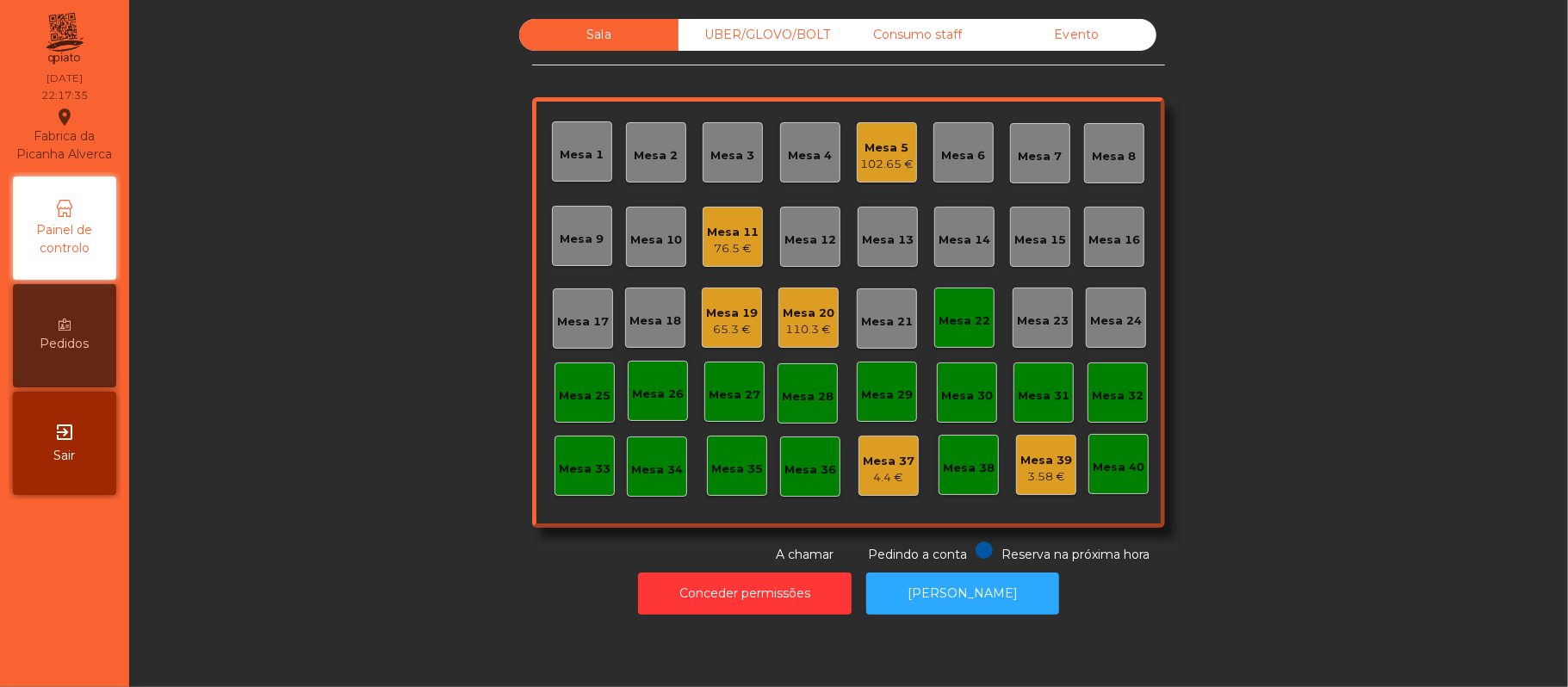
click at [976, 306] on div "Mesa 22" at bounding box center [964, 318] width 51 height 24
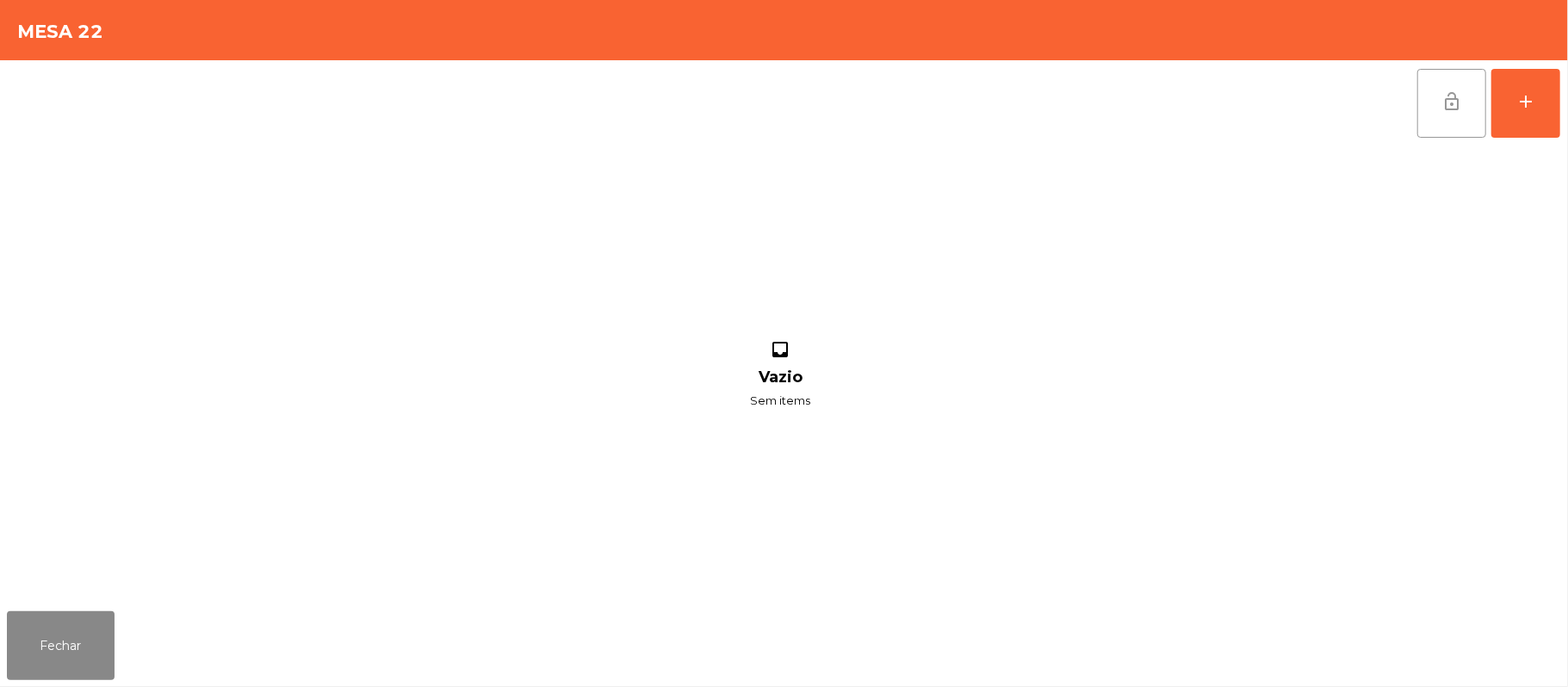
click at [1471, 117] on button "lock_open" at bounding box center [1451, 103] width 69 height 69
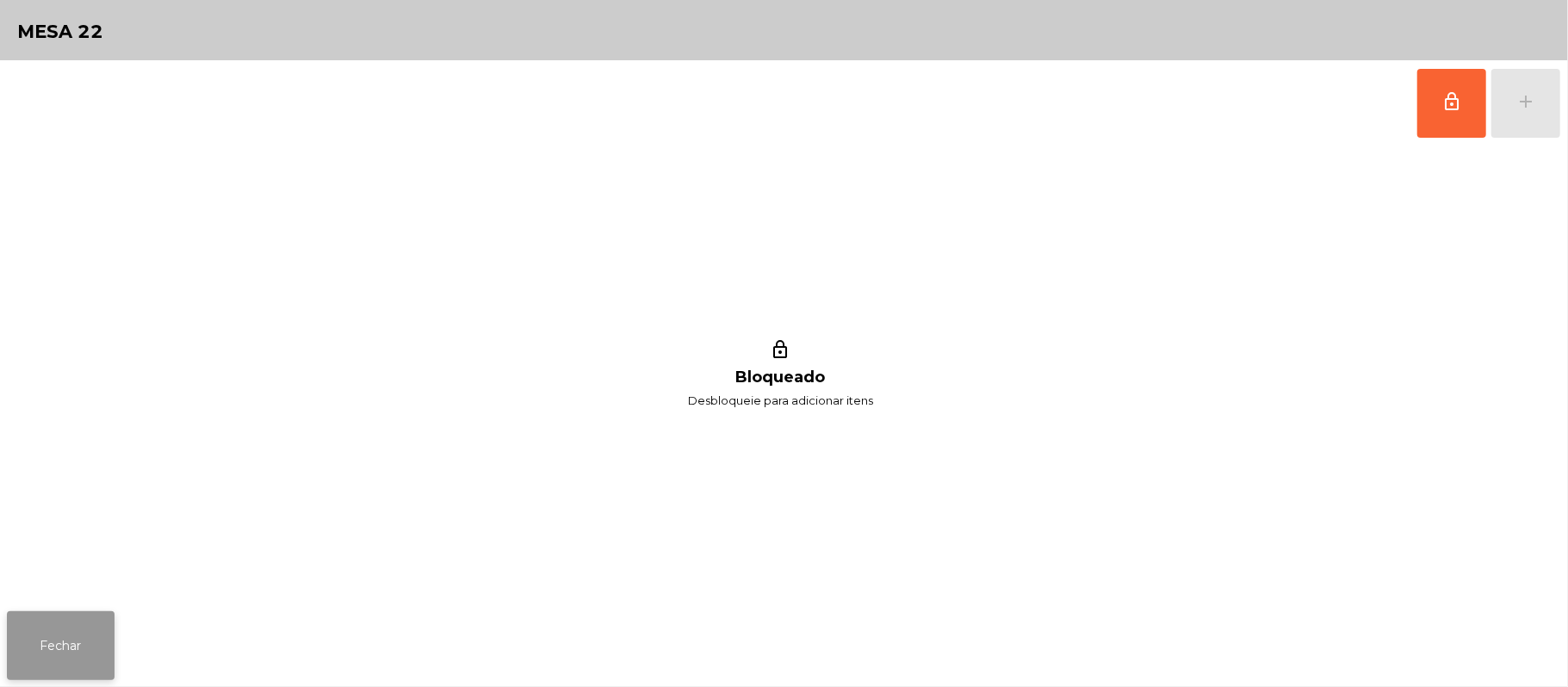
click at [34, 639] on button "Fechar" at bounding box center [60, 646] width 107 height 69
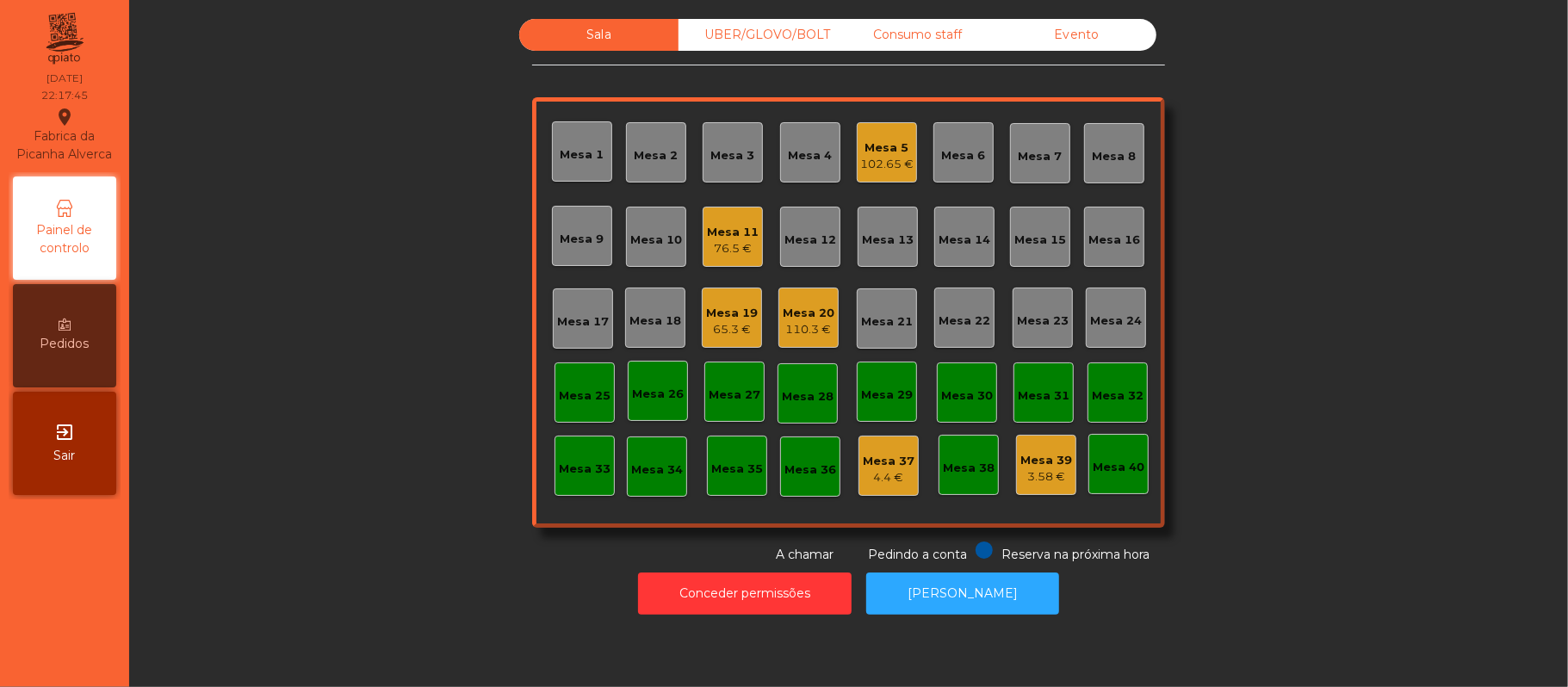
click at [777, 32] on div "UBER/GLOVO/BOLT" at bounding box center [758, 35] width 159 height 32
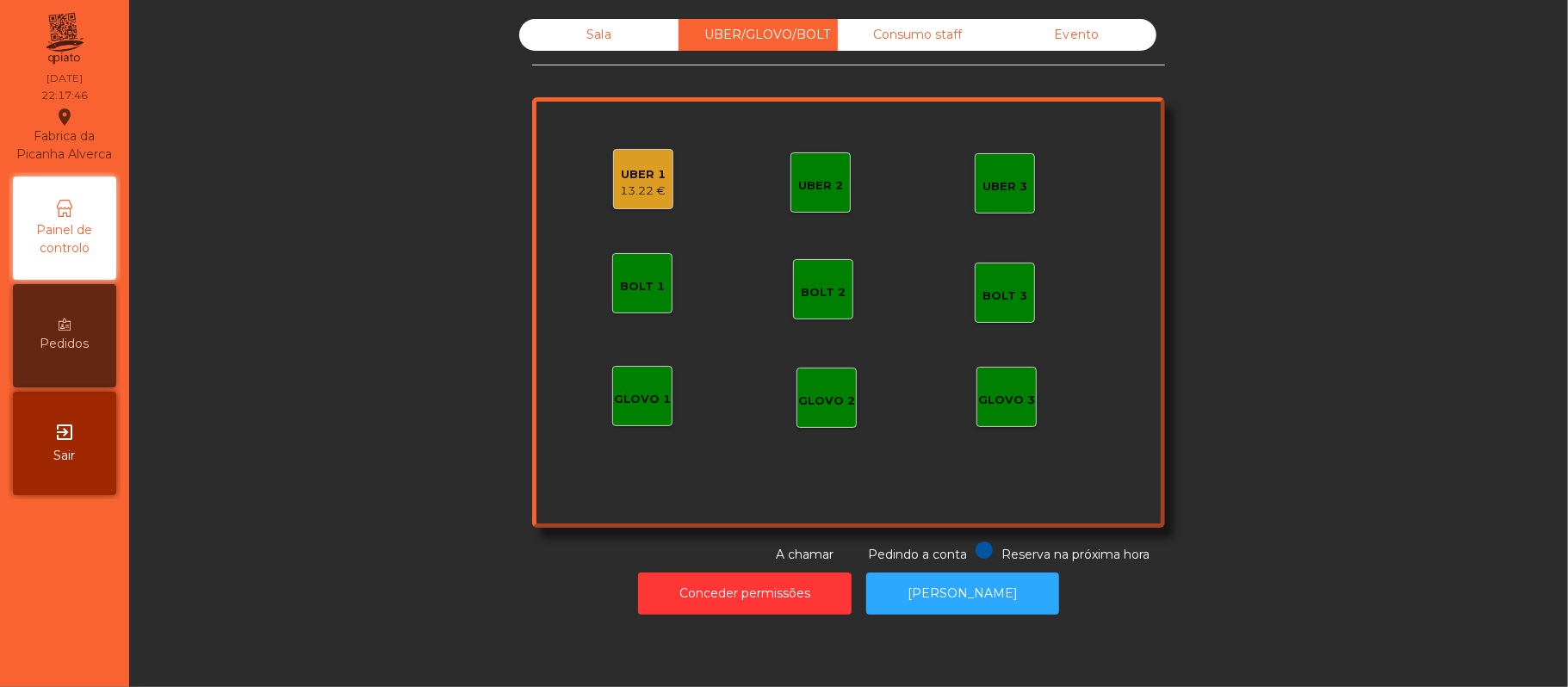
click at [613, 175] on div "UBER 1 13.22 €" at bounding box center [643, 179] width 61 height 61
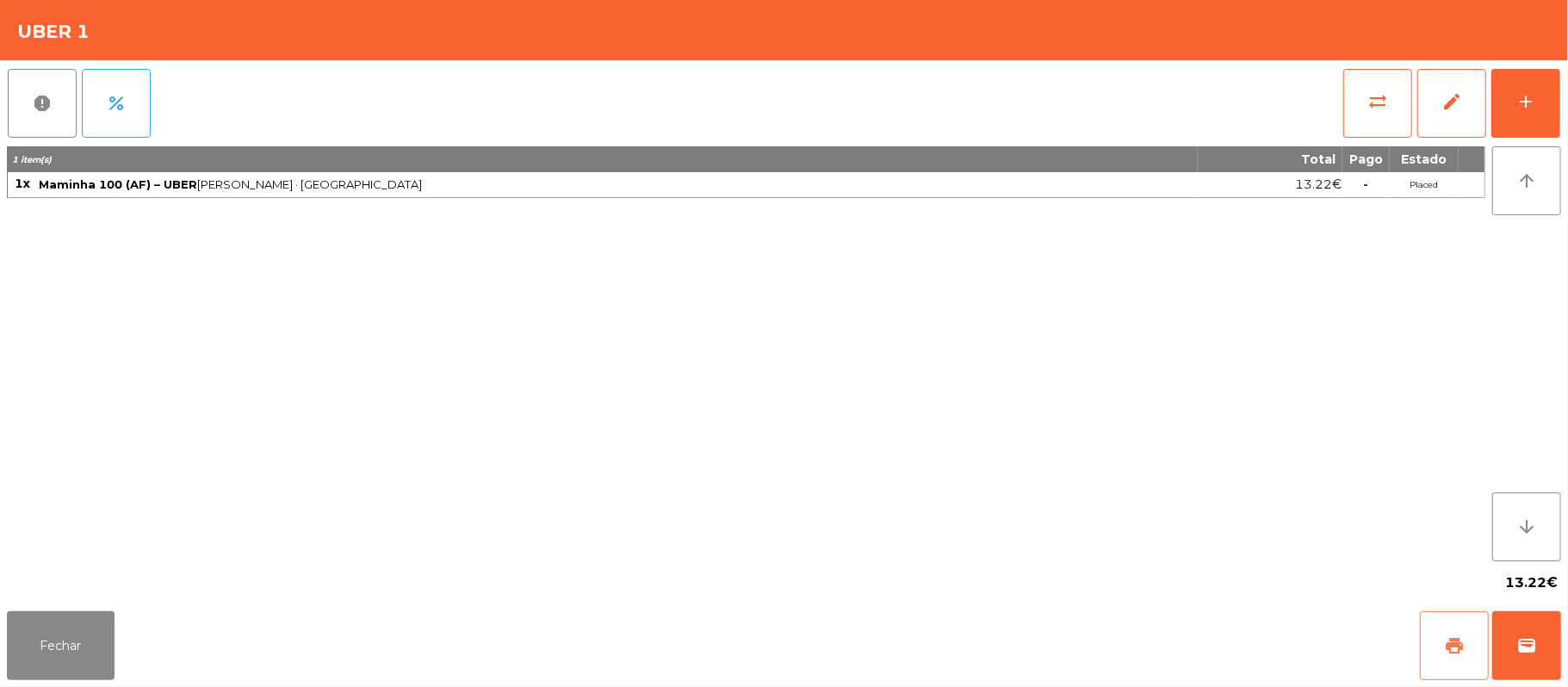
click at [1447, 638] on span "print" at bounding box center [1454, 646] width 20 height 20
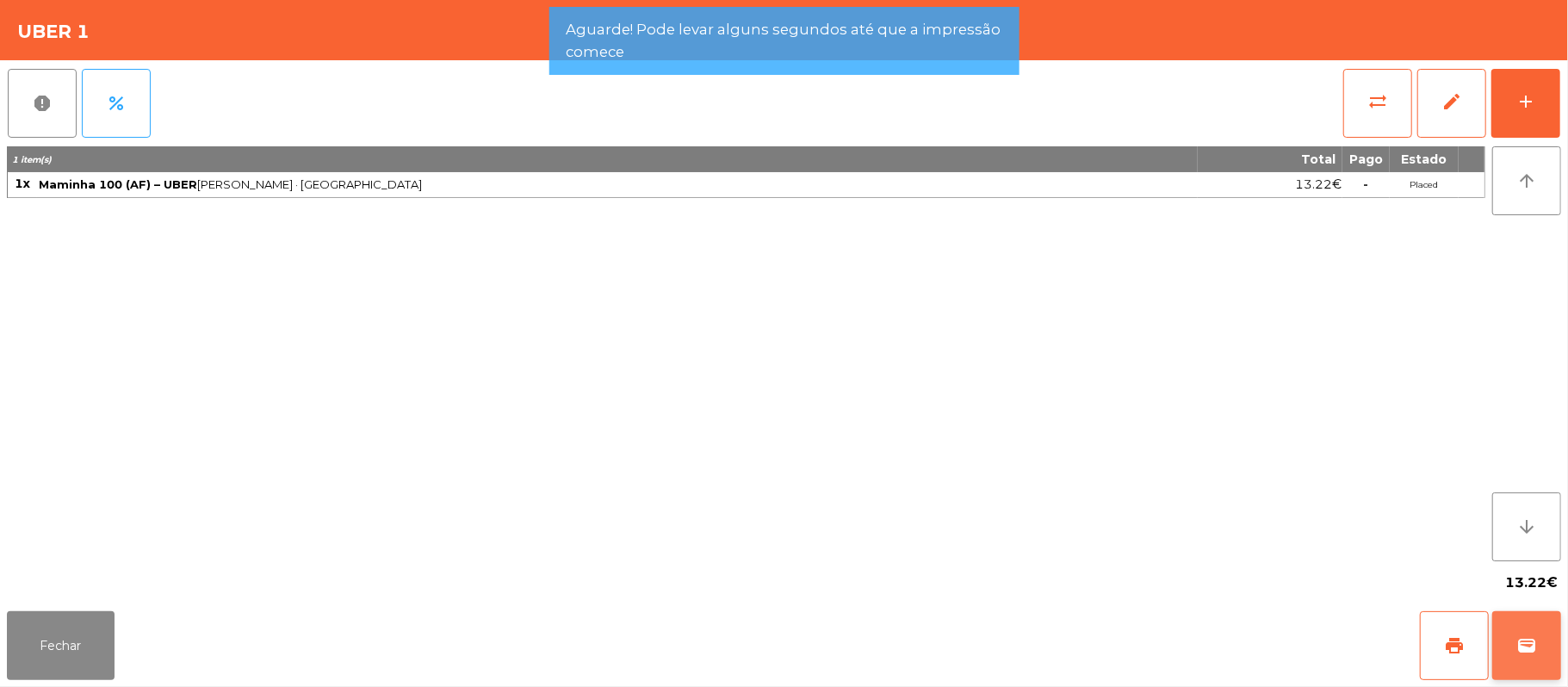
click at [1534, 648] on span "wallet" at bounding box center [1527, 646] width 20 height 20
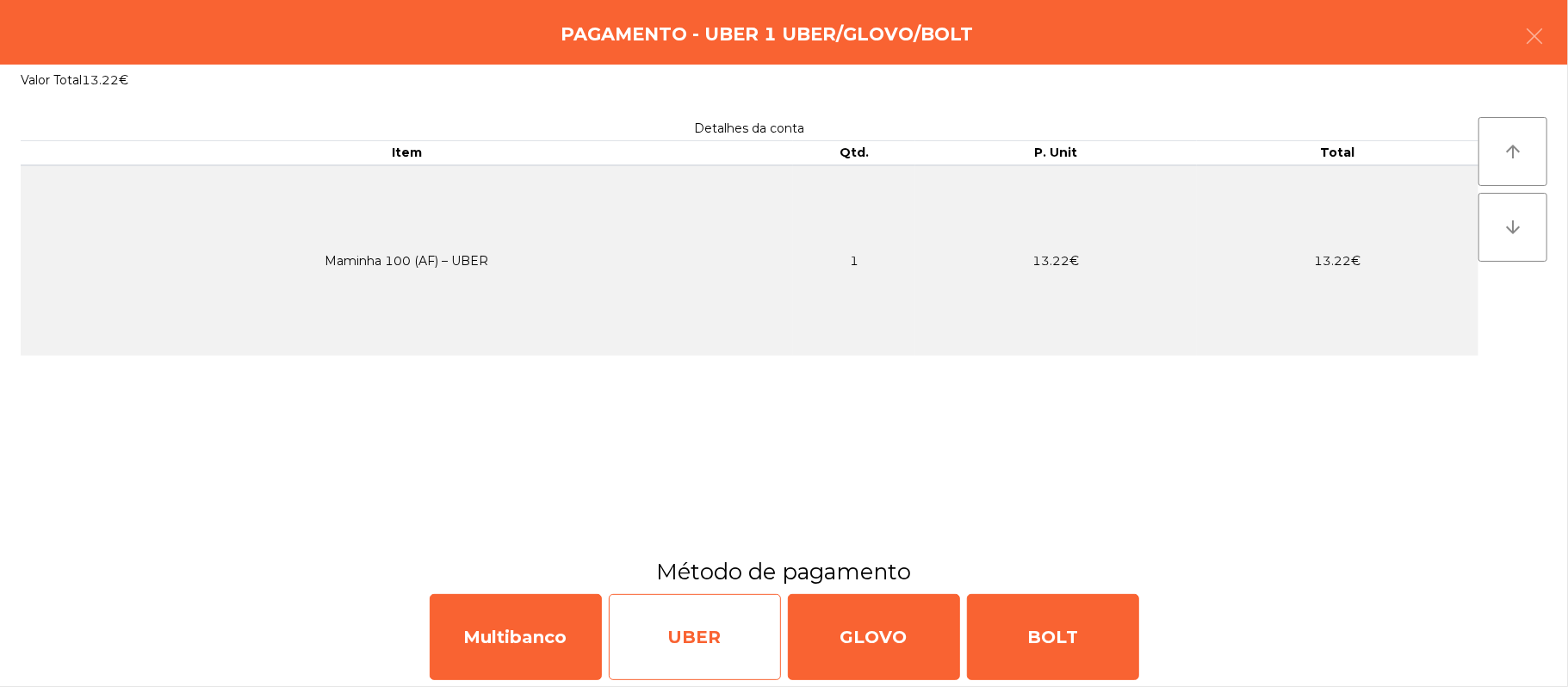
click at [711, 638] on div "UBER" at bounding box center [694, 637] width 172 height 86
select select "**"
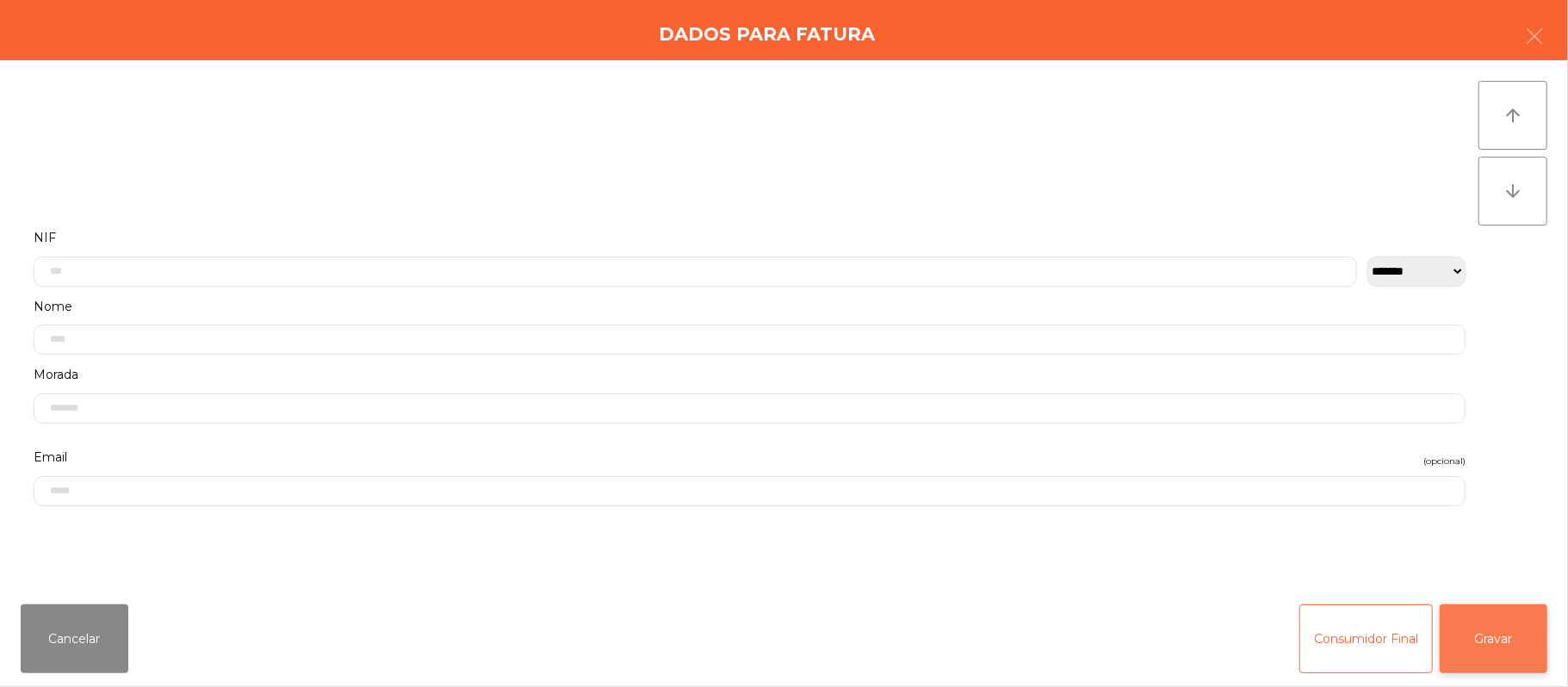
click at [1506, 646] on button "Gravar" at bounding box center [1493, 638] width 107 height 69
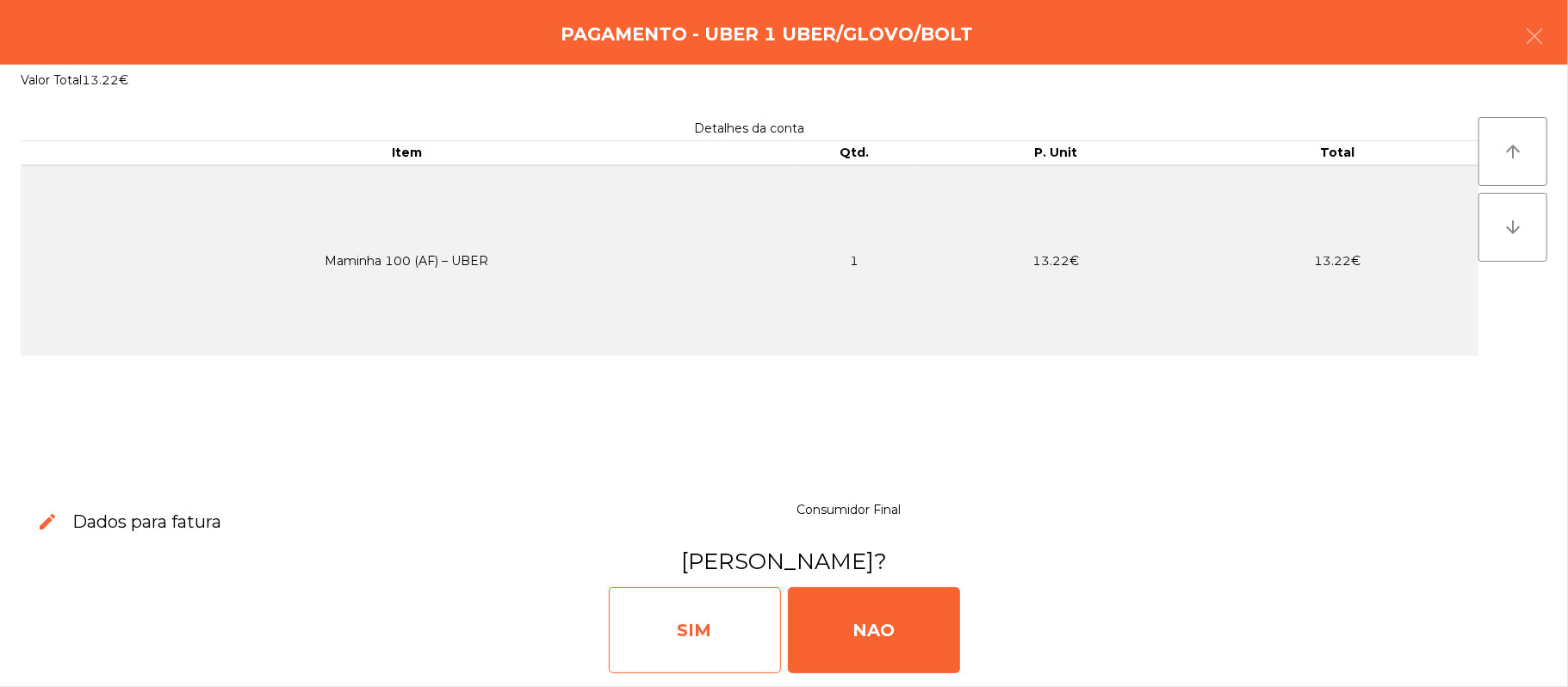
click at [716, 603] on div "SIM" at bounding box center [694, 630] width 172 height 86
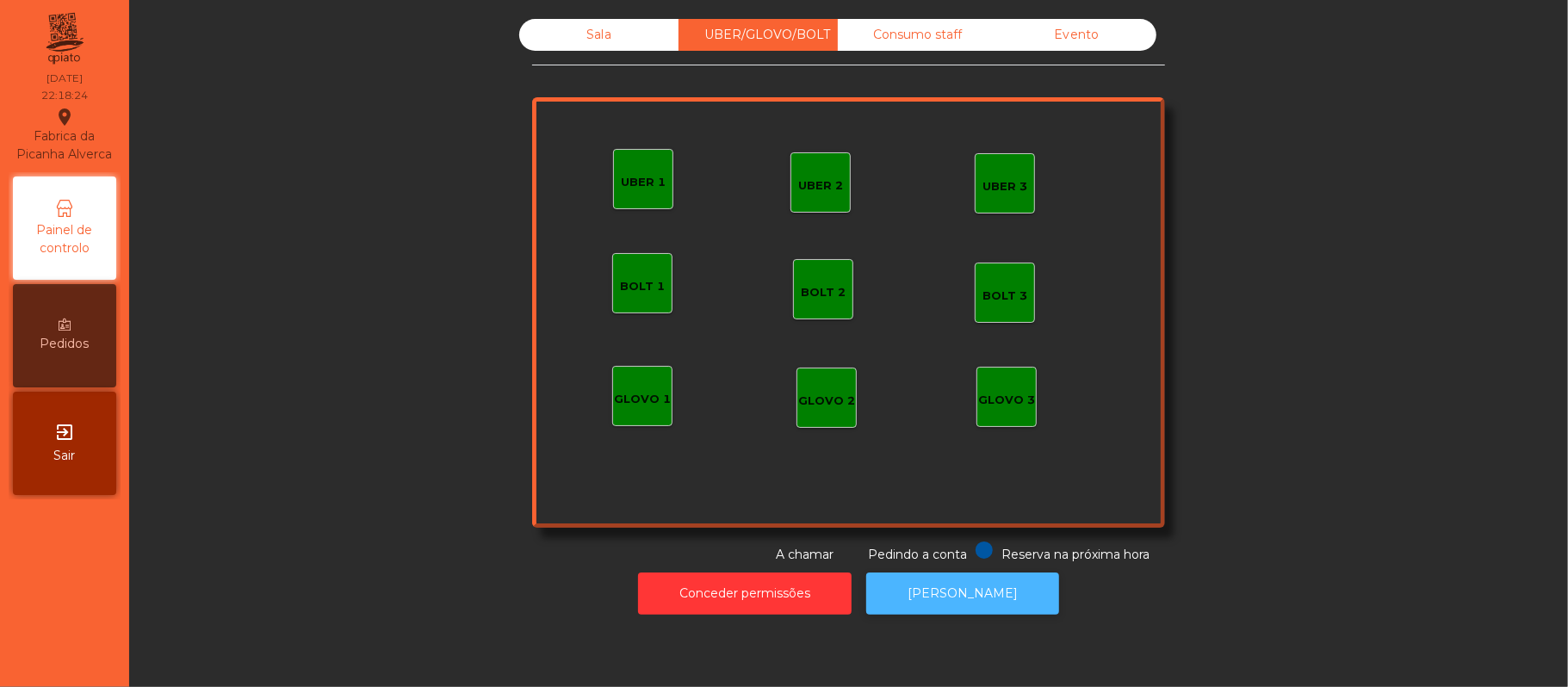
click at [947, 580] on button "[PERSON_NAME]" at bounding box center [963, 593] width 193 height 42
click at [590, 39] on div "Sala" at bounding box center [598, 35] width 159 height 32
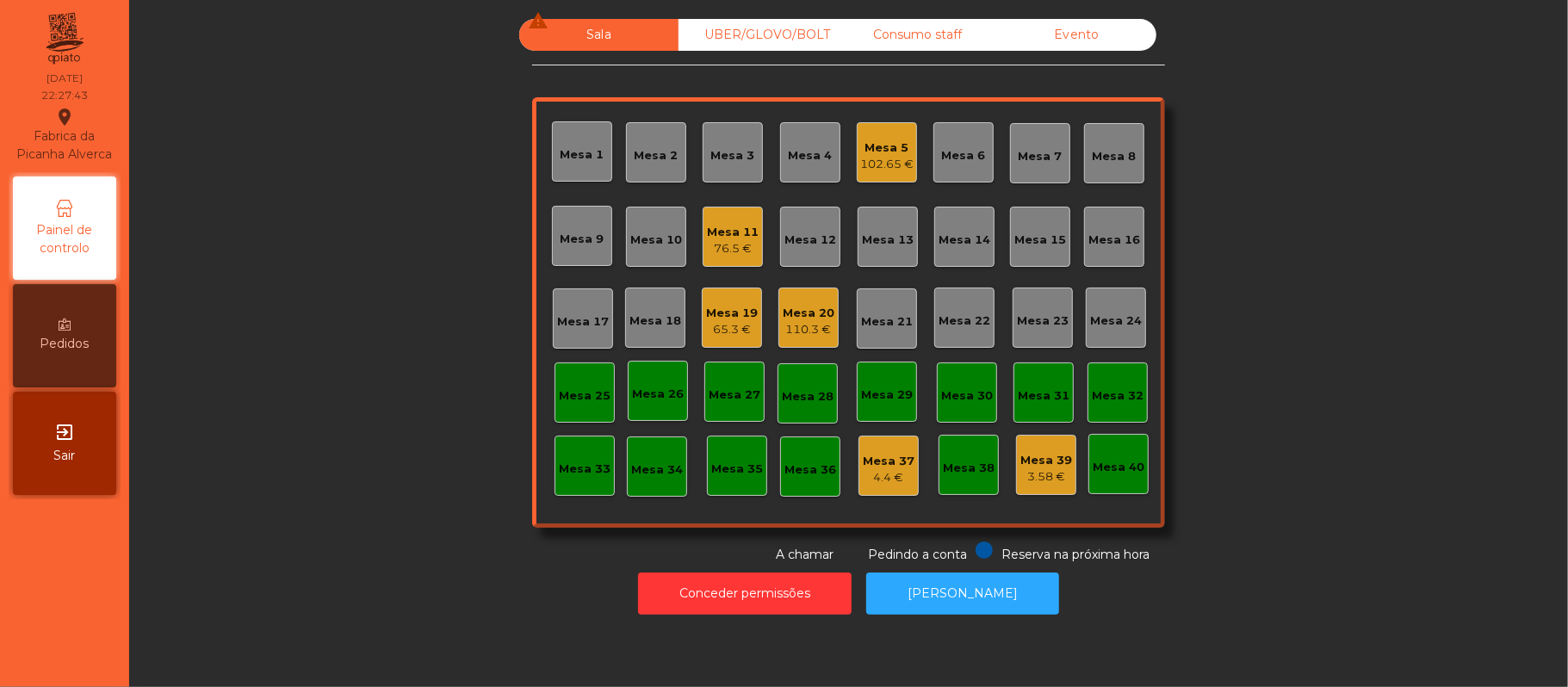
click at [783, 309] on div "Mesa 20" at bounding box center [808, 313] width 51 height 17
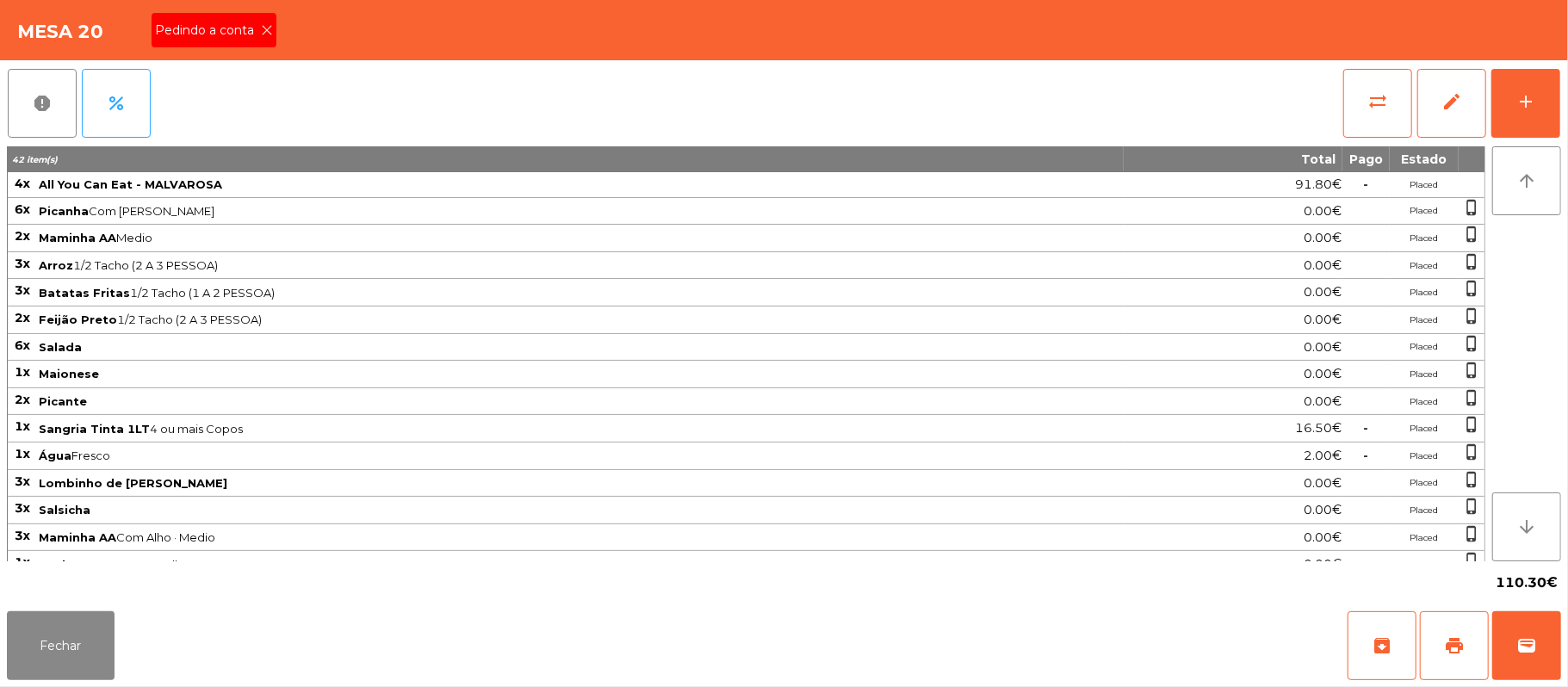
click at [211, 39] on span "Pedindo a conta" at bounding box center [208, 30] width 106 height 18
click at [1437, 655] on button "print" at bounding box center [1454, 646] width 69 height 69
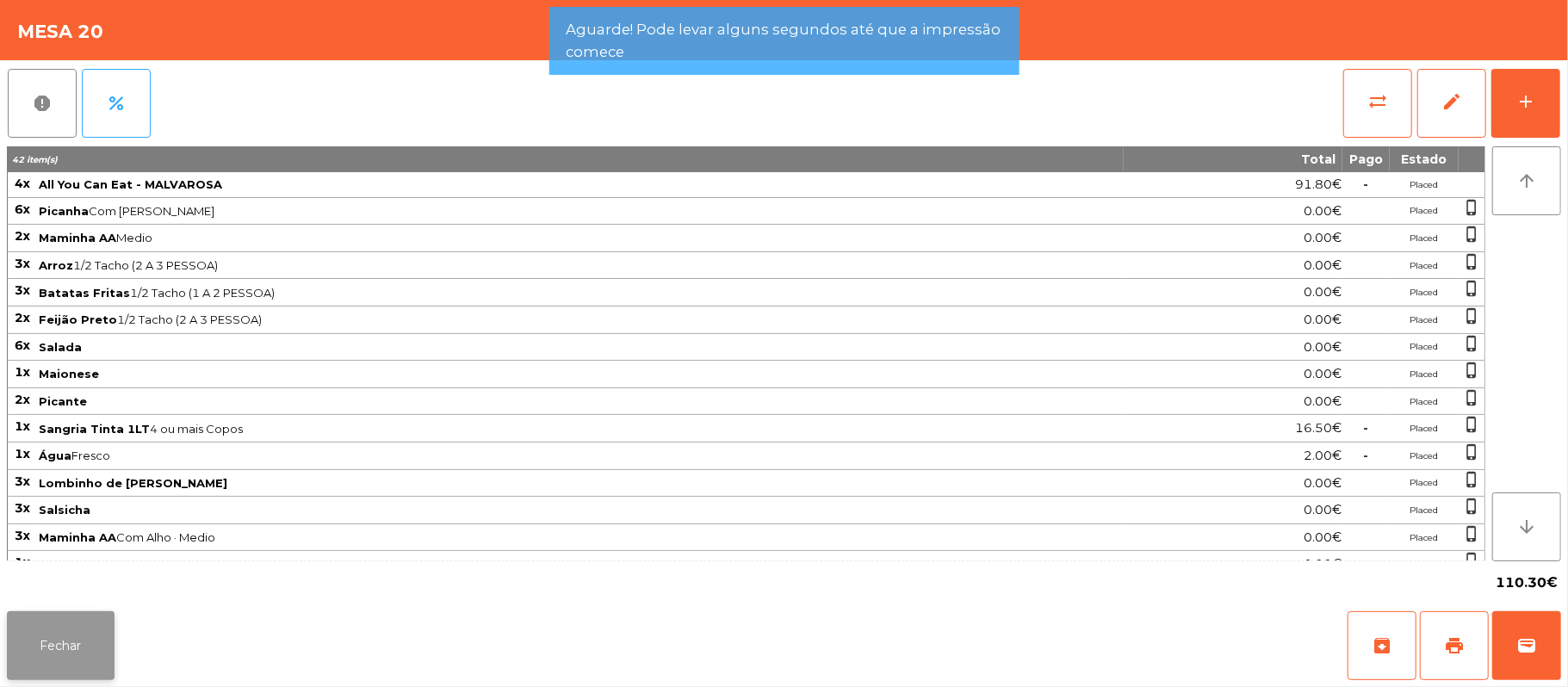
click at [57, 636] on button "Fechar" at bounding box center [60, 646] width 107 height 69
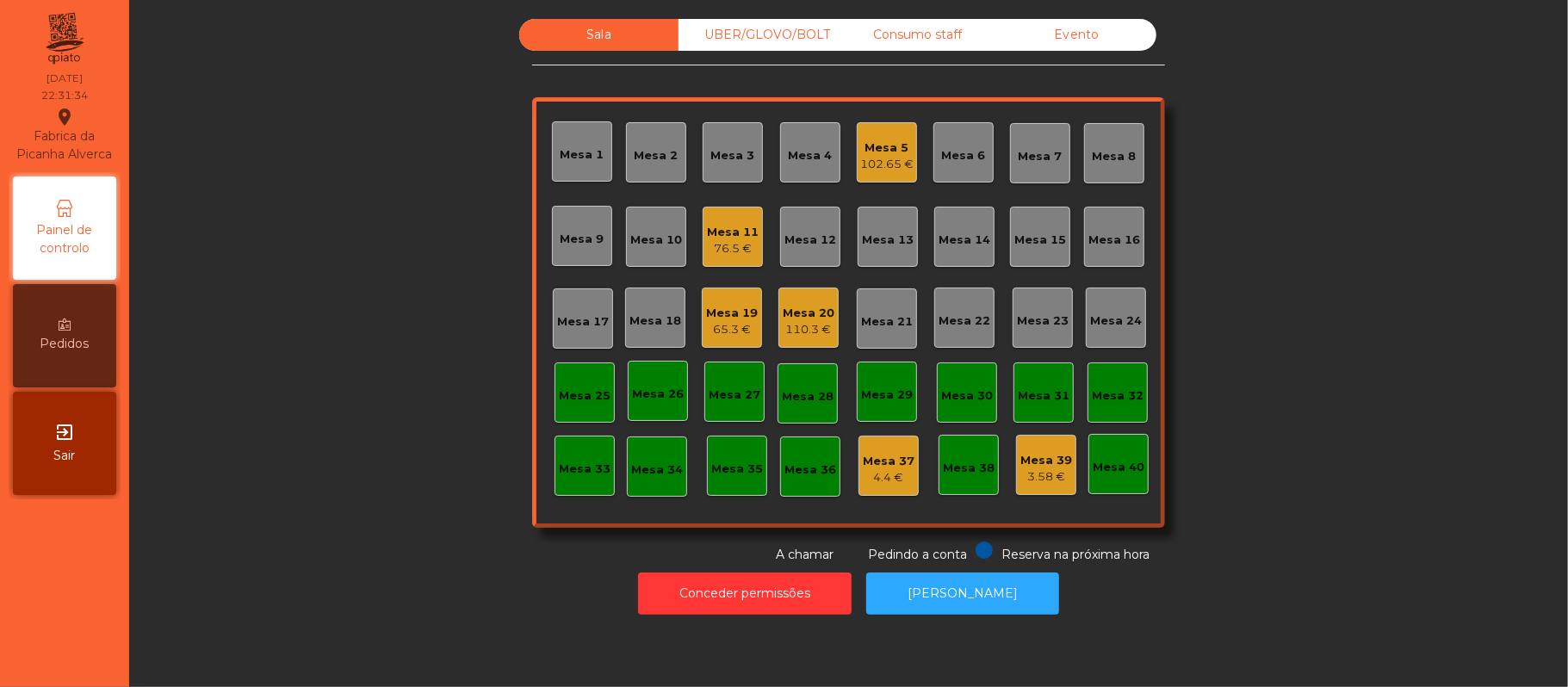
click at [817, 328] on div "110.3 €" at bounding box center [808, 330] width 51 height 17
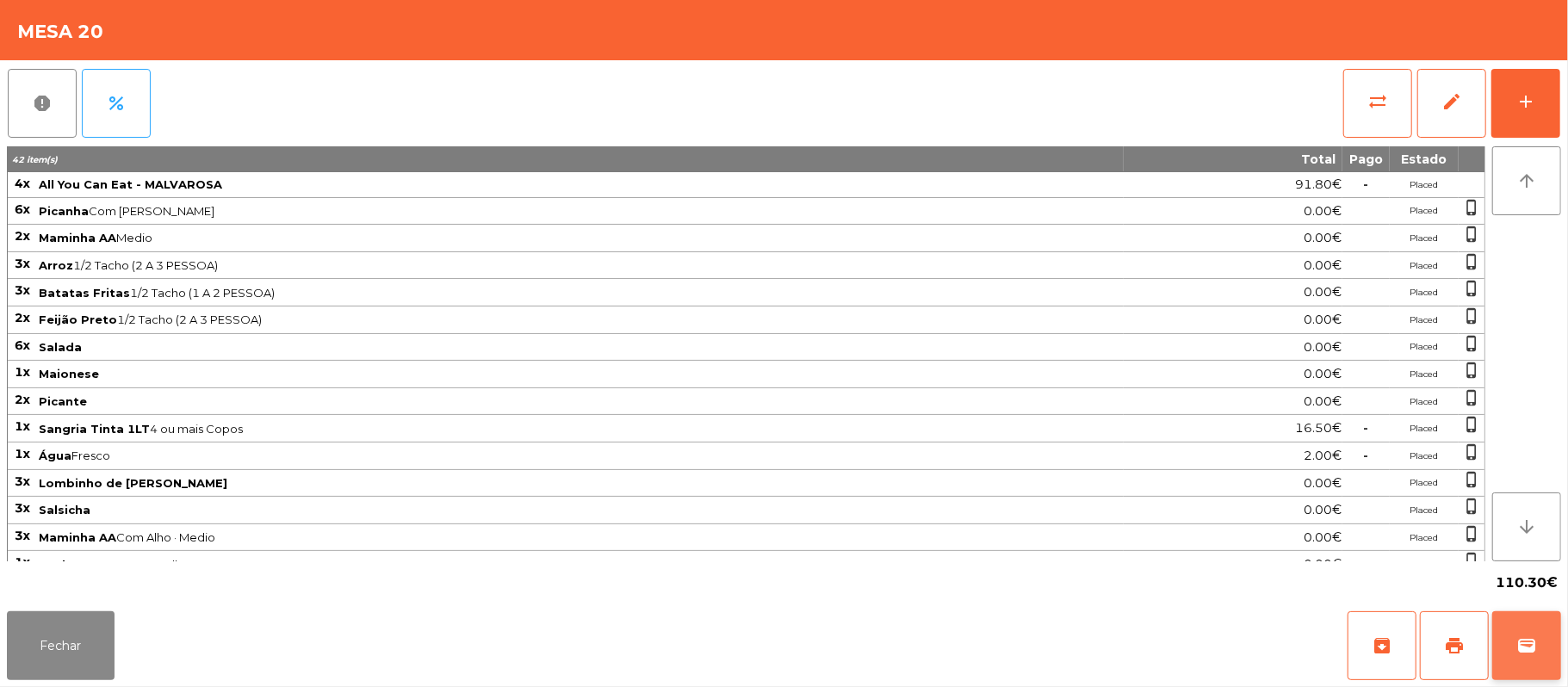
click at [1524, 649] on span "wallet" at bounding box center [1527, 646] width 20 height 20
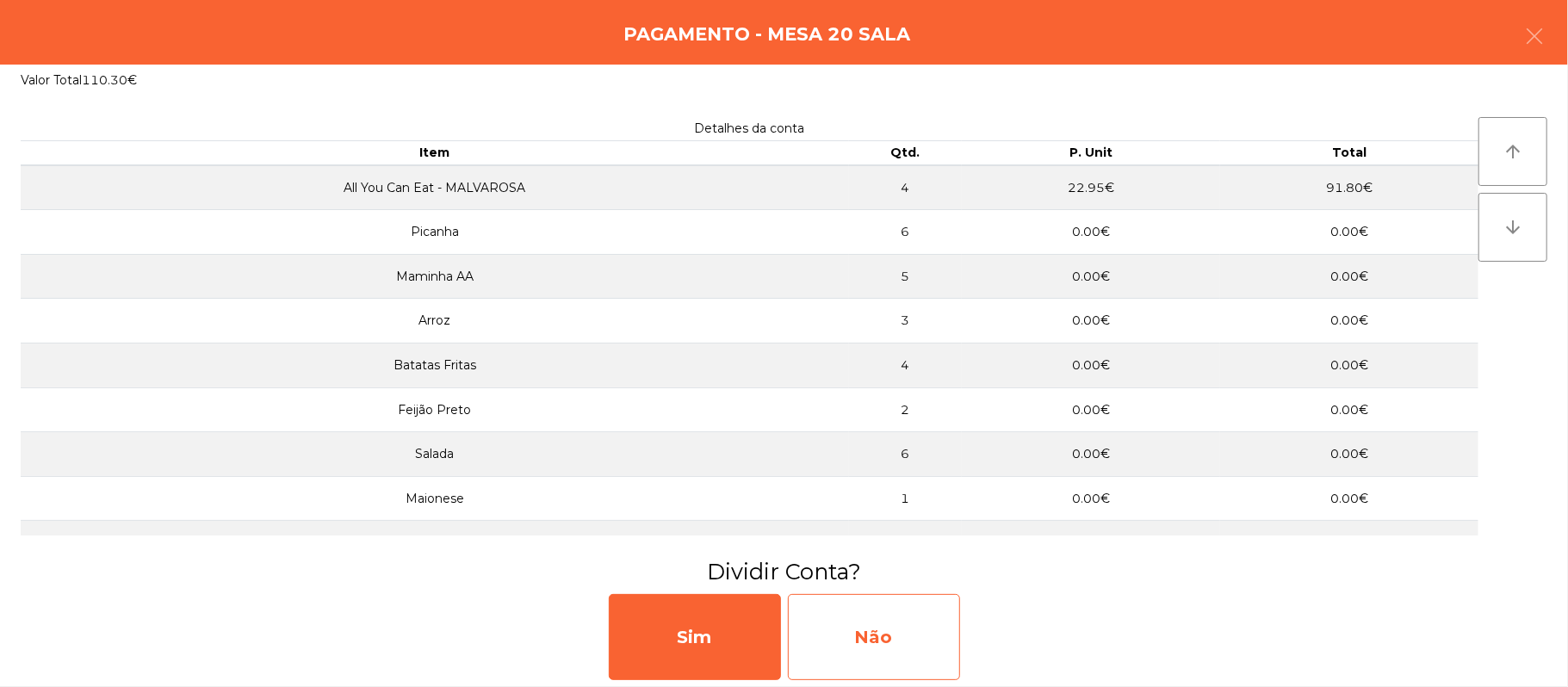
click at [941, 624] on div "Não" at bounding box center [874, 637] width 172 height 86
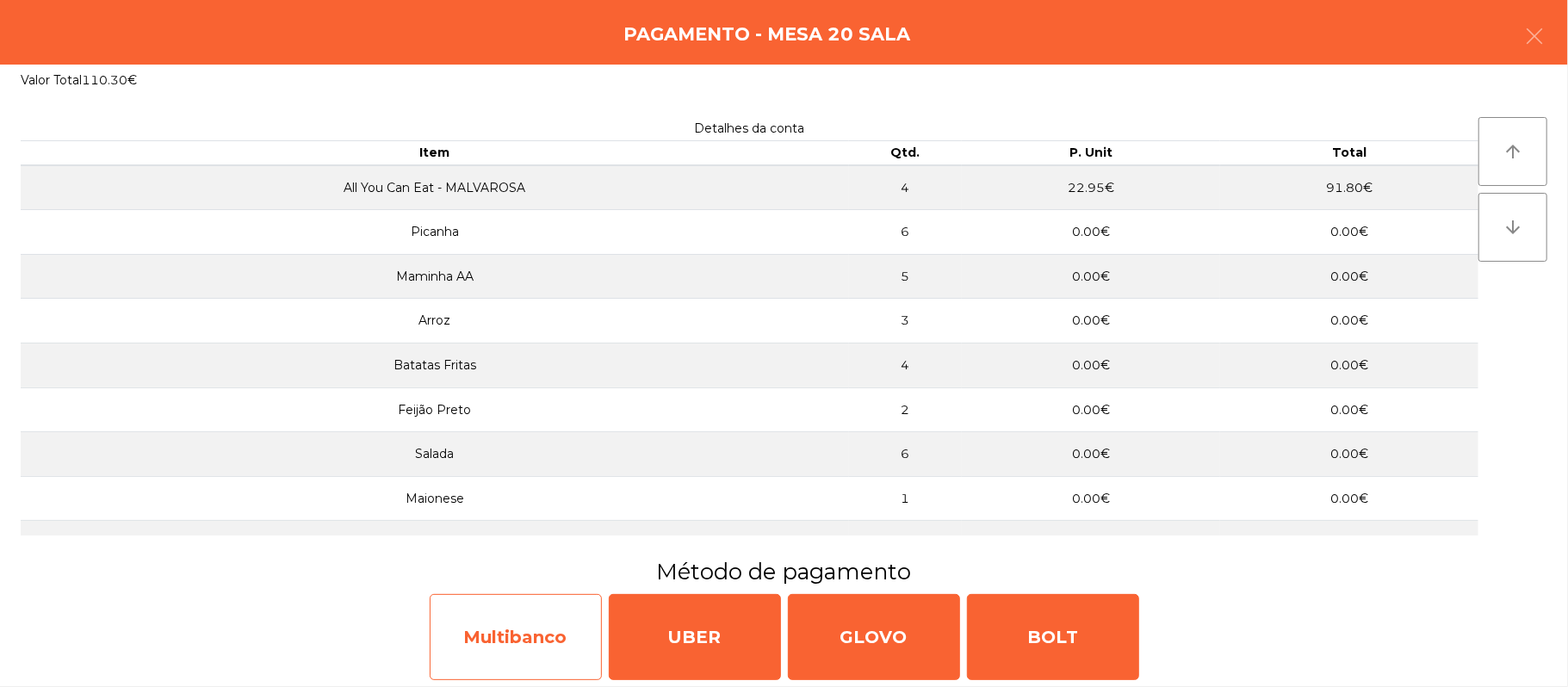
click at [516, 625] on div "Multibanco" at bounding box center [515, 637] width 172 height 86
select select "**"
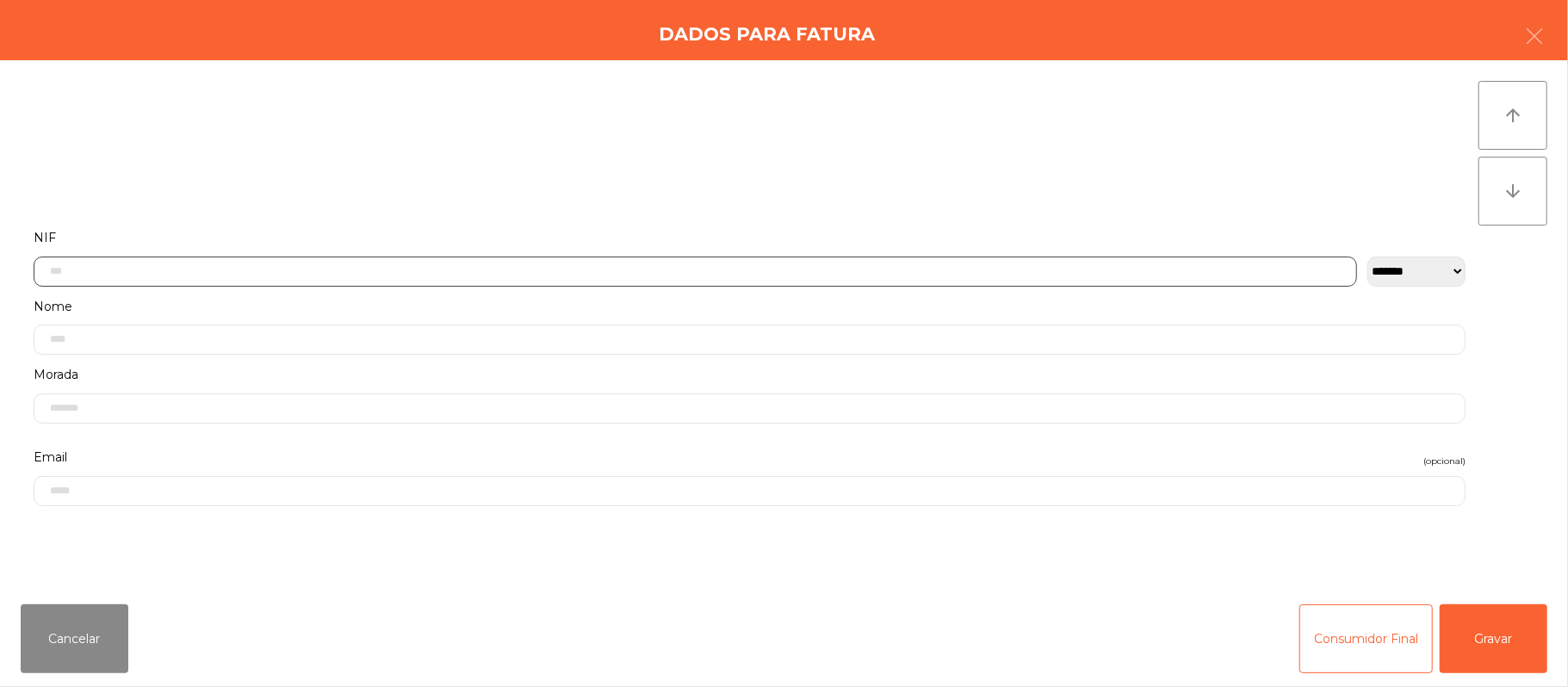
click at [572, 268] on input "text" at bounding box center [695, 271] width 1324 height 30
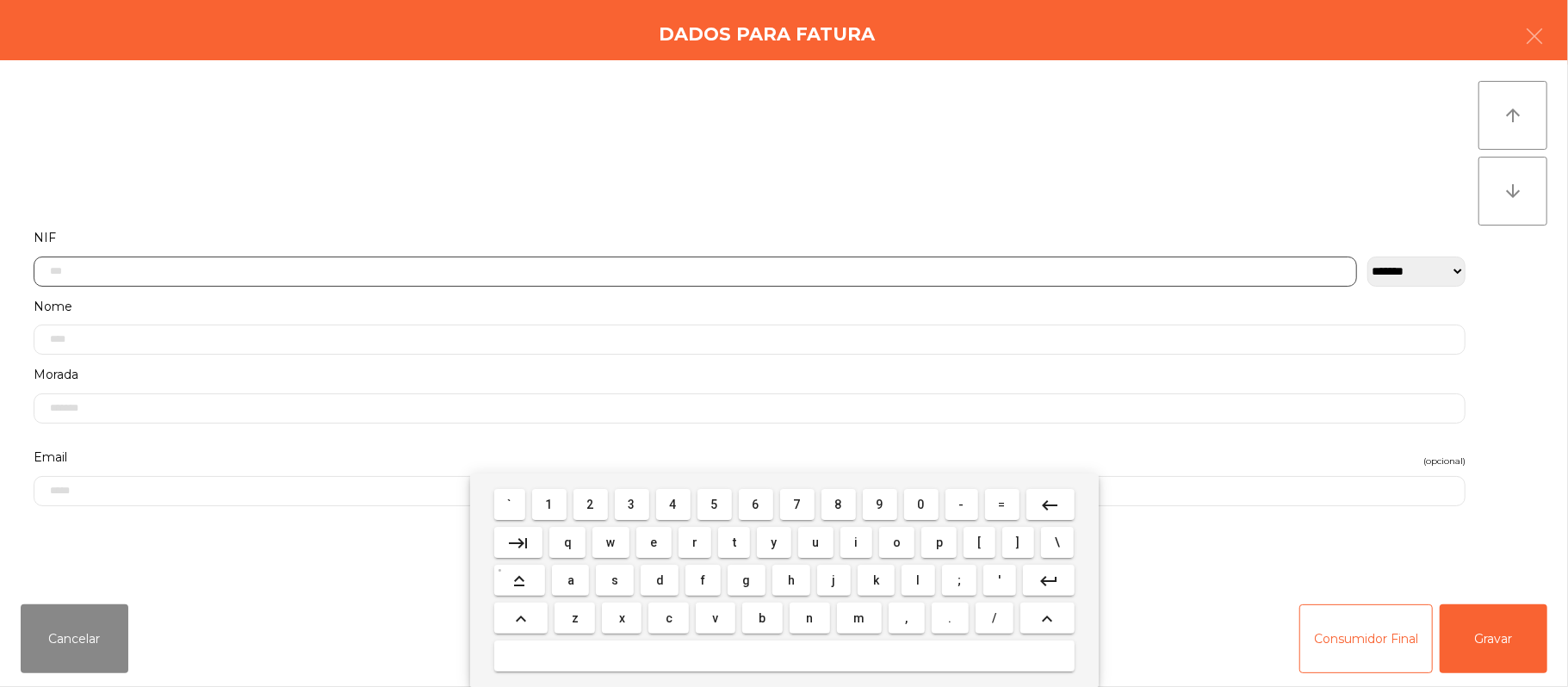
scroll to position [144, 0]
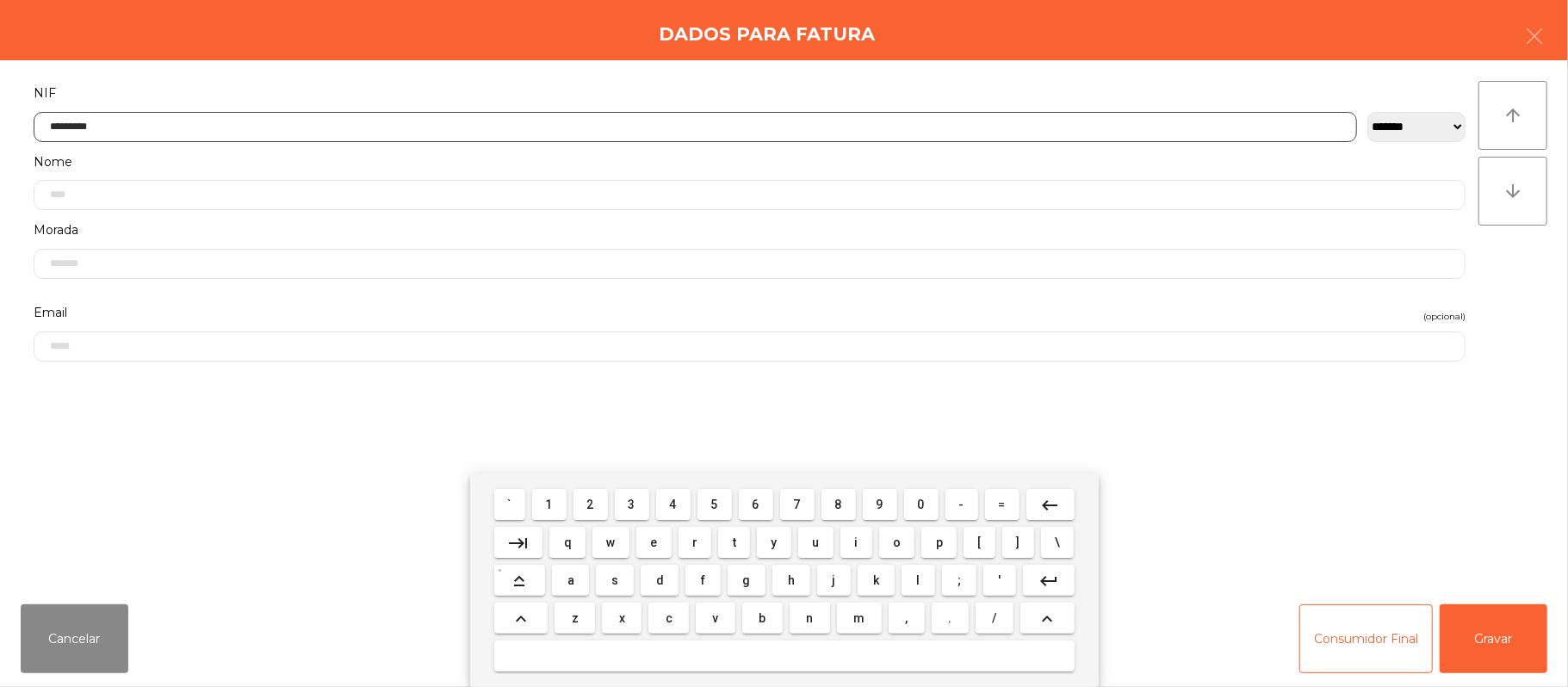
type input "*********"
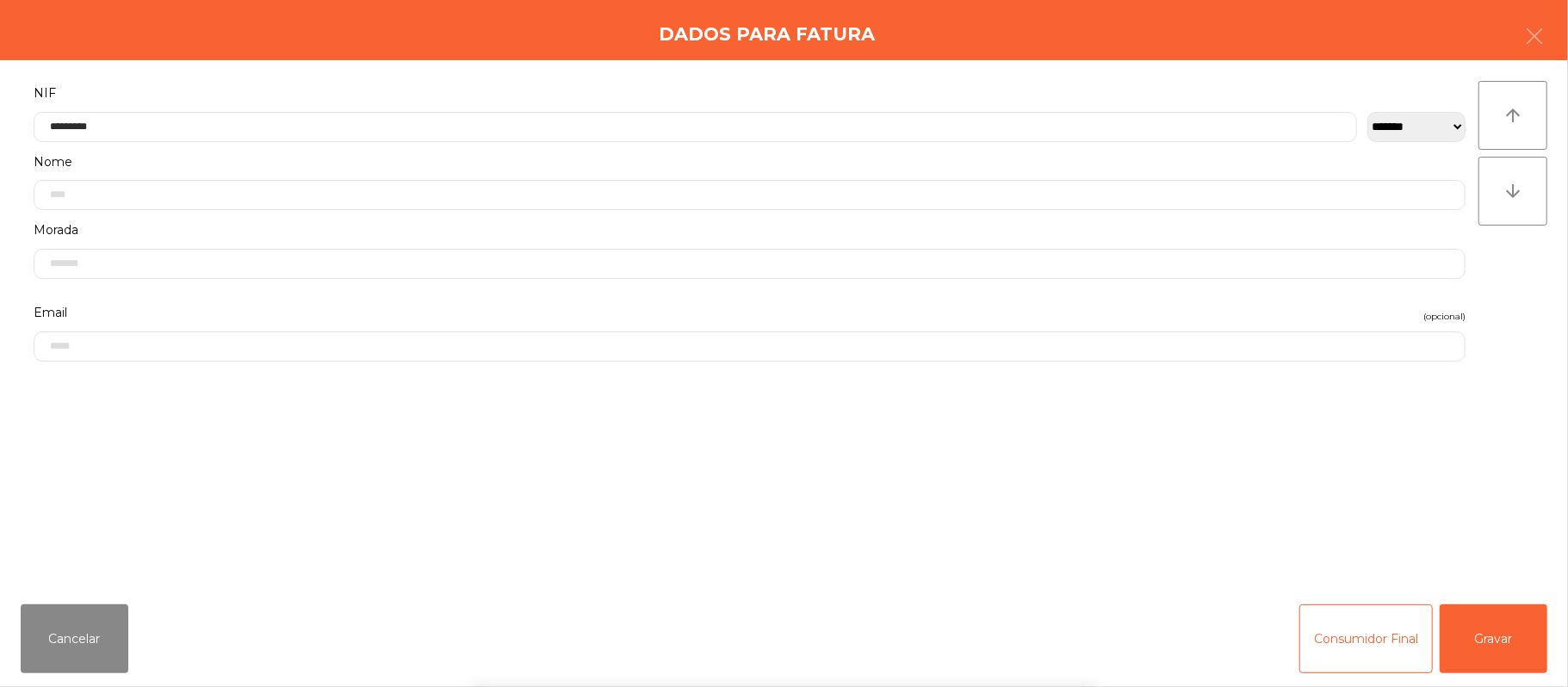
click at [1504, 635] on div "` 1 2 3 4 5 6 7 8 9 0 - = keyboard_backspace keyboard_tab q w e r t y u i o p […" at bounding box center [784, 580] width 1568 height 213
click at [1508, 630] on button "Gravar" at bounding box center [1493, 638] width 107 height 69
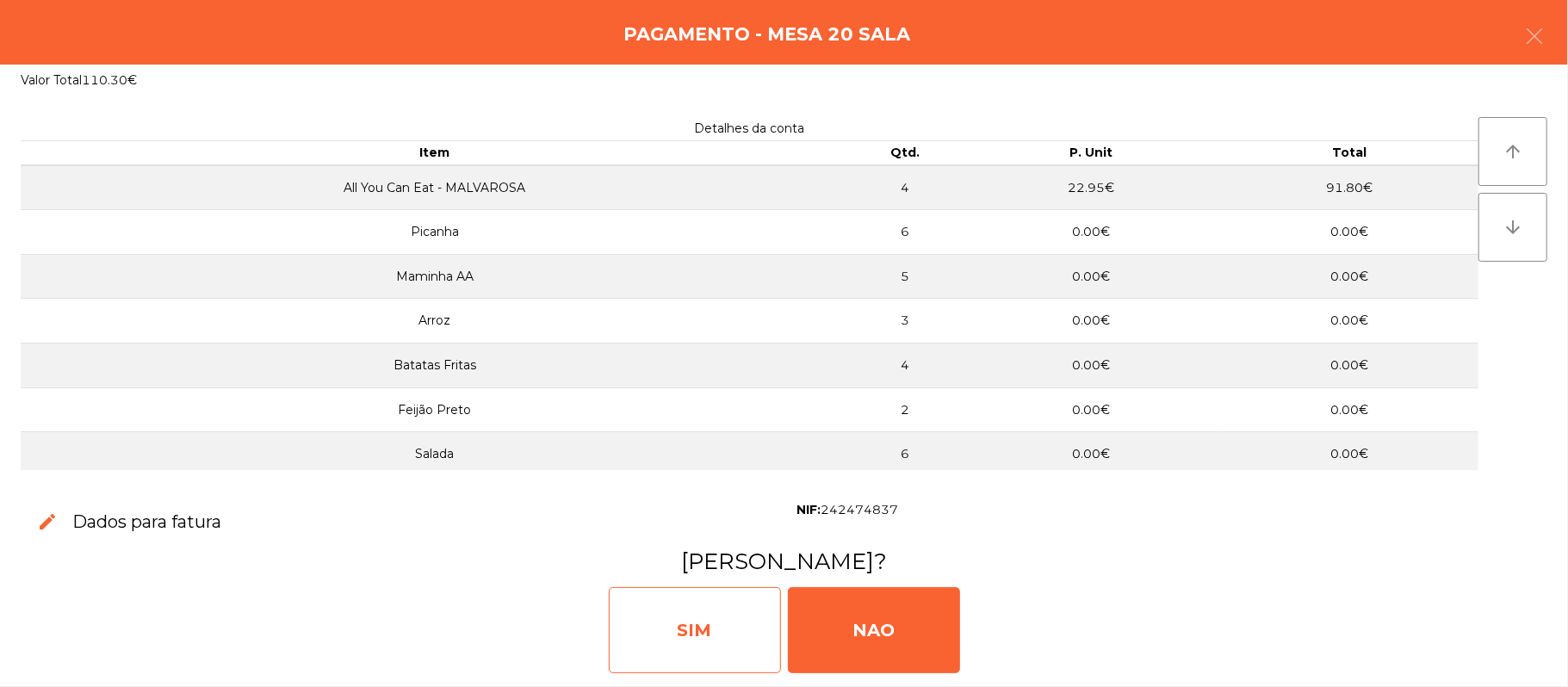
click at [708, 621] on div "SIM" at bounding box center [694, 630] width 172 height 86
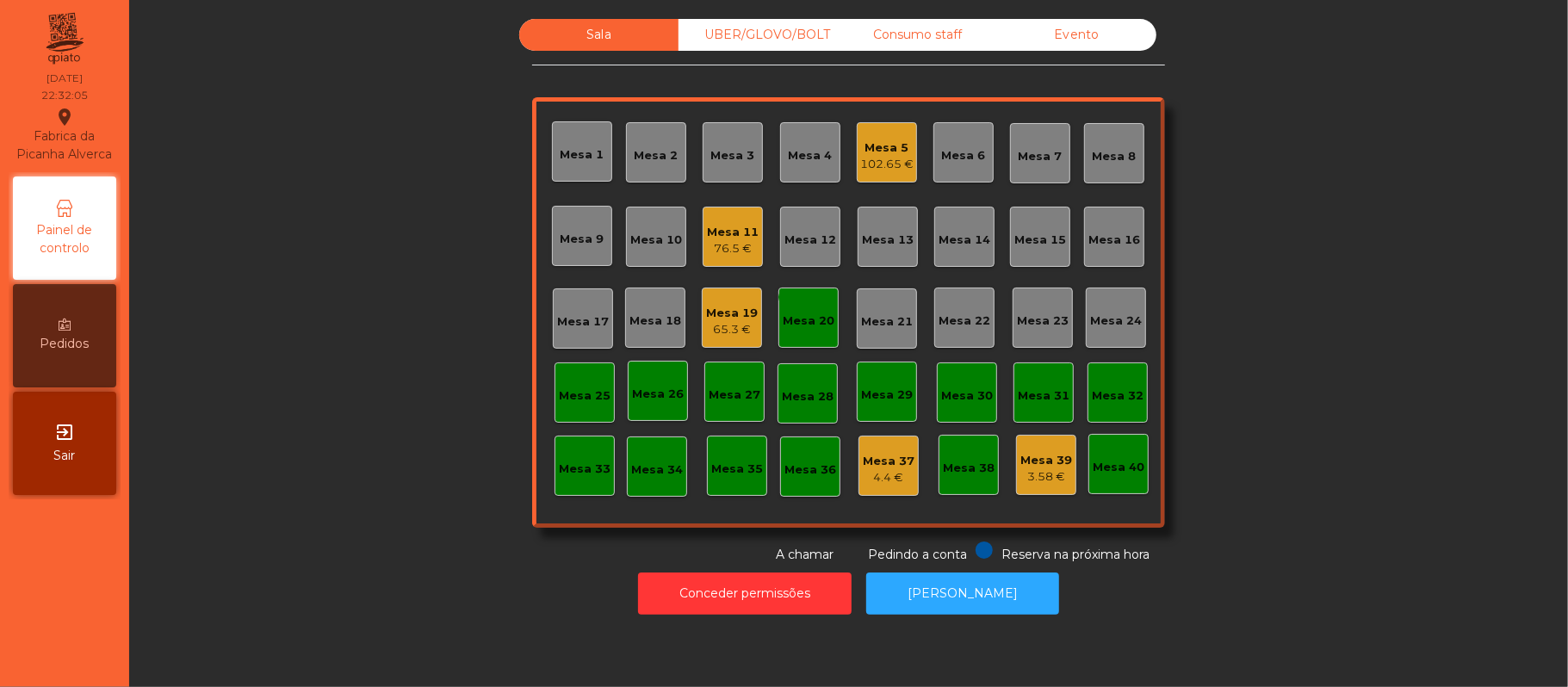
click at [789, 325] on div "Mesa 20" at bounding box center [808, 321] width 51 height 17
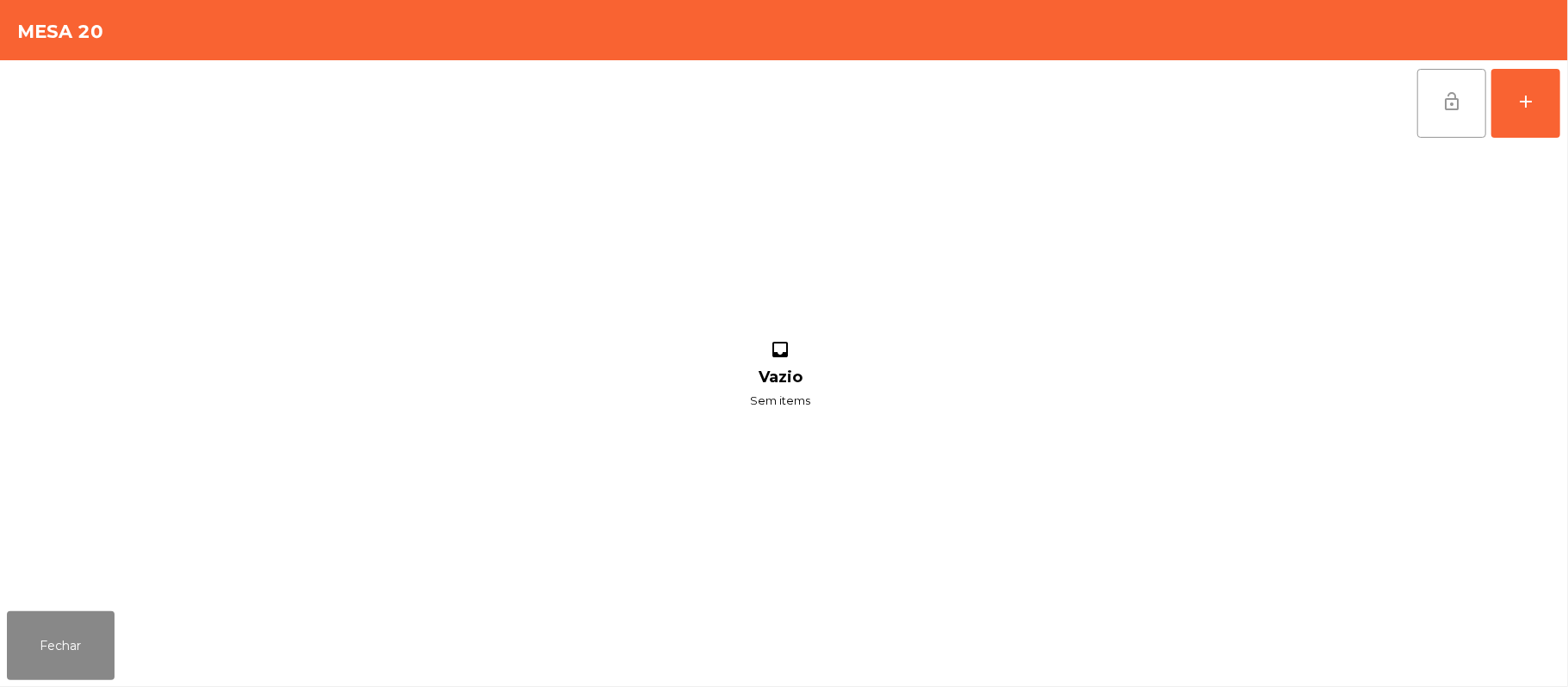
click at [1449, 110] on span "lock_open" at bounding box center [1451, 101] width 20 height 20
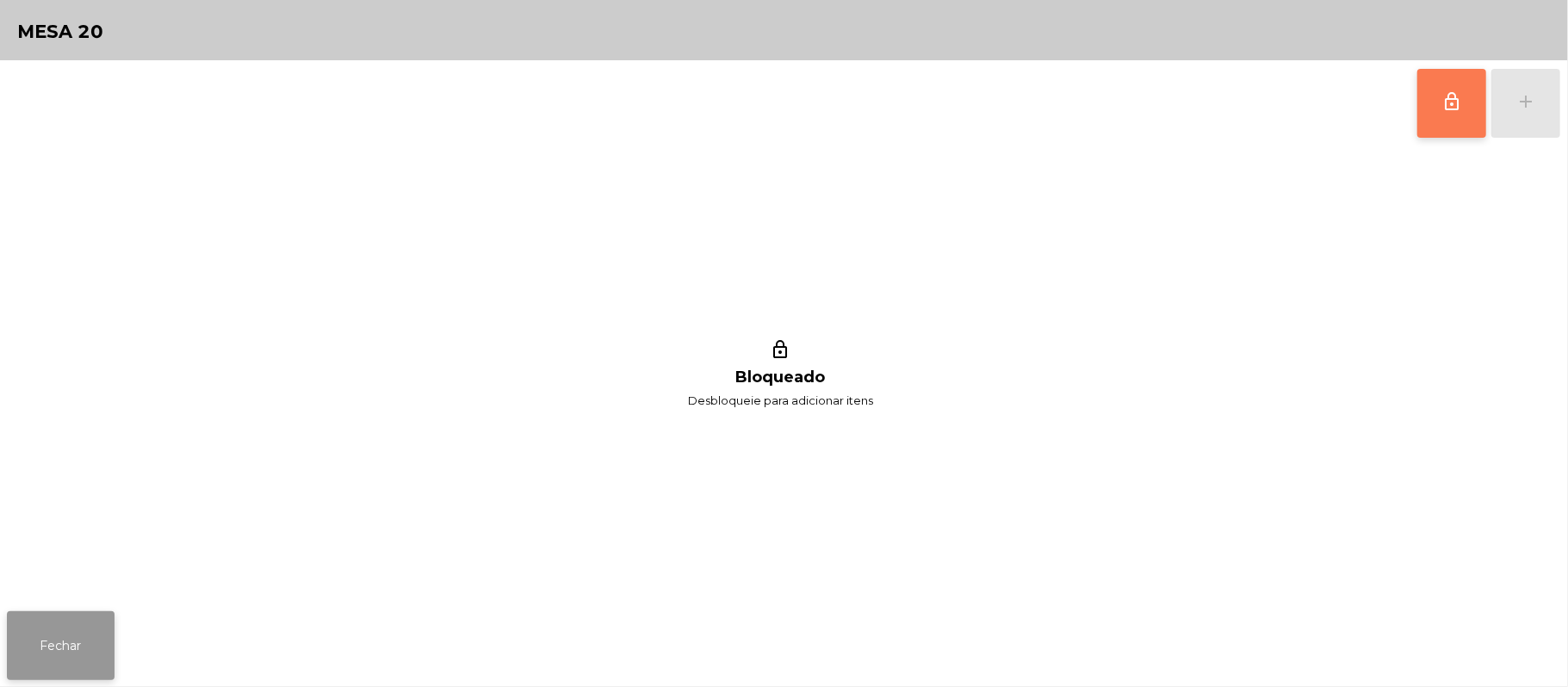
click at [60, 642] on button "Fechar" at bounding box center [60, 646] width 107 height 69
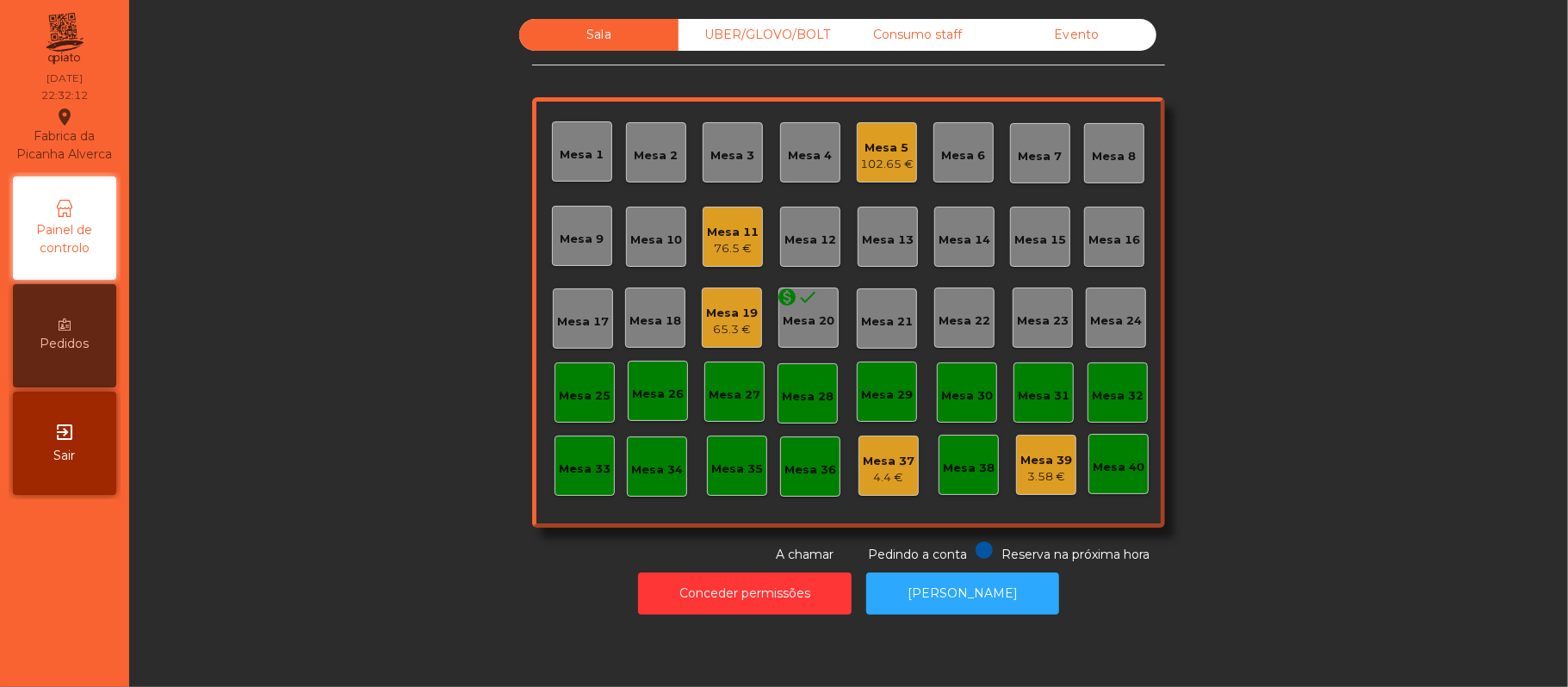
click at [786, 327] on div "Mesa 20" at bounding box center [808, 321] width 51 height 17
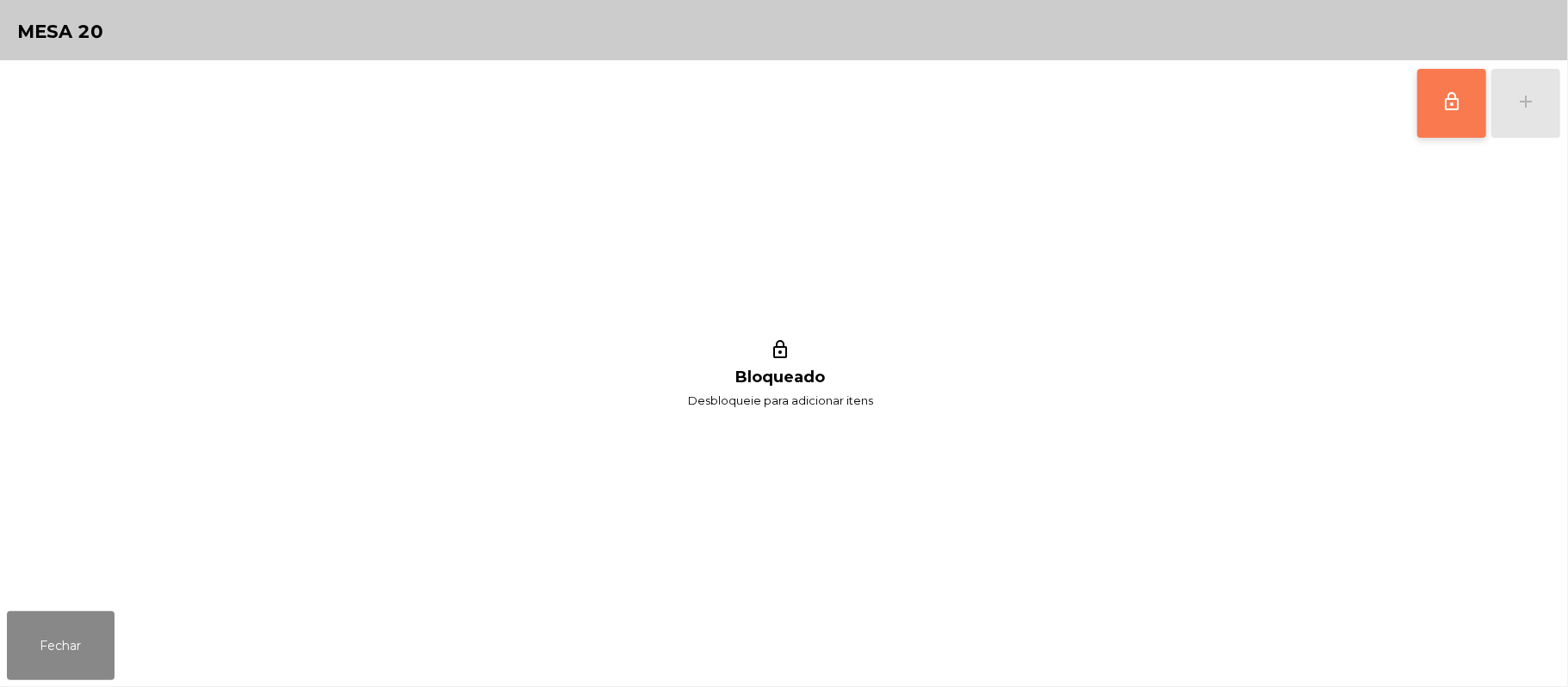
click at [1441, 100] on span "lock_outline" at bounding box center [1451, 101] width 20 height 20
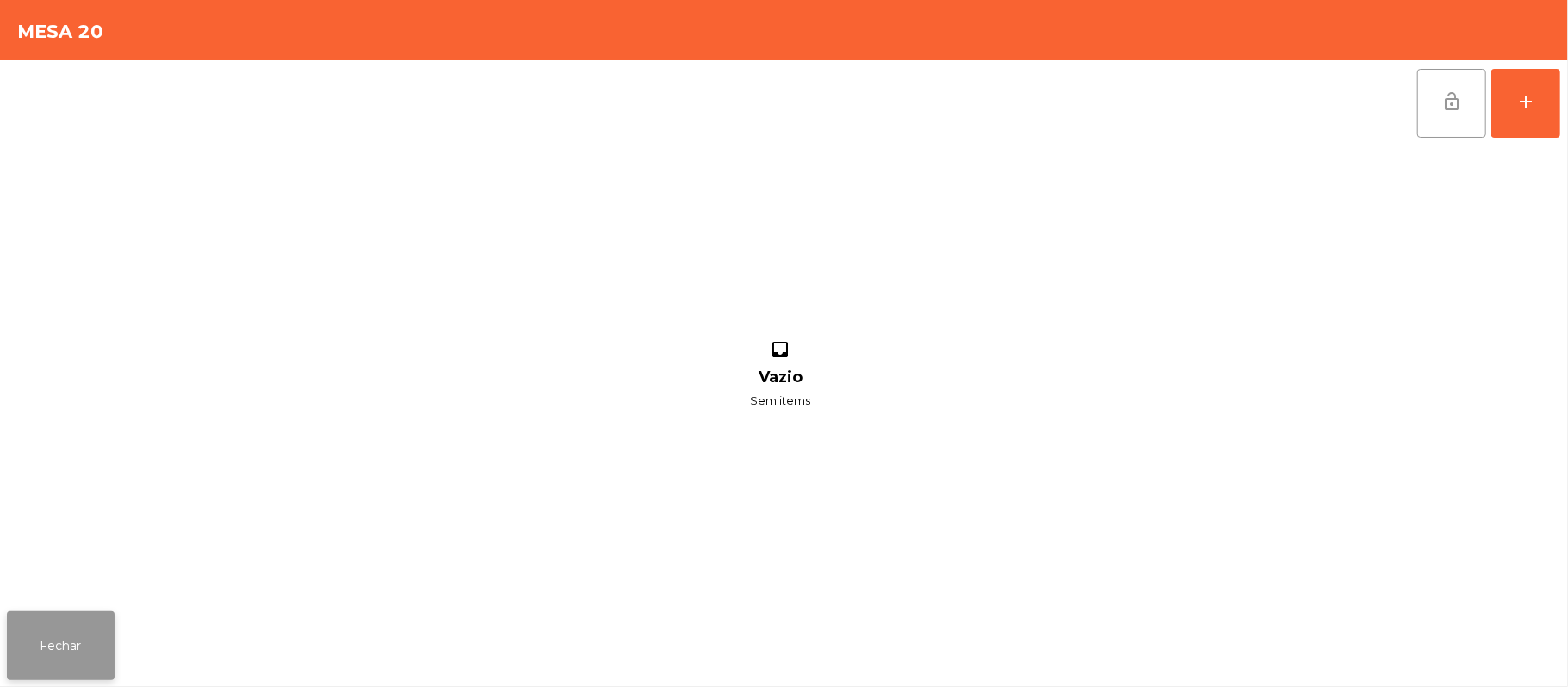
click at [62, 638] on button "Fechar" at bounding box center [60, 646] width 107 height 69
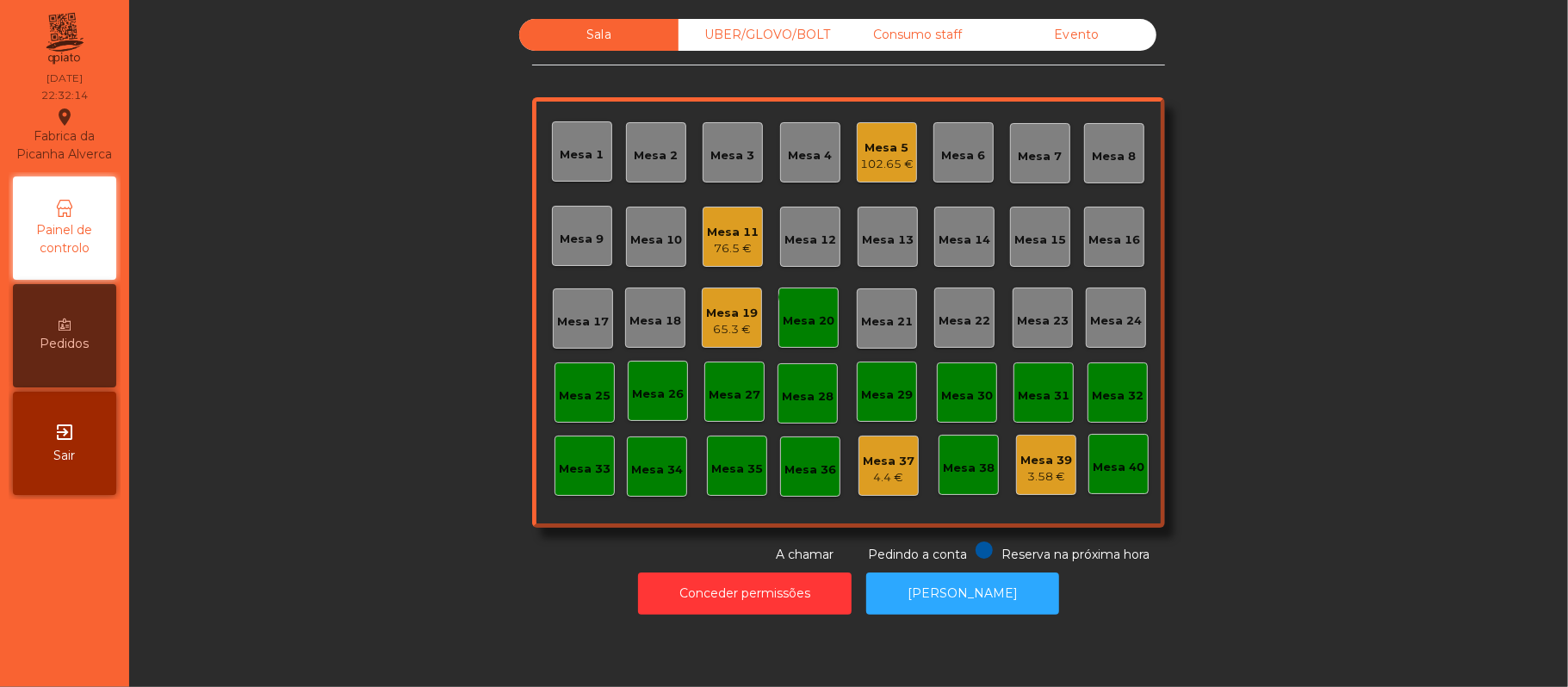
click at [813, 318] on div "Mesa 20" at bounding box center [808, 321] width 51 height 17
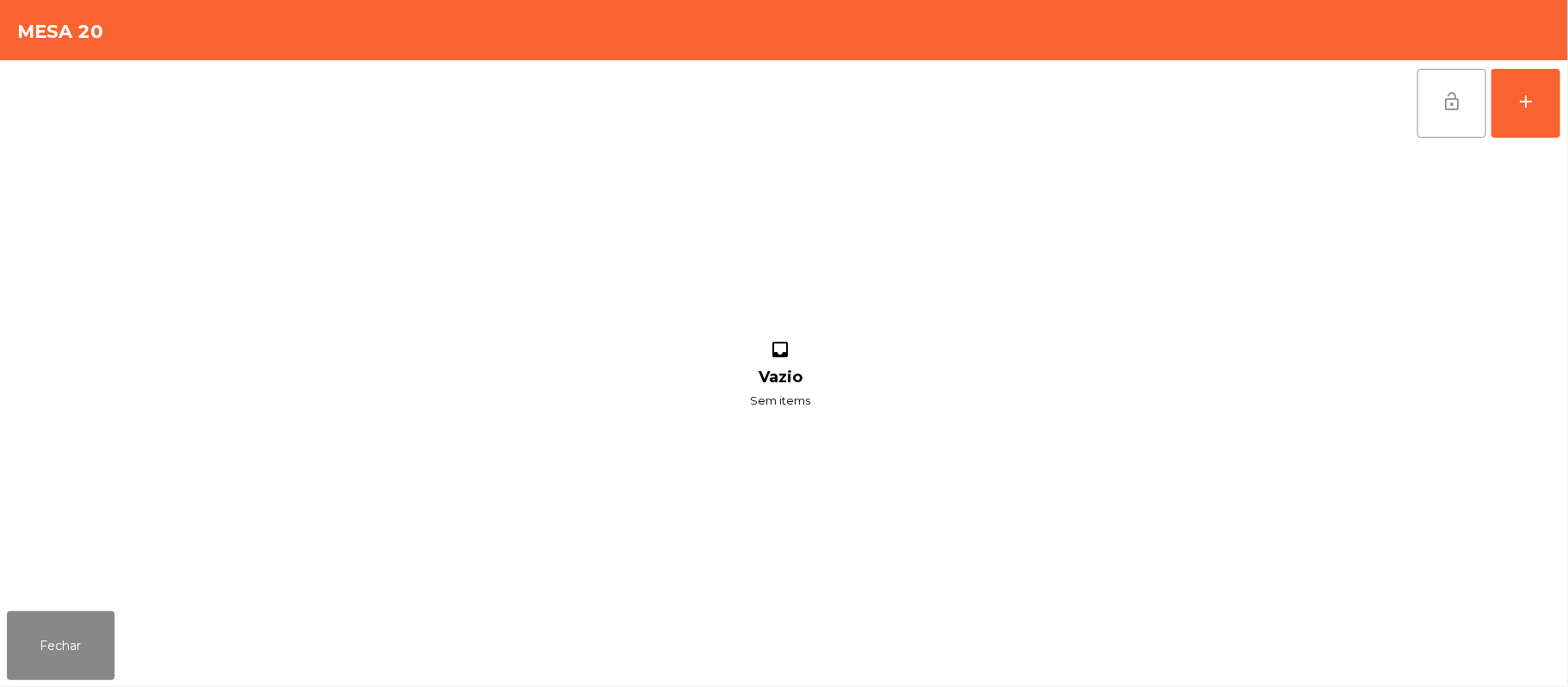
click at [1448, 103] on span "lock_open" at bounding box center [1451, 101] width 20 height 20
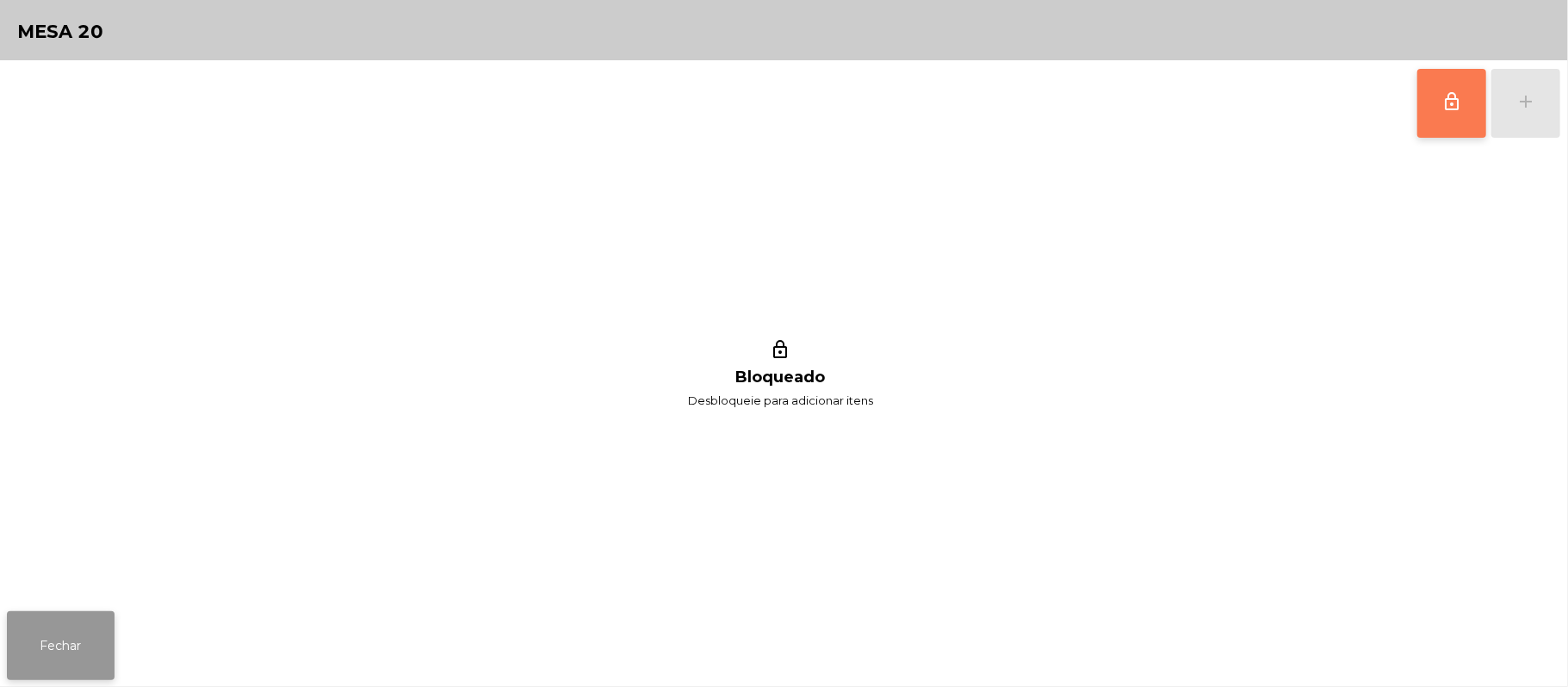
click at [48, 655] on button "Fechar" at bounding box center [60, 646] width 107 height 69
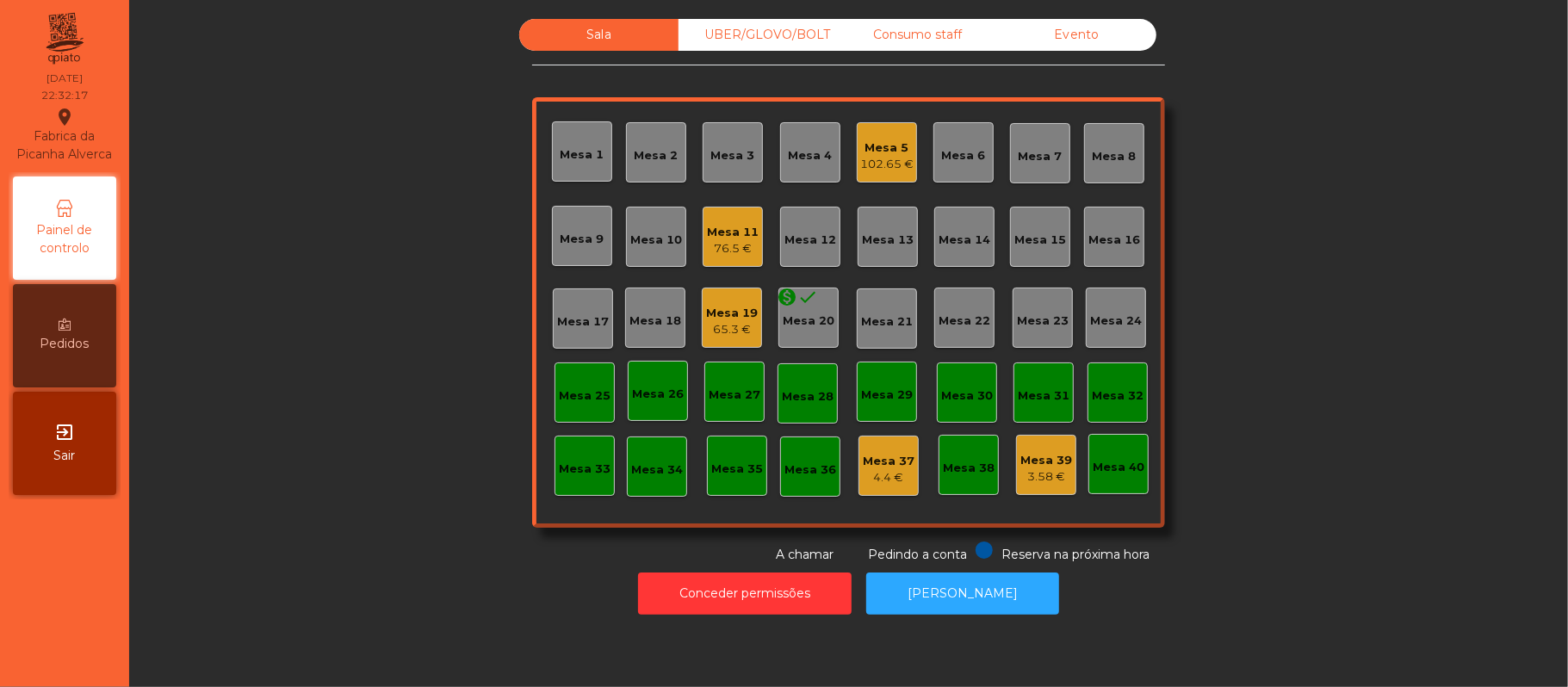
click at [1089, 41] on div "Evento" at bounding box center [1077, 35] width 159 height 32
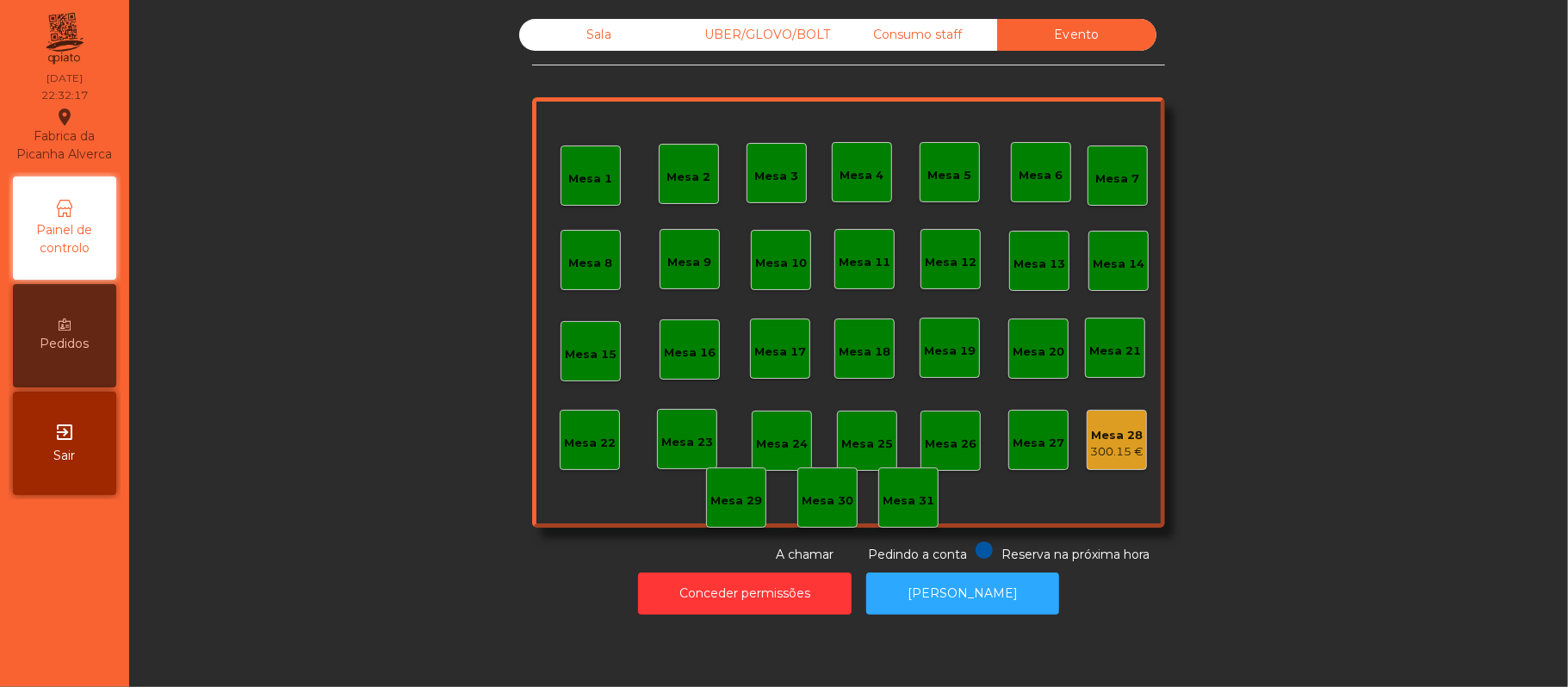
click at [934, 34] on div "Consumo staff" at bounding box center [917, 35] width 159 height 32
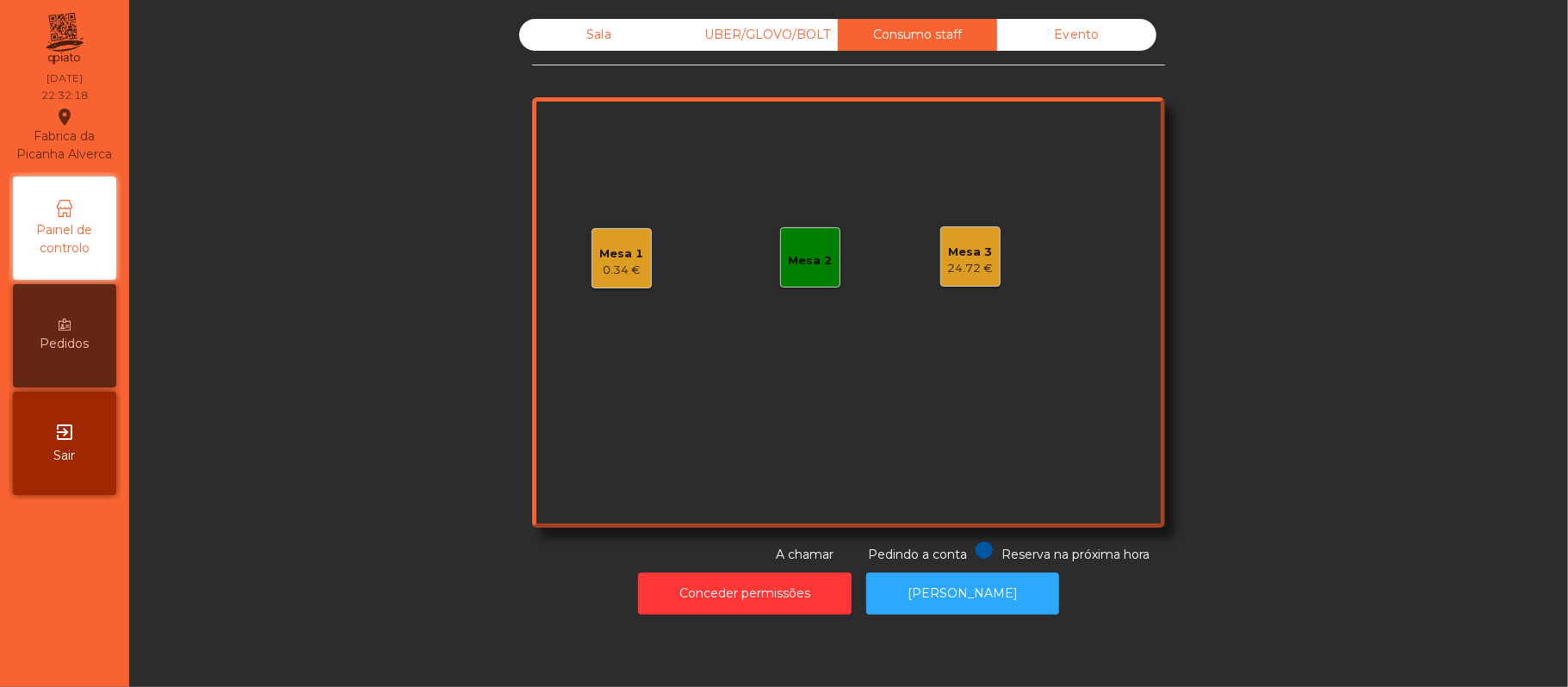
click at [756, 34] on div "UBER/GLOVO/BOLT" at bounding box center [758, 35] width 159 height 32
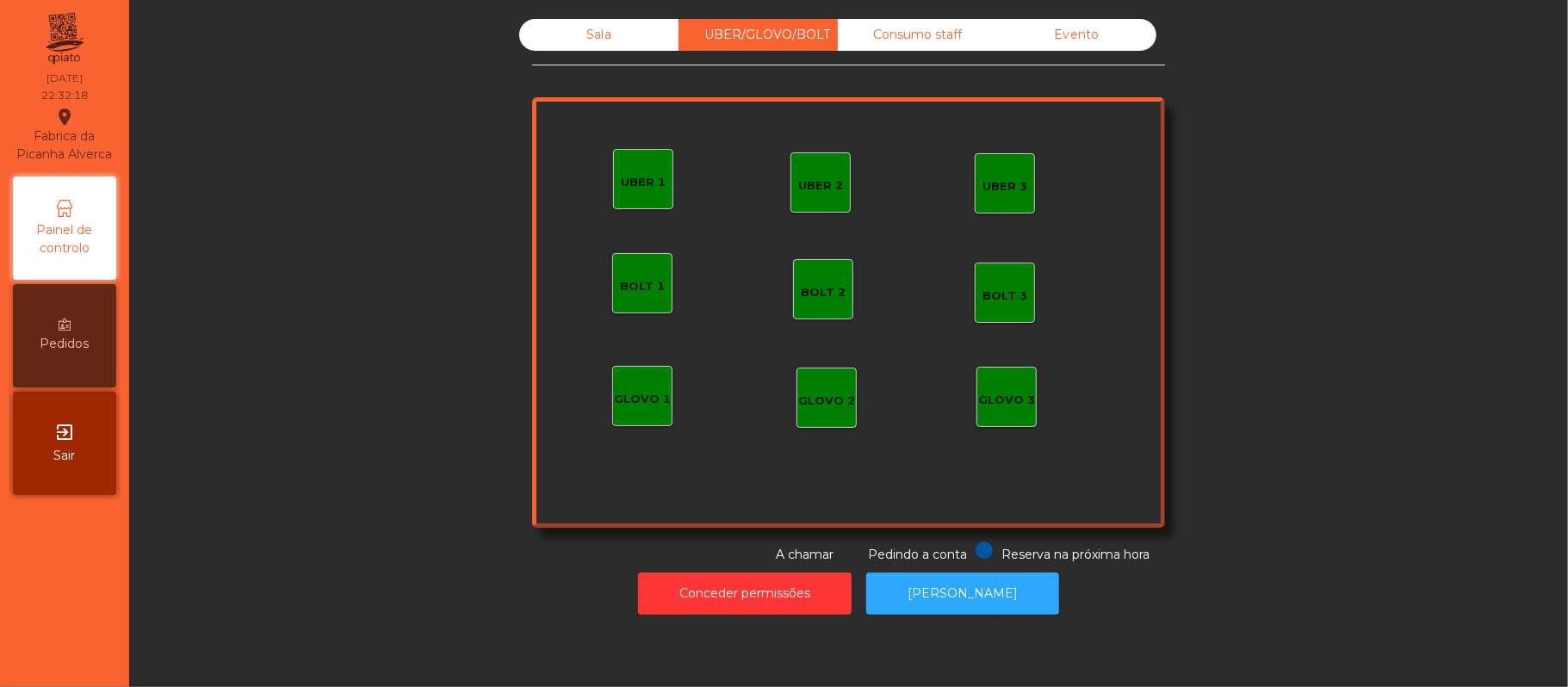
click at [557, 48] on div "Sala" at bounding box center [598, 35] width 159 height 32
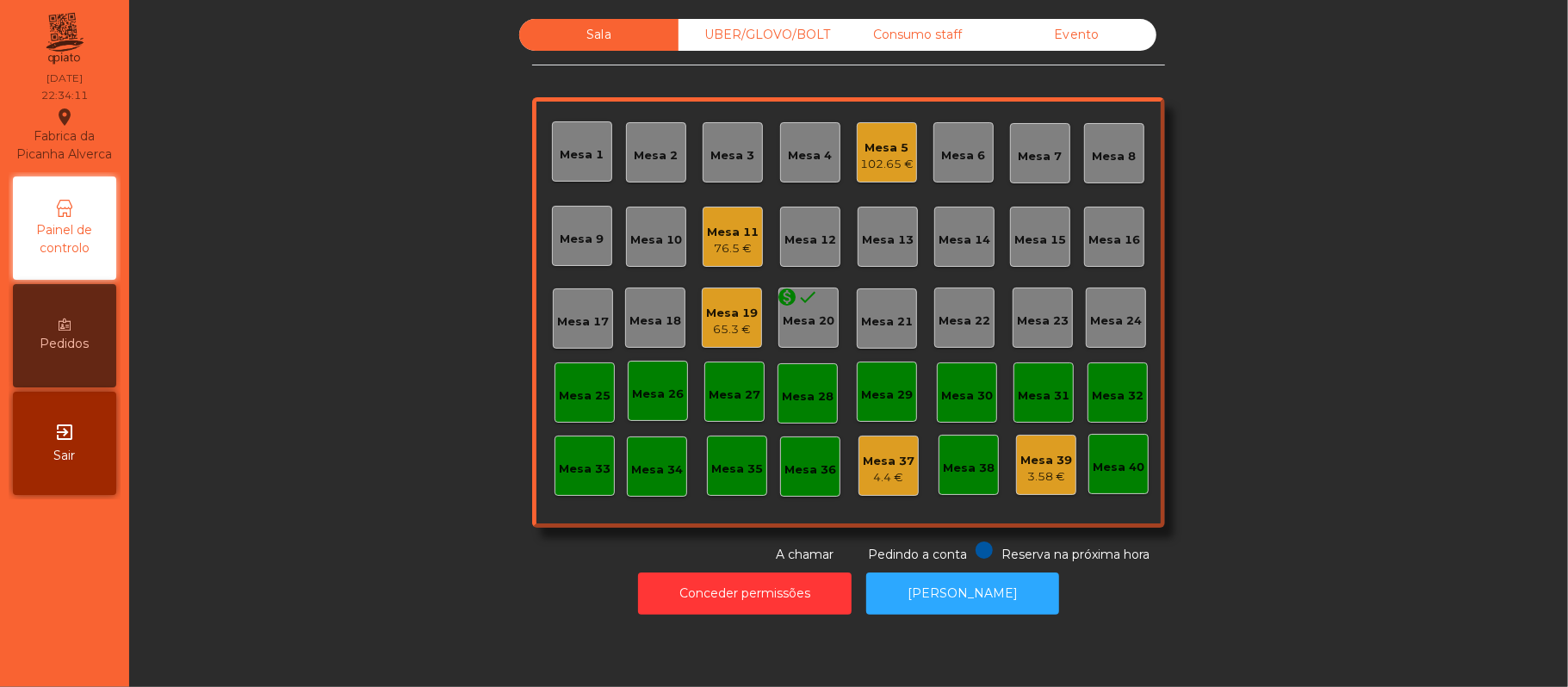
click at [740, 314] on div "Mesa 19" at bounding box center [732, 313] width 51 height 17
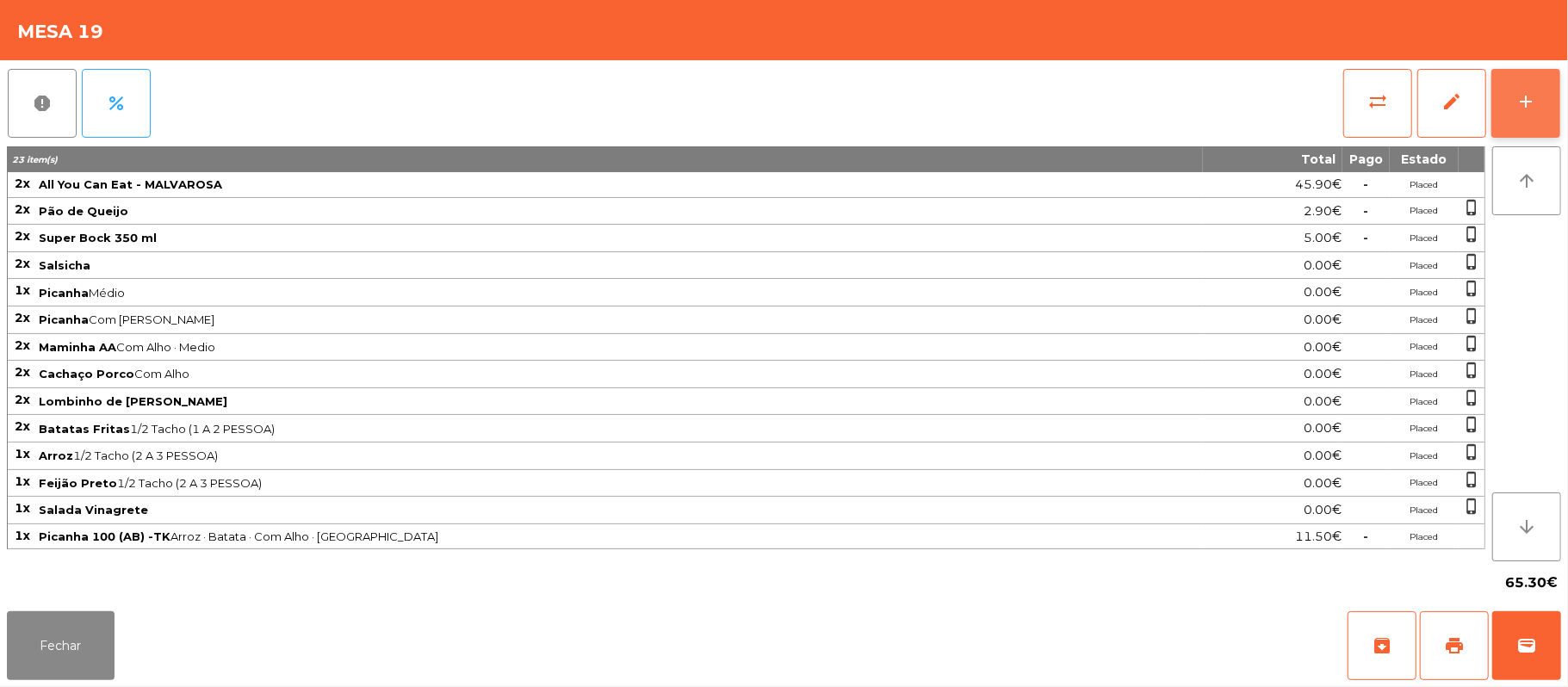
click at [1520, 91] on div "add" at bounding box center [1526, 101] width 20 height 20
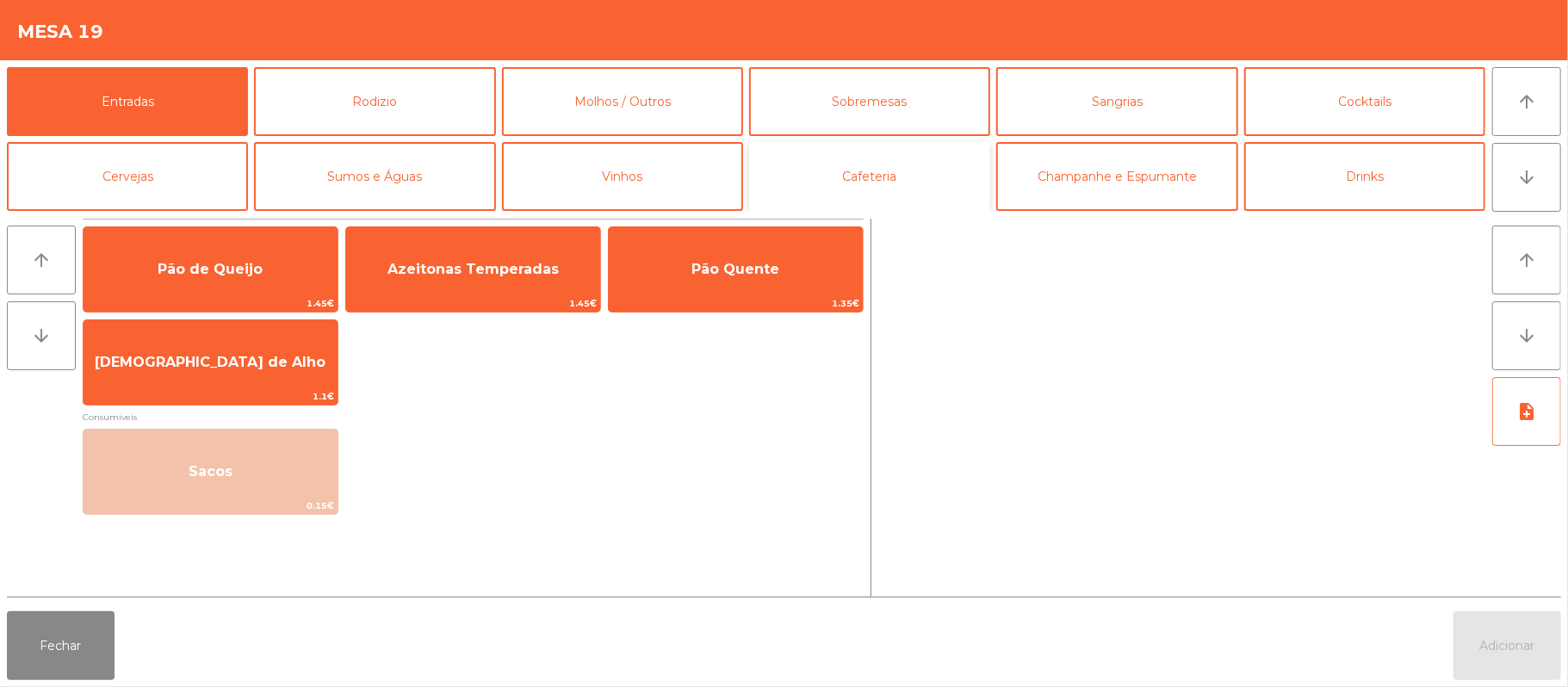
click at [924, 180] on button "Cafeteria" at bounding box center [870, 176] width 241 height 69
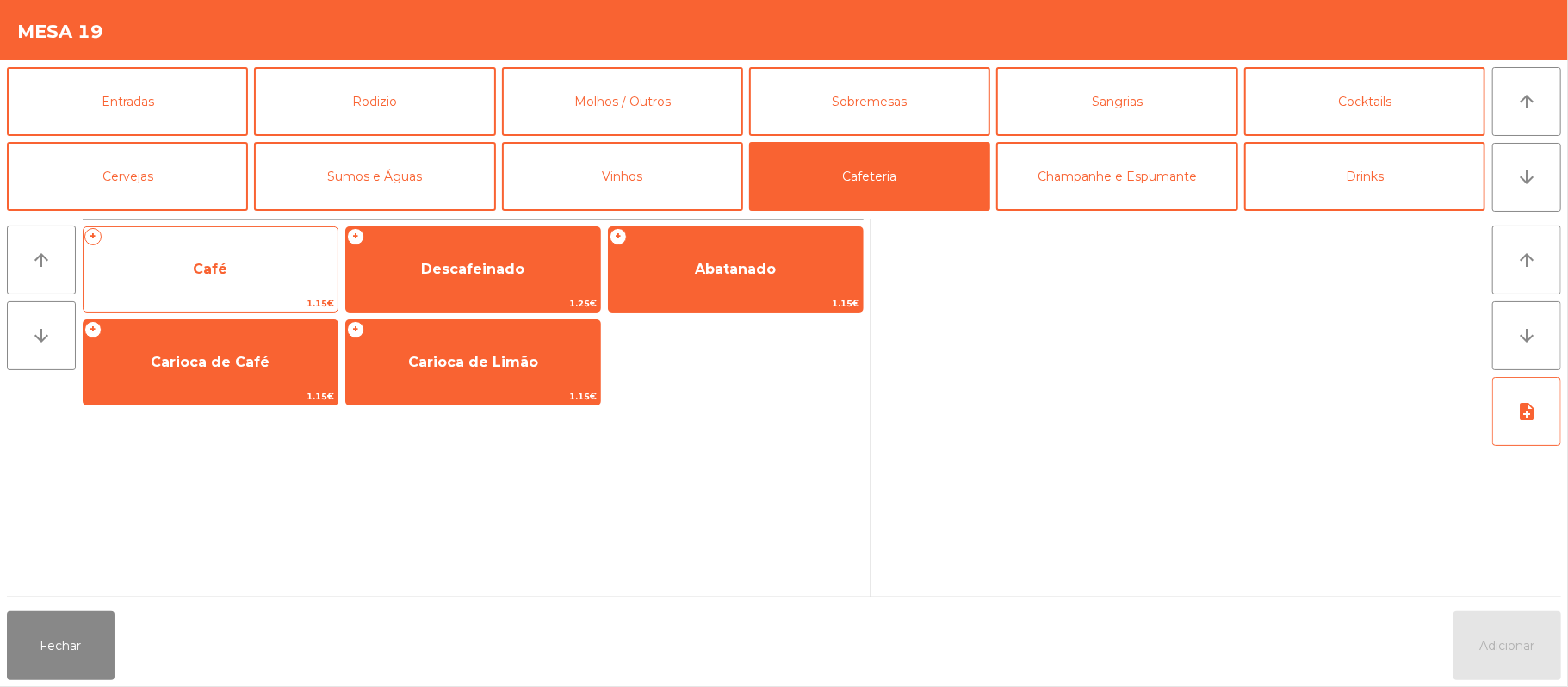
click at [258, 265] on span "Café" at bounding box center [210, 269] width 254 height 47
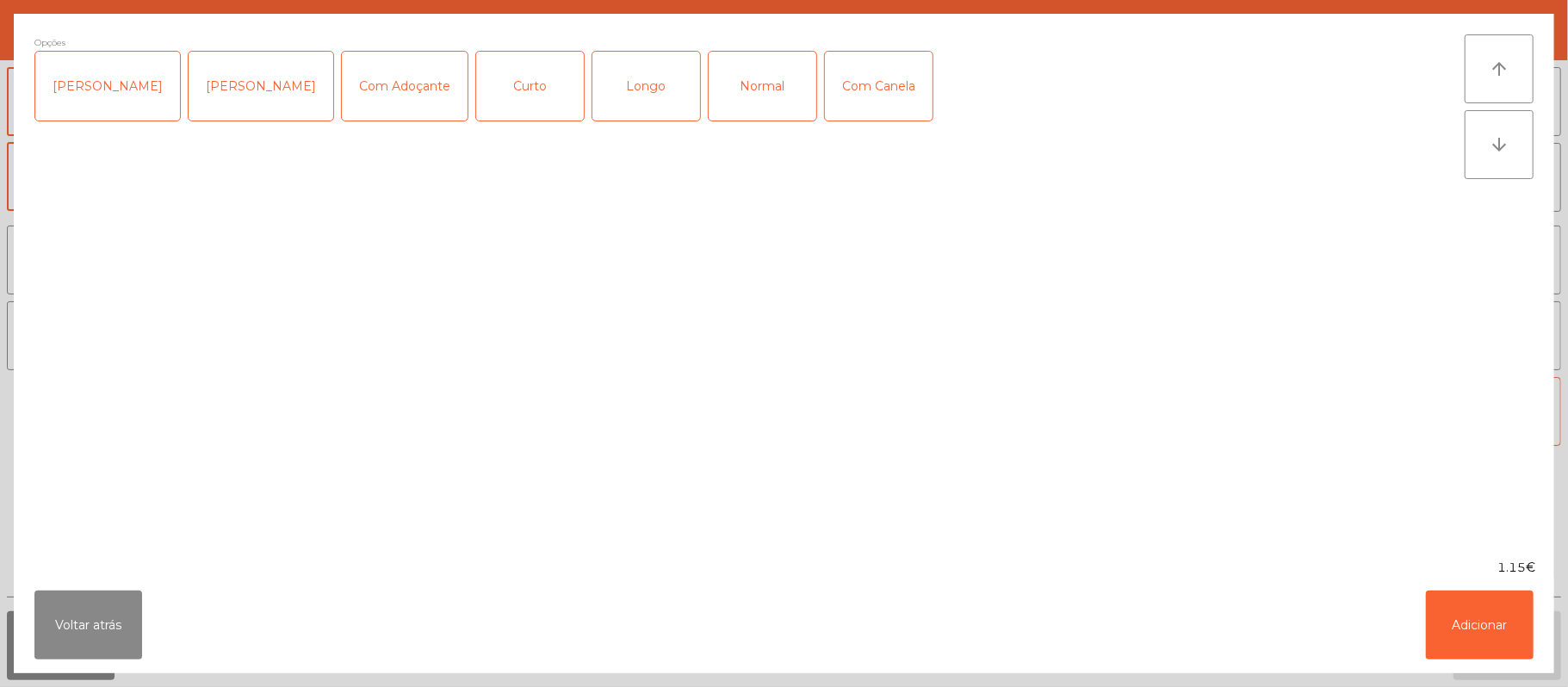
click at [745, 89] on div "Normal" at bounding box center [762, 85] width 107 height 69
click at [1475, 625] on button "Adicionar" at bounding box center [1479, 625] width 107 height 69
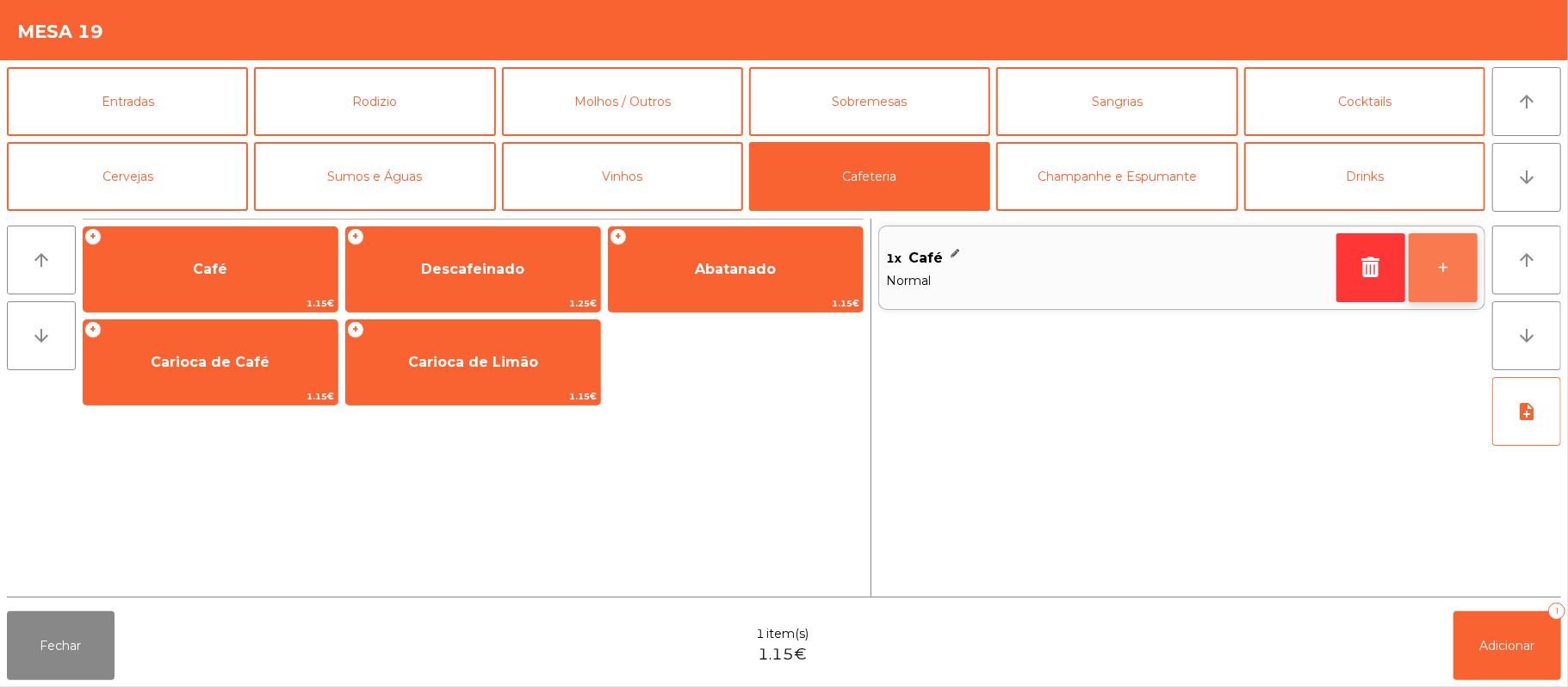
click at [1437, 269] on button "+" at bounding box center [1443, 267] width 69 height 69
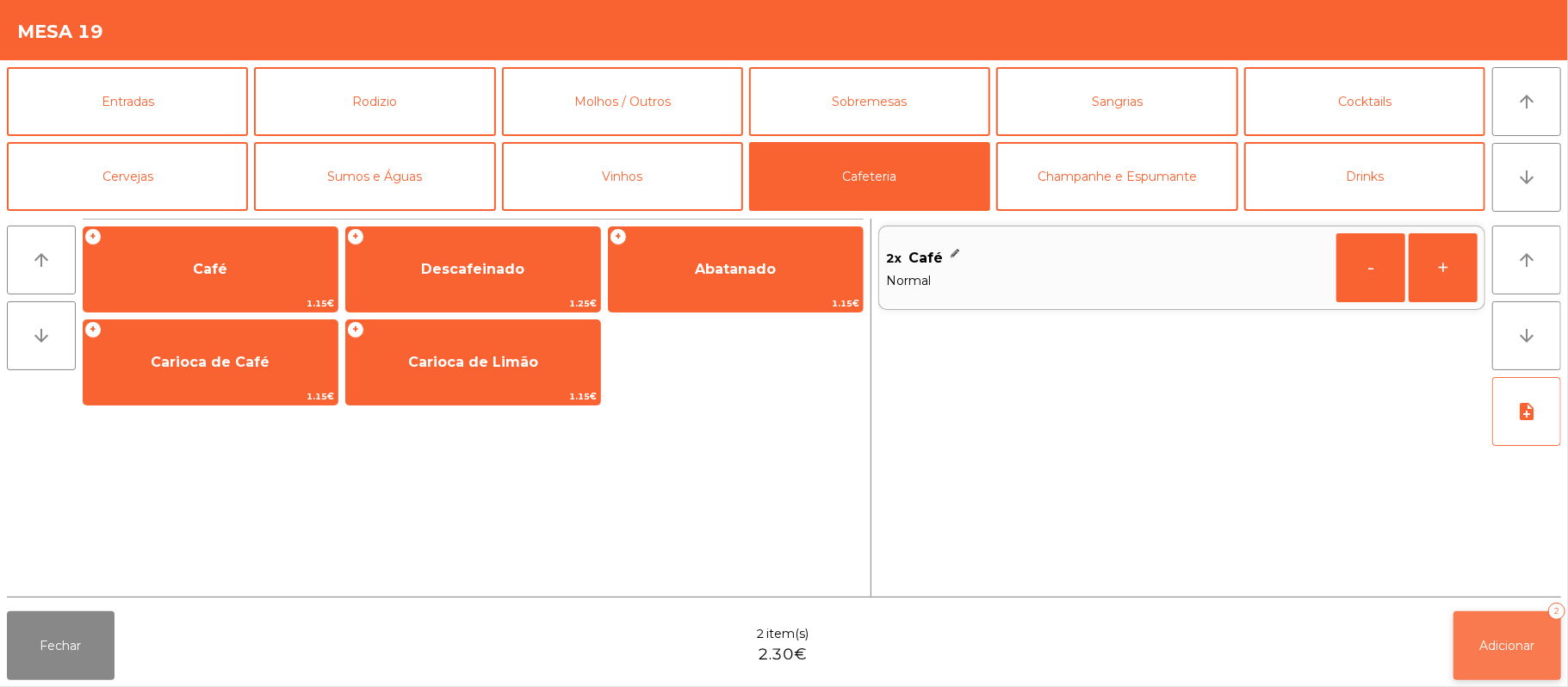
click at [1509, 640] on span "Adicionar" at bounding box center [1507, 646] width 55 height 16
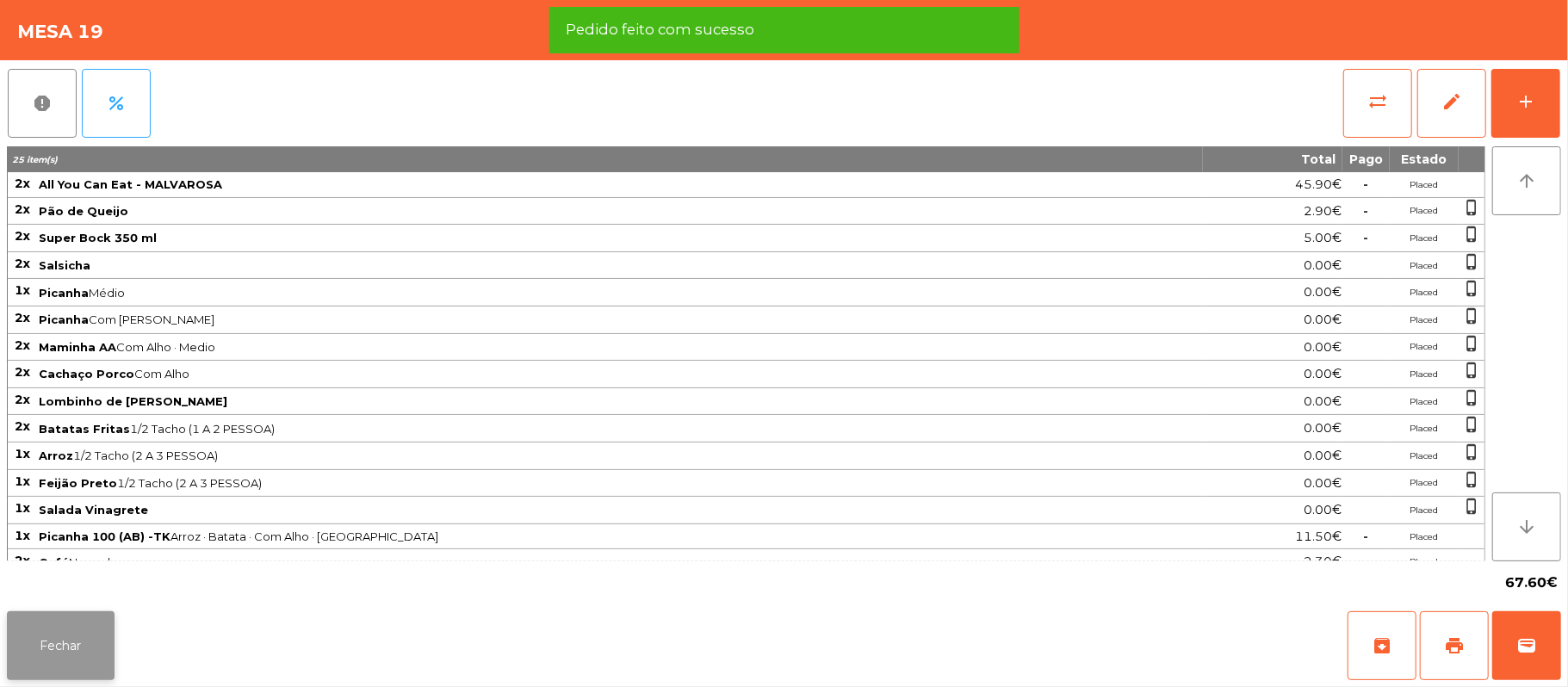
click at [63, 630] on button "Fechar" at bounding box center [60, 646] width 107 height 69
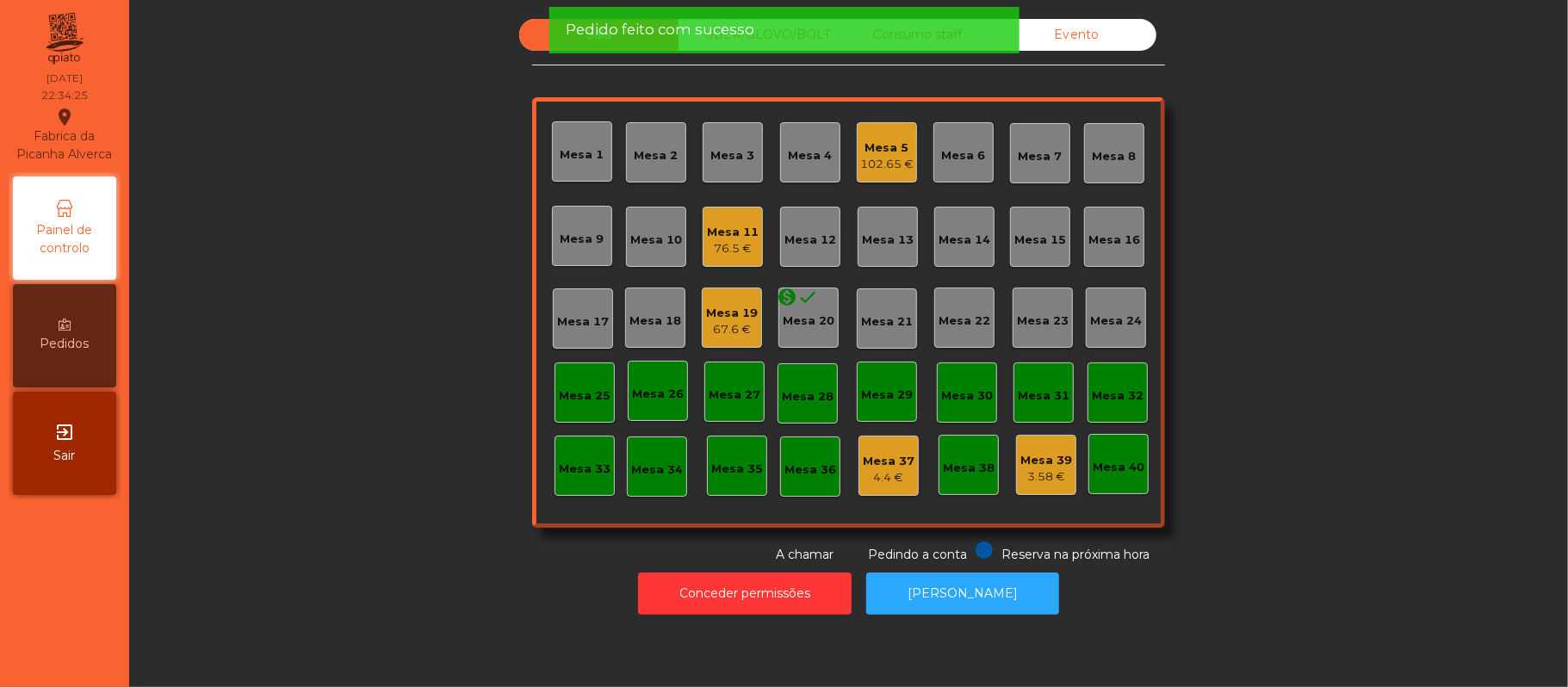
click at [721, 310] on div "Mesa 19" at bounding box center [732, 313] width 51 height 17
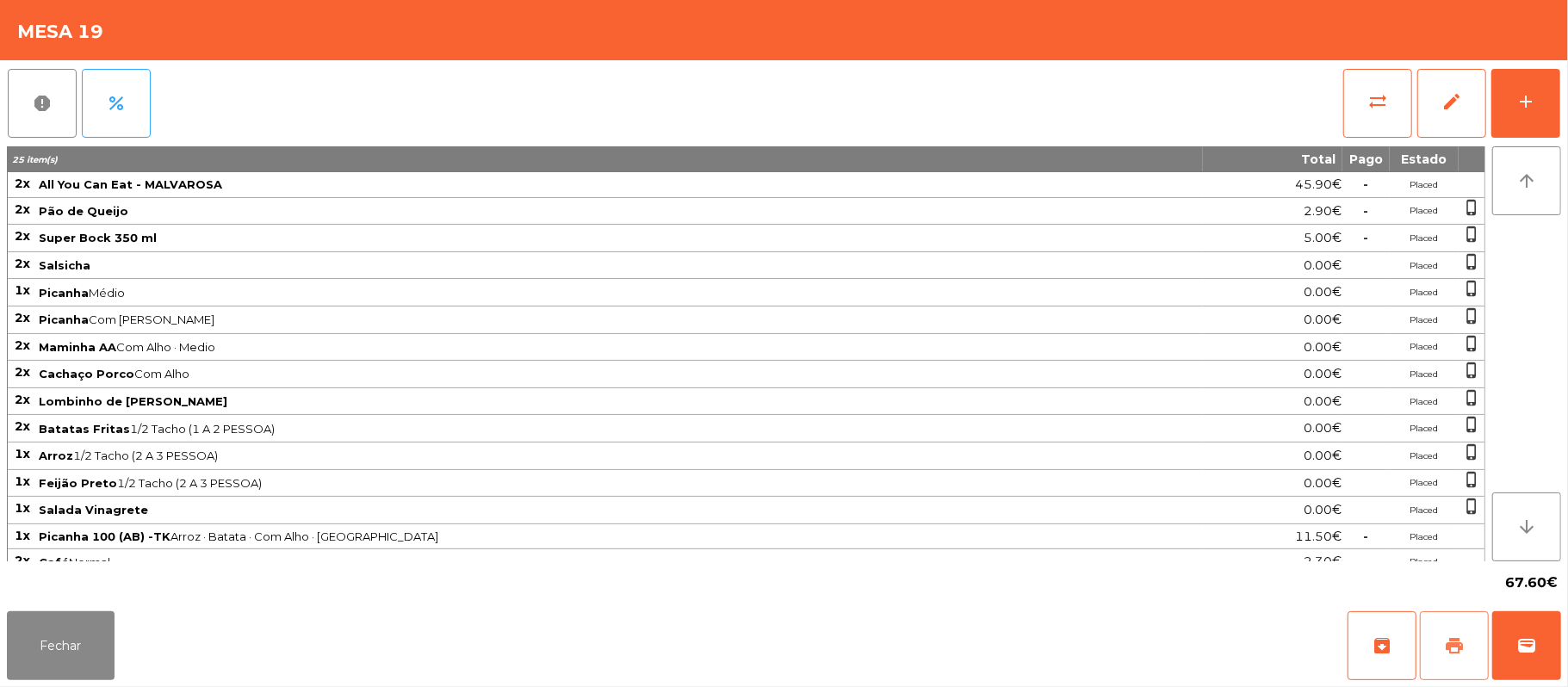
click at [1448, 651] on span "print" at bounding box center [1454, 646] width 20 height 20
click at [73, 614] on button "Fechar" at bounding box center [60, 646] width 107 height 69
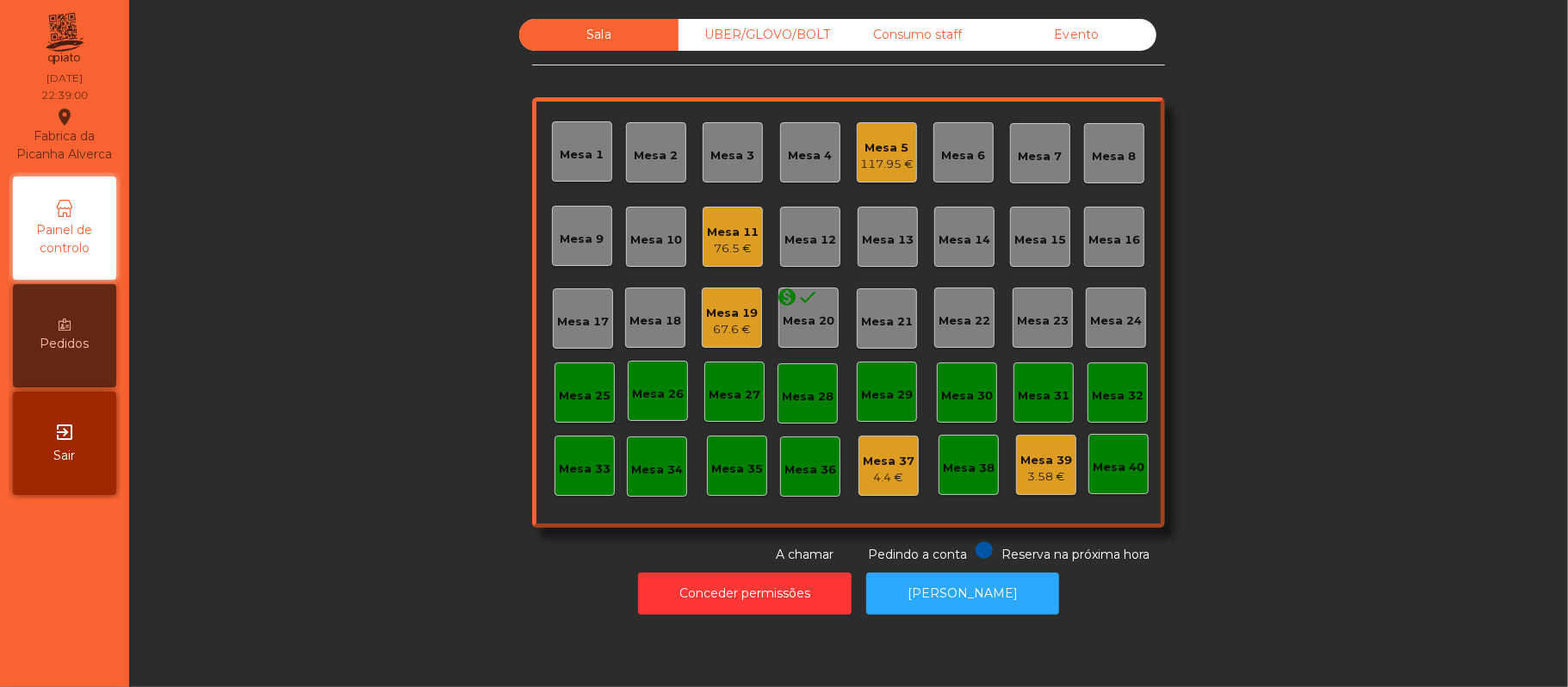
click at [913, 34] on div "Consumo staff" at bounding box center [917, 35] width 159 height 32
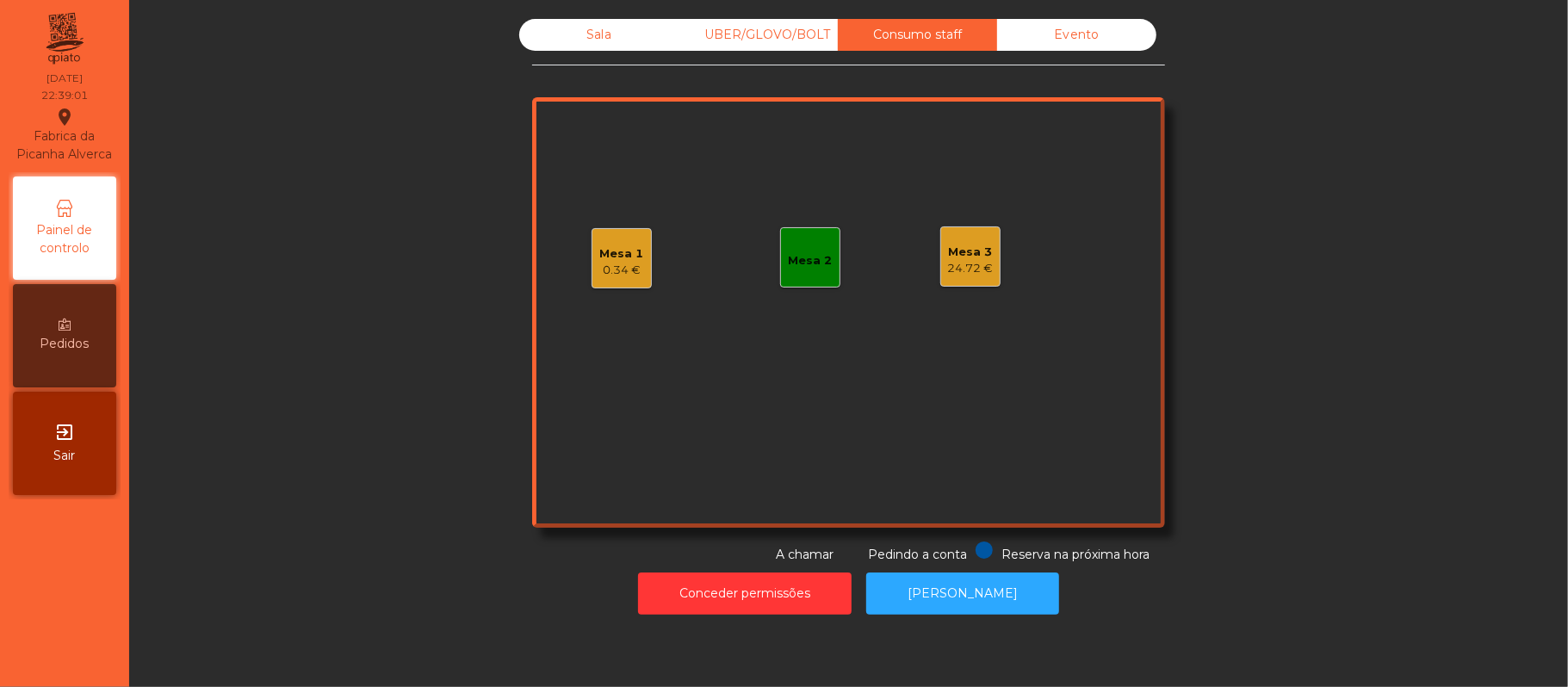
click at [956, 268] on div "24.72 €" at bounding box center [971, 268] width 46 height 17
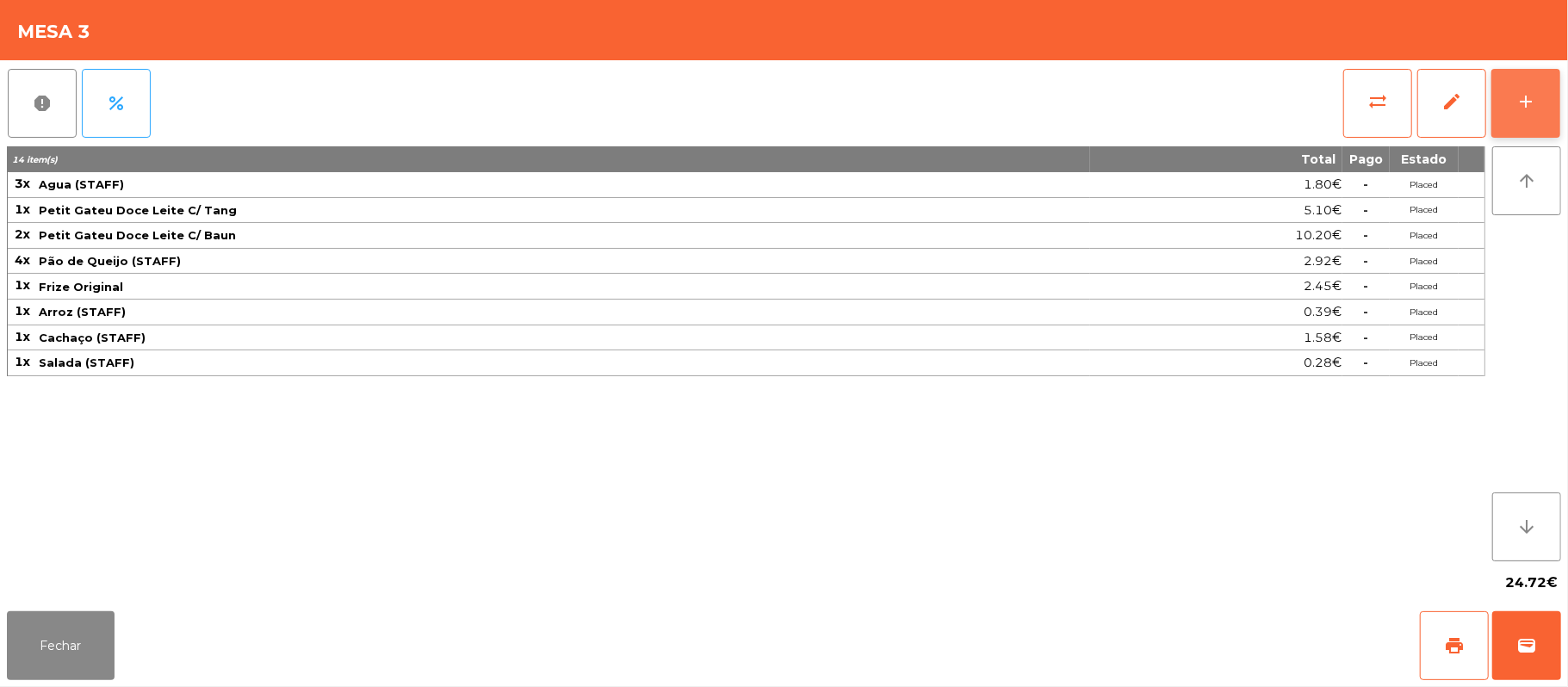
click at [1548, 101] on button "add" at bounding box center [1526, 103] width 69 height 69
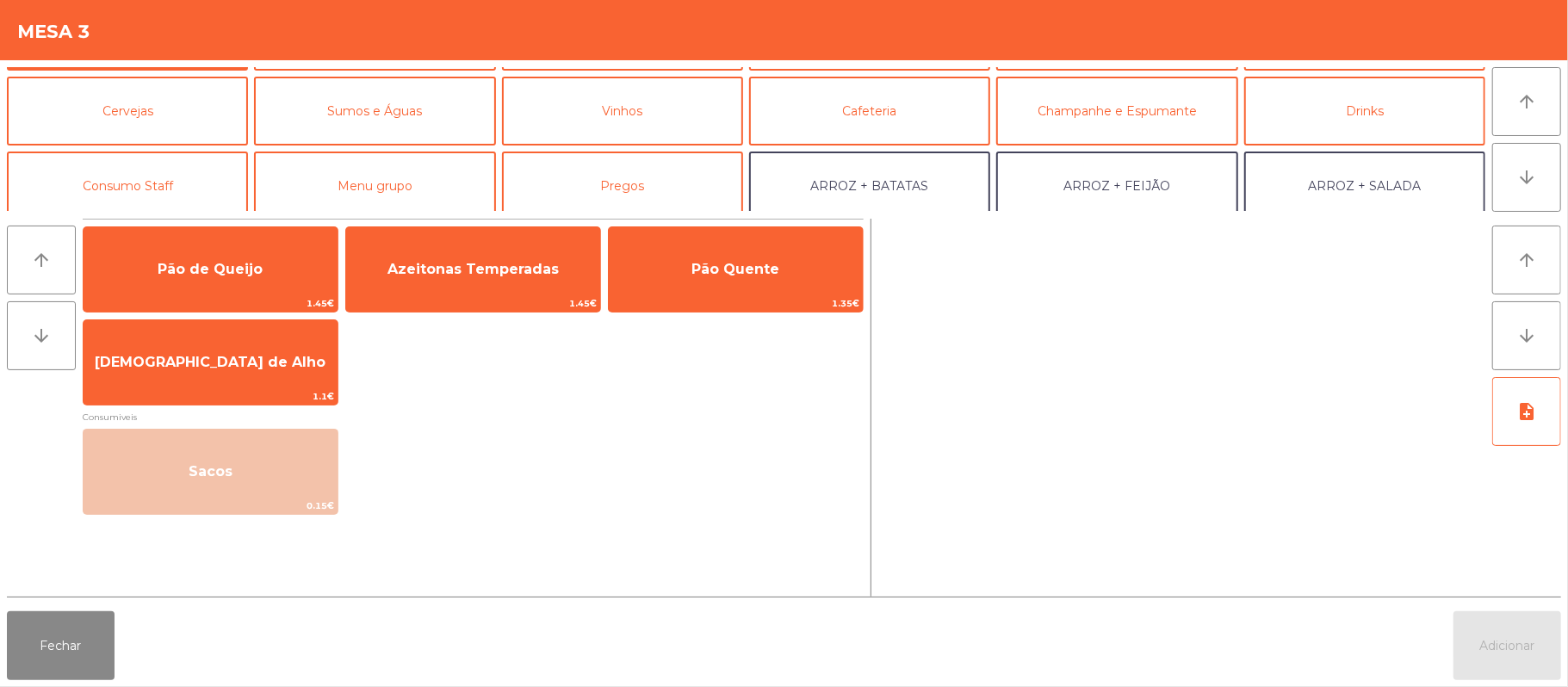
scroll to position [69, 0]
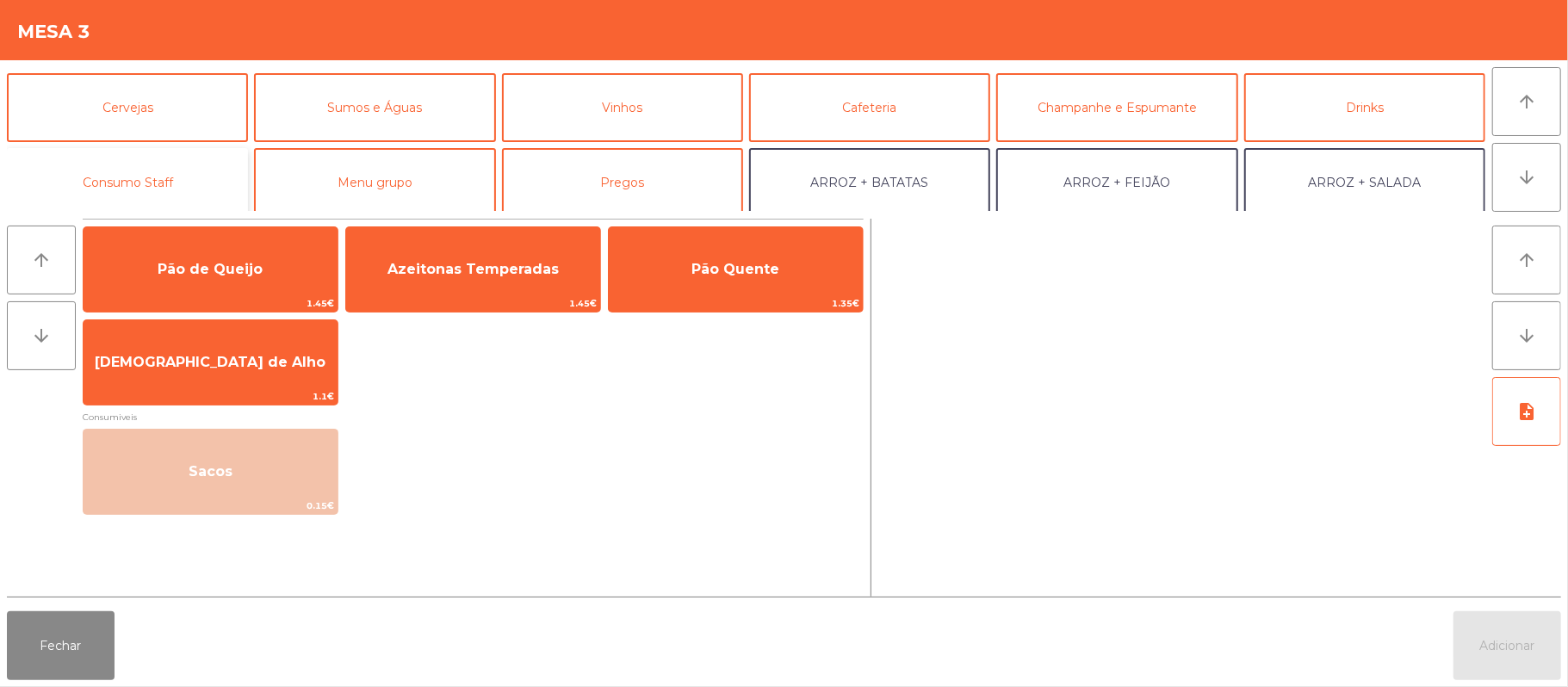
click at [170, 162] on button "Consumo Staff" at bounding box center [127, 182] width 241 height 69
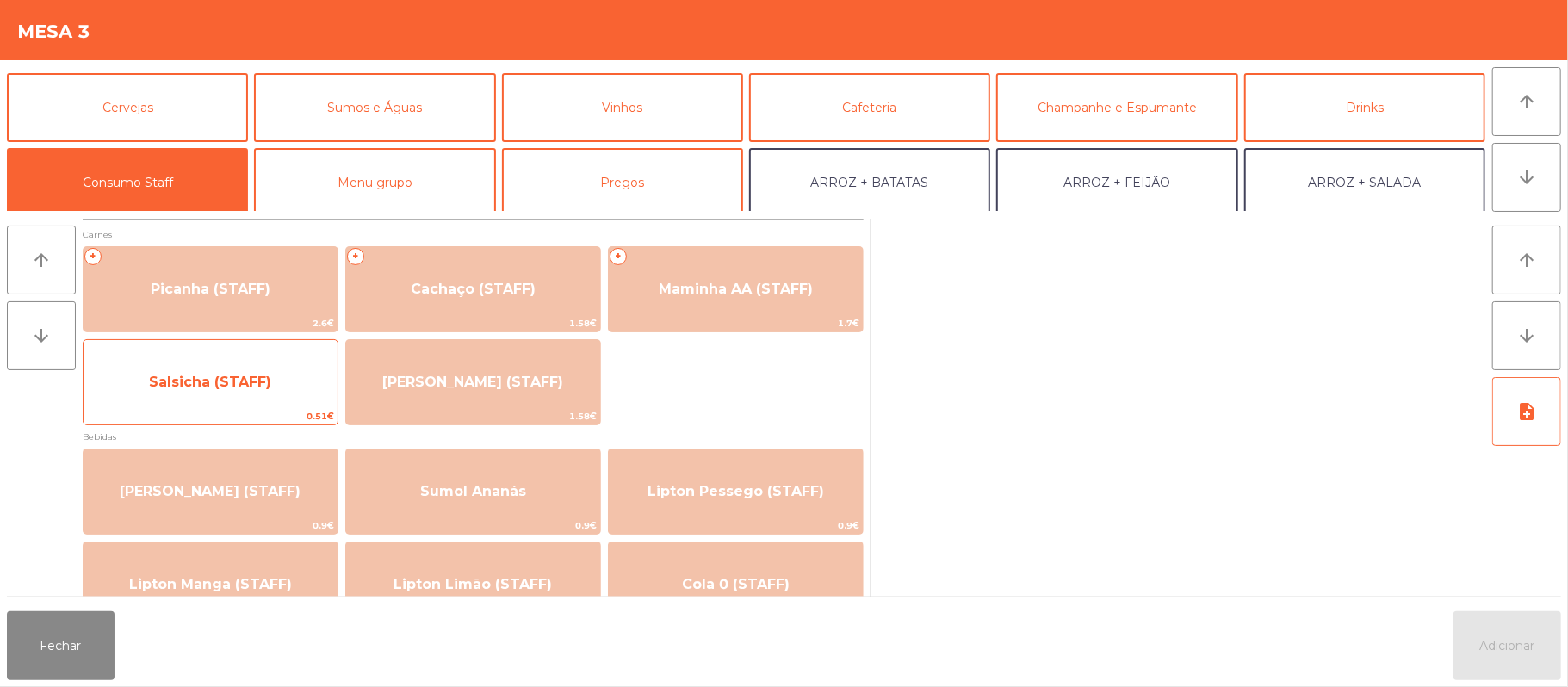
click at [253, 378] on span "Salsicha (STAFF)" at bounding box center [209, 382] width 122 height 17
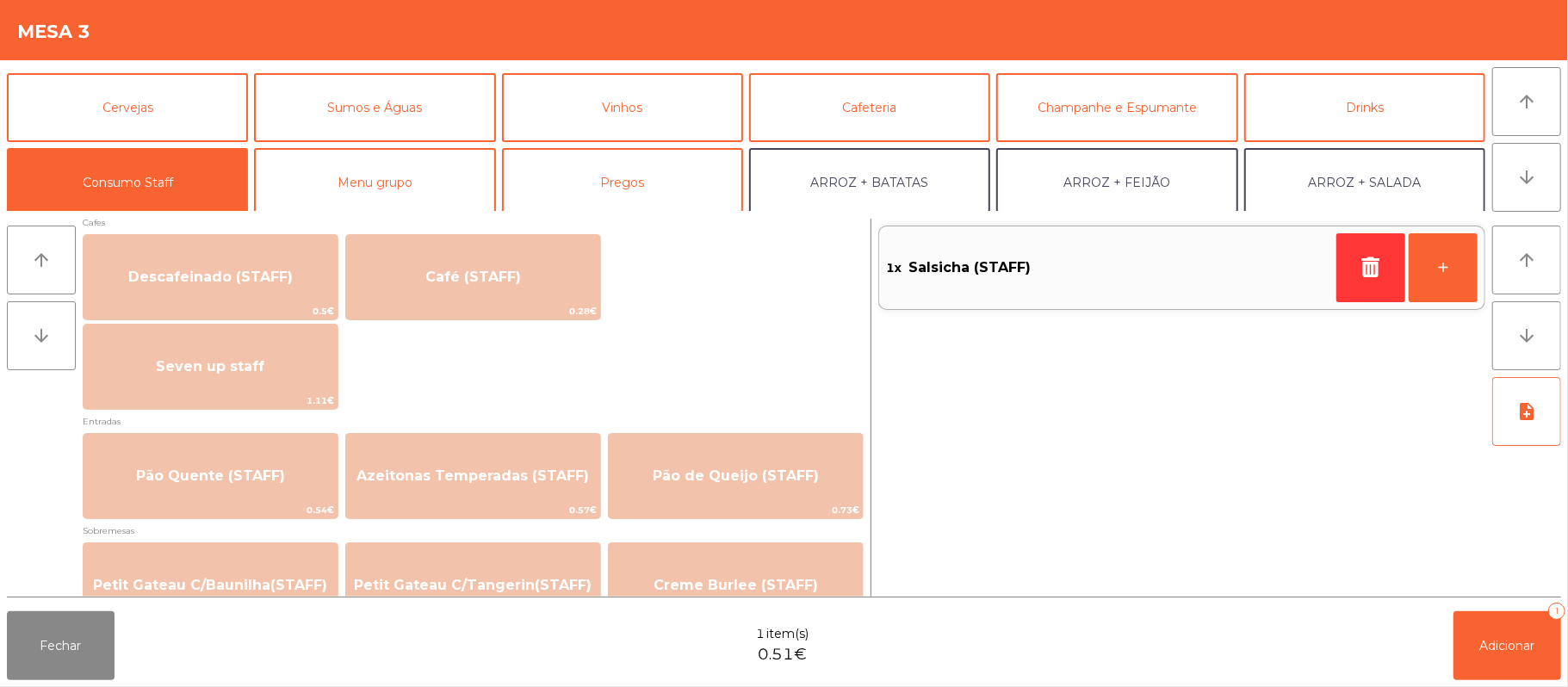
scroll to position [1003, 0]
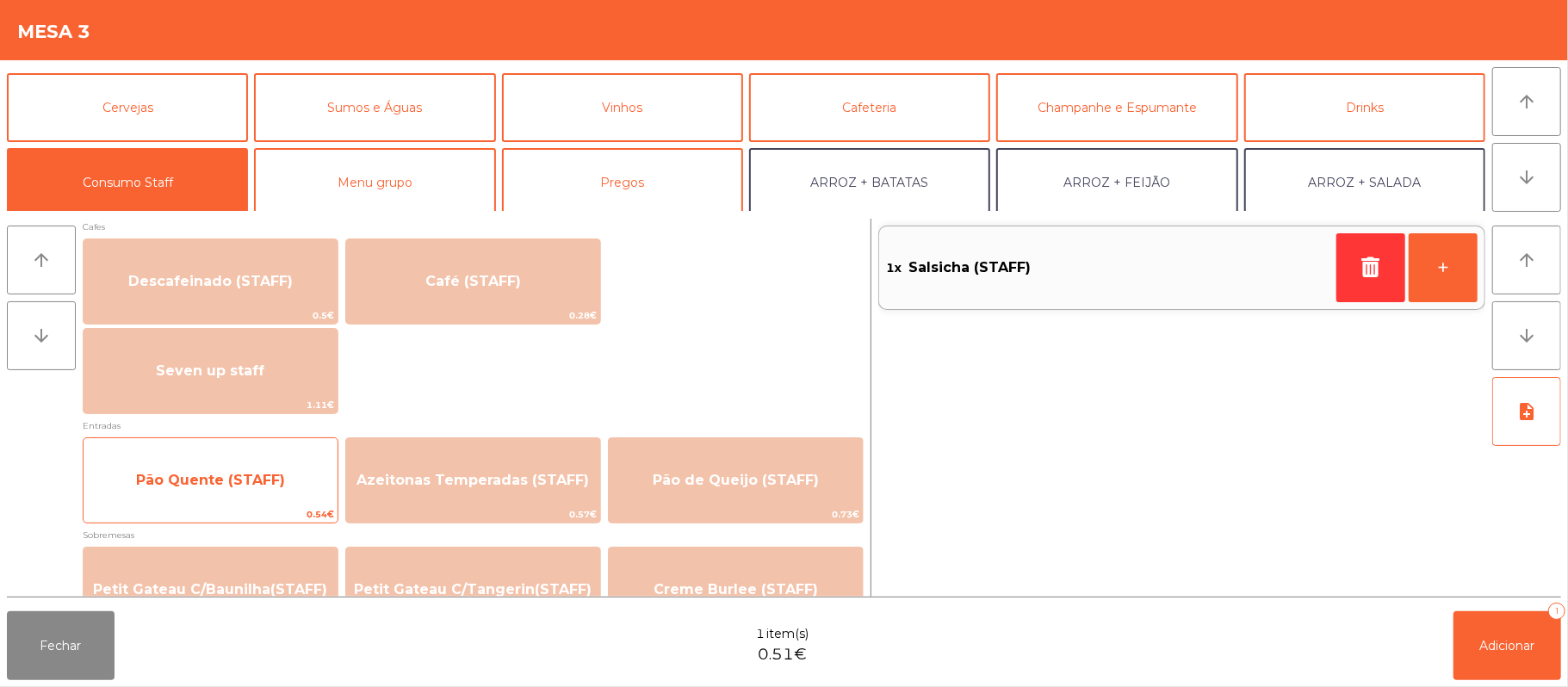
click at [244, 460] on span "Pão Quente (STAFF)" at bounding box center [210, 480] width 254 height 47
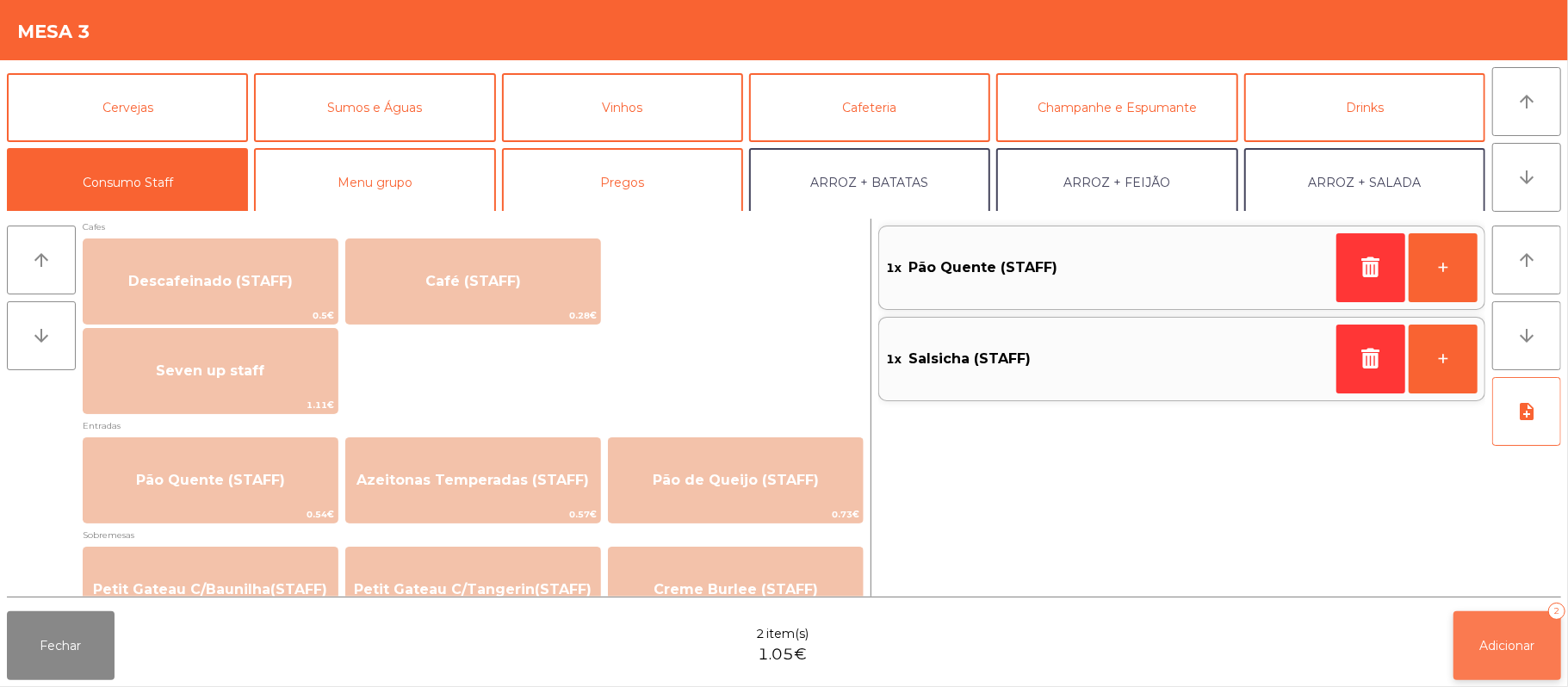
click at [1461, 630] on button "Adicionar 2" at bounding box center [1506, 646] width 107 height 69
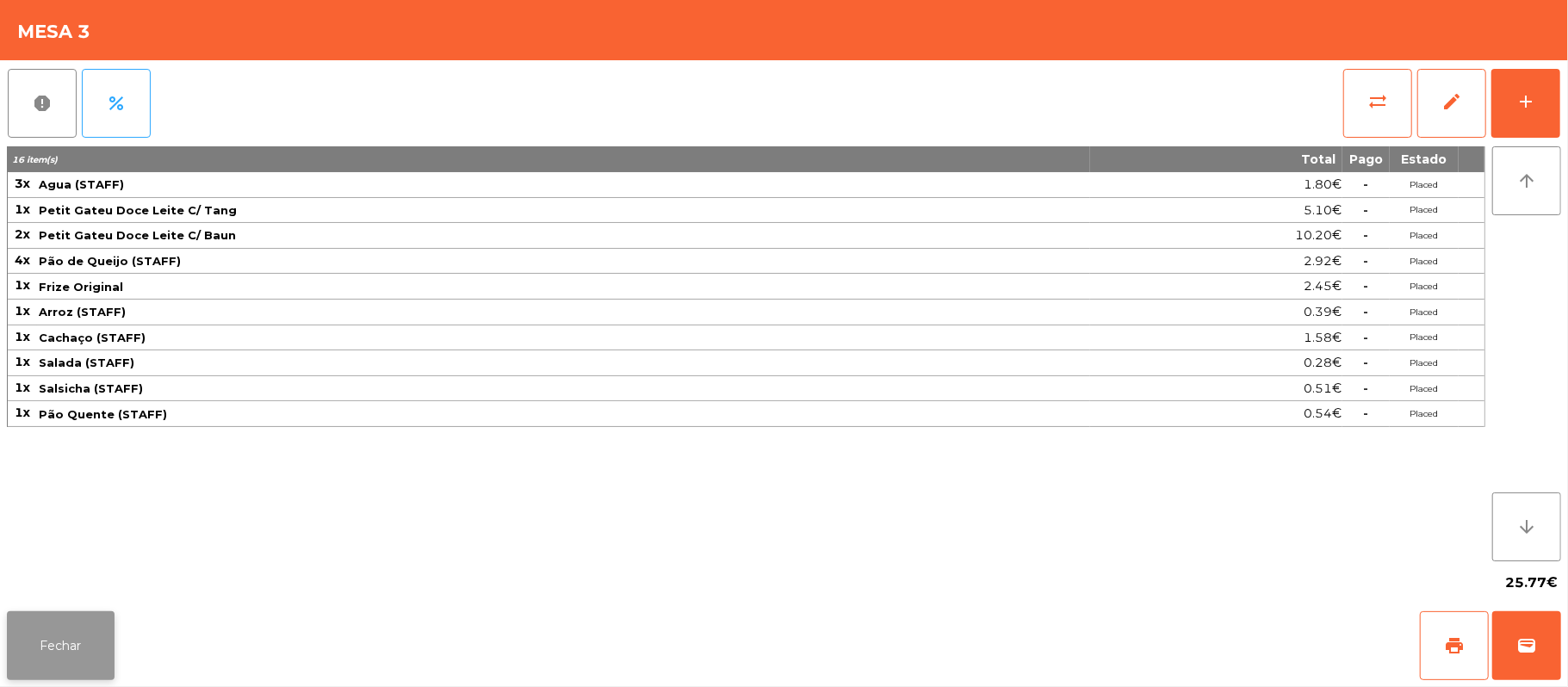
click at [50, 655] on button "Fechar" at bounding box center [60, 646] width 107 height 69
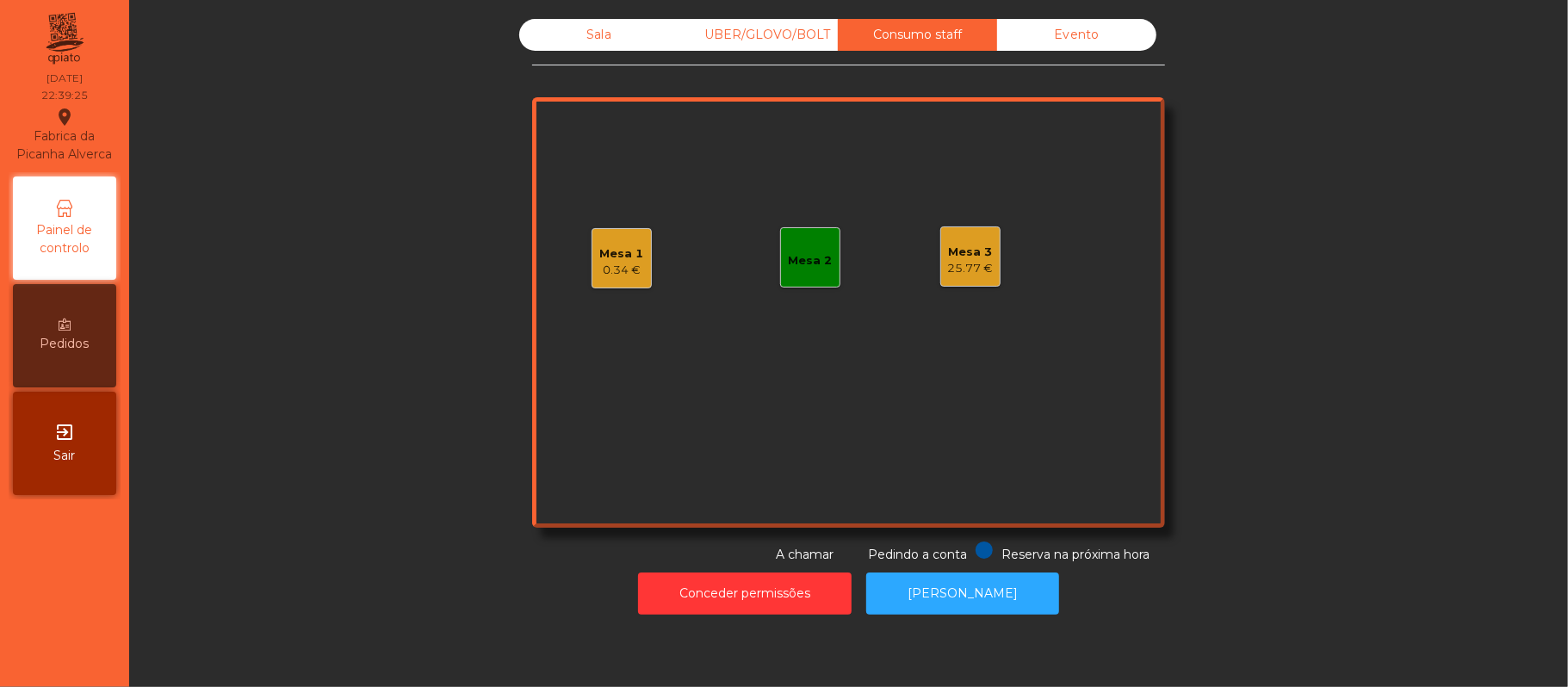
click at [590, 42] on div "Sala" at bounding box center [598, 35] width 159 height 32
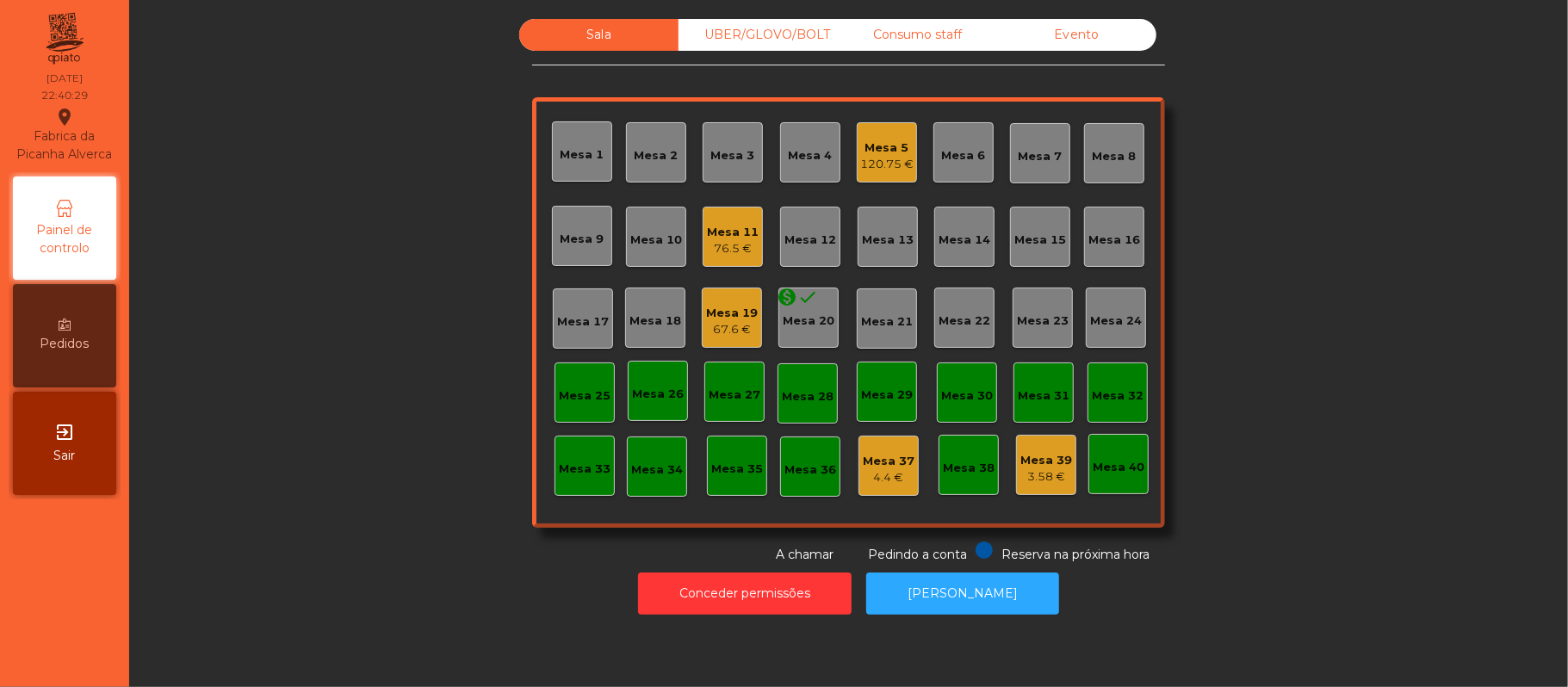
click at [715, 307] on div "Mesa 19" at bounding box center [732, 313] width 51 height 17
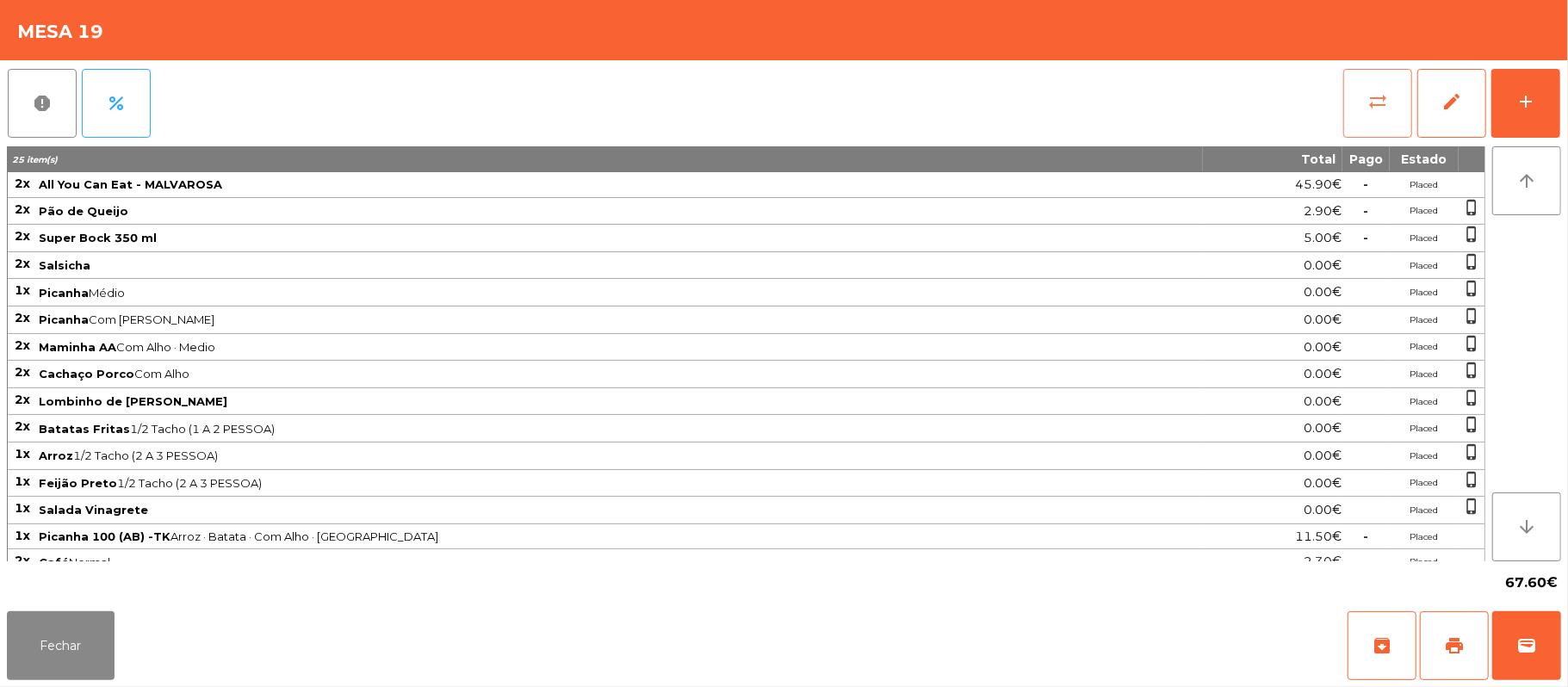
click at [1365, 107] on button "sync_alt" at bounding box center [1377, 103] width 69 height 69
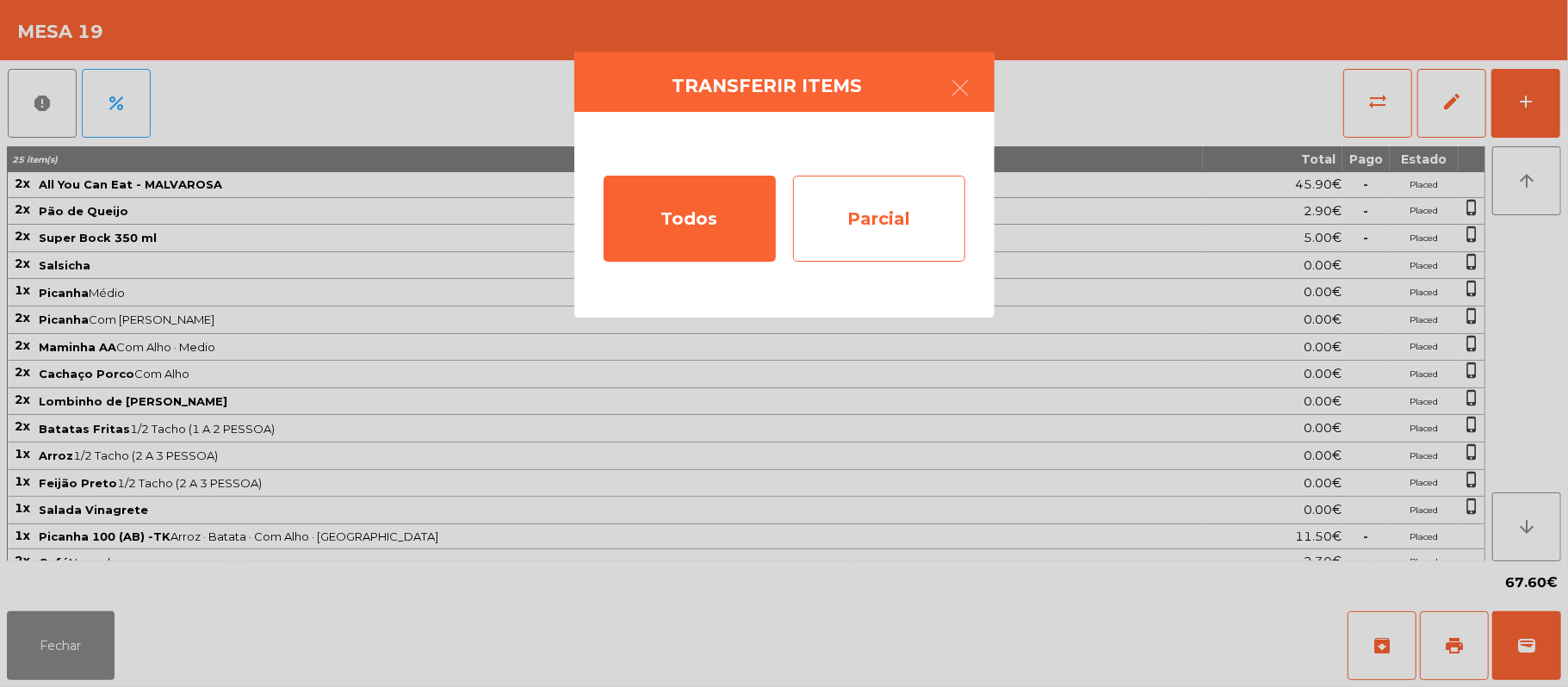
click at [899, 219] on div "Parcial" at bounding box center [878, 219] width 172 height 86
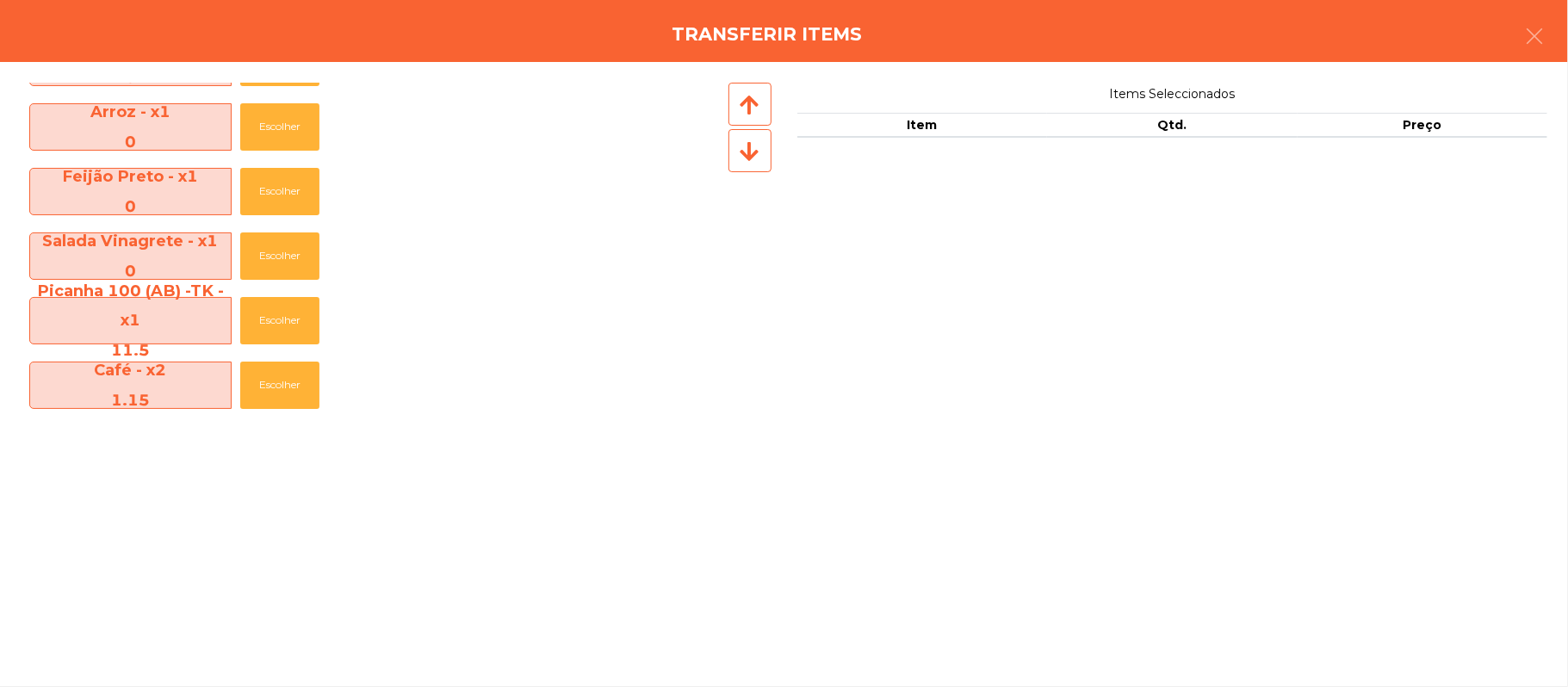
scroll to position [570, 0]
click at [97, 291] on span "Picanha 100 (AB) -TK - x1 11.5" at bounding box center [130, 320] width 200 height 89
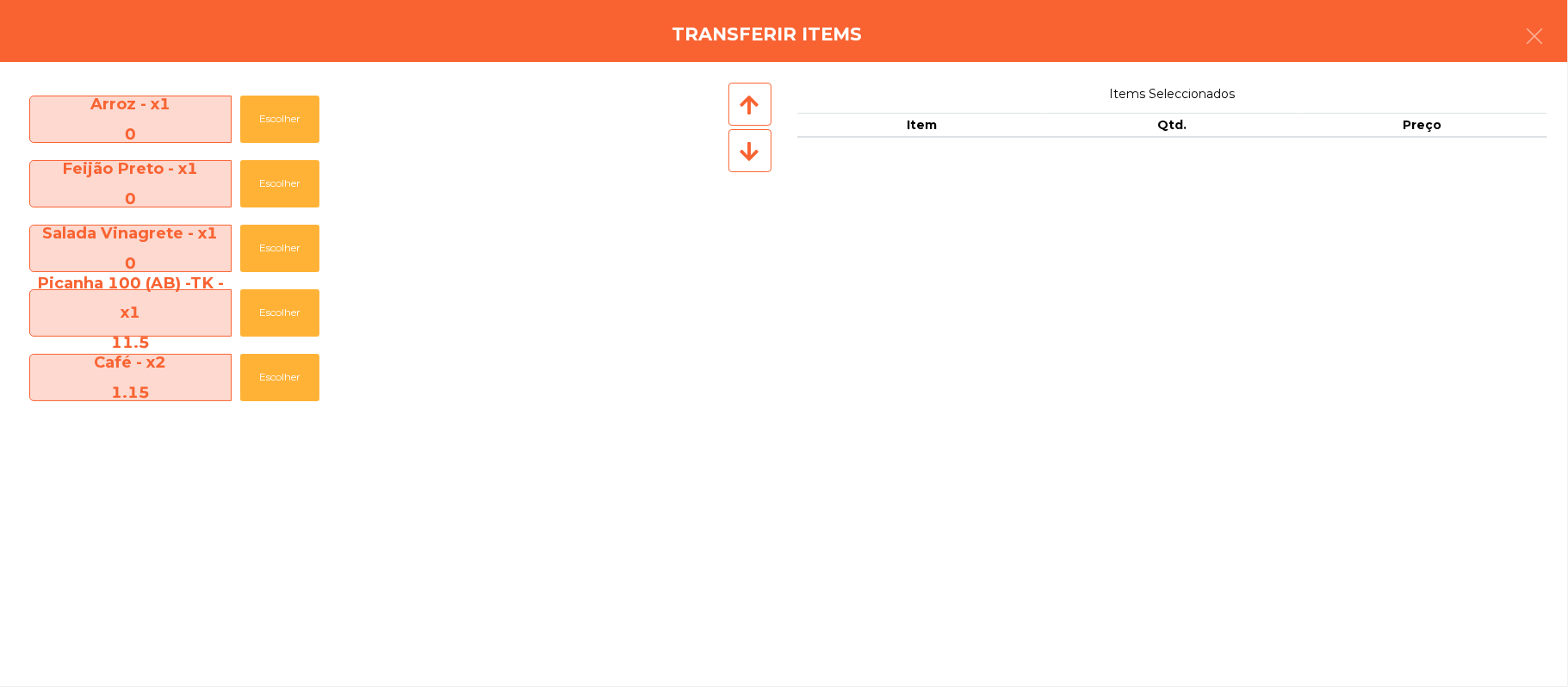
scroll to position [576, 0]
click at [300, 308] on button "Escolher" at bounding box center [280, 314] width 79 height 48
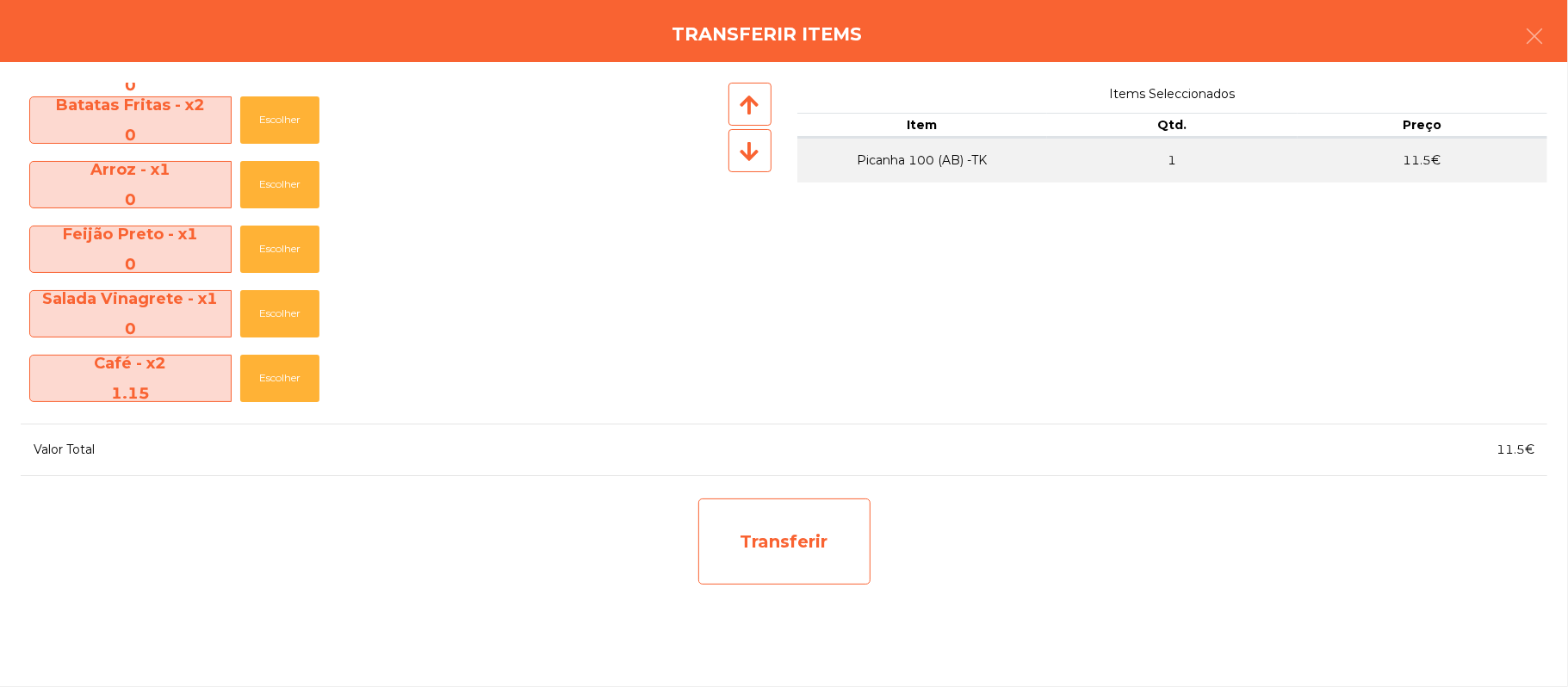
click at [820, 557] on div "Transferir" at bounding box center [784, 542] width 172 height 86
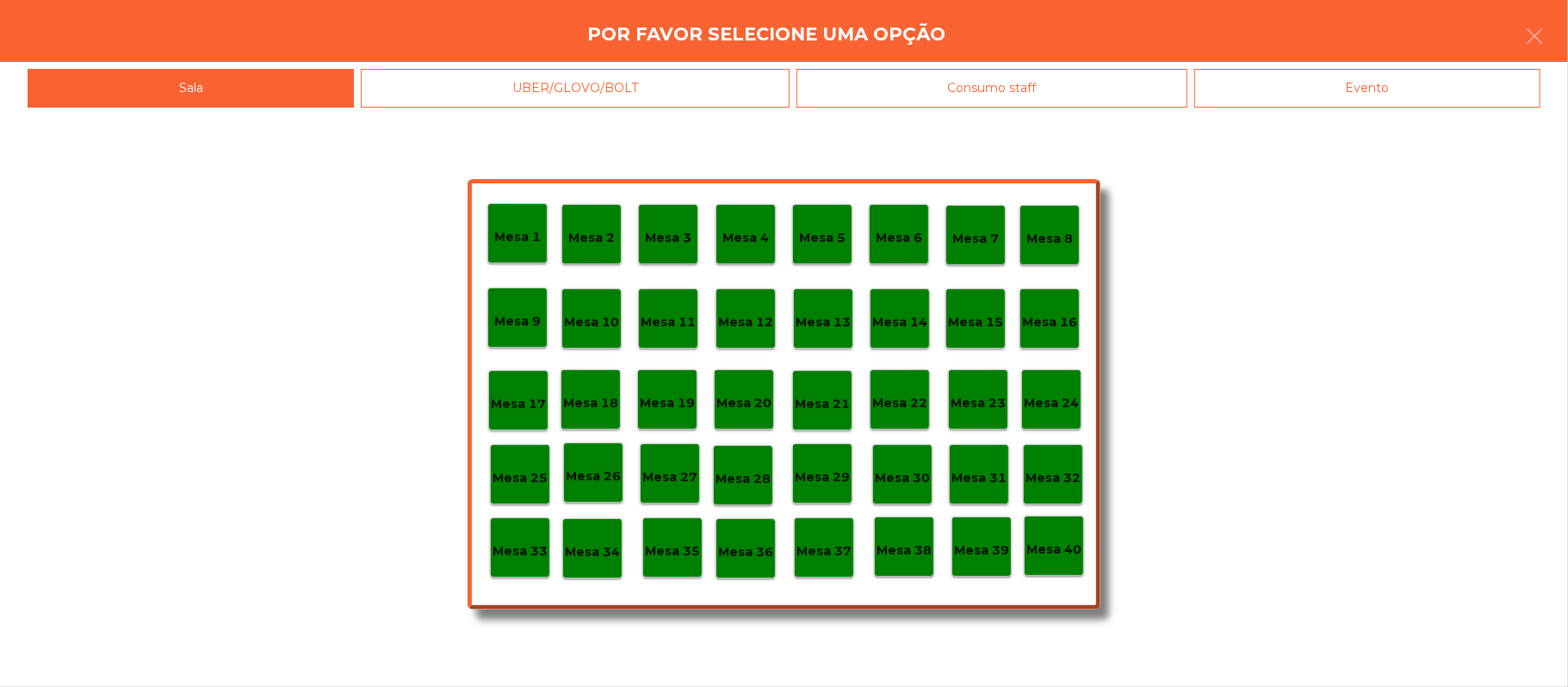
click at [525, 482] on p "Mesa 25" at bounding box center [520, 479] width 55 height 20
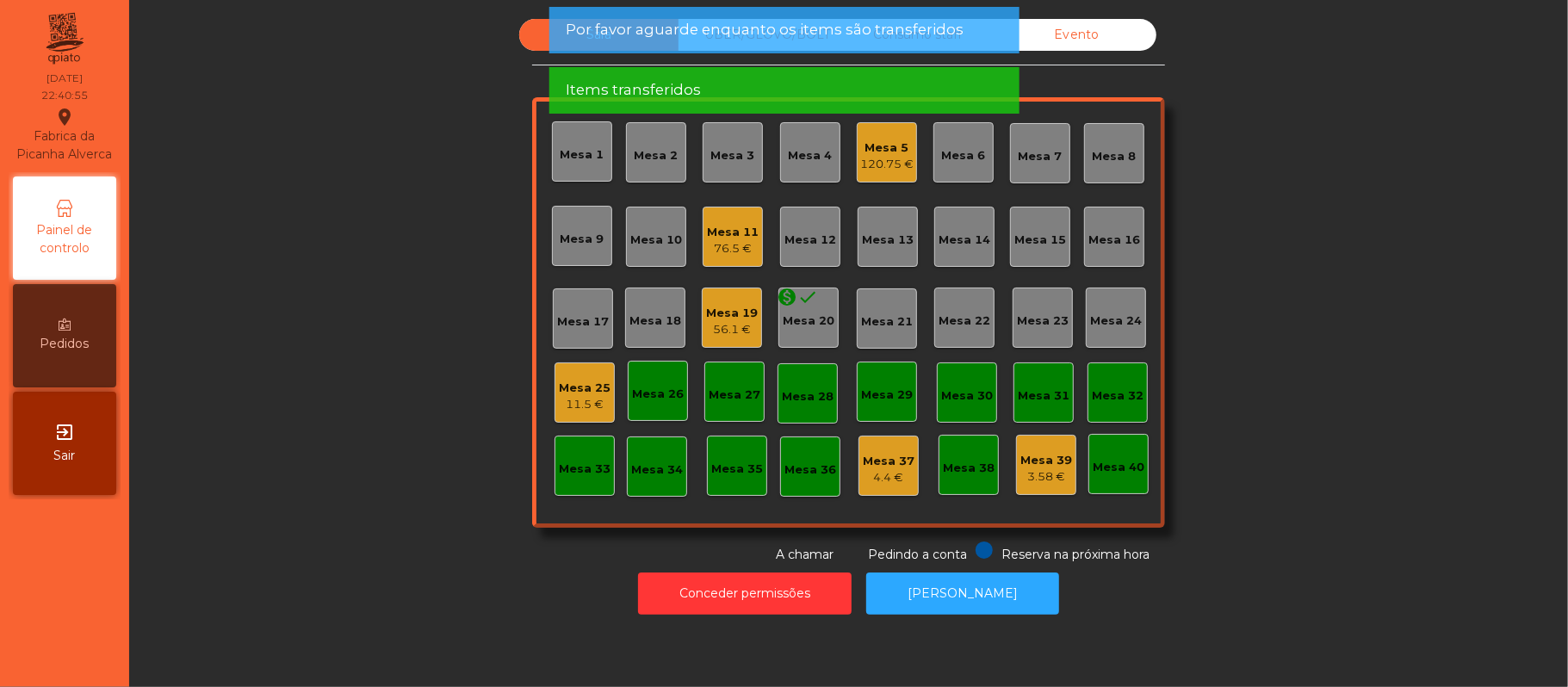
click at [567, 400] on div "11.5 €" at bounding box center [584, 404] width 51 height 17
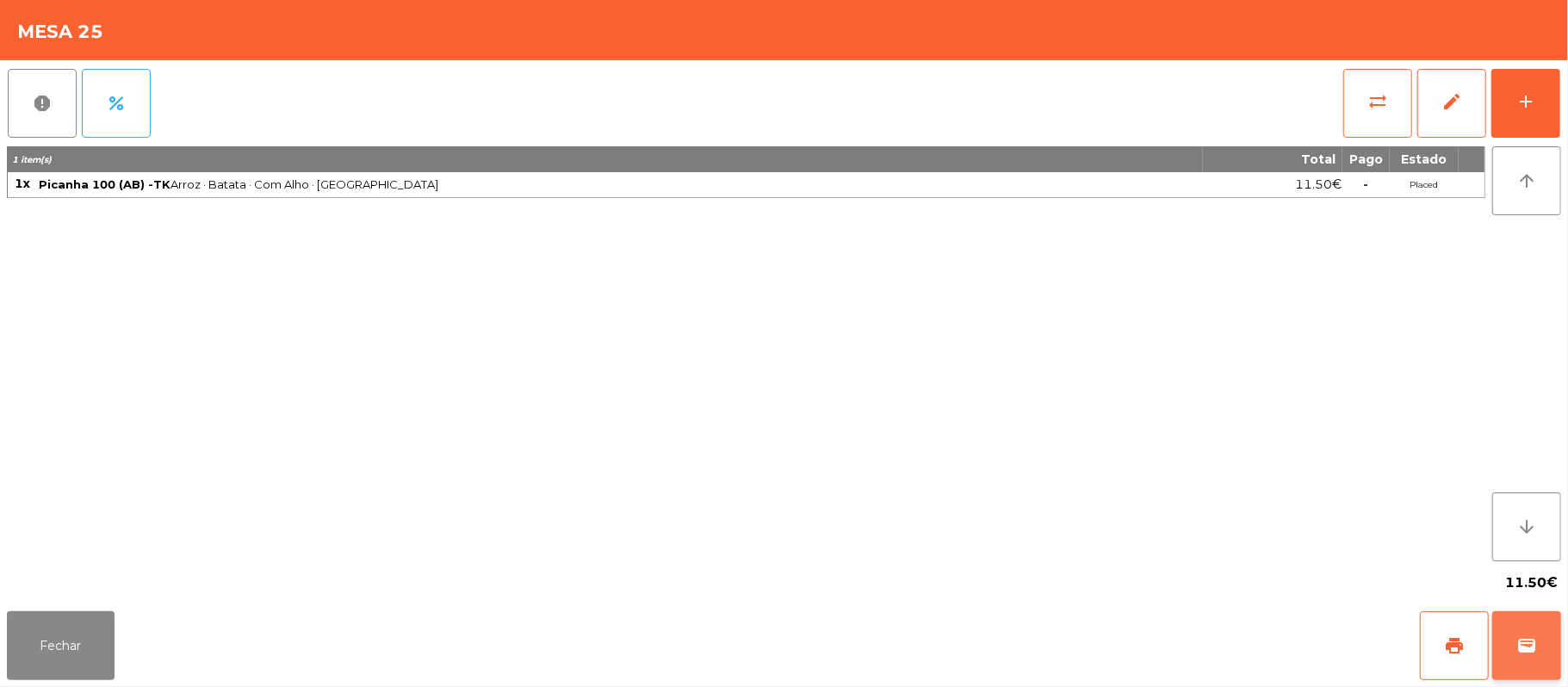
click at [1514, 645] on button "wallet" at bounding box center [1527, 646] width 69 height 69
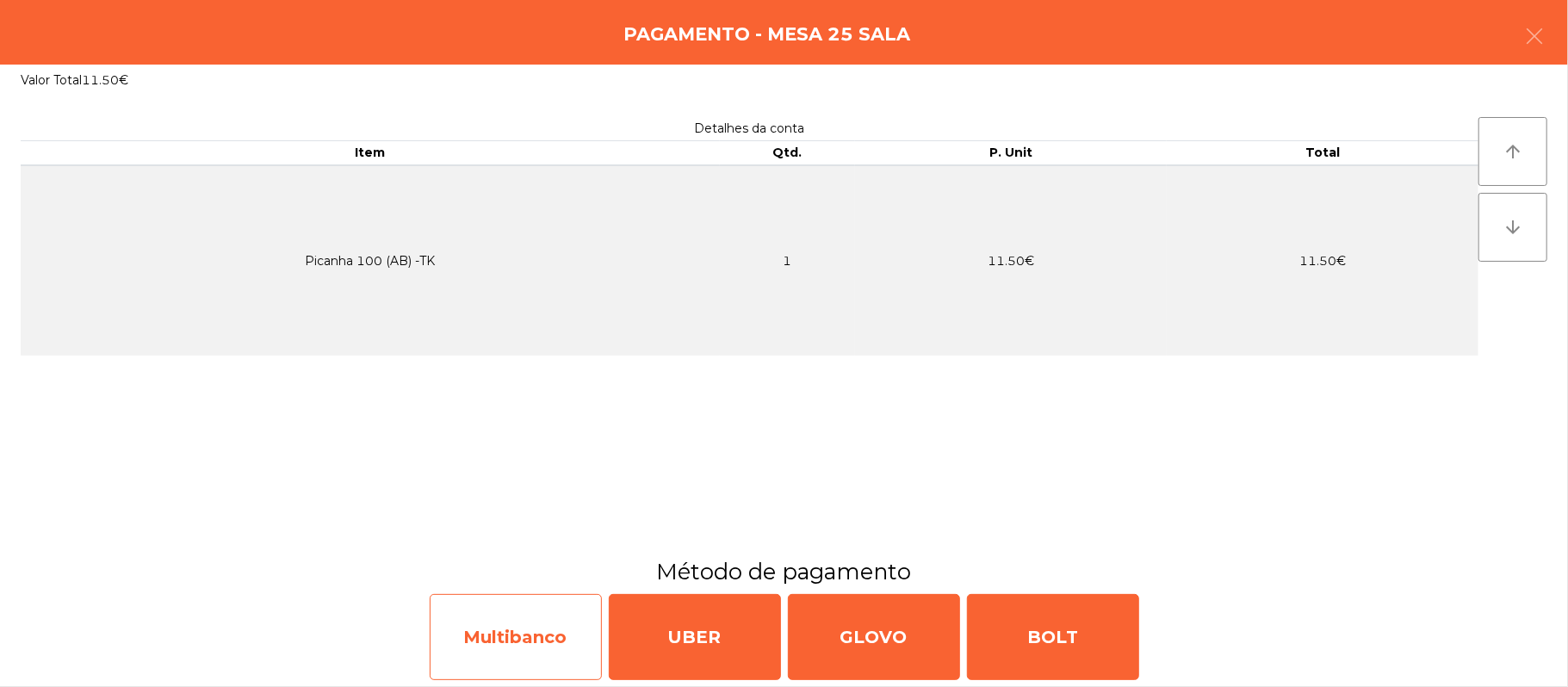
click at [514, 625] on div "Multibanco" at bounding box center [515, 637] width 172 height 86
select select "**"
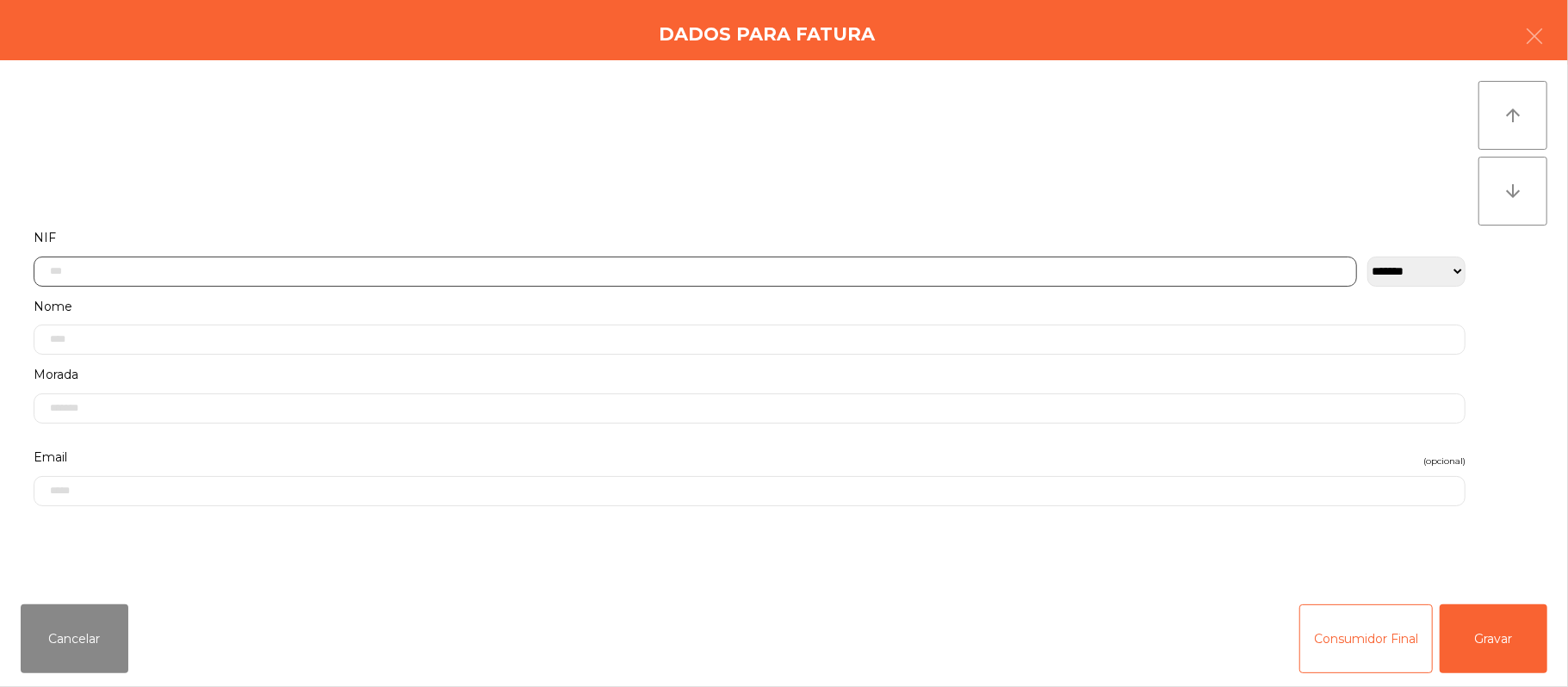
click at [510, 270] on input "text" at bounding box center [695, 271] width 1324 height 30
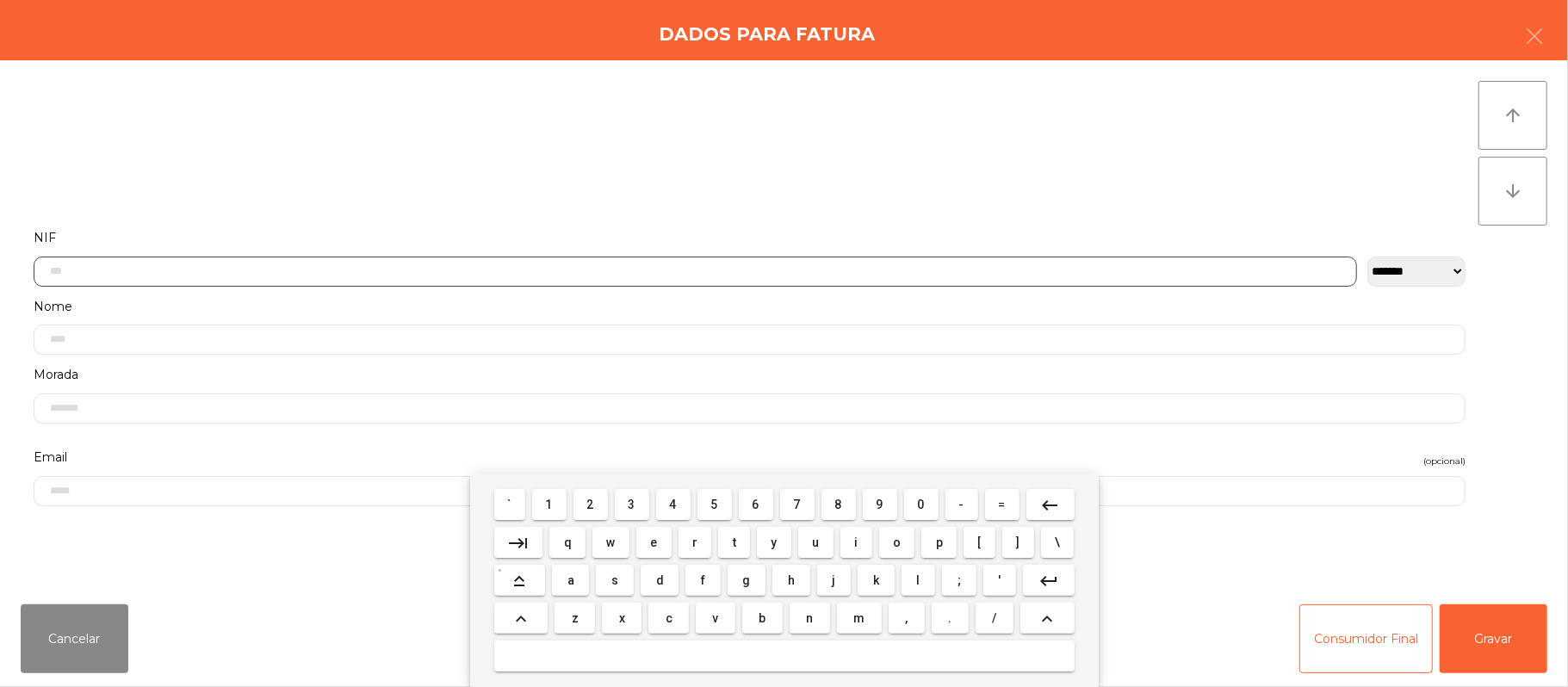
scroll to position [144, 0]
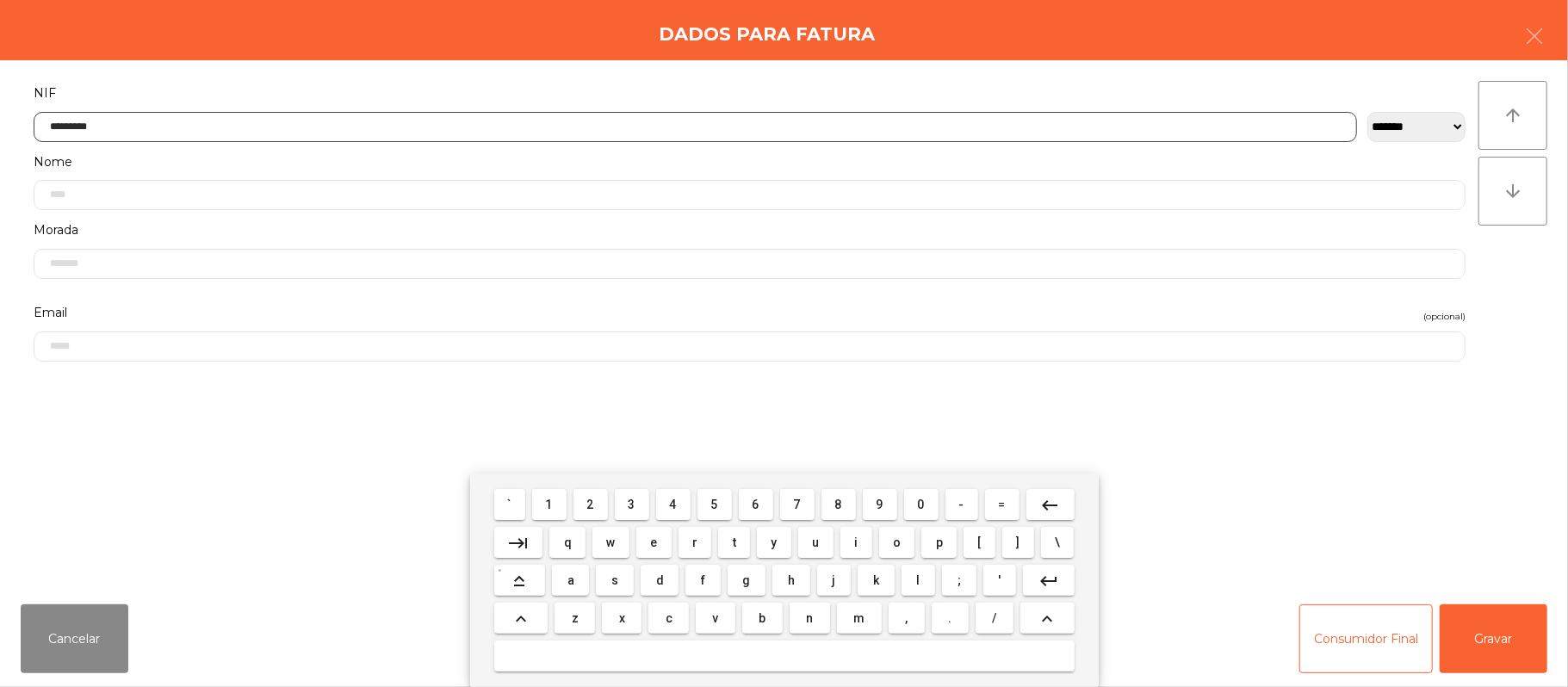
type input "*********"
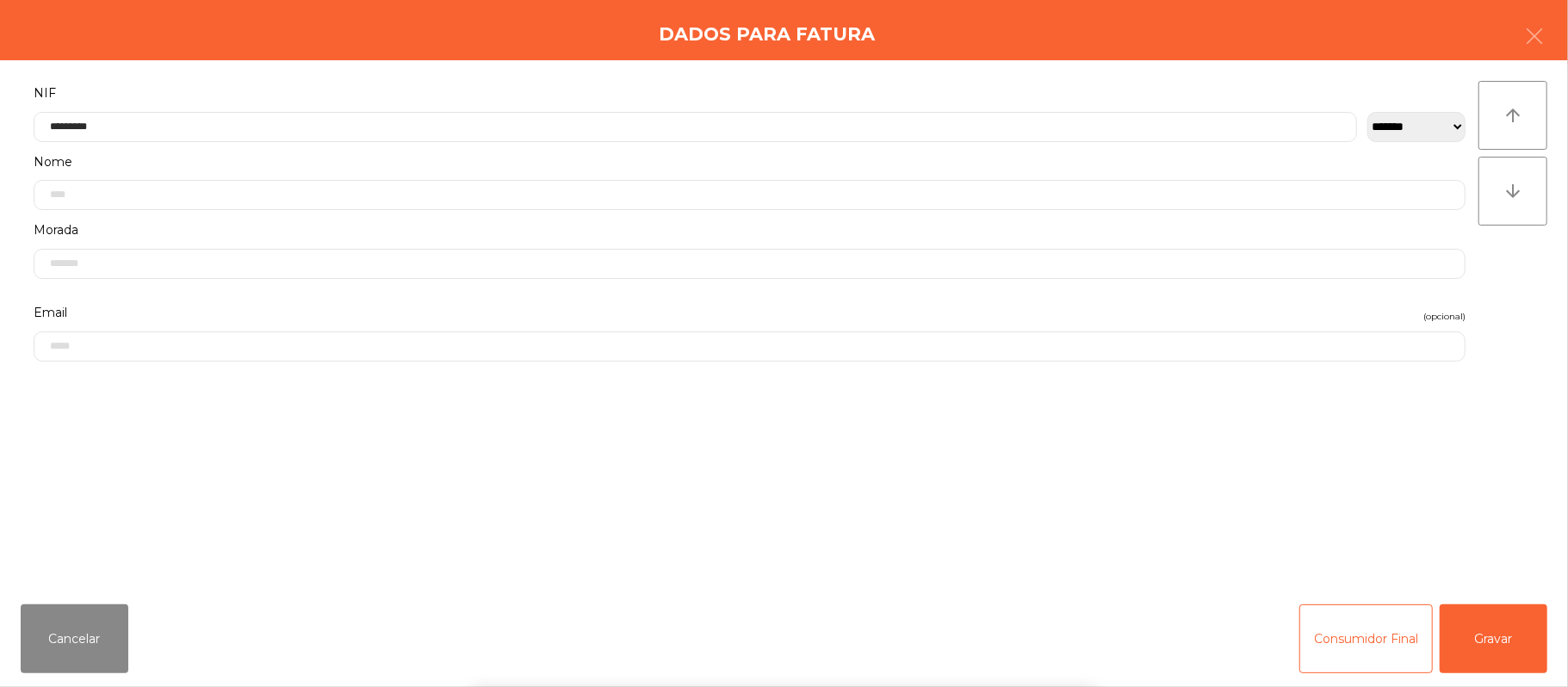
click at [1504, 634] on div "` 1 2 3 4 5 6 7 8 9 0 - = keyboard_backspace keyboard_tab q w e r t y u i o p […" at bounding box center [784, 580] width 1568 height 213
click at [1503, 639] on button "Gravar" at bounding box center [1493, 638] width 107 height 69
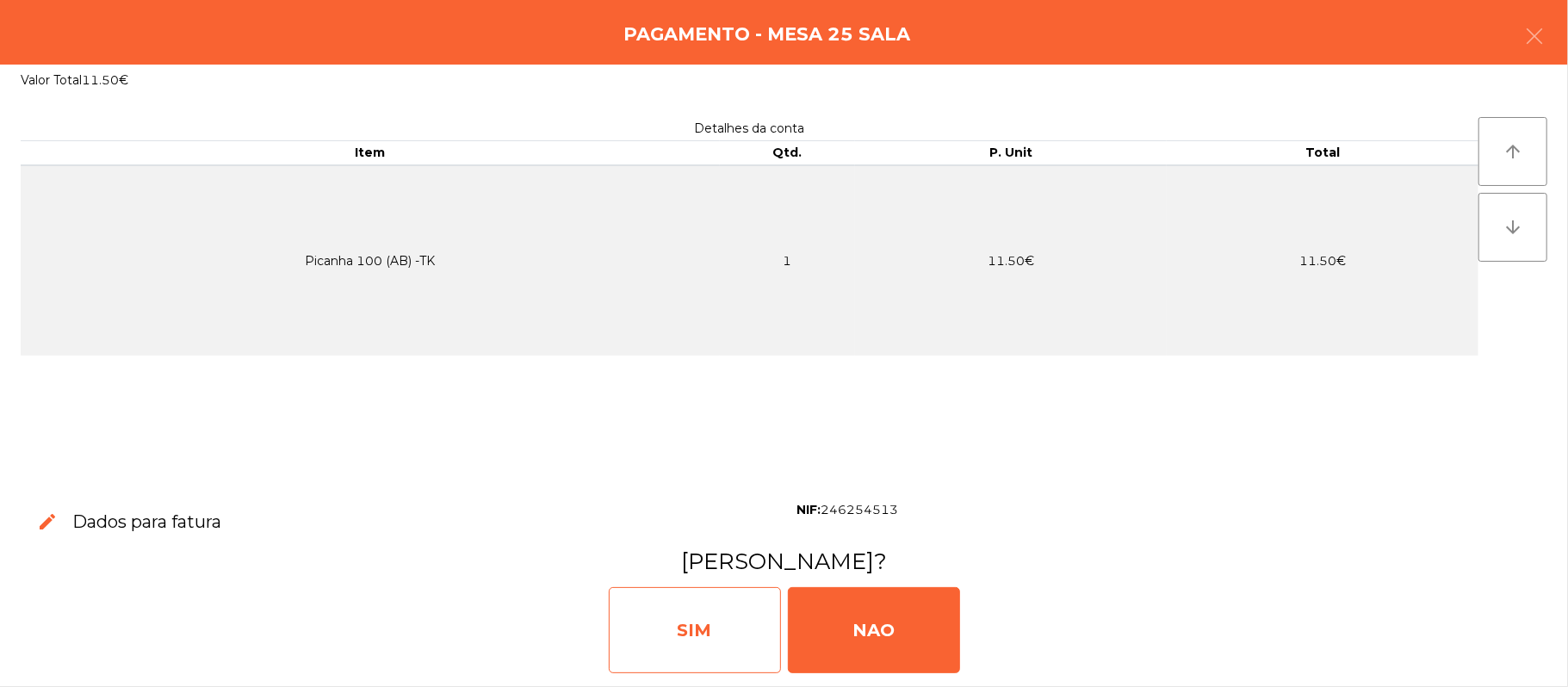
click at [707, 642] on div "SIM" at bounding box center [694, 630] width 172 height 86
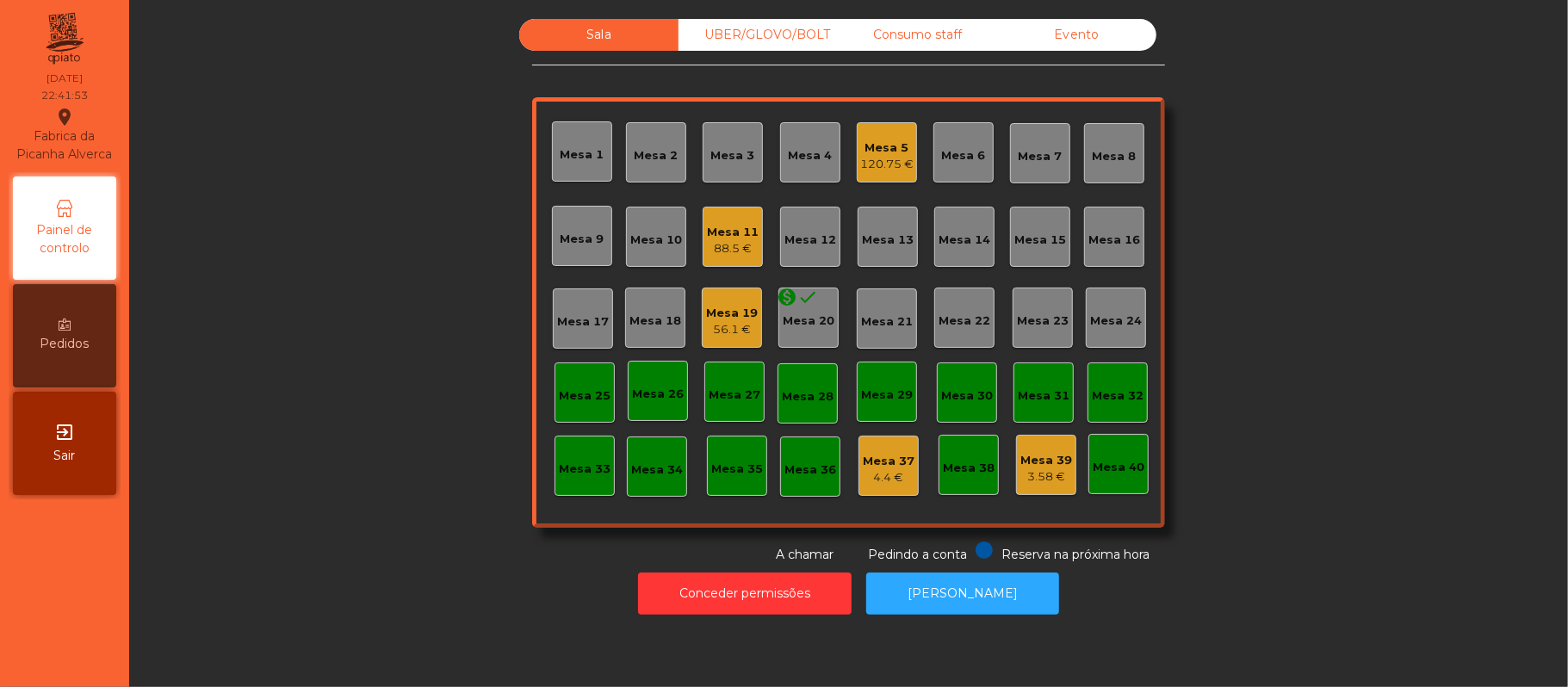
click at [734, 319] on div "Mesa 19" at bounding box center [732, 313] width 51 height 17
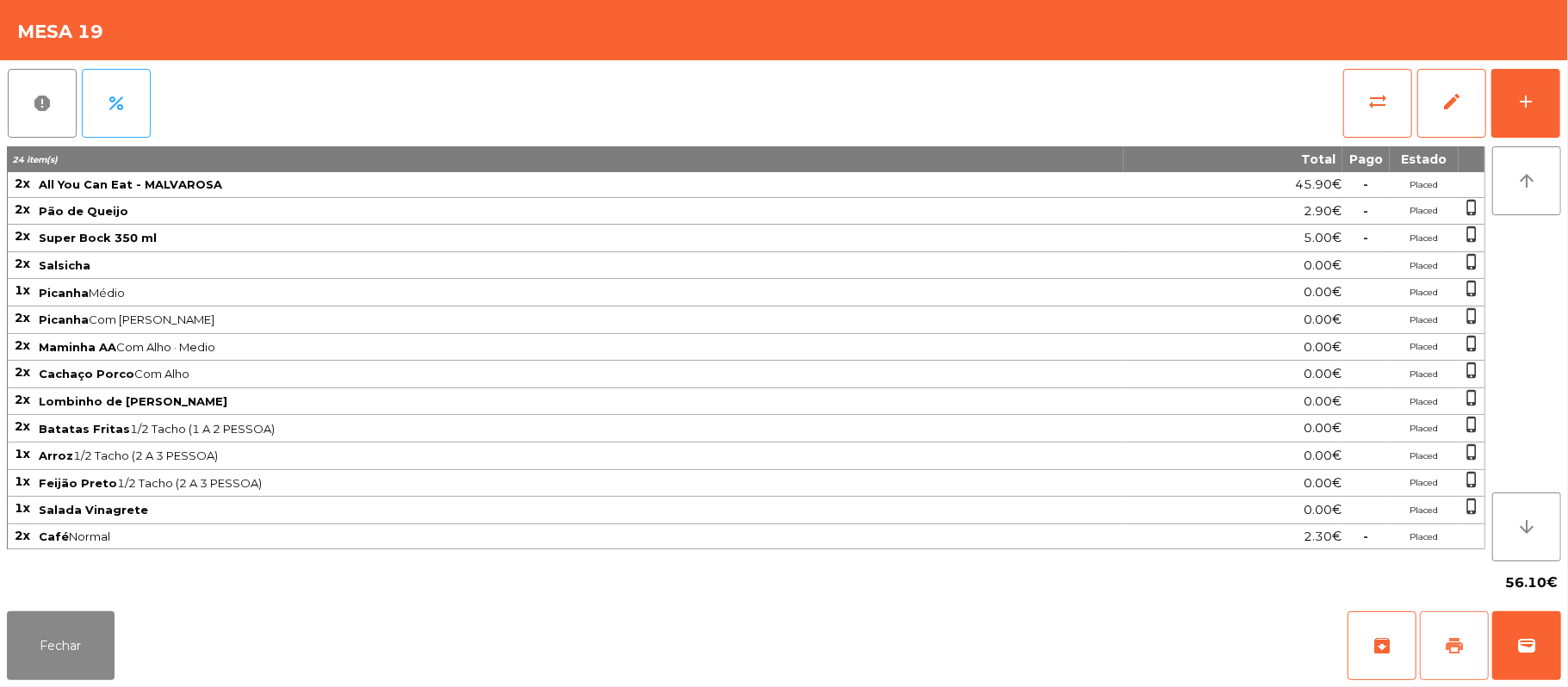
click at [1435, 636] on button "print" at bounding box center [1454, 646] width 69 height 69
click at [1527, 649] on span "wallet" at bounding box center [1527, 646] width 20 height 20
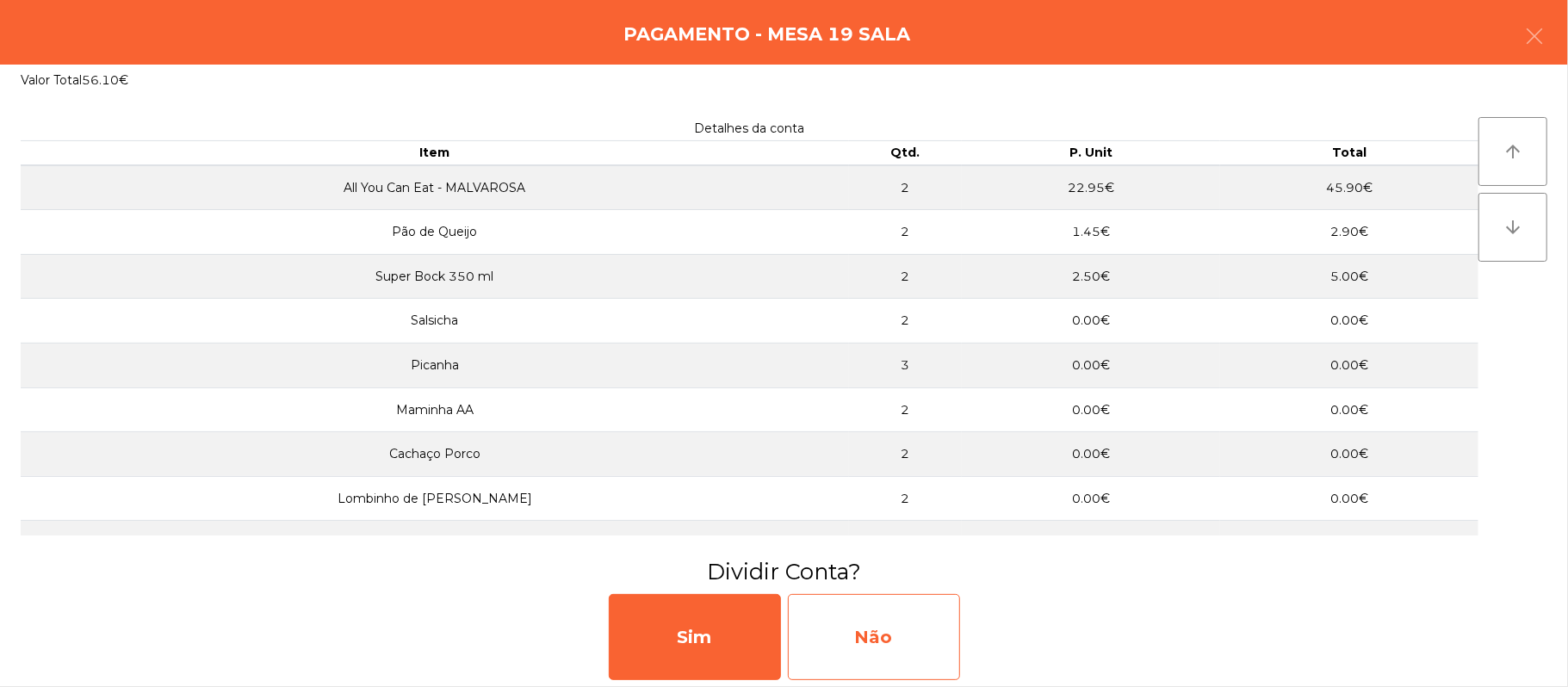
click at [907, 634] on div "Não" at bounding box center [874, 637] width 172 height 86
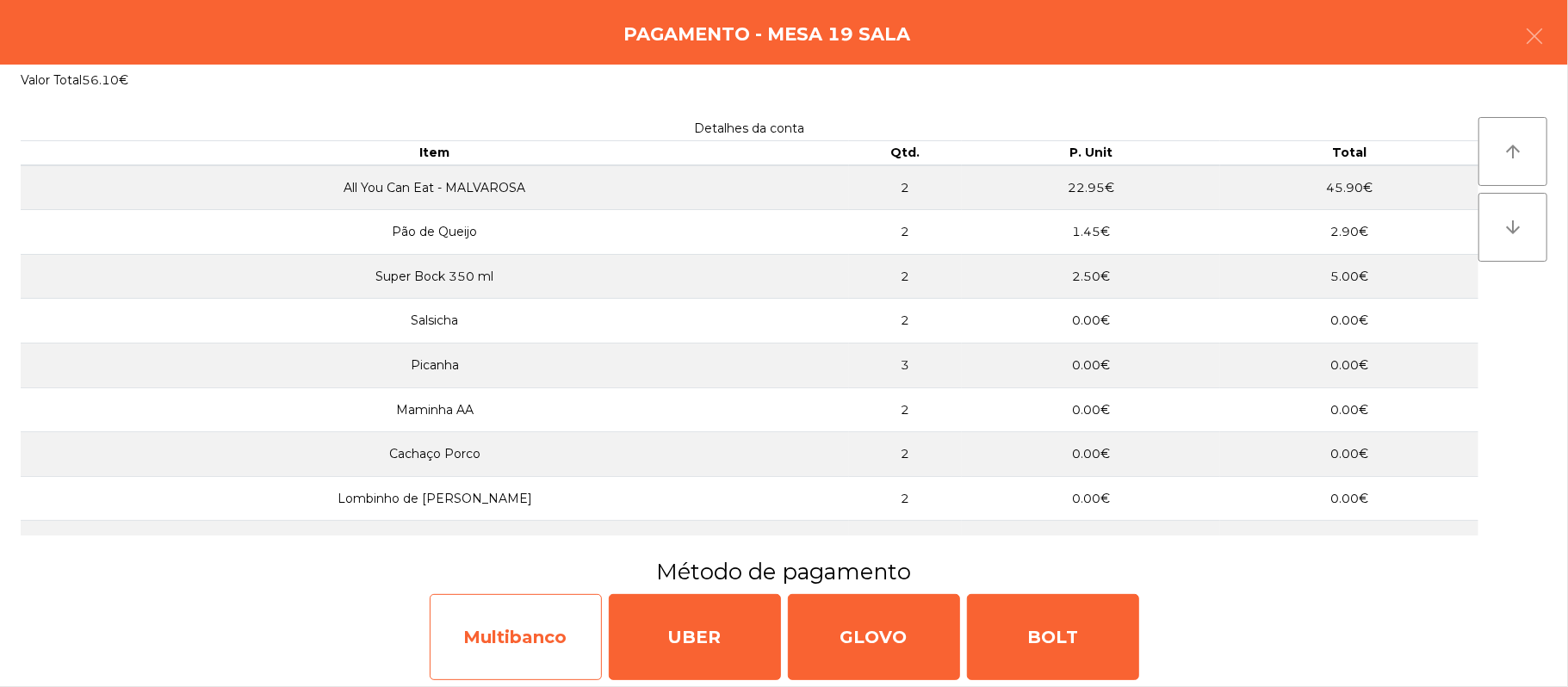
click at [502, 614] on div "Multibanco" at bounding box center [515, 637] width 172 height 86
select select "**"
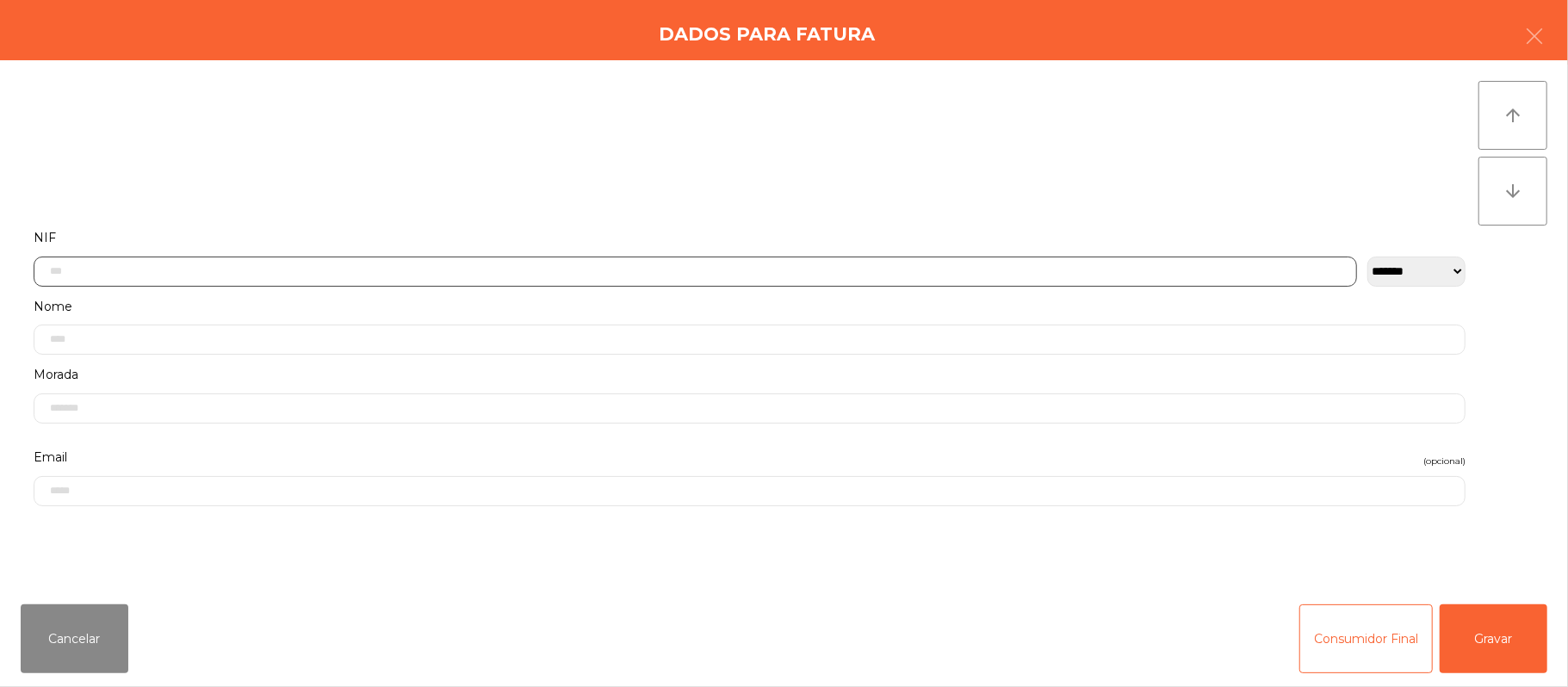
click at [406, 270] on input "text" at bounding box center [695, 271] width 1324 height 30
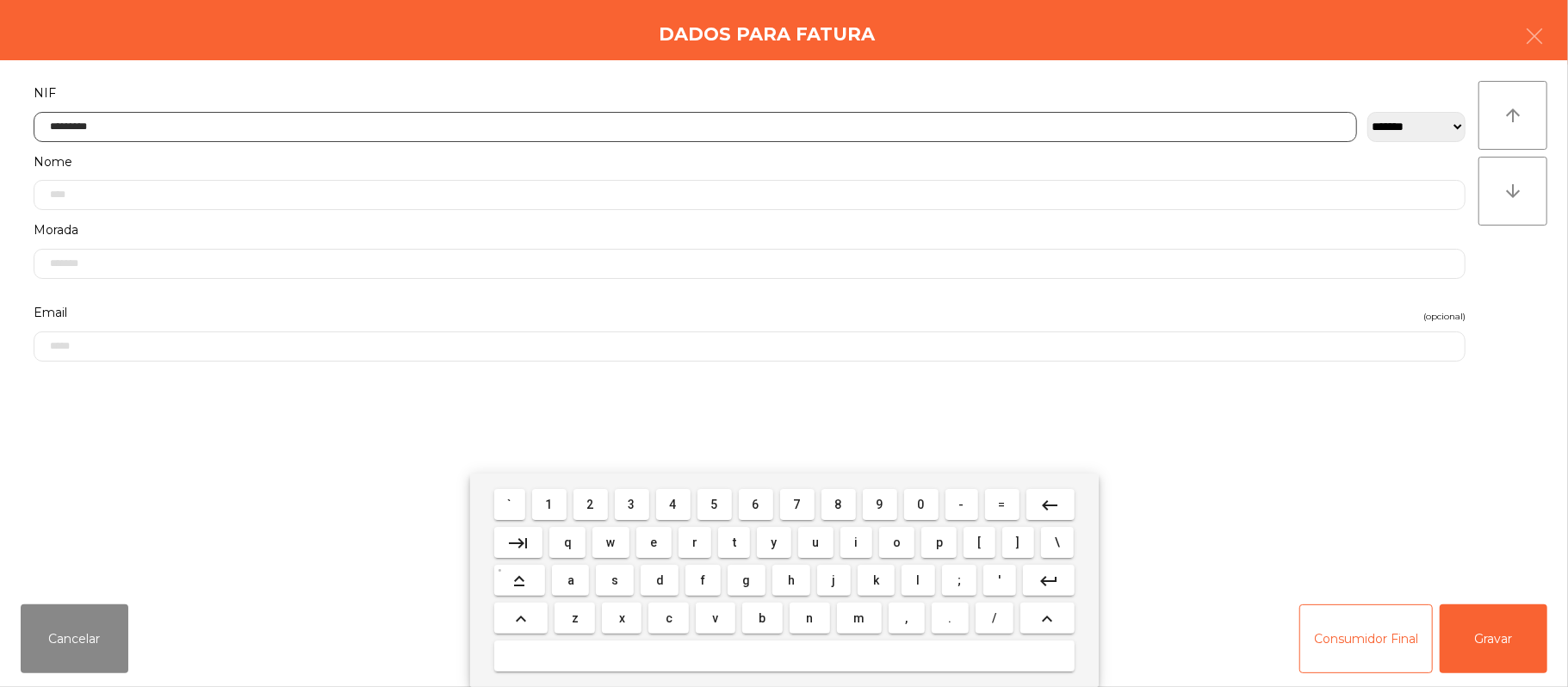
type input "*********"
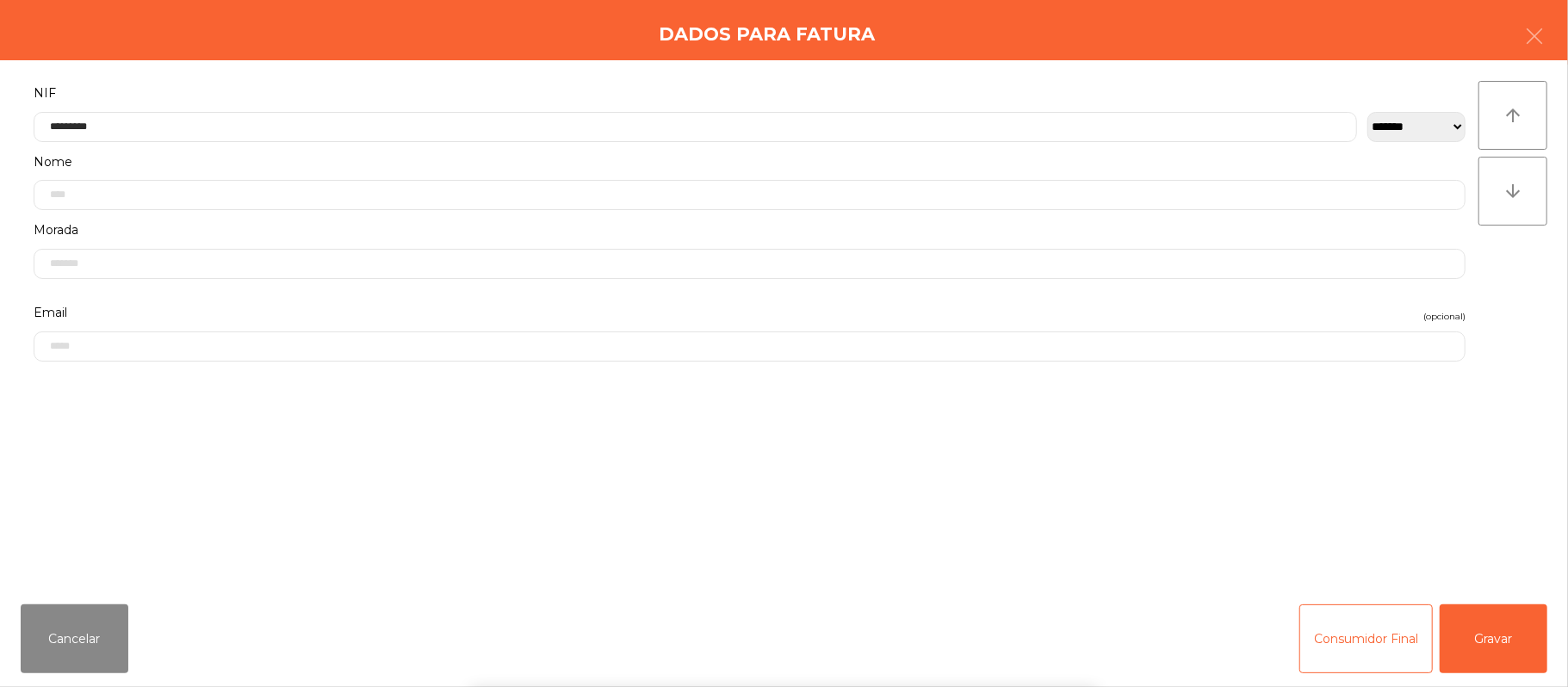
click at [1513, 620] on div "` 1 2 3 4 5 6 7 8 9 0 - = keyboard_backspace keyboard_tab q w e r t y u i o p […" at bounding box center [784, 580] width 1568 height 213
click at [1495, 627] on button "Gravar" at bounding box center [1493, 638] width 107 height 69
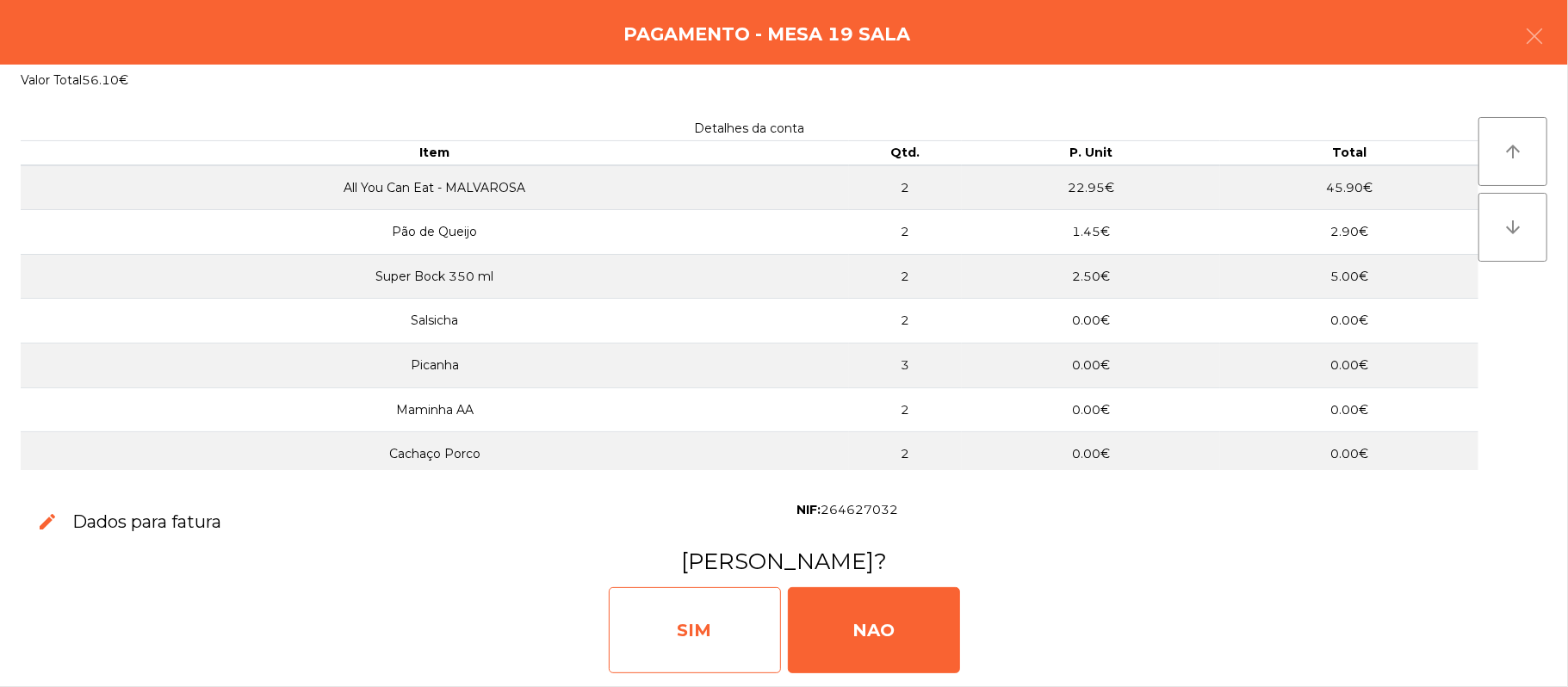
click at [699, 646] on div "SIM" at bounding box center [694, 630] width 172 height 86
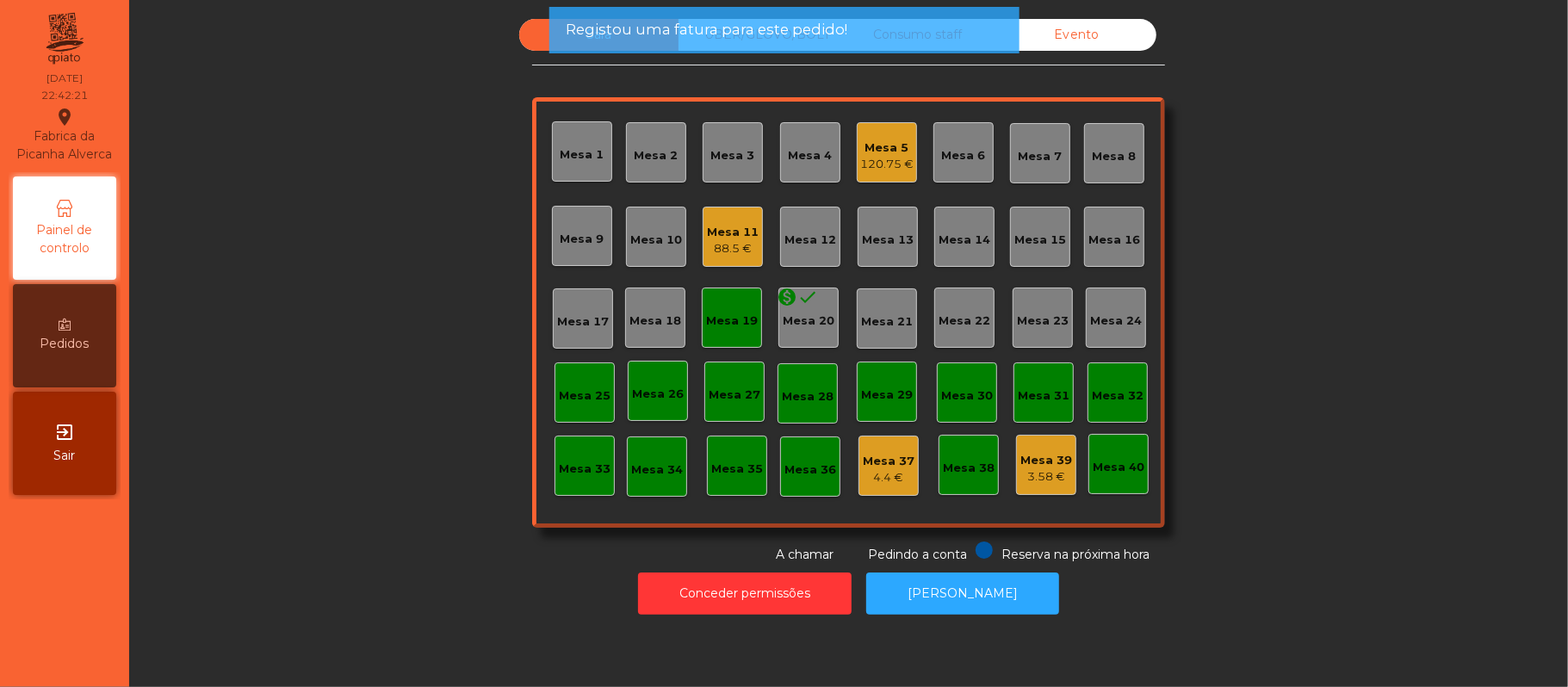
click at [742, 306] on div "Mesa 19" at bounding box center [732, 318] width 51 height 24
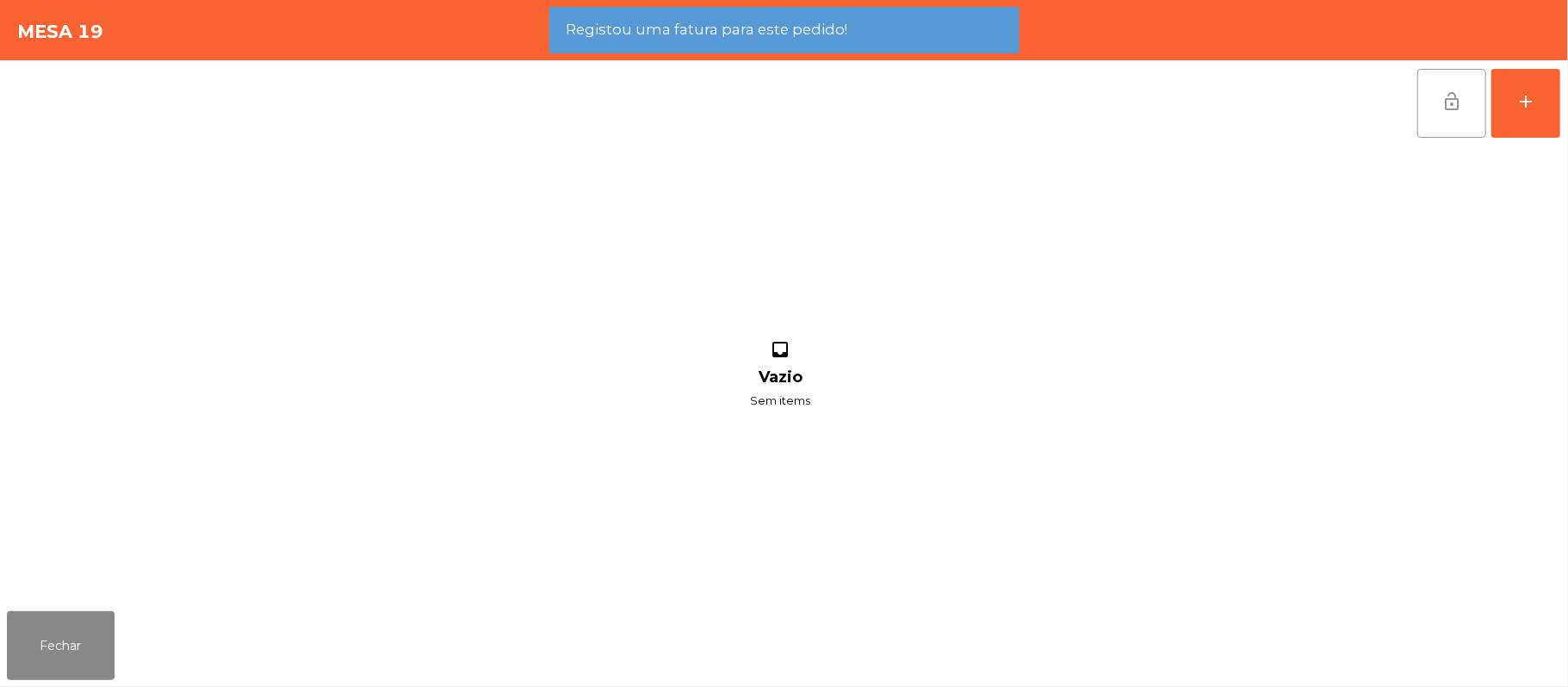
click at [1444, 105] on span "lock_open" at bounding box center [1451, 101] width 20 height 20
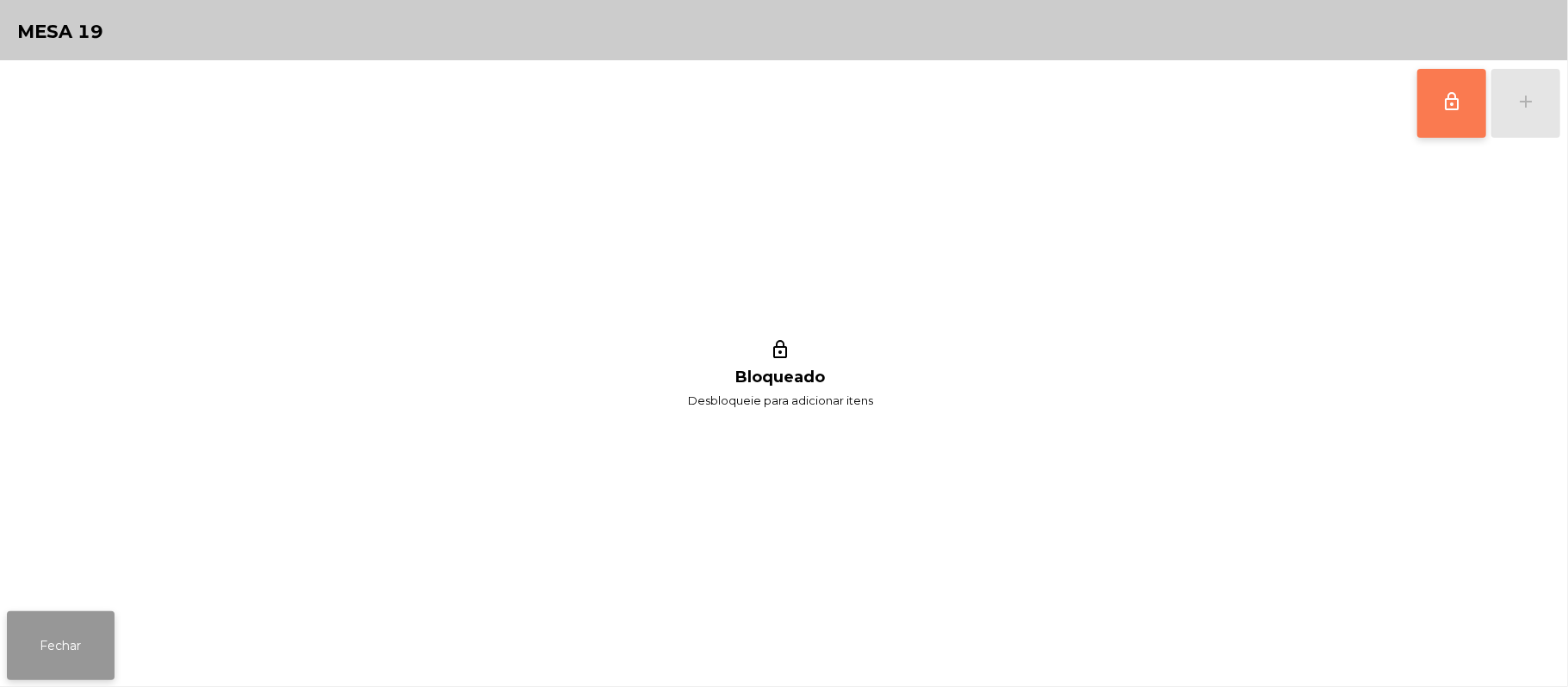
click at [34, 648] on button "Fechar" at bounding box center [60, 646] width 107 height 69
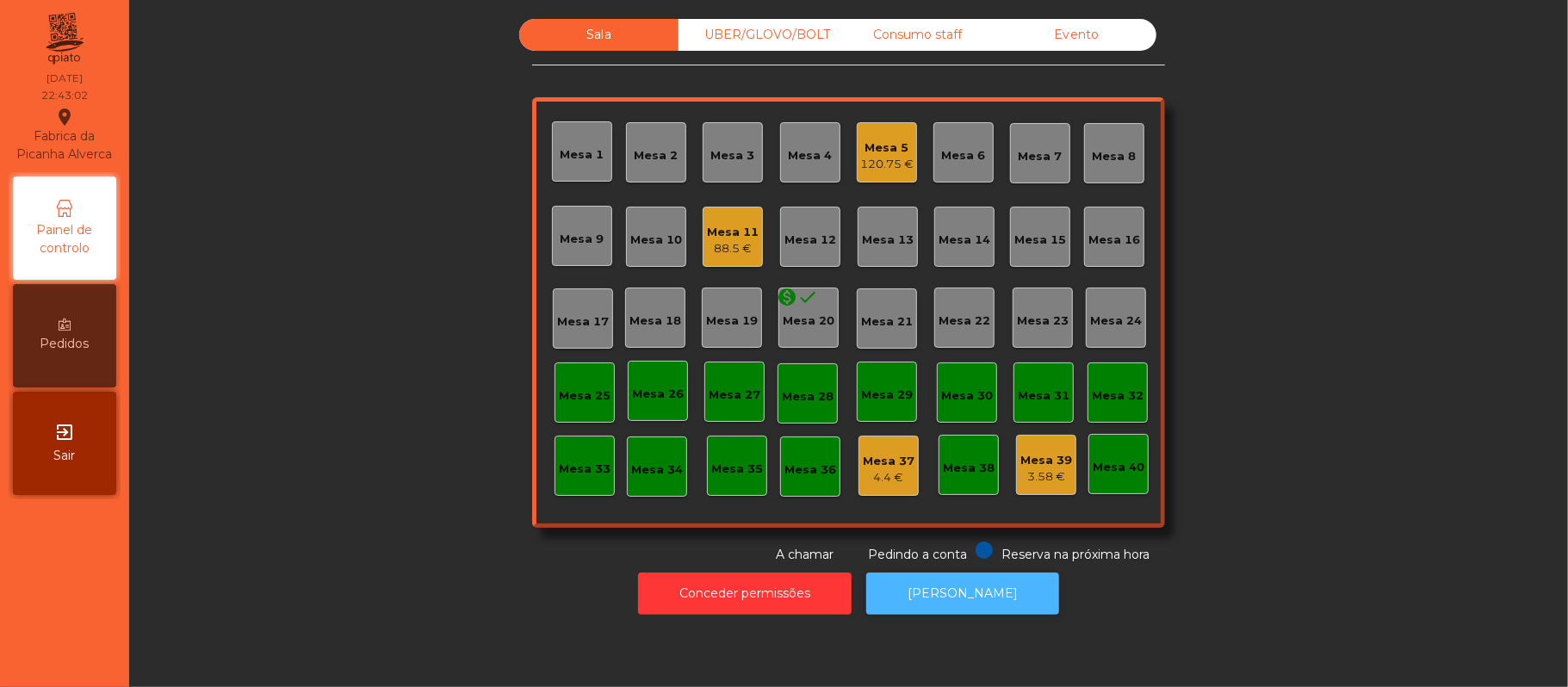
click at [971, 573] on button "[PERSON_NAME]" at bounding box center [963, 593] width 193 height 42
click at [887, 163] on div "120.75 €" at bounding box center [886, 164] width 53 height 17
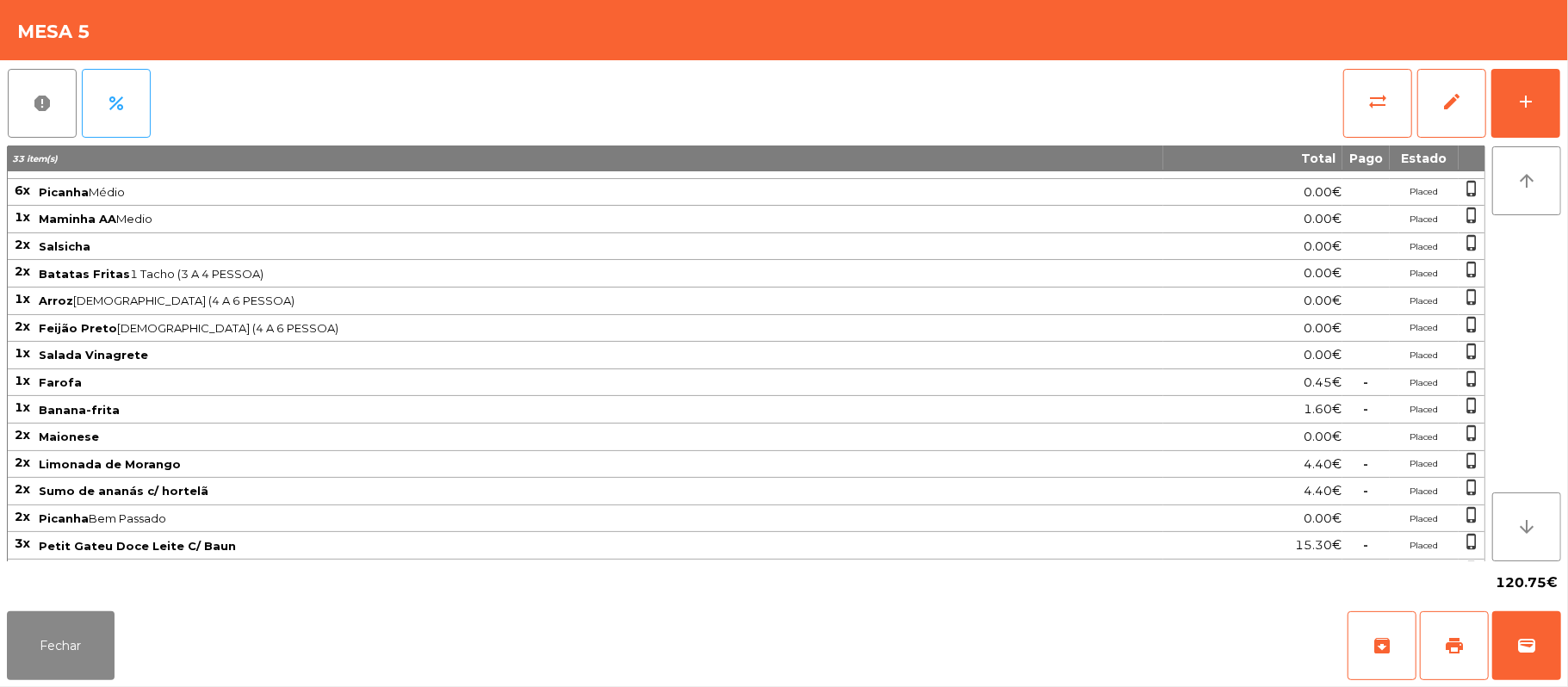
scroll to position [56, 0]
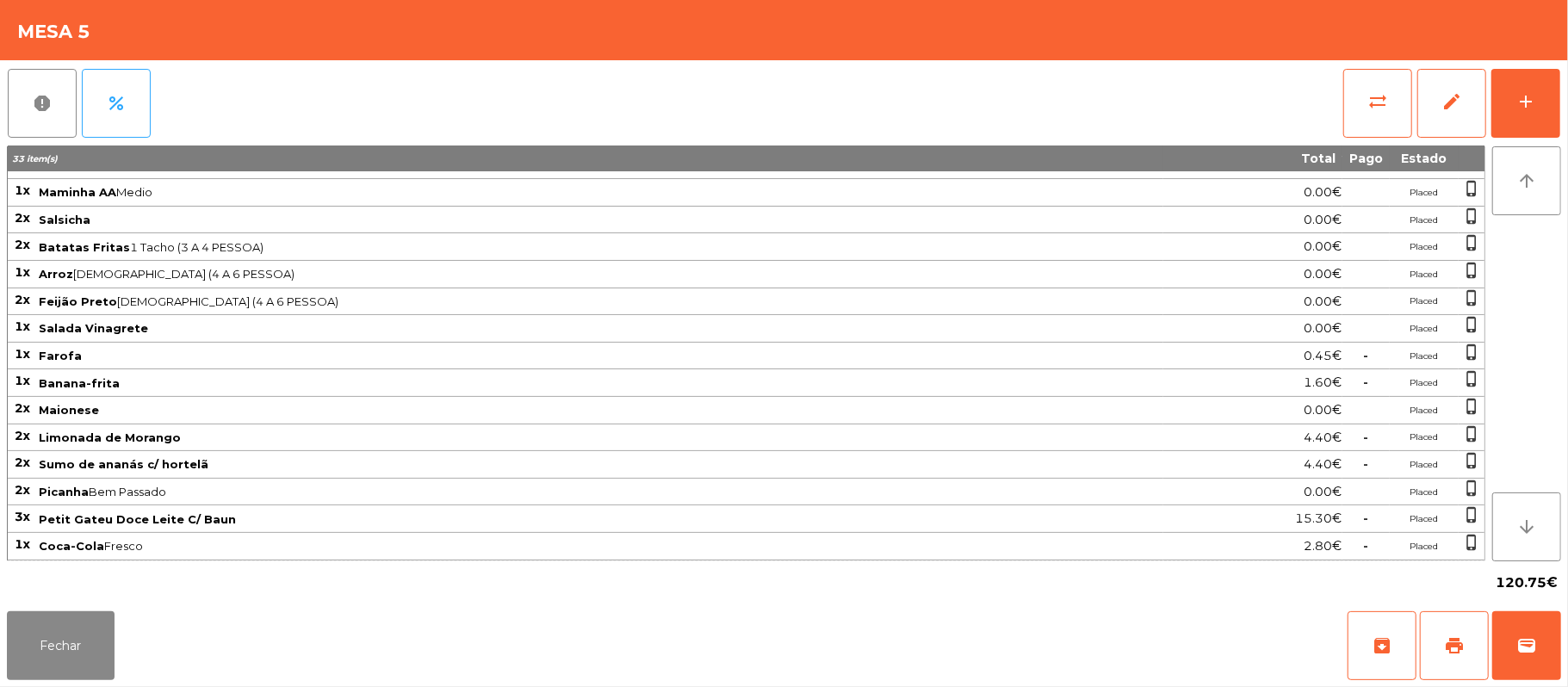
click at [1028, 628] on div "Fechar archive print wallet" at bounding box center [784, 646] width 1568 height 83
click at [61, 617] on button "Fechar" at bounding box center [60, 646] width 107 height 69
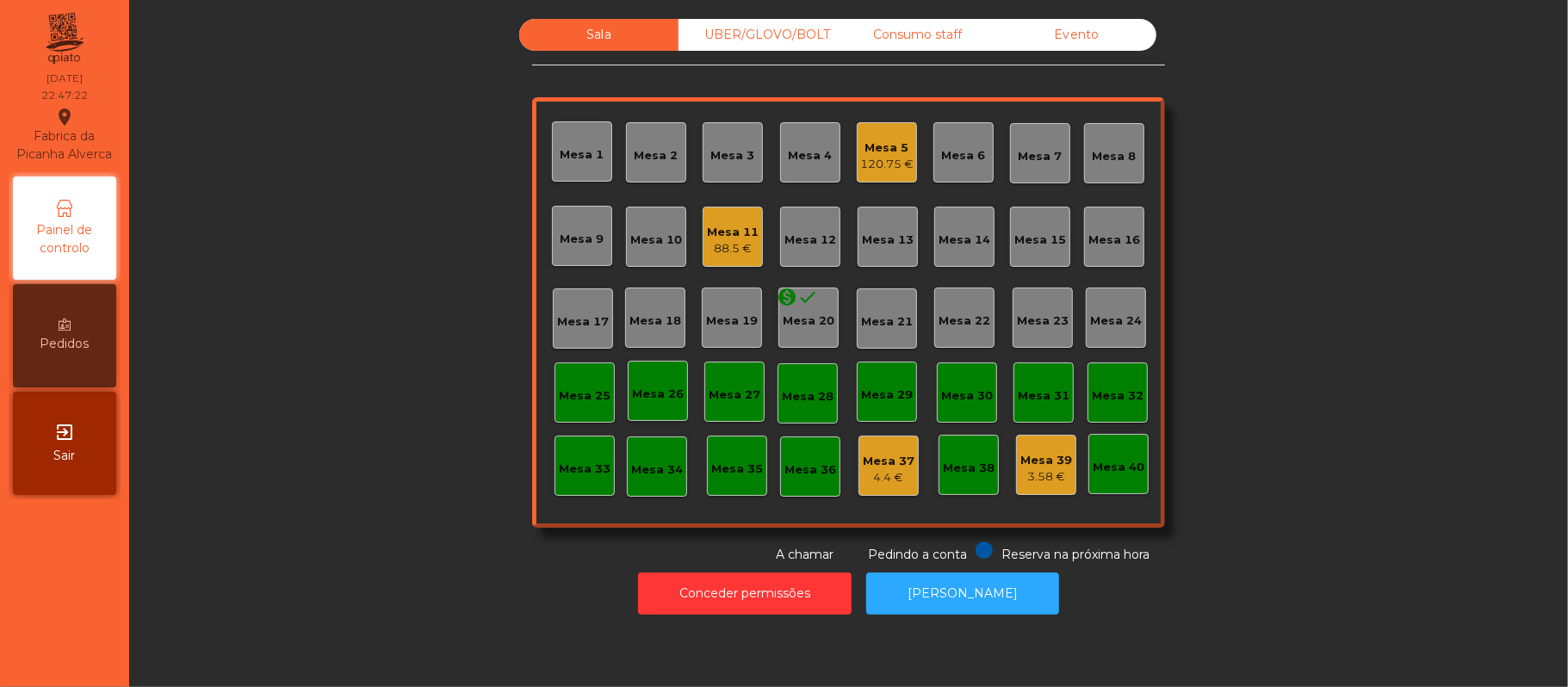
click at [1027, 474] on div "3.58 €" at bounding box center [1046, 477] width 51 height 17
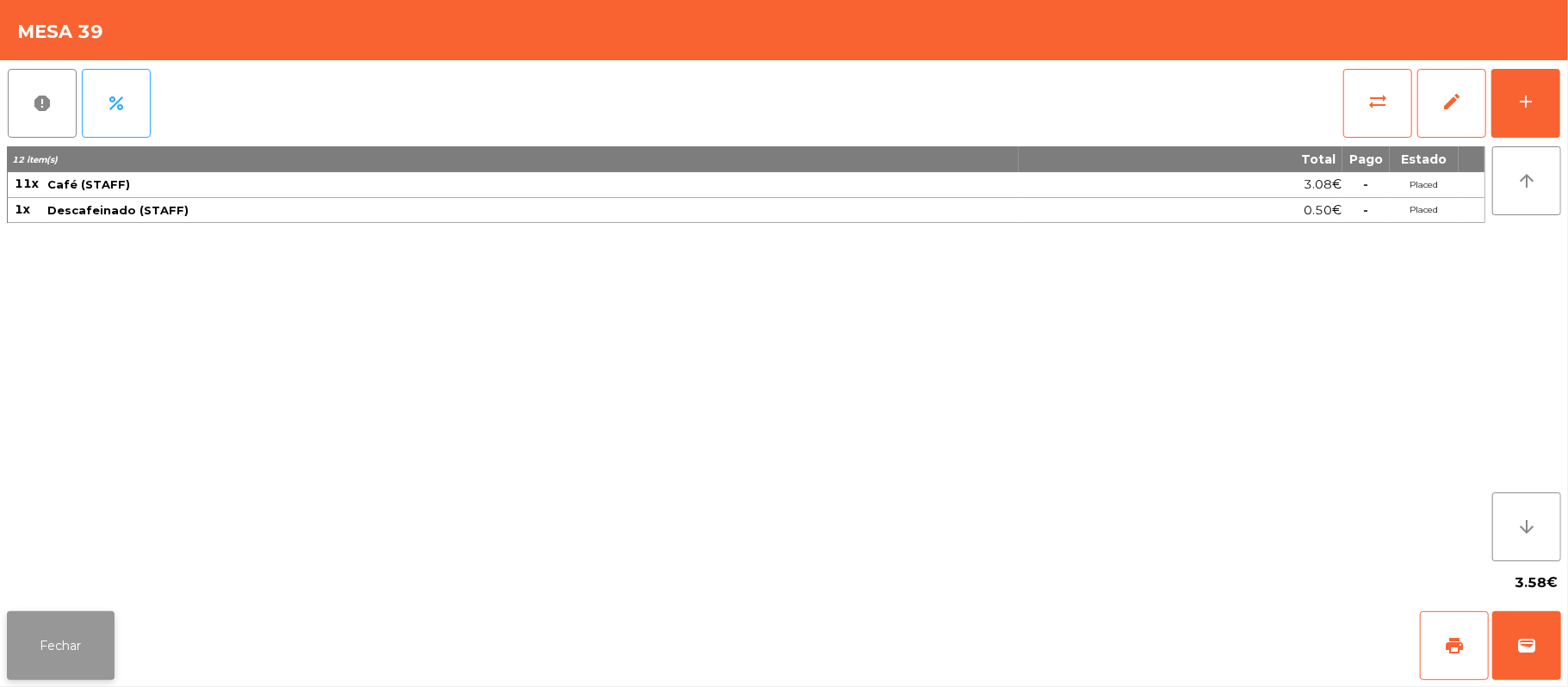
click at [59, 656] on button "Fechar" at bounding box center [60, 646] width 107 height 69
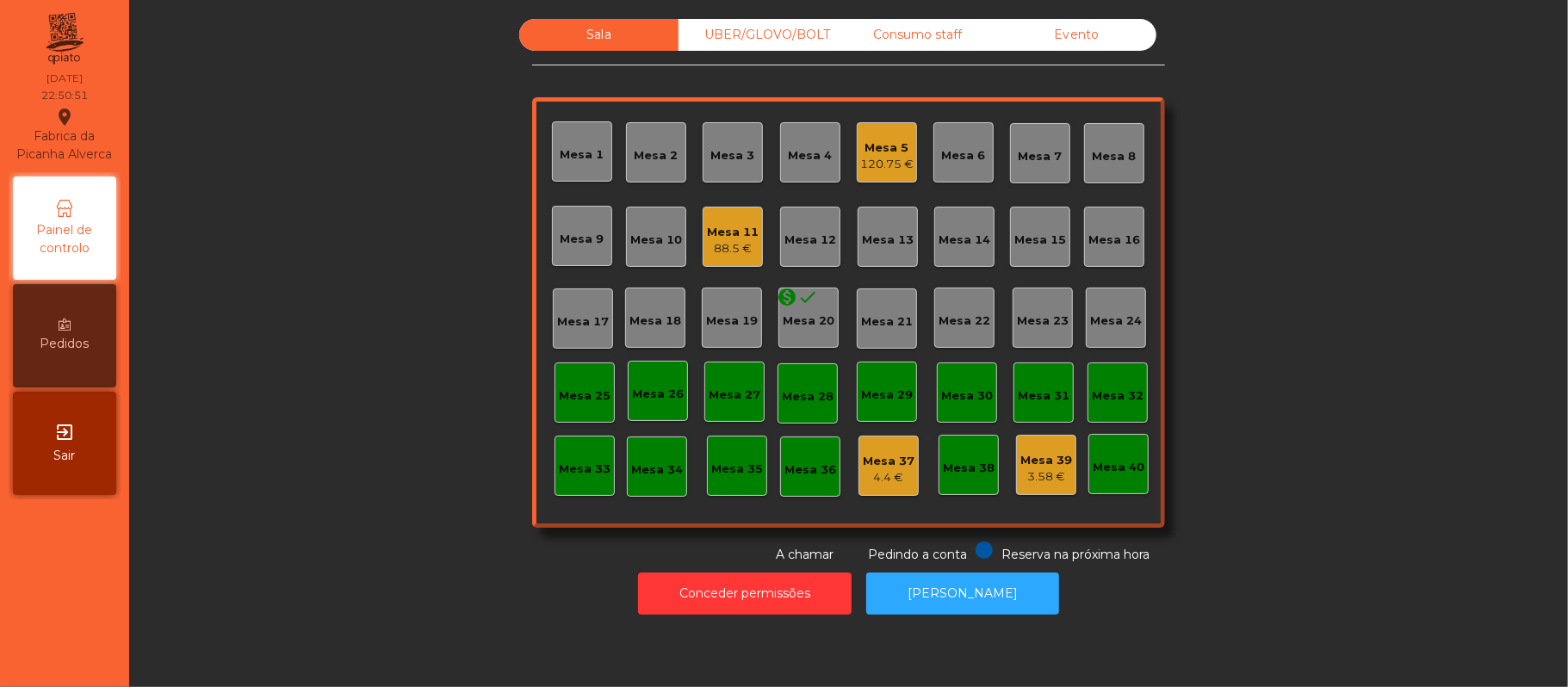
click at [904, 34] on div "Consumo staff" at bounding box center [917, 35] width 159 height 32
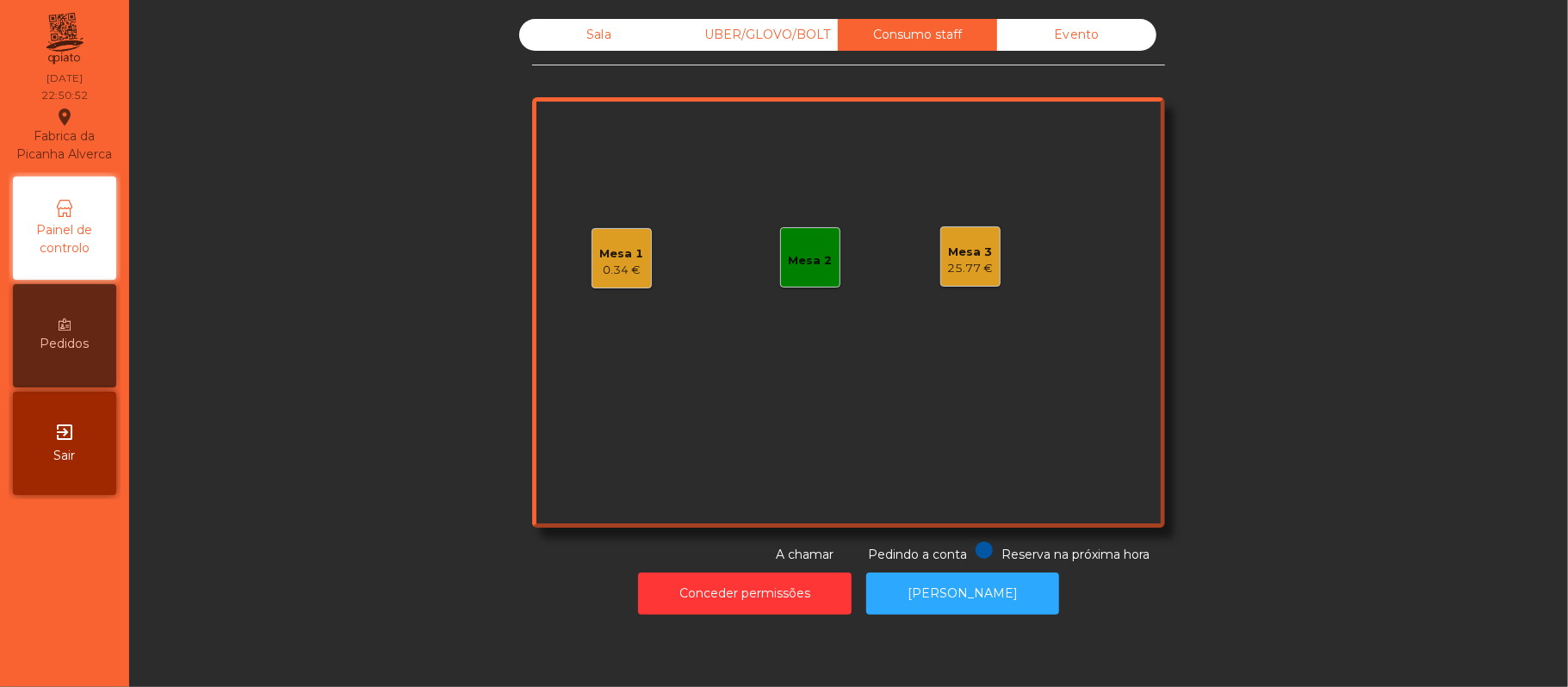
click at [982, 264] on div "25.77 €" at bounding box center [971, 268] width 46 height 17
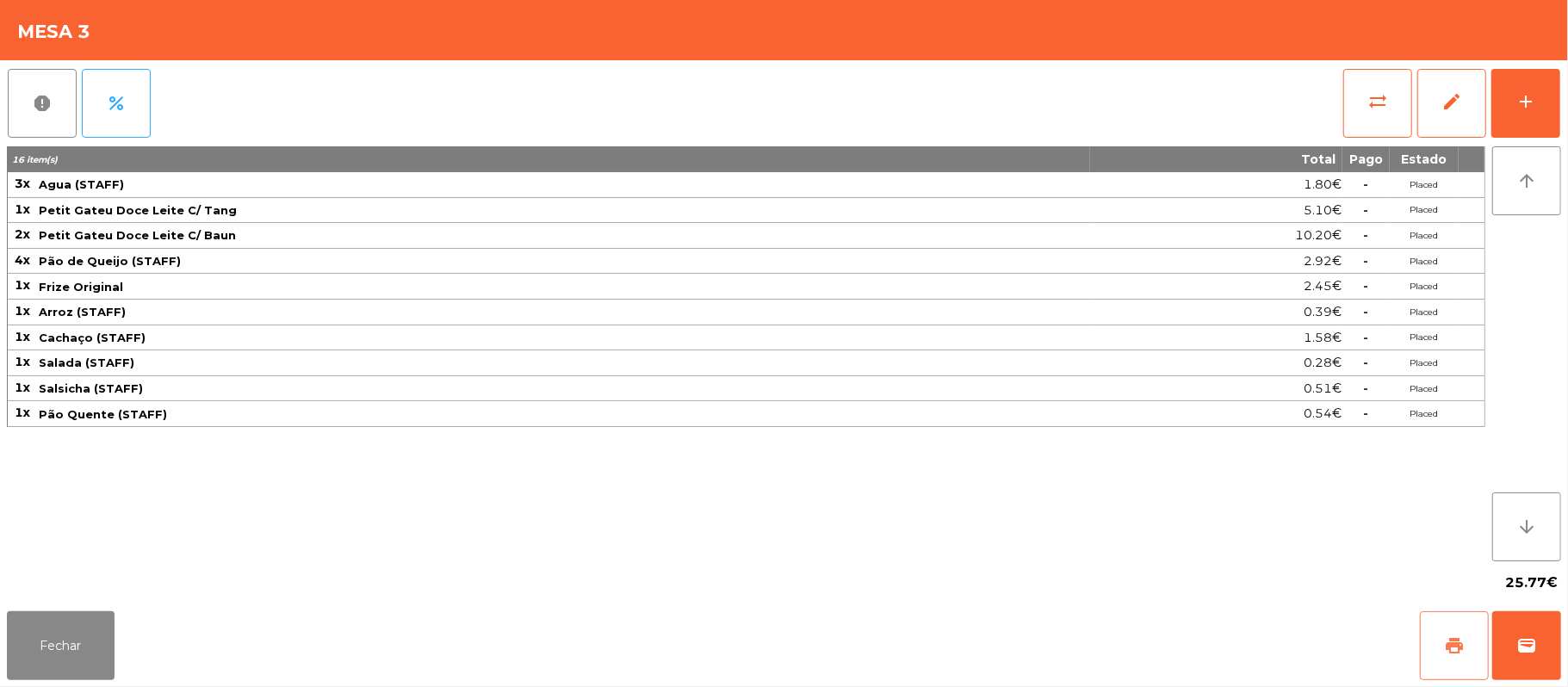
click at [1437, 630] on button "print" at bounding box center [1454, 646] width 69 height 69
click at [1383, 115] on button "sync_alt" at bounding box center [1377, 103] width 69 height 69
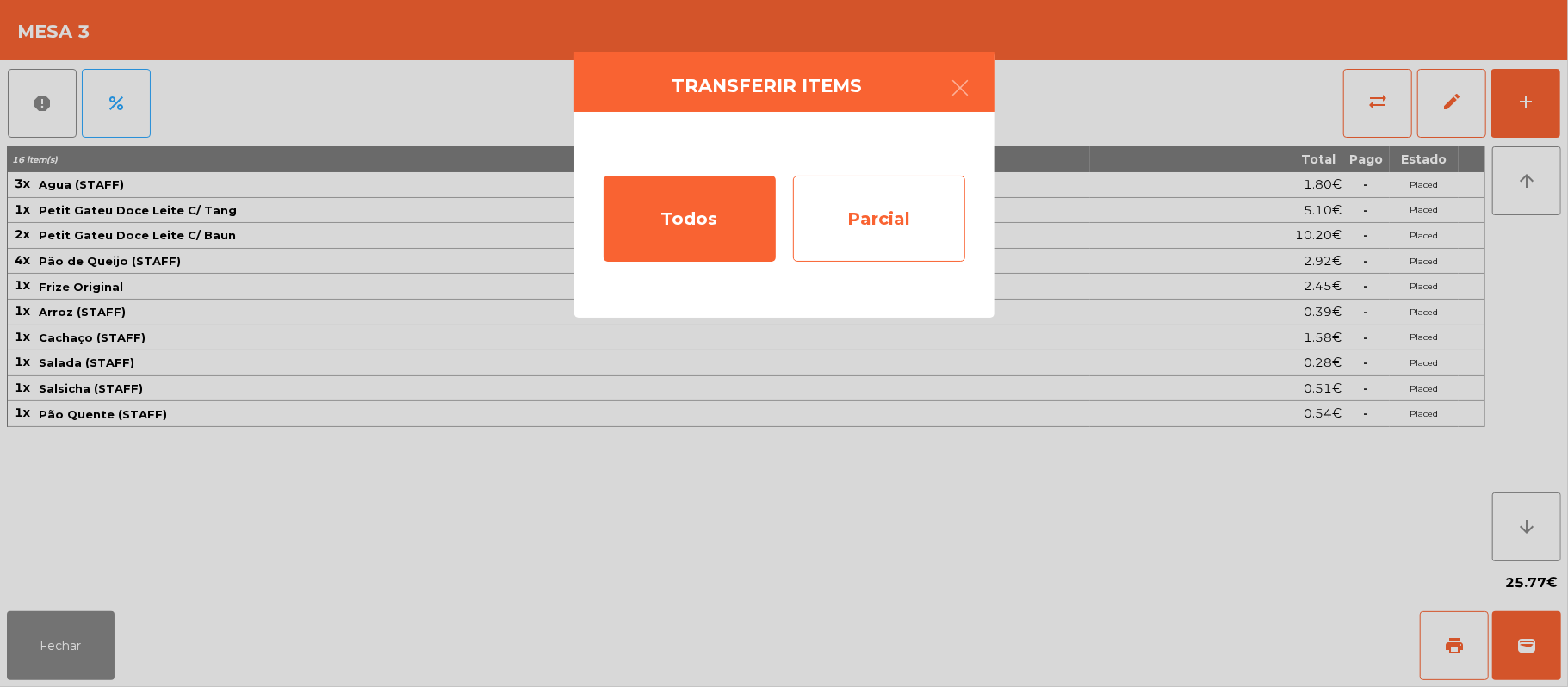
click at [900, 224] on div "Parcial" at bounding box center [878, 219] width 172 height 86
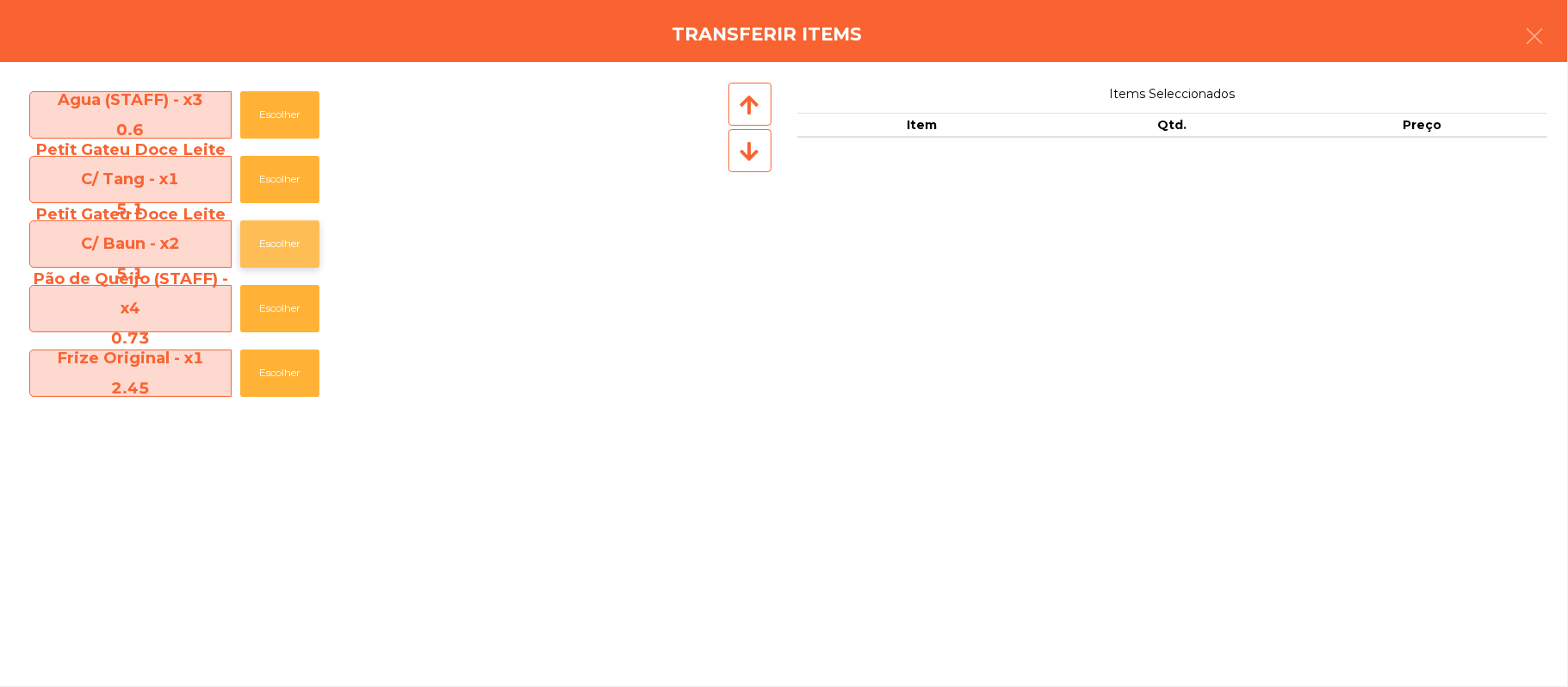
click at [286, 242] on button "Escolher" at bounding box center [280, 244] width 79 height 48
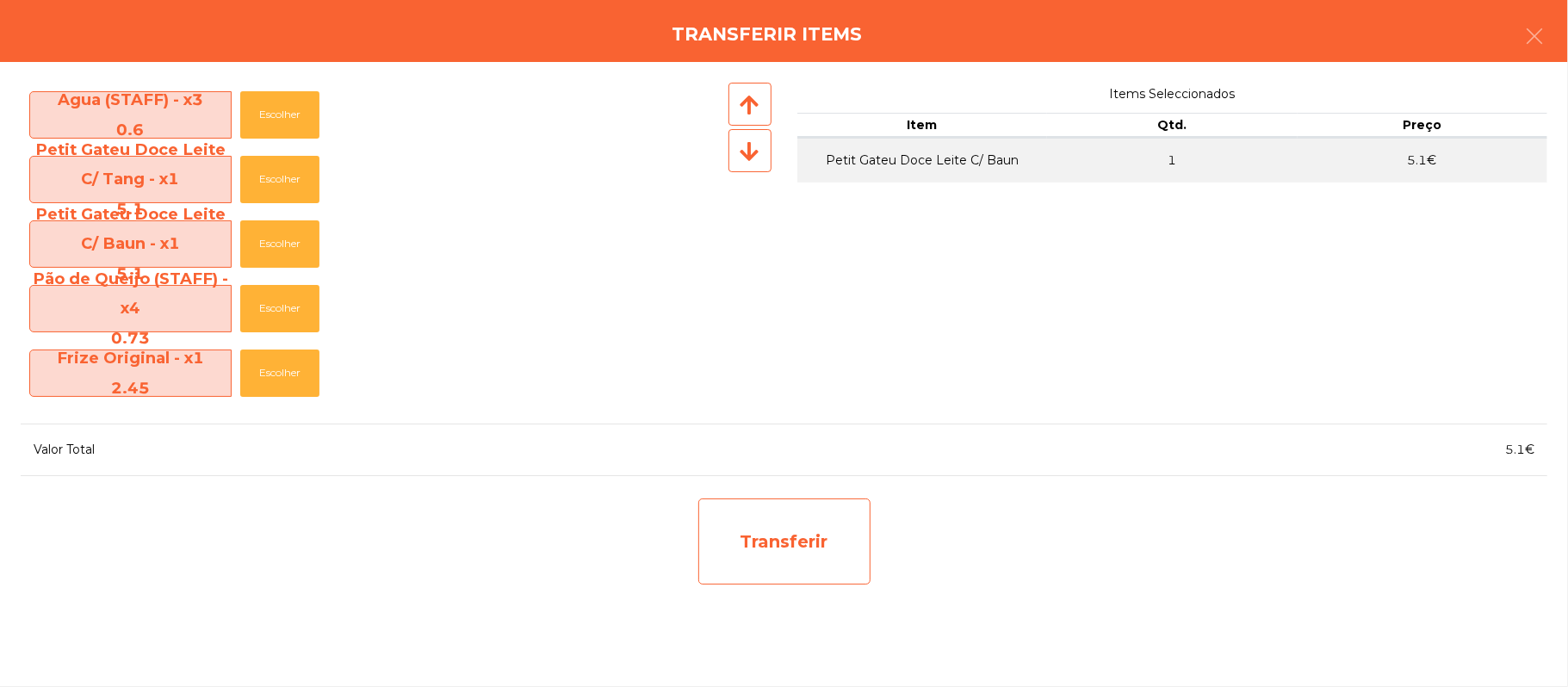
click at [815, 545] on div "Transferir" at bounding box center [784, 542] width 172 height 86
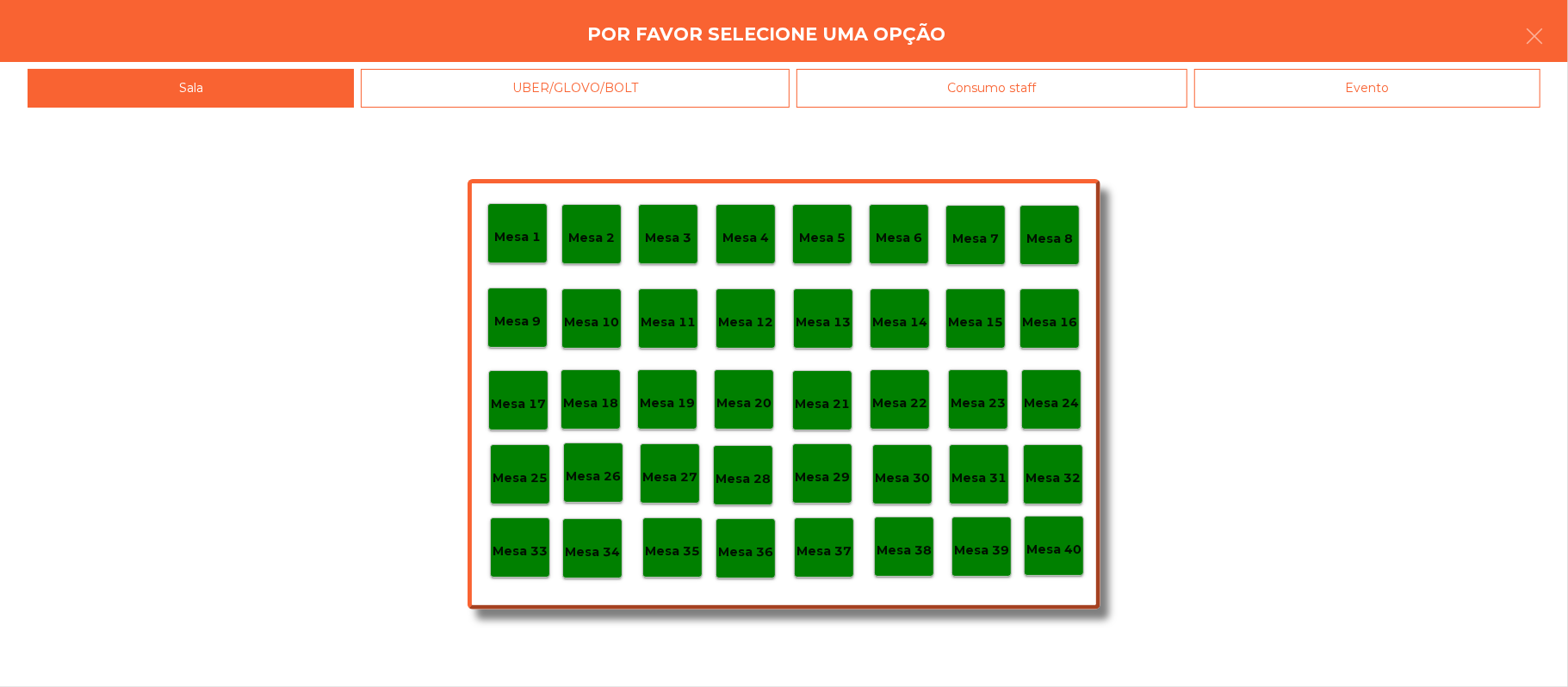
click at [821, 558] on p "Mesa 37" at bounding box center [824, 552] width 55 height 20
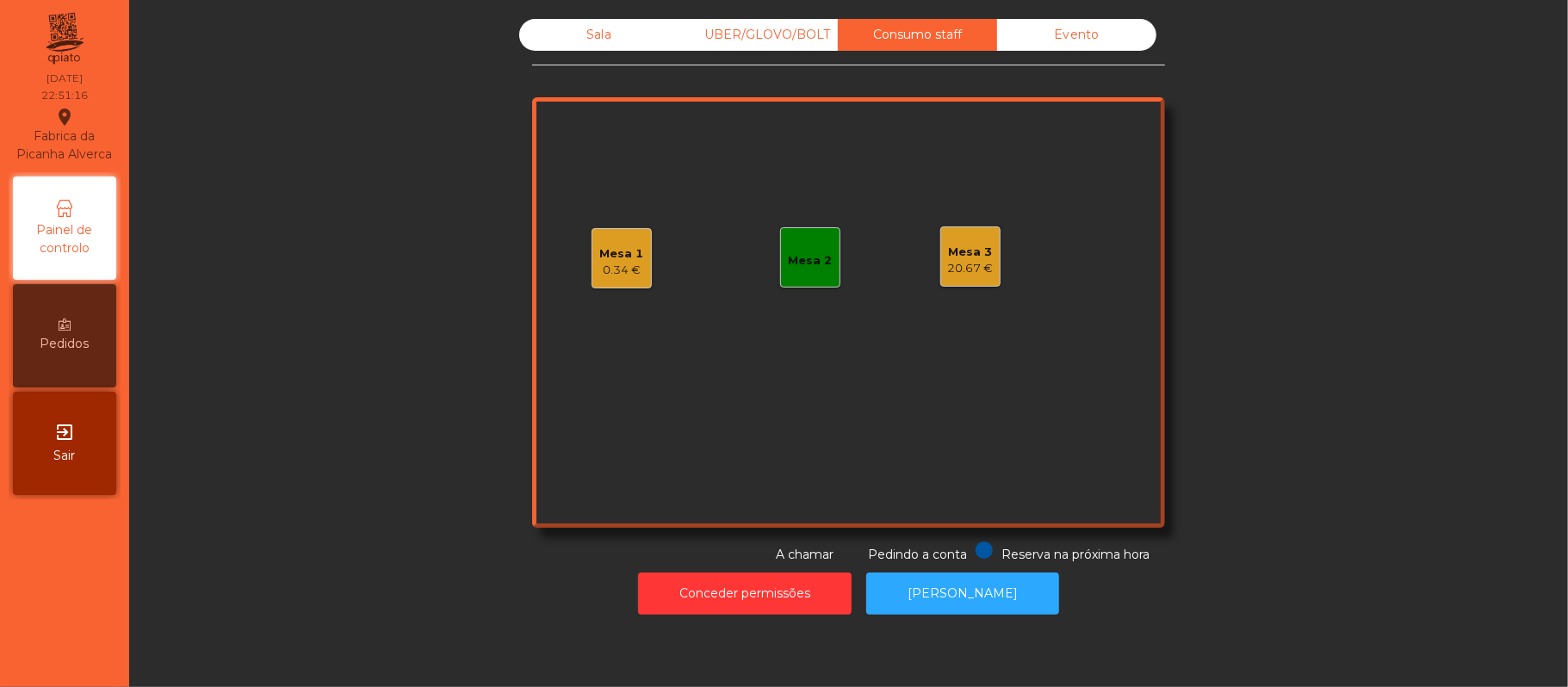
click at [968, 263] on div "20.67 €" at bounding box center [971, 268] width 46 height 17
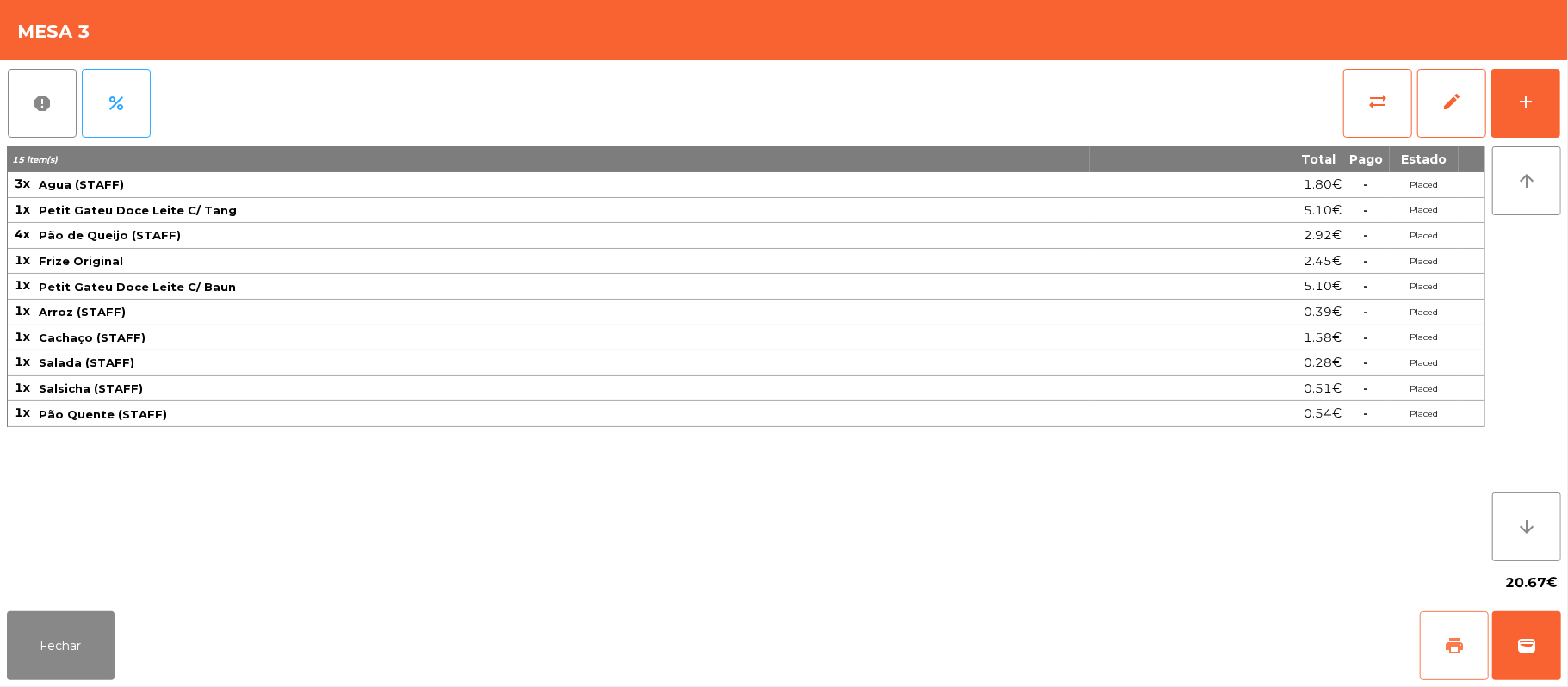
click at [1427, 645] on button "print" at bounding box center [1454, 646] width 69 height 69
click at [1434, 630] on button "print" at bounding box center [1454, 646] width 69 height 69
click at [1360, 114] on button "sync_alt" at bounding box center [1377, 103] width 69 height 69
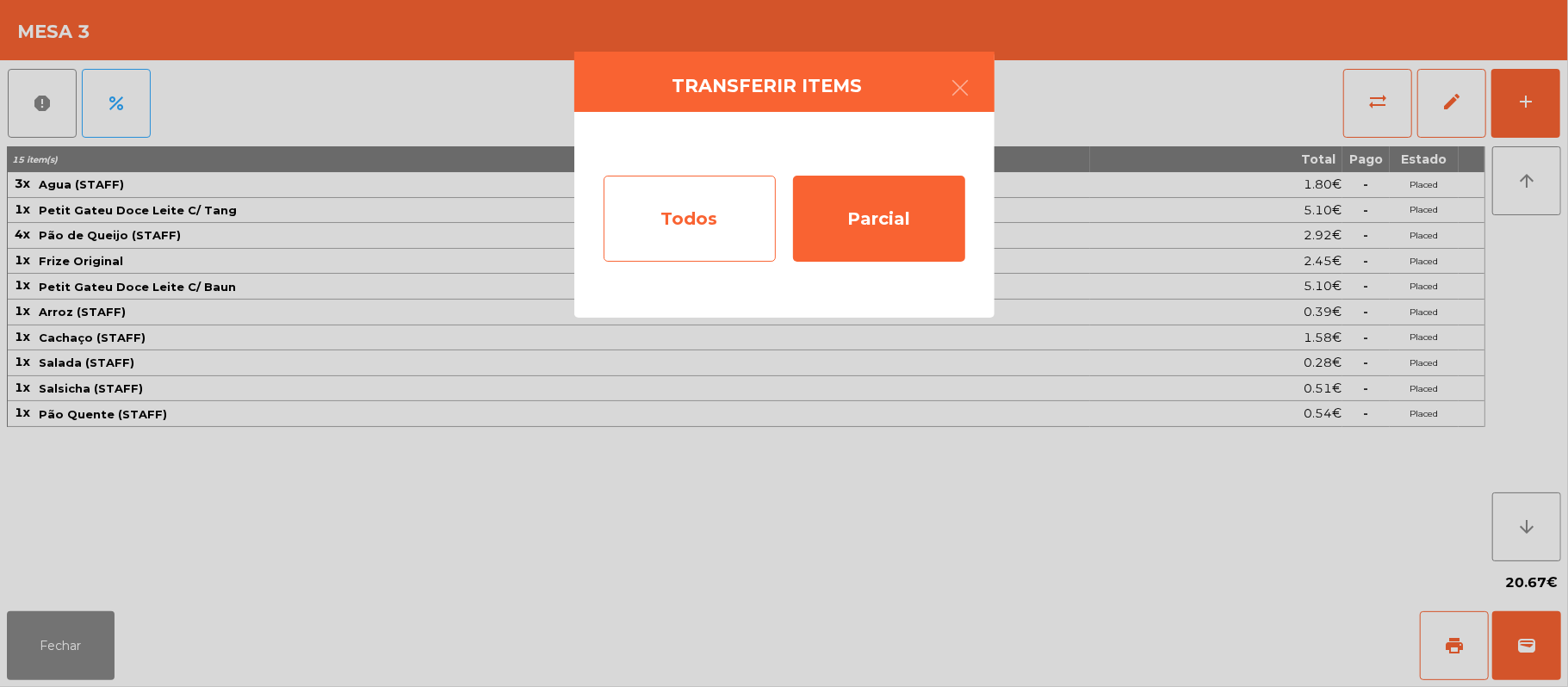
click at [690, 231] on div "Todos" at bounding box center [689, 219] width 172 height 86
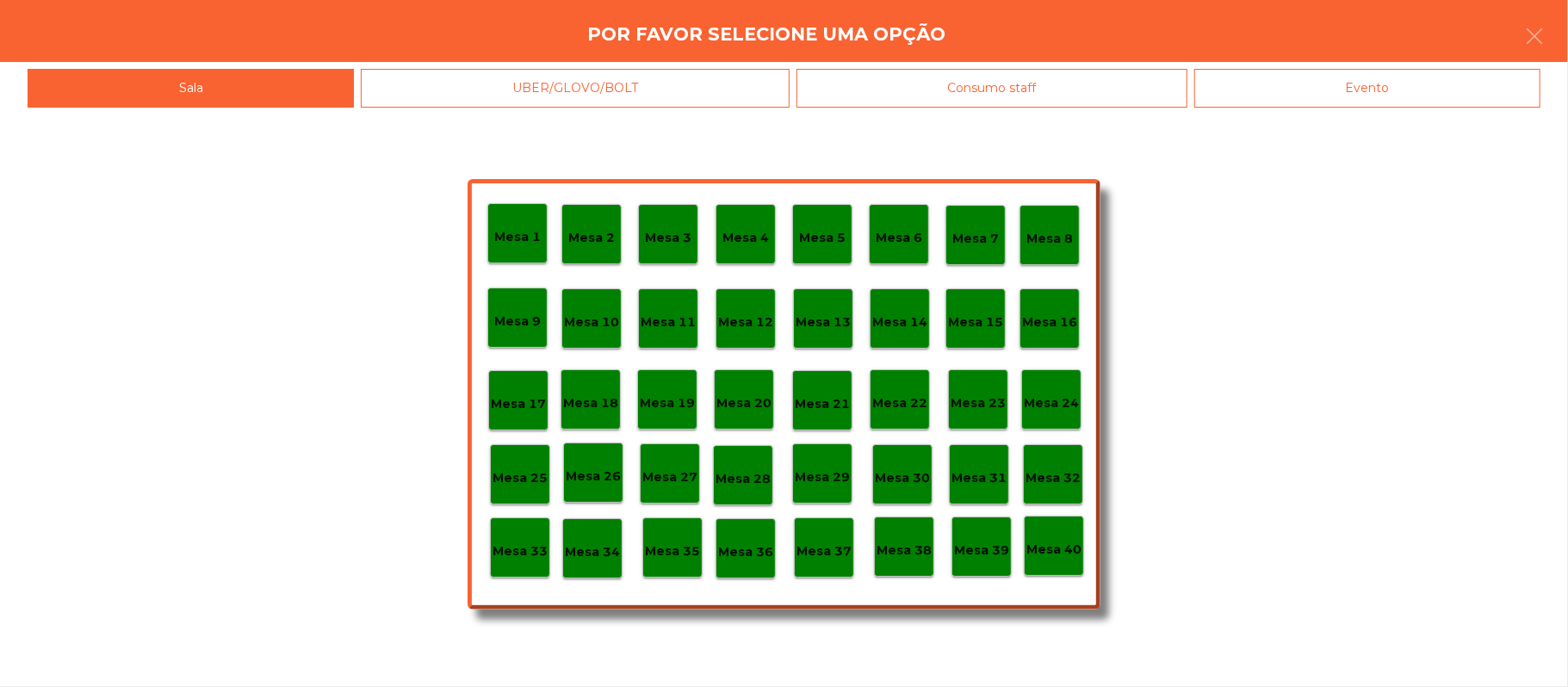
click at [1358, 87] on div "Evento" at bounding box center [1367, 88] width 346 height 39
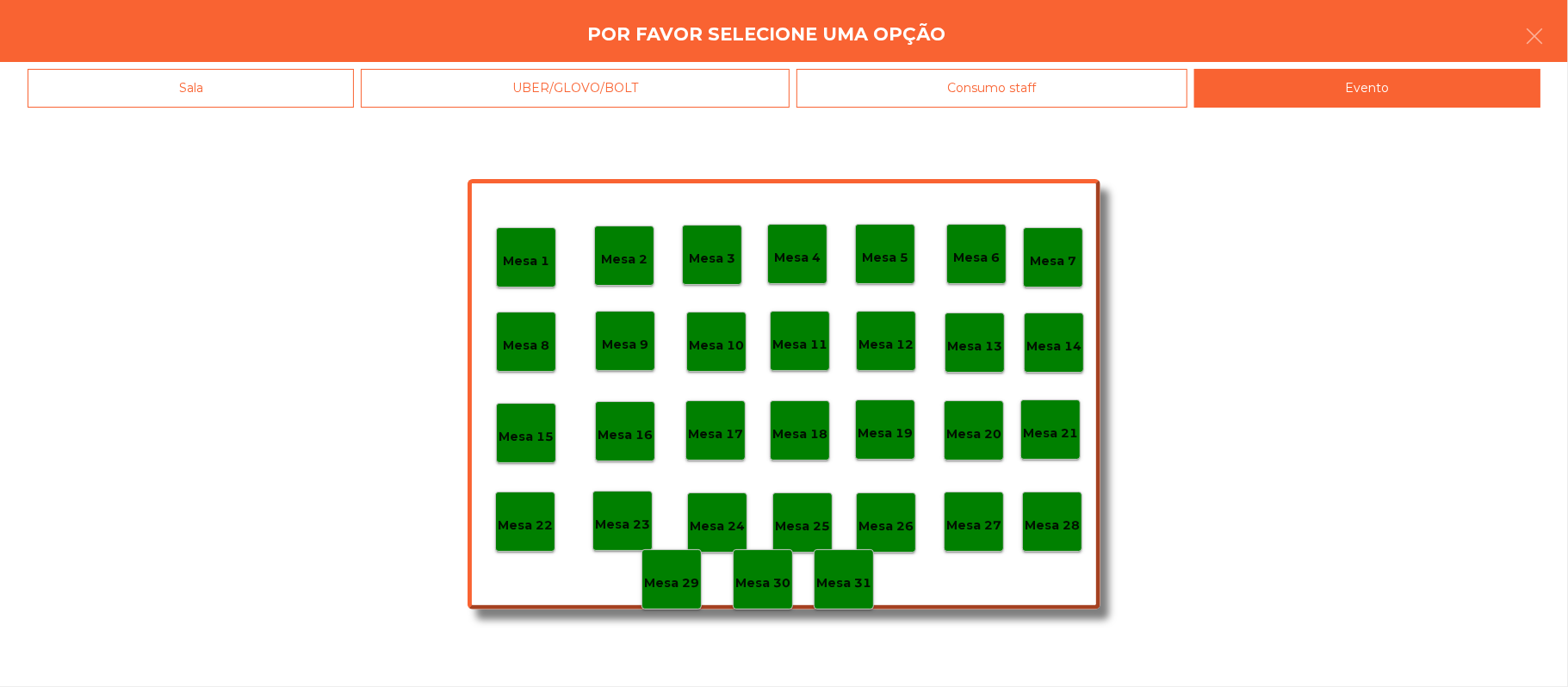
click at [284, 76] on div "Sala" at bounding box center [190, 88] width 326 height 39
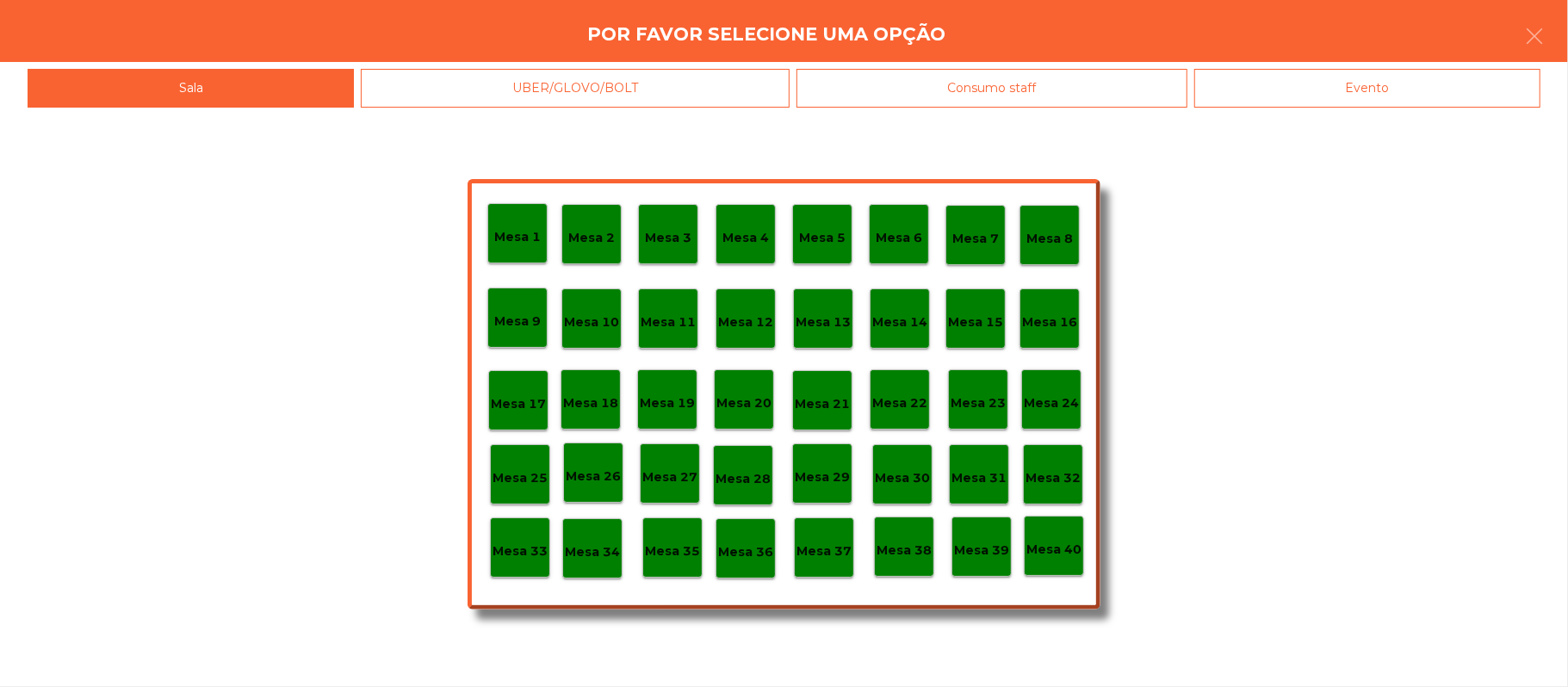
click at [980, 541] on p "Mesa 39" at bounding box center [982, 551] width 55 height 20
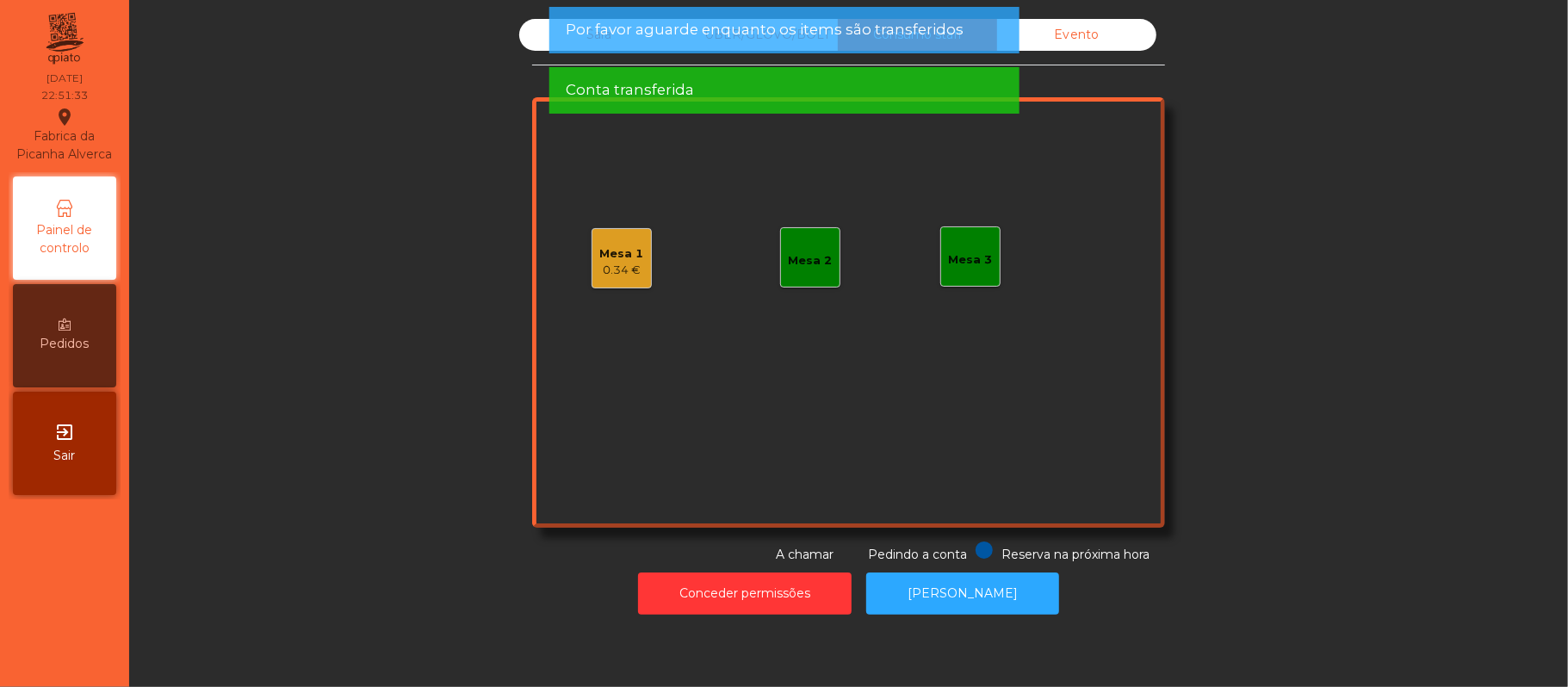
click at [538, 38] on div "Sala" at bounding box center [598, 35] width 159 height 32
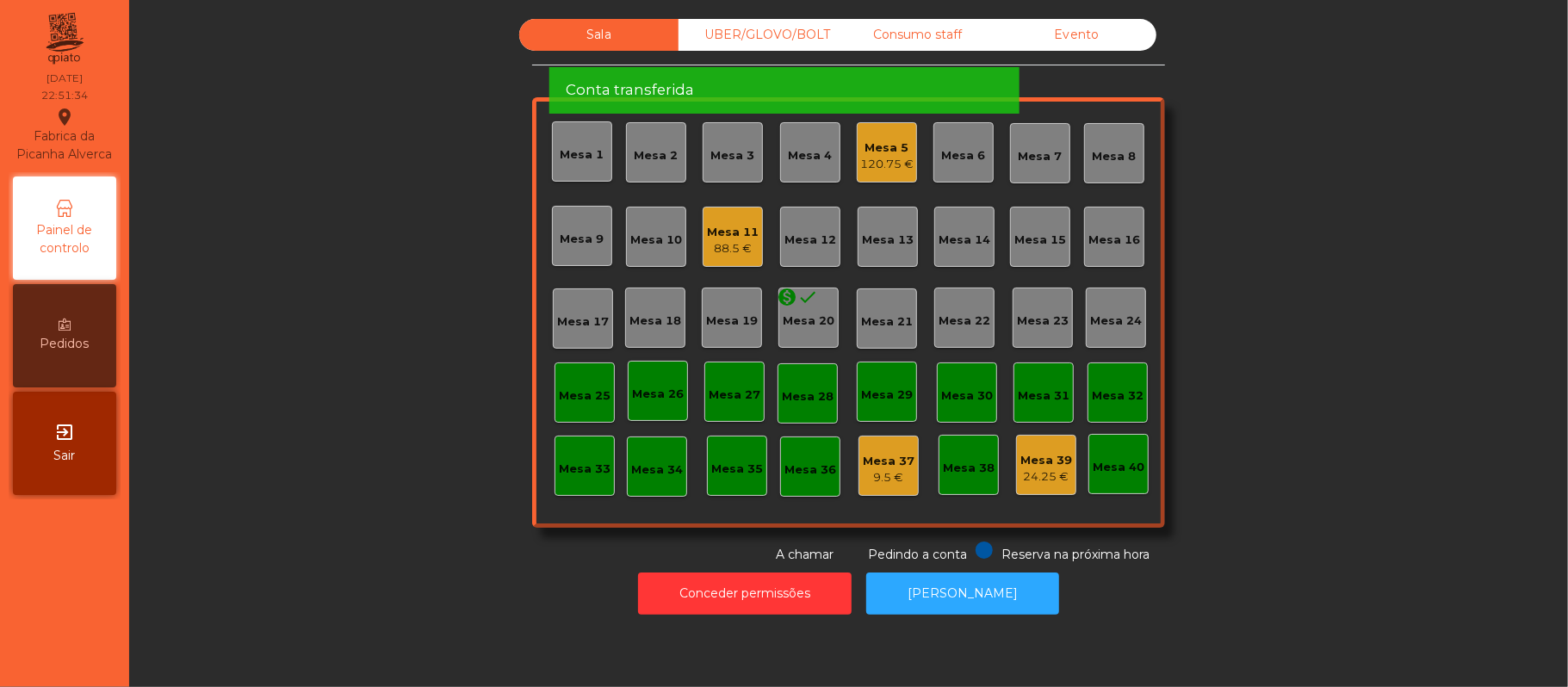
click at [589, 79] on span "Conta transferida" at bounding box center [630, 89] width 129 height 21
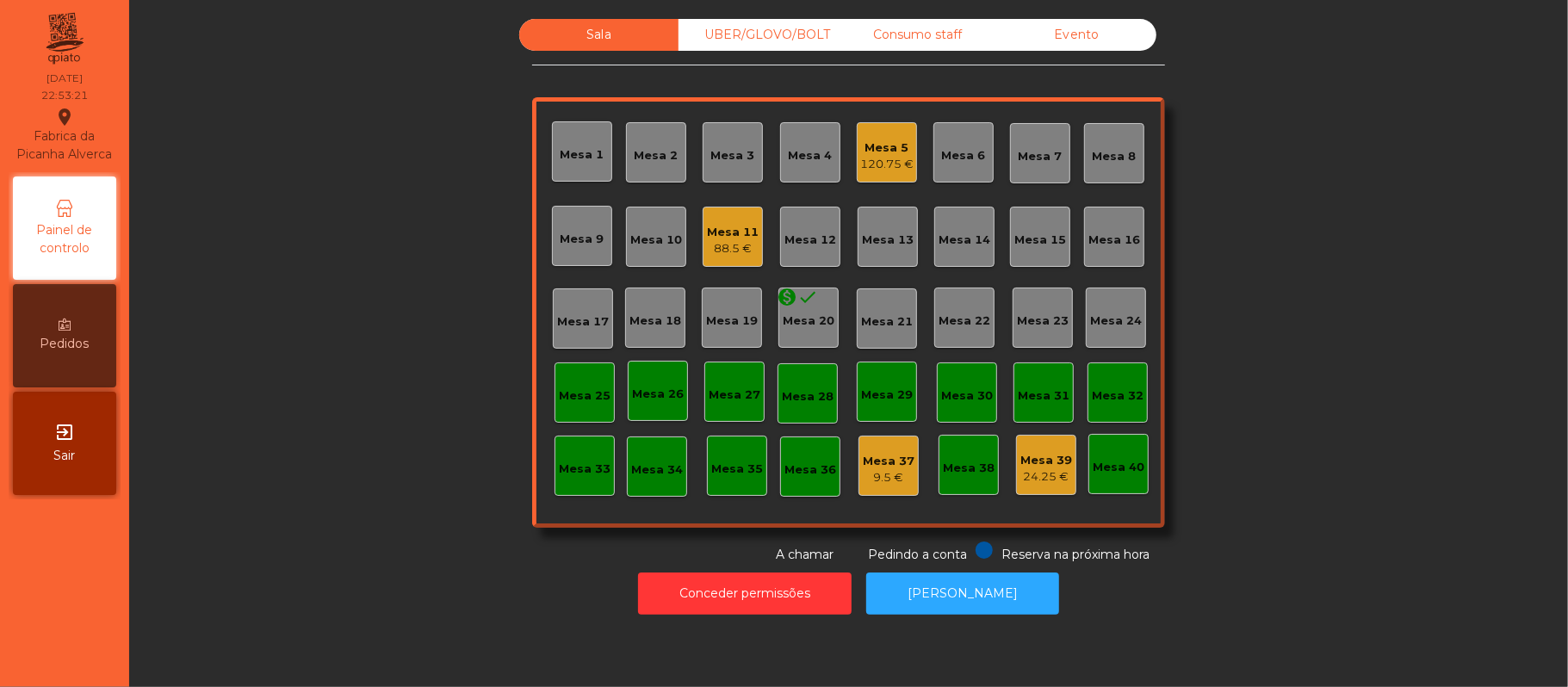
click at [897, 39] on div "Consumo staff" at bounding box center [917, 35] width 159 height 32
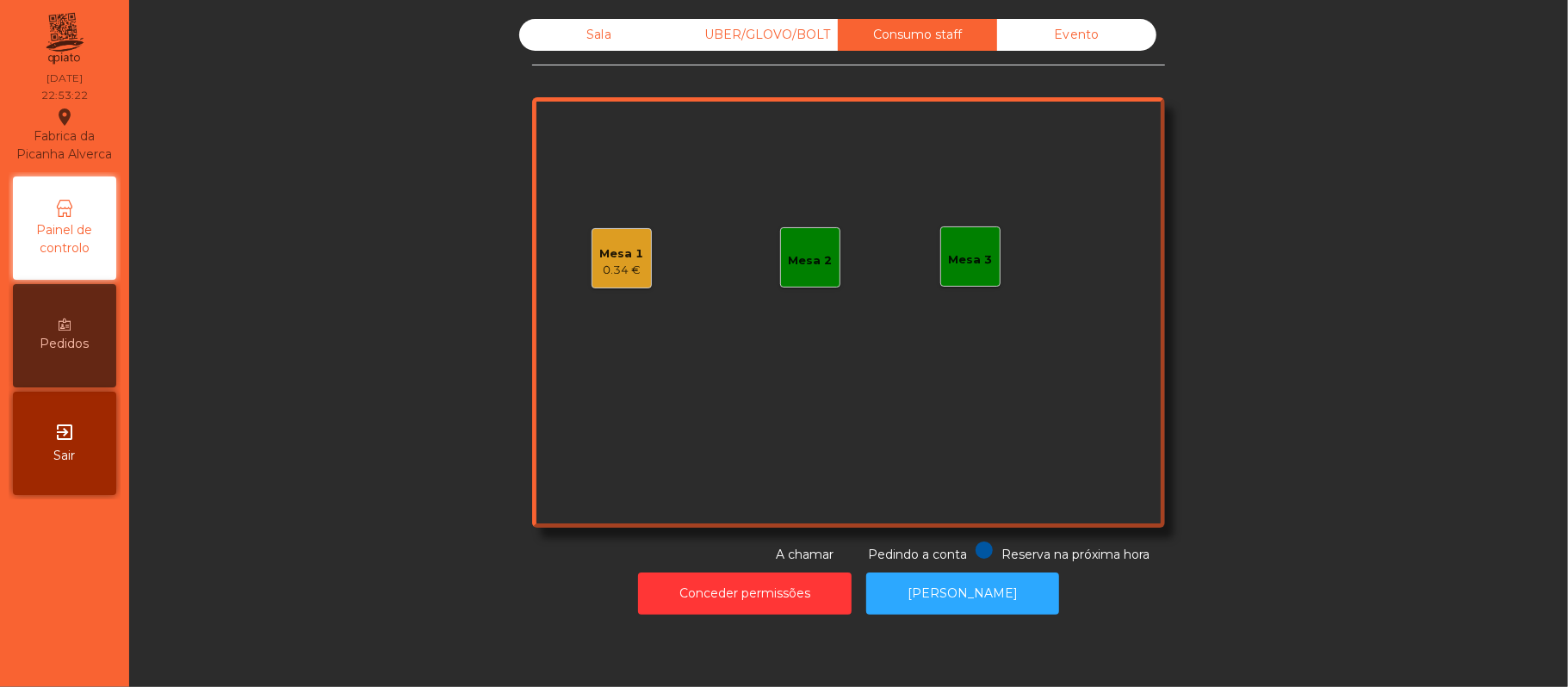
click at [610, 262] on div "0.34 €" at bounding box center [622, 270] width 44 height 17
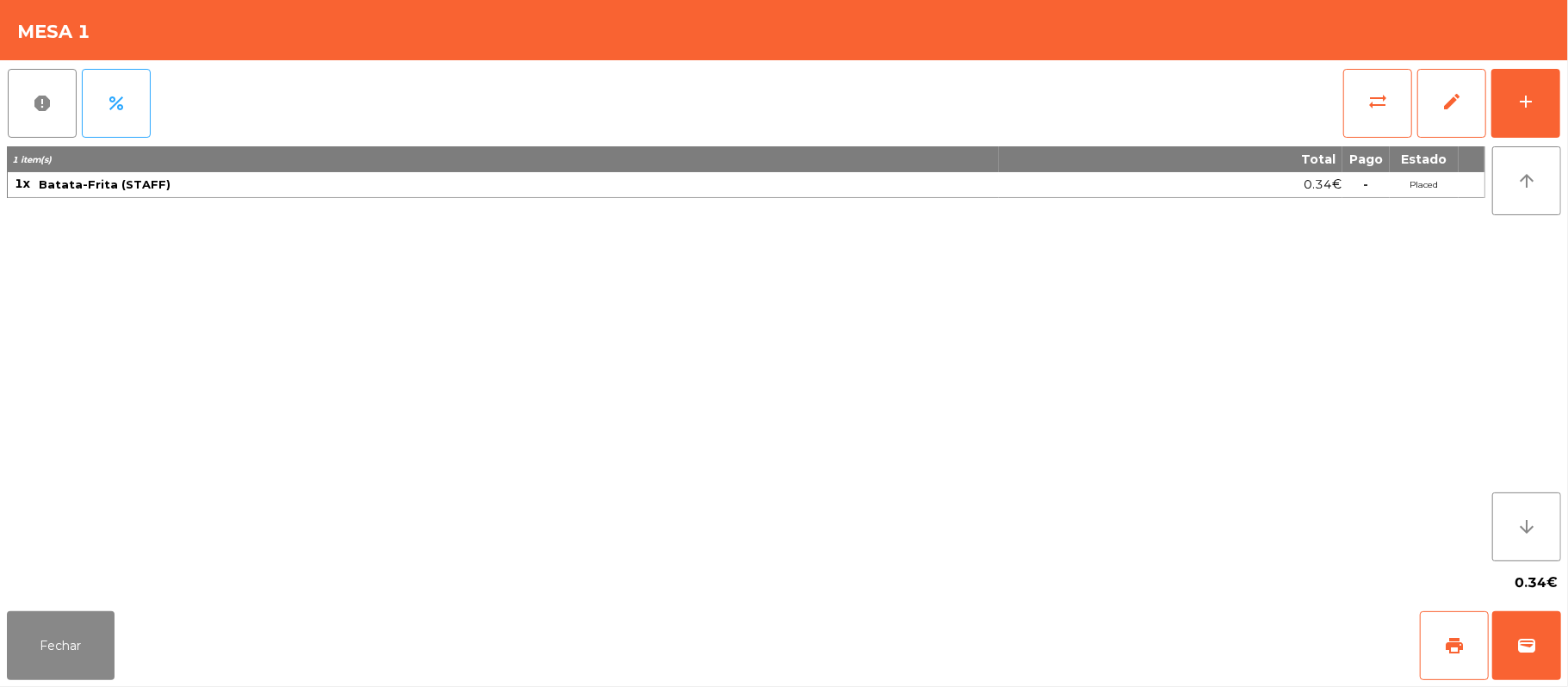
click at [1562, 97] on div "report percent sync_alt edit add 1 item(s) Total Pago Estado 1x Batata-Frita (S…" at bounding box center [784, 332] width 1568 height 544
click at [1513, 112] on button "add" at bounding box center [1526, 103] width 69 height 69
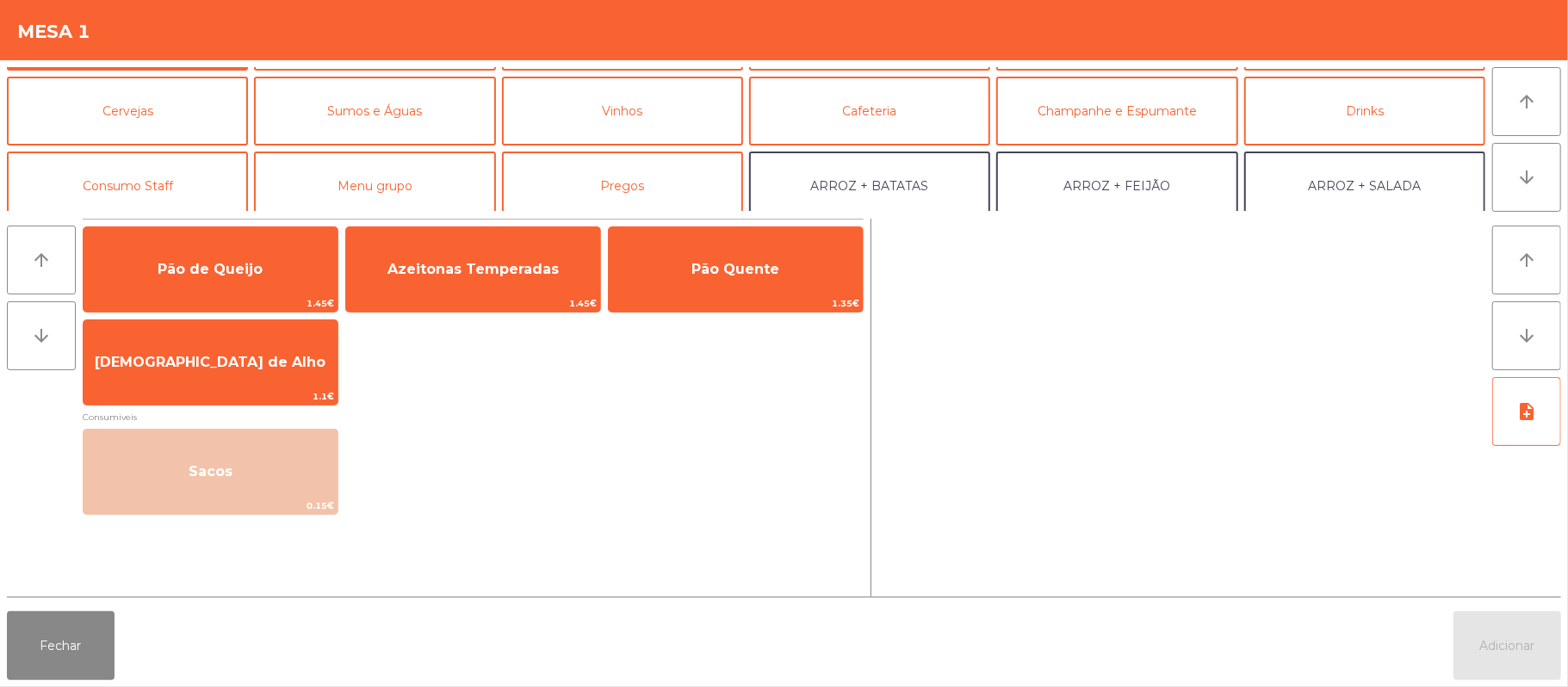
scroll to position [87, 0]
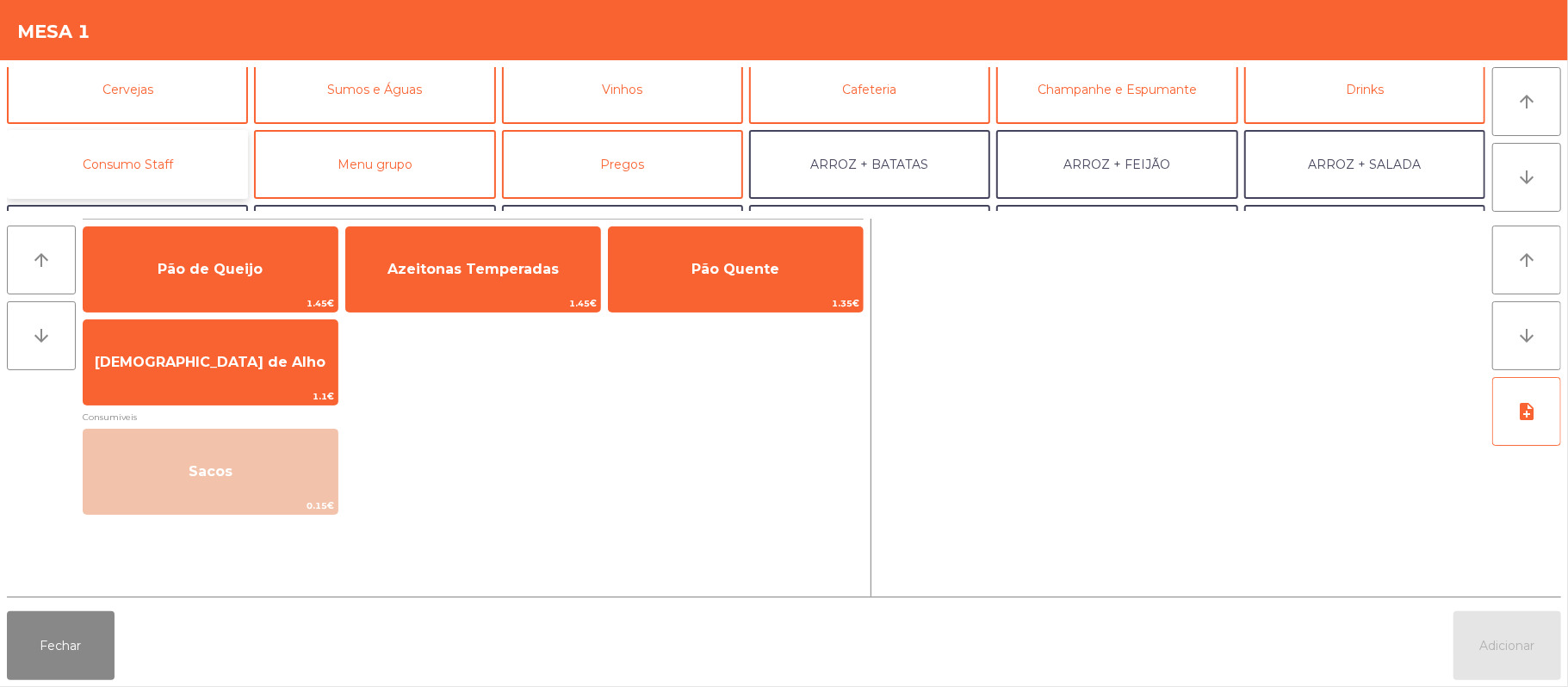
click at [199, 169] on button "Consumo Staff" at bounding box center [127, 164] width 241 height 69
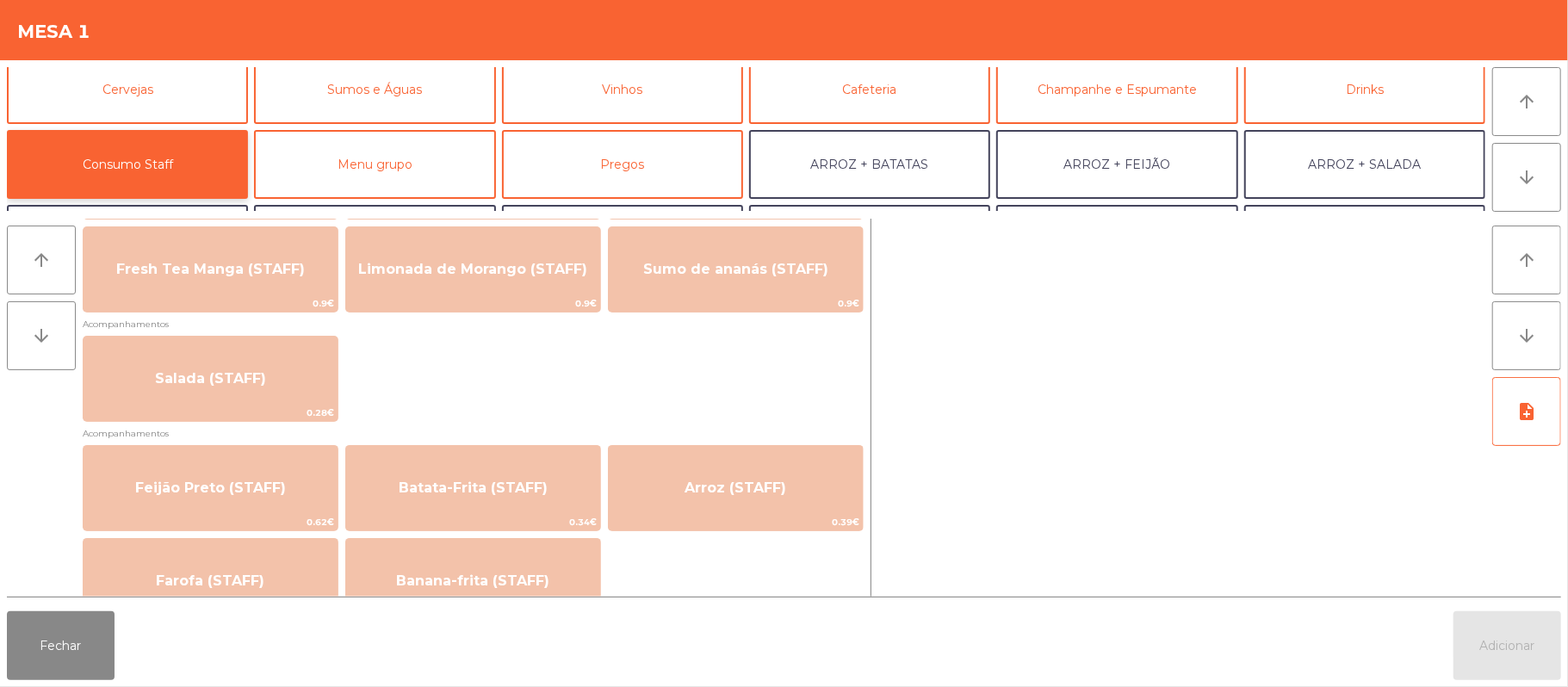
scroll to position [596, 0]
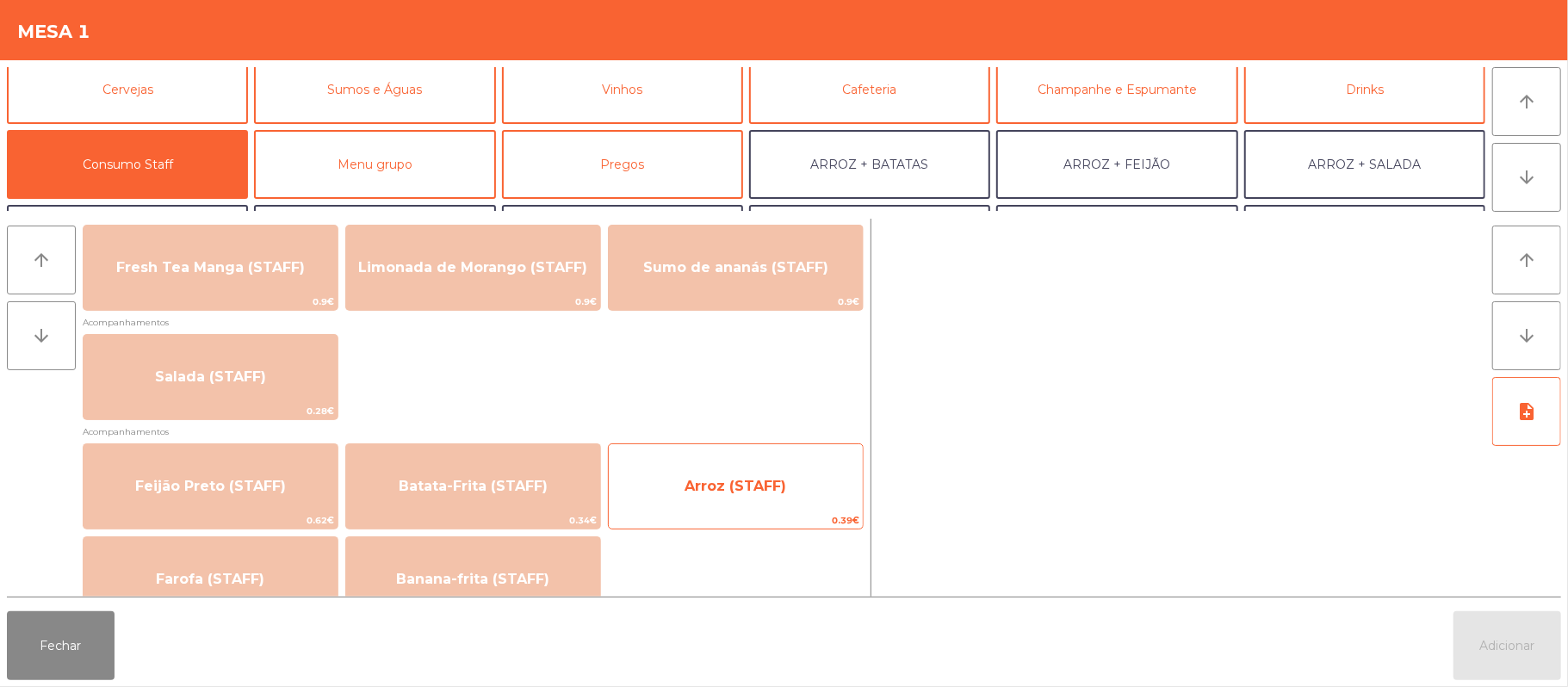
click at [772, 484] on span "Arroz (STAFF)" at bounding box center [735, 486] width 102 height 17
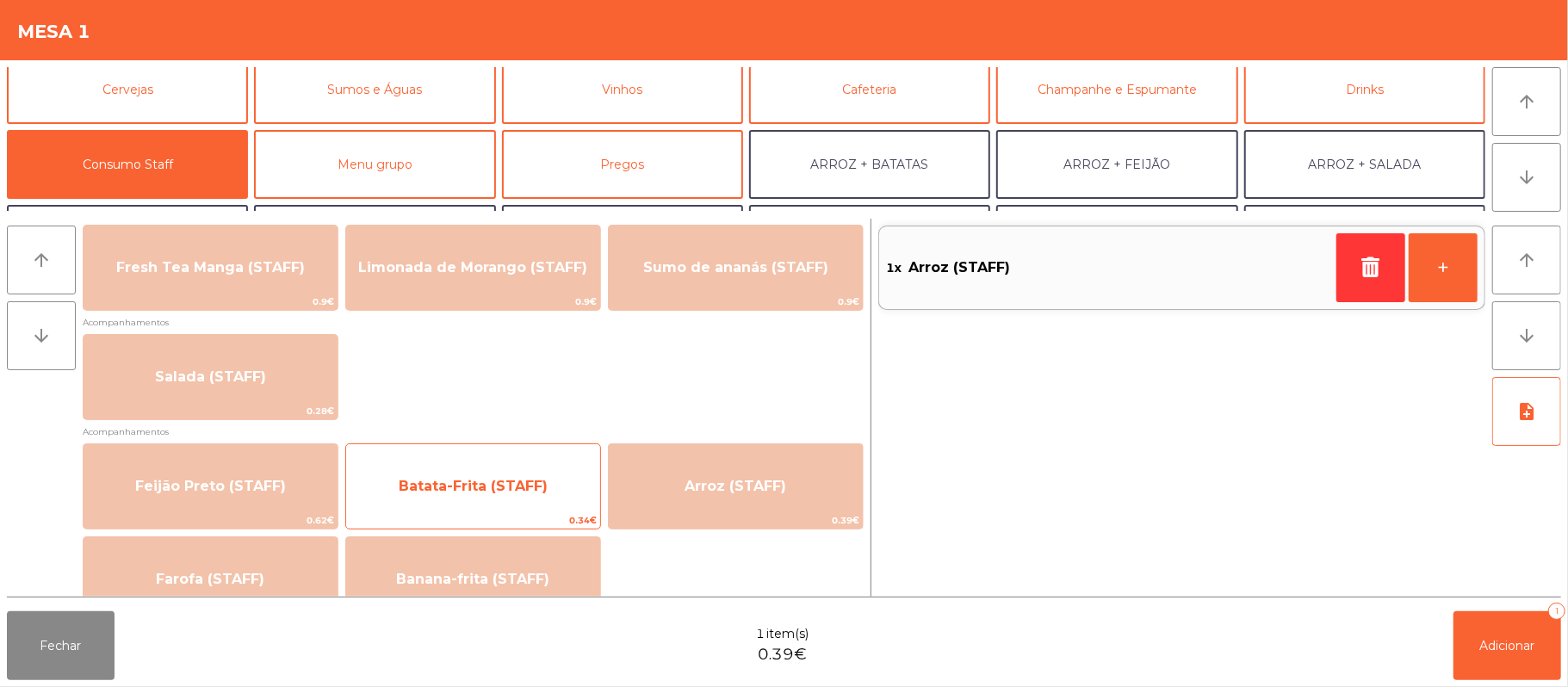
click at [551, 488] on span "Batata-Frita (STAFF)" at bounding box center [473, 486] width 254 height 47
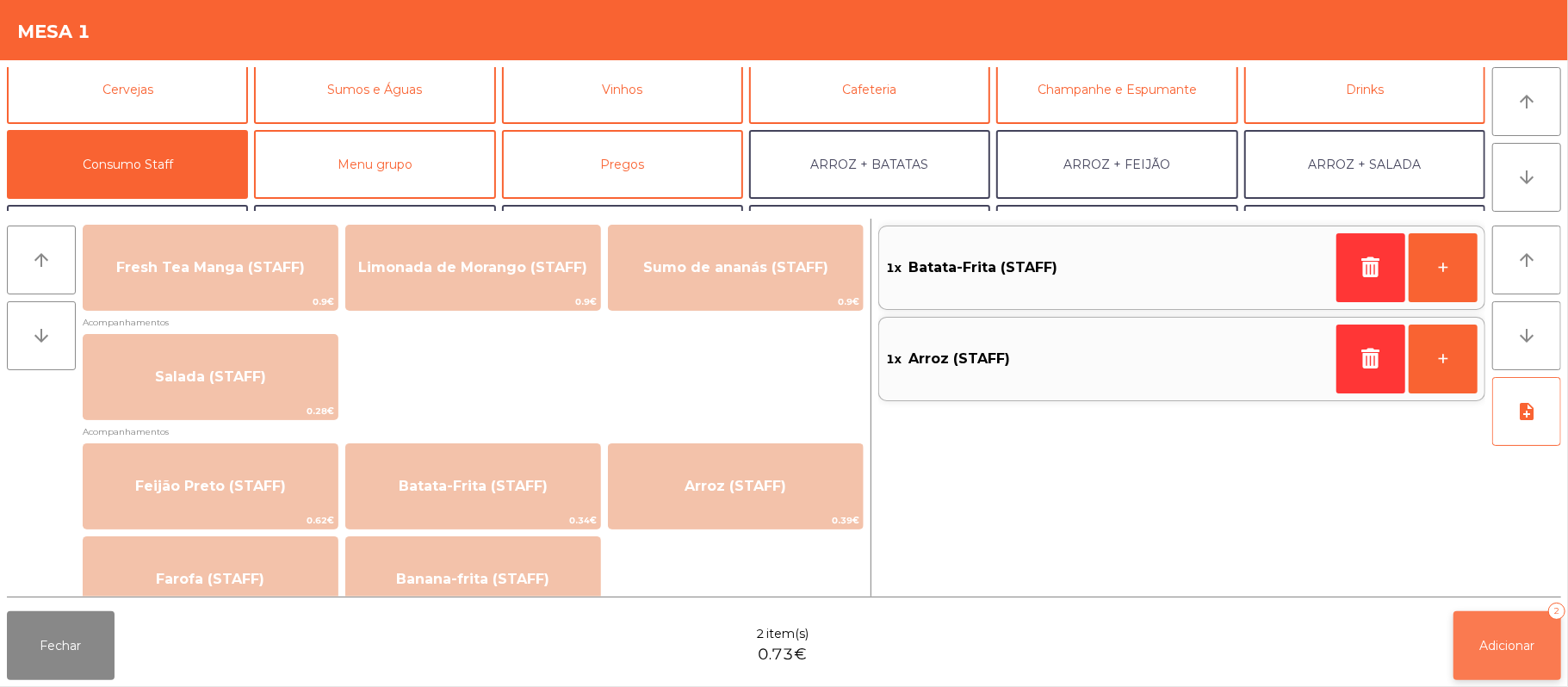
click at [1510, 641] on span "Adicionar" at bounding box center [1507, 646] width 55 height 16
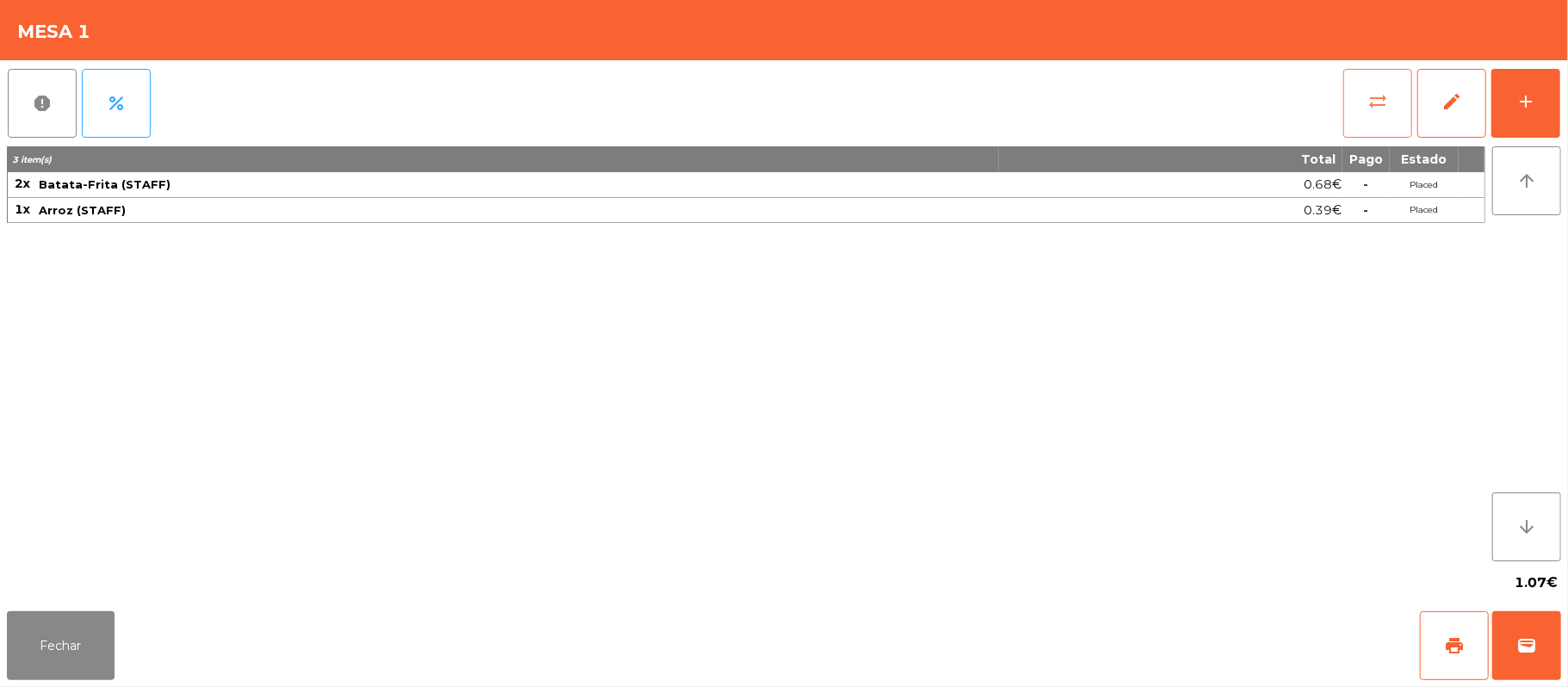
click at [1396, 108] on button "sync_alt" at bounding box center [1377, 103] width 69 height 69
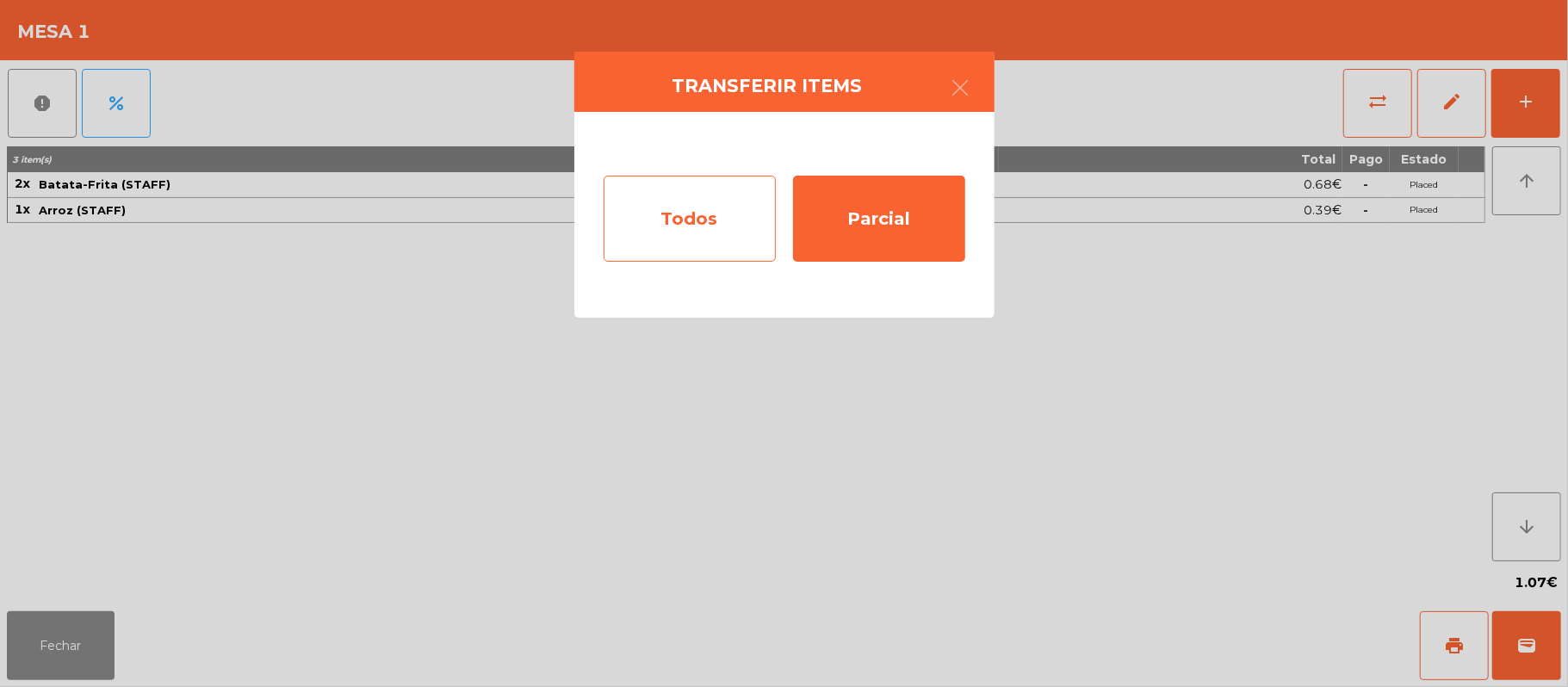
click at [723, 214] on div "Todos" at bounding box center [689, 219] width 172 height 86
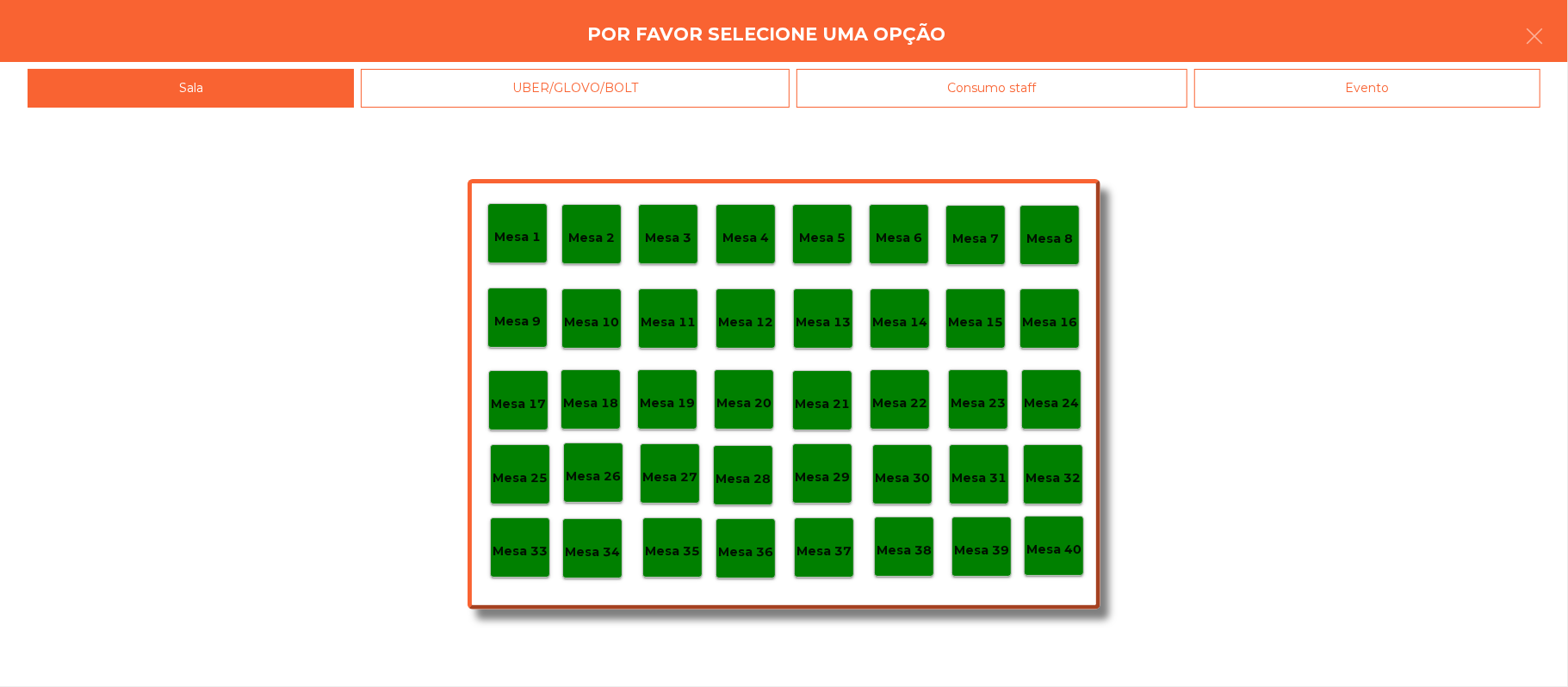
click at [1309, 86] on div "Evento" at bounding box center [1367, 88] width 346 height 39
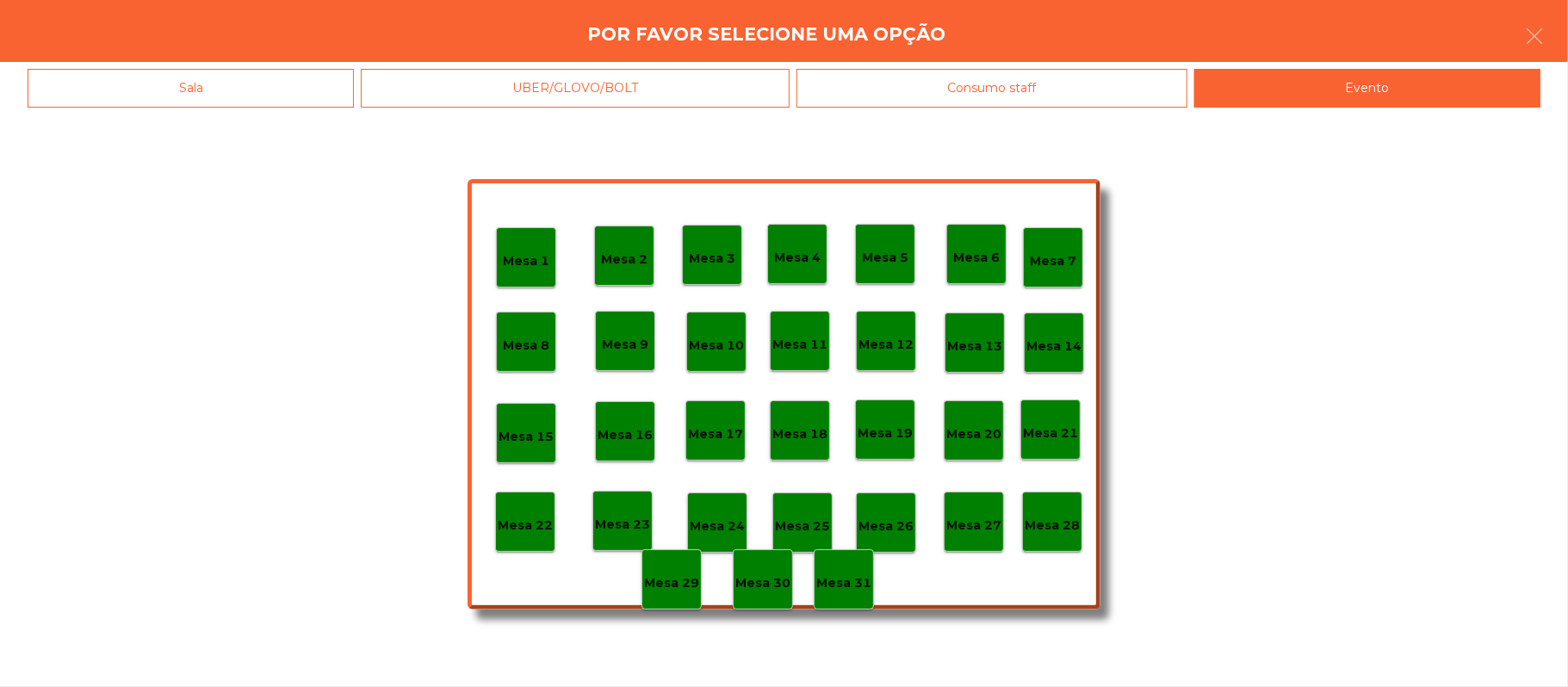
click at [1053, 504] on div "Mesa 28" at bounding box center [1053, 522] width 61 height 61
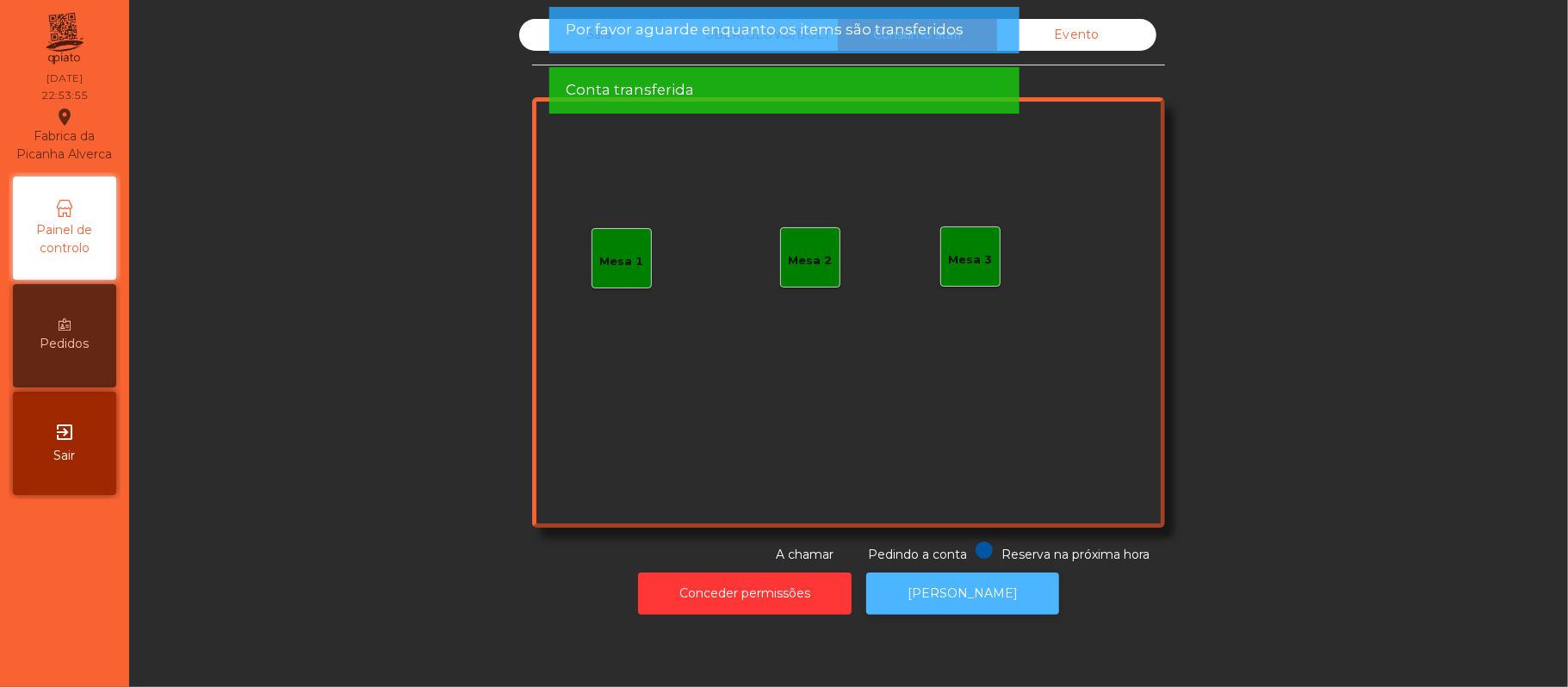
click at [947, 580] on button "[PERSON_NAME]" at bounding box center [963, 593] width 193 height 42
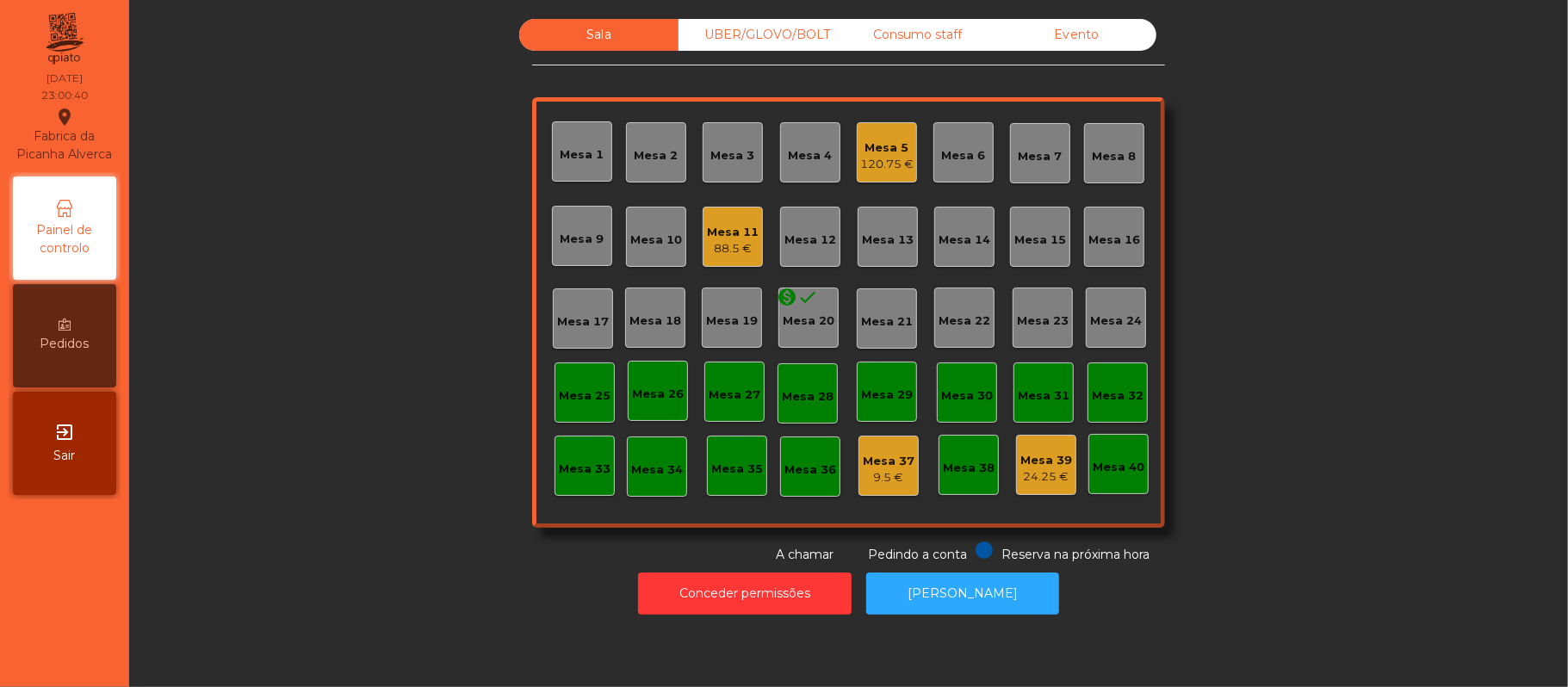
click at [724, 241] on div "88.5 €" at bounding box center [733, 249] width 51 height 17
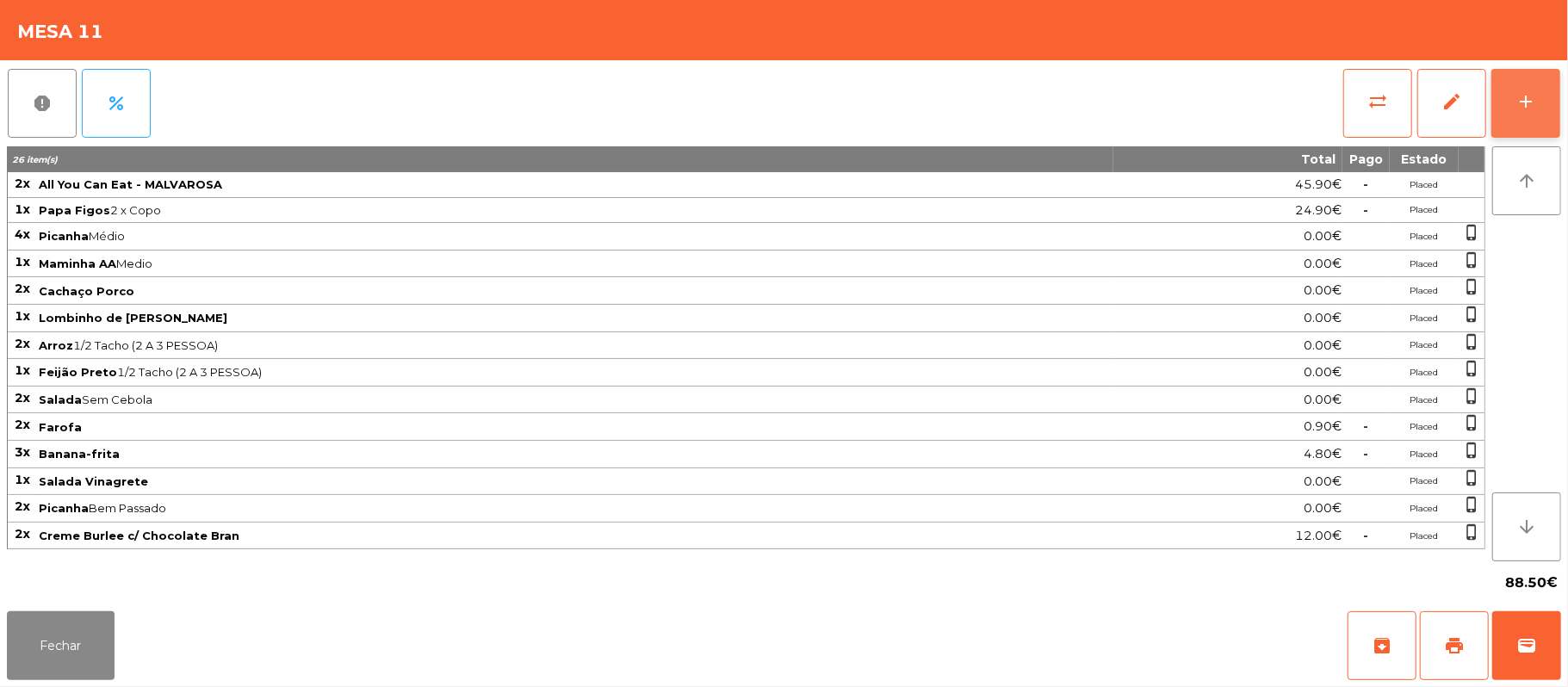
click at [1512, 100] on button "add" at bounding box center [1526, 103] width 69 height 69
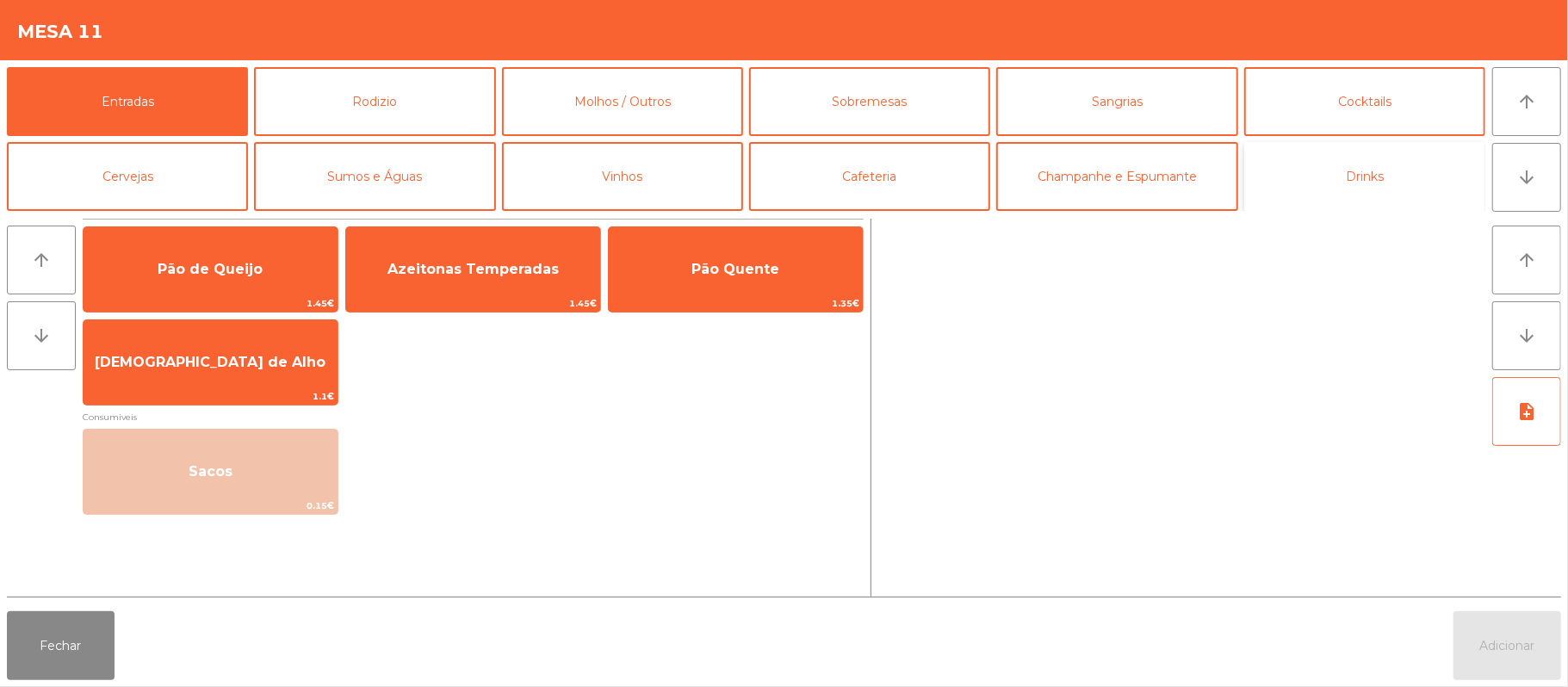
click at [1333, 171] on button "Drinks" at bounding box center [1365, 176] width 241 height 69
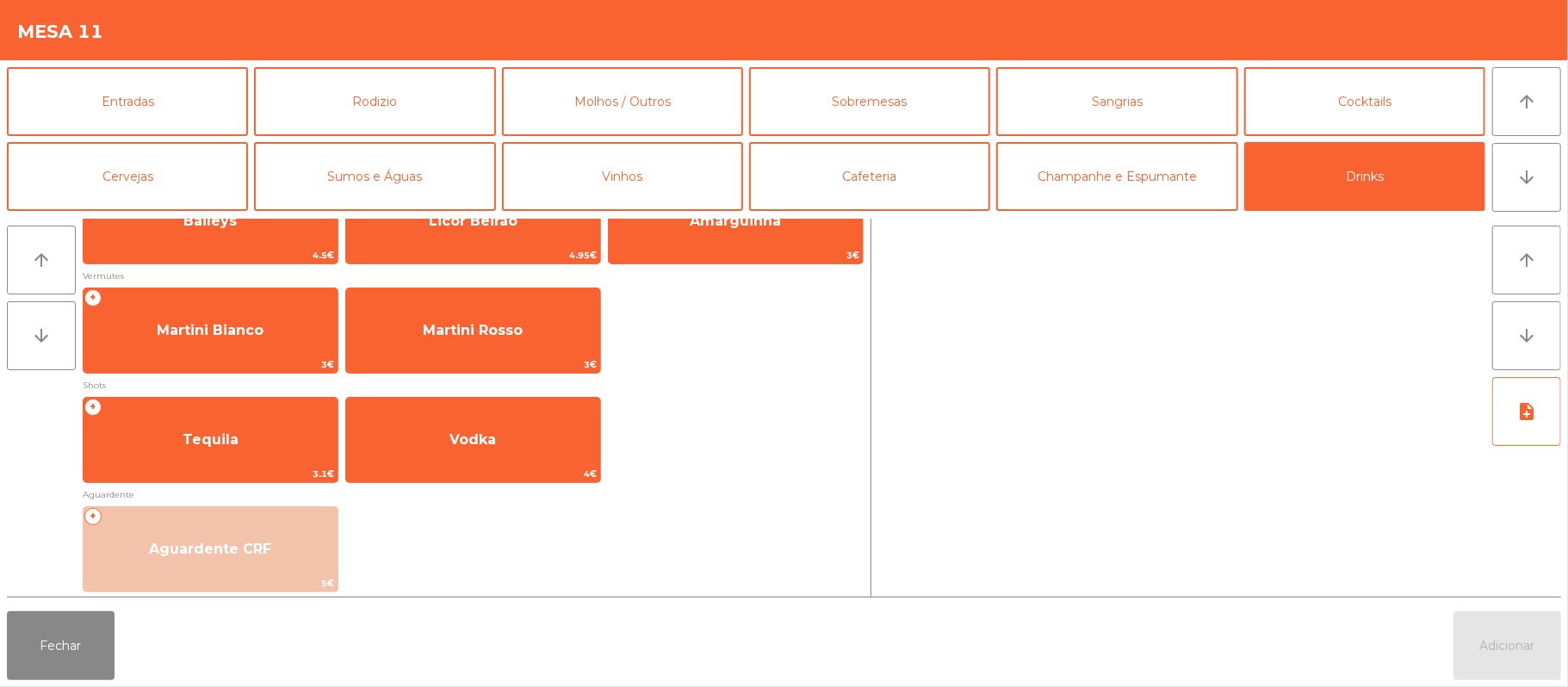
scroll to position [289, 0]
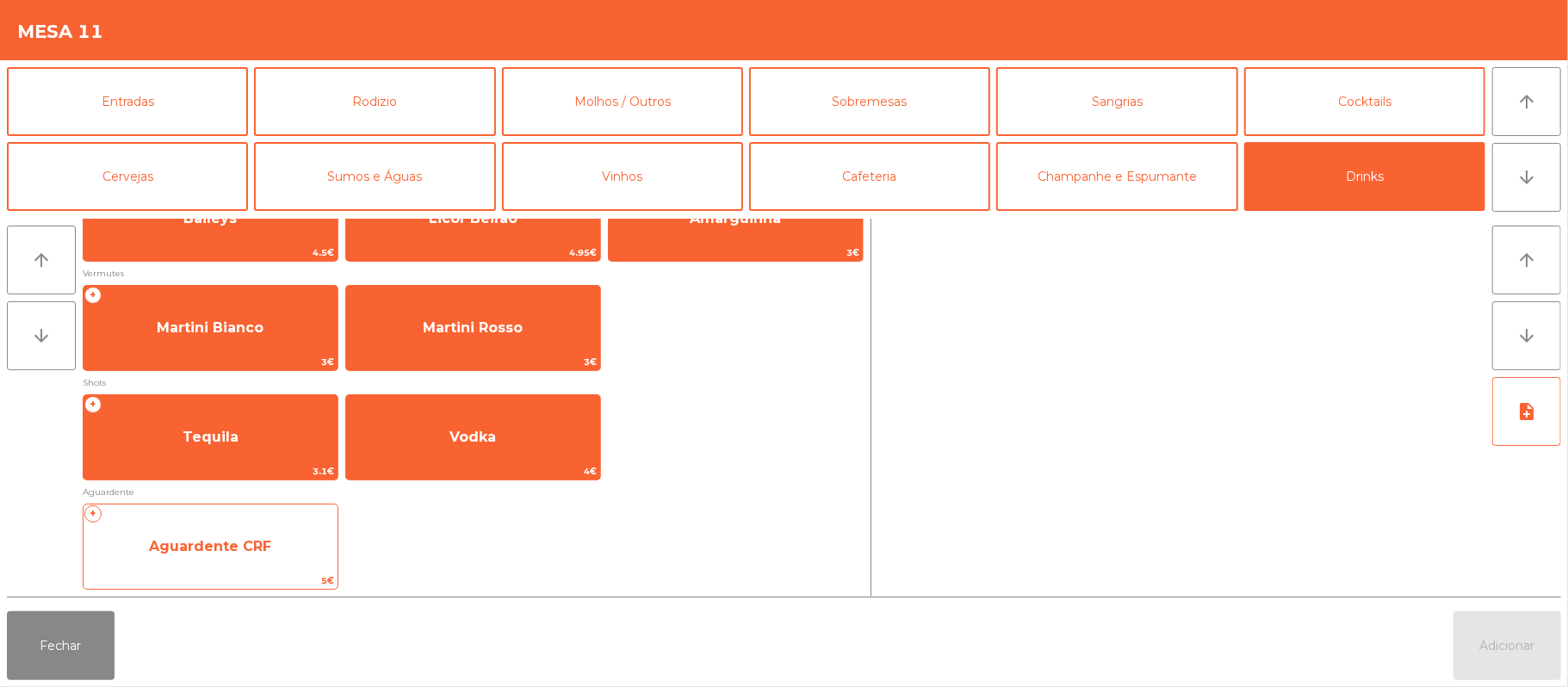
click at [250, 567] on span "Aguardente CRF" at bounding box center [210, 546] width 254 height 47
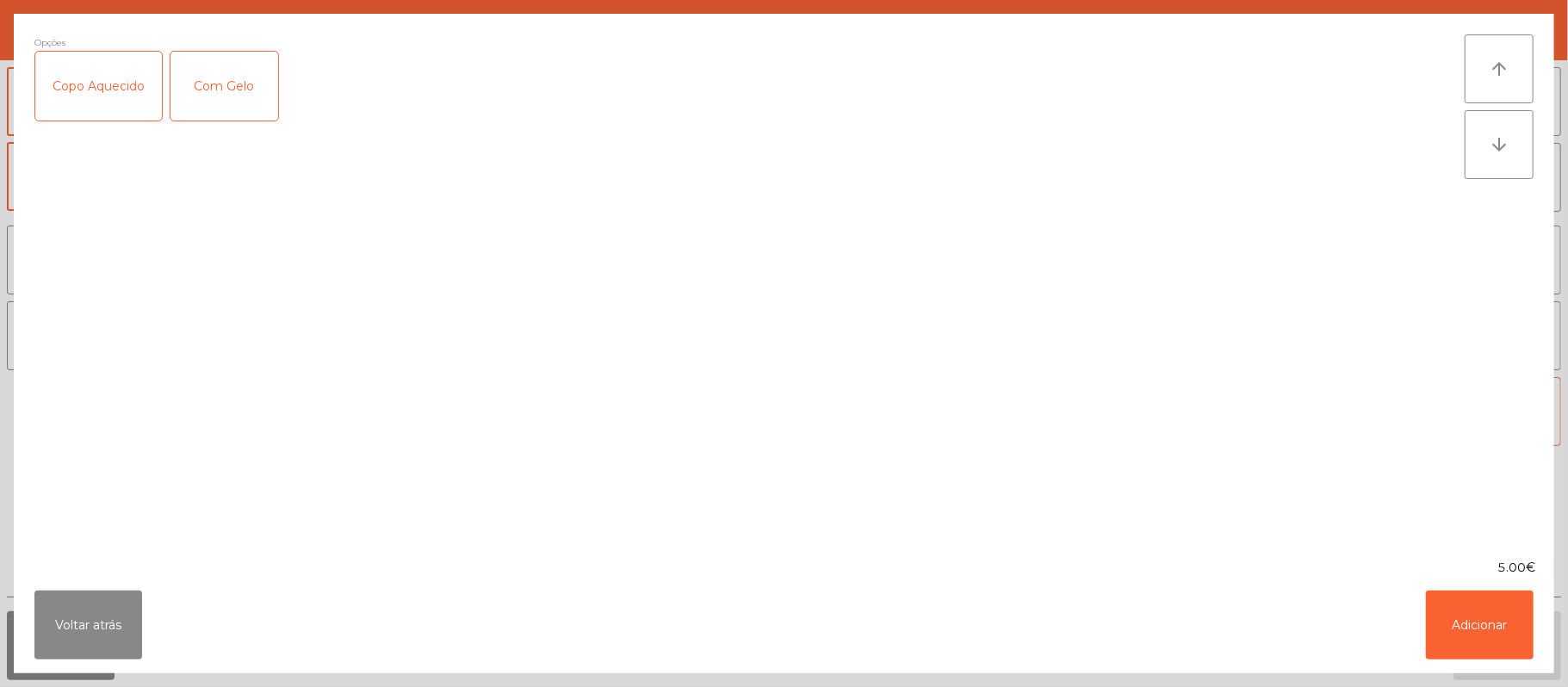
click at [105, 83] on div "Copo Aquecido" at bounding box center [98, 85] width 127 height 69
click at [1476, 617] on button "Adicionar" at bounding box center [1479, 625] width 107 height 69
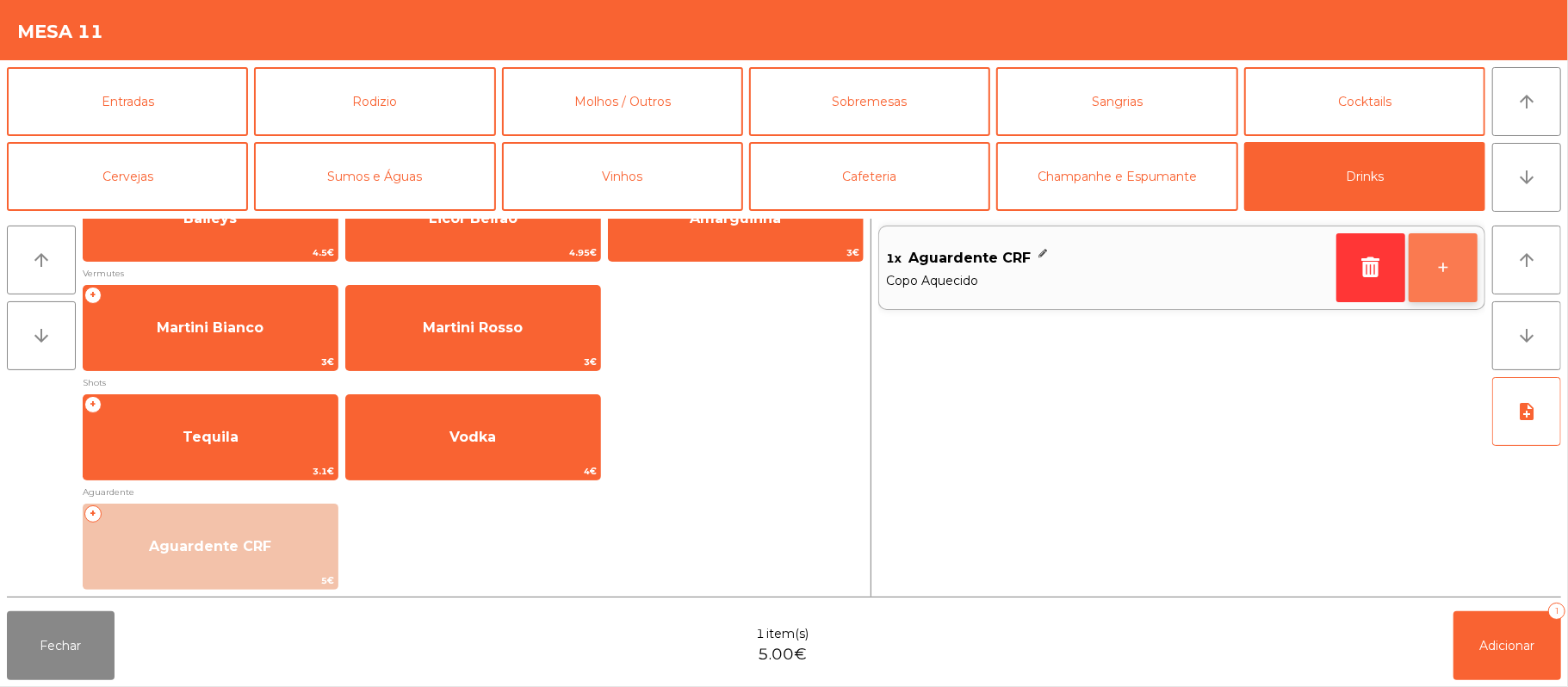
click at [1437, 260] on button "+" at bounding box center [1443, 267] width 69 height 69
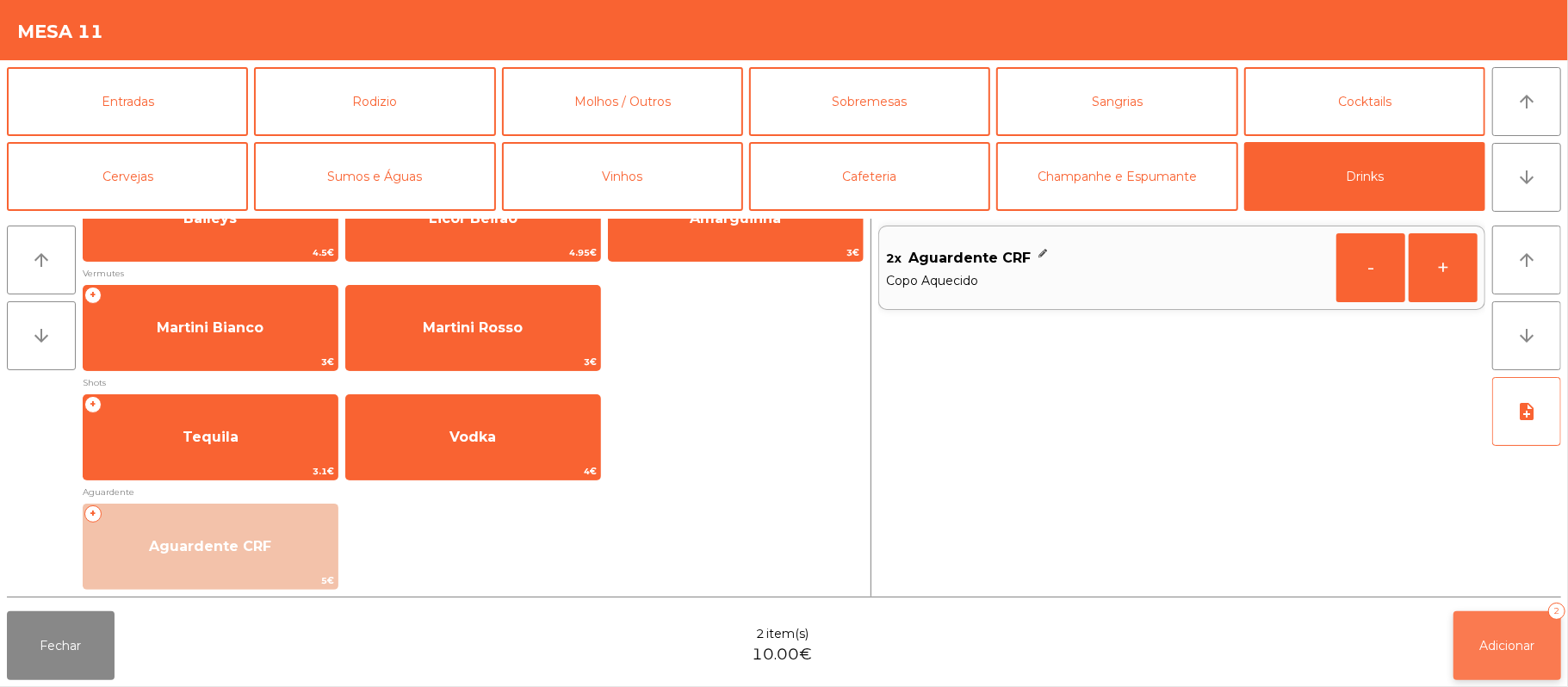
click at [1512, 645] on span "Adicionar" at bounding box center [1507, 646] width 55 height 16
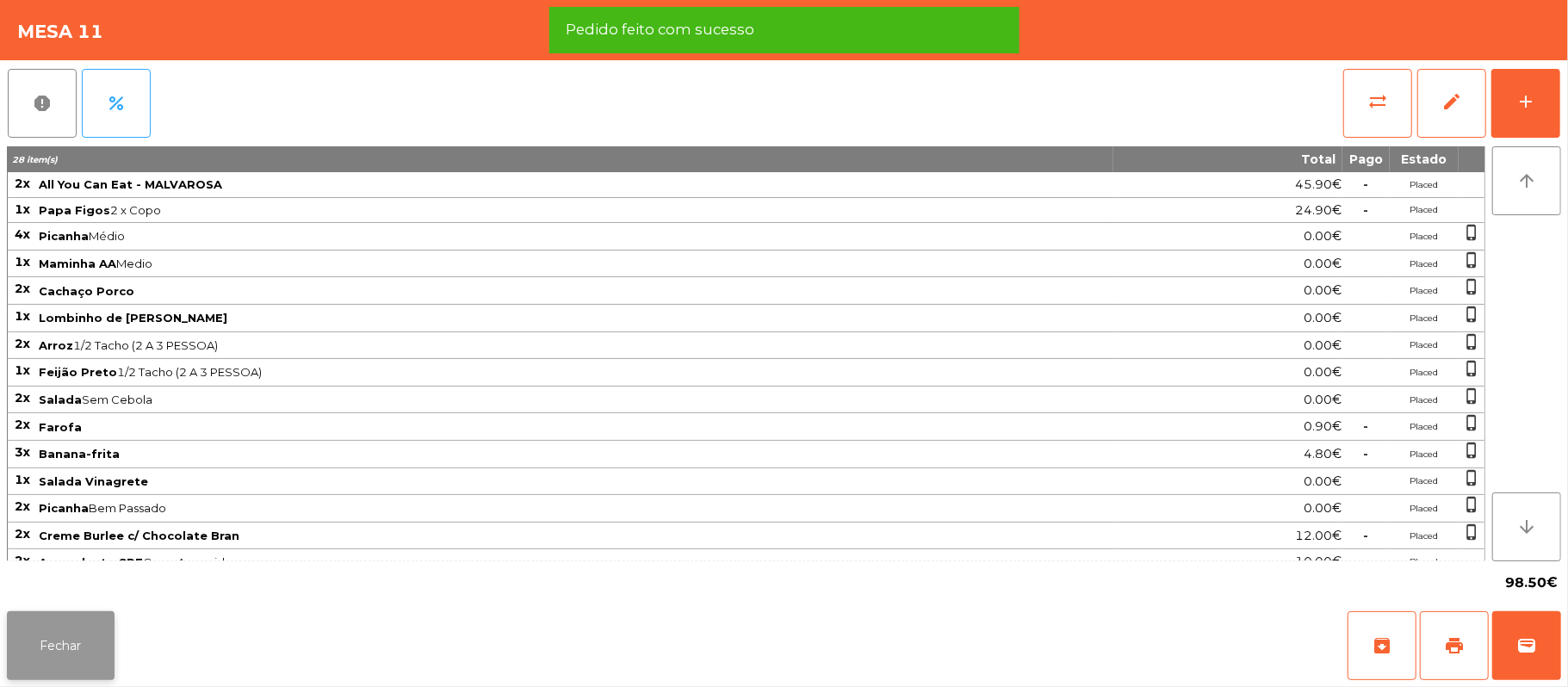
click at [77, 624] on button "Fechar" at bounding box center [60, 646] width 107 height 69
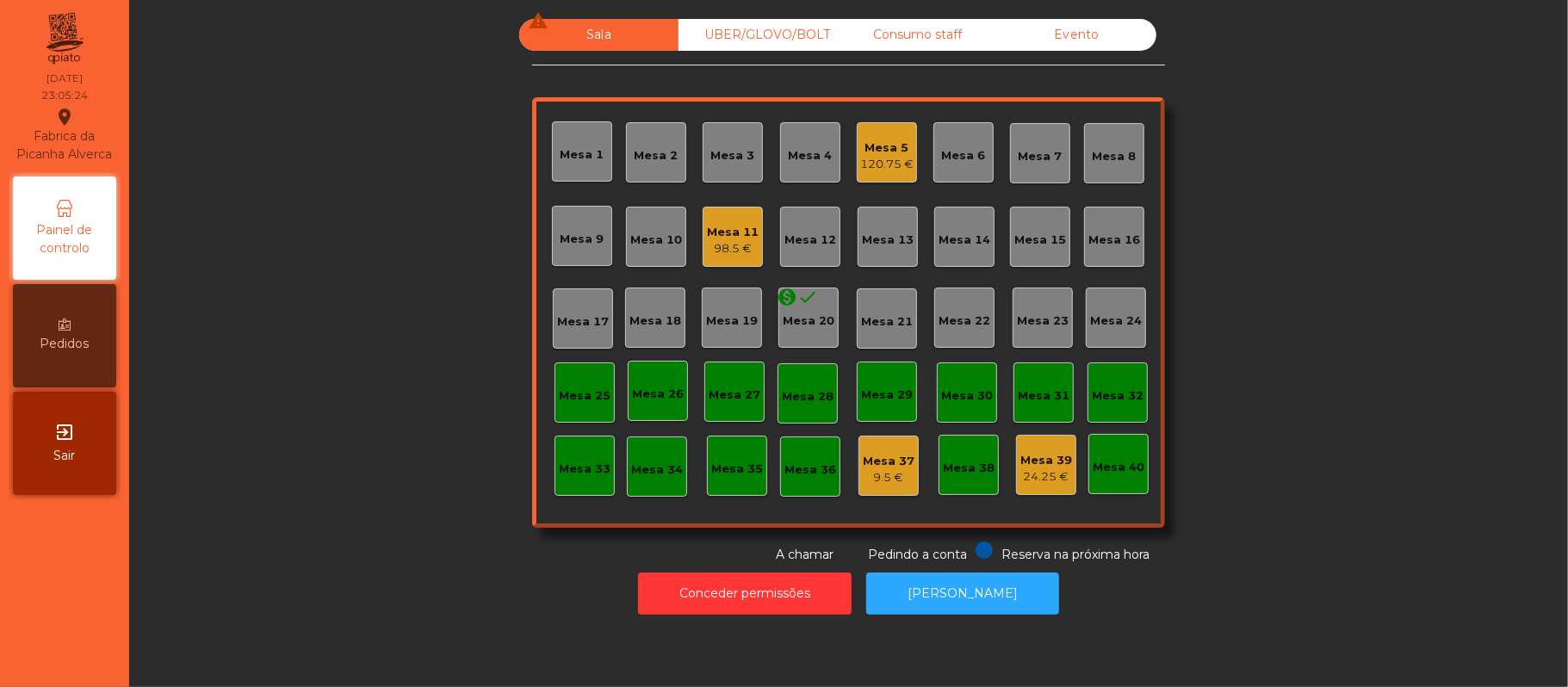
click at [894, 146] on div "Mesa 5" at bounding box center [886, 148] width 53 height 17
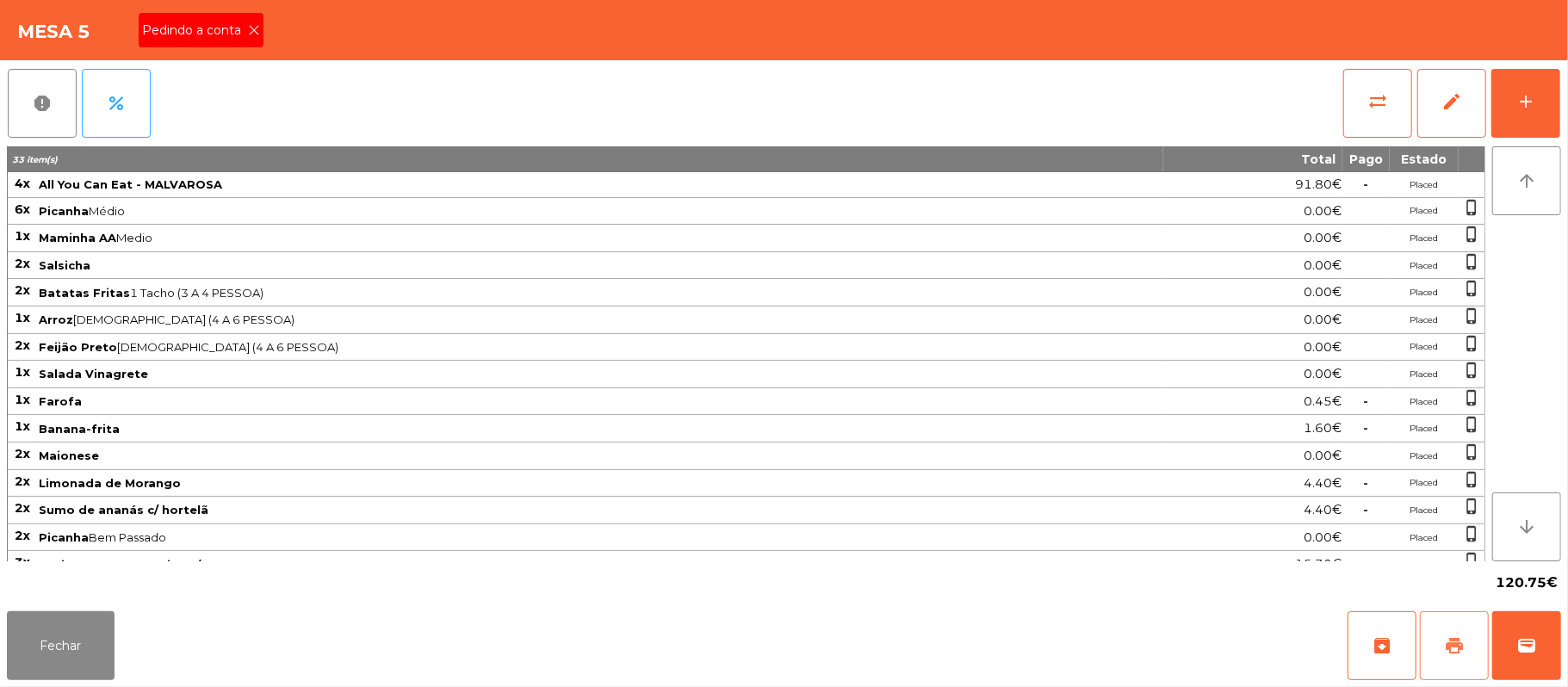
click at [1471, 614] on button "print" at bounding box center [1454, 646] width 69 height 69
click at [1517, 632] on button "wallet" at bounding box center [1527, 646] width 69 height 69
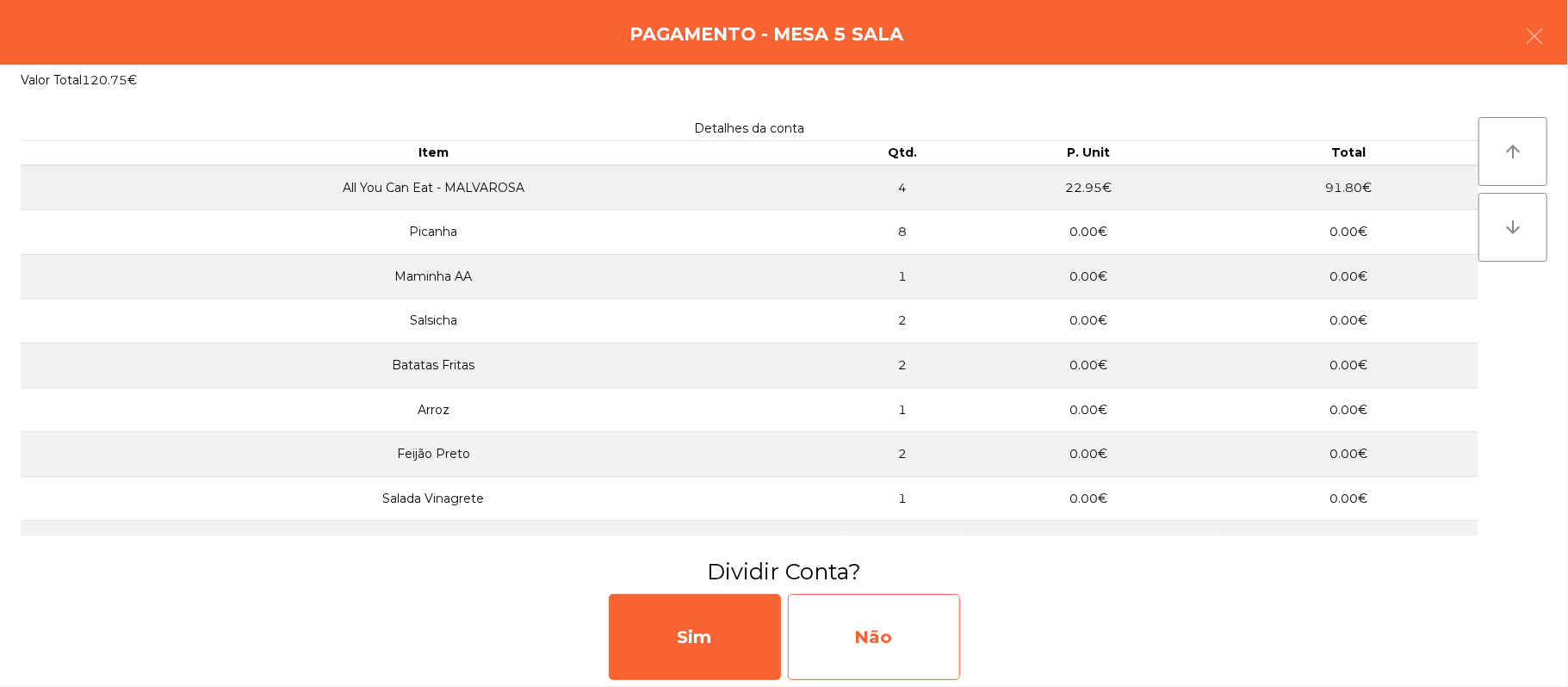
click at [866, 635] on div "Não" at bounding box center [874, 637] width 172 height 86
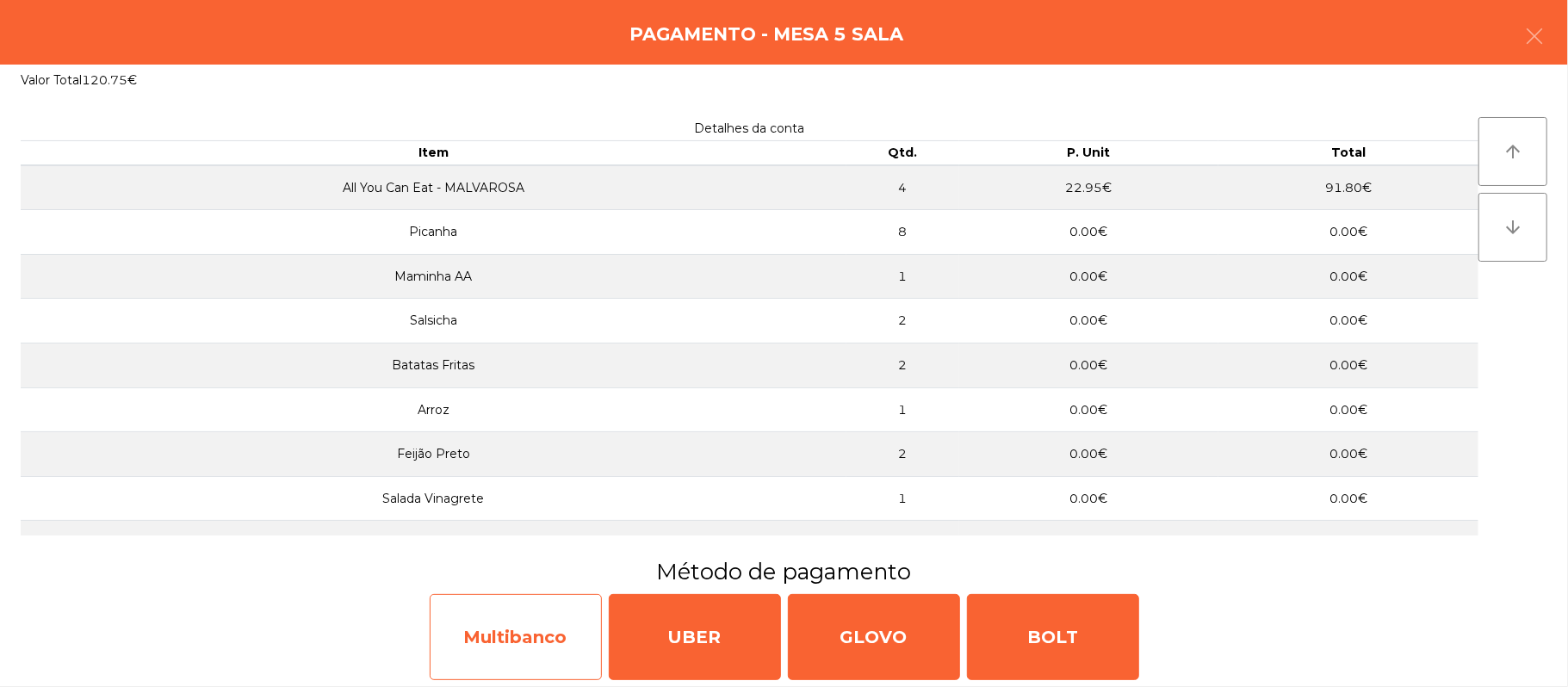
click at [561, 614] on div "Multibanco" at bounding box center [515, 637] width 172 height 86
select select "**"
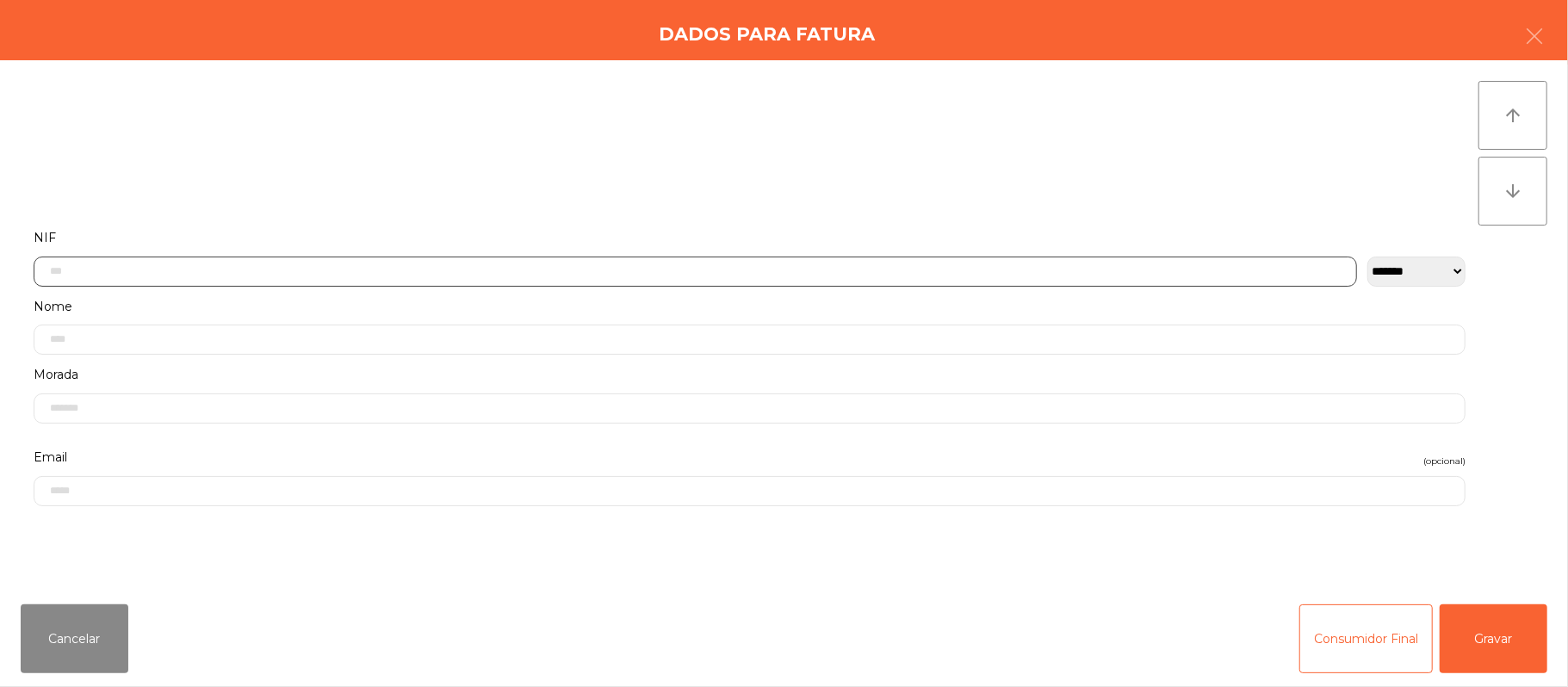
click at [364, 269] on input "text" at bounding box center [695, 271] width 1324 height 30
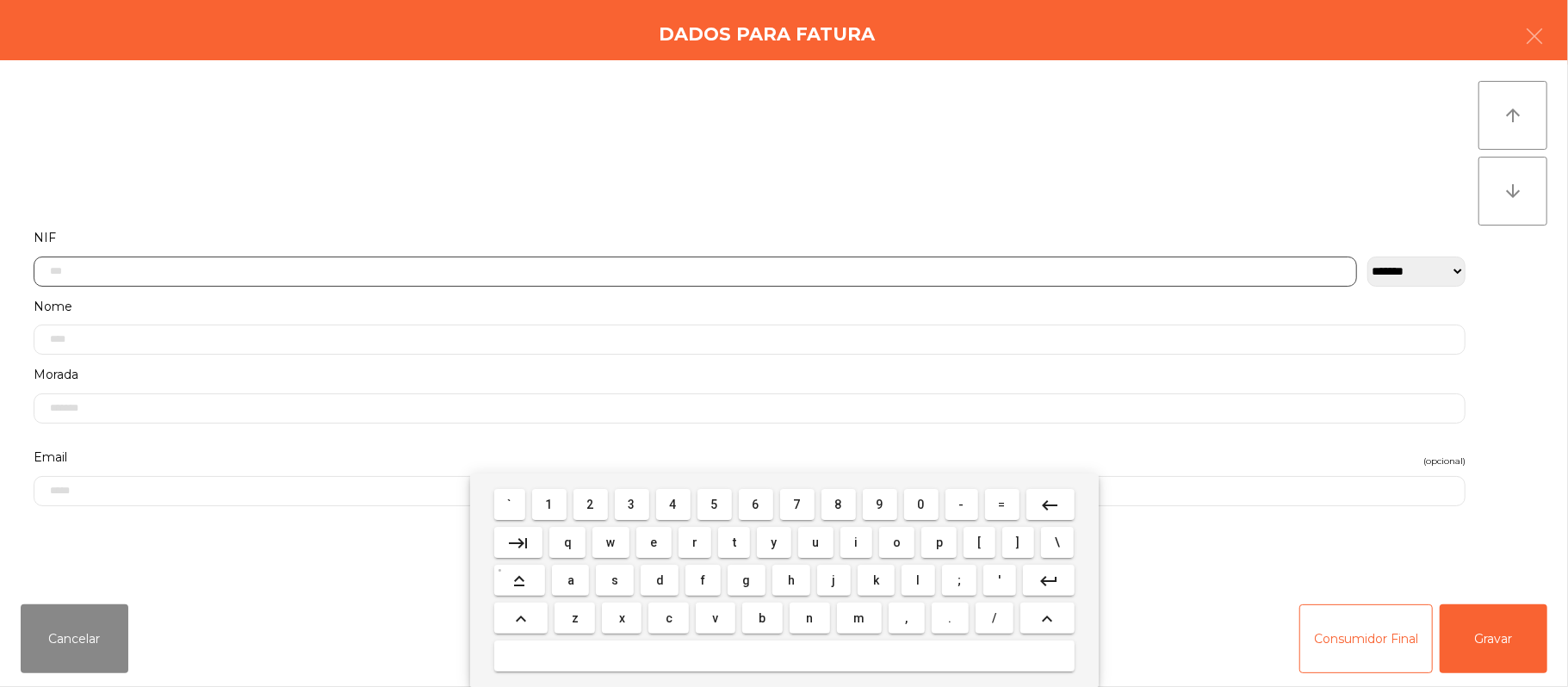
scroll to position [144, 0]
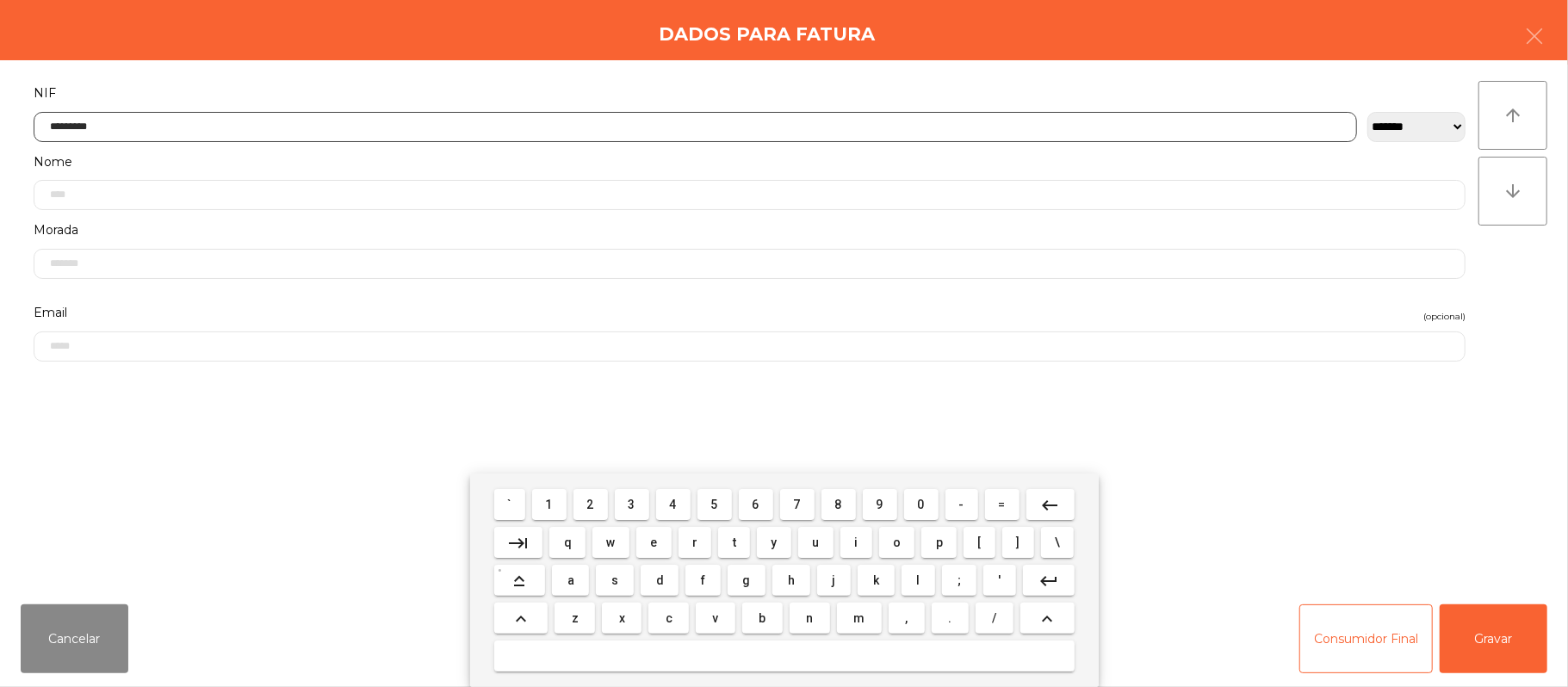
type input "*********"
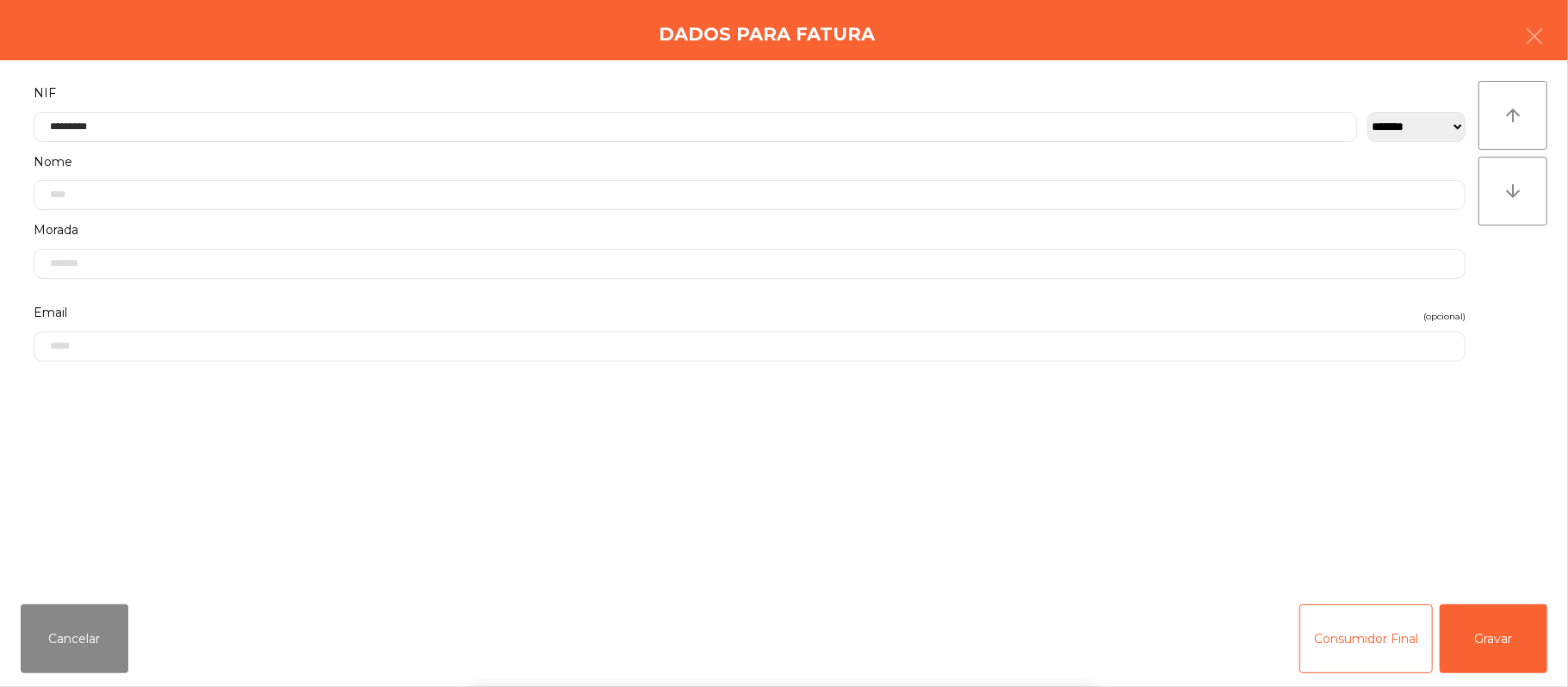
click at [1510, 635] on div "` 1 2 3 4 5 6 7 8 9 0 - = keyboard_backspace keyboard_tab q w e r t y u i o p […" at bounding box center [784, 580] width 1568 height 213
click at [1506, 659] on button "Gravar" at bounding box center [1493, 638] width 107 height 69
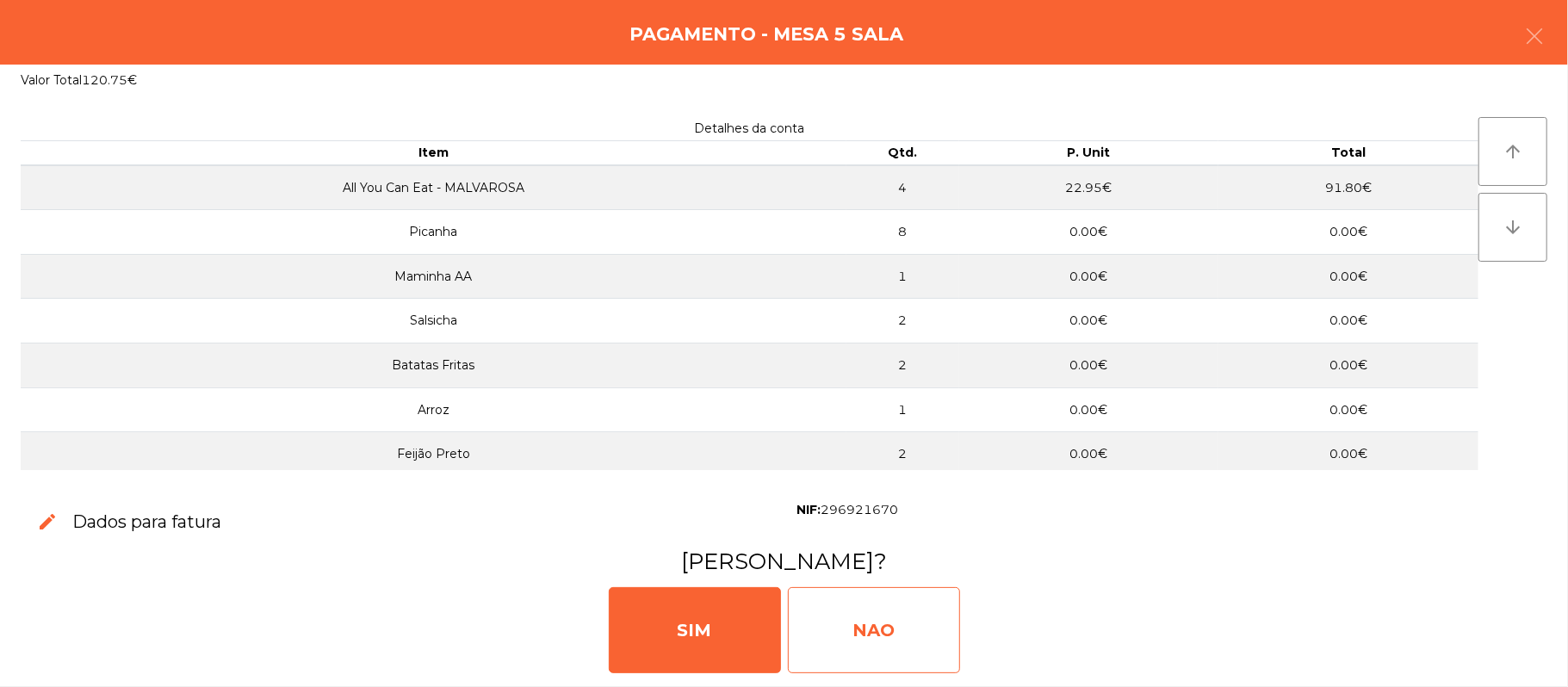
click at [884, 610] on div "NAO" at bounding box center [874, 630] width 172 height 86
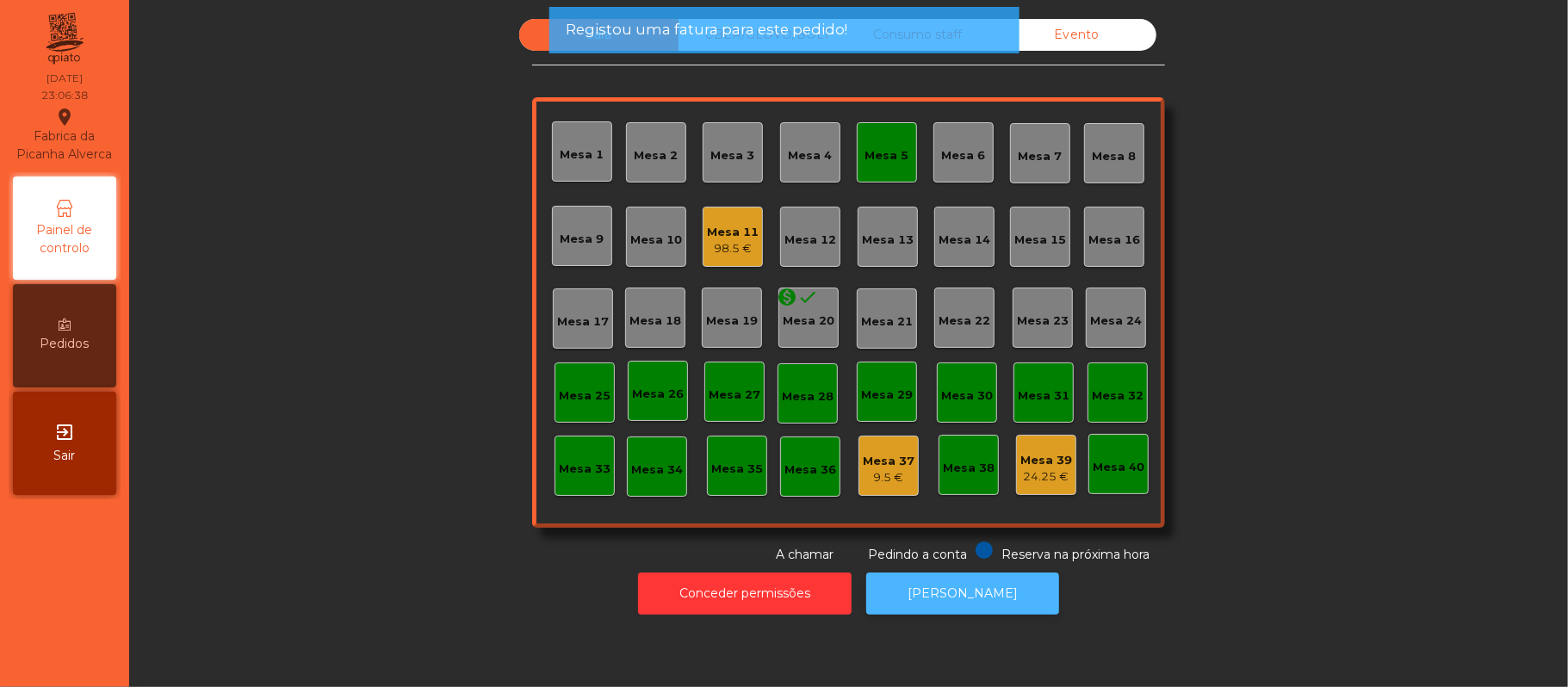
click at [945, 579] on button "[PERSON_NAME]" at bounding box center [963, 593] width 193 height 42
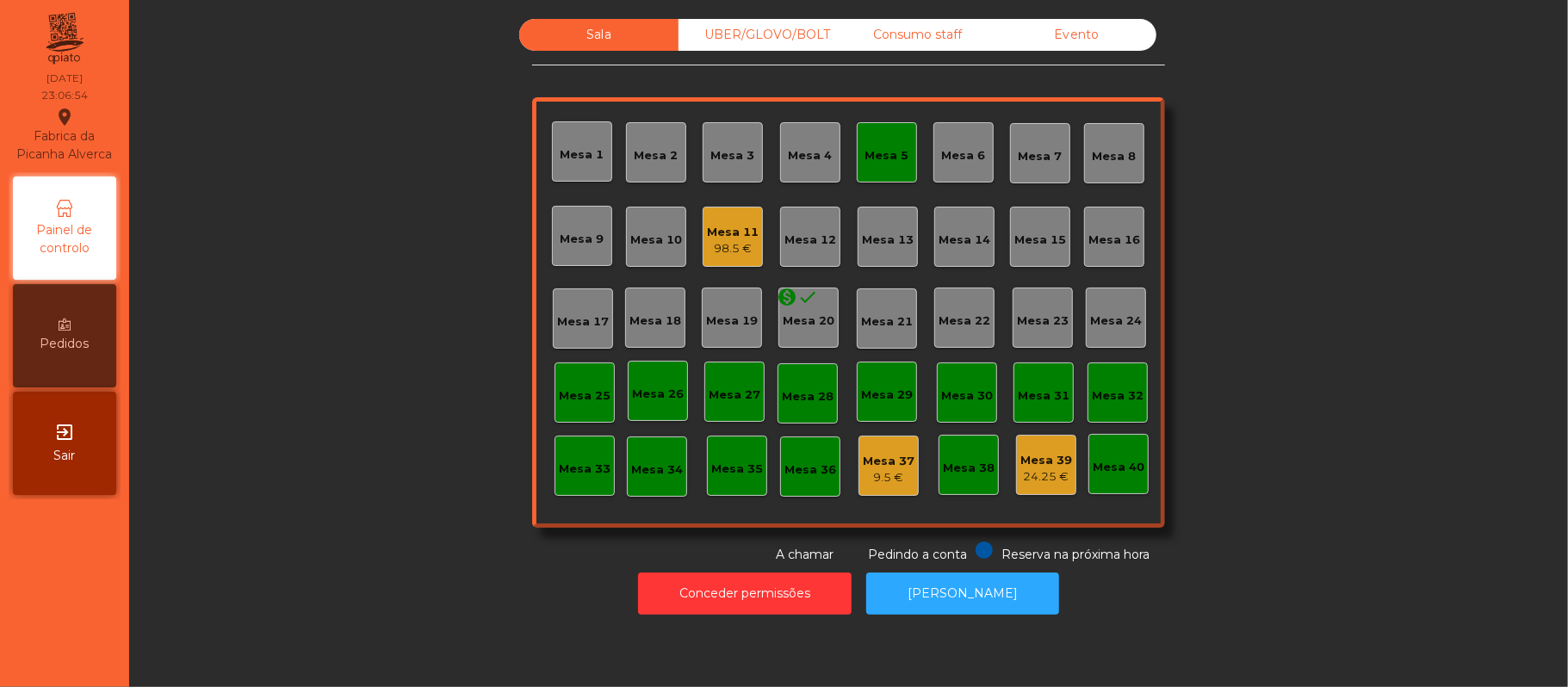
click at [875, 155] on div "Mesa 5" at bounding box center [887, 155] width 44 height 17
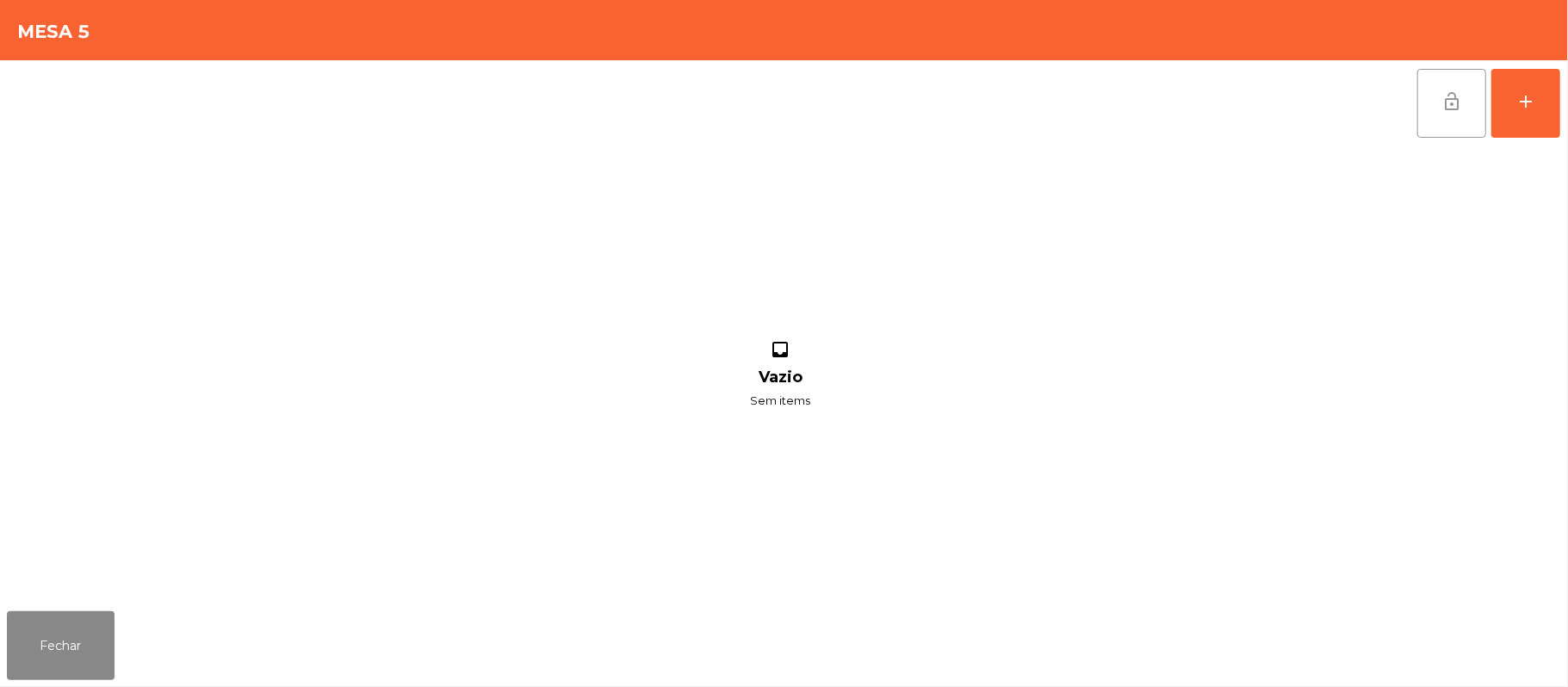
click at [1461, 104] on span "lock_open" at bounding box center [1451, 101] width 20 height 20
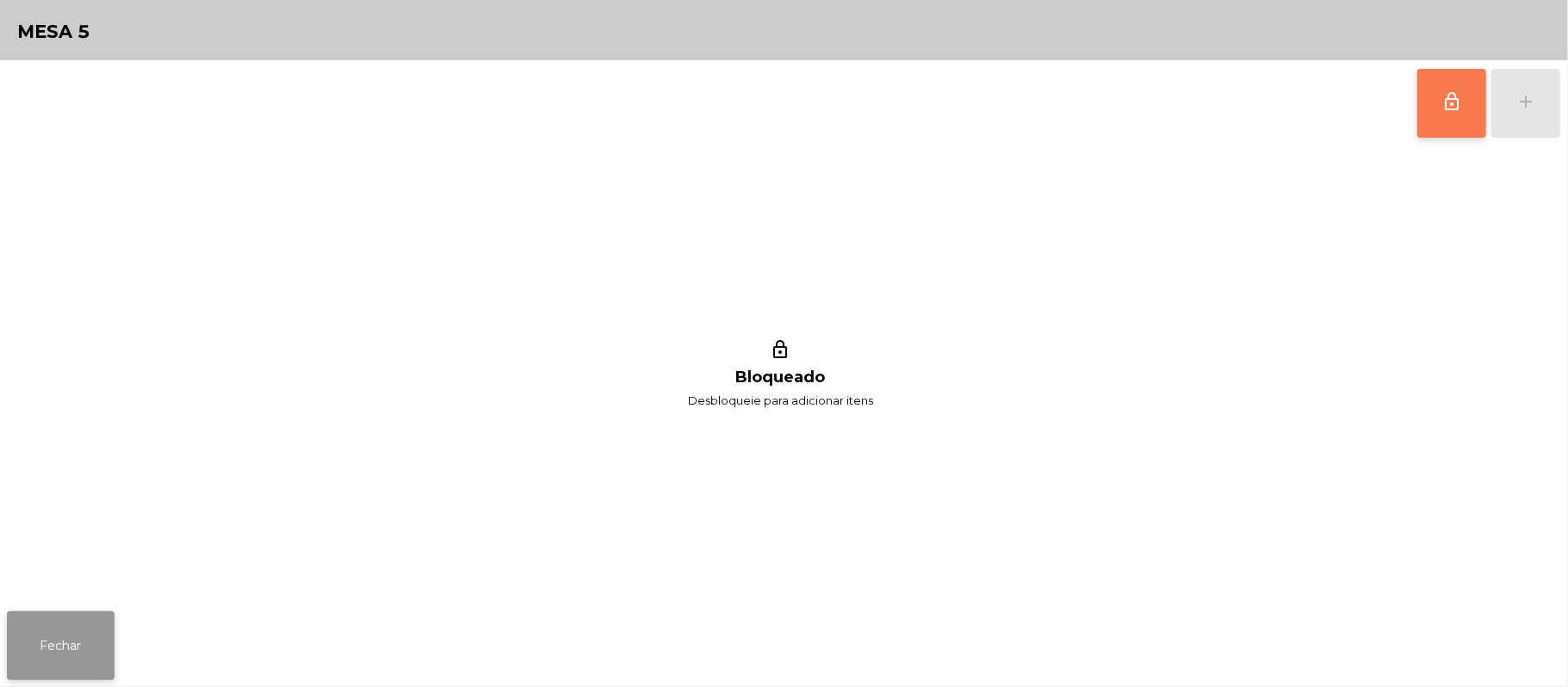
click at [85, 652] on button "Fechar" at bounding box center [60, 646] width 107 height 69
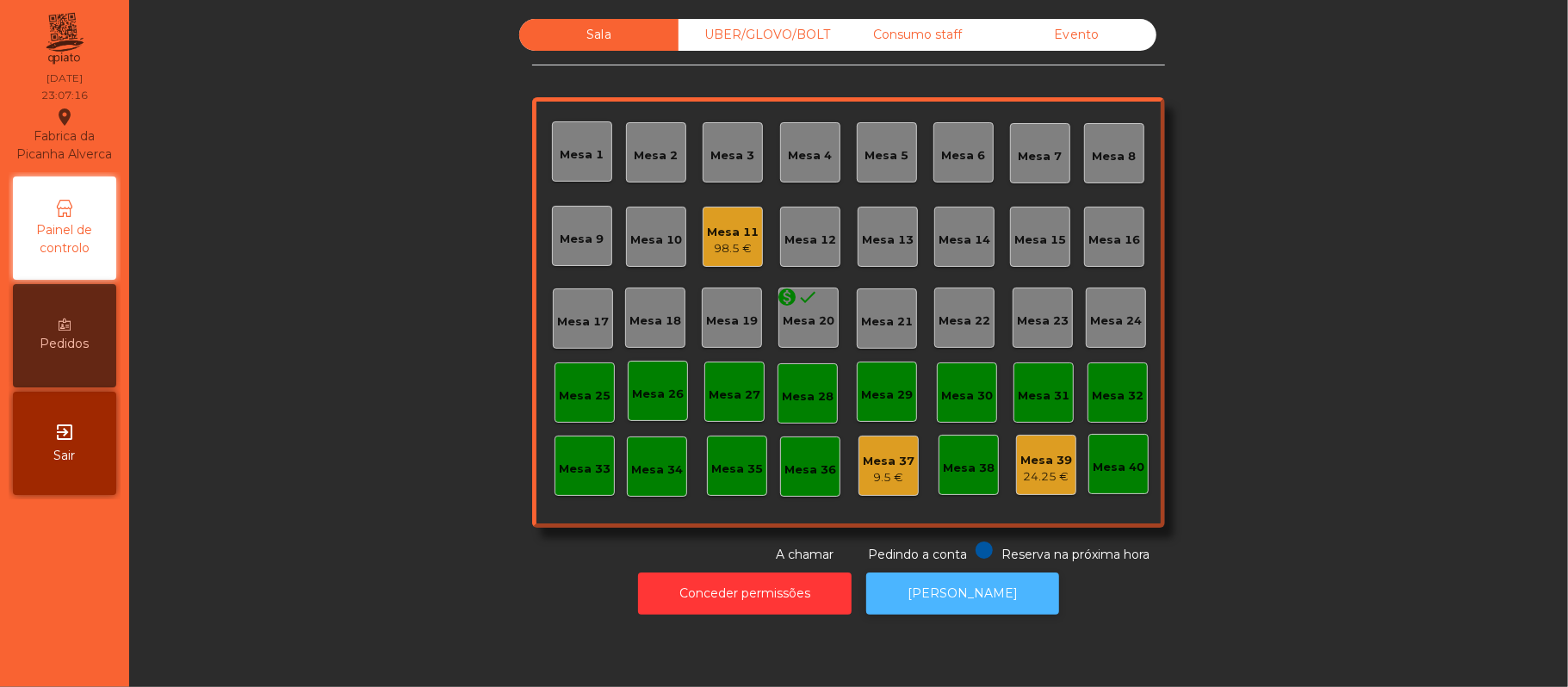
click at [842, 646] on div "Sala UBER/GLOVO/BOLT Consumo staff Evento Mesa 1 Mesa 2 Mesa 3 [GEOGRAPHIC_DATA…" at bounding box center [849, 344] width 1438 height 687
click at [916, 612] on button "[PERSON_NAME]" at bounding box center [963, 593] width 193 height 42
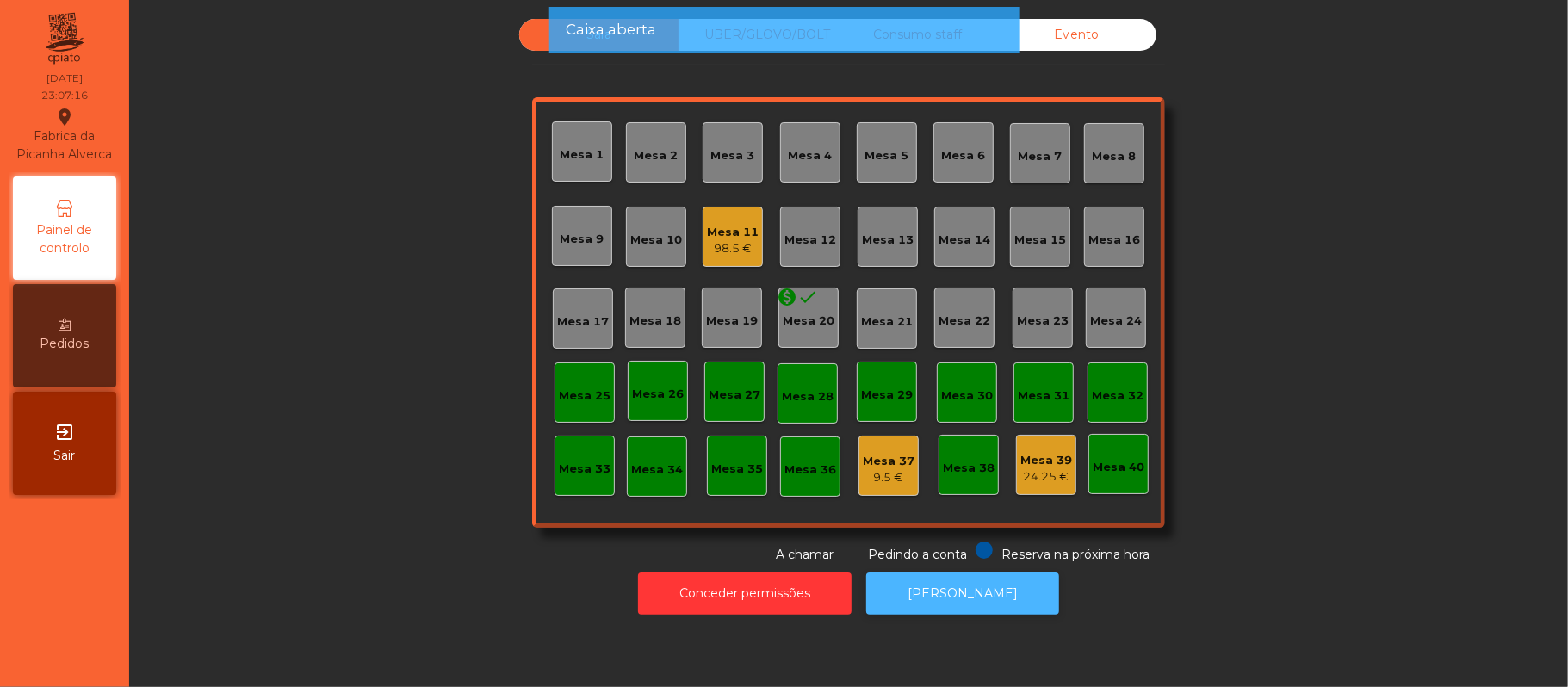
click at [980, 598] on button "[PERSON_NAME]" at bounding box center [963, 593] width 193 height 42
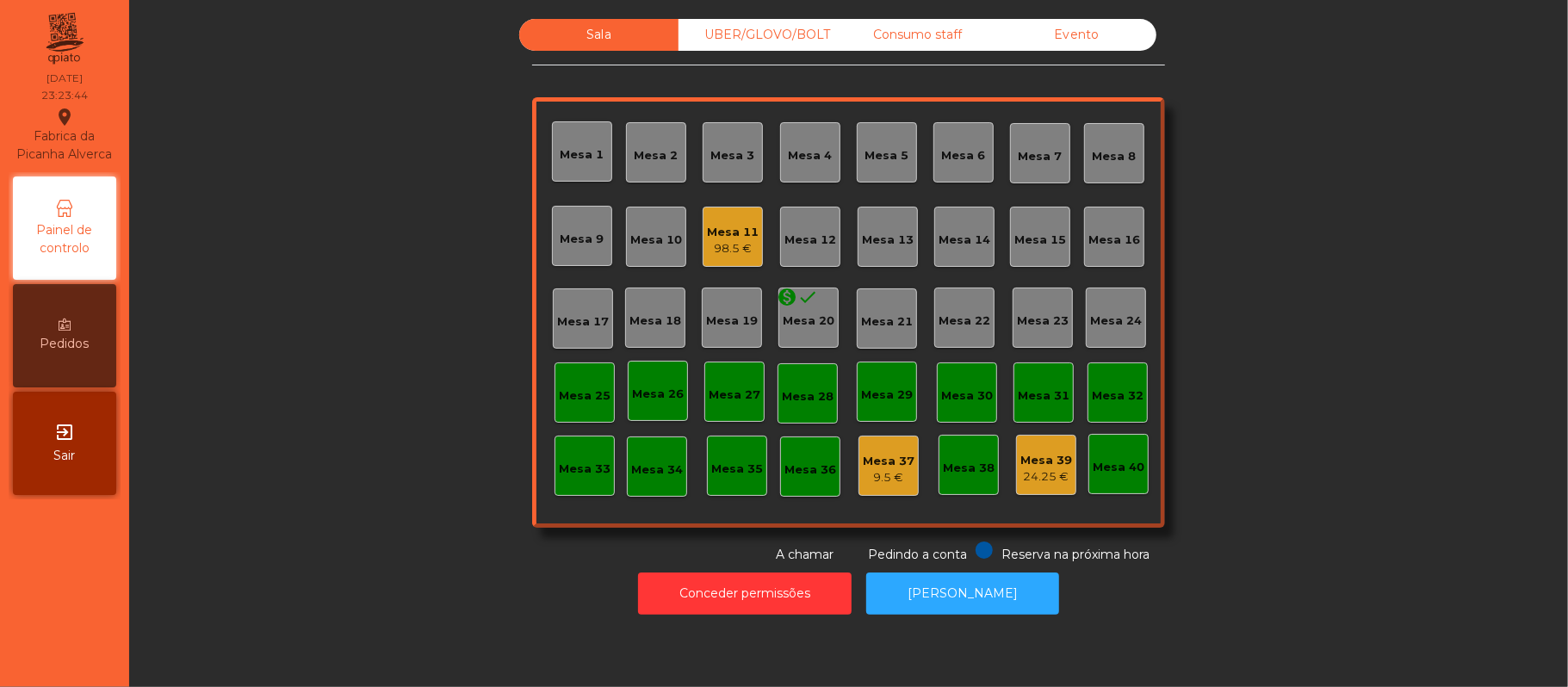
click at [736, 218] on div "Mesa 11 98.5 €" at bounding box center [733, 237] width 51 height 40
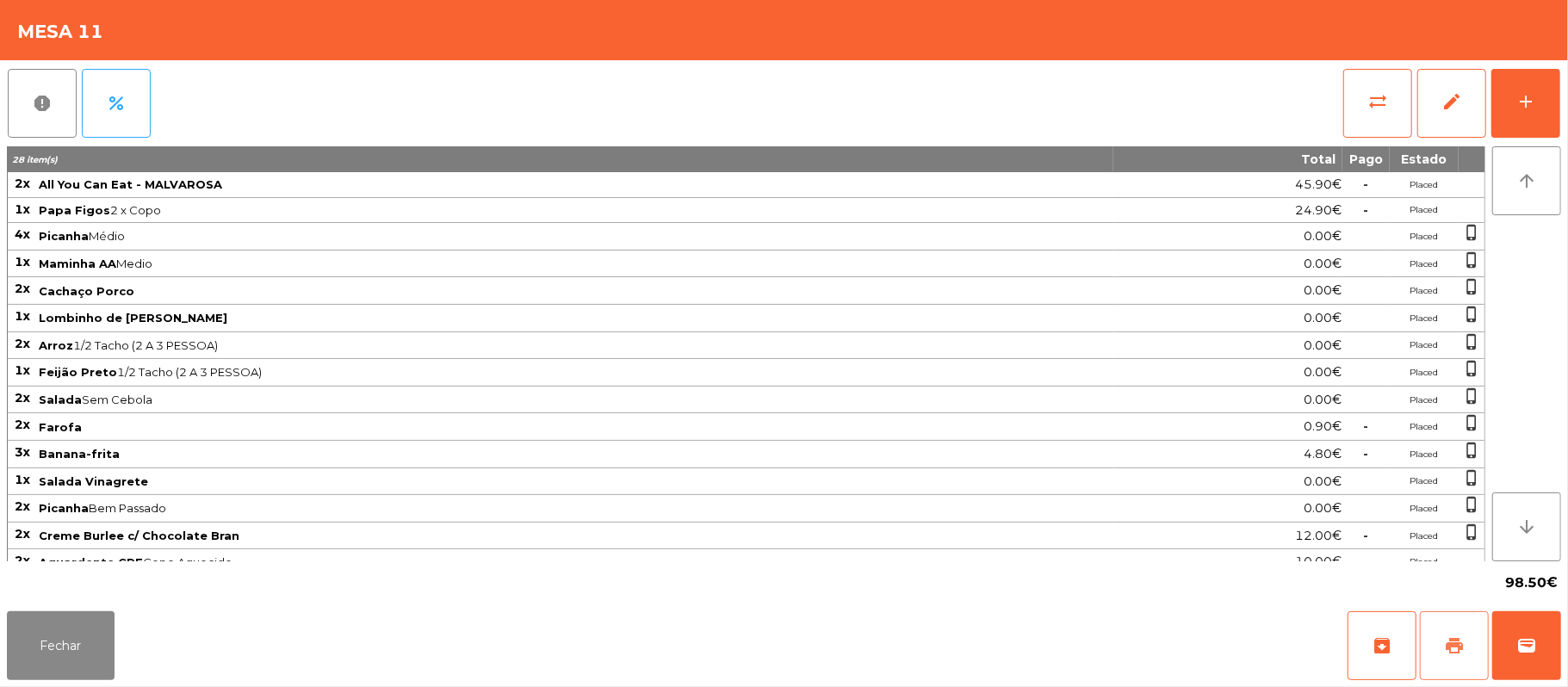
click at [1462, 641] on span "print" at bounding box center [1454, 646] width 20 height 20
click at [77, 630] on button "Fechar" at bounding box center [60, 646] width 107 height 69
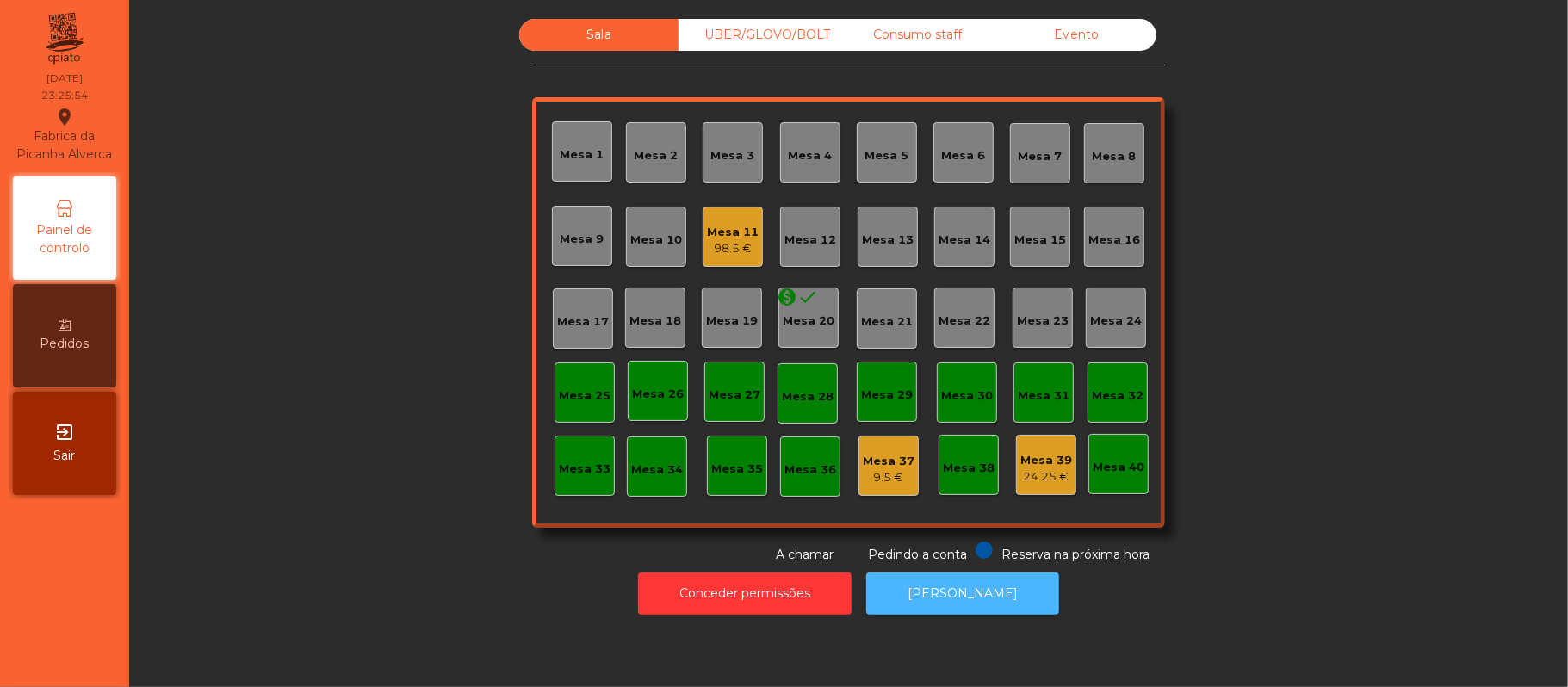
click at [962, 596] on button "[PERSON_NAME]" at bounding box center [963, 593] width 193 height 42
click at [716, 234] on div "Mesa 11" at bounding box center [733, 232] width 51 height 17
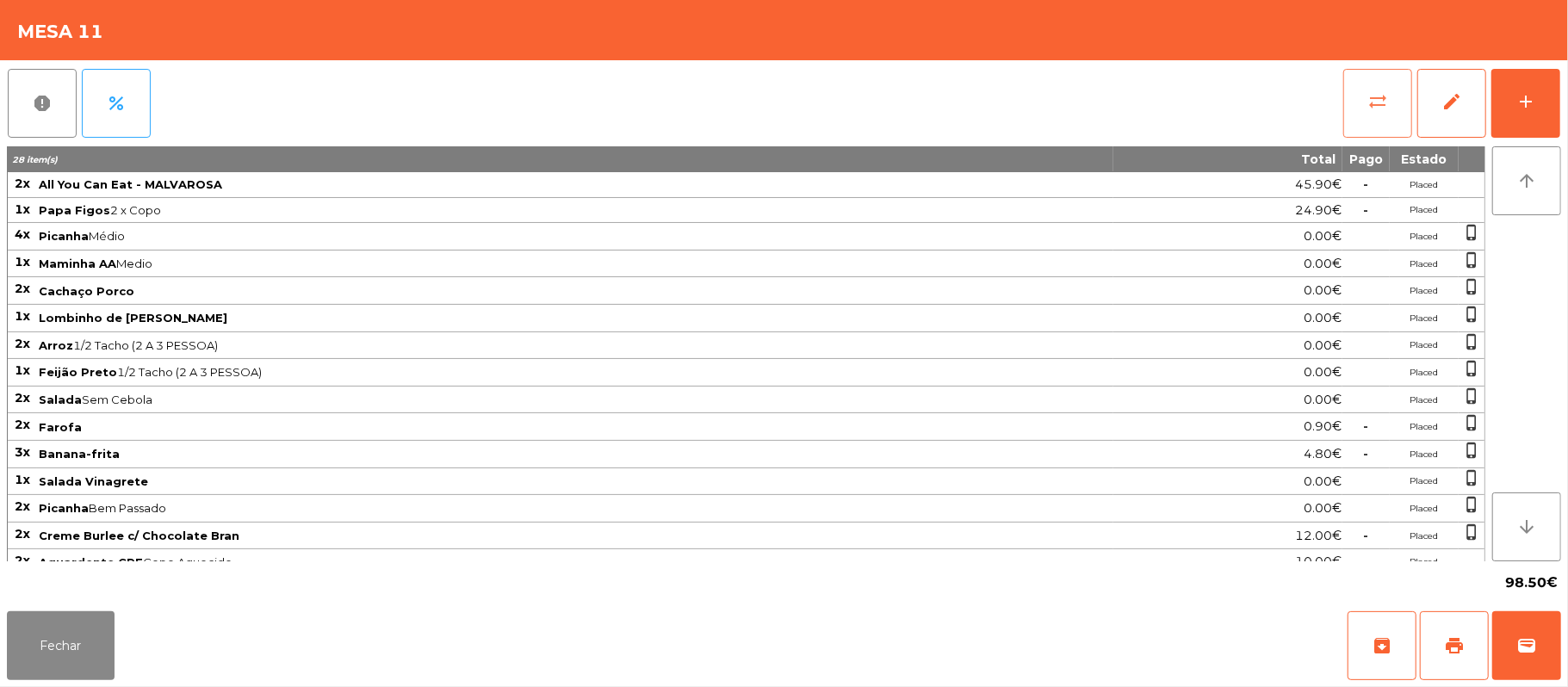
click at [1384, 84] on button "sync_alt" at bounding box center [1377, 103] width 69 height 69
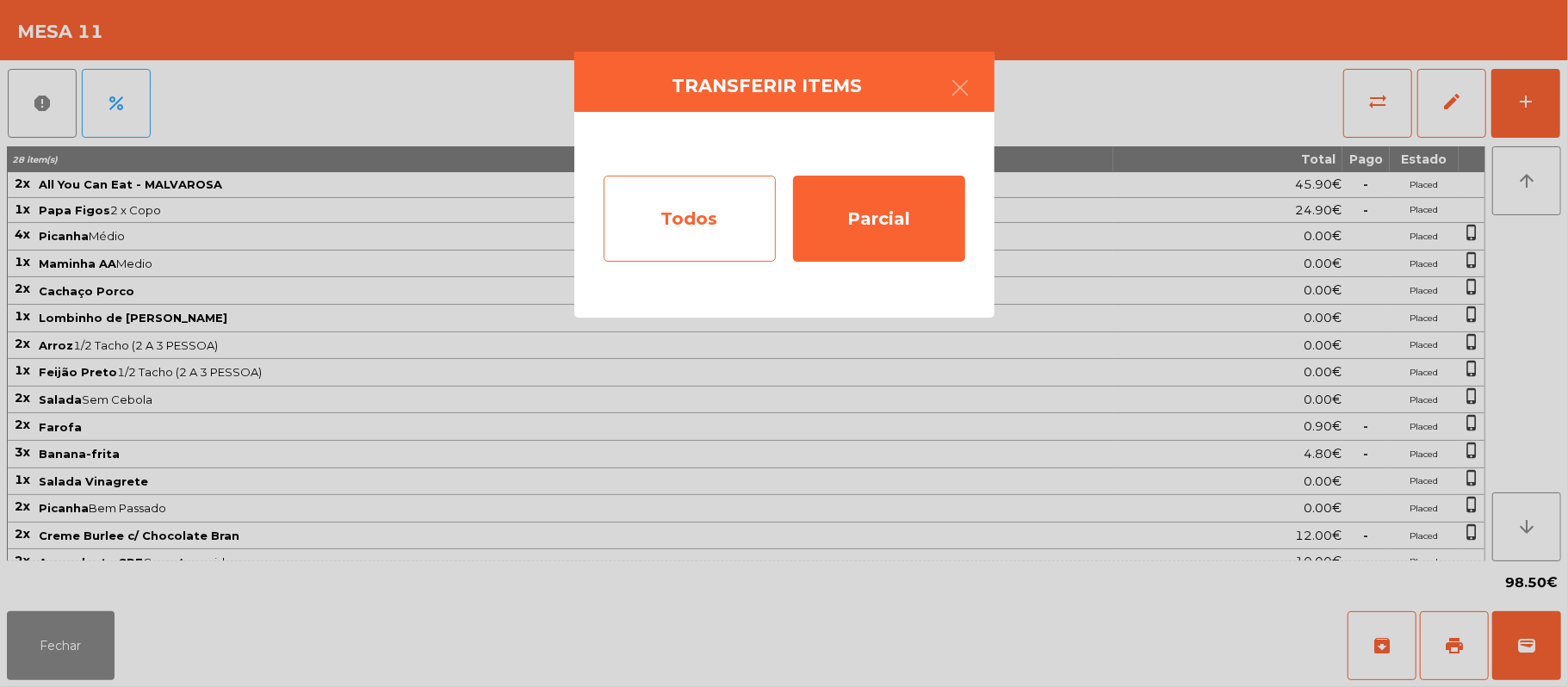
click at [718, 213] on div "Todos" at bounding box center [689, 219] width 172 height 86
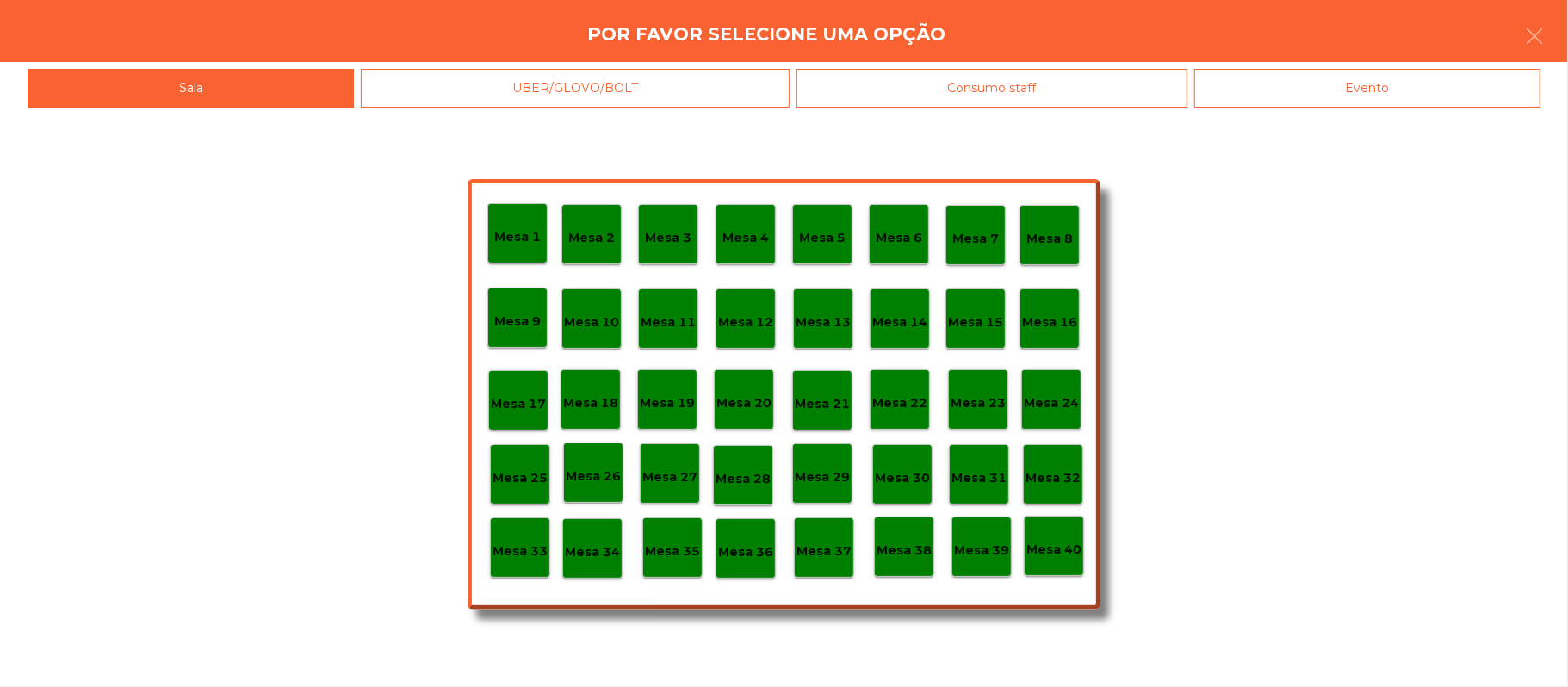
click at [1288, 87] on div "Evento" at bounding box center [1367, 88] width 346 height 39
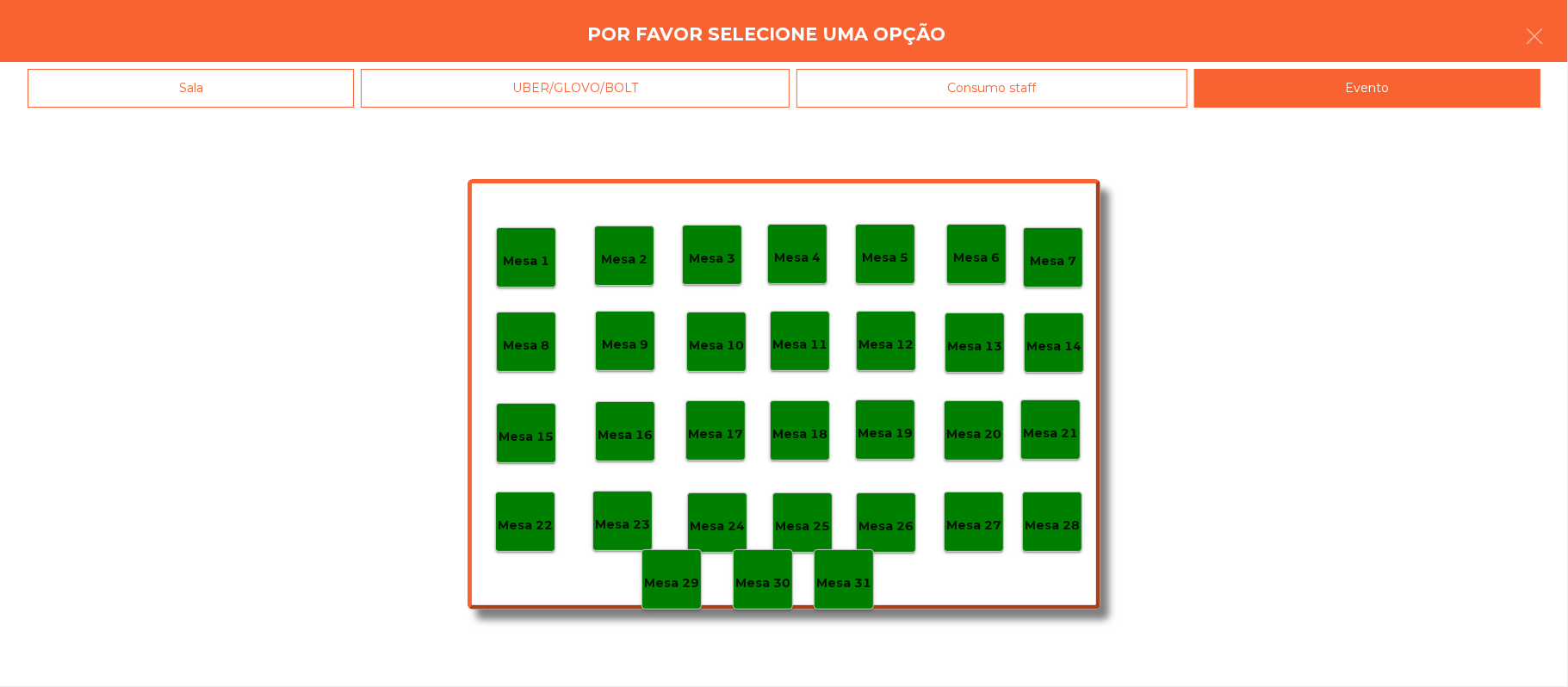
click at [1059, 524] on p "Mesa 28" at bounding box center [1053, 526] width 55 height 20
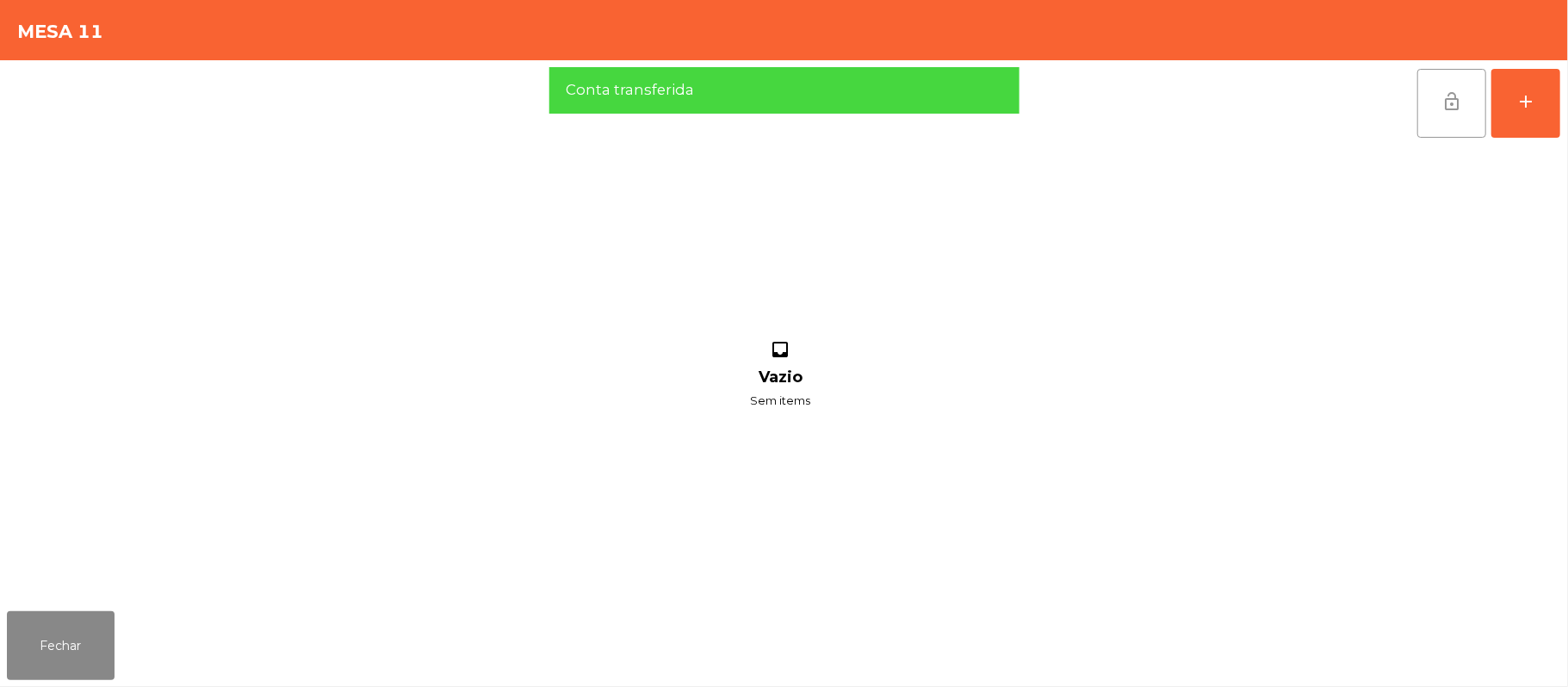
click at [1441, 102] on span "lock_open" at bounding box center [1451, 101] width 20 height 20
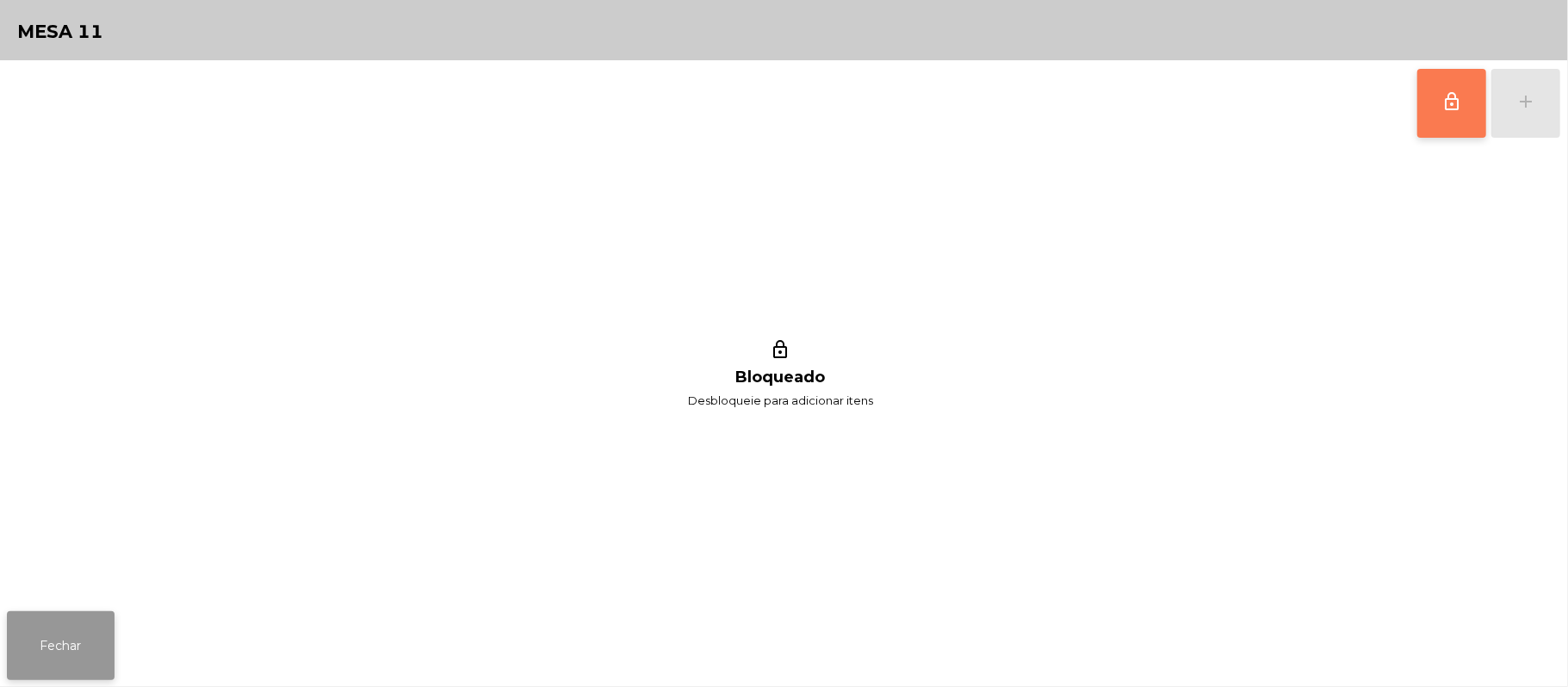
click at [24, 638] on button "Fechar" at bounding box center [60, 646] width 107 height 69
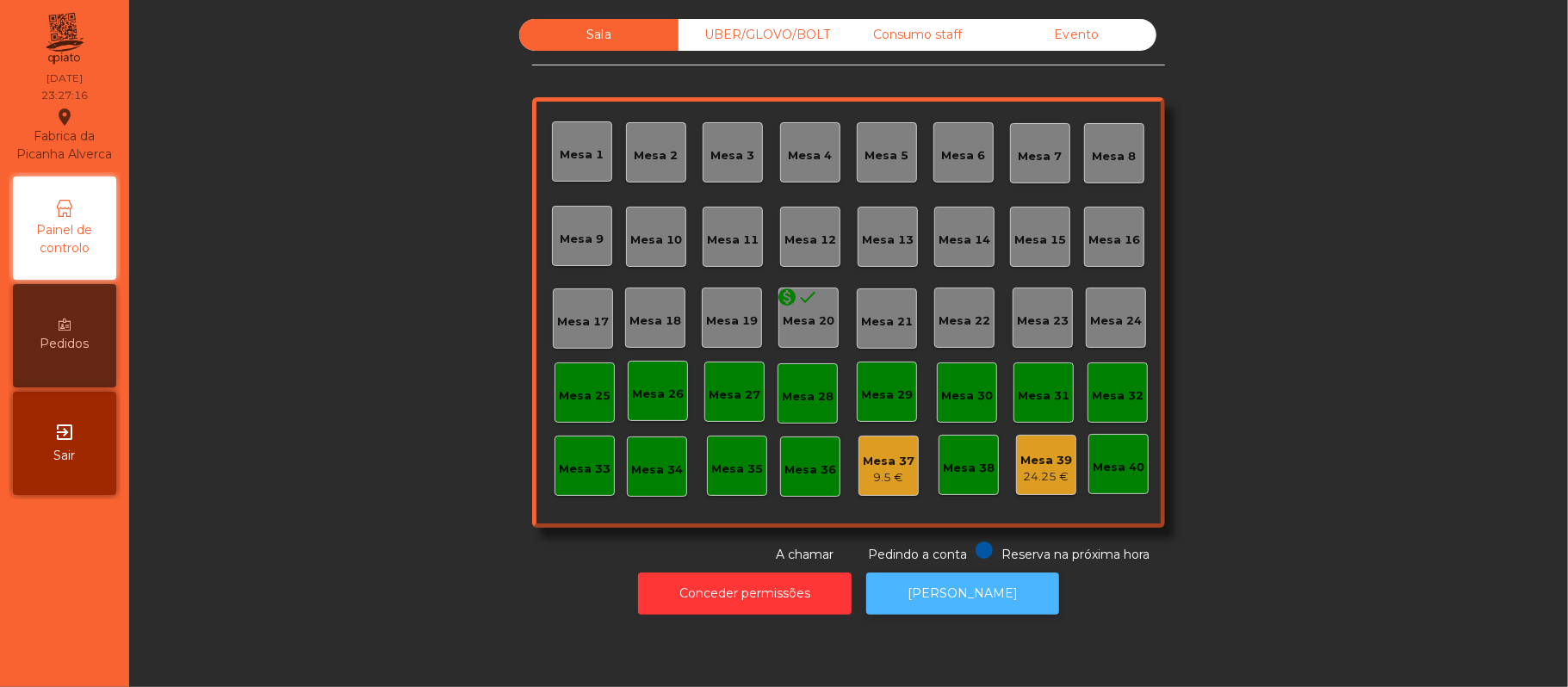
click at [957, 593] on button "[PERSON_NAME]" at bounding box center [963, 593] width 193 height 42
click at [785, 34] on div "UBER/GLOVO/BOLT" at bounding box center [758, 35] width 159 height 32
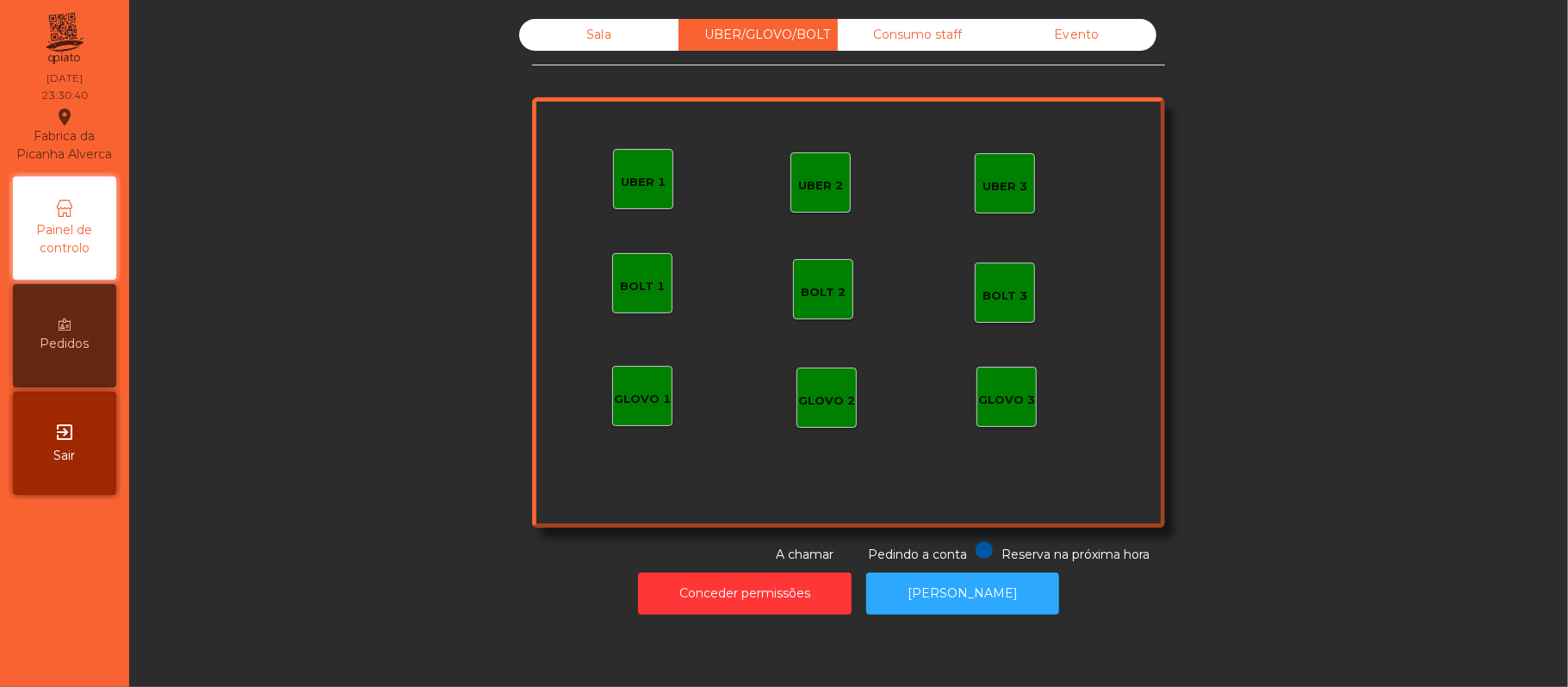
click at [935, 38] on div "Consumo staff" at bounding box center [917, 35] width 159 height 32
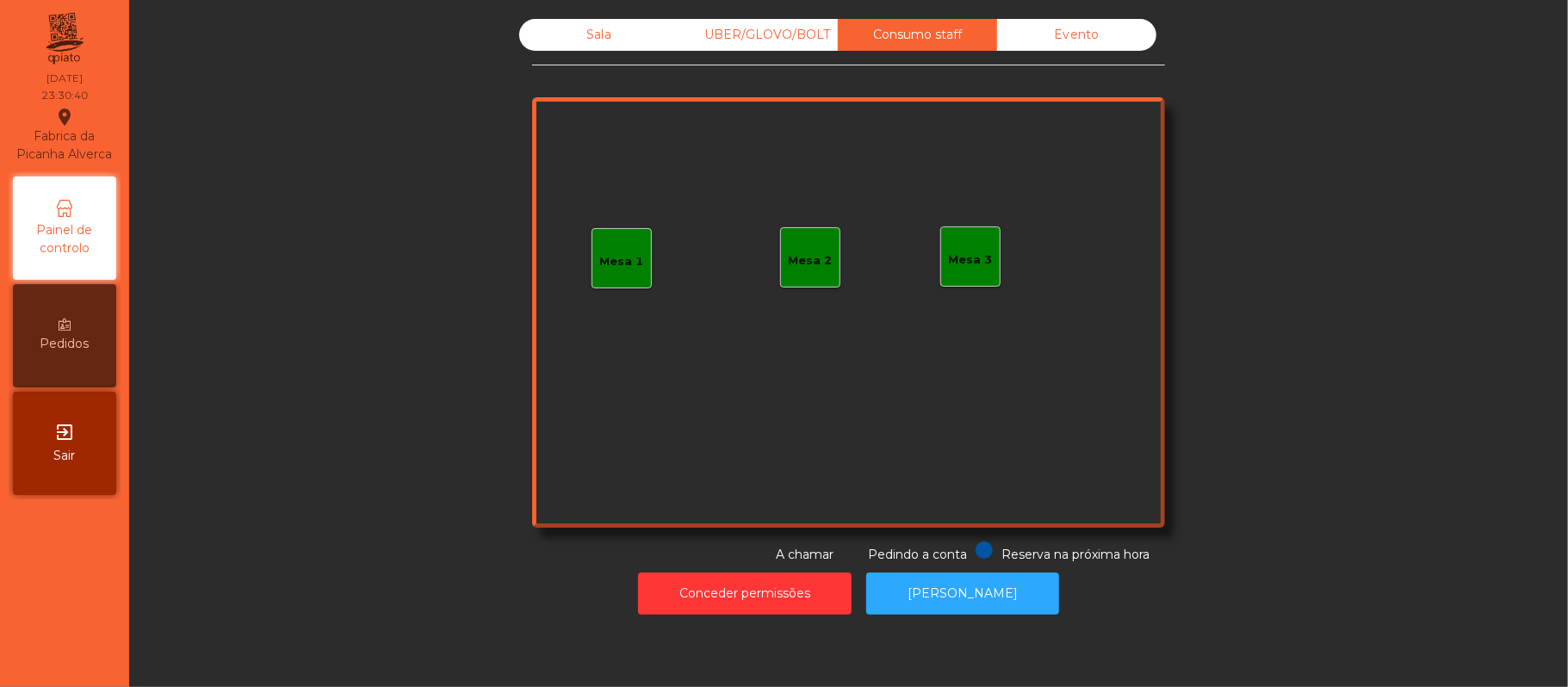
click at [1111, 36] on div "Evento" at bounding box center [1077, 35] width 159 height 32
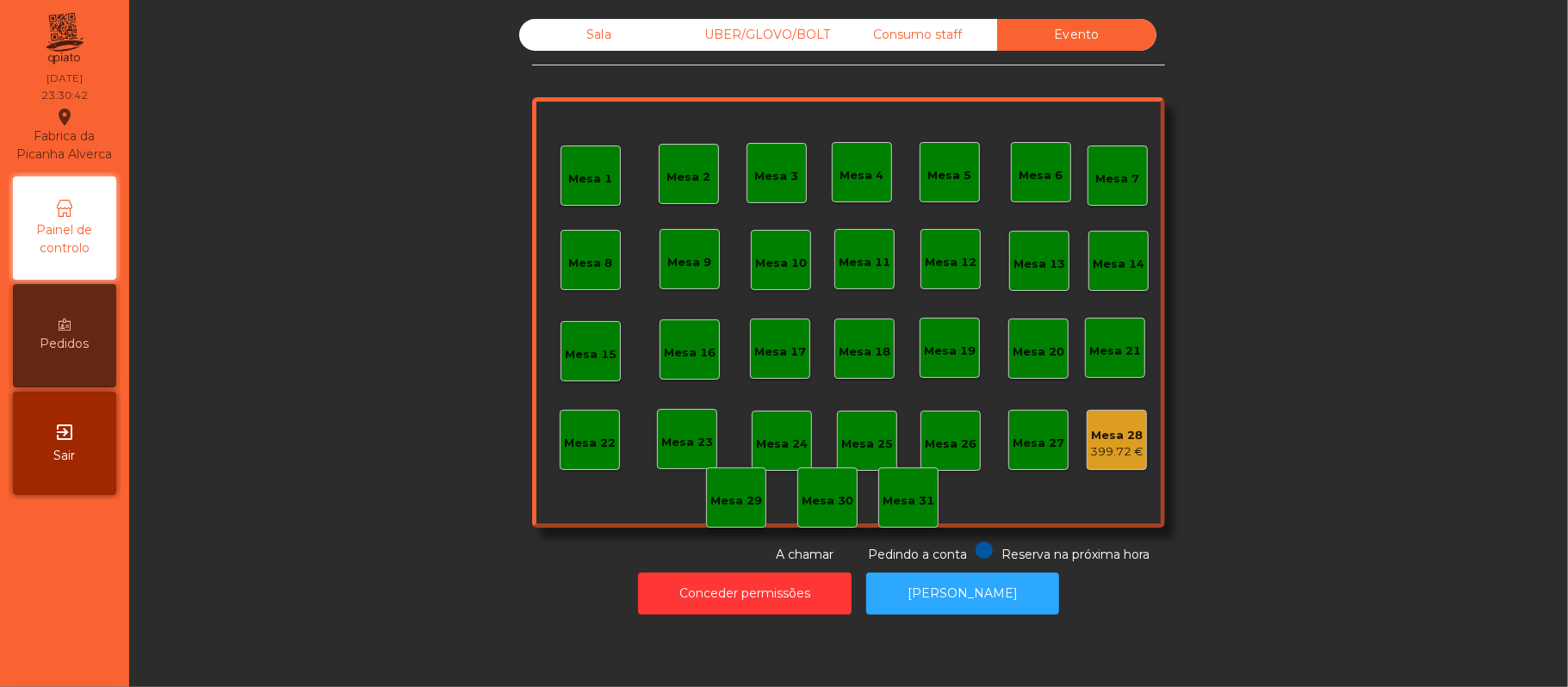
click at [937, 39] on div "Consumo staff" at bounding box center [917, 35] width 159 height 32
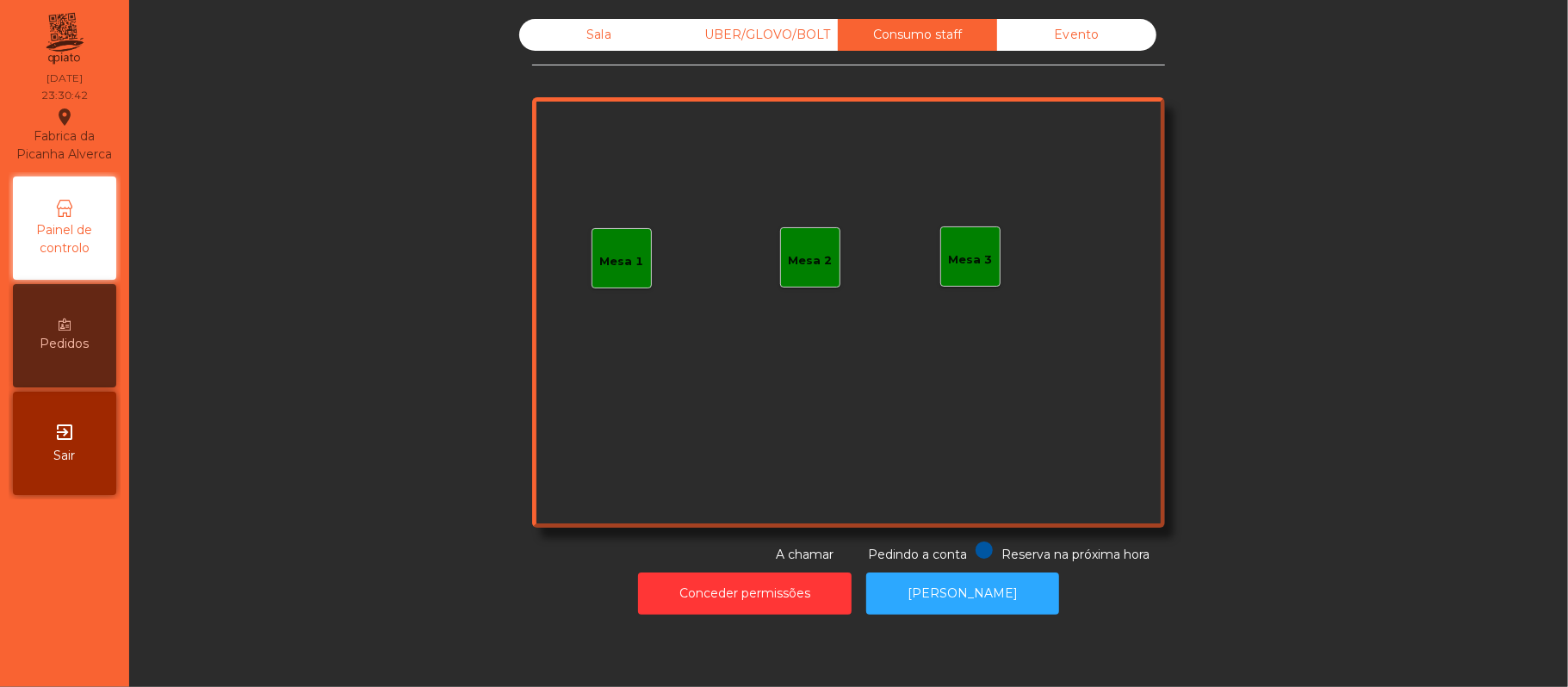
click at [755, 39] on div "UBER/GLOVO/BOLT" at bounding box center [758, 35] width 159 height 32
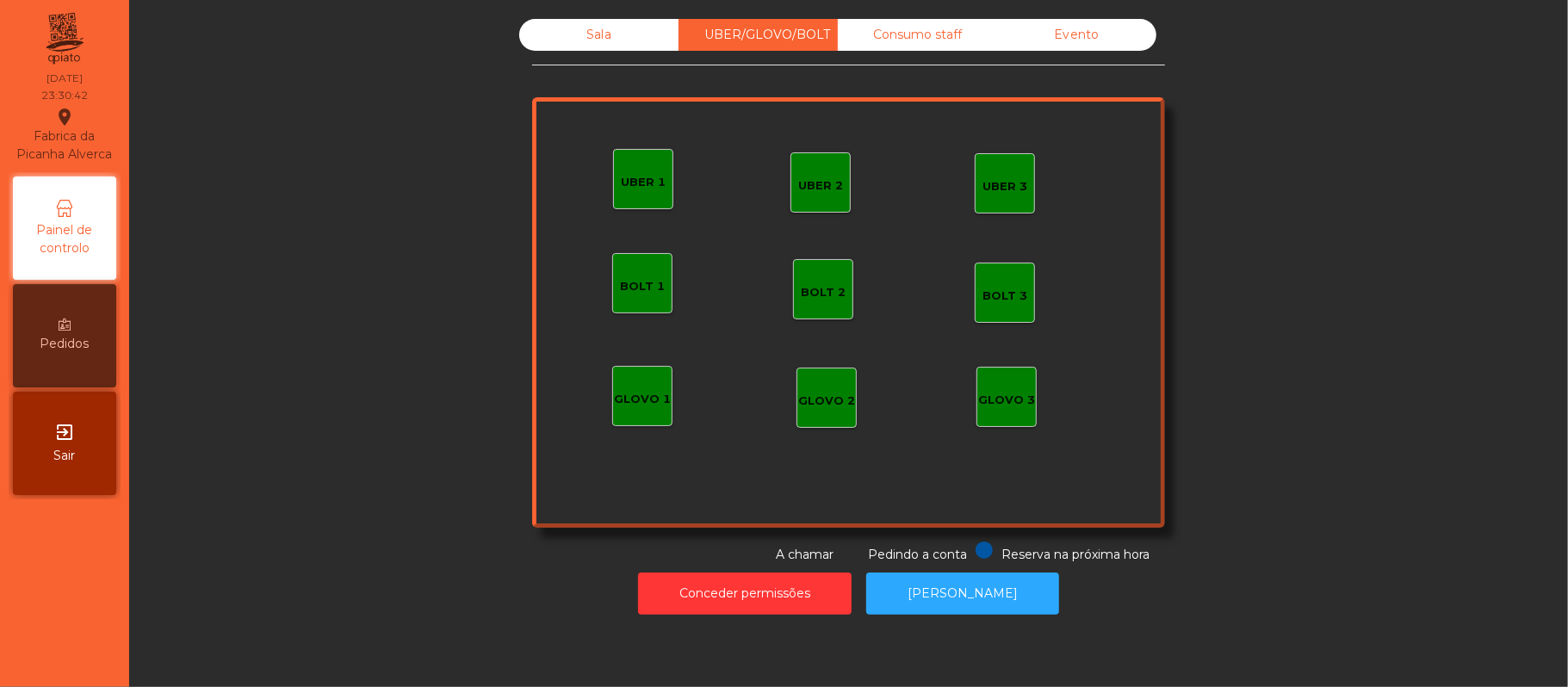
click at [592, 35] on div "Sala" at bounding box center [598, 35] width 159 height 32
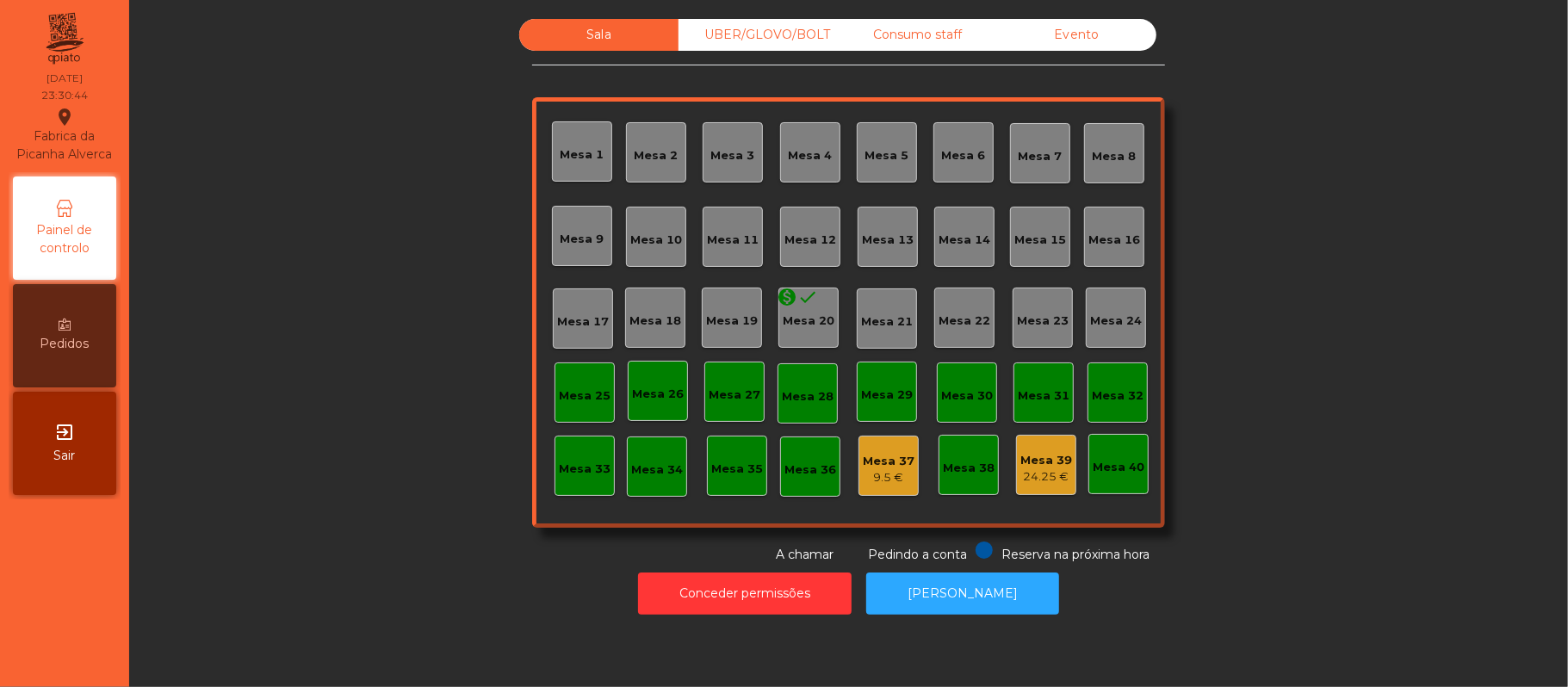
click at [749, 32] on div "UBER/GLOVO/BOLT" at bounding box center [758, 35] width 159 height 32
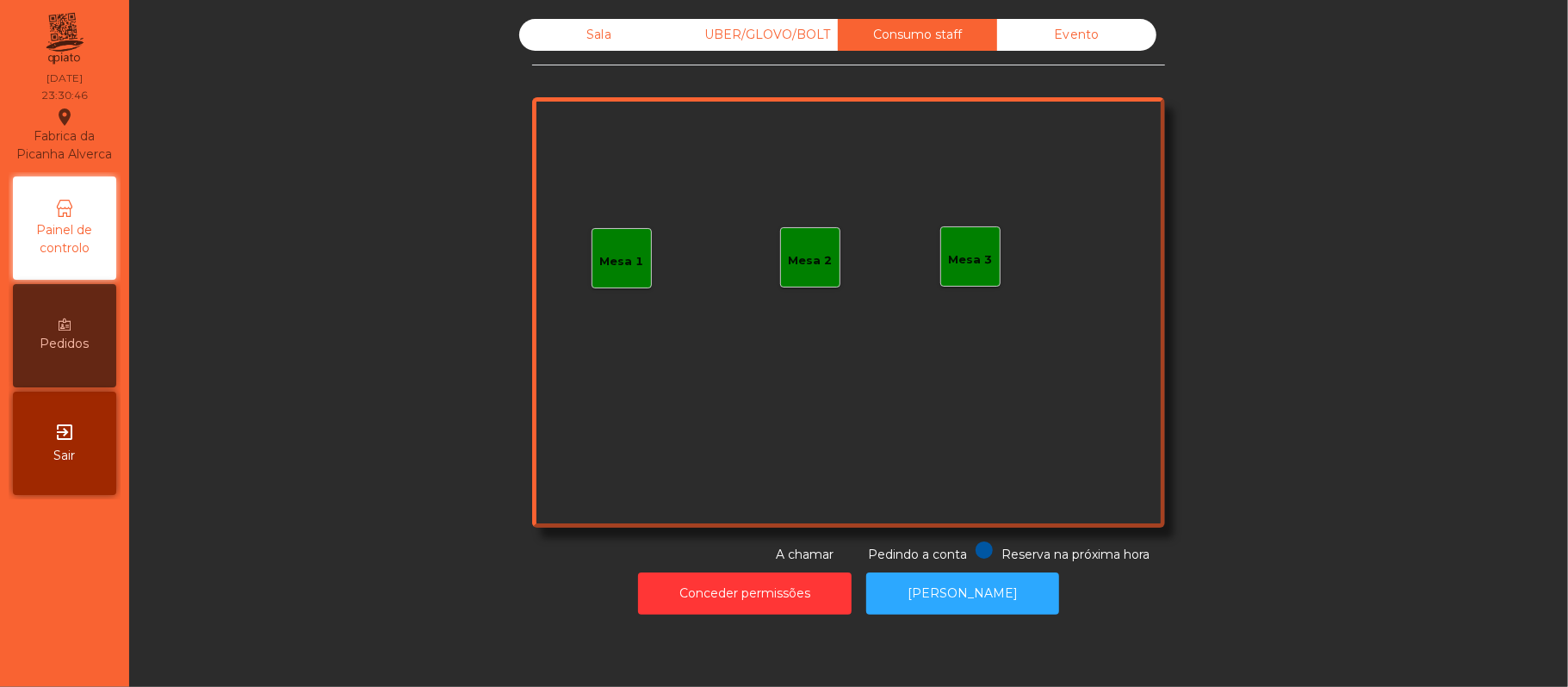
click at [1087, 41] on div "Evento" at bounding box center [1077, 35] width 159 height 32
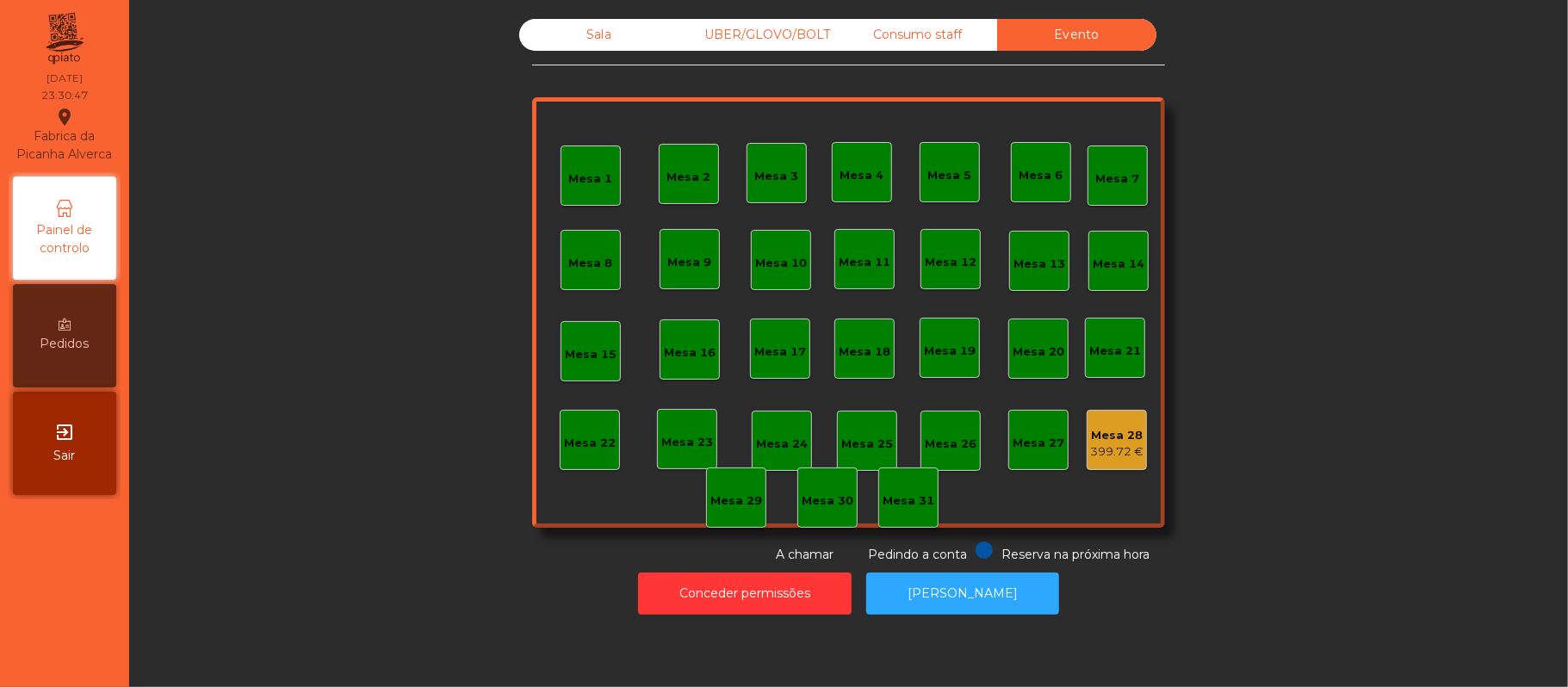
click at [923, 29] on div "Consumo staff" at bounding box center [917, 35] width 159 height 32
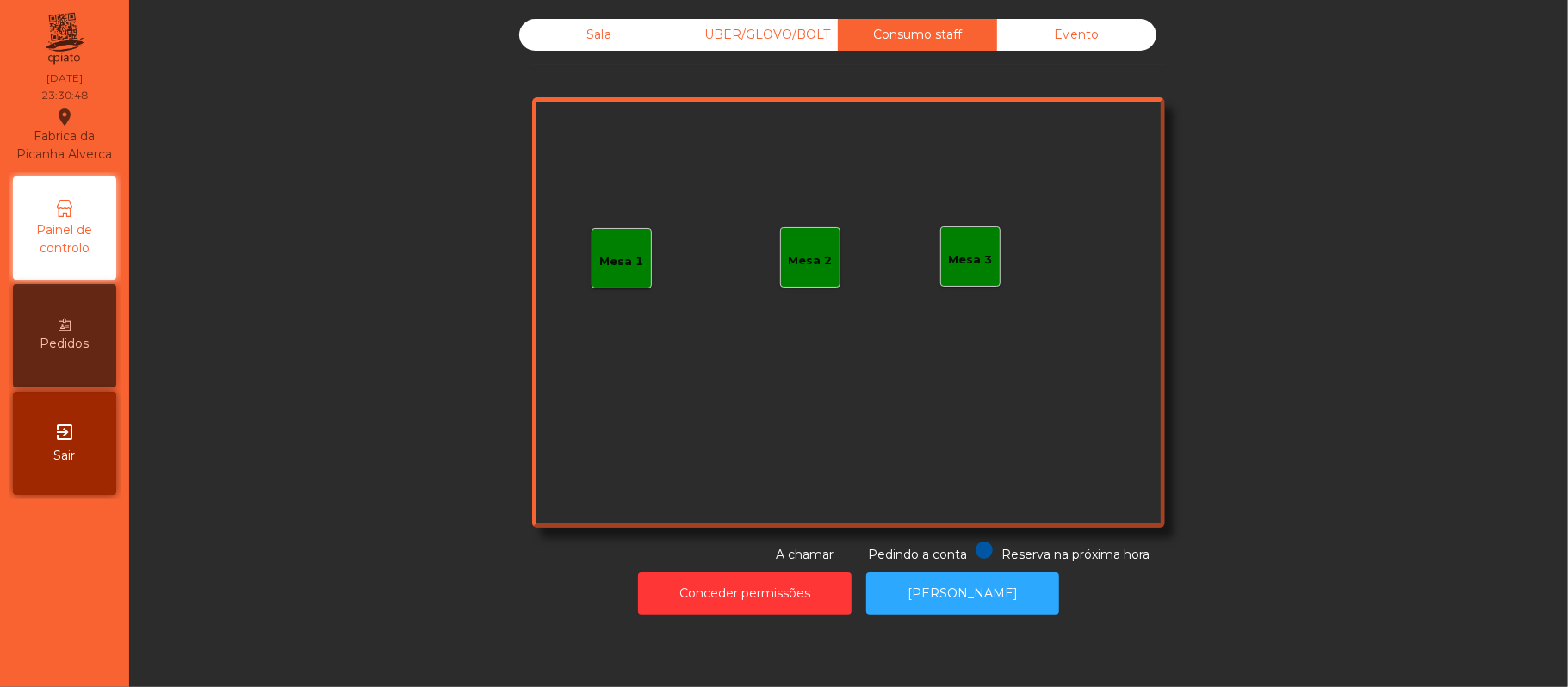
click at [790, 38] on div "UBER/GLOVO/BOLT" at bounding box center [758, 35] width 159 height 32
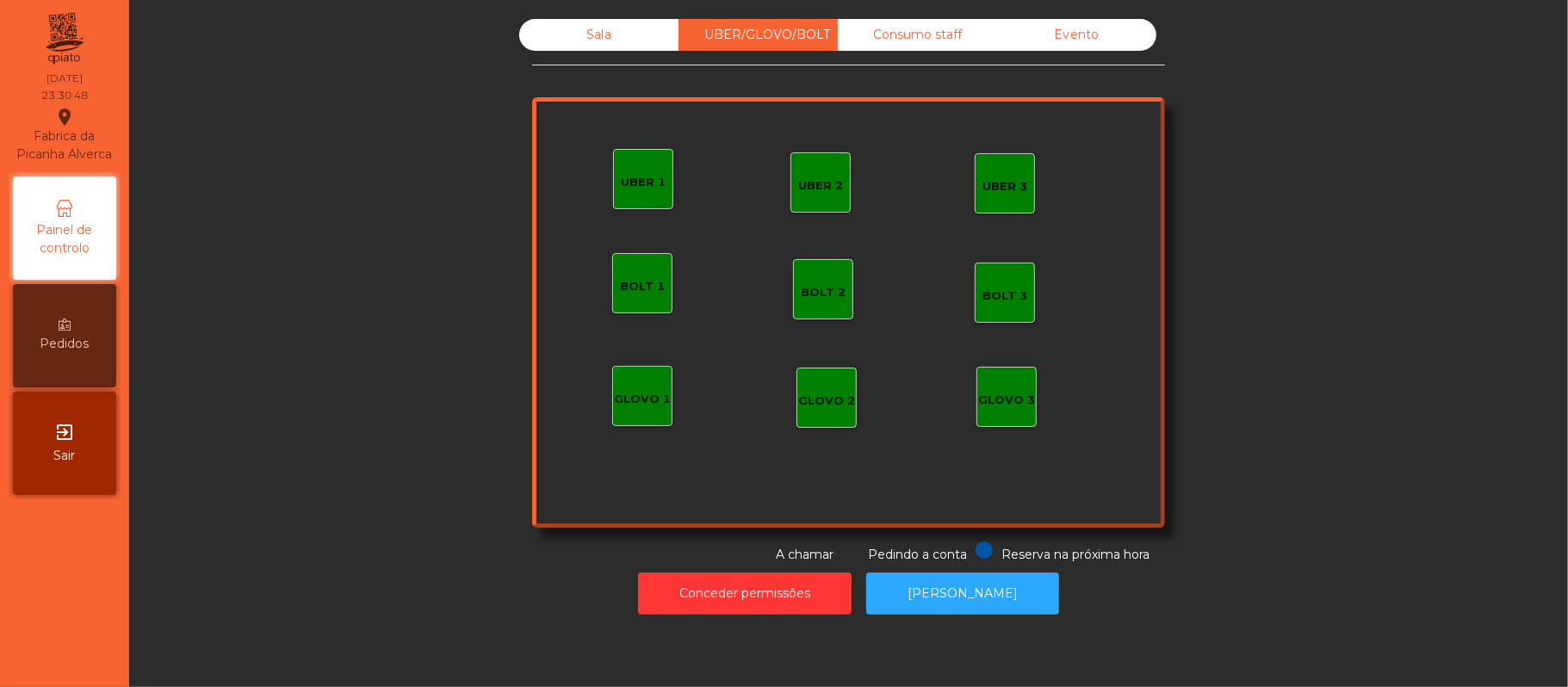
click at [593, 41] on div "Sala" at bounding box center [598, 35] width 159 height 32
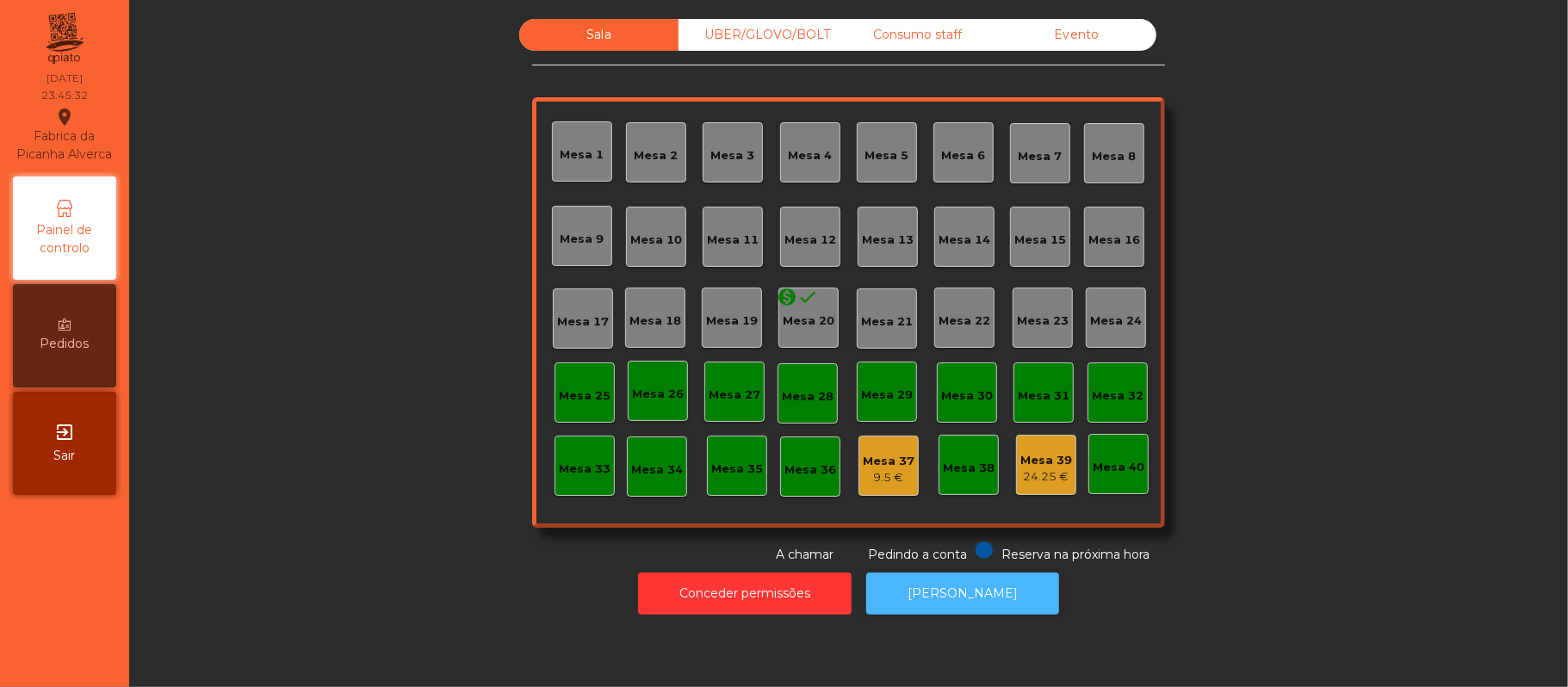
click at [980, 580] on button "[PERSON_NAME]" at bounding box center [963, 593] width 193 height 42
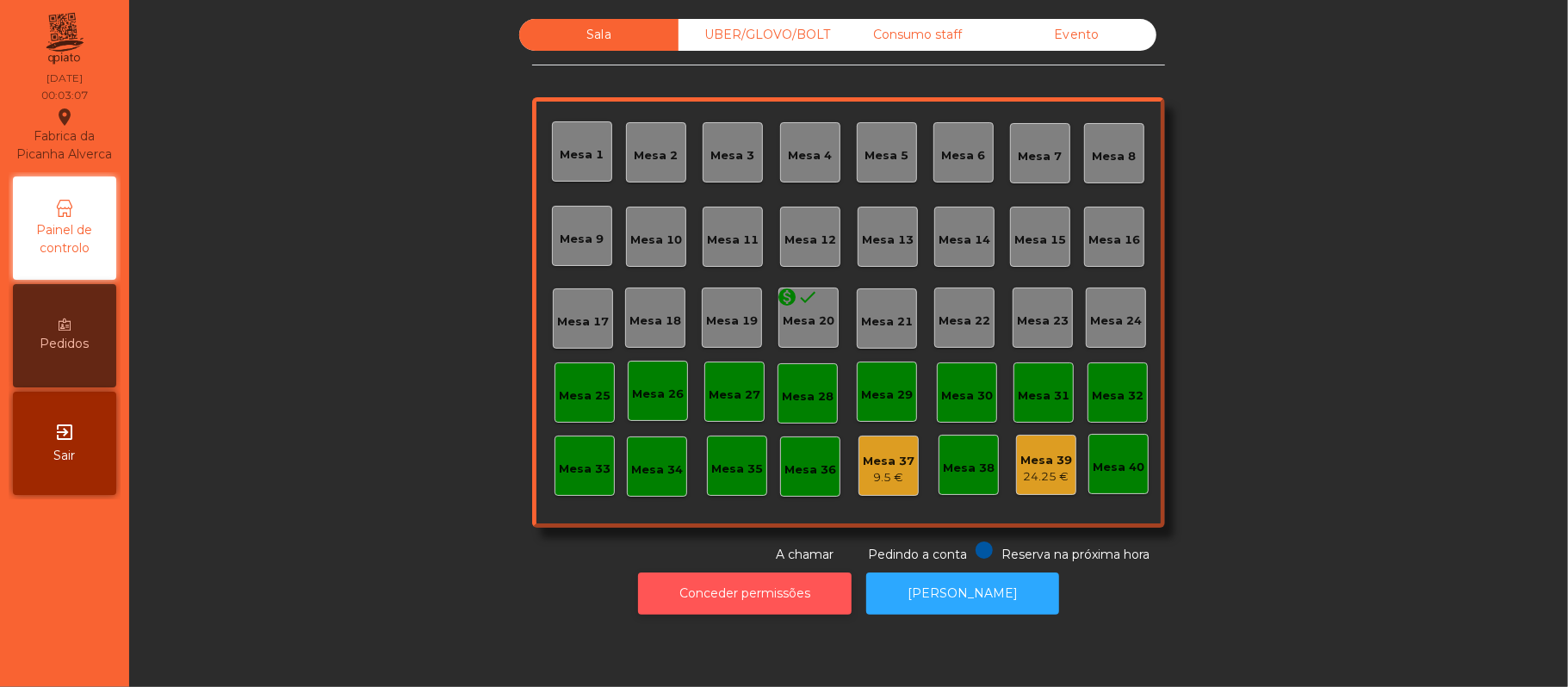
click at [793, 586] on button "Conceder permissões" at bounding box center [745, 593] width 213 height 42
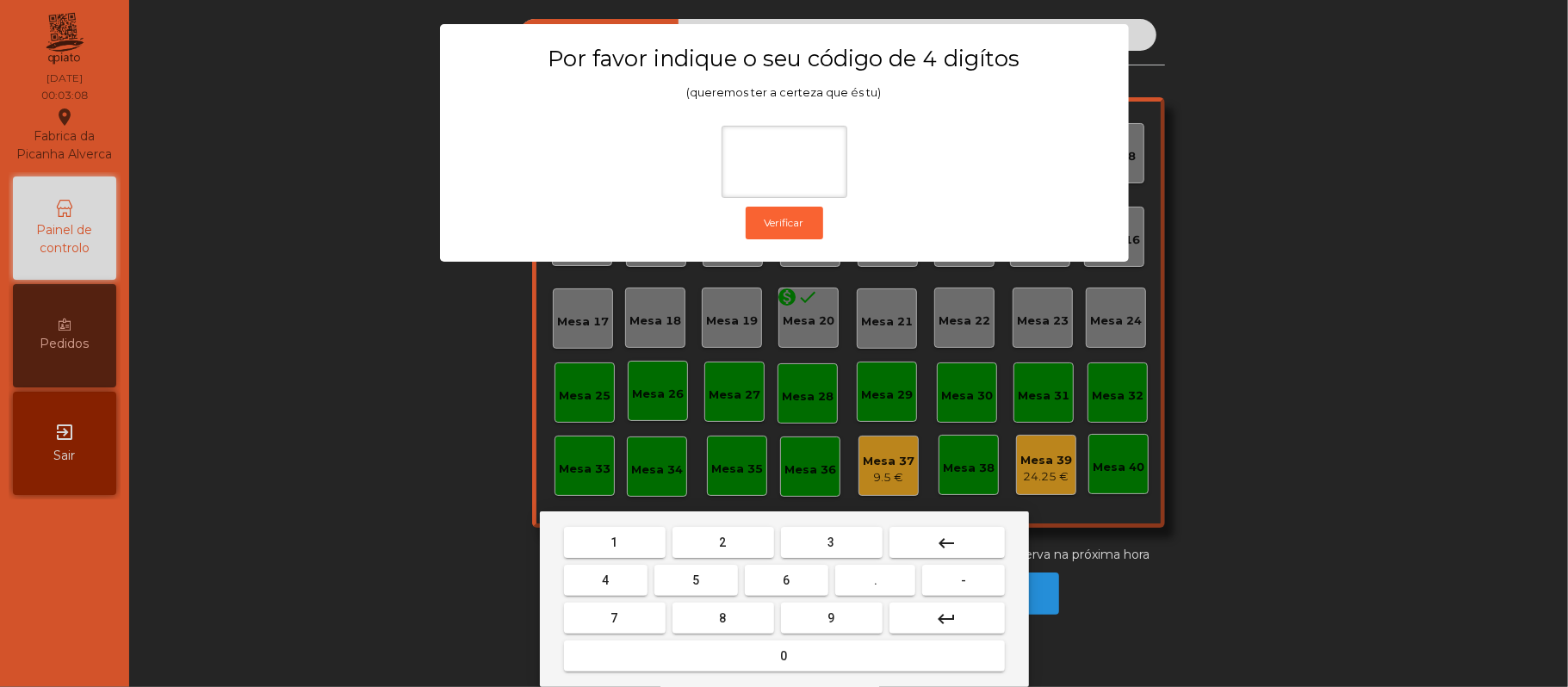
click at [722, 542] on span "2" at bounding box center [723, 542] width 6 height 14
click at [787, 582] on span "6" at bounding box center [786, 580] width 6 height 14
click at [627, 545] on button "1" at bounding box center [615, 543] width 102 height 31
click at [708, 583] on button "5" at bounding box center [695, 580] width 84 height 31
type input "****"
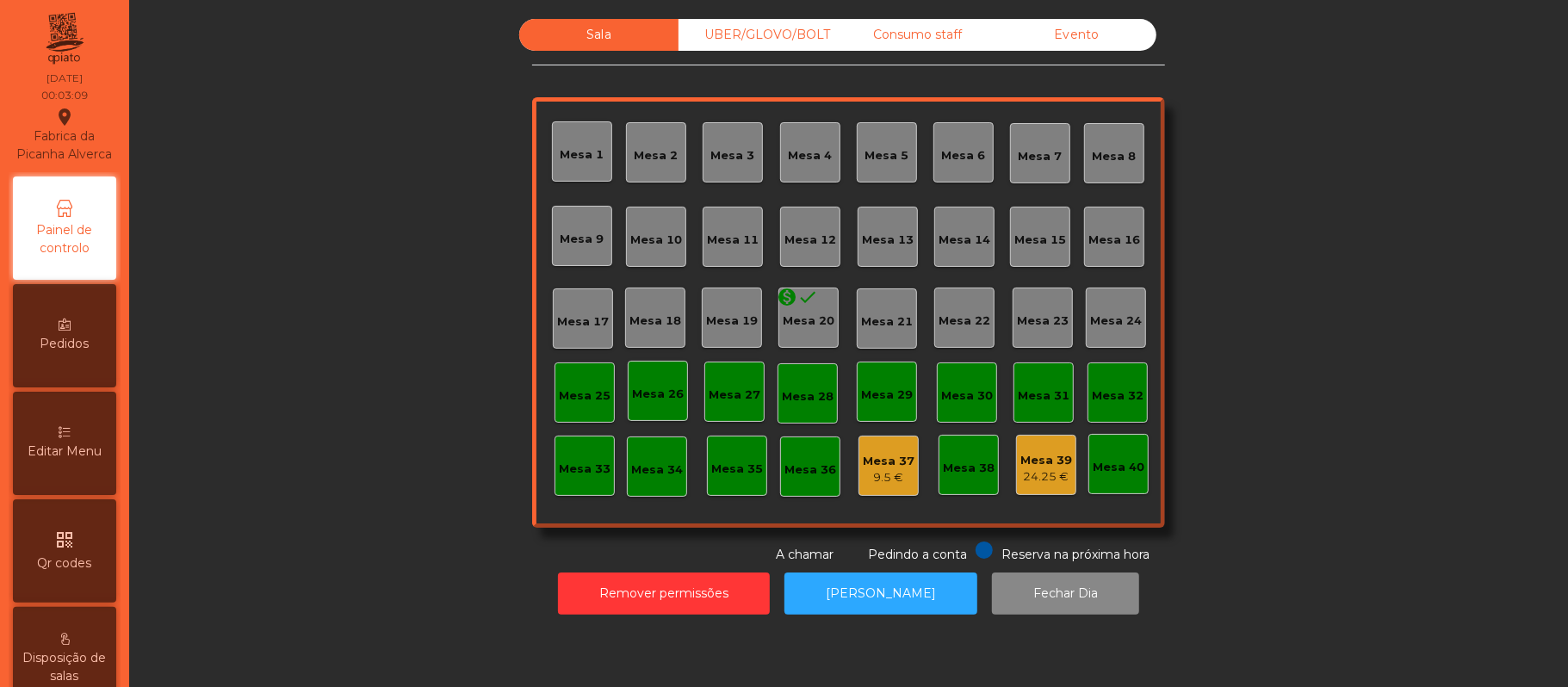
click at [892, 469] on div "9.5 €" at bounding box center [888, 478] width 51 height 17
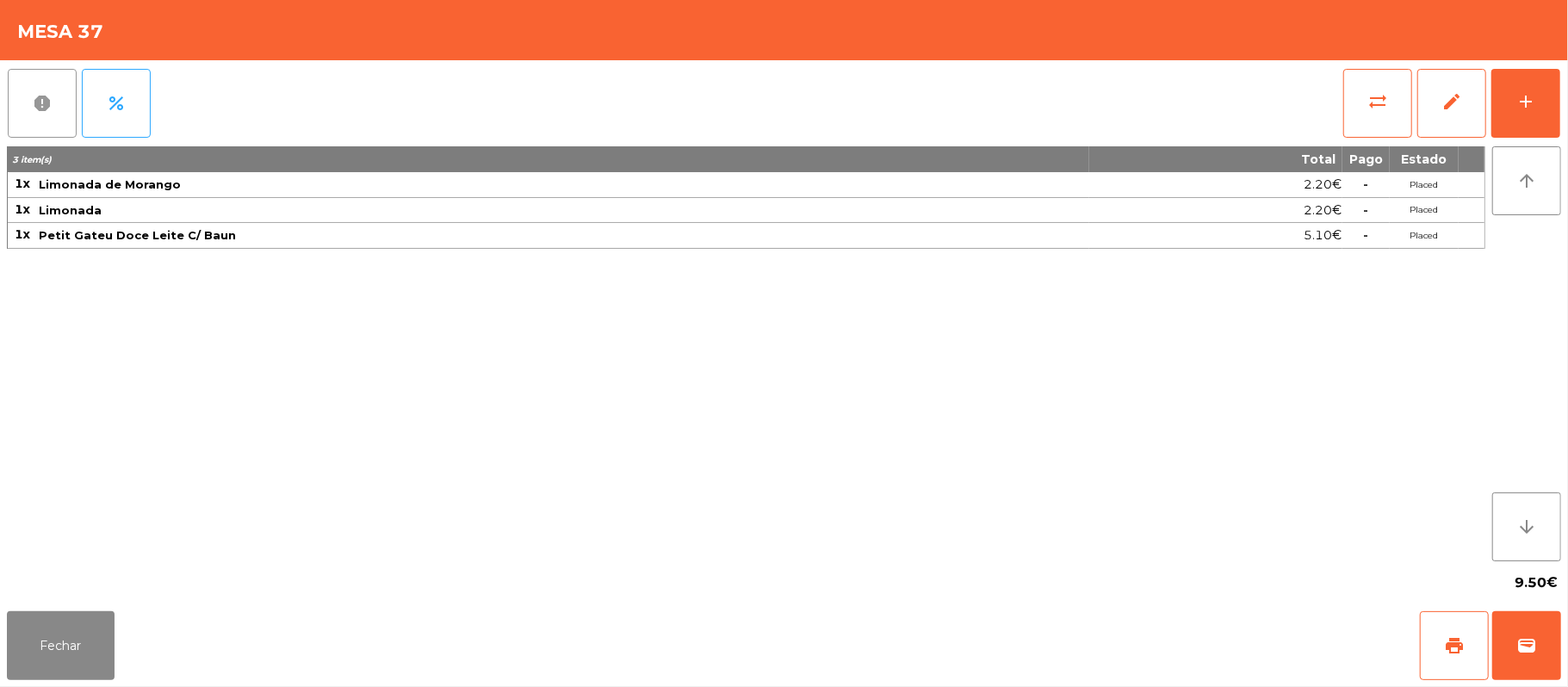
click at [53, 91] on button "report" at bounding box center [41, 103] width 69 height 69
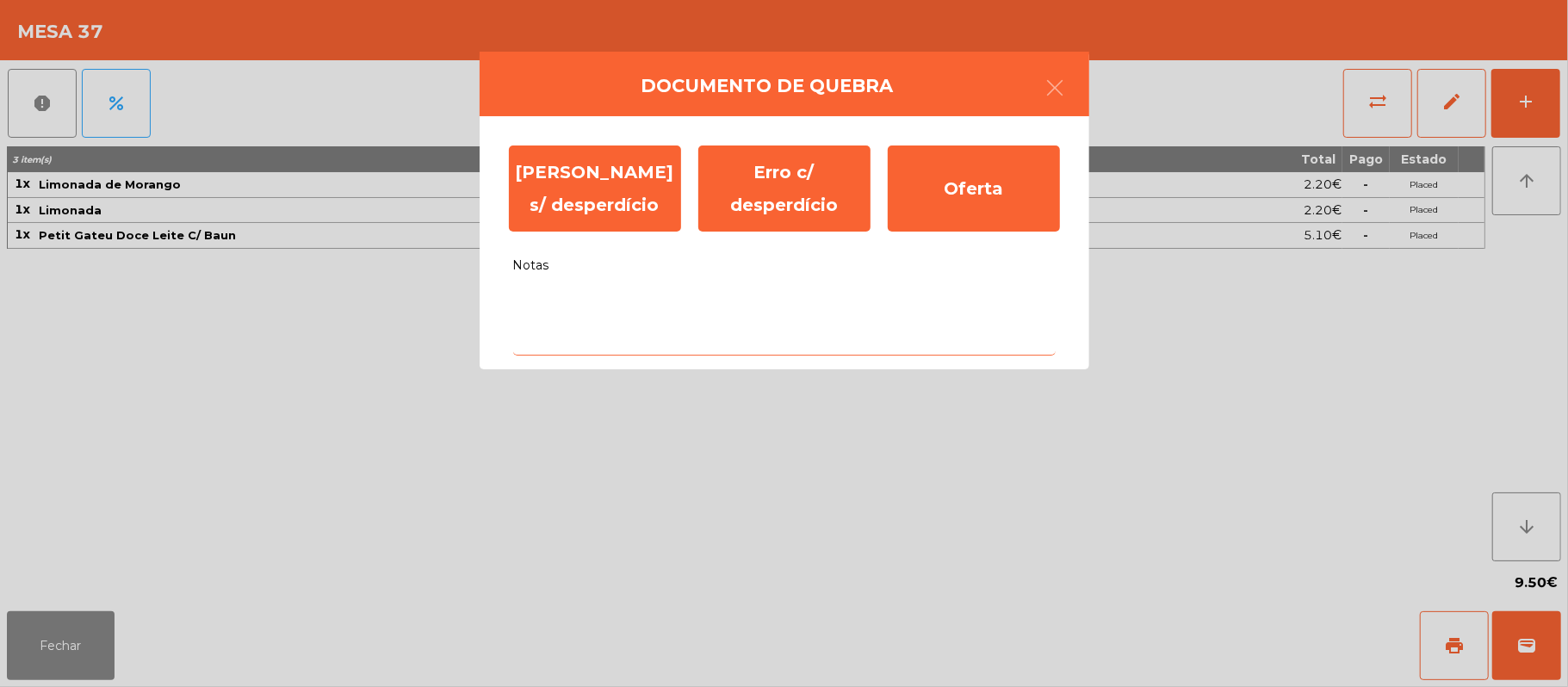
click at [604, 307] on textarea "Notas" at bounding box center [784, 320] width 543 height 72
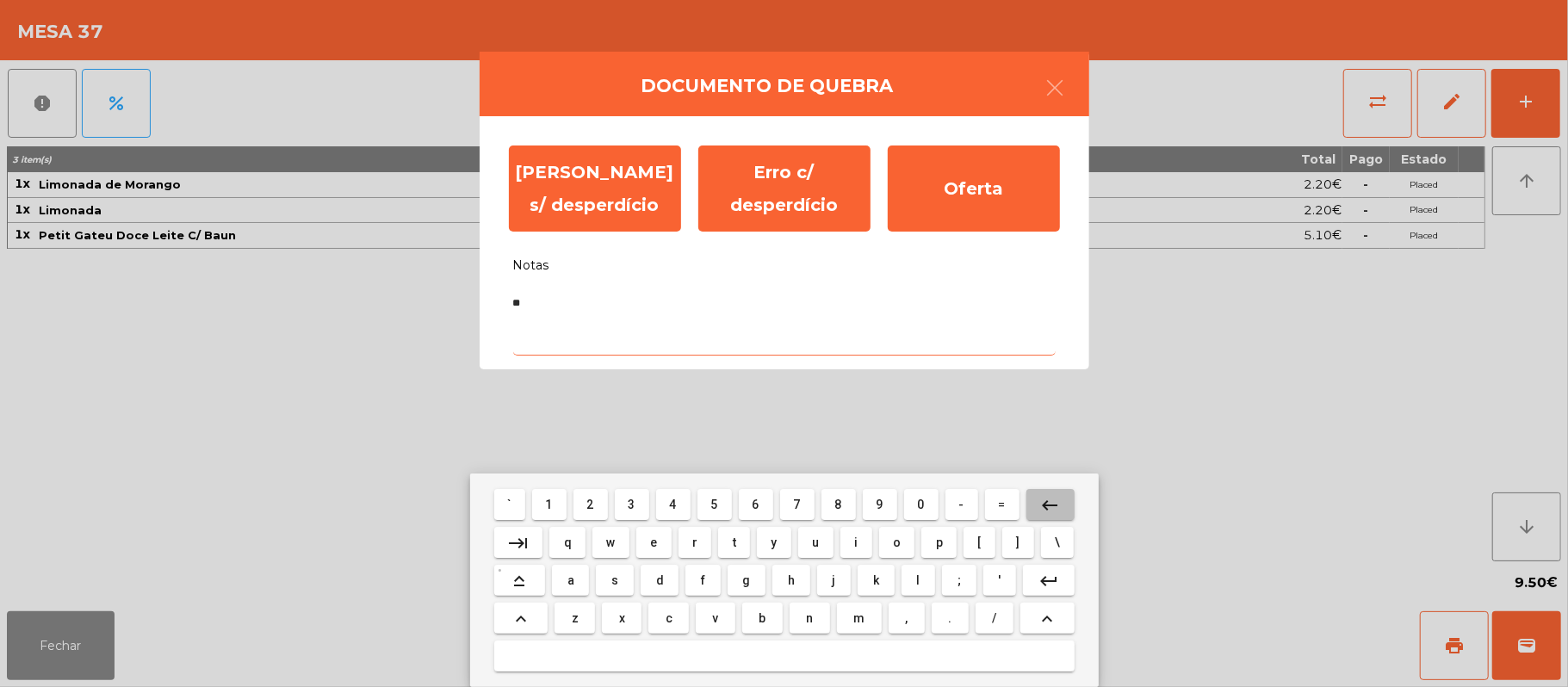
type textarea "*"
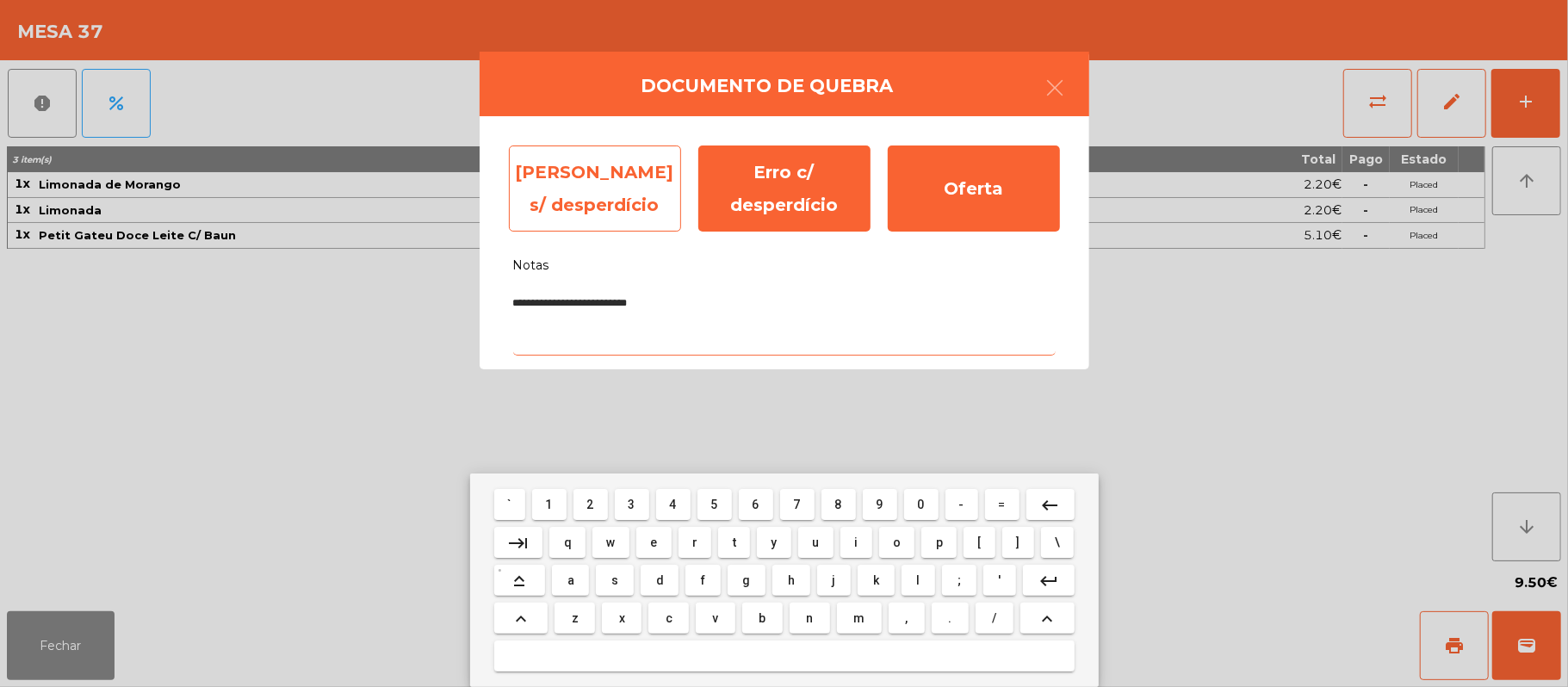
type textarea "**********"
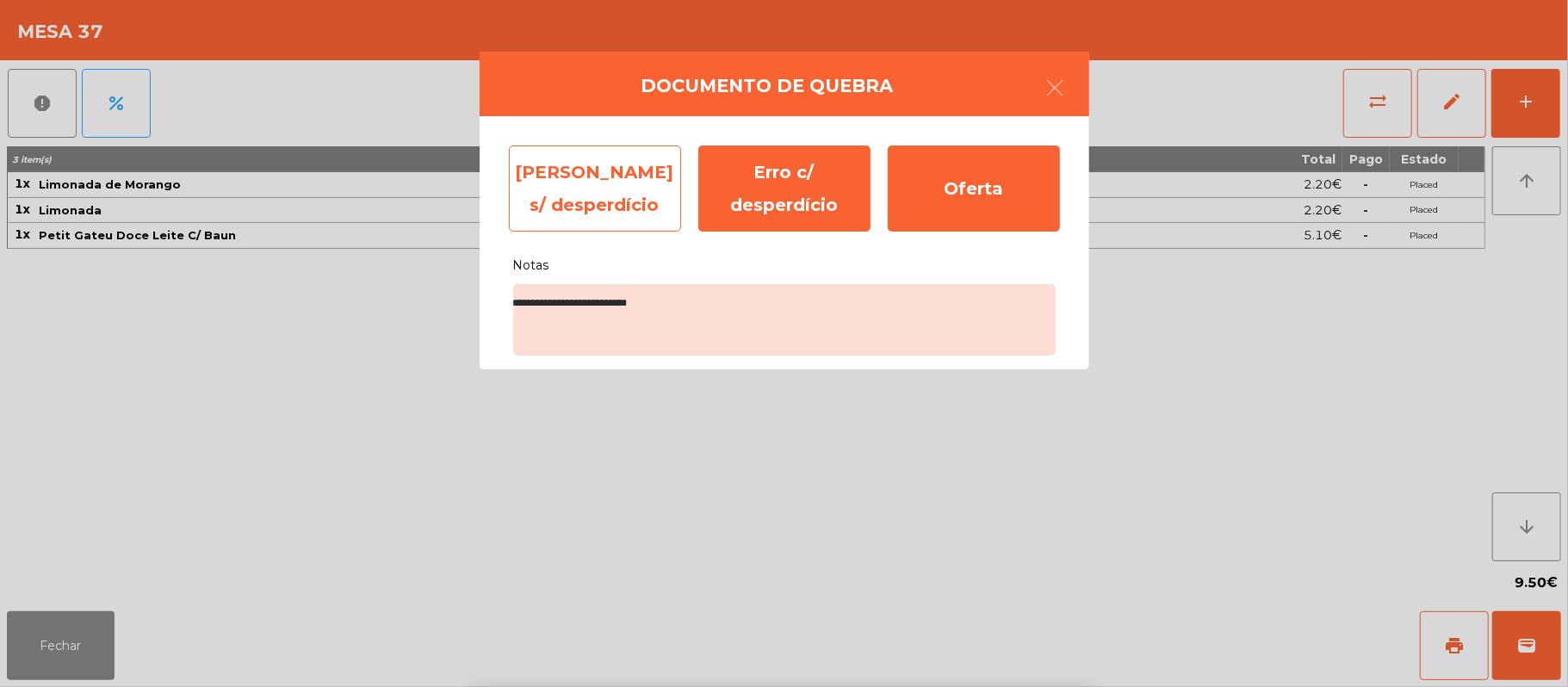
click at [598, 177] on div "[PERSON_NAME] s/ desperdício" at bounding box center [594, 188] width 172 height 86
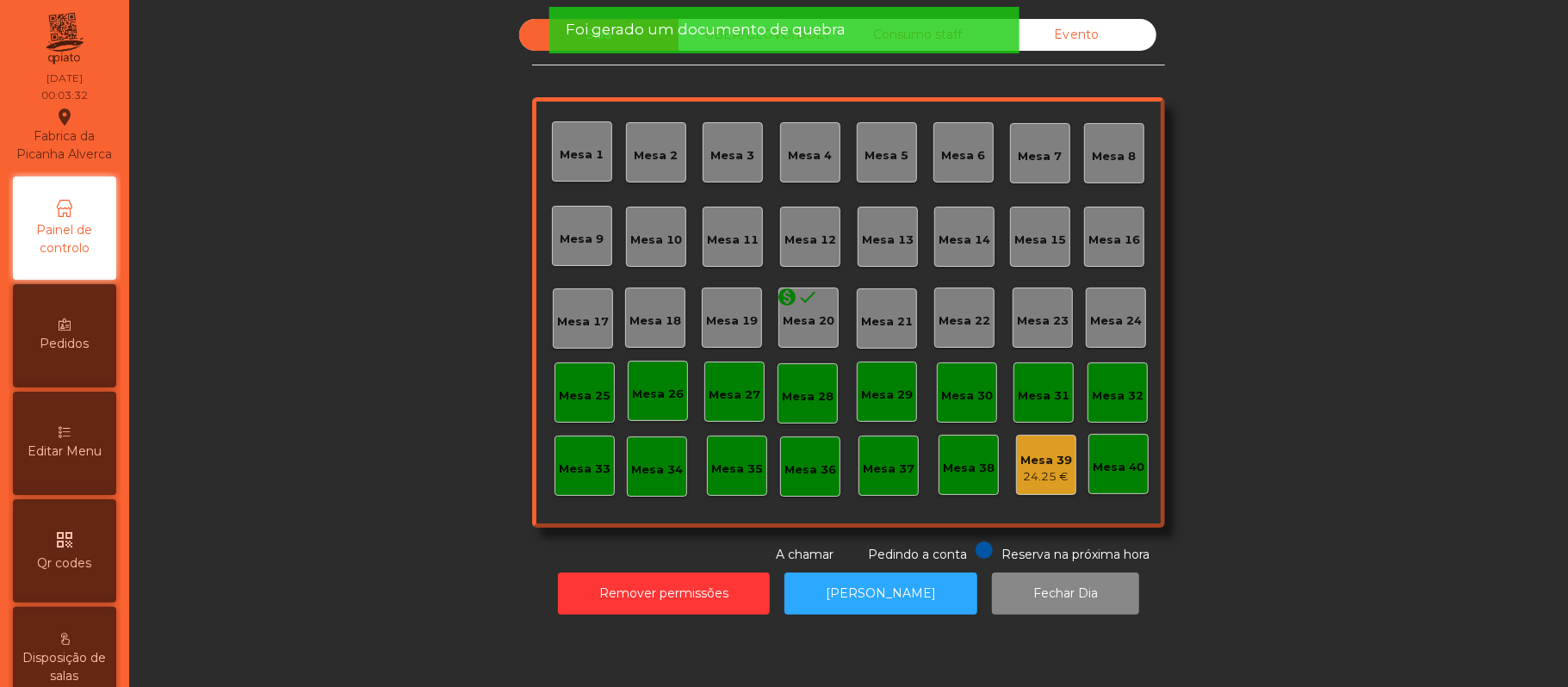
click at [1047, 462] on div "Mesa 39" at bounding box center [1046, 460] width 51 height 17
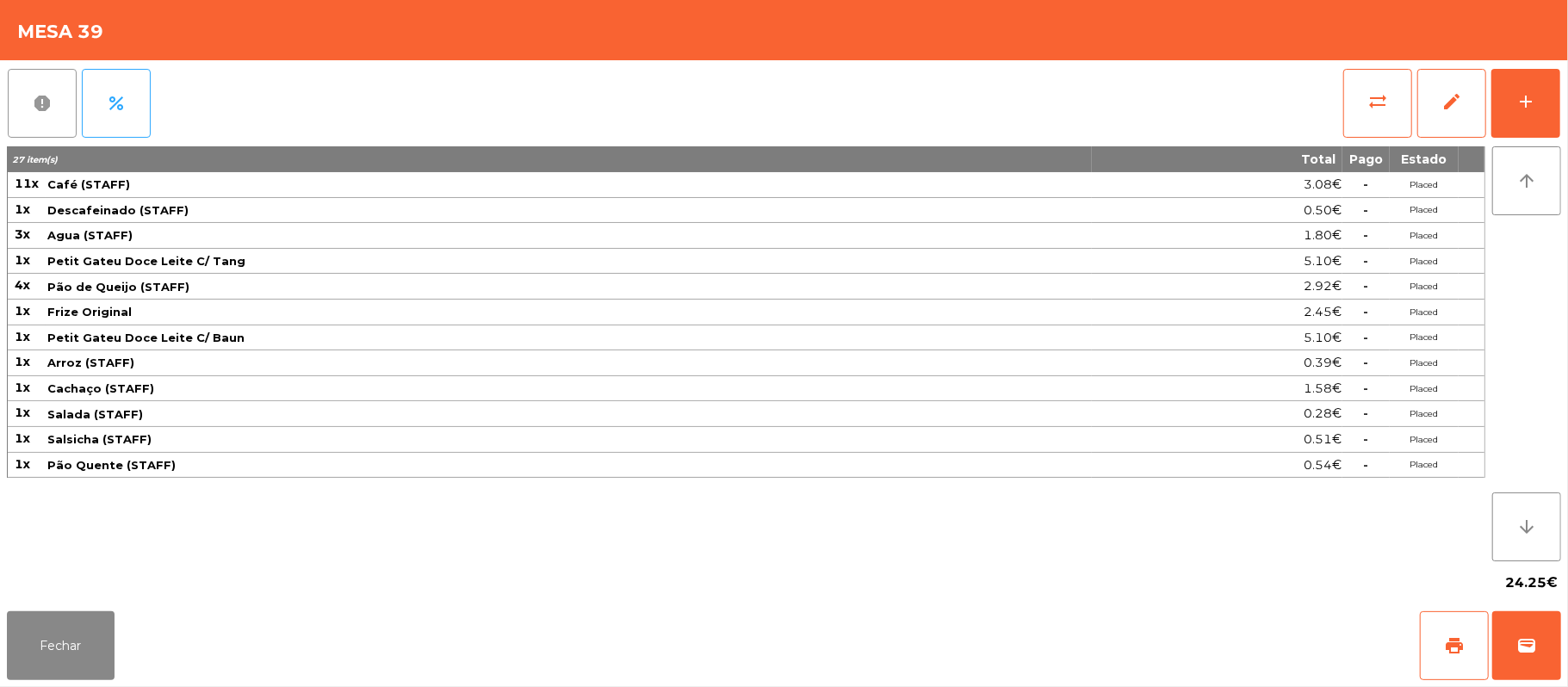
click at [52, 105] on button "report" at bounding box center [41, 103] width 69 height 69
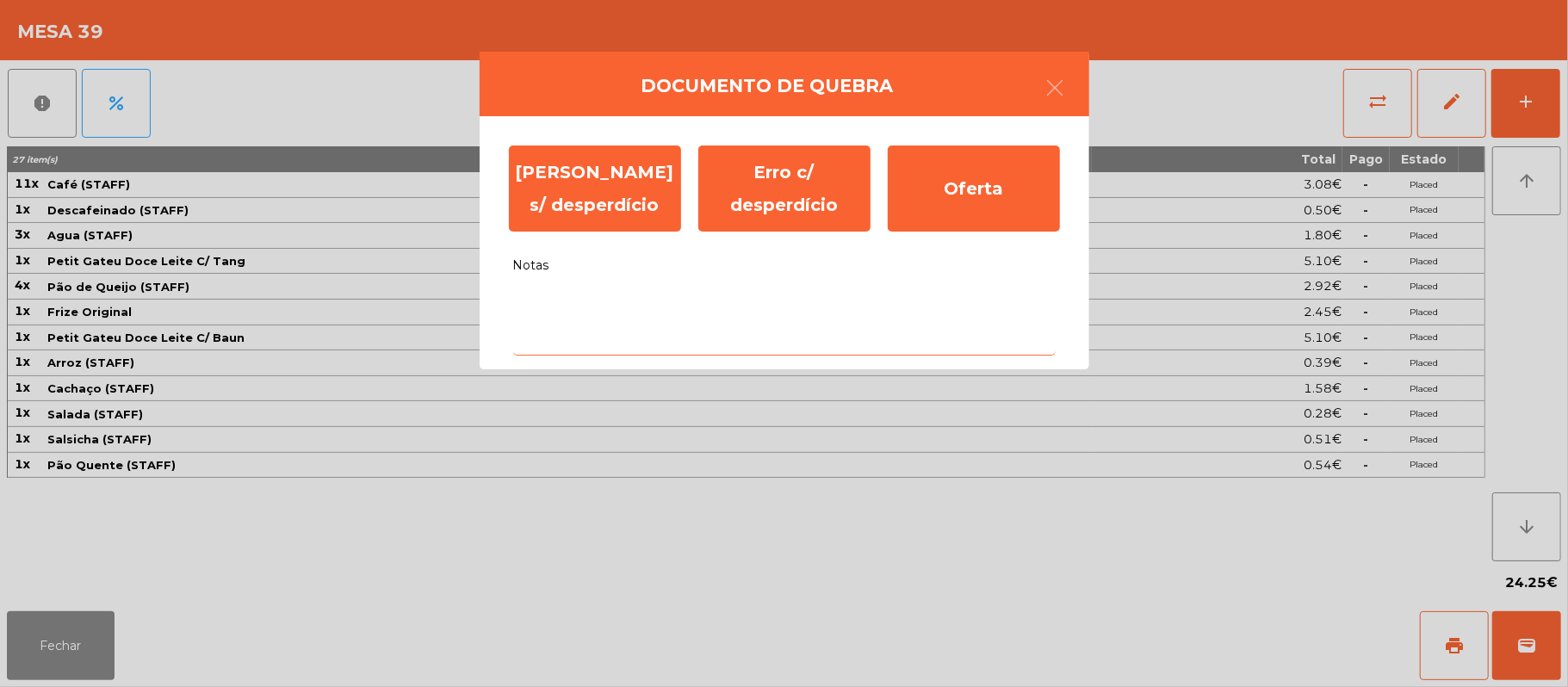
click at [593, 299] on textarea "Notas" at bounding box center [784, 320] width 543 height 72
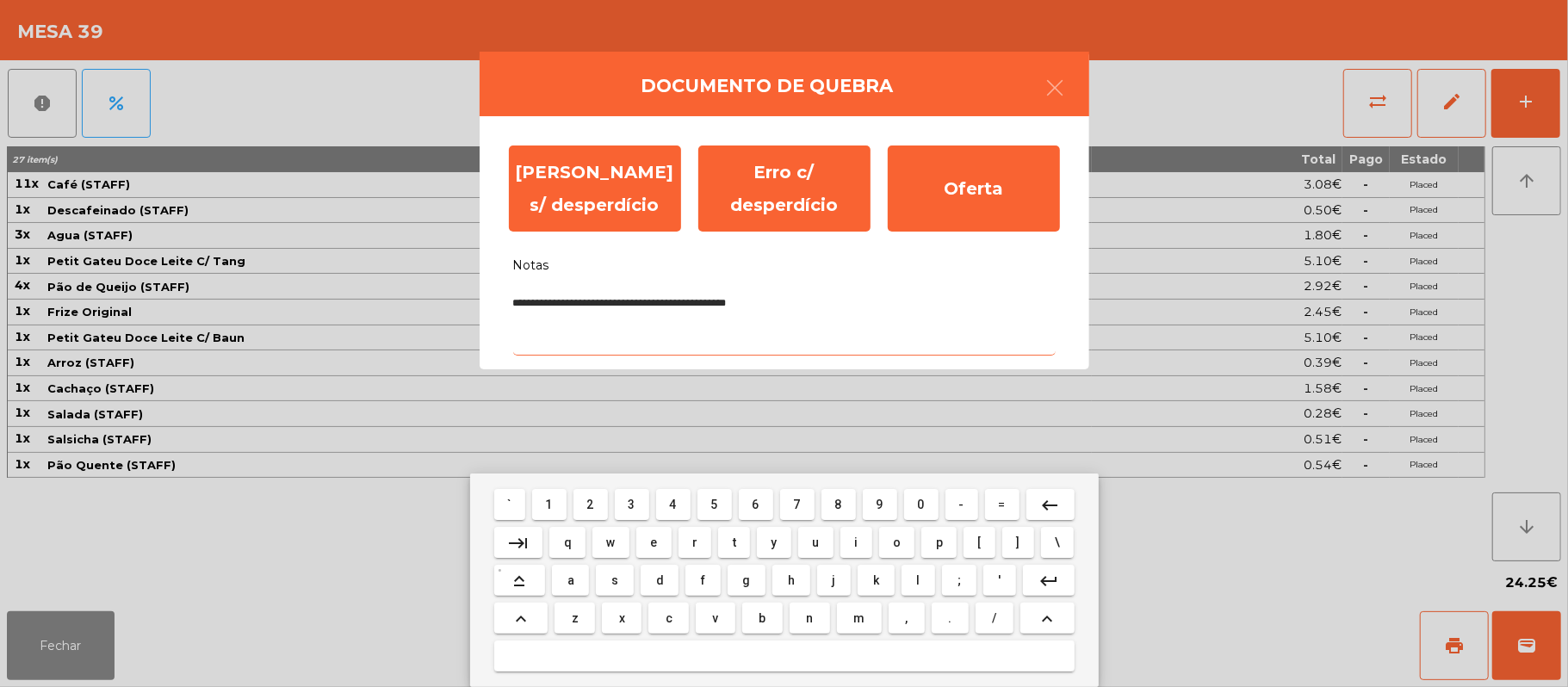
click at [754, 300] on textarea "**********" at bounding box center [784, 320] width 543 height 72
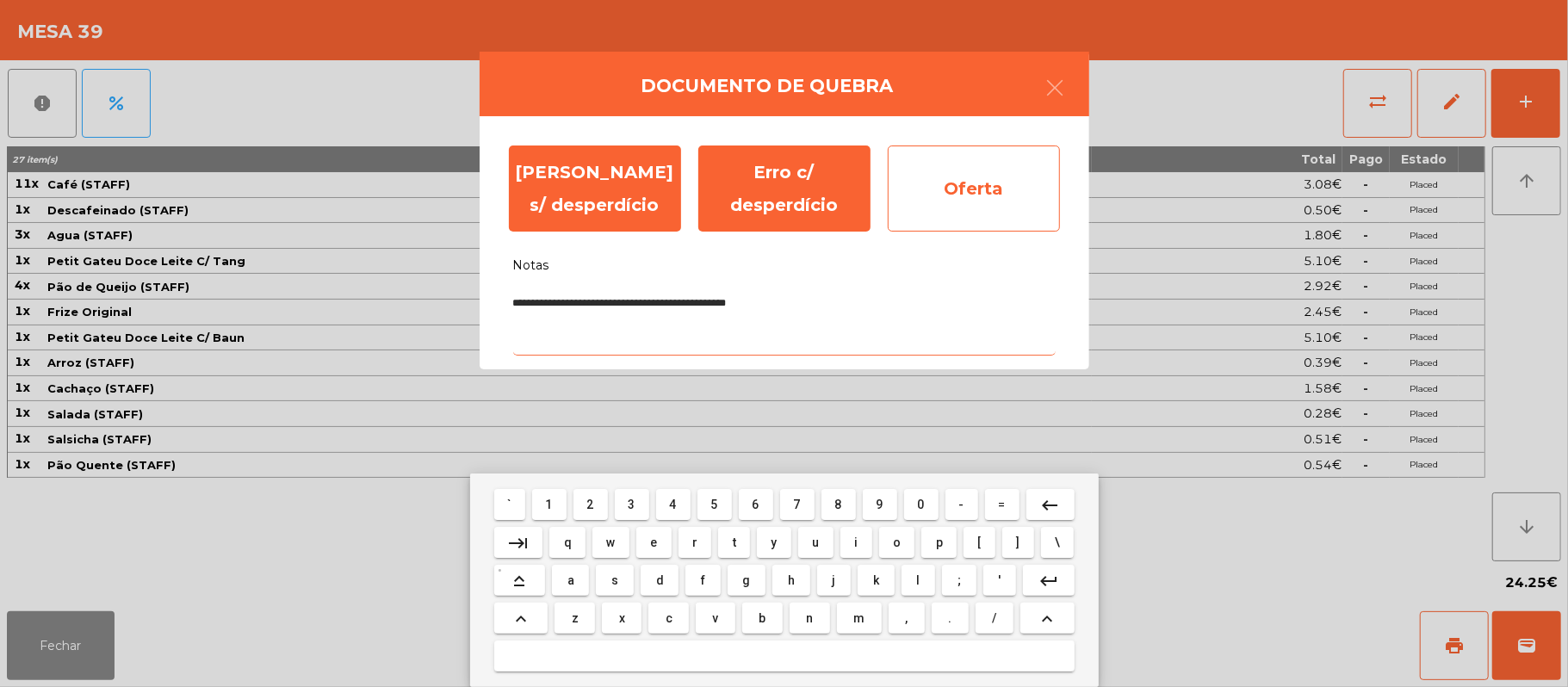
type textarea "**********"
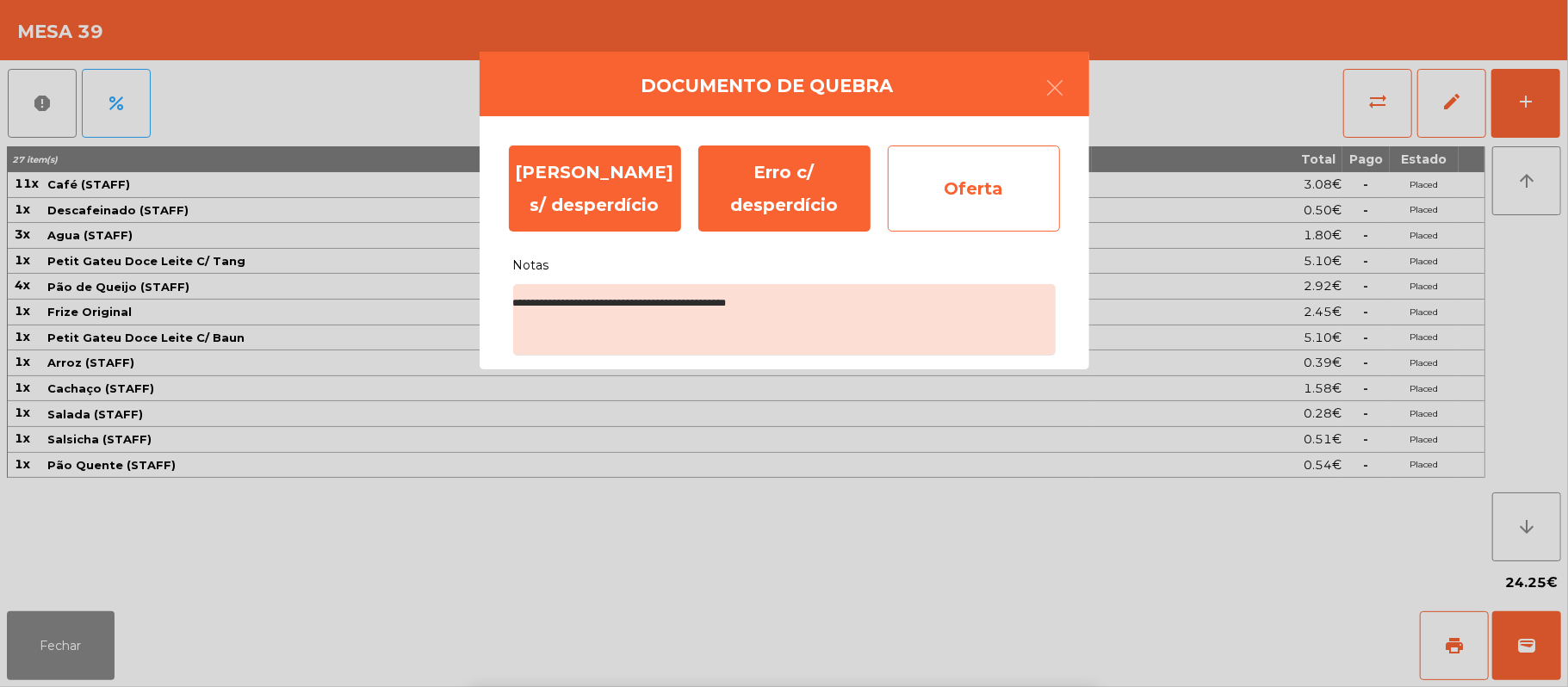
click at [984, 187] on div "Oferta" at bounding box center [973, 188] width 172 height 86
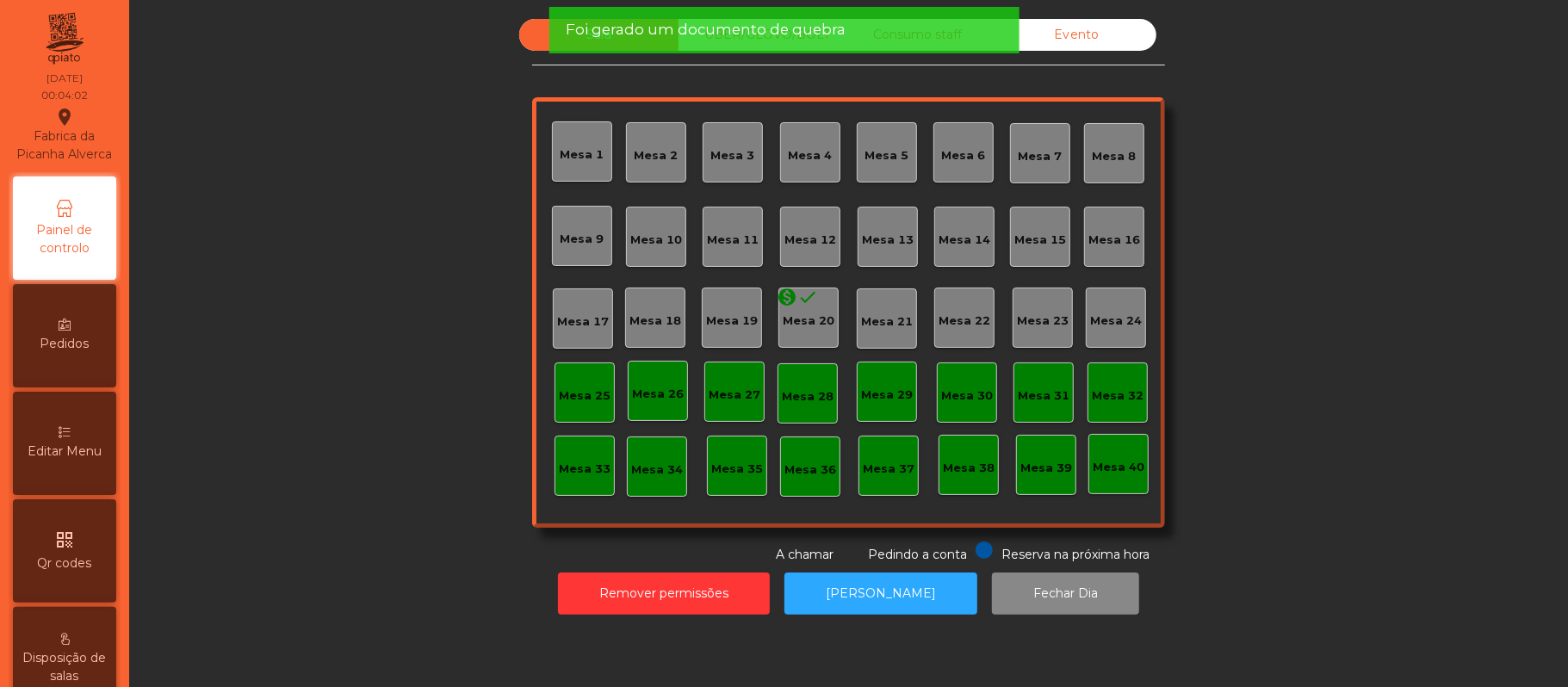
click at [1072, 34] on div "Evento" at bounding box center [1077, 35] width 159 height 32
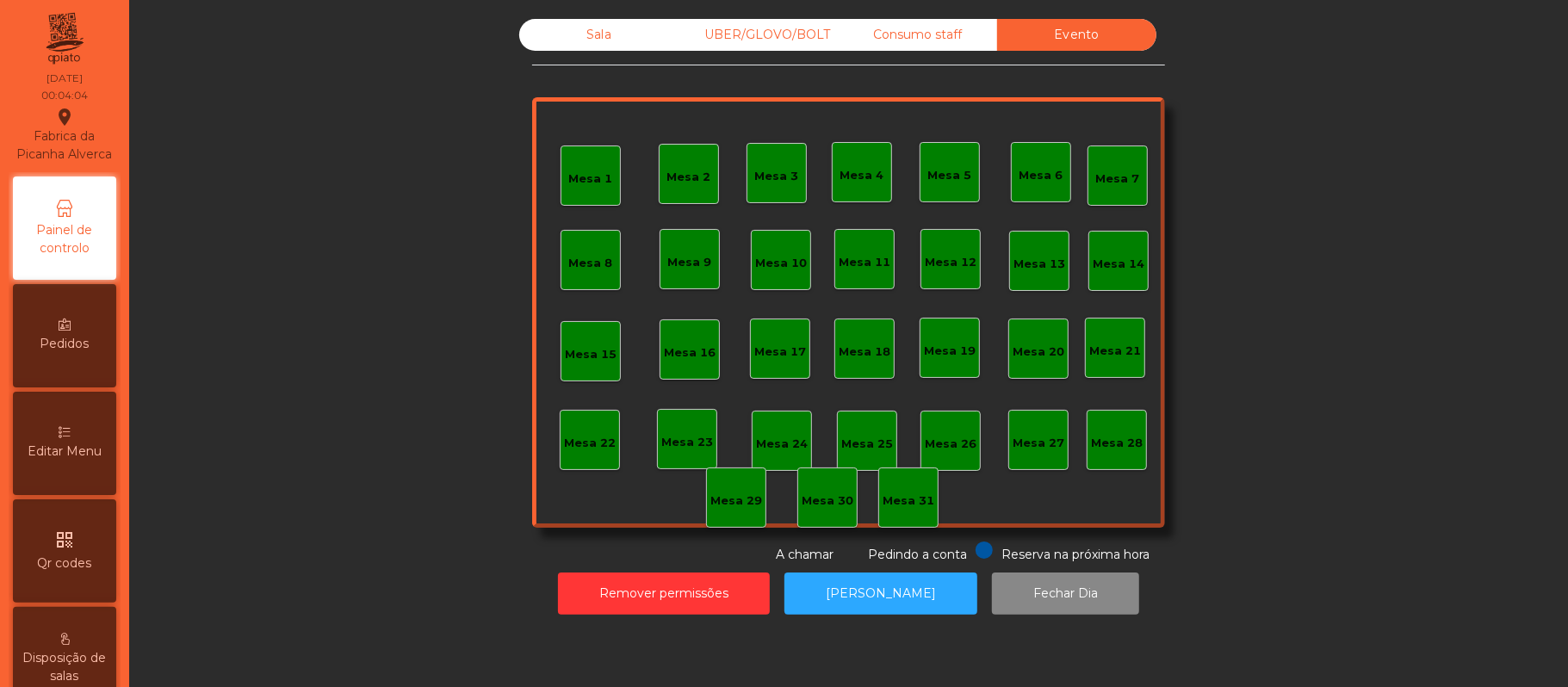
click at [934, 41] on div "Consumo staff" at bounding box center [917, 35] width 159 height 32
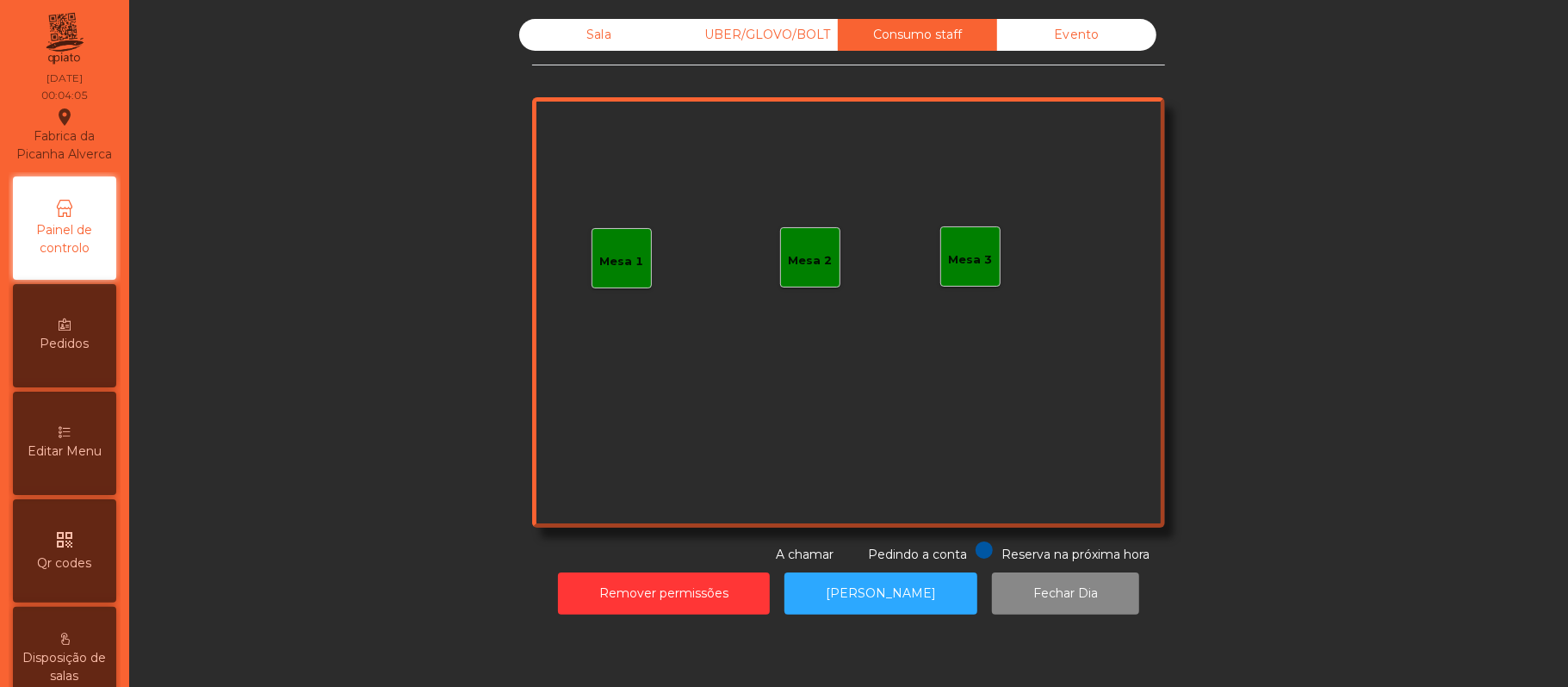
click at [770, 34] on div "UBER/GLOVO/BOLT" at bounding box center [758, 35] width 159 height 32
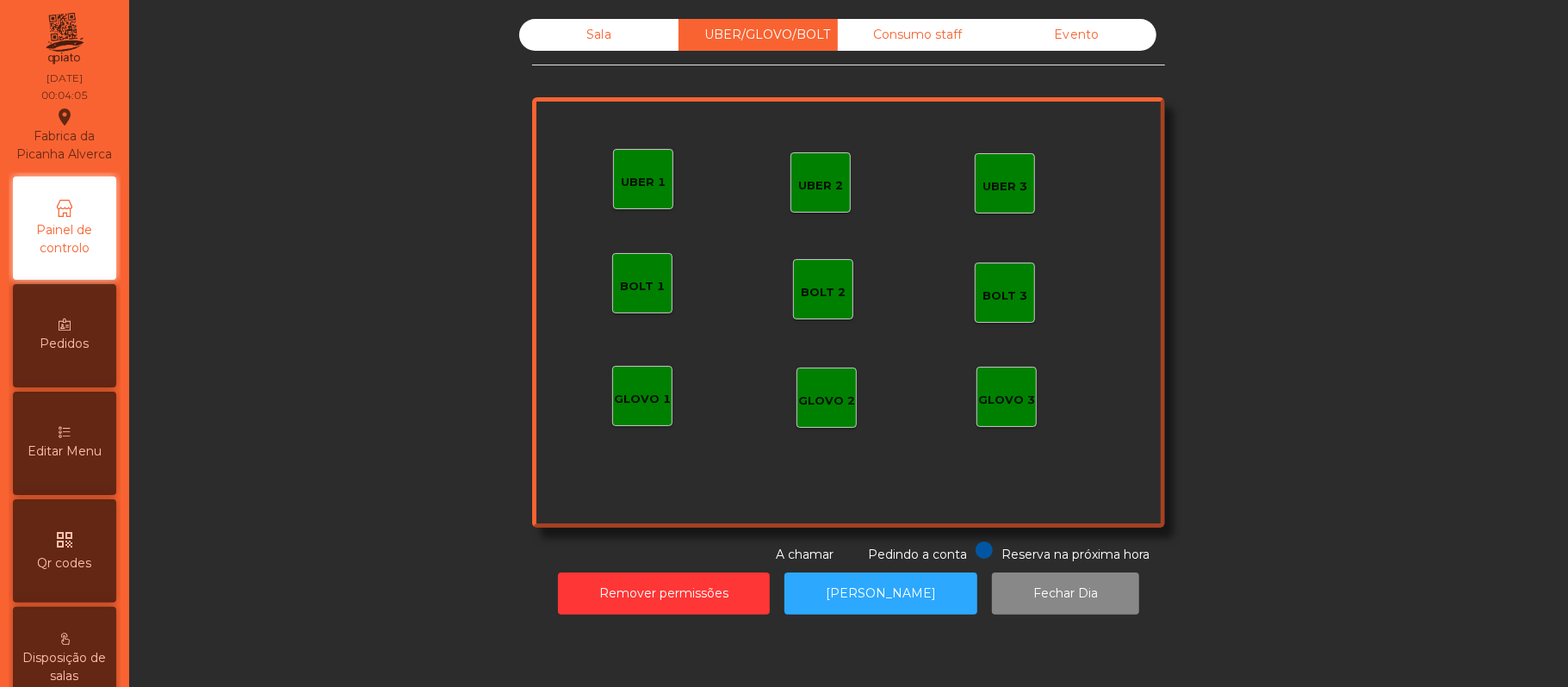
click at [596, 38] on div "Sala" at bounding box center [598, 35] width 159 height 32
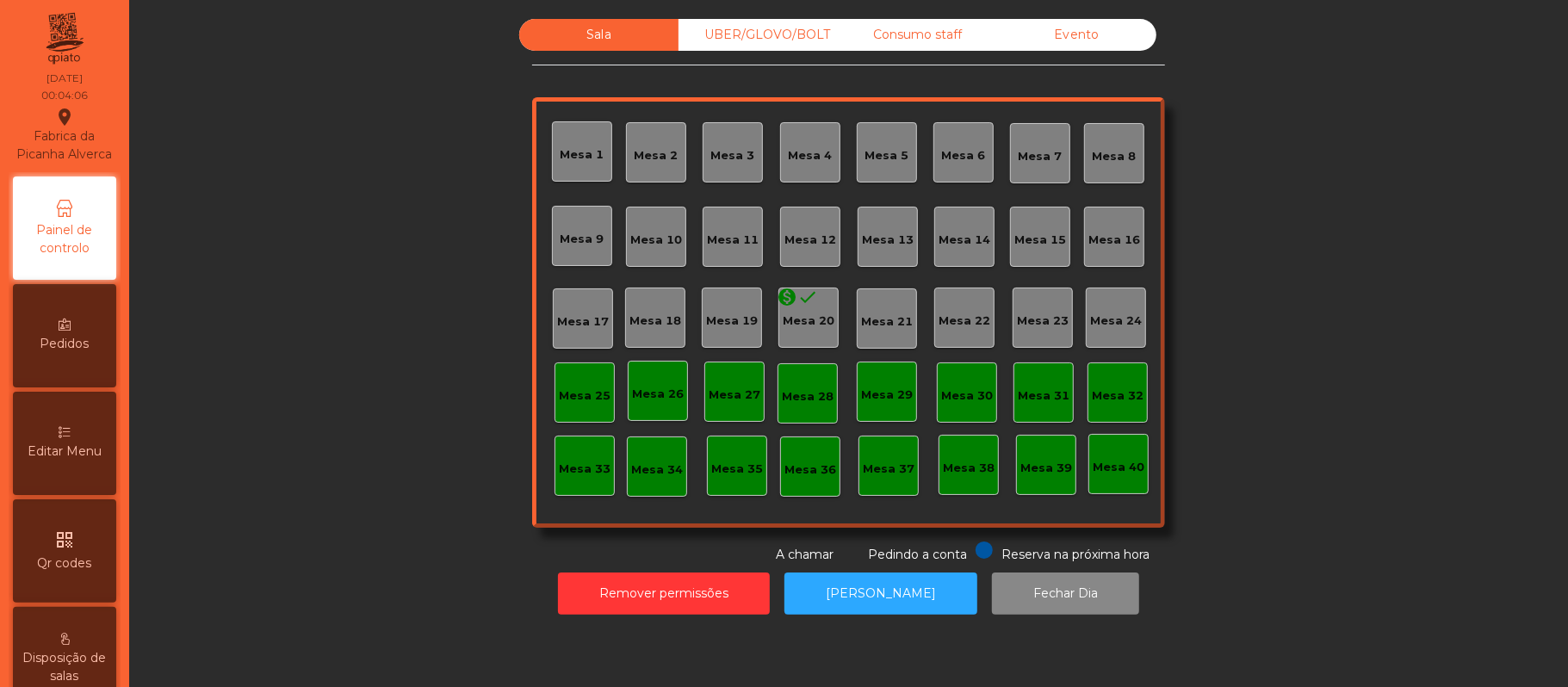
click at [590, 34] on div "Sala" at bounding box center [598, 35] width 159 height 32
click at [766, 38] on div "UBER/GLOVO/BOLT" at bounding box center [758, 35] width 159 height 32
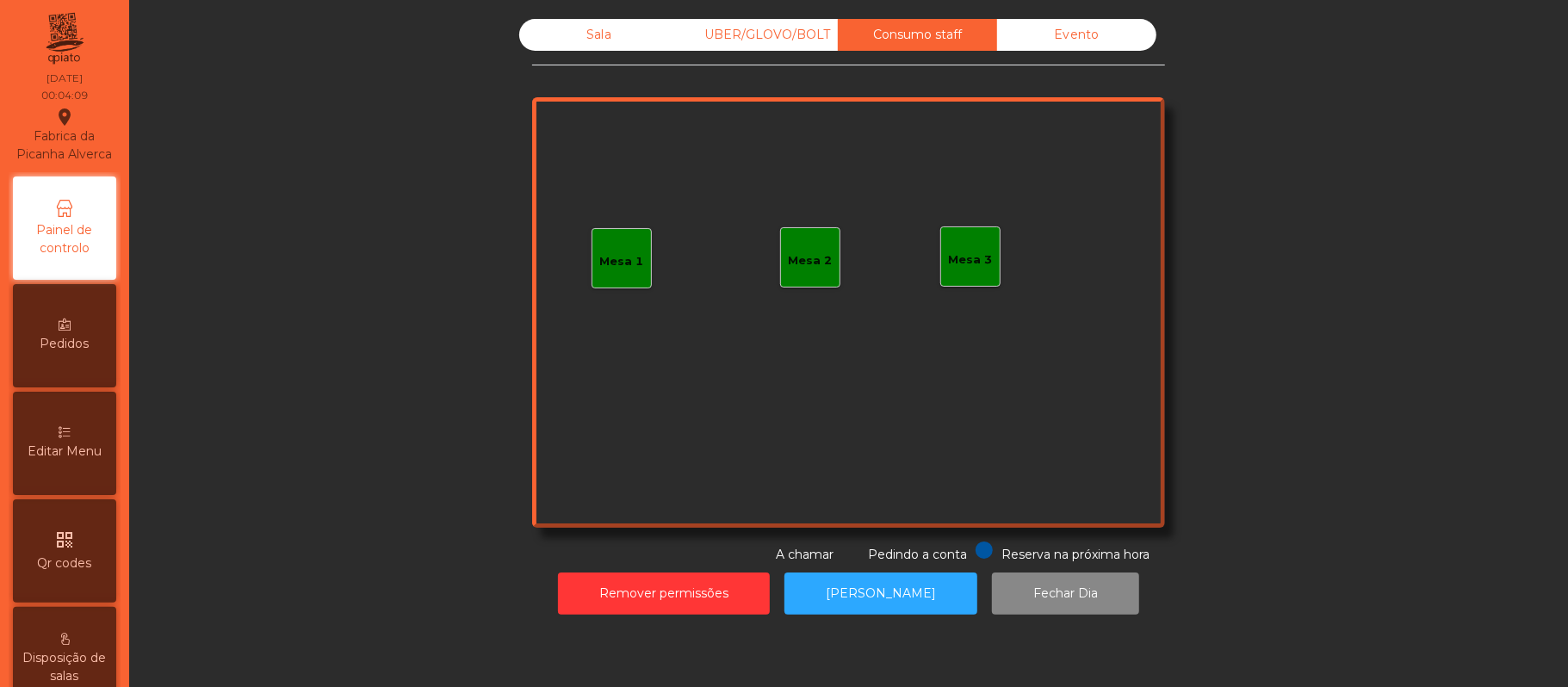
click at [1094, 34] on div "Evento" at bounding box center [1077, 35] width 159 height 32
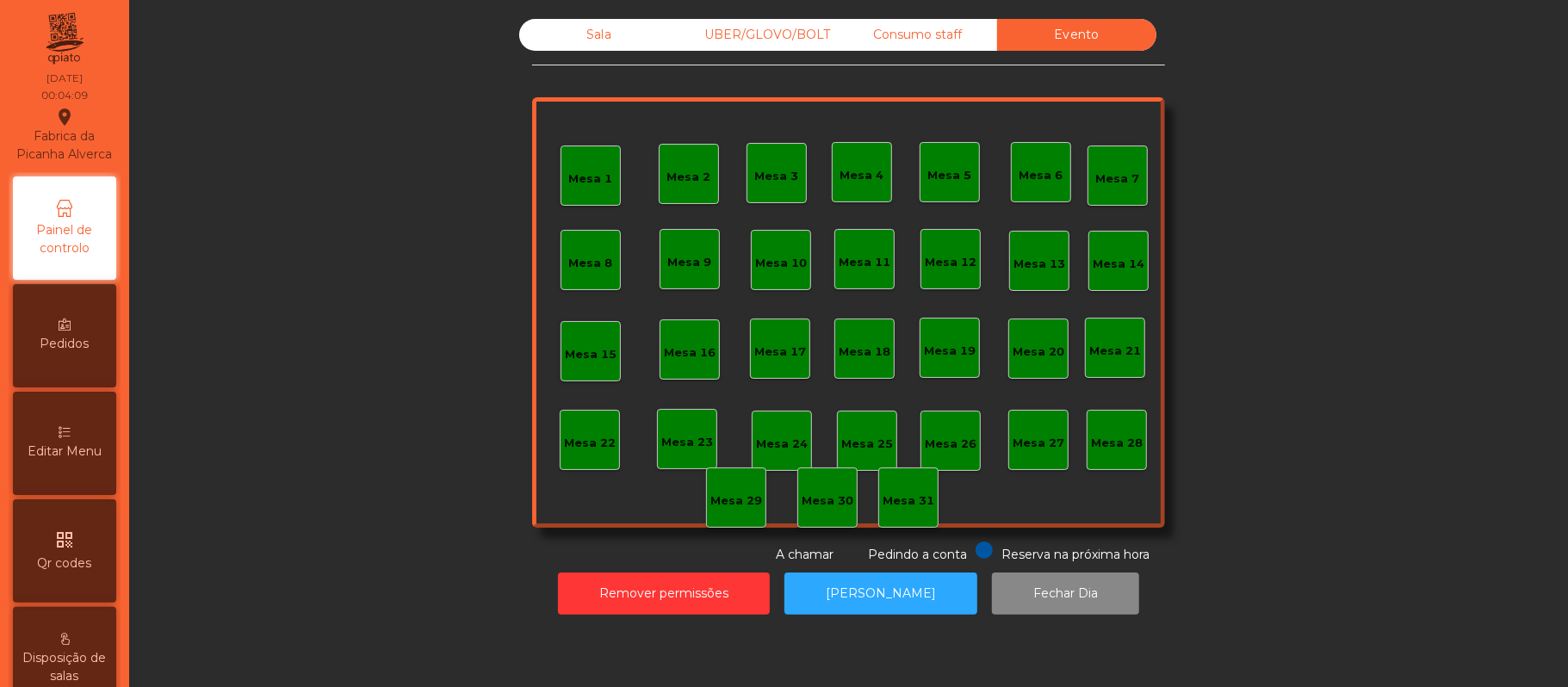
click at [1092, 38] on div "Evento" at bounding box center [1077, 35] width 159 height 32
click at [924, 34] on div "Consumo staff" at bounding box center [917, 35] width 159 height 32
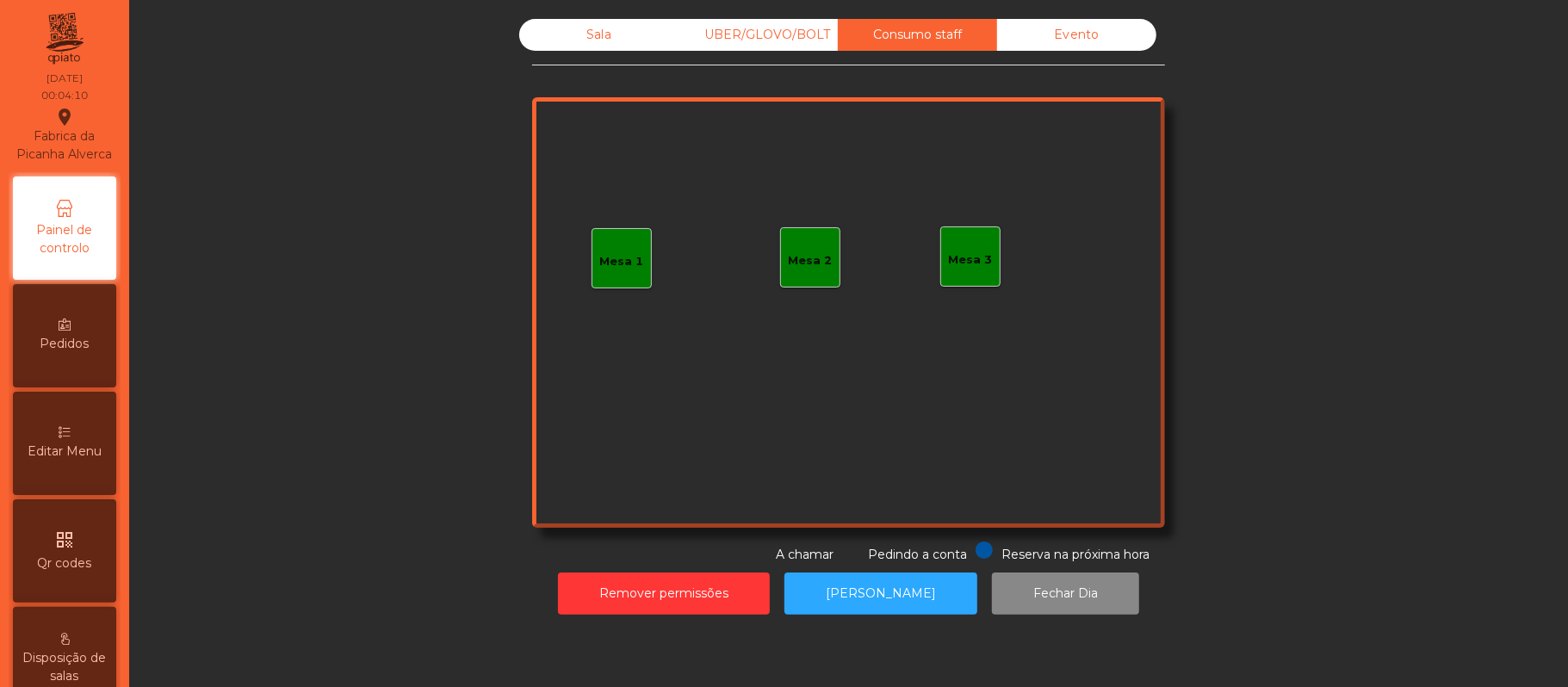
click at [759, 39] on div "UBER/GLOVO/BOLT" at bounding box center [758, 35] width 159 height 32
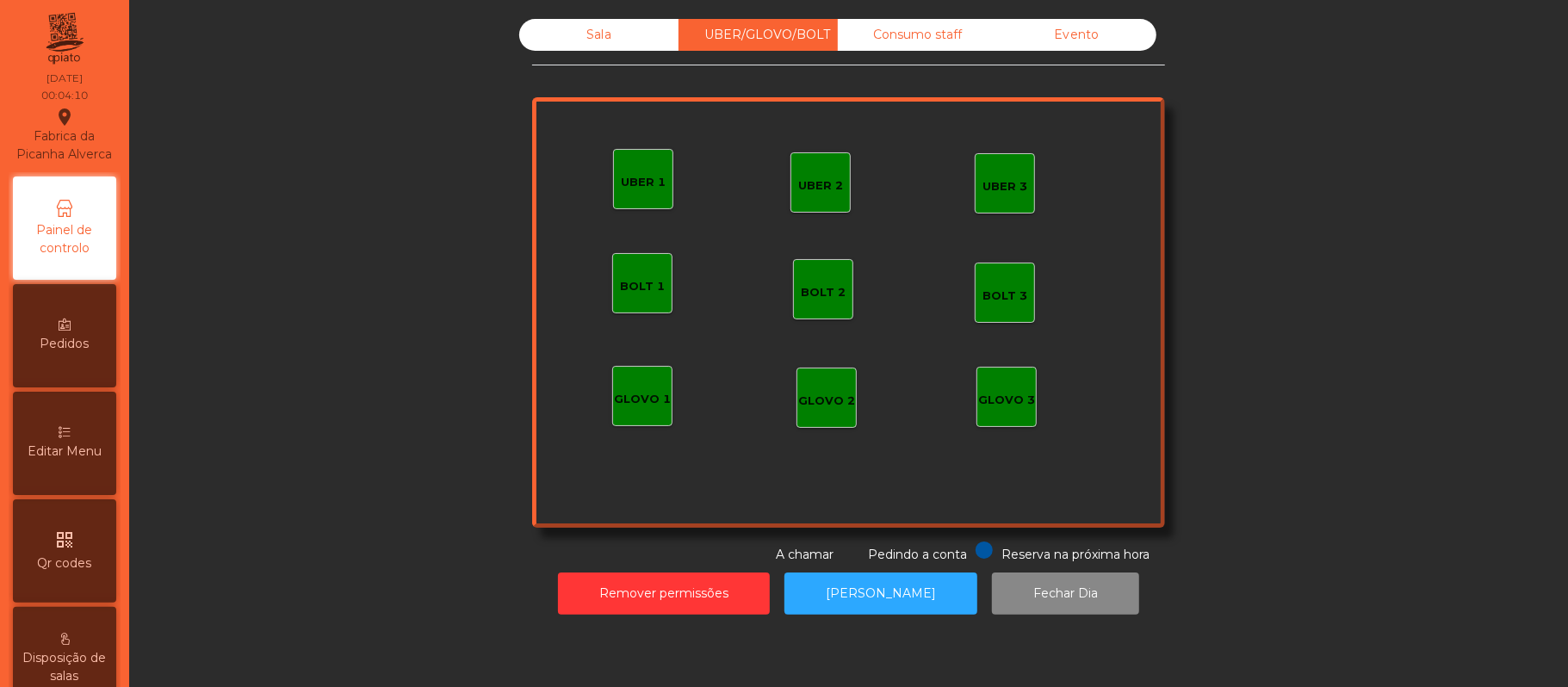
click at [558, 45] on div "Sala" at bounding box center [598, 35] width 159 height 32
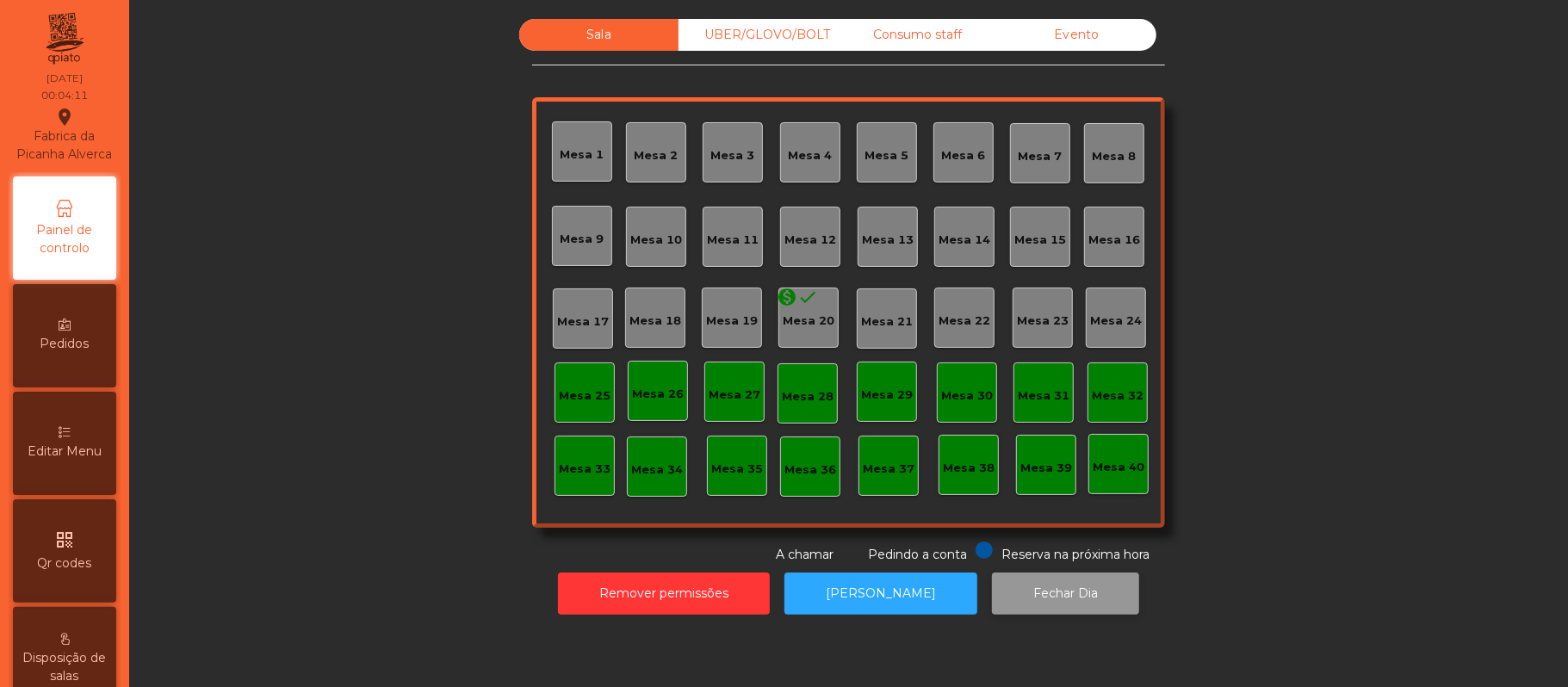
click at [1083, 596] on button "Fechar Dia" at bounding box center [1066, 593] width 147 height 42
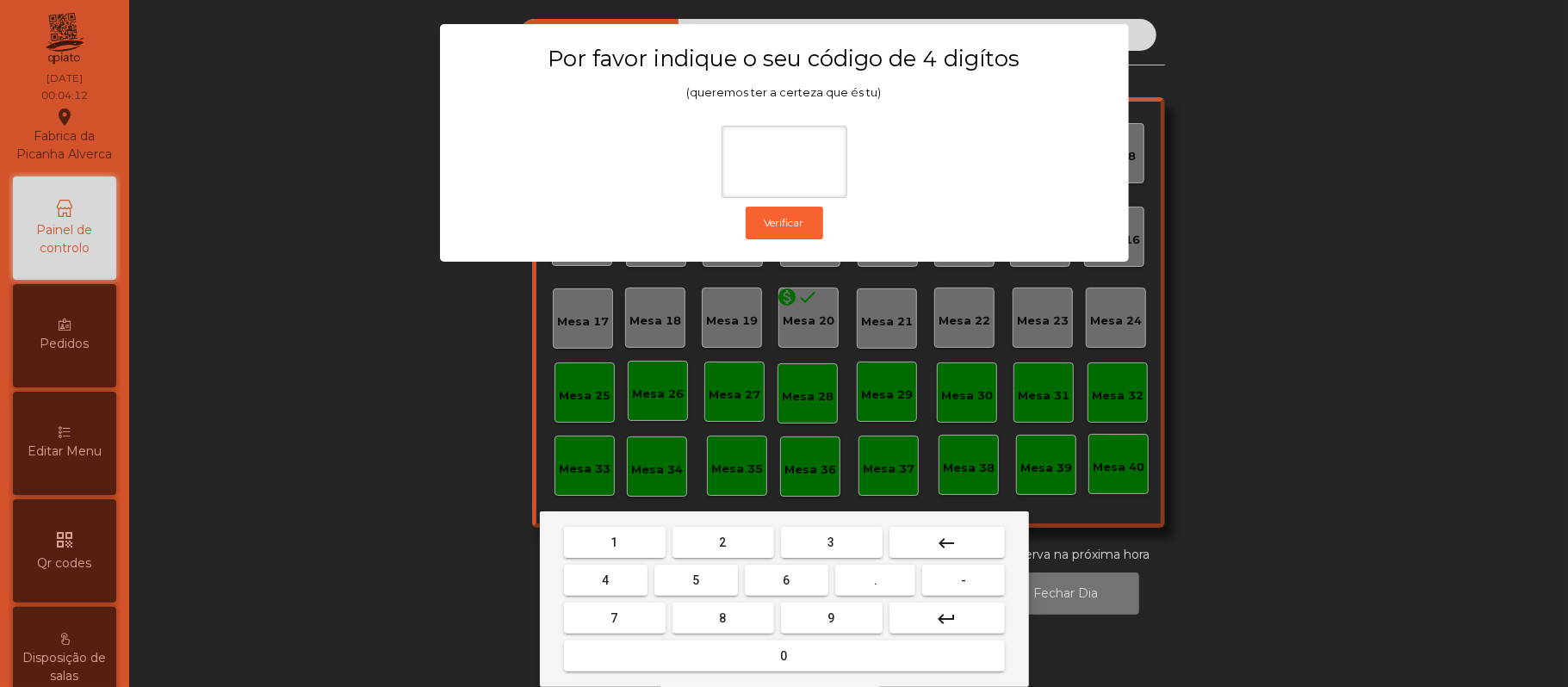
click at [722, 543] on span "2" at bounding box center [723, 542] width 6 height 14
click at [786, 580] on span "6" at bounding box center [786, 580] width 6 height 14
click at [613, 537] on span "1" at bounding box center [615, 542] width 6 height 14
click at [705, 580] on button "5" at bounding box center [695, 580] width 84 height 31
type input "****"
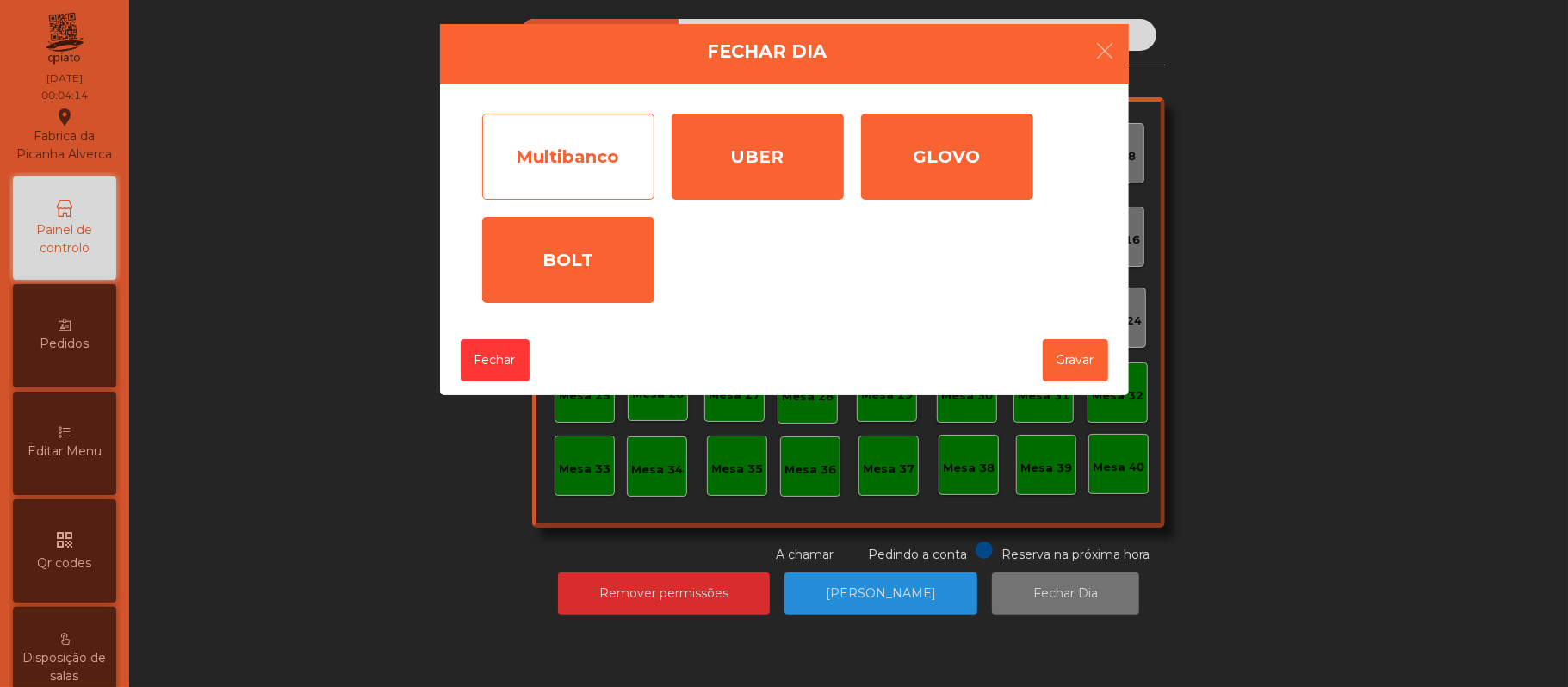
click at [575, 158] on div "Multibanco" at bounding box center [568, 157] width 172 height 86
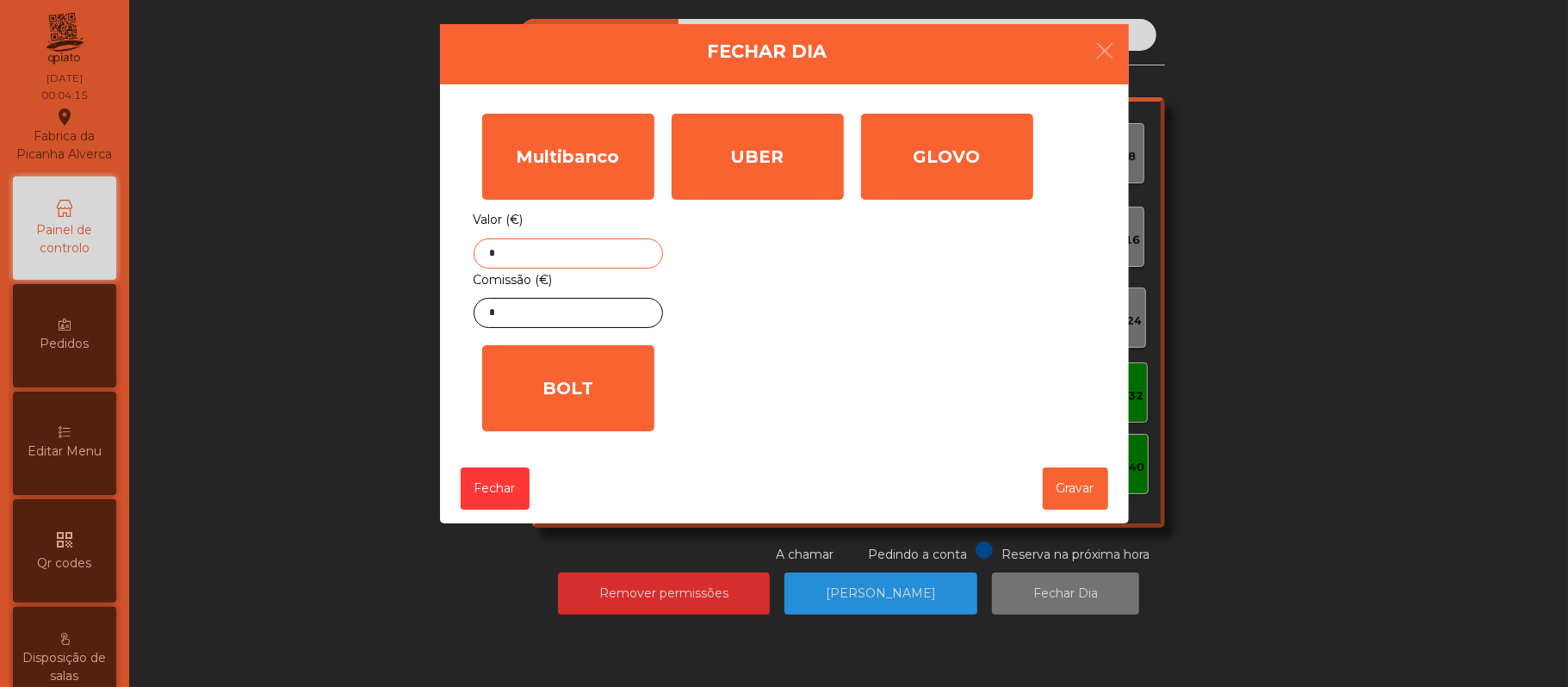
click at [618, 253] on input "*" at bounding box center [569, 253] width 189 height 30
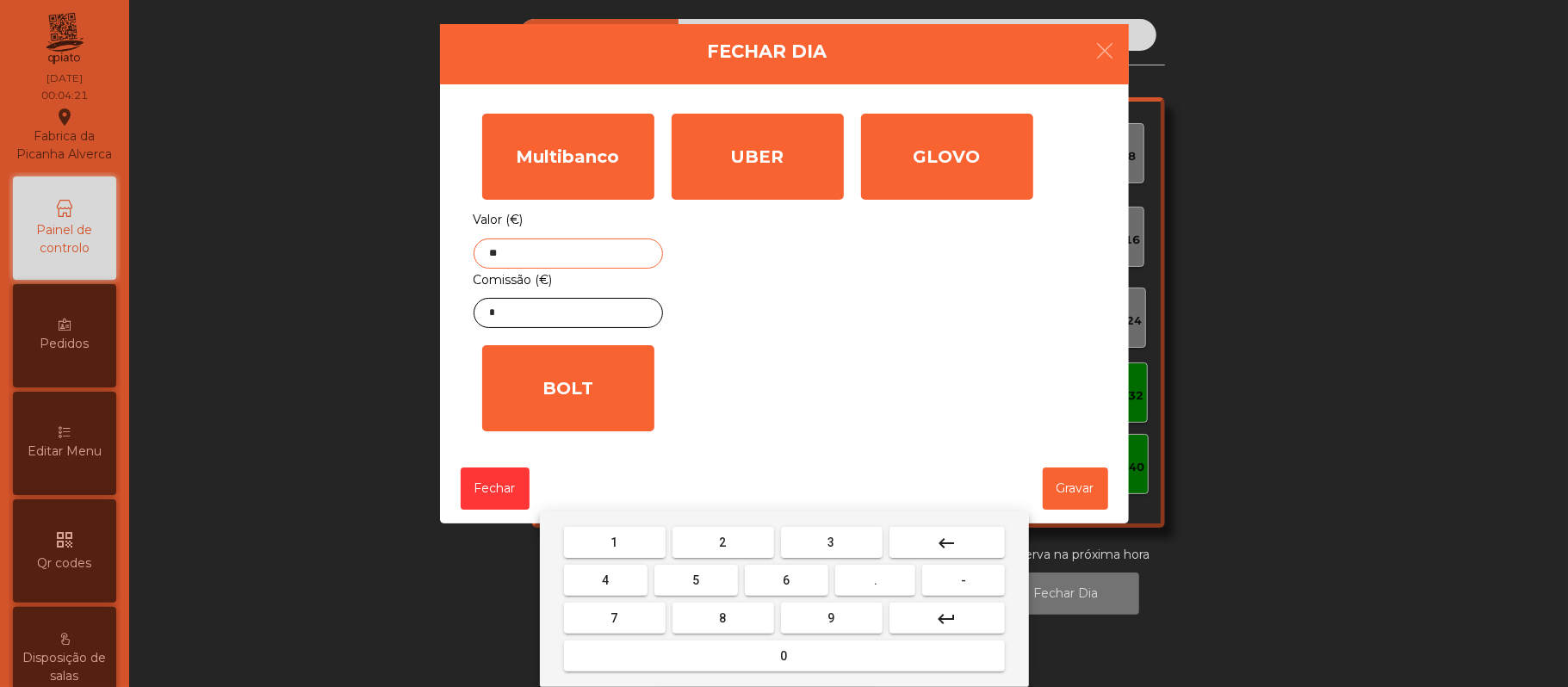
type input "*"
type input "*******"
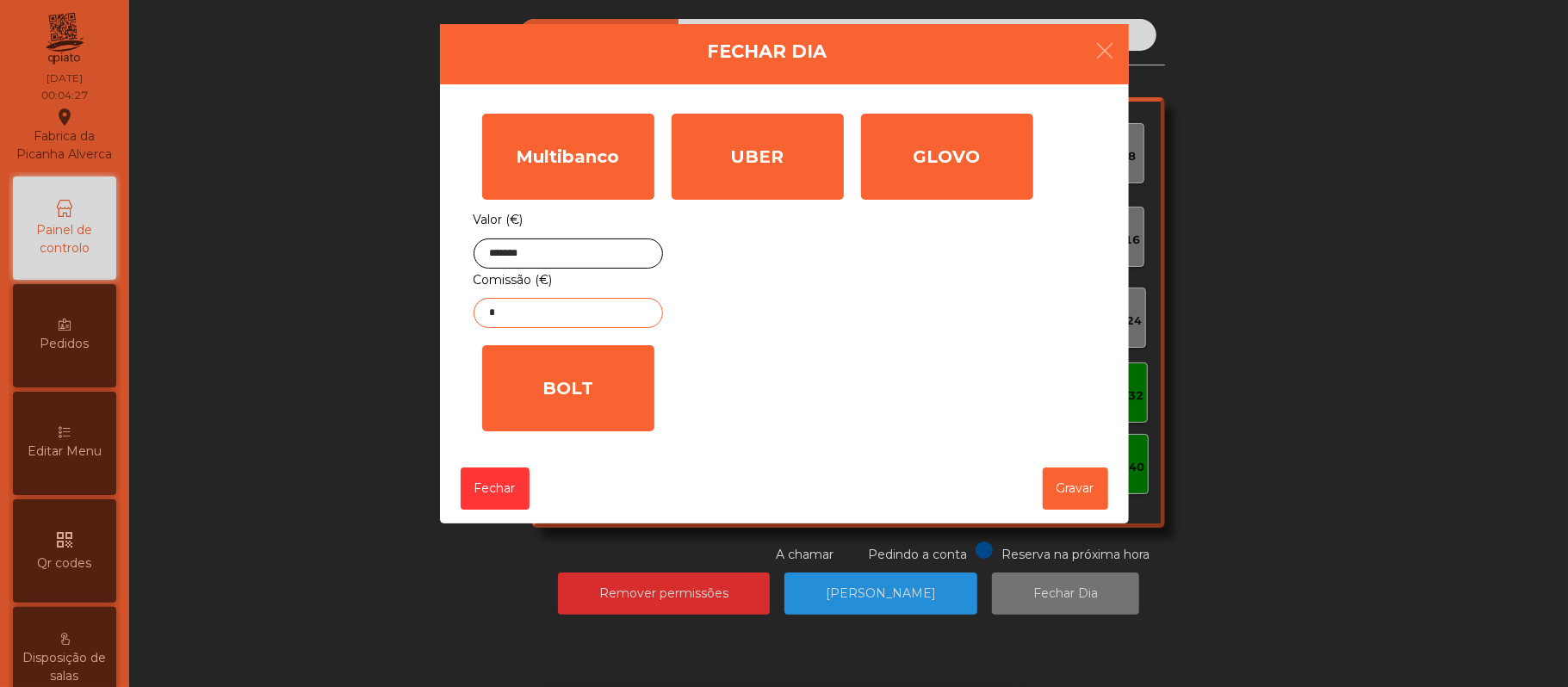
click at [559, 315] on input "*" at bounding box center [569, 312] width 189 height 30
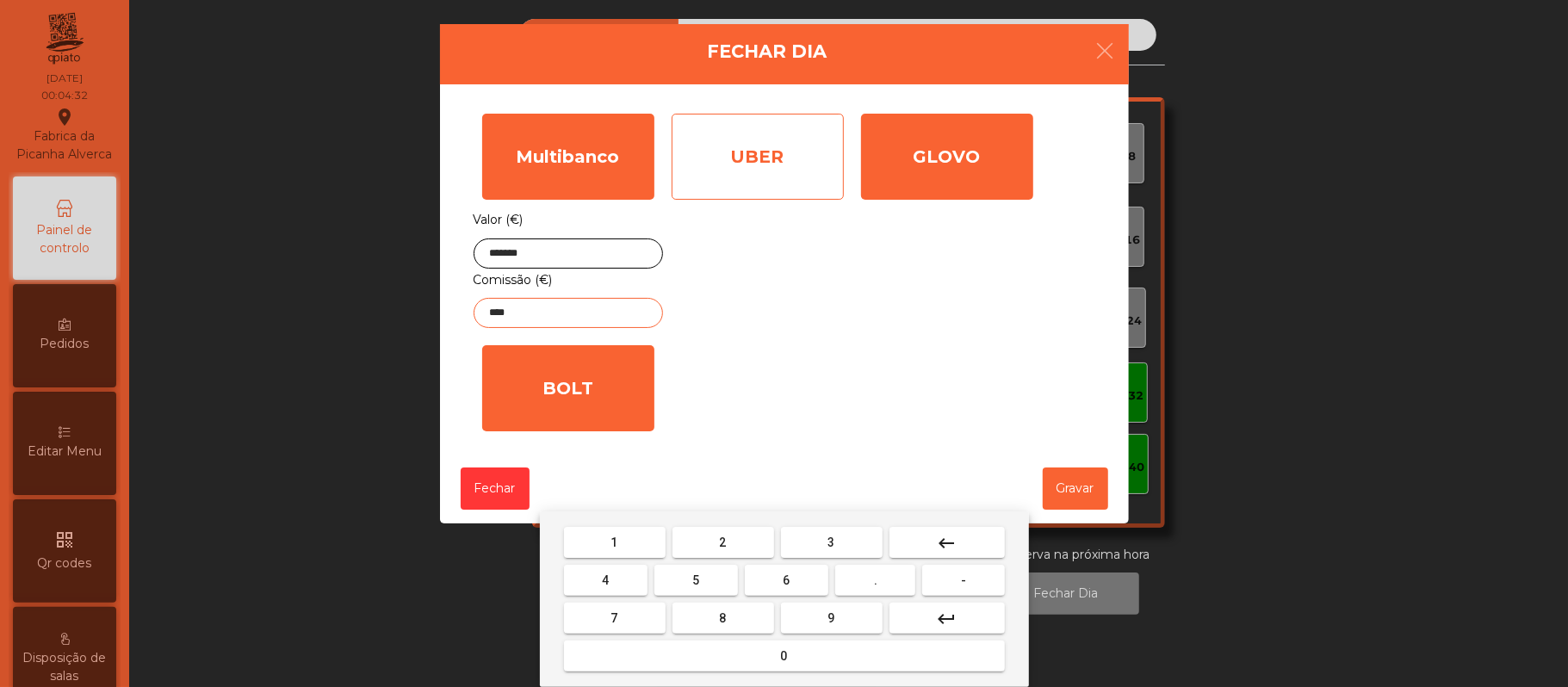
type input "****"
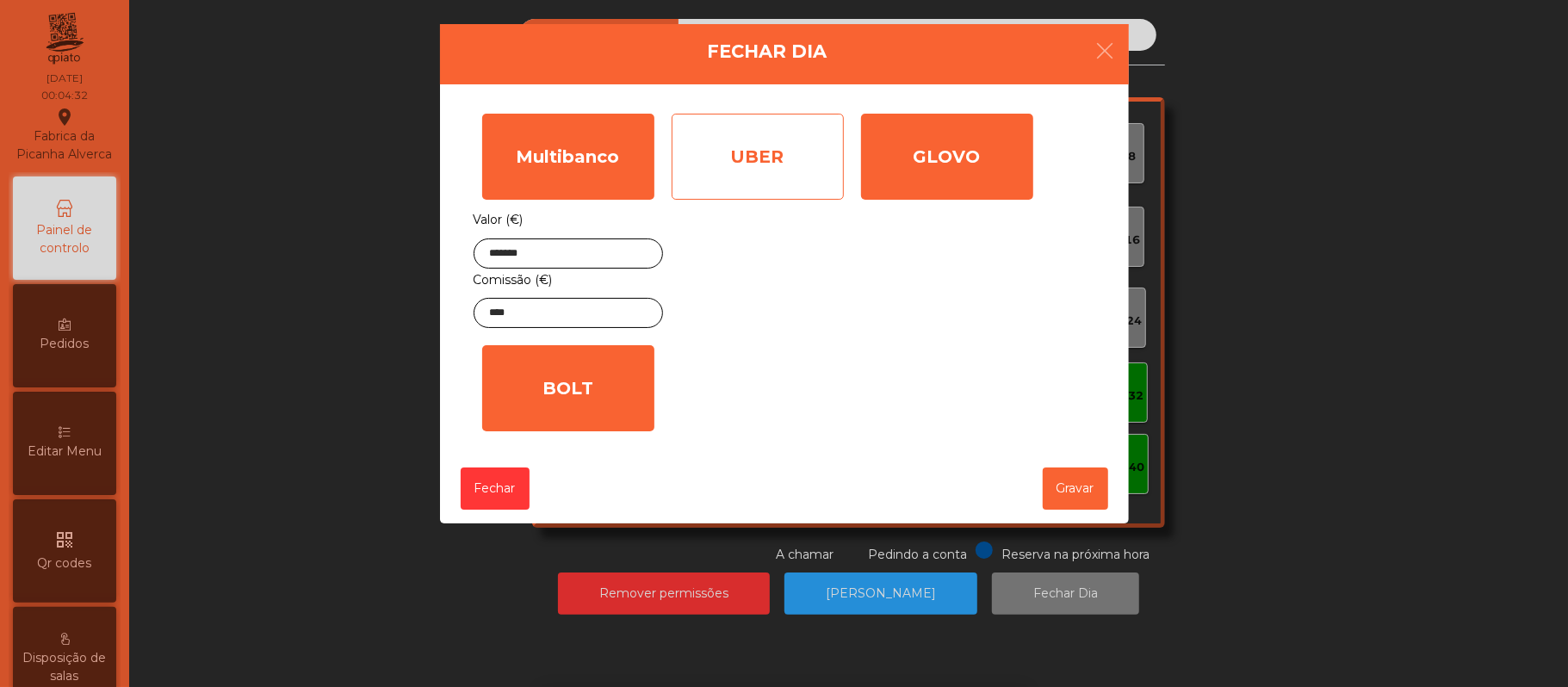
click at [779, 152] on div "UBER" at bounding box center [757, 157] width 172 height 86
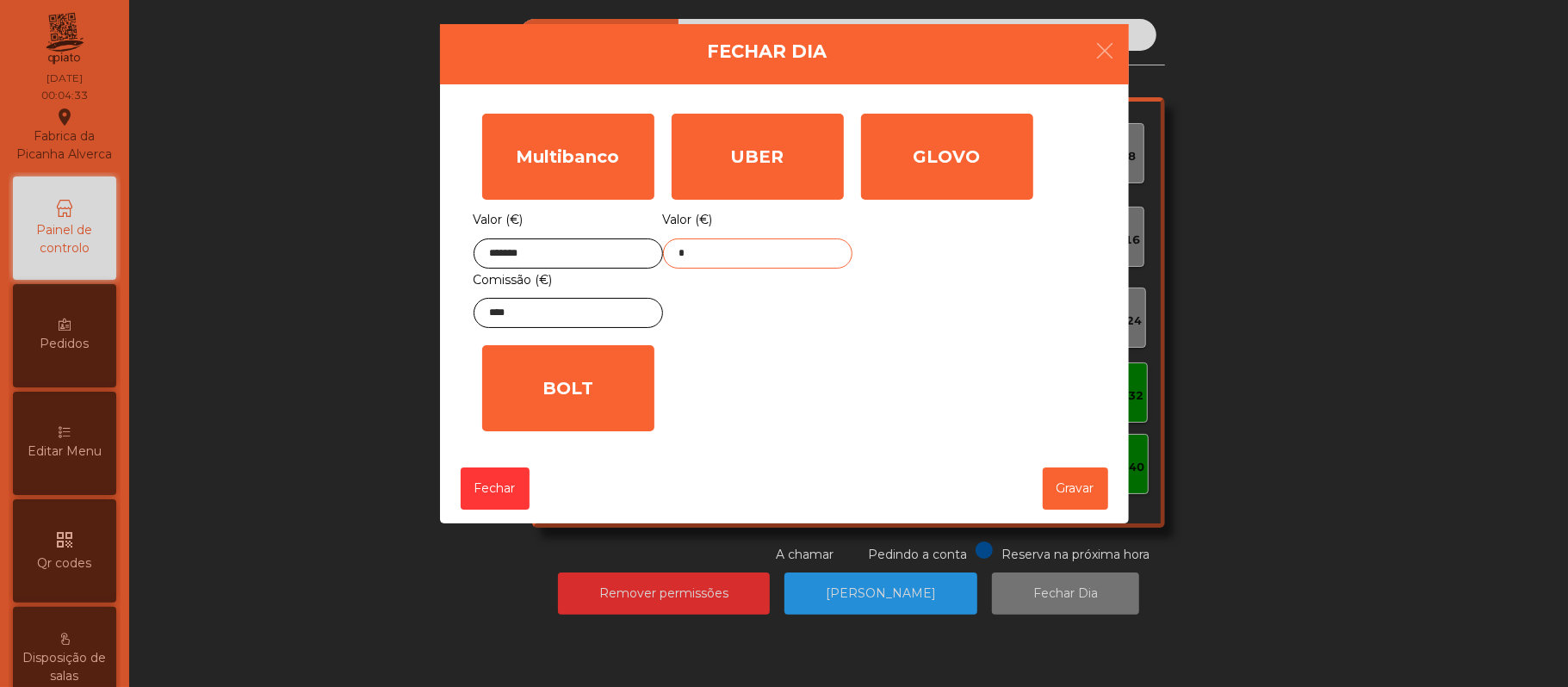
click at [787, 253] on input "*" at bounding box center [758, 253] width 189 height 30
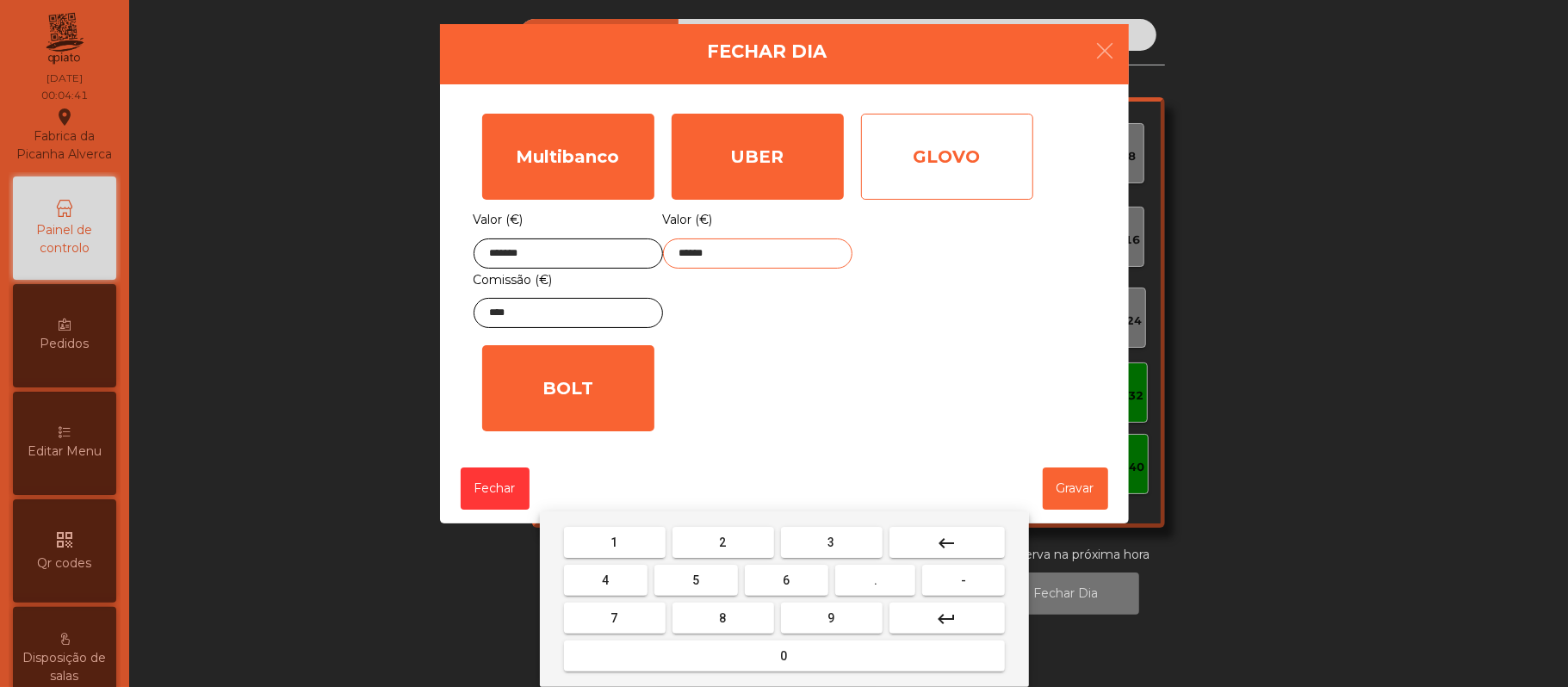
type input "******"
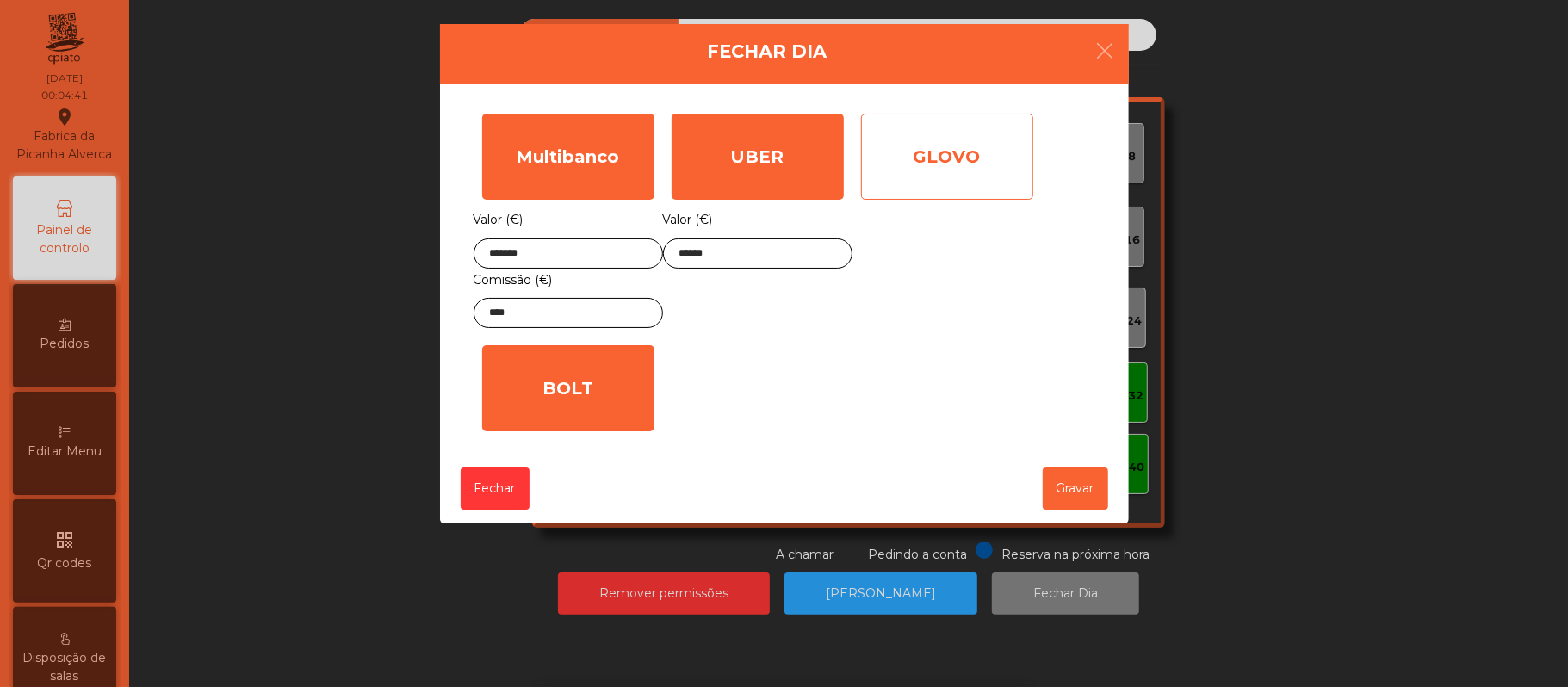
click at [945, 174] on div "GLOVO" at bounding box center [946, 157] width 172 height 86
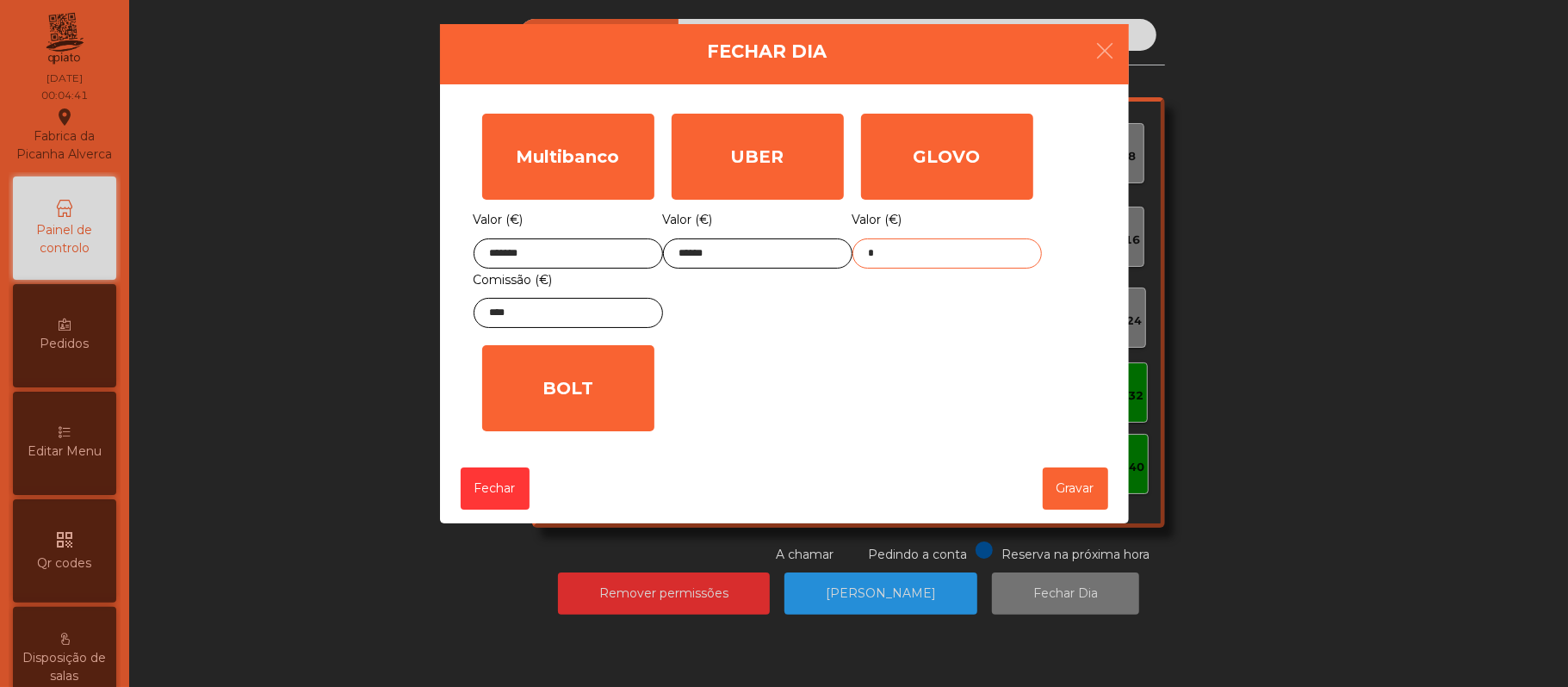
click at [957, 253] on input "*" at bounding box center [947, 253] width 189 height 30
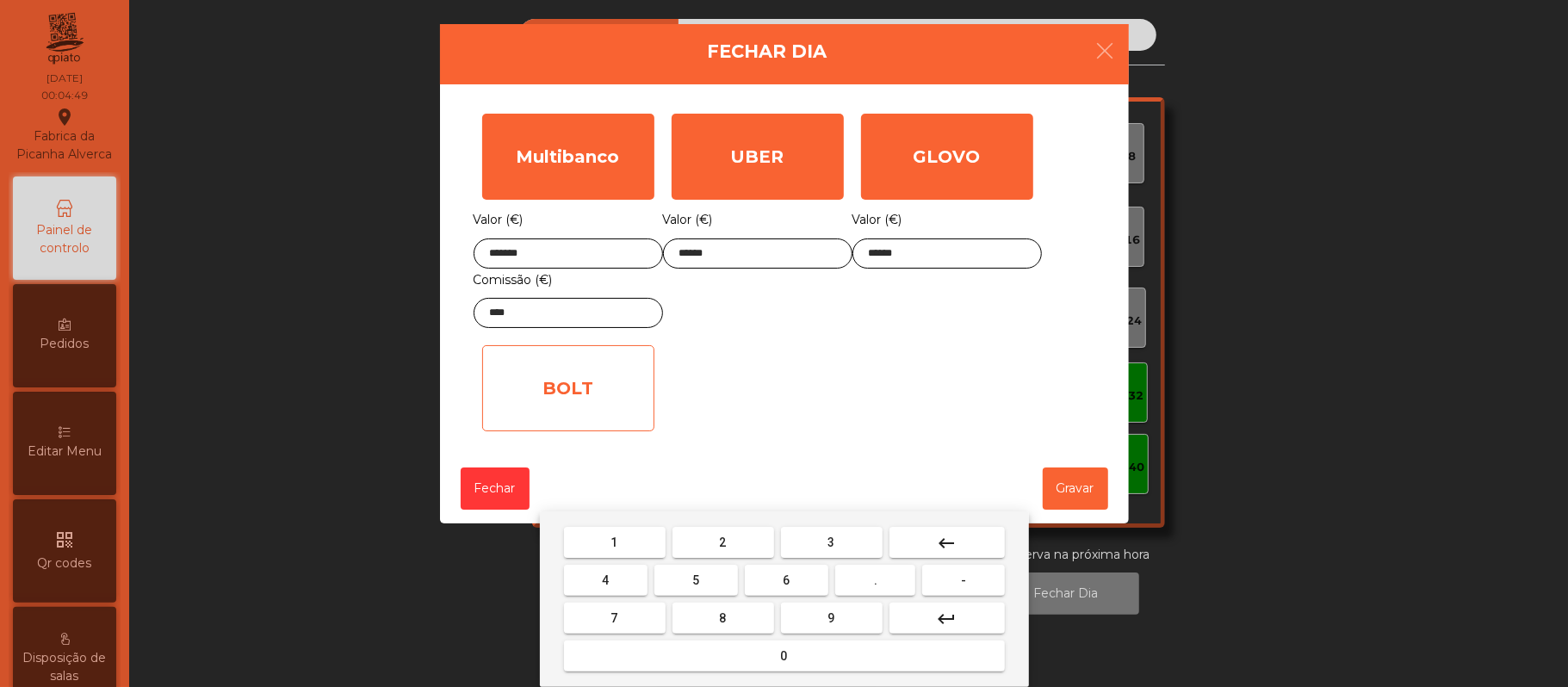
type input "******"
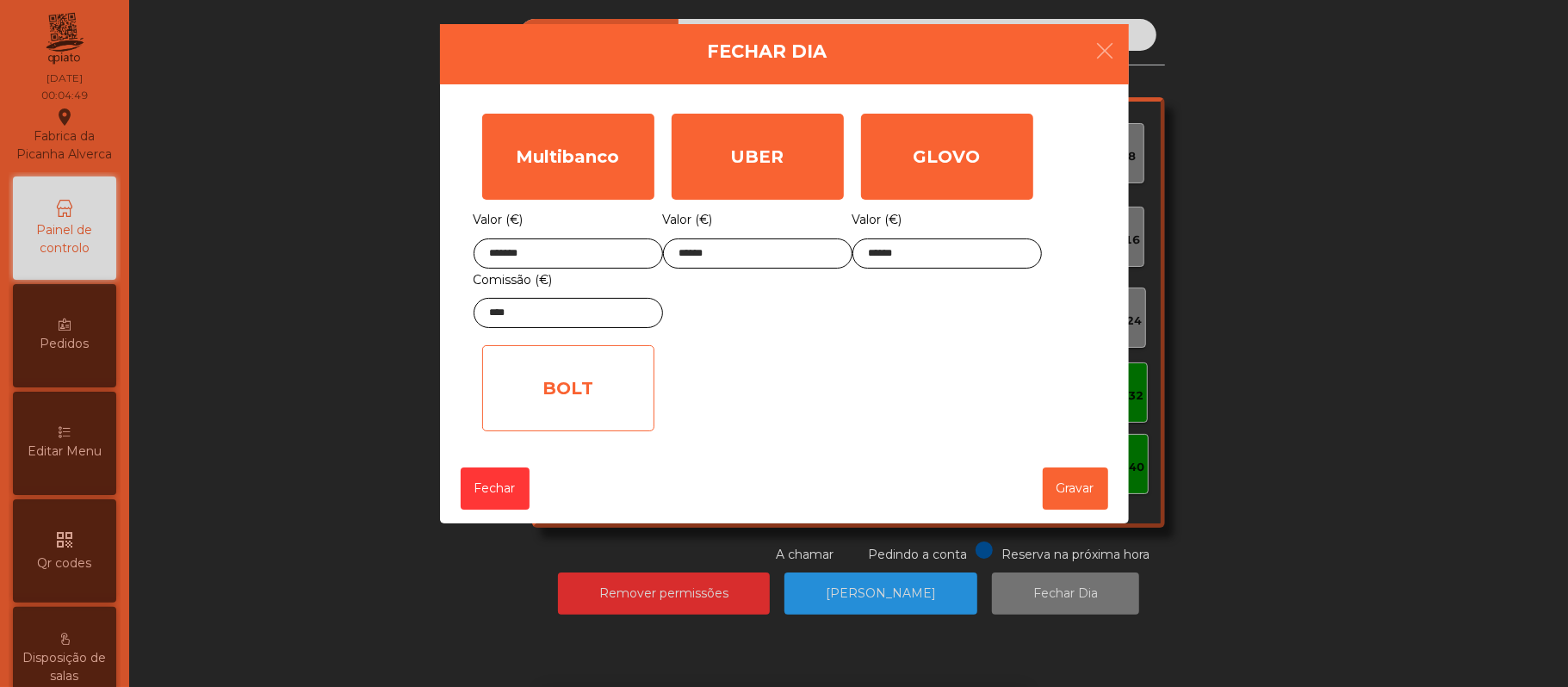
click at [606, 382] on div "BOLT" at bounding box center [568, 389] width 172 height 86
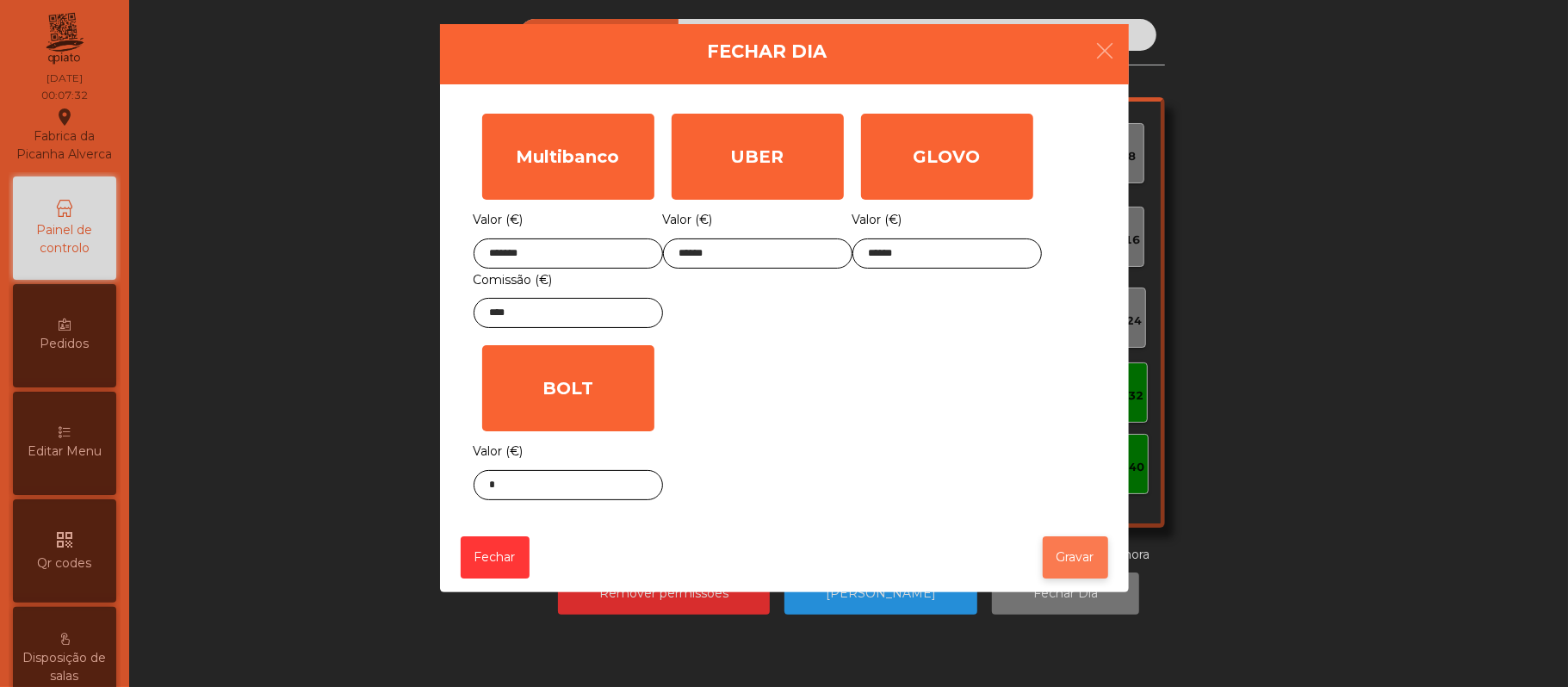
click at [1080, 557] on button "Gravar" at bounding box center [1075, 557] width 65 height 42
